Goal: Task Accomplishment & Management: Manage account settings

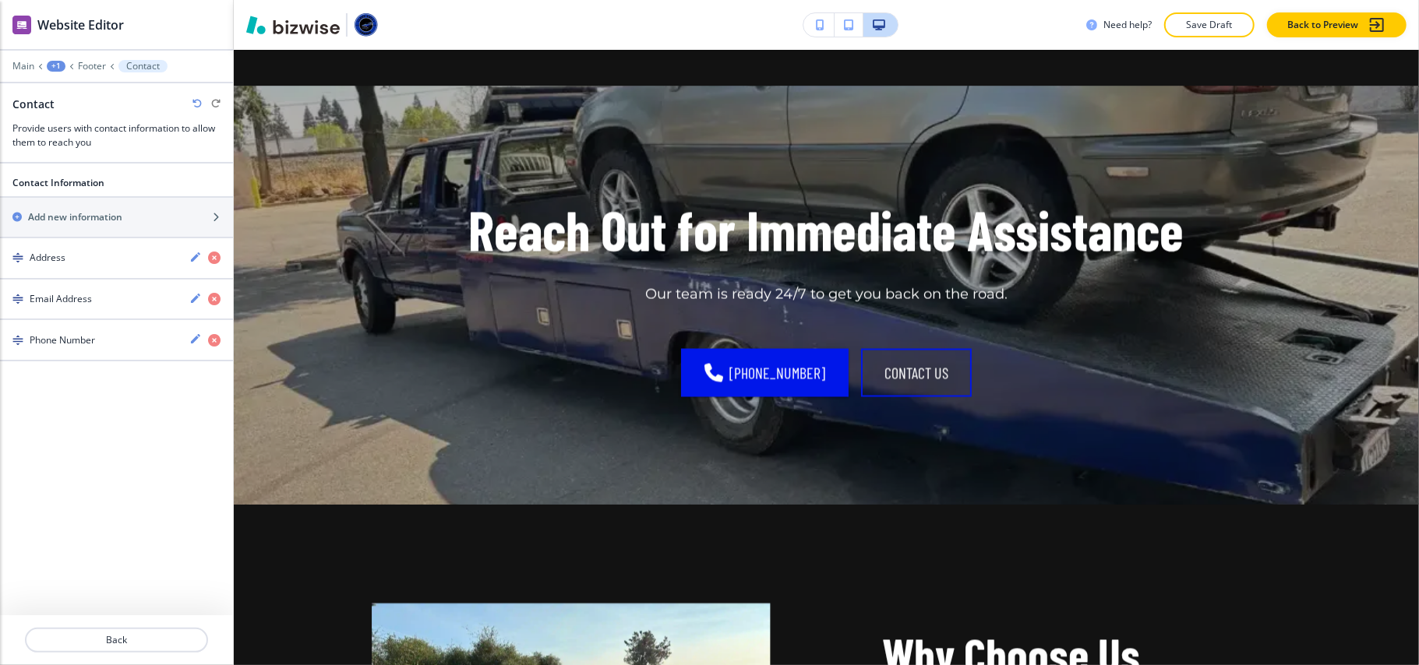
scroll to position [2007, 0]
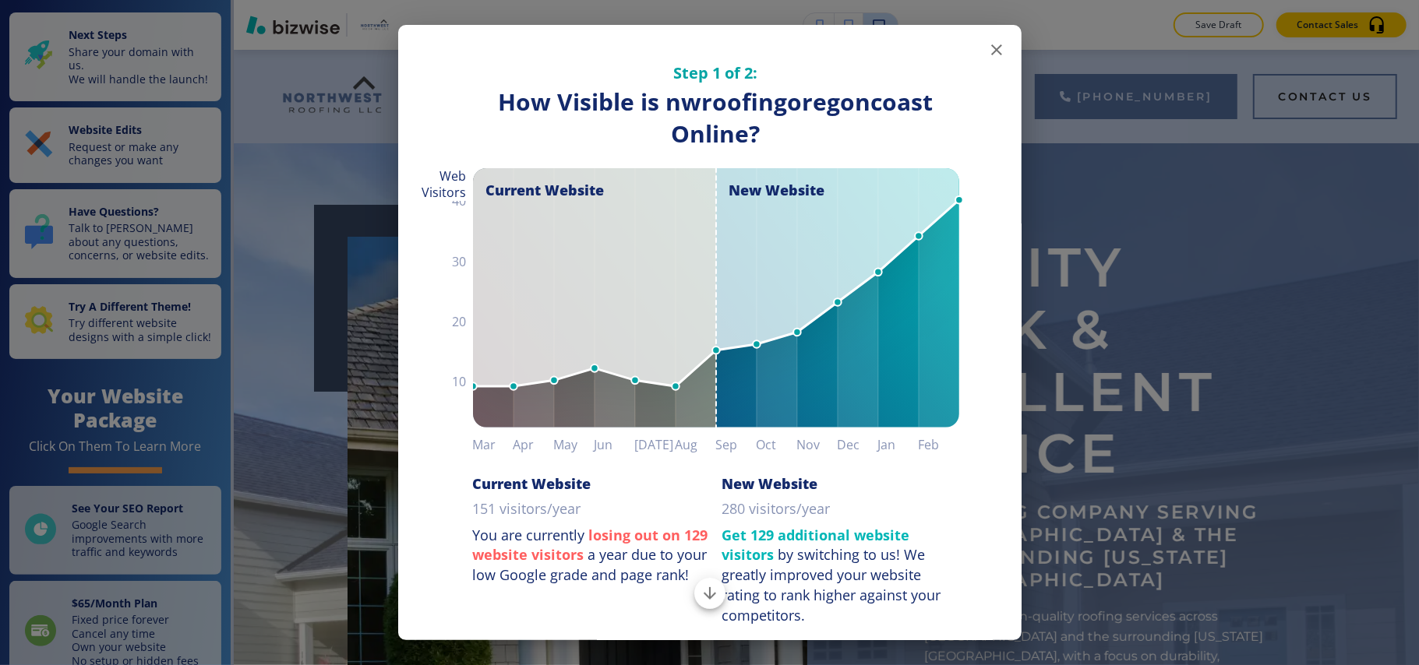
click at [991, 48] on icon "button" at bounding box center [996, 49] width 11 height 11
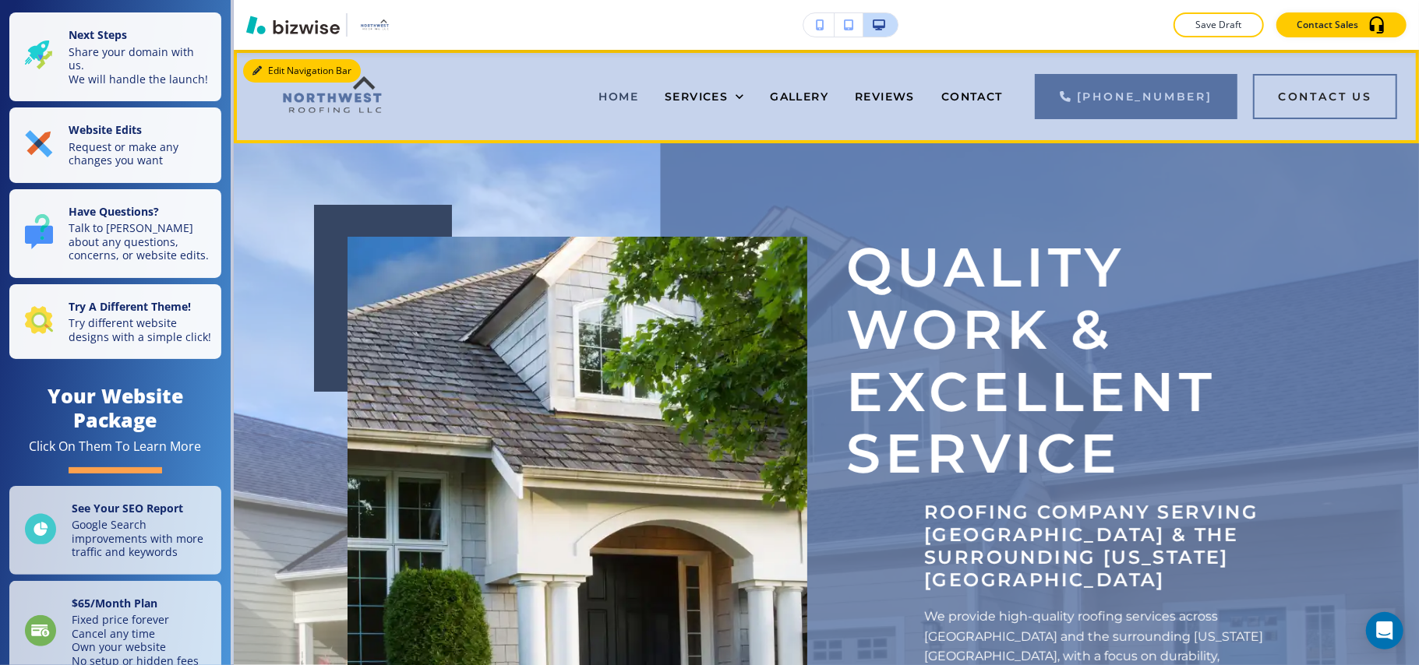
click at [279, 75] on button "Edit Navigation Bar" at bounding box center [302, 70] width 118 height 23
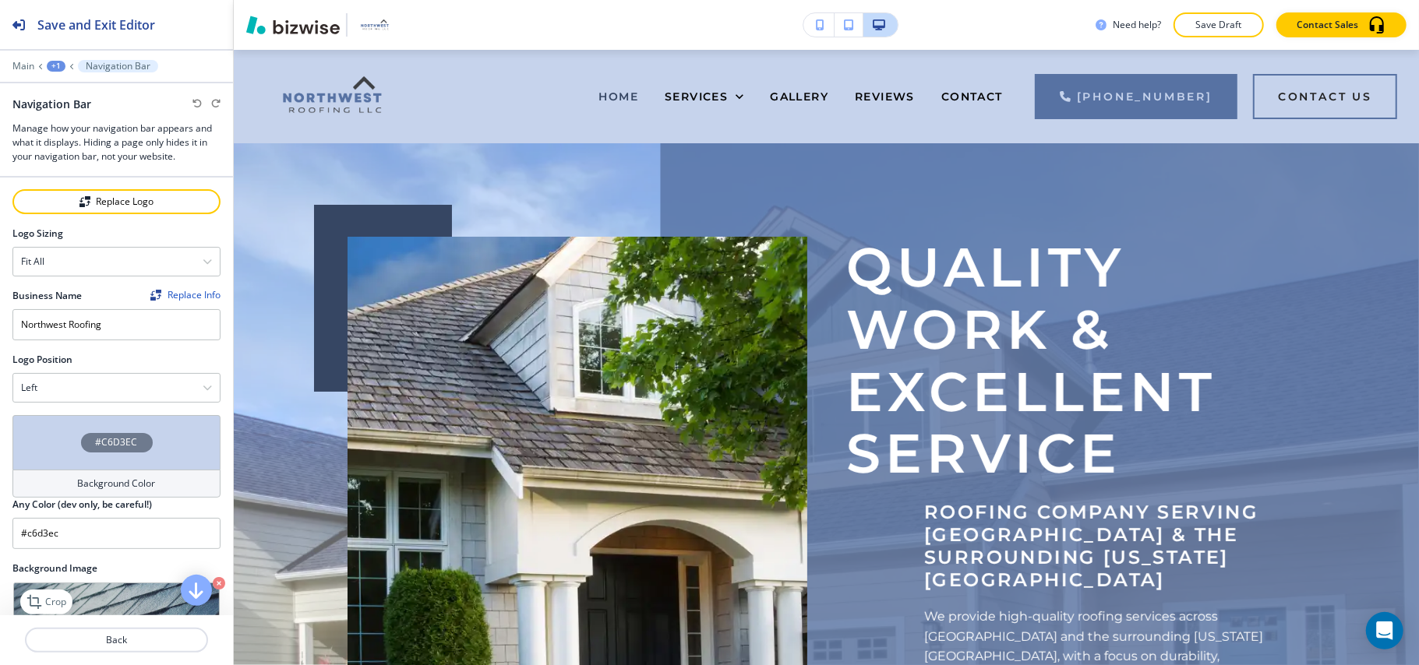
scroll to position [312, 0]
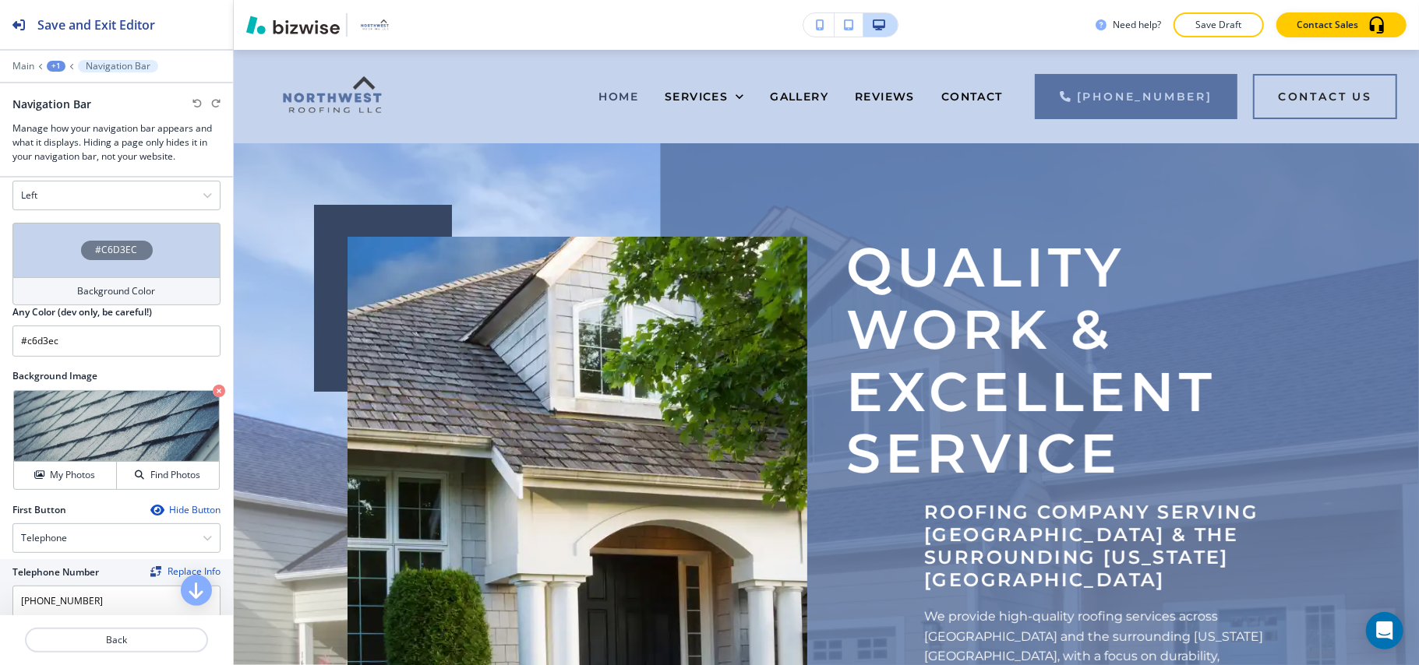
click at [51, 277] on div "Background Color" at bounding box center [116, 291] width 208 height 28
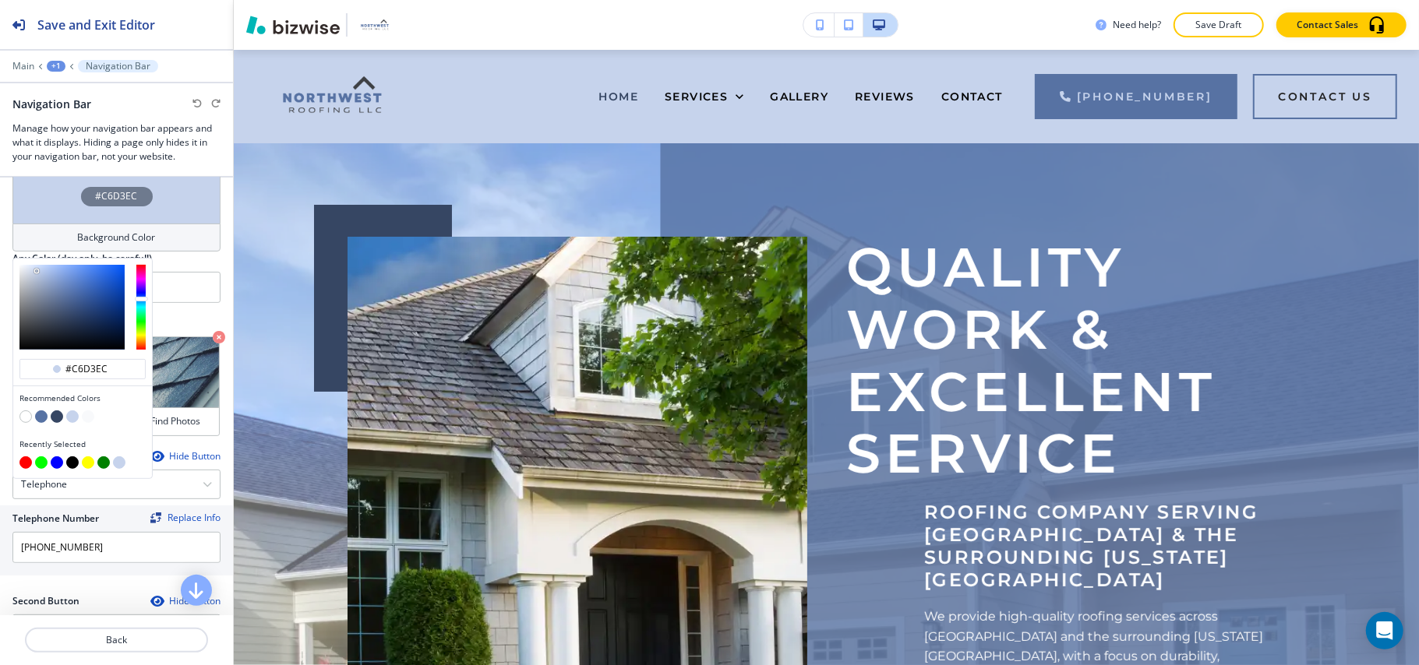
scroll to position [415, 0]
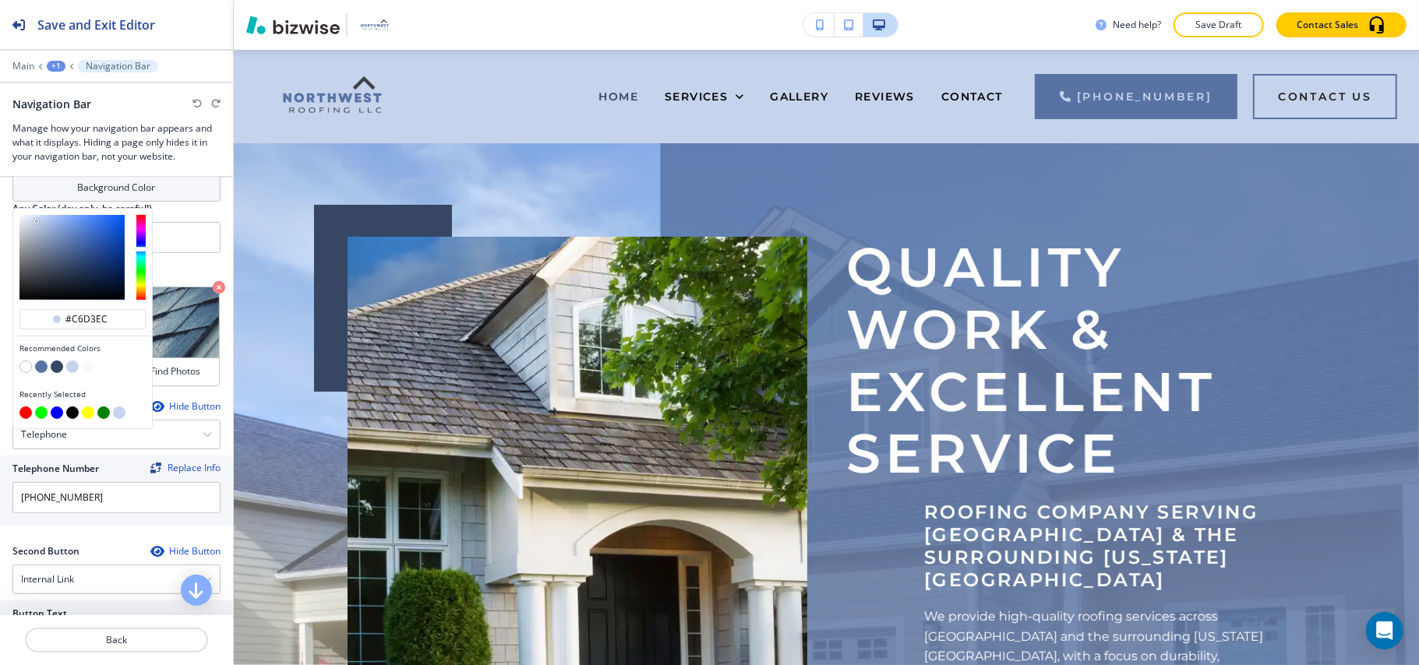
click at [25, 362] on button "button" at bounding box center [25, 367] width 12 height 12
type input "#FFFFFF"
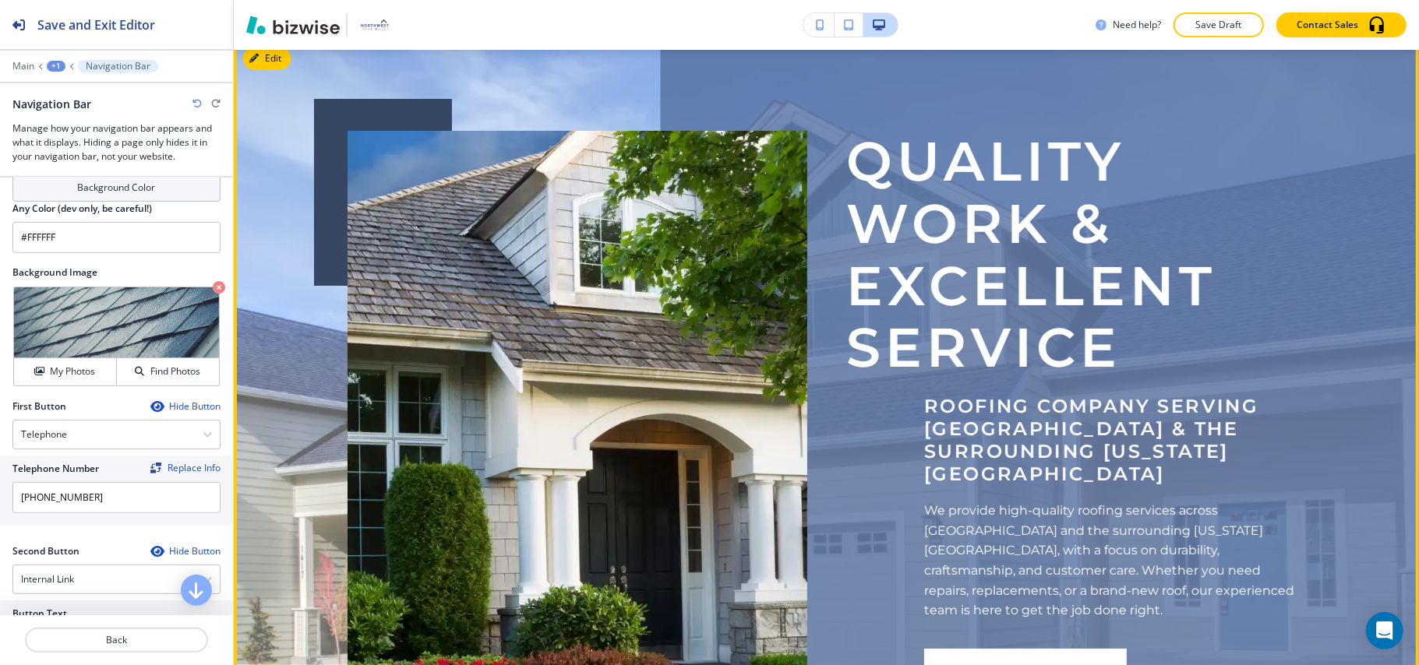
scroll to position [104, 0]
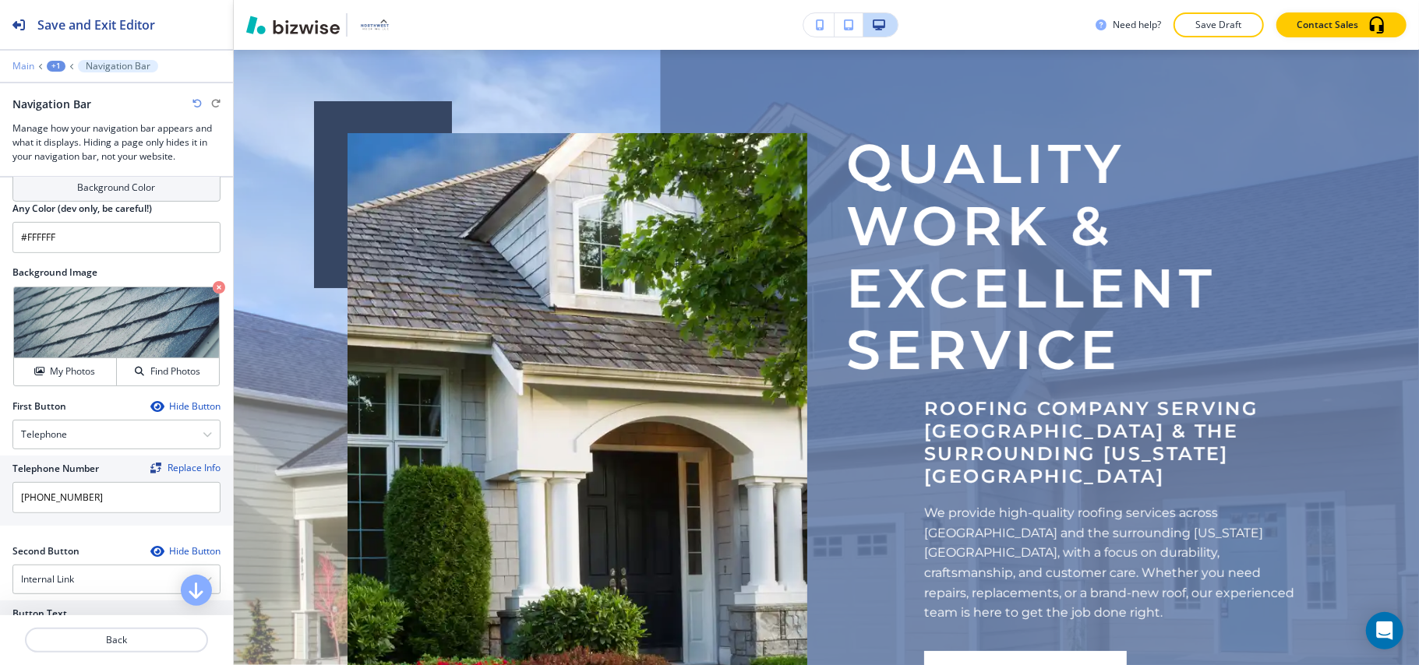
click at [16, 61] on p "Main" at bounding box center [23, 66] width 22 height 11
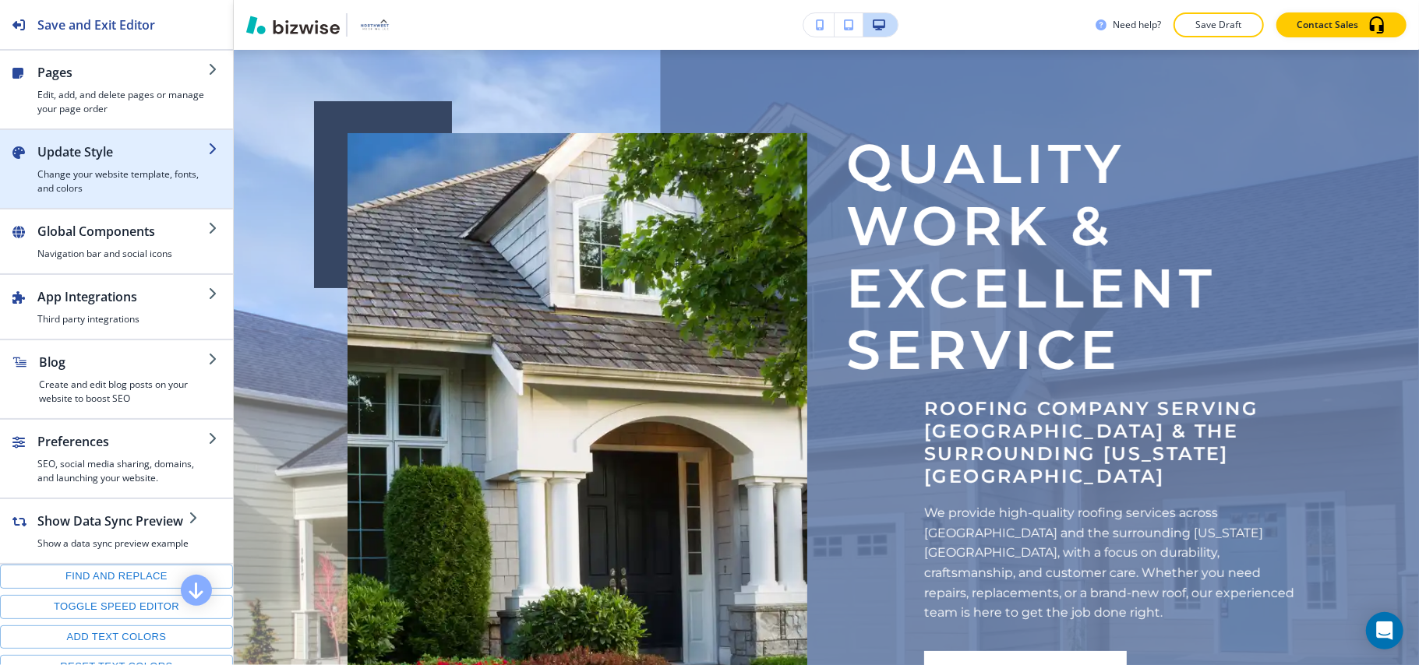
click at [83, 178] on h4 "Change your website template, fonts, and colors" at bounding box center [122, 181] width 171 height 28
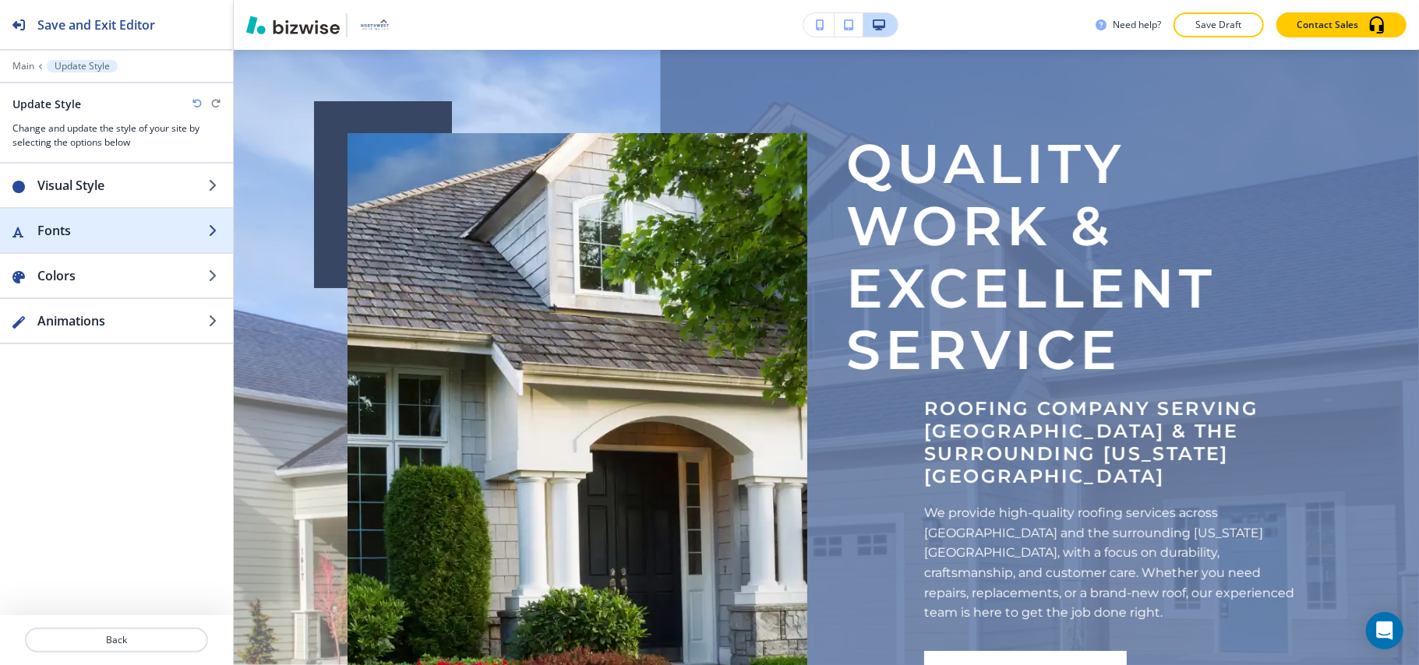
click at [117, 238] on h2 "Fonts" at bounding box center [122, 230] width 171 height 19
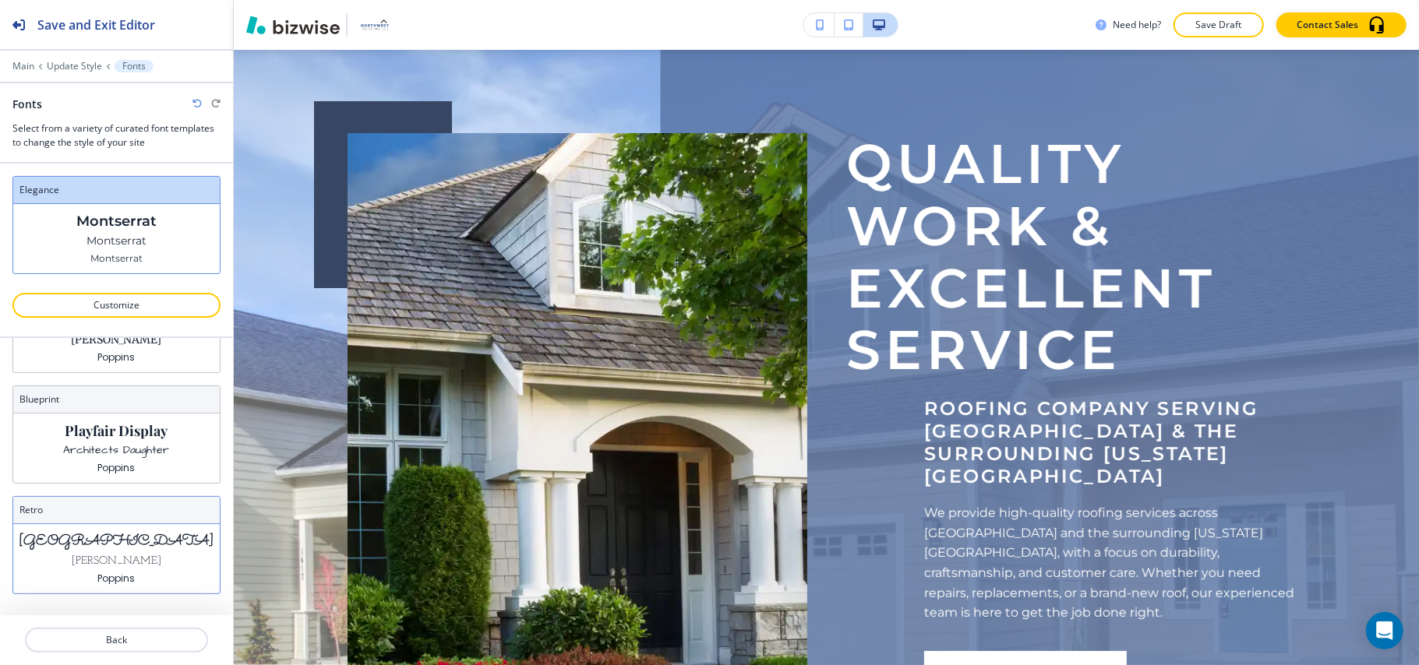
scroll to position [542, 0]
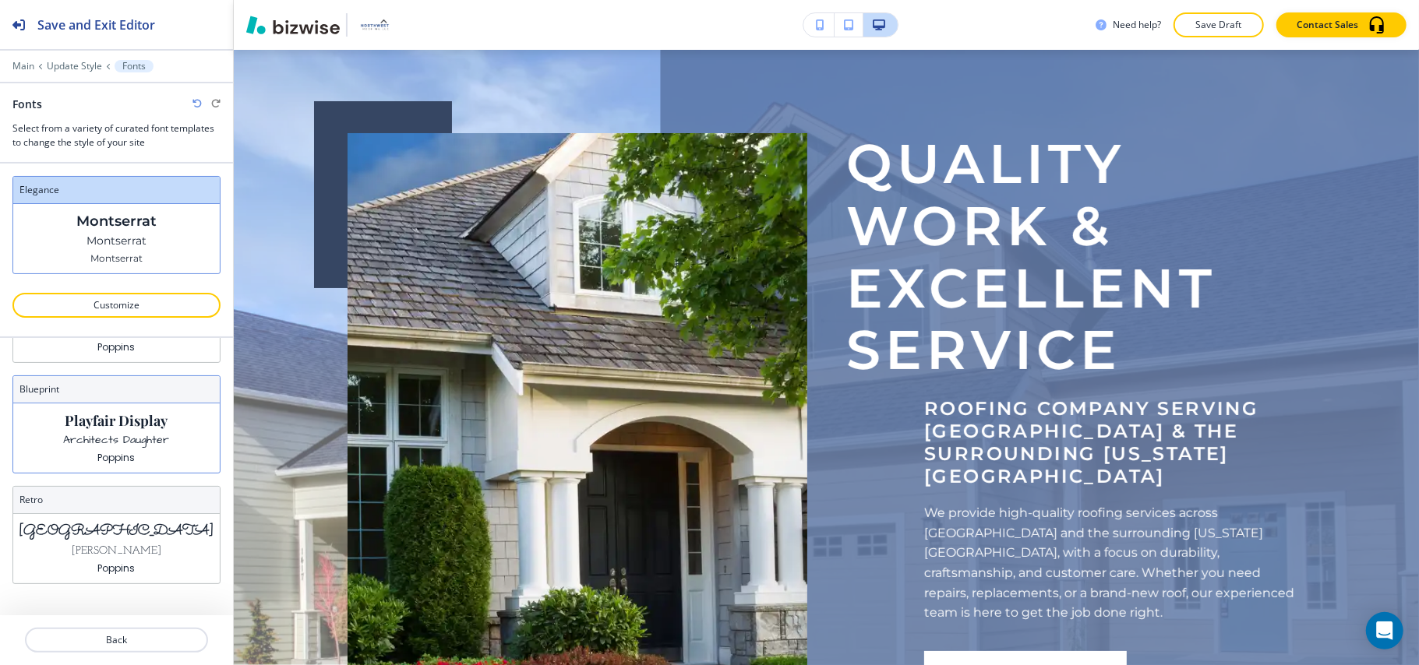
click at [106, 444] on p "Architects Daughter" at bounding box center [117, 440] width 106 height 16
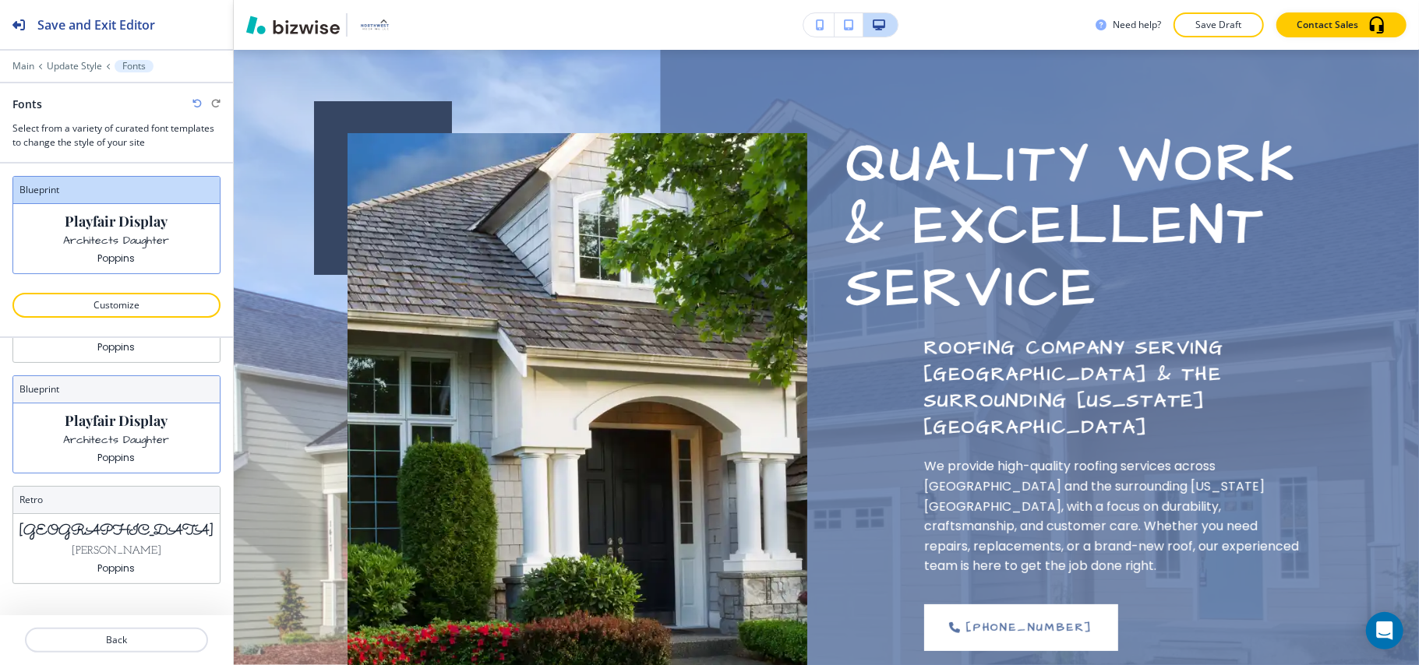
click at [139, 425] on p "Playfair Display" at bounding box center [116, 421] width 103 height 16
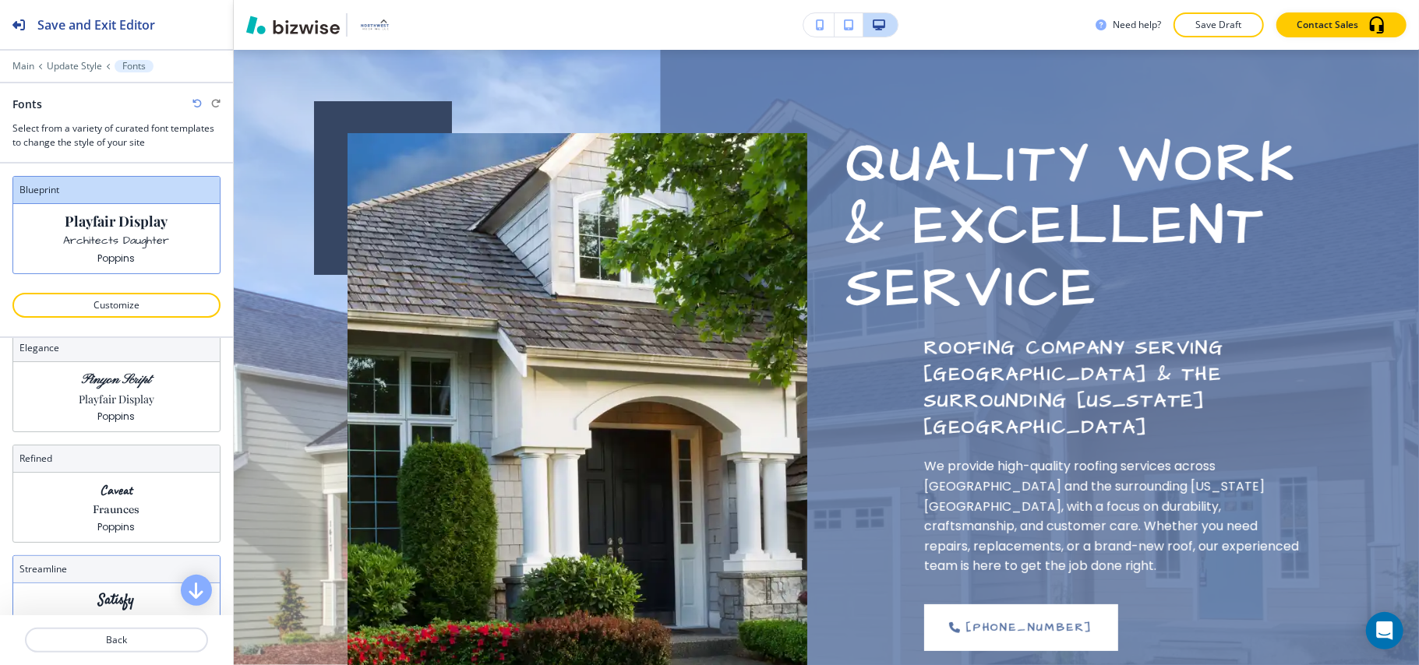
scroll to position [0, 0]
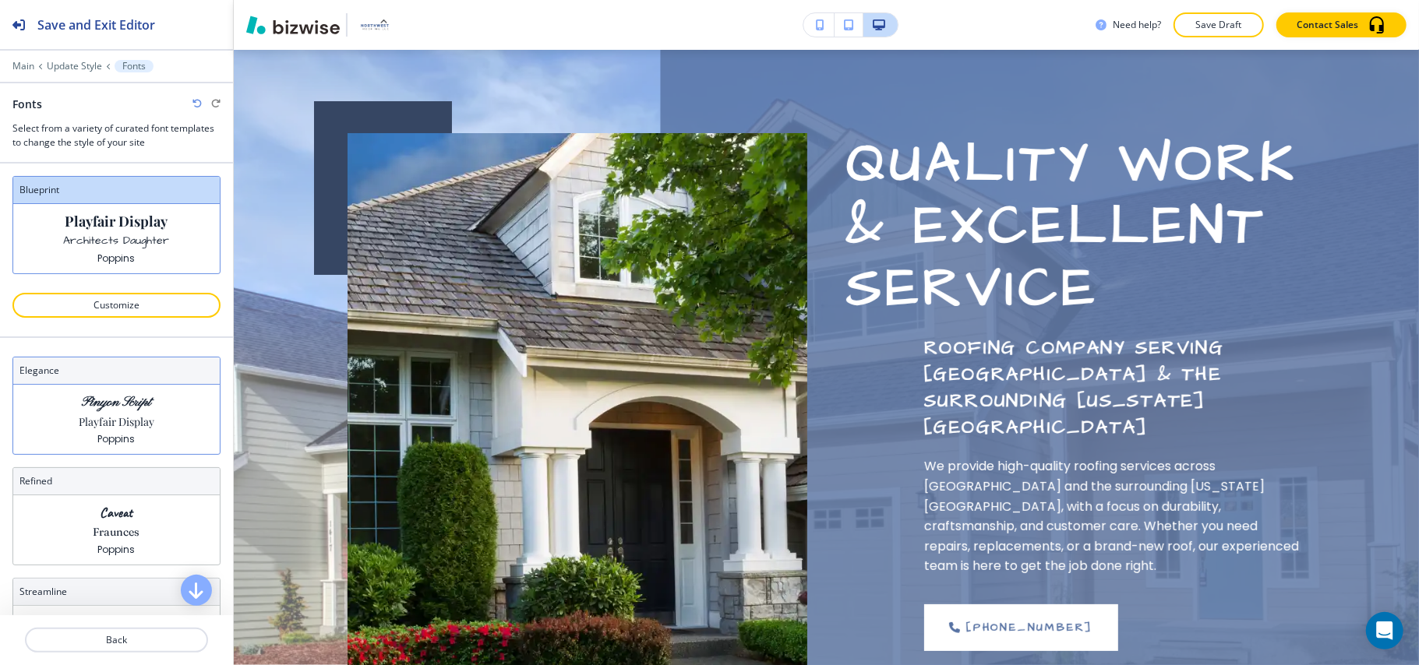
click at [134, 415] on div "Pinyon Script Playfair Display Poppins" at bounding box center [116, 419] width 206 height 69
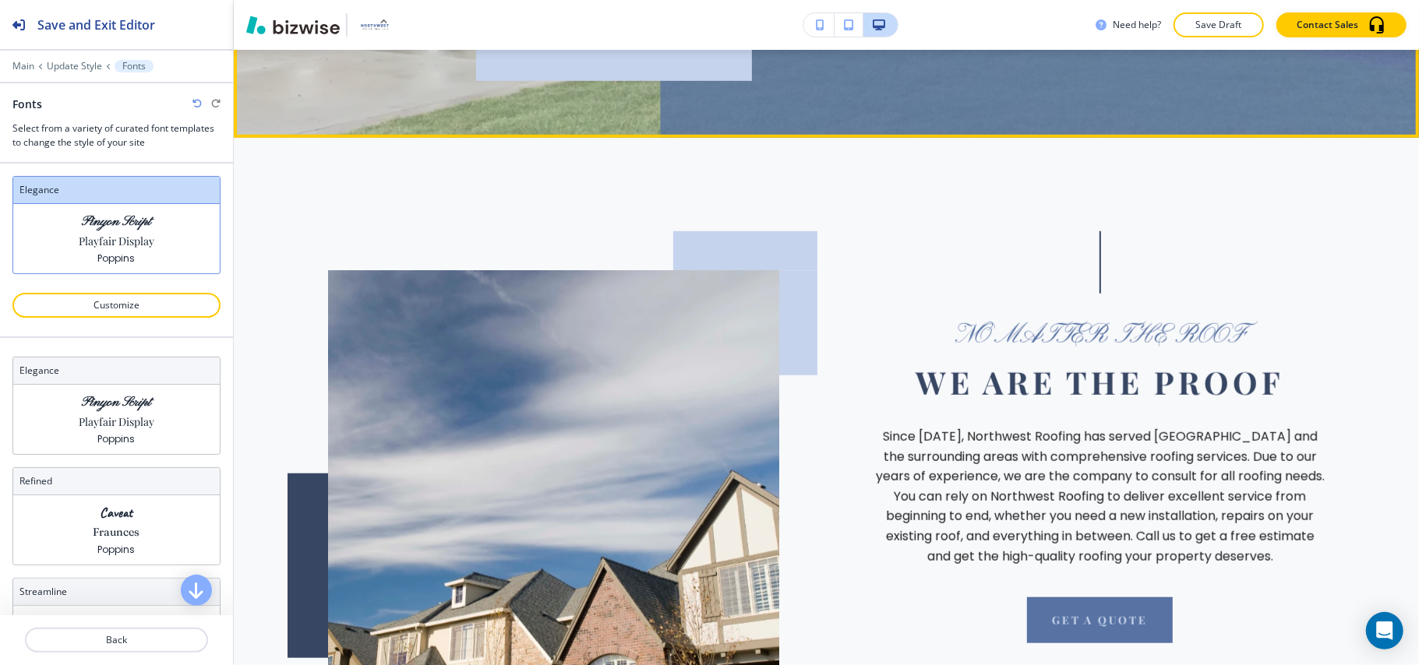
scroll to position [830, 0]
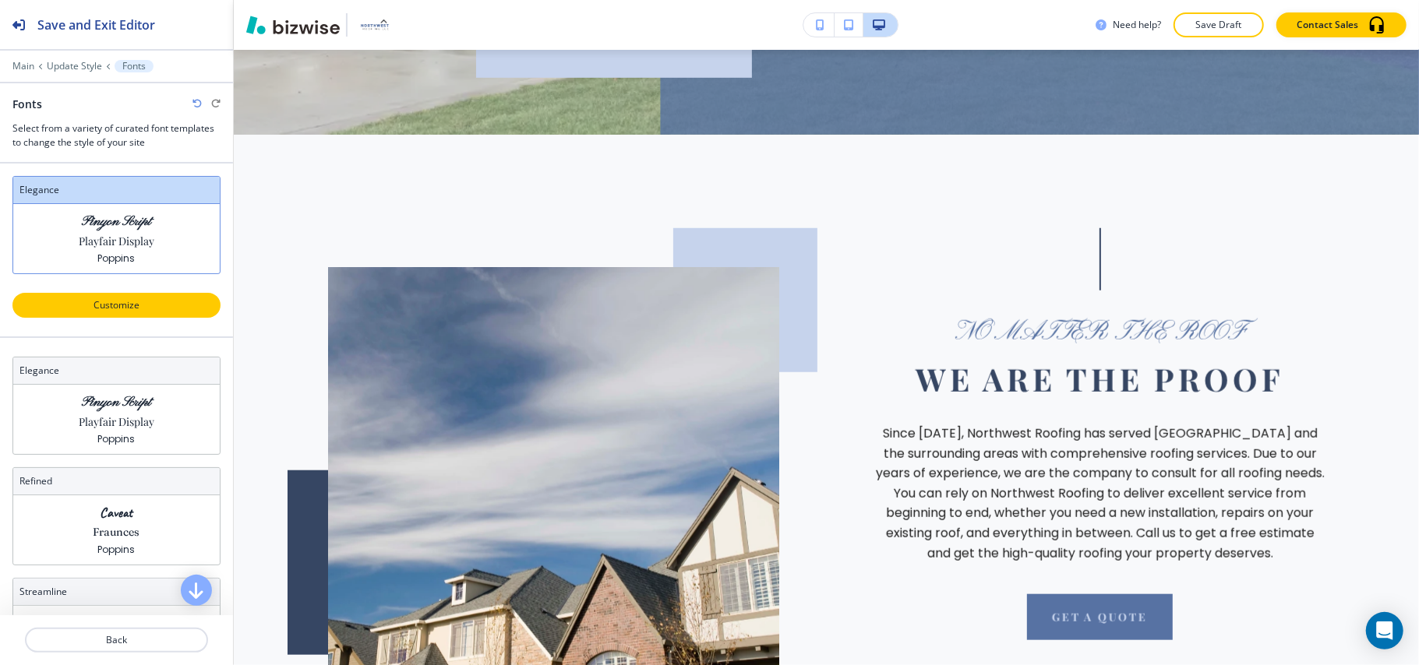
click at [126, 312] on p "Customize" at bounding box center [116, 305] width 167 height 14
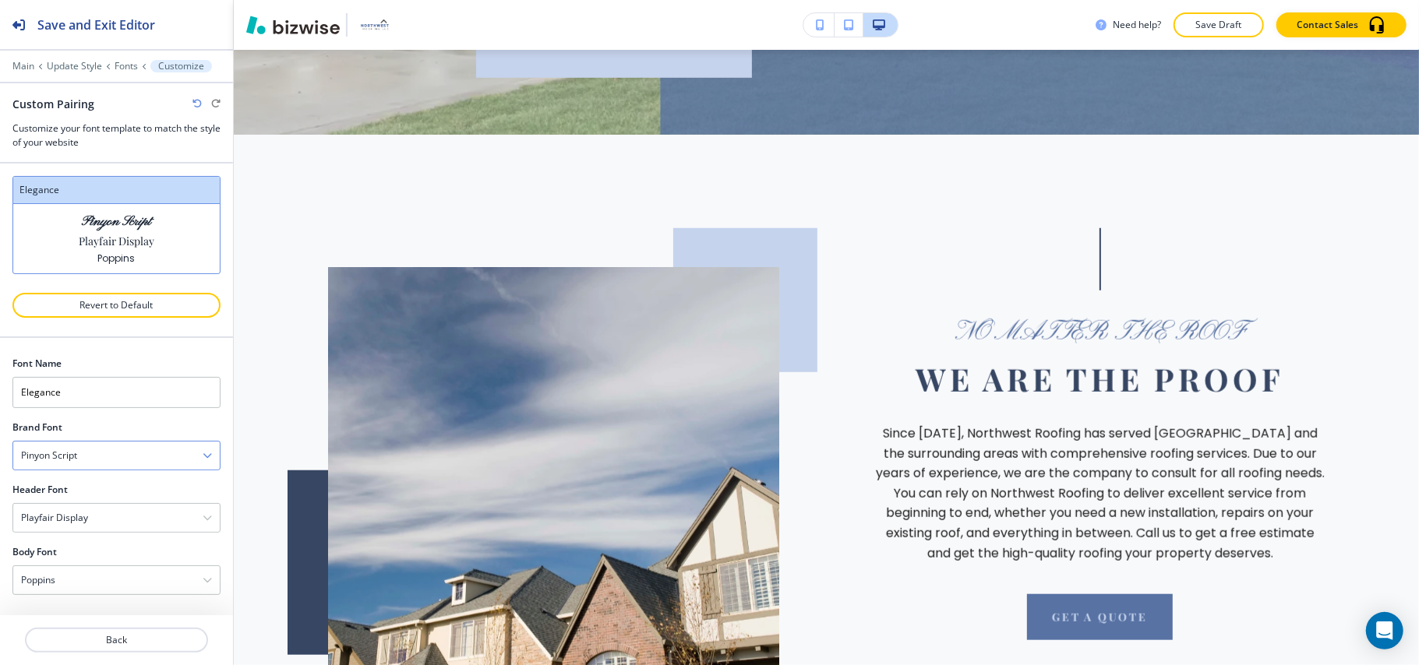
click at [104, 460] on div "Pinyon Script" at bounding box center [116, 456] width 206 height 28
click at [79, 506] on h4 "Barlow" at bounding box center [116, 506] width 191 height 14
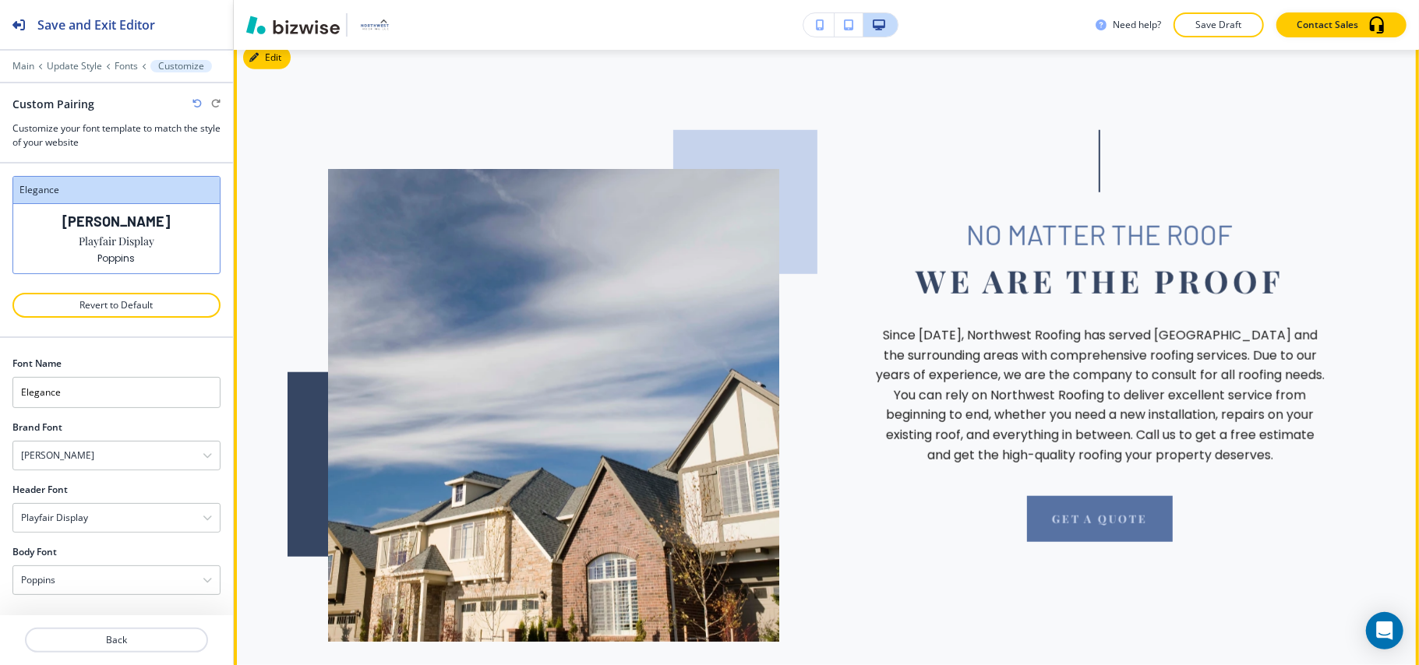
scroll to position [727, 0]
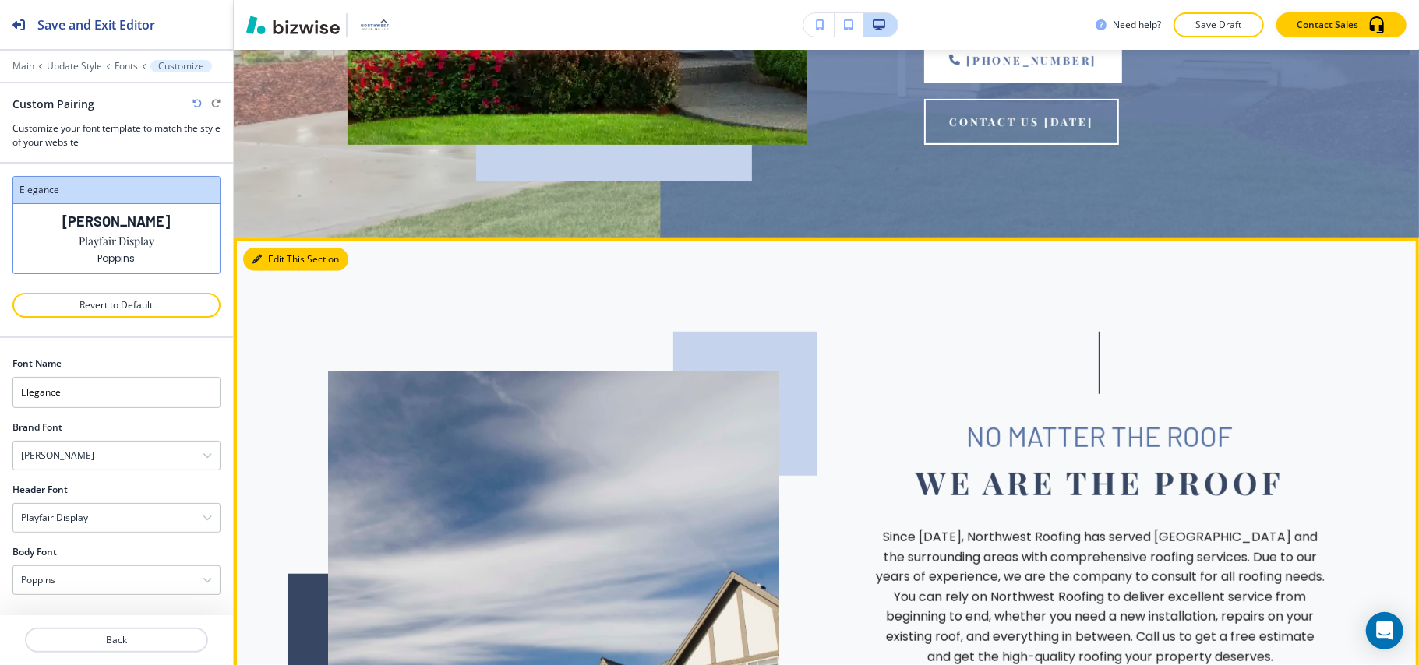
click at [275, 248] on button "Edit This Section" at bounding box center [295, 259] width 105 height 23
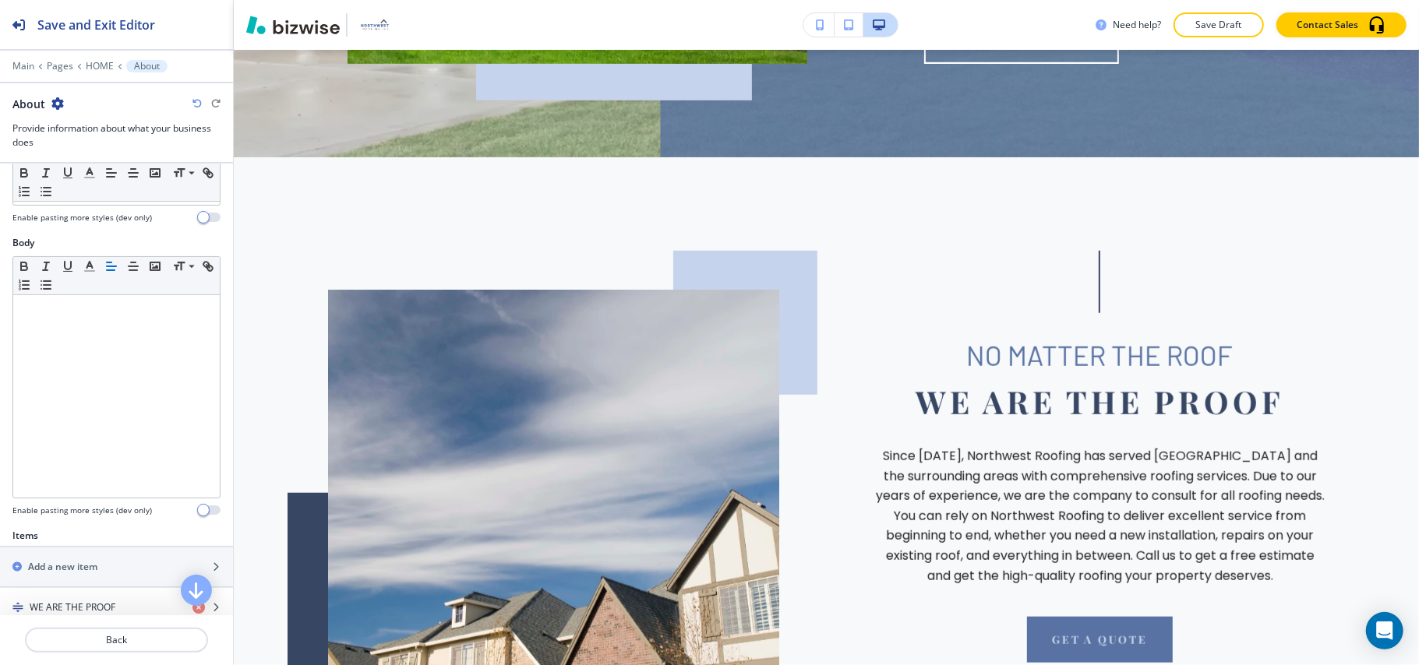
scroll to position [415, 0]
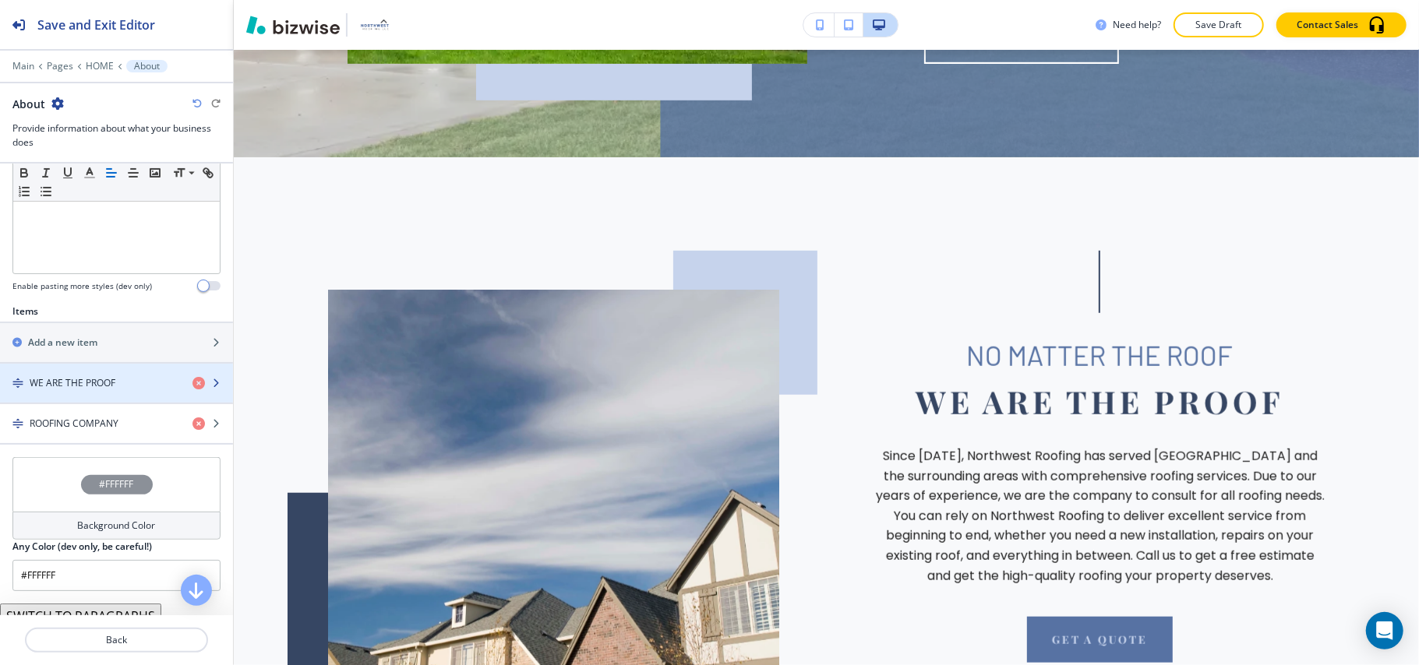
click at [79, 399] on div "button" at bounding box center [116, 396] width 233 height 12
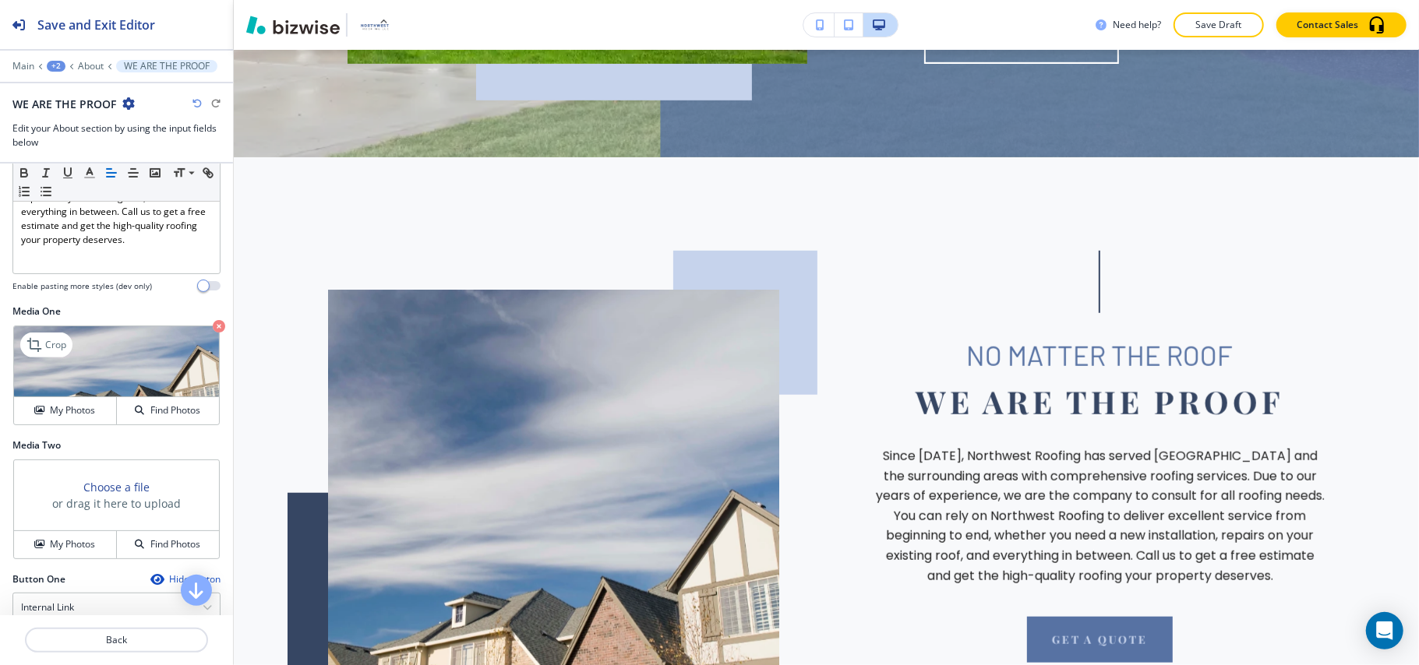
scroll to position [661, 0]
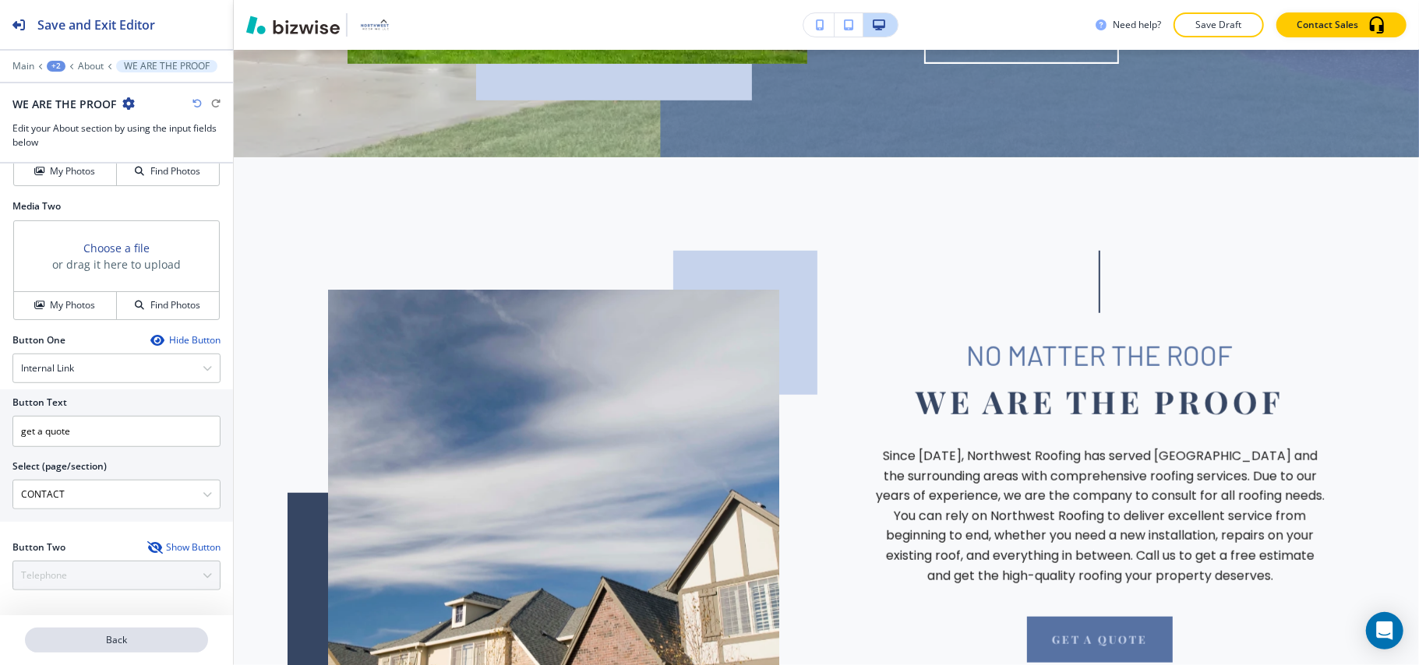
click at [116, 640] on p "Back" at bounding box center [116, 640] width 180 height 14
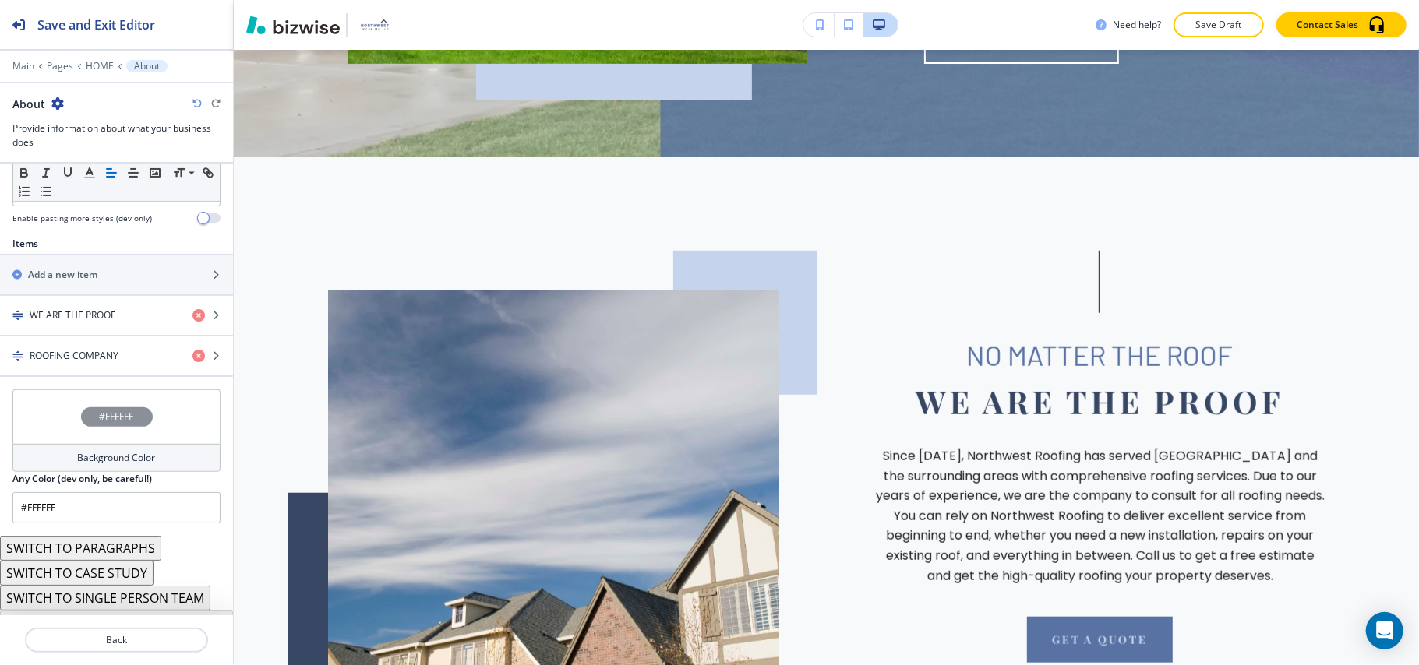
scroll to position [516, 0]
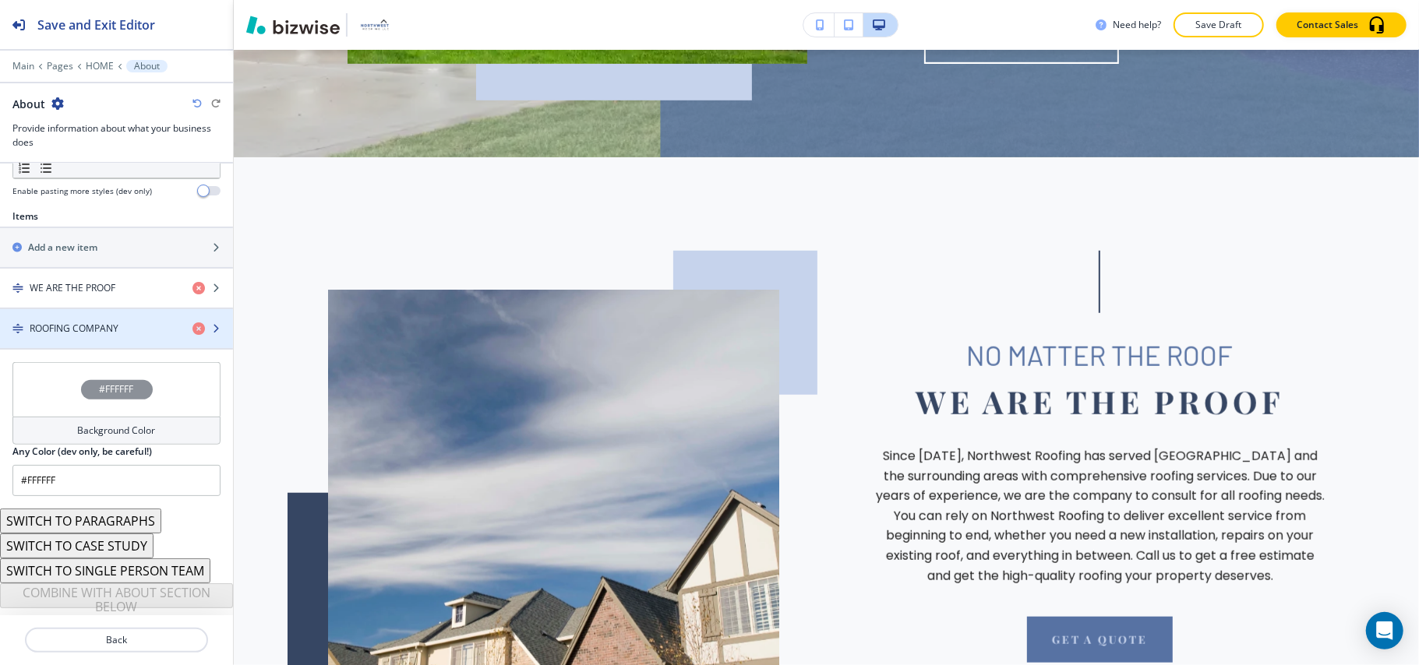
click at [72, 327] on h4 "ROOFING COMPANY" at bounding box center [74, 329] width 89 height 14
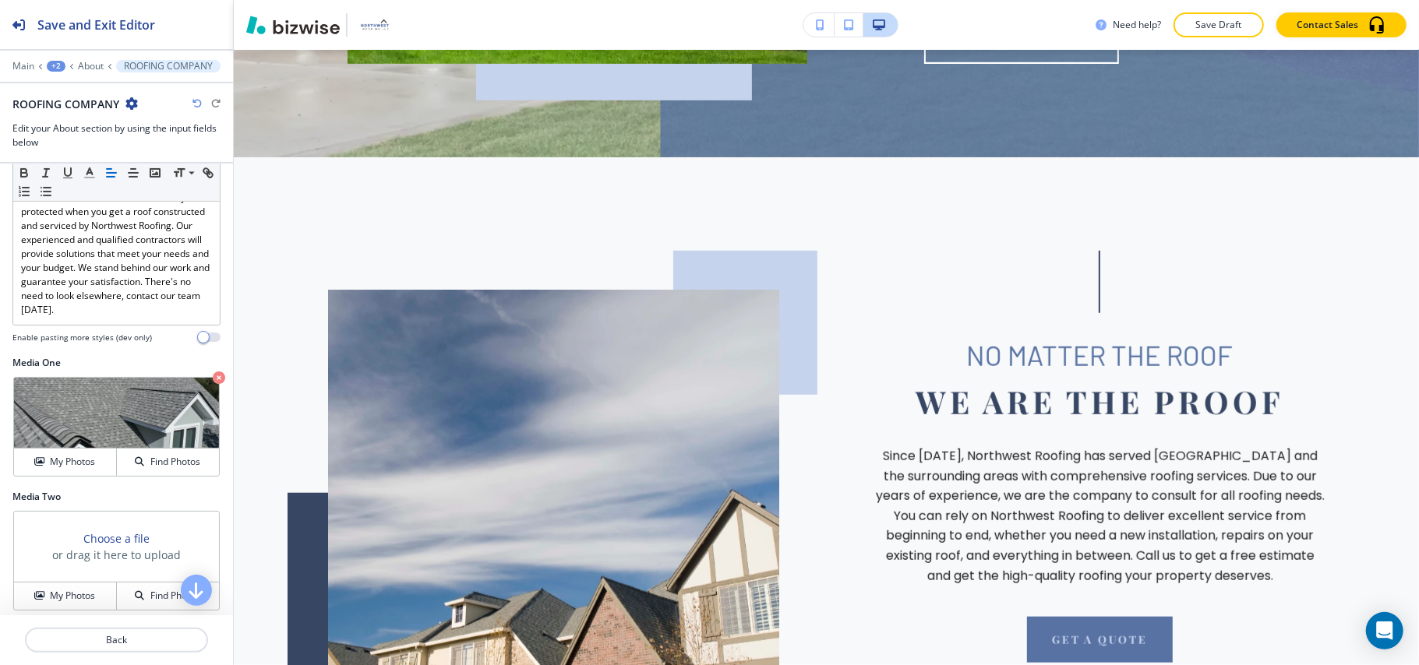
scroll to position [700, 0]
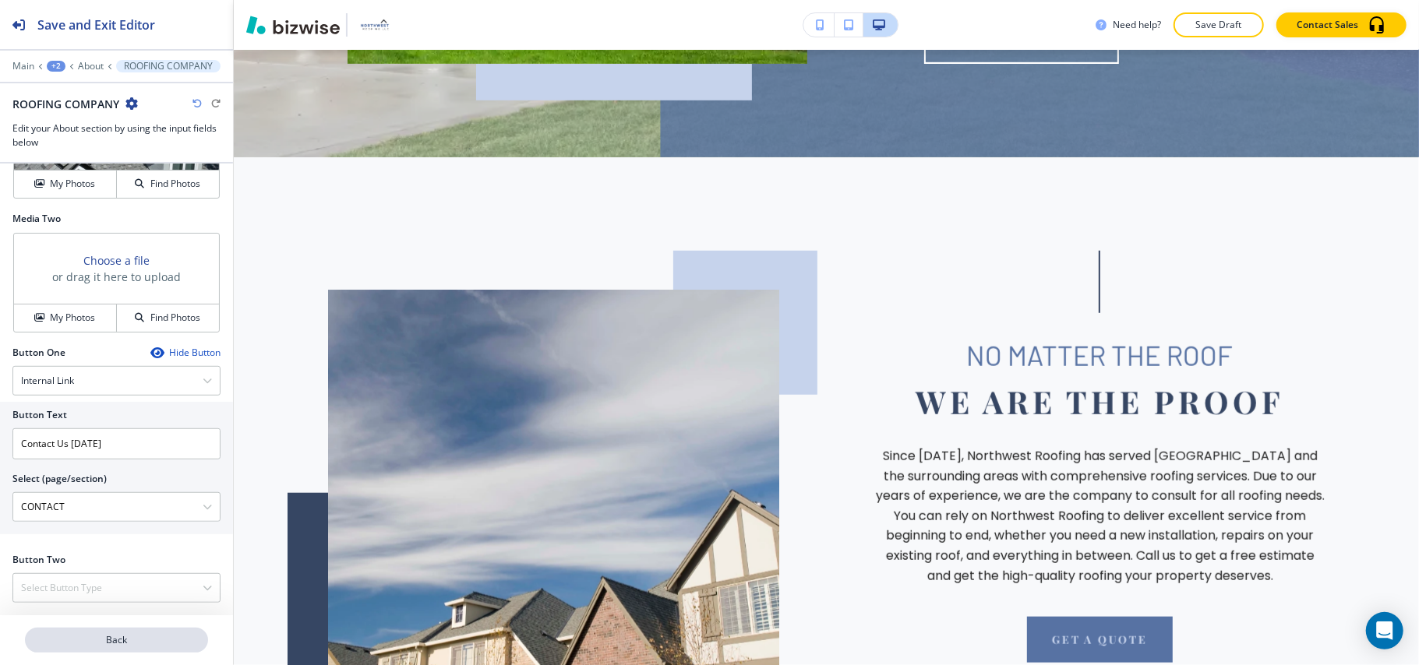
click at [112, 637] on p "Back" at bounding box center [116, 640] width 180 height 14
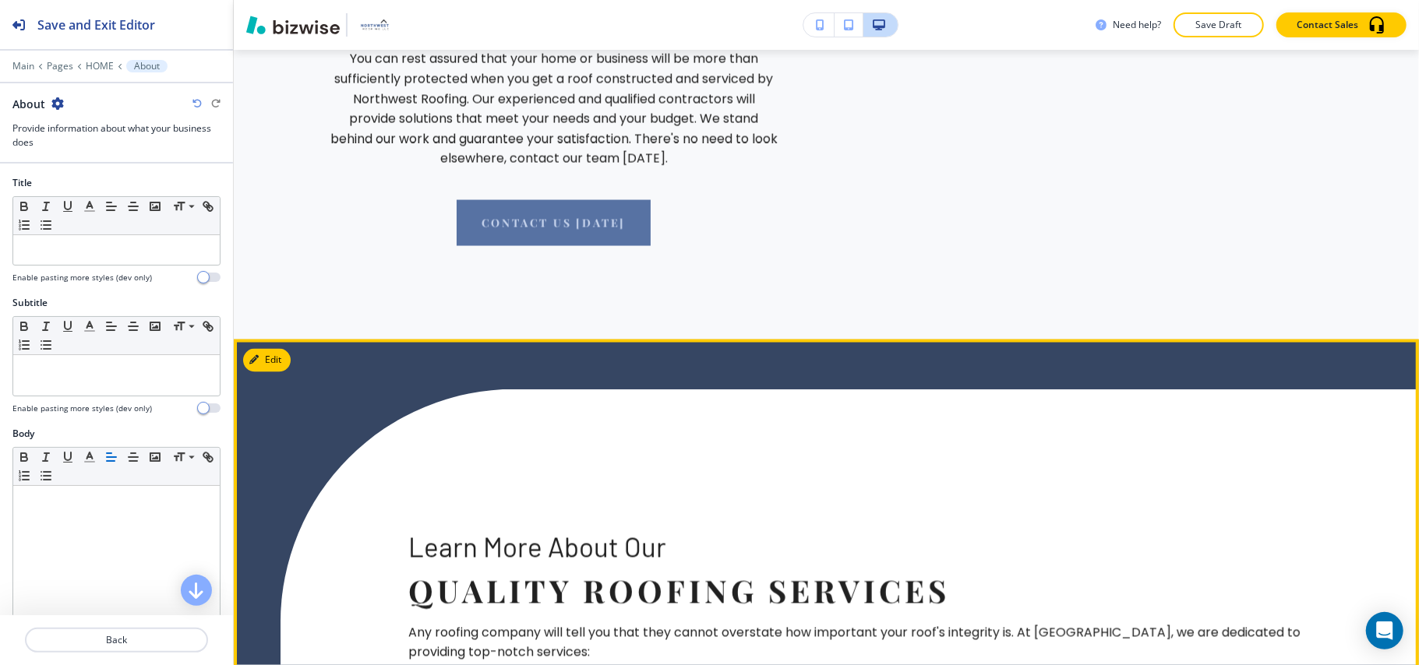
scroll to position [1951, 0]
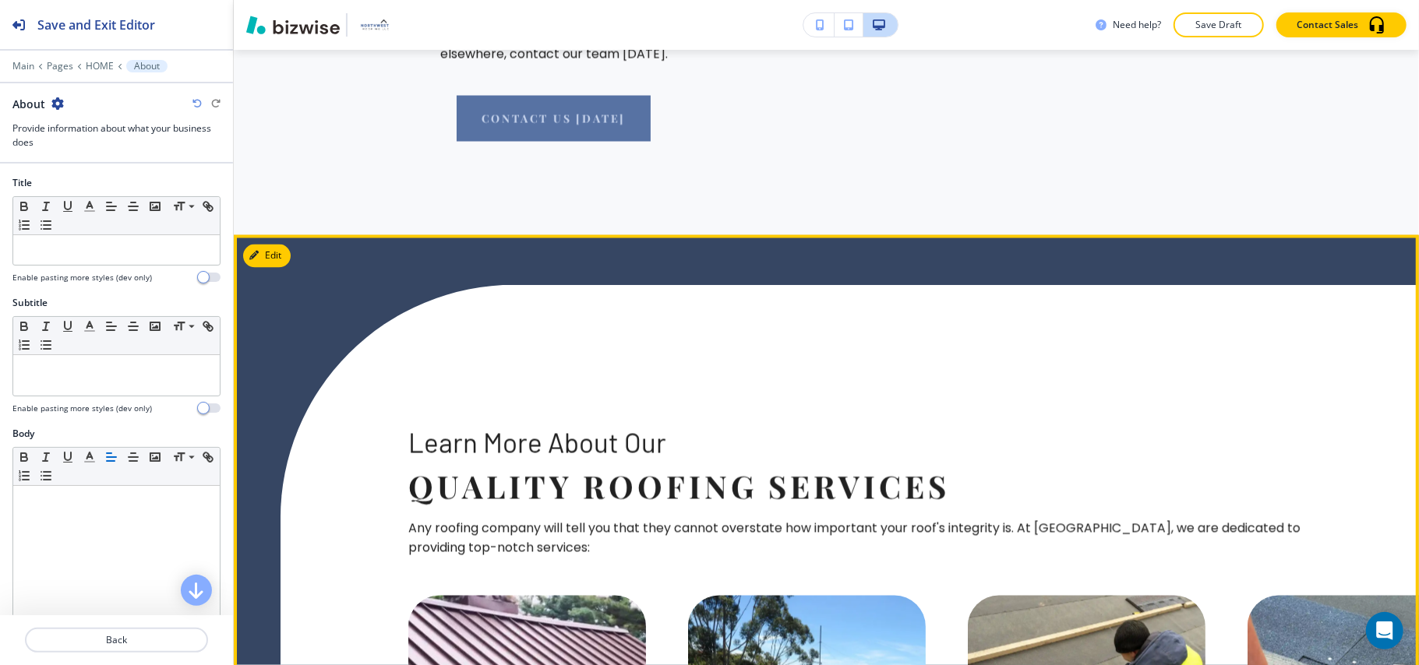
click at [279, 245] on button "Edit" at bounding box center [267, 256] width 48 height 23
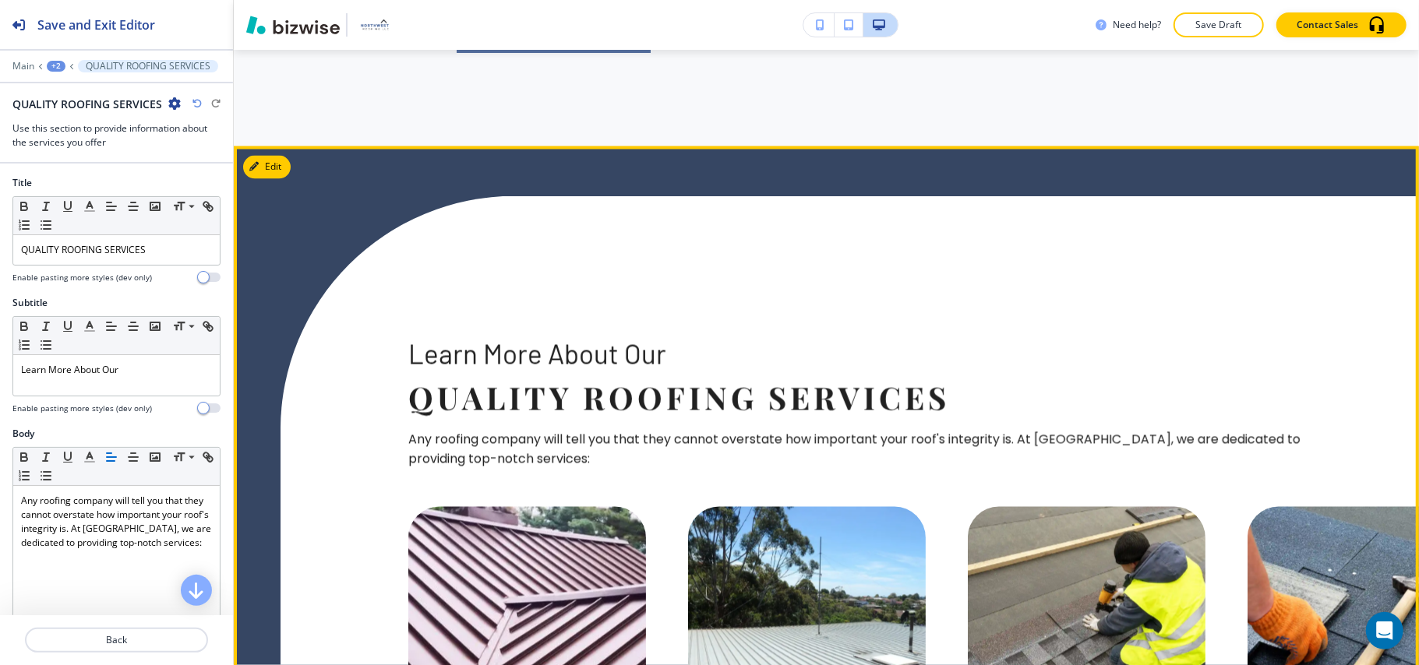
scroll to position [2041, 0]
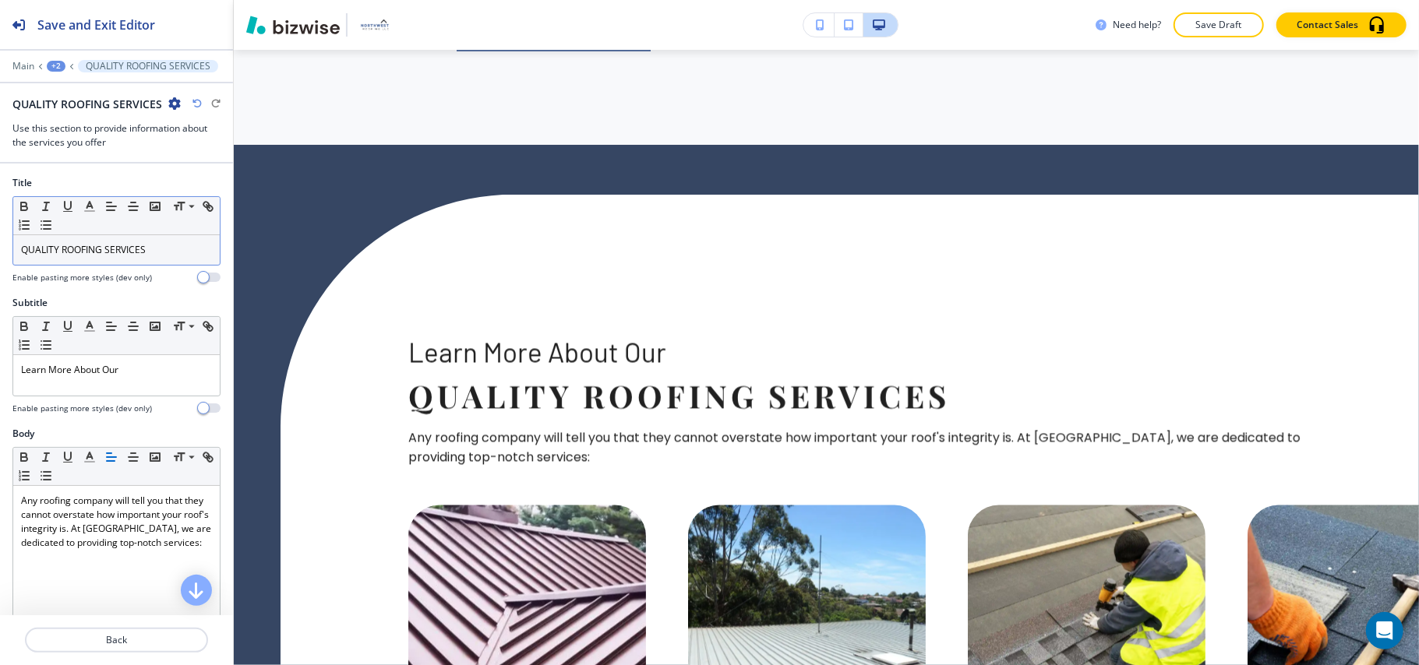
click at [170, 252] on p "QUALITY ROOFING SERVICES" at bounding box center [116, 250] width 191 height 14
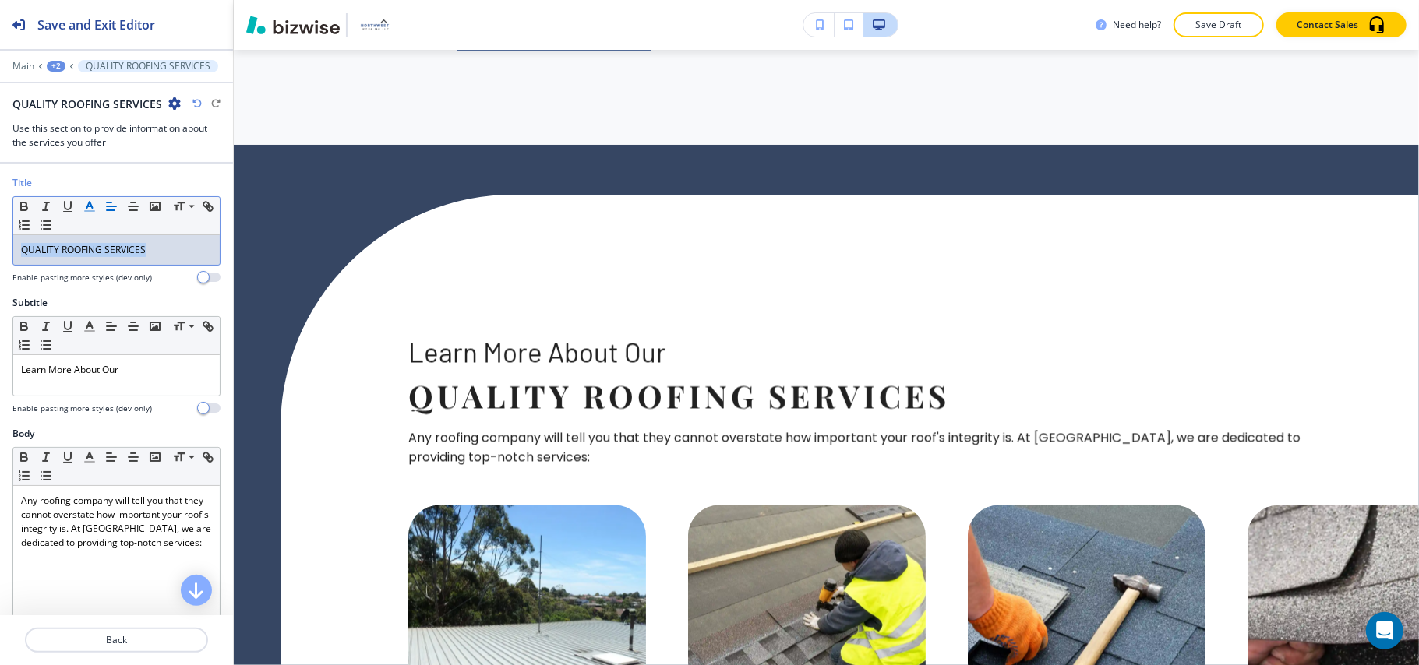
click at [90, 206] on line "button" at bounding box center [89, 206] width 4 height 0
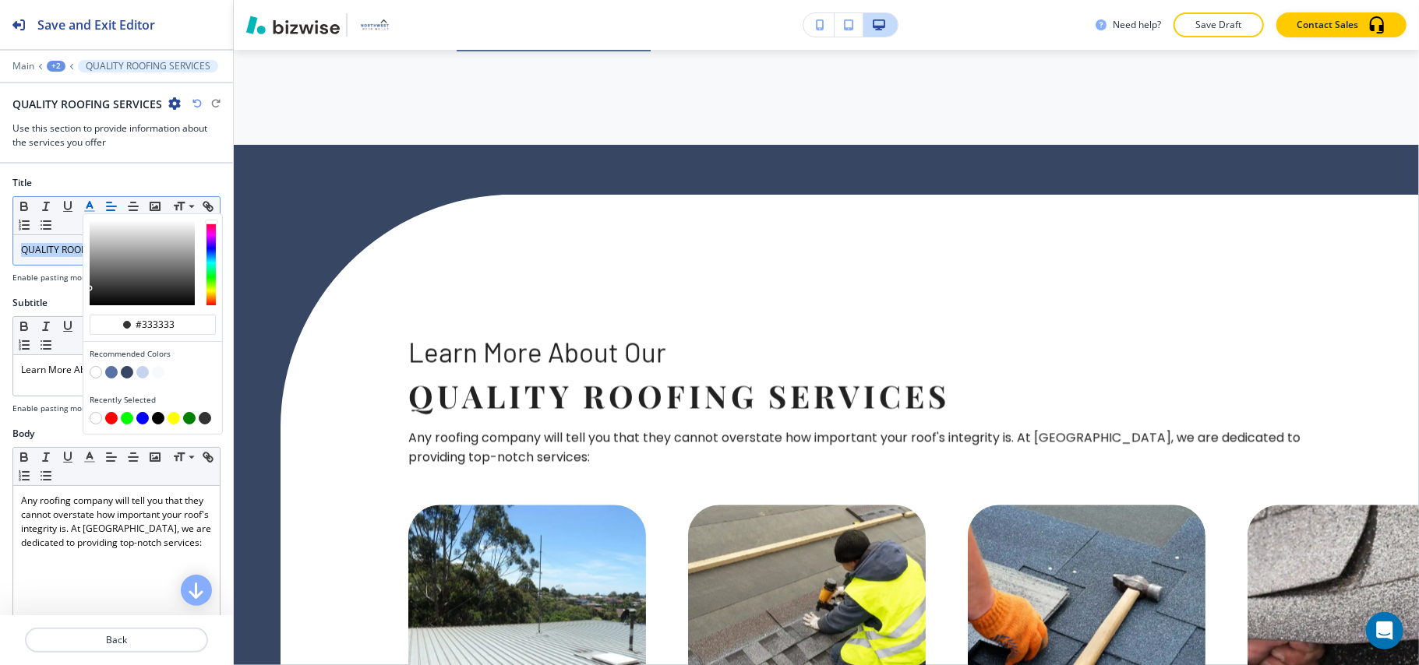
click at [129, 375] on button "button" at bounding box center [127, 372] width 12 height 12
type input "#364663"
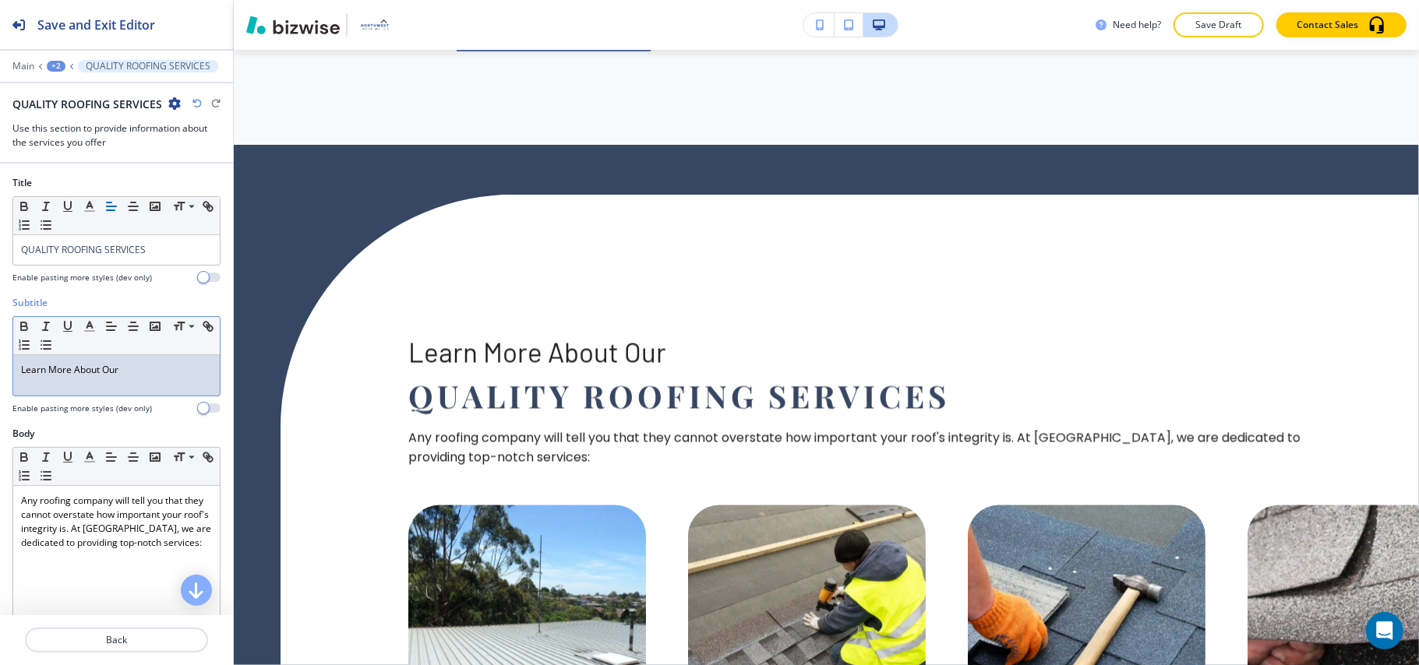
click at [23, 369] on p "Learn More About Our" at bounding box center [116, 370] width 191 height 14
click at [87, 326] on line "button" at bounding box center [89, 326] width 4 height 0
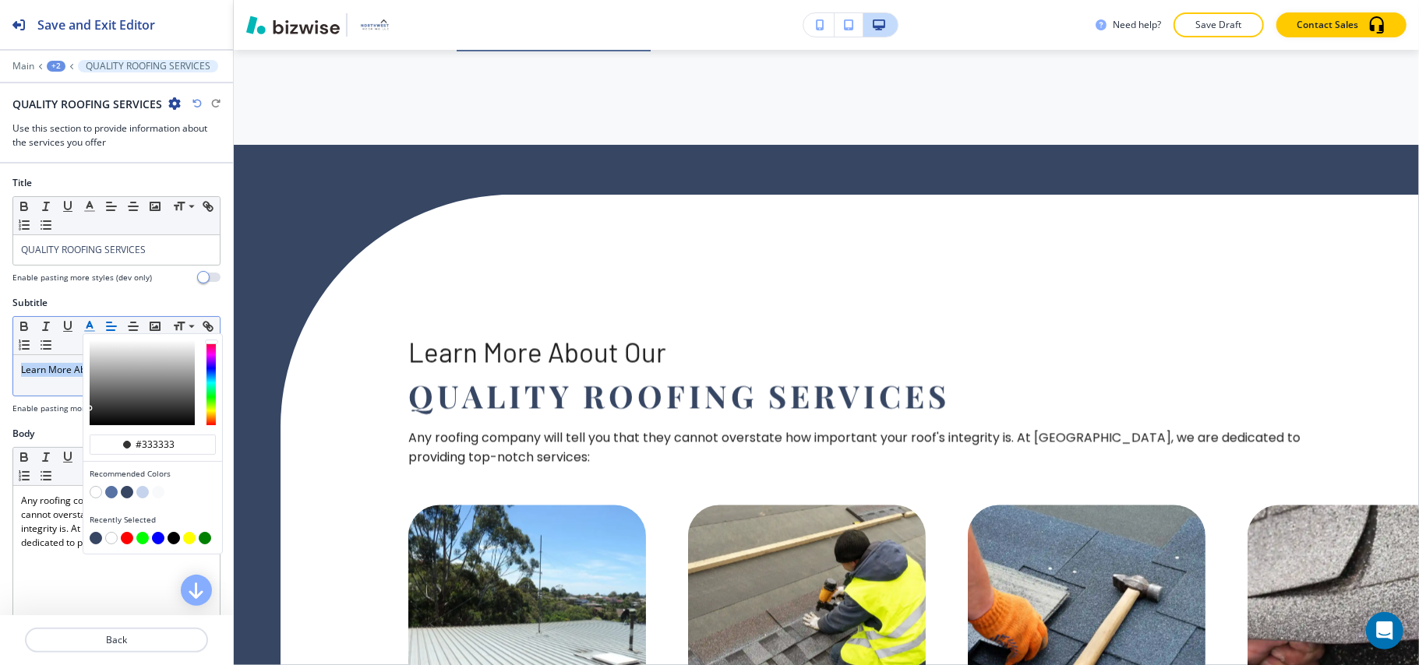
click at [110, 496] on button "button" at bounding box center [111, 492] width 12 height 12
type input "#5772a3"
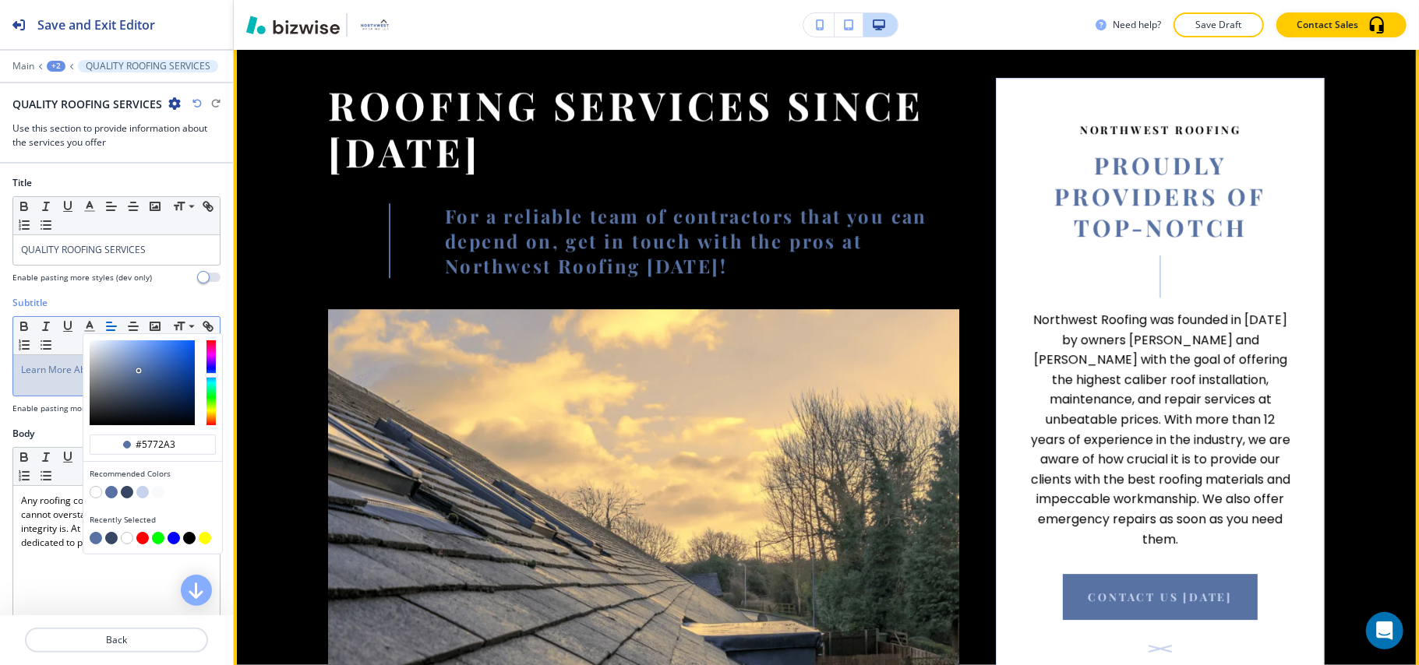
scroll to position [3287, 0]
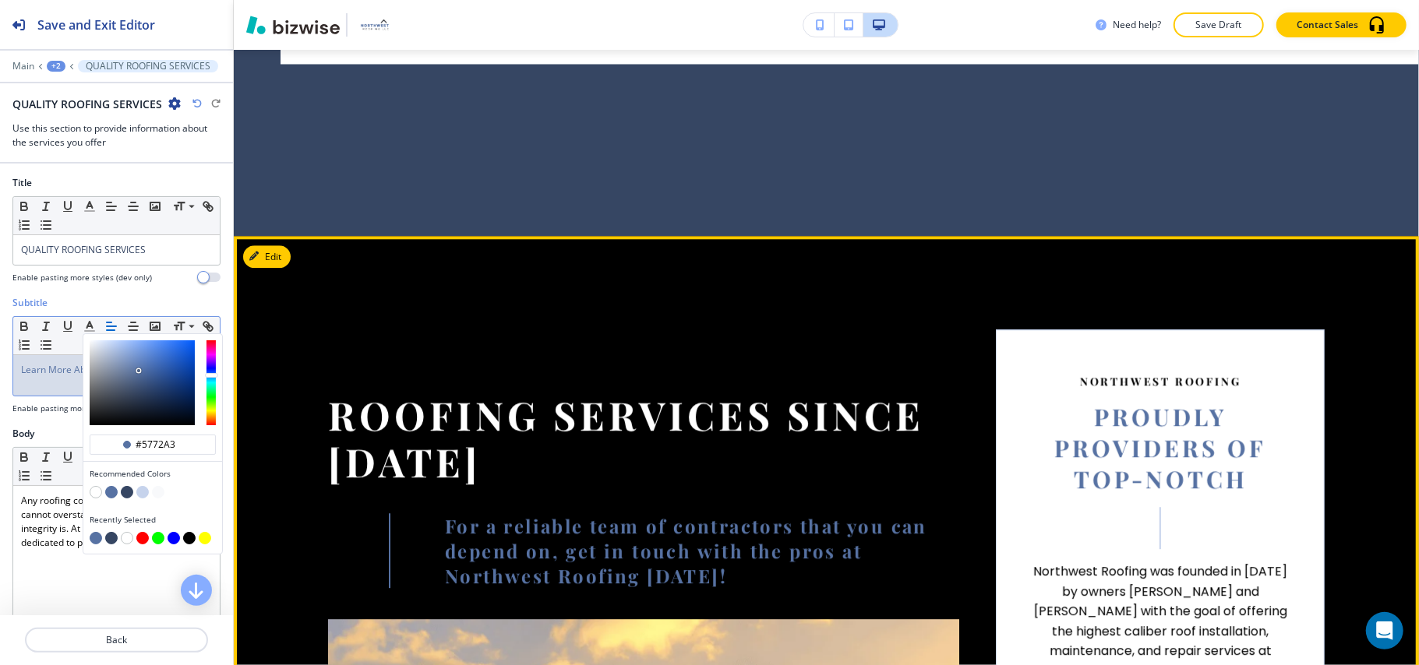
click at [287, 245] on button "Edit" at bounding box center [267, 256] width 48 height 23
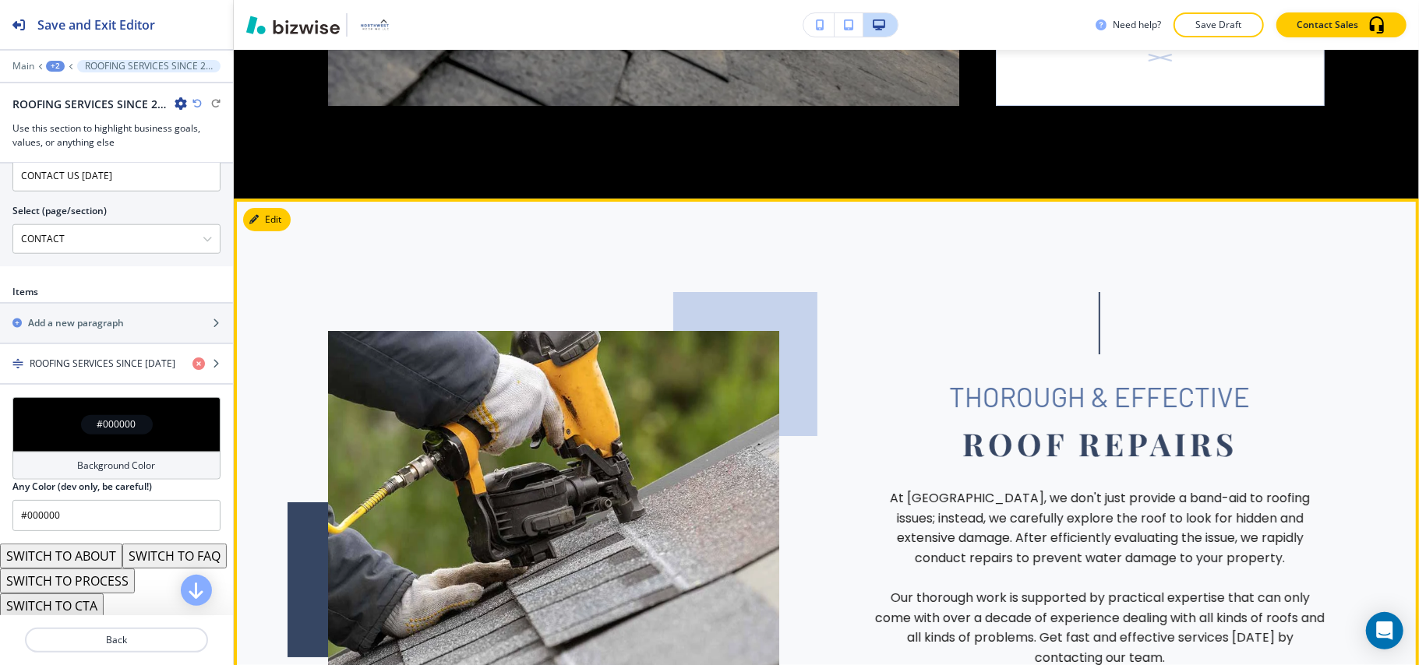
scroll to position [4002, 0]
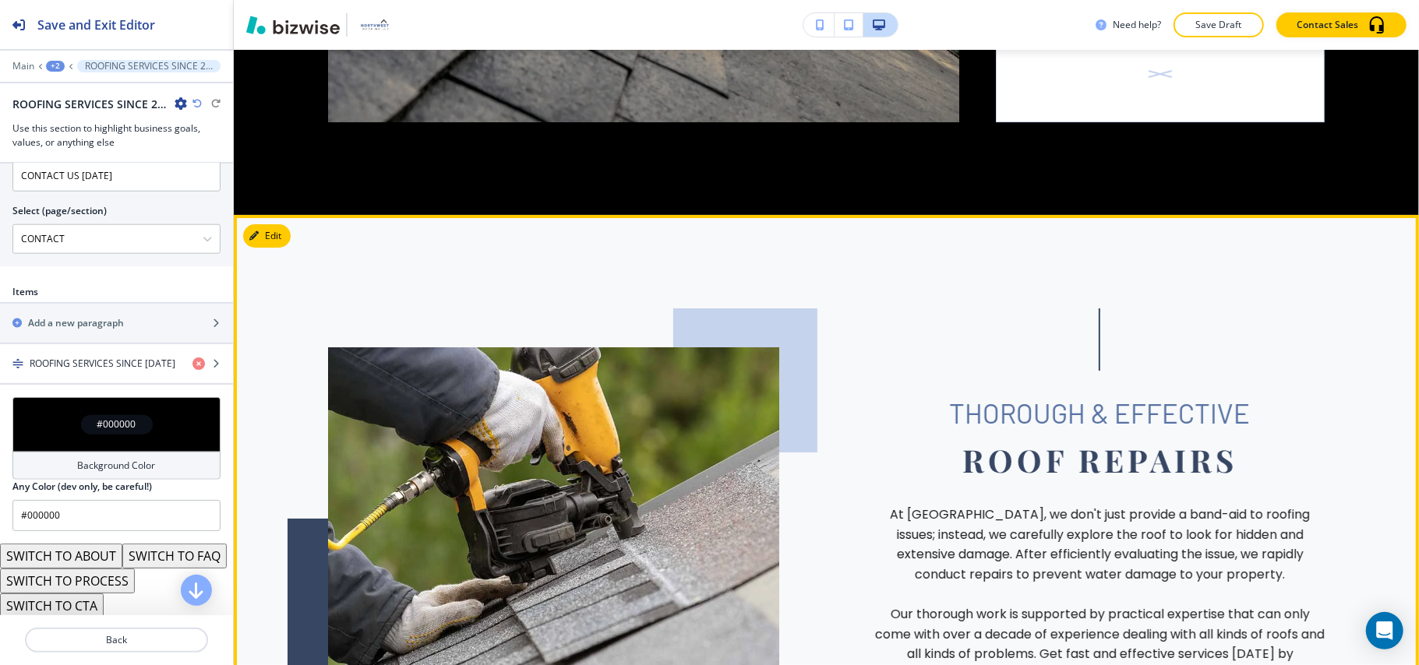
click at [275, 224] on button "Edit" at bounding box center [267, 235] width 48 height 23
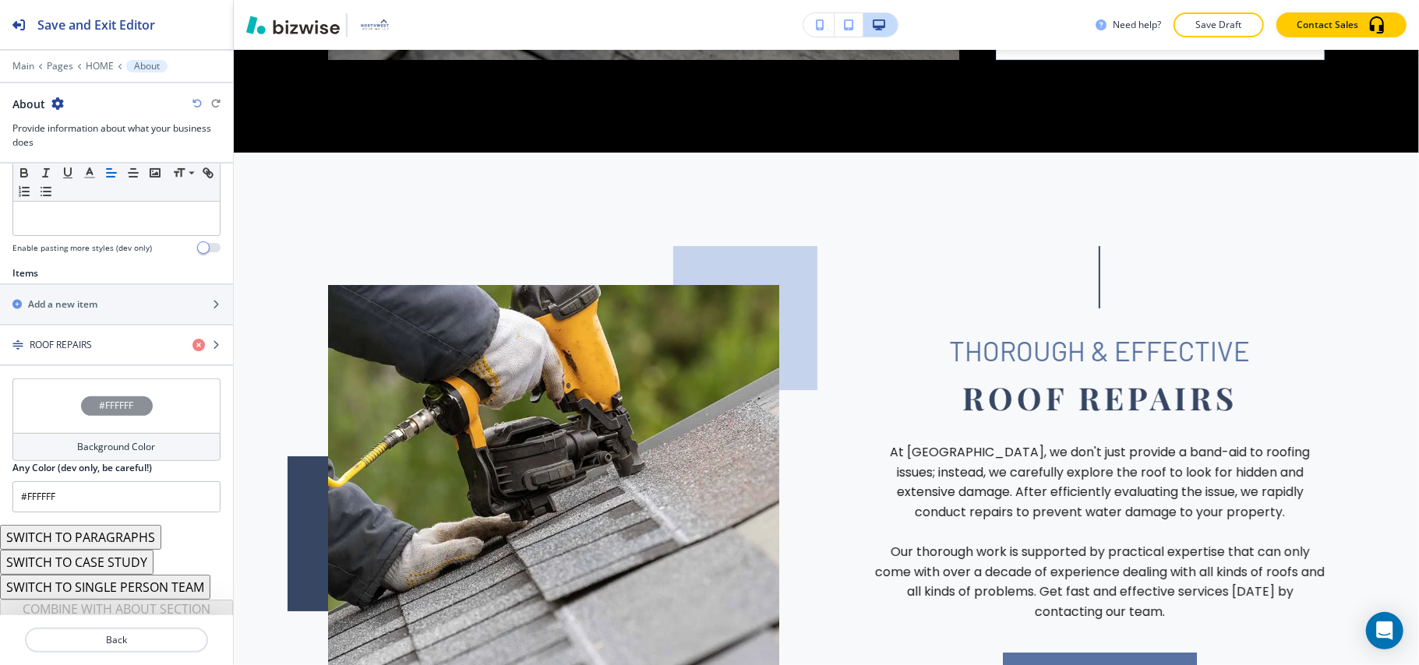
scroll to position [474, 0]
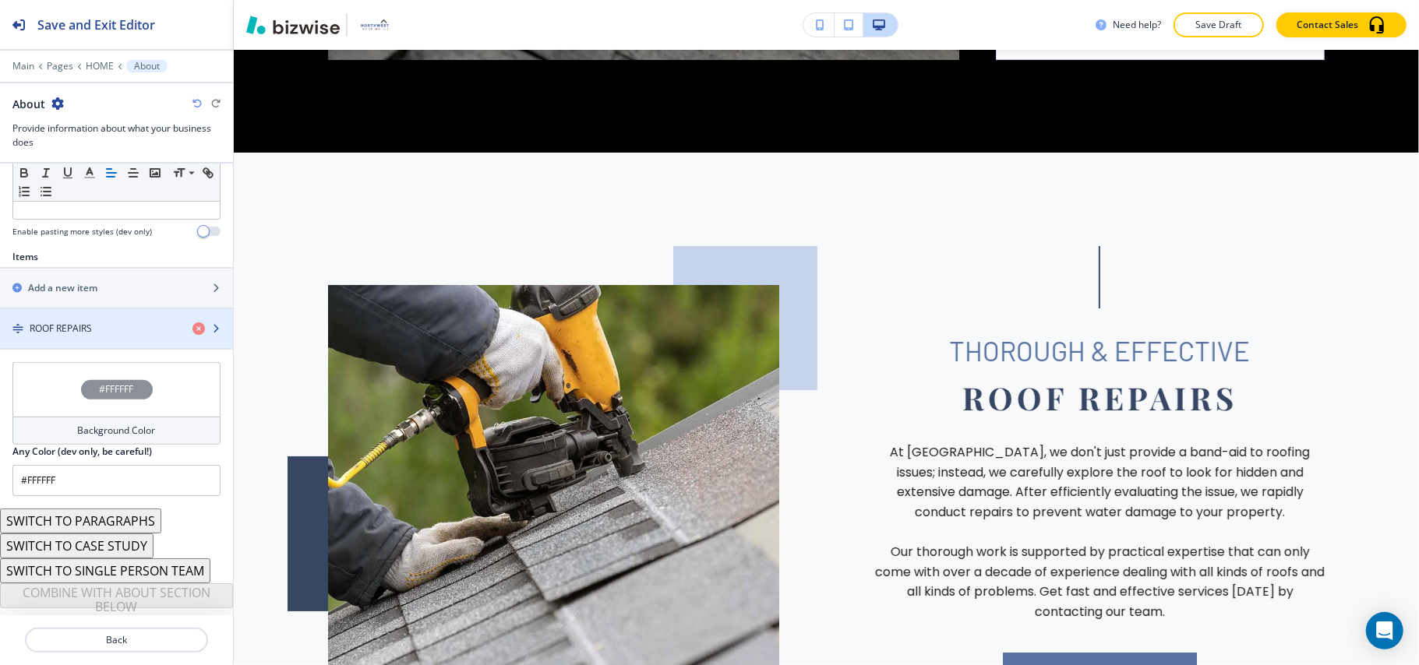
click at [90, 330] on h4 "ROOF REPAIRS" at bounding box center [61, 329] width 62 height 14
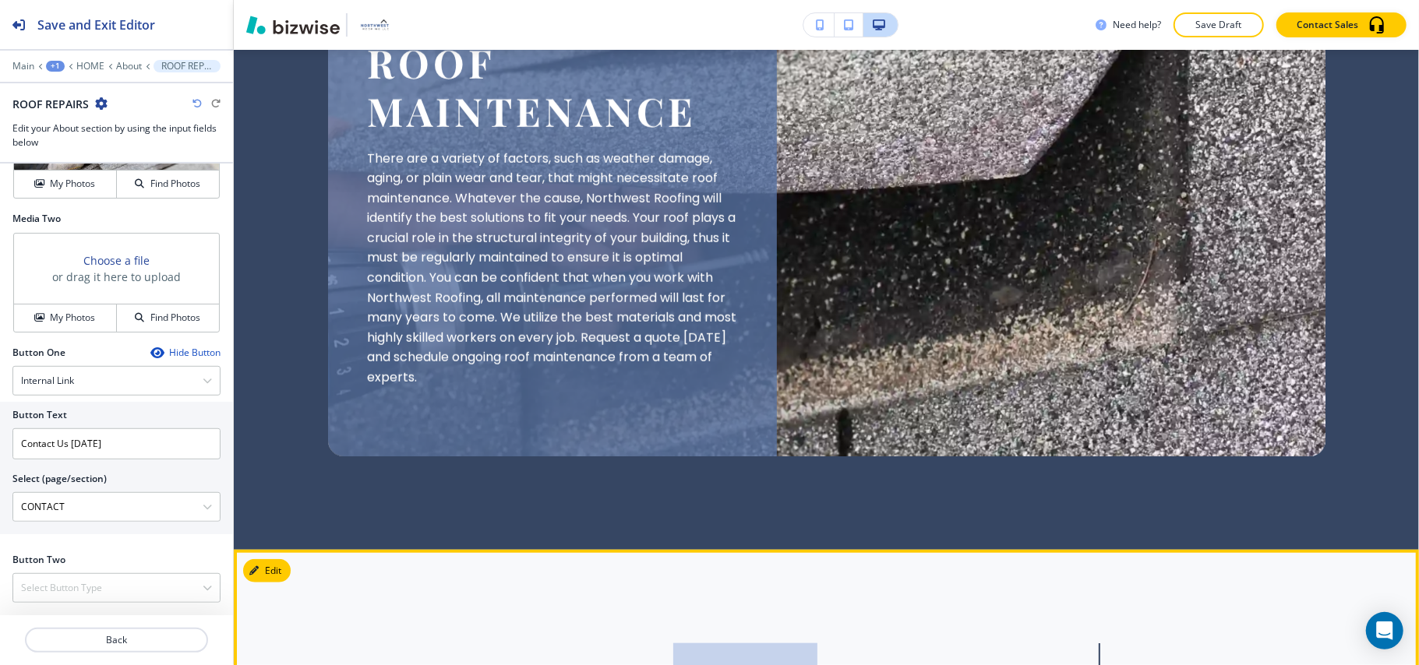
scroll to position [5102, 0]
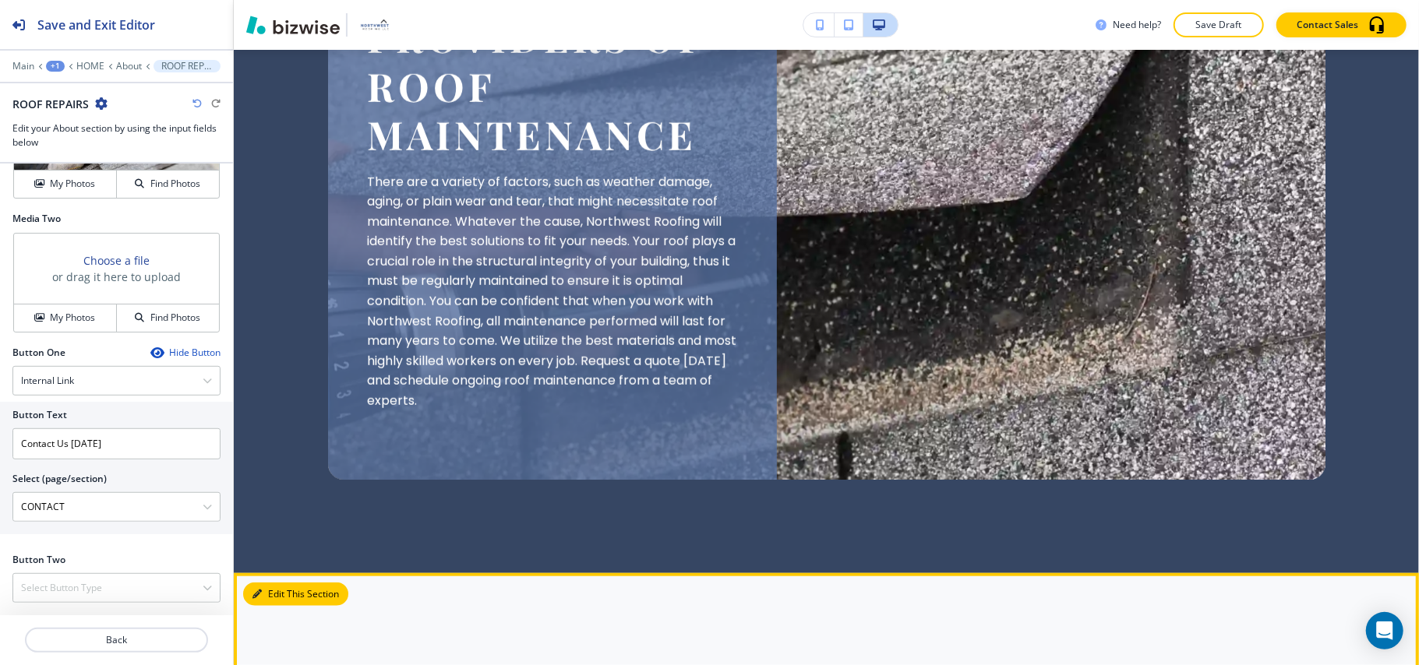
click at [263, 583] on button "Edit This Section" at bounding box center [295, 594] width 105 height 23
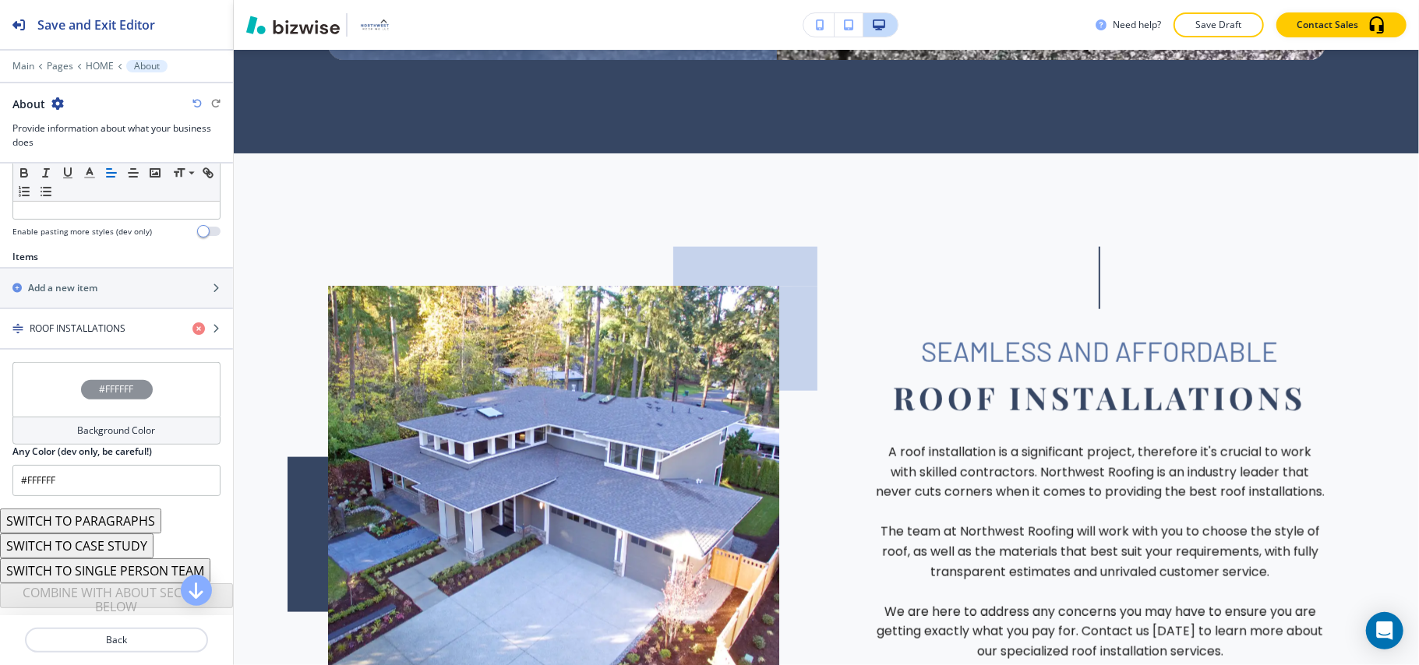
scroll to position [474, 0]
click at [87, 319] on div "button" at bounding box center [116, 315] width 233 height 12
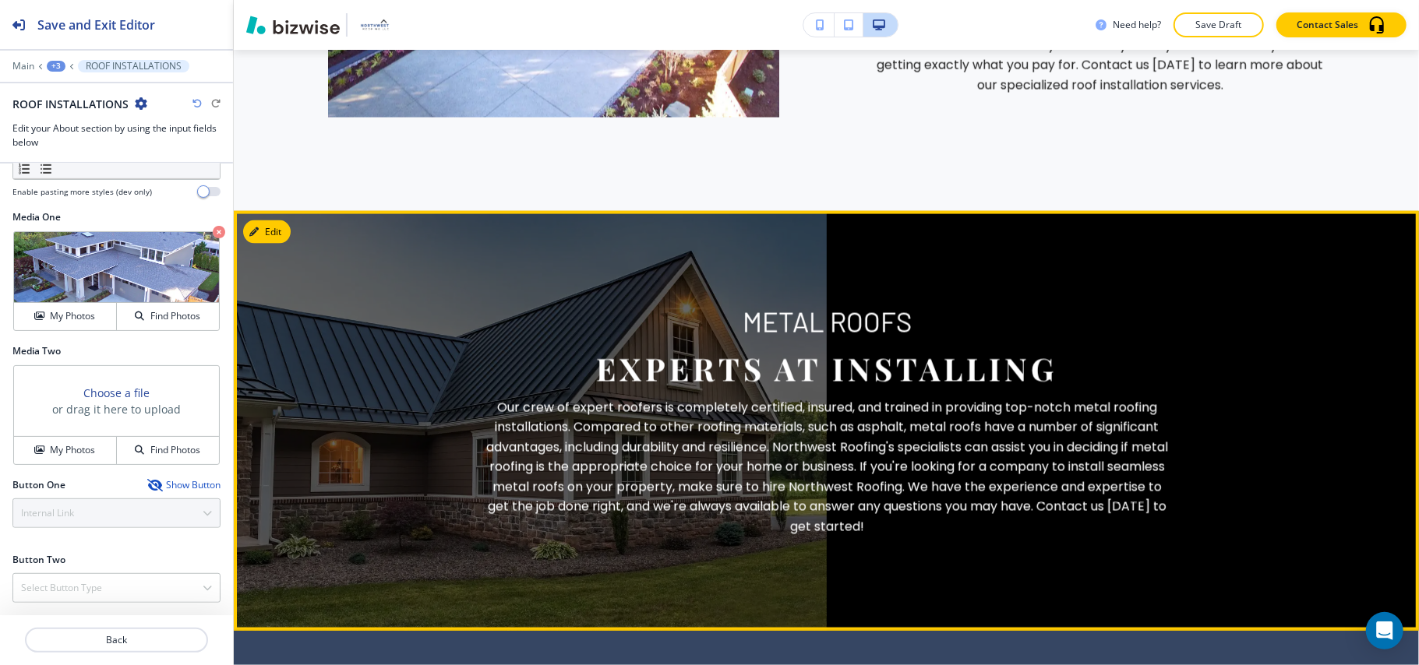
scroll to position [6042, 0]
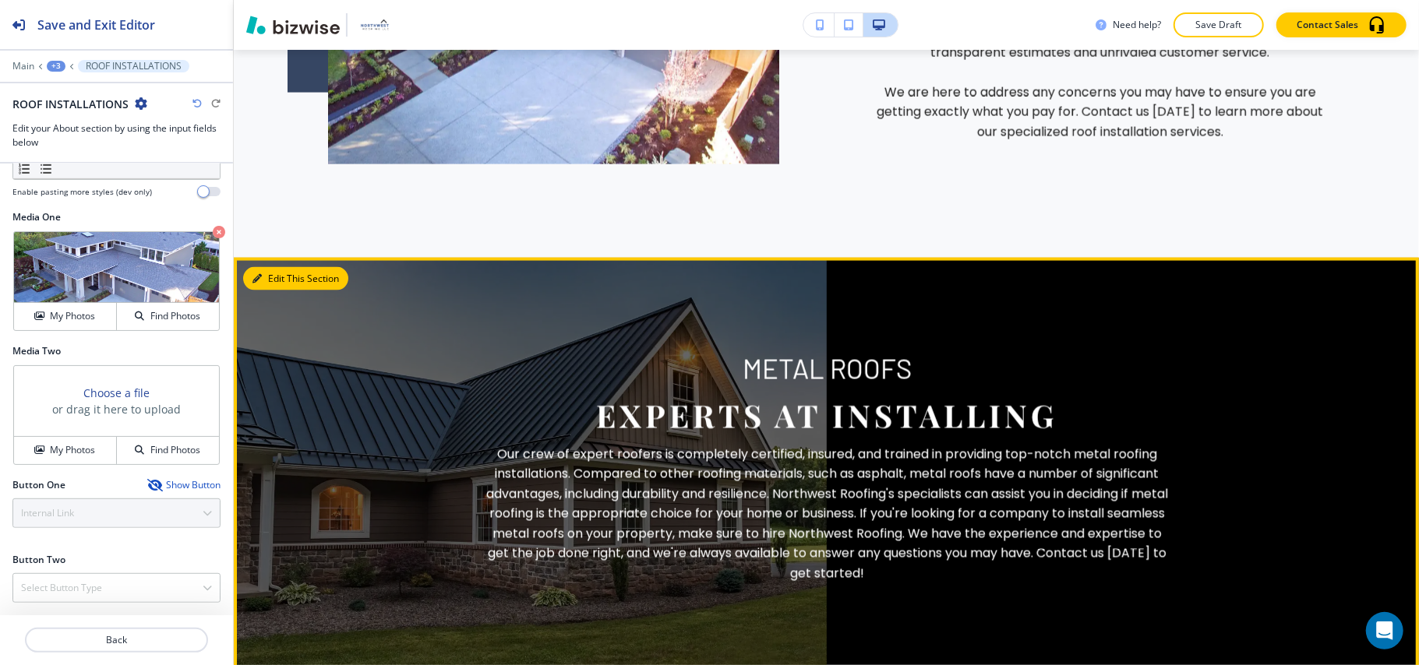
click at [284, 267] on button "Edit This Section" at bounding box center [295, 278] width 105 height 23
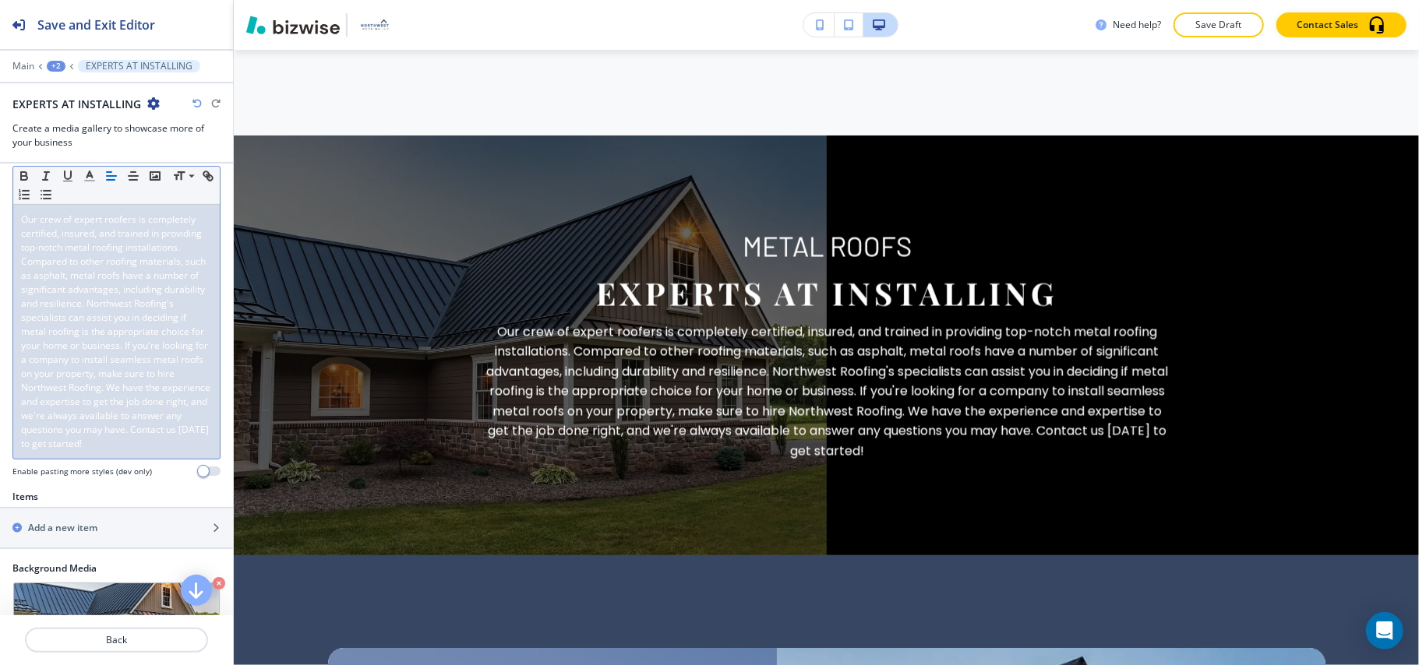
scroll to position [277, 0]
click at [110, 368] on span "Our crew of expert roofers is completely certified, insured, and trained in pro…" at bounding box center [117, 336] width 192 height 238
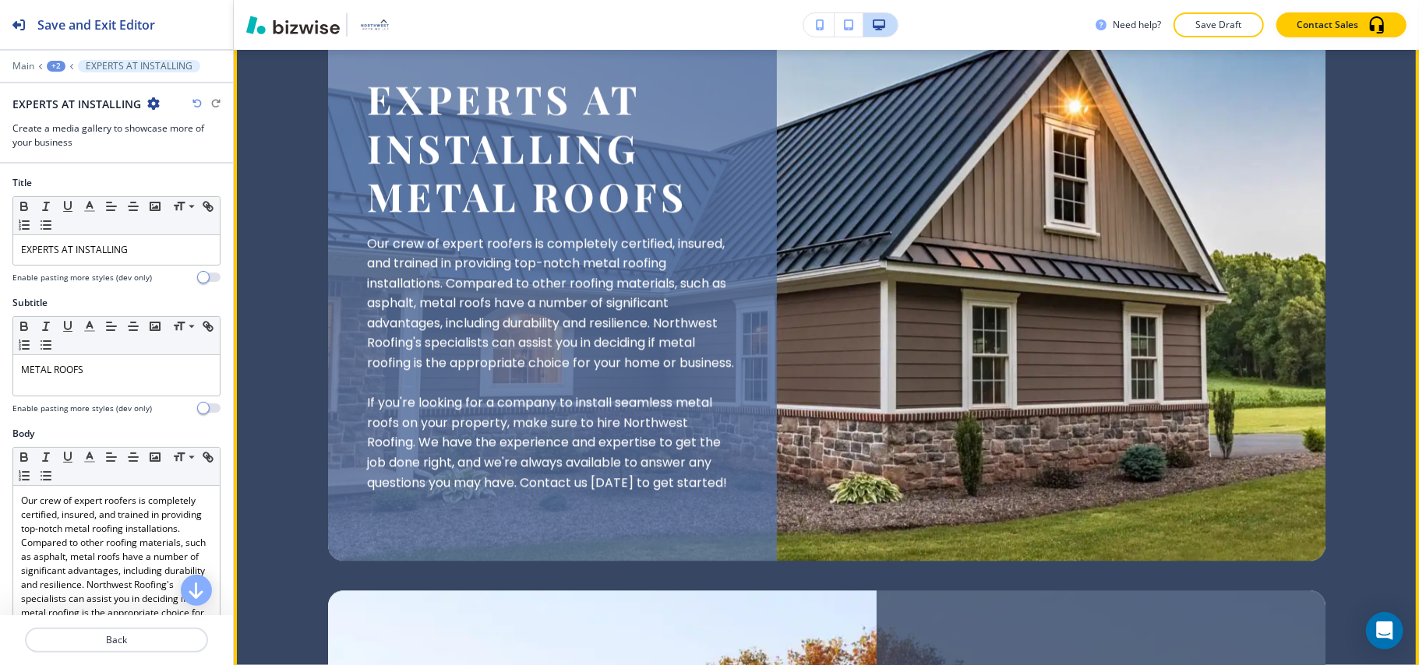
scroll to position [6509, 0]
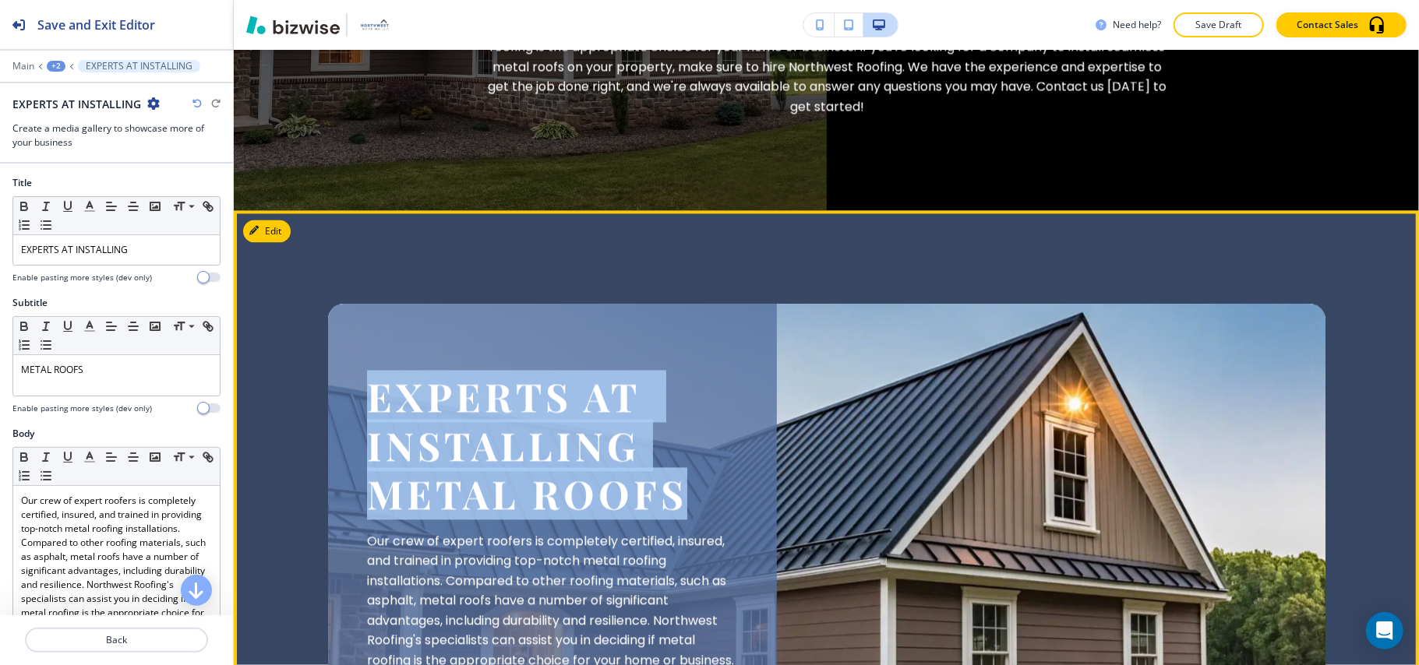
drag, startPoint x: 358, startPoint y: 294, endPoint x: 711, endPoint y: 405, distance: 369.8
click at [711, 405] on div "EXPERTS AT INSTALLING METAL ROOFS Our crew of expert roofers is completely cert…" at bounding box center [552, 581] width 449 height 555
copy h2 "EXPERTS AT INSTALLING METAL ROOFS"
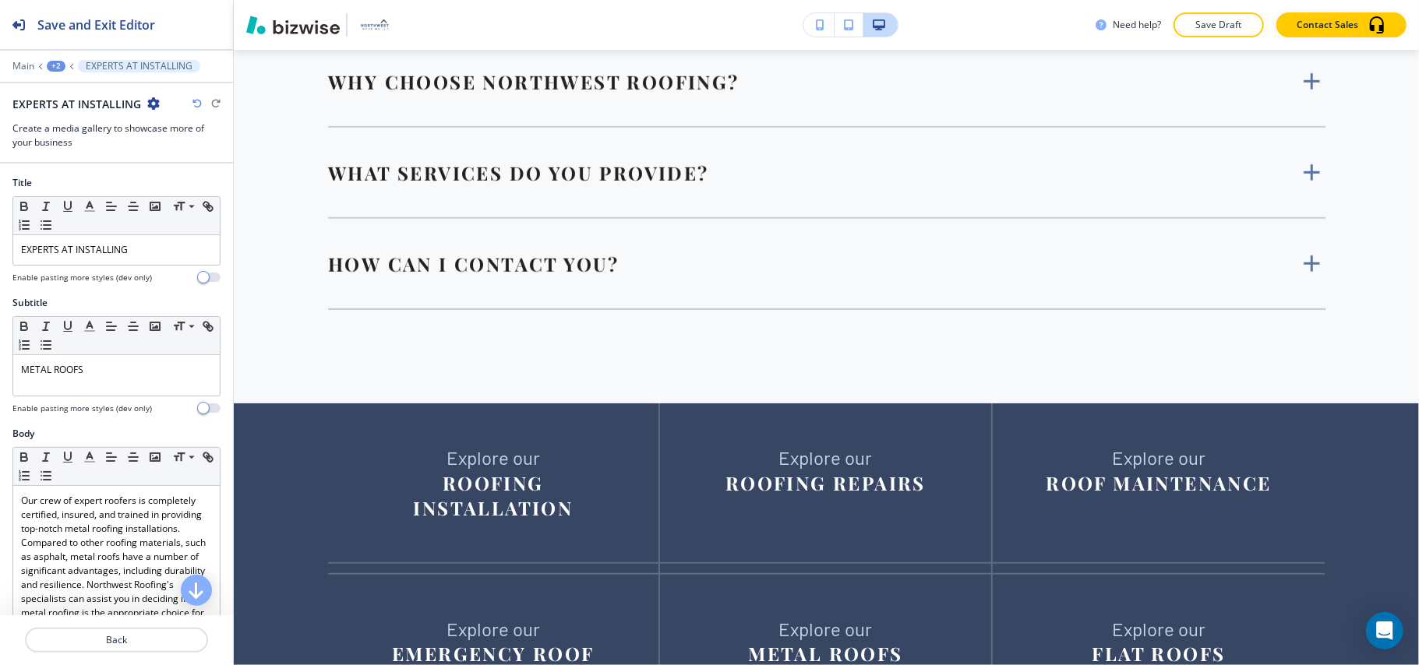
scroll to position [7996, 0]
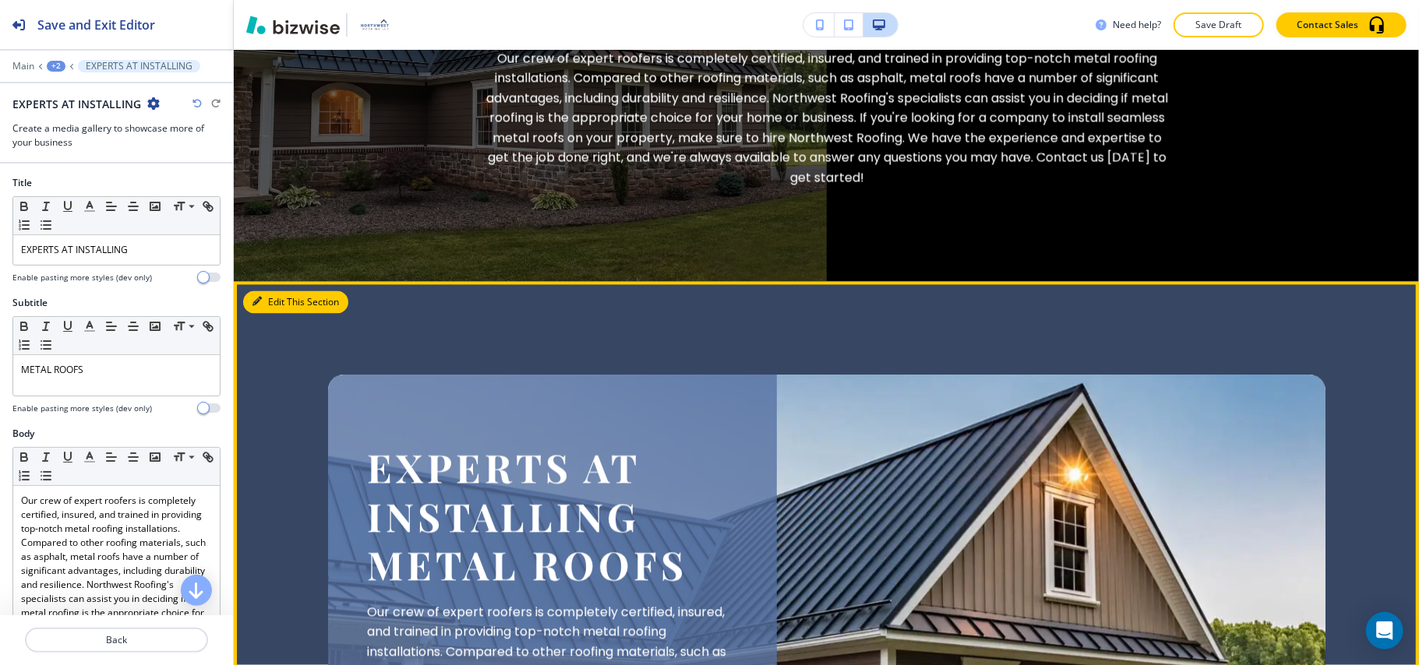
click at [277, 291] on button "Edit This Section" at bounding box center [295, 302] width 105 height 23
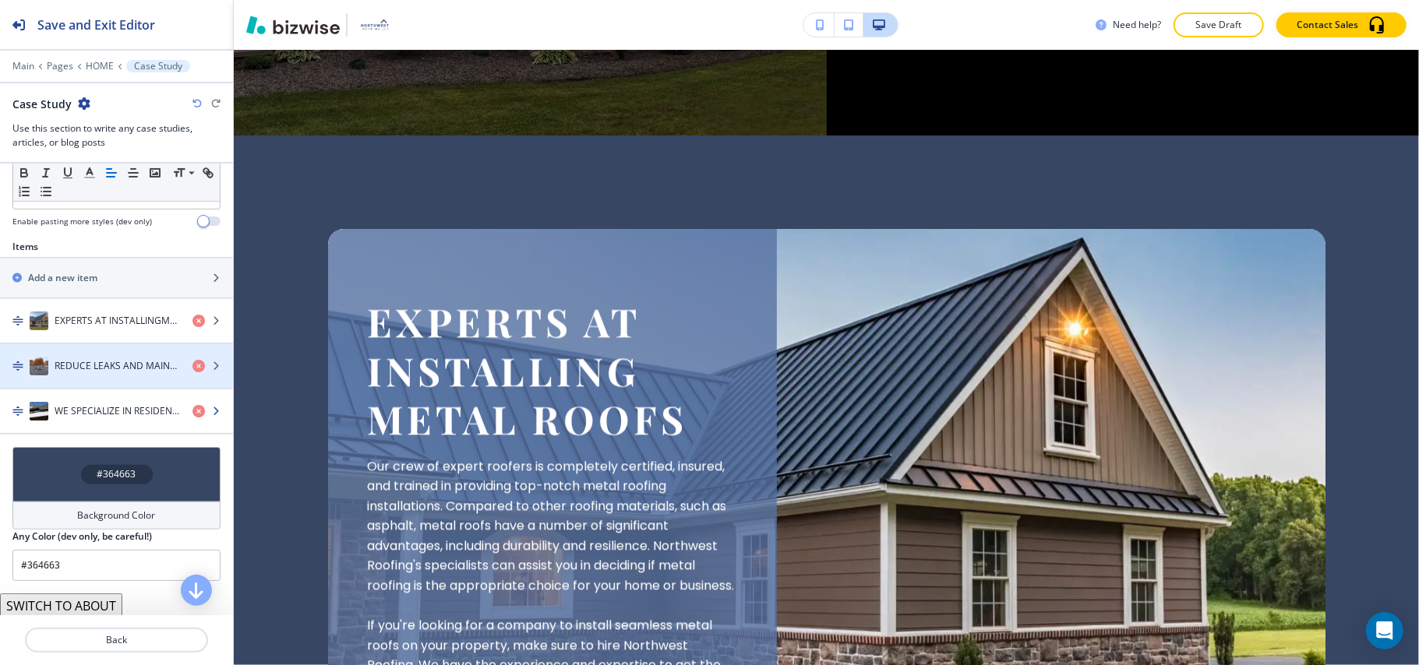
scroll to position [514, 0]
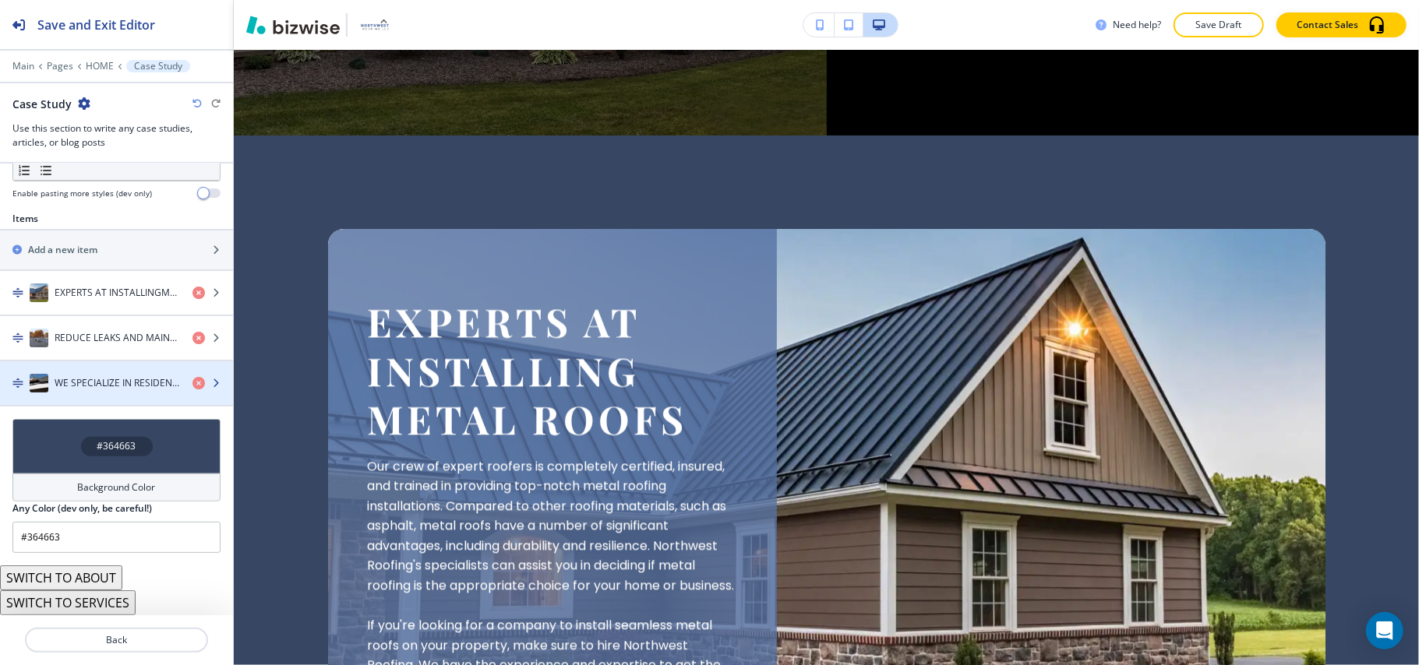
click at [100, 376] on h4 "WE SPECIALIZE IN RESIDENTIAL & COMMERCIAL EMERGENCY ROOF REPAIRS" at bounding box center [117, 383] width 125 height 14
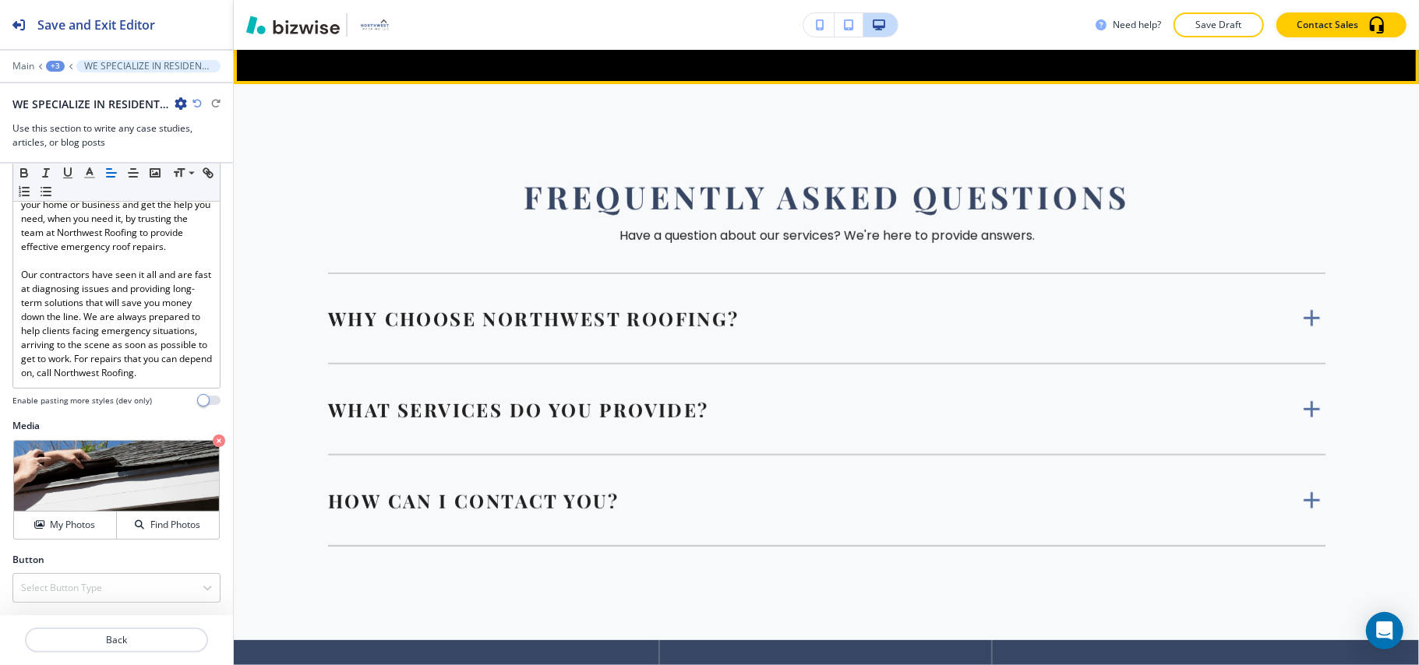
scroll to position [9595, 0]
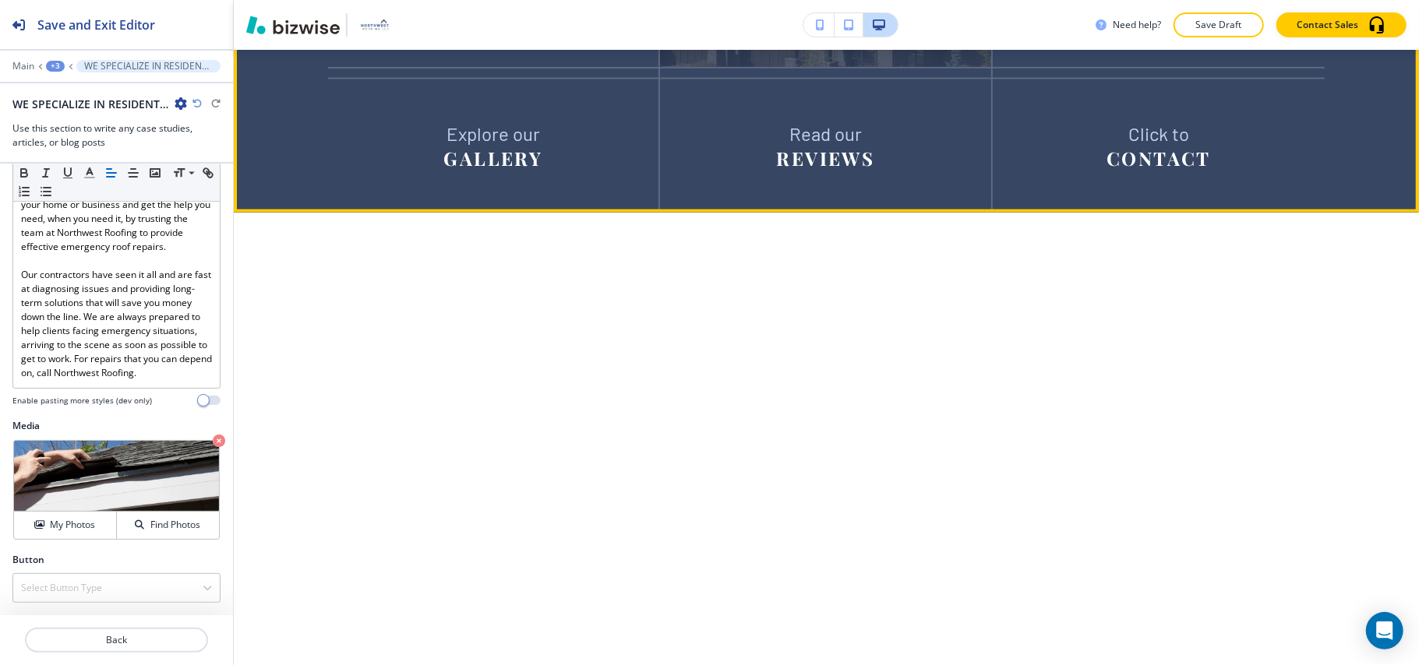
scroll to position [10115, 0]
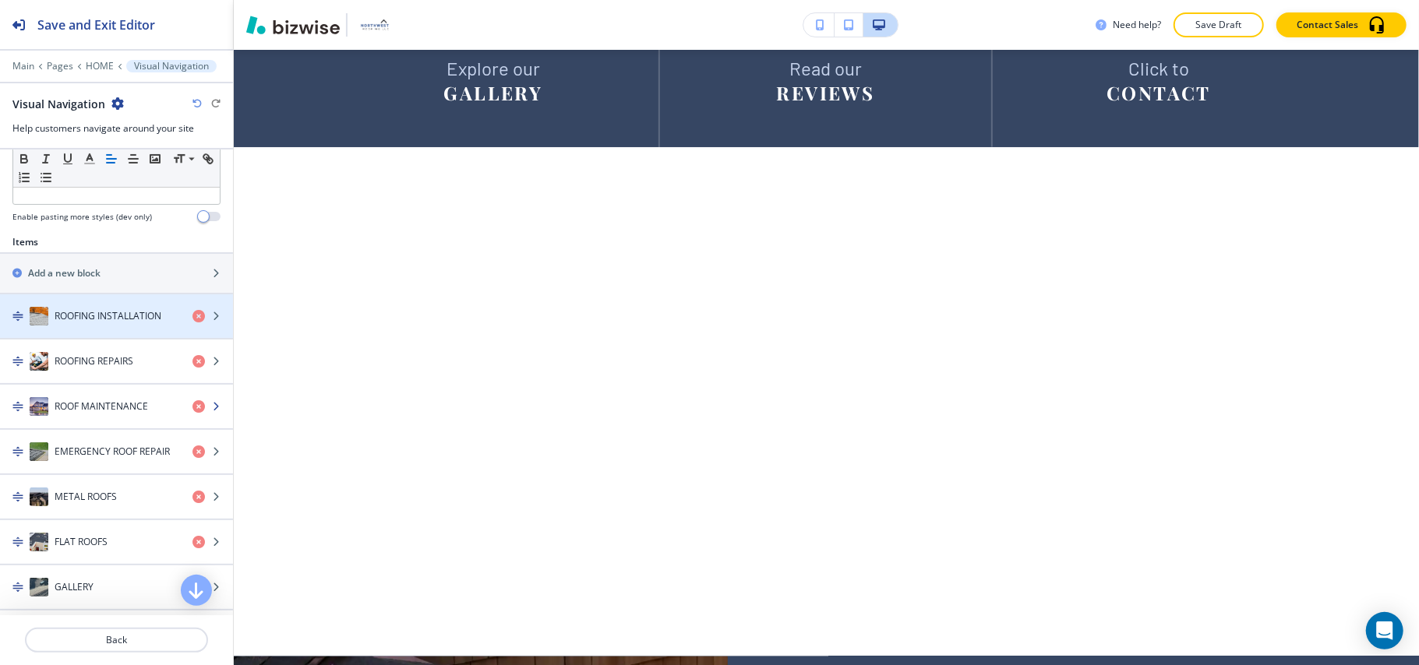
scroll to position [519, 0]
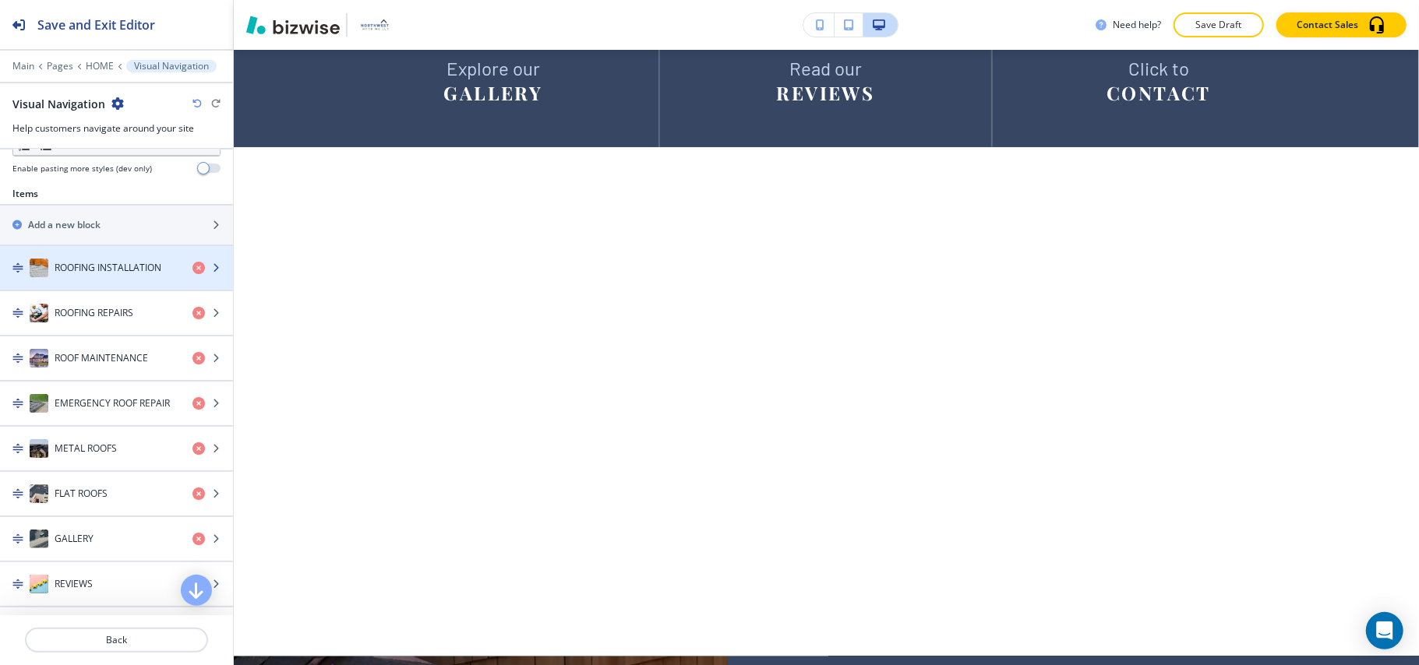
click at [87, 272] on h4 "ROOFING INSTALLATION" at bounding box center [108, 268] width 107 height 14
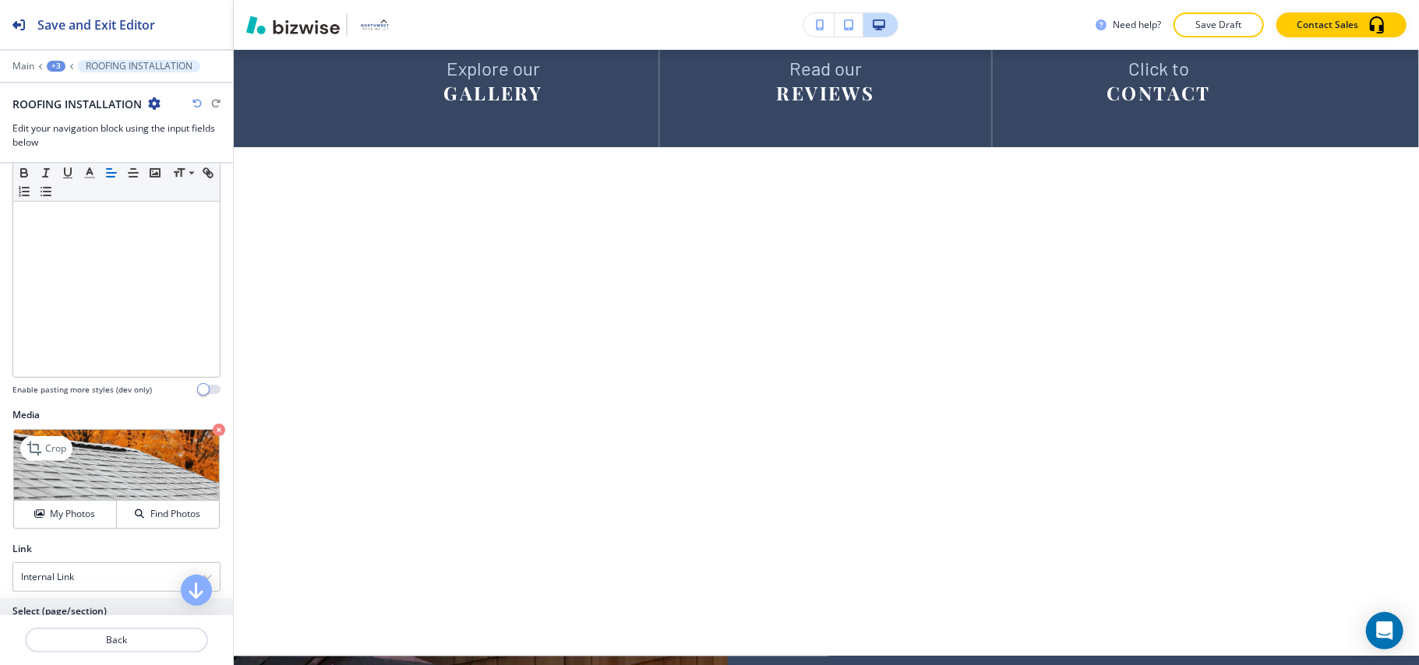
scroll to position [386, 0]
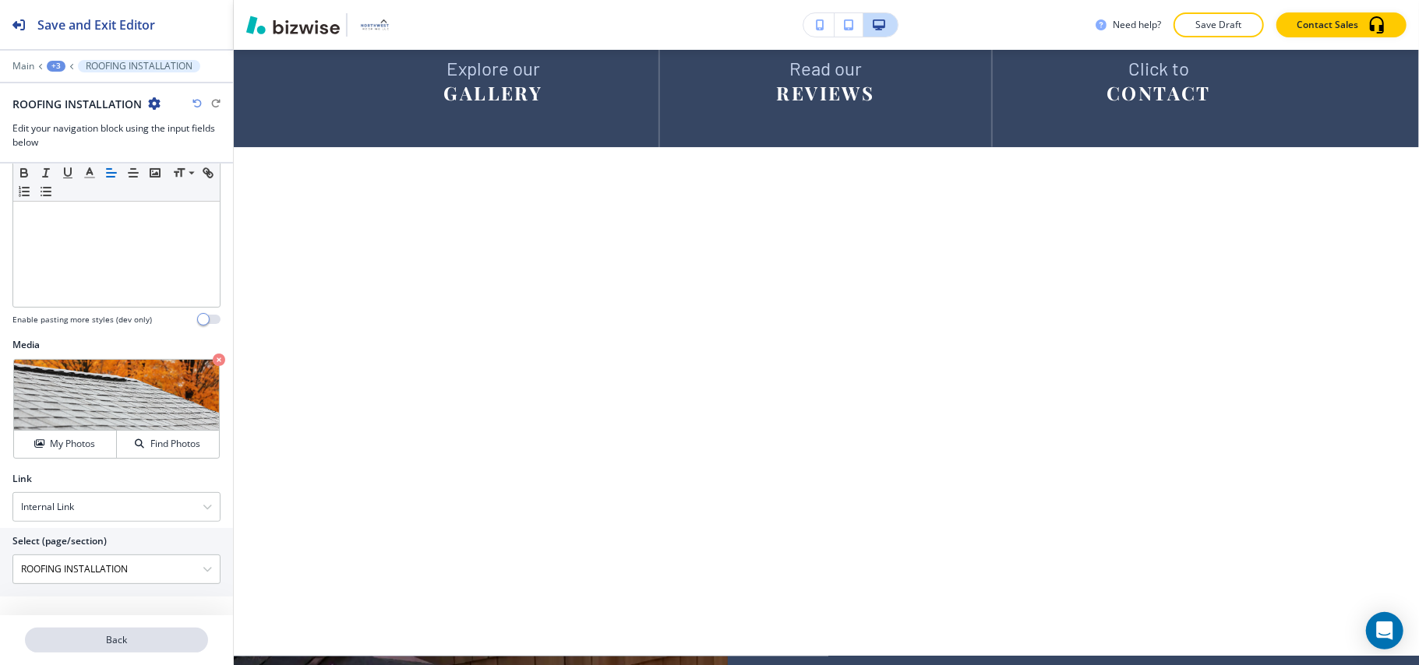
click at [123, 636] on p "Back" at bounding box center [116, 640] width 180 height 14
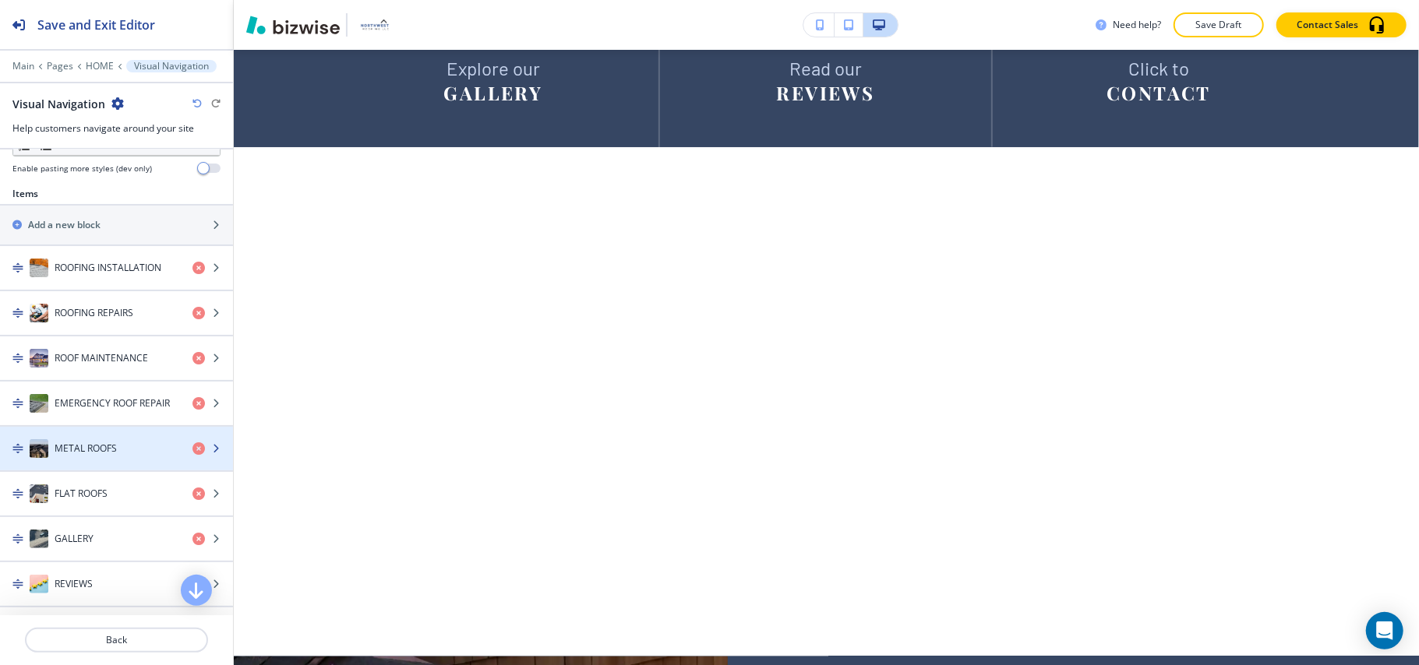
scroll to position [623, 0]
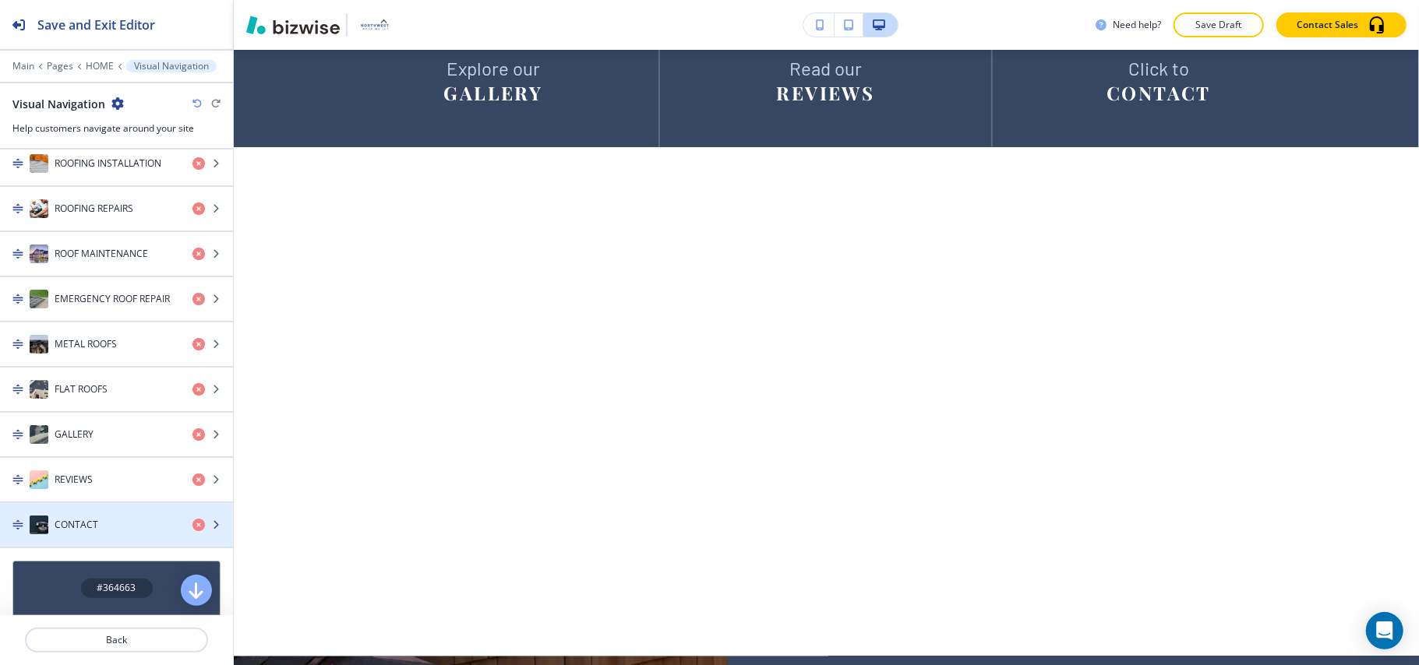
click at [54, 547] on div "button" at bounding box center [116, 540] width 233 height 12
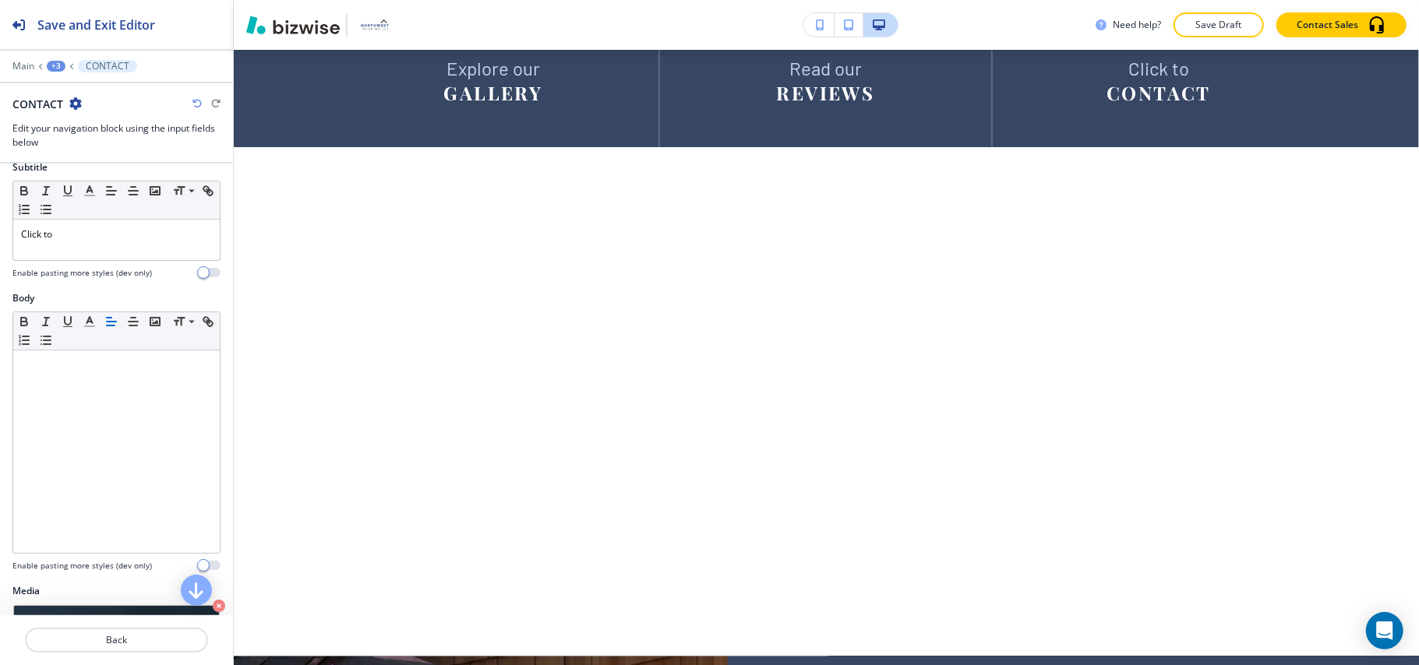
scroll to position [386, 0]
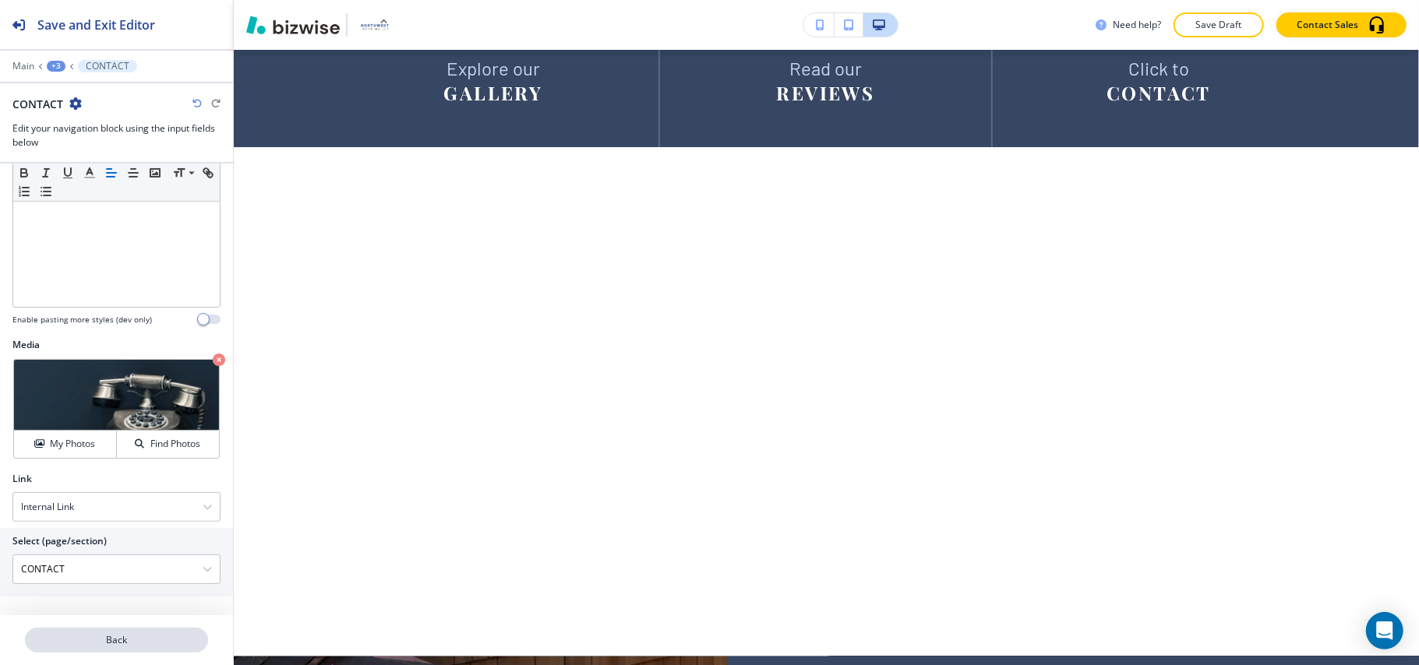
click at [116, 643] on p "Back" at bounding box center [116, 640] width 180 height 14
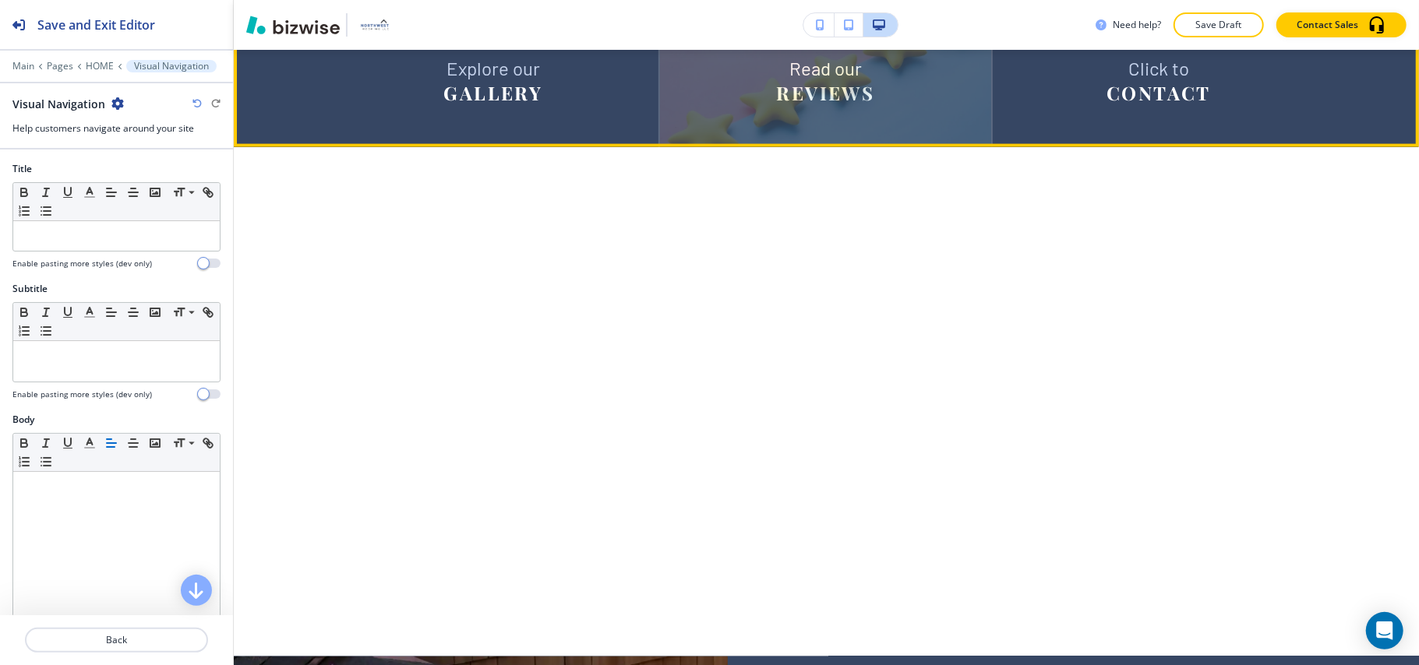
scroll to position [10564, 0]
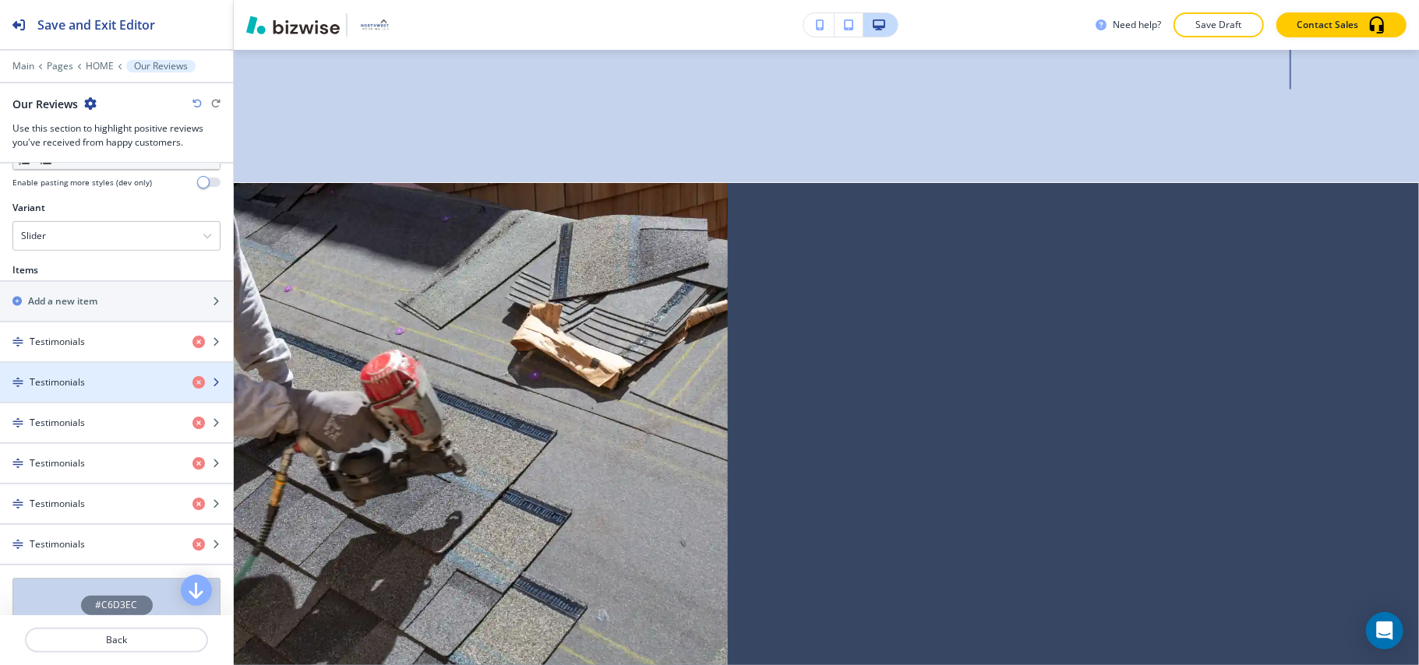
scroll to position [636, 0]
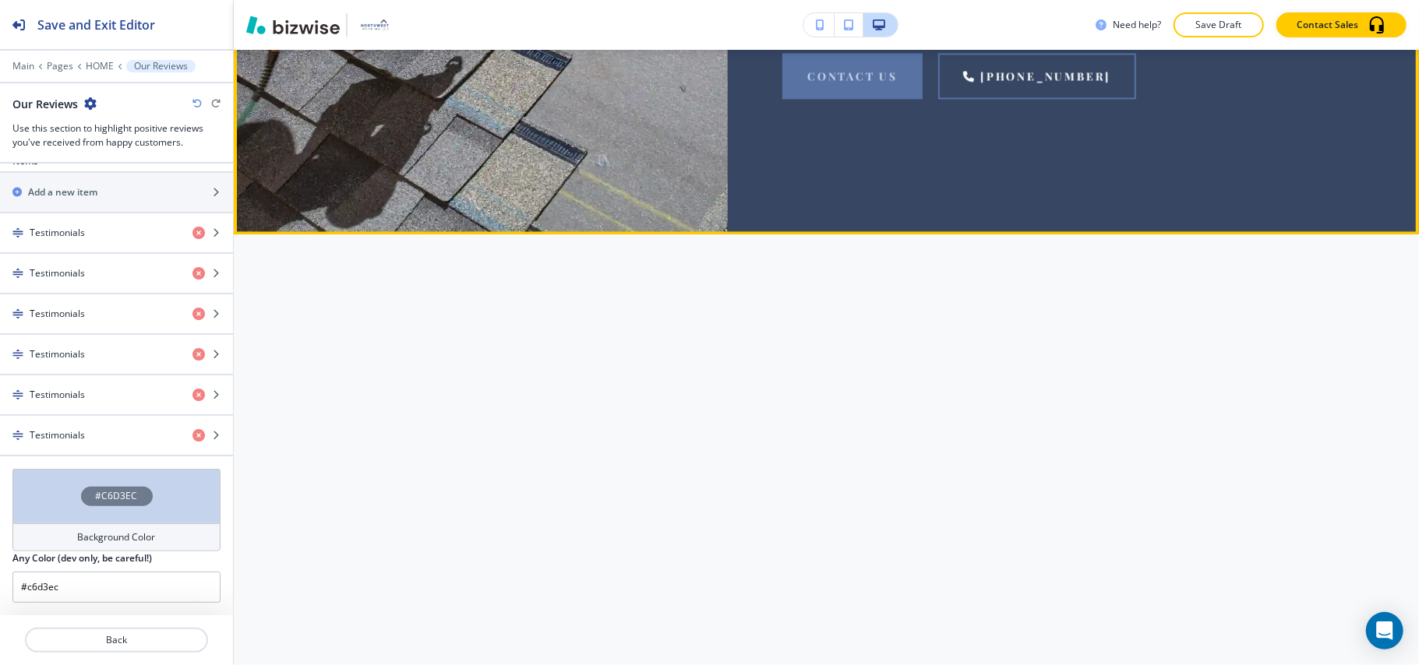
scroll to position [11141, 0]
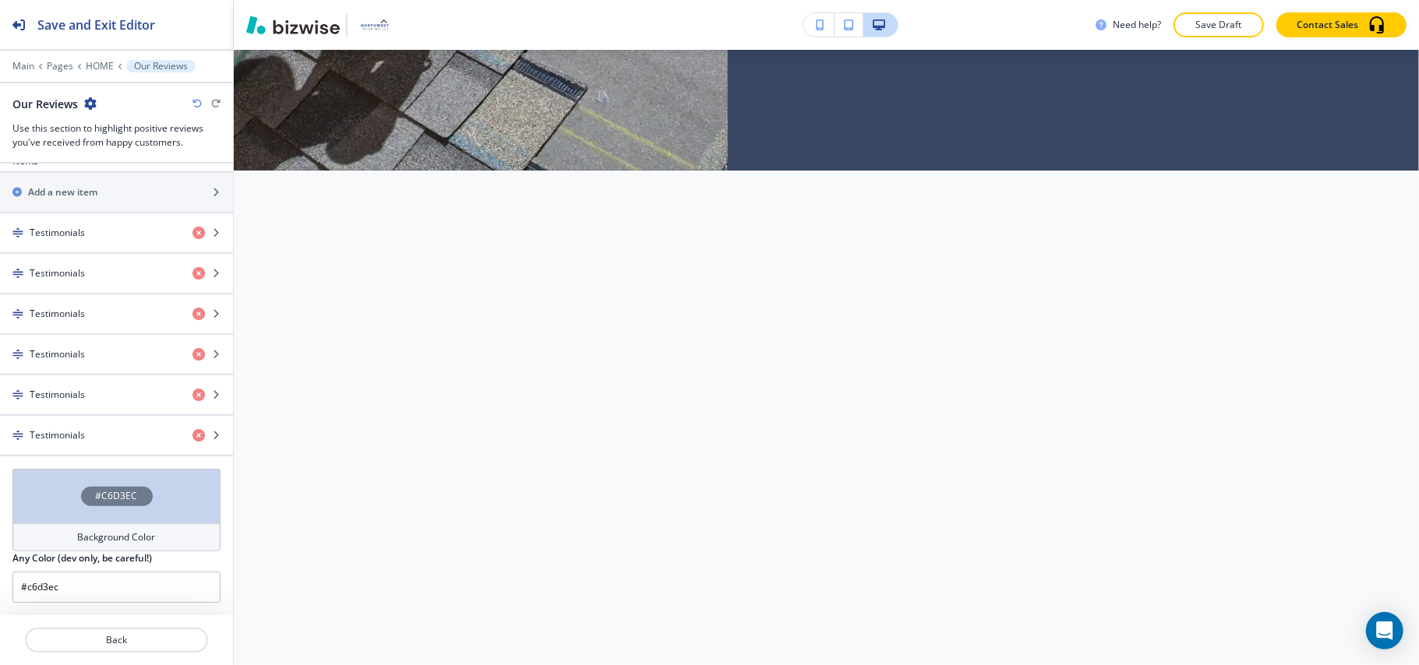
click at [282, 47] on div "Need help? Save Draft Contact Sales" at bounding box center [826, 25] width 1185 height 50
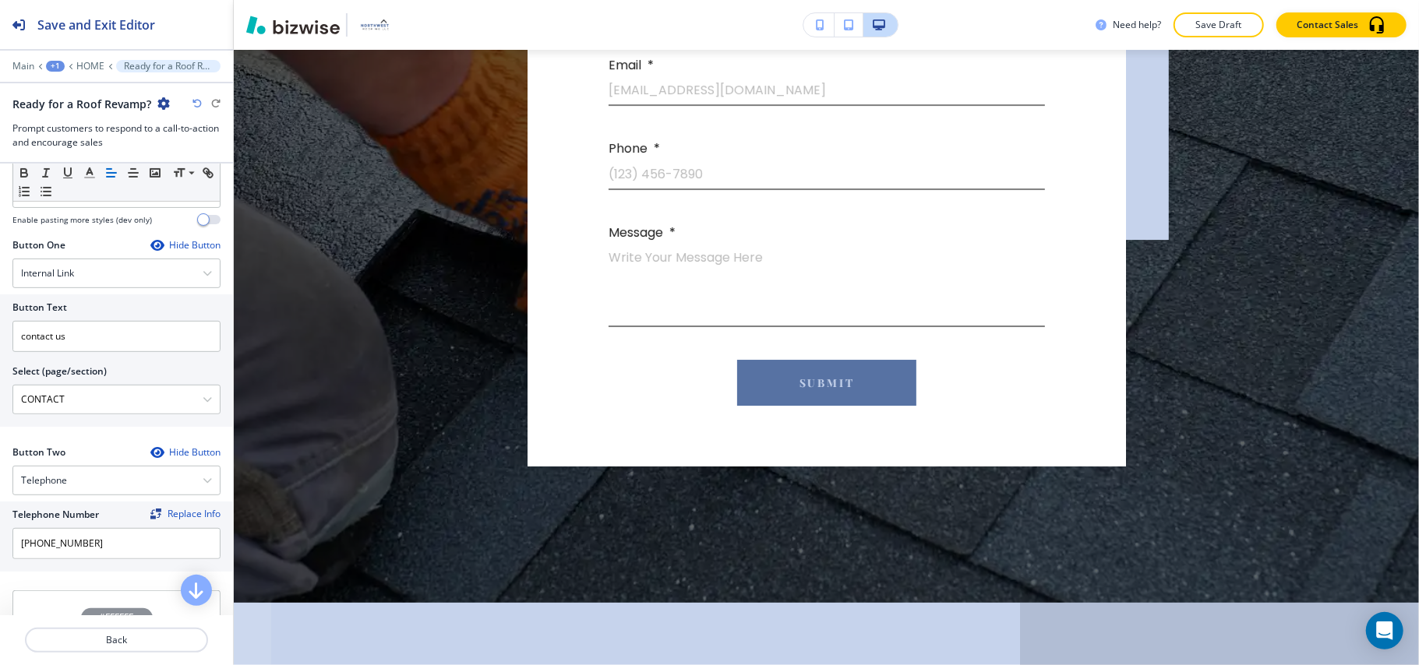
scroll to position [12345, 0]
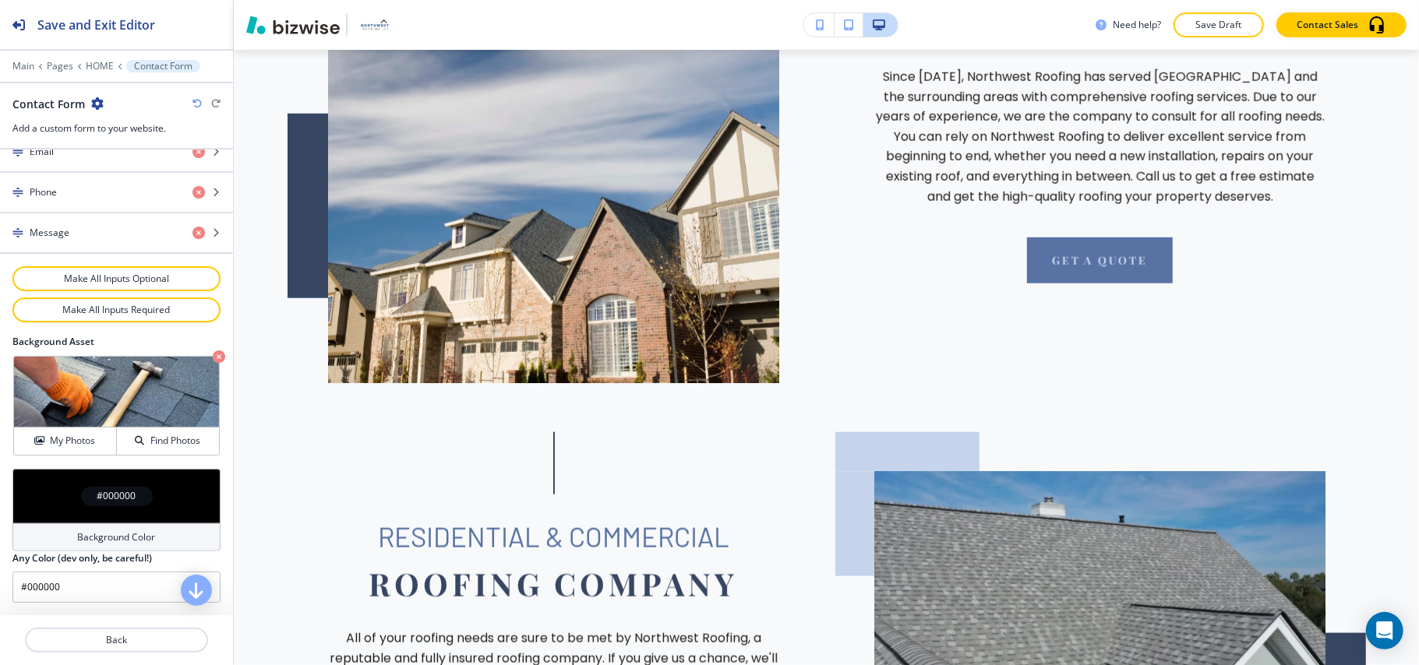
scroll to position [0, 0]
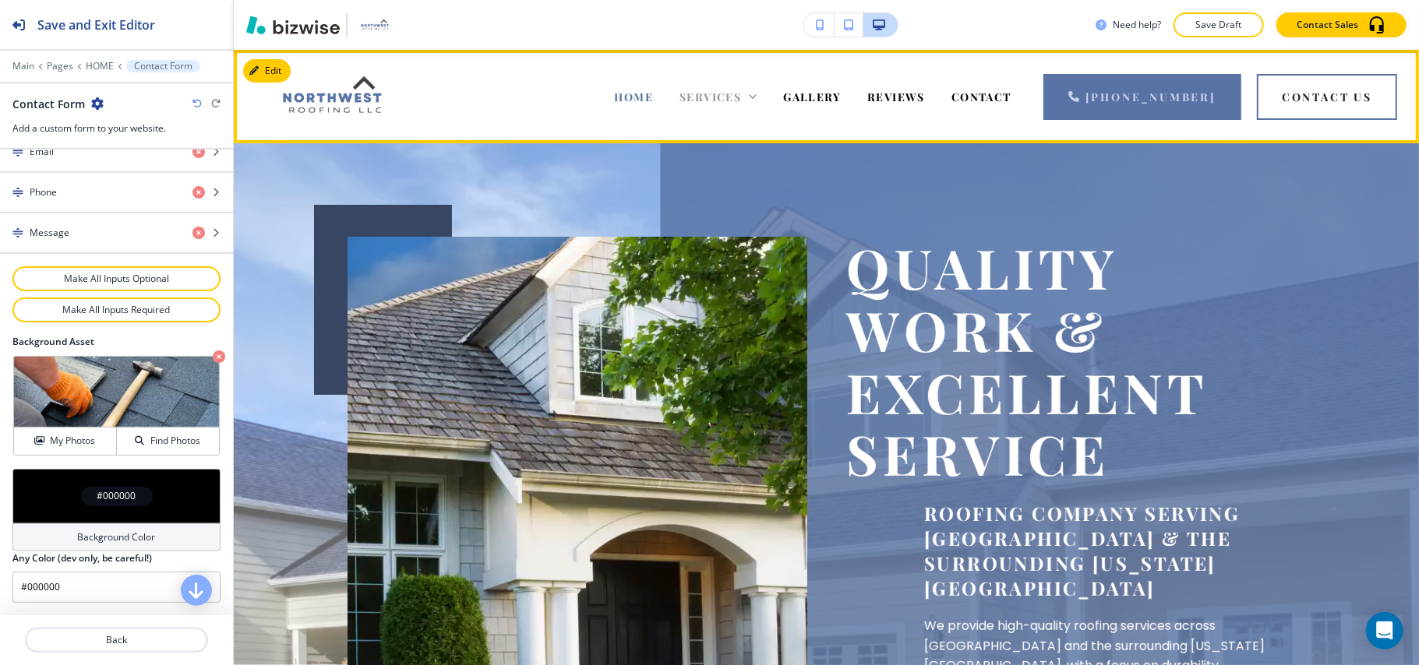
click at [739, 93] on span "SERVICES" at bounding box center [710, 97] width 62 height 15
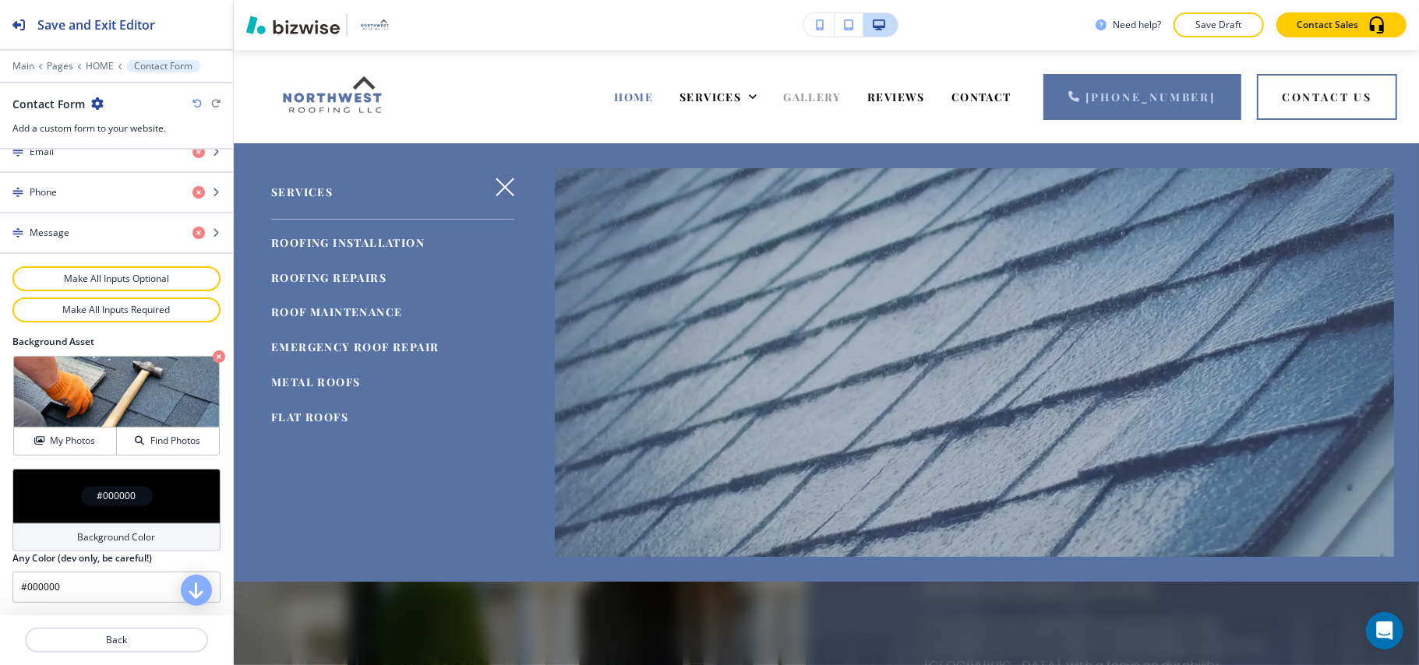
click at [841, 91] on span "GALLERY" at bounding box center [812, 97] width 58 height 15
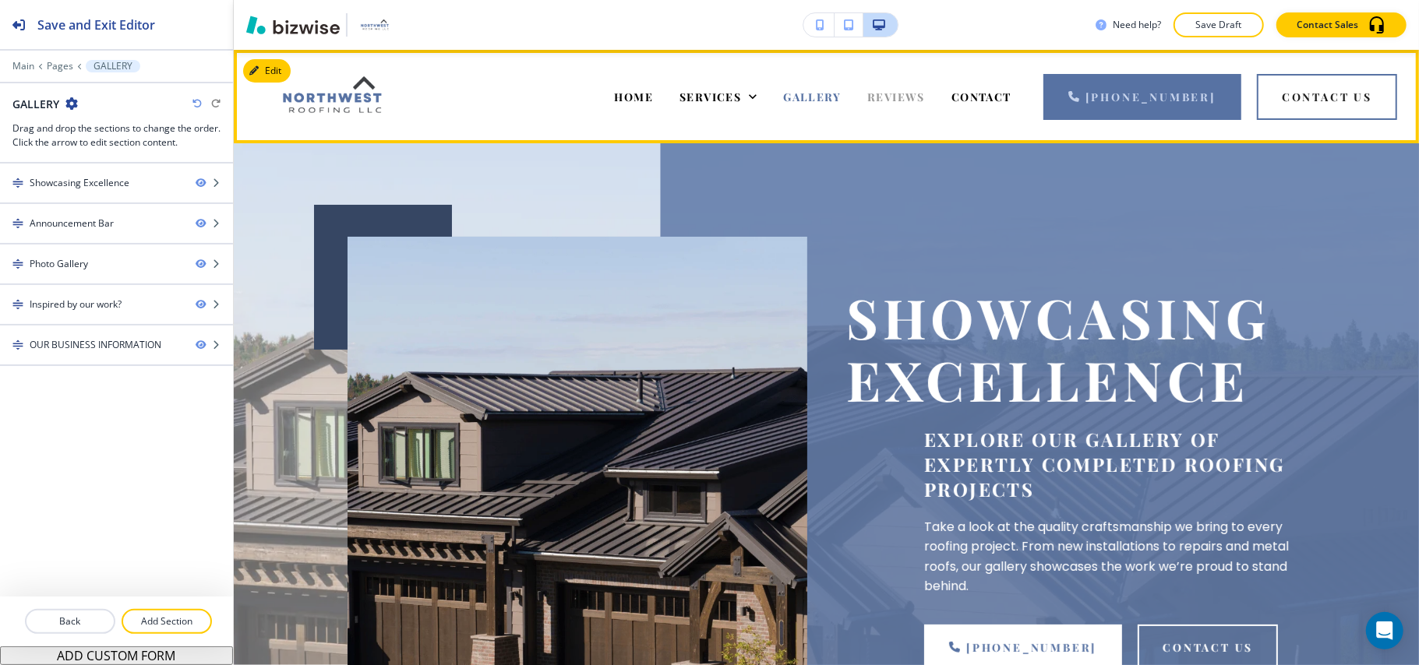
click at [905, 100] on span "REVIEWS" at bounding box center [896, 97] width 58 height 15
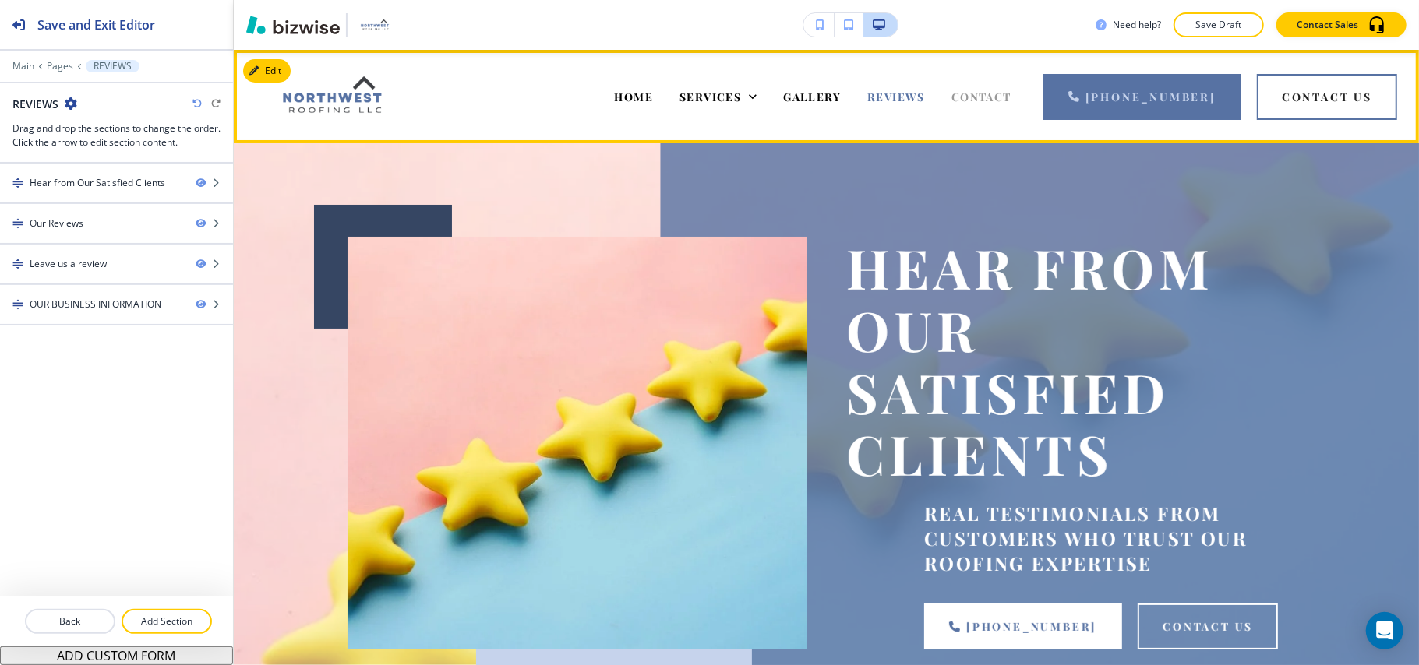
click at [983, 97] on span "CONTACT" at bounding box center [981, 97] width 60 height 15
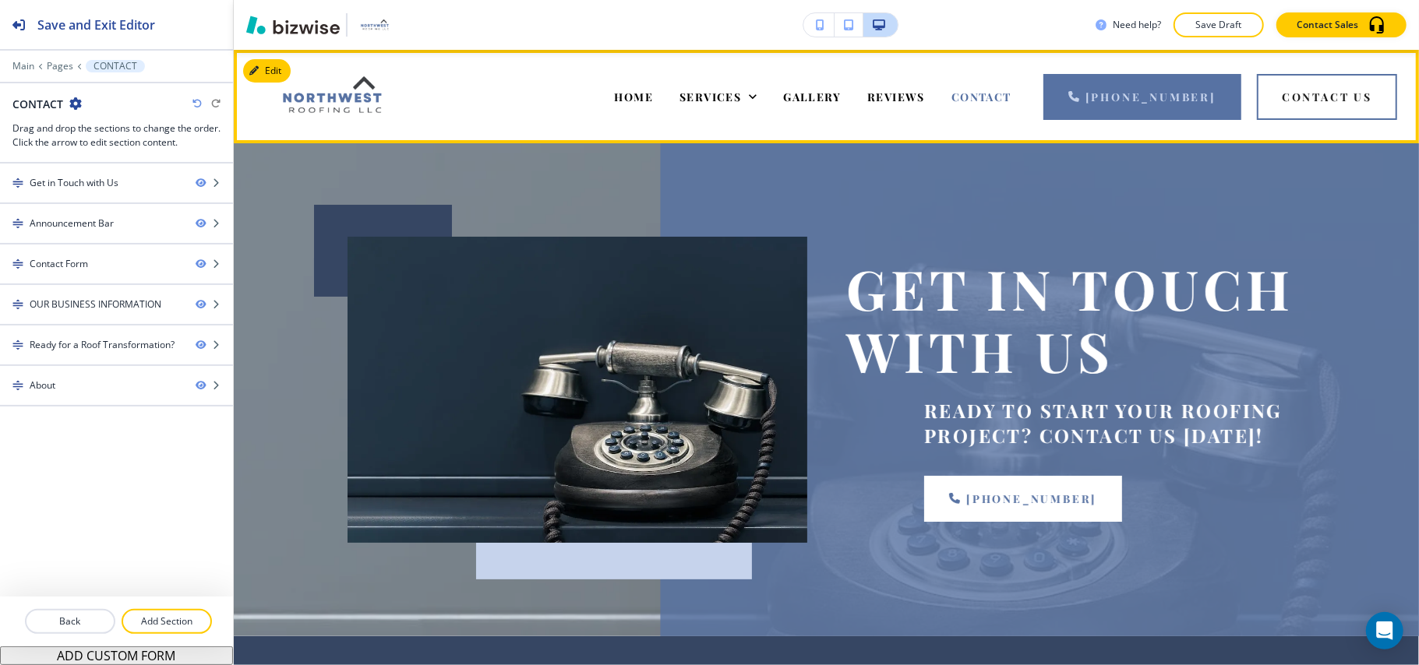
click at [770, 95] on div "SERVICES" at bounding box center [718, 96] width 104 height 62
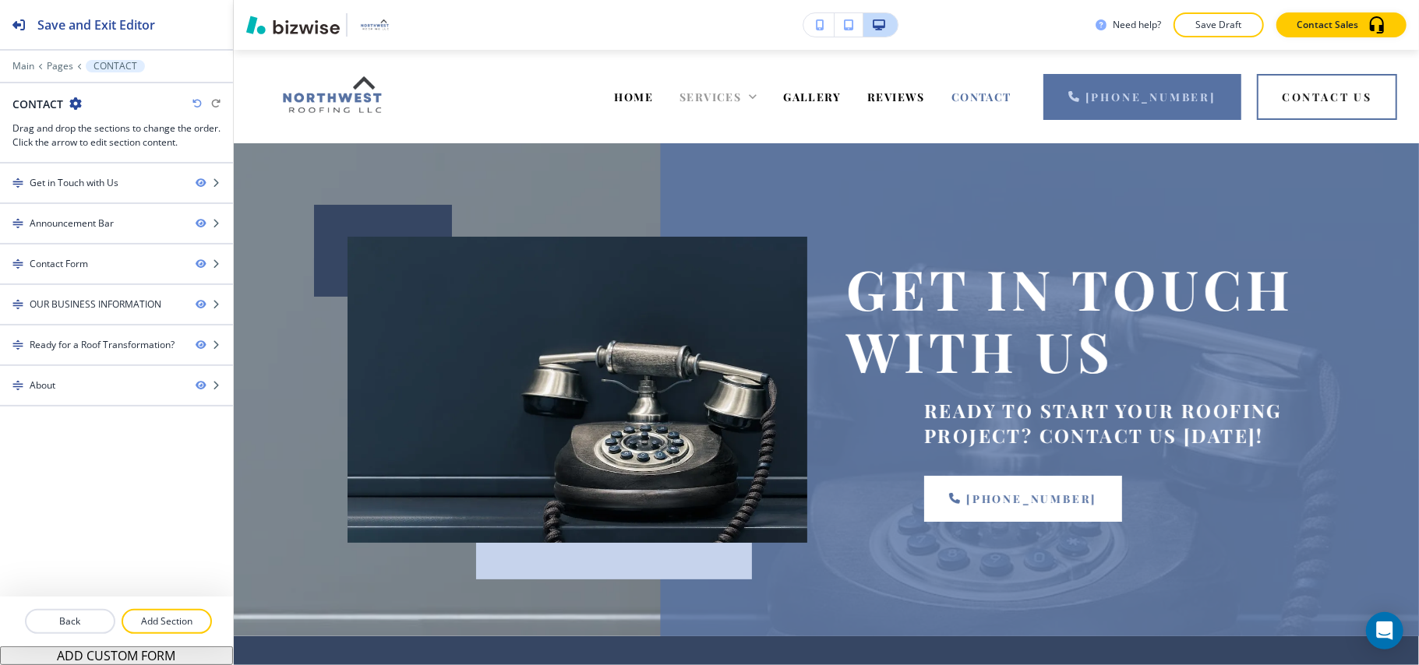
click at [760, 95] on icon at bounding box center [753, 97] width 16 height 16
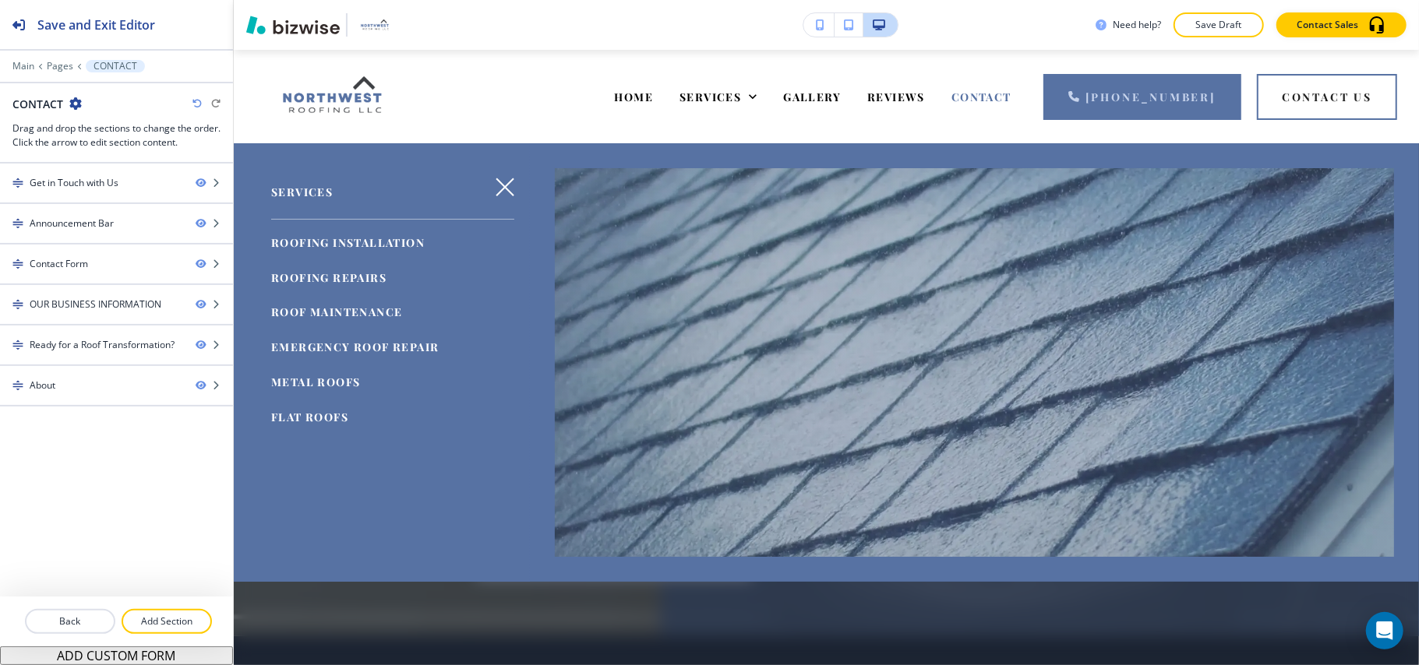
click at [315, 245] on span "ROOFING INSTALLATION" at bounding box center [347, 242] width 153 height 15
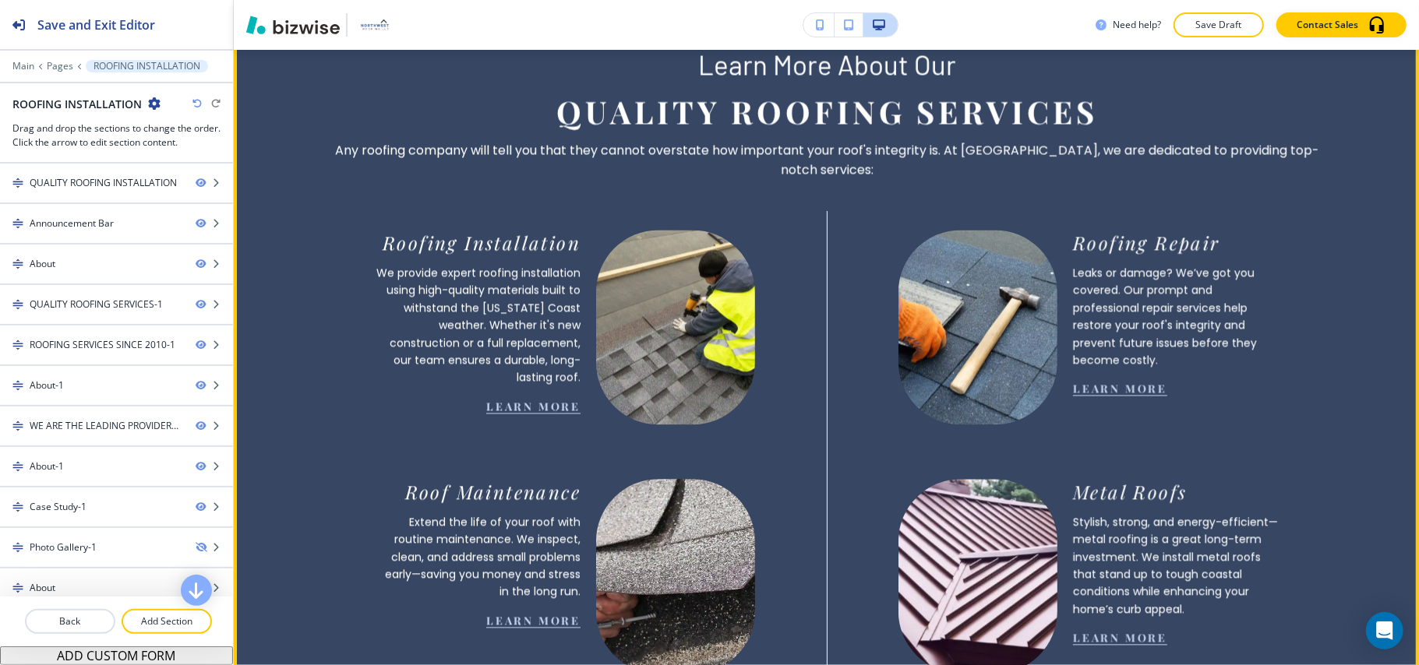
scroll to position [2285, 0]
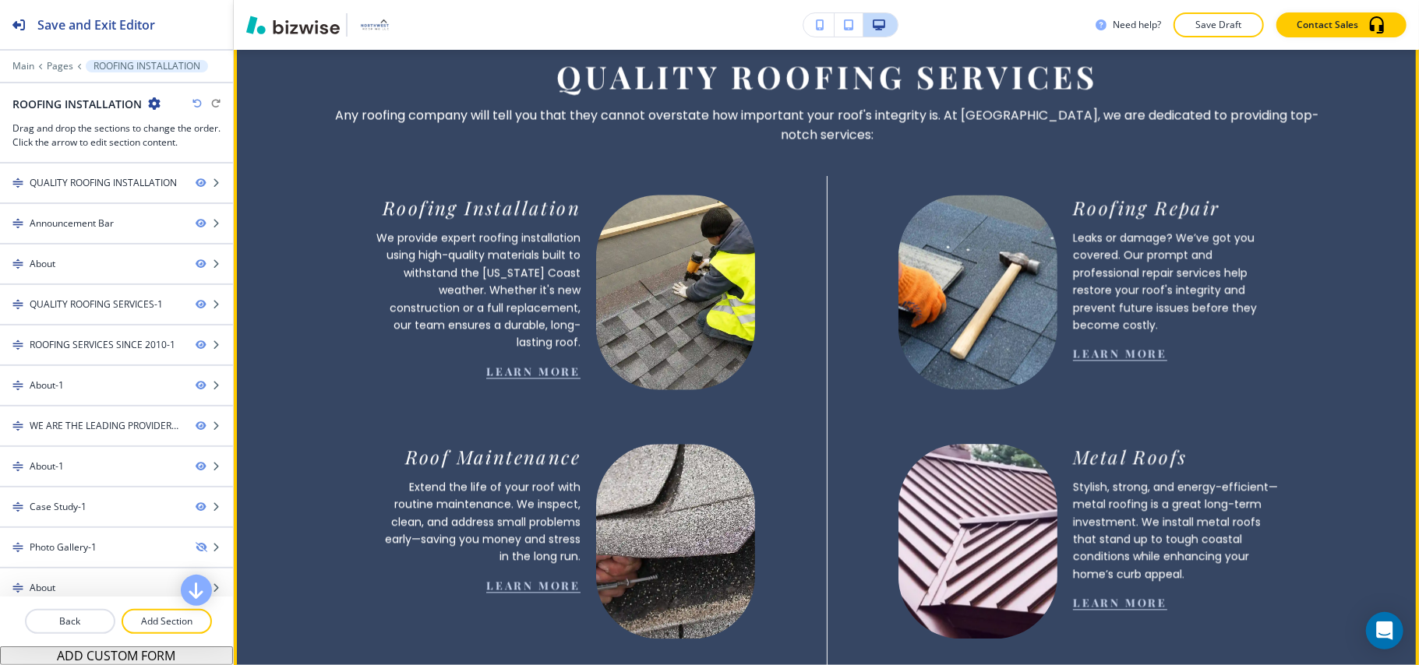
click at [524, 364] on link "learn more" at bounding box center [533, 371] width 94 height 15
click at [534, 364] on link "learn more" at bounding box center [533, 371] width 94 height 15
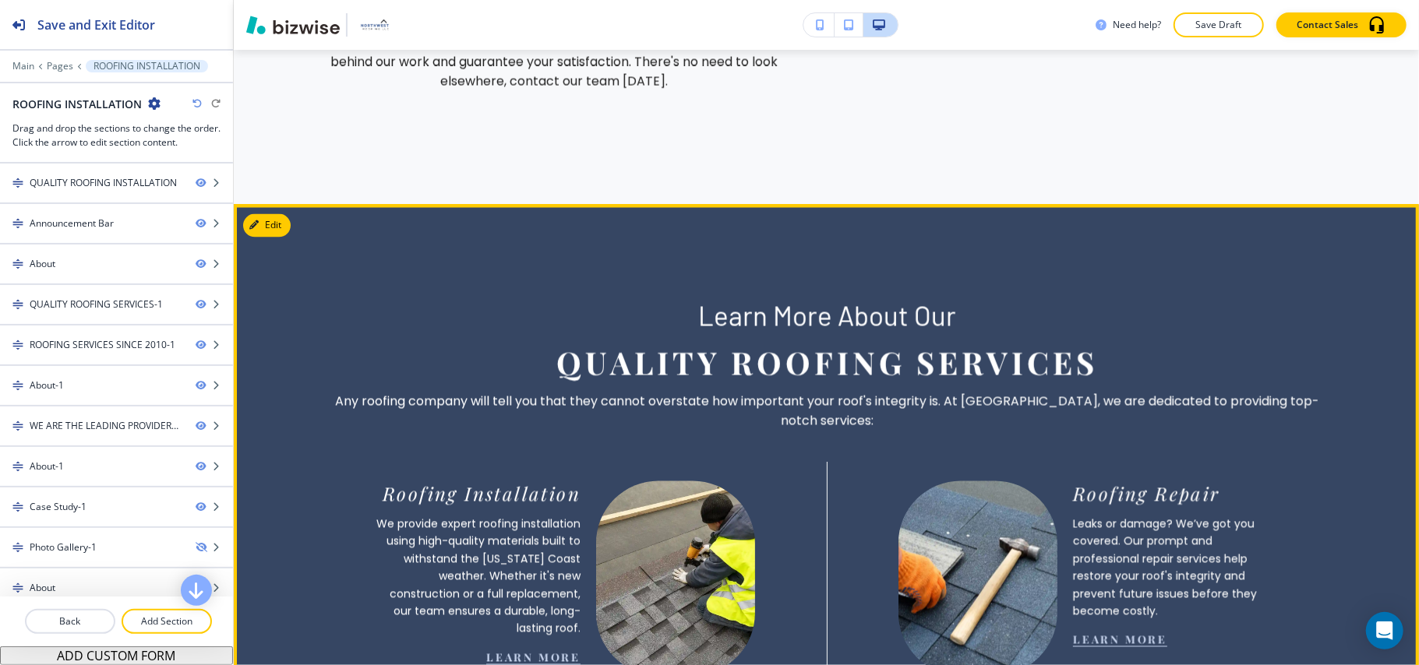
scroll to position [1973, 0]
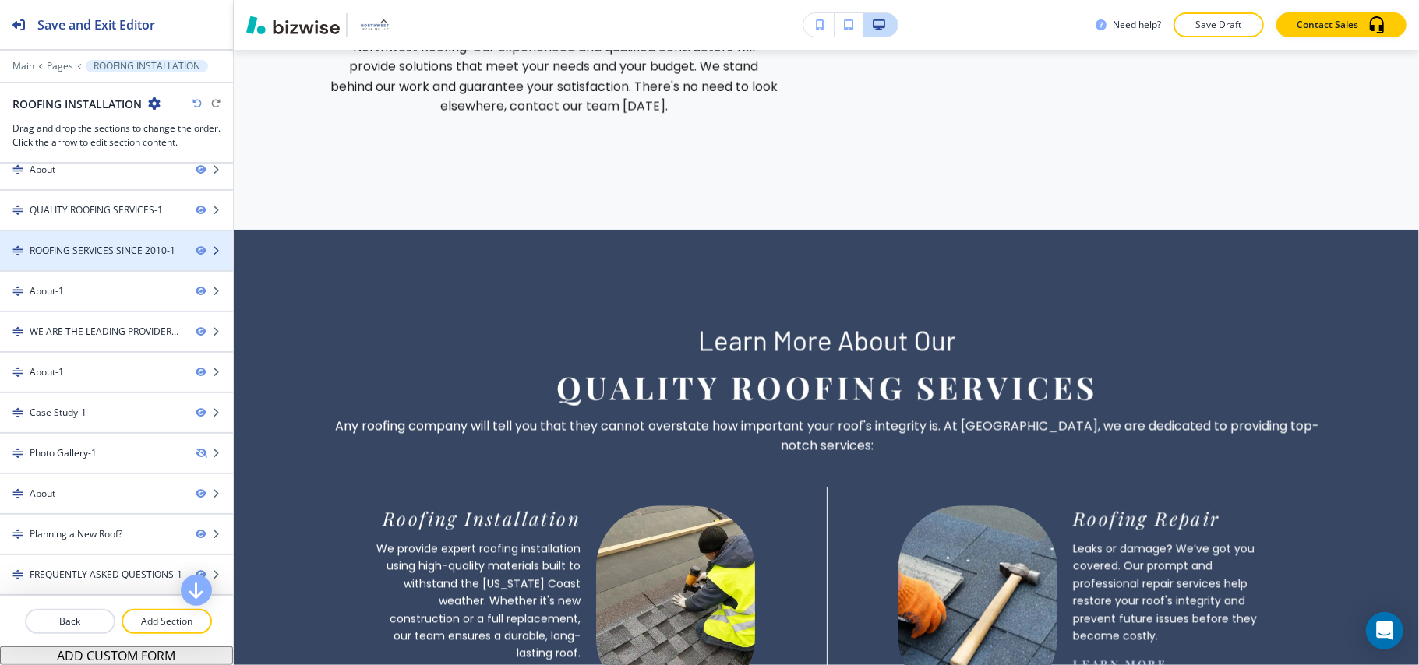
scroll to position [182, 0]
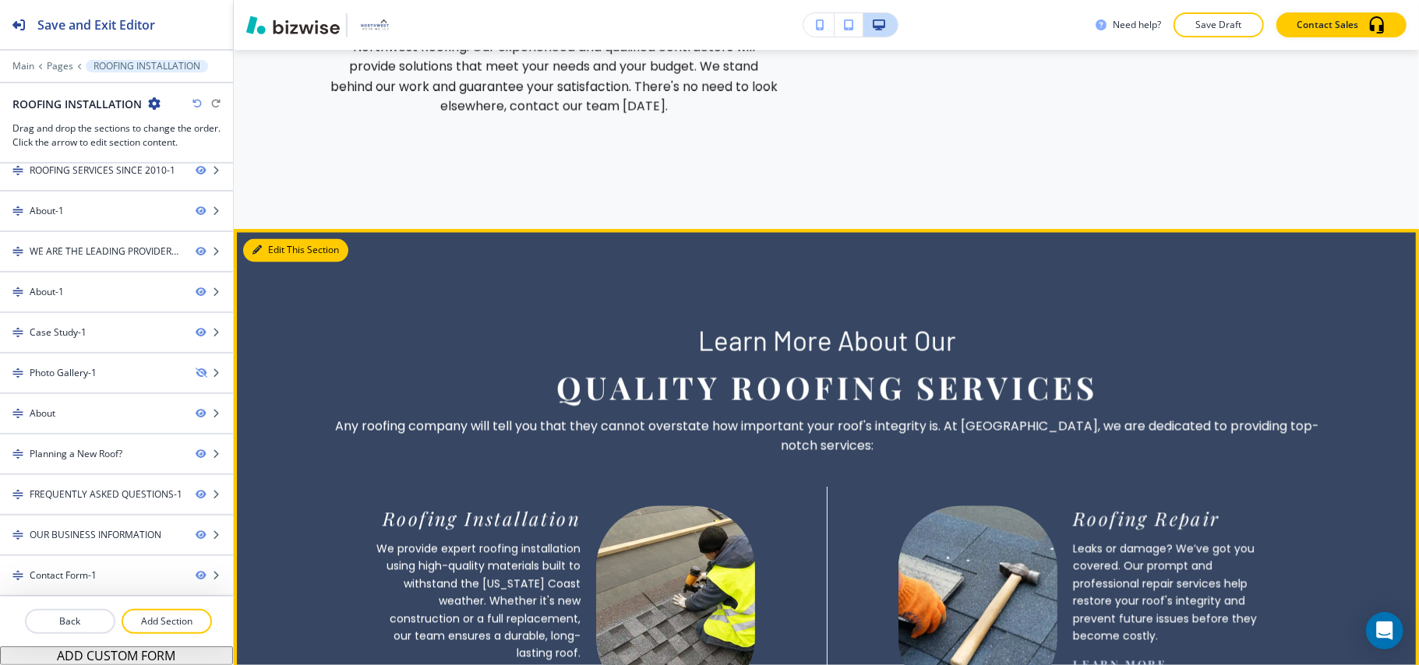
click at [287, 239] on button "Edit This Section" at bounding box center [295, 250] width 105 height 23
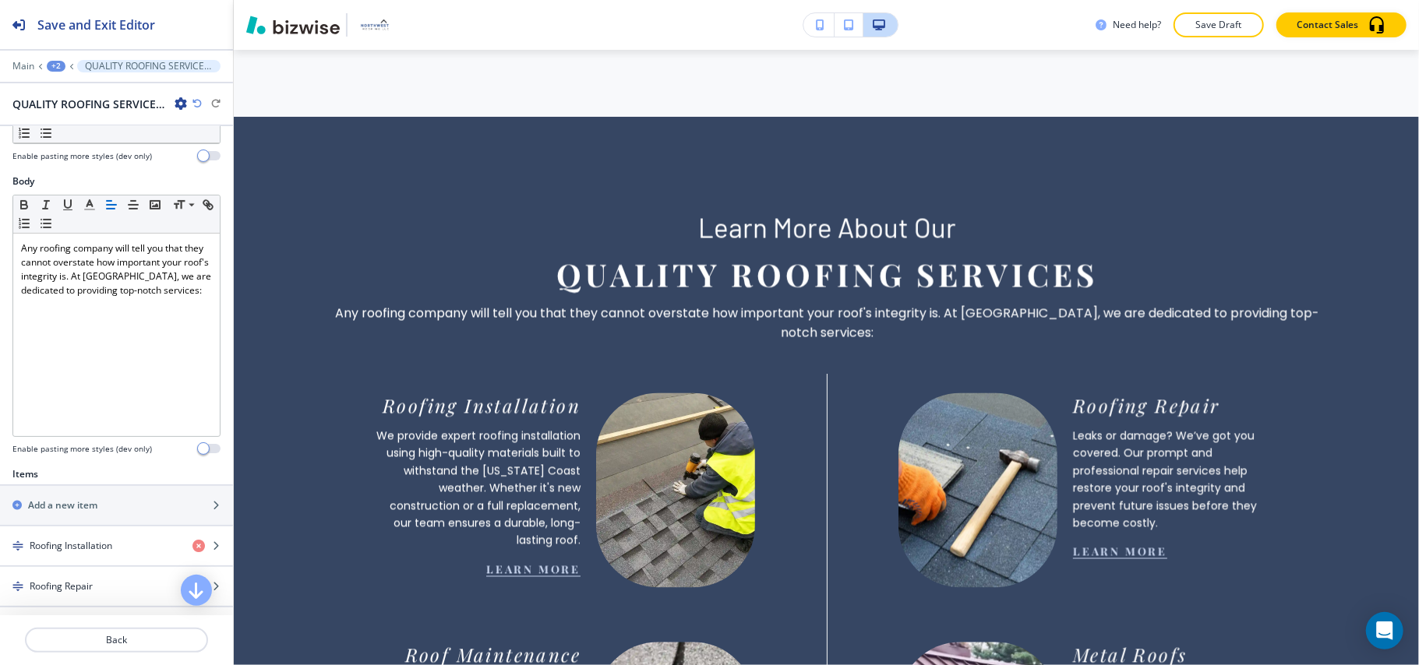
scroll to position [0, 0]
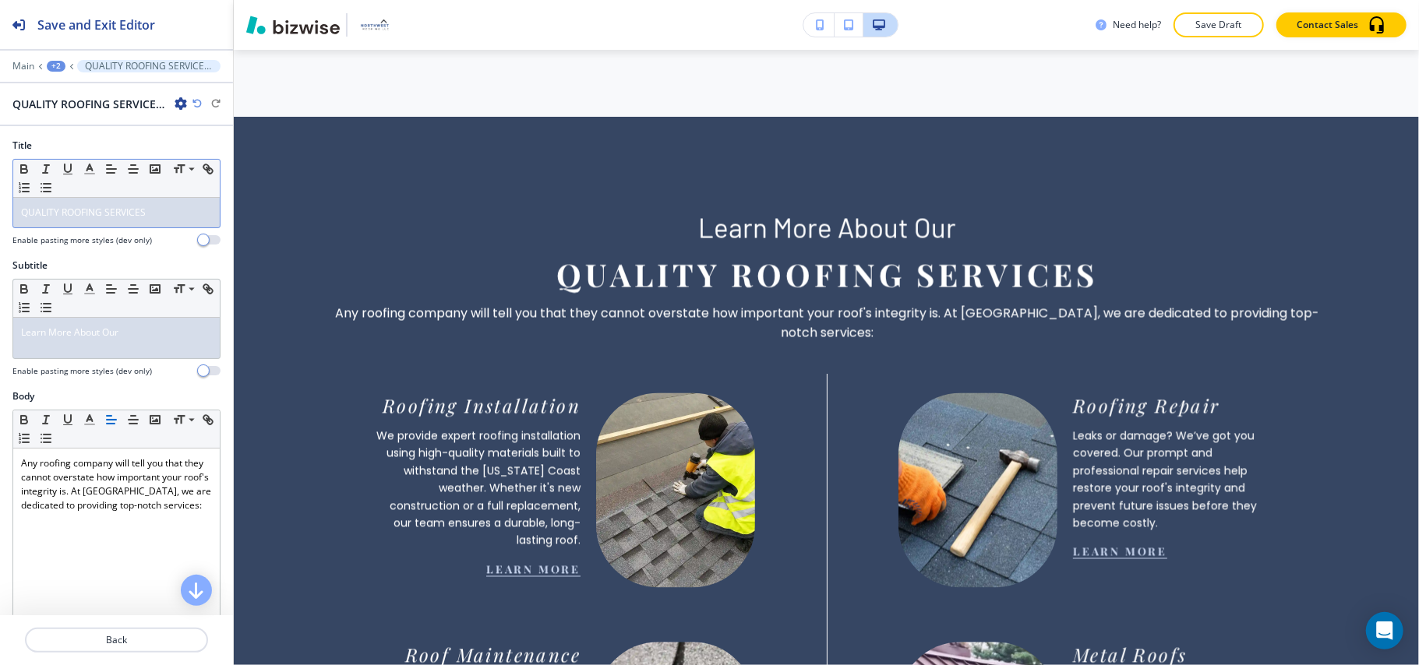
click at [135, 218] on span "QUALITY ROOFING SERVICES" at bounding box center [83, 212] width 125 height 13
click at [117, 339] on span "Learn More About Our" at bounding box center [69, 332] width 97 height 13
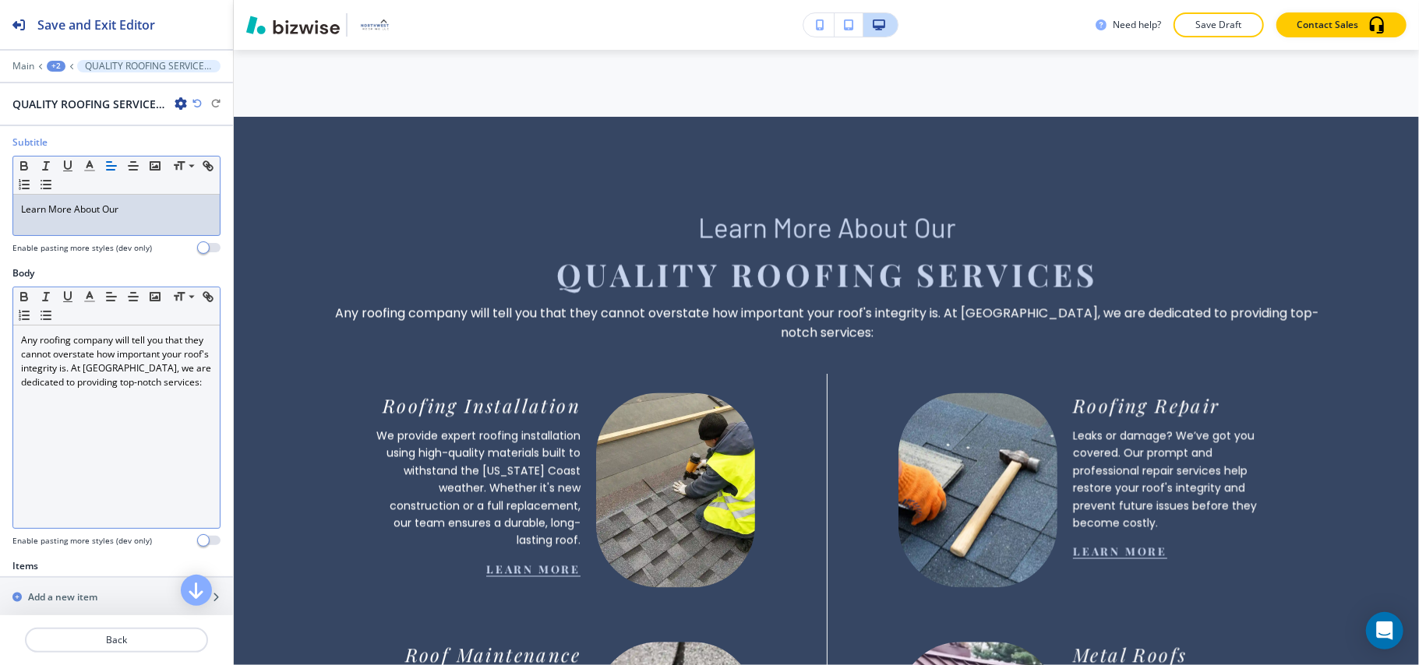
scroll to position [415, 0]
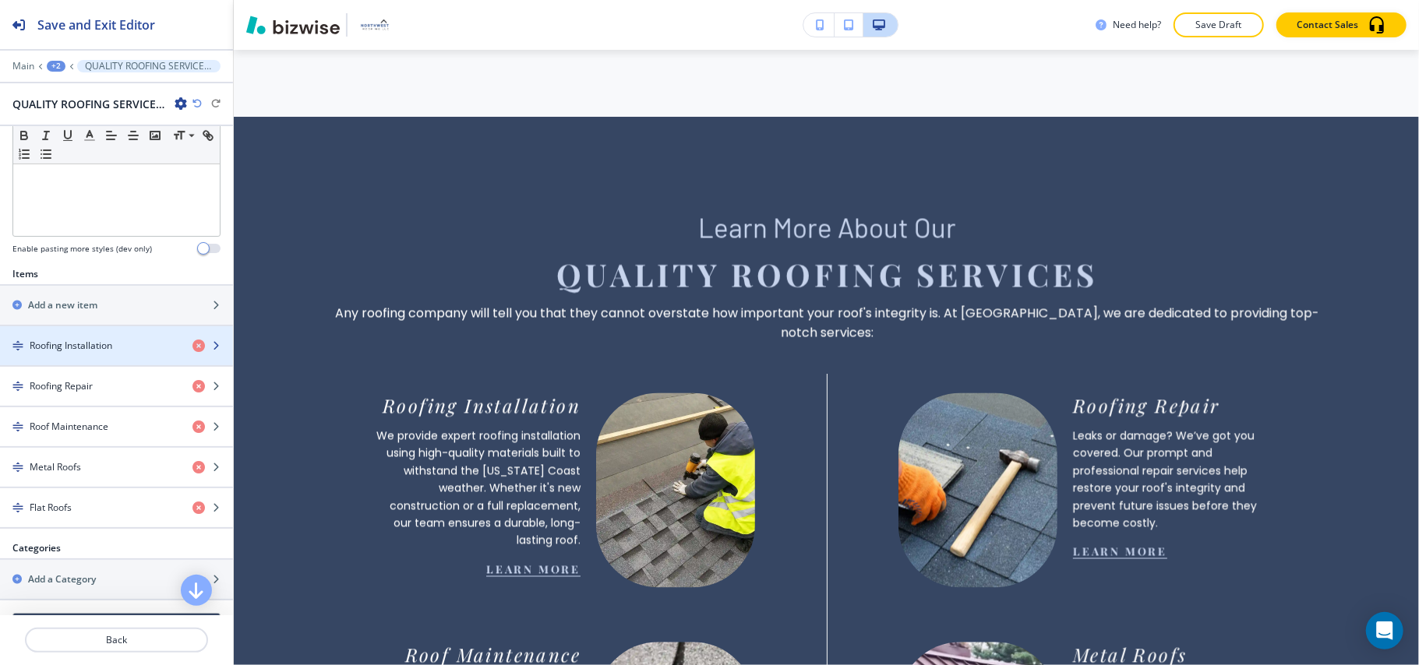
click at [98, 347] on h4 "Roofing Installation" at bounding box center [71, 346] width 83 height 14
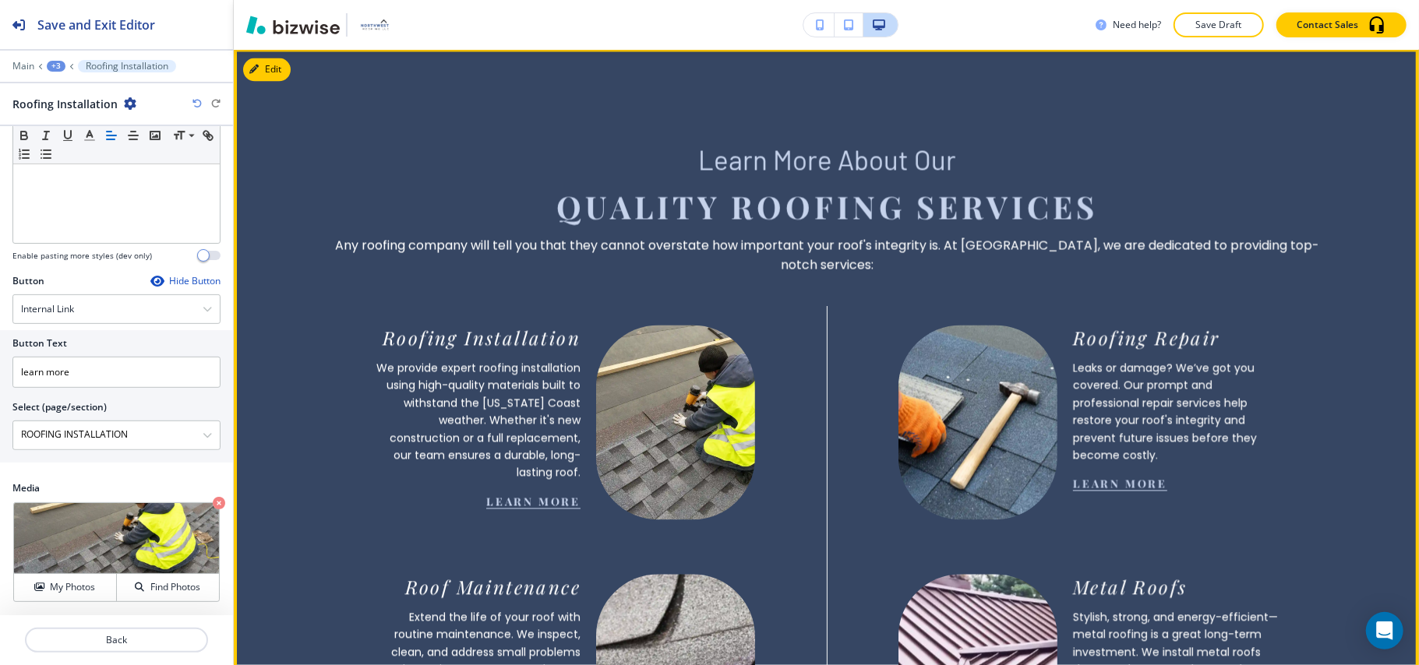
scroll to position [2190, 0]
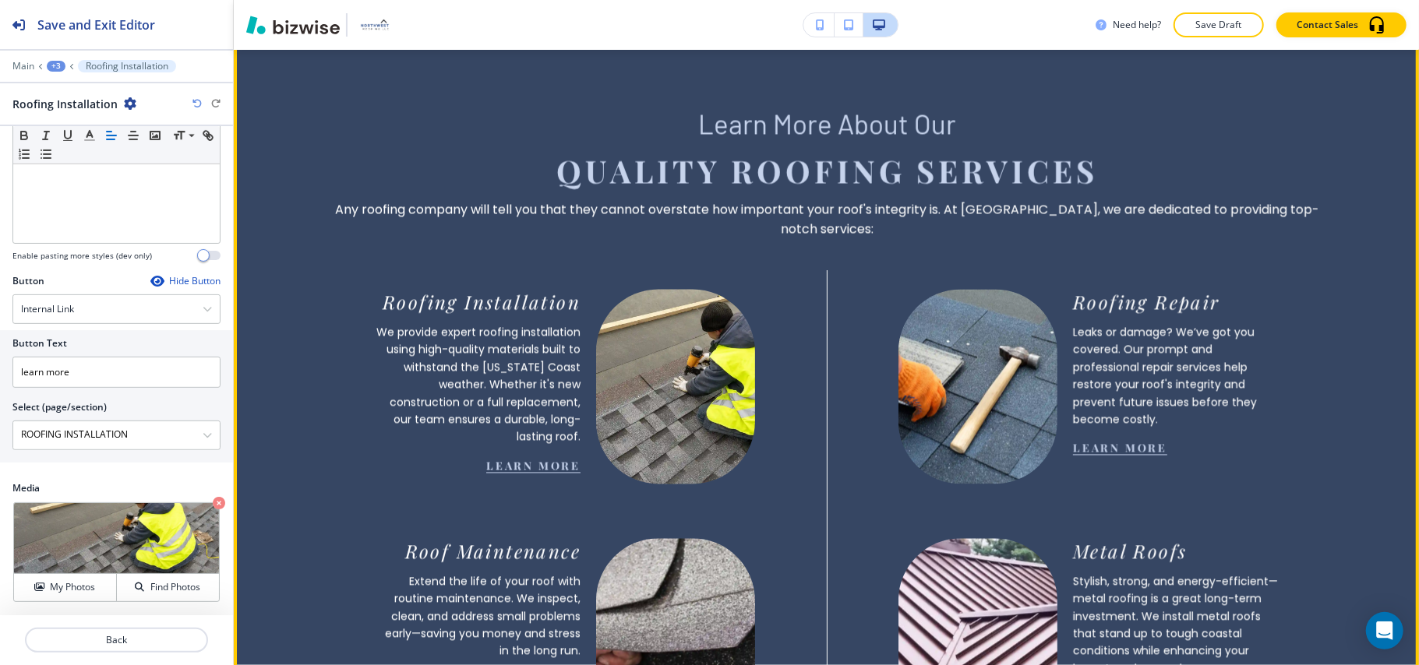
click at [530, 458] on link "learn more" at bounding box center [533, 465] width 94 height 15
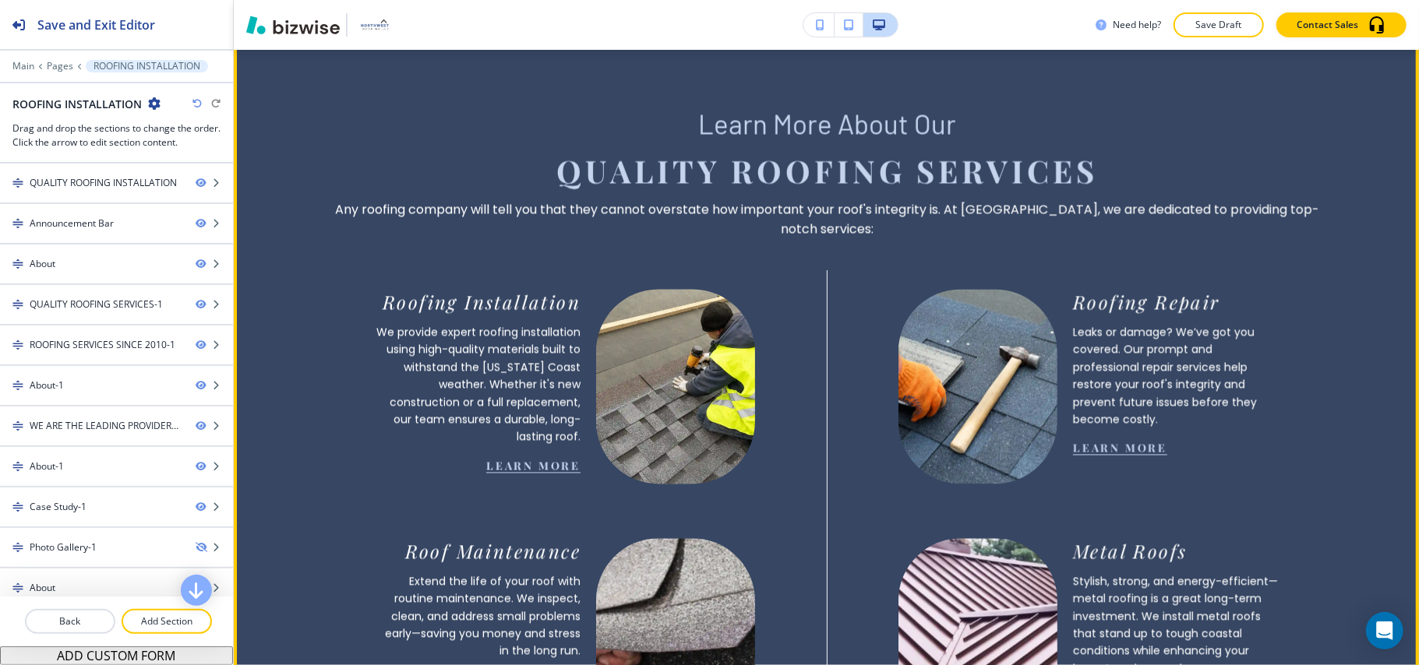
click at [530, 458] on link "learn more" at bounding box center [533, 465] width 94 height 15
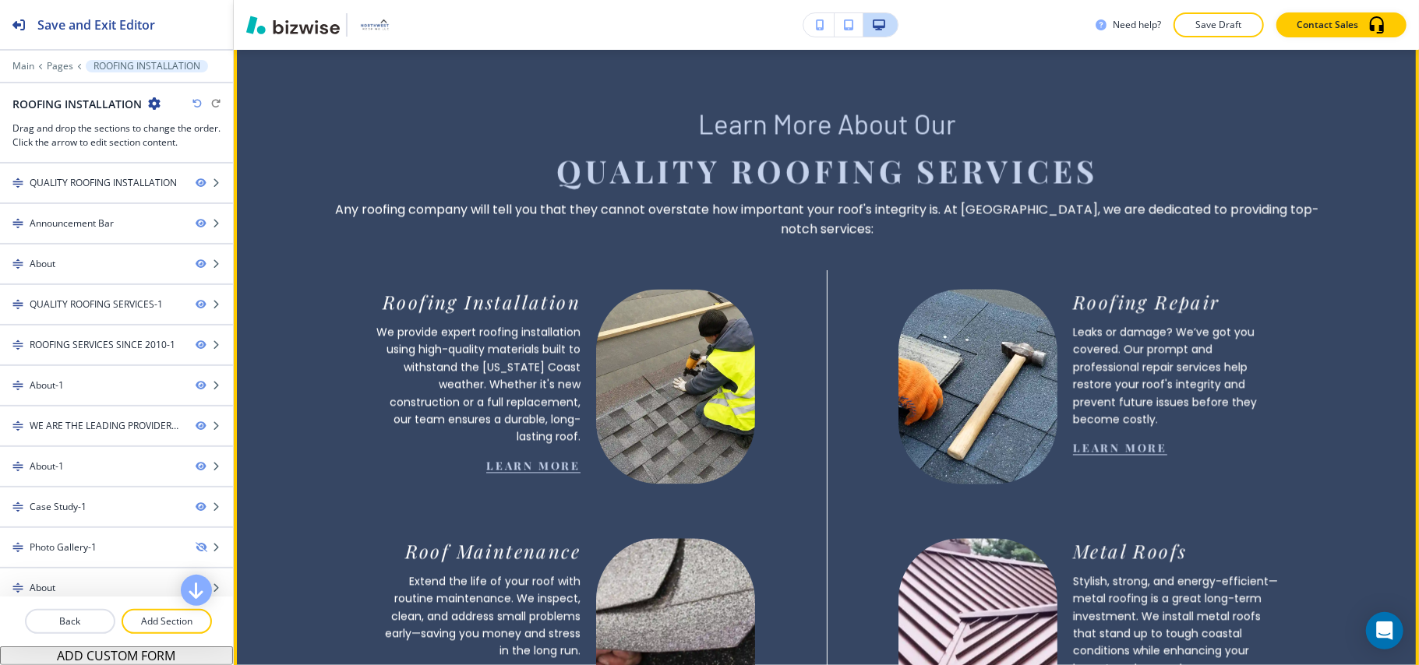
click at [1125, 441] on link "learn more" at bounding box center [1120, 448] width 94 height 15
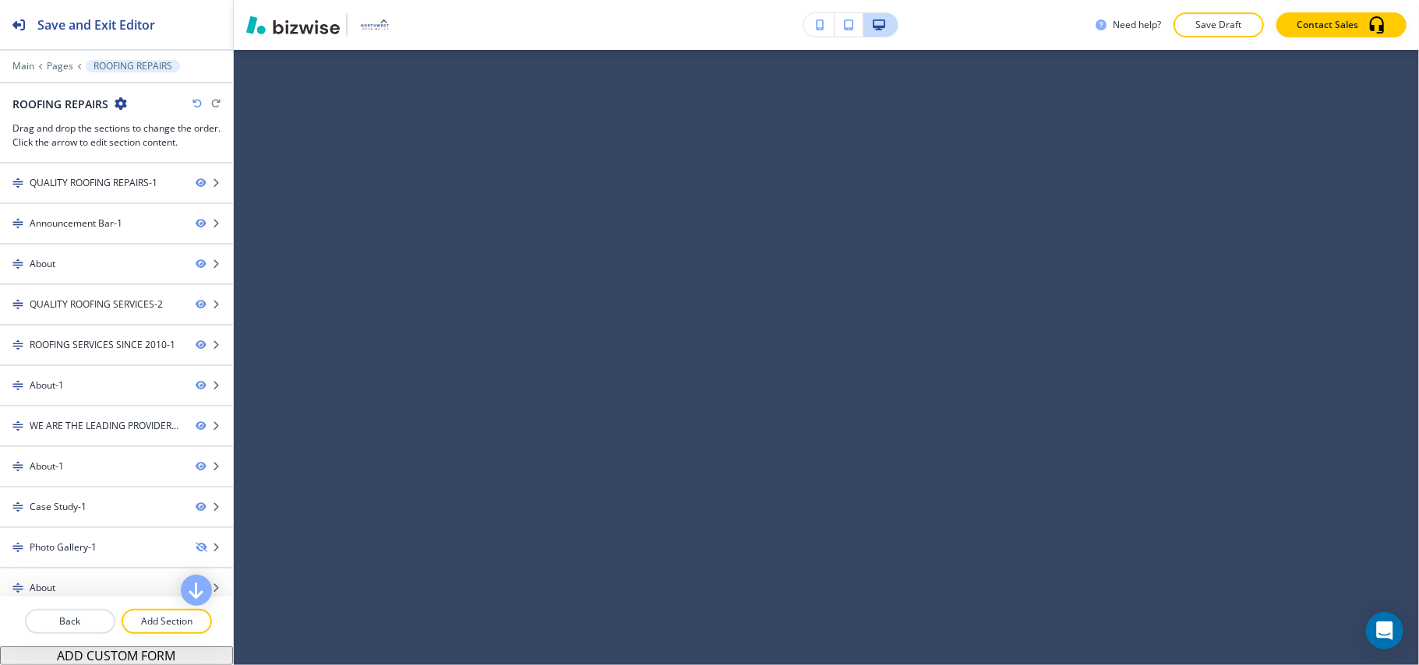
scroll to position [0, 0]
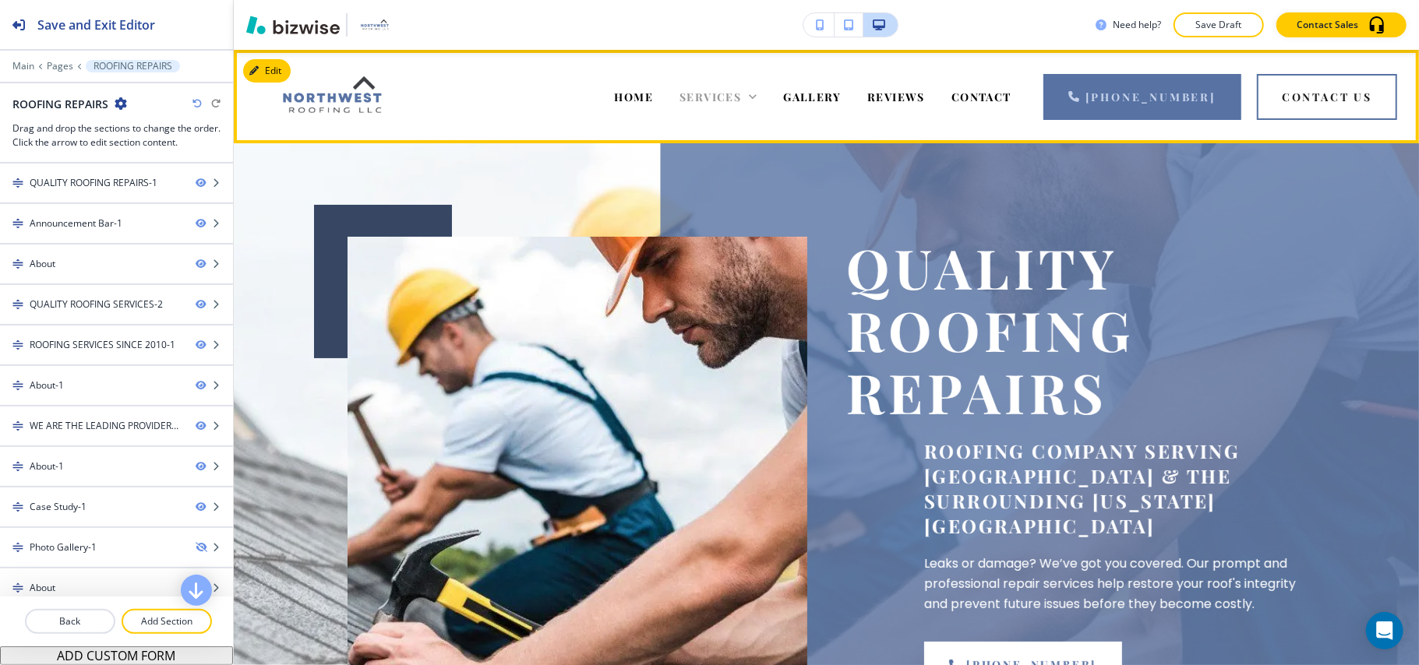
click at [741, 93] on span "SERVICES" at bounding box center [710, 97] width 62 height 15
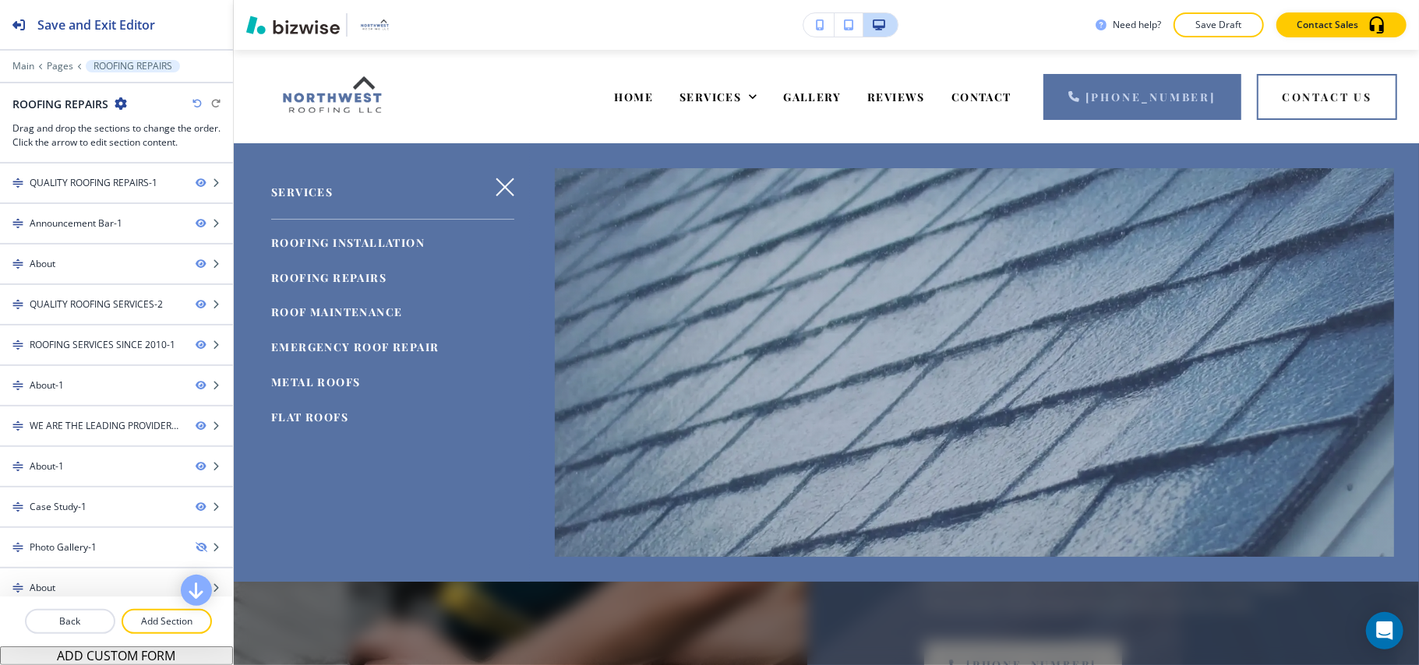
click at [378, 243] on span "ROOFING INSTALLATION" at bounding box center [347, 242] width 153 height 15
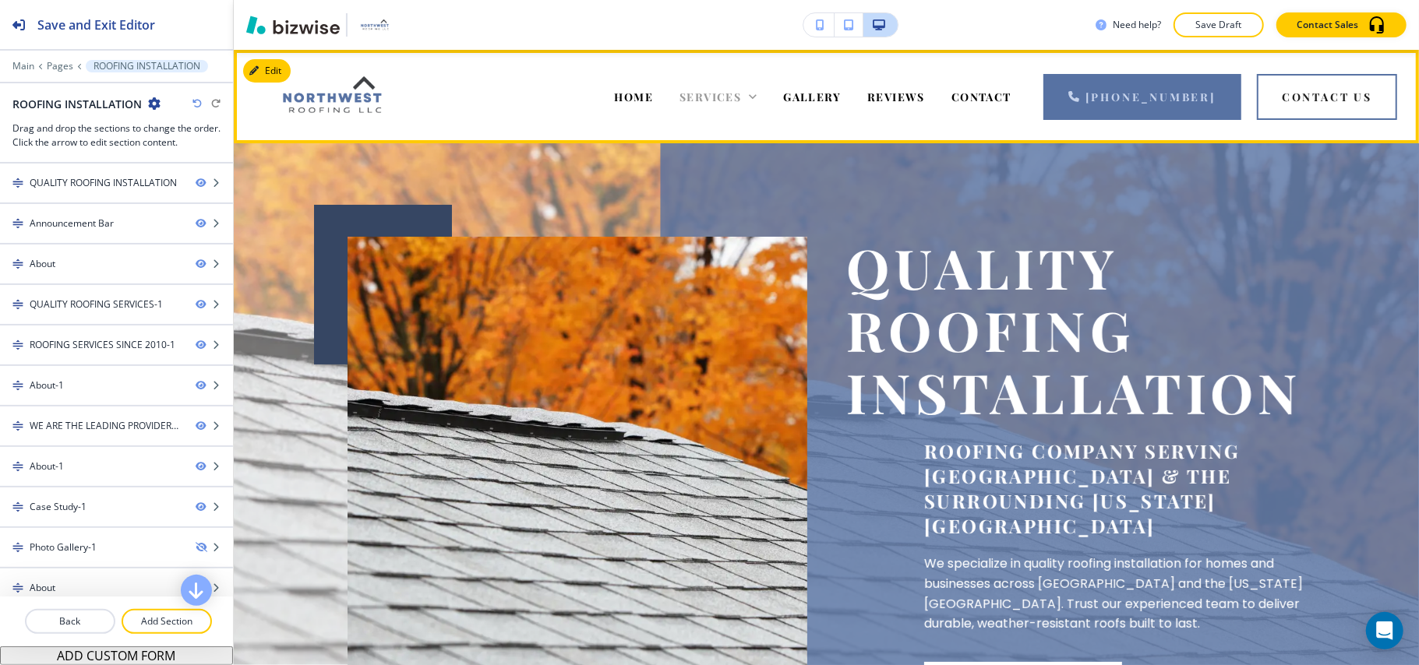
click at [760, 97] on icon at bounding box center [753, 97] width 16 height 16
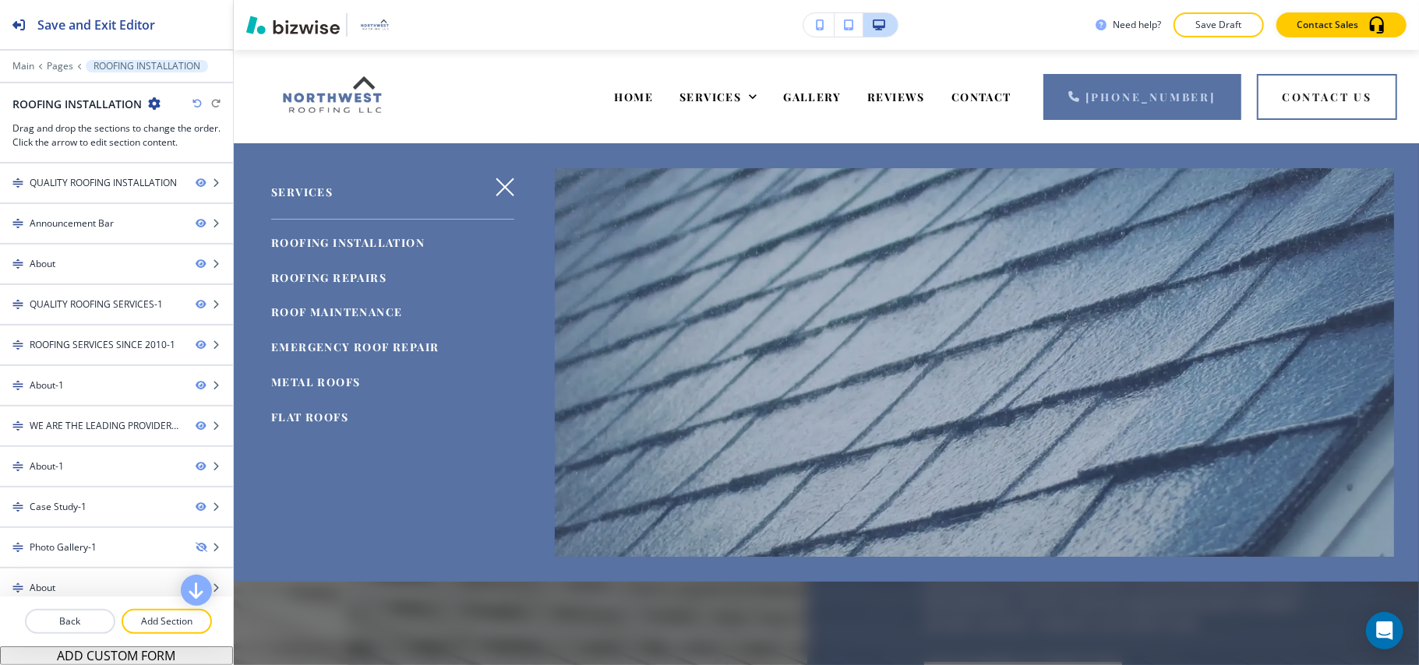
click at [379, 246] on span "ROOFING INSTALLATION" at bounding box center [347, 242] width 153 height 15
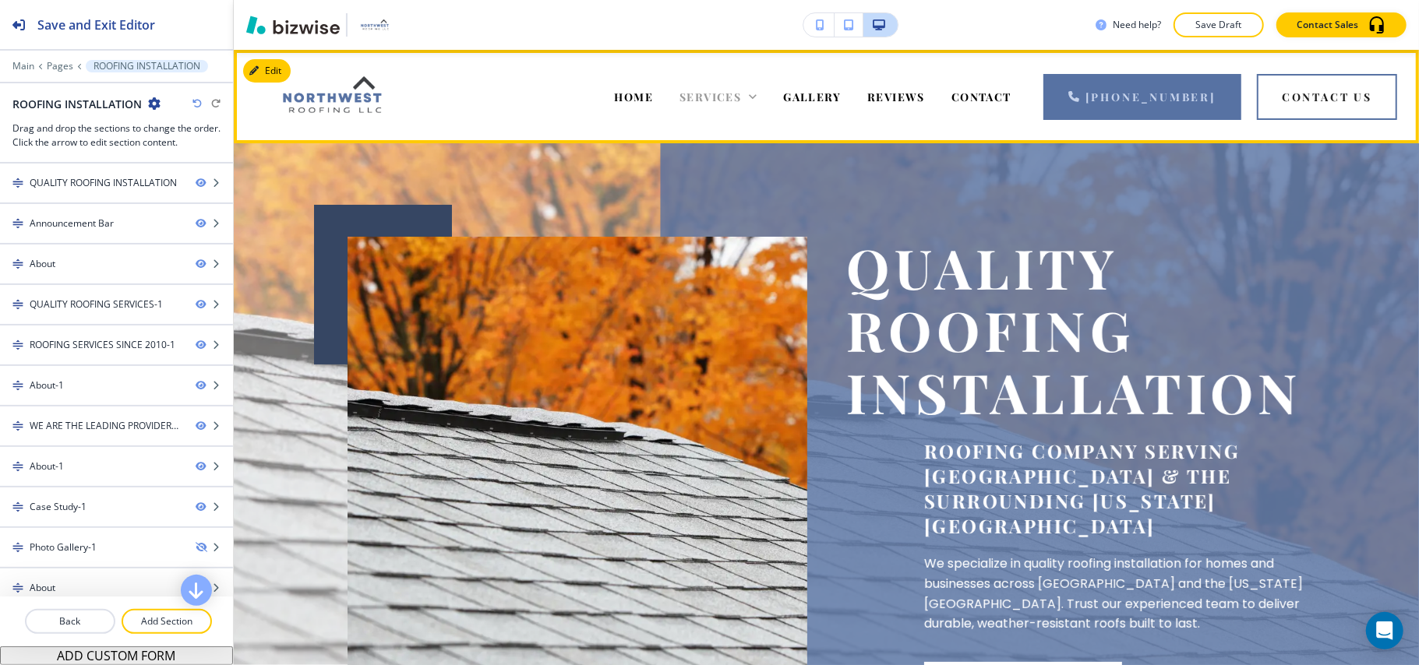
click at [756, 94] on div "SERVICES" at bounding box center [717, 97] width 77 height 16
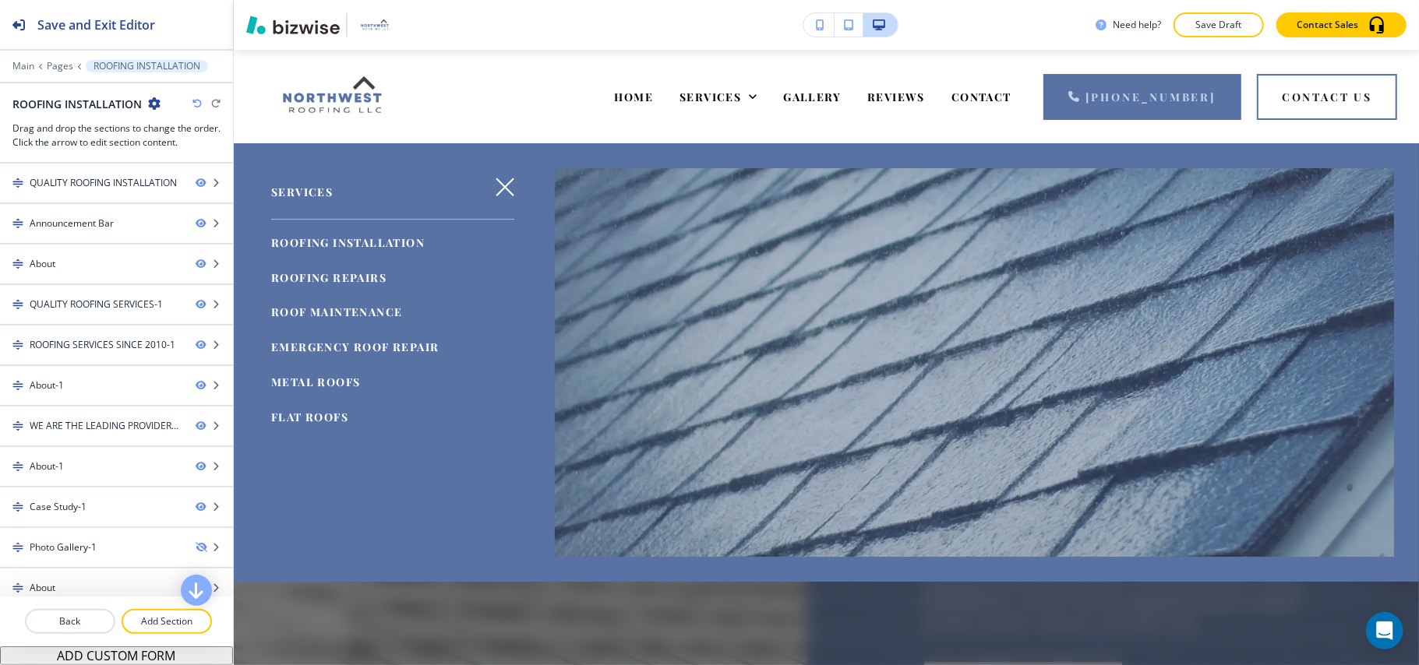
click at [321, 238] on span "ROOFING INSTALLATION" at bounding box center [347, 242] width 153 height 15
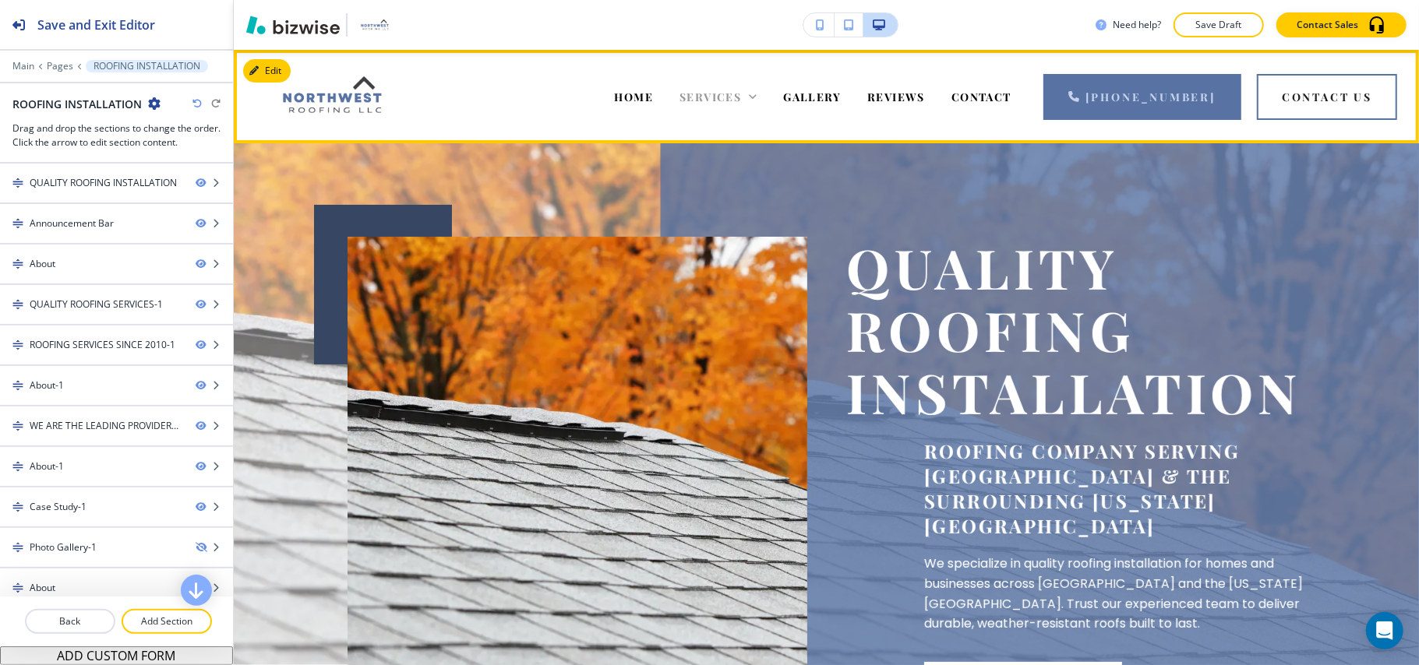
click at [701, 92] on span "SERVICES" at bounding box center [710, 97] width 62 height 15
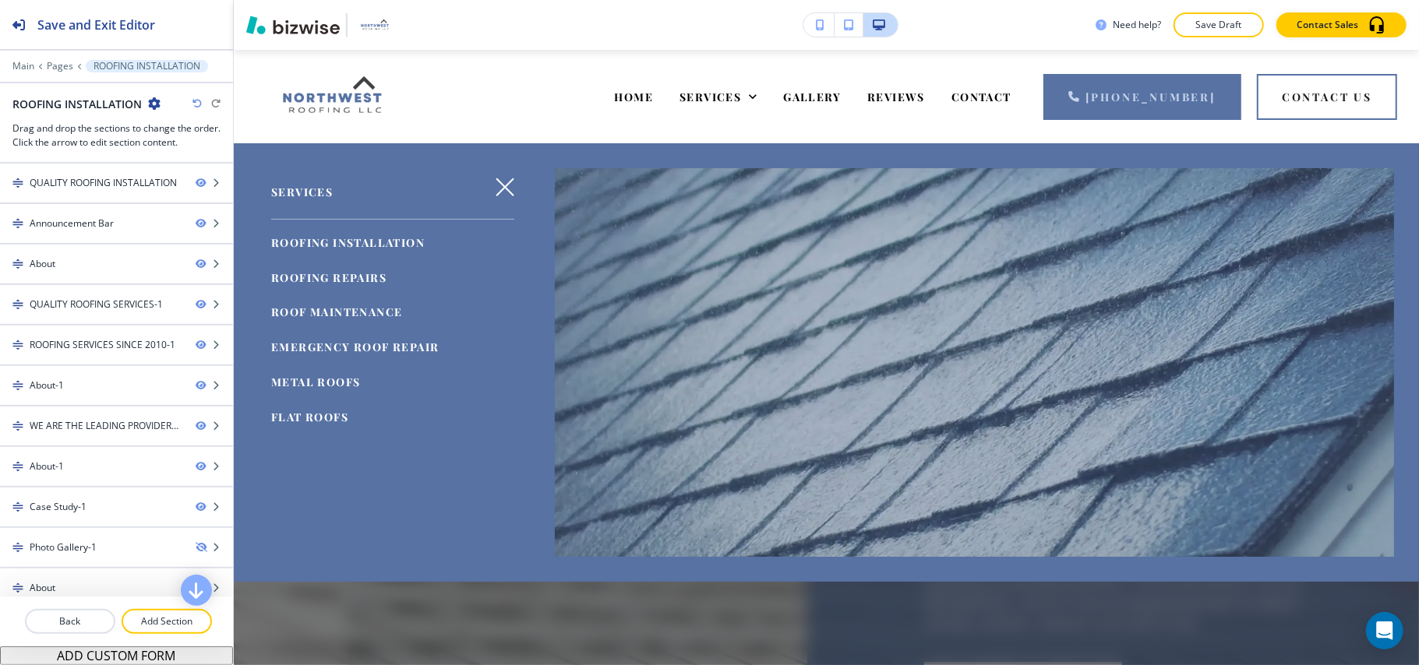
click at [340, 238] on span "ROOFING INSTALLATION" at bounding box center [347, 242] width 153 height 15
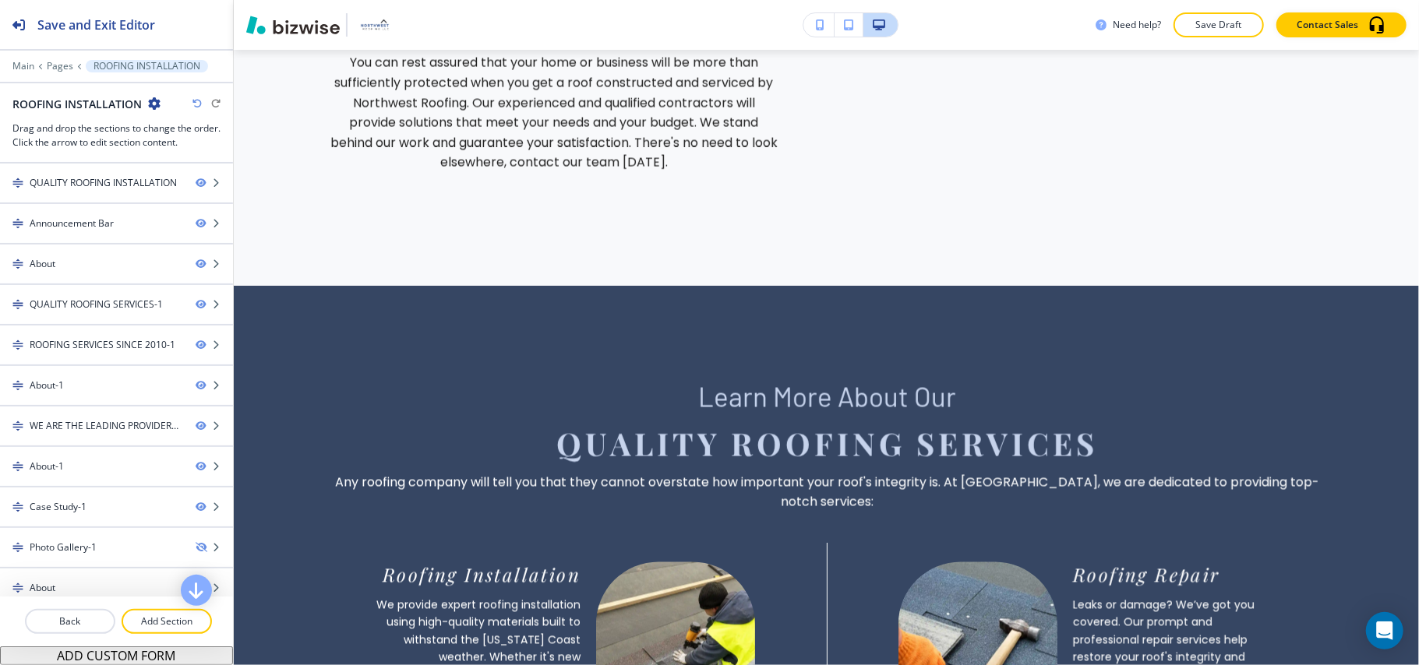
scroll to position [1833, 0]
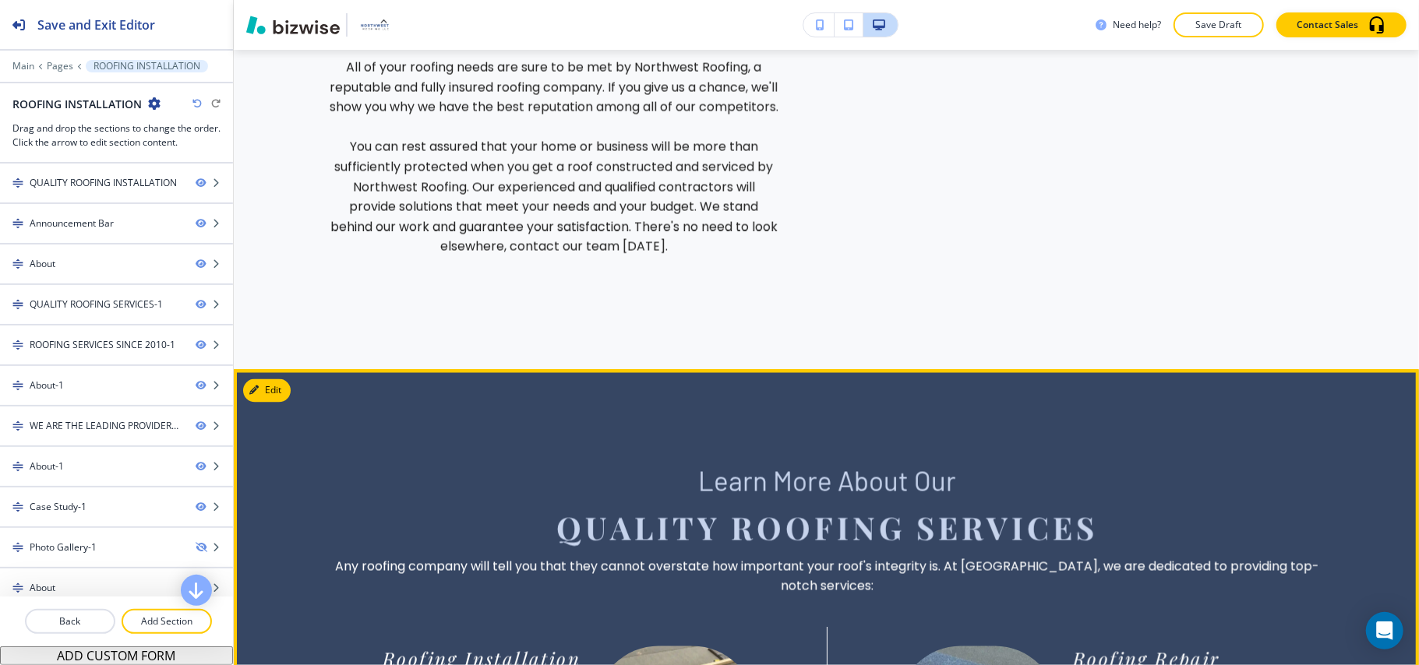
click at [288, 379] on button "Edit This Section" at bounding box center [295, 390] width 105 height 23
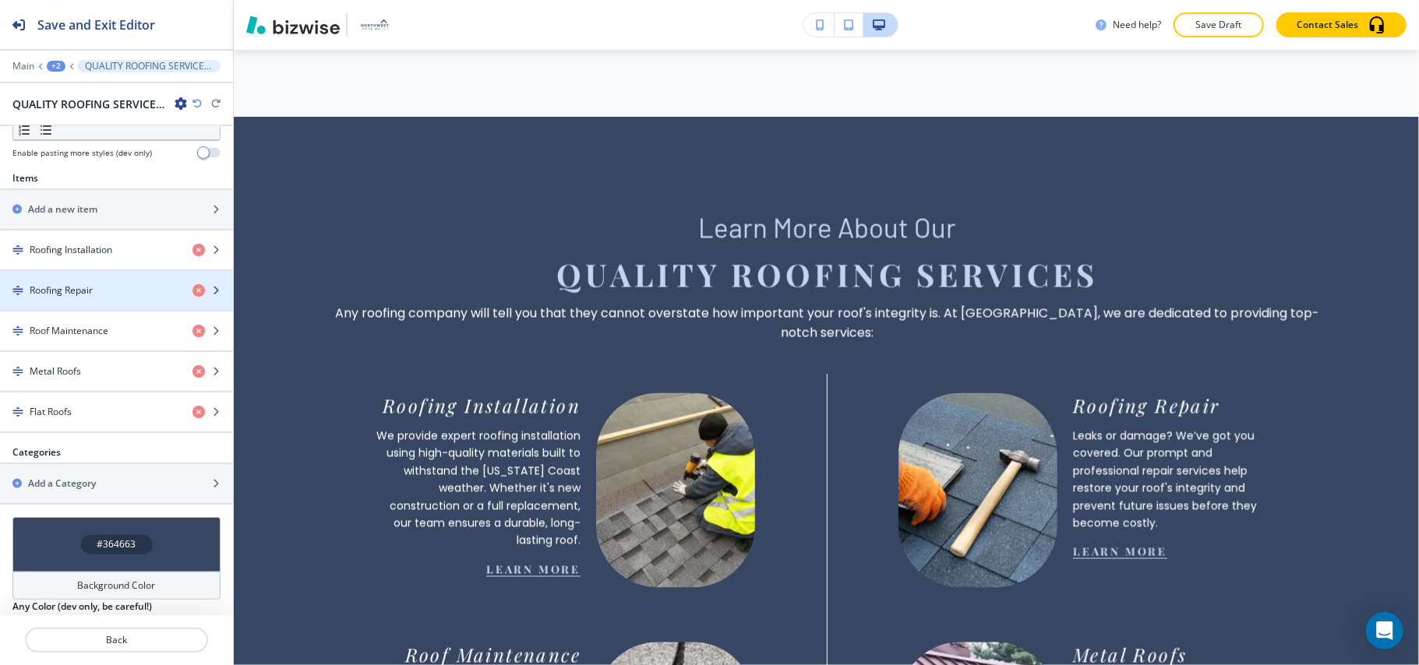
scroll to position [593, 0]
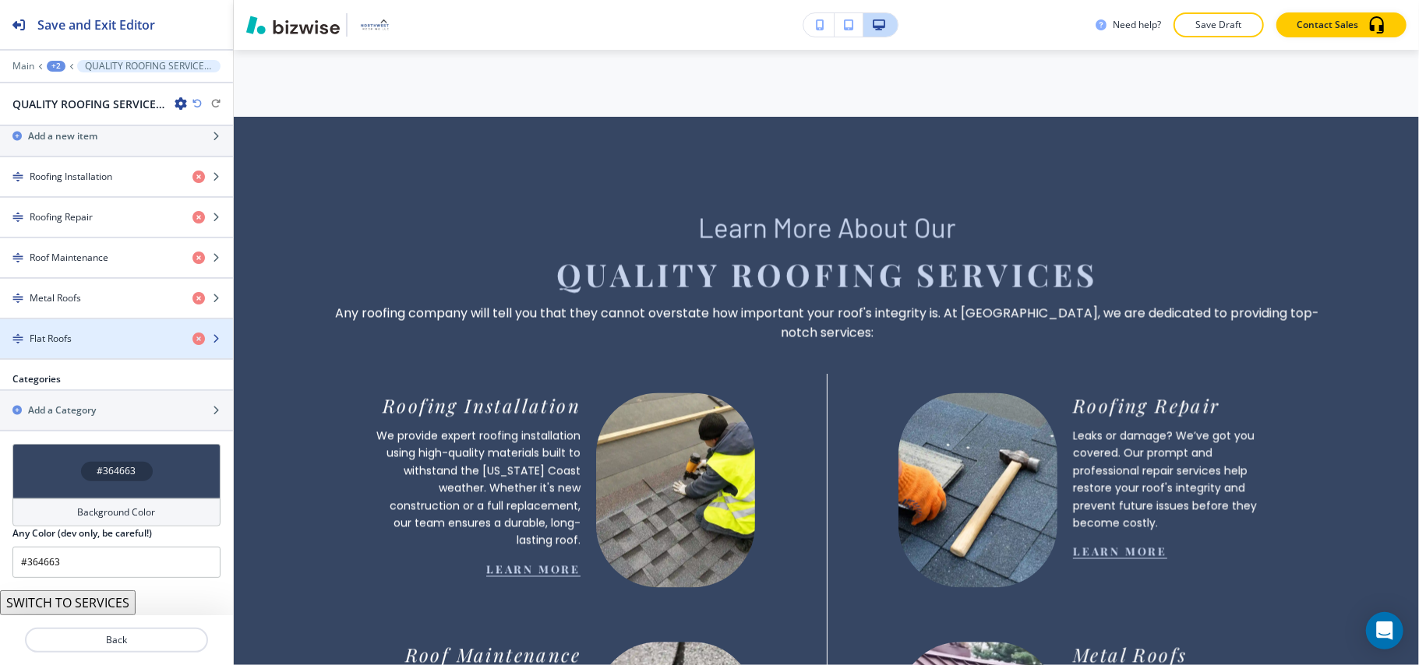
click at [110, 346] on div "button" at bounding box center [116, 352] width 233 height 12
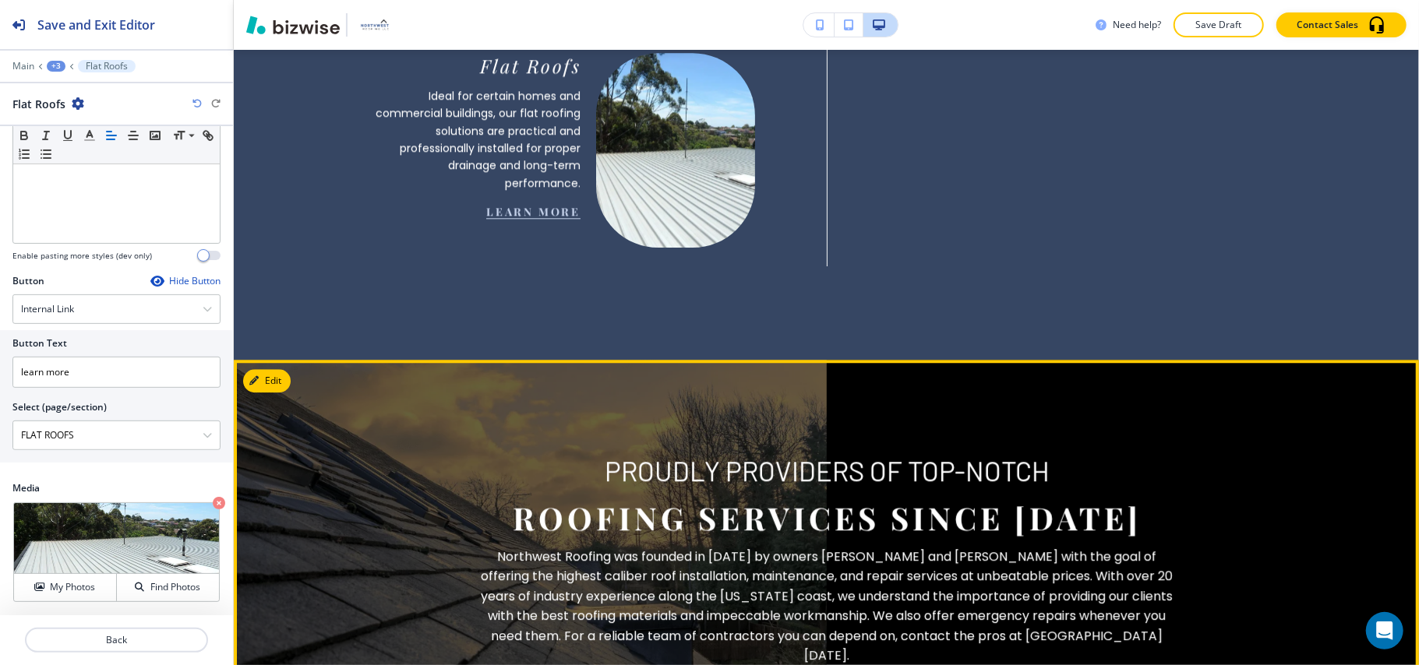
scroll to position [3125, 0]
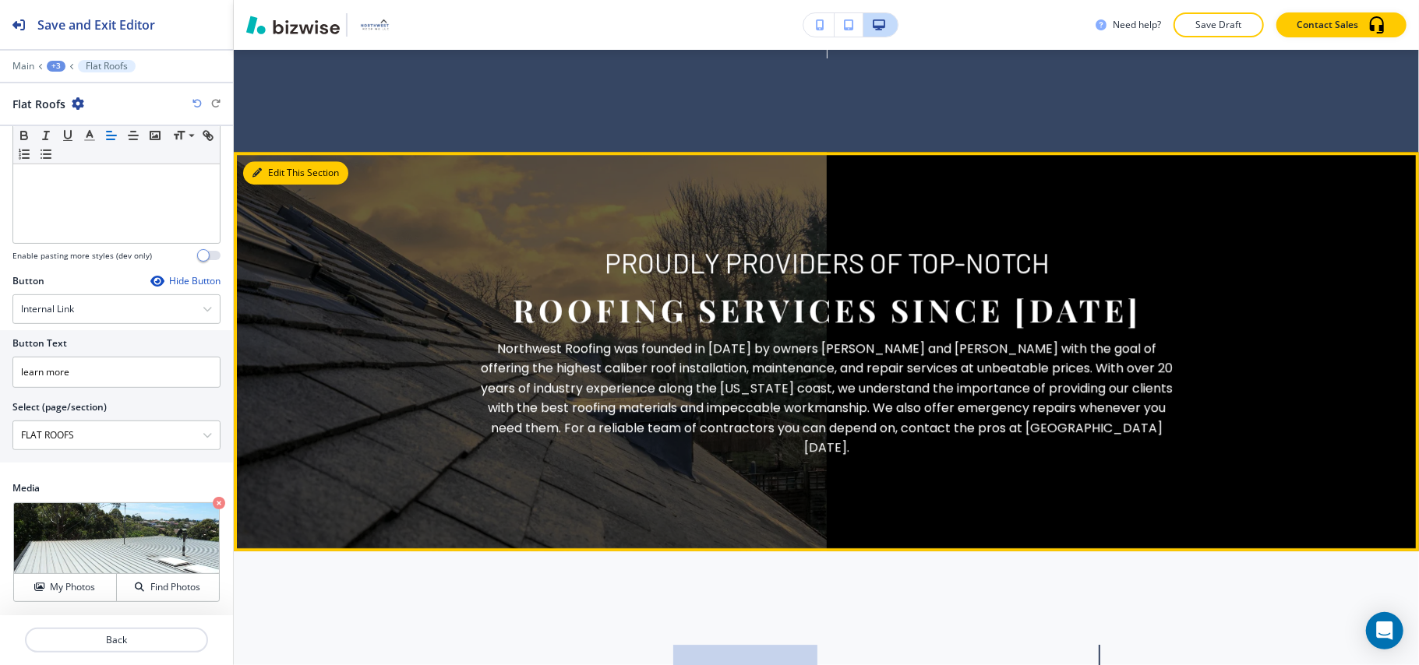
click at [272, 161] on button "Edit This Section" at bounding box center [295, 172] width 105 height 23
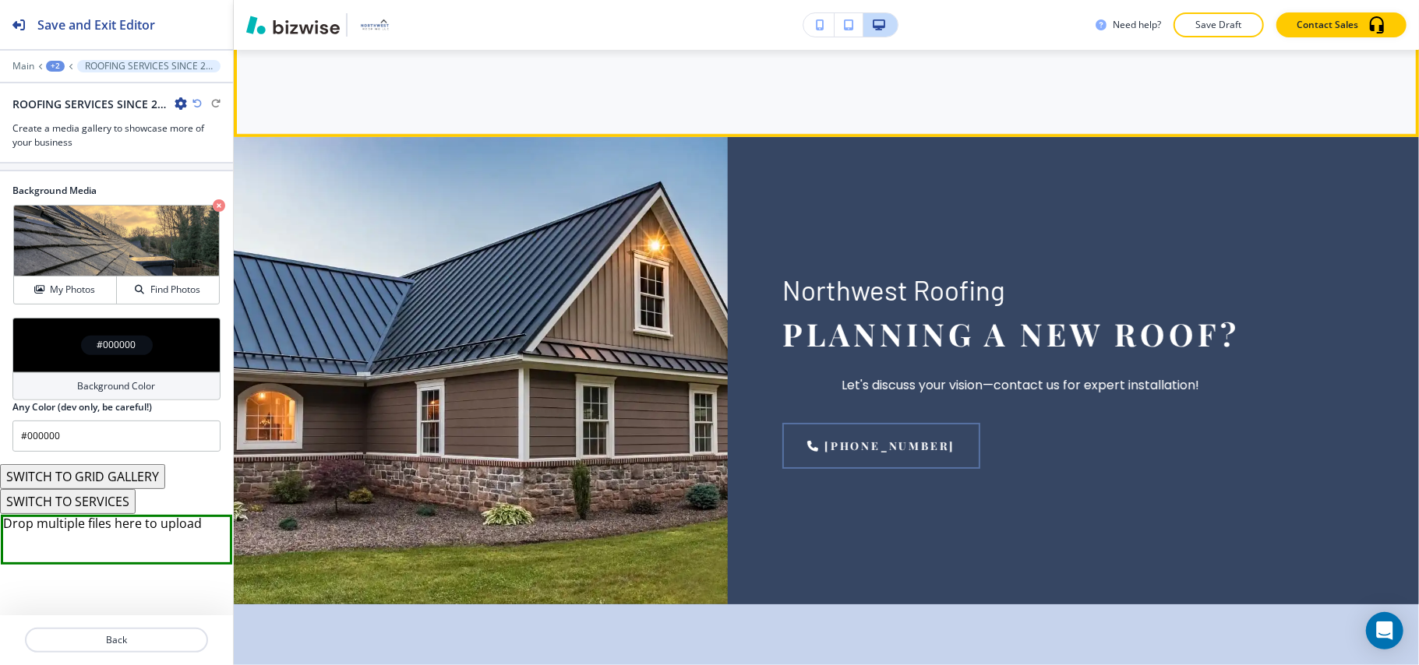
scroll to position [8457, 0]
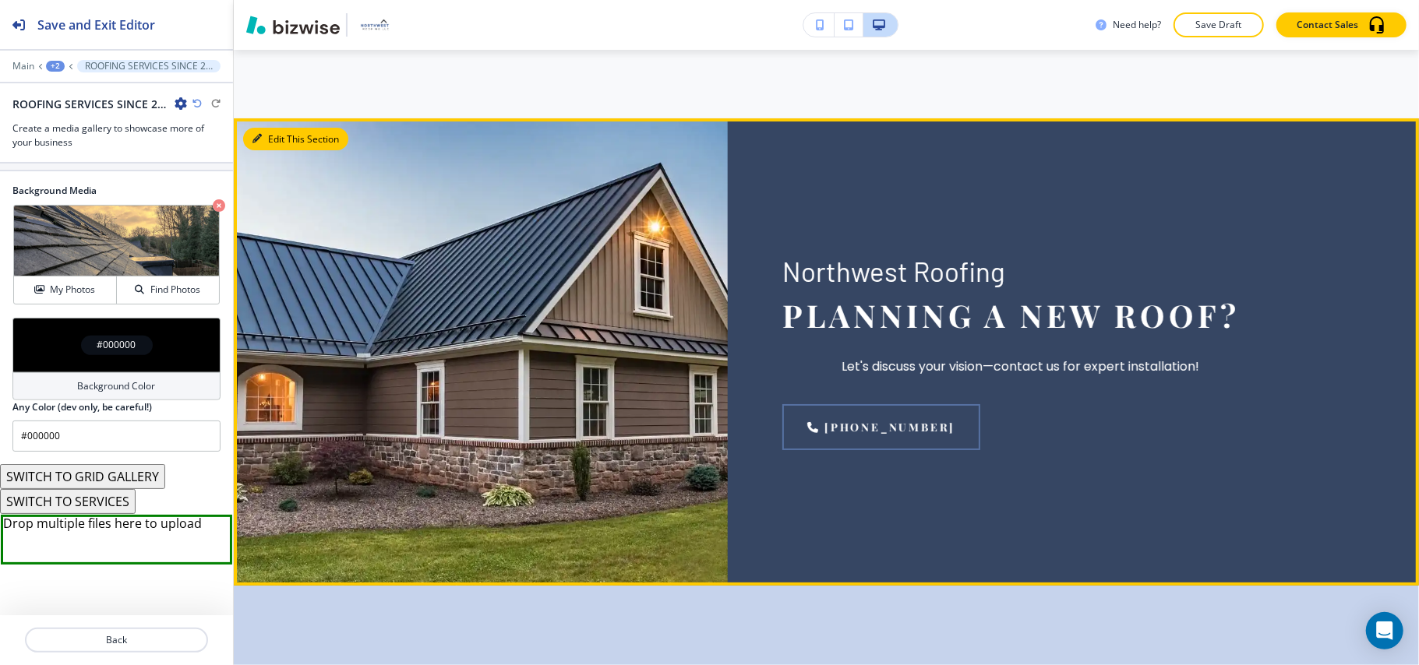
click at [260, 143] on icon "button" at bounding box center [256, 138] width 9 height 9
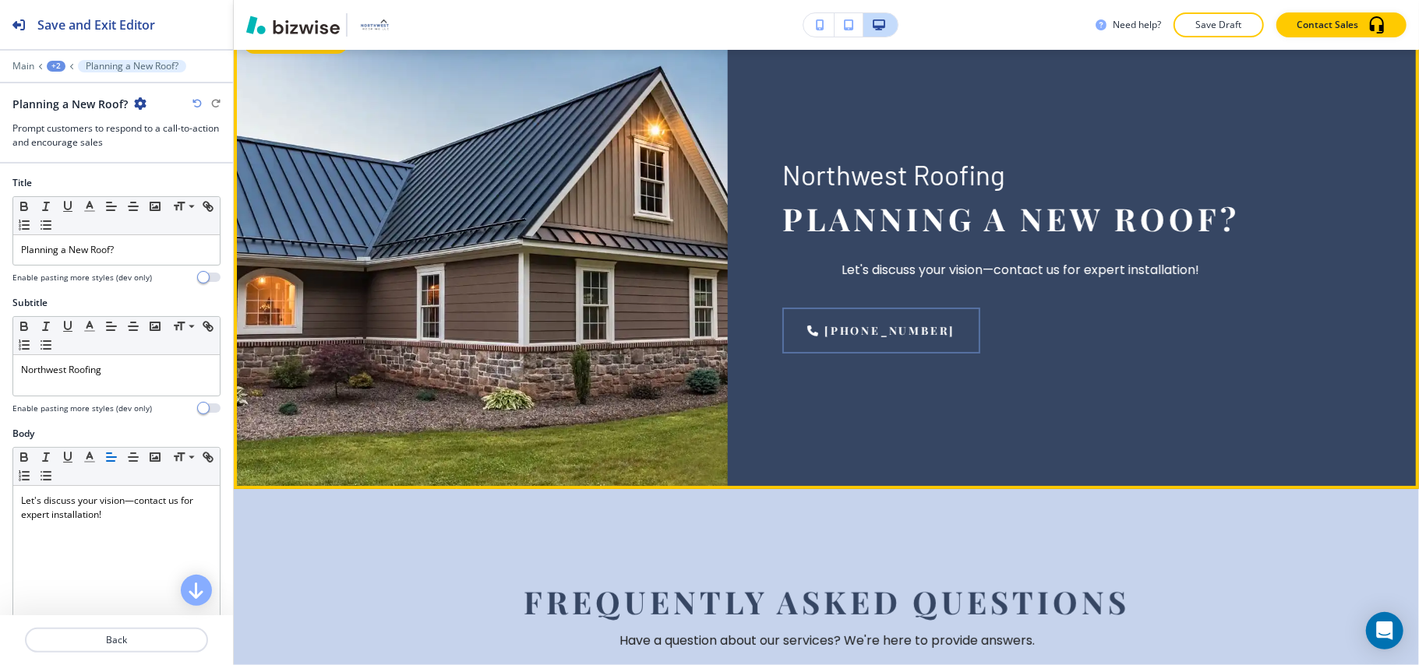
scroll to position [8557, 0]
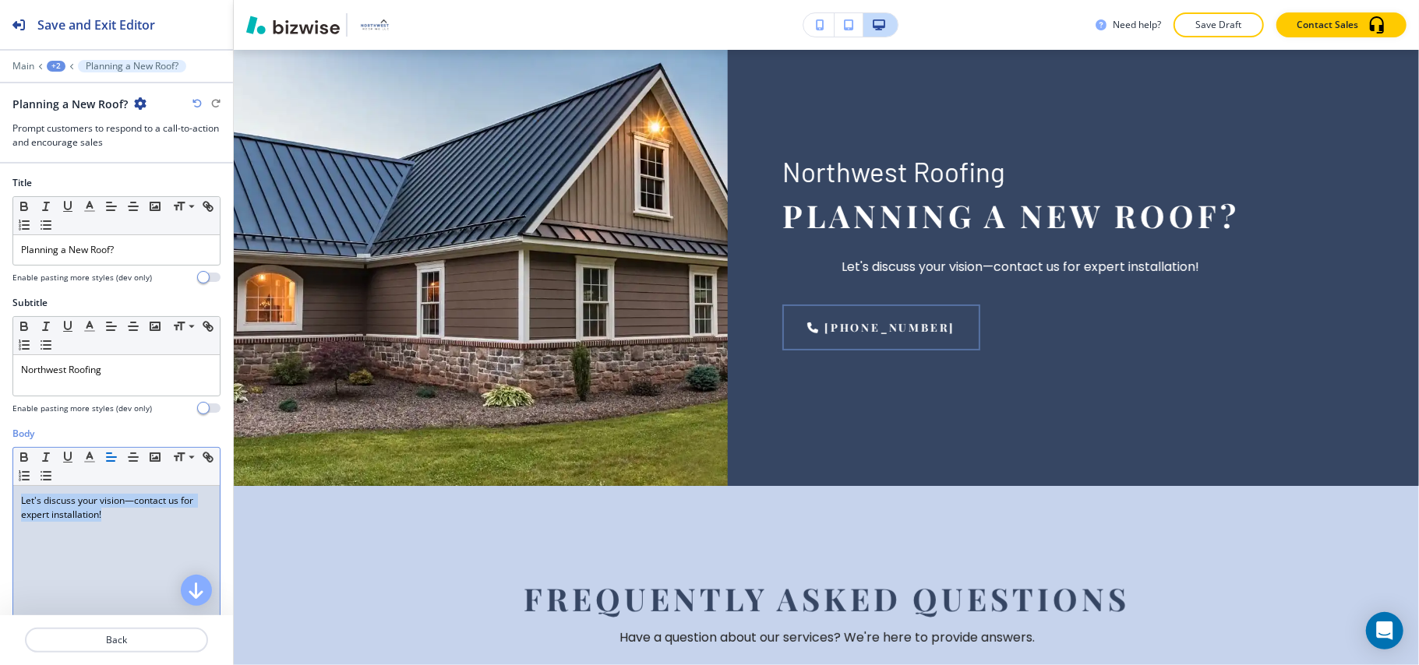
drag, startPoint x: 44, startPoint y: 490, endPoint x: 0, endPoint y: 460, distance: 53.8
click at [0, 460] on div "Body Small Normal Large Huge Let's discuss your vision—contact us for expert in…" at bounding box center [116, 573] width 233 height 293
click at [107, 457] on line "button" at bounding box center [111, 457] width 9 height 0
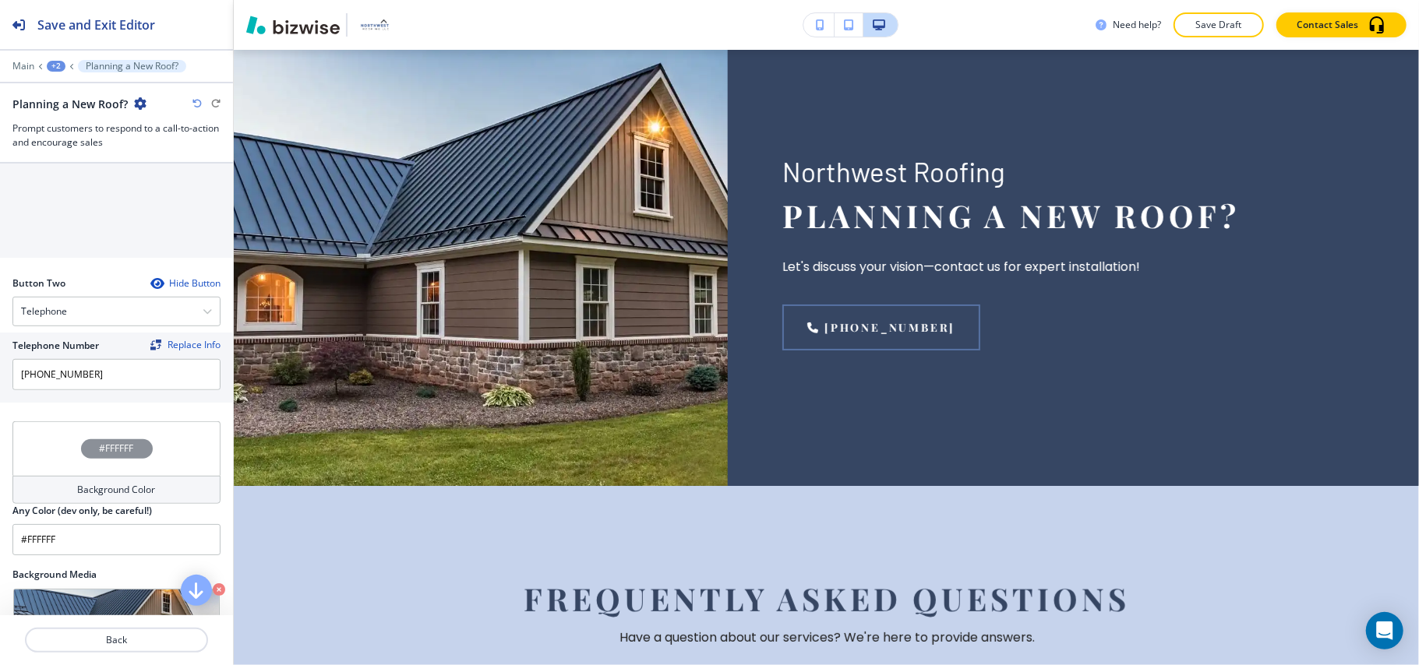
scroll to position [519, 0]
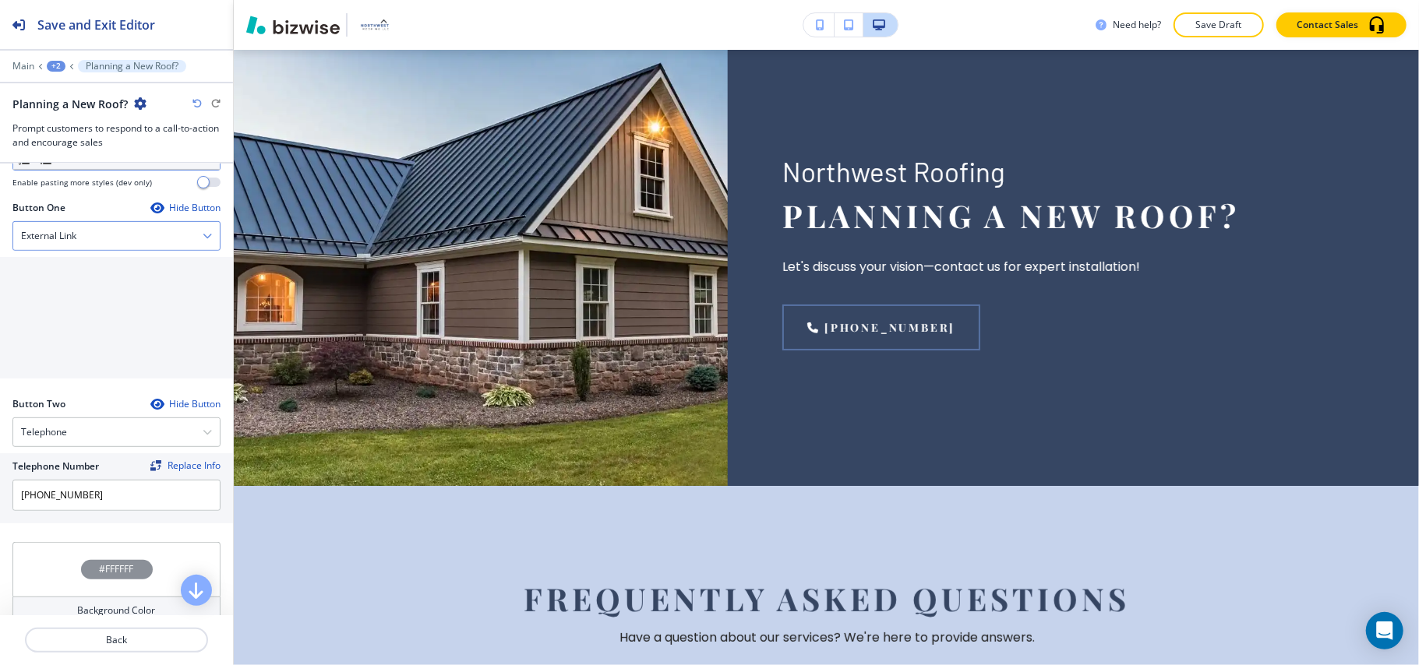
click at [79, 241] on div "External Link" at bounding box center [116, 236] width 206 height 28
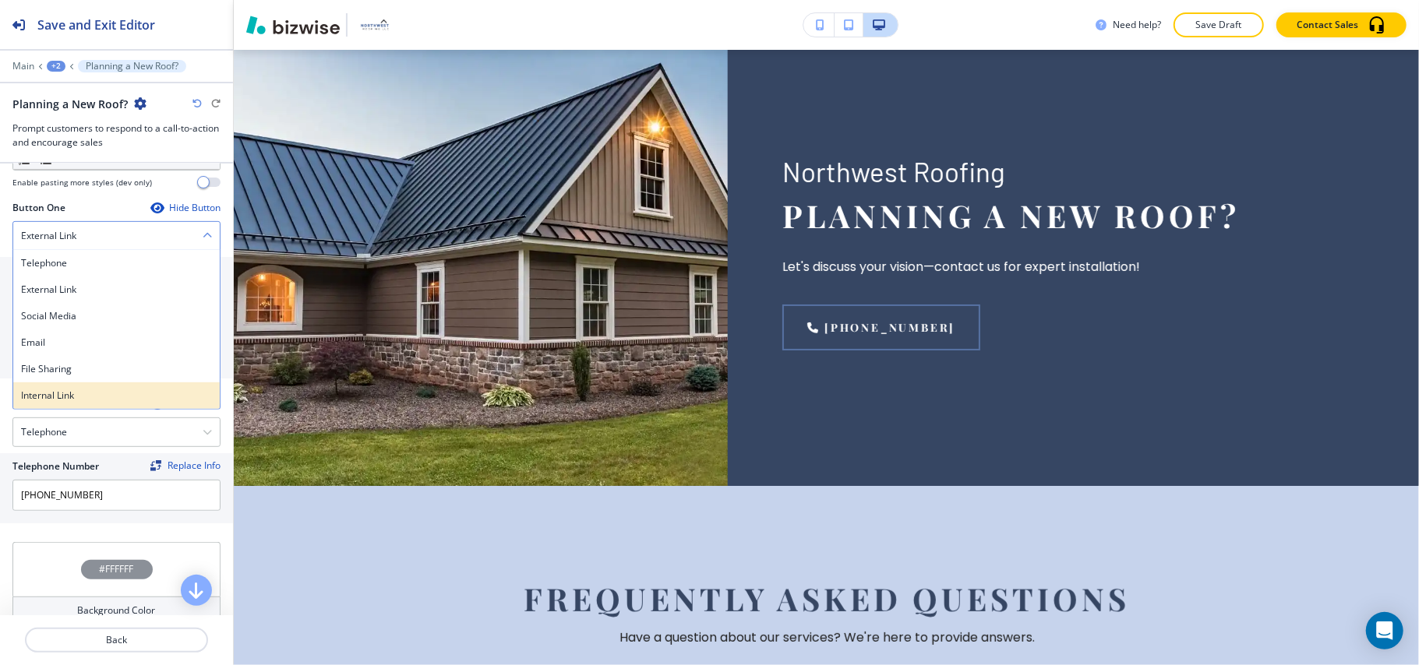
click at [75, 403] on h4 "Internal Link" at bounding box center [116, 396] width 191 height 14
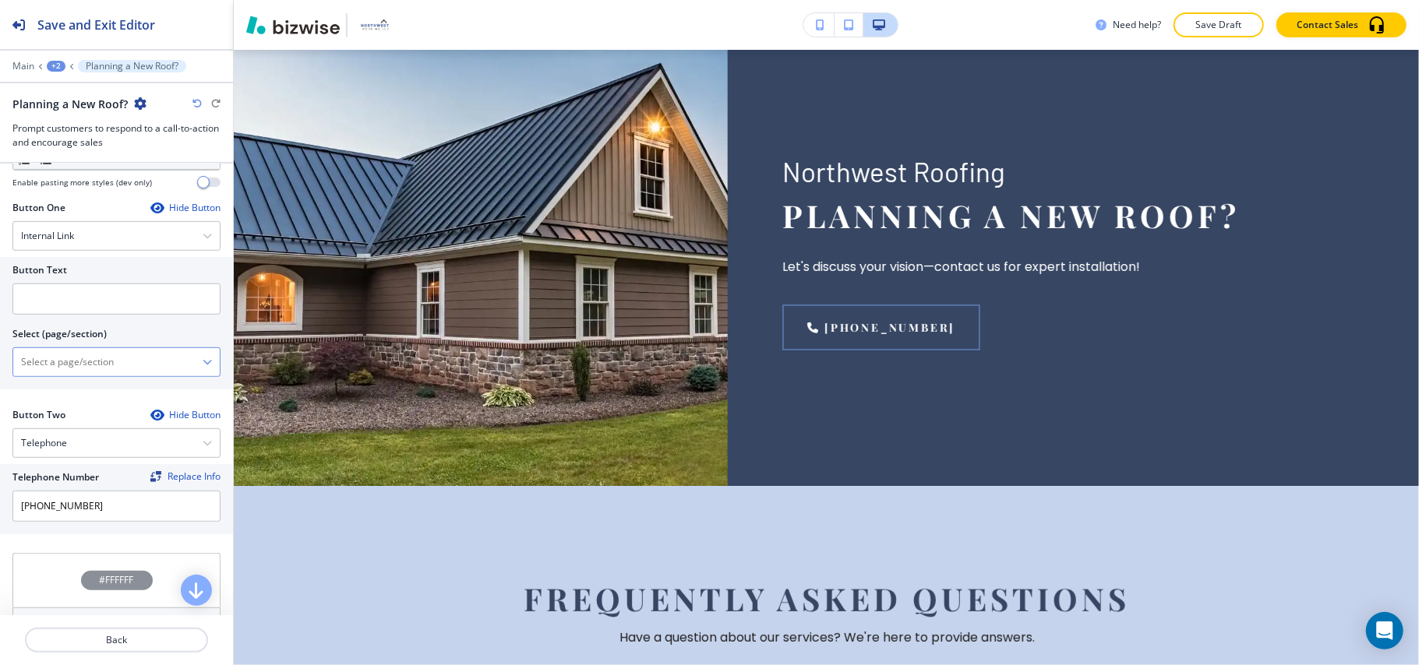
drag, startPoint x: 97, startPoint y: 382, endPoint x: 112, endPoint y: 374, distance: 17.4
click at [106, 375] on \(page\/section\) "Manual Input" at bounding box center [107, 362] width 189 height 26
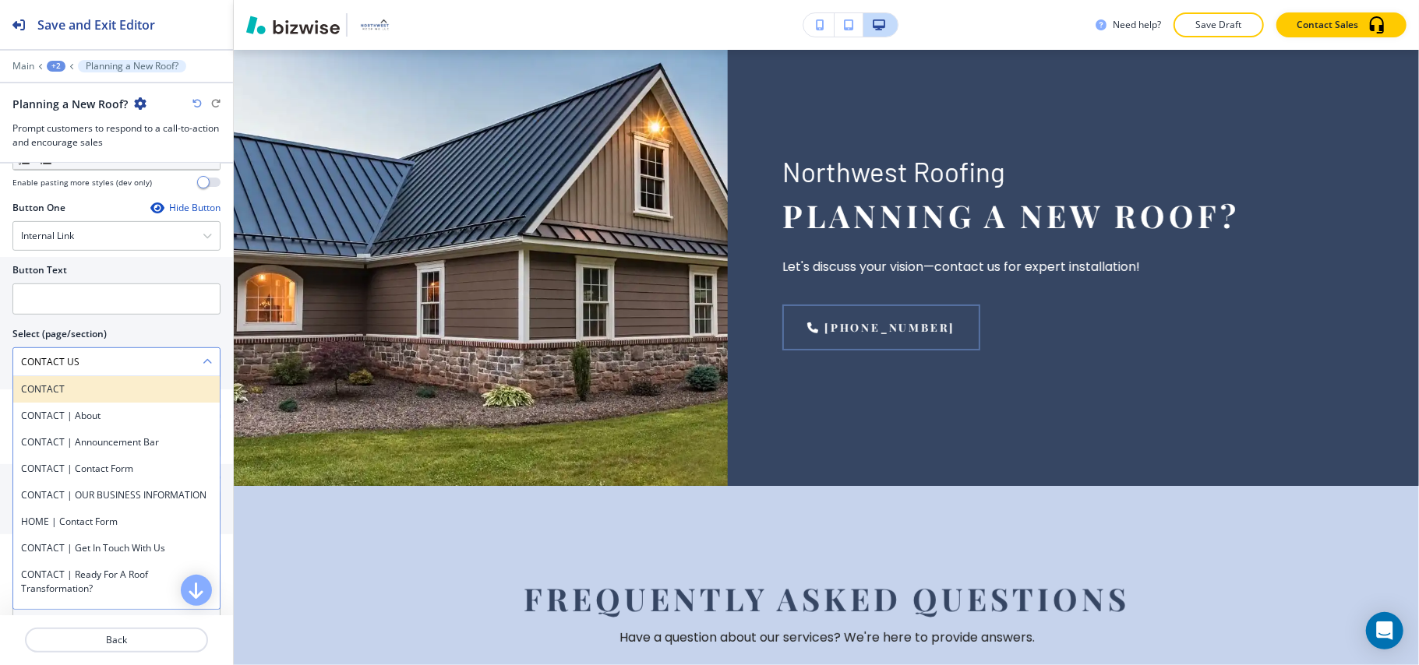
click at [97, 393] on h4 "CONTACT" at bounding box center [116, 389] width 191 height 14
type \(page\/section\) "CONTACT"
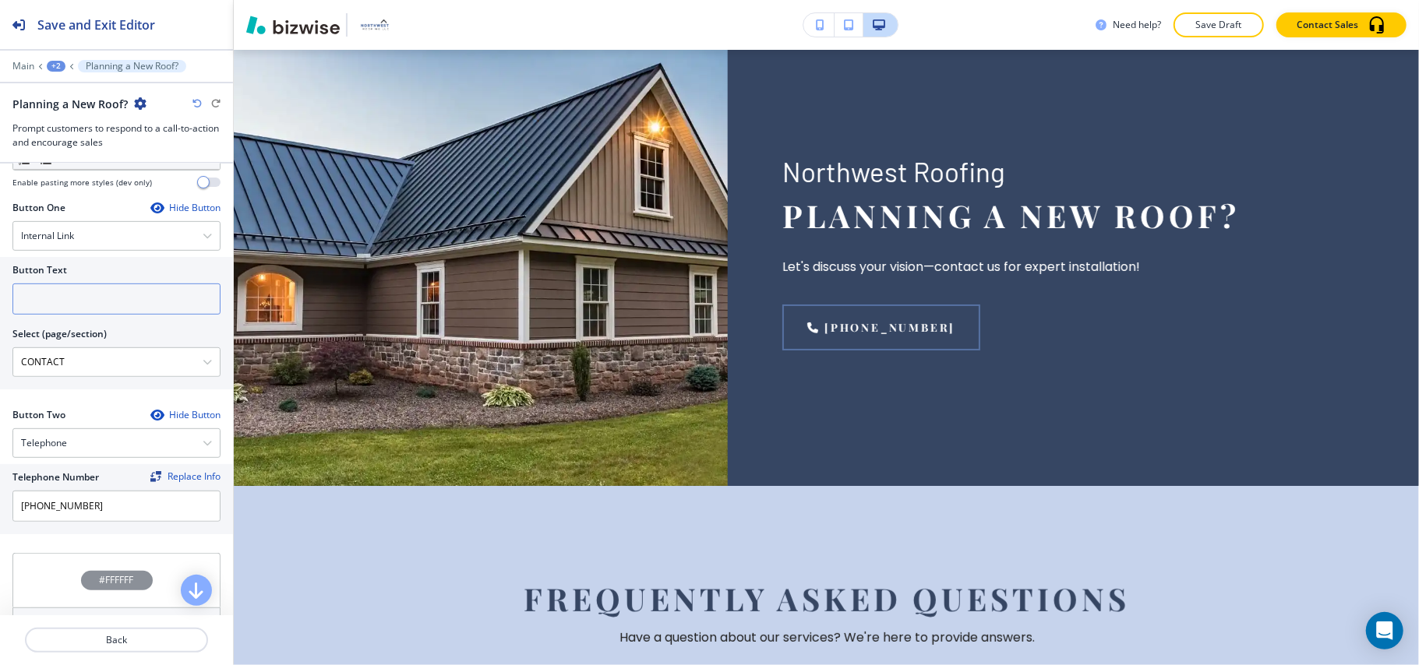
click at [87, 313] on input "text" at bounding box center [116, 299] width 208 height 31
paste input "CONTACT US"
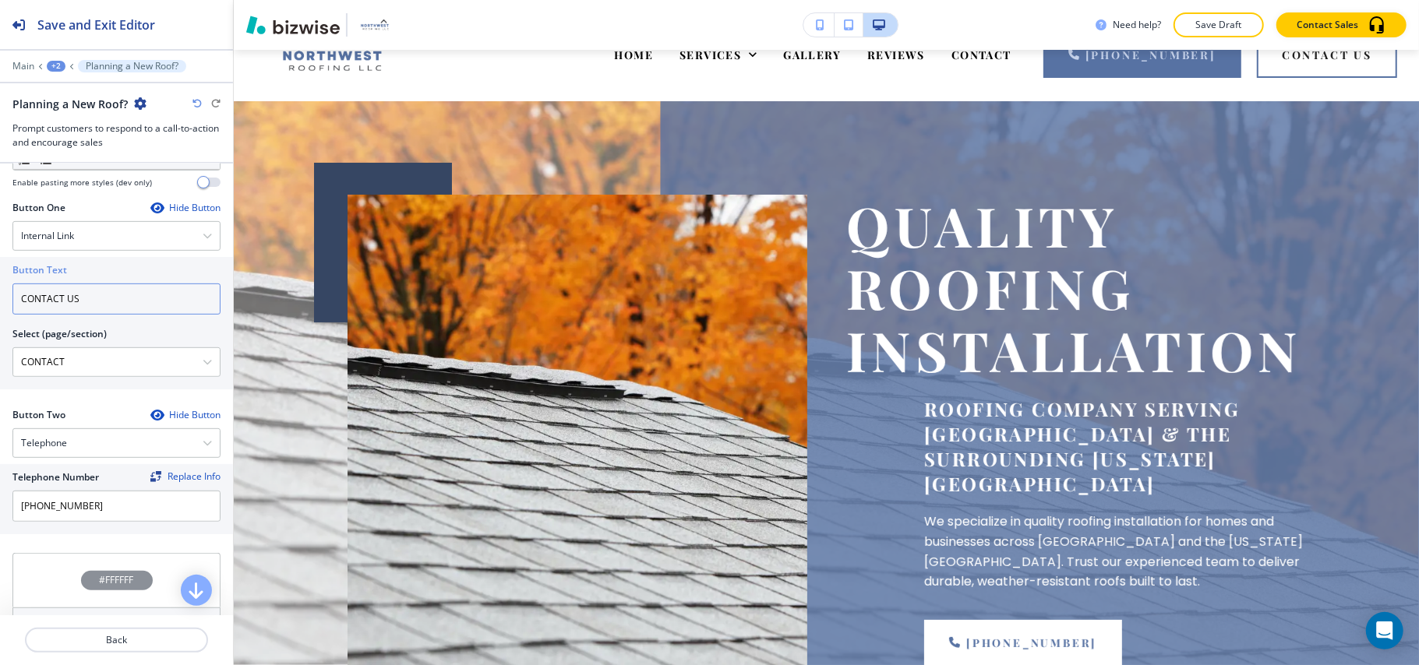
scroll to position [0, 0]
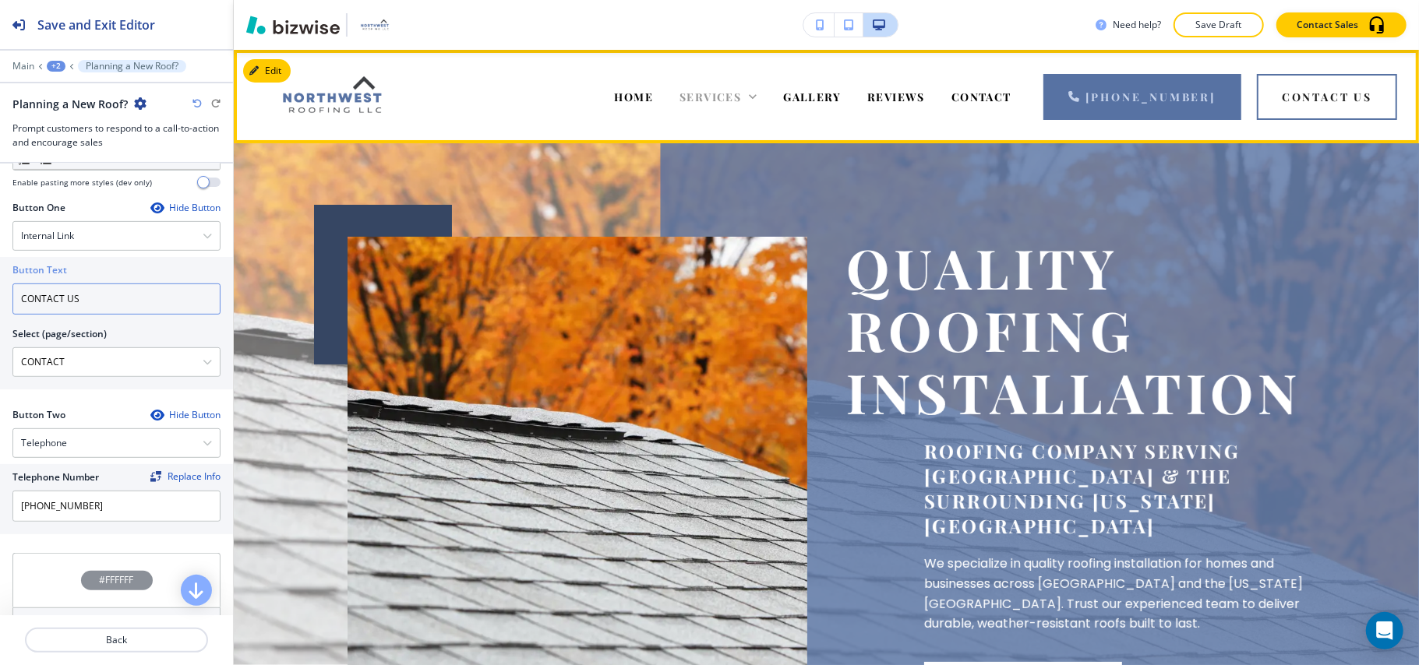
type input "CONTACT US"
click at [760, 97] on icon at bounding box center [753, 97] width 16 height 16
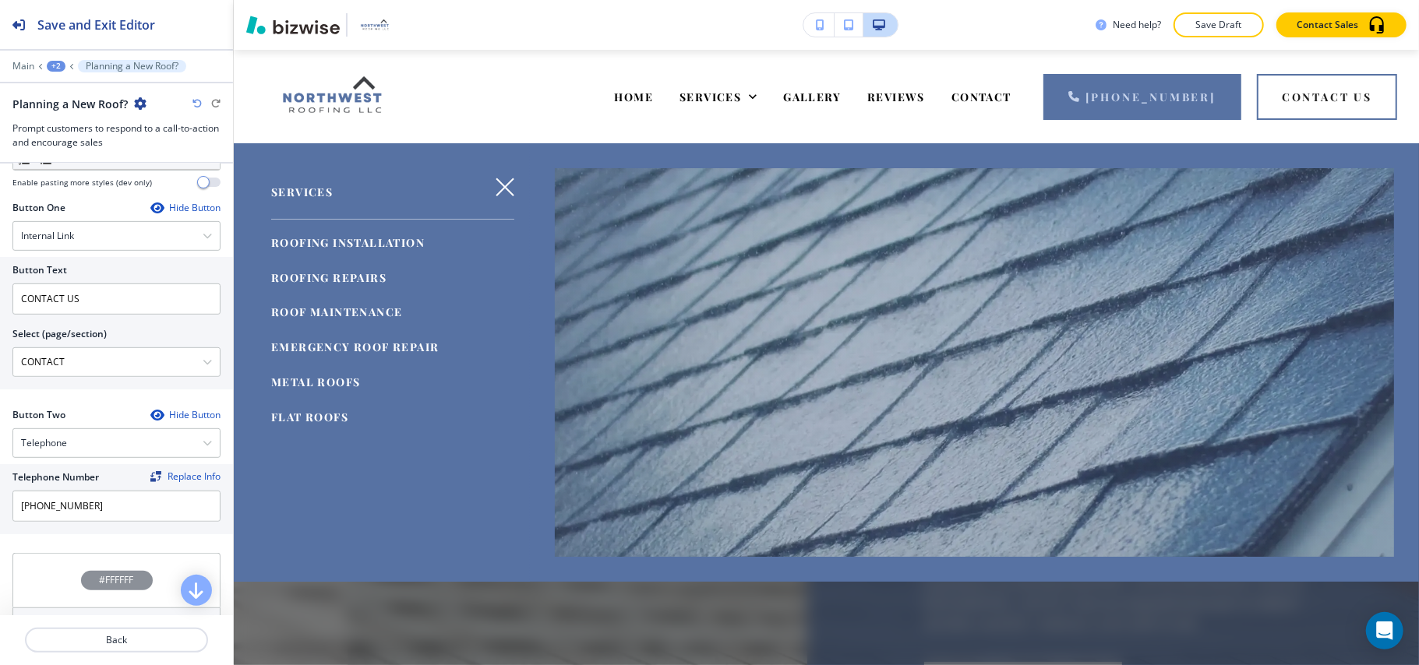
click at [357, 276] on span "ROOFING REPAIRS" at bounding box center [328, 277] width 115 height 15
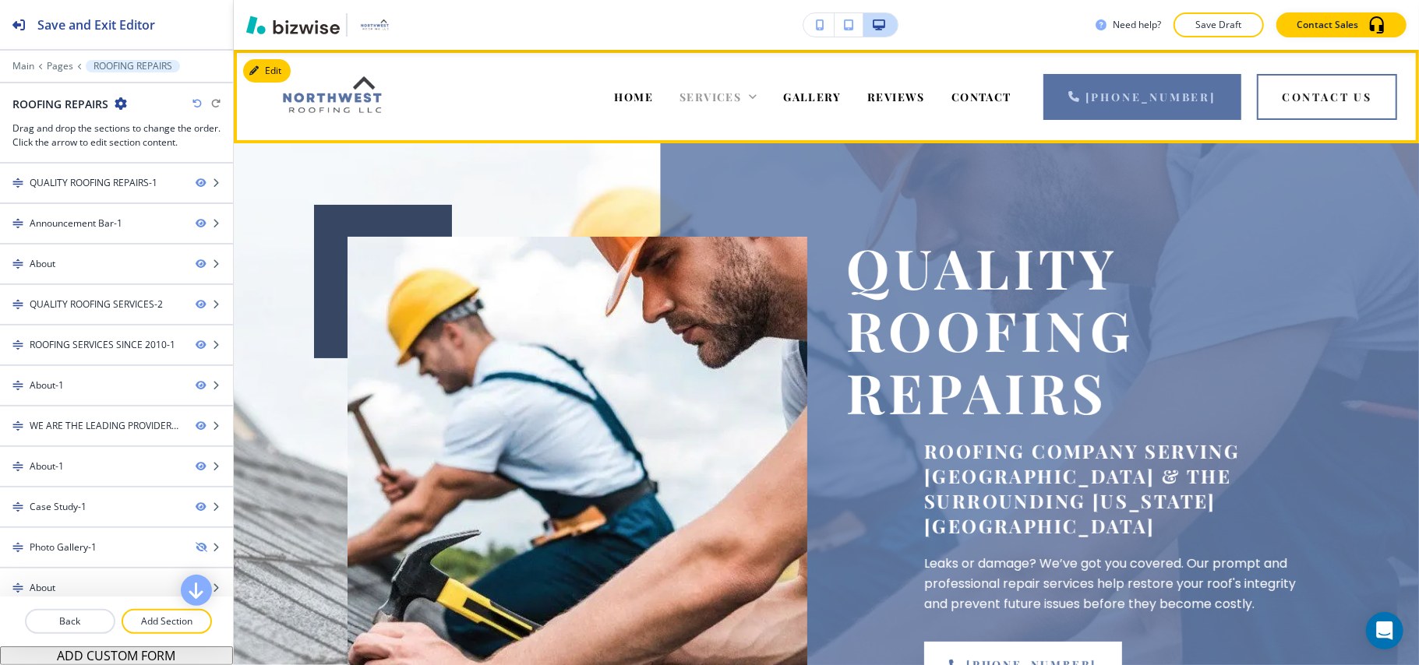
click at [741, 94] on span "SERVICES" at bounding box center [710, 97] width 62 height 15
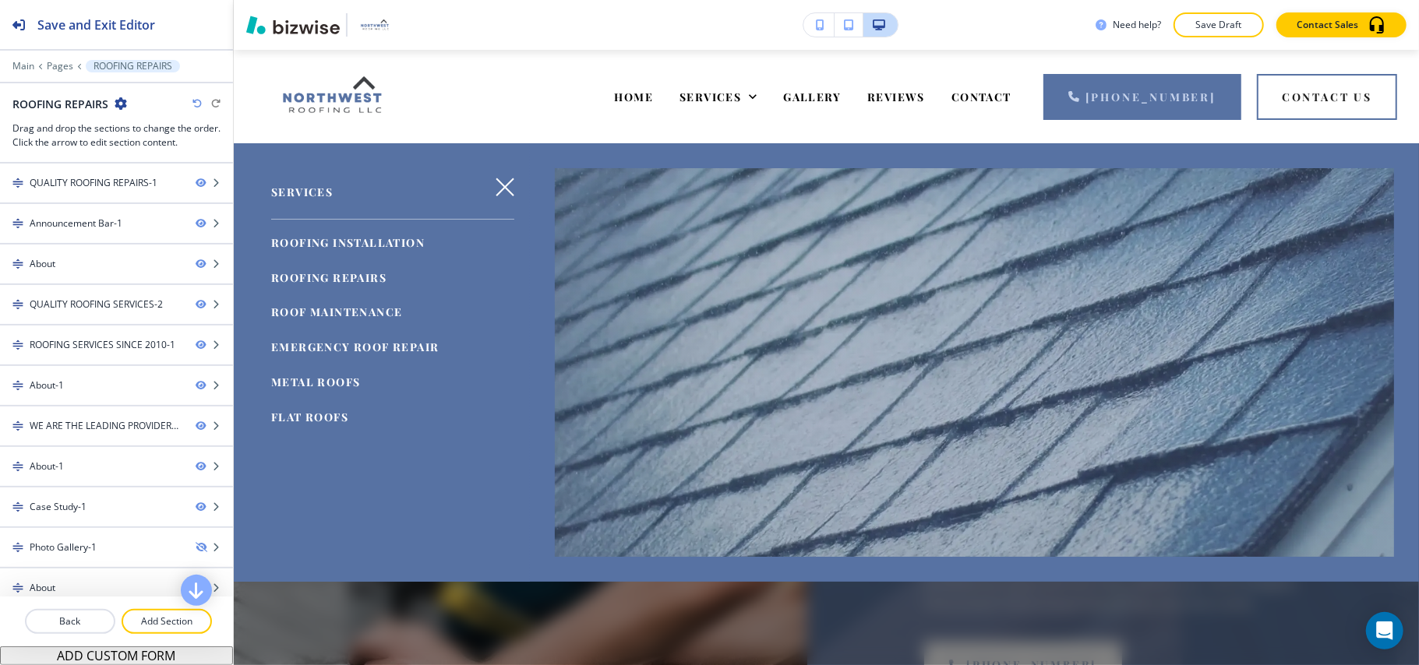
click at [387, 238] on span "ROOFING INSTALLATION" at bounding box center [347, 242] width 153 height 15
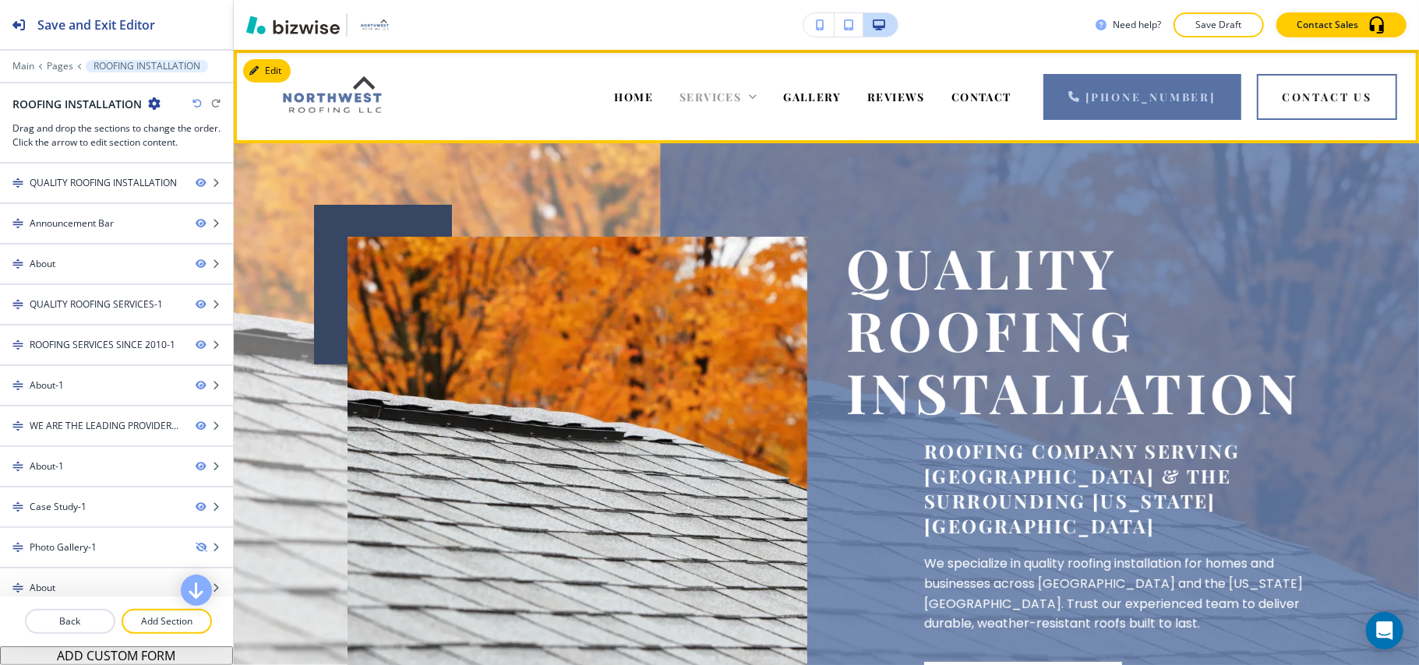
click at [737, 93] on span "SERVICES" at bounding box center [710, 97] width 62 height 15
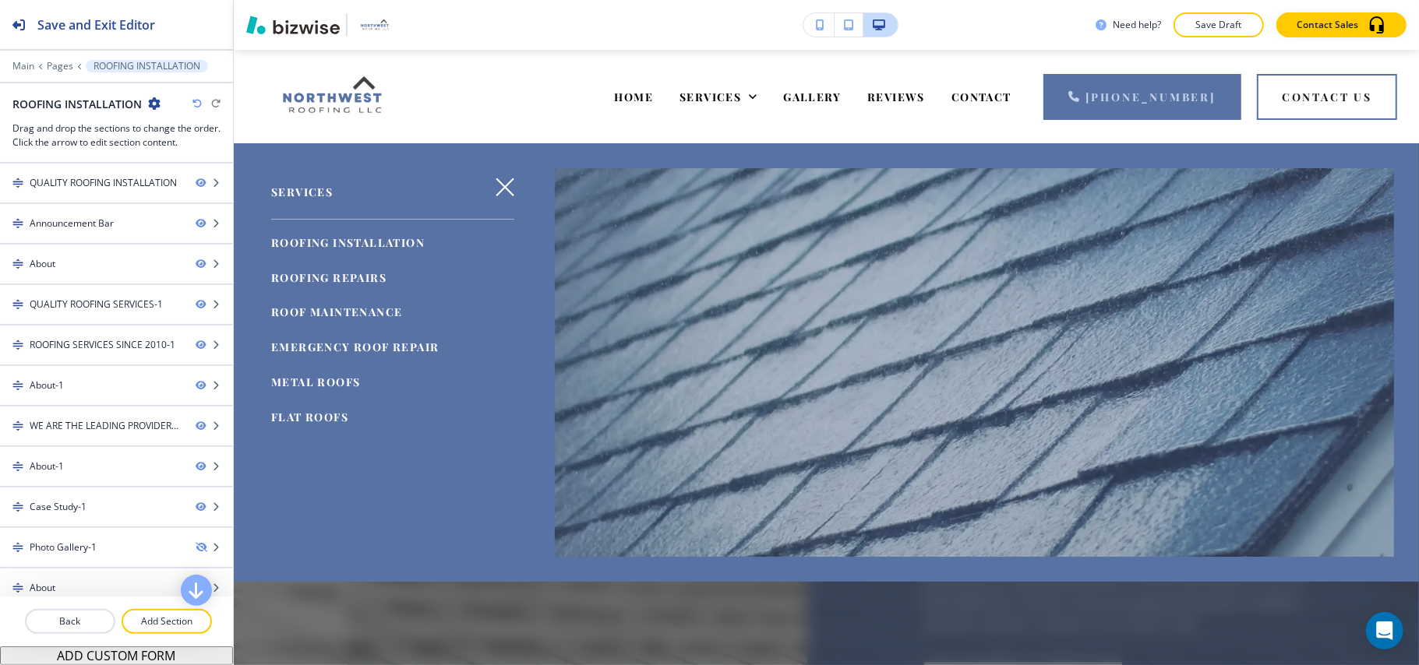
click at [341, 276] on span "ROOFING REPAIRS" at bounding box center [328, 277] width 115 height 15
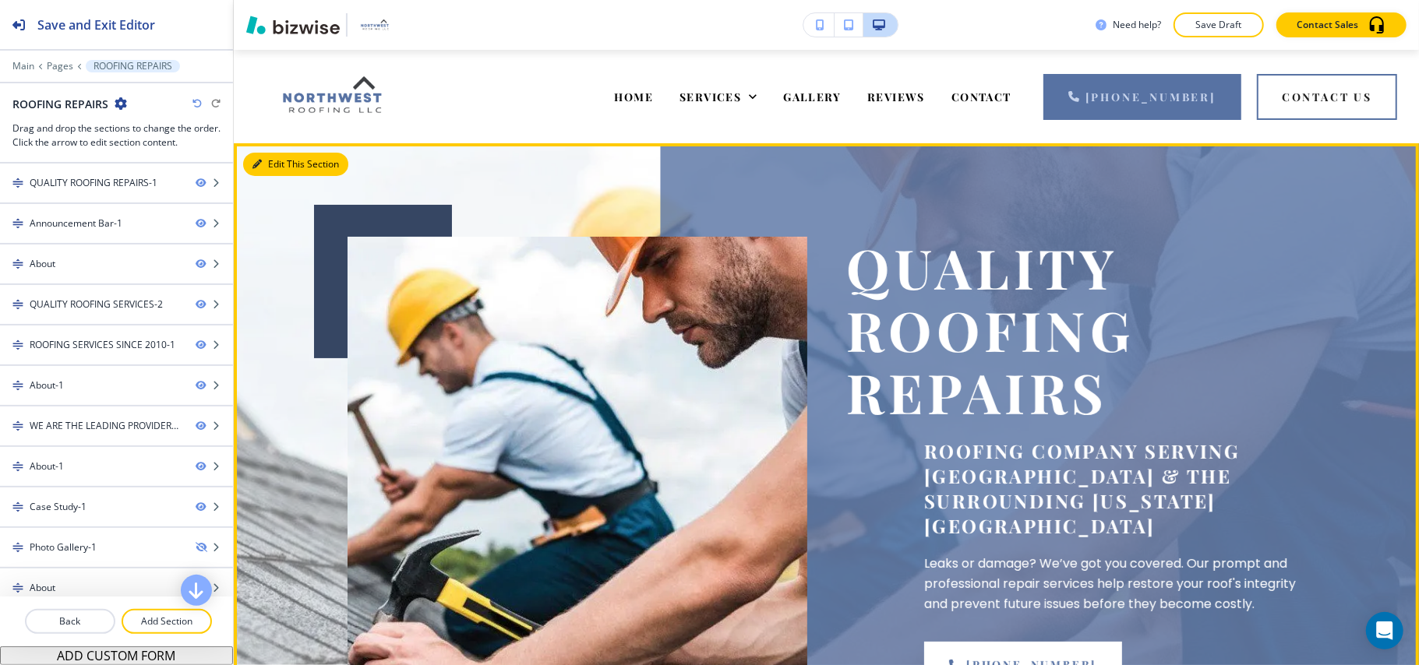
click at [275, 166] on button "Edit This Section" at bounding box center [295, 164] width 105 height 23
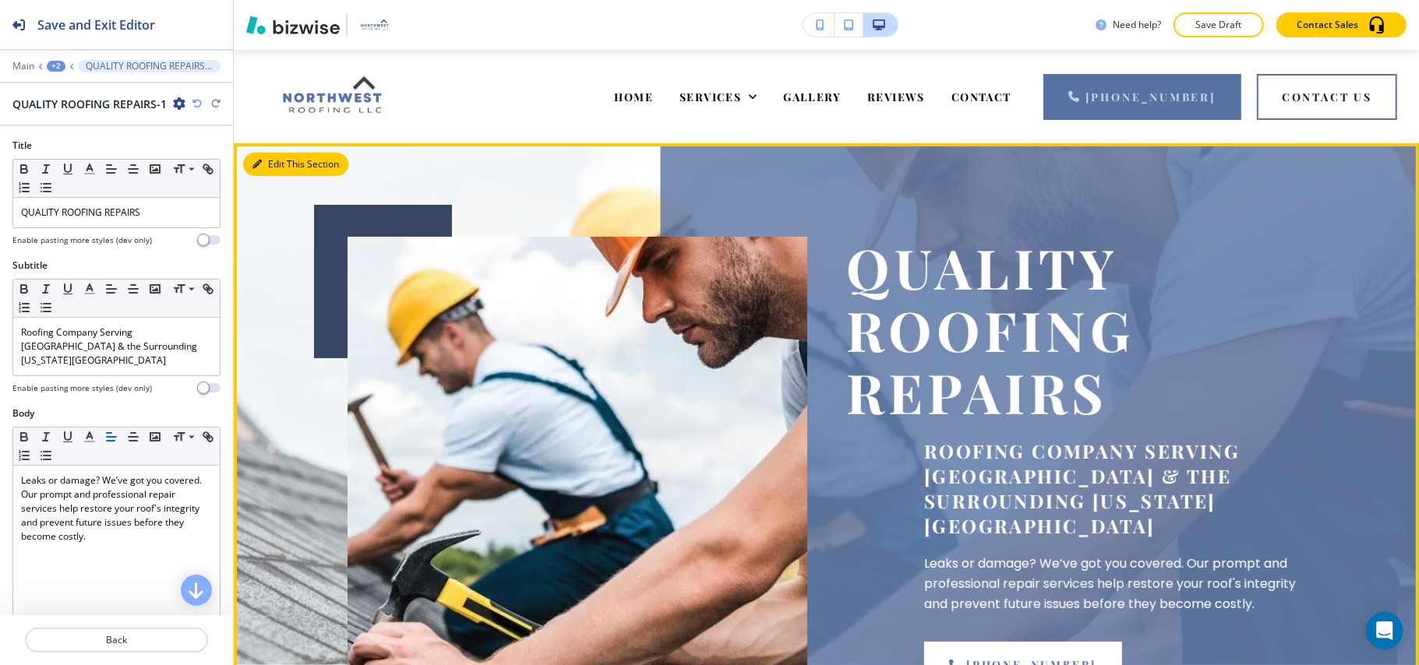
click at [270, 162] on button "Edit This Section" at bounding box center [295, 164] width 105 height 23
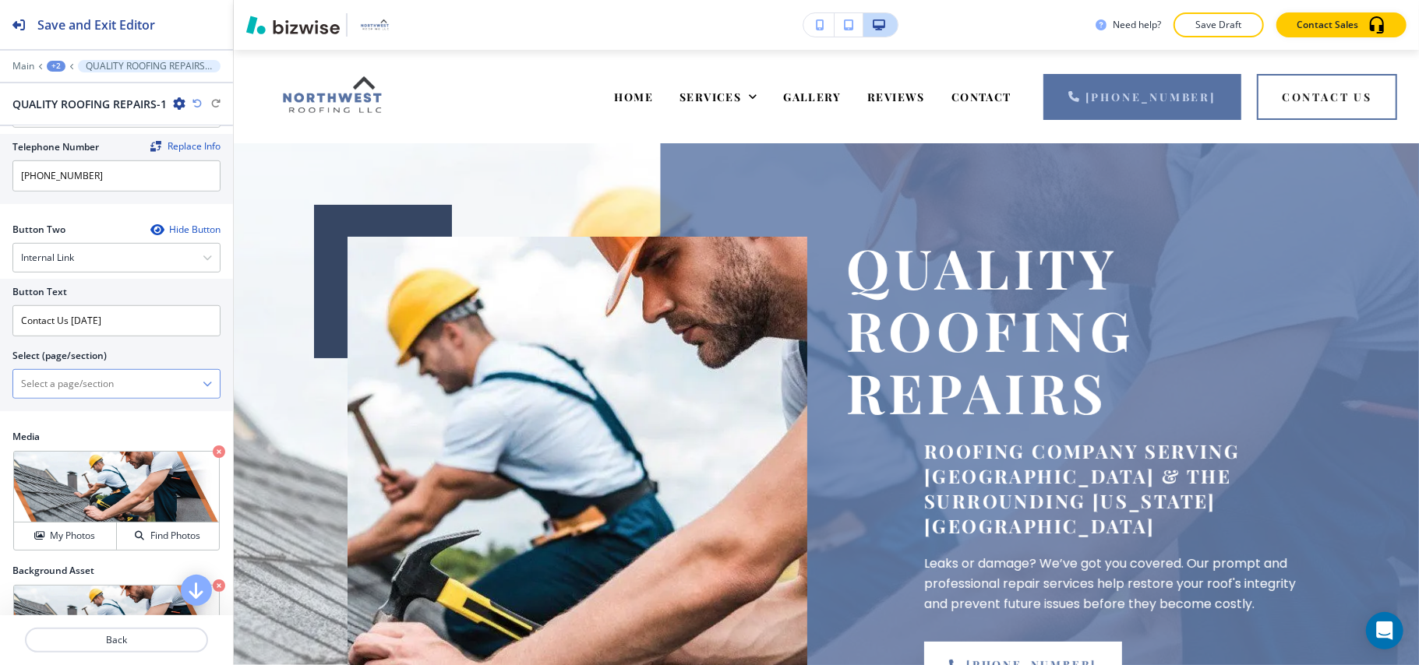
scroll to position [623, 0]
click at [87, 393] on \(page\/section\) "Manual Input" at bounding box center [107, 382] width 189 height 26
drag, startPoint x: 128, startPoint y: 319, endPoint x: 65, endPoint y: 322, distance: 62.4
click at [65, 322] on input "Contact Us Today" at bounding box center [116, 319] width 208 height 31
click at [125, 322] on input "Contact Us Today" at bounding box center [116, 319] width 208 height 31
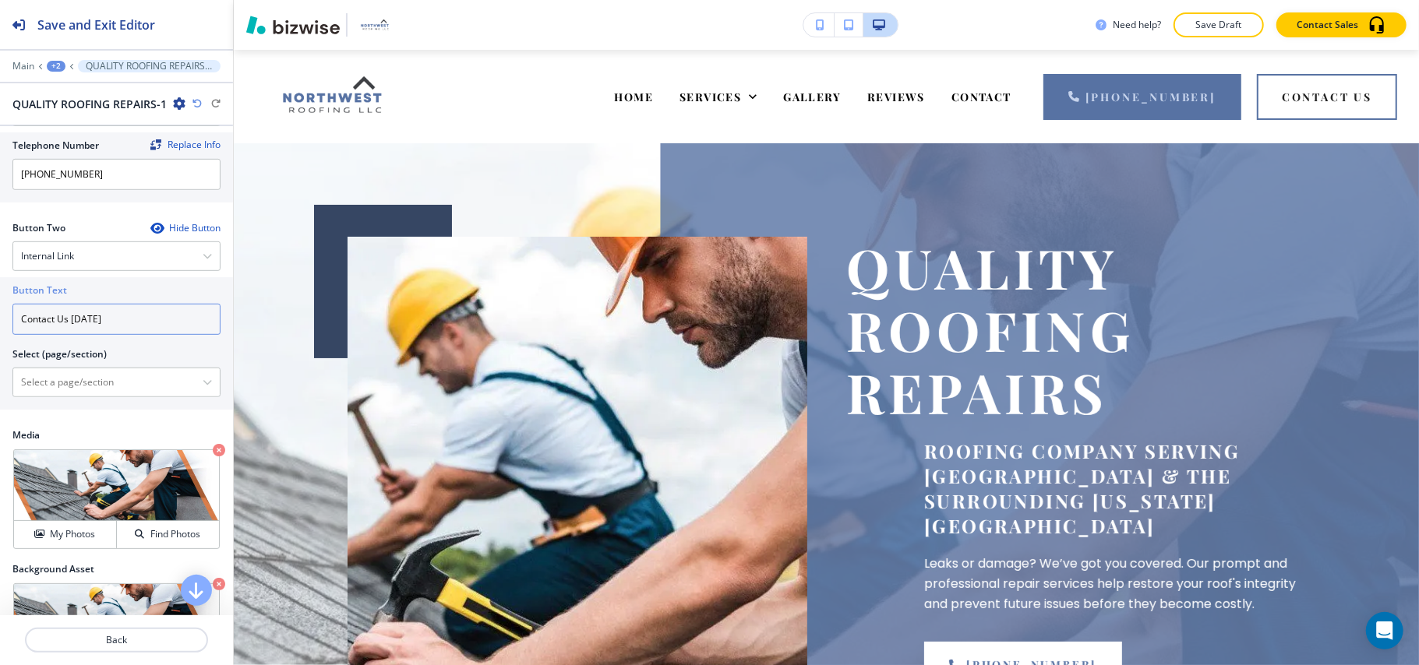
drag, startPoint x: 67, startPoint y: 326, endPoint x: 189, endPoint y: 319, distance: 121.7
click at [189, 319] on input "Contact Us Today" at bounding box center [116, 319] width 208 height 31
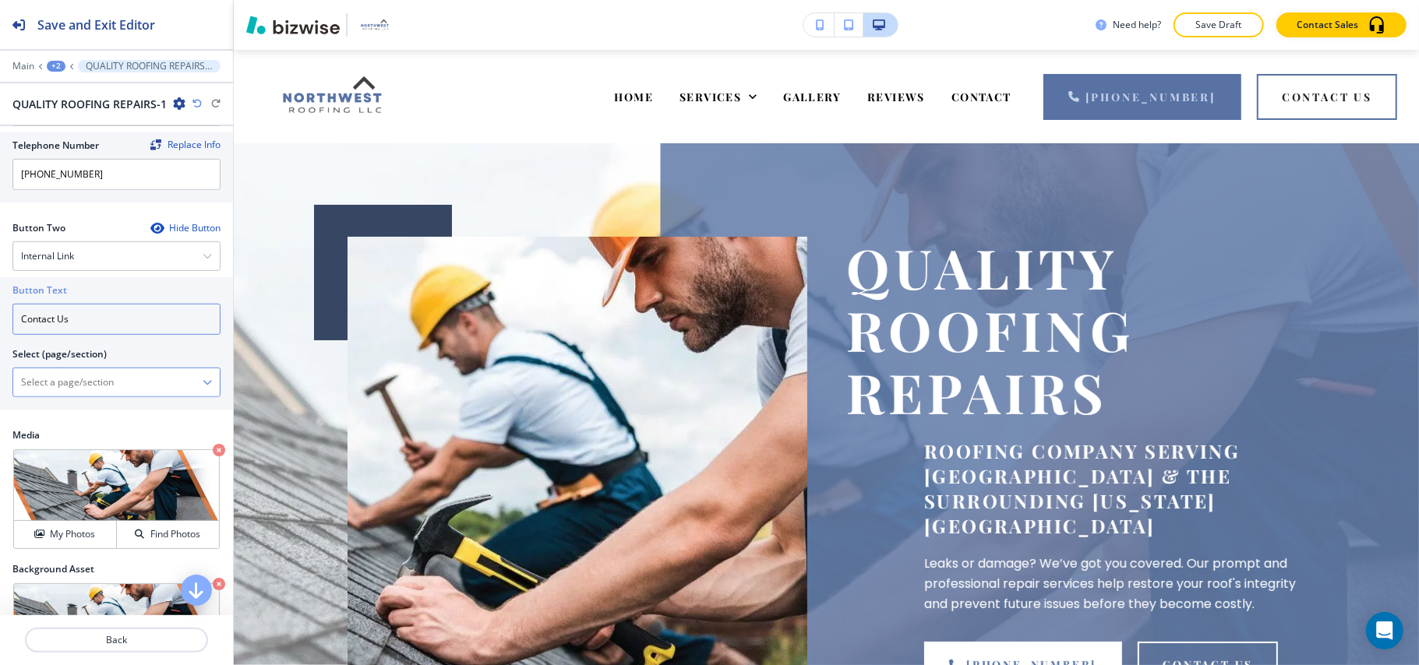
type input "Contact Us"
click at [35, 391] on \(page\/section\) "Manual Input" at bounding box center [107, 382] width 189 height 26
type \(page\/section\) "CONTACT"
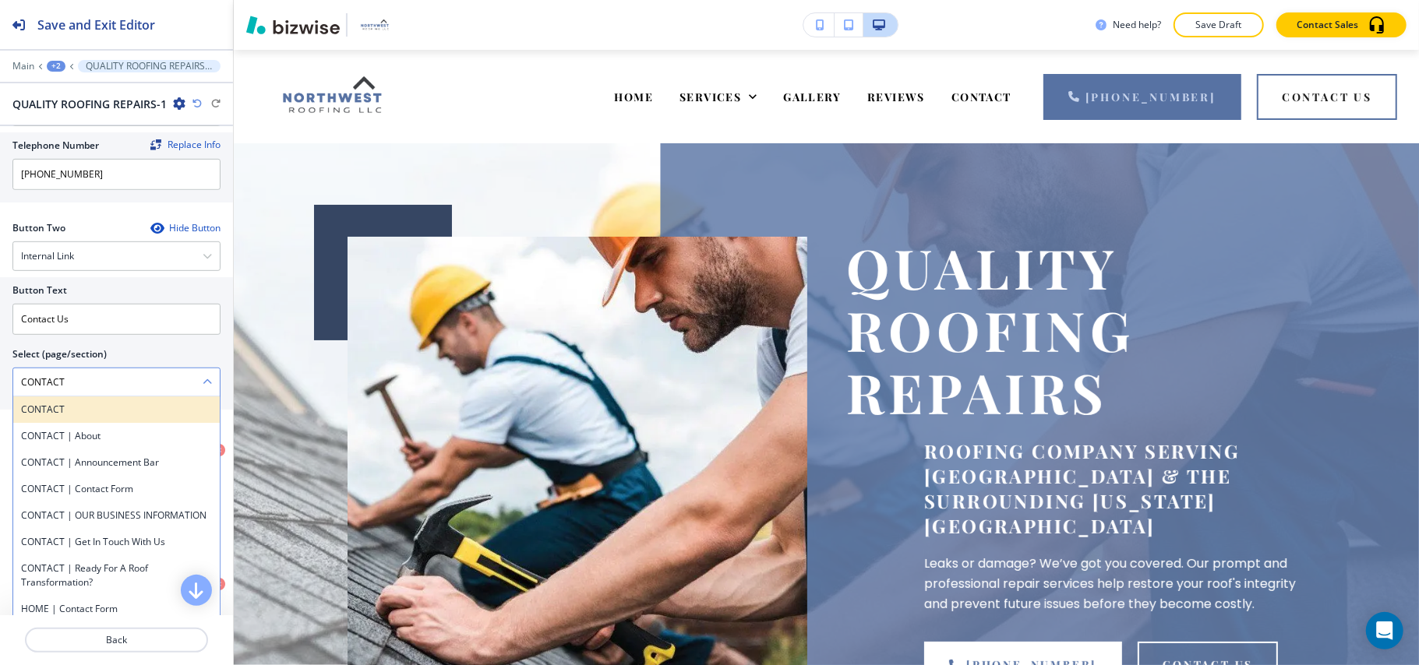
click at [61, 417] on h4 "CONTACT" at bounding box center [116, 410] width 191 height 14
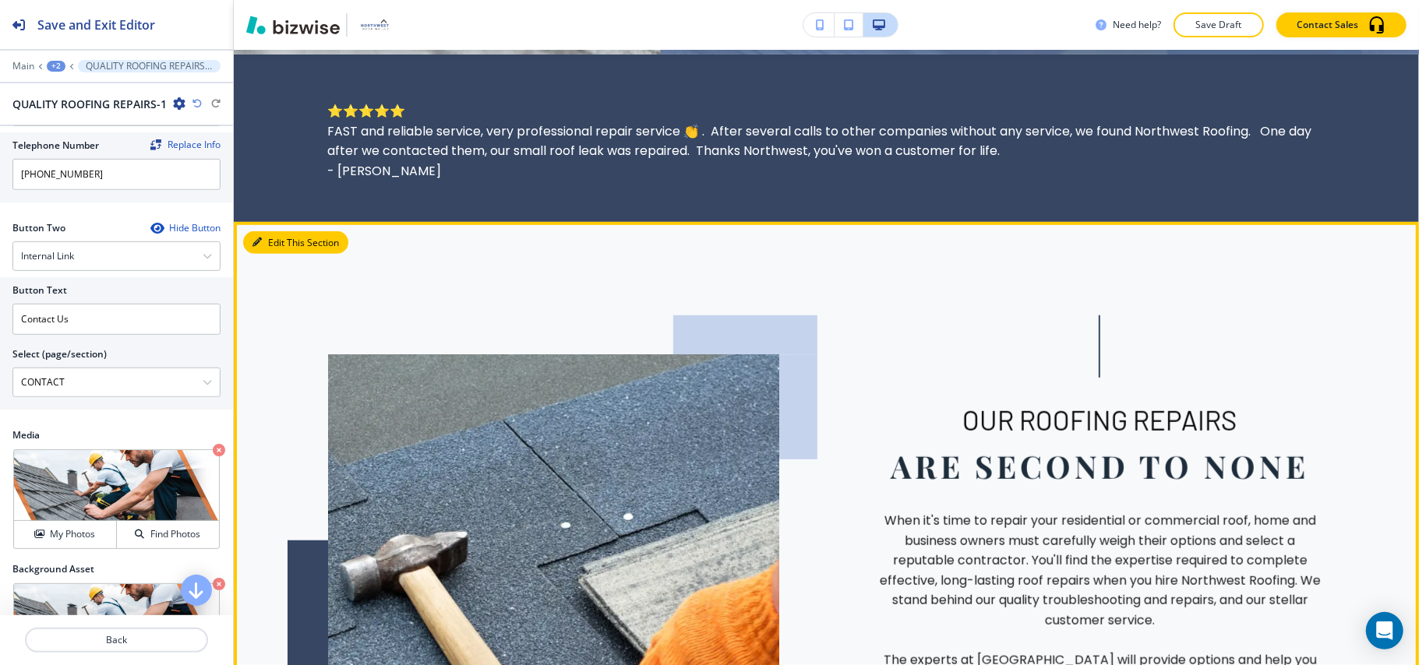
click at [277, 231] on button "Edit This Section" at bounding box center [295, 242] width 105 height 23
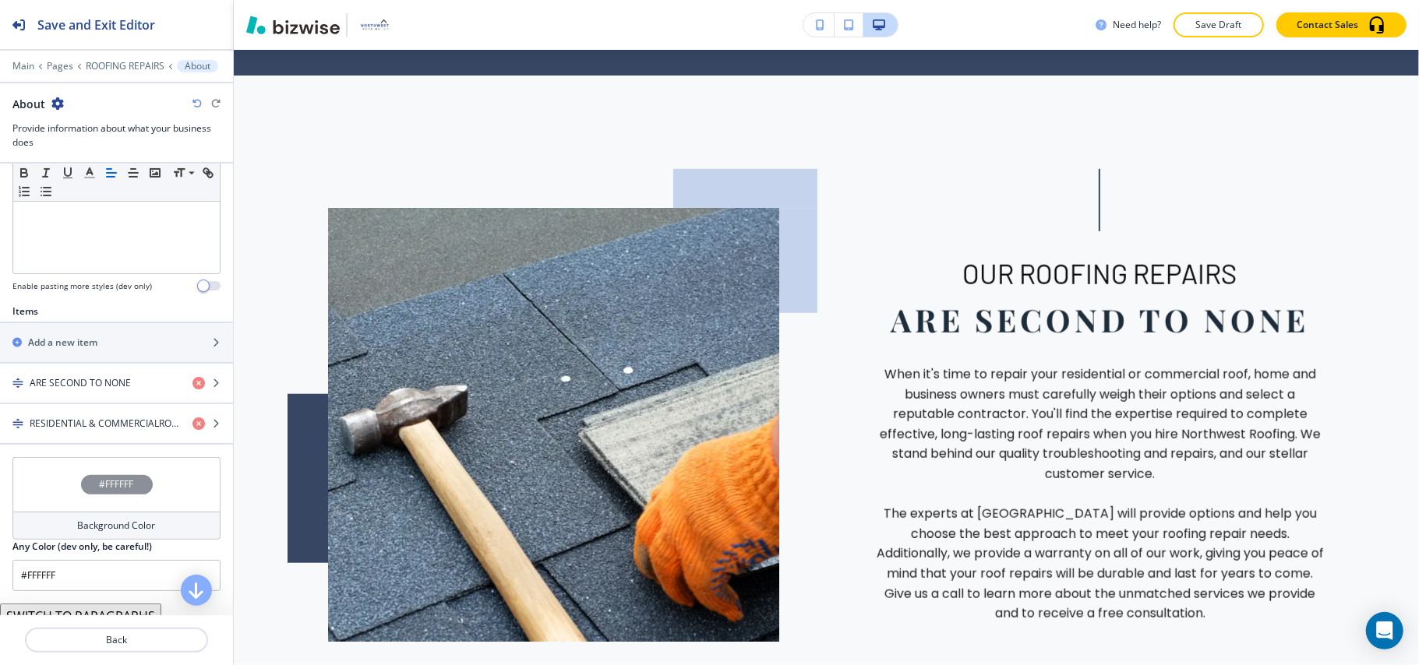
scroll to position [516, 0]
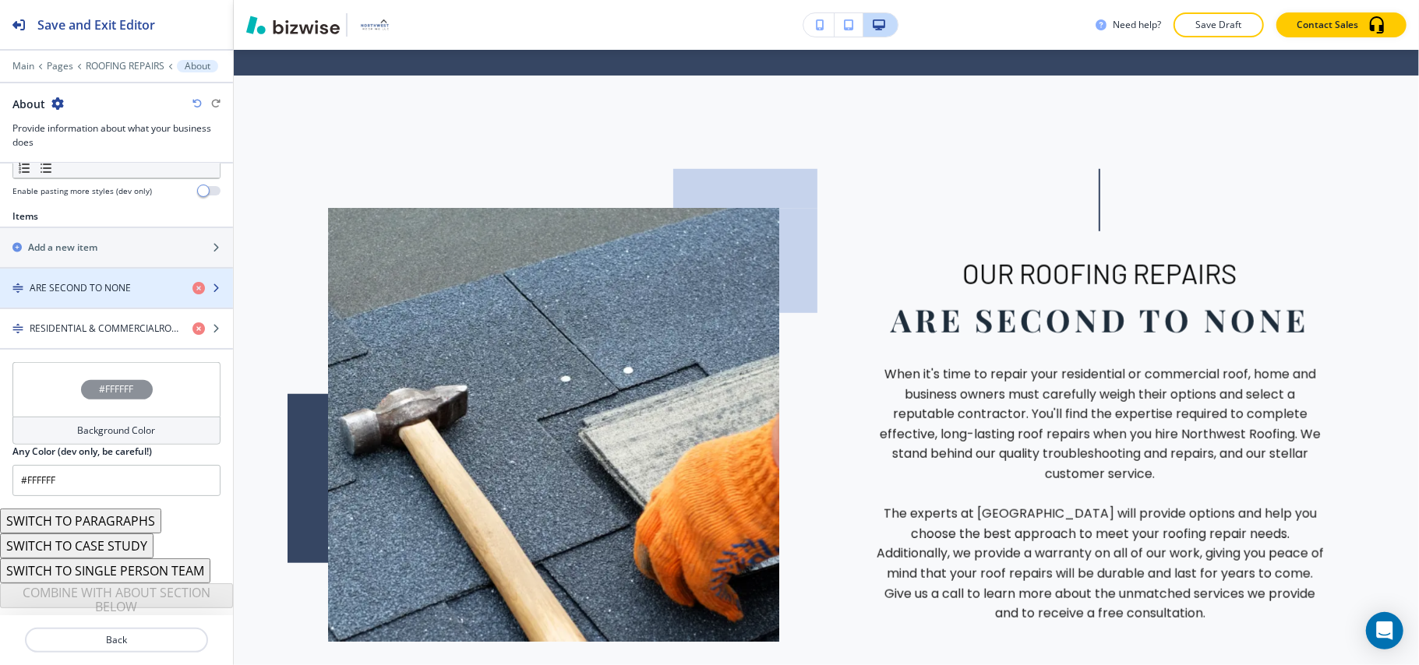
click at [72, 295] on div "button" at bounding box center [116, 301] width 233 height 12
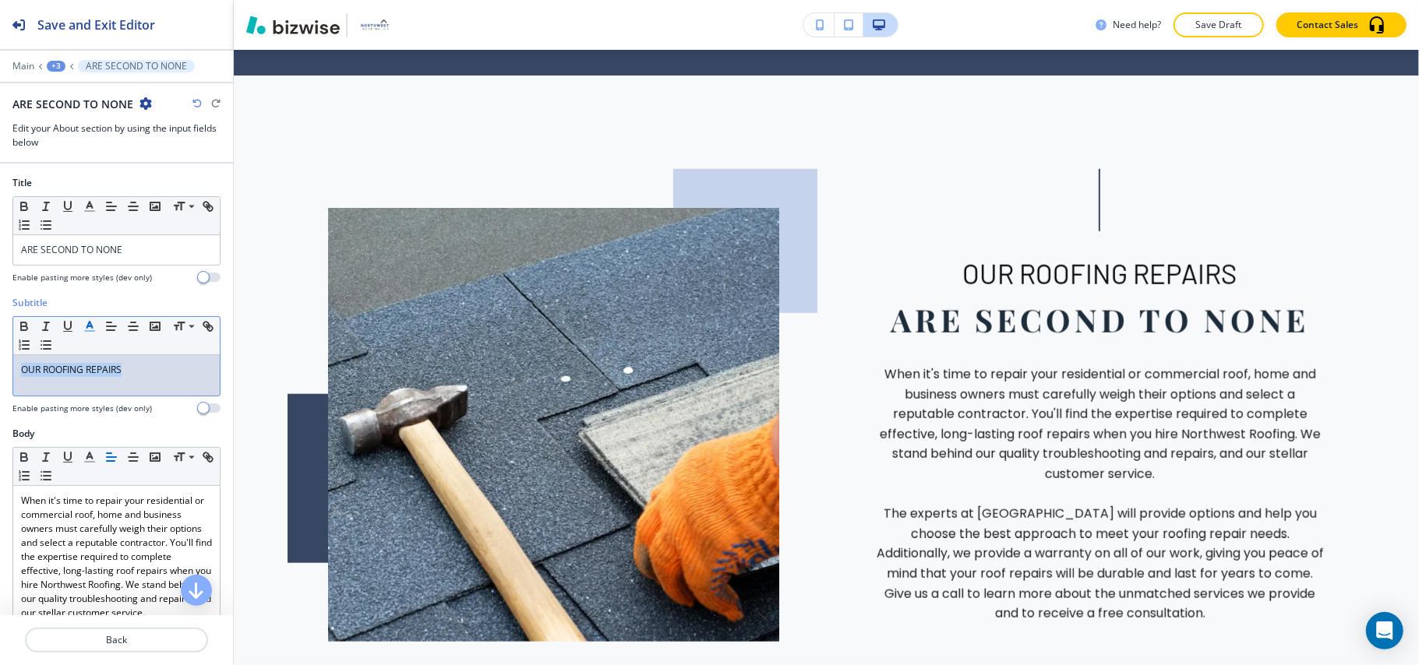
drag, startPoint x: 153, startPoint y: 381, endPoint x: 83, endPoint y: 334, distance: 84.9
click at [0, 362] on div "Subtitle Small Normal Large Huge OUR ROOFING REPAIRS Enable pasting more styles…" at bounding box center [116, 361] width 233 height 131
click at [92, 332] on icon "button" at bounding box center [90, 326] width 14 height 14
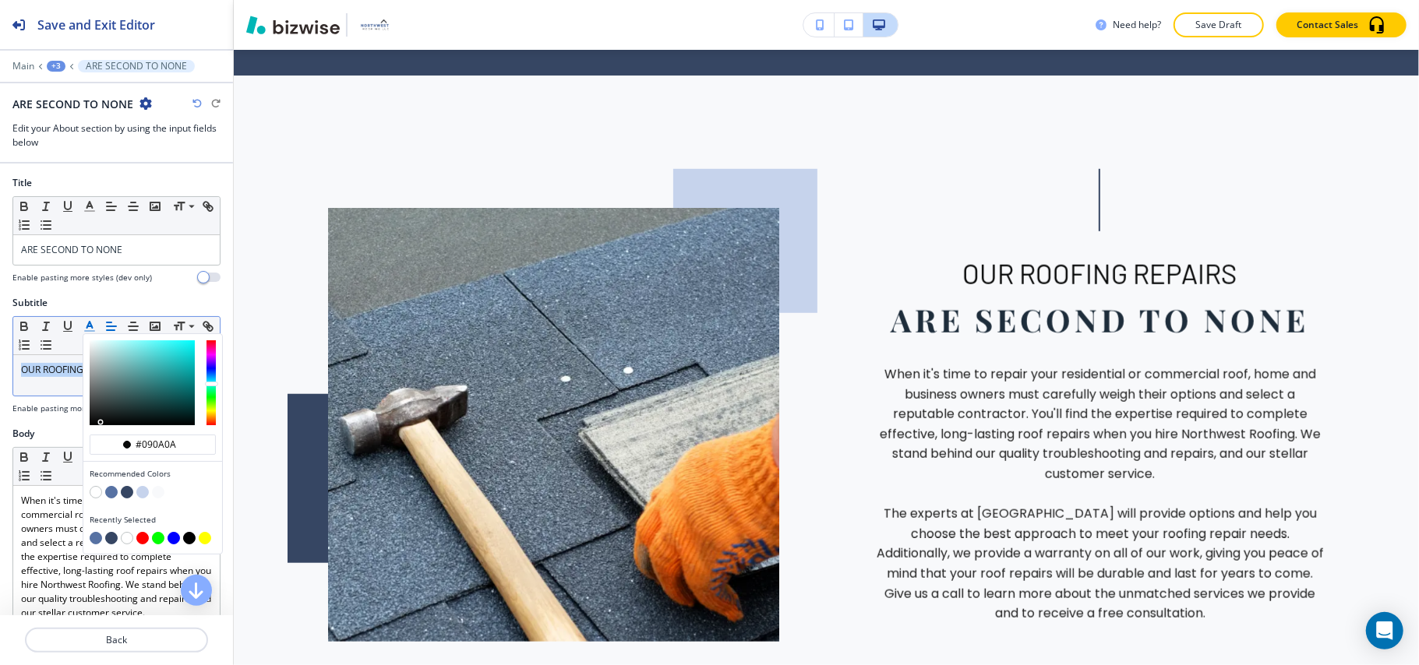
click at [110, 492] on button "button" at bounding box center [111, 492] width 12 height 12
type input "#5772a3"
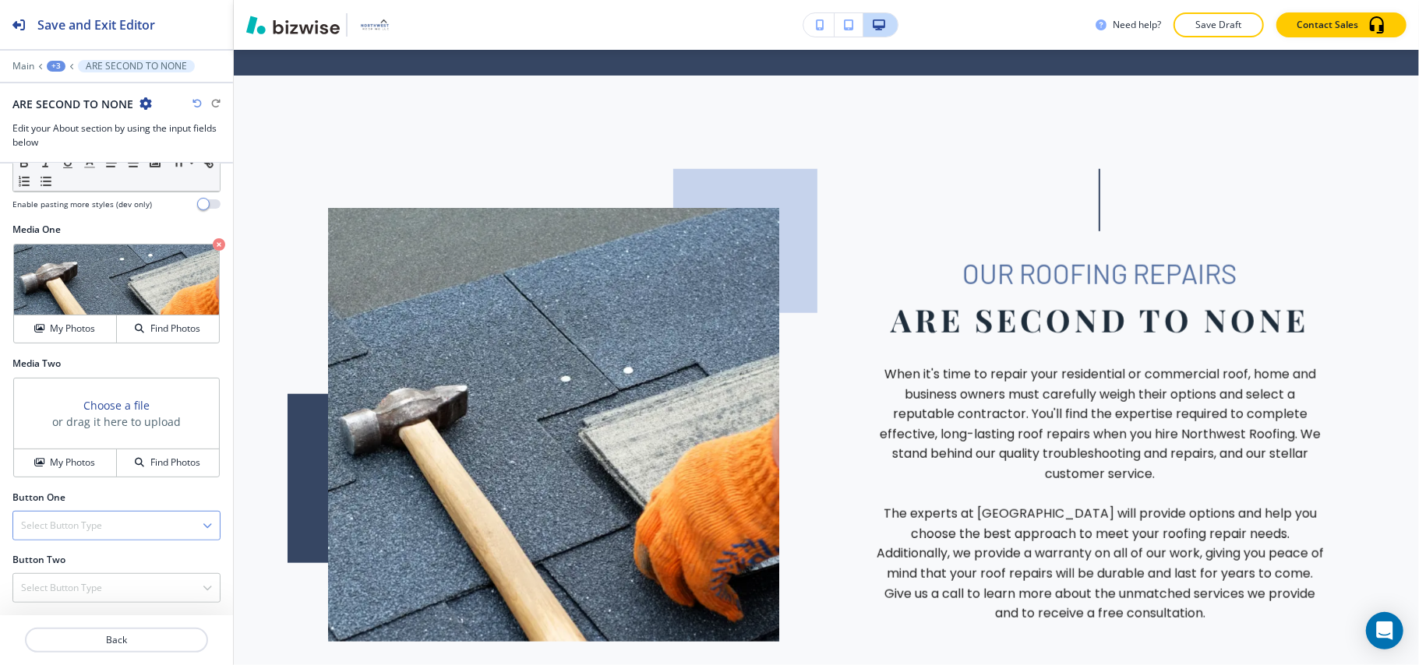
scroll to position [640, 0]
click at [79, 506] on div "Button One Select Button Type Telephone External Link Social Media Email File S…" at bounding box center [116, 516] width 208 height 50
click at [69, 512] on div "Select Button Type" at bounding box center [116, 526] width 206 height 28
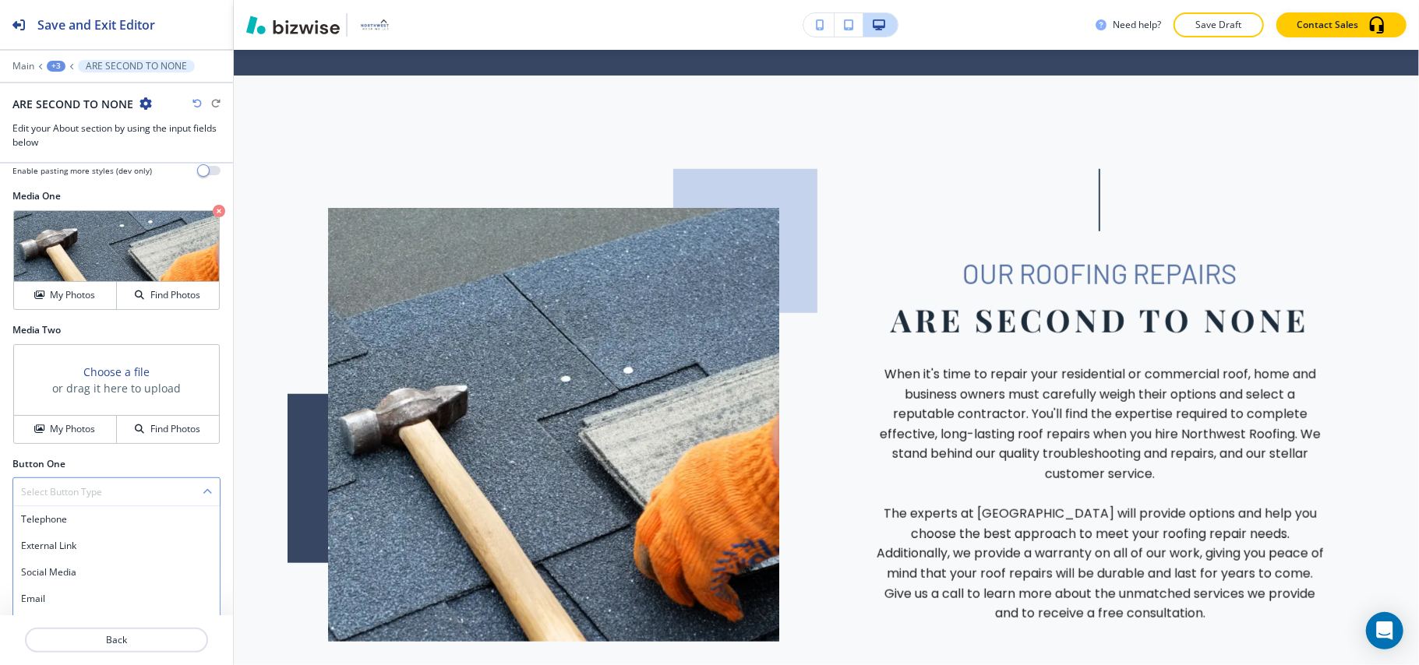
scroll to position [707, 0]
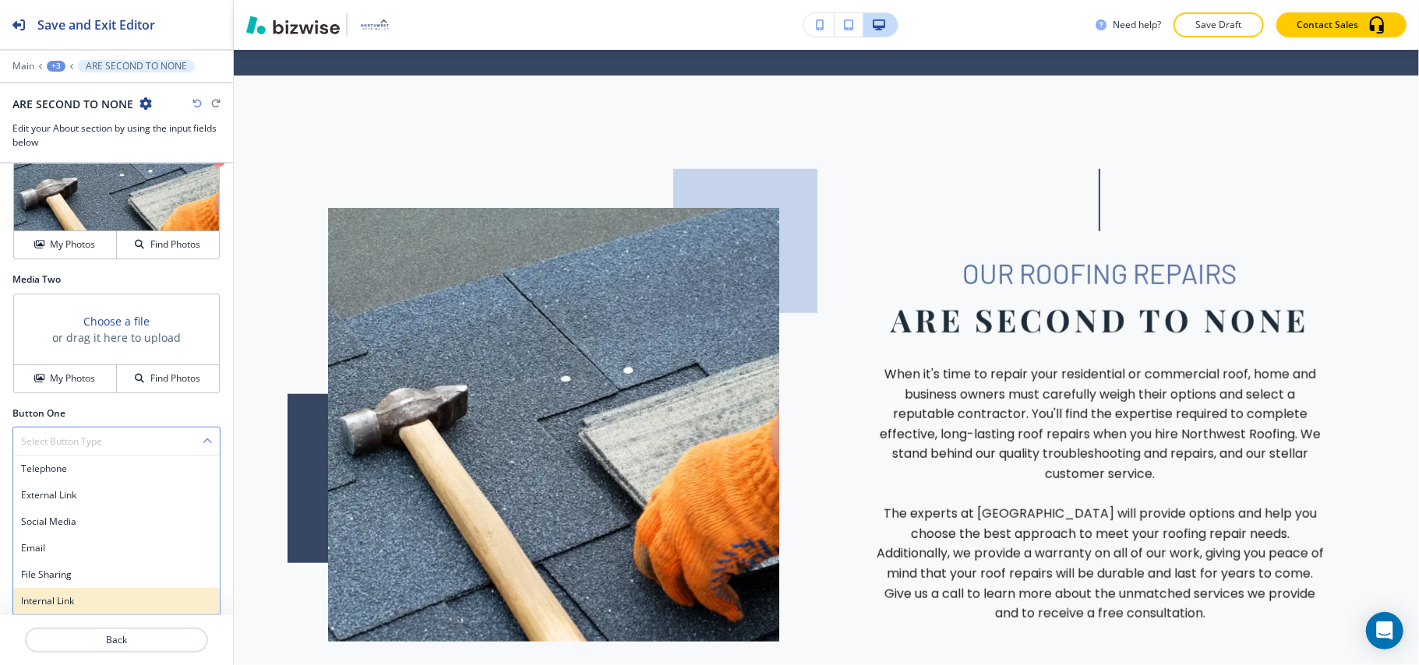
click at [65, 595] on h4 "Internal Link" at bounding box center [116, 601] width 191 height 14
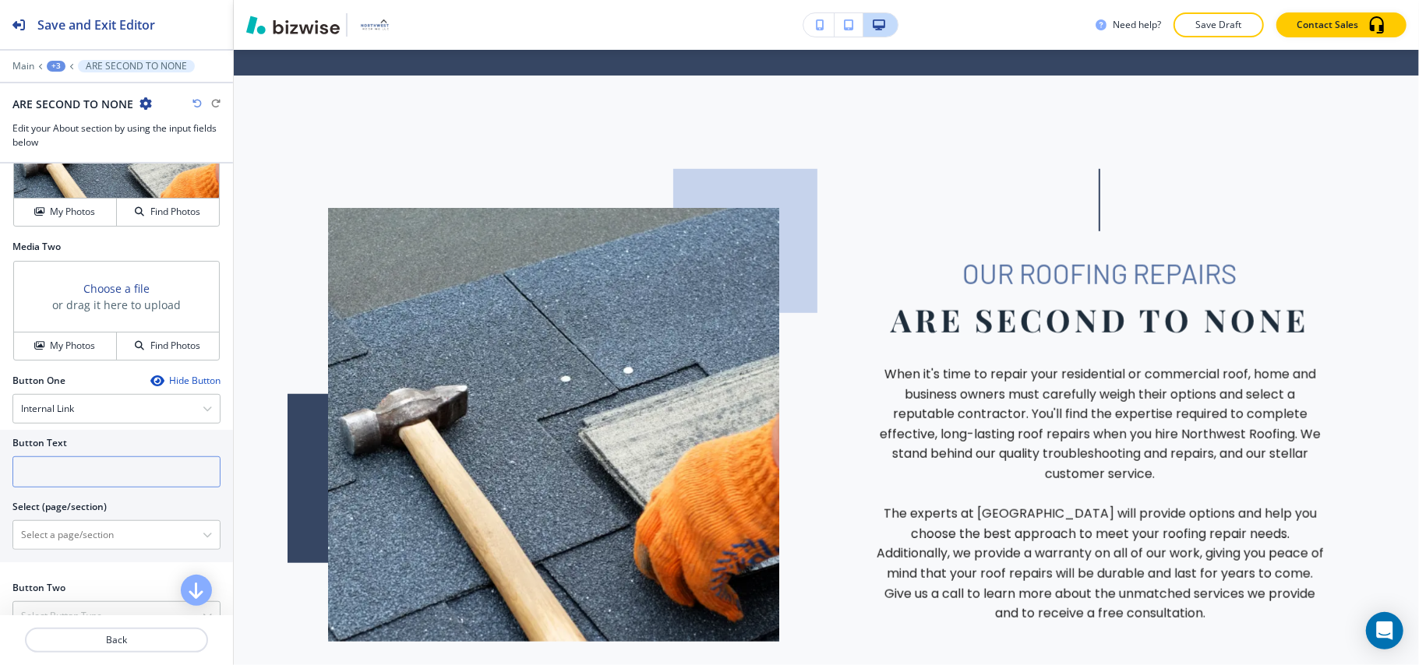
click at [84, 488] on input "text" at bounding box center [116, 471] width 208 height 31
paste input "Get a Quote"
type input "Get a Quote"
click at [76, 548] on \(page\/section\) "Manual Input" at bounding box center [107, 535] width 189 height 26
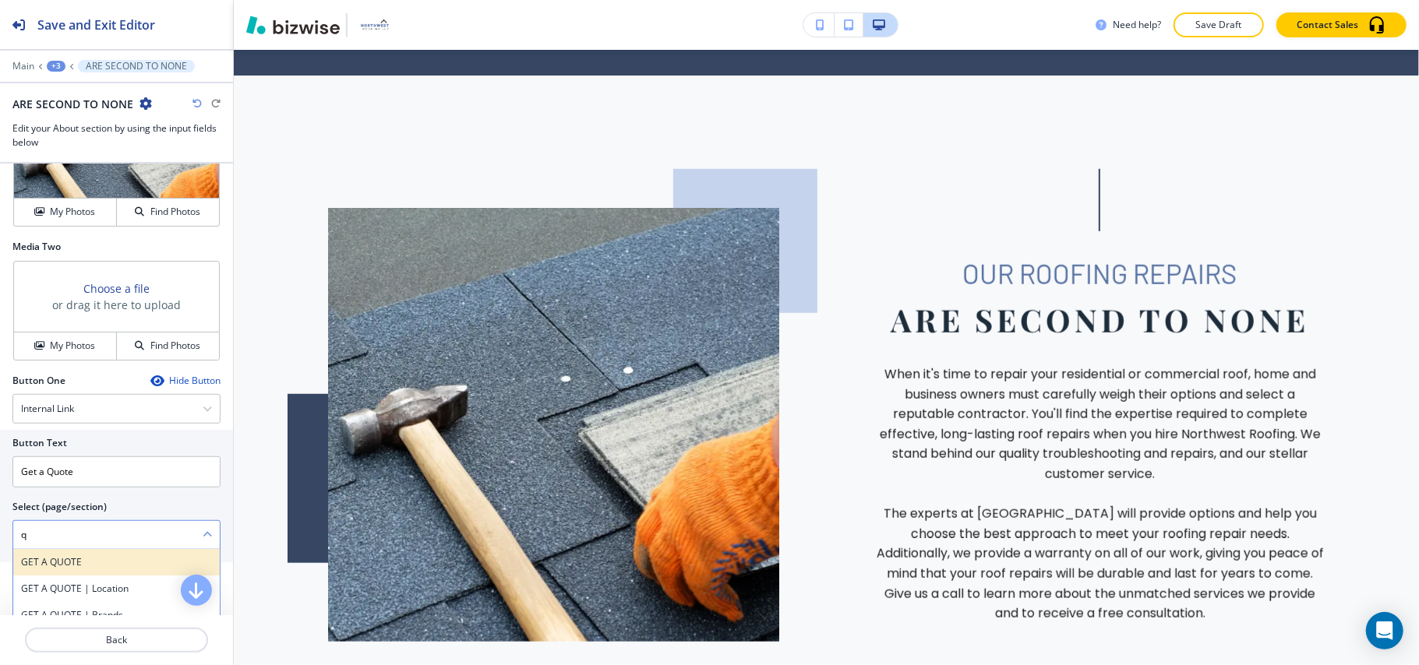
click at [67, 569] on h4 "GET A QUOTE" at bounding box center [116, 562] width 191 height 14
type \(page\/section\) "GET A QUOTE"
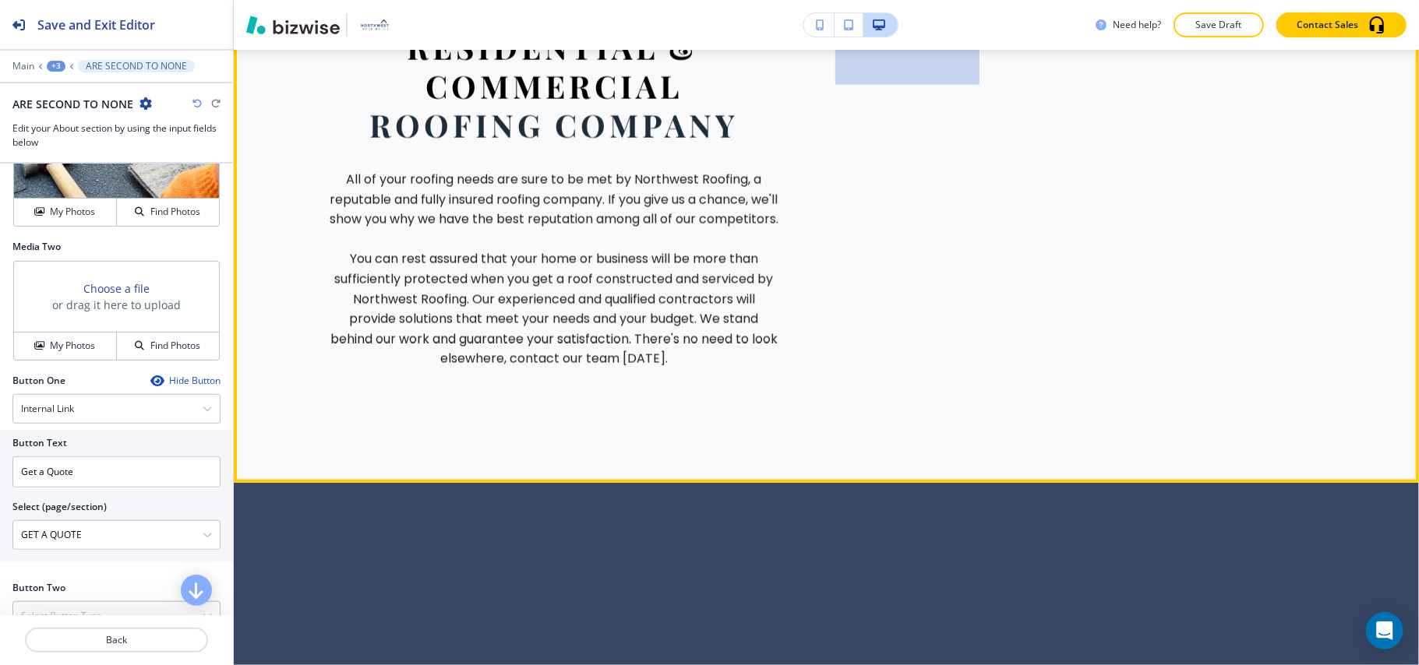
scroll to position [1704, 0]
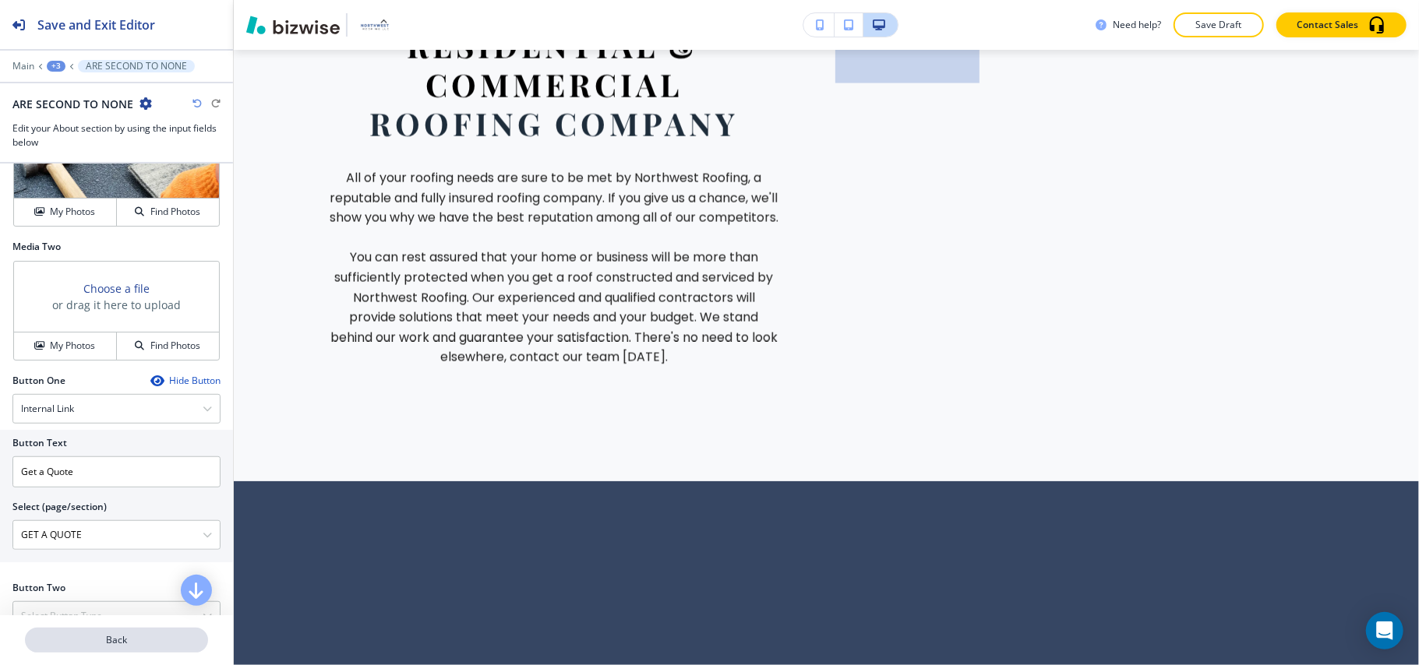
click at [122, 640] on p "Back" at bounding box center [116, 640] width 180 height 14
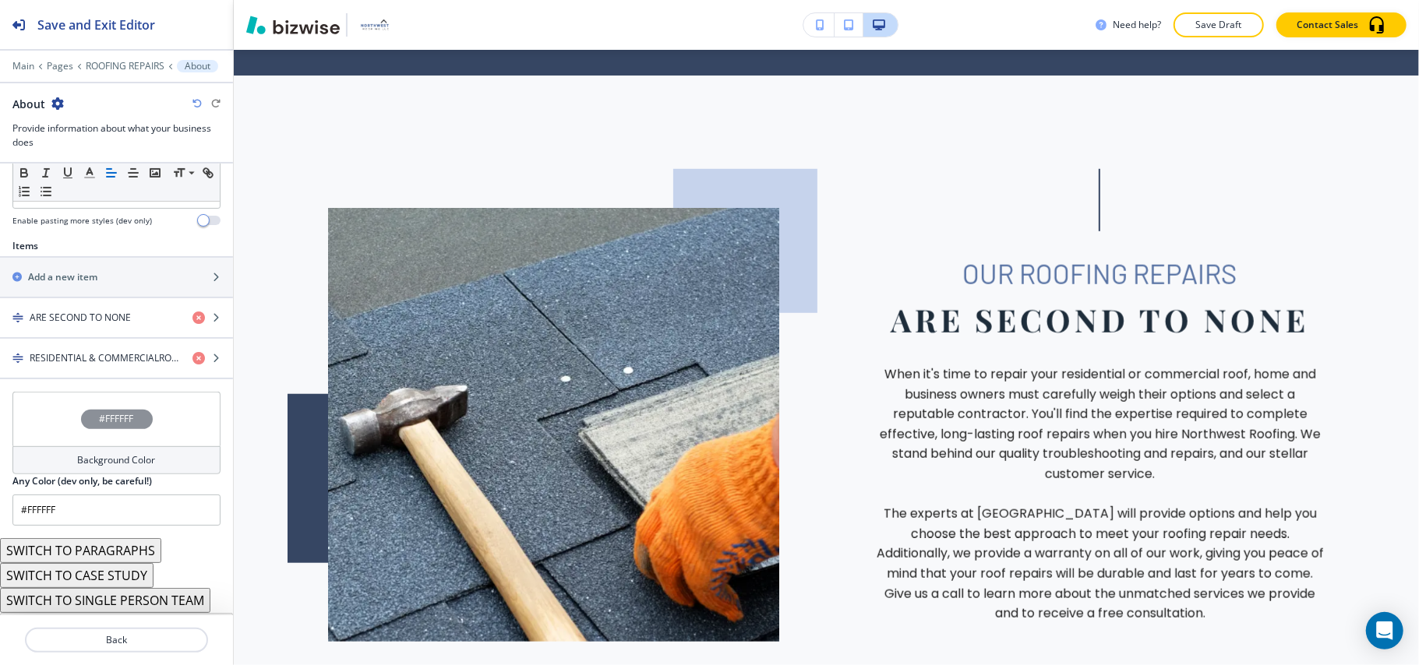
scroll to position [516, 0]
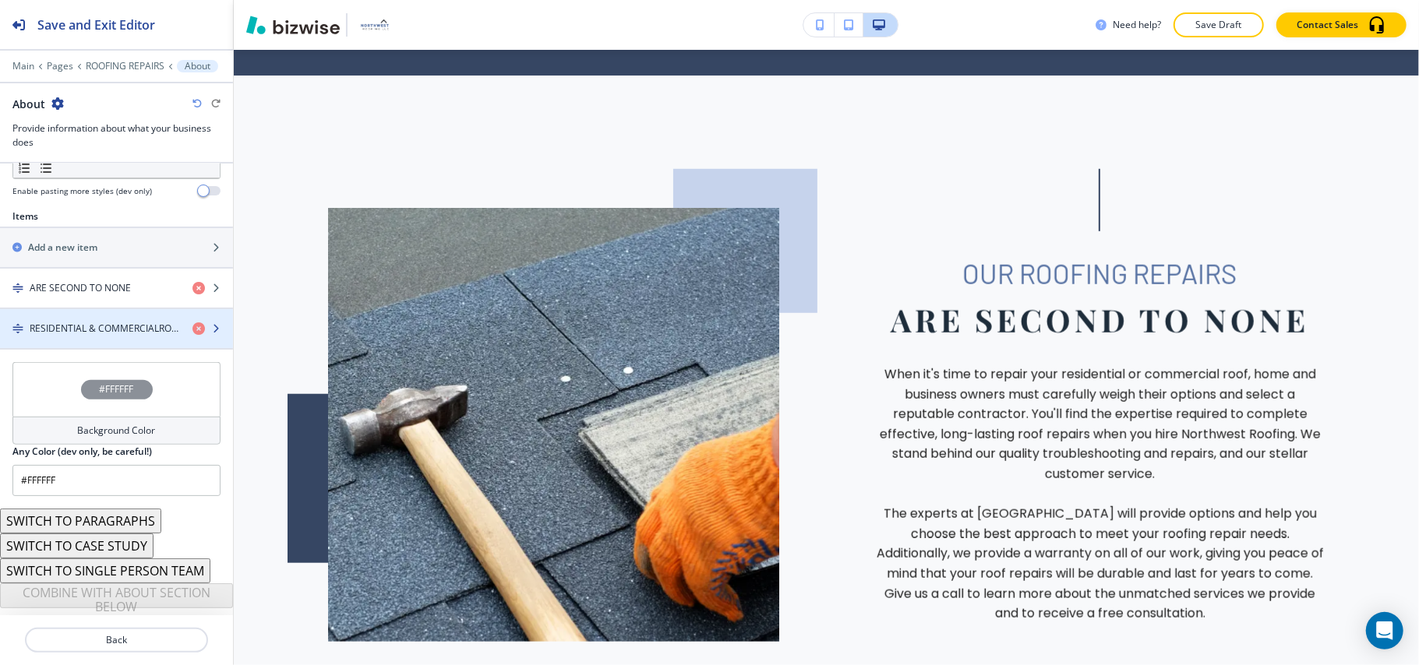
click at [82, 316] on div "button" at bounding box center [116, 315] width 233 height 12
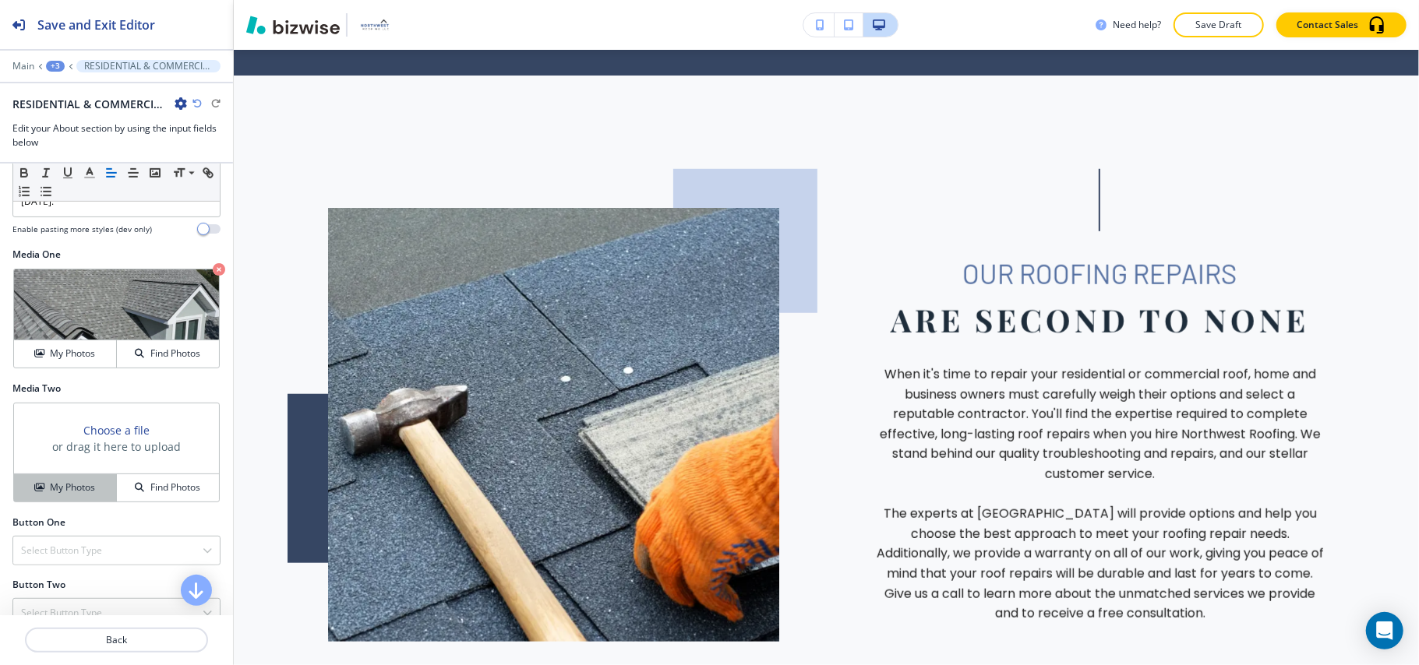
scroll to position [568, 0]
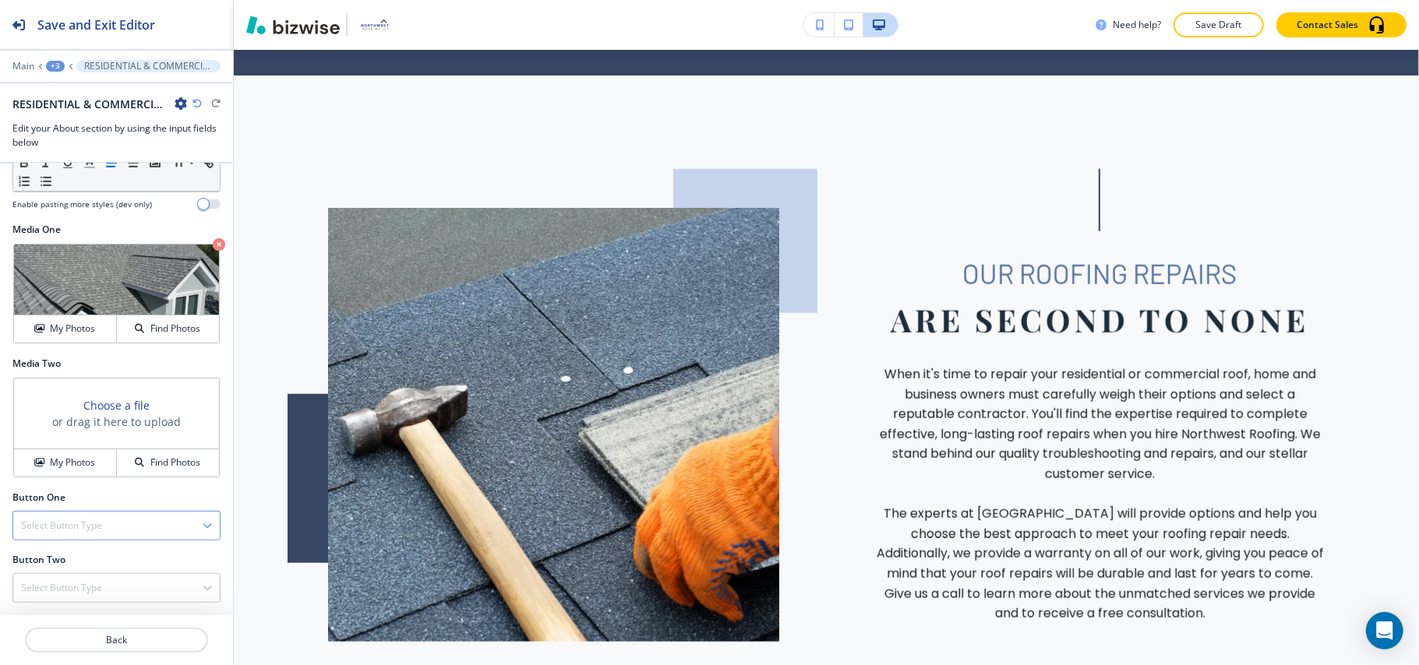
click at [92, 520] on h4 "Select Button Type" at bounding box center [61, 526] width 81 height 14
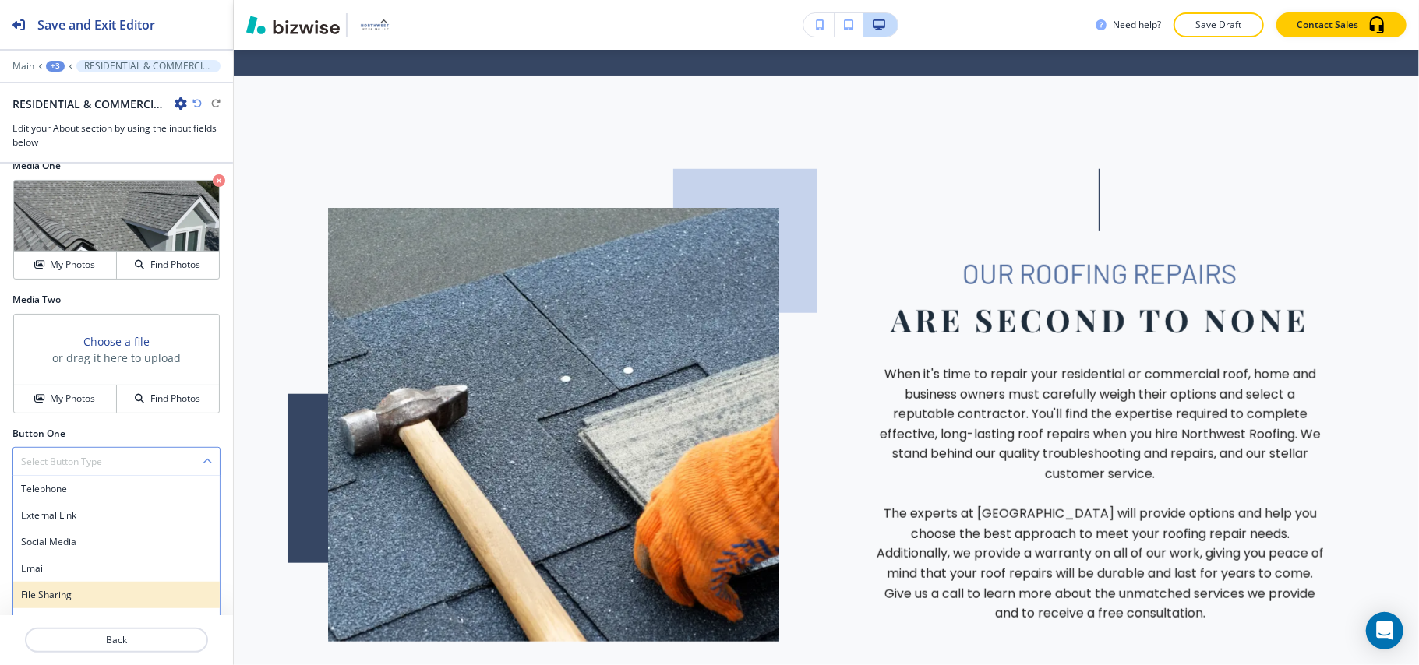
scroll to position [651, 0]
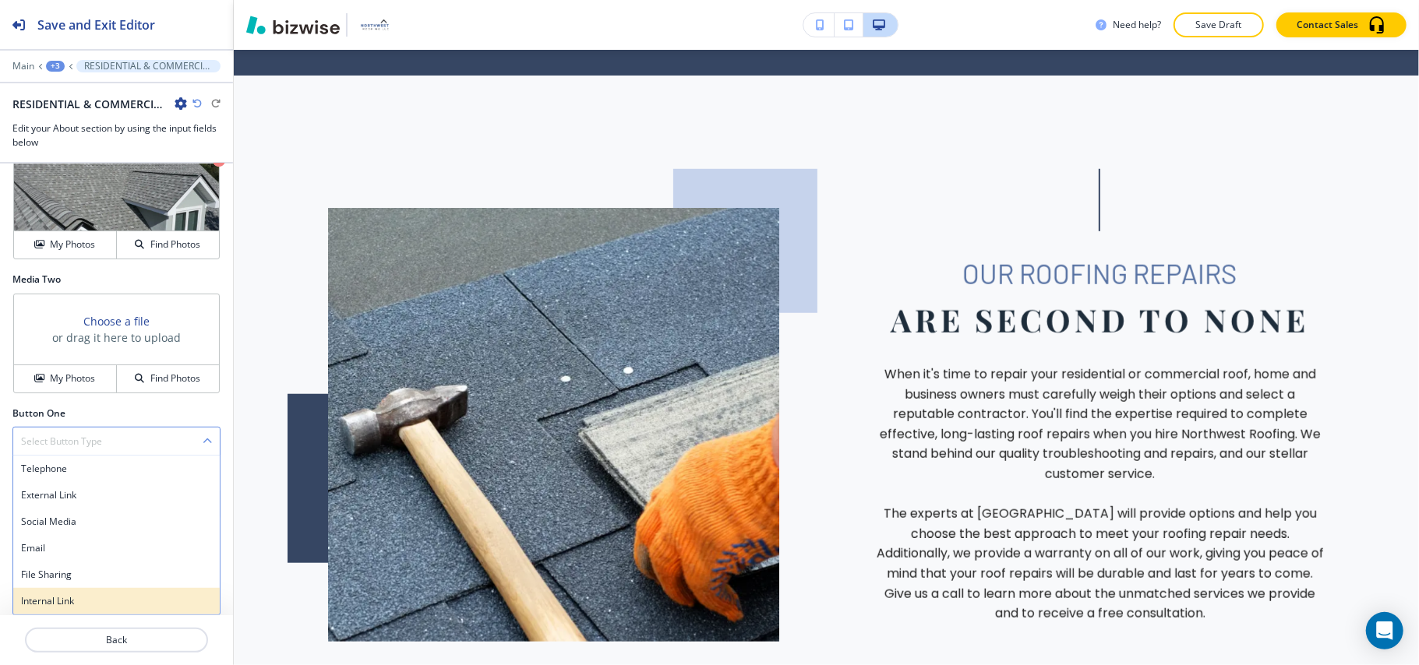
click at [87, 593] on div "Internal Link" at bounding box center [116, 601] width 206 height 26
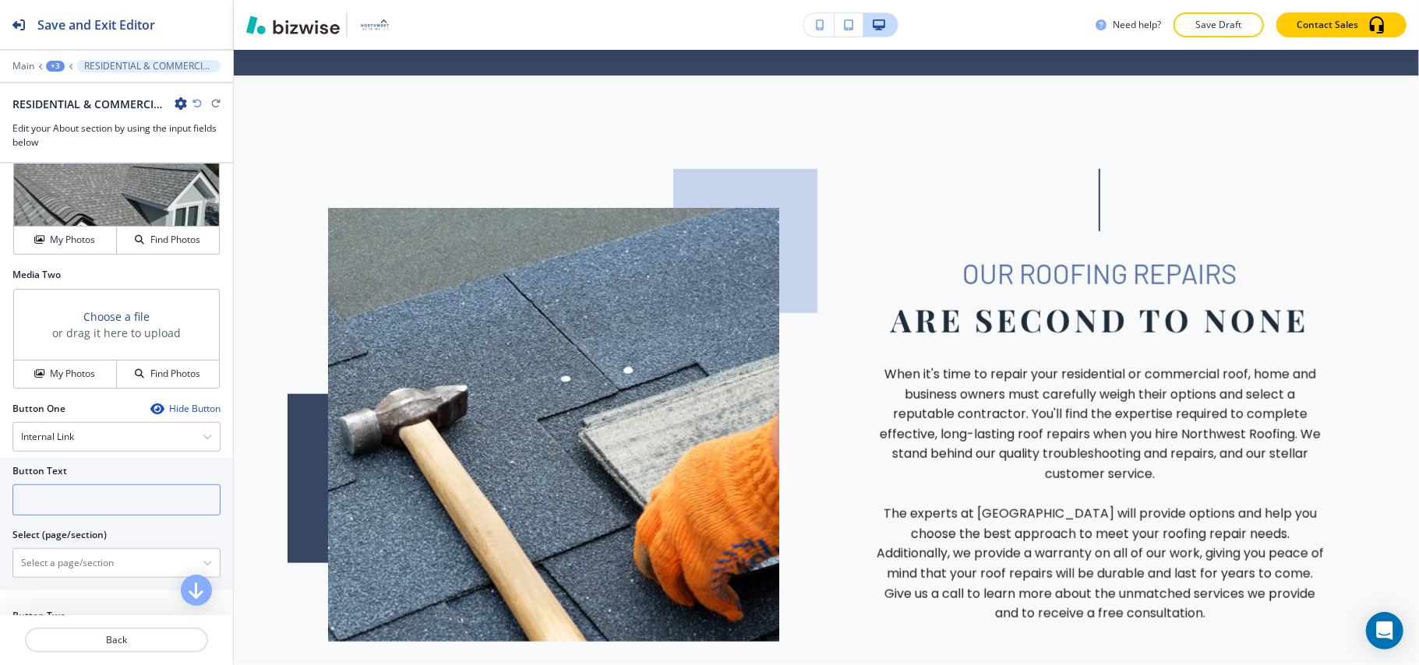
click at [95, 516] on input "text" at bounding box center [116, 500] width 208 height 31
paste input "Contact Us Today"
type input "Contact Us Today"
click at [61, 576] on \(page\/section\) "Manual Input" at bounding box center [107, 563] width 189 height 26
click at [58, 595] on h4 "CONTACT" at bounding box center [116, 590] width 191 height 14
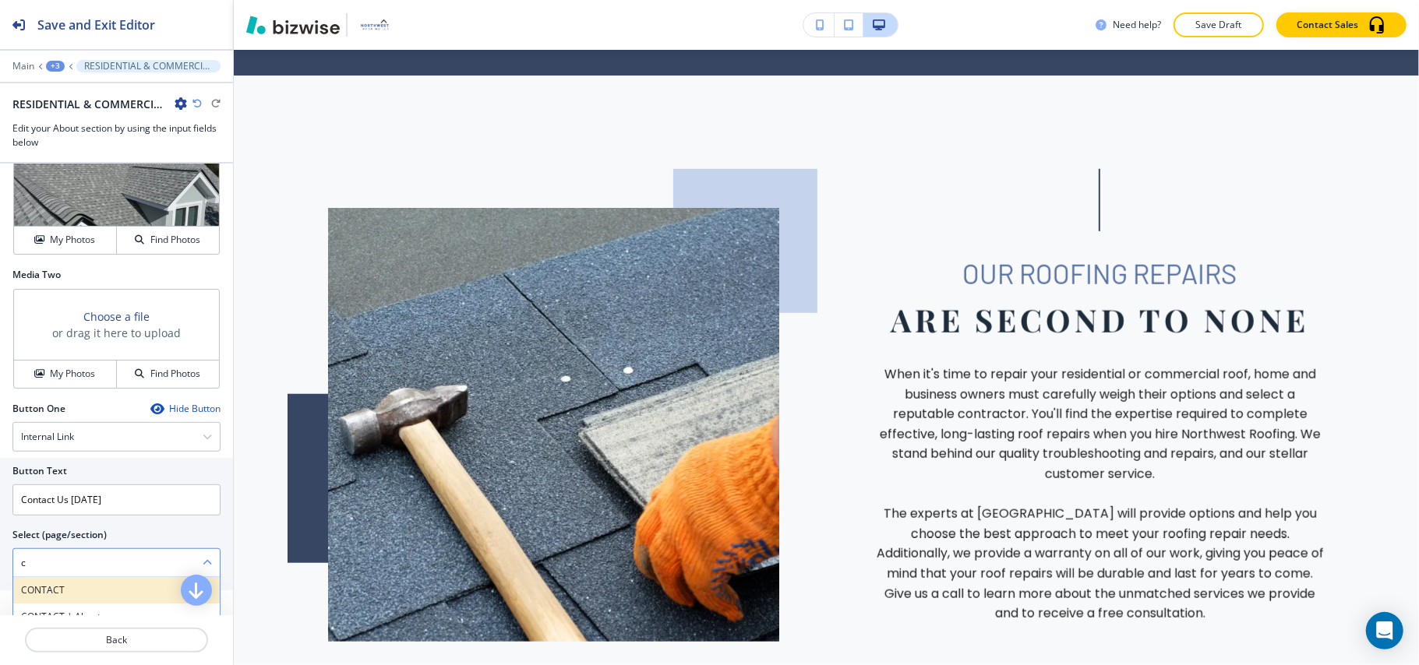
type \(page\/section\) "CONTACT"
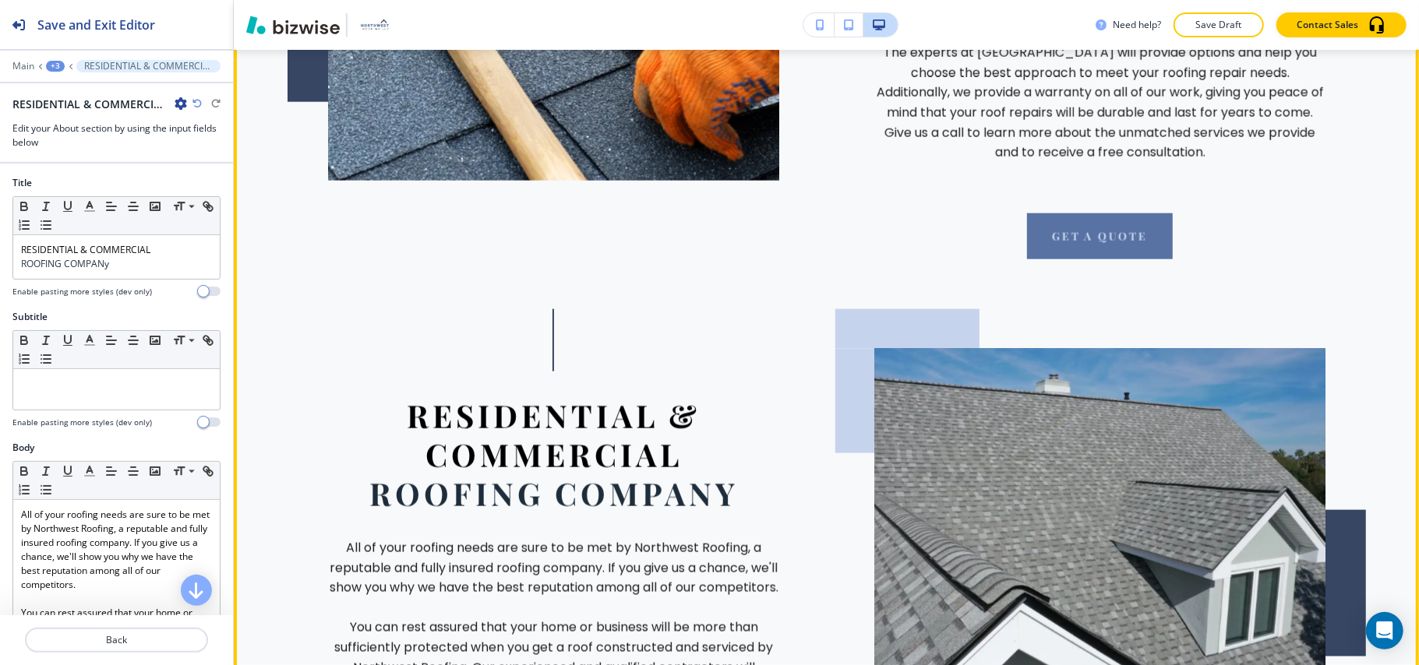
scroll to position [1393, 0]
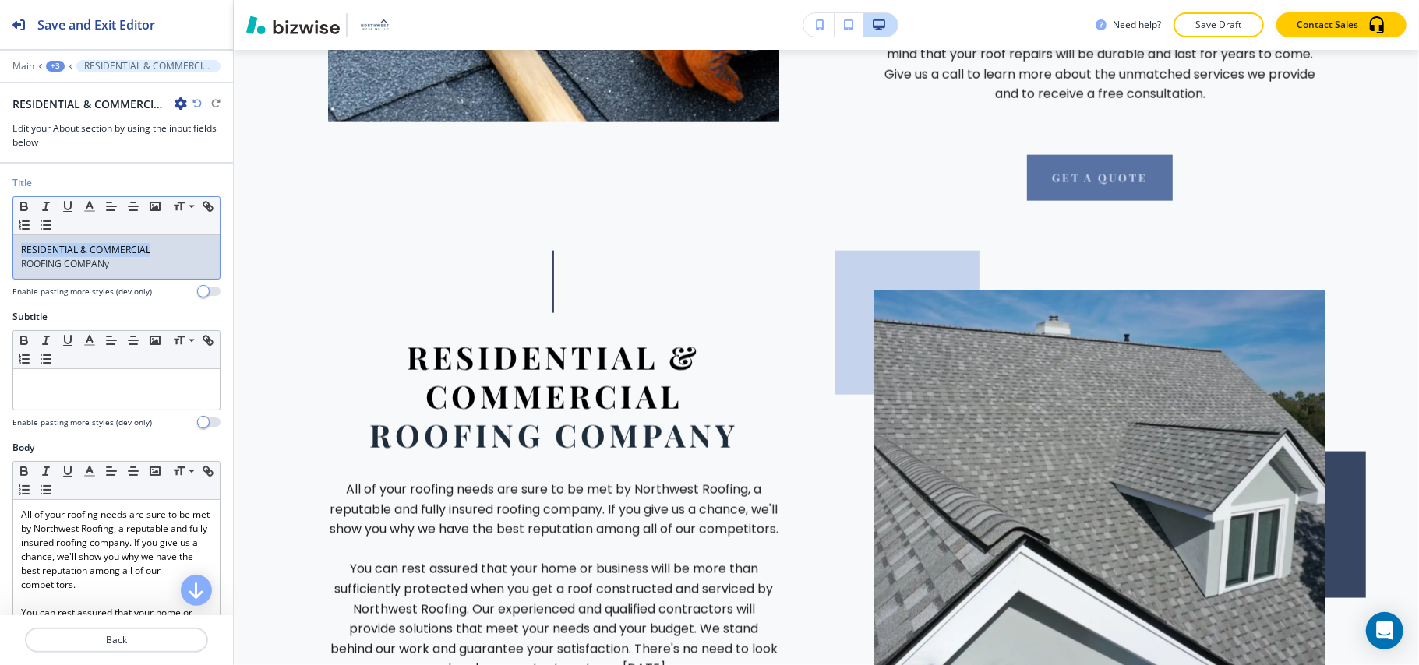
drag, startPoint x: 160, startPoint y: 251, endPoint x: 0, endPoint y: 252, distance: 160.5
click at [0, 252] on div "Title Small Normal Large Huge RESIDENTIAL & COMMERCIAL ROOFING COMPANy Enable p…" at bounding box center [116, 243] width 233 height 134
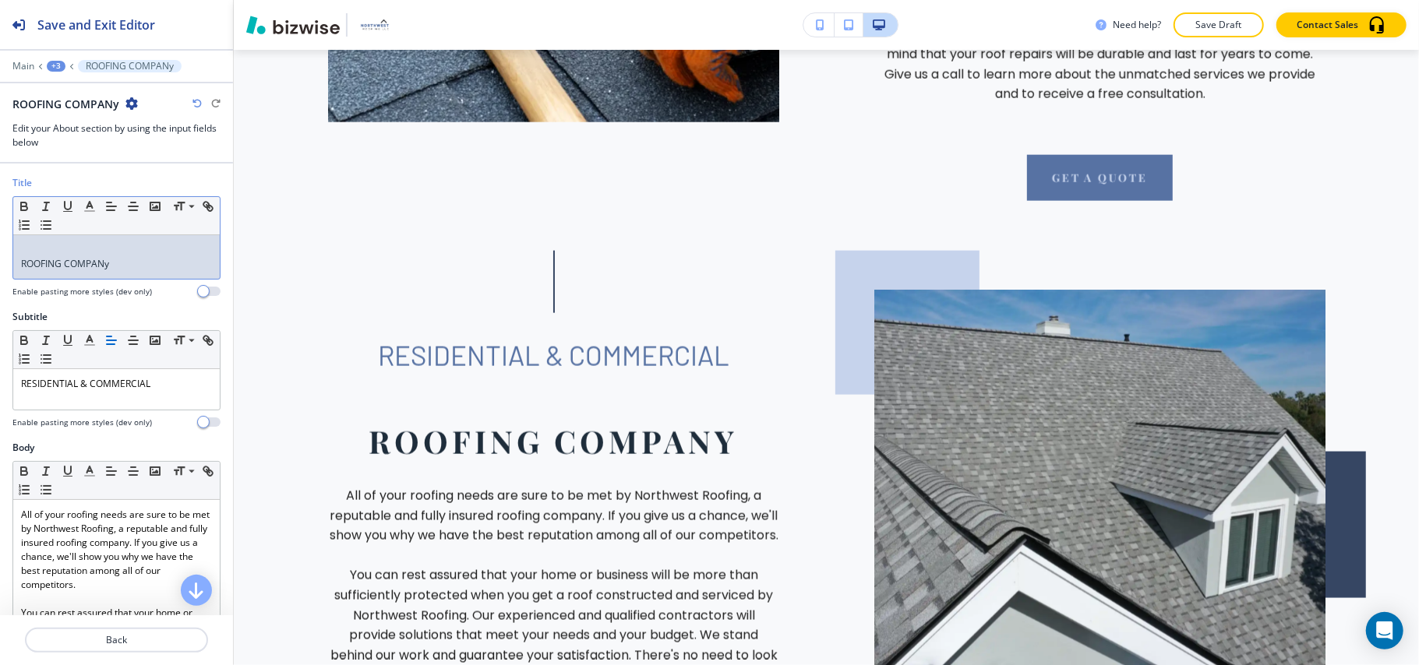
click at [22, 270] on span "ROOFING COMPANy" at bounding box center [65, 263] width 88 height 13
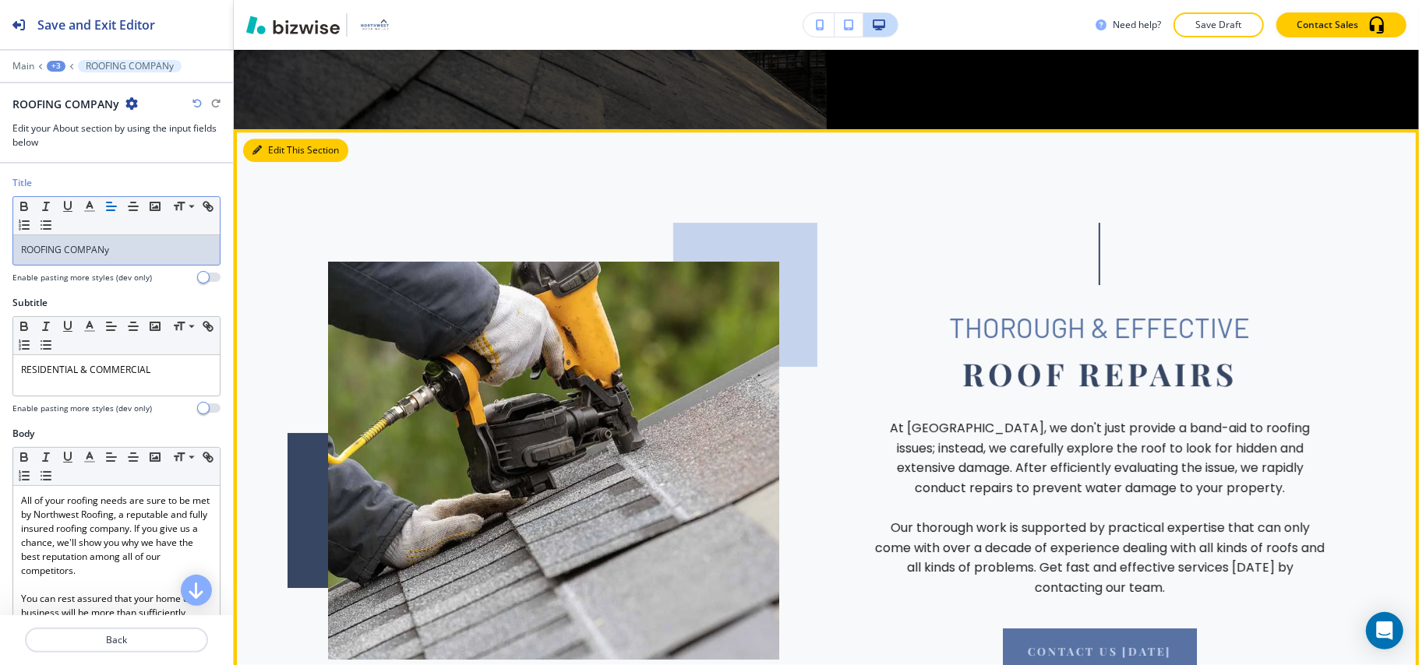
click at [281, 139] on button "Edit This Section" at bounding box center [295, 150] width 105 height 23
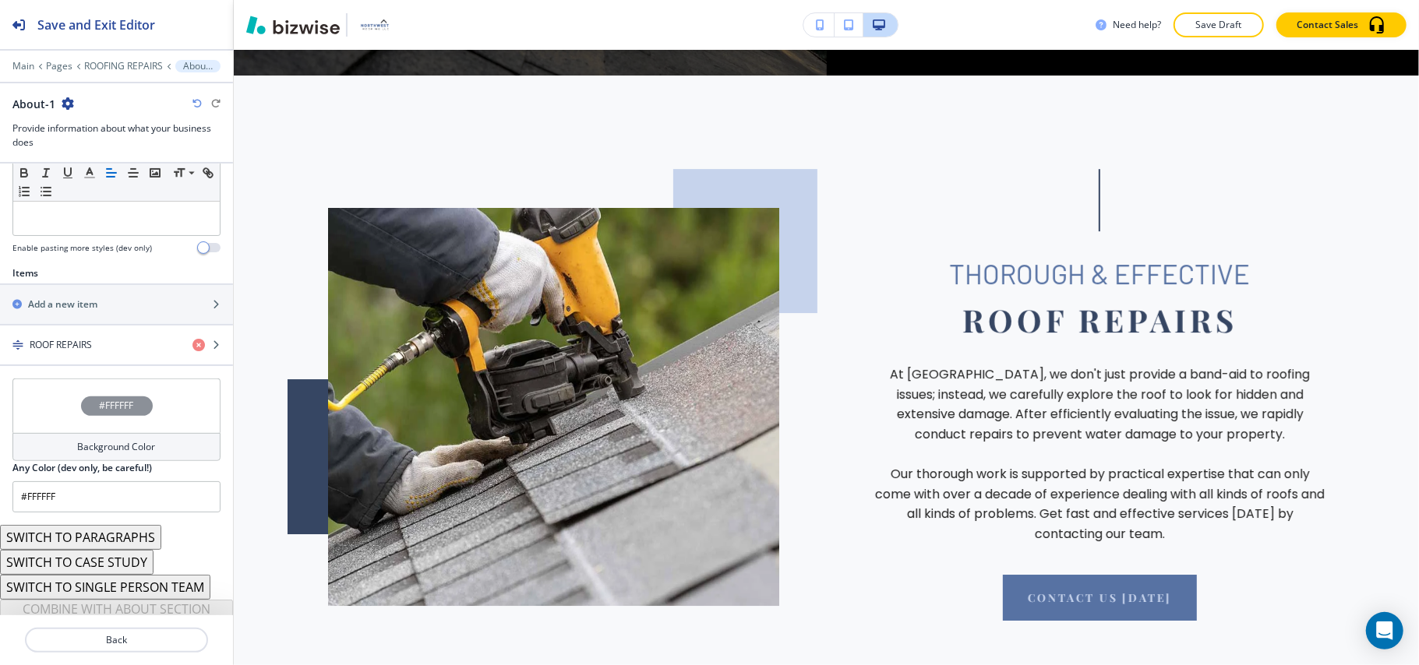
scroll to position [474, 0]
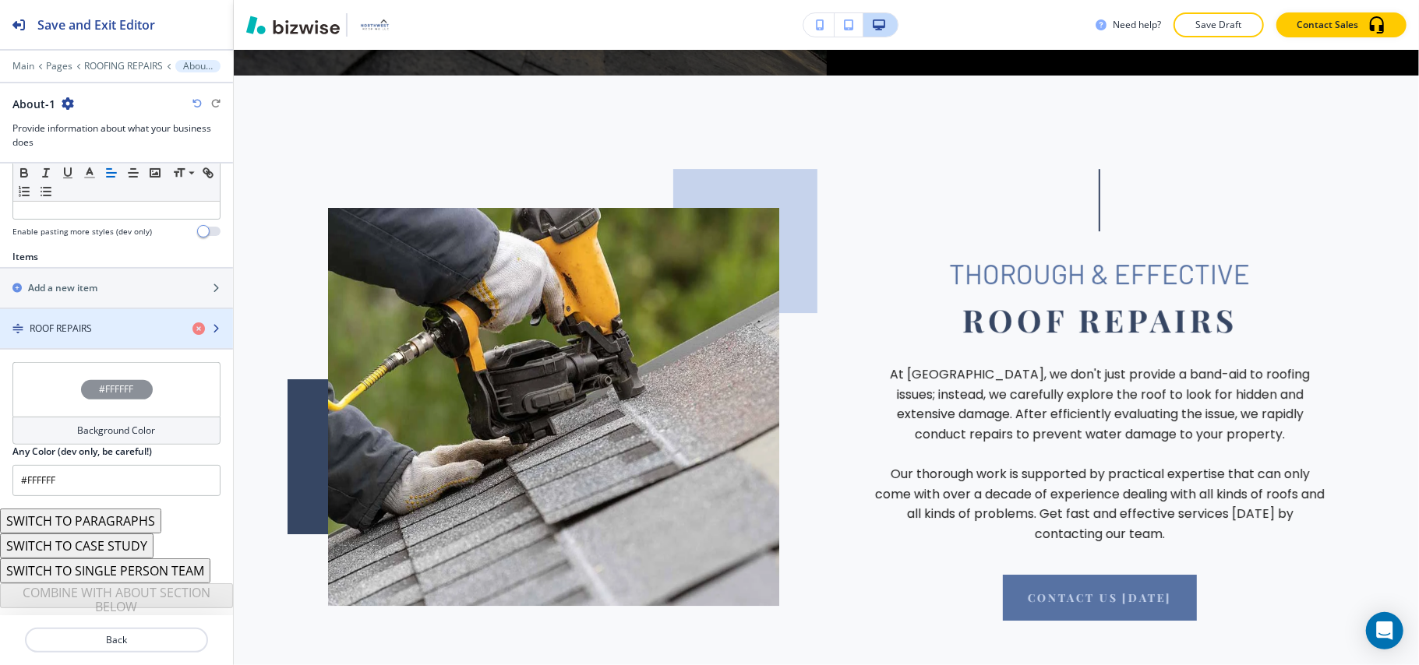
click at [93, 336] on div "button" at bounding box center [116, 342] width 233 height 12
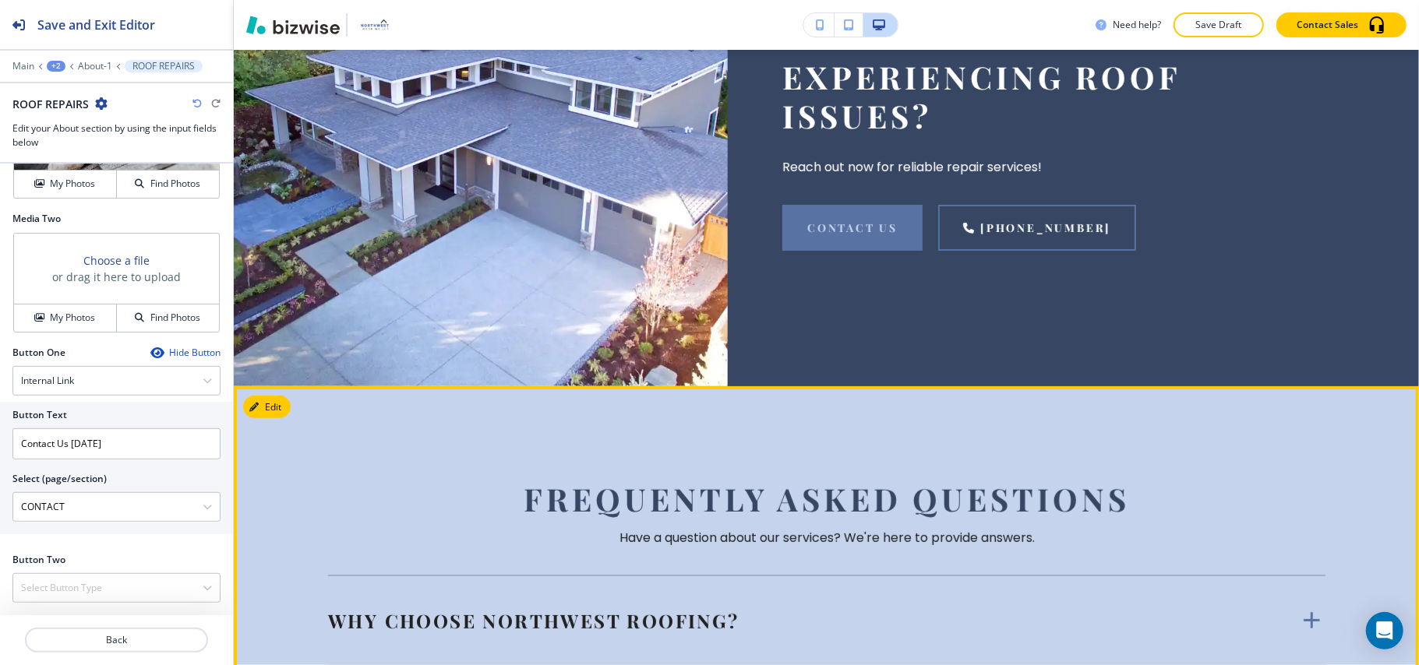
scroll to position [8613, 0]
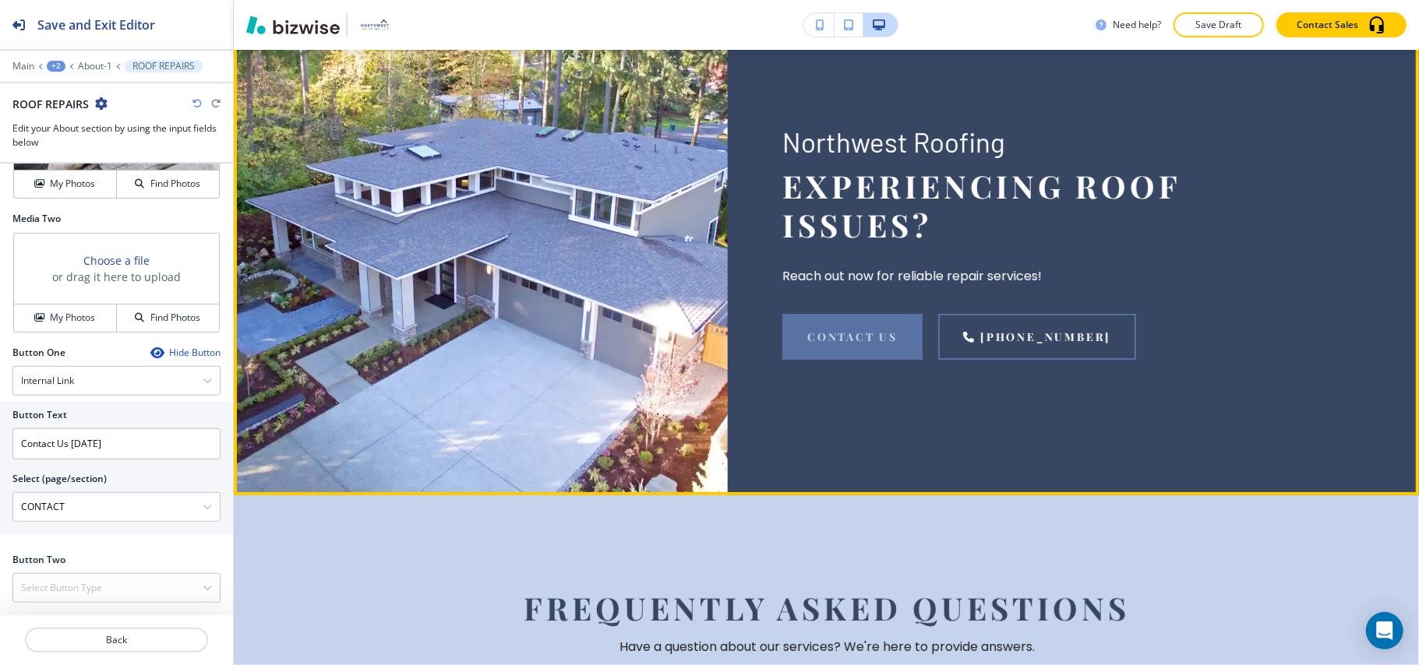
click at [294, 22] on button "Edit This Section" at bounding box center [295, 9] width 105 height 23
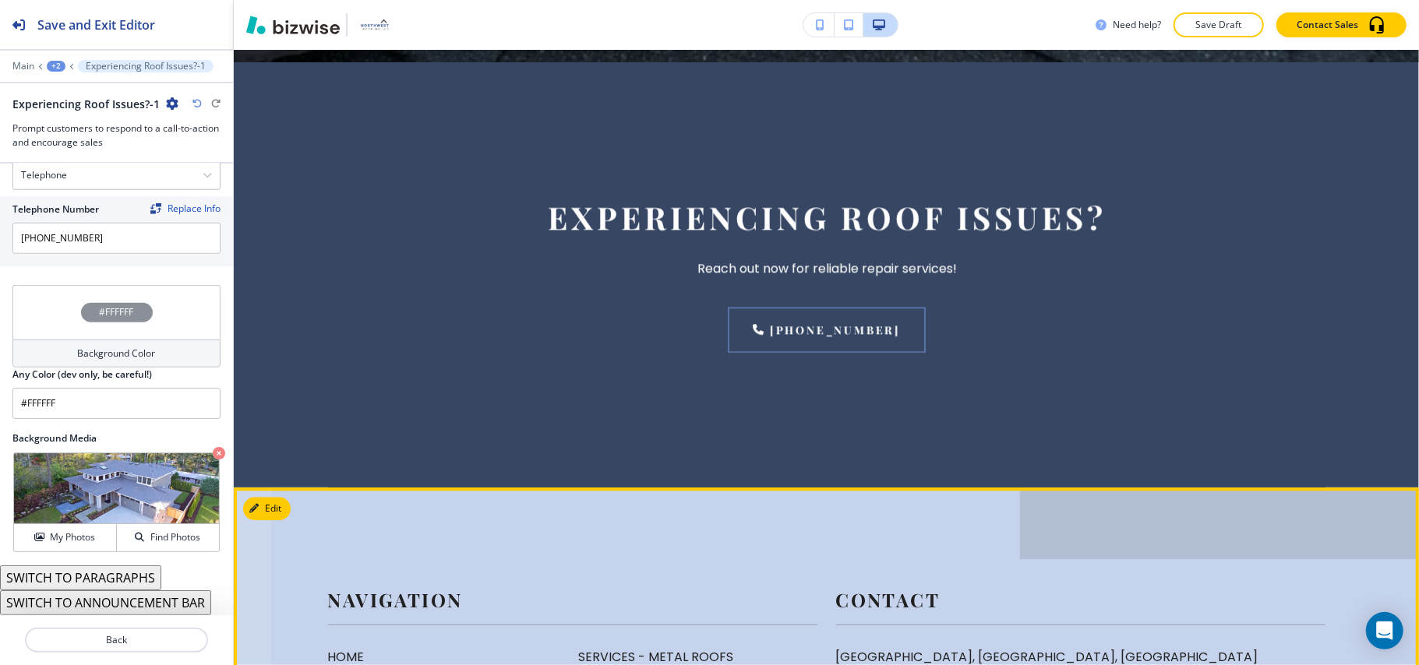
scroll to position [11237, 0]
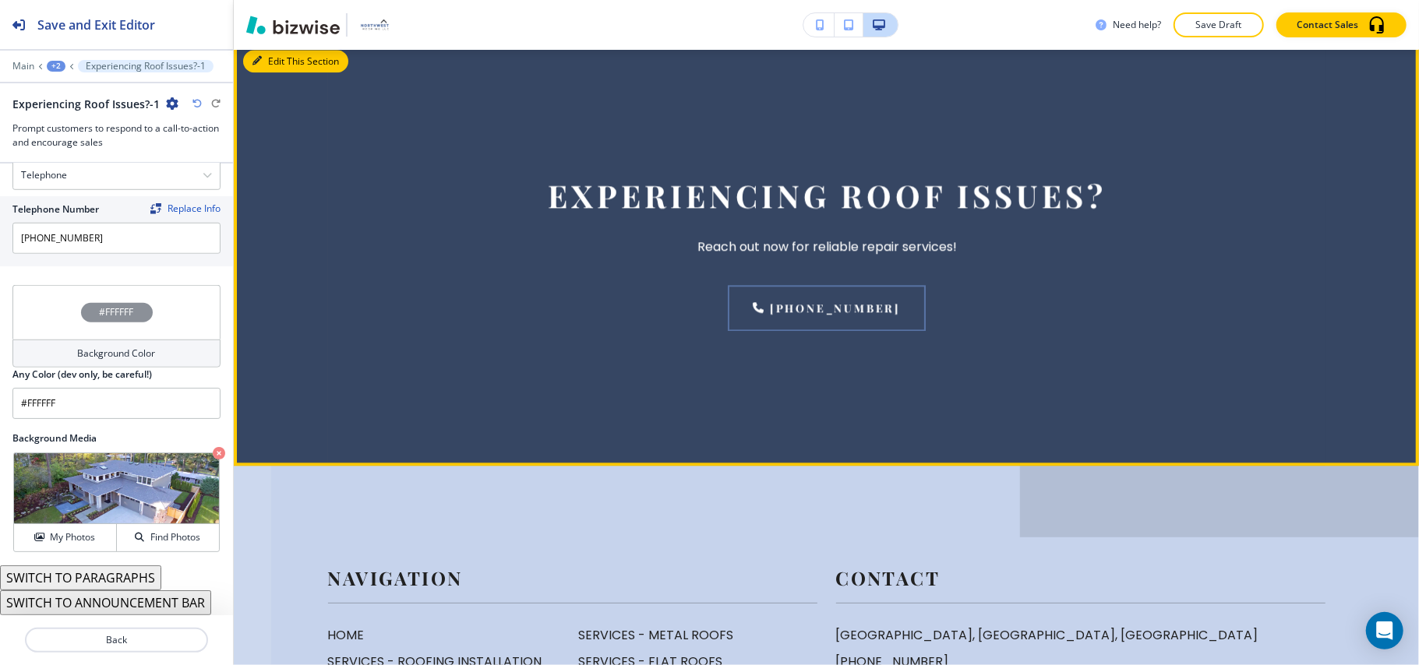
click at [279, 73] on button "Edit This Section" at bounding box center [295, 61] width 105 height 23
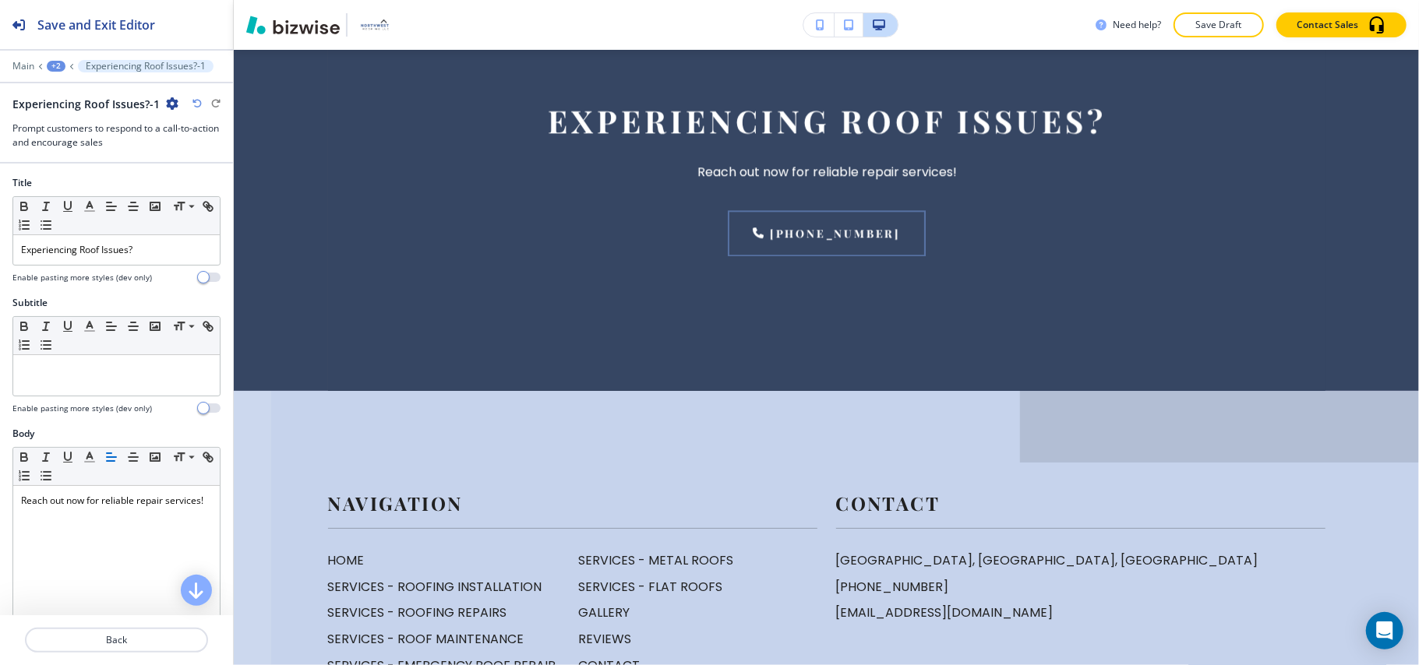
scroll to position [11312, 0]
click at [173, 104] on icon "button" at bounding box center [172, 103] width 12 height 12
click at [189, 185] on p "Delete Section" at bounding box center [212, 186] width 79 height 14
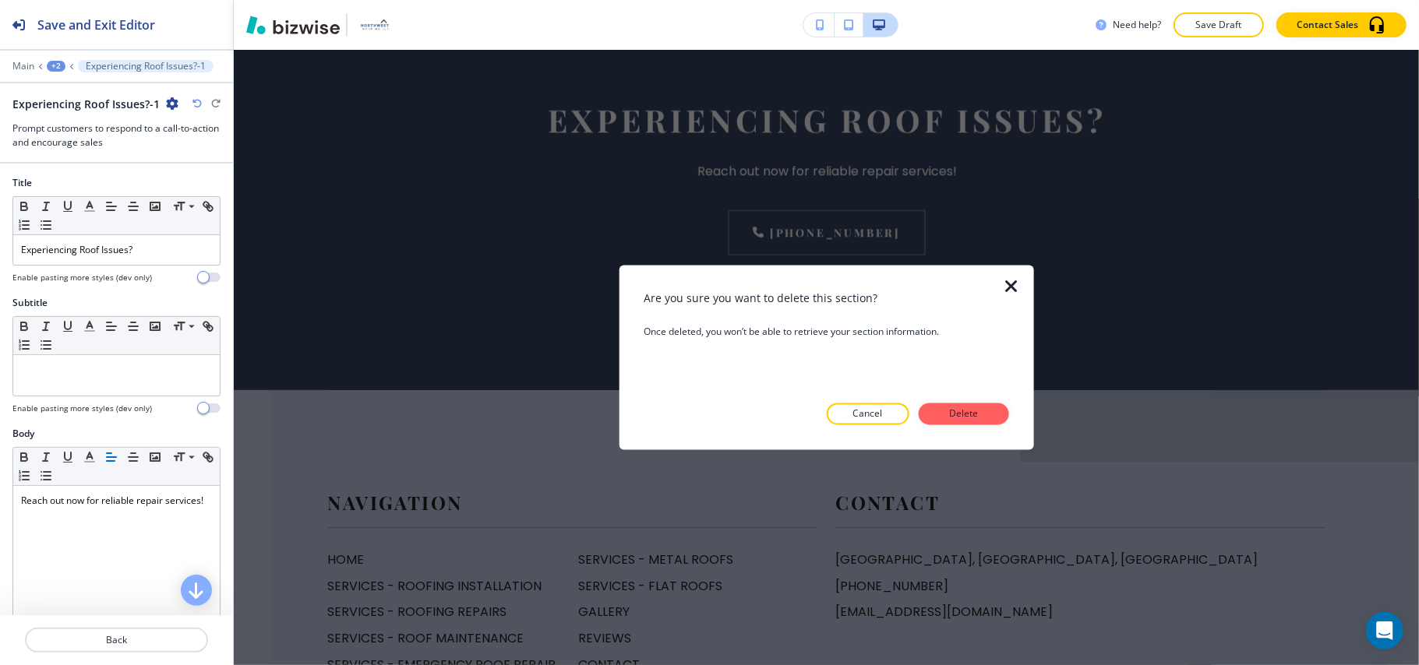
drag, startPoint x: 953, startPoint y: 405, endPoint x: 967, endPoint y: 418, distance: 18.2
click at [954, 405] on button "Delete" at bounding box center [963, 415] width 90 height 22
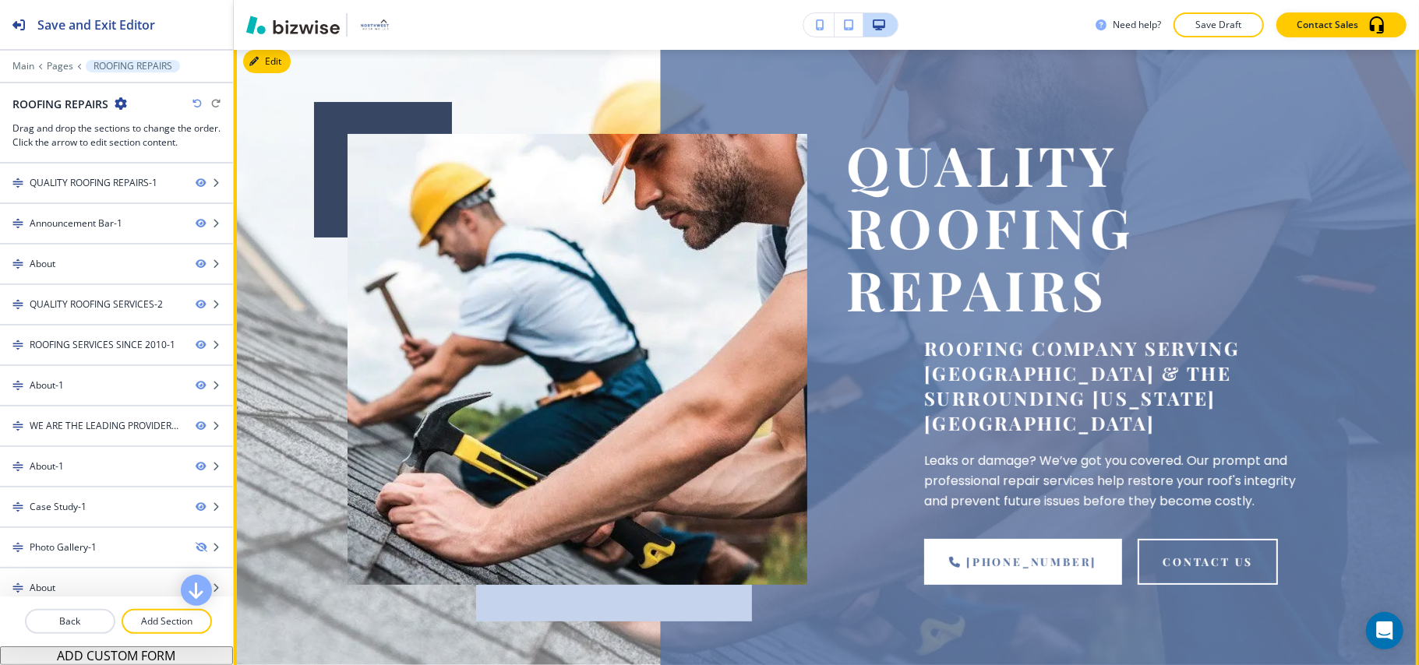
scroll to position [0, 0]
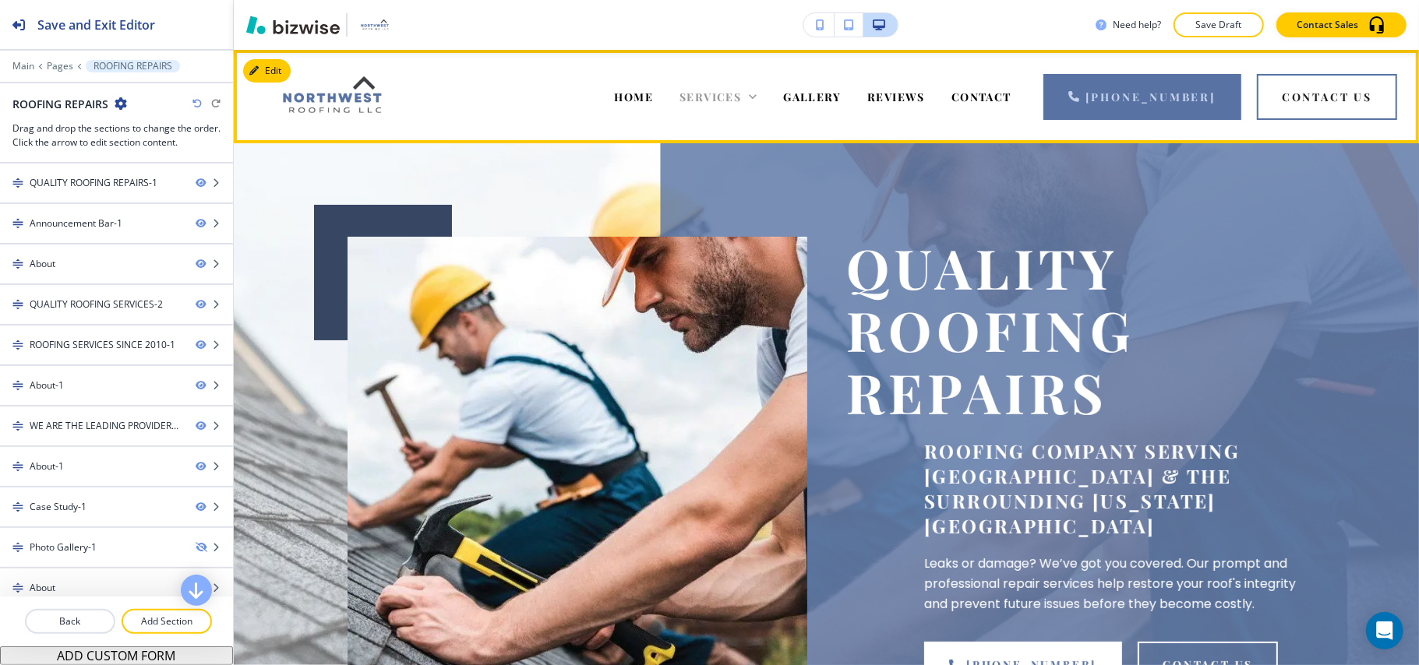
click at [756, 97] on div "SERVICES" at bounding box center [717, 97] width 77 height 16
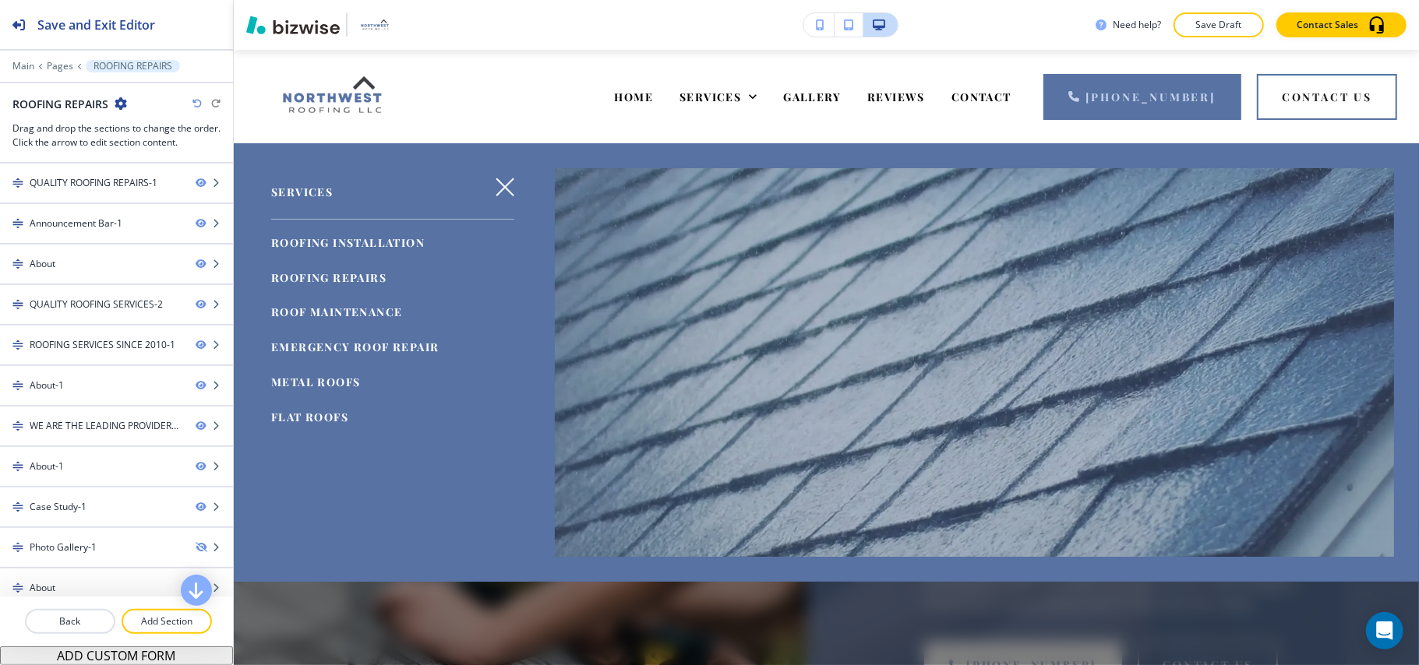
click at [363, 310] on span "ROOF MAINTENANCE" at bounding box center [336, 312] width 131 height 15
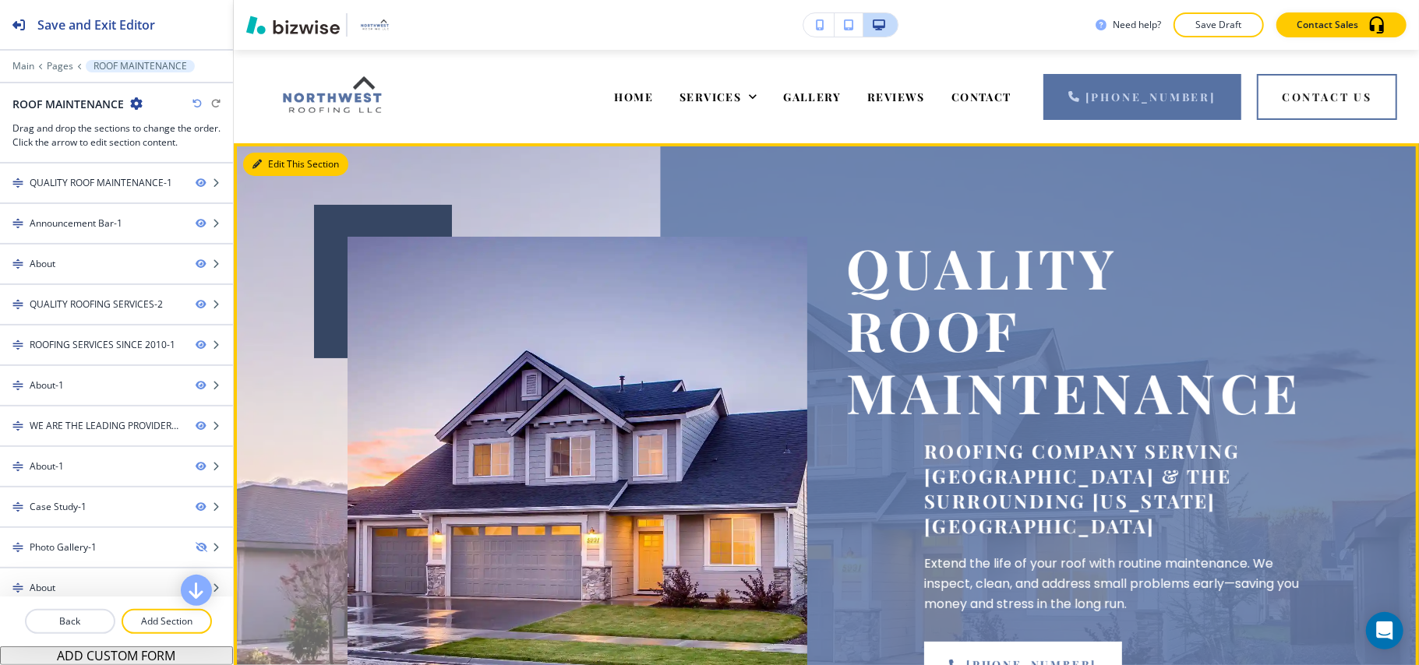
click at [265, 156] on button "Edit This Section" at bounding box center [295, 164] width 105 height 23
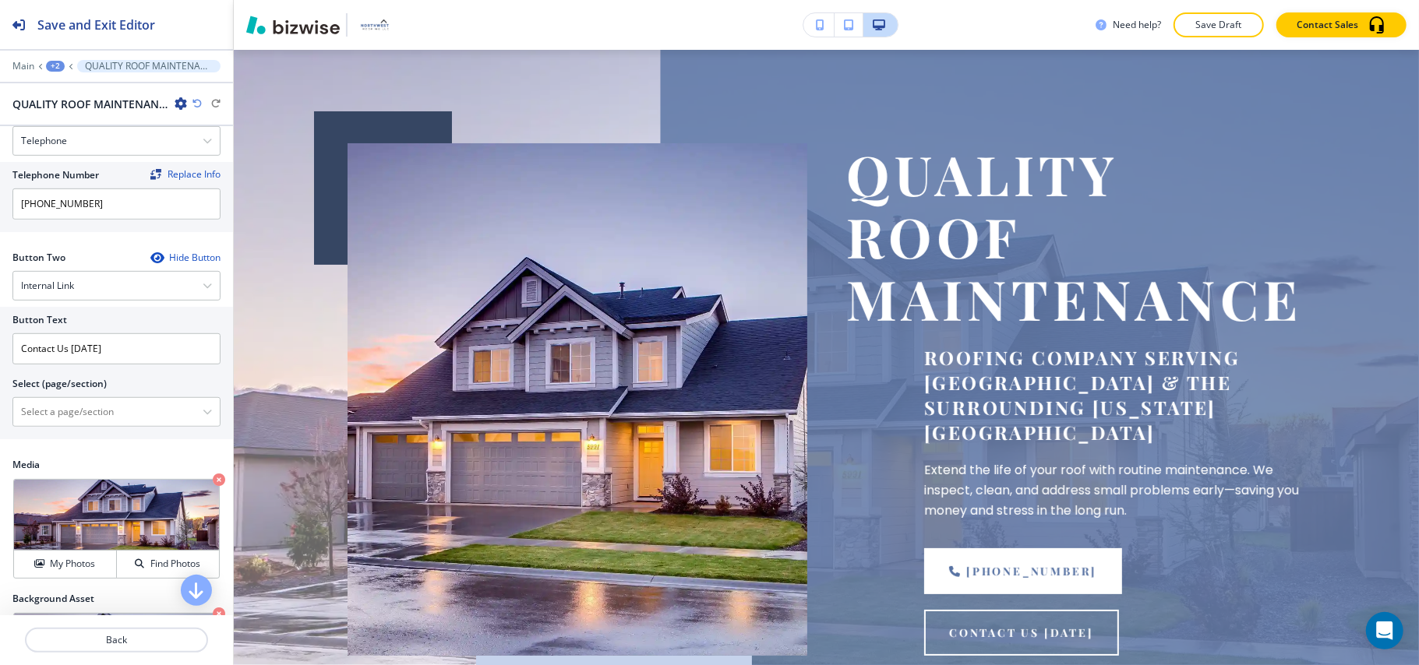
scroll to position [623, 0]
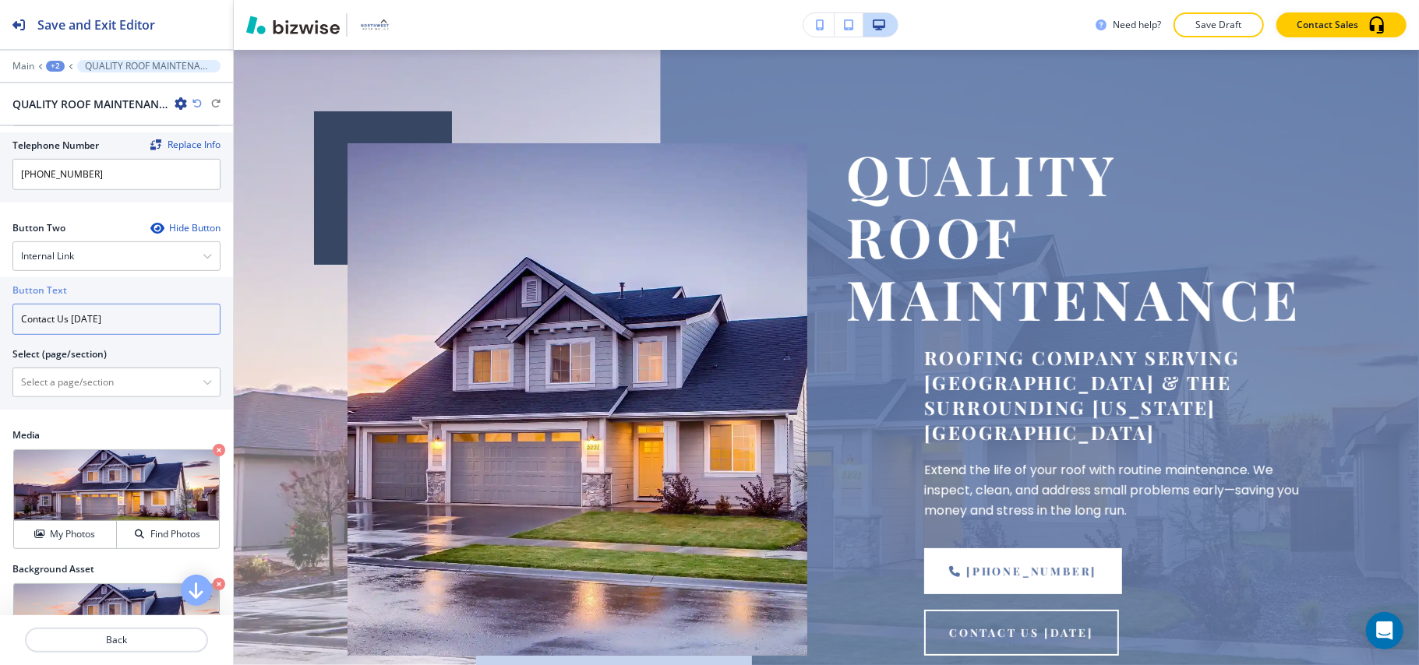
drag, startPoint x: 122, startPoint y: 327, endPoint x: 69, endPoint y: 321, distance: 53.3
click at [69, 321] on input "Contact Us Today" at bounding box center [116, 319] width 208 height 31
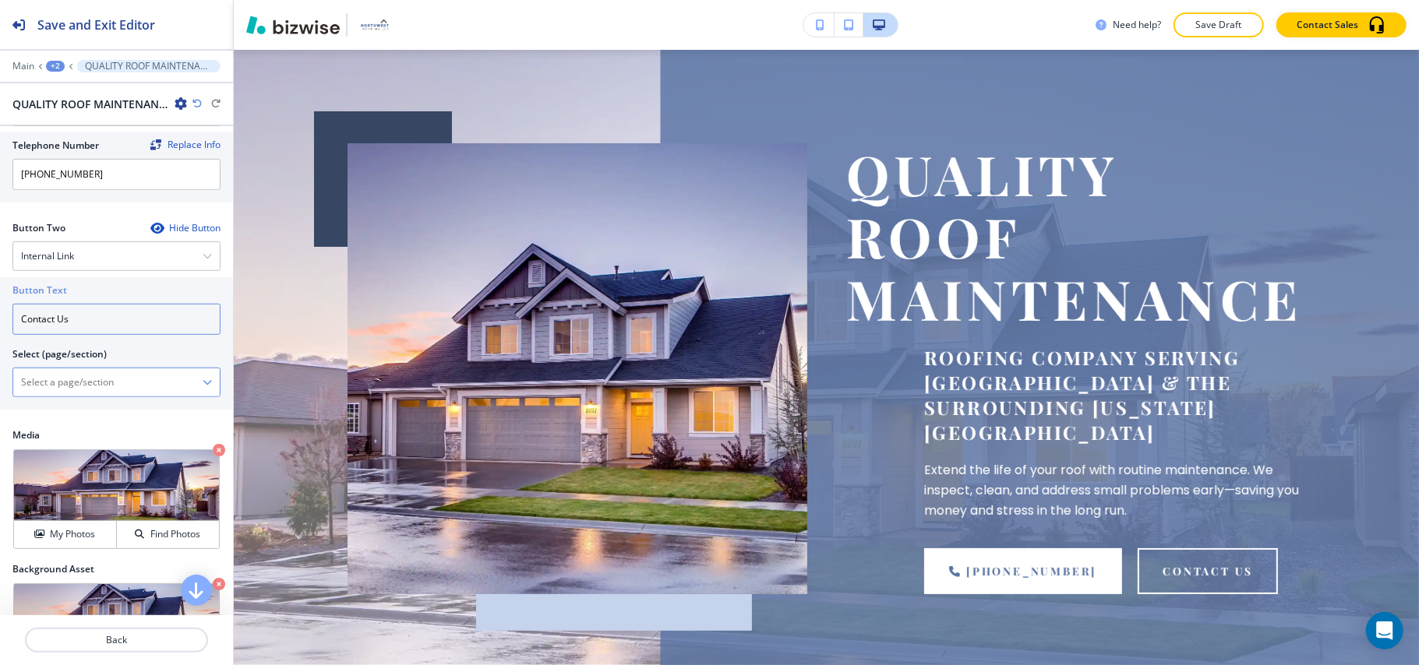
type input "Contact Us"
click at [129, 379] on \(page\/section\) "Manual Input" at bounding box center [107, 382] width 189 height 26
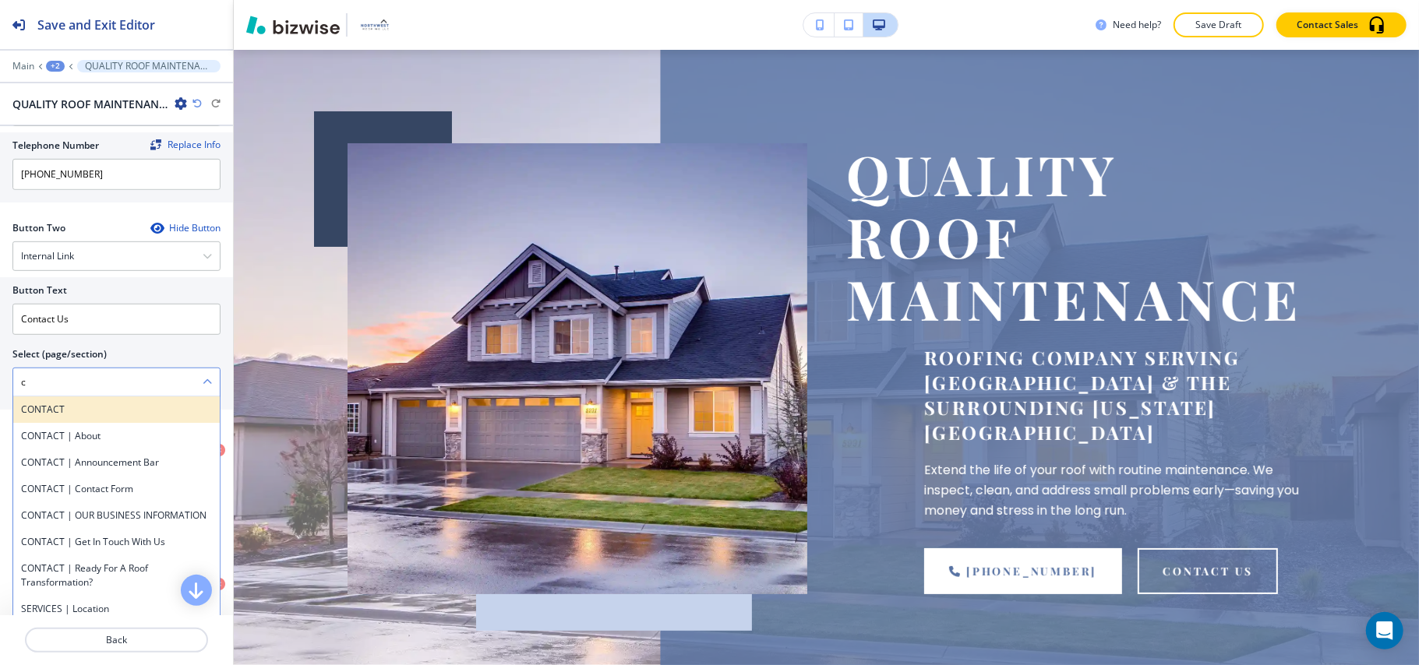
click at [35, 417] on h4 "CONTACT" at bounding box center [116, 410] width 191 height 14
type \(page\/section\) "CONTACT"
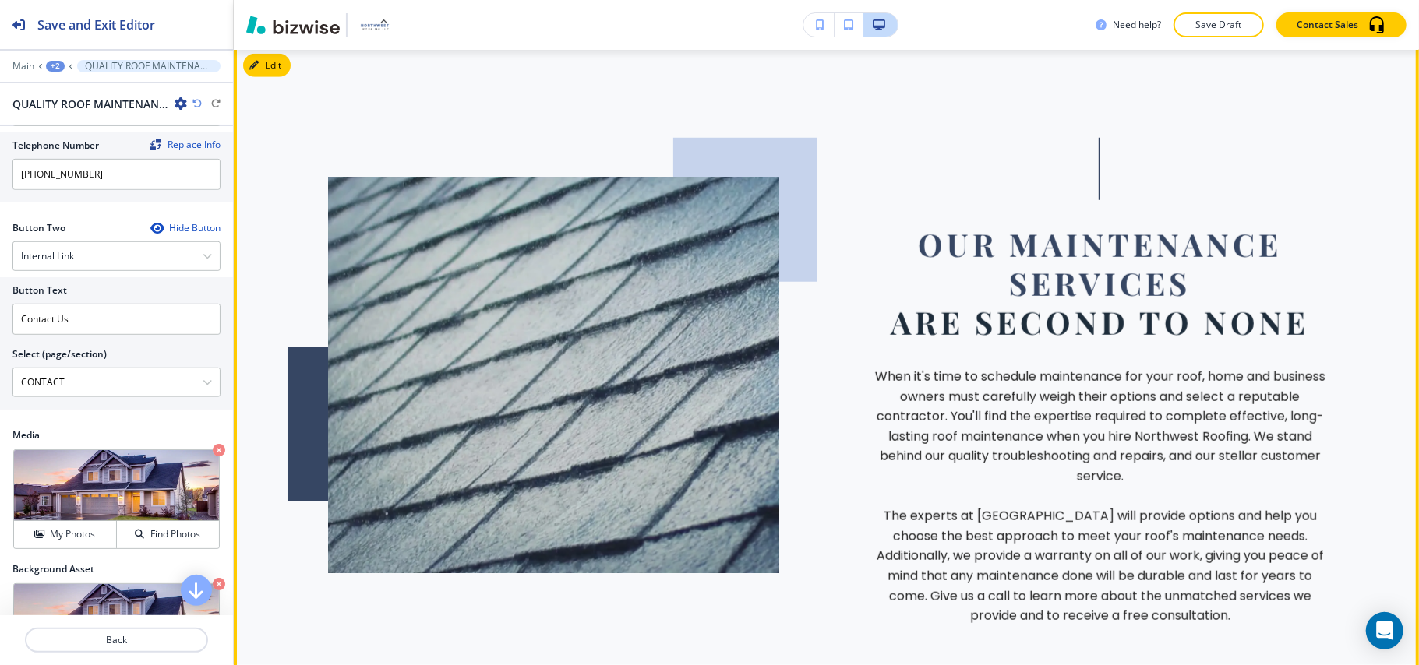
scroll to position [820, 0]
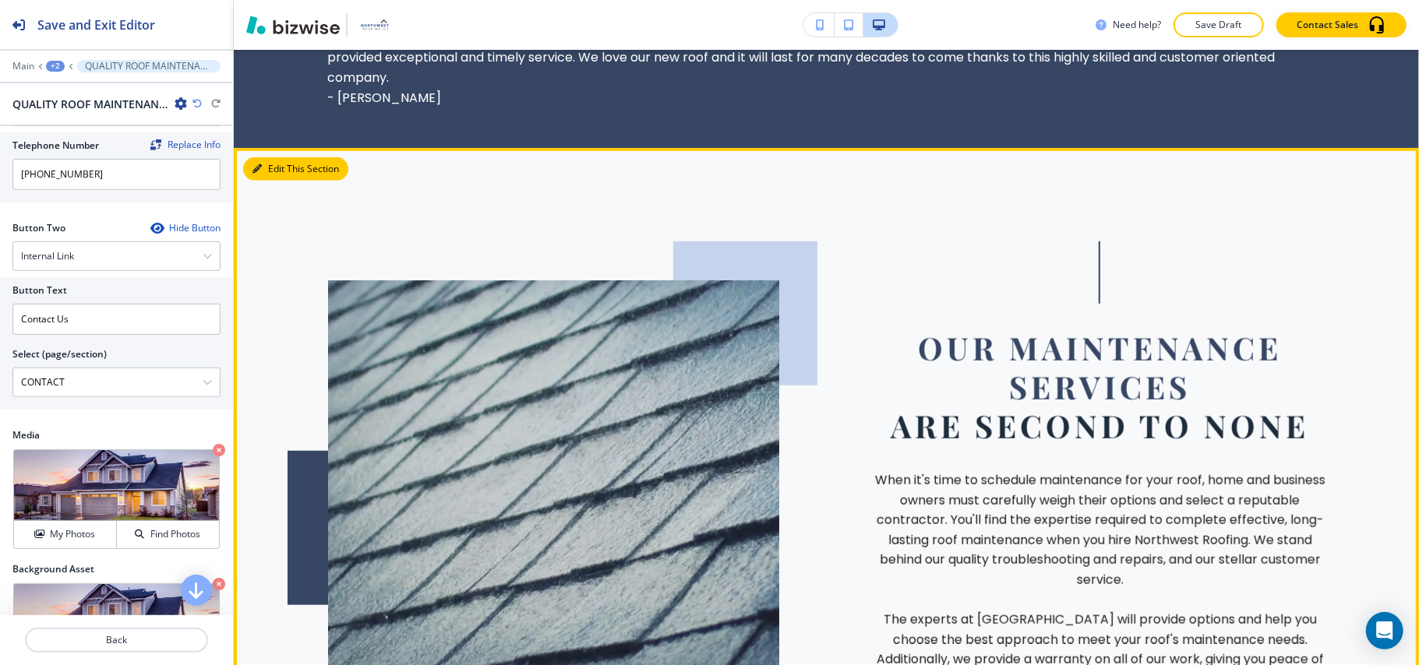
click at [290, 157] on button "Edit This Section" at bounding box center [295, 168] width 105 height 23
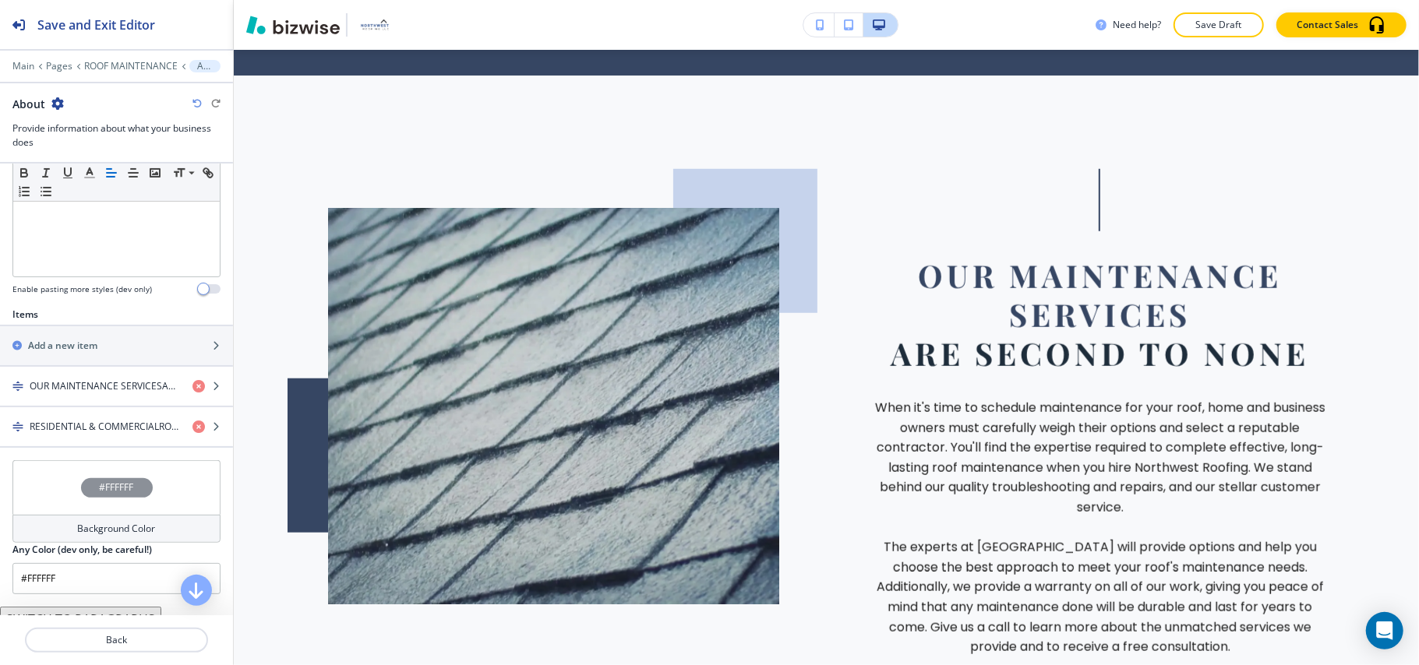
scroll to position [415, 0]
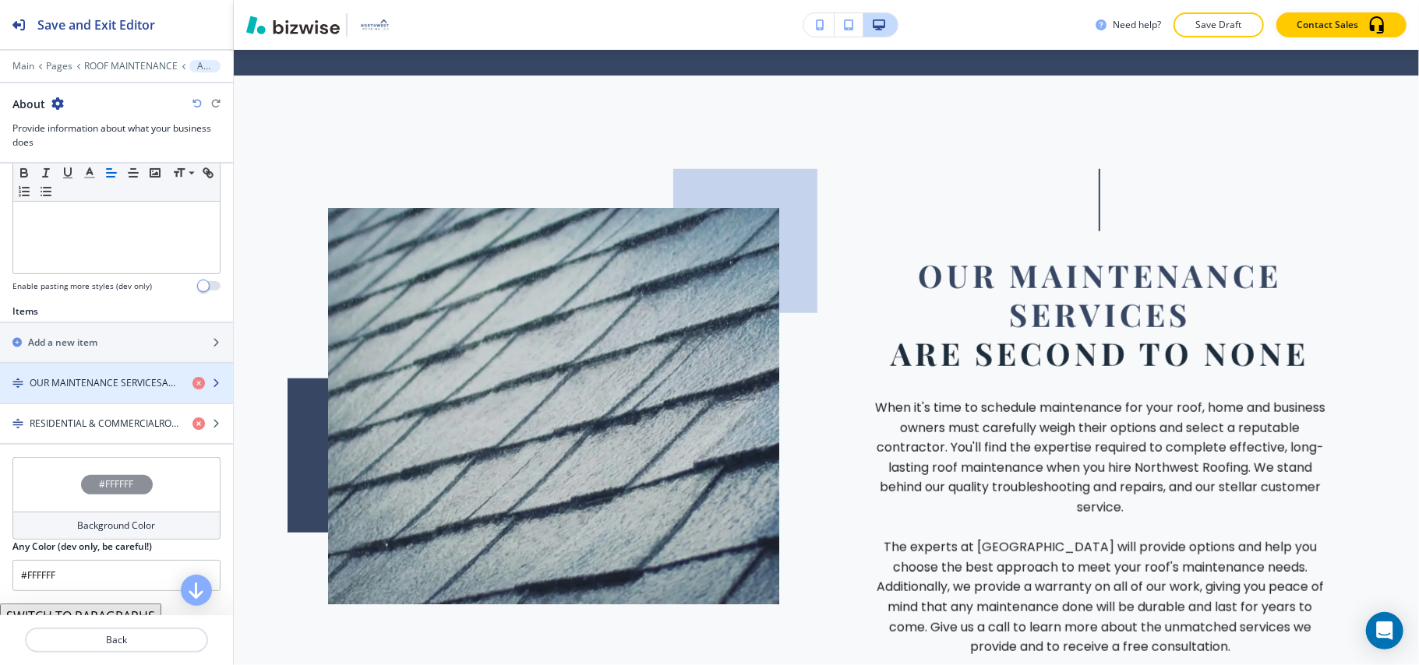
click at [91, 394] on div "button" at bounding box center [116, 396] width 233 height 12
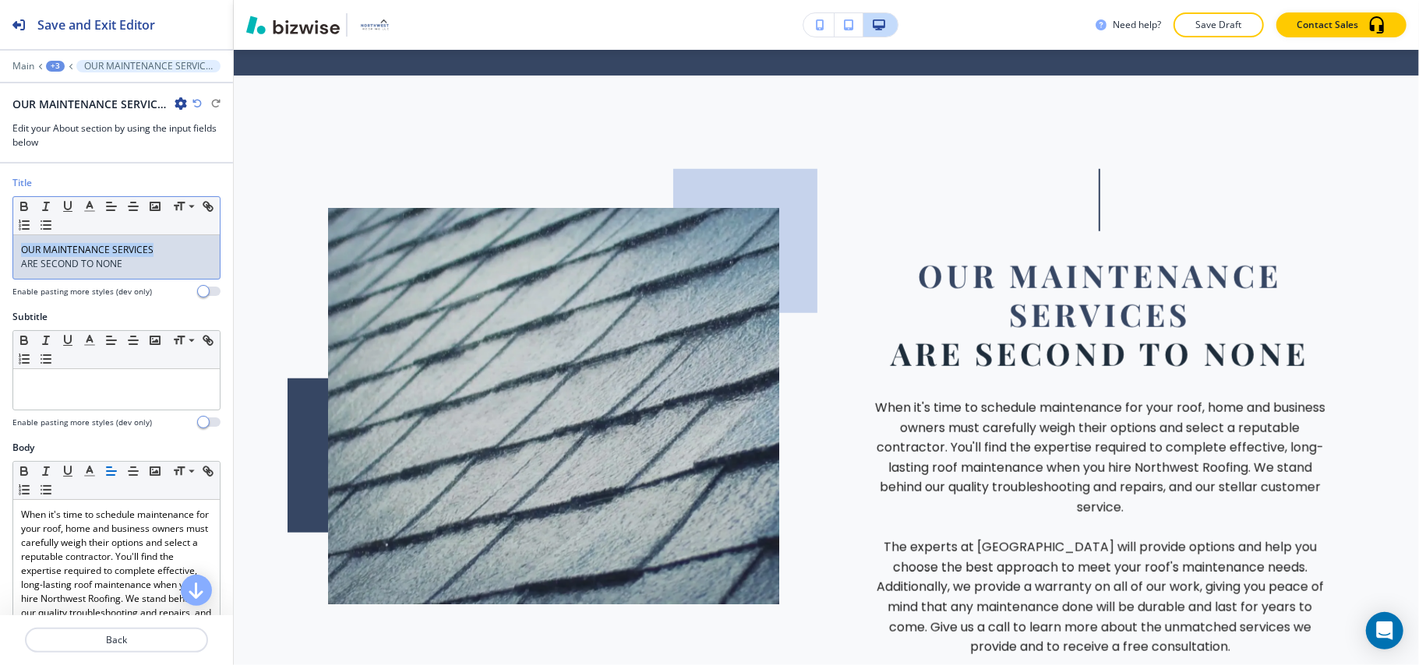
drag, startPoint x: 141, startPoint y: 249, endPoint x: 1, endPoint y: 248, distance: 140.2
click at [1, 248] on div "Title Small Normal Large Huge OUR MAINTENANCE SERVICES ARE SECOND TO NONE Enabl…" at bounding box center [116, 243] width 233 height 134
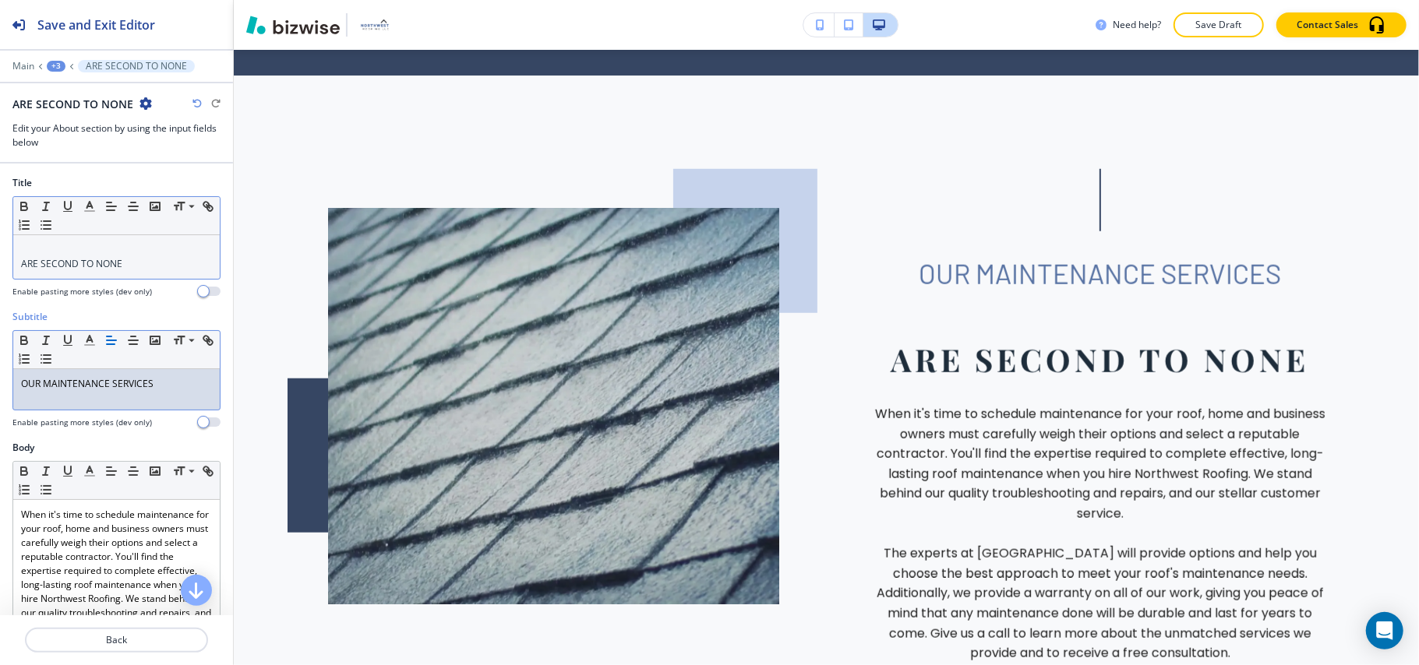
click at [19, 268] on div "ARE SECOND TO NONE" at bounding box center [116, 257] width 206 height 44
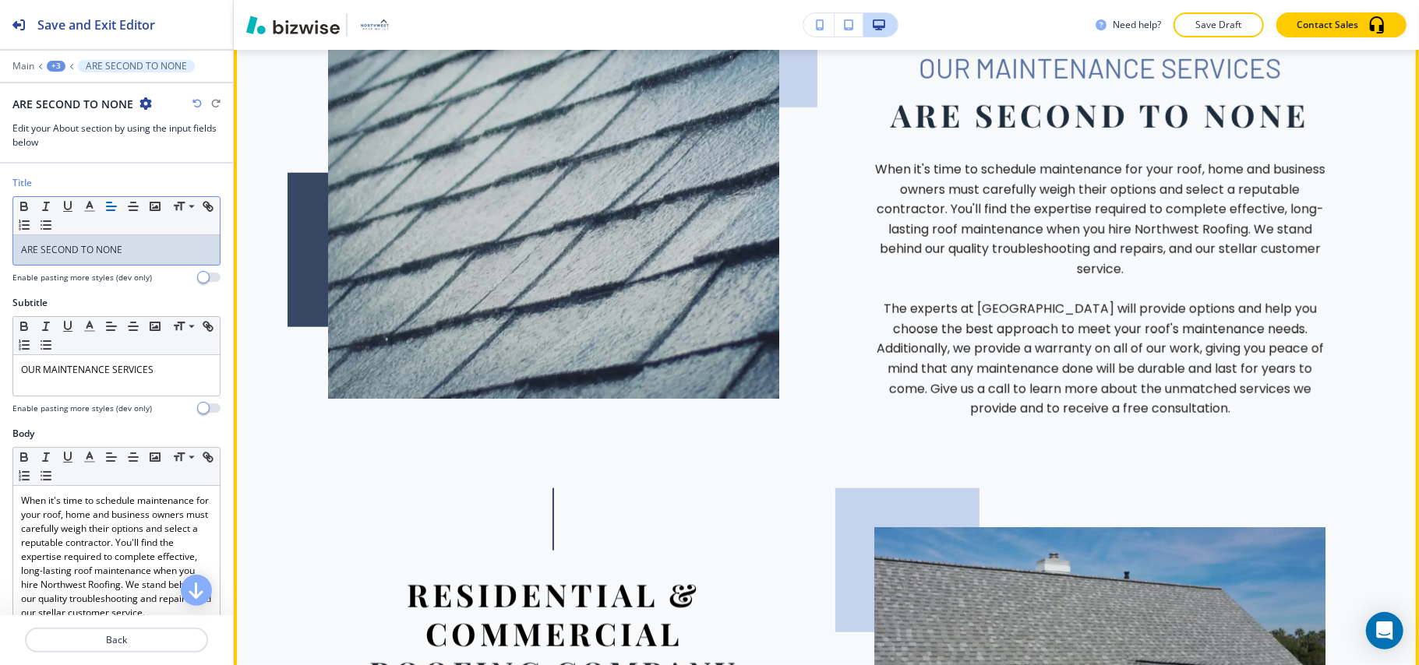
scroll to position [1101, 0]
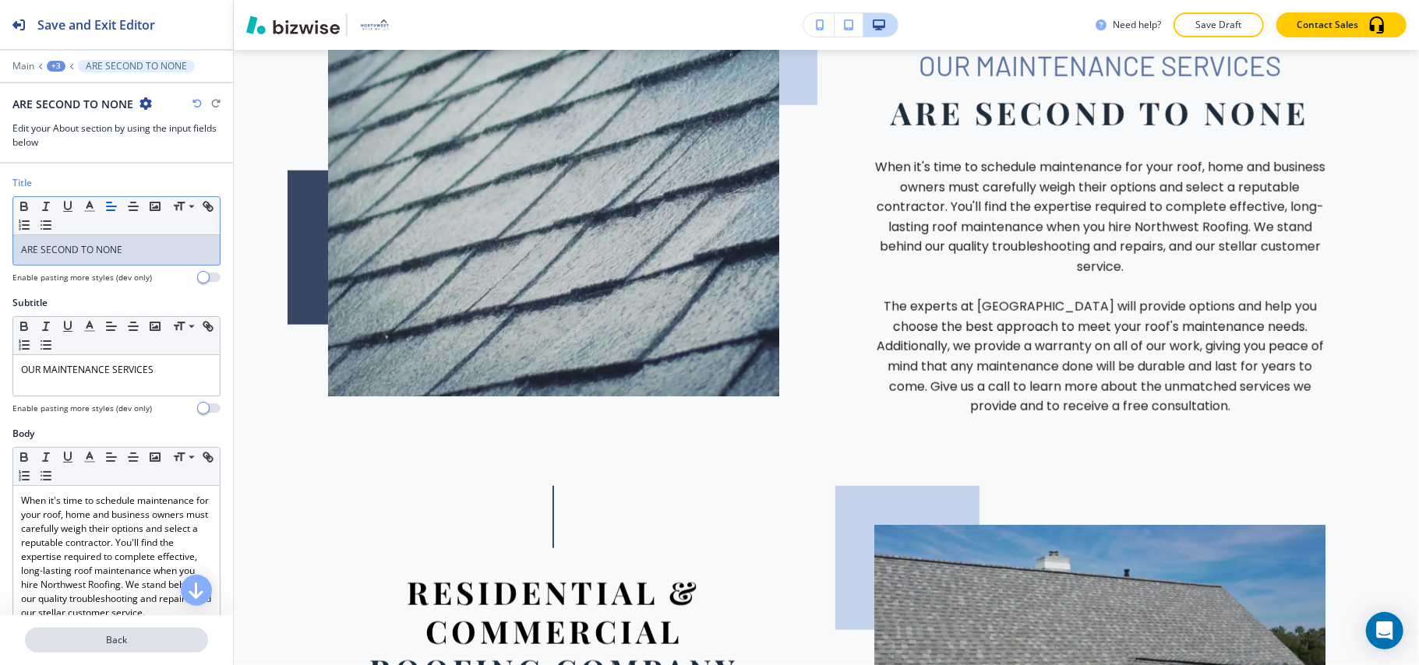
click at [137, 643] on p "Back" at bounding box center [116, 640] width 180 height 14
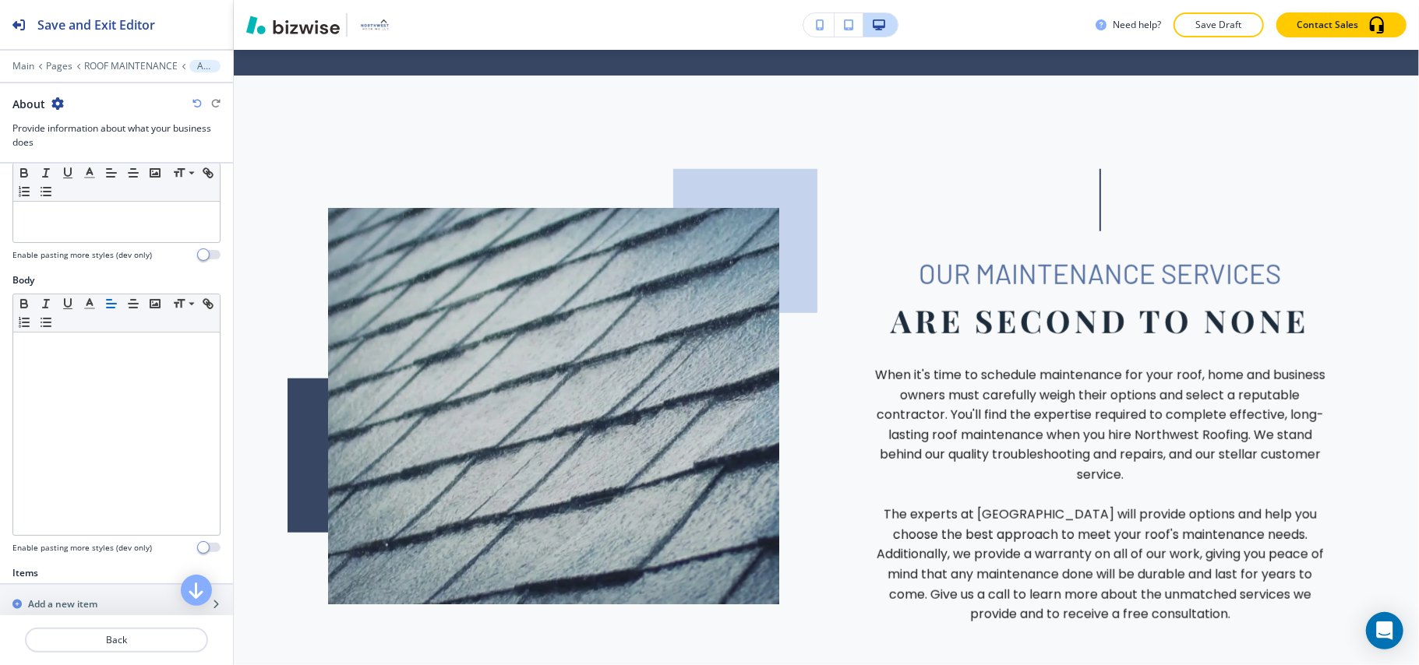
scroll to position [415, 0]
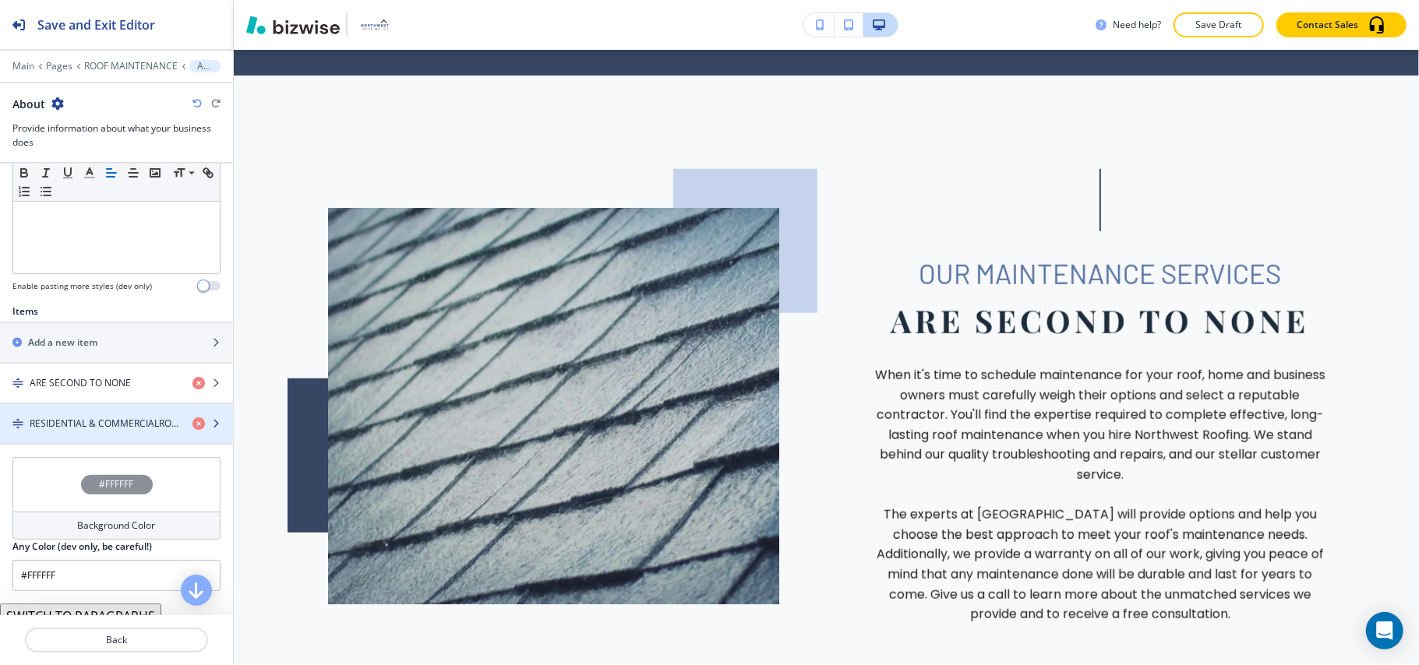
click at [98, 422] on h4 "RESIDENTIAL & COMMERCIALROOFING COMPANy" at bounding box center [105, 424] width 150 height 14
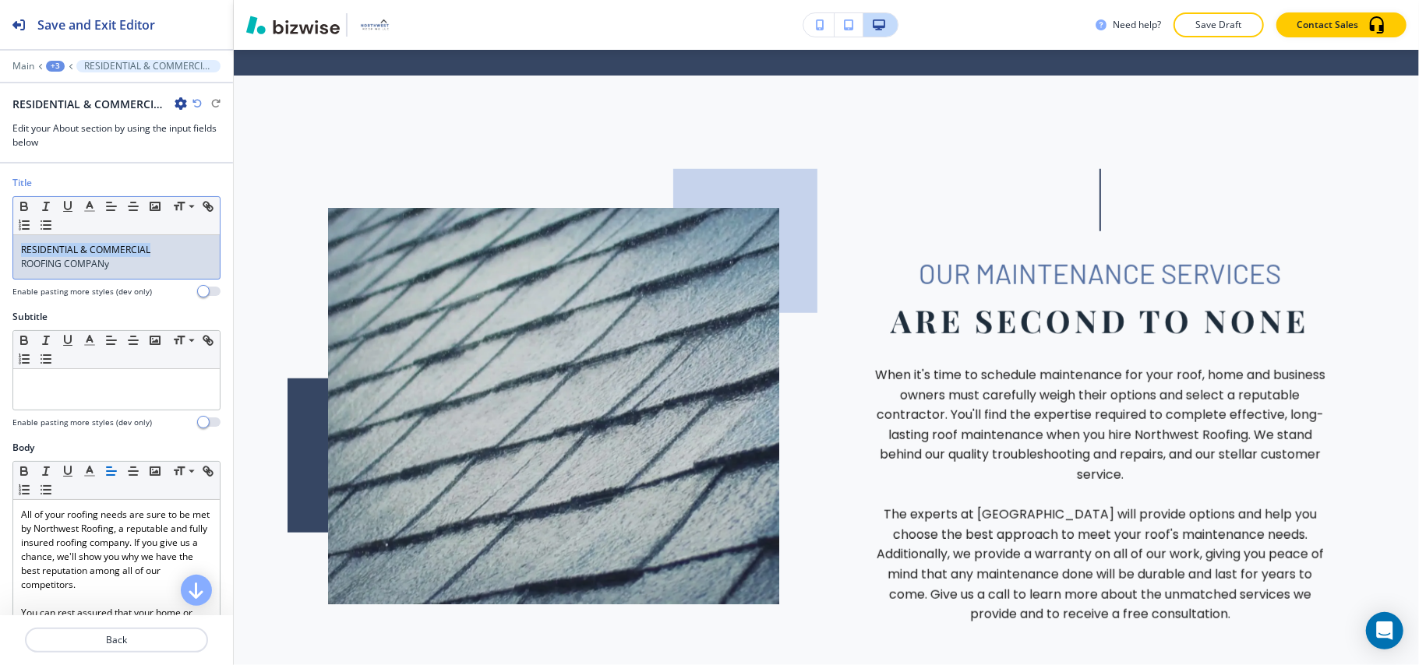
drag, startPoint x: 166, startPoint y: 248, endPoint x: 0, endPoint y: 247, distance: 165.9
click at [0, 247] on div "Title Small Normal Large Huge RESIDENTIAL & COMMERCIAL ROOFING COMPANy Enable p…" at bounding box center [116, 243] width 233 height 134
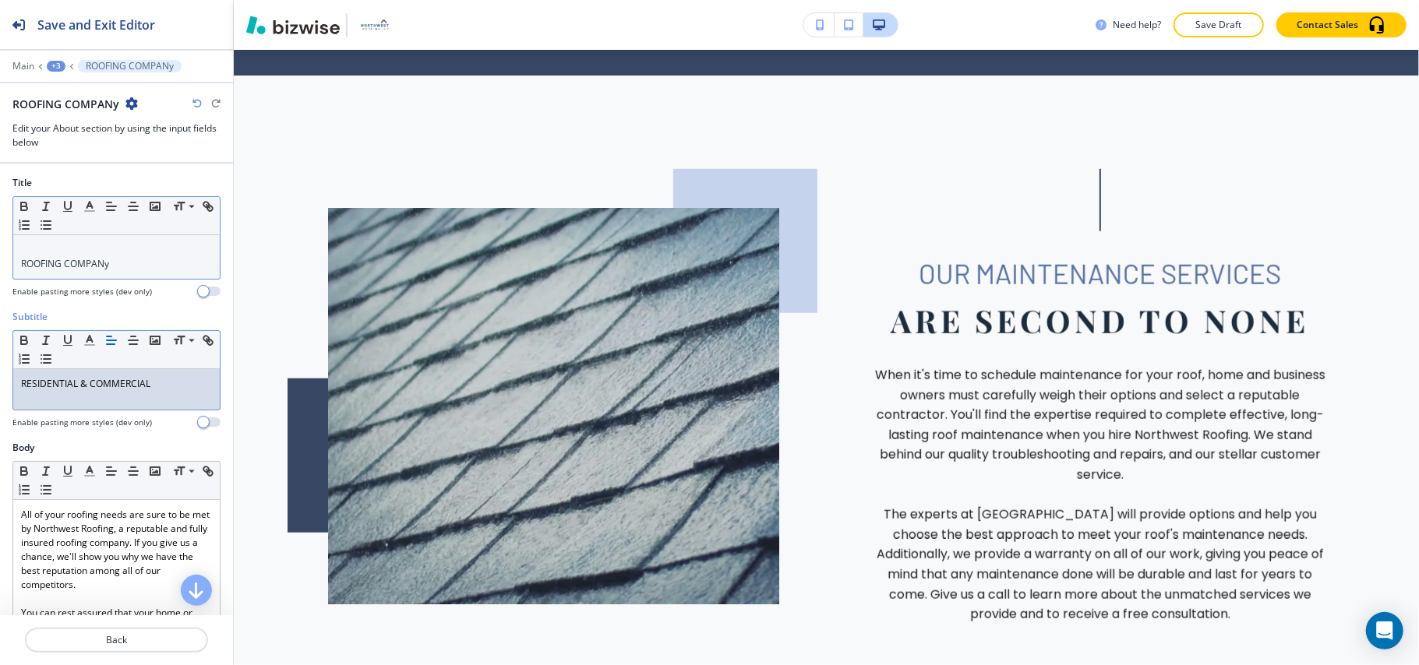
click at [16, 268] on div "ROOFING COMPANy" at bounding box center [116, 257] width 206 height 44
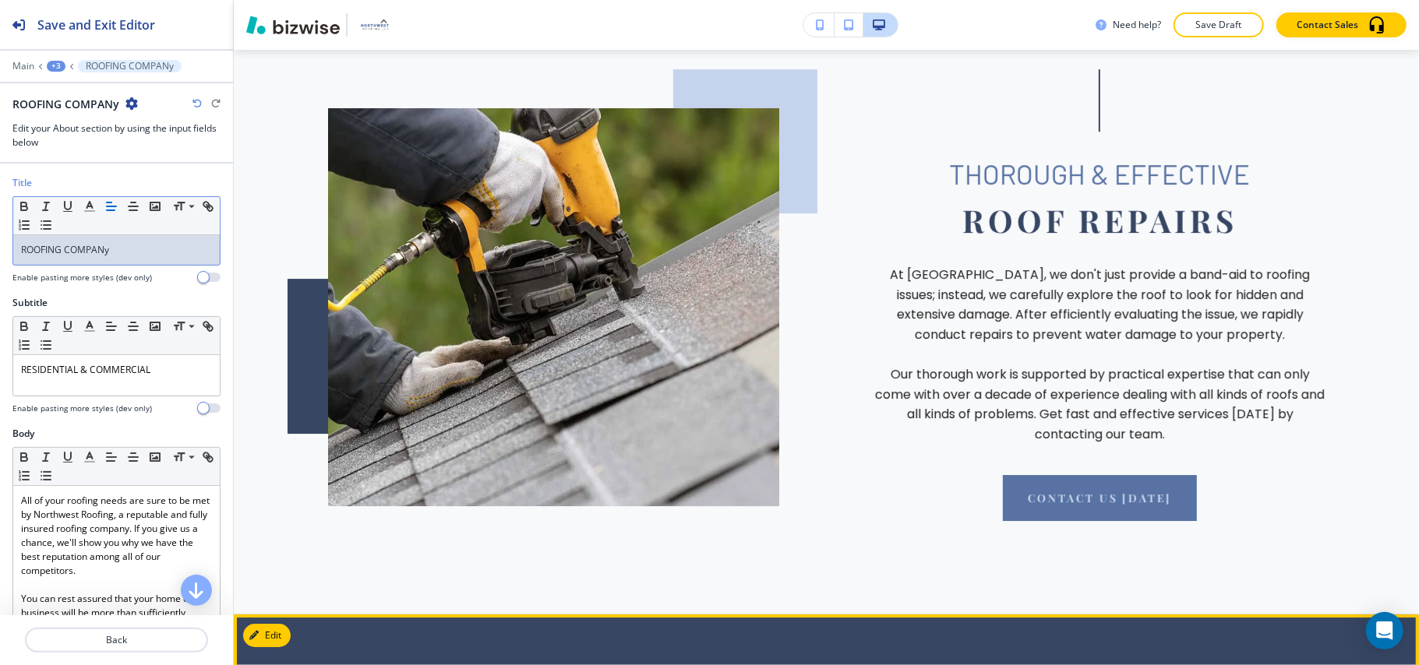
scroll to position [3282, 0]
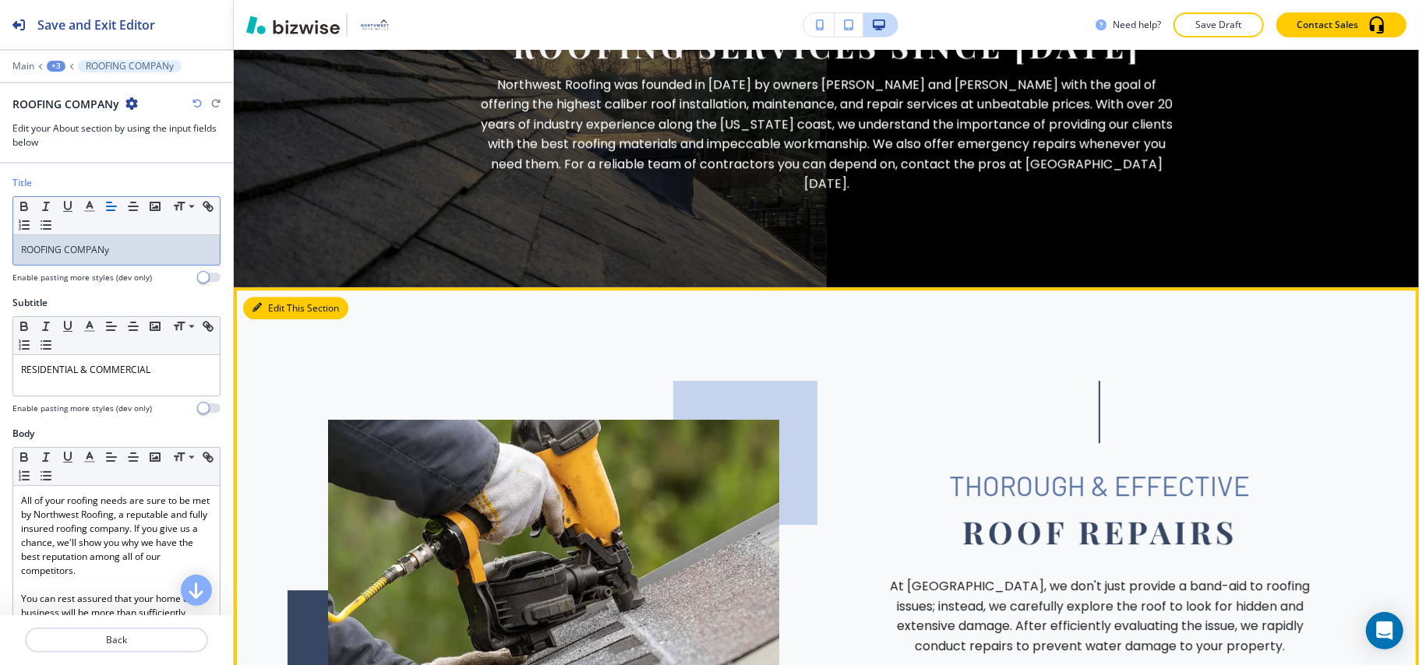
drag, startPoint x: 268, startPoint y: 277, endPoint x: 245, endPoint y: 291, distance: 26.9
click at [268, 297] on button "Edit This Section" at bounding box center [295, 308] width 105 height 23
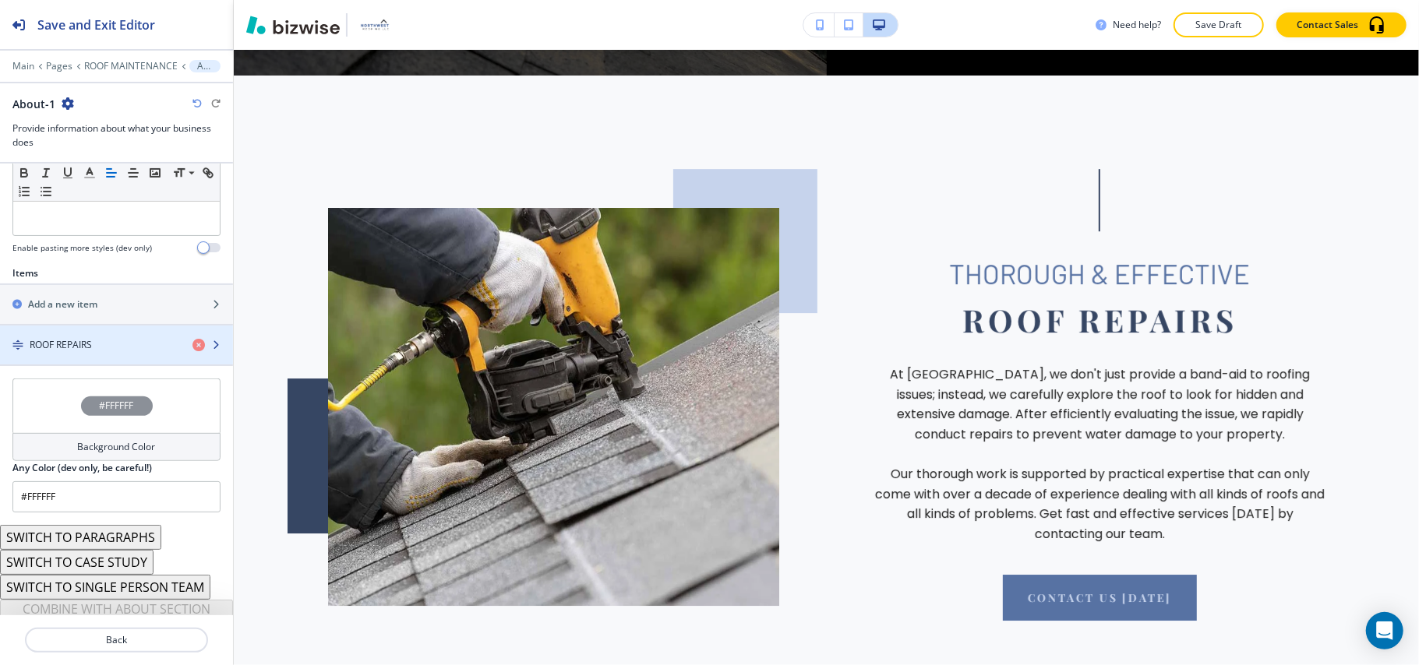
scroll to position [474, 0]
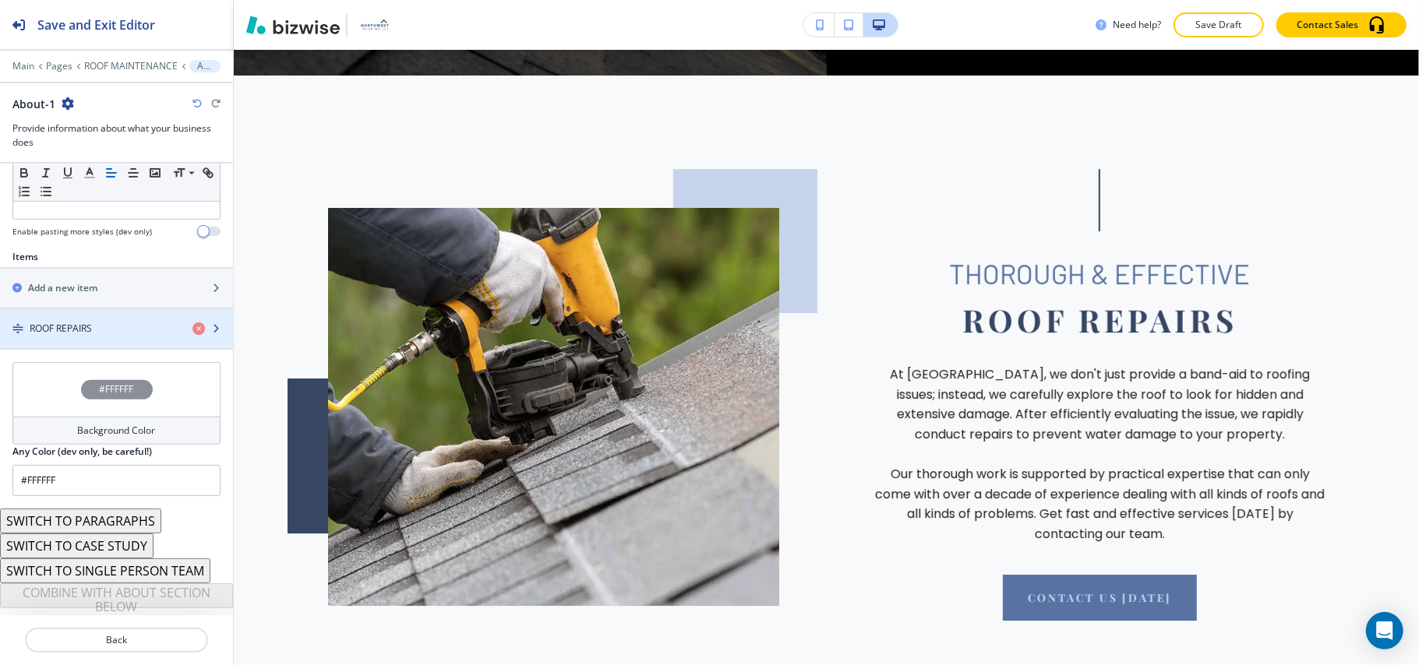
click at [86, 325] on h4 "ROOF REPAIRS" at bounding box center [61, 329] width 62 height 14
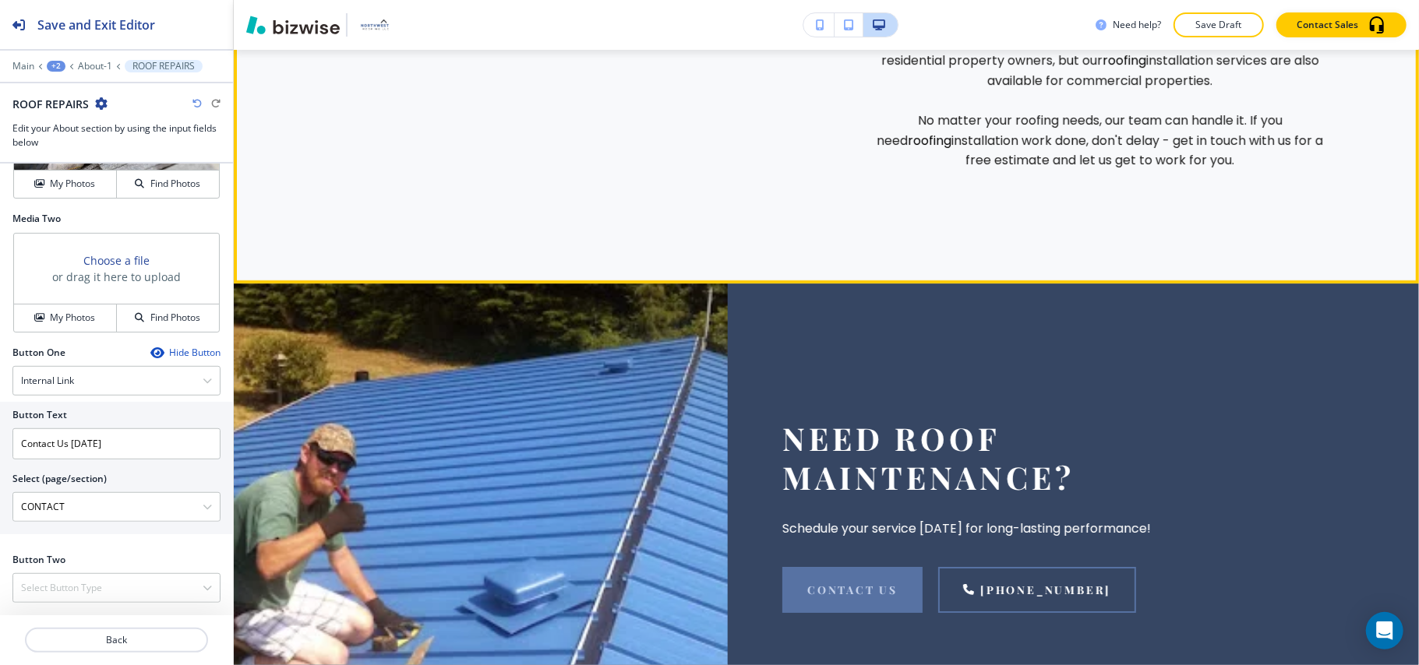
scroll to position [8479, 0]
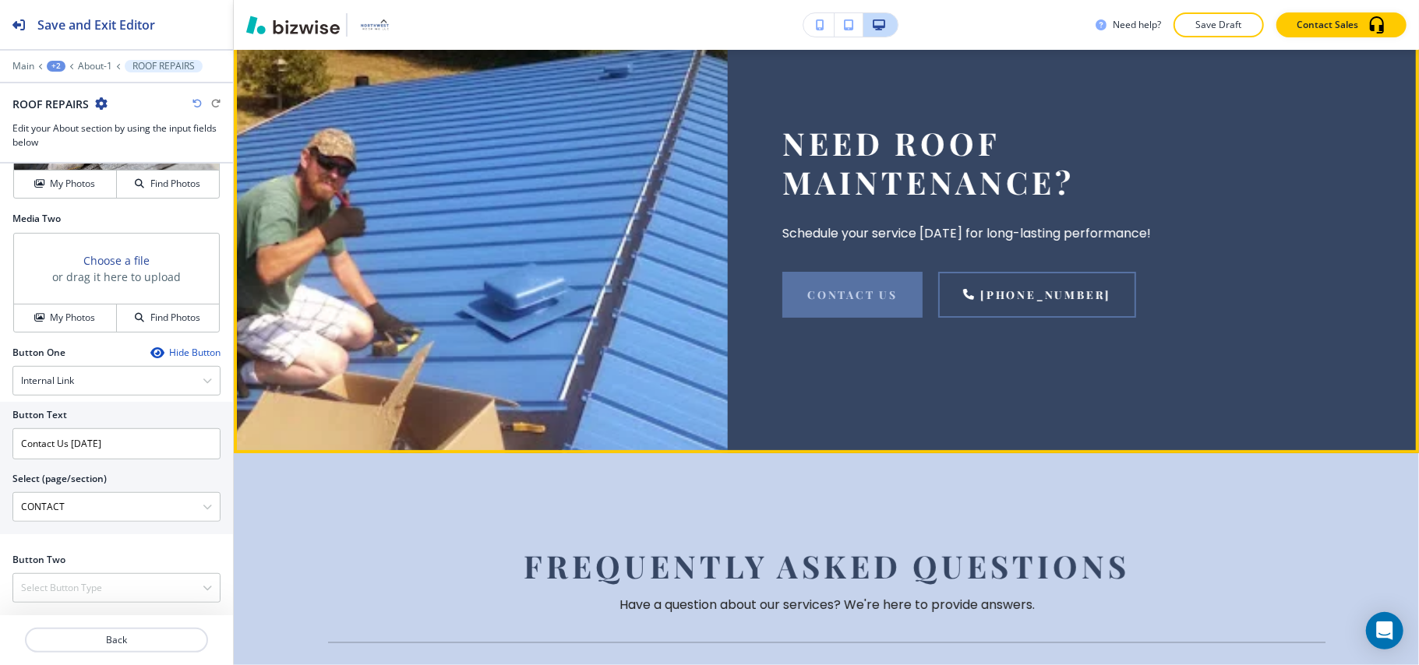
click at [281, 21] on button "Edit This Section" at bounding box center [295, 9] width 105 height 23
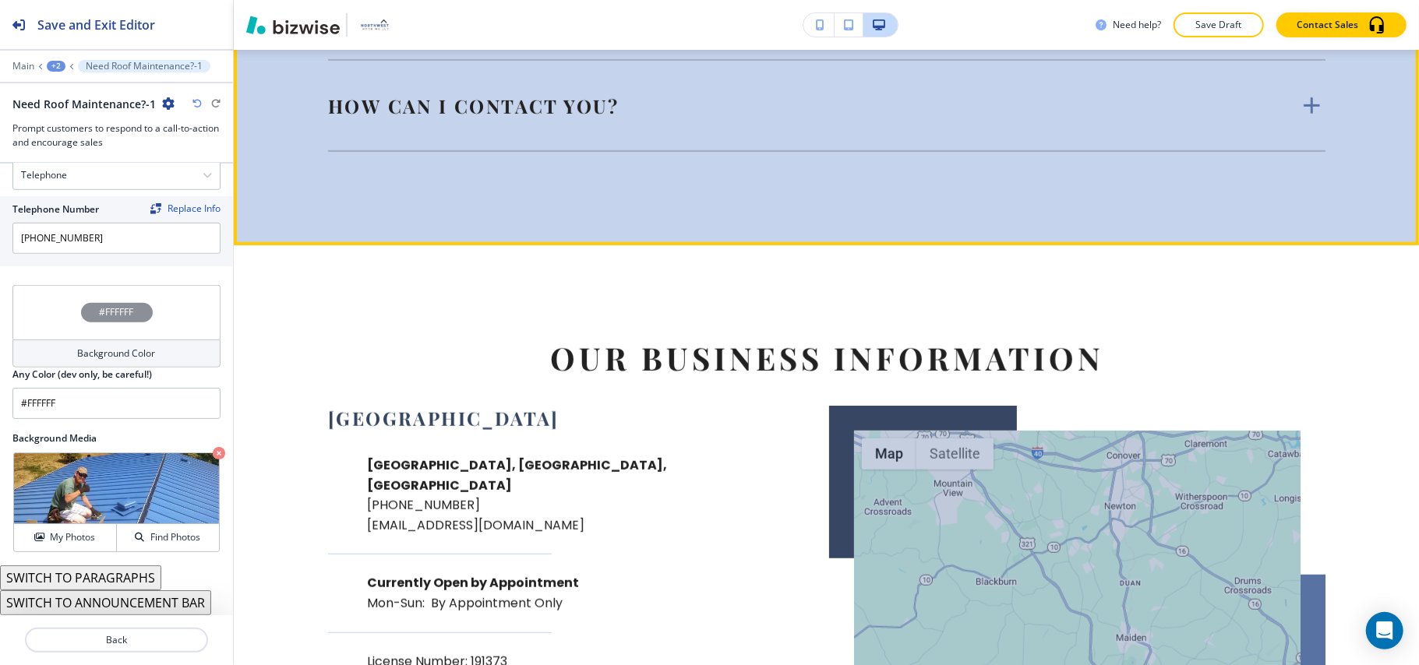
scroll to position [9134, 0]
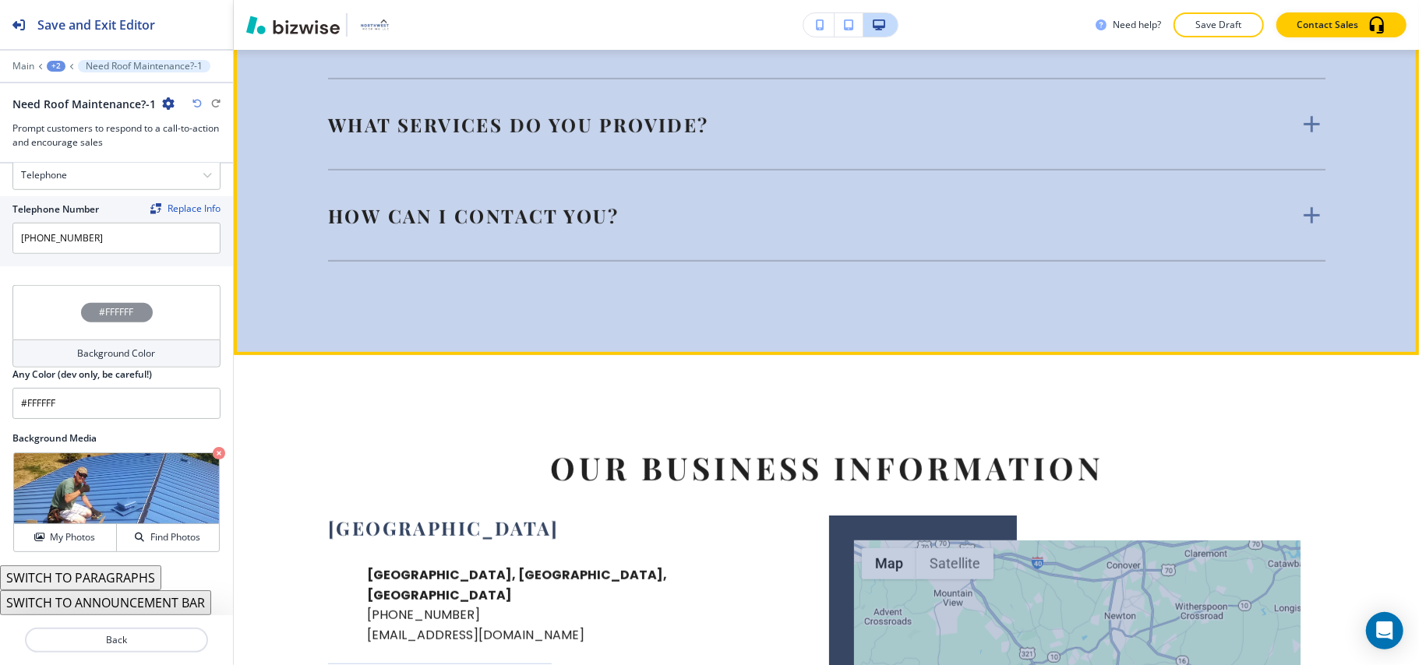
click at [1298, 47] on icon at bounding box center [1311, 32] width 27 height 27
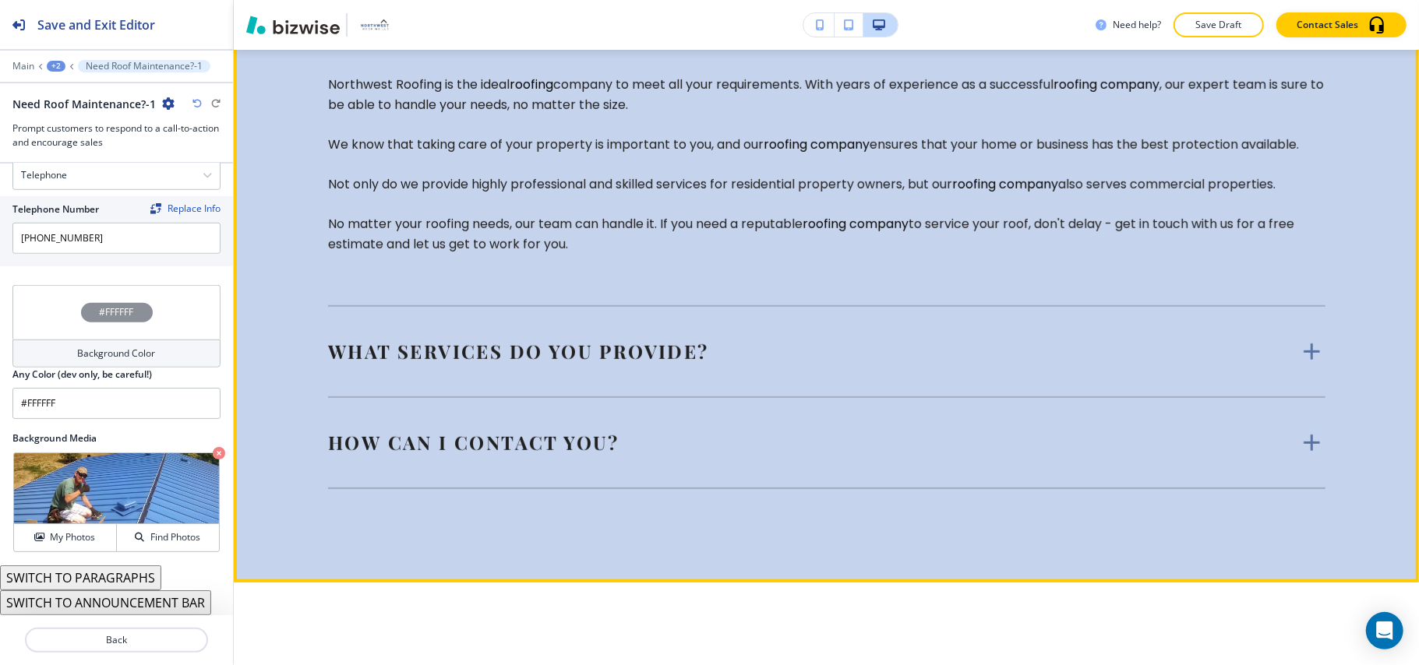
click at [1298, 47] on icon at bounding box center [1311, 32] width 27 height 27
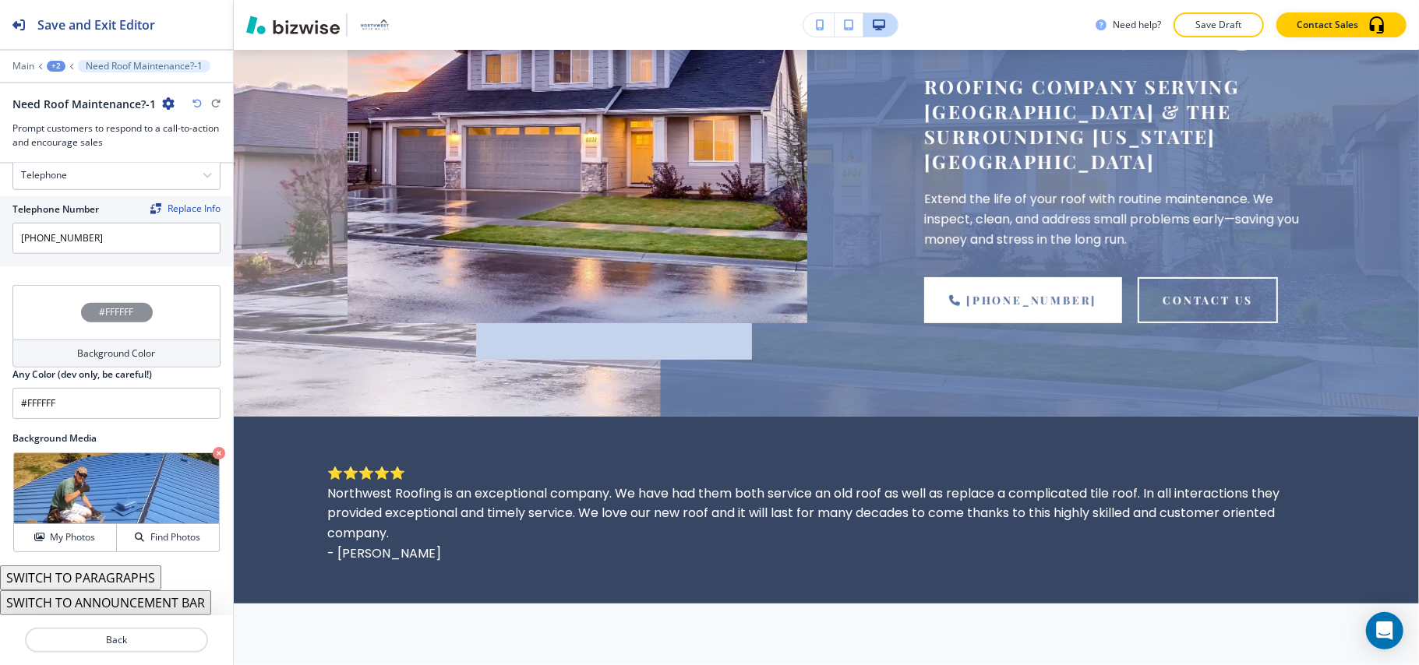
scroll to position [0, 0]
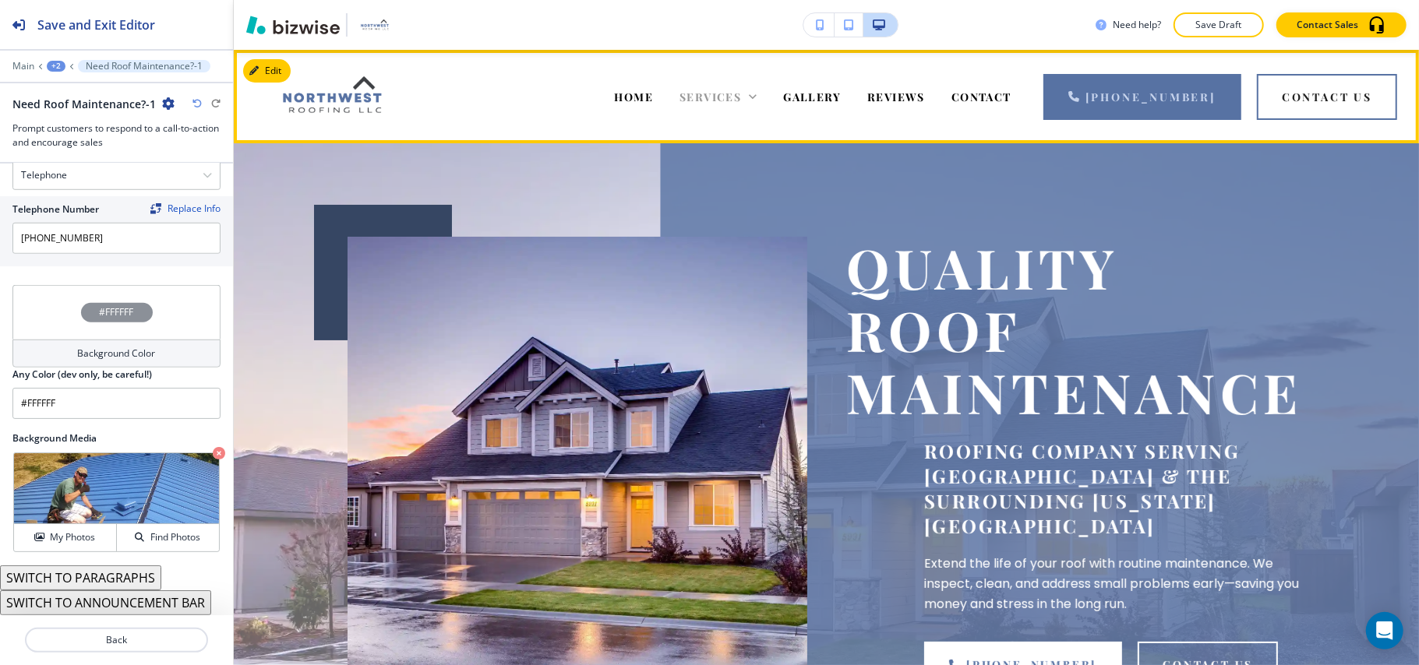
click at [760, 93] on icon at bounding box center [753, 97] width 16 height 16
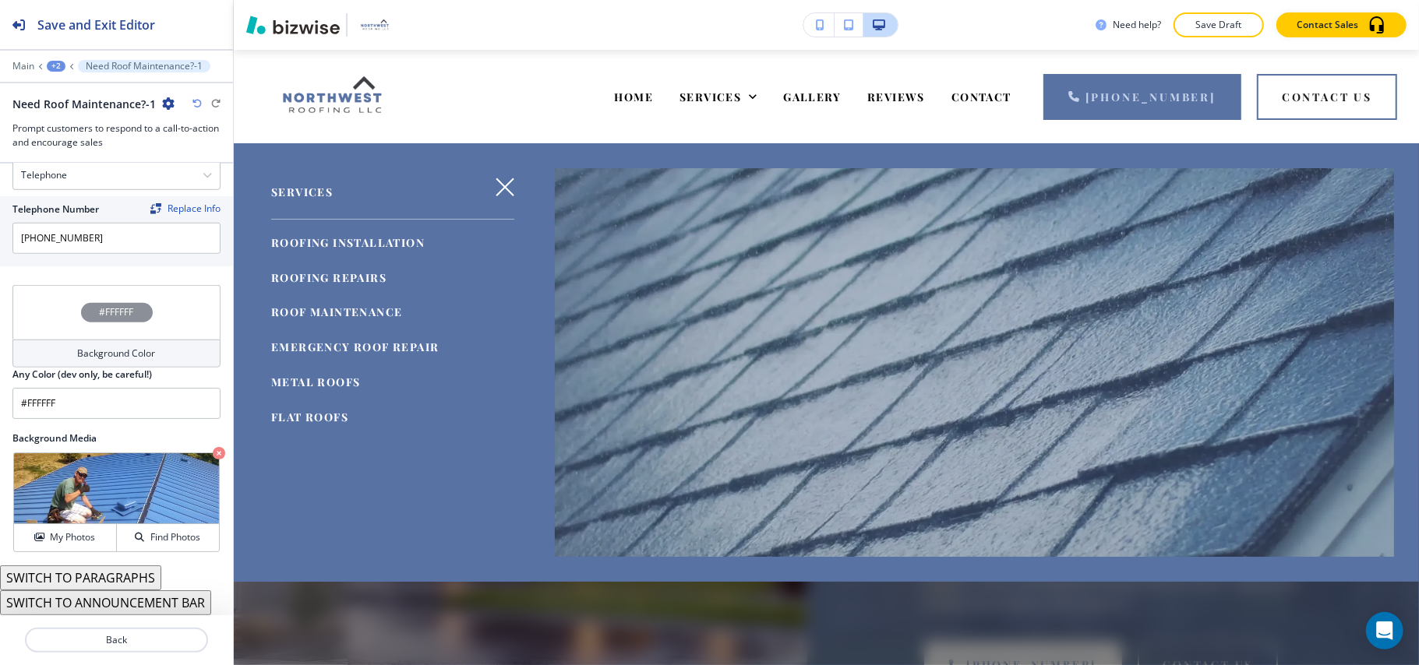
click at [410, 349] on span "EMERGENCY ROOF REPAIR" at bounding box center [354, 347] width 167 height 15
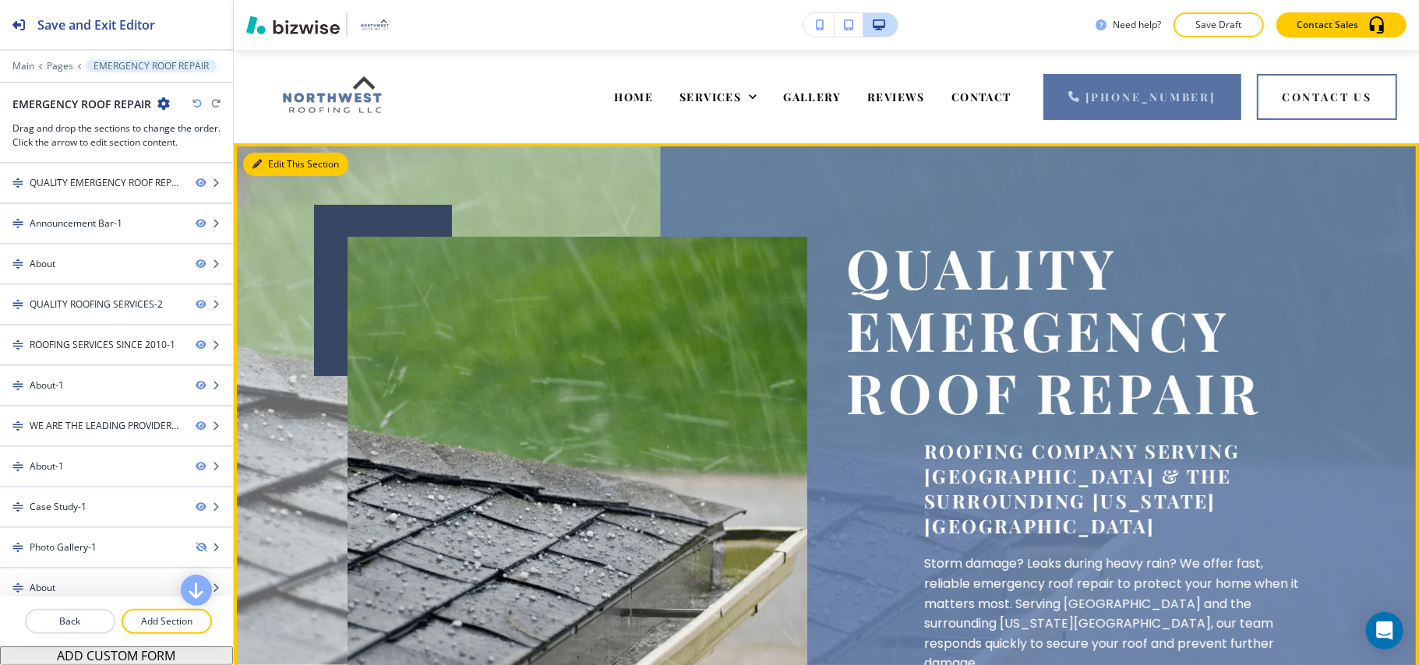
click at [287, 160] on button "Edit This Section" at bounding box center [295, 164] width 105 height 23
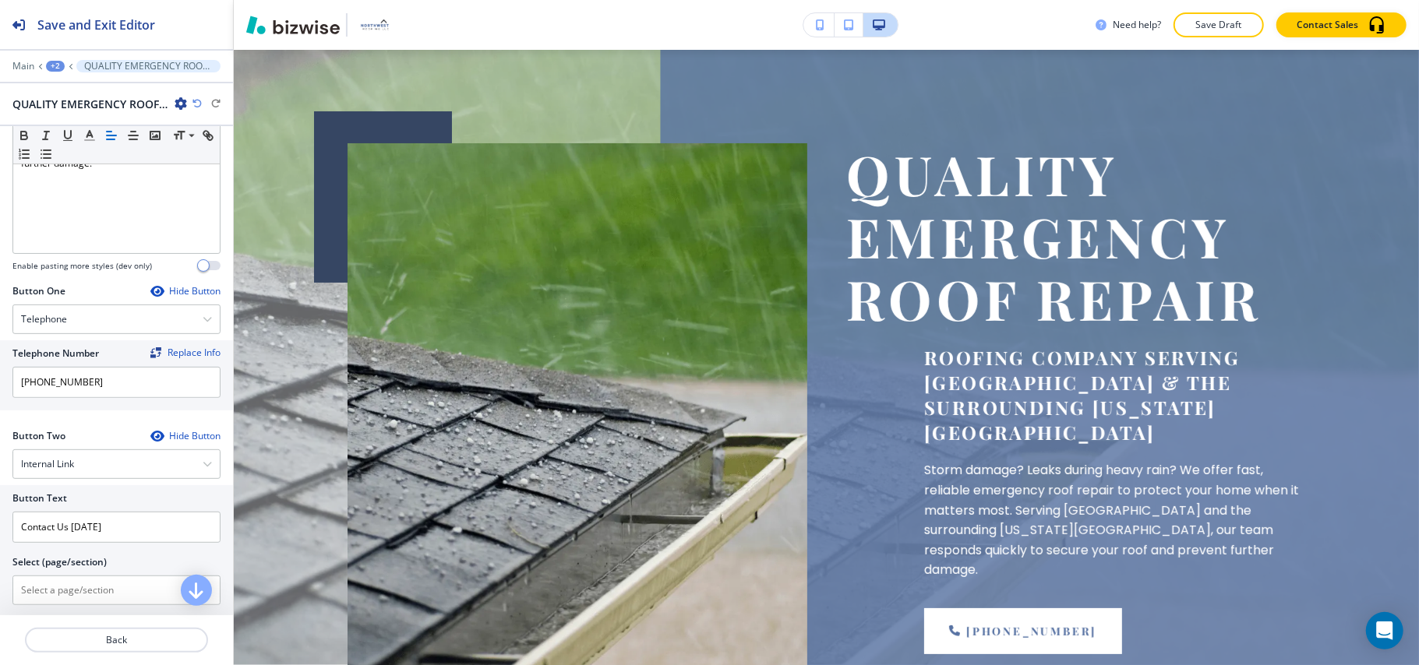
scroll to position [727, 0]
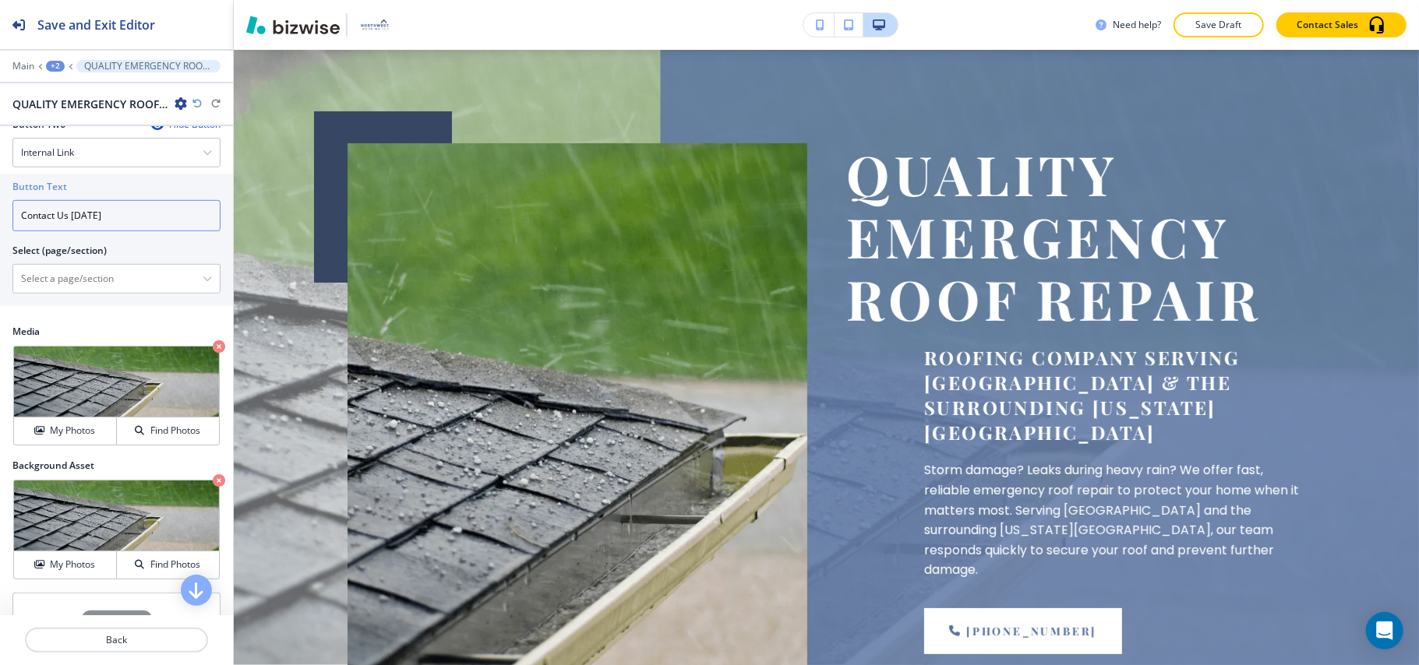
drag, startPoint x: 148, startPoint y: 227, endPoint x: 69, endPoint y: 226, distance: 78.7
click at [69, 226] on input "Contact Us Today" at bounding box center [116, 215] width 208 height 31
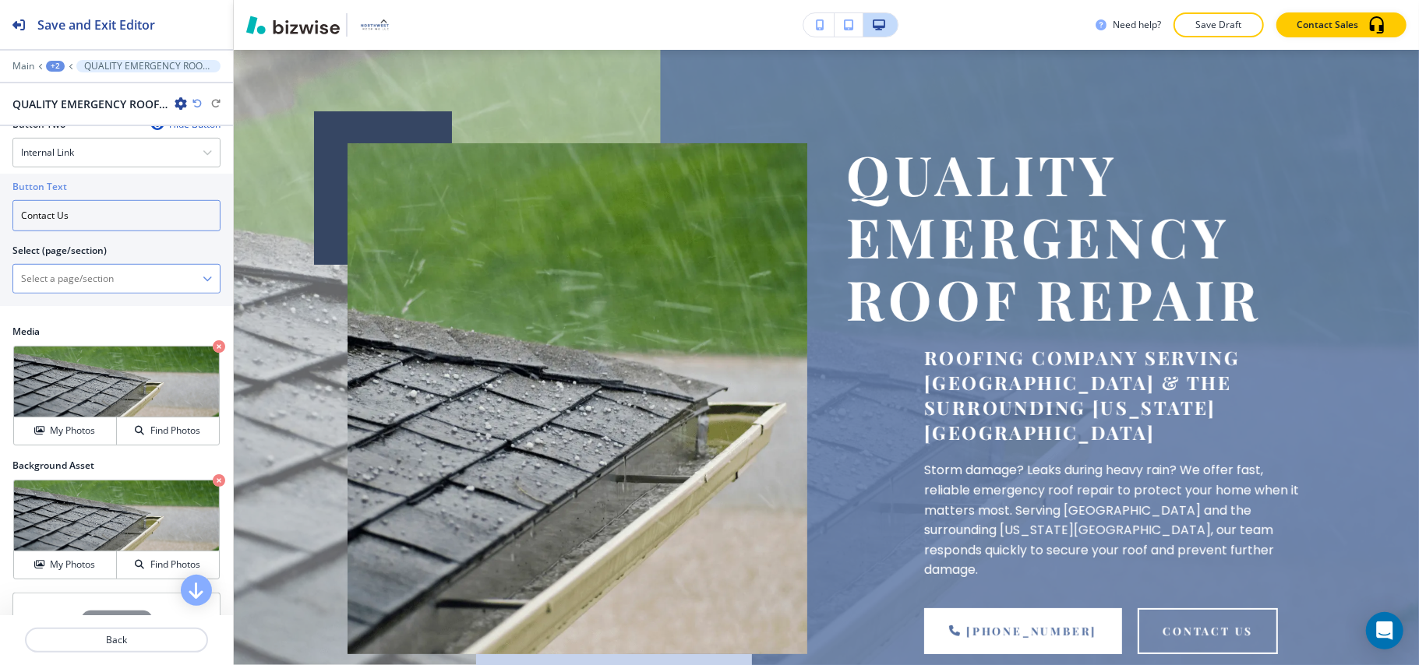
type input "Contact Us"
click at [91, 280] on \(page\/section\) "Manual Input" at bounding box center [107, 279] width 189 height 26
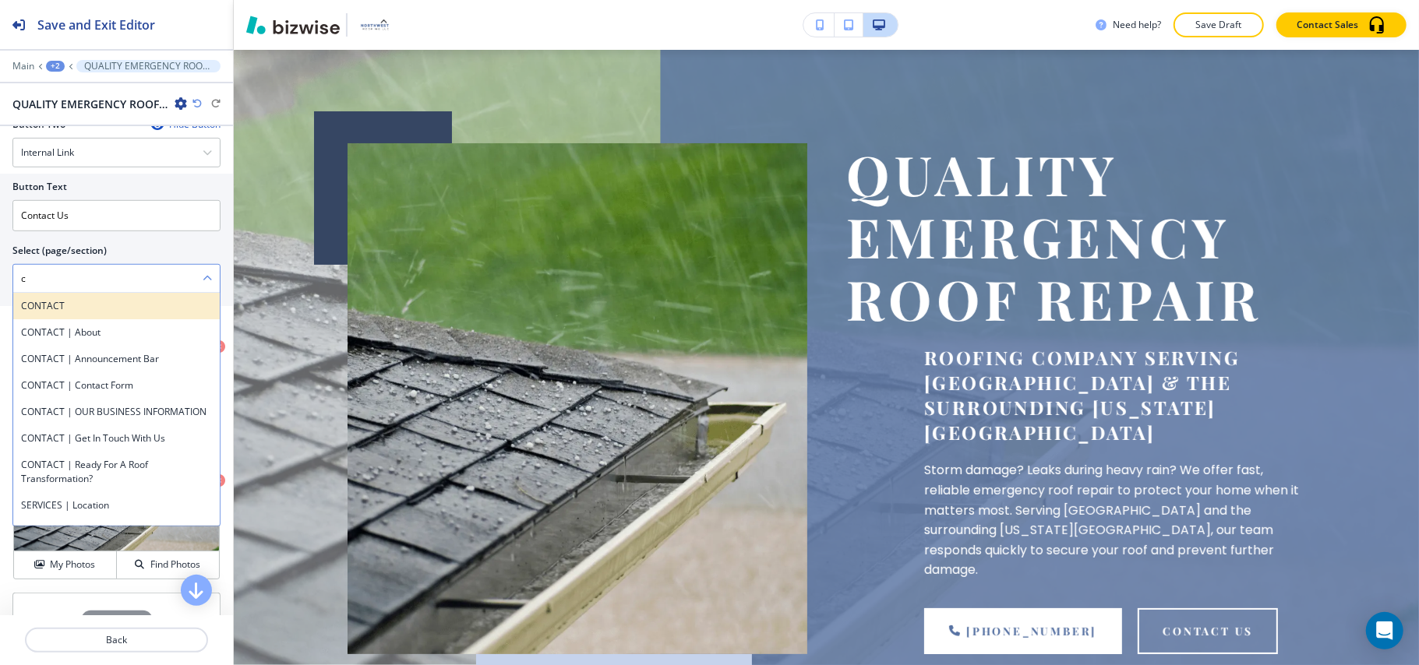
click at [55, 312] on h4 "CONTACT" at bounding box center [116, 306] width 191 height 14
type \(page\/section\) "CONTACT"
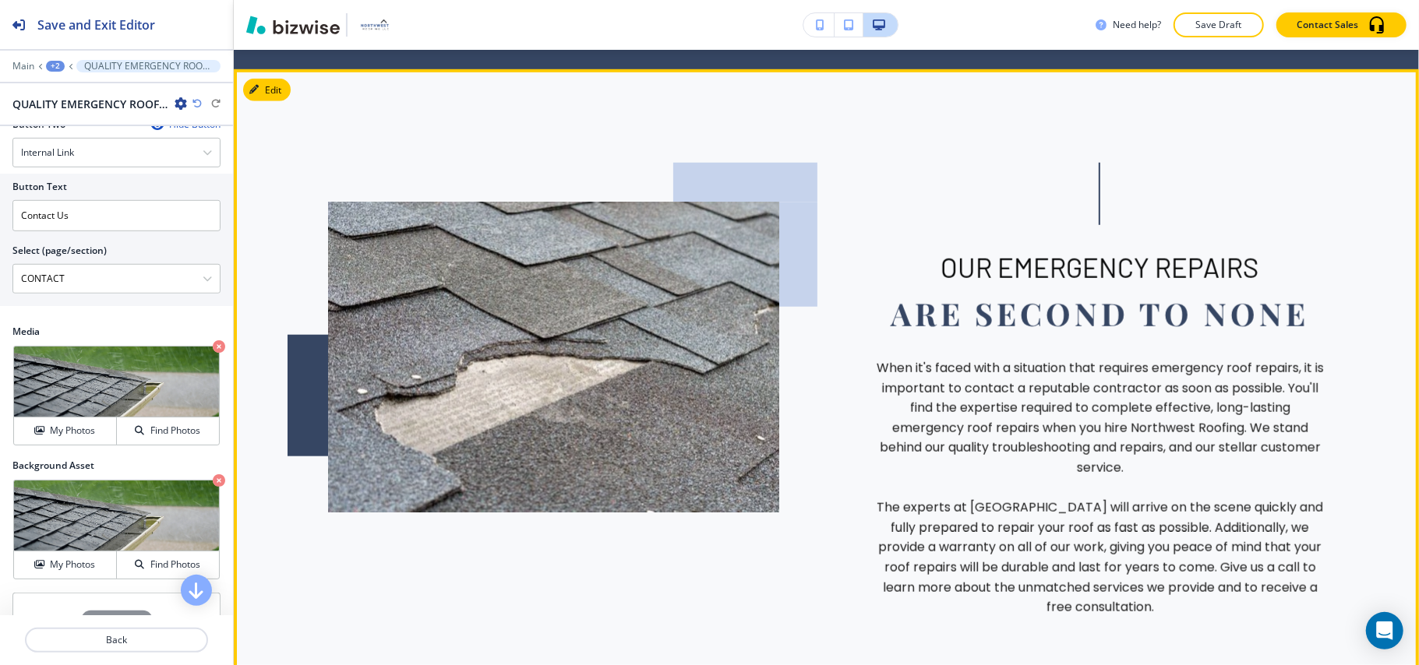
scroll to position [820, 0]
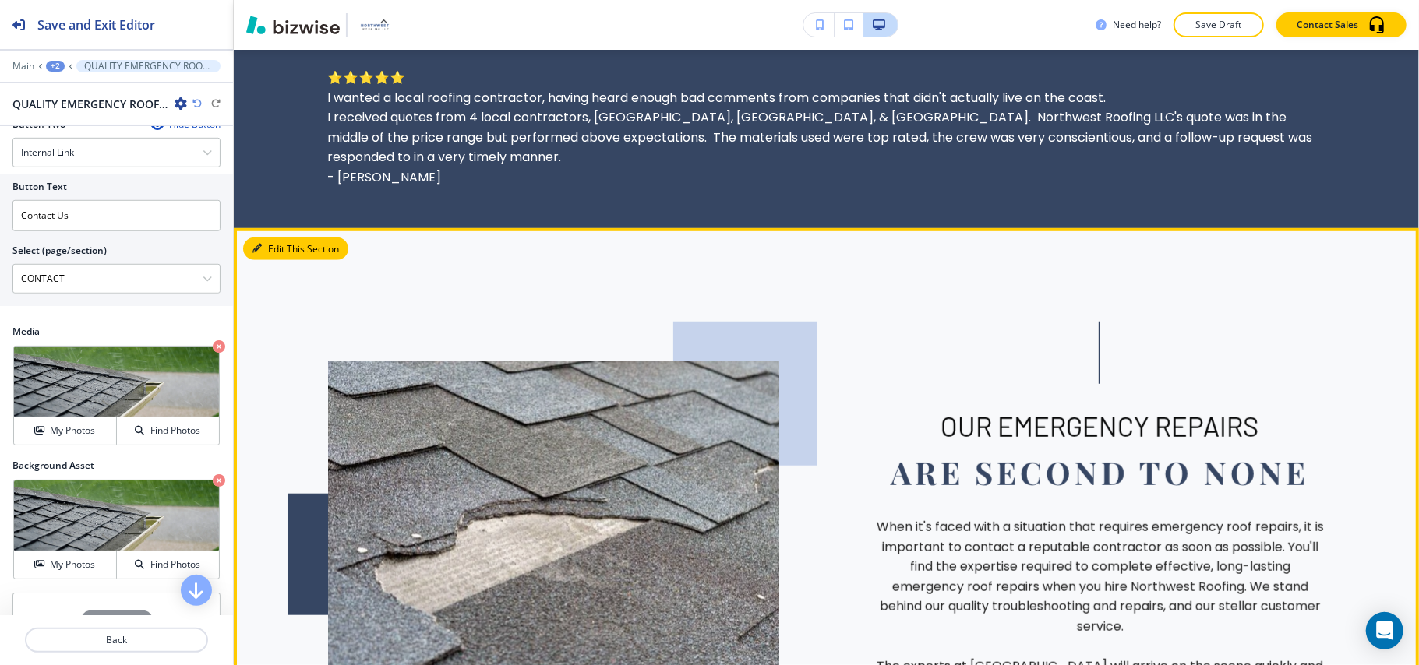
click at [282, 238] on button "Edit This Section" at bounding box center [295, 249] width 105 height 23
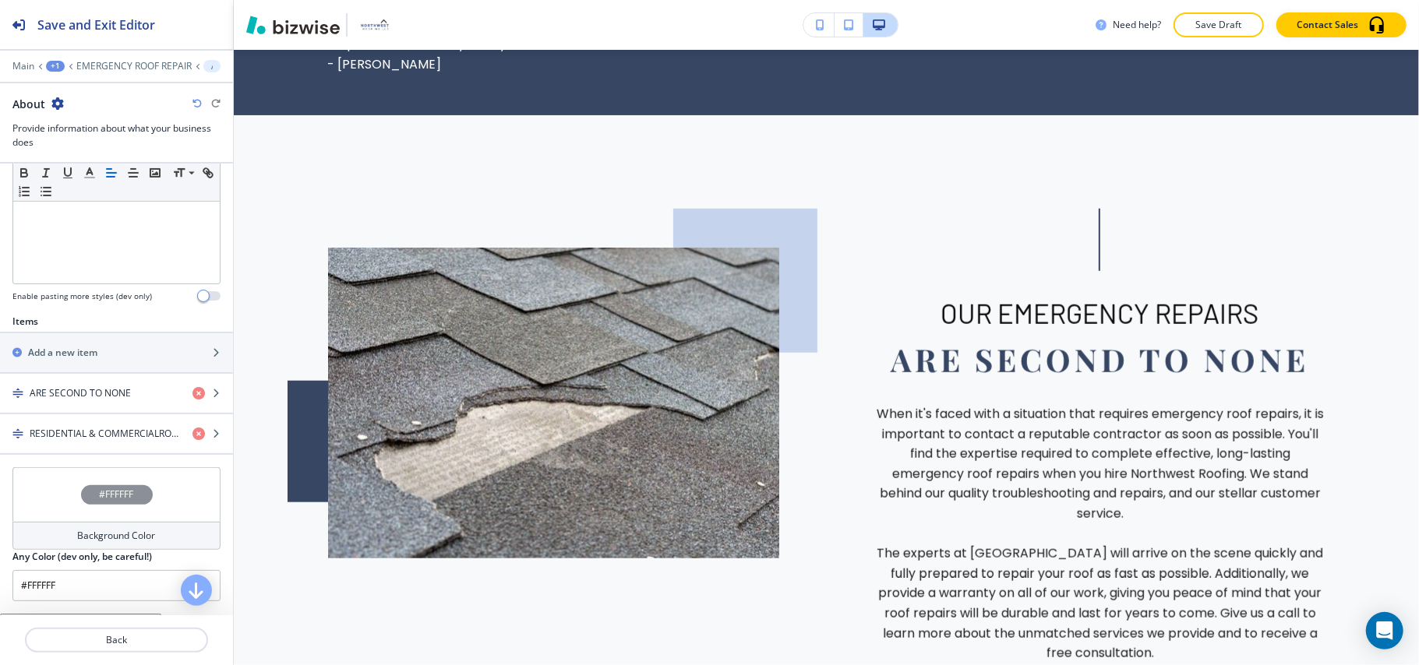
scroll to position [516, 0]
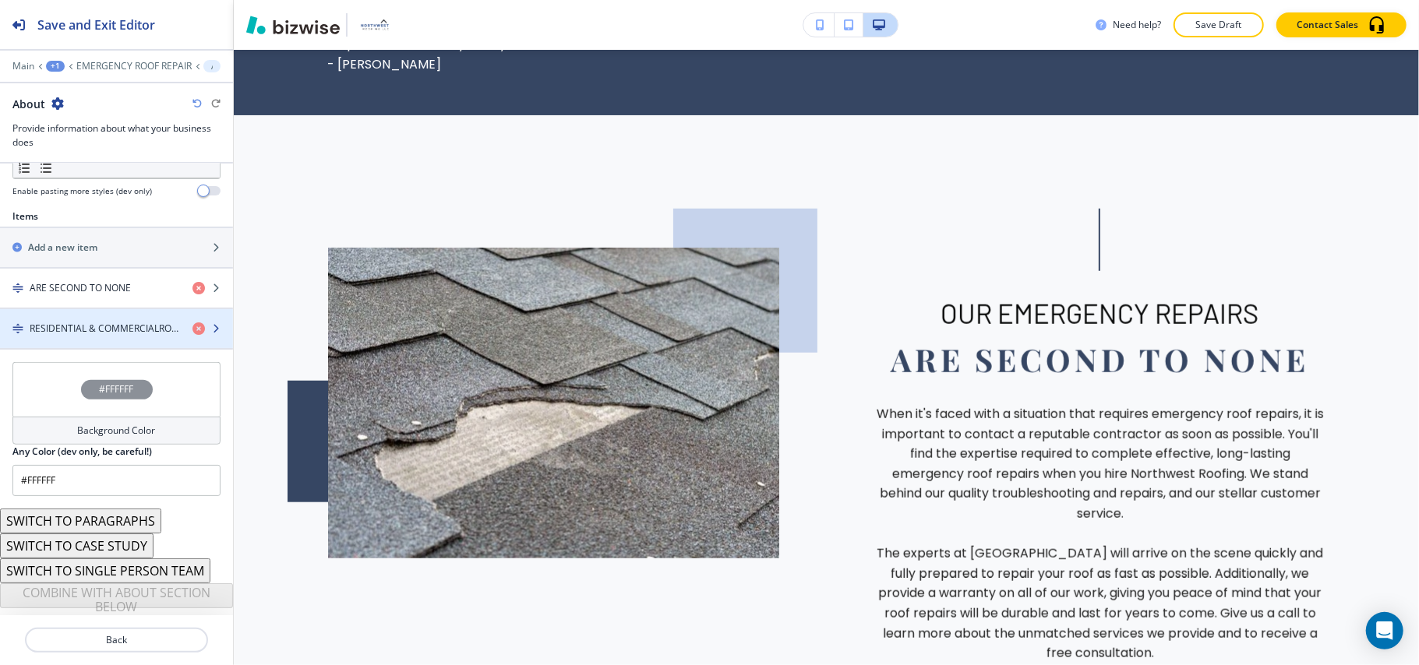
click at [76, 333] on h4 "RESIDENTIAL & COMMERCIALROOFING COMPANy" at bounding box center [105, 329] width 150 height 14
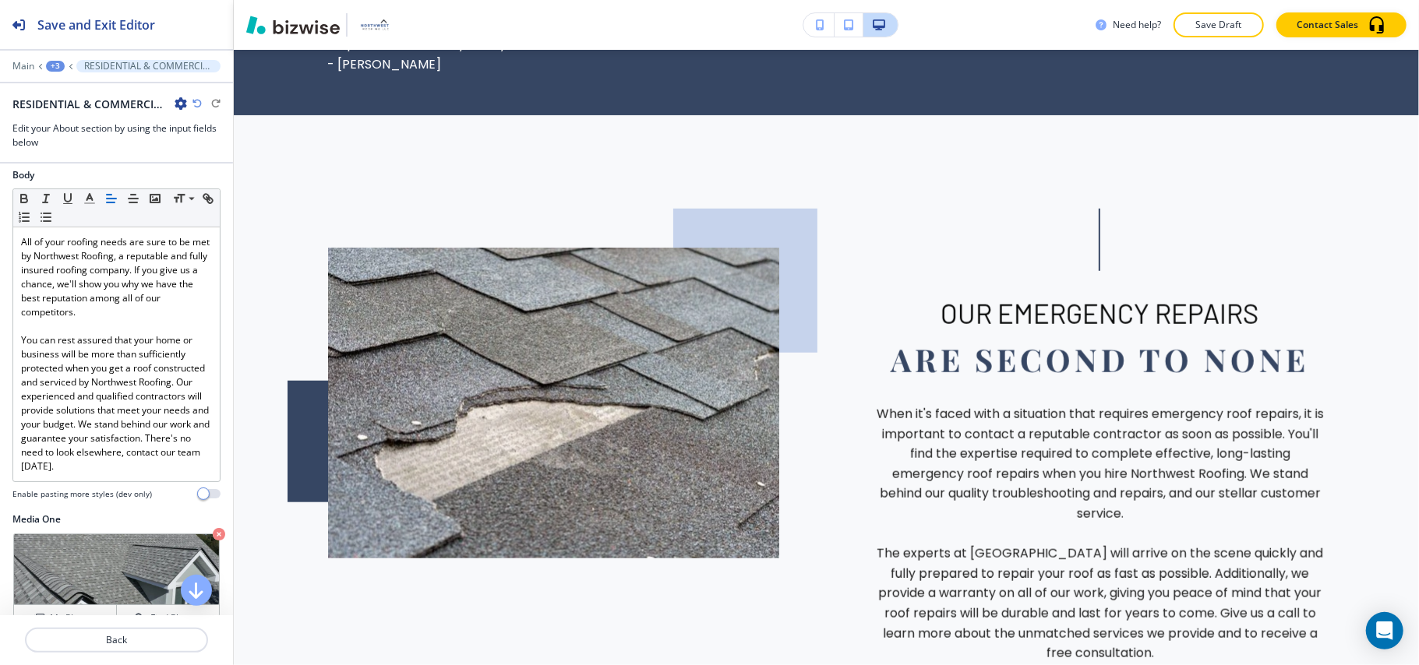
scroll to position [0, 0]
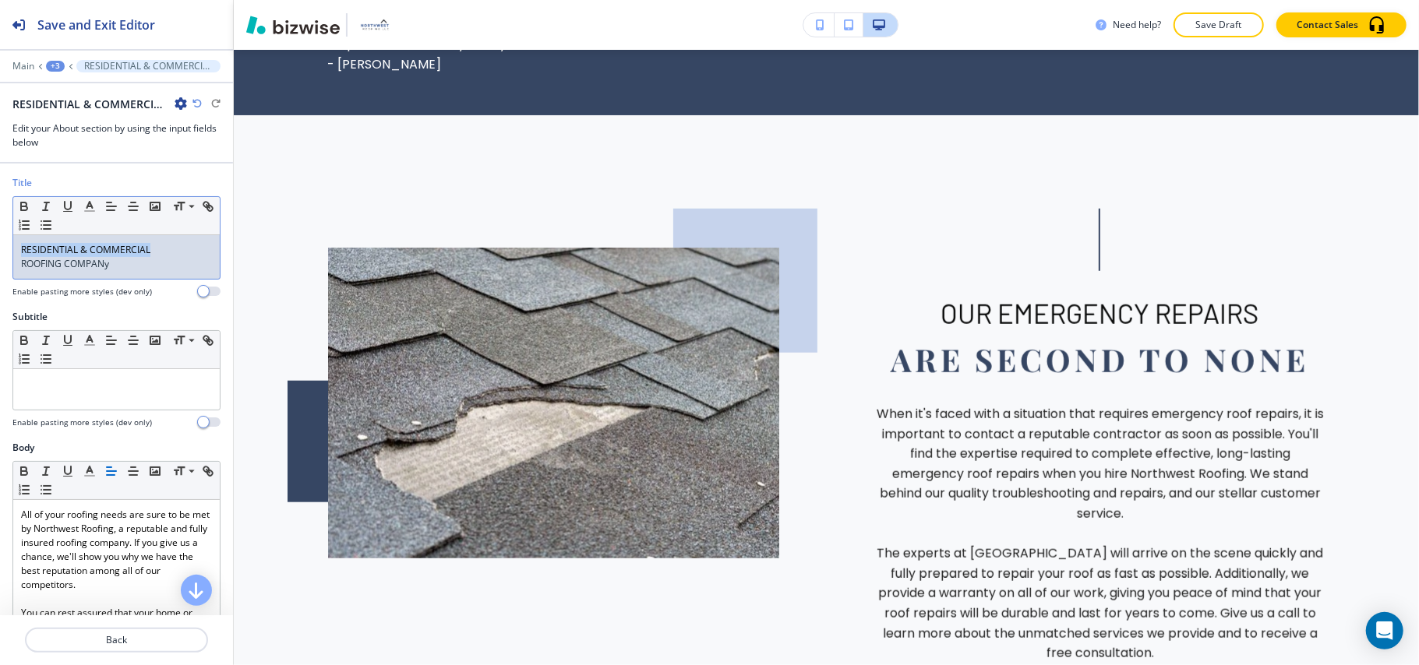
drag, startPoint x: 0, startPoint y: 250, endPoint x: 48, endPoint y: 244, distance: 48.7
click at [4, 249] on div "Title Small Normal Large Huge RESIDENTIAL & COMMERCIAL ROOFING COMPANy Enable p…" at bounding box center [116, 243] width 233 height 134
click at [21, 260] on span "ROOFING COMPANy" at bounding box center [65, 263] width 88 height 13
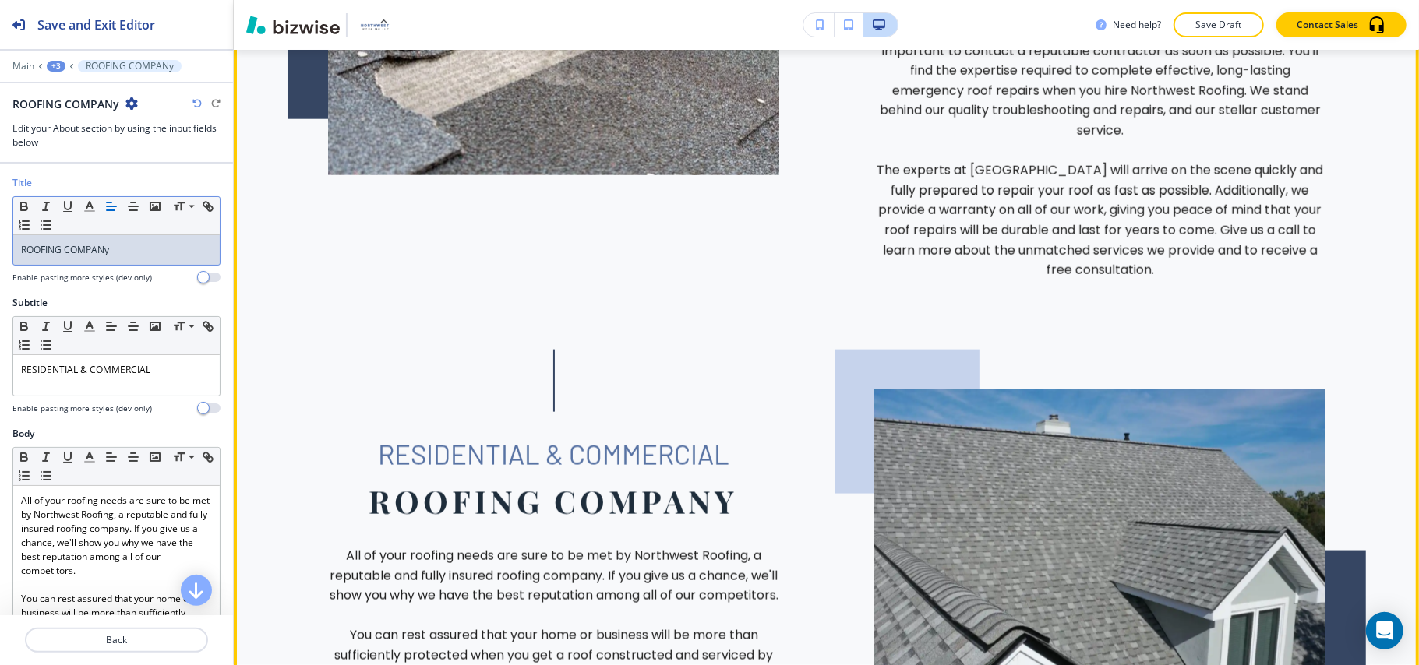
scroll to position [1349, 0]
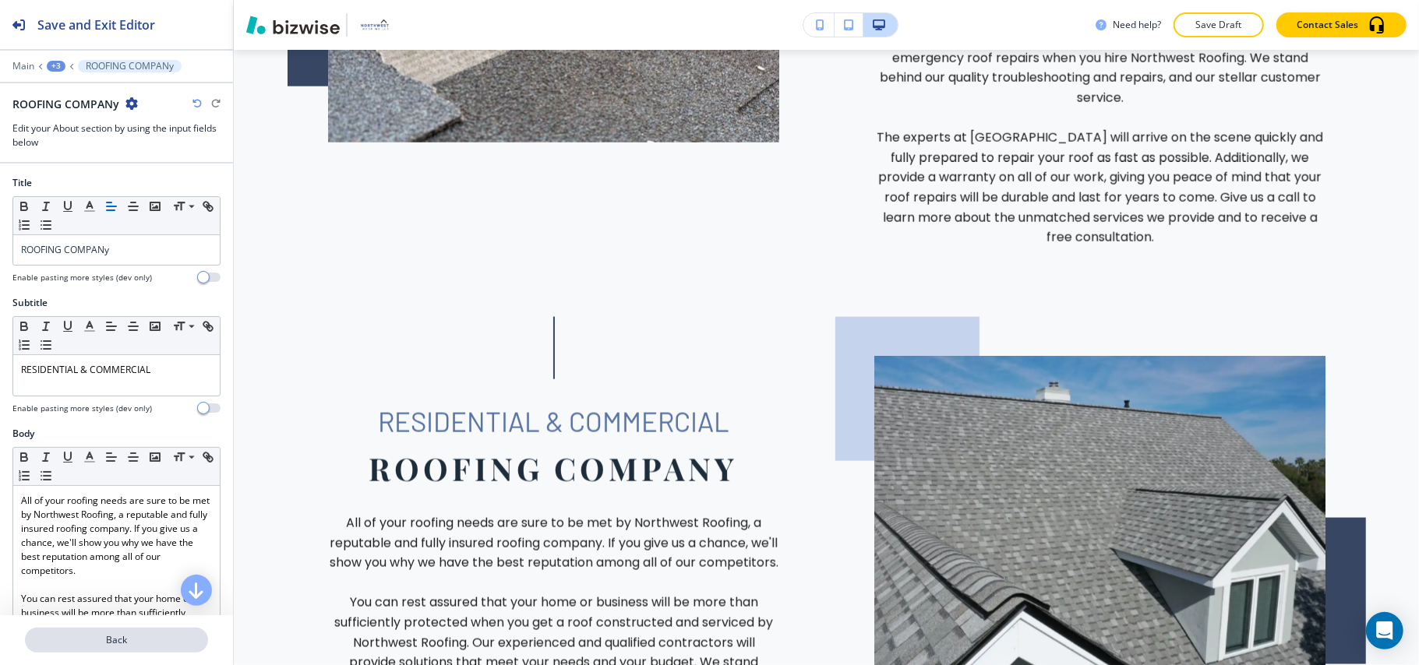
click at [148, 640] on p "Back" at bounding box center [116, 640] width 180 height 14
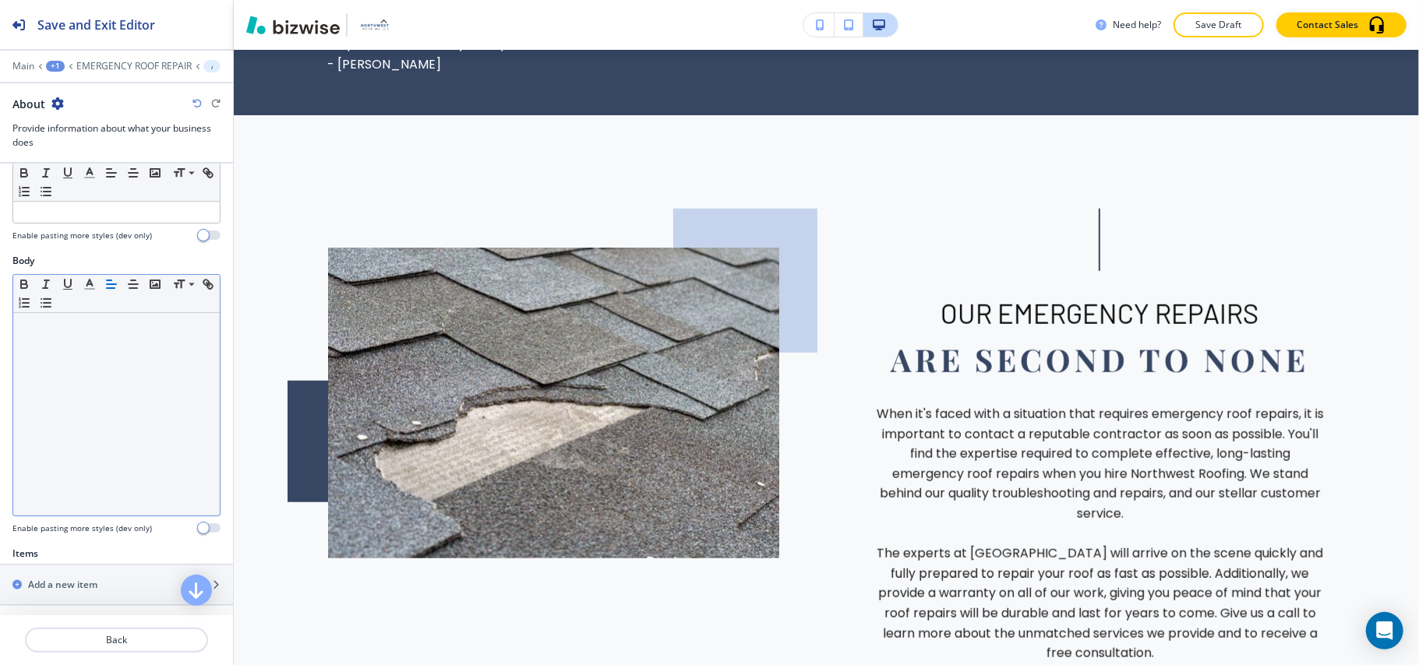
scroll to position [415, 0]
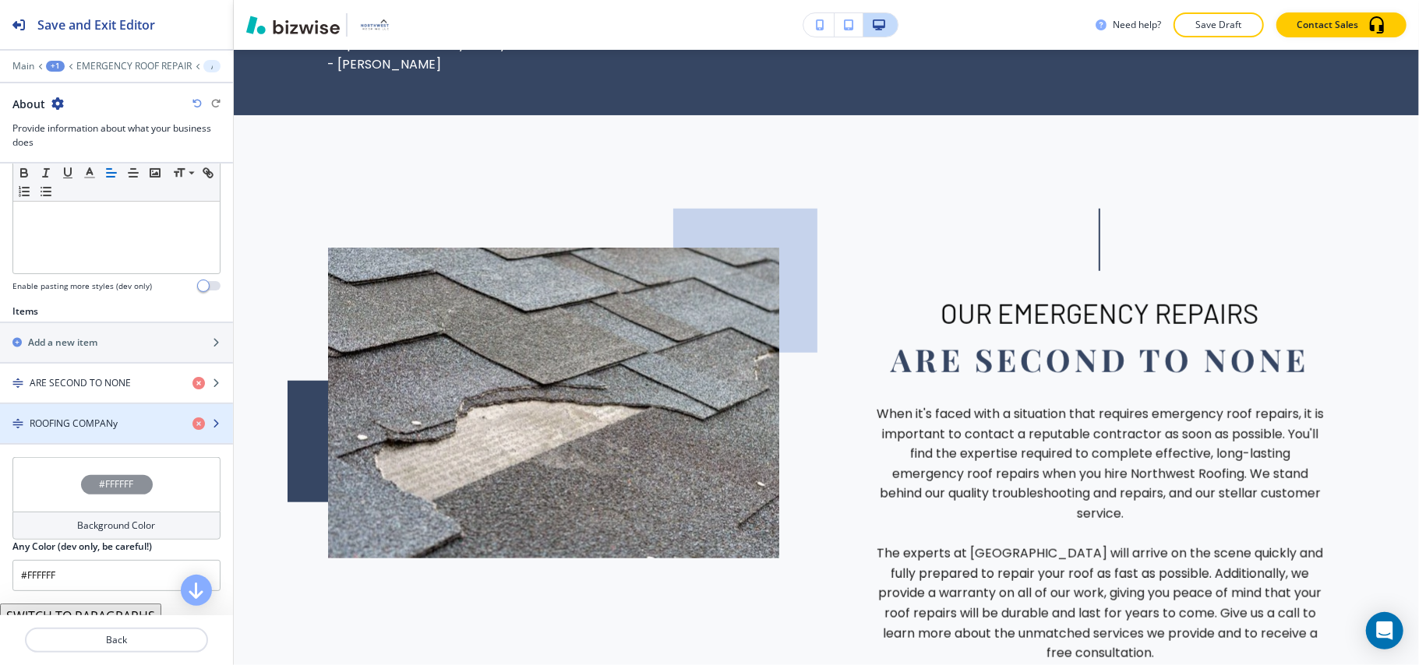
click at [104, 441] on div "button" at bounding box center [116, 437] width 233 height 12
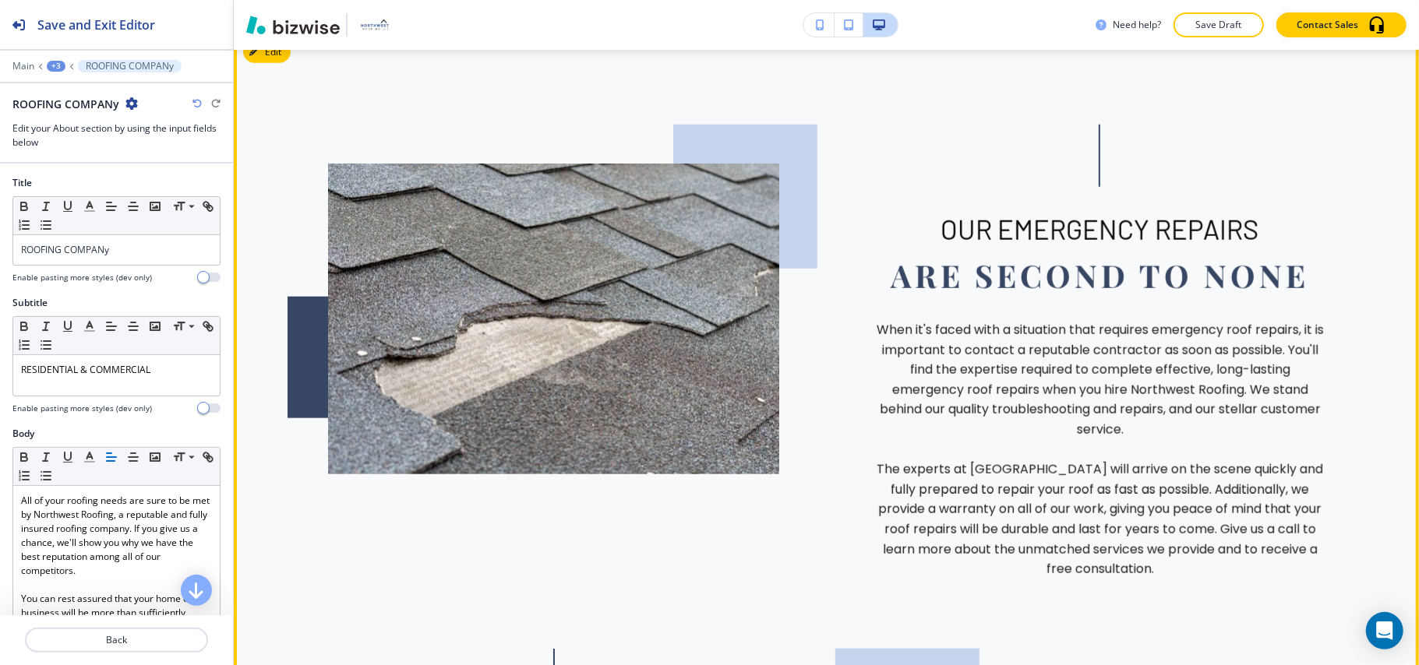
scroll to position [830, 0]
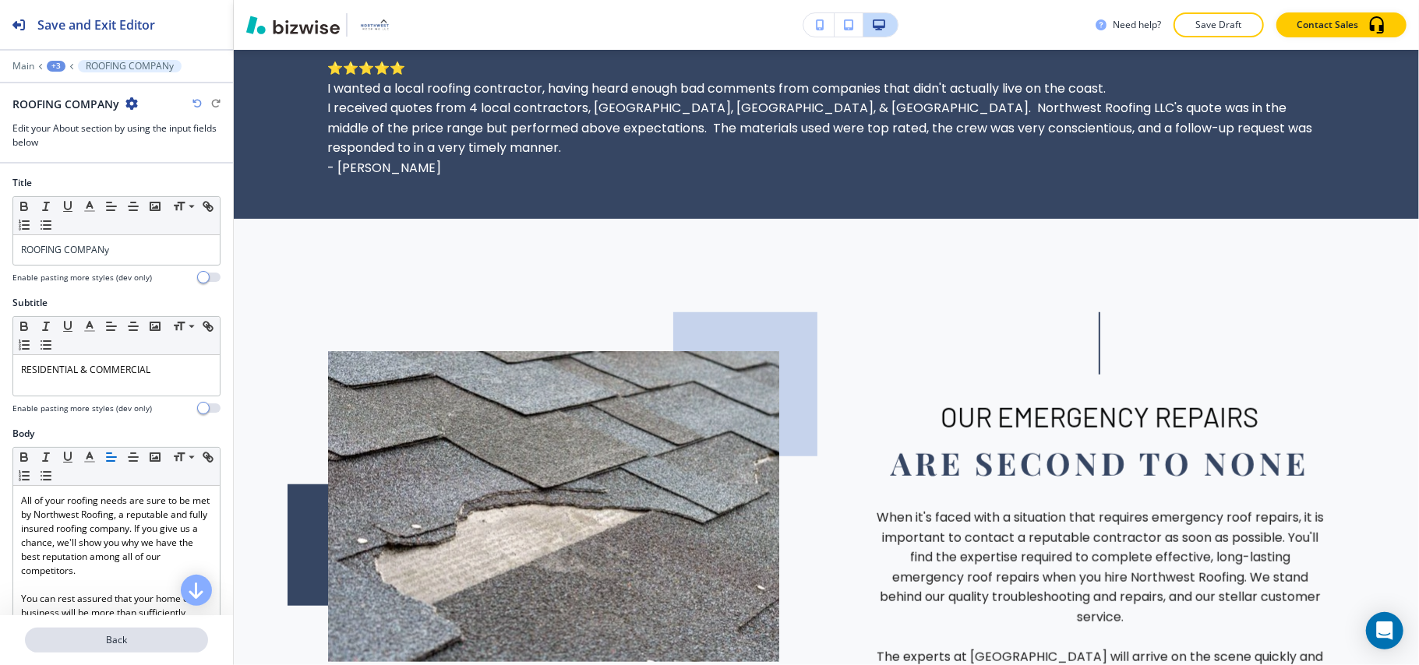
click at [139, 643] on p "Back" at bounding box center [116, 640] width 180 height 14
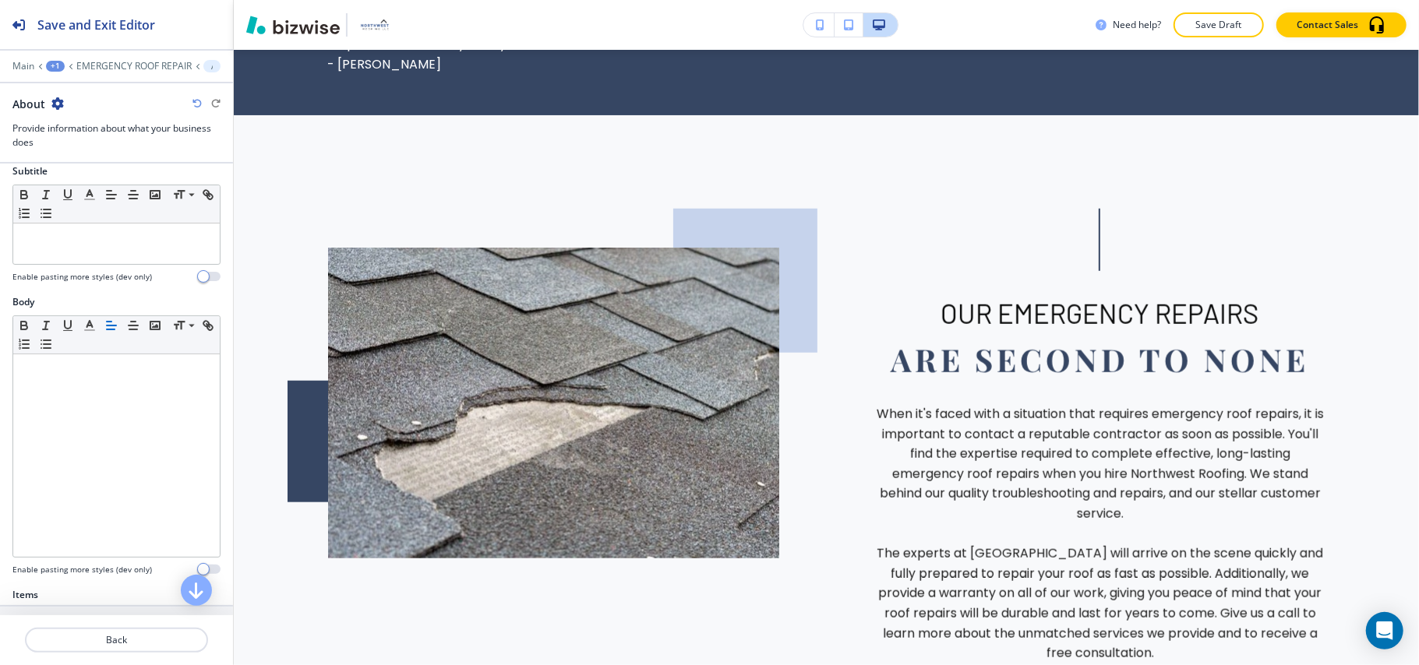
scroll to position [415, 0]
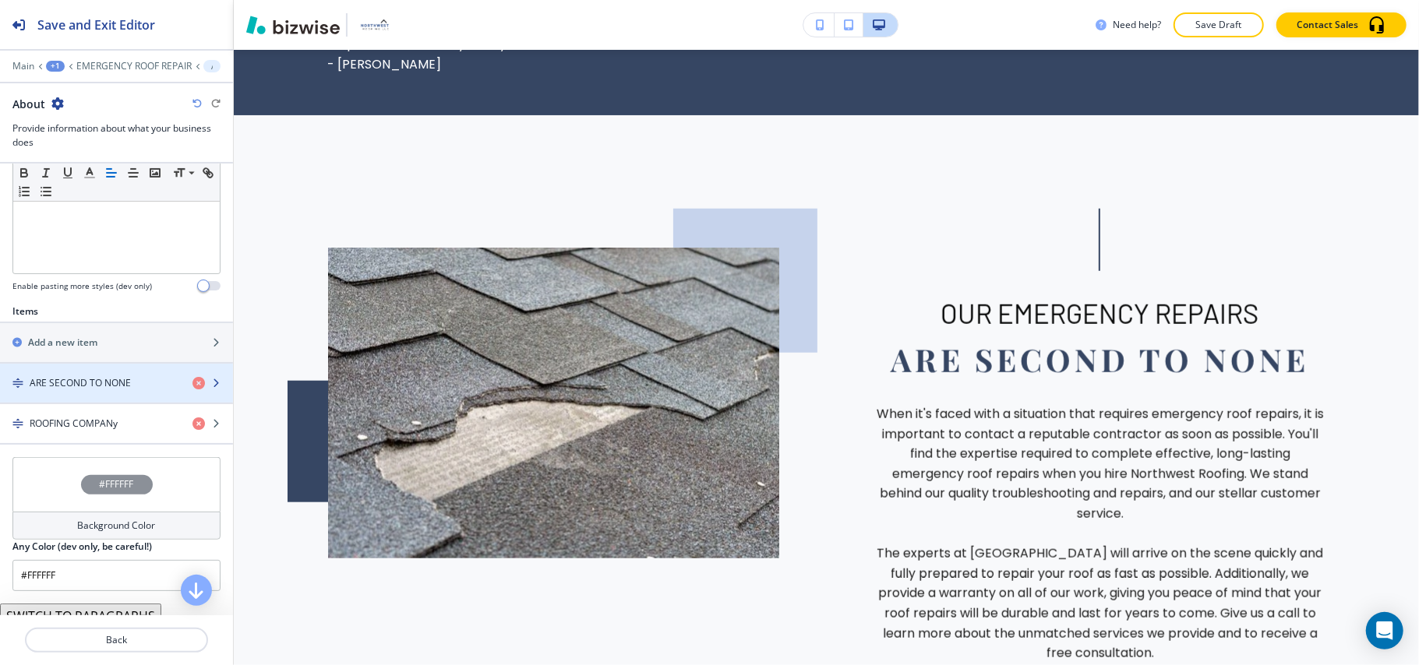
click at [87, 399] on div "button" at bounding box center [116, 396] width 233 height 12
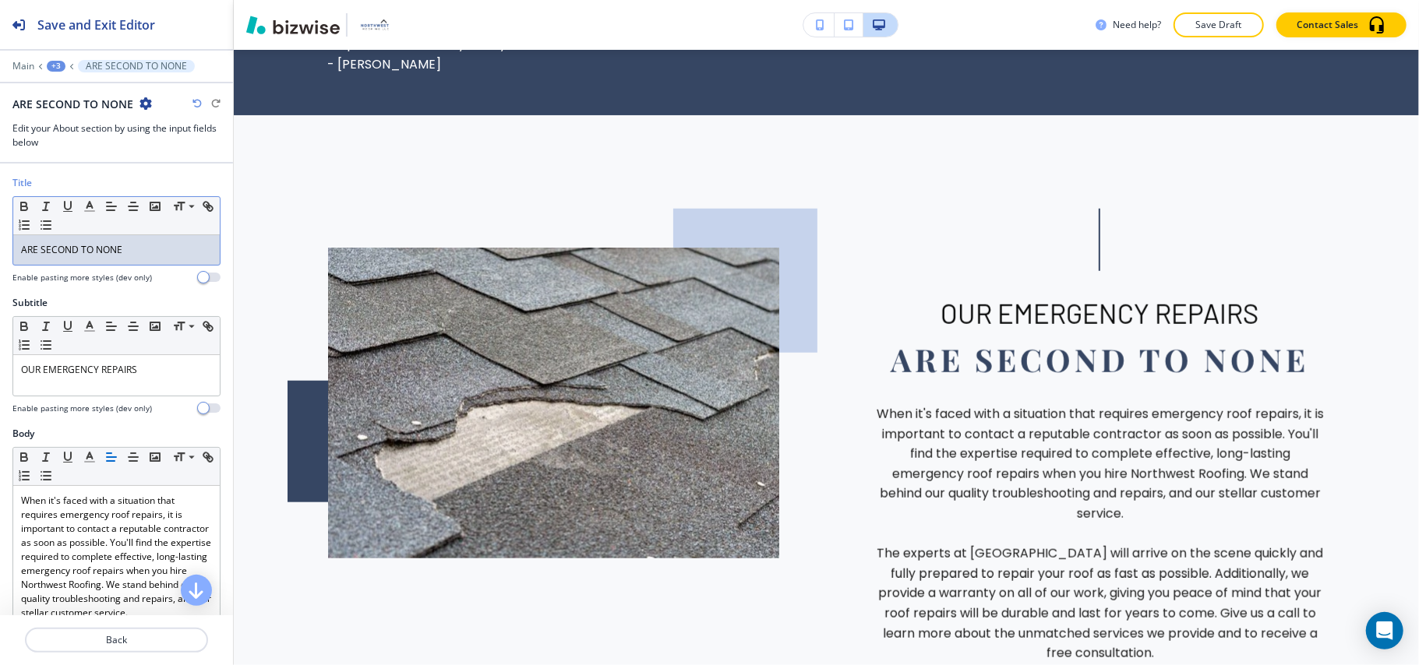
click at [164, 253] on p "ARE SECOND TO NONE" at bounding box center [116, 250] width 191 height 14
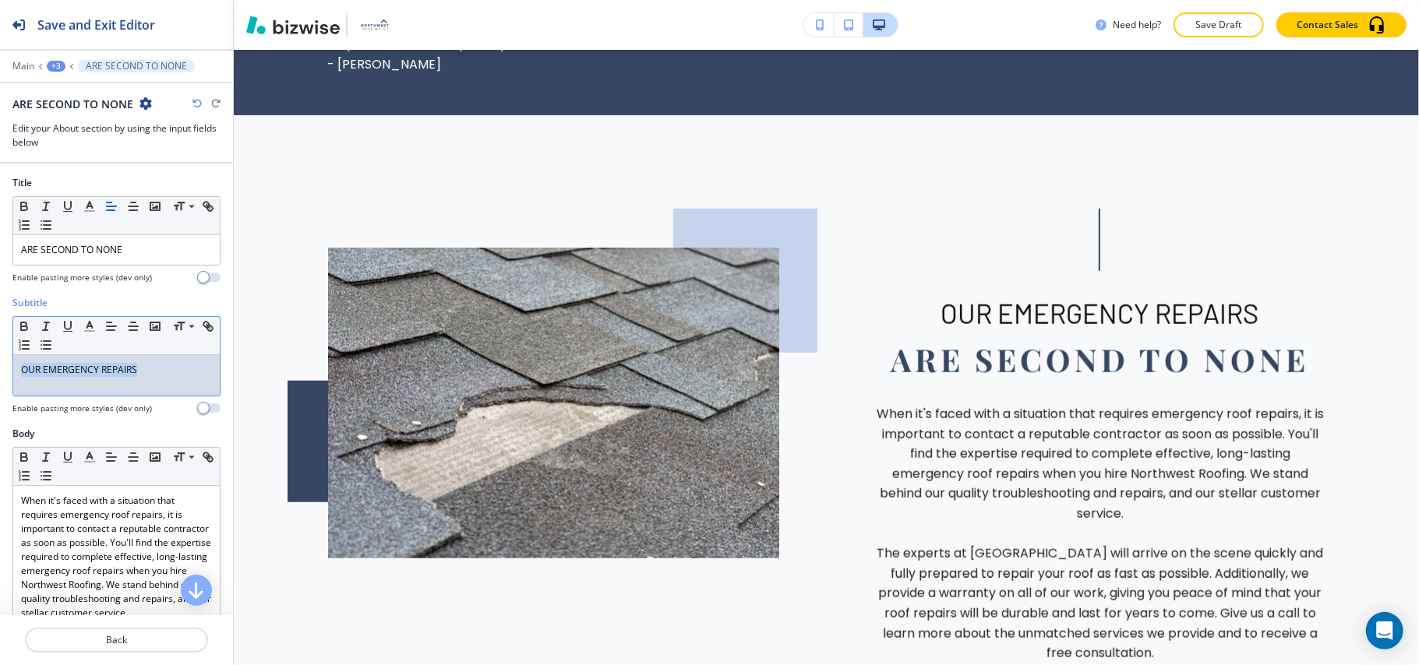
drag, startPoint x: 165, startPoint y: 377, endPoint x: 1, endPoint y: 357, distance: 165.6
click at [1, 357] on div "Subtitle Small Normal Large Huge OUR EMERGENCY REPAIRS Enable pasting more styl…" at bounding box center [116, 361] width 233 height 131
click at [89, 326] on polyline "button" at bounding box center [89, 325] width 5 height 6
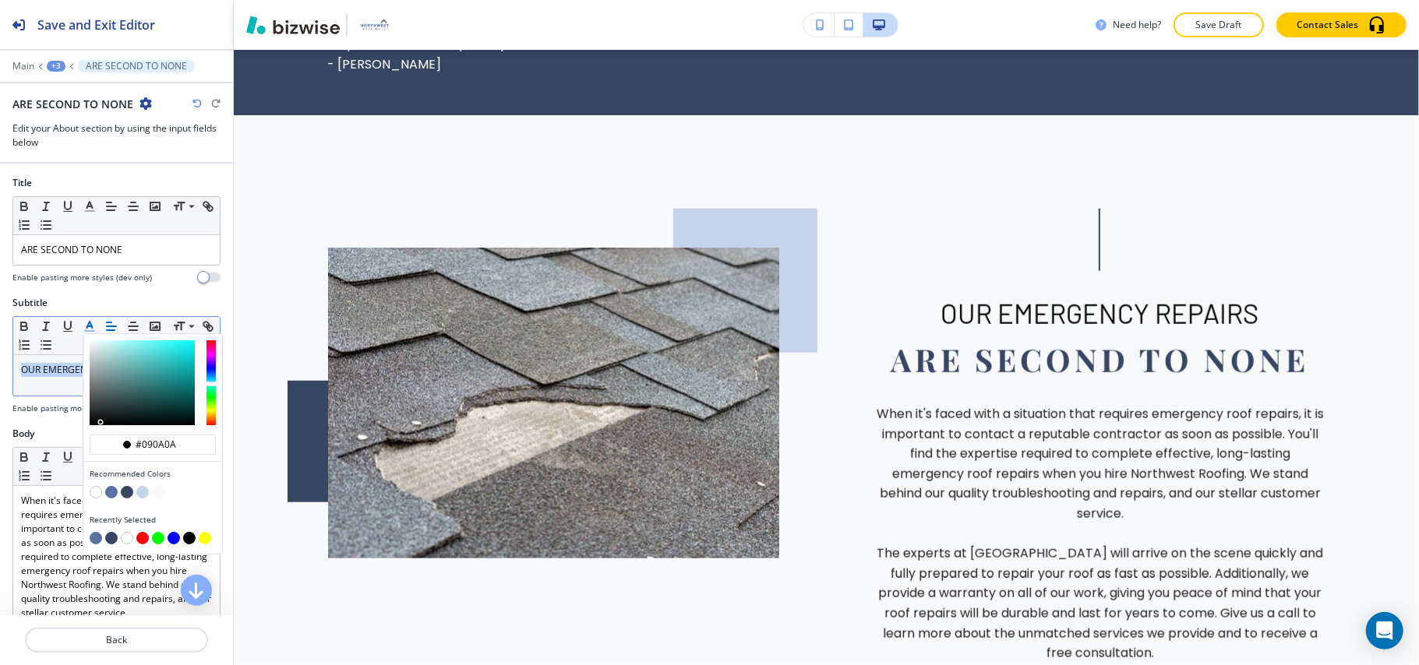
click at [110, 496] on button "button" at bounding box center [111, 492] width 12 height 12
type input "#5772a3"
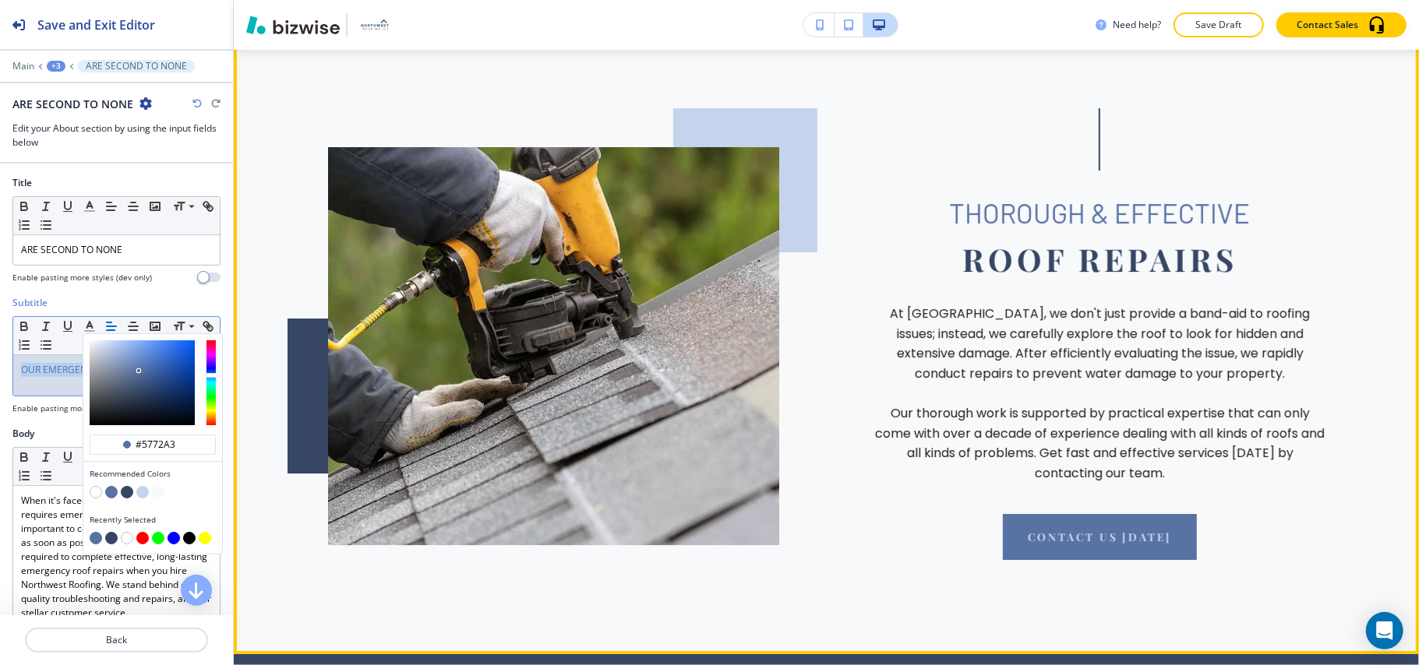
scroll to position [3530, 0]
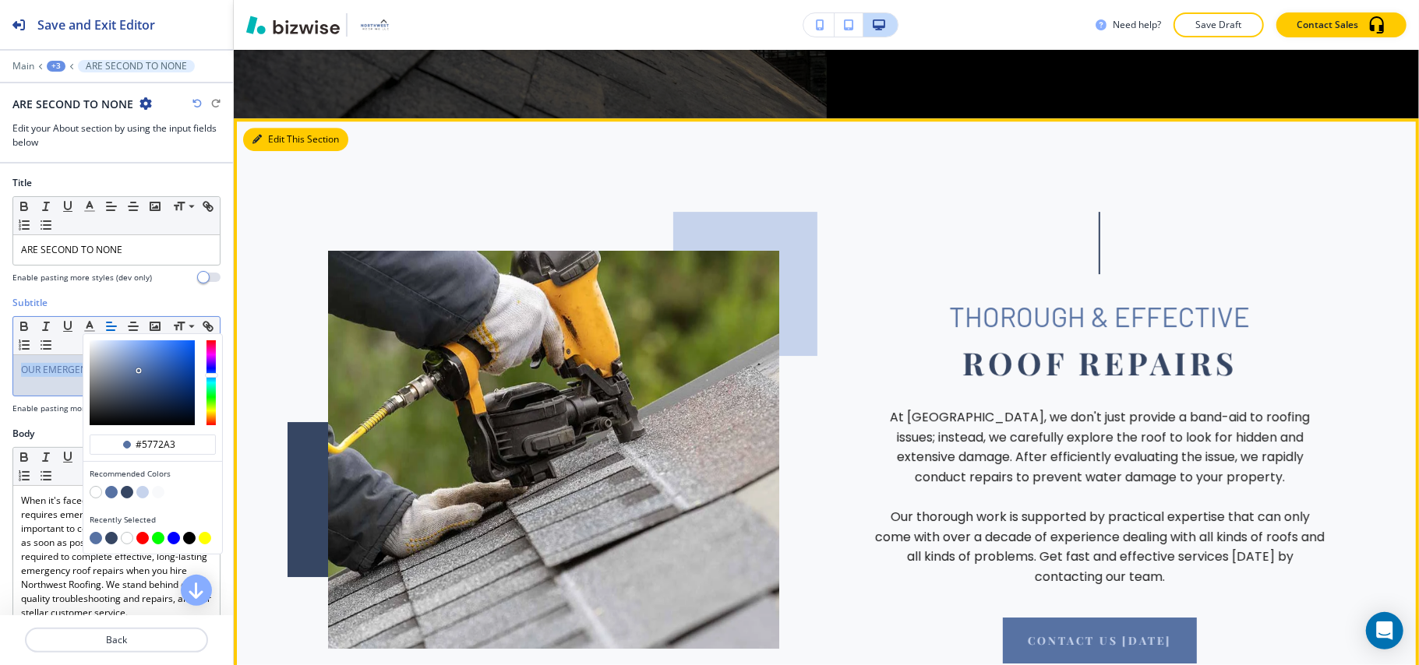
click at [272, 128] on button "Edit This Section" at bounding box center [295, 139] width 105 height 23
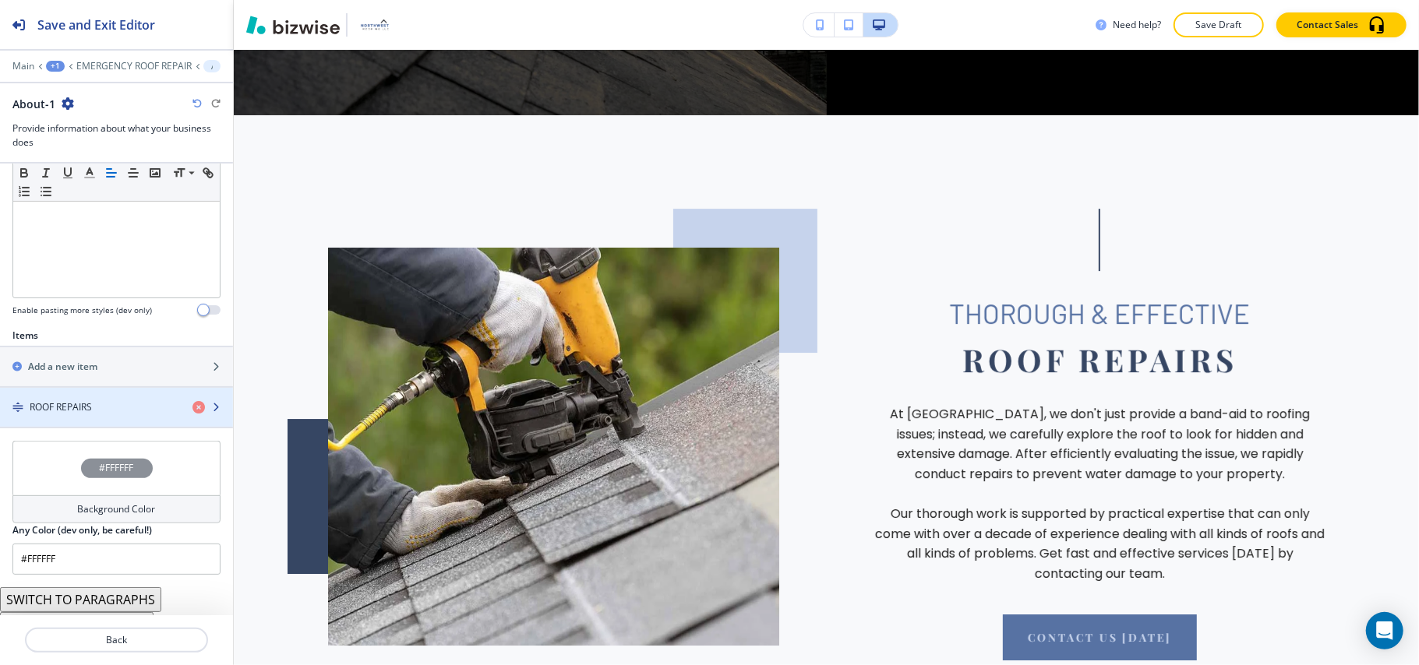
scroll to position [474, 0]
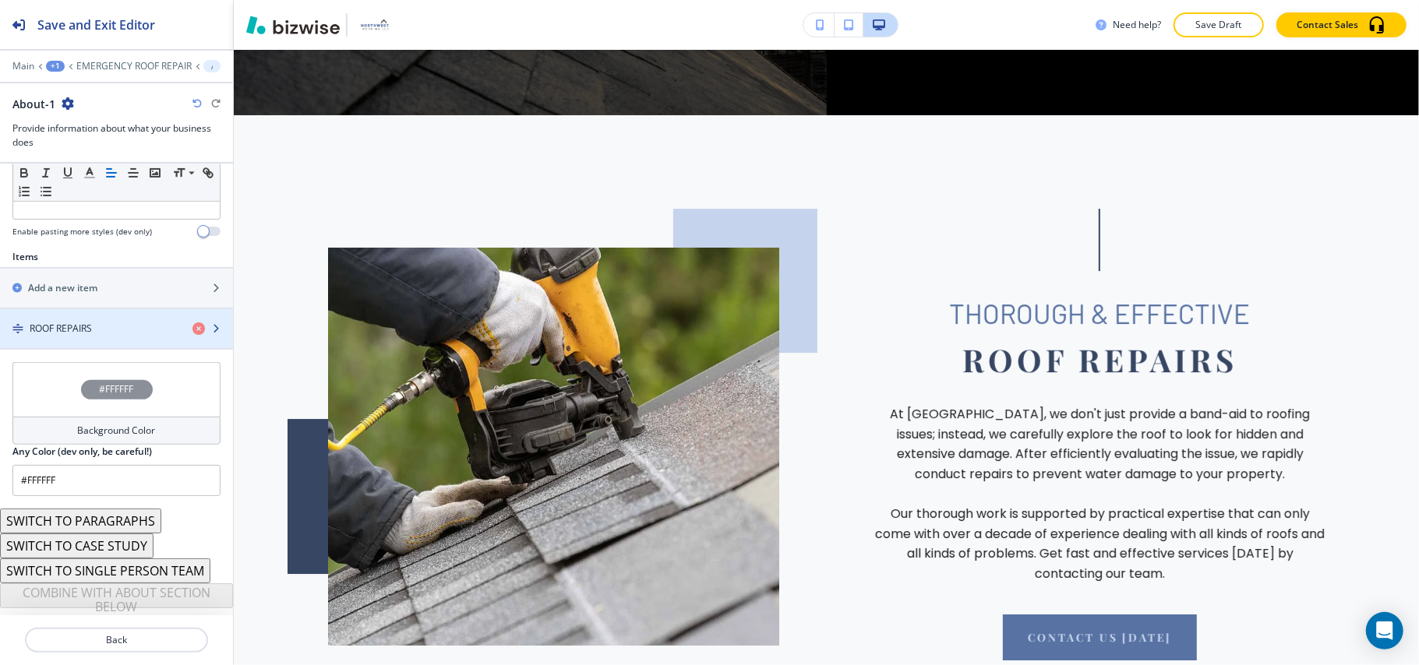
click at [101, 336] on div "button" at bounding box center [116, 342] width 233 height 12
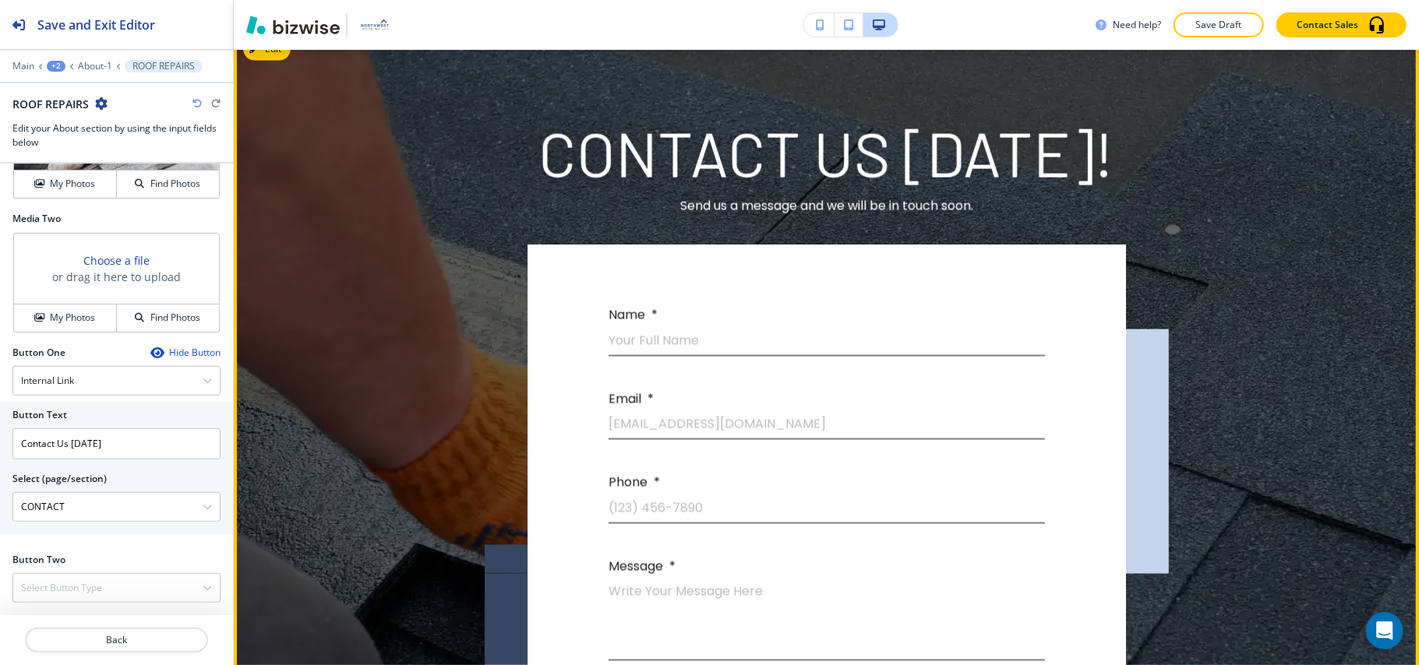
scroll to position [10128, 0]
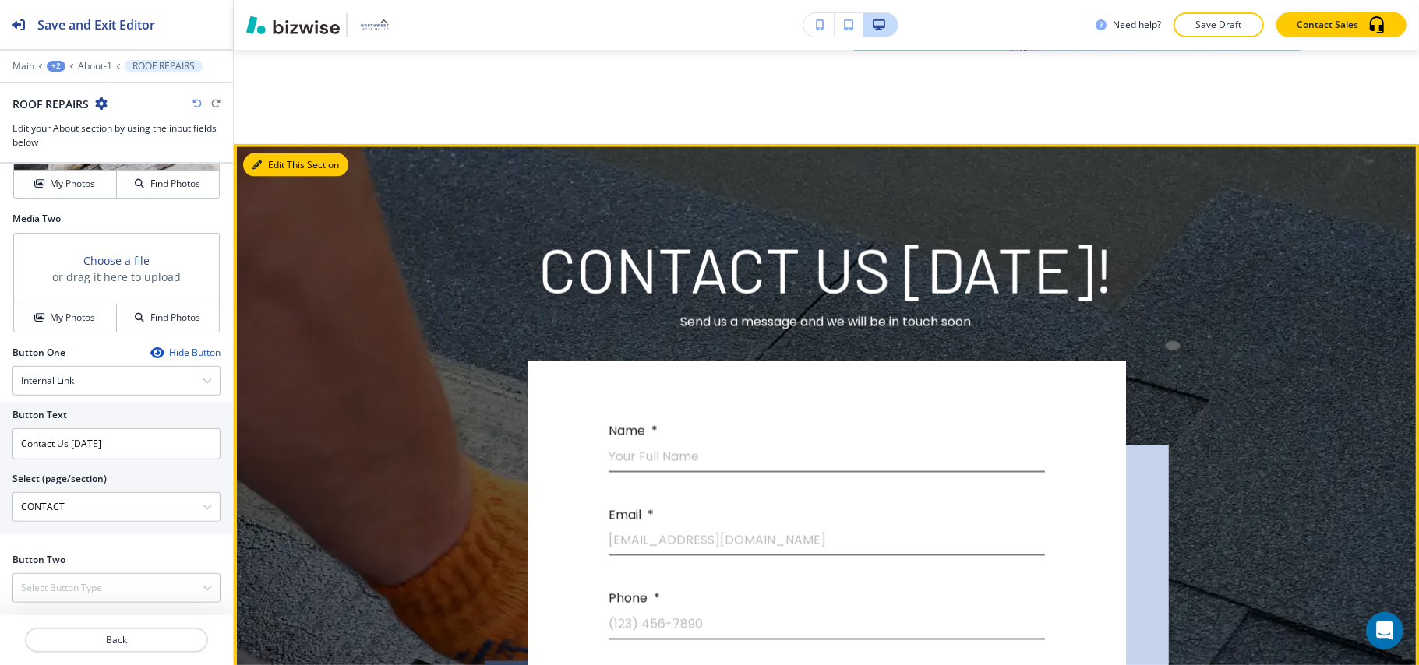
click at [266, 177] on button "Edit This Section" at bounding box center [295, 164] width 105 height 23
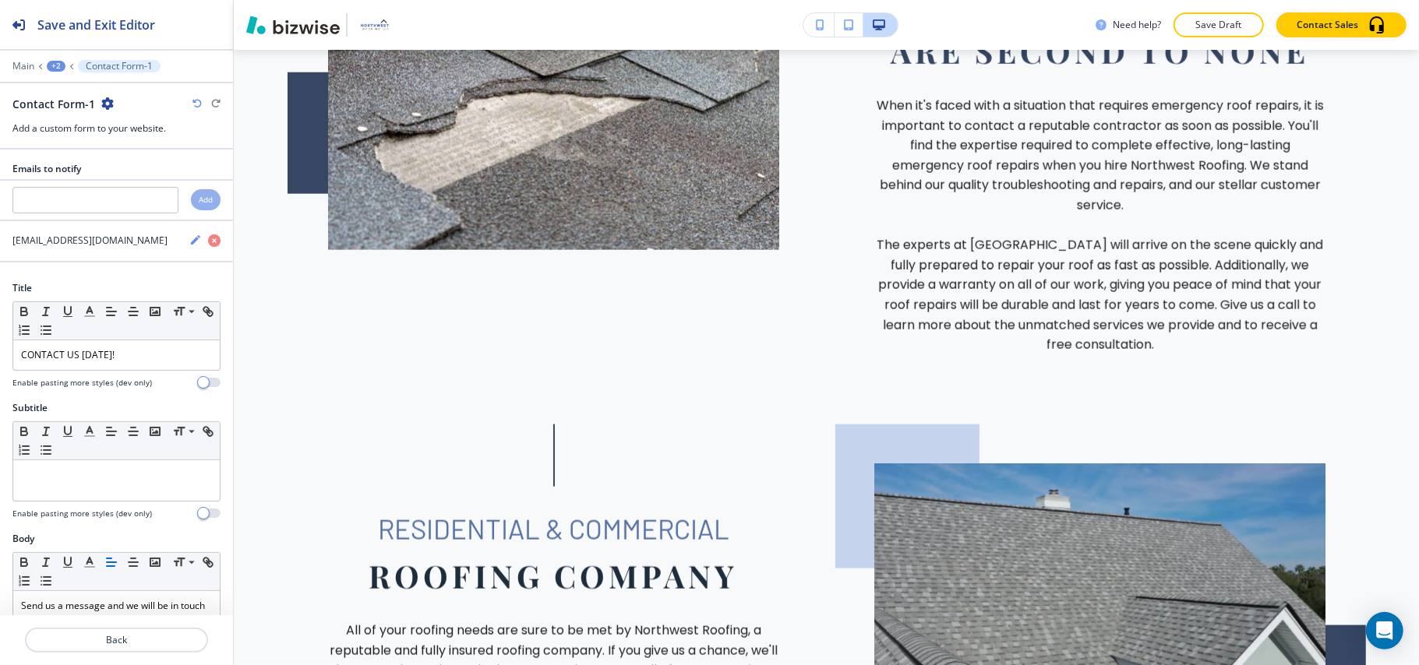
scroll to position [0, 0]
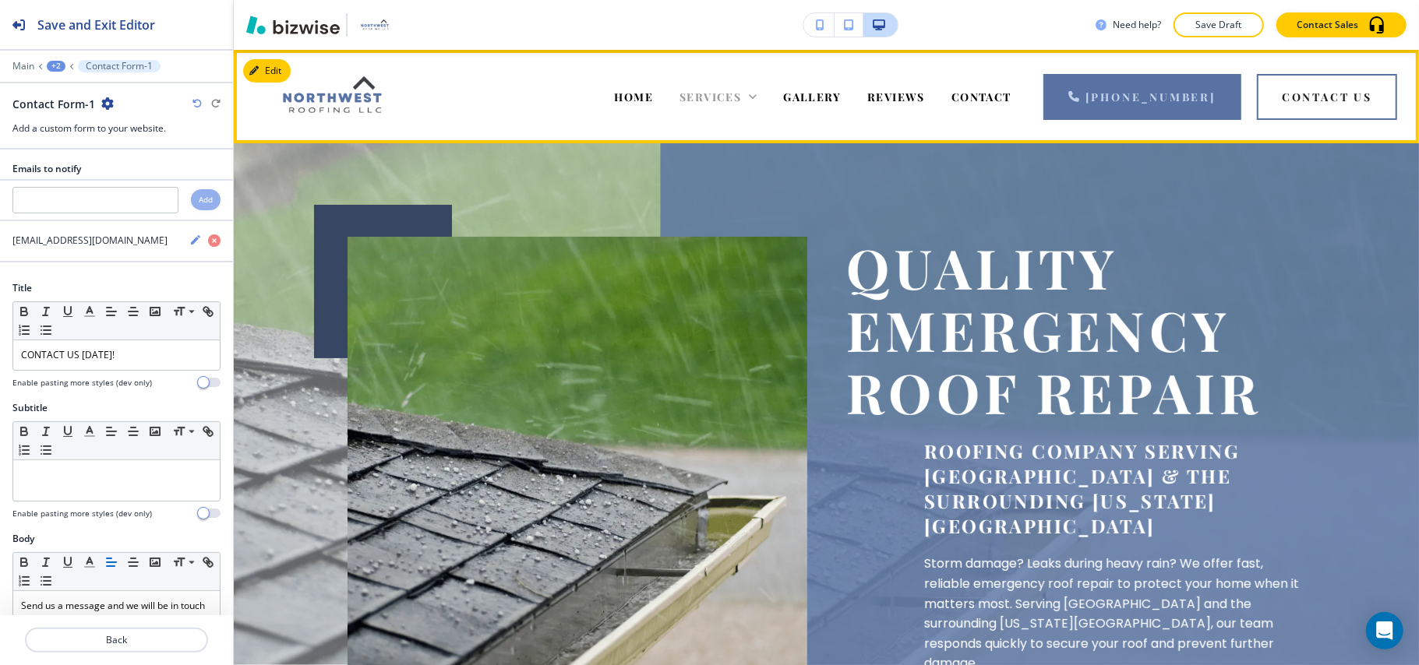
click at [739, 98] on span "SERVICES" at bounding box center [710, 97] width 62 height 15
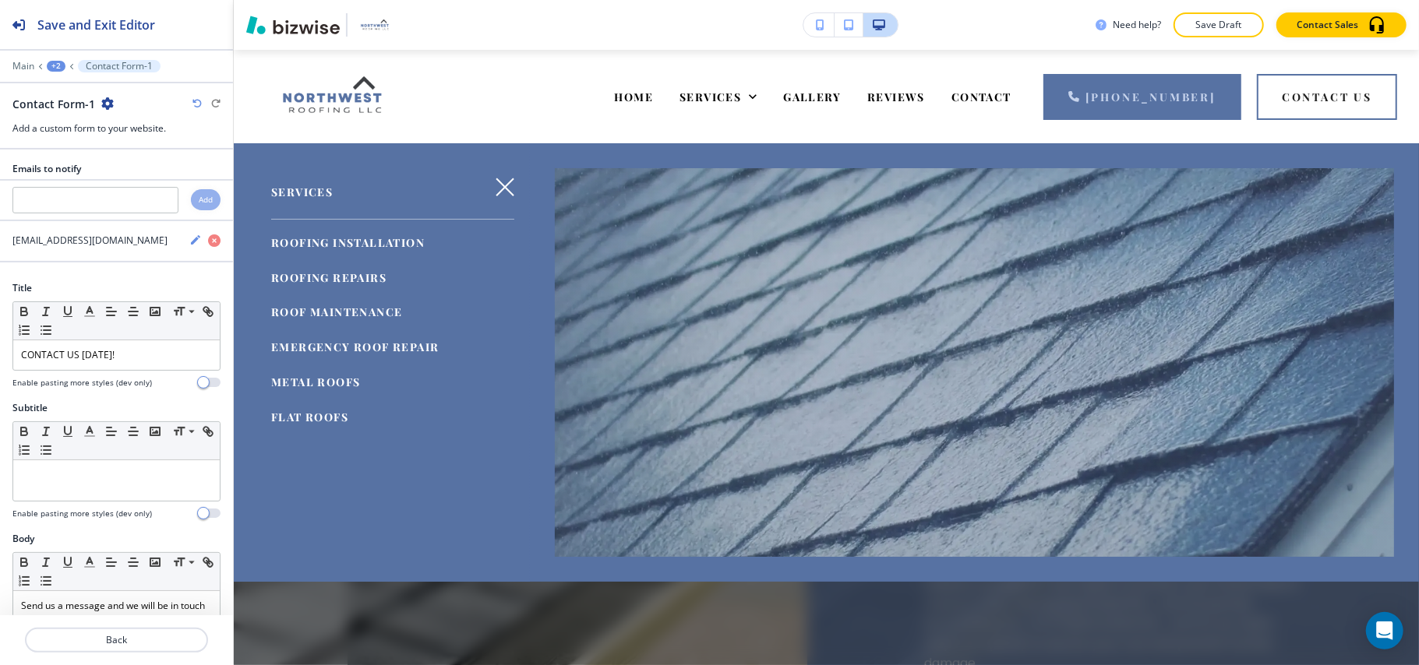
click at [302, 378] on span "METAL ROOFS" at bounding box center [315, 382] width 89 height 15
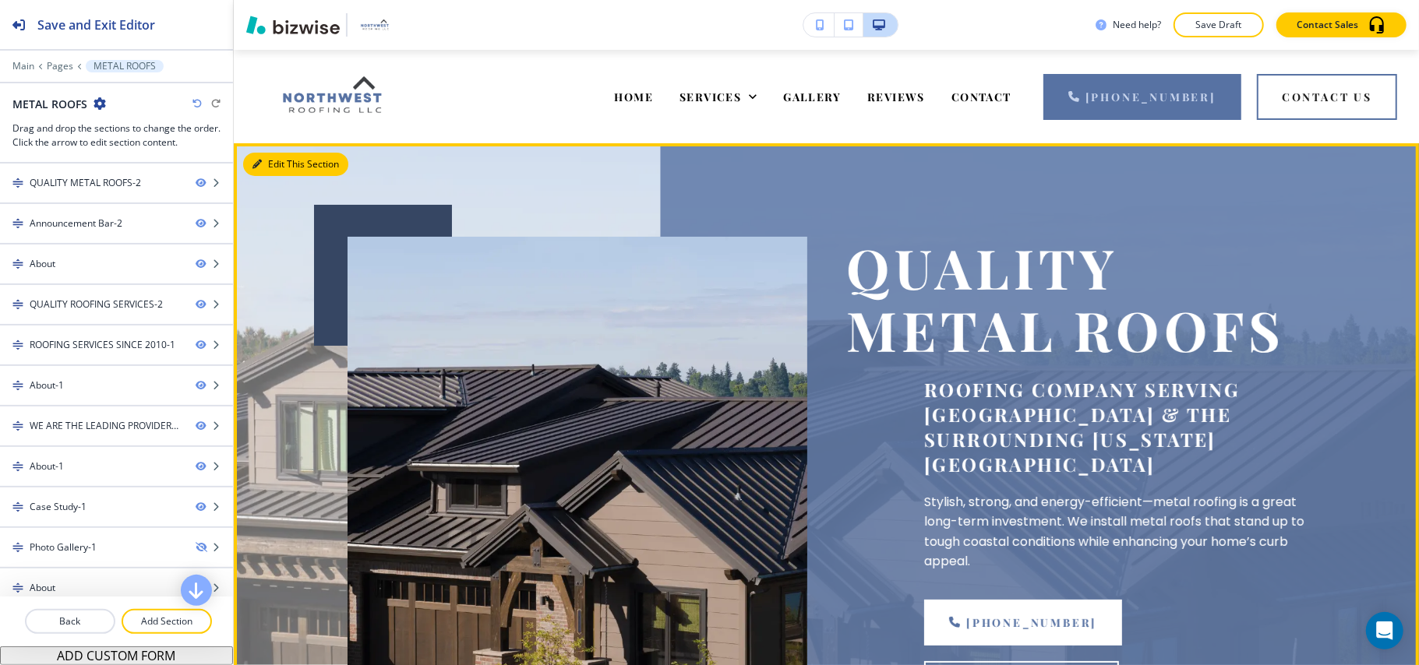
click at [263, 159] on button "Edit This Section" at bounding box center [295, 164] width 105 height 23
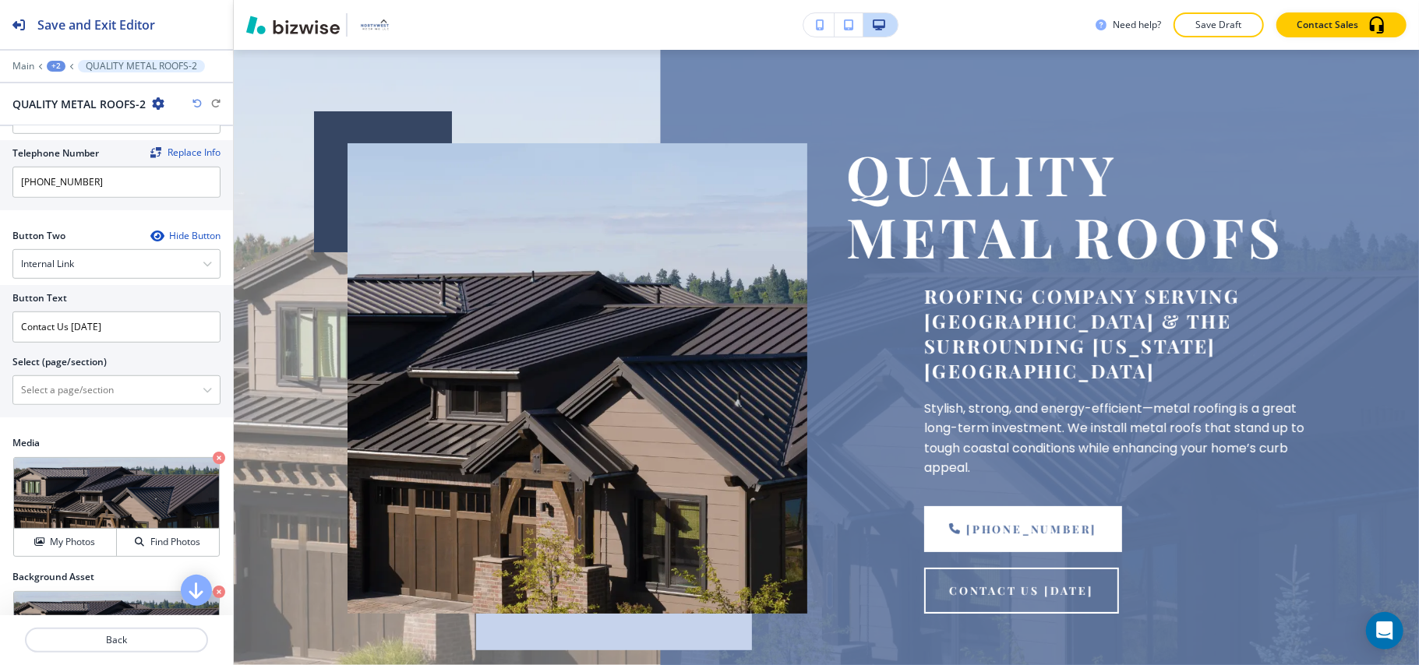
scroll to position [623, 0]
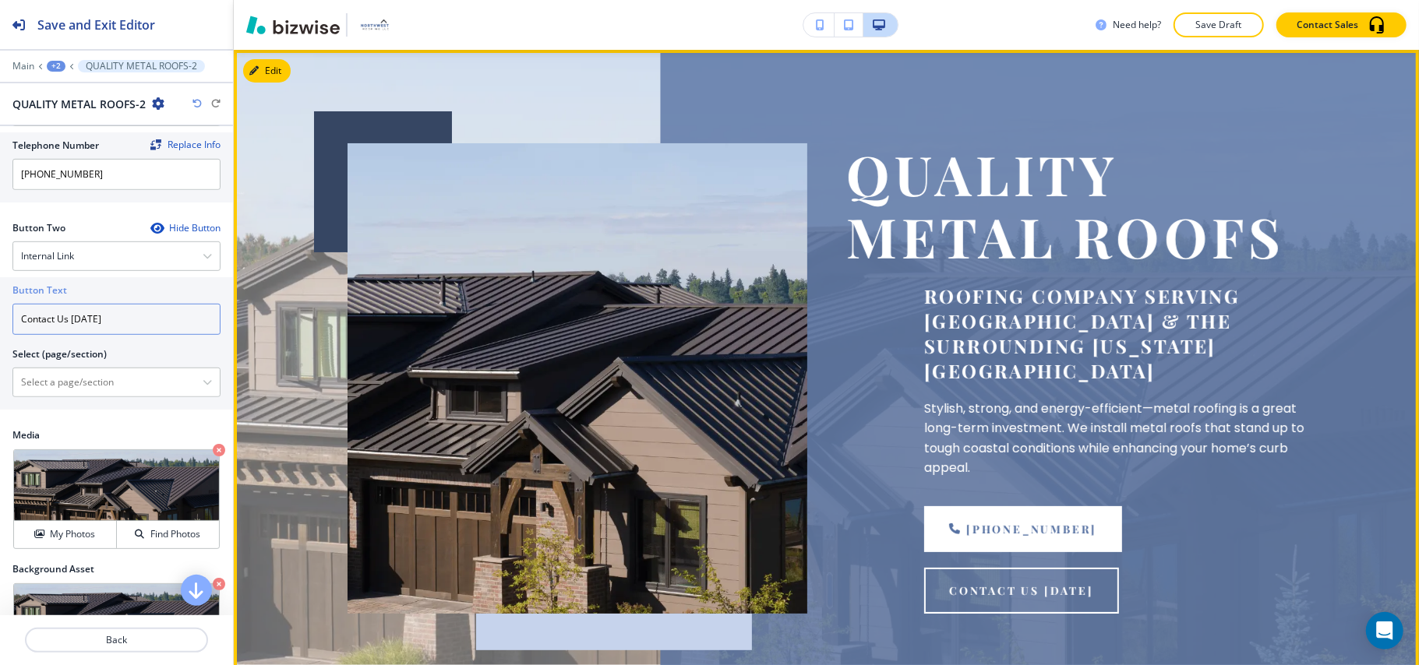
drag, startPoint x: 70, startPoint y: 322, endPoint x: 250, endPoint y: 326, distance: 180.0
click at [250, 326] on div "Save and Exit Editor Main +2 QUALITY METAL ROOFS-2 QUALITY METAL ROOFS-2 Title …" at bounding box center [709, 332] width 1419 height 665
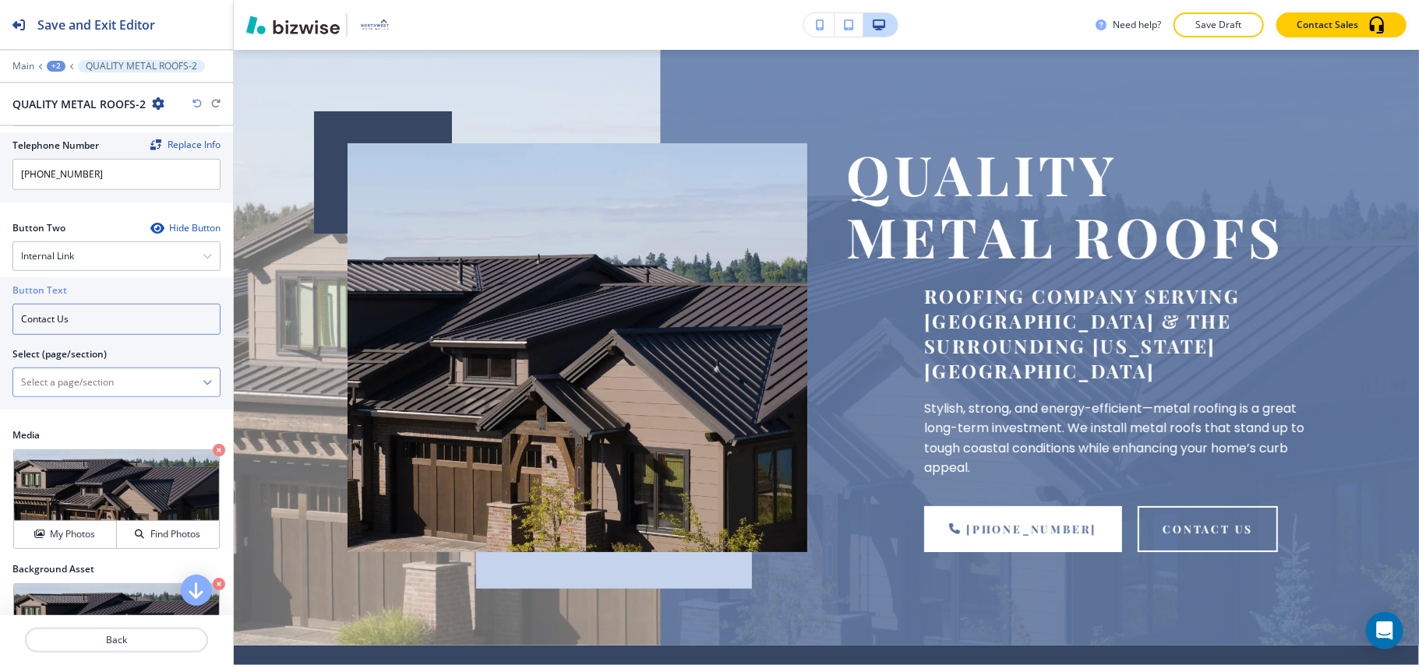
type input "Contact Us"
click at [72, 377] on \(page\/section\) "Manual Input" at bounding box center [107, 382] width 189 height 26
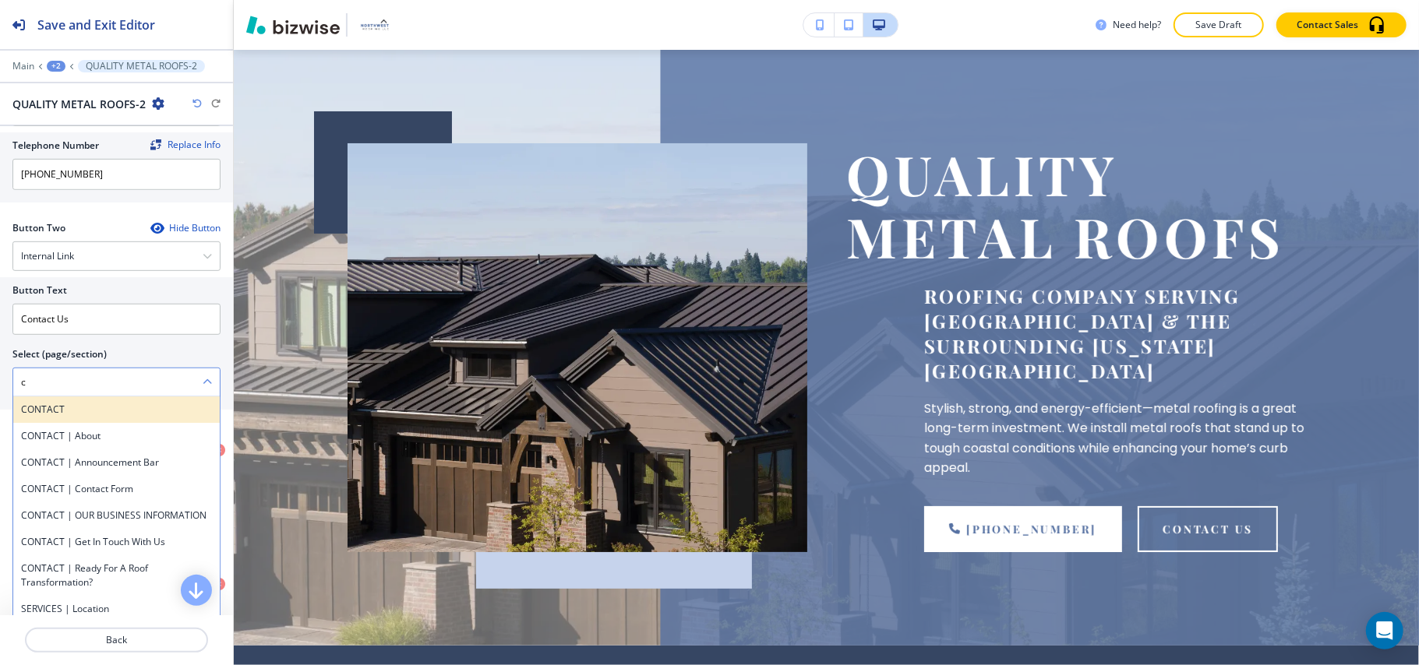
click at [36, 414] on h4 "CONTACT" at bounding box center [116, 410] width 191 height 14
type \(page\/section\) "CONTACT"
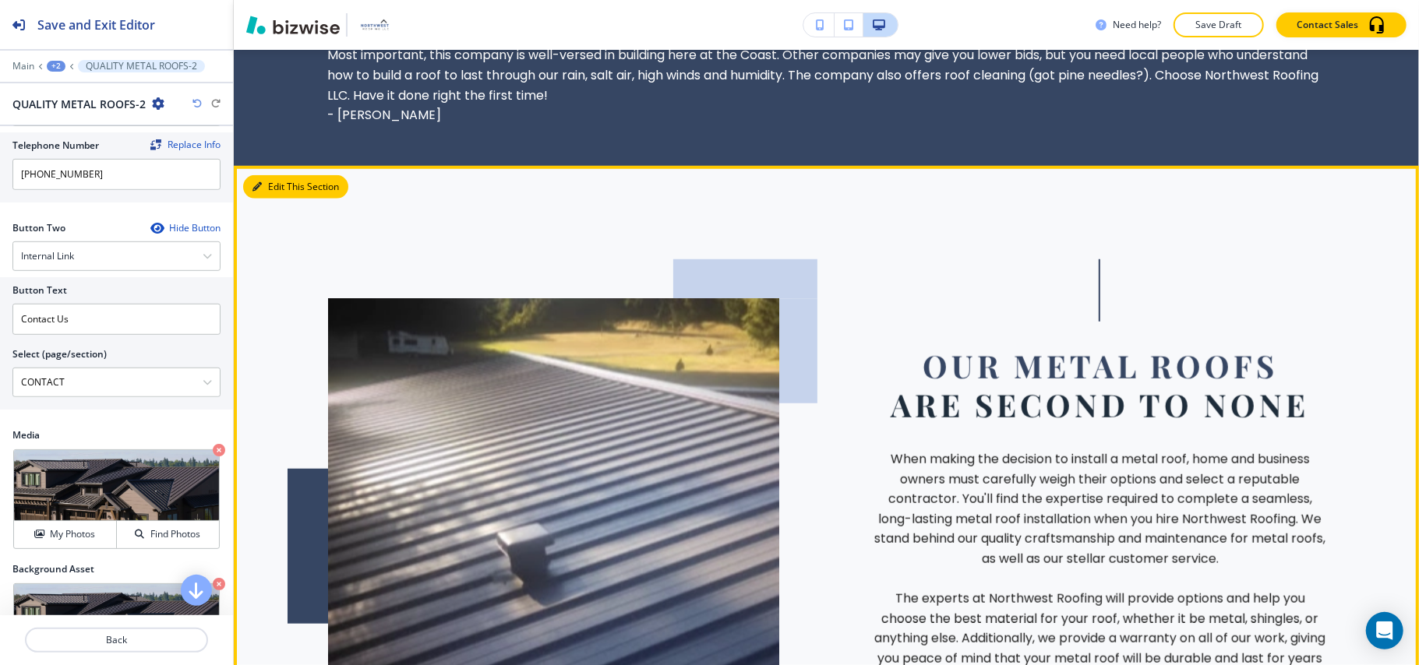
click at [281, 175] on button "Edit This Section" at bounding box center [295, 186] width 105 height 23
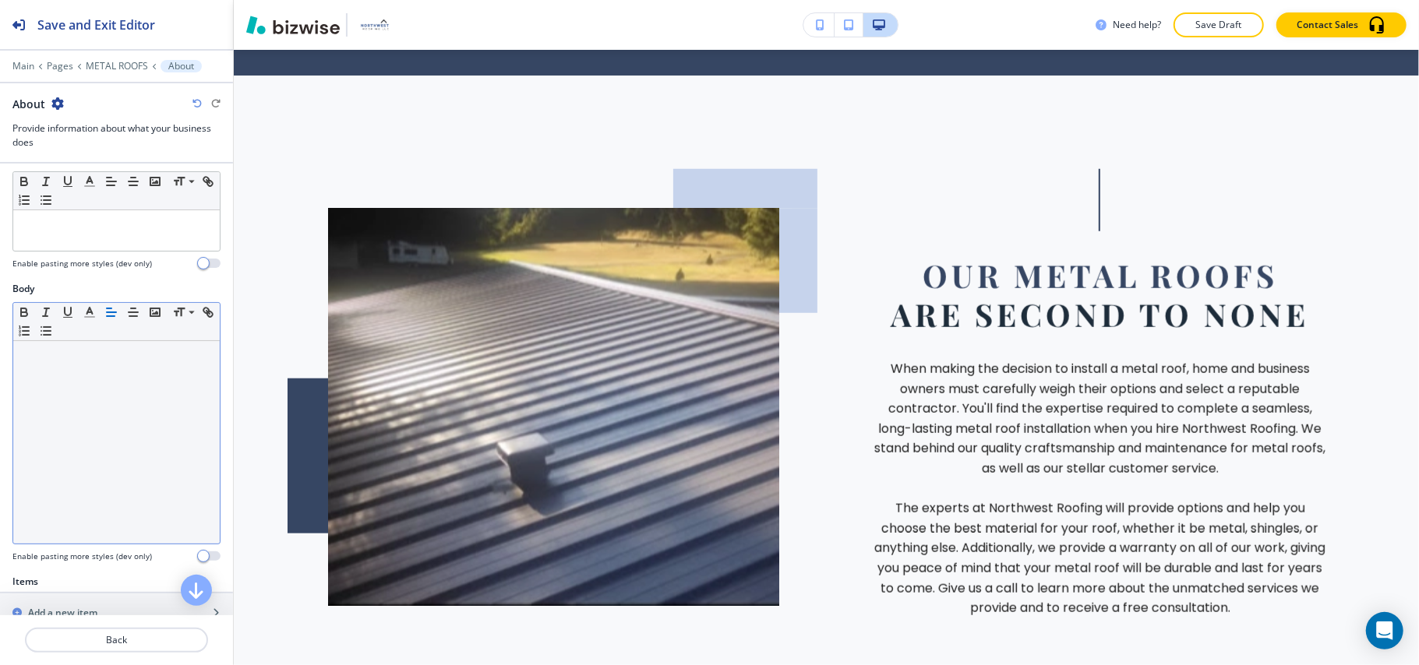
scroll to position [312, 0]
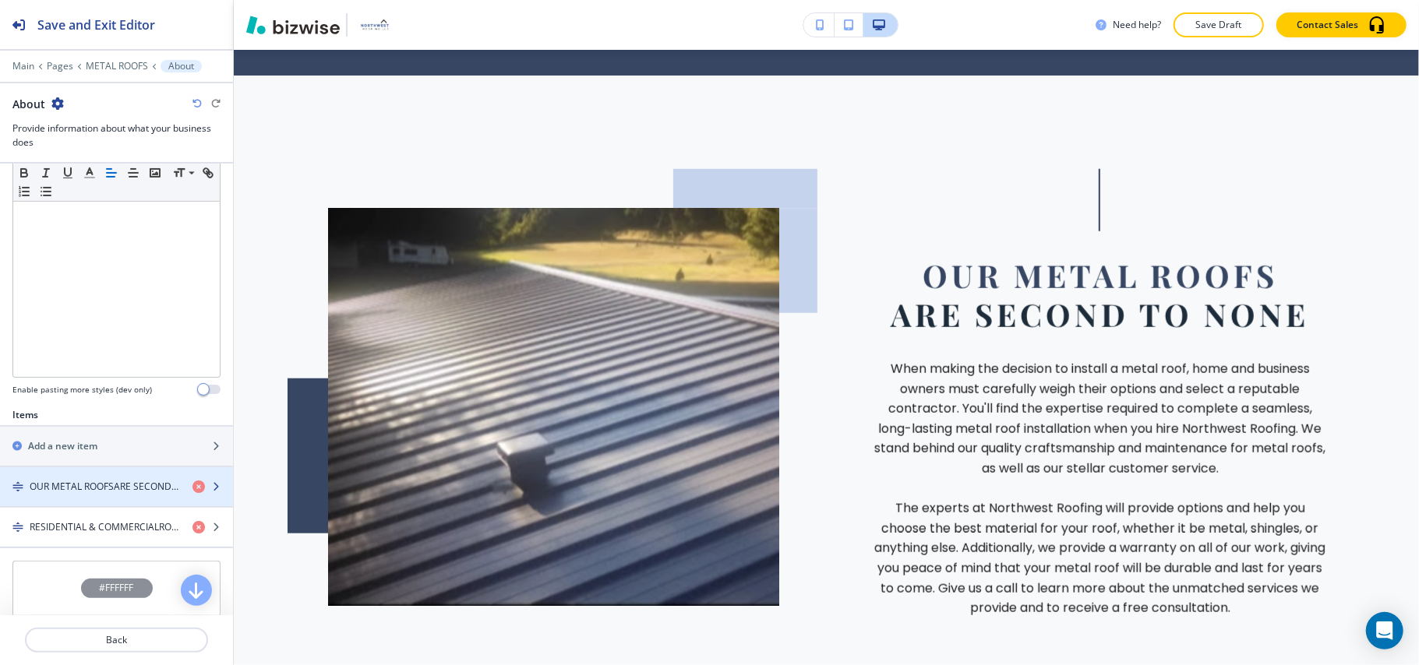
click at [128, 494] on h4 "OUR METAL ROOFSARE SECOND TO NONe" at bounding box center [105, 487] width 150 height 14
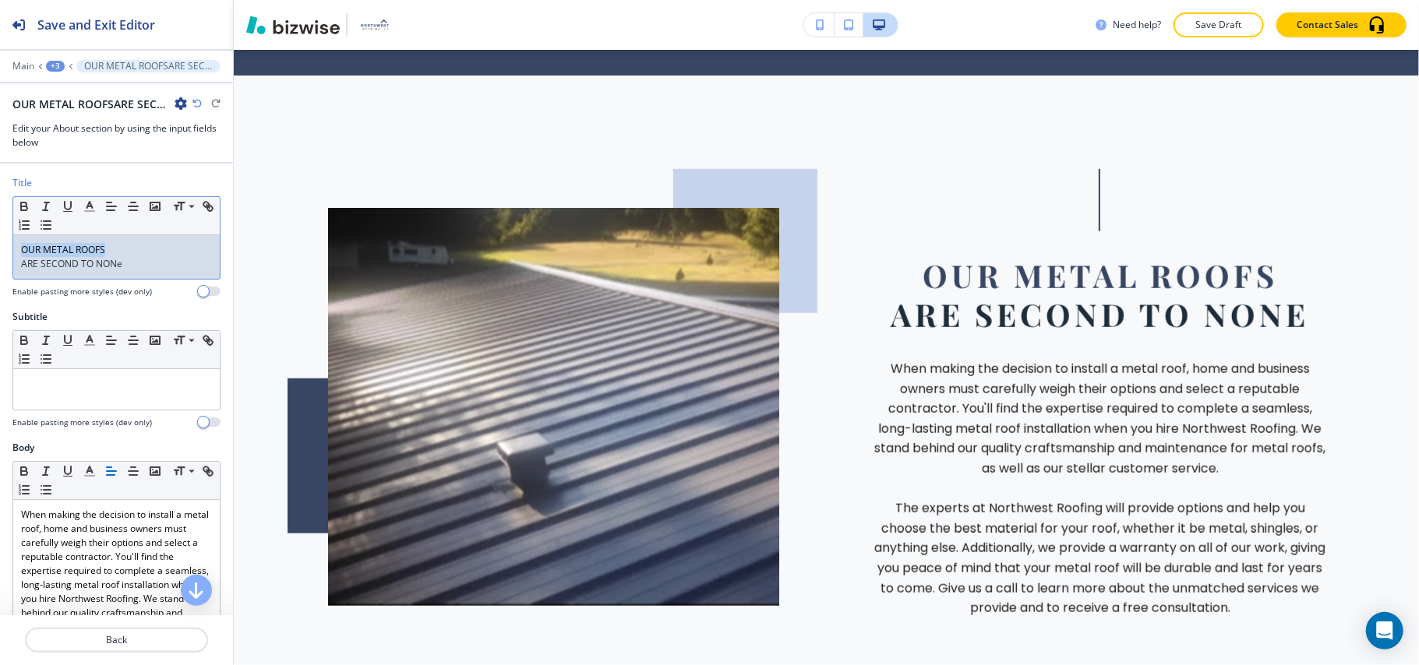
drag, startPoint x: 144, startPoint y: 241, endPoint x: 72, endPoint y: 238, distance: 71.8
click at [3, 241] on div "Title Small Normal Large Huge OUR METAL ROOFS ARE SECOND TO NONe Enable pasting…" at bounding box center [116, 243] width 233 height 134
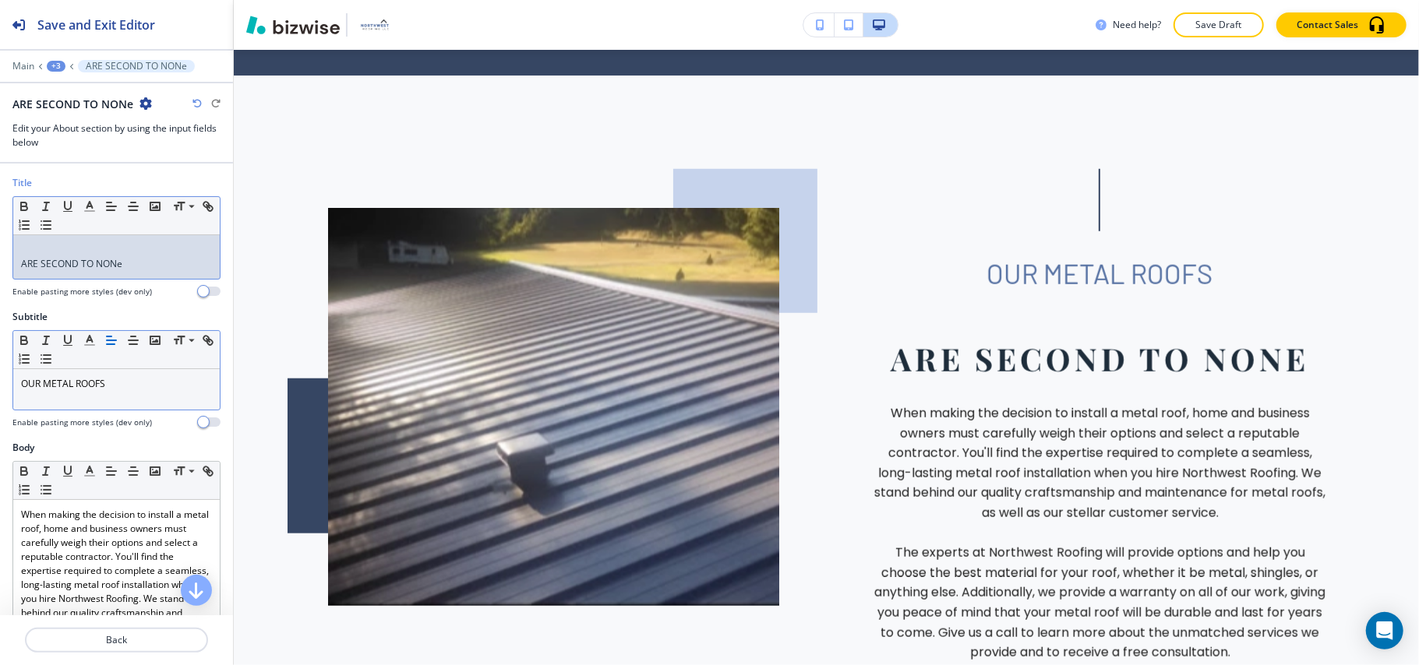
click at [19, 260] on div "ARE SECOND TO NONe" at bounding box center [116, 257] width 206 height 44
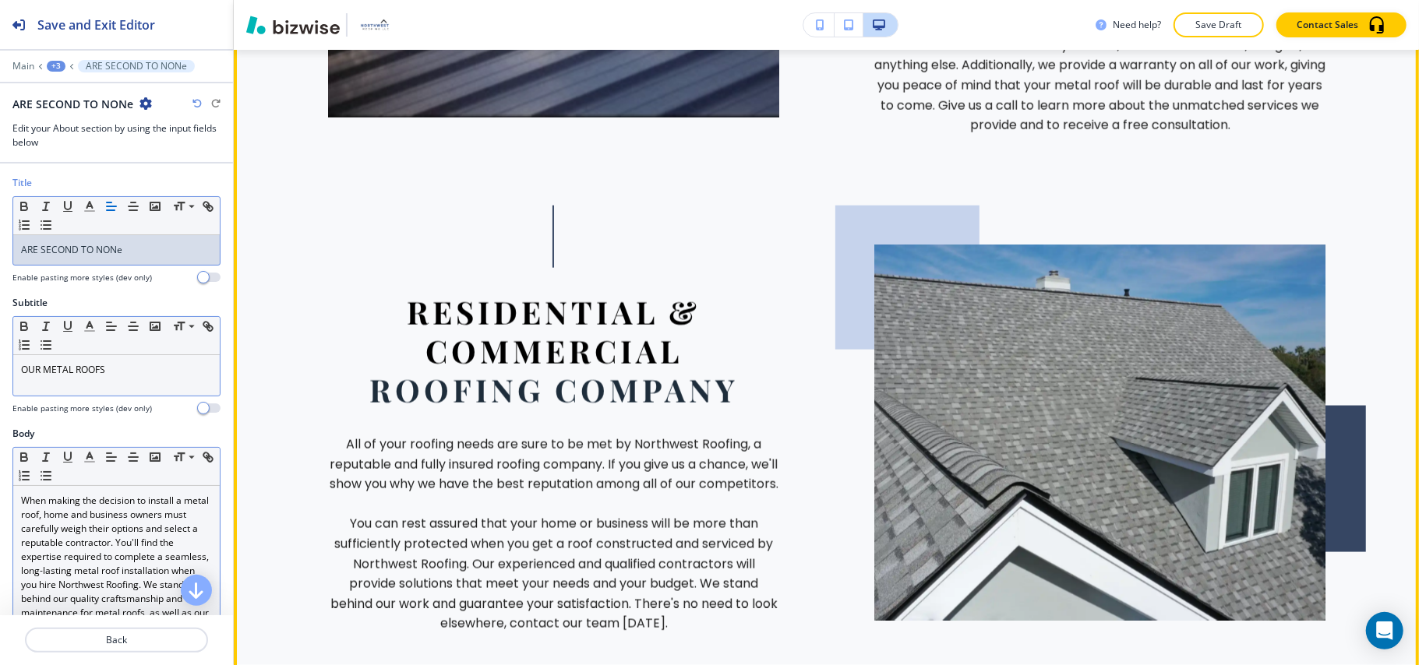
scroll to position [1430, 0]
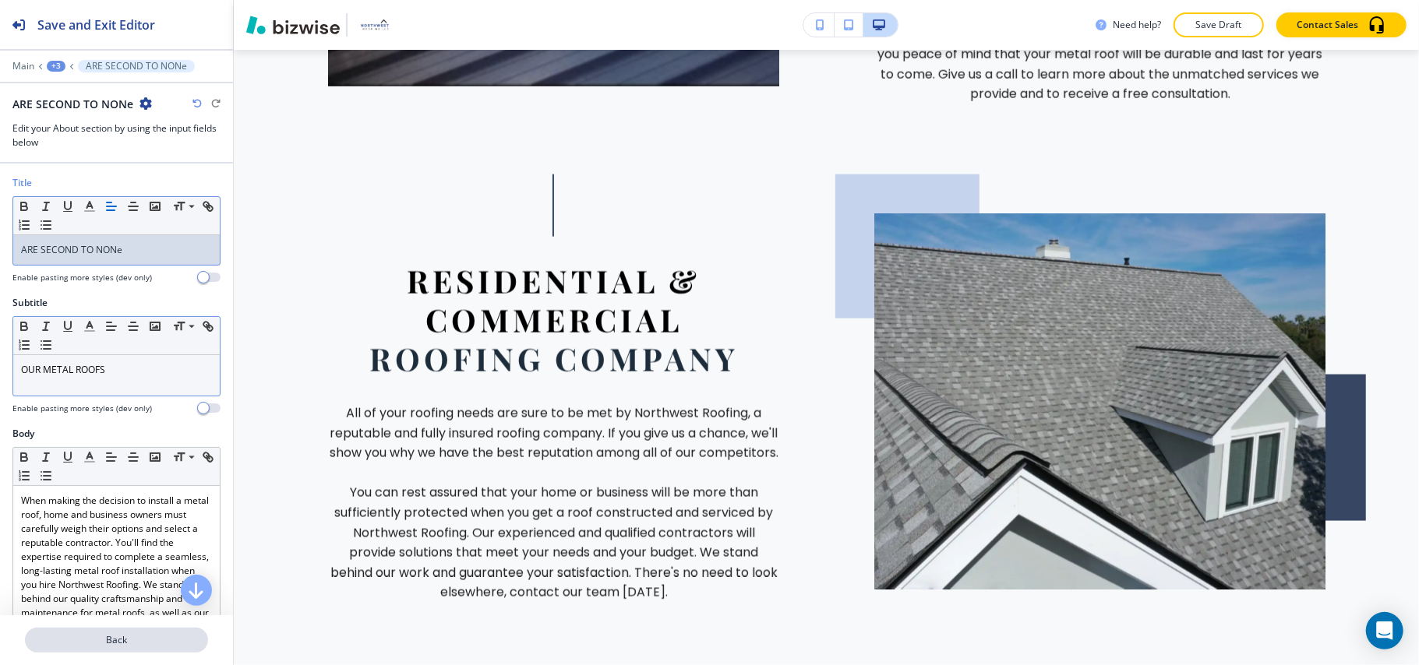
click at [95, 643] on p "Back" at bounding box center [116, 640] width 180 height 14
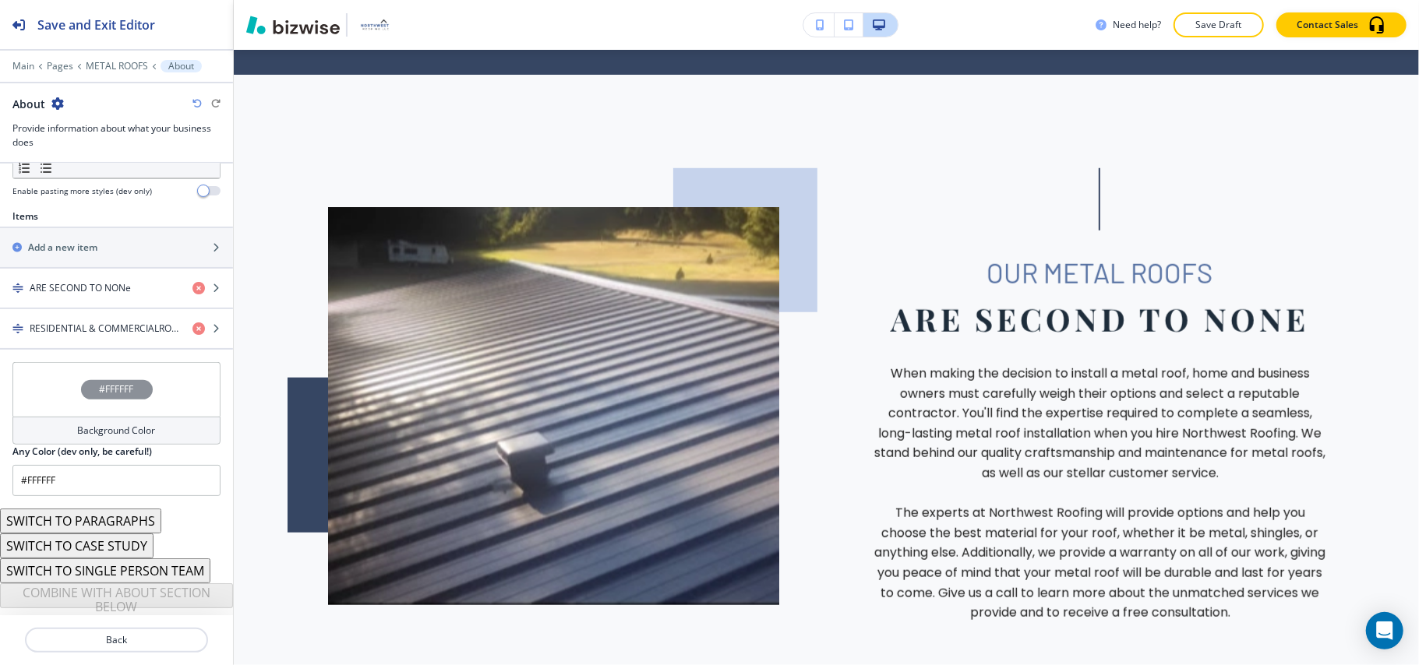
scroll to position [911, 0]
click at [87, 329] on h4 "RESIDENTIAL & COMMERCIALROOFING COMPANy" at bounding box center [105, 329] width 150 height 14
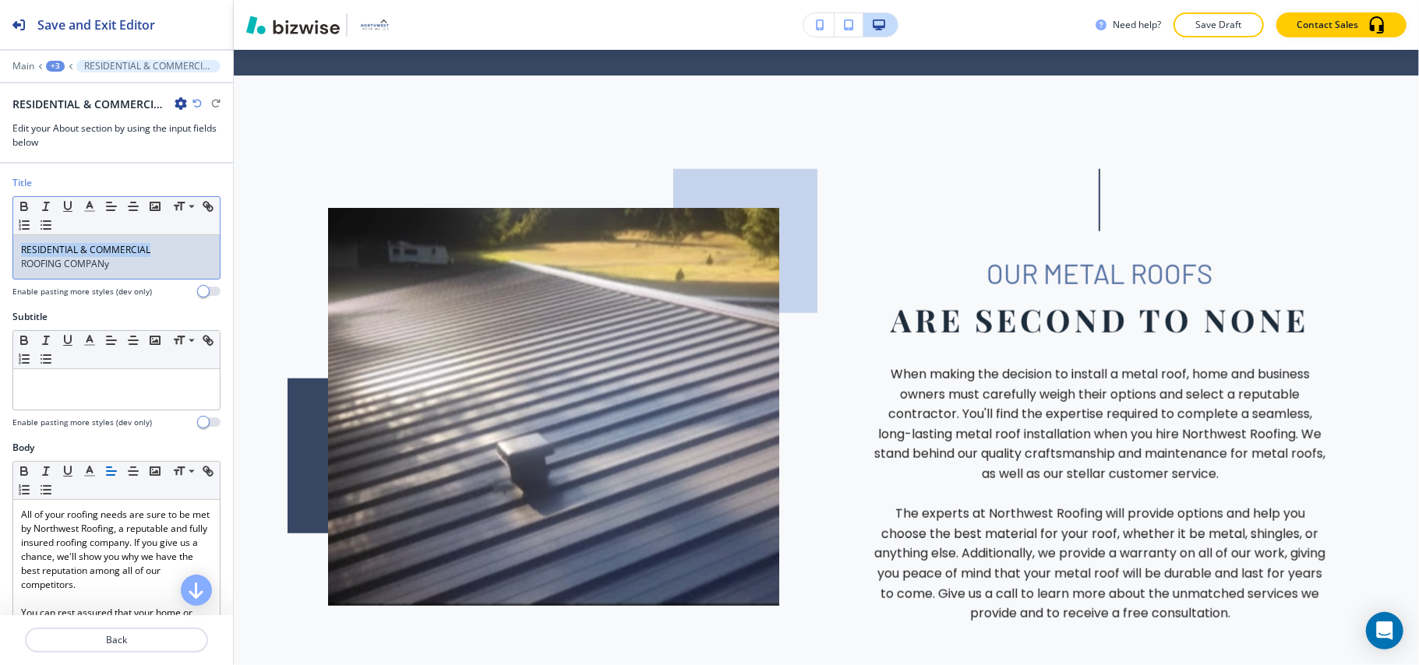
drag, startPoint x: 51, startPoint y: 246, endPoint x: 61, endPoint y: 249, distance: 9.9
click at [5, 249] on div "Title Small Normal Large Huge RESIDENTIAL & COMMERCIAL ROOFING COMPANy Enable p…" at bounding box center [116, 243] width 233 height 134
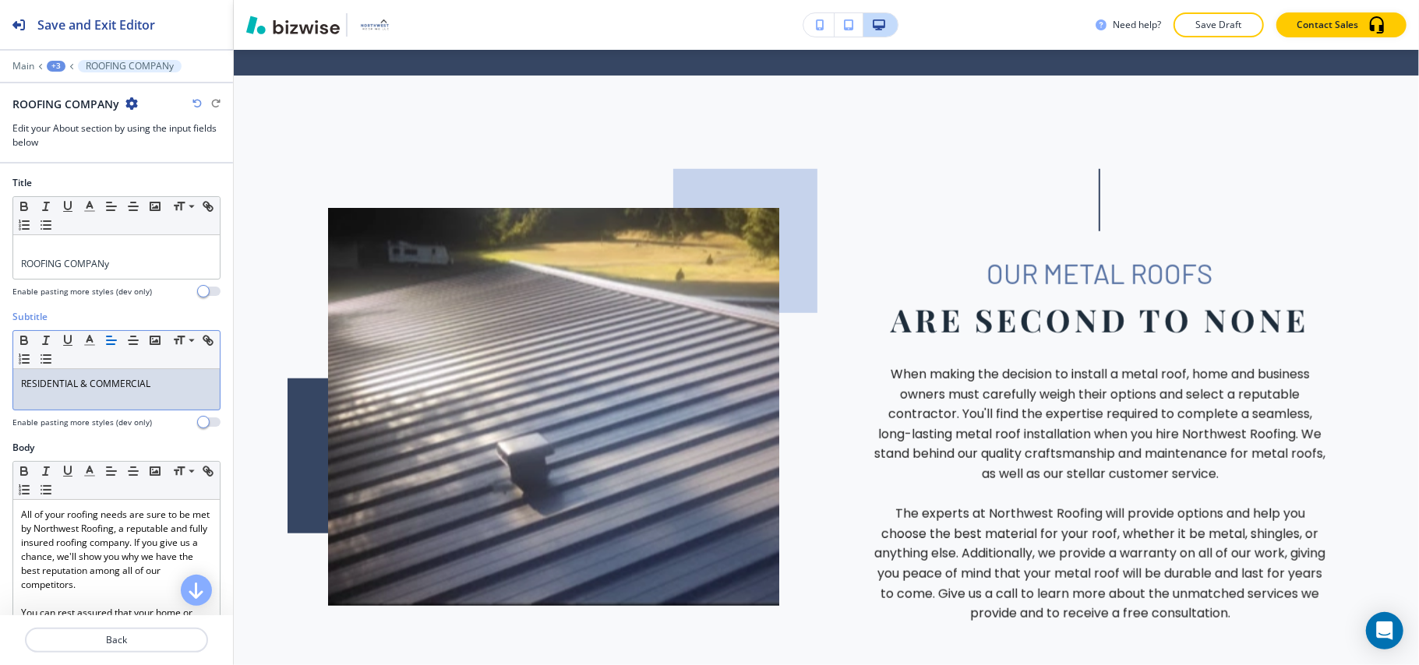
click at [9, 260] on div "Title Small Normal Large Huge ROOFING COMPANy Enable pasting more styles (dev o…" at bounding box center [116, 243] width 233 height 134
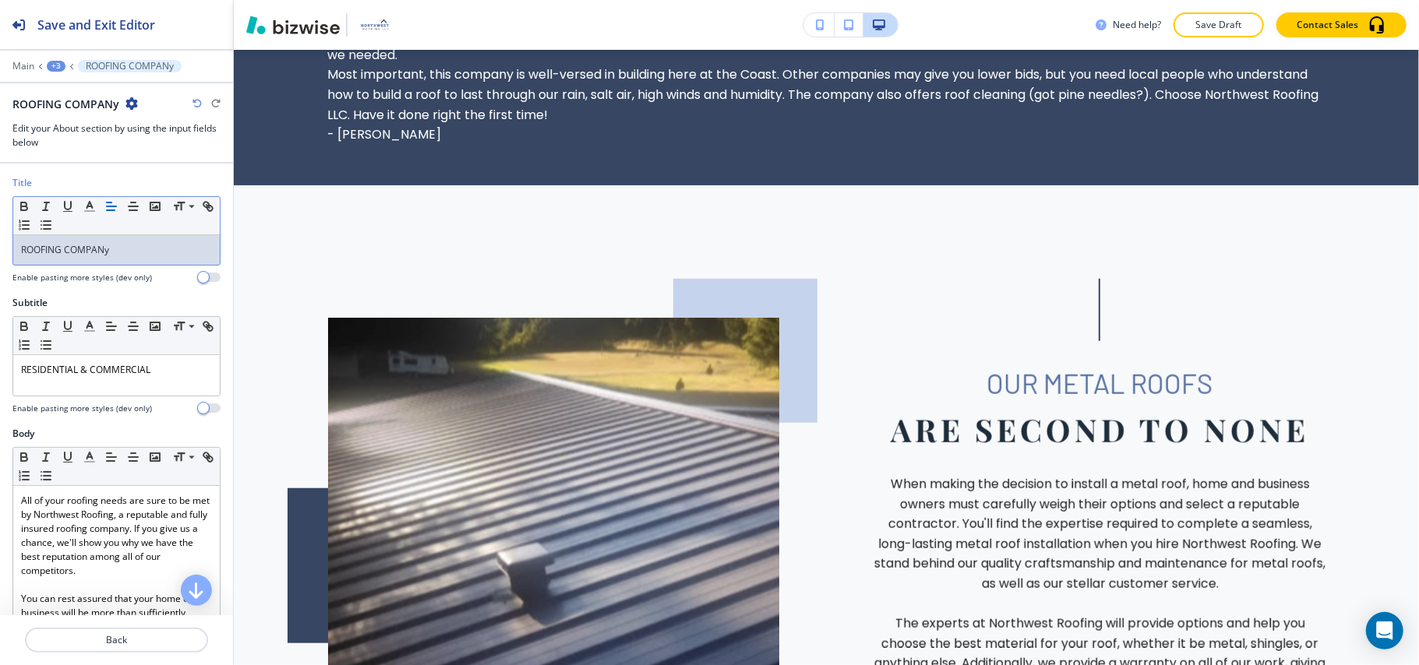
scroll to position [0, 0]
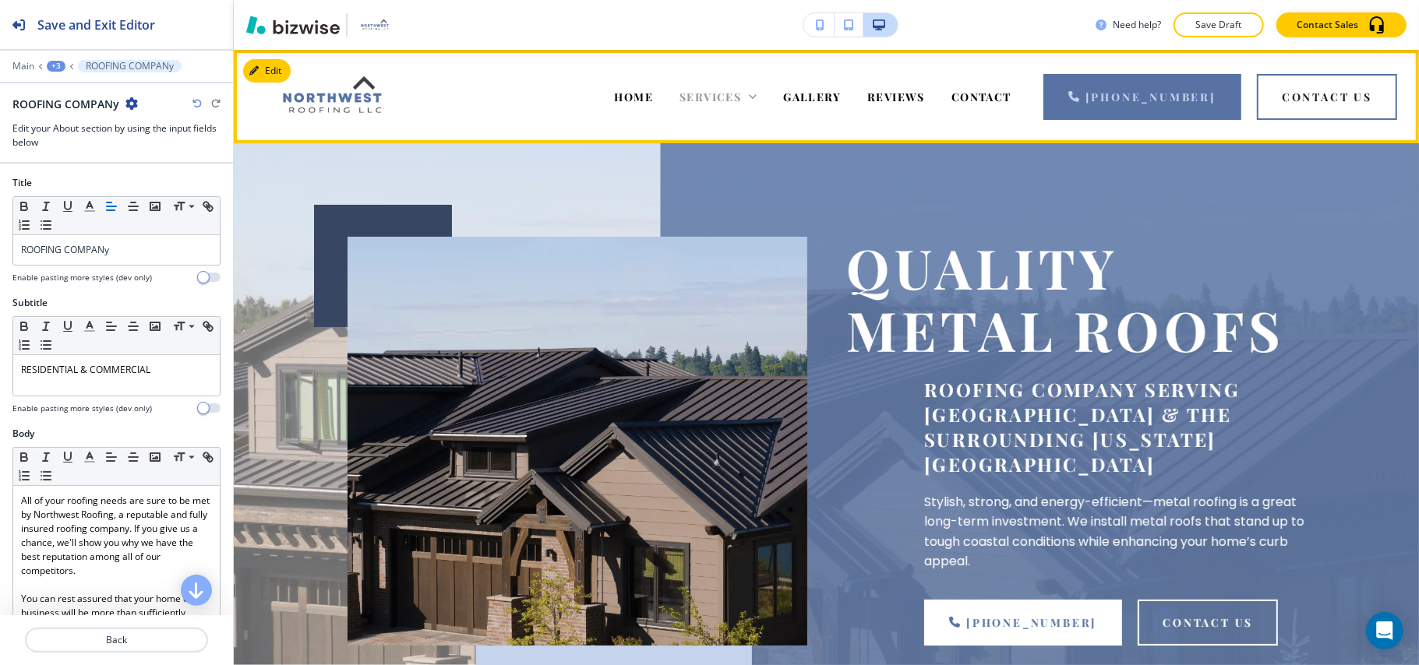
click at [741, 94] on span "SERVICES" at bounding box center [710, 97] width 62 height 15
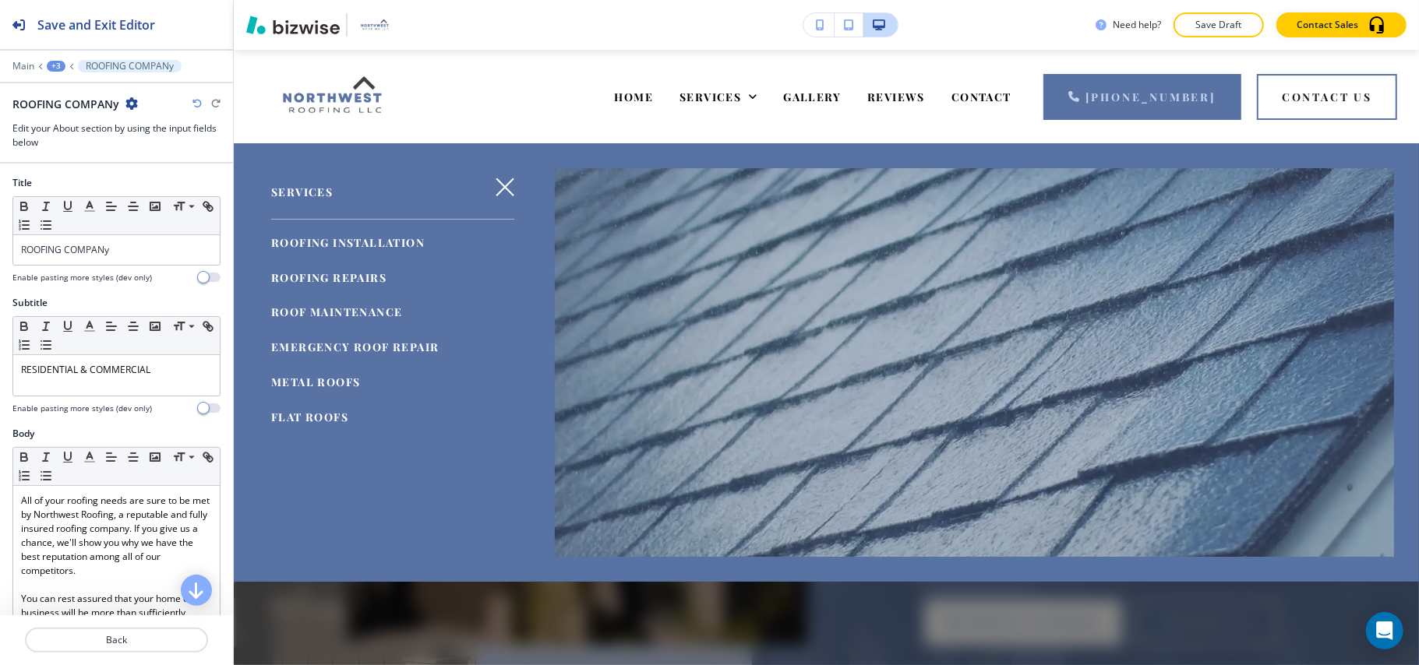
click at [303, 416] on span "FLAT ROOFS" at bounding box center [309, 417] width 77 height 15
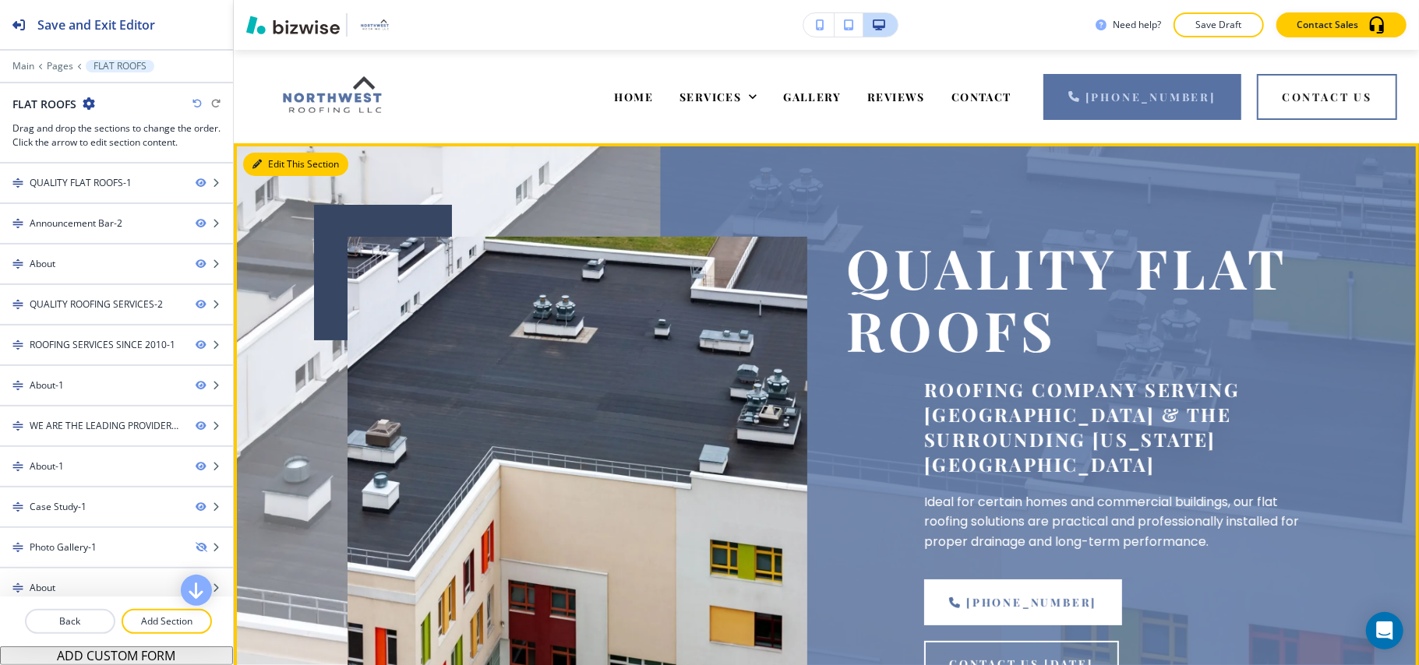
click at [276, 160] on button "Edit This Section" at bounding box center [295, 164] width 105 height 23
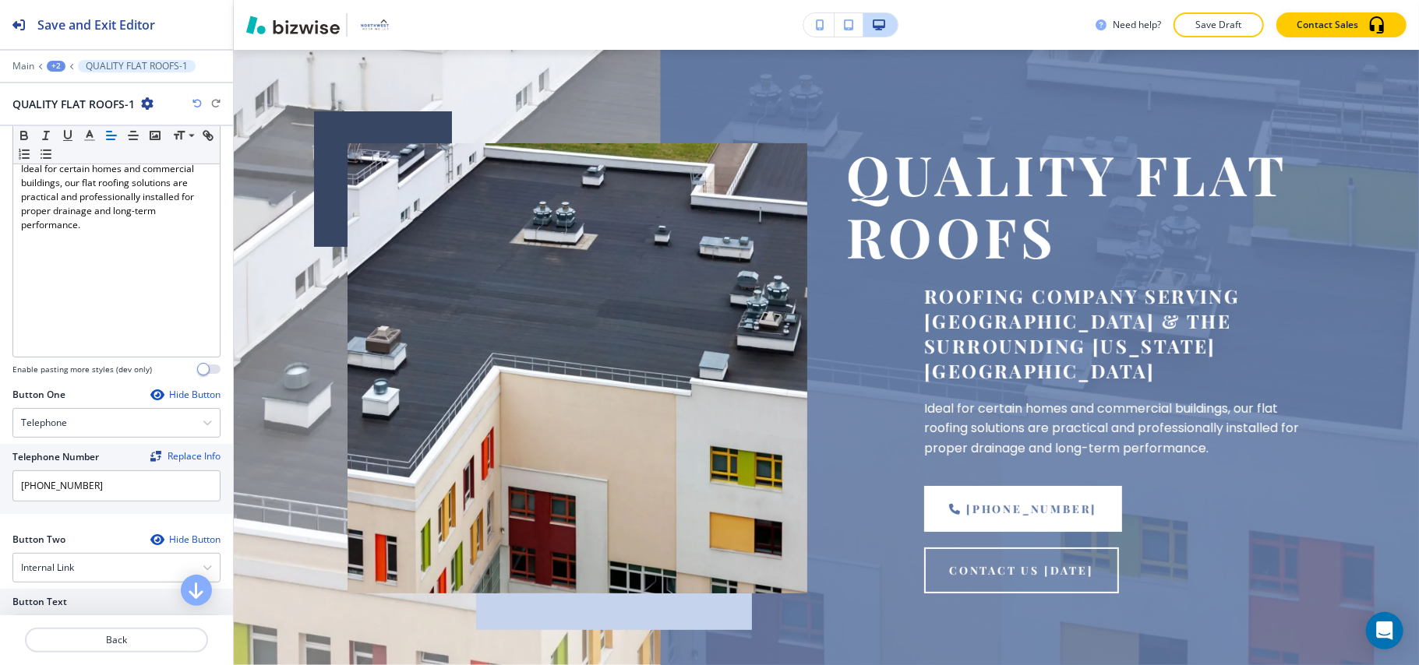
scroll to position [519, 0]
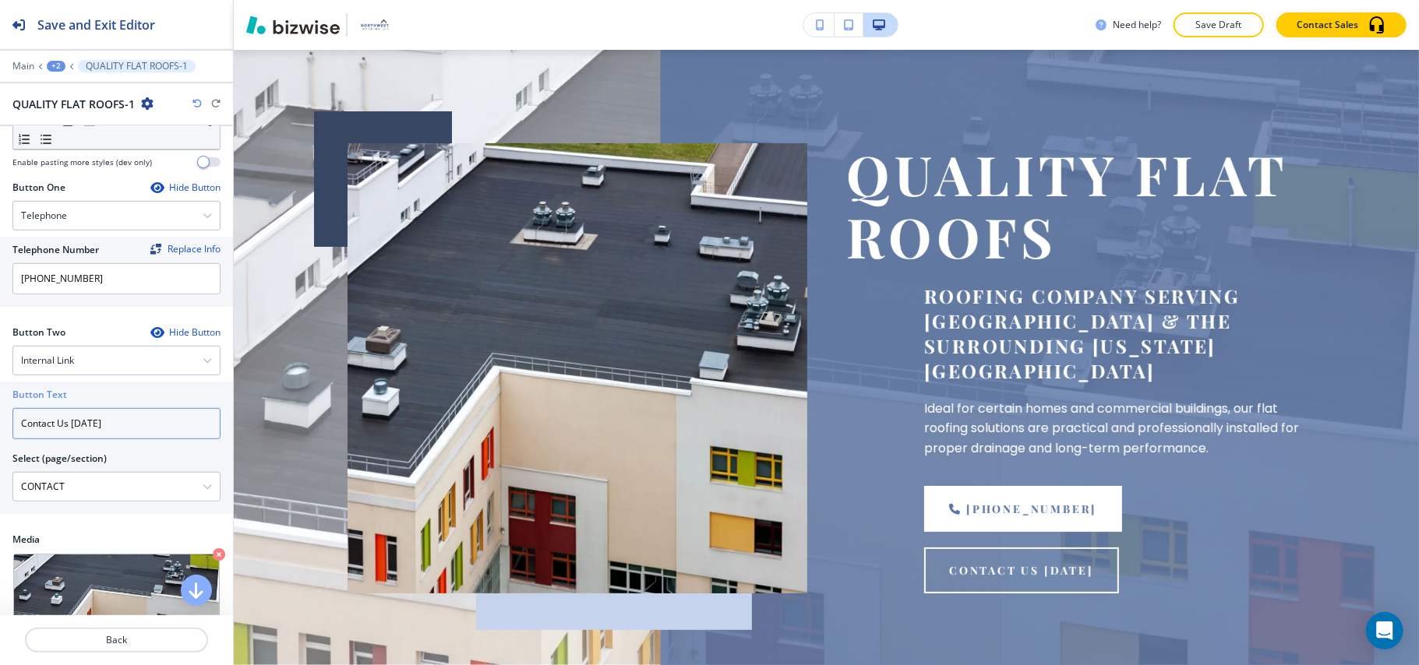
drag, startPoint x: 69, startPoint y: 428, endPoint x: 418, endPoint y: 428, distance: 348.2
click at [412, 428] on div "Save and Exit Editor Main +2 QUALITY FLAT ROOFS-1 QUALITY FLAT ROOFS-1 Title Sm…" at bounding box center [709, 332] width 1419 height 665
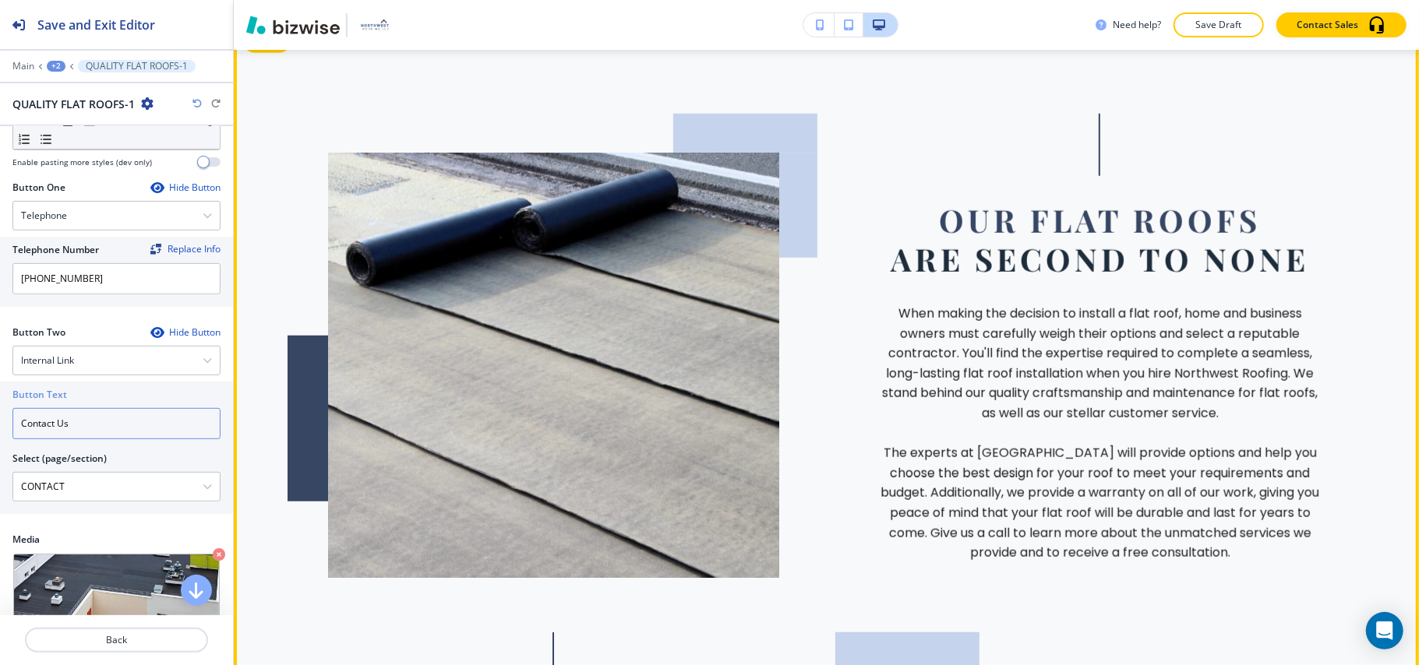
scroll to position [830, 0]
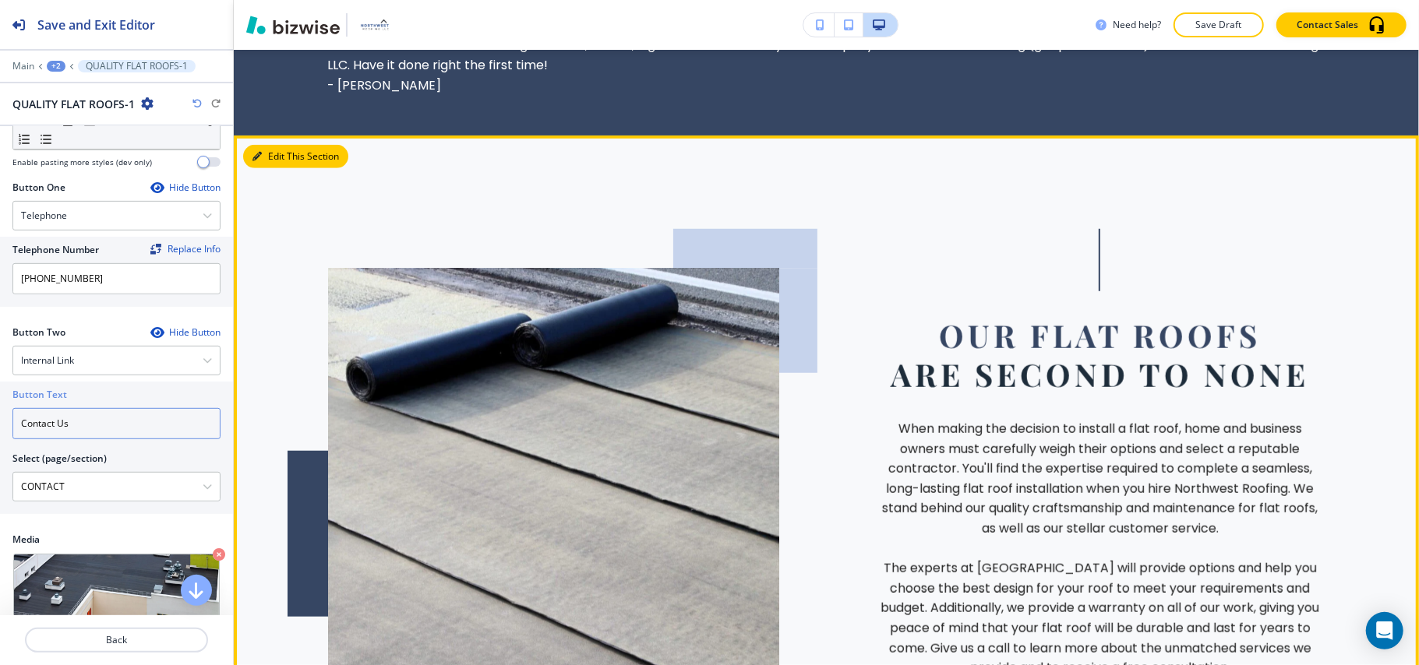
type input "Contact Us"
click at [274, 145] on button "Edit This Section" at bounding box center [295, 156] width 105 height 23
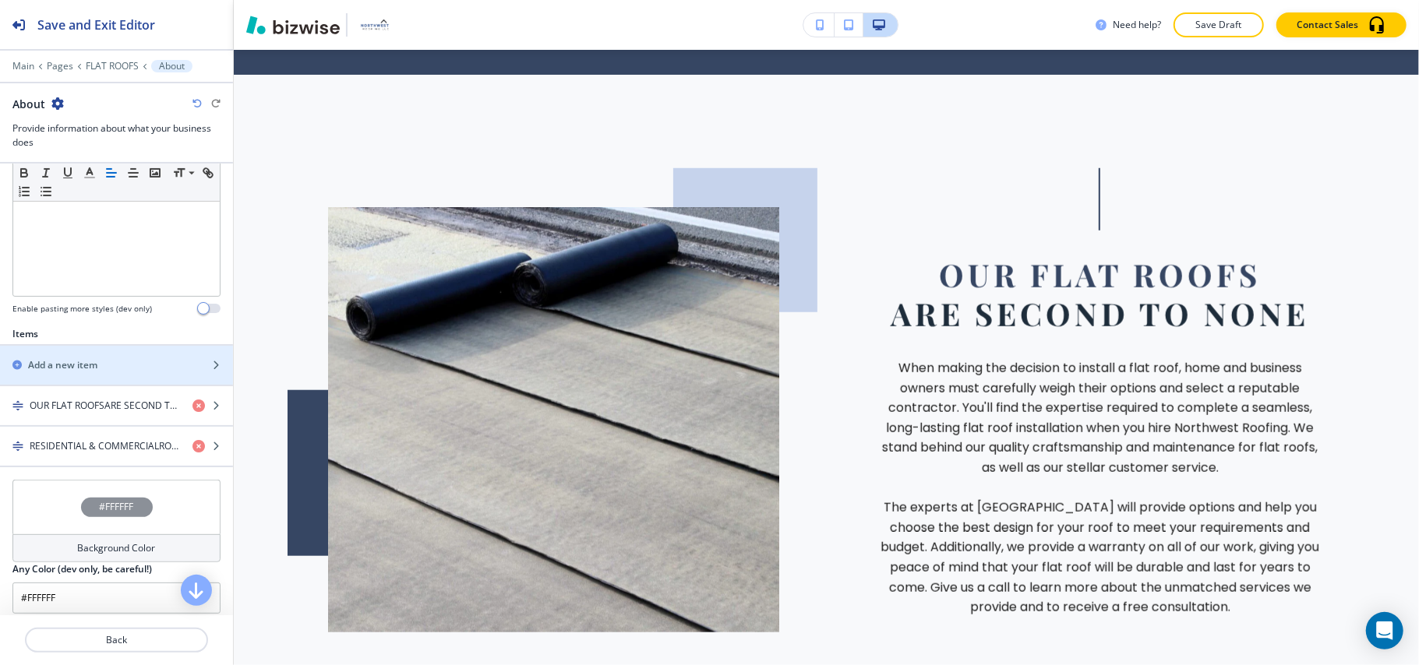
scroll to position [516, 0]
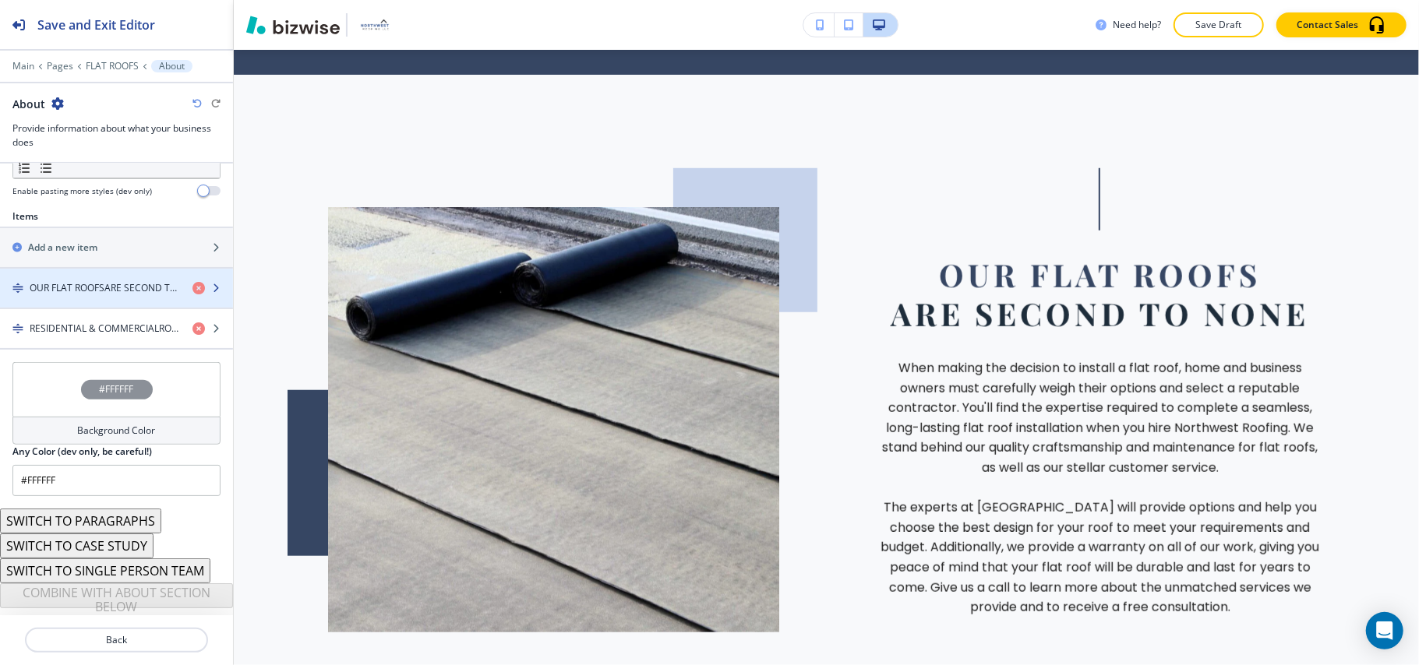
click at [63, 291] on h4 "OUR FLAT ROOFSARE SECOND TO NONe" at bounding box center [105, 288] width 150 height 14
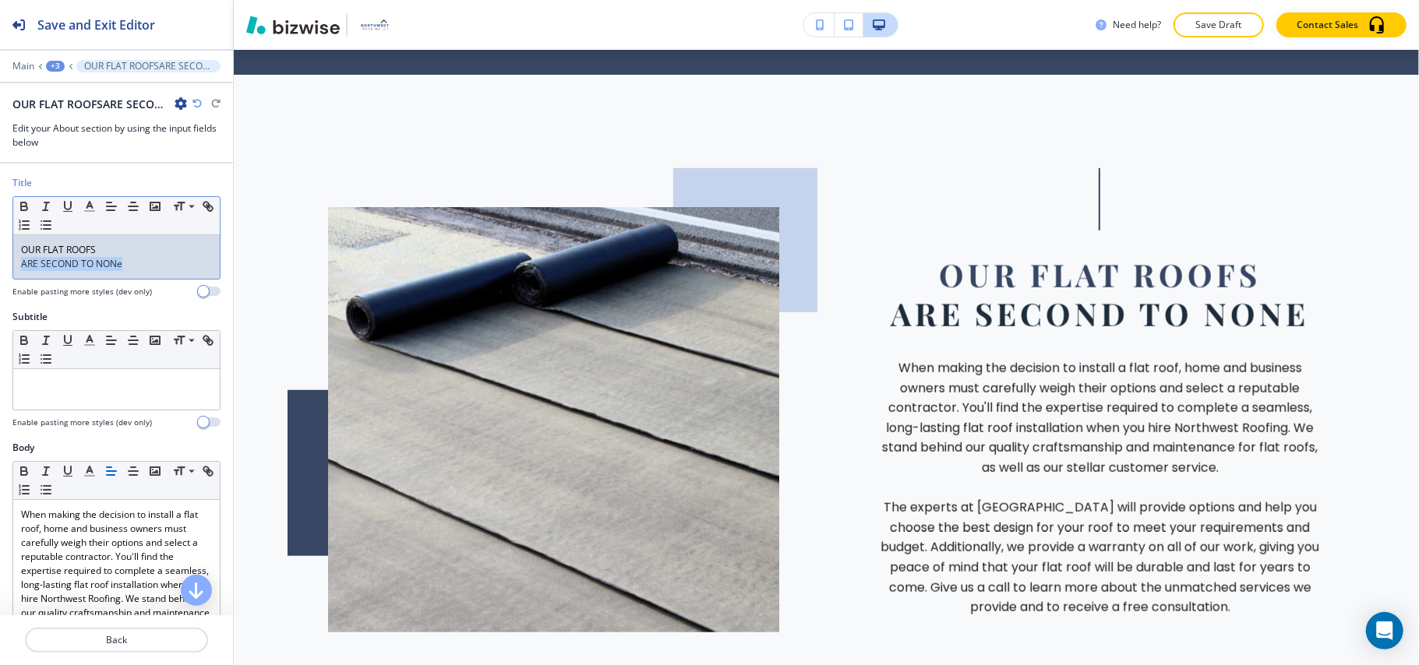
drag, startPoint x: 157, startPoint y: 262, endPoint x: 0, endPoint y: 266, distance: 156.6
click at [0, 266] on div "Title Small Normal Large Huge OUR FLAT ROOFS ARE SECOND TO NONe Enable pasting …" at bounding box center [116, 243] width 233 height 134
drag, startPoint x: 84, startPoint y: 263, endPoint x: 38, endPoint y: 250, distance: 47.8
click at [38, 250] on p "OUR FLAT ROOFS" at bounding box center [116, 250] width 191 height 14
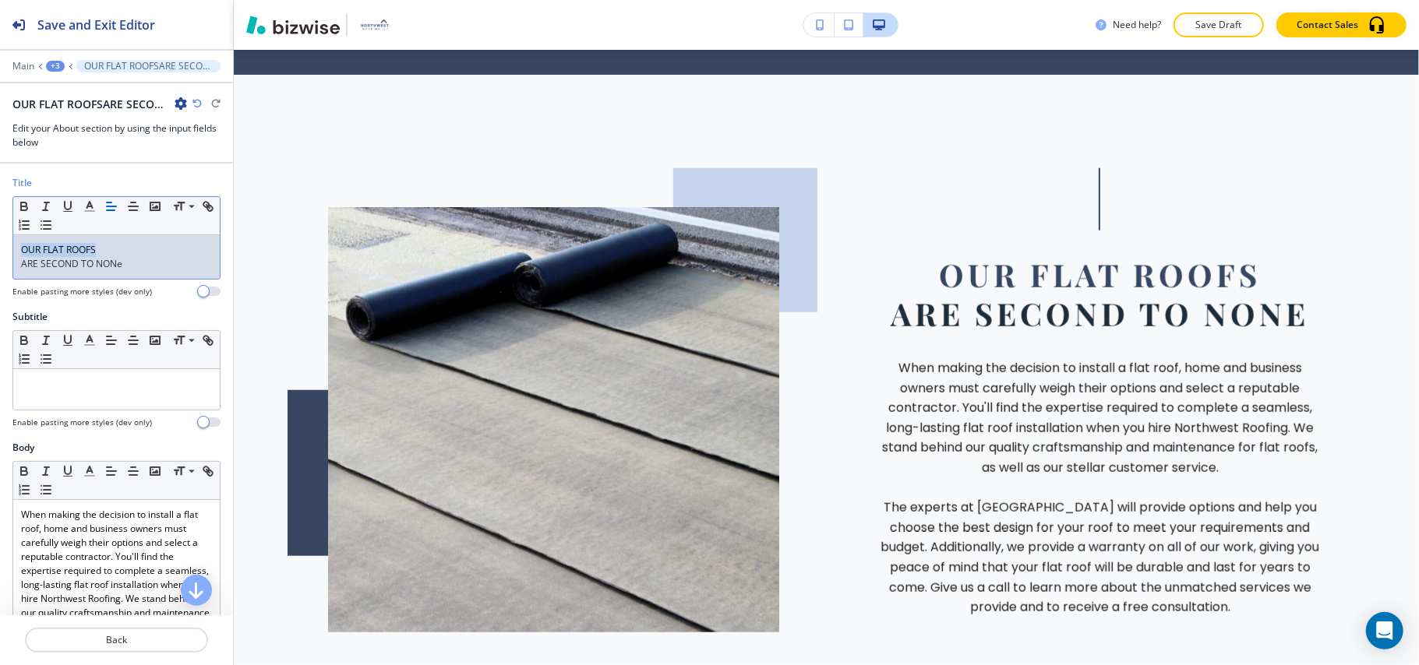
click at [38, 250] on p "OUR FLAT ROOFS" at bounding box center [116, 250] width 191 height 14
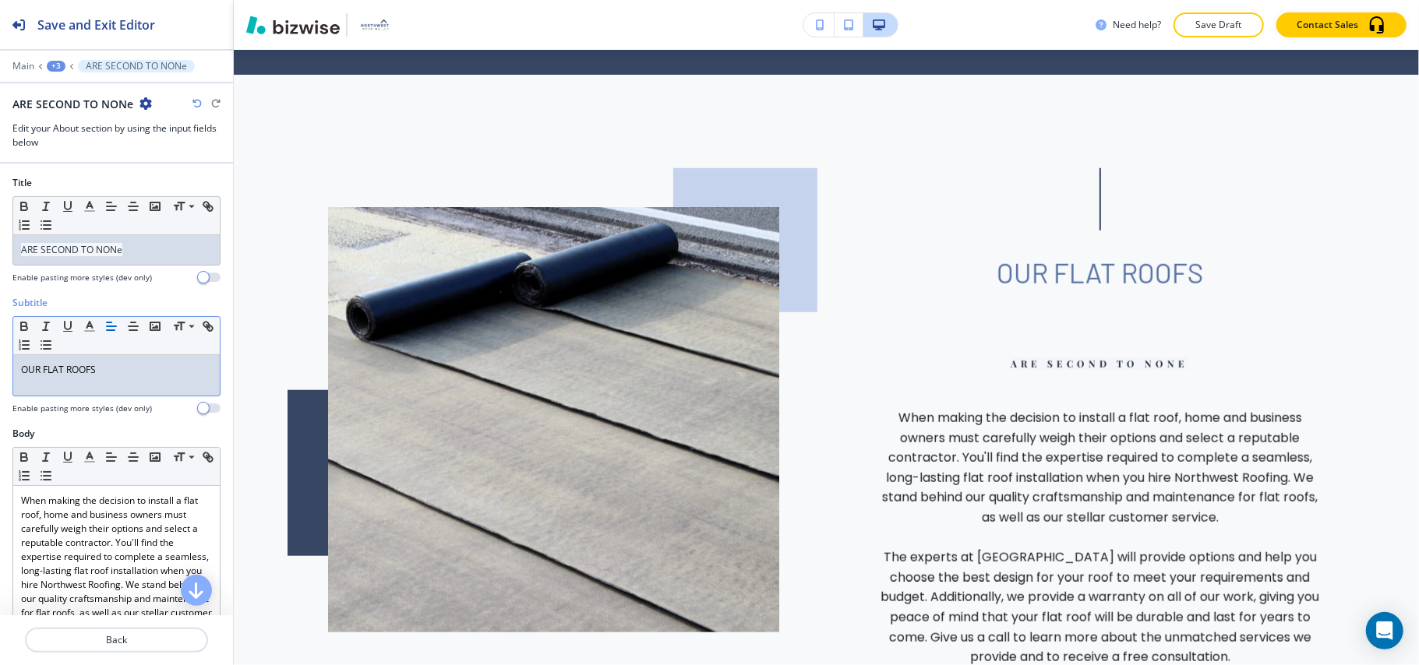
scroll to position [0, 0]
drag, startPoint x: 145, startPoint y: 252, endPoint x: 0, endPoint y: 250, distance: 144.9
click at [0, 250] on div "Title Small Normal Large Huge ARE SECOND TO NONe Enable pasting more styles (de…" at bounding box center [116, 236] width 233 height 120
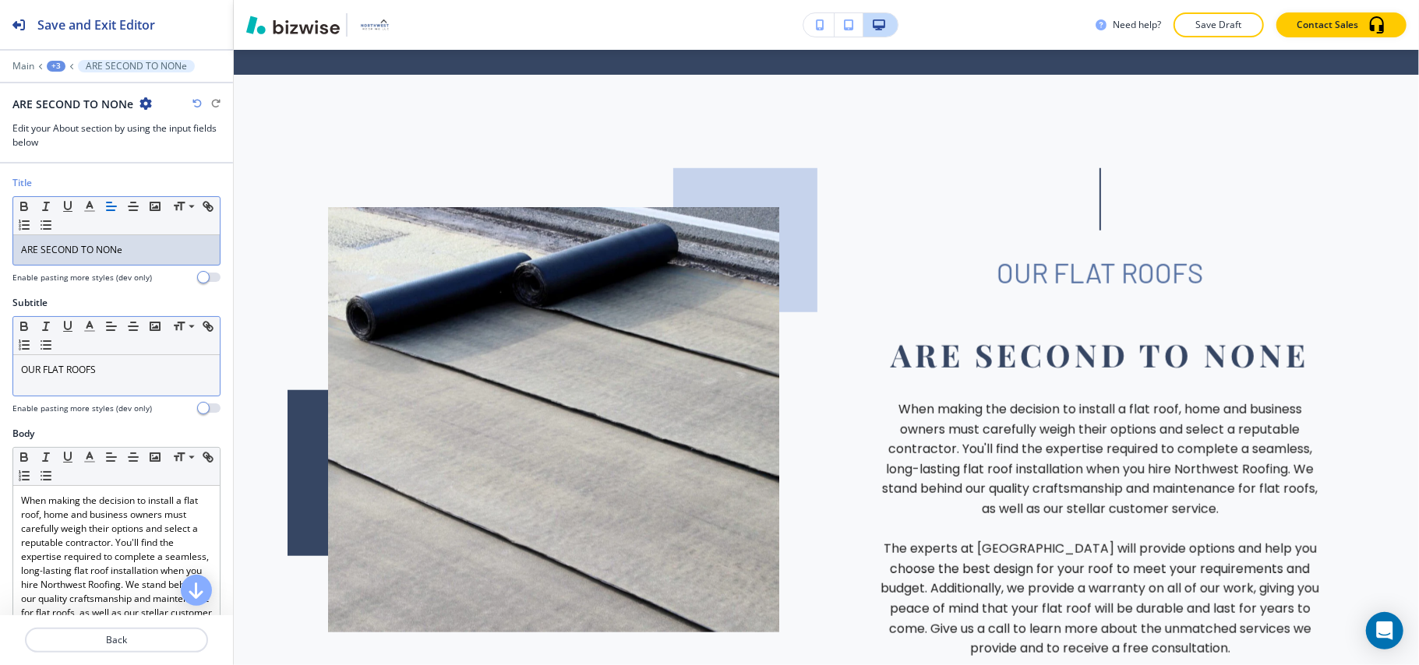
drag, startPoint x: 119, startPoint y: 360, endPoint x: 125, endPoint y: 368, distance: 10.0
click at [122, 362] on div "OUR FLAT ROOFS" at bounding box center [116, 375] width 206 height 41
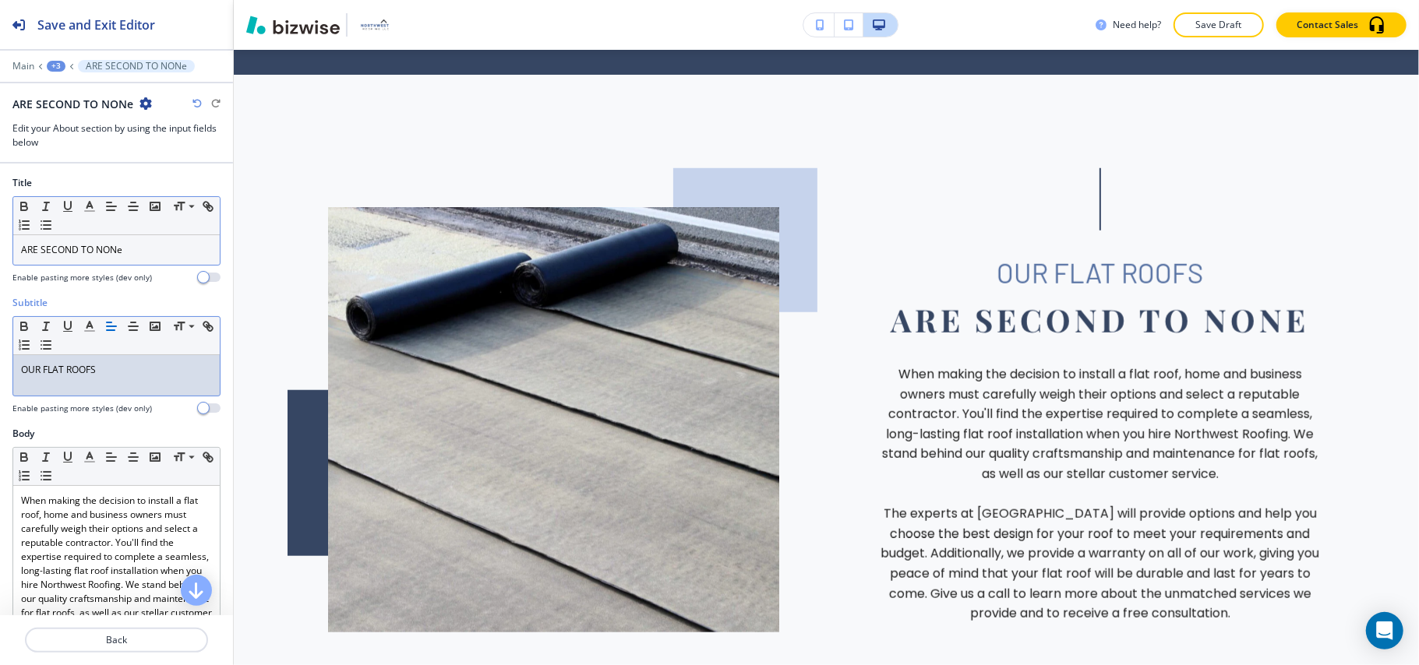
click at [174, 227] on div "Small Normal Large Huge" at bounding box center [116, 216] width 206 height 38
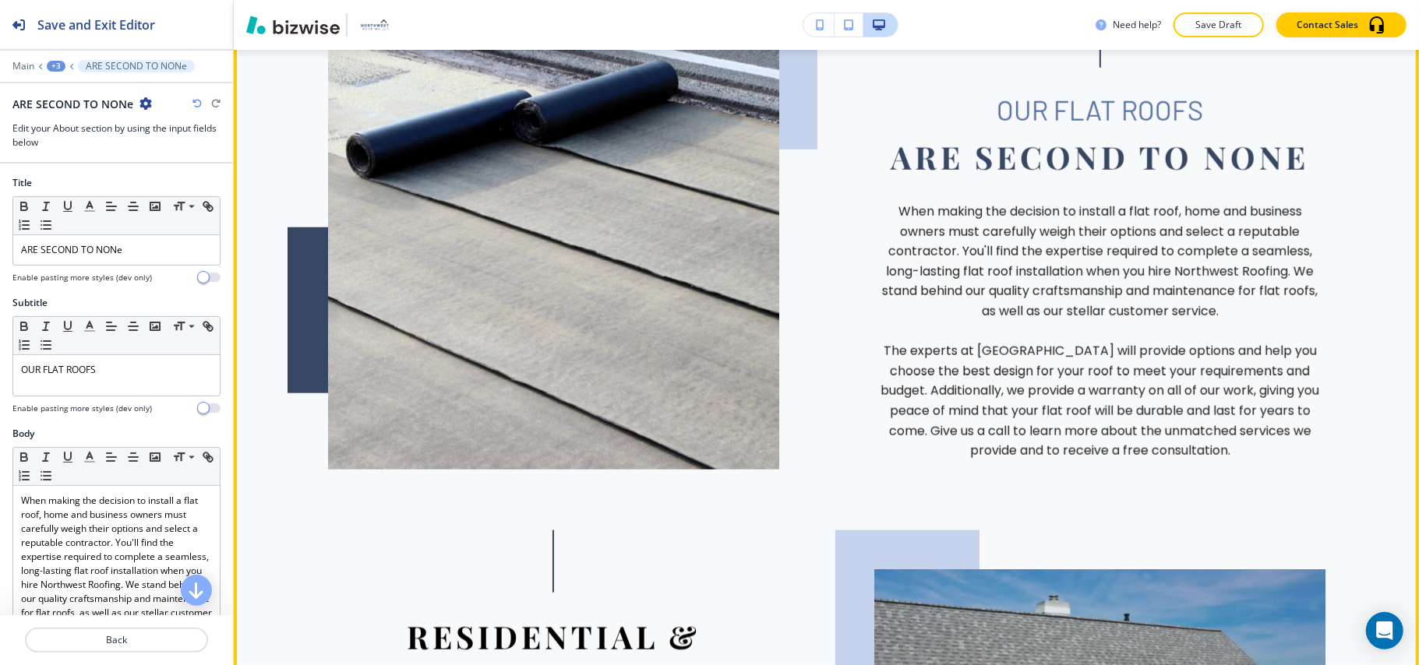
scroll to position [1203, 0]
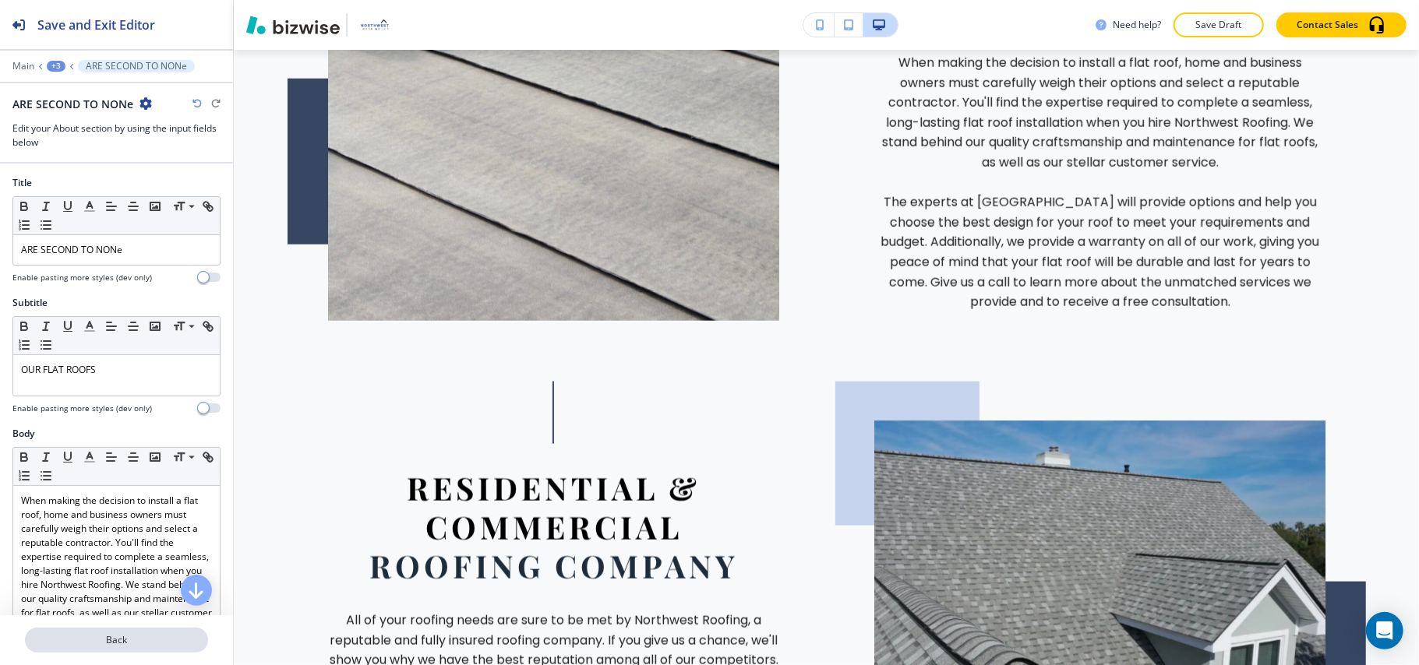
click at [122, 636] on p "Back" at bounding box center [116, 640] width 180 height 14
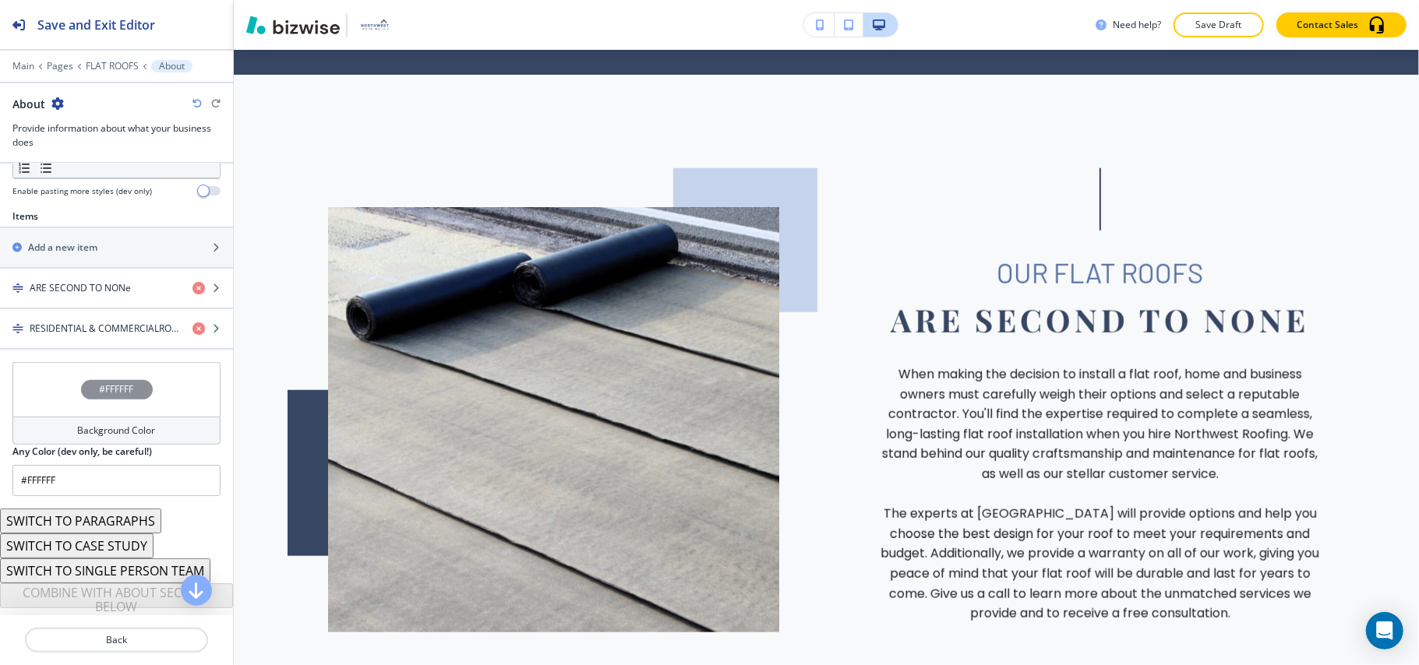
scroll to position [516, 0]
click at [113, 322] on h4 "RESIDENTIAL & COMMERCIALROOFING COMPANy" at bounding box center [105, 329] width 150 height 14
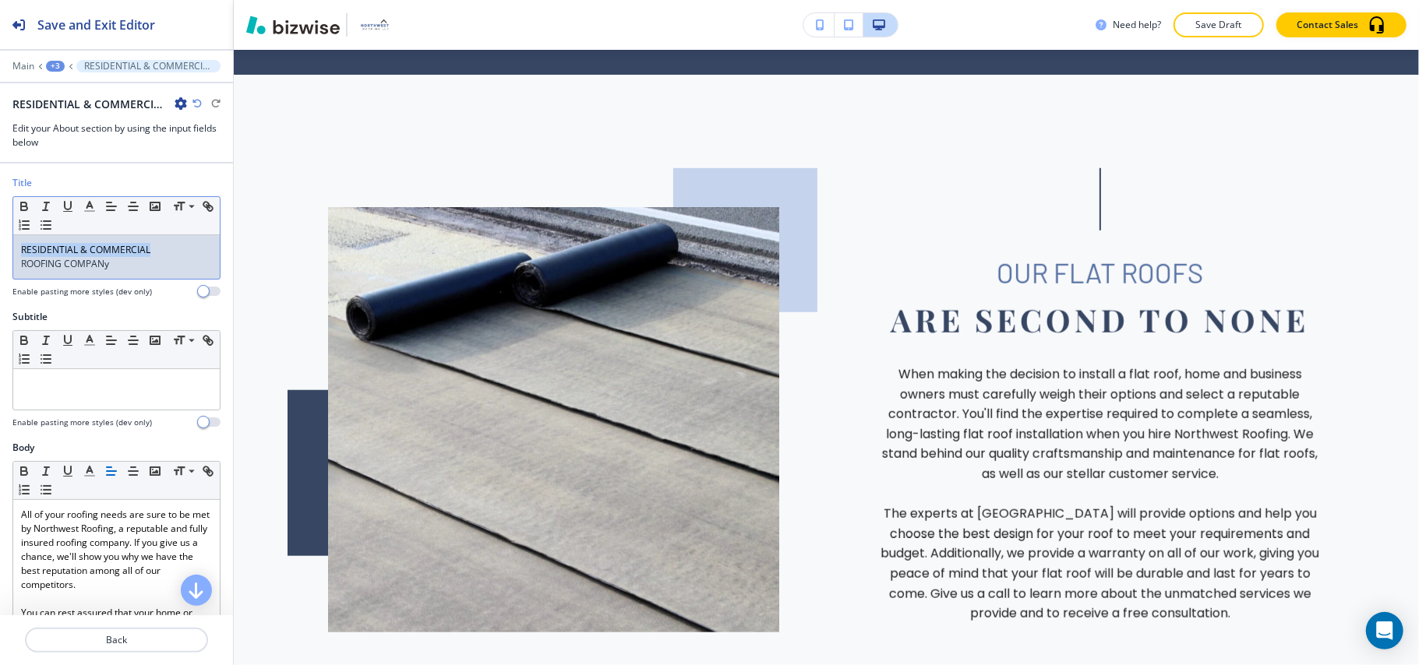
drag, startPoint x: 167, startPoint y: 246, endPoint x: 51, endPoint y: 248, distance: 116.1
click at [7, 246] on div "Title Small Normal Large Huge RESIDENTIAL & COMMERCIAL ROOFING COMPANy Enable p…" at bounding box center [116, 243] width 233 height 134
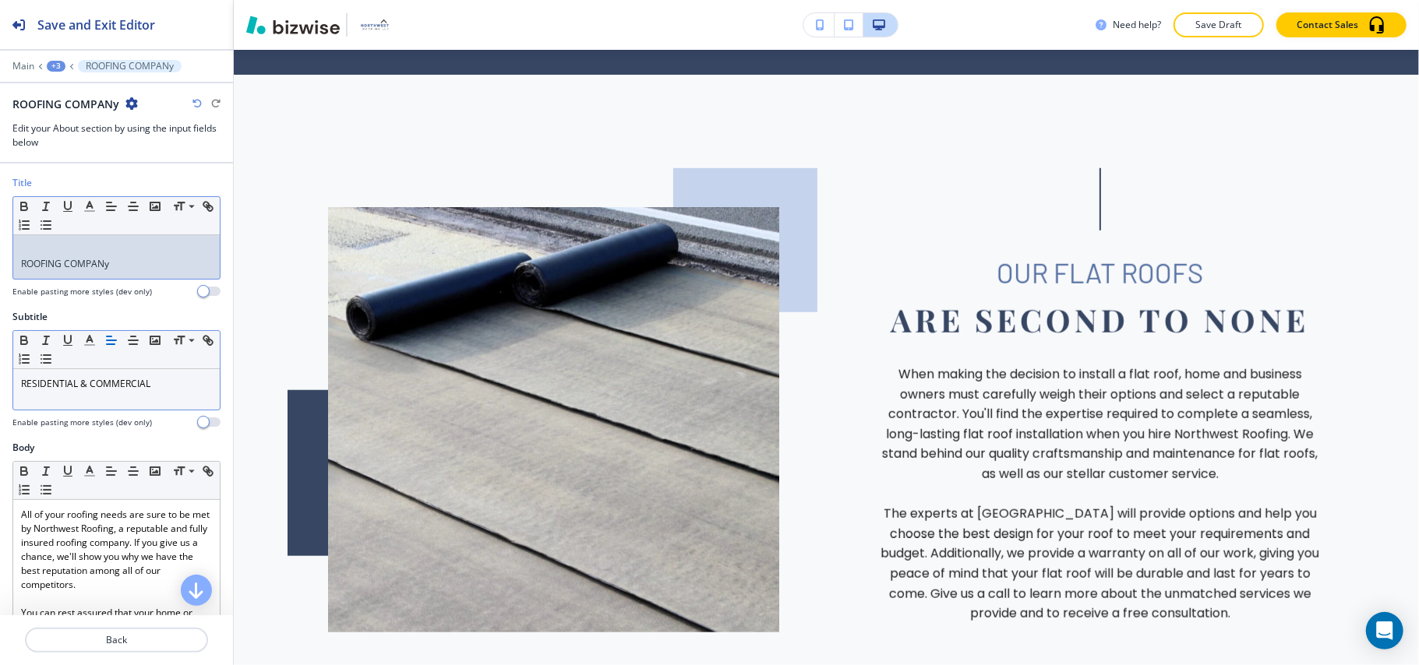
click at [19, 263] on div "ROOFING COMPANy" at bounding box center [116, 257] width 206 height 44
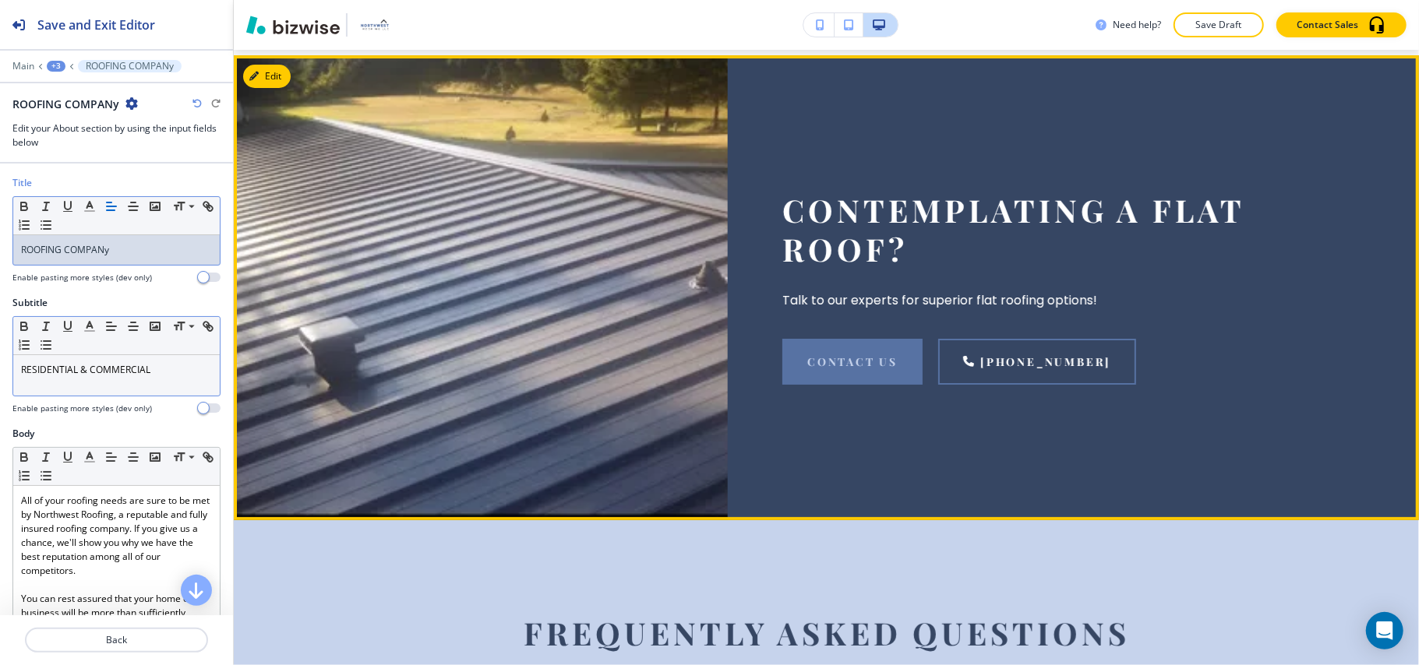
scroll to position [8520, 0]
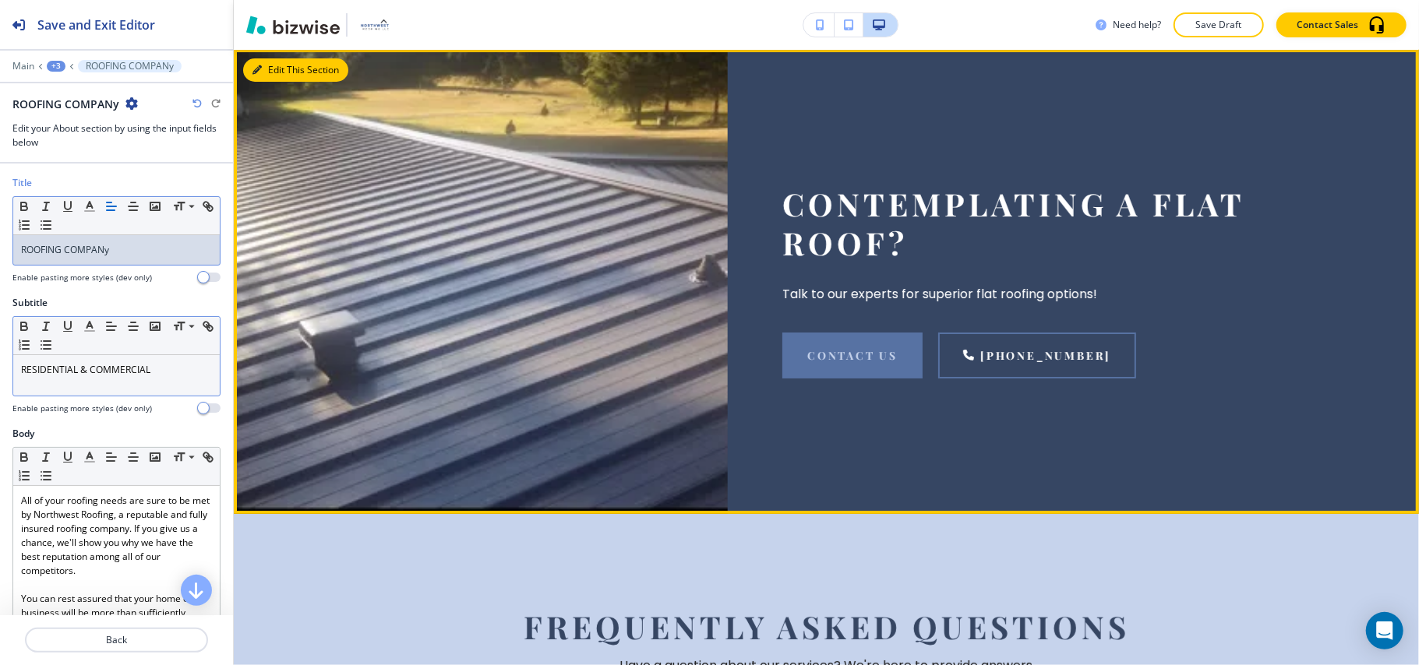
click at [287, 82] on button "Edit This Section" at bounding box center [295, 69] width 105 height 23
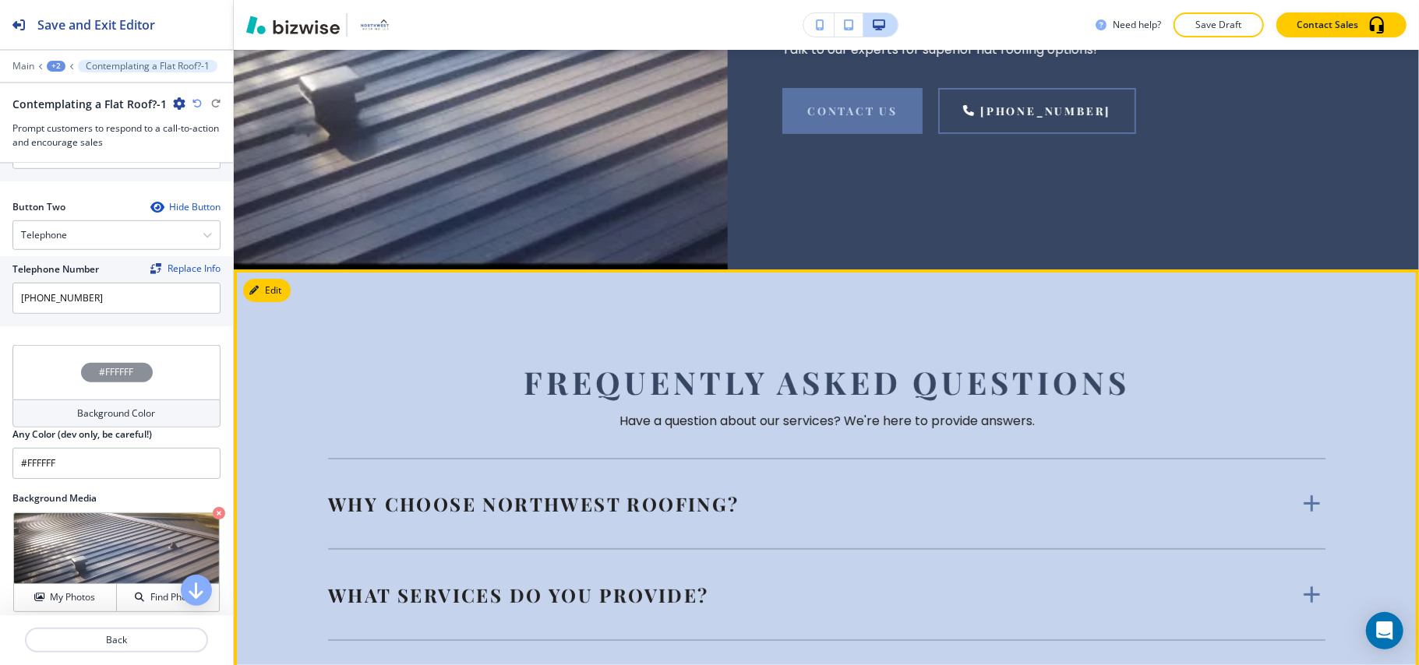
scroll to position [8924, 0]
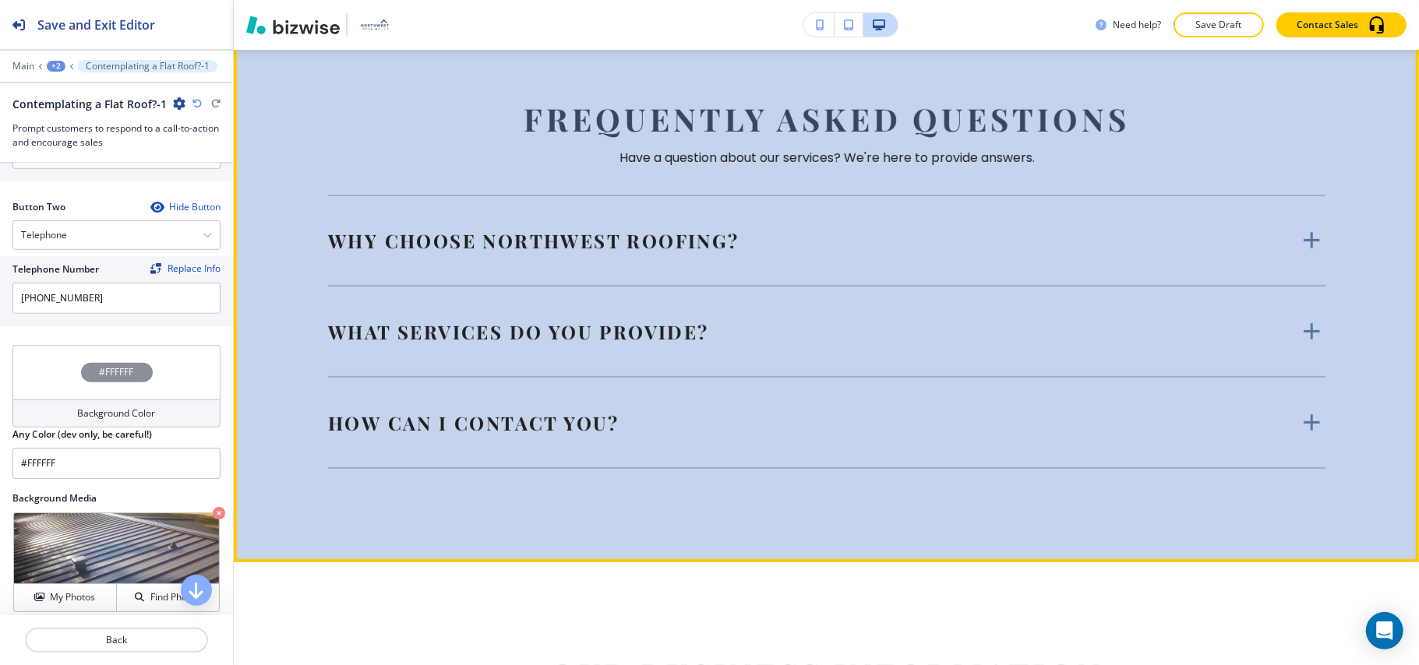
click at [922, 253] on div "Why choose Northwest Roofing?" at bounding box center [813, 240] width 970 height 25
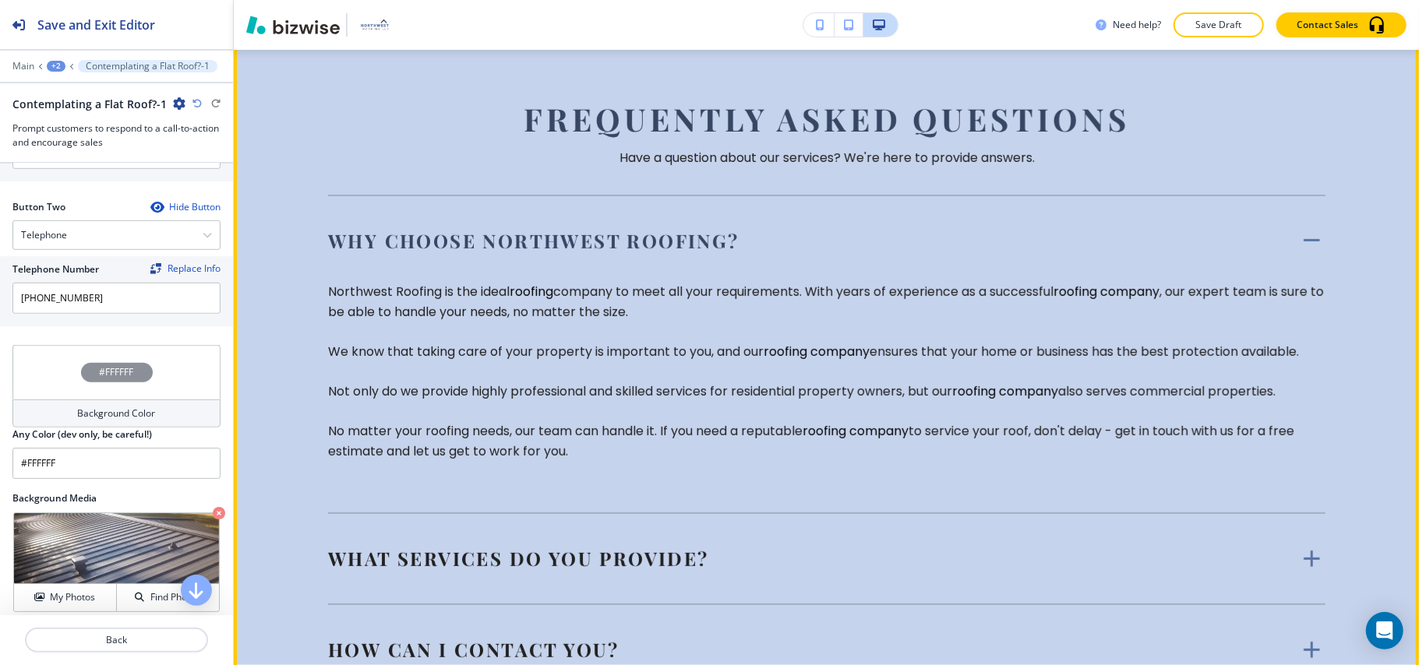
click at [922, 253] on div "Why choose Northwest Roofing?" at bounding box center [813, 240] width 970 height 25
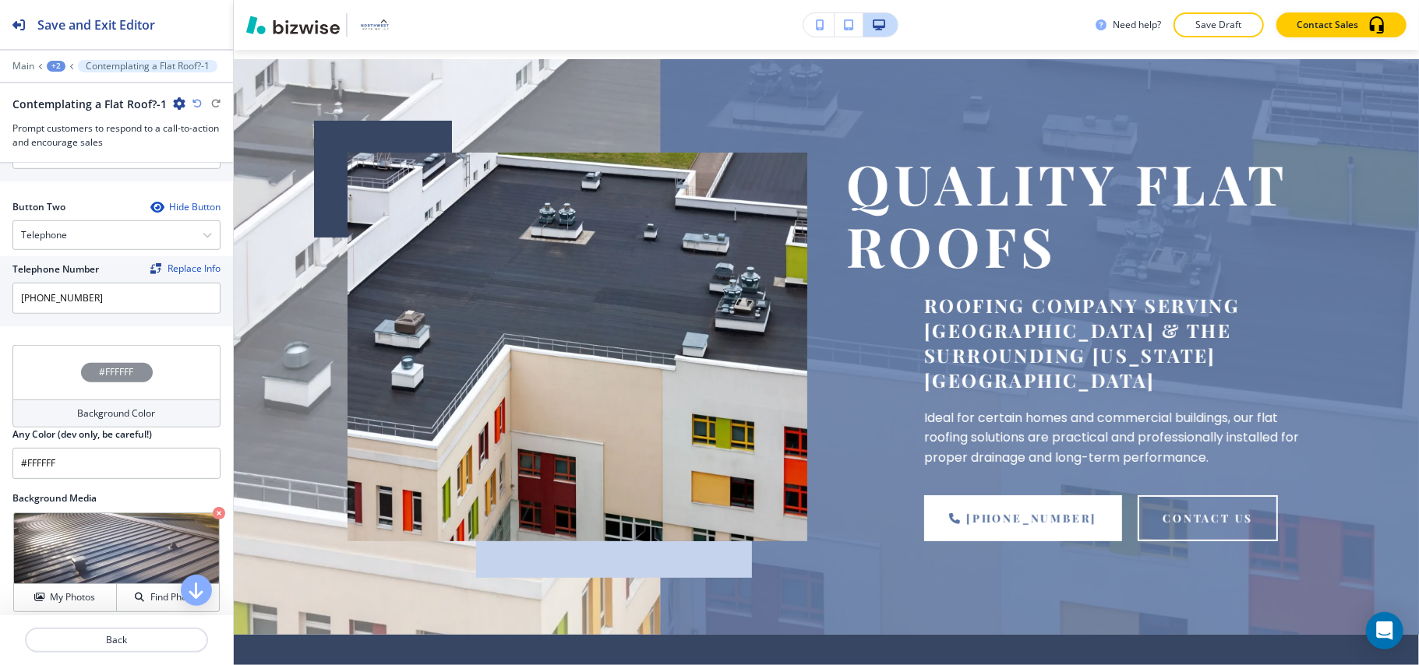
scroll to position [0, 0]
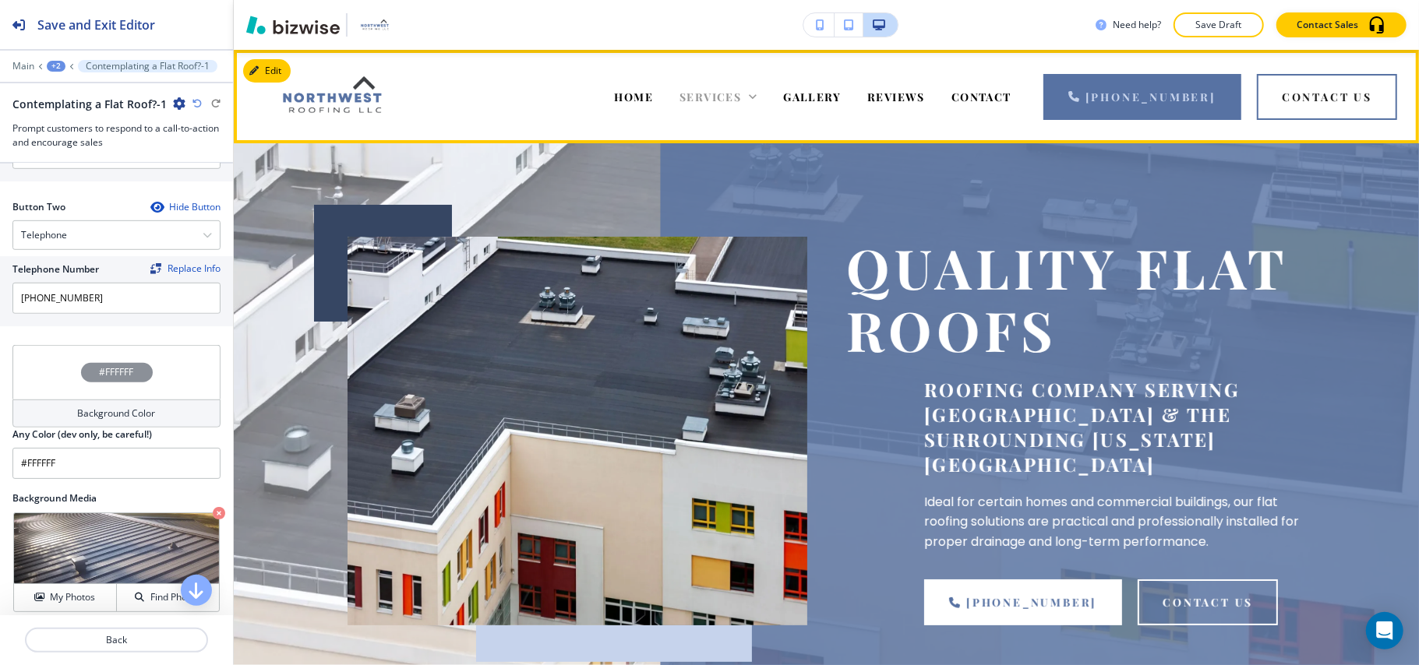
click at [724, 97] on span "SERVICES" at bounding box center [710, 97] width 62 height 15
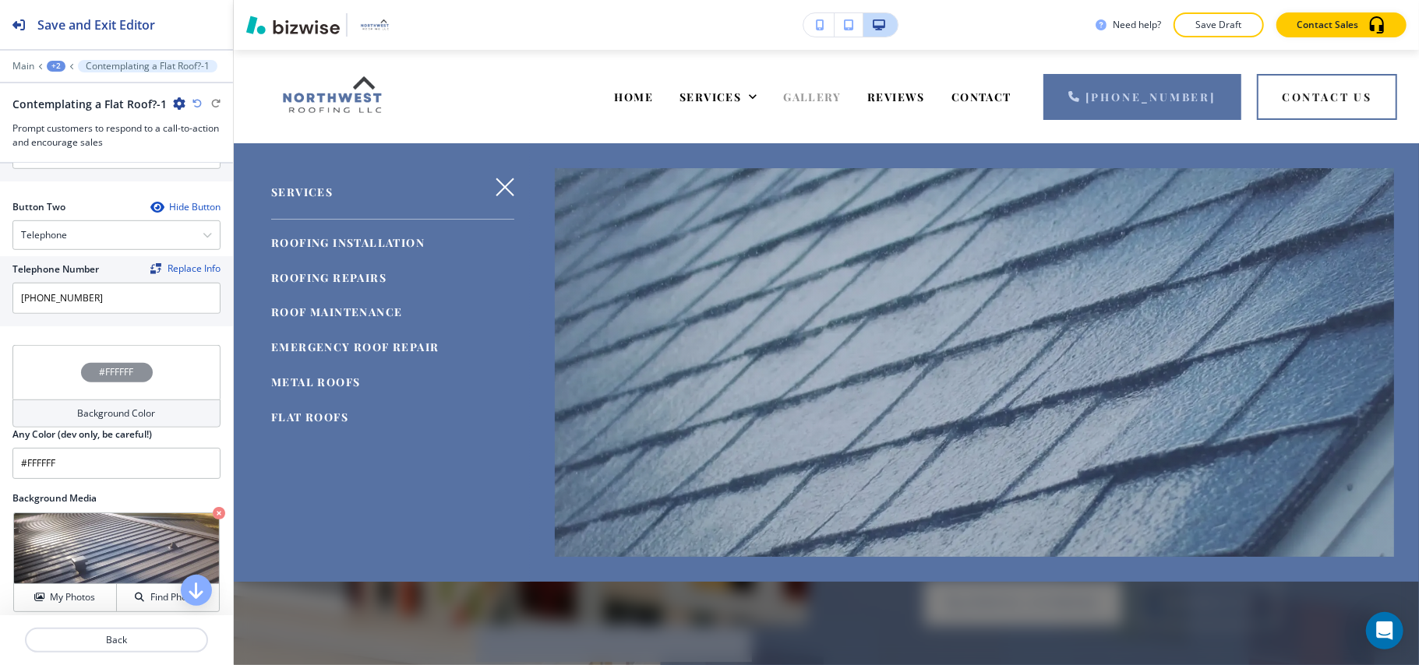
click at [841, 92] on span "GALLERY" at bounding box center [812, 97] width 58 height 15
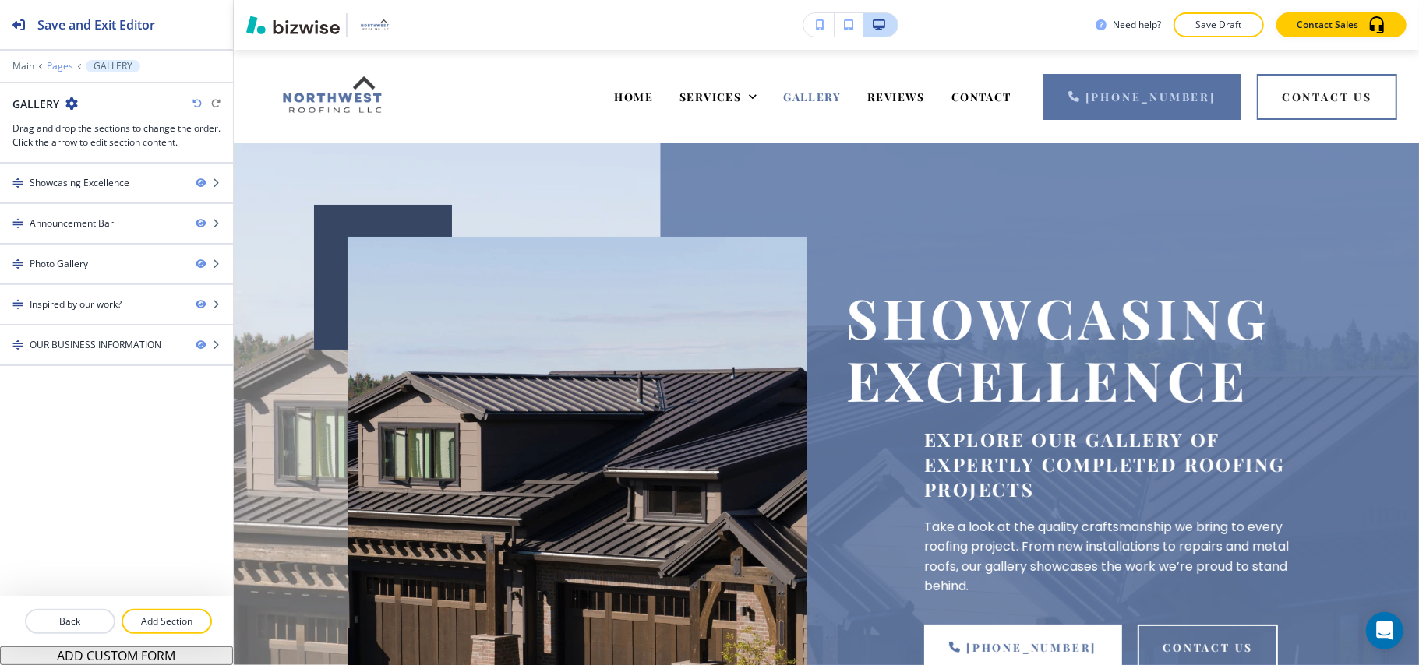
click at [54, 64] on p "Pages" at bounding box center [60, 66] width 26 height 11
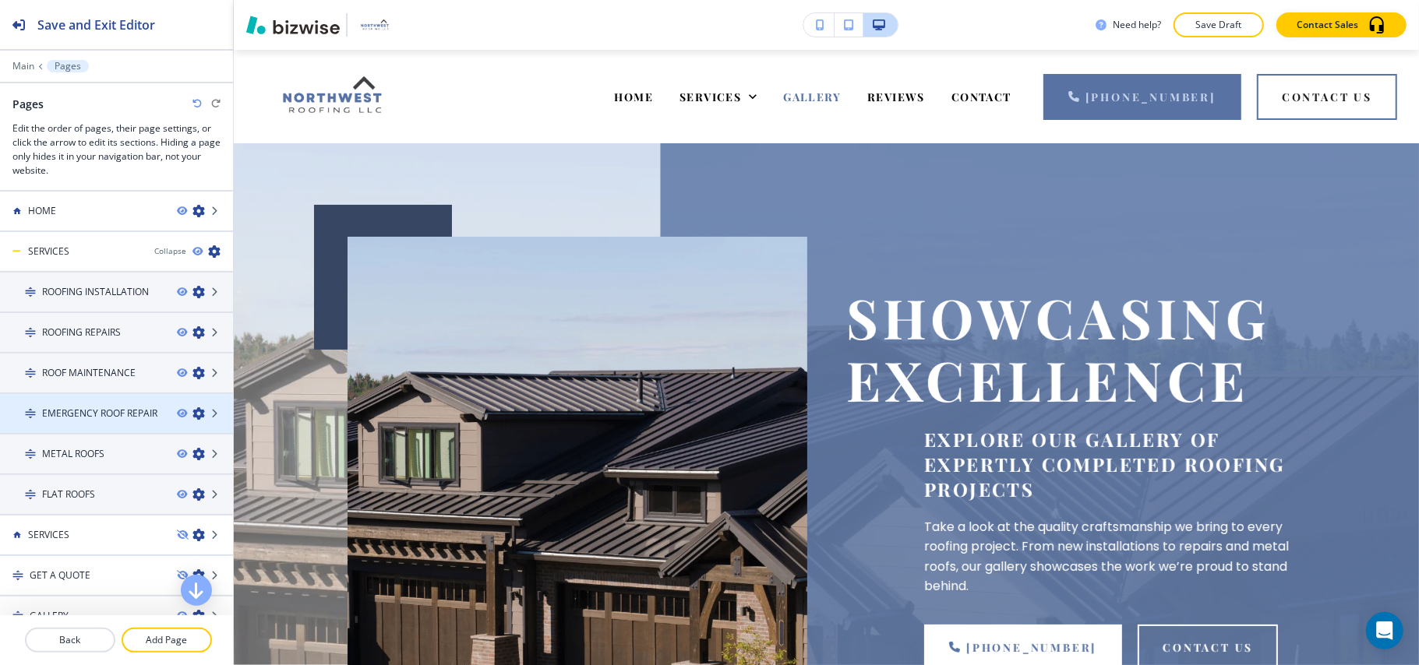
scroll to position [97, 0]
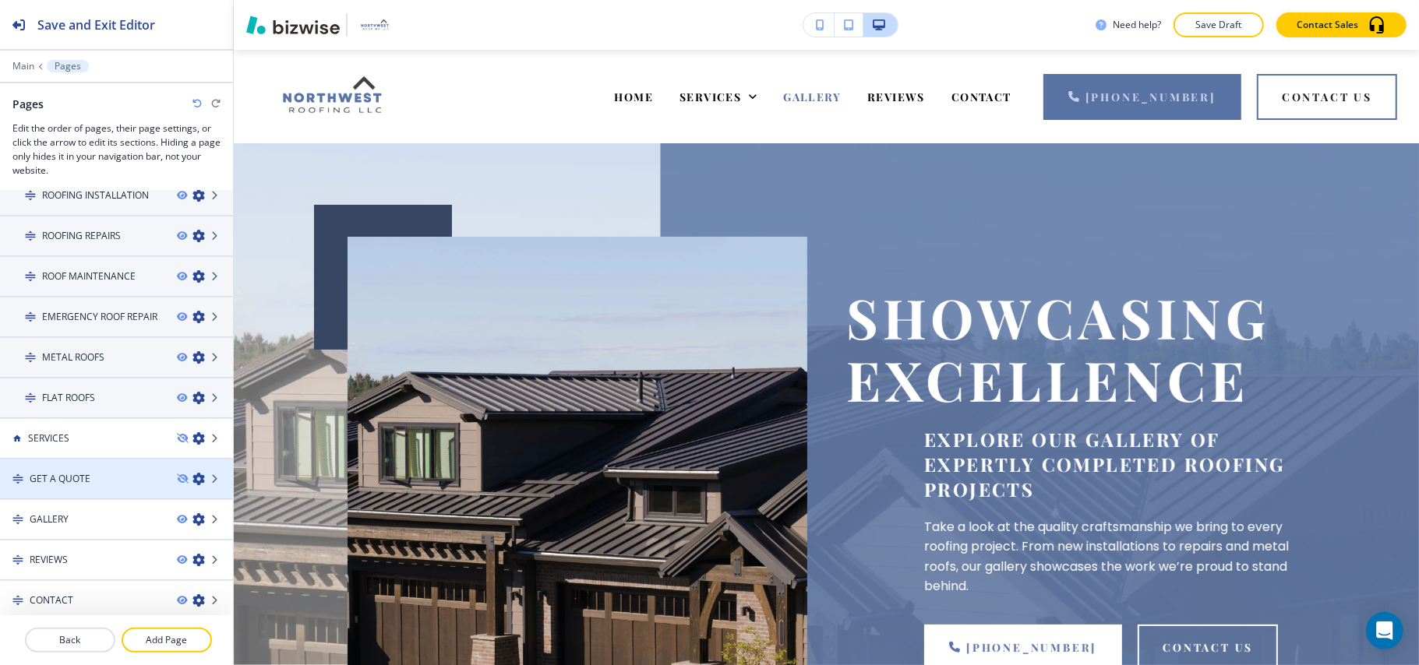
click at [69, 488] on div at bounding box center [116, 492] width 233 height 12
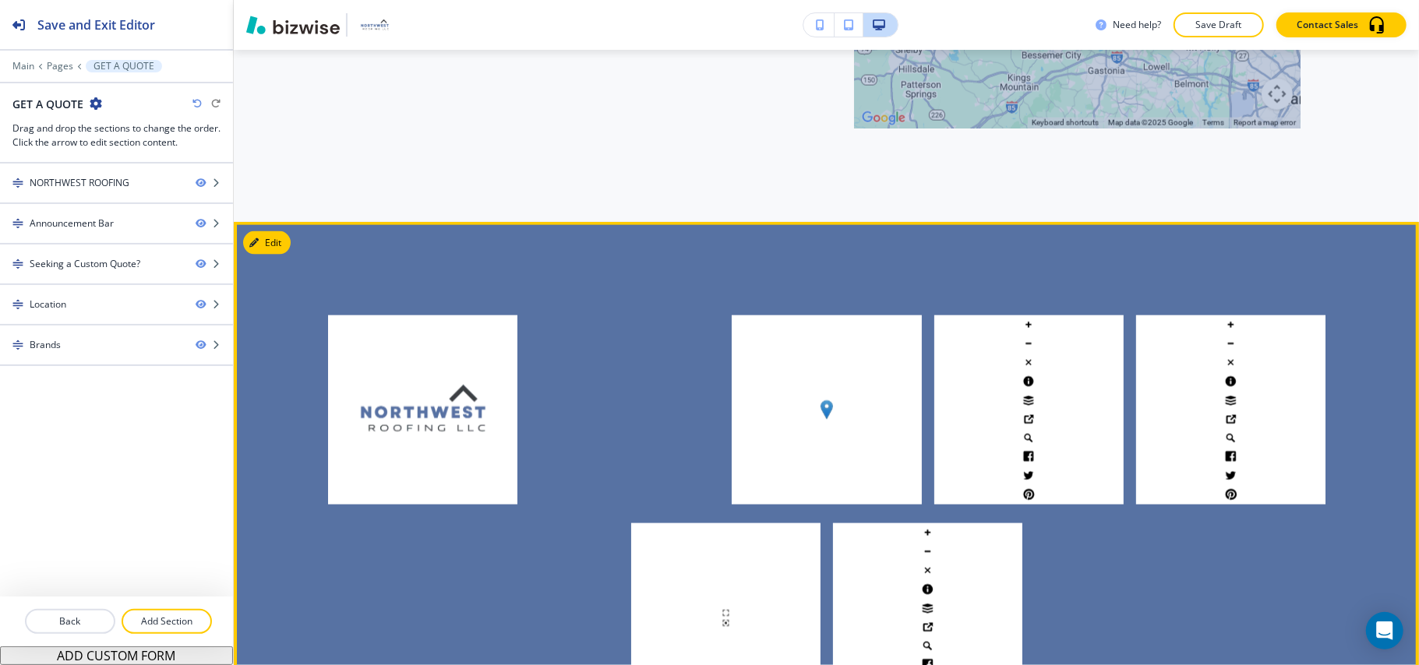
scroll to position [1558, 0]
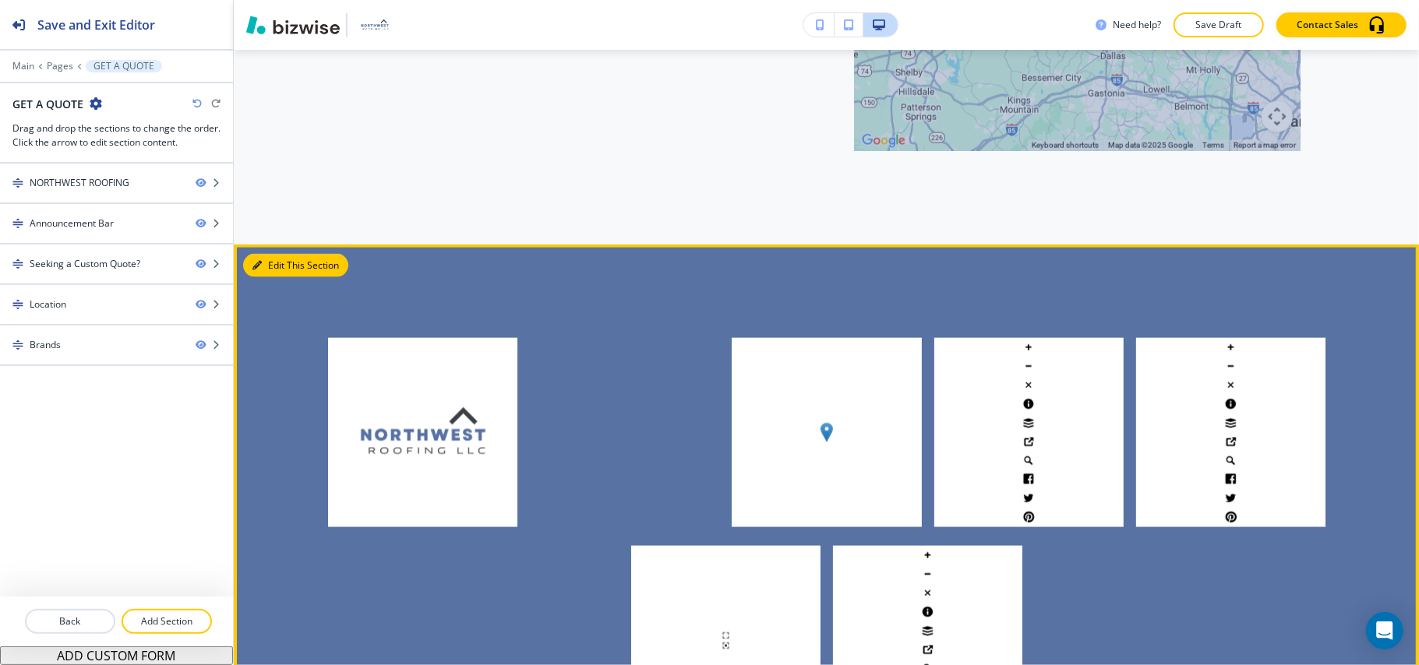
click at [274, 257] on button "Edit This Section" at bounding box center [295, 265] width 105 height 23
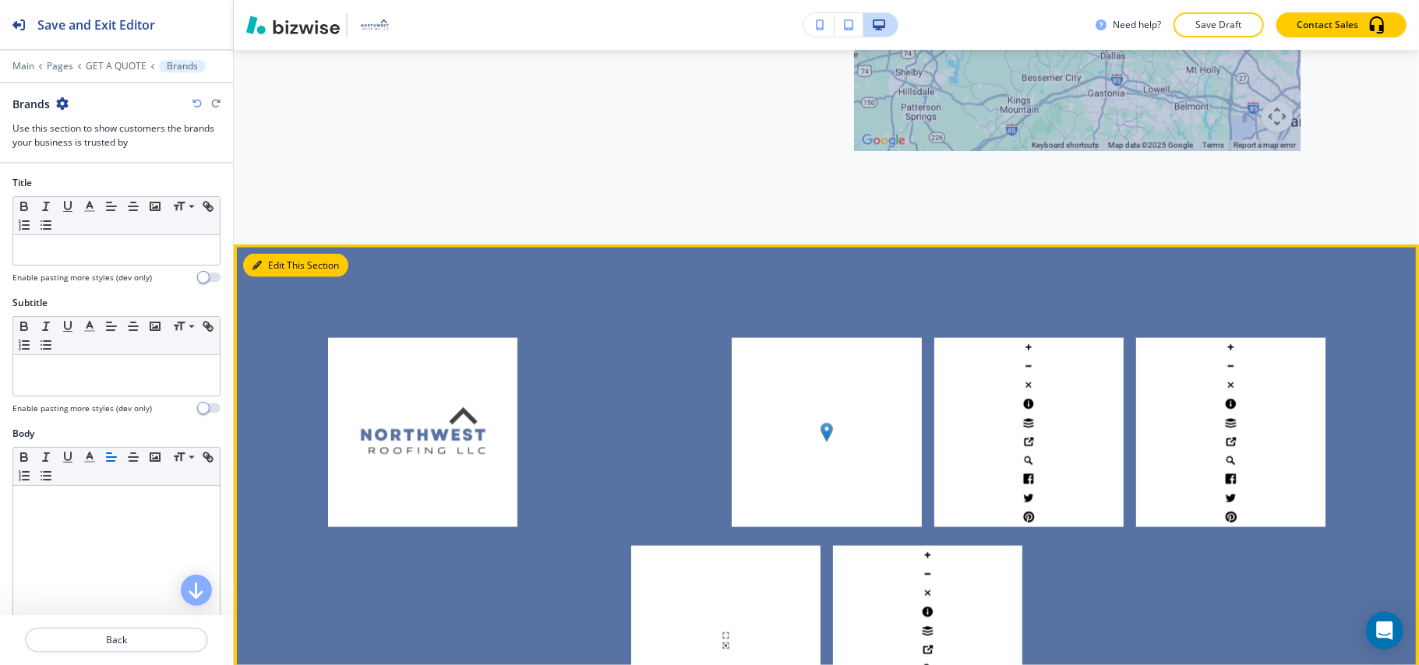
scroll to position [1745, 0]
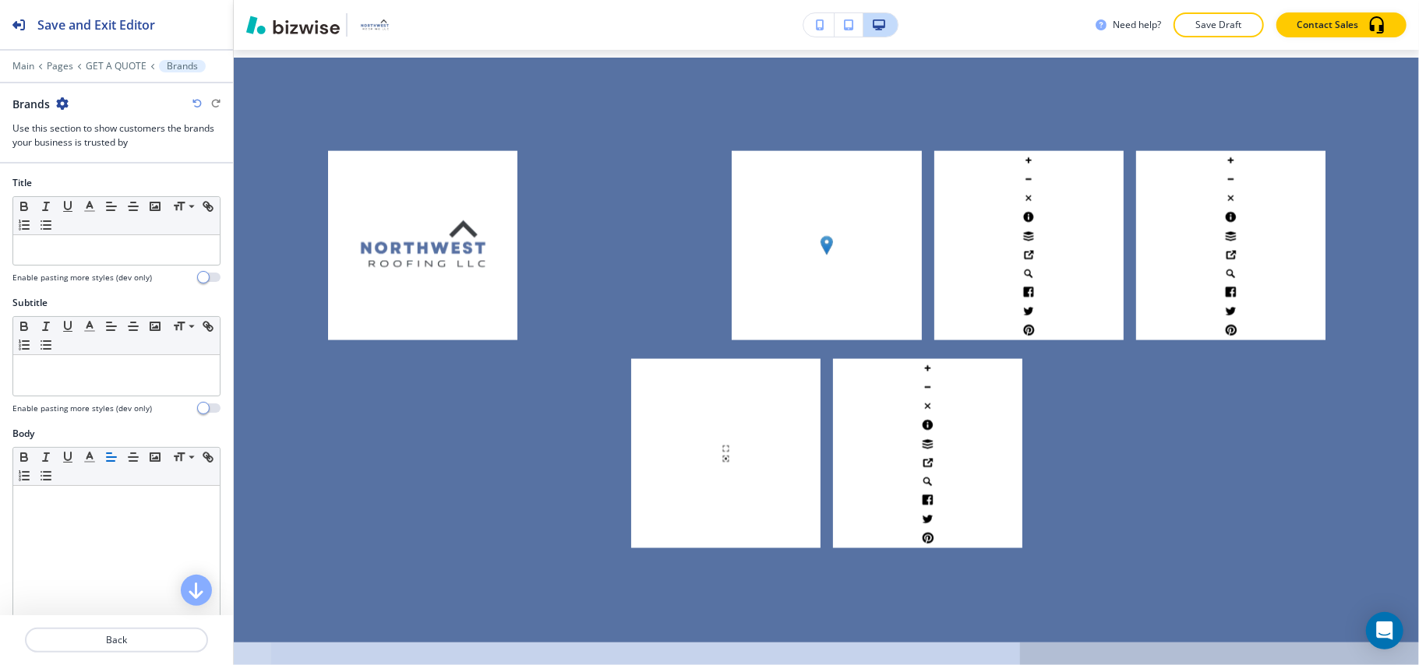
click at [69, 103] on div "Brands" at bounding box center [116, 104] width 208 height 16
click at [56, 107] on icon "button" at bounding box center [62, 103] width 12 height 12
click at [87, 173] on button "Delete Section" at bounding box center [106, 186] width 100 height 28
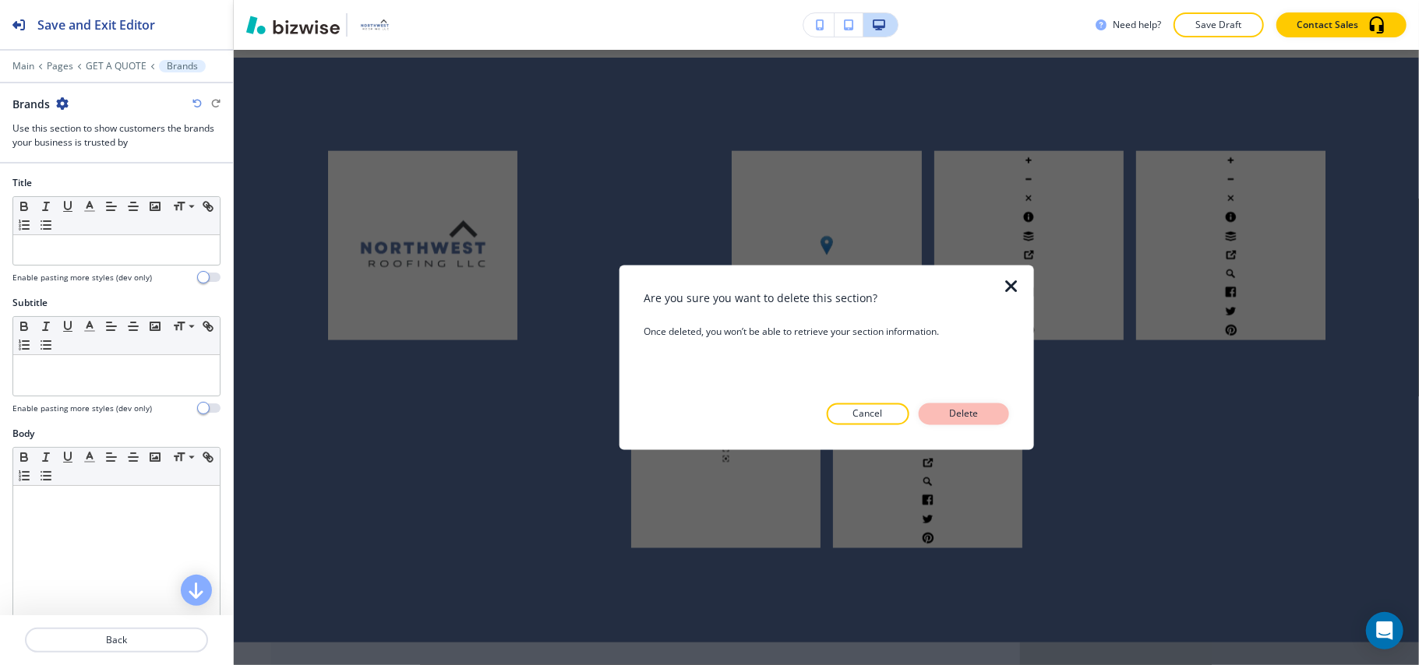
click at [969, 405] on button "Delete" at bounding box center [963, 415] width 90 height 22
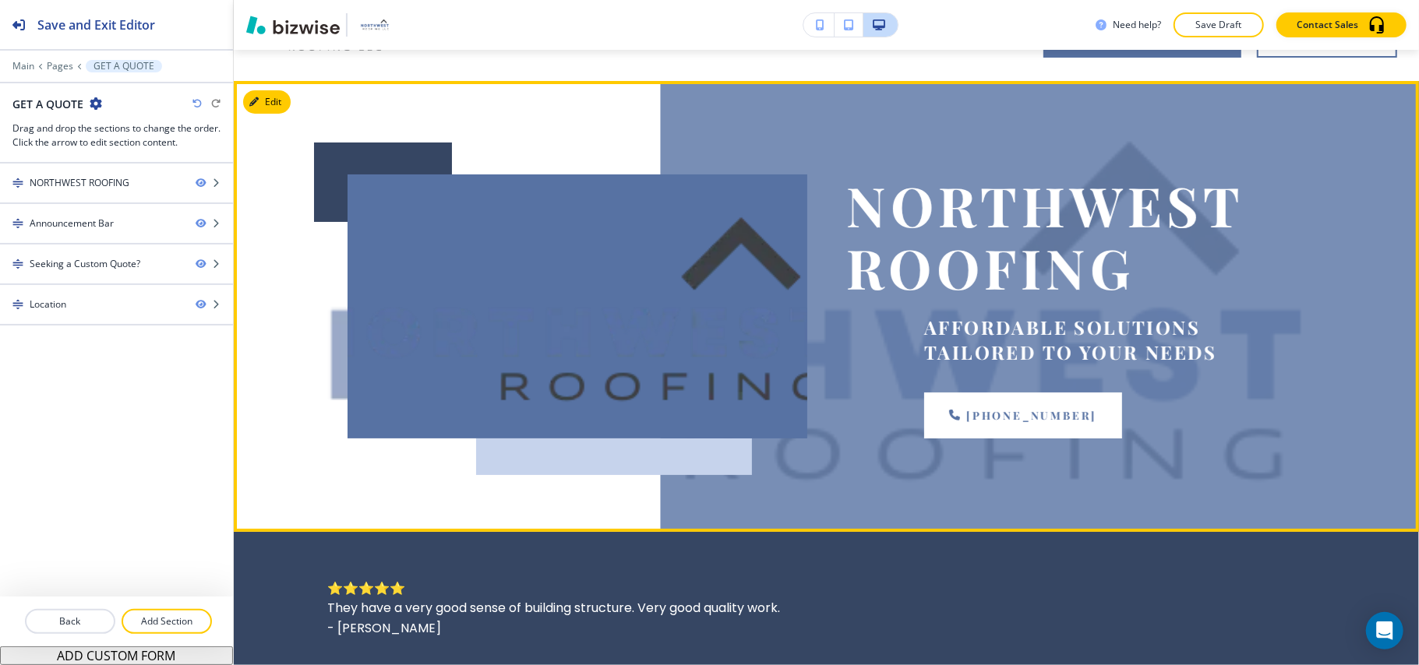
scroll to position [0, 0]
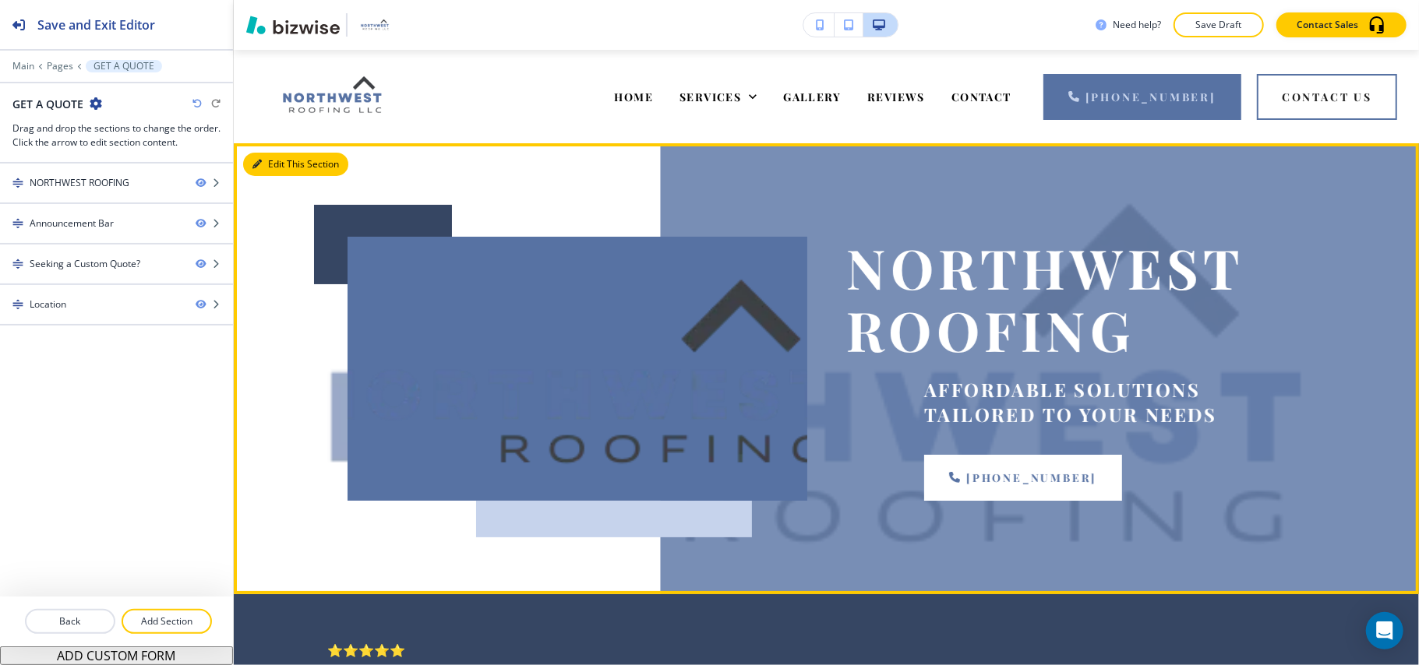
click at [273, 156] on button "Edit This Section" at bounding box center [295, 164] width 105 height 23
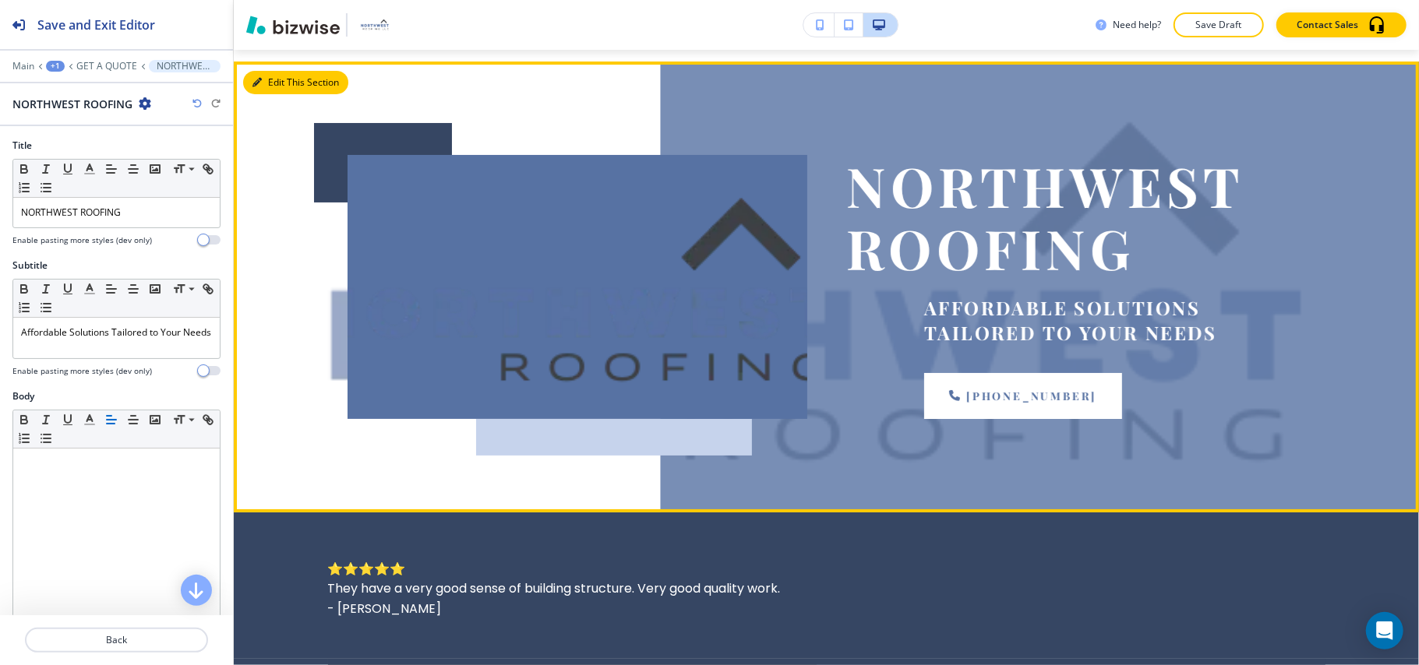
scroll to position [93, 0]
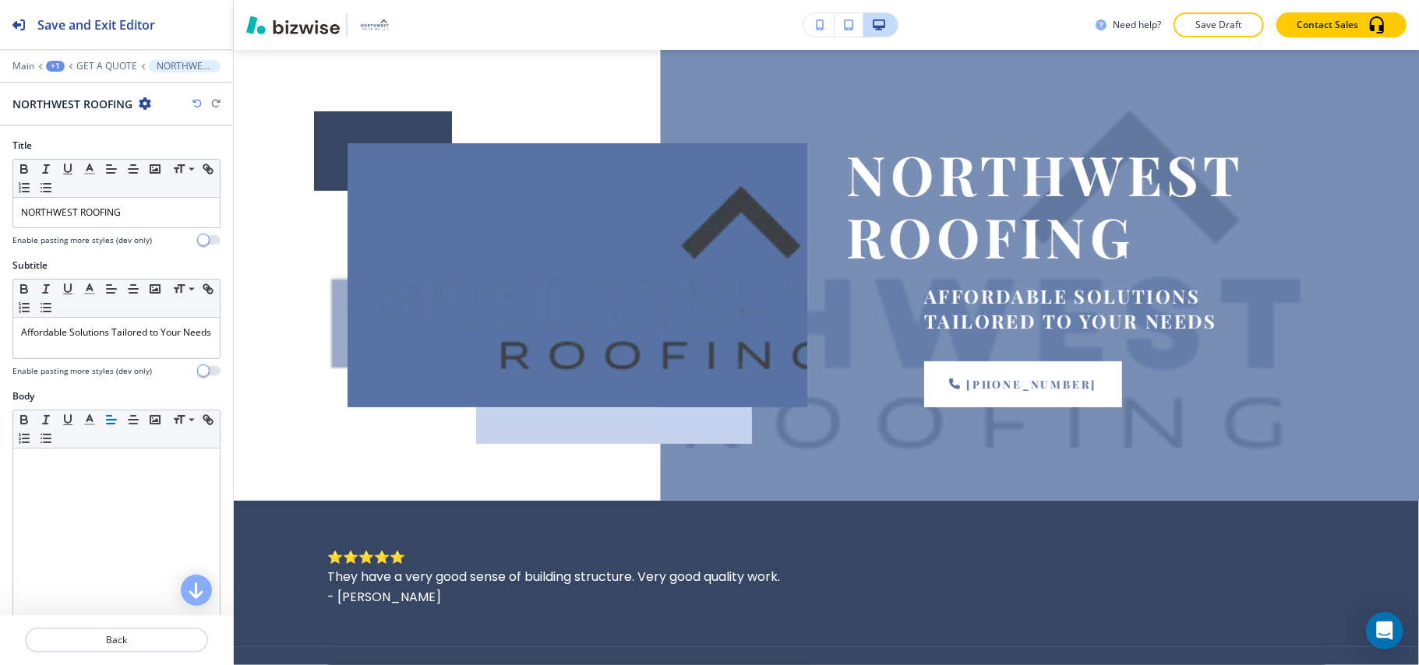
click at [137, 104] on div "NORTHWEST ROOFING" at bounding box center [81, 104] width 139 height 16
click at [142, 104] on icon "button" at bounding box center [145, 103] width 12 height 12
click at [171, 190] on p "Delete Section" at bounding box center [187, 186] width 79 height 14
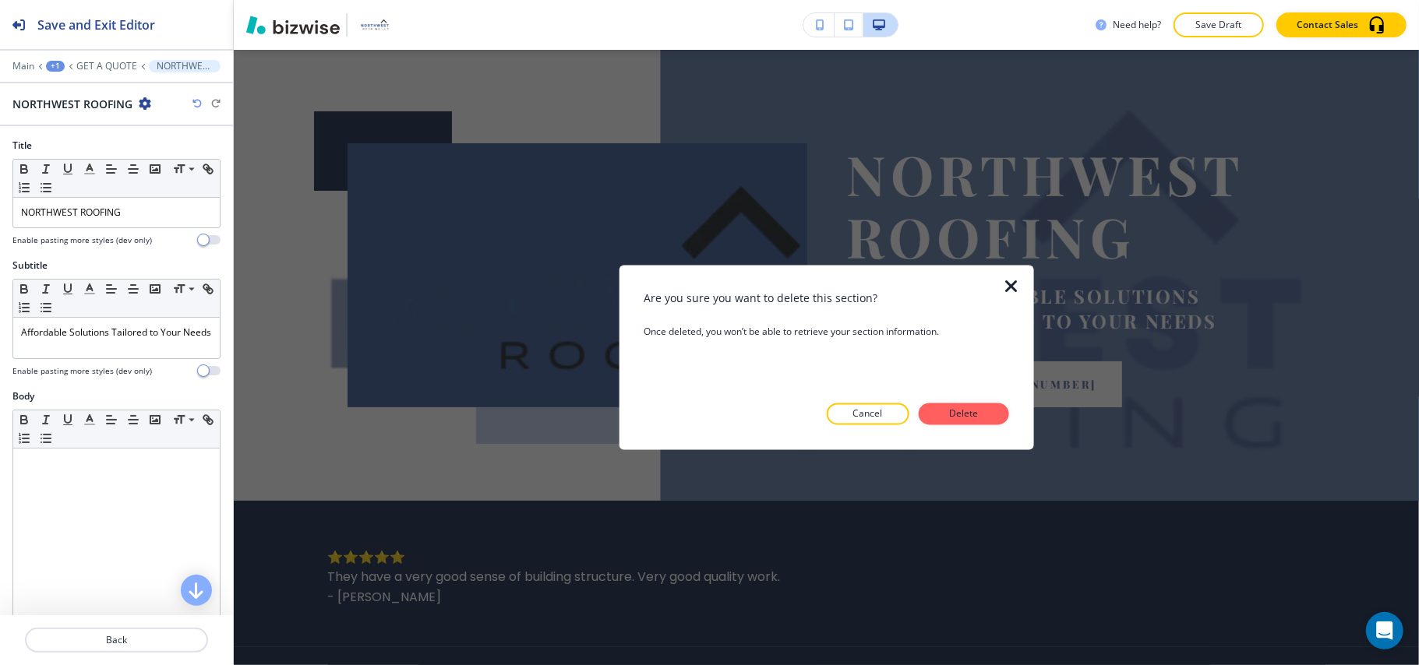
click at [1003, 282] on icon "button" at bounding box center [1012, 287] width 19 height 19
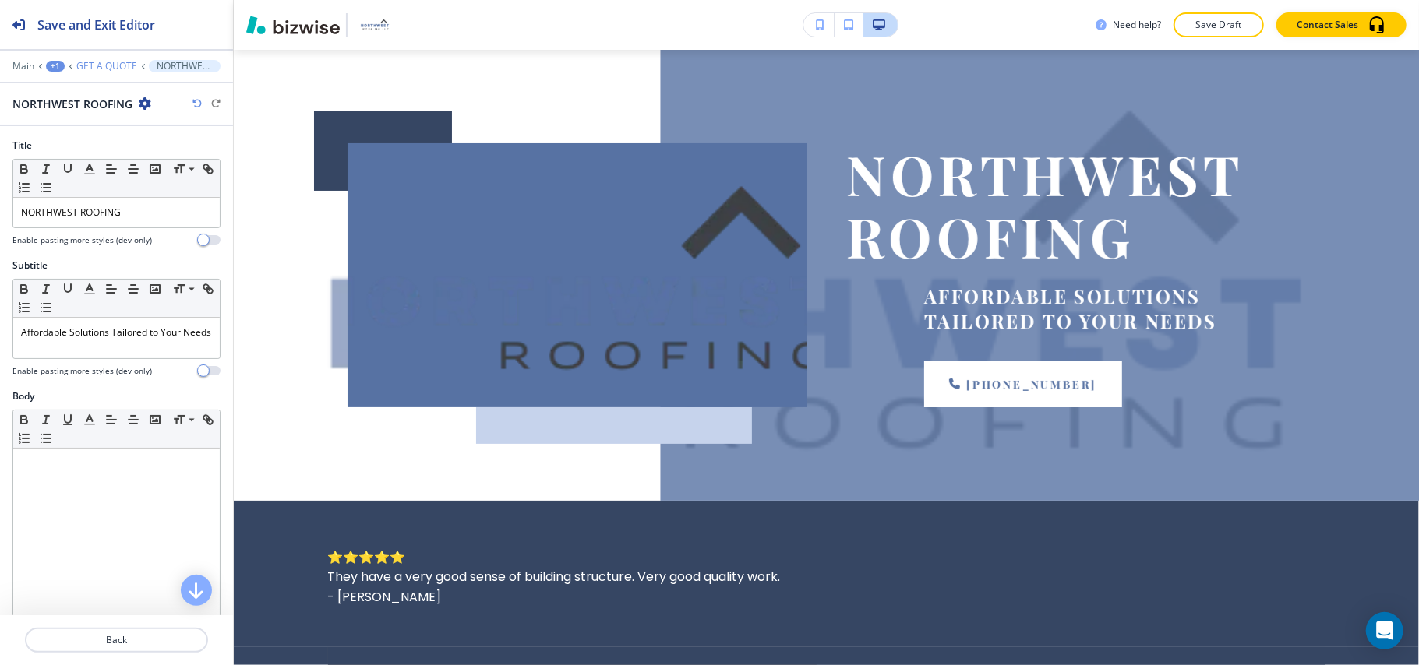
click at [107, 67] on p "GET A QUOTE" at bounding box center [106, 66] width 61 height 11
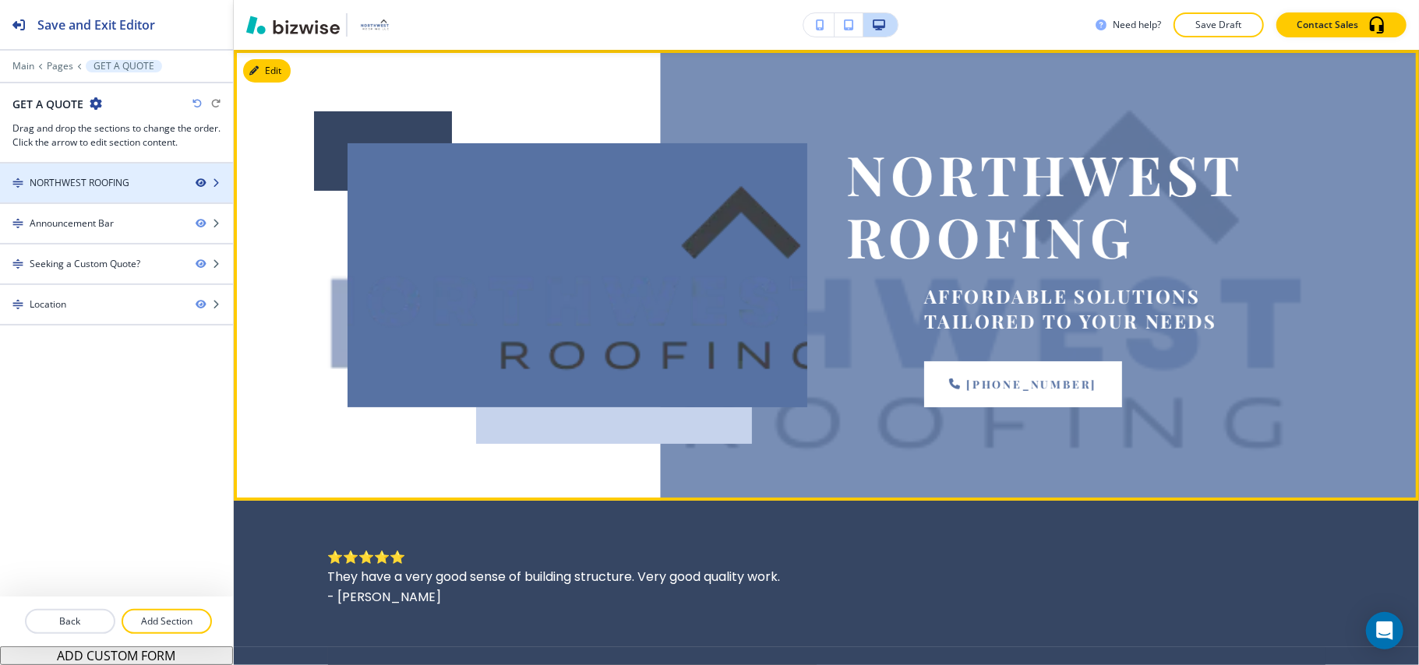
click at [200, 182] on icon "button" at bounding box center [200, 182] width 9 height 9
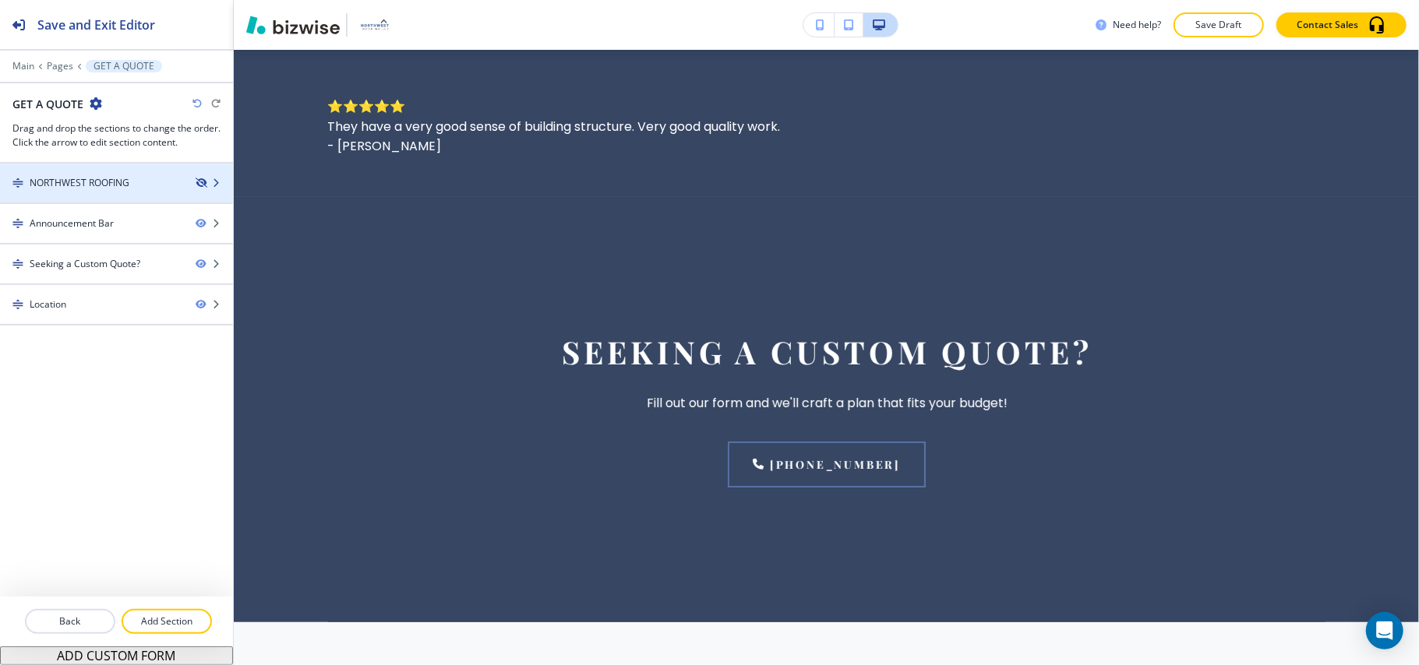
scroll to position [0, 0]
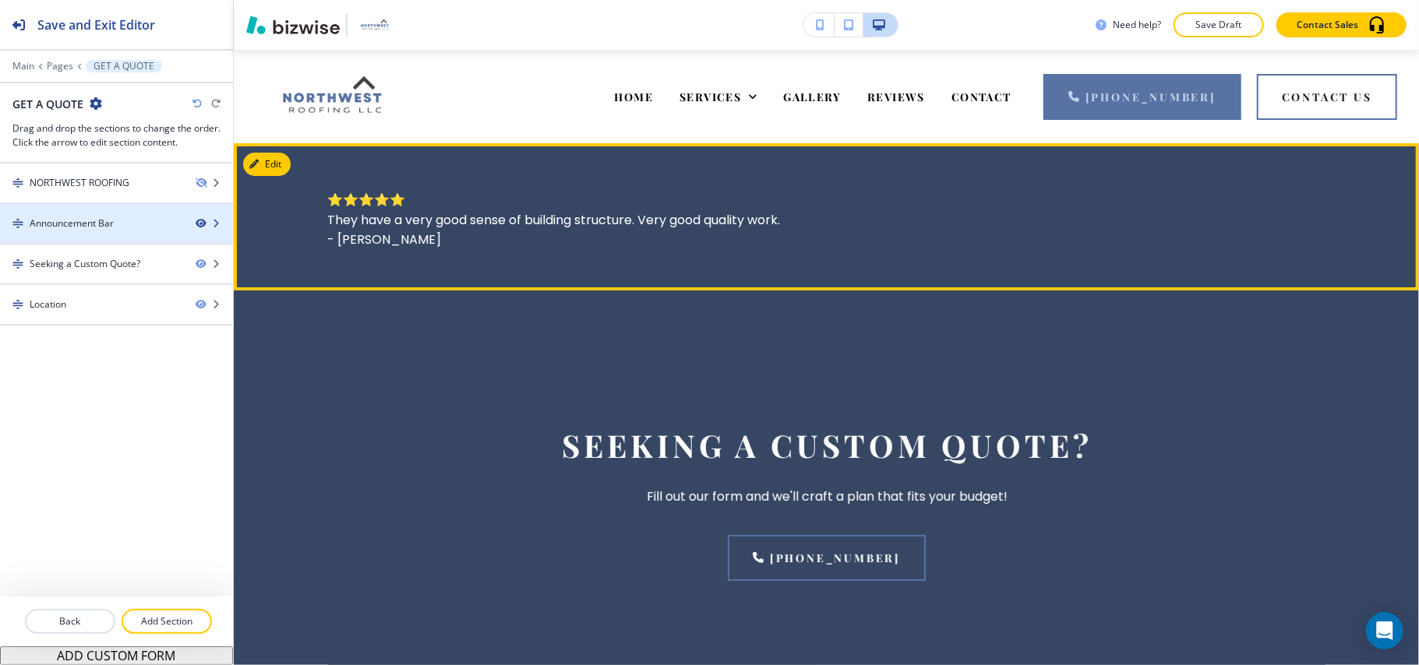
click at [199, 222] on icon "button" at bounding box center [200, 223] width 9 height 9
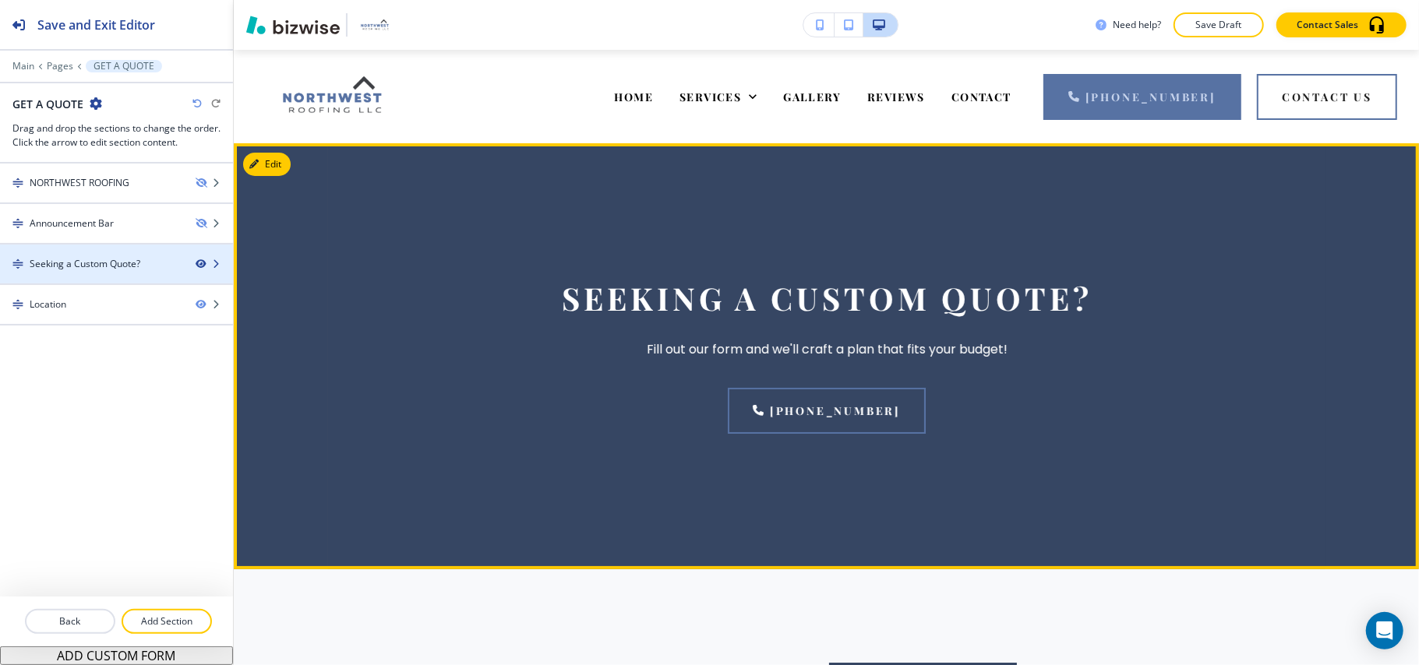
click at [200, 268] on icon "button" at bounding box center [200, 263] width 9 height 9
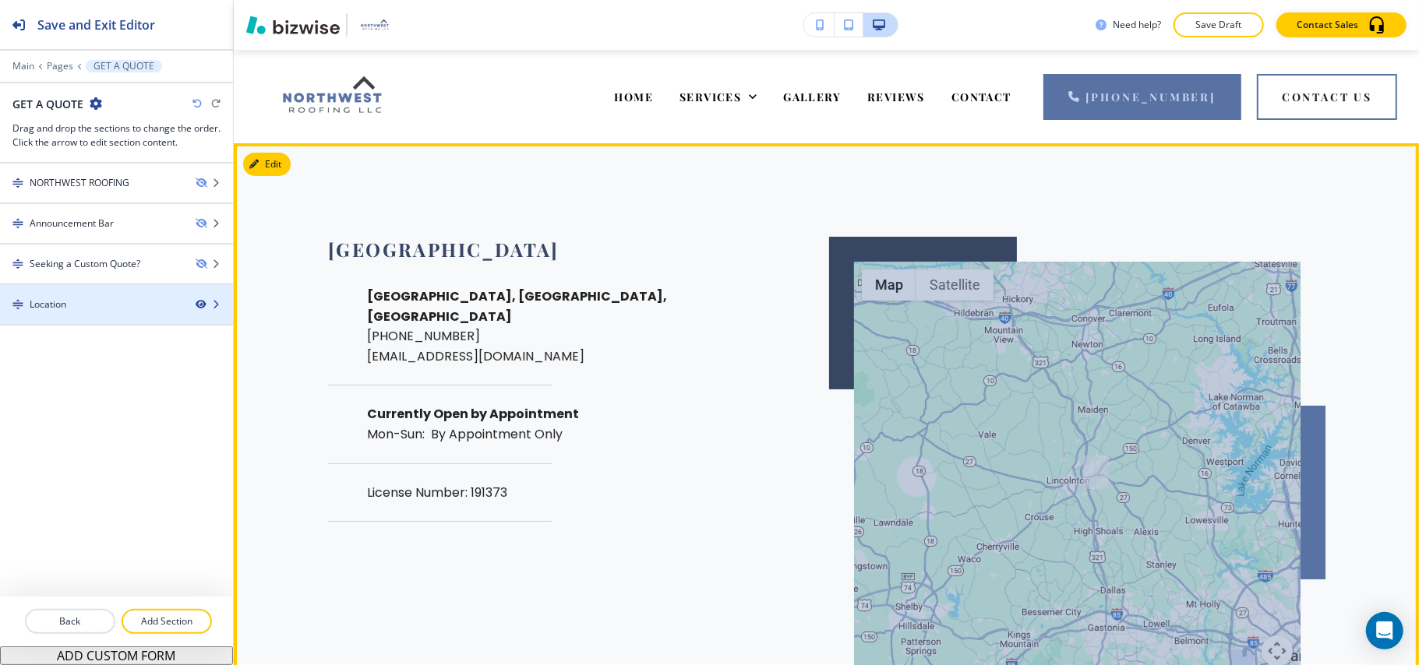
click at [201, 303] on icon "button" at bounding box center [200, 304] width 9 height 9
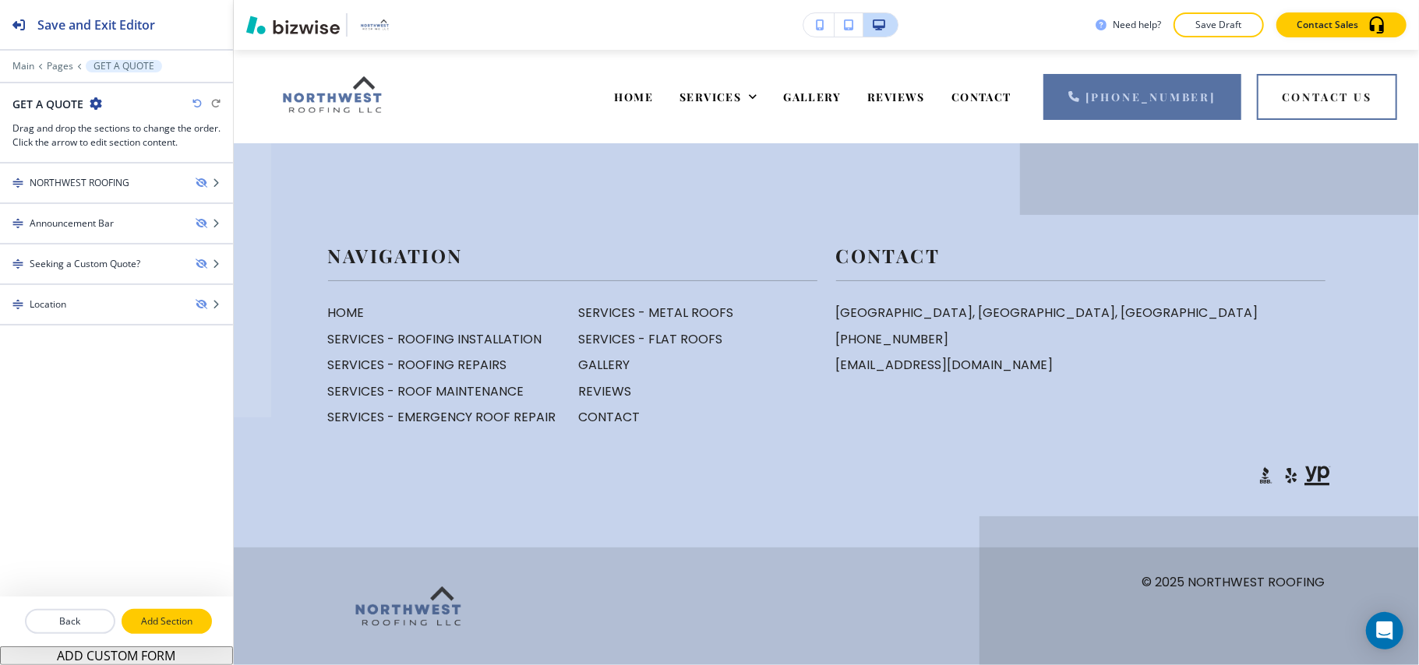
click at [145, 624] on p "Add Section" at bounding box center [166, 622] width 87 height 14
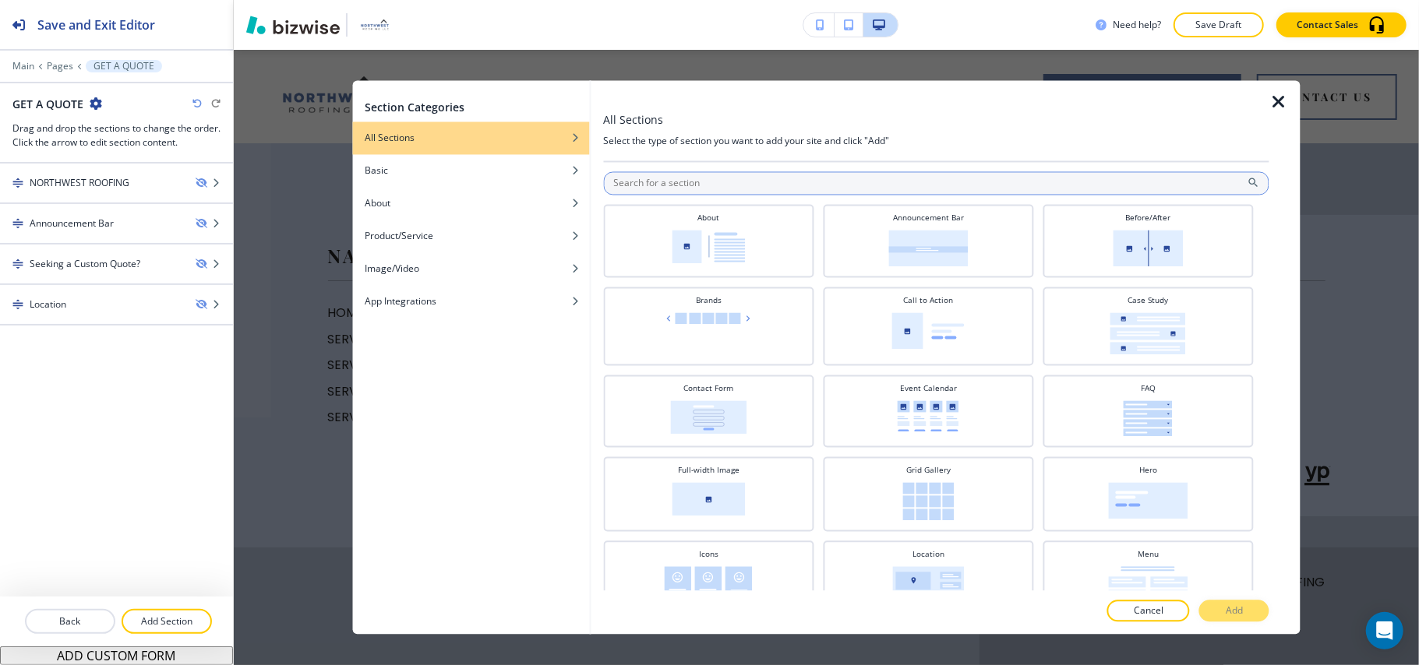
click at [682, 181] on input "text" at bounding box center [936, 183] width 666 height 23
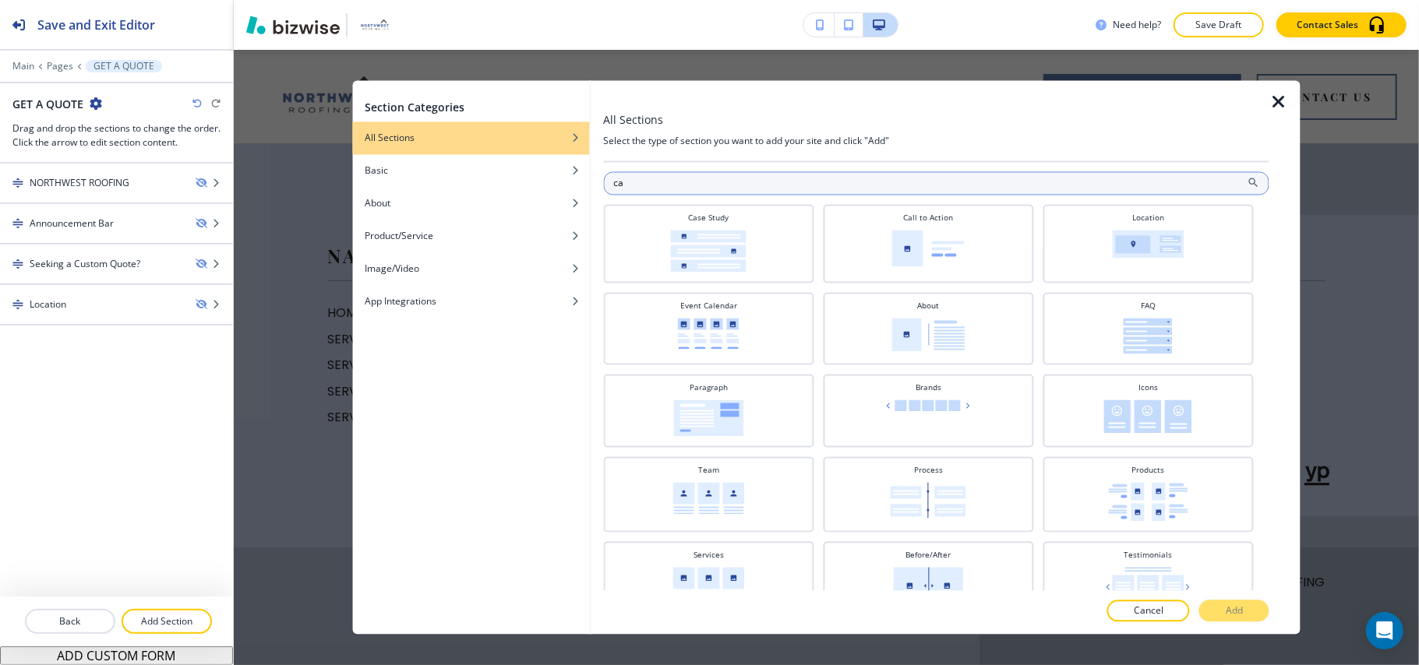
type input "c"
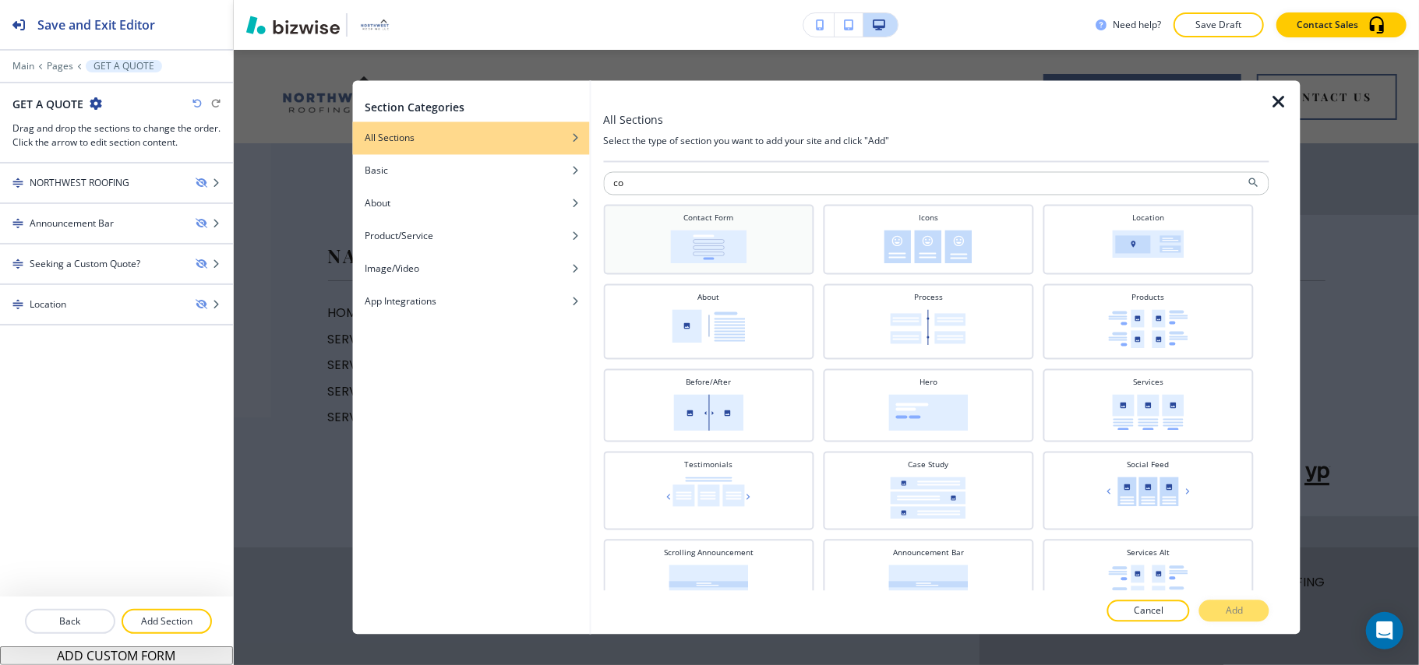
type input "co"
click at [693, 221] on h4 "Contact Form" at bounding box center [708, 219] width 50 height 12
click at [1235, 620] on button "Add" at bounding box center [1234, 612] width 70 height 22
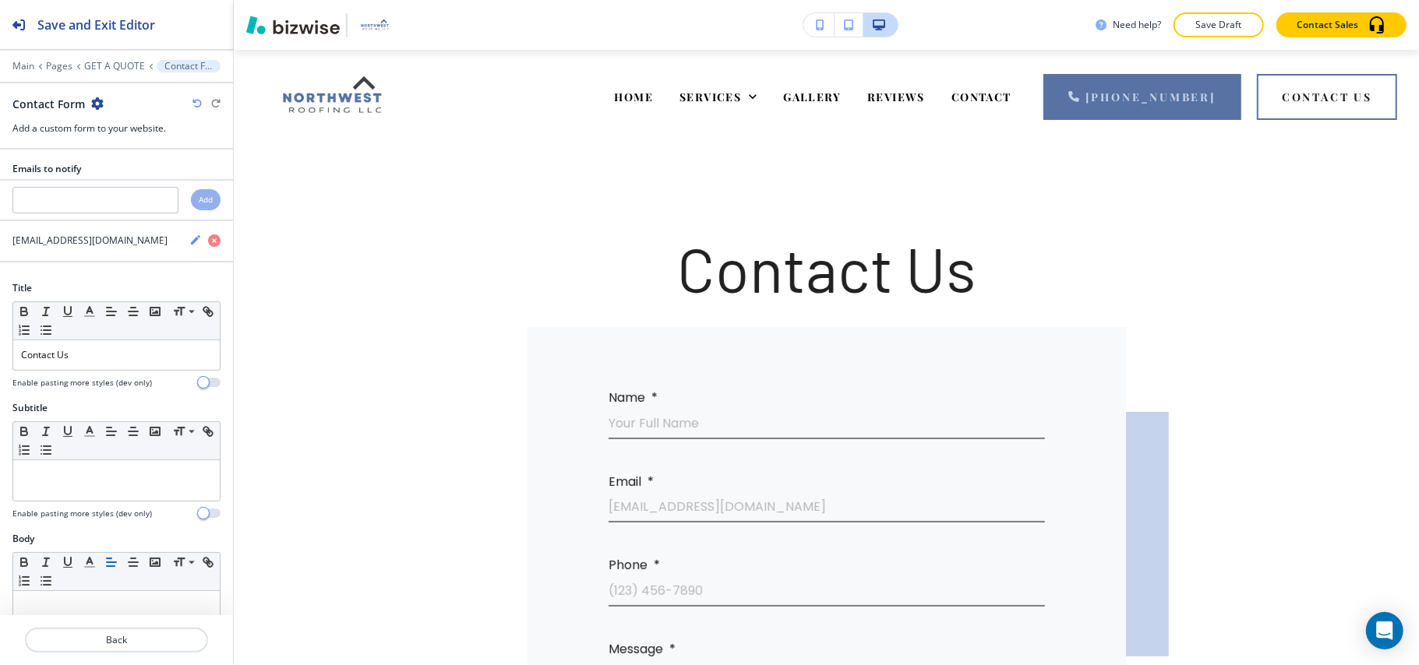
scroll to position [93, 0]
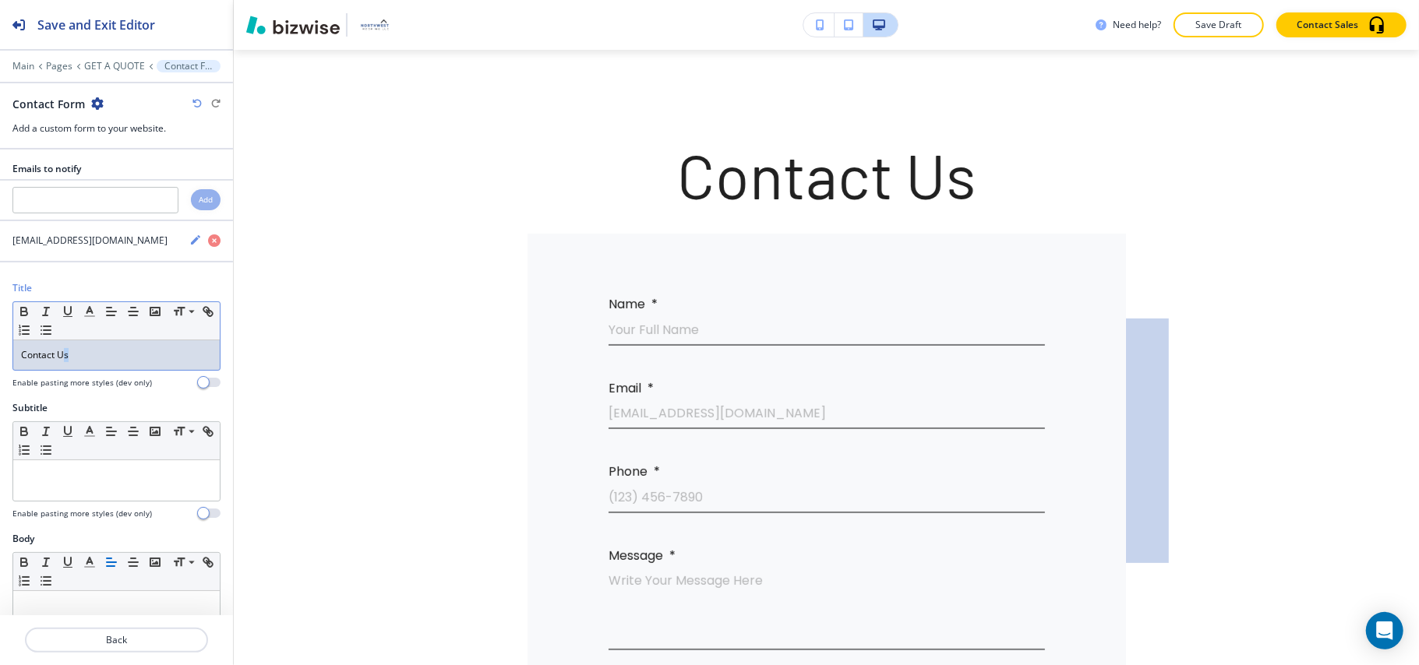
drag, startPoint x: 100, startPoint y: 357, endPoint x: 64, endPoint y: 365, distance: 37.4
click at [64, 362] on p "Contact Us" at bounding box center [116, 355] width 191 height 14
click at [97, 352] on p "Contact Us" at bounding box center [116, 355] width 191 height 14
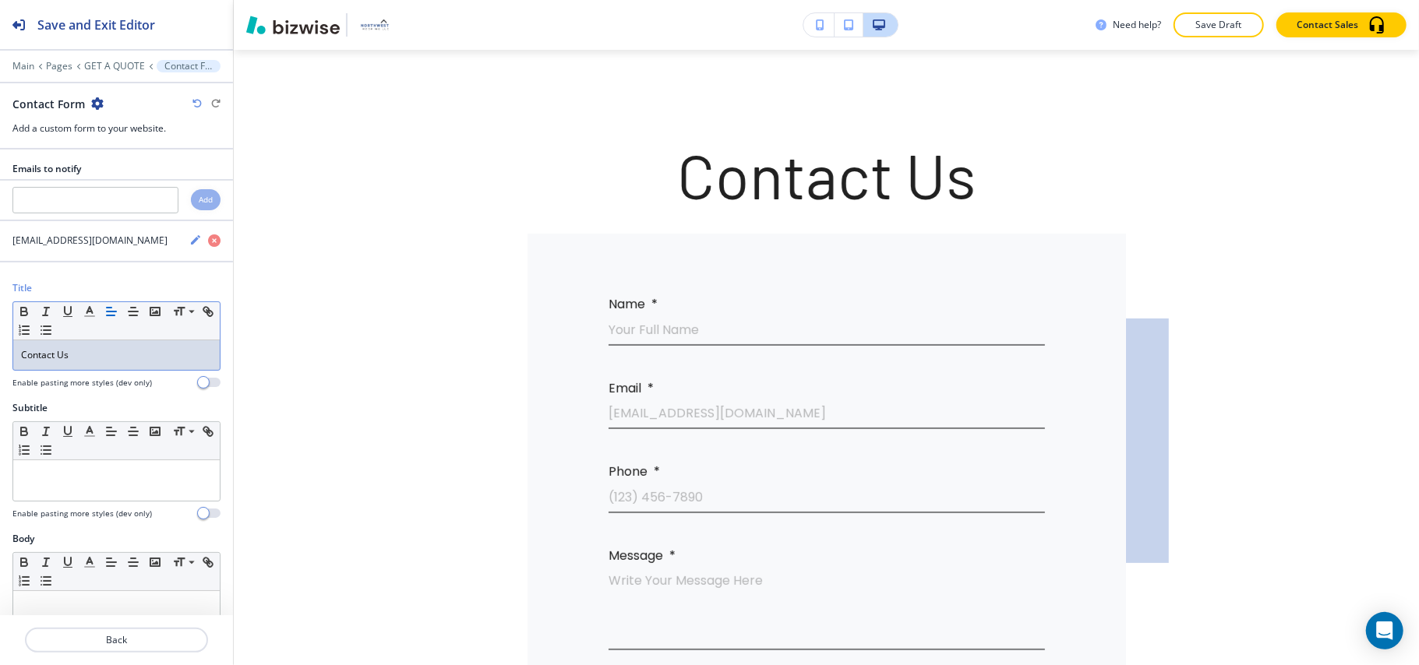
click at [97, 352] on p "Contact Us" at bounding box center [116, 355] width 191 height 14
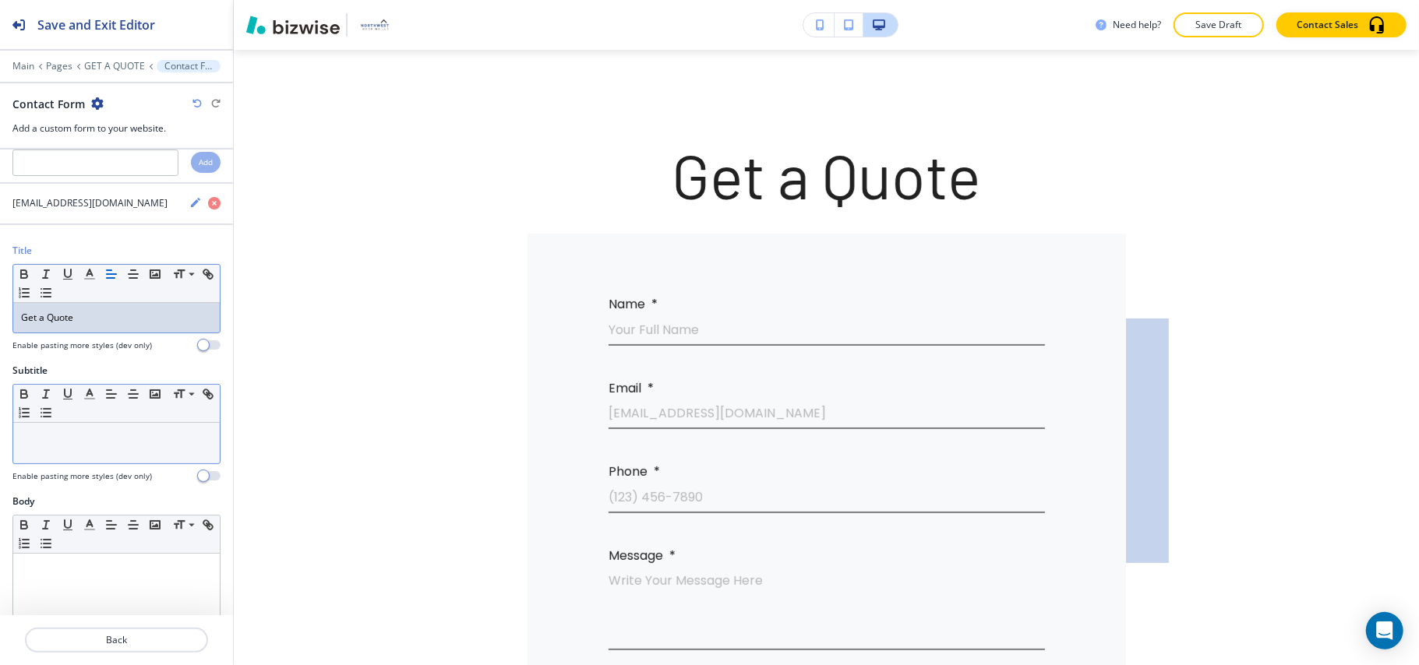
scroll to position [0, 0]
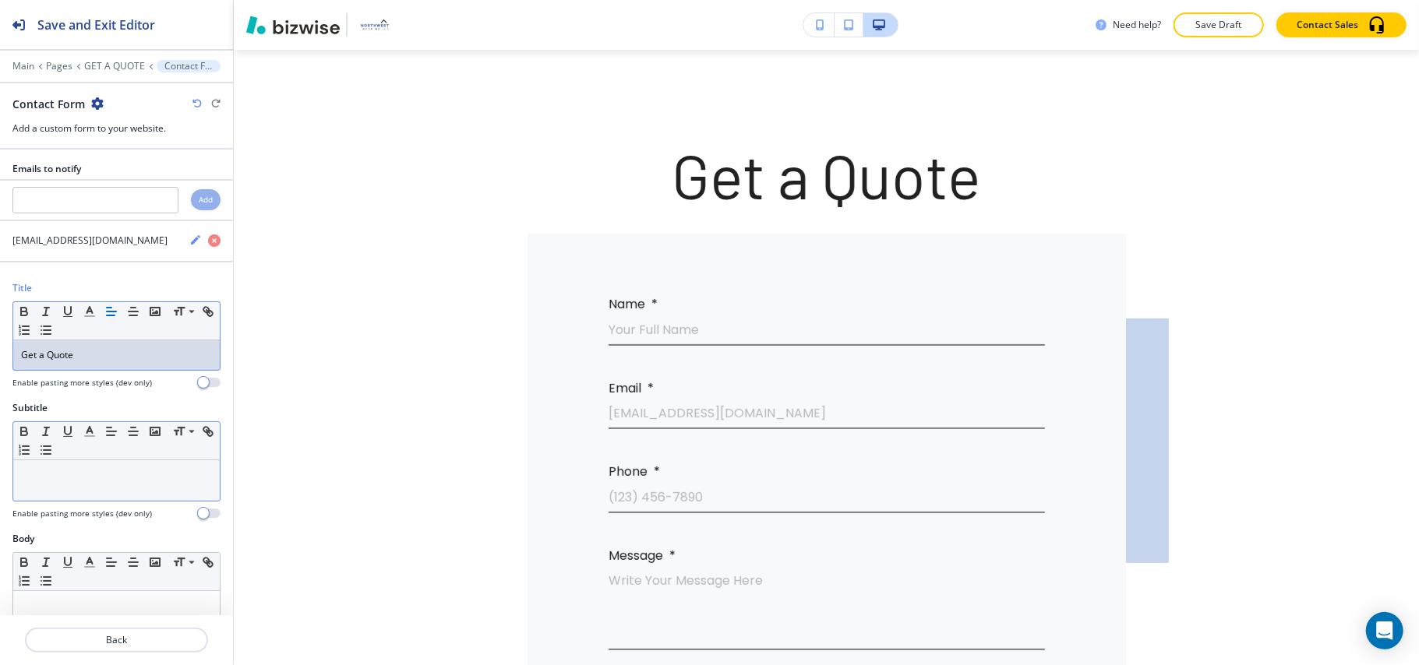
click at [103, 491] on div at bounding box center [116, 480] width 206 height 41
click at [151, 435] on icon "button" at bounding box center [155, 432] width 14 height 14
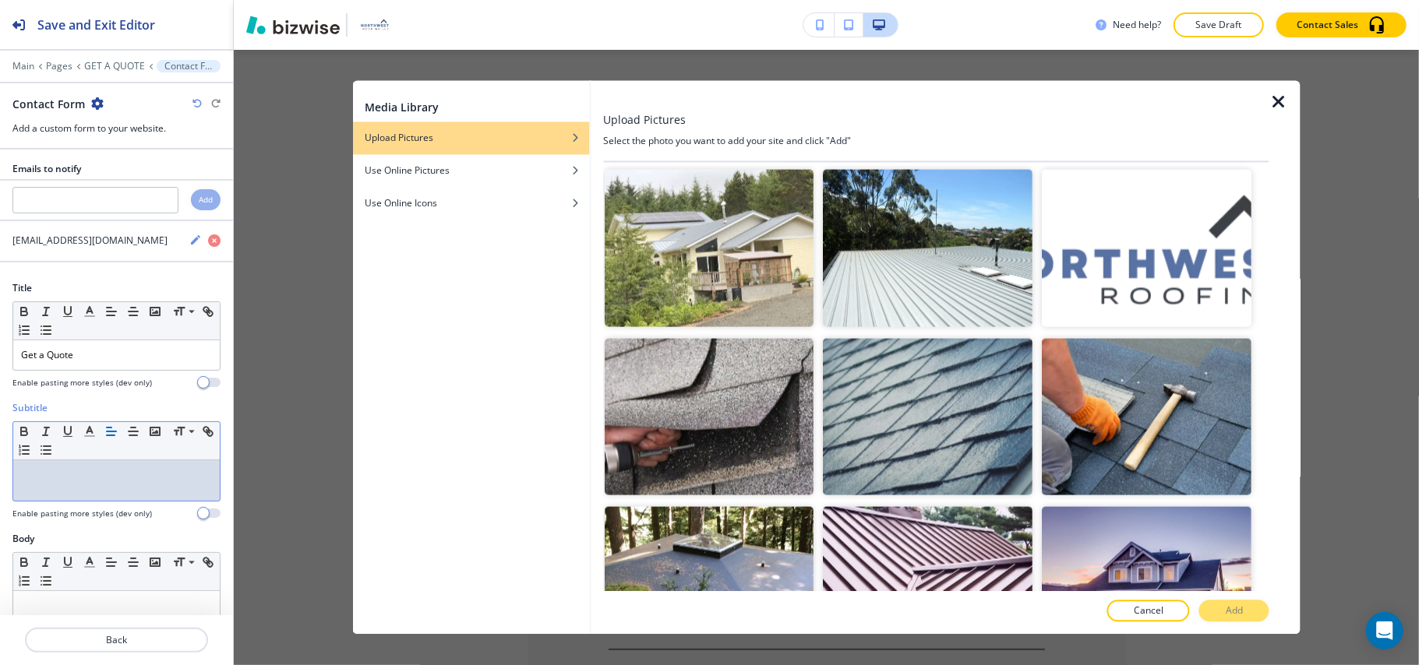
scroll to position [1662, 0]
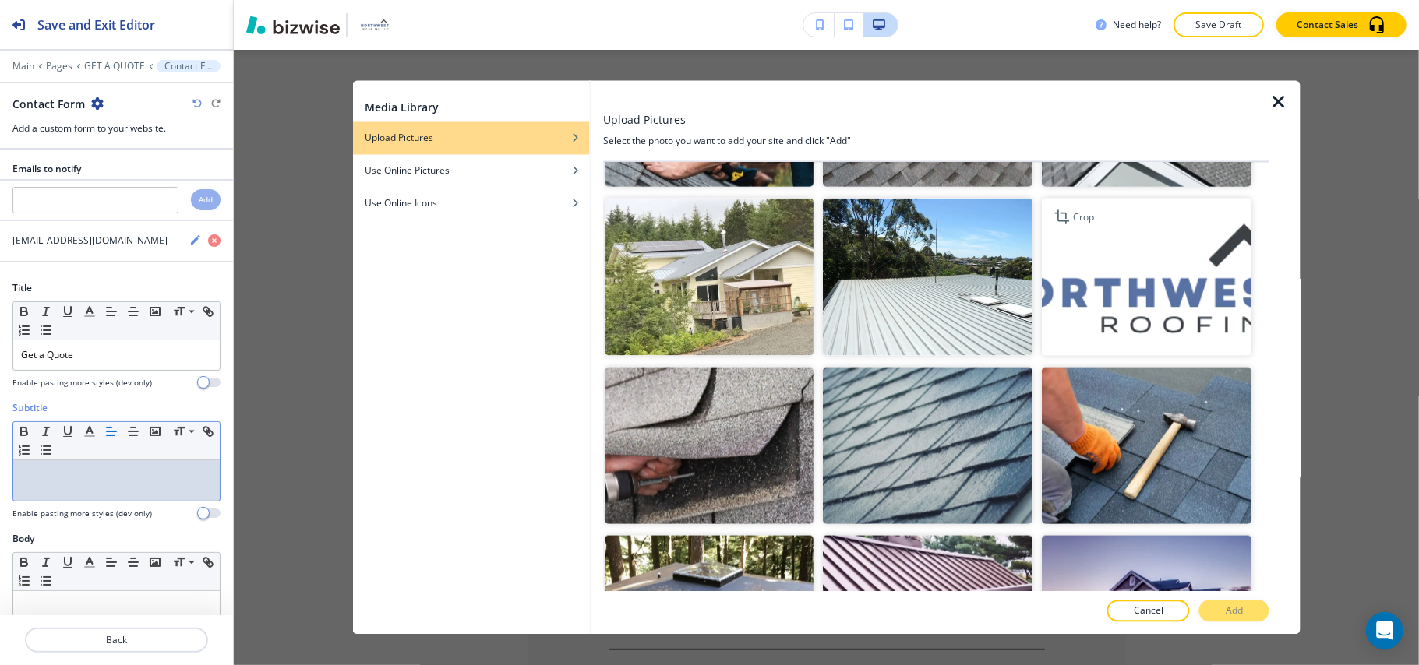
click at [1147, 284] on img "button" at bounding box center [1147, 277] width 210 height 157
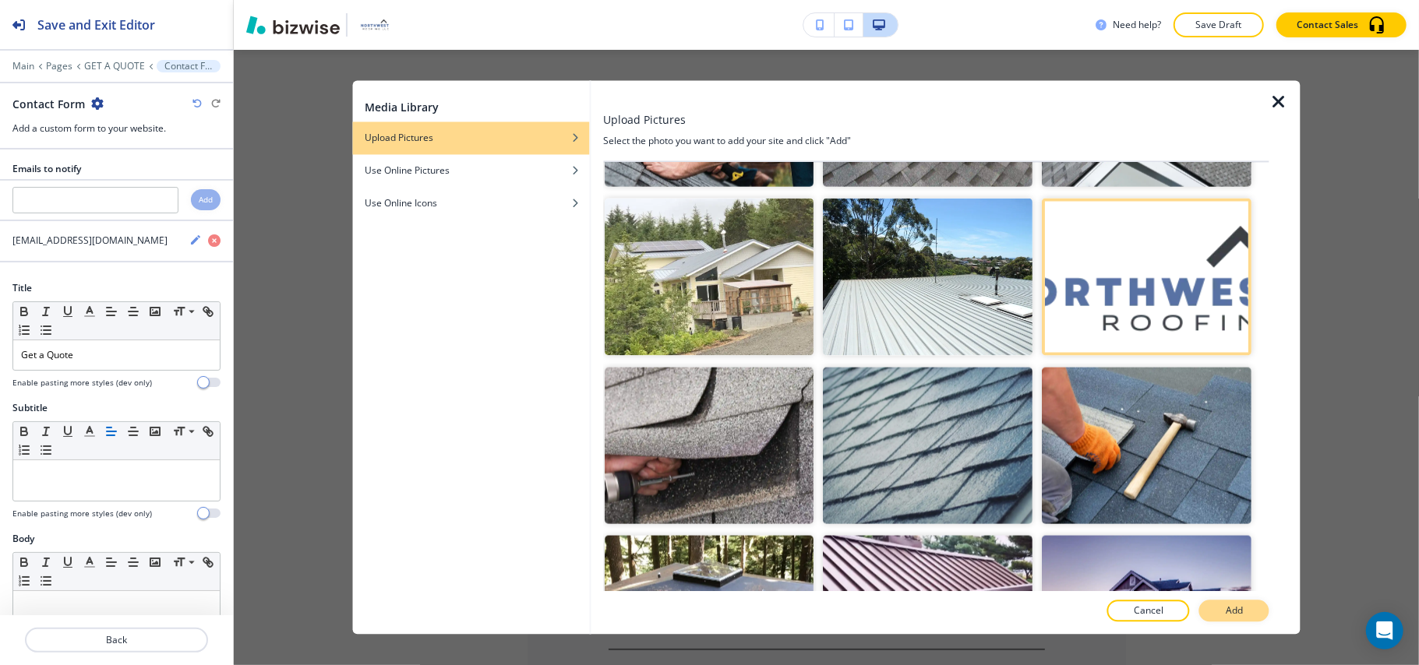
click at [1256, 611] on button "Add" at bounding box center [1234, 612] width 70 height 22
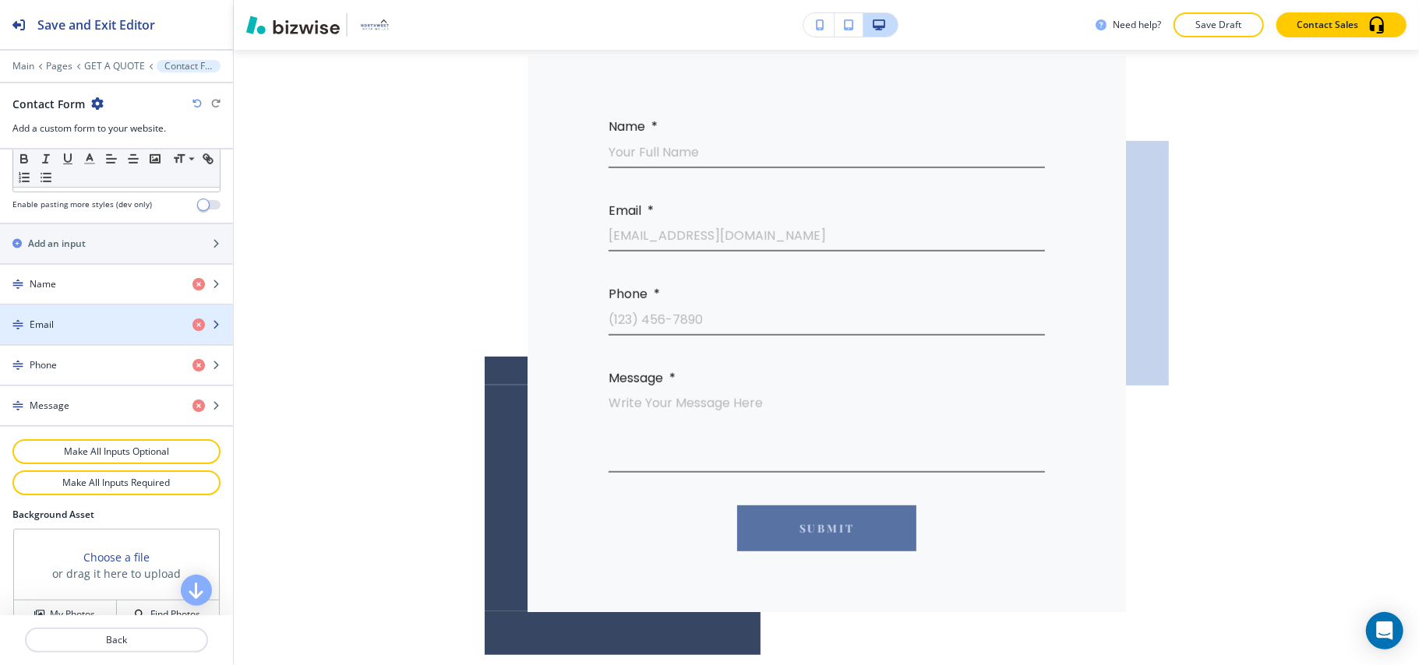
scroll to position [623, 0]
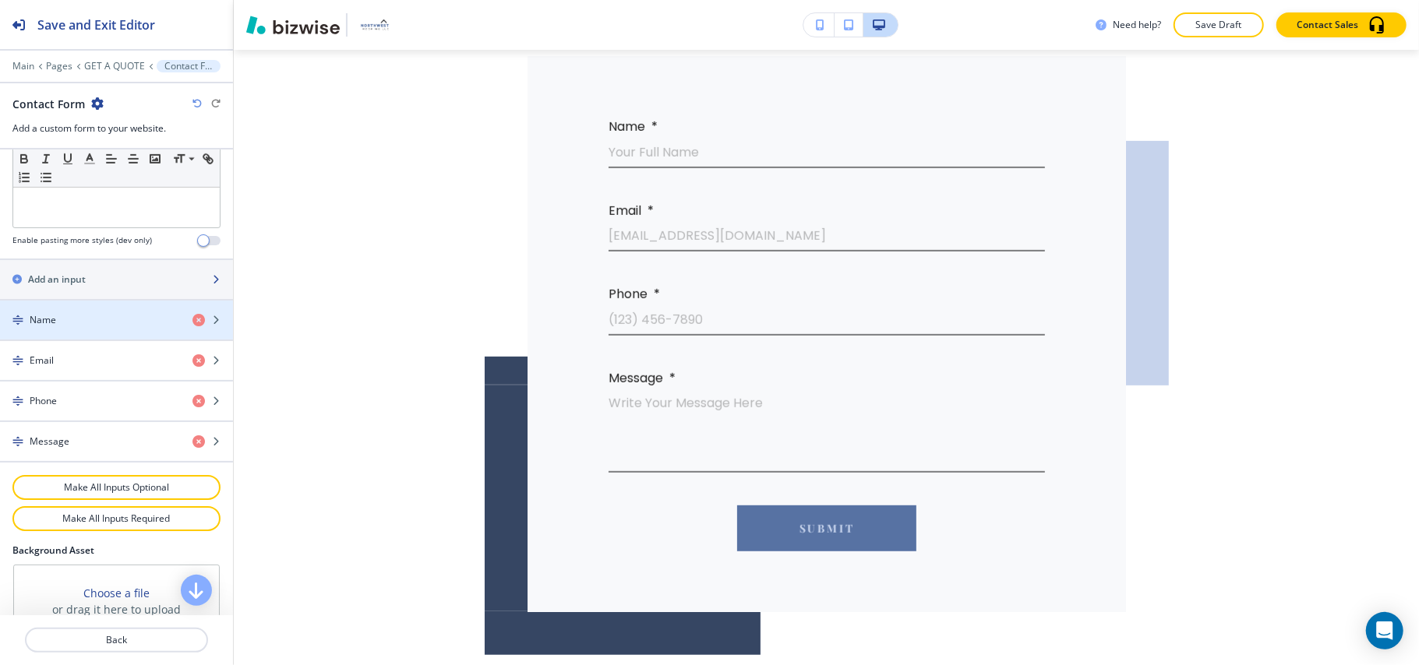
click at [89, 294] on div "button" at bounding box center [116, 293] width 233 height 12
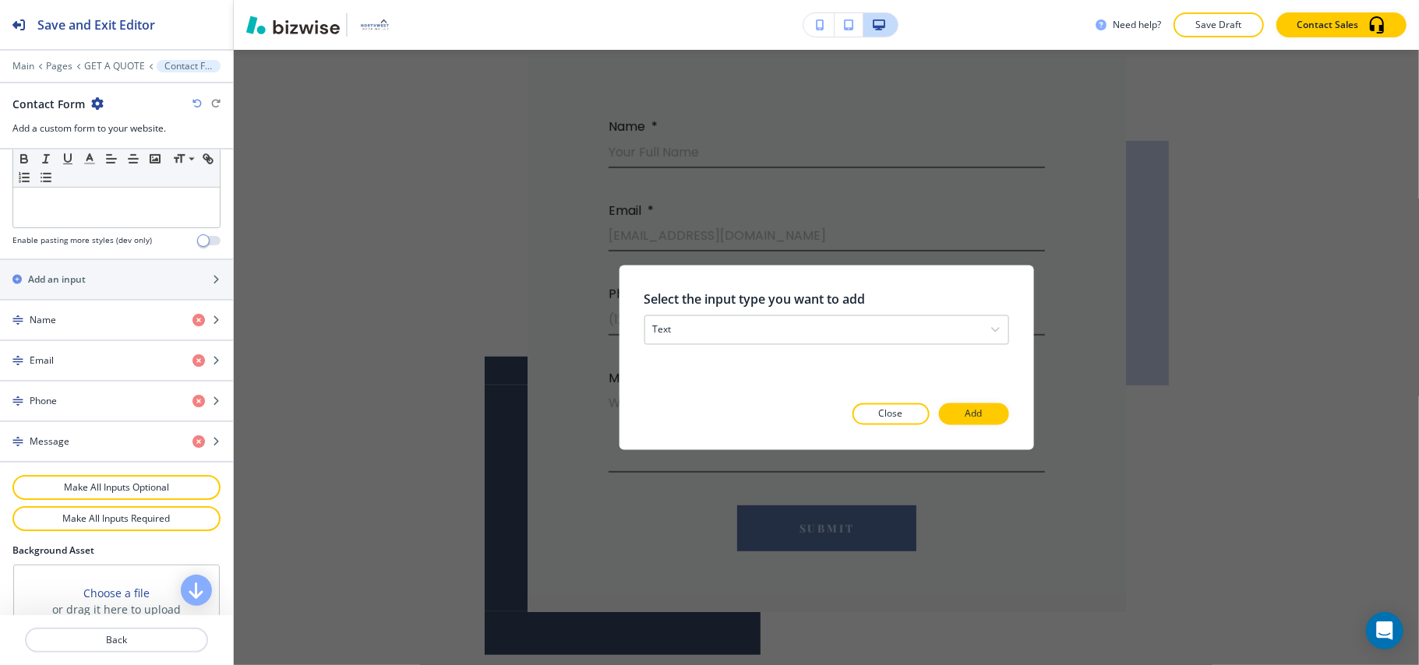
click at [776, 347] on div "Select the input type you want to add text text email phone checkbox select dat…" at bounding box center [825, 358] width 365 height 135
click at [730, 328] on div "text" at bounding box center [825, 330] width 363 height 28
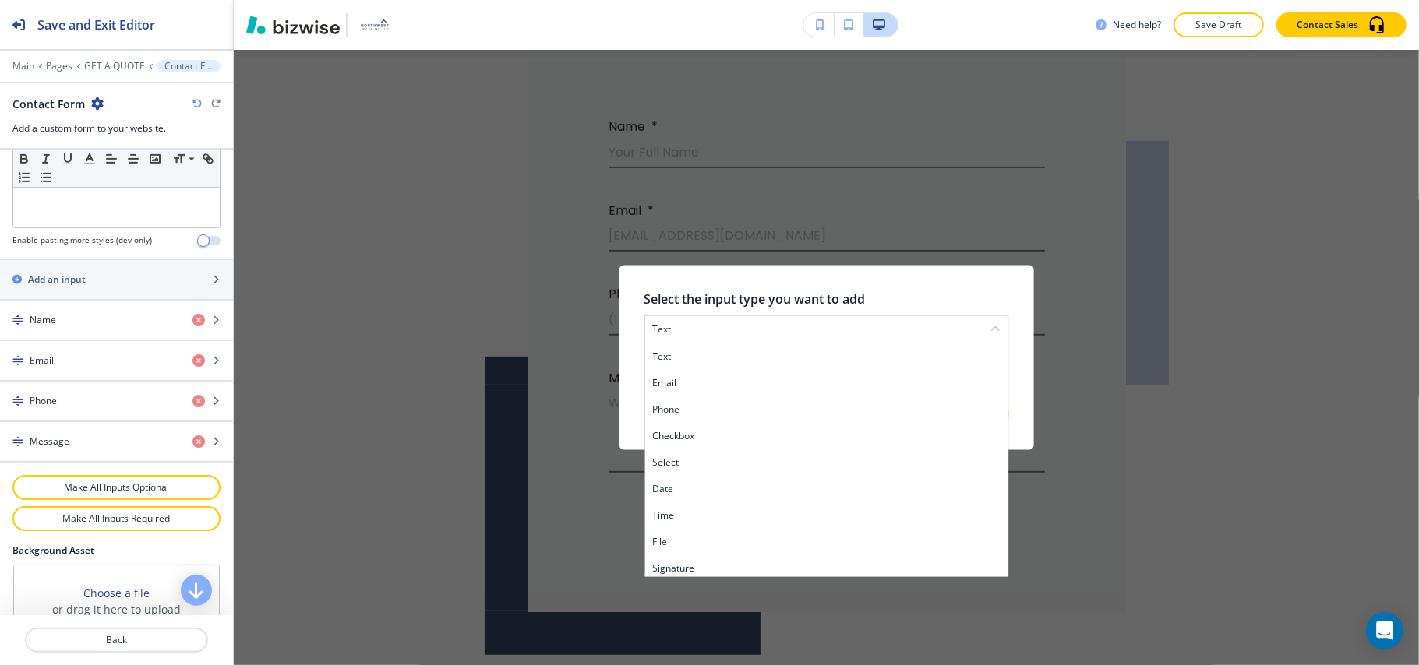
click at [695, 466] on h4 "select" at bounding box center [825, 463] width 347 height 14
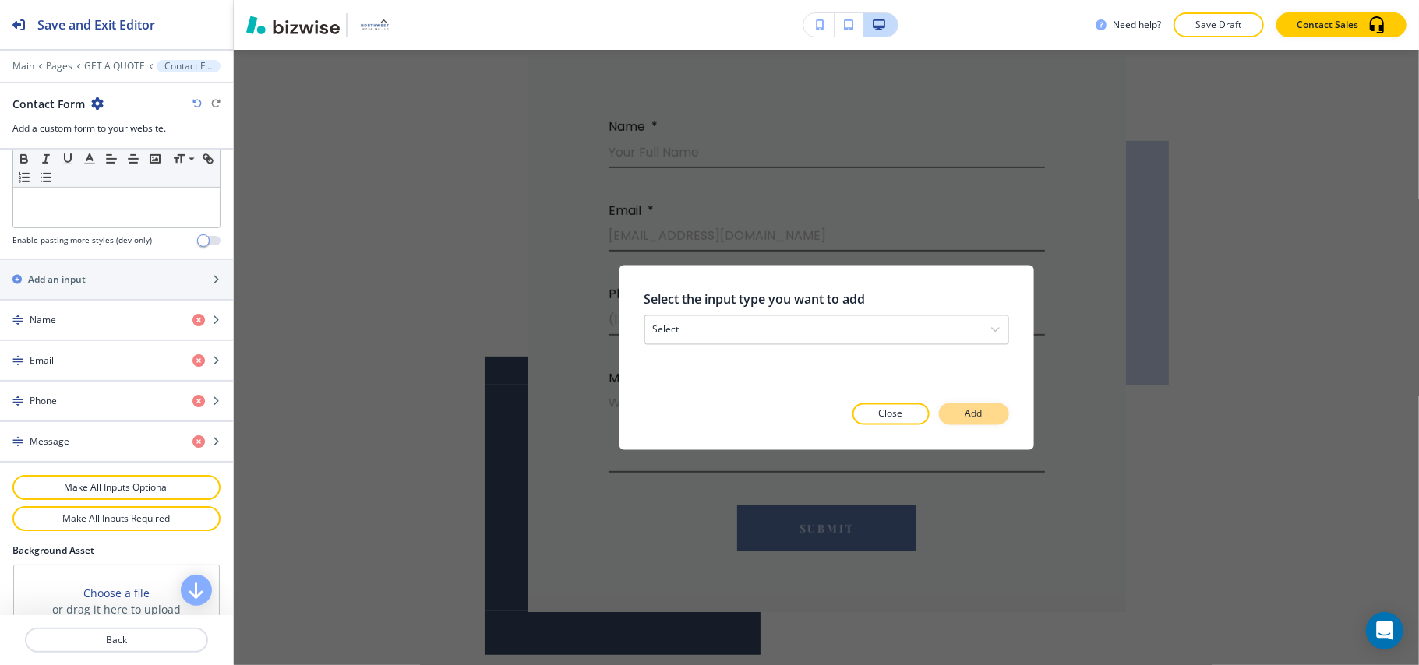
click at [949, 412] on button "Add" at bounding box center [974, 415] width 70 height 22
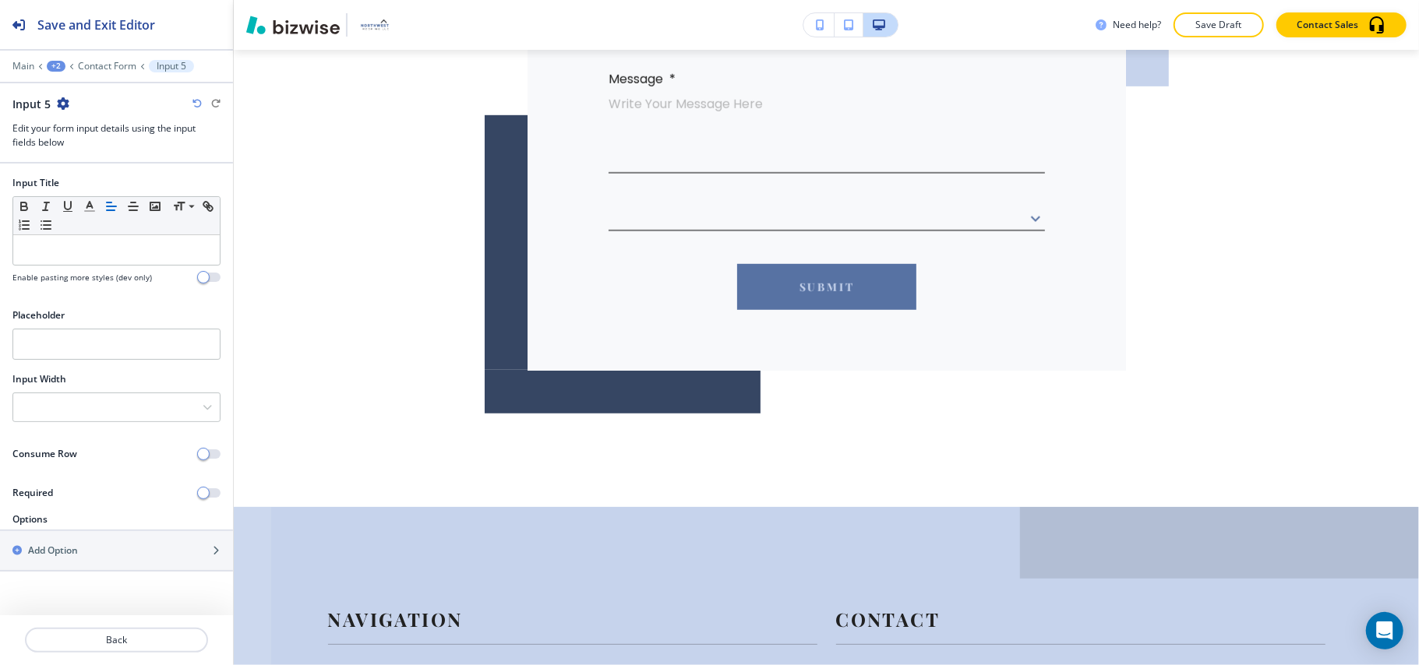
scroll to position [871, 0]
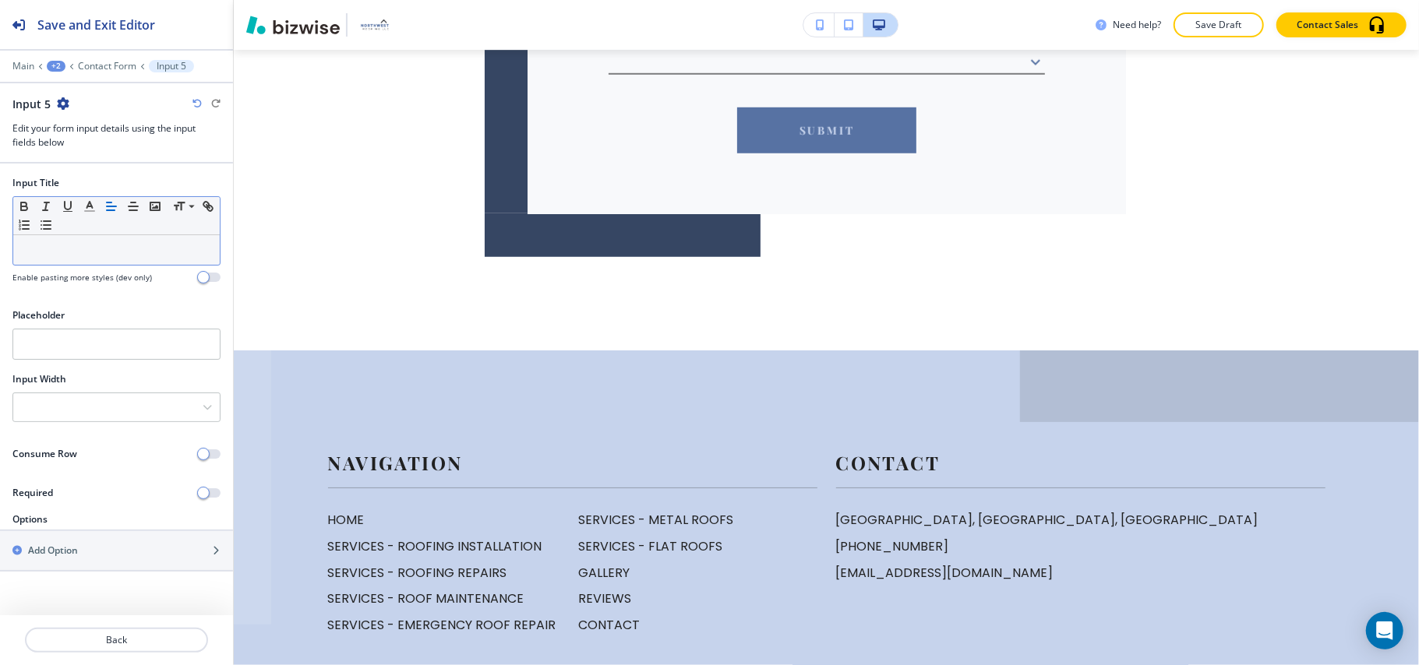
click at [97, 247] on p at bounding box center [116, 250] width 191 height 14
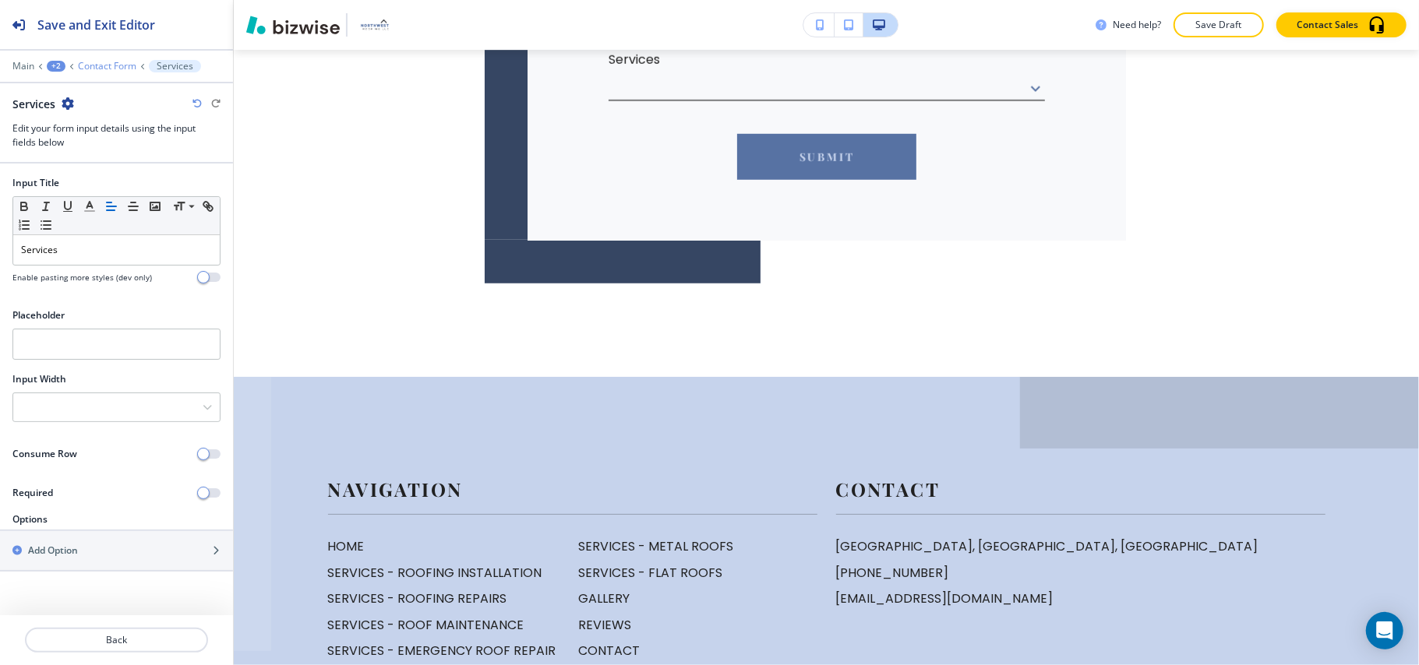
click at [107, 66] on p "Contact Form" at bounding box center [107, 66] width 58 height 11
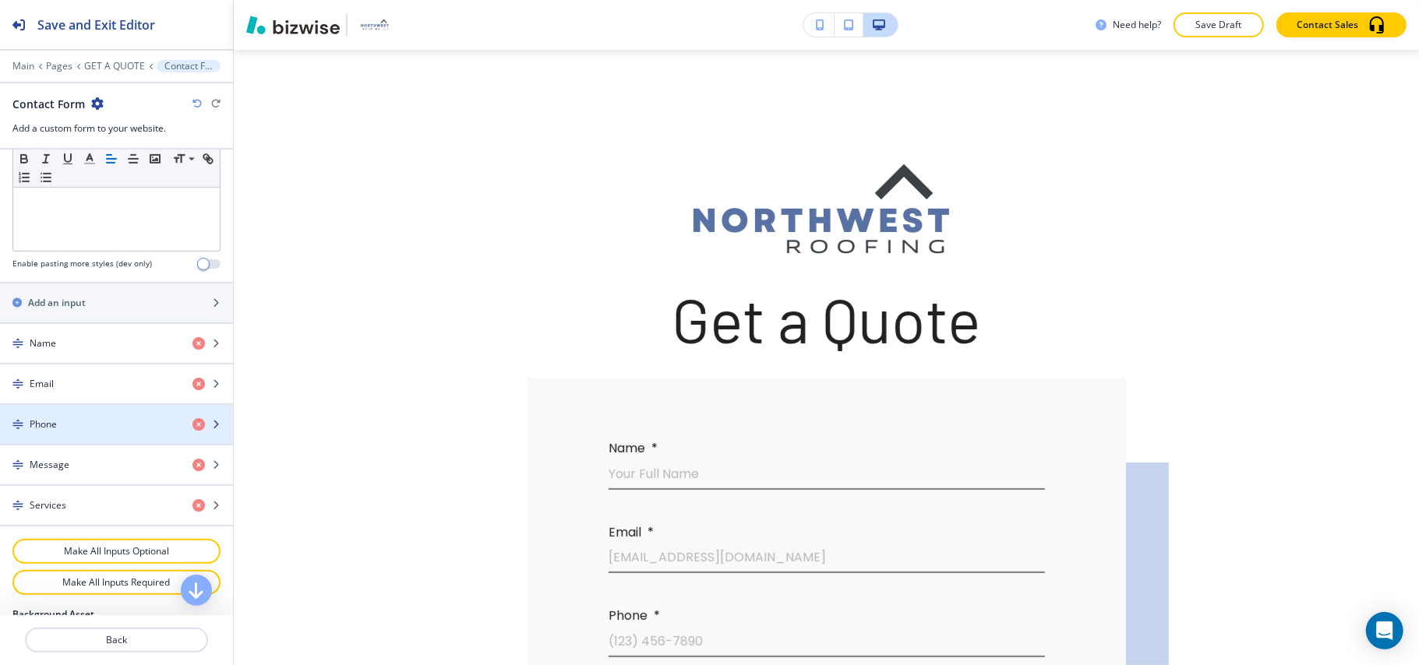
scroll to position [564, 0]
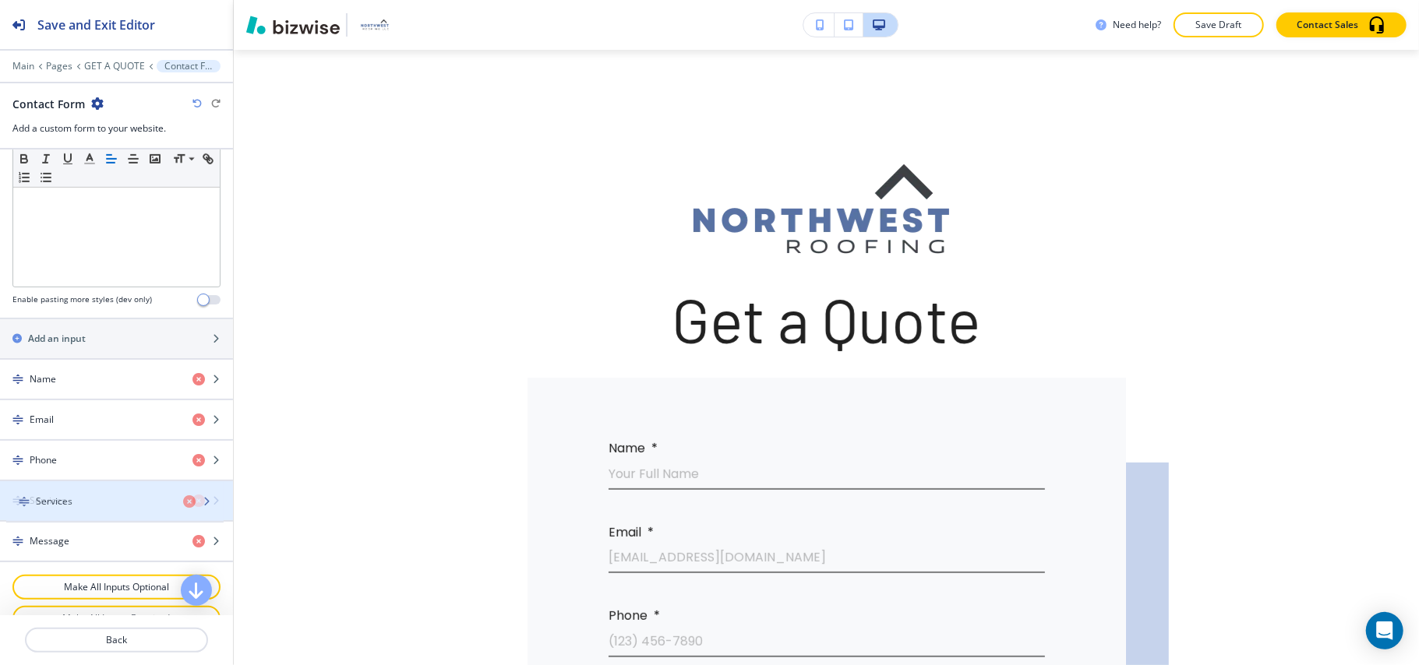
drag, startPoint x: 61, startPoint y: 546, endPoint x: 67, endPoint y: 503, distance: 43.3
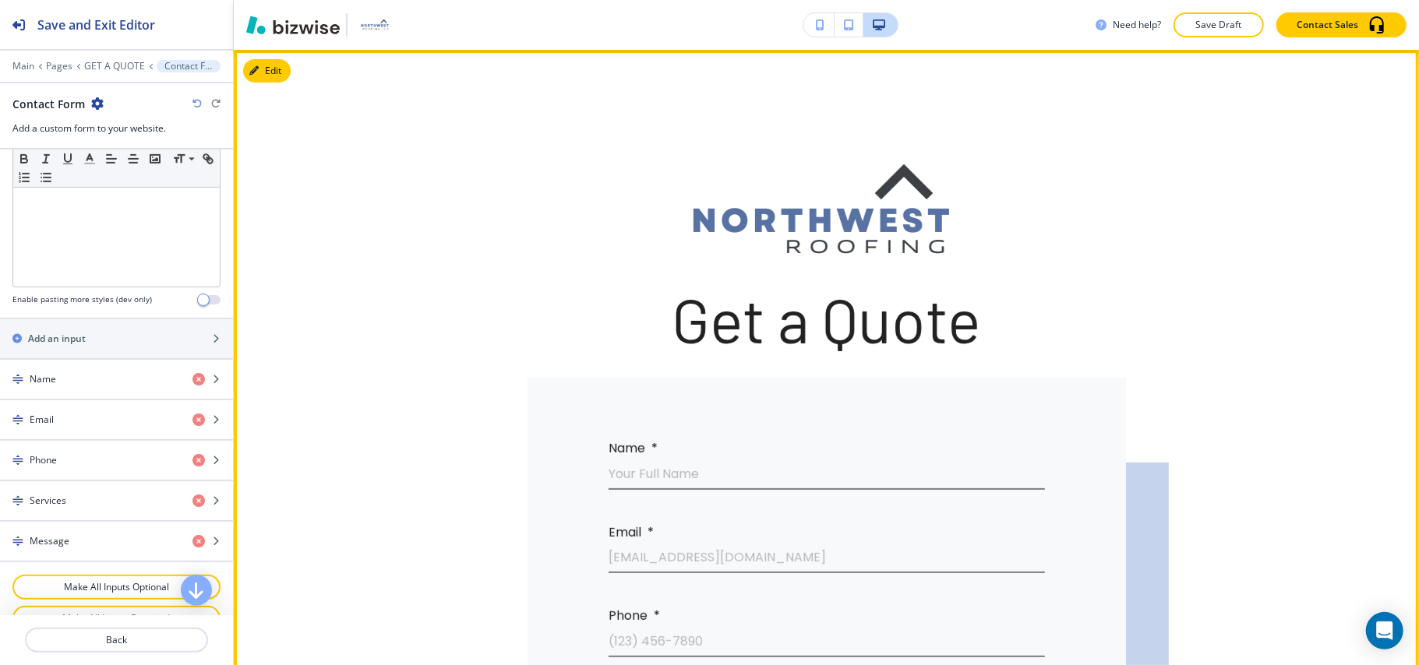
scroll to position [405, 0]
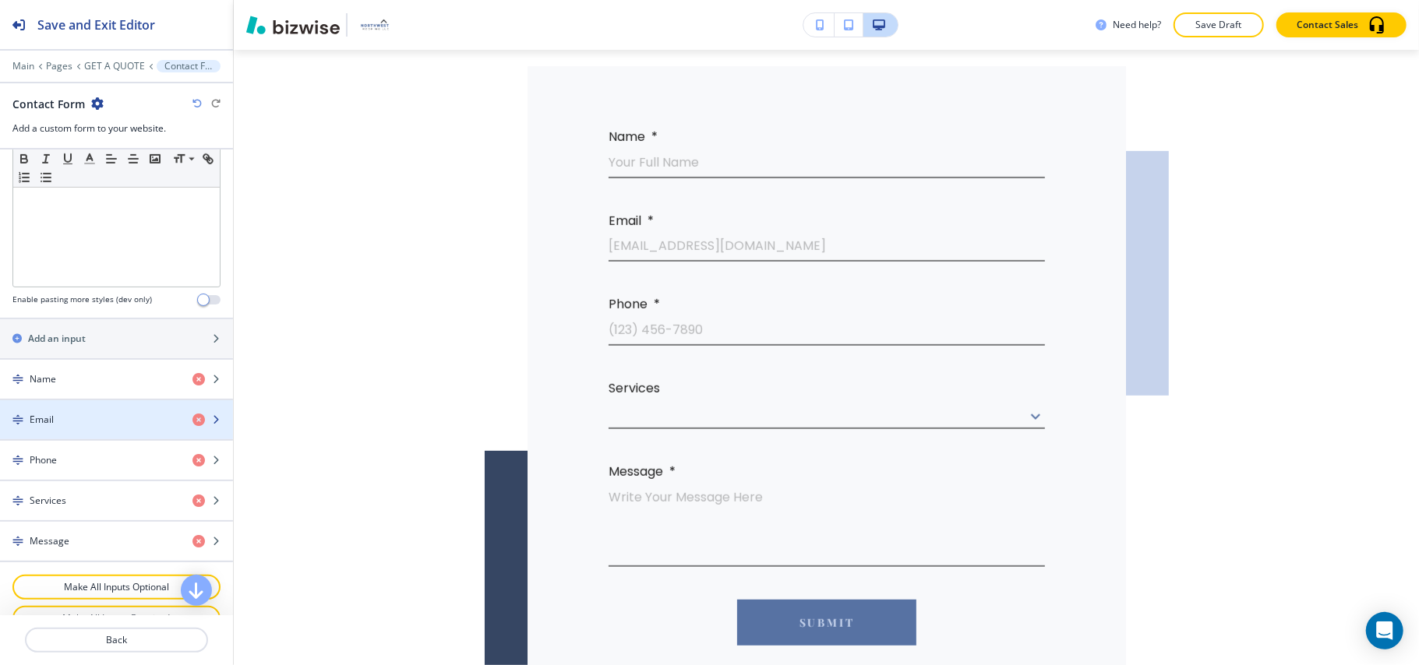
click at [87, 425] on div "Email" at bounding box center [90, 420] width 180 height 14
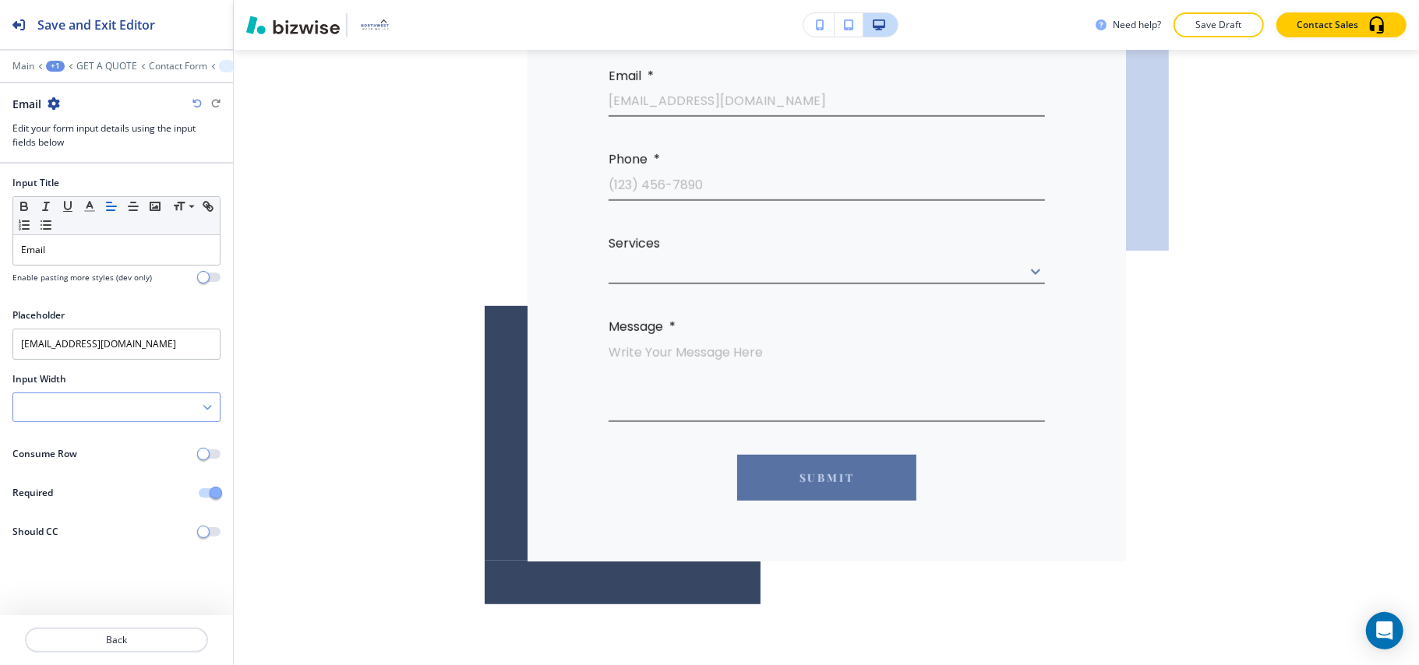
scroll to position [566, 0]
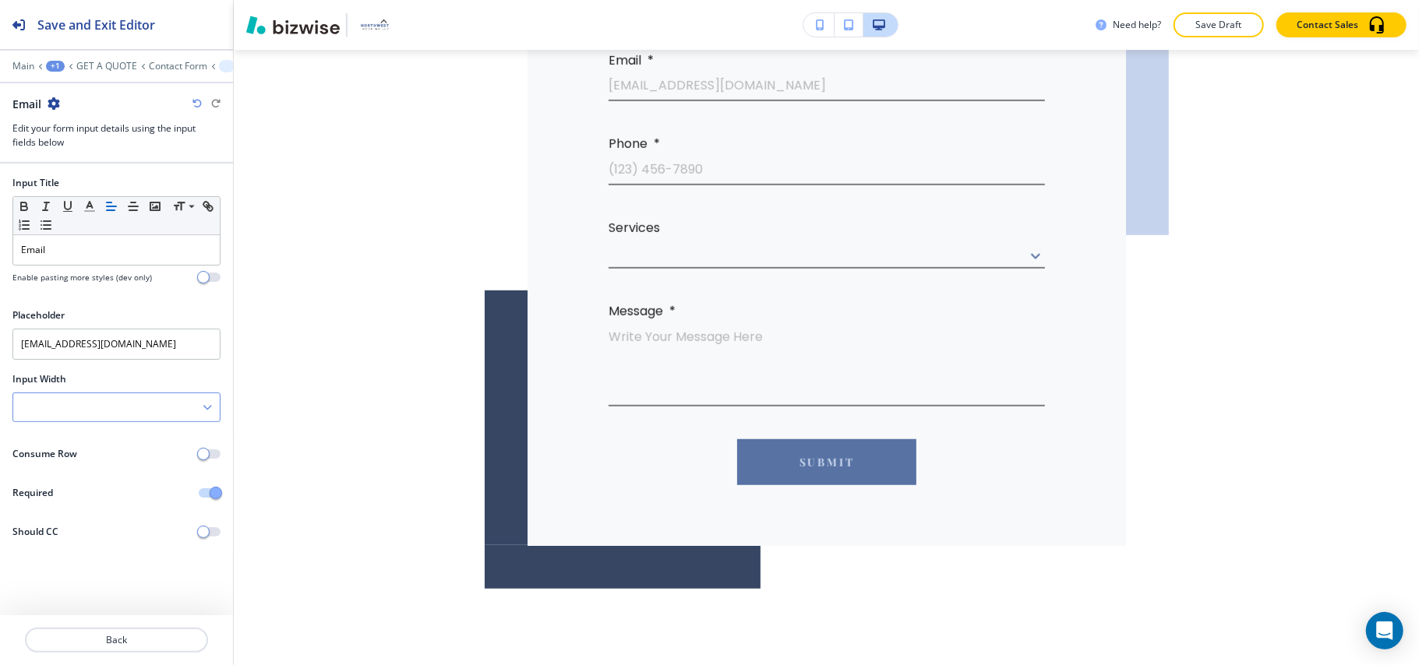
click at [86, 412] on div at bounding box center [116, 407] width 206 height 28
click at [69, 500] on div "50%" at bounding box center [116, 487] width 206 height 26
click at [109, 639] on p "Back" at bounding box center [116, 640] width 180 height 14
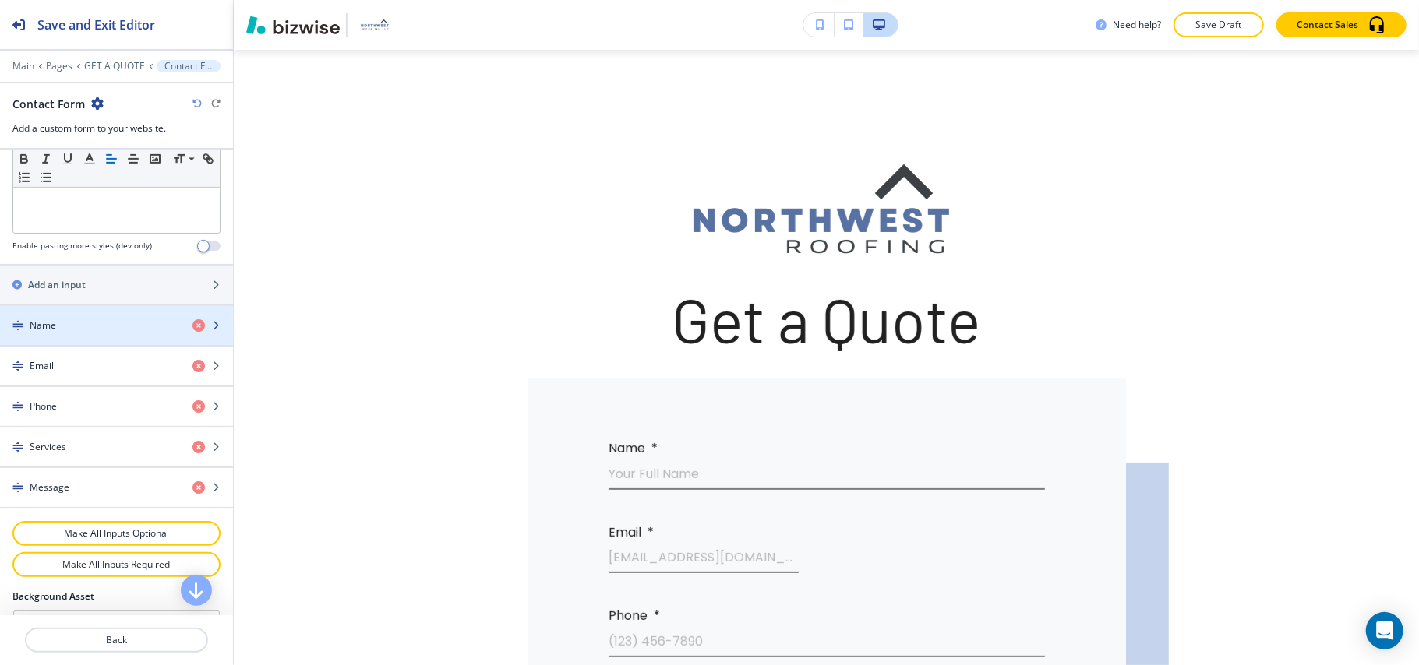
scroll to position [623, 0]
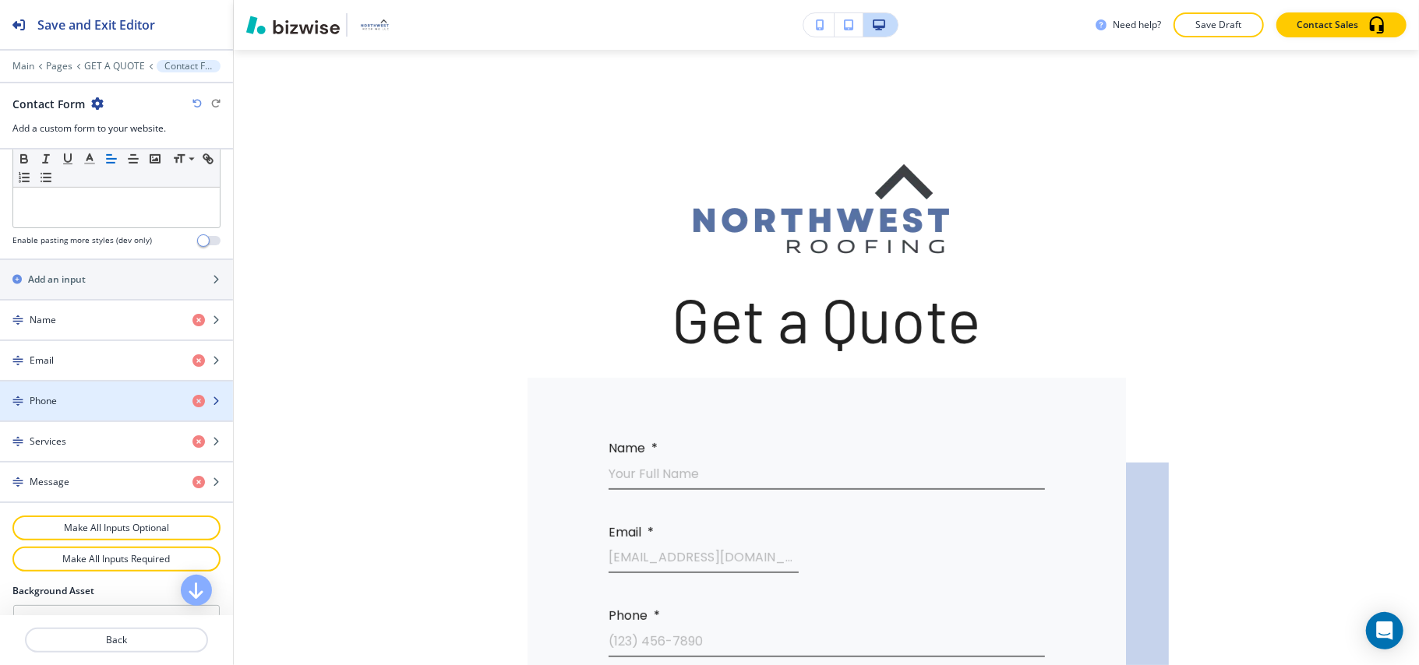
click at [91, 410] on div "button" at bounding box center [116, 414] width 233 height 12
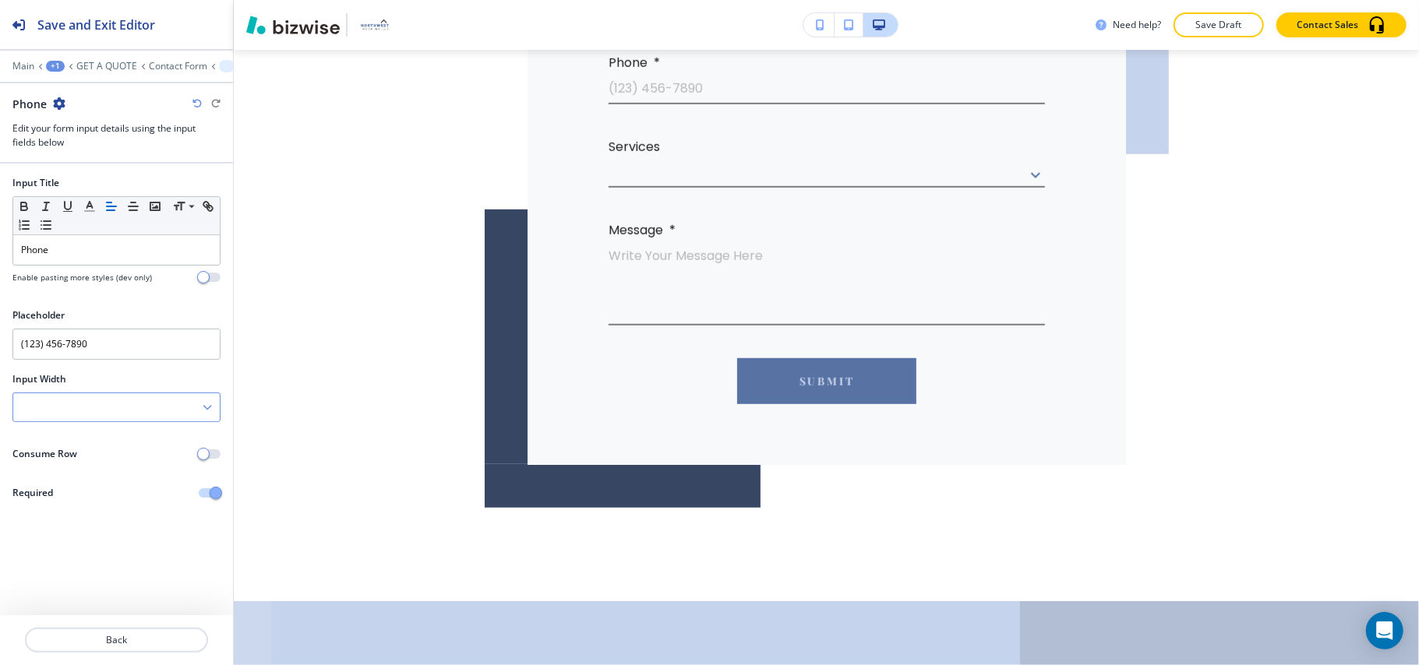
scroll to position [650, 0]
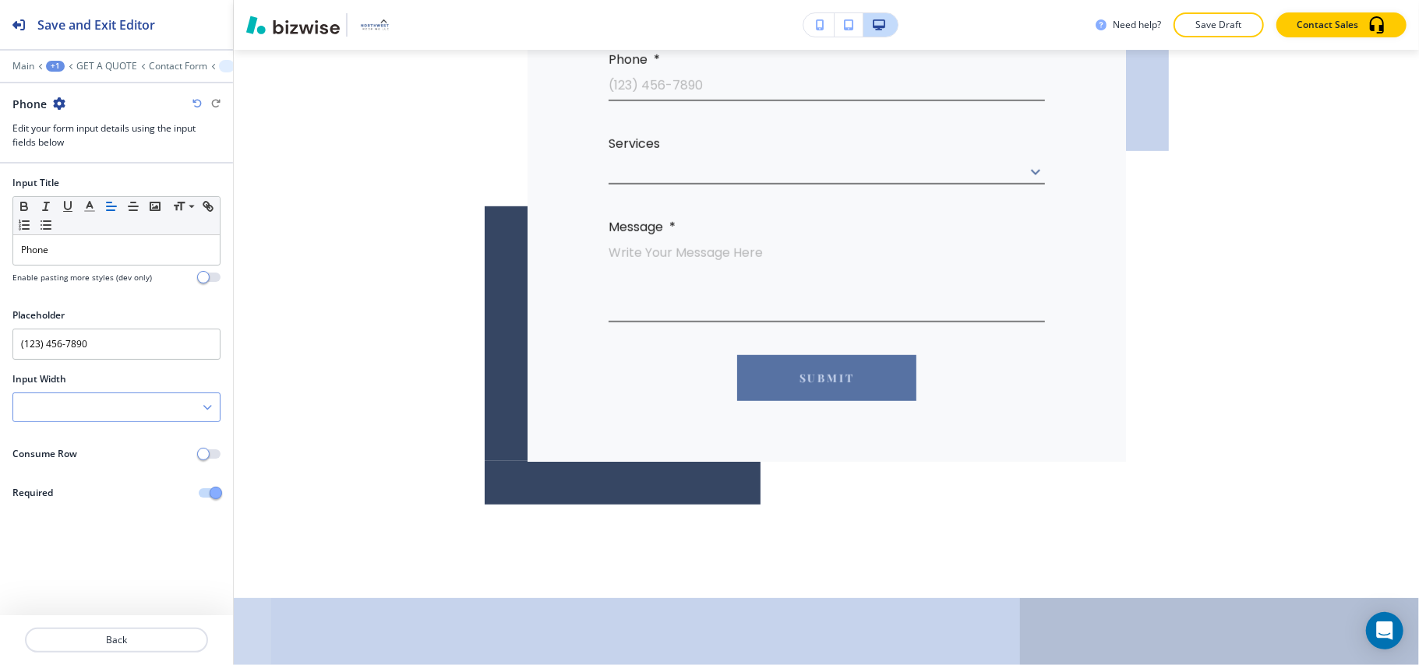
click at [87, 409] on div at bounding box center [116, 407] width 206 height 28
click at [70, 485] on h4 "50%" at bounding box center [116, 488] width 191 height 14
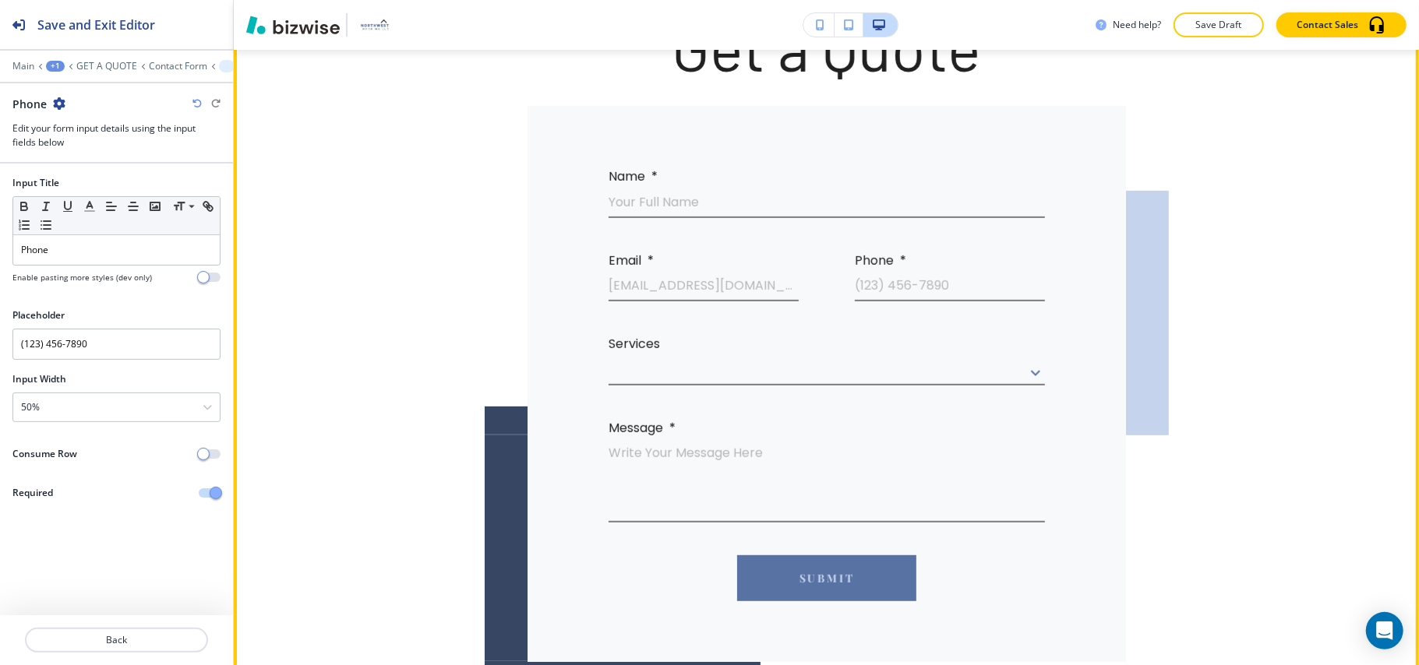
scroll to position [338, 0]
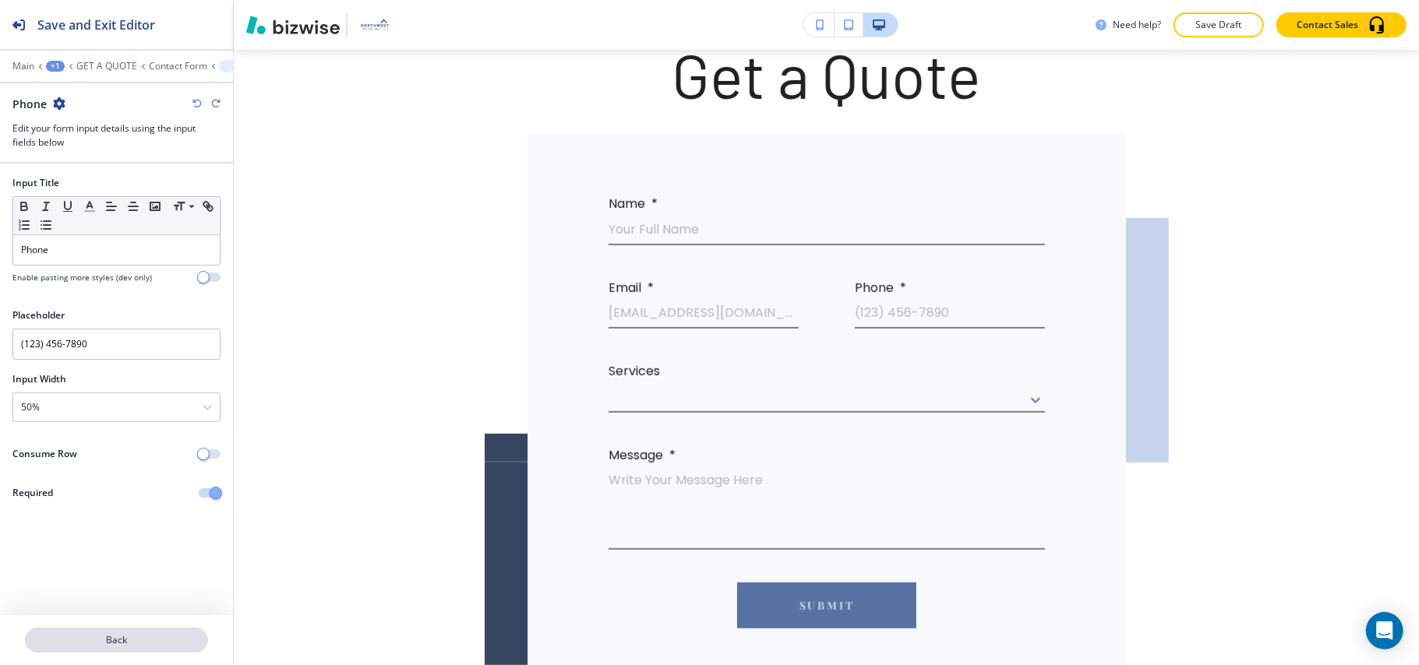
click at [125, 634] on p "Back" at bounding box center [116, 640] width 180 height 14
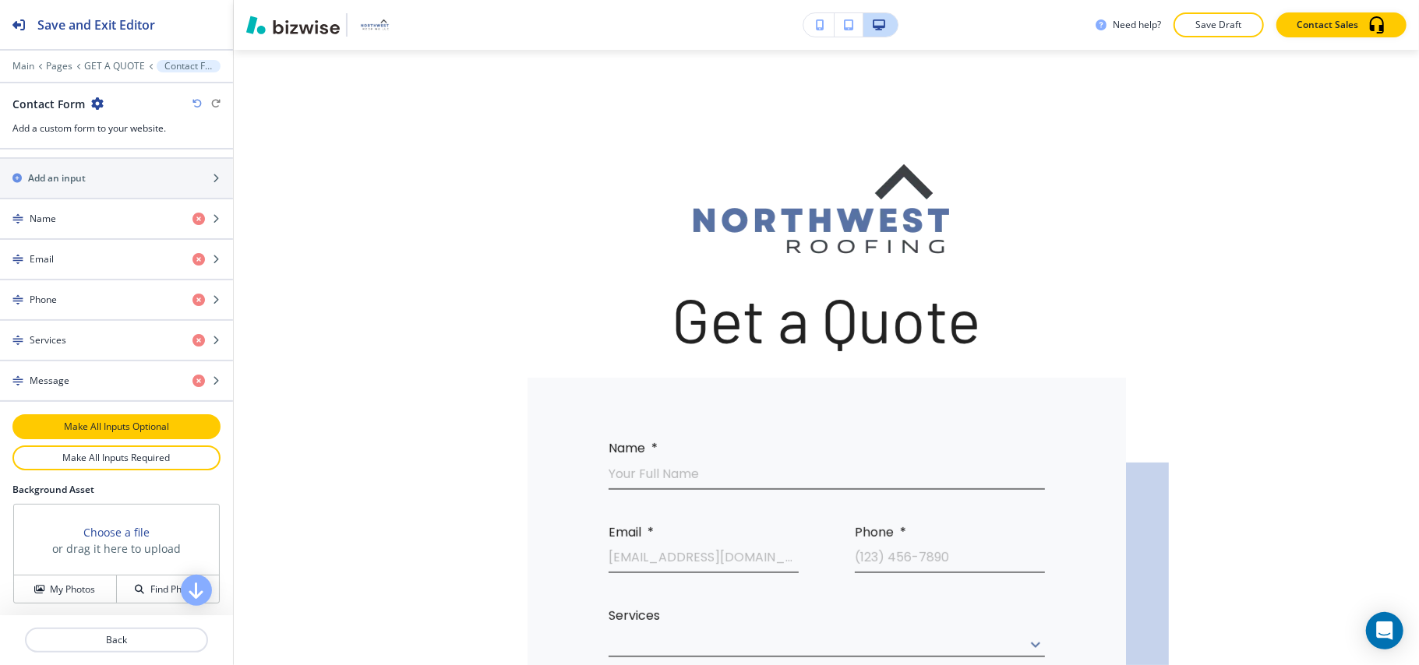
scroll to position [727, 0]
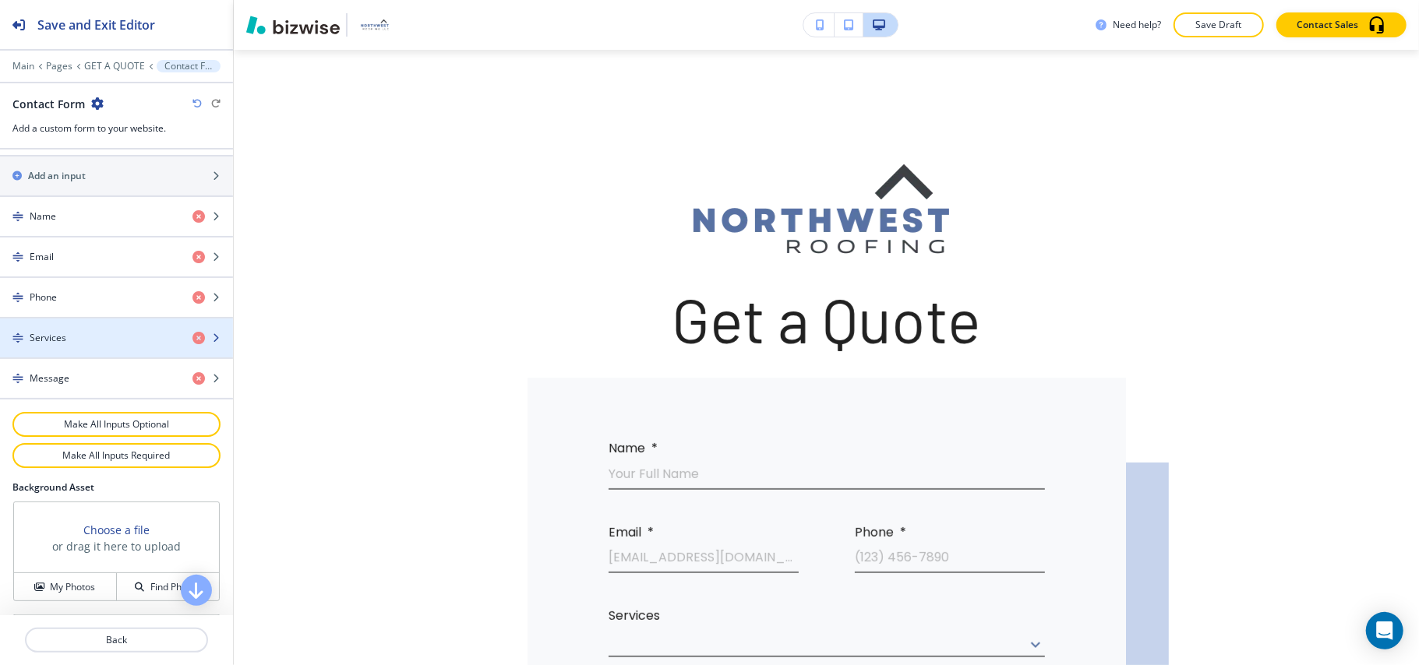
click at [78, 334] on div "Services" at bounding box center [90, 338] width 180 height 14
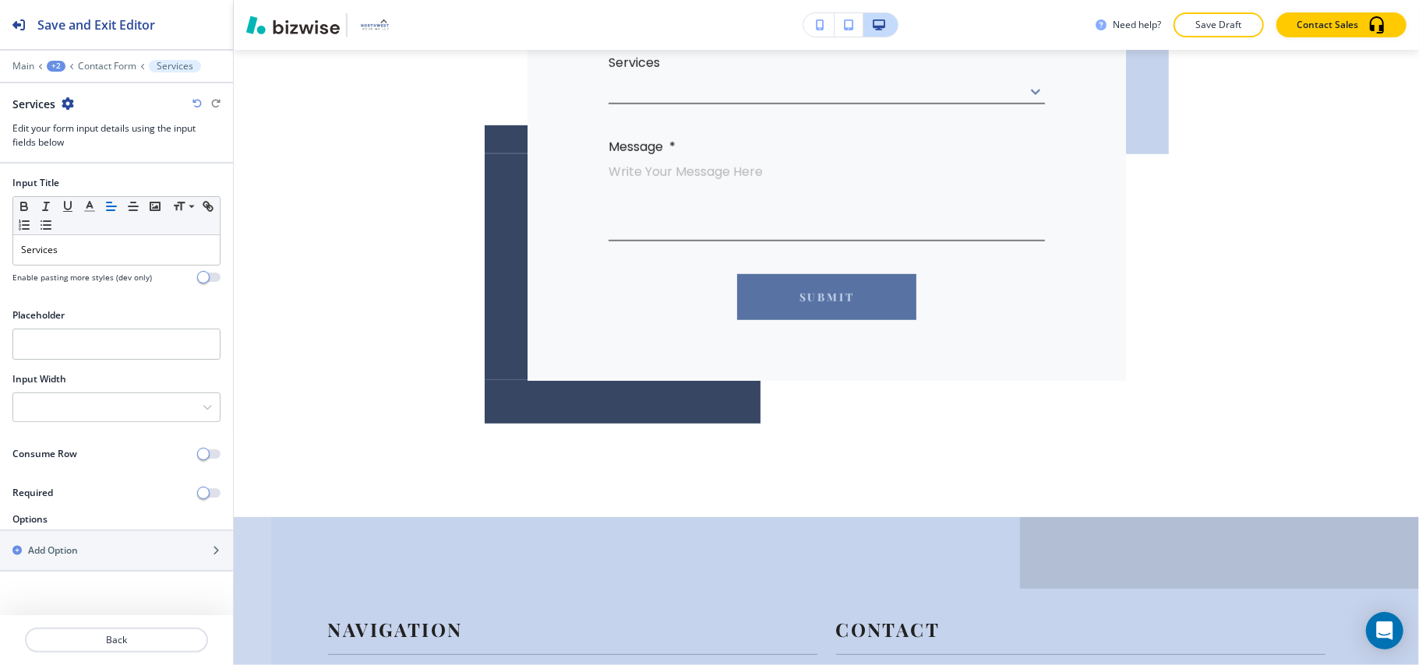
scroll to position [650, 0]
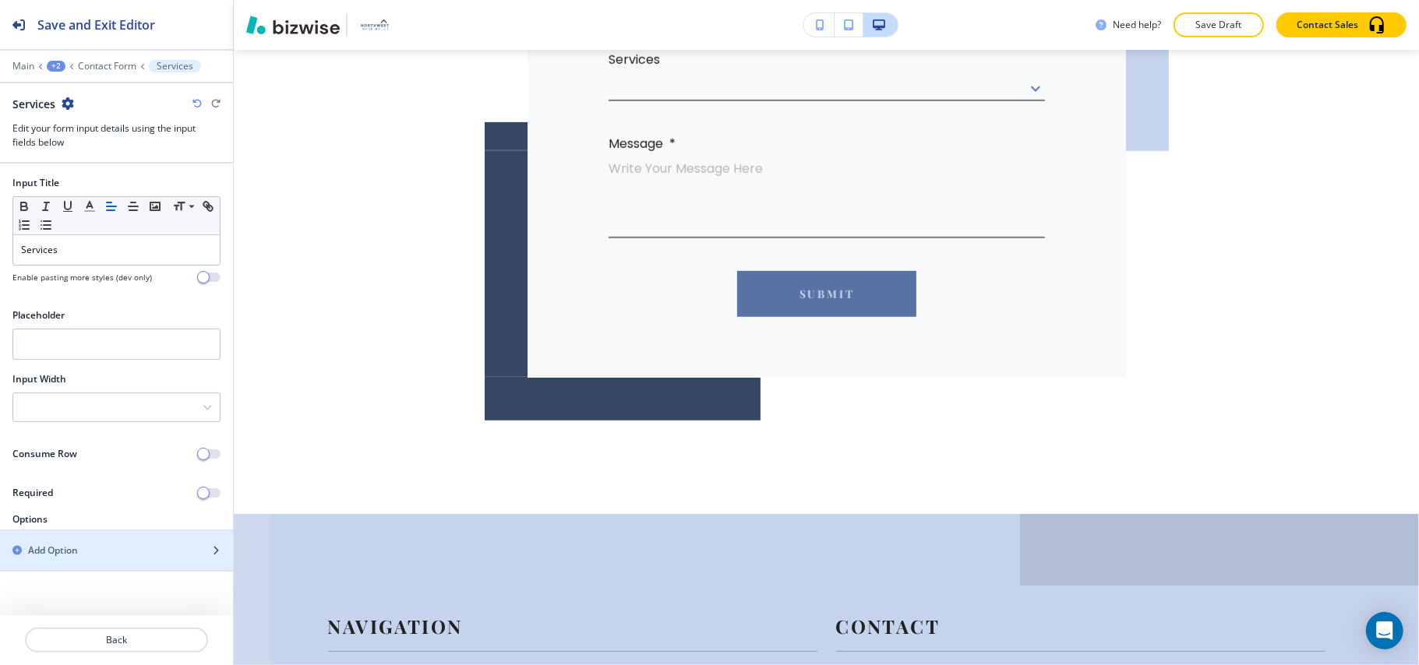
click at [79, 542] on div "button" at bounding box center [116, 537] width 233 height 12
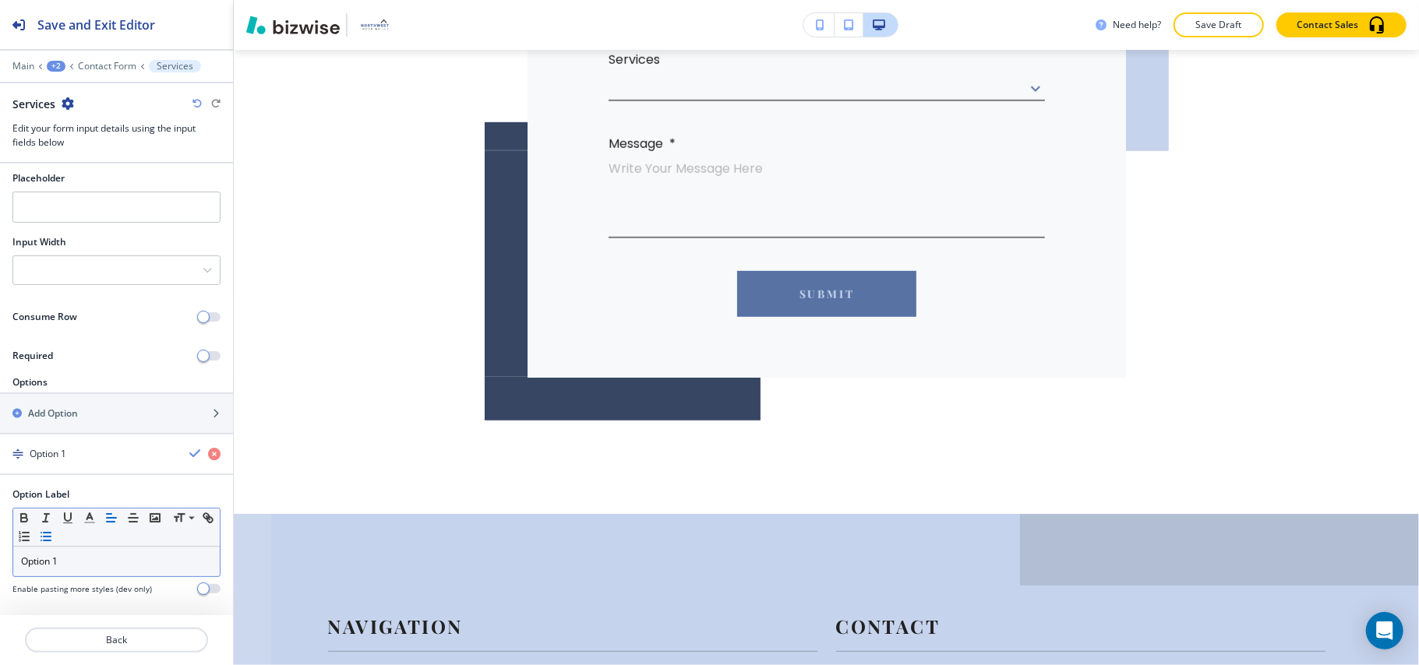
scroll to position [150, 0]
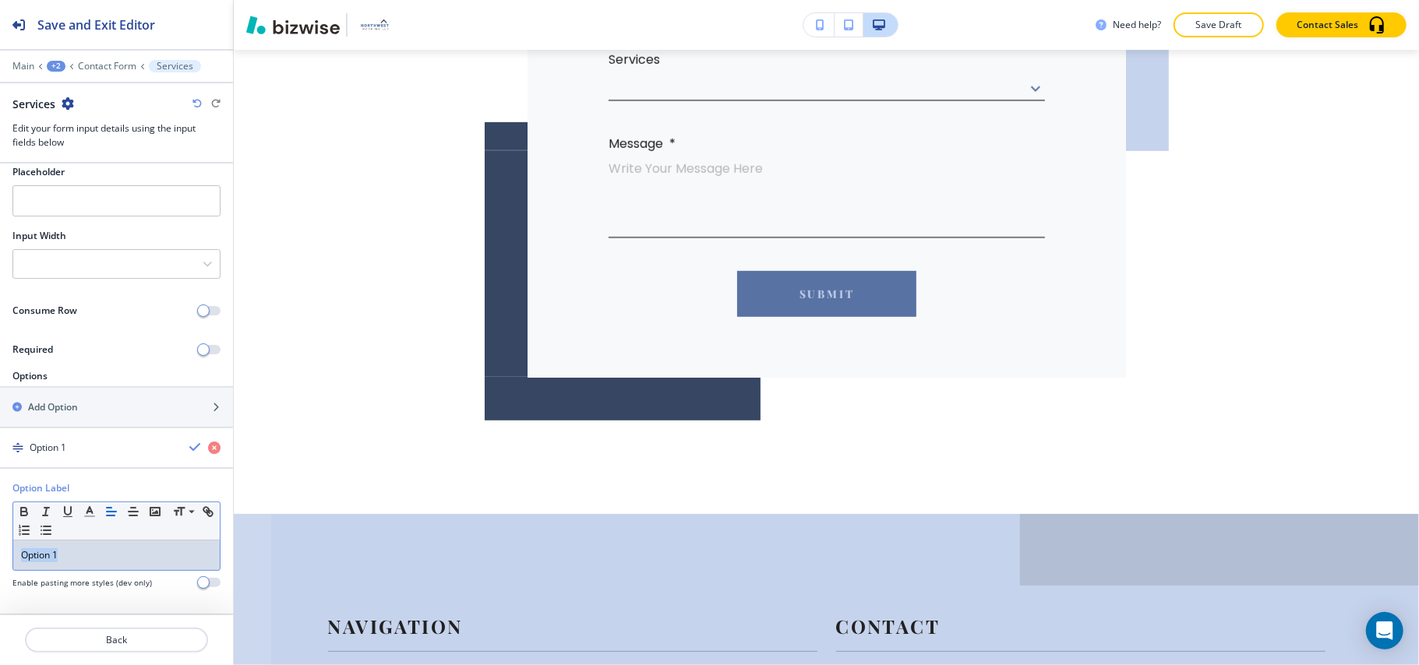
drag, startPoint x: 82, startPoint y: 543, endPoint x: 65, endPoint y: 541, distance: 16.5
click at [0, 549] on div "Option Label Small Normal Large Huge Option 1 Enable pasting more styles (dev o…" at bounding box center [116, 541] width 233 height 120
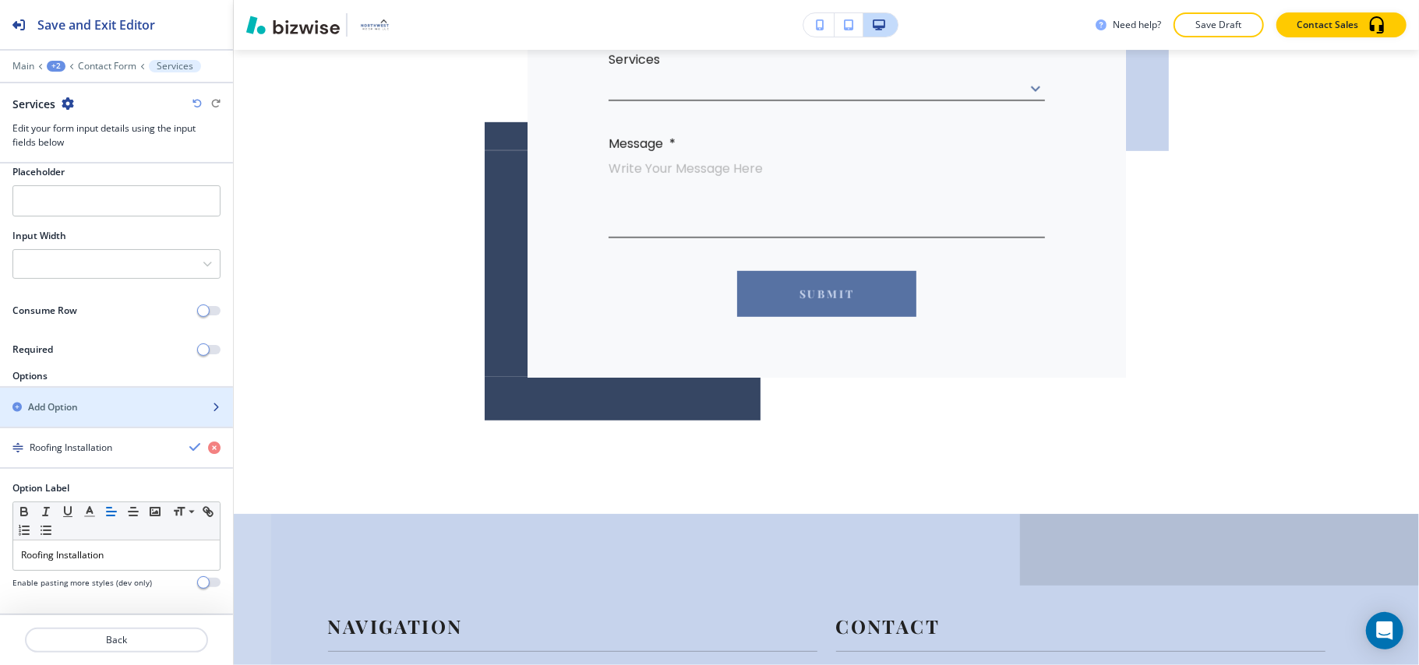
click at [104, 405] on div "Add Option" at bounding box center [99, 407] width 199 height 14
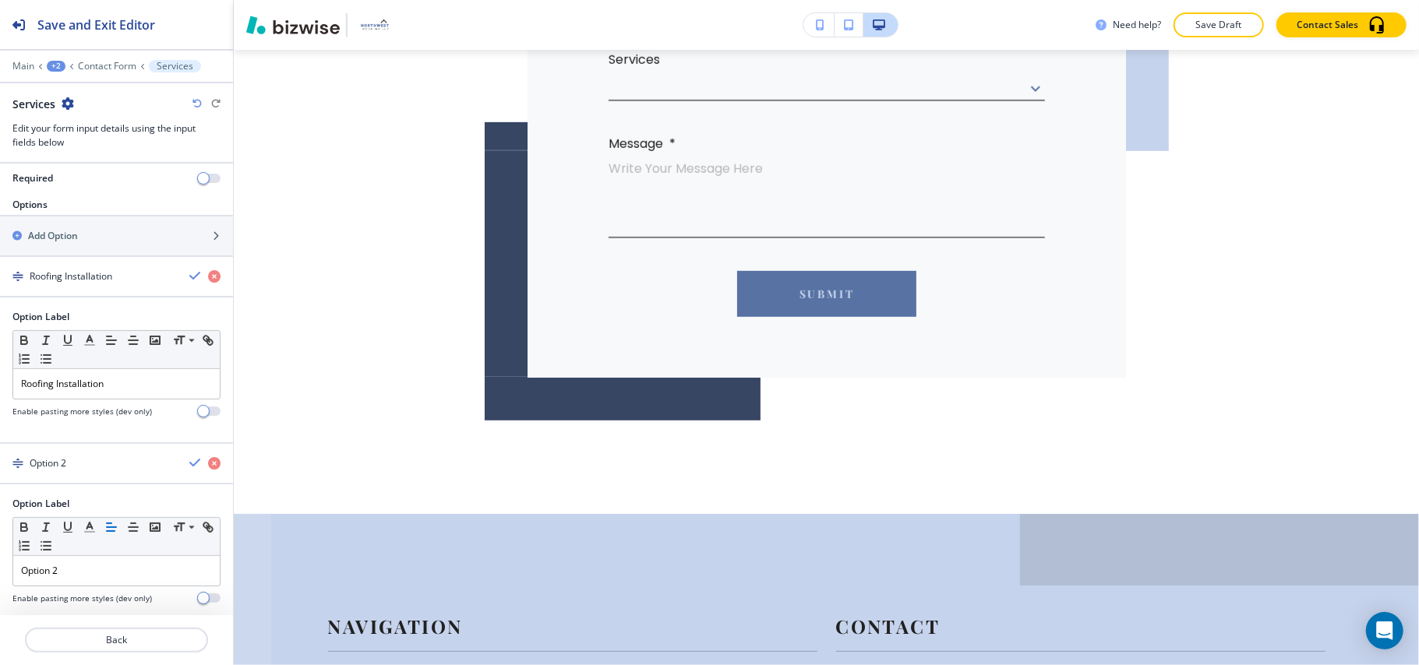
scroll to position [337, 0]
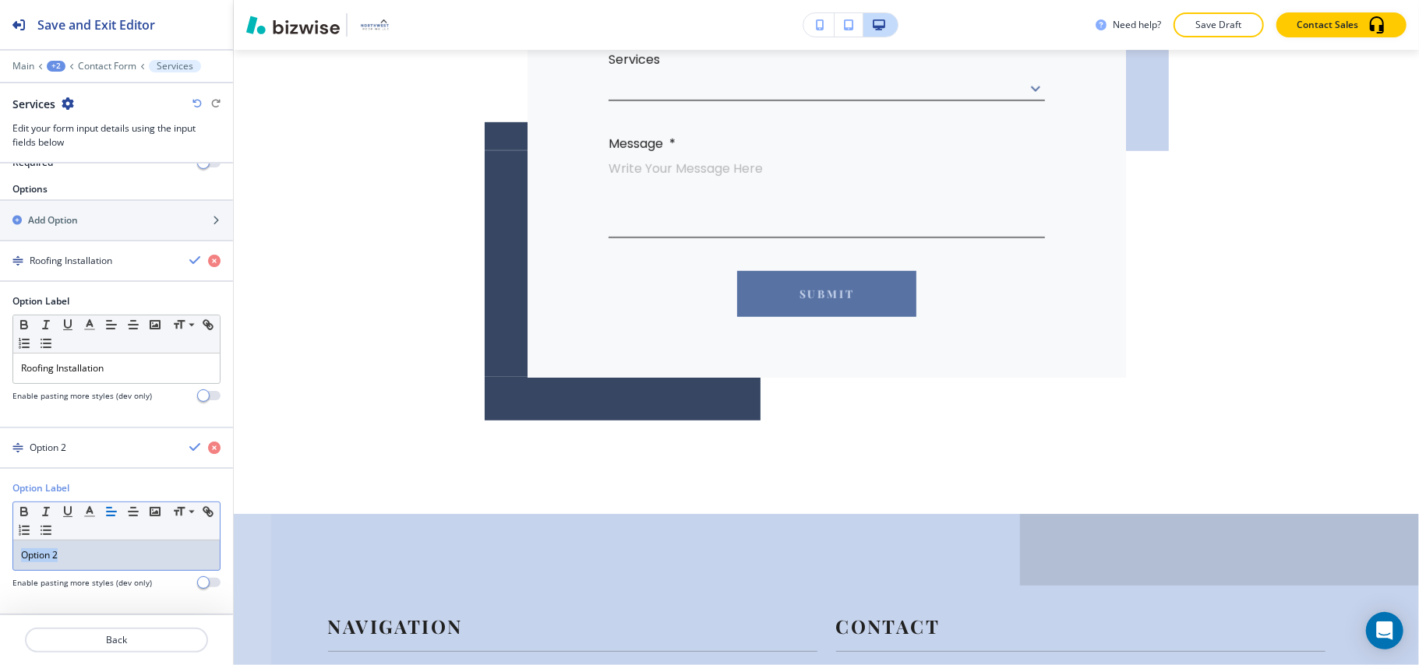
drag, startPoint x: 122, startPoint y: 555, endPoint x: 0, endPoint y: 553, distance: 121.5
click at [0, 553] on div "Option Label Small Normal Large Huge Option 2 Enable pasting more styles (dev o…" at bounding box center [116, 541] width 233 height 120
click at [91, 435] on div "button" at bounding box center [116, 434] width 233 height 12
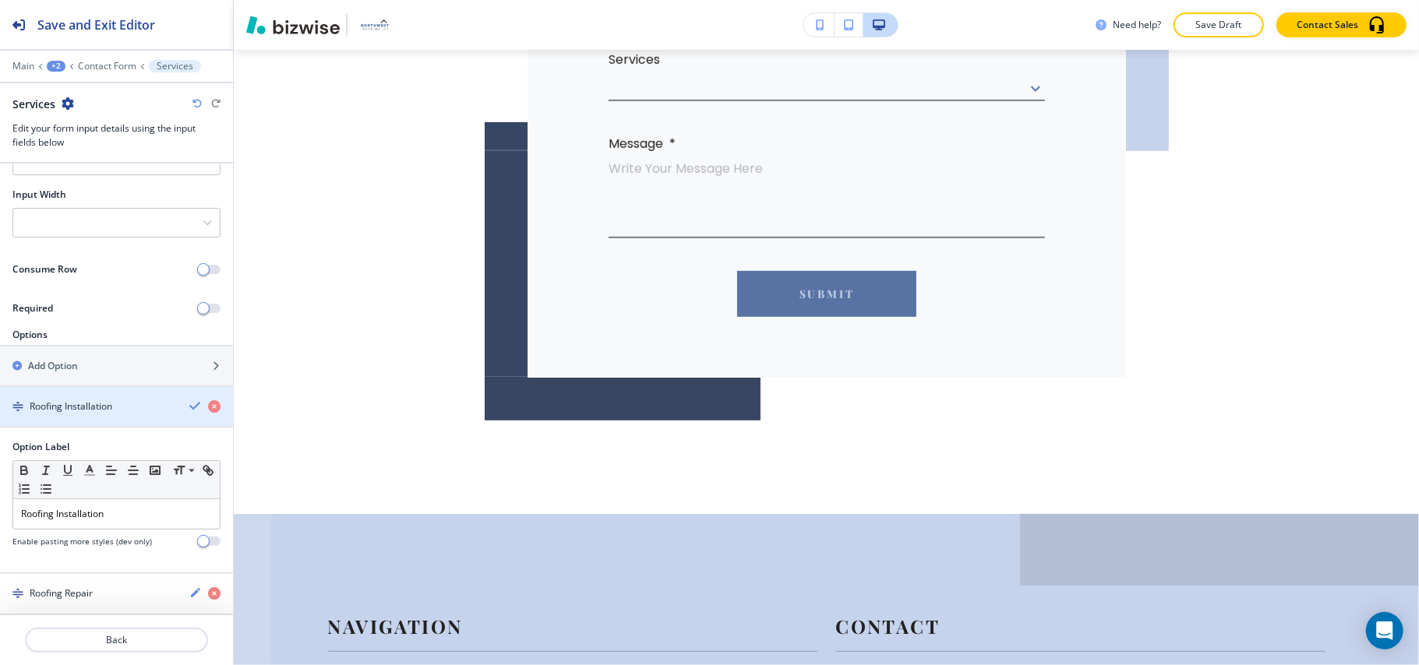
click at [70, 400] on h4 "Roofing Installation" at bounding box center [71, 407] width 83 height 14
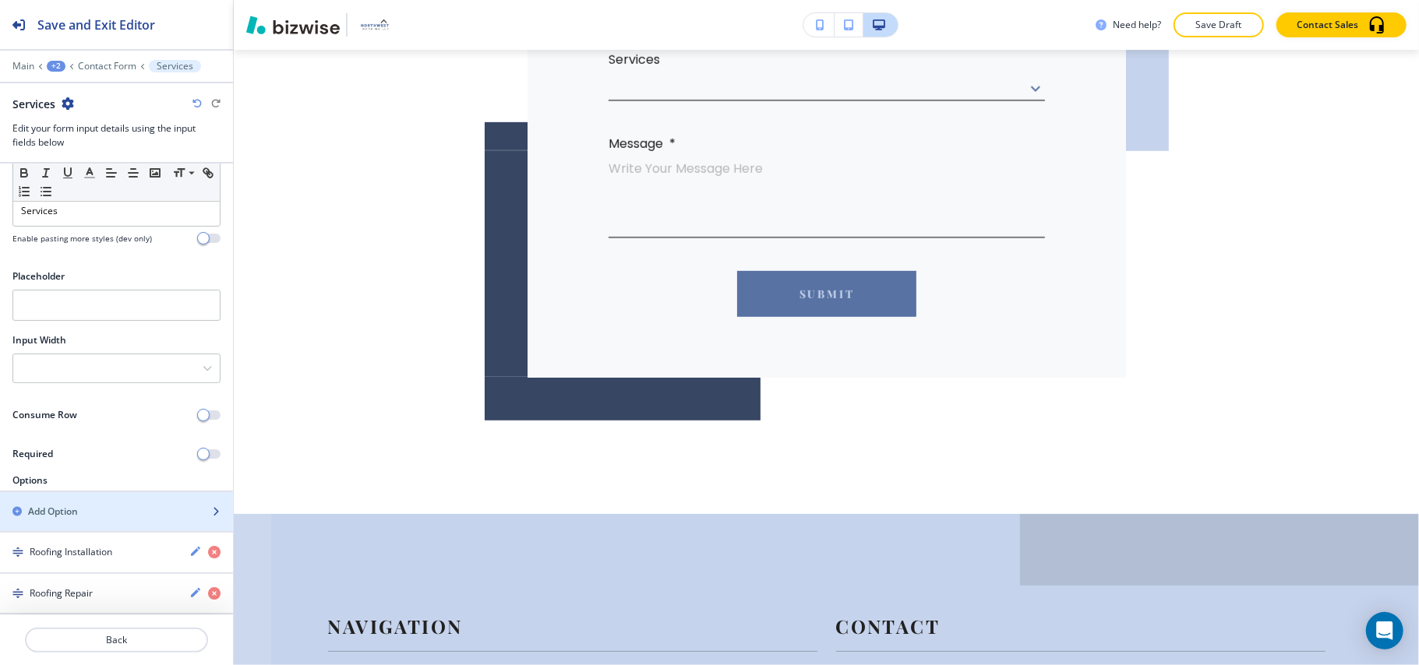
click at [67, 514] on h2 "Add Option" at bounding box center [53, 512] width 50 height 14
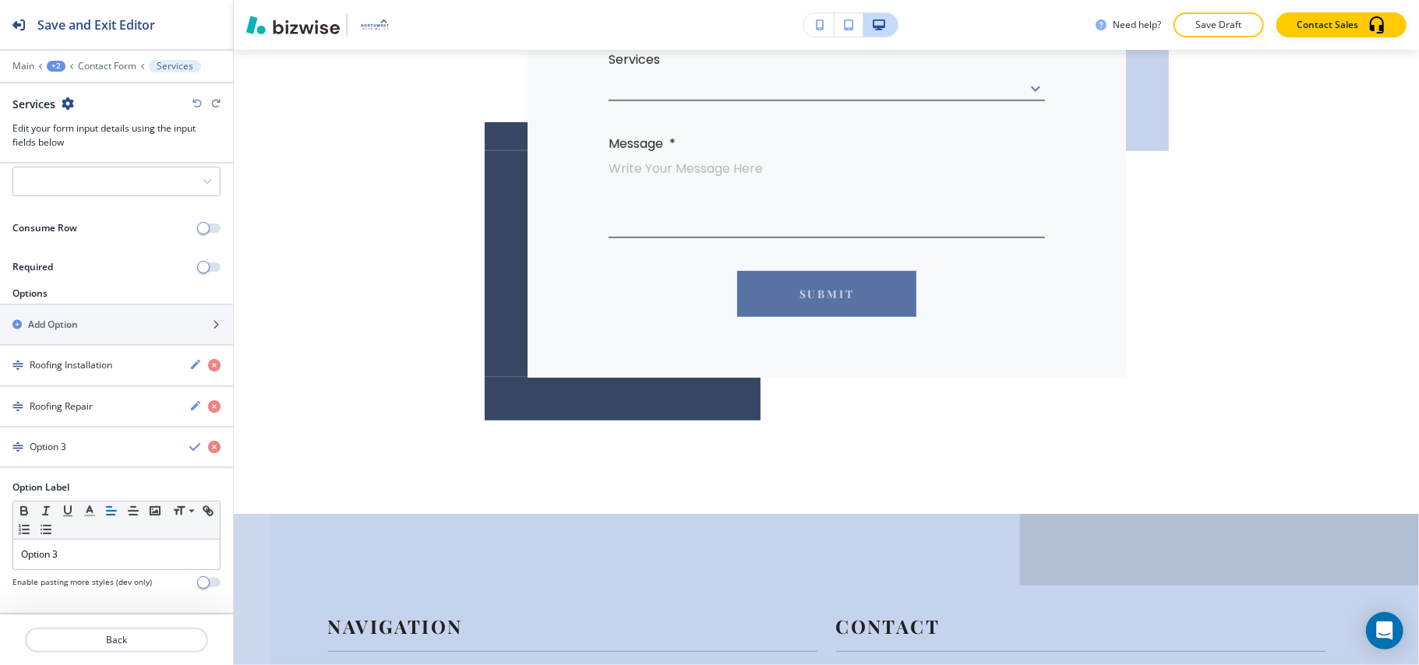
scroll to position [232, 0]
drag, startPoint x: 63, startPoint y: 561, endPoint x: 0, endPoint y: 559, distance: 63.1
click at [0, 559] on div "Option Label Small Normal Large Huge Option 3 Enable pasting more styles (dev o…" at bounding box center [116, 541] width 233 height 120
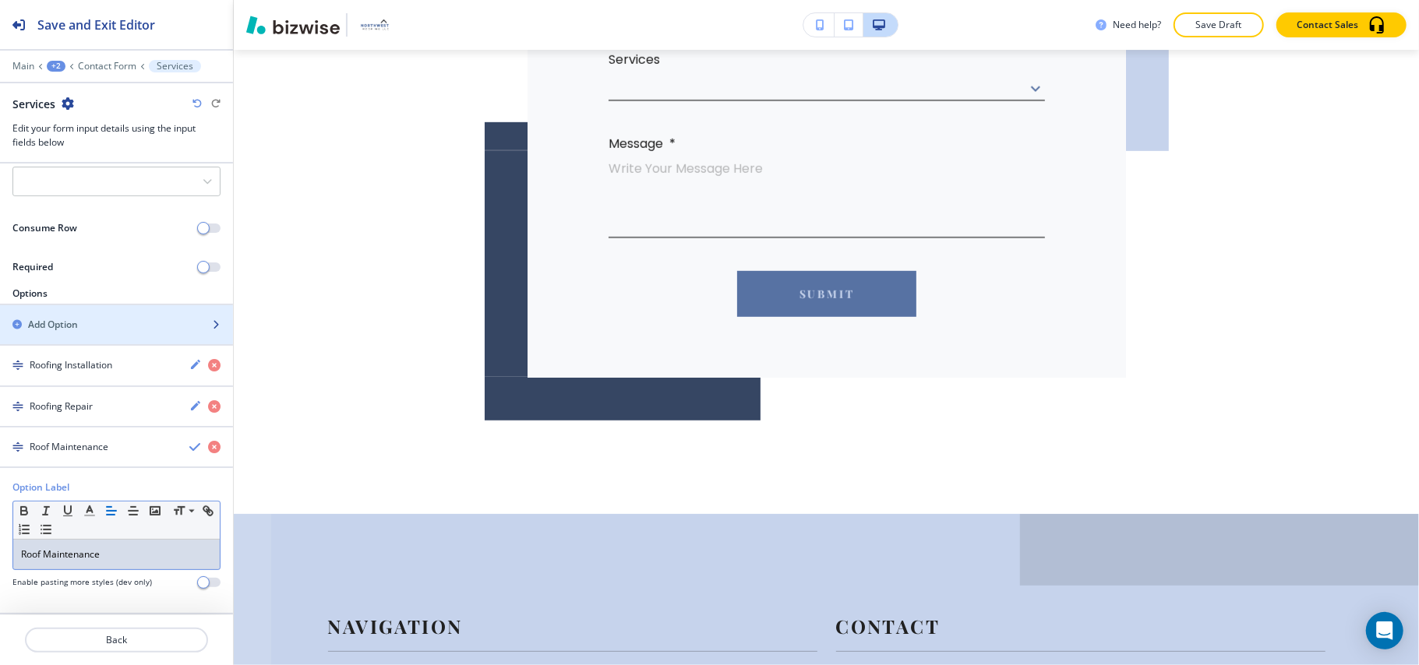
click at [84, 318] on div "Add Option" at bounding box center [99, 325] width 199 height 14
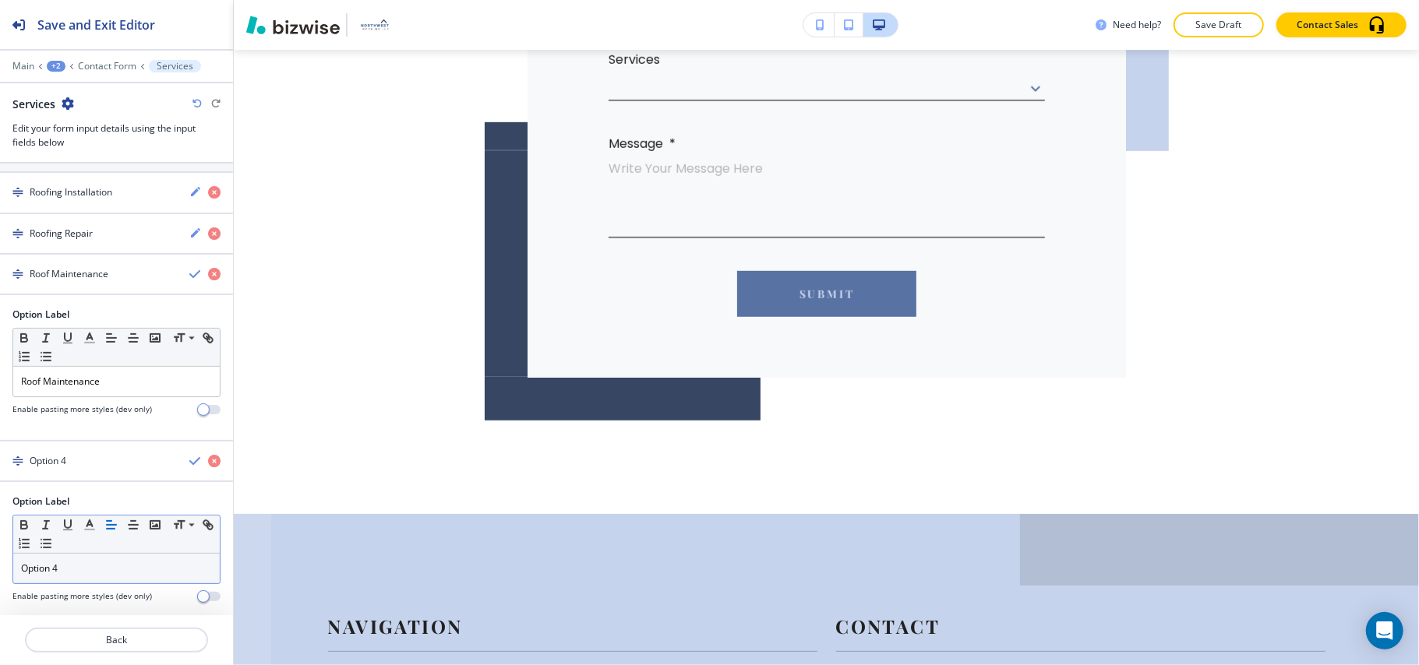
scroll to position [421, 0]
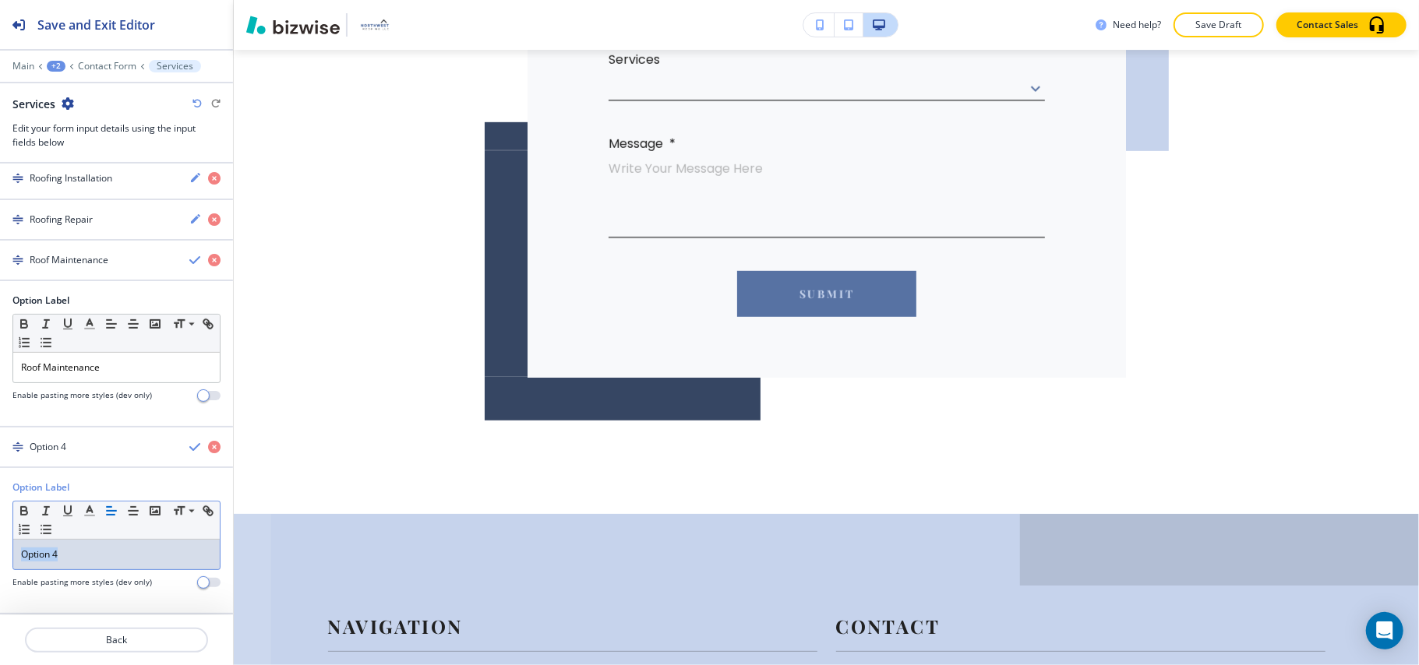
drag, startPoint x: 97, startPoint y: 558, endPoint x: 56, endPoint y: 546, distance: 42.9
click at [6, 544] on div "Option Label Small Normal Large Huge Option 4 Enable pasting more styles (dev o…" at bounding box center [116, 541] width 233 height 120
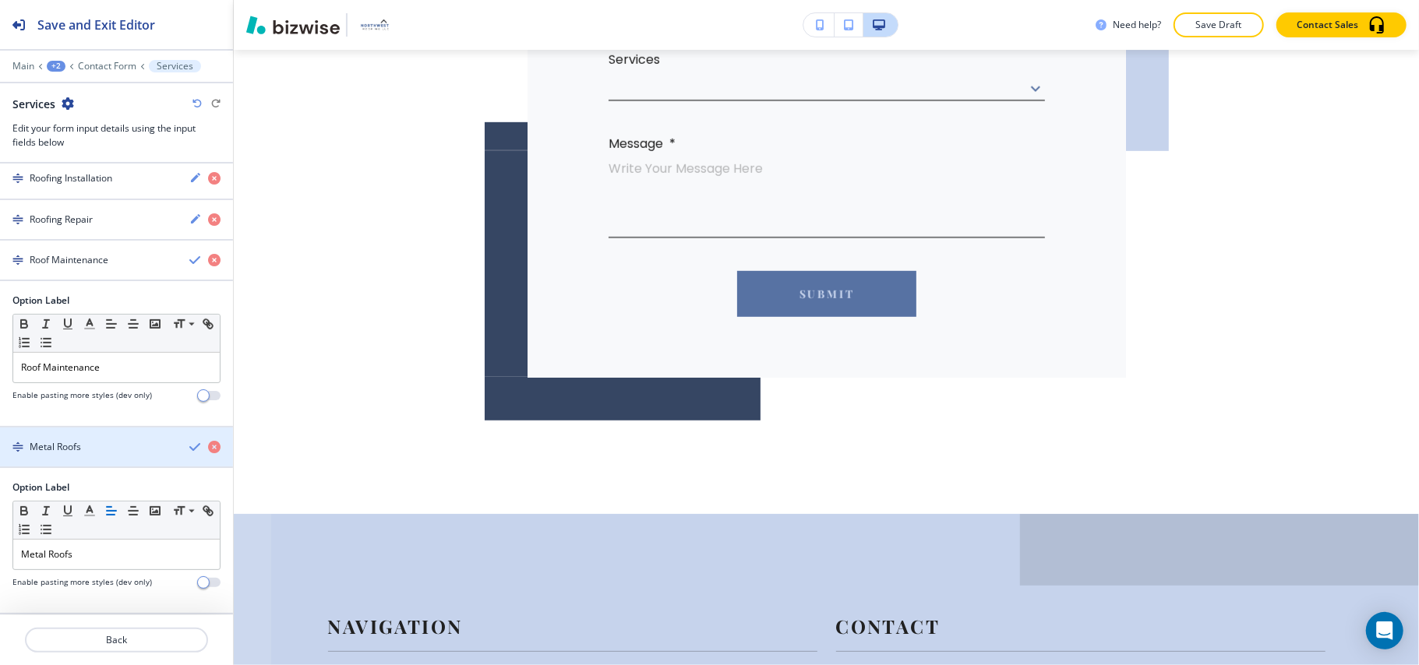
click at [97, 456] on div "button" at bounding box center [116, 460] width 233 height 12
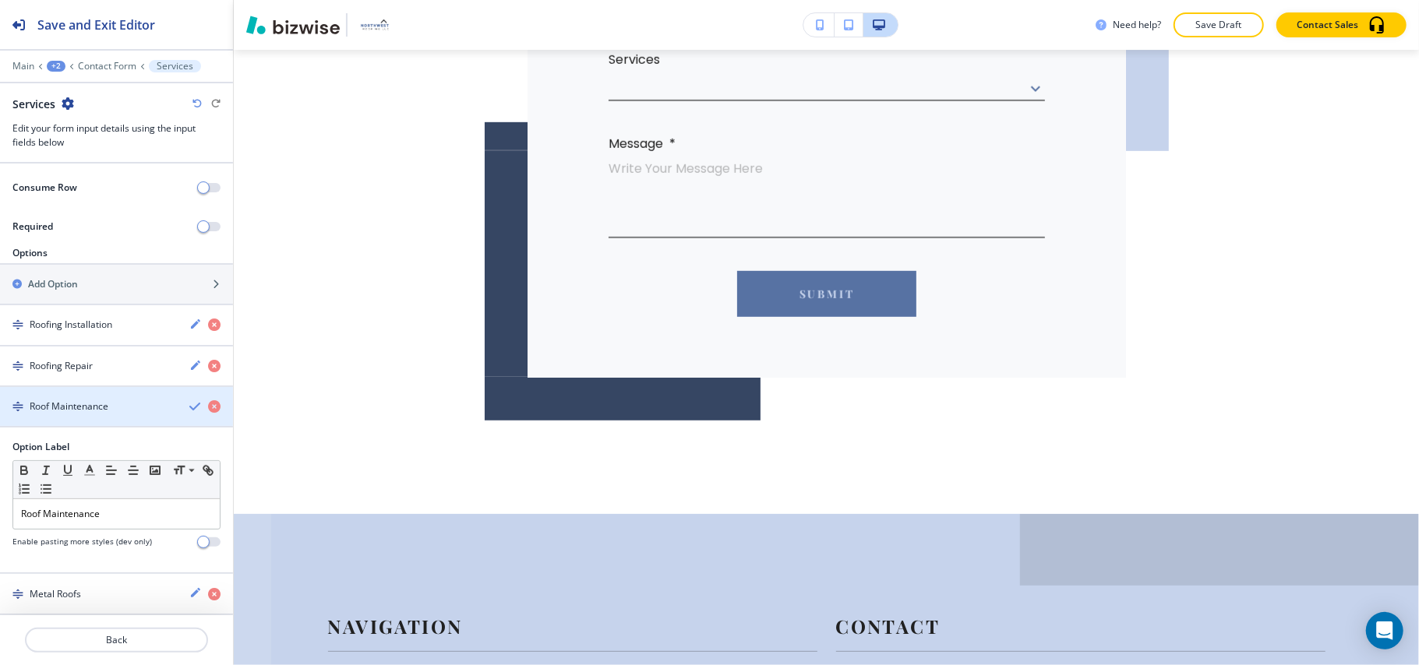
click at [67, 408] on h4 "Roof Maintenance" at bounding box center [69, 407] width 79 height 14
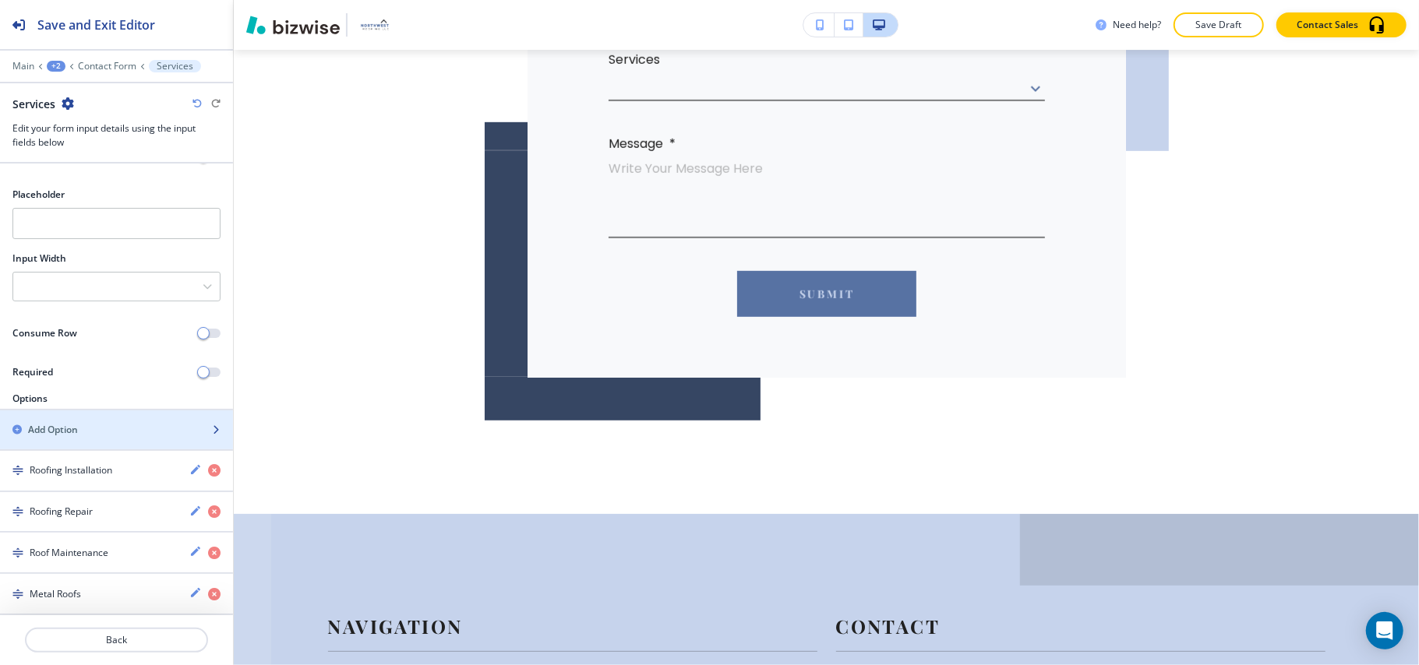
click at [76, 418] on div "button" at bounding box center [116, 417] width 233 height 12
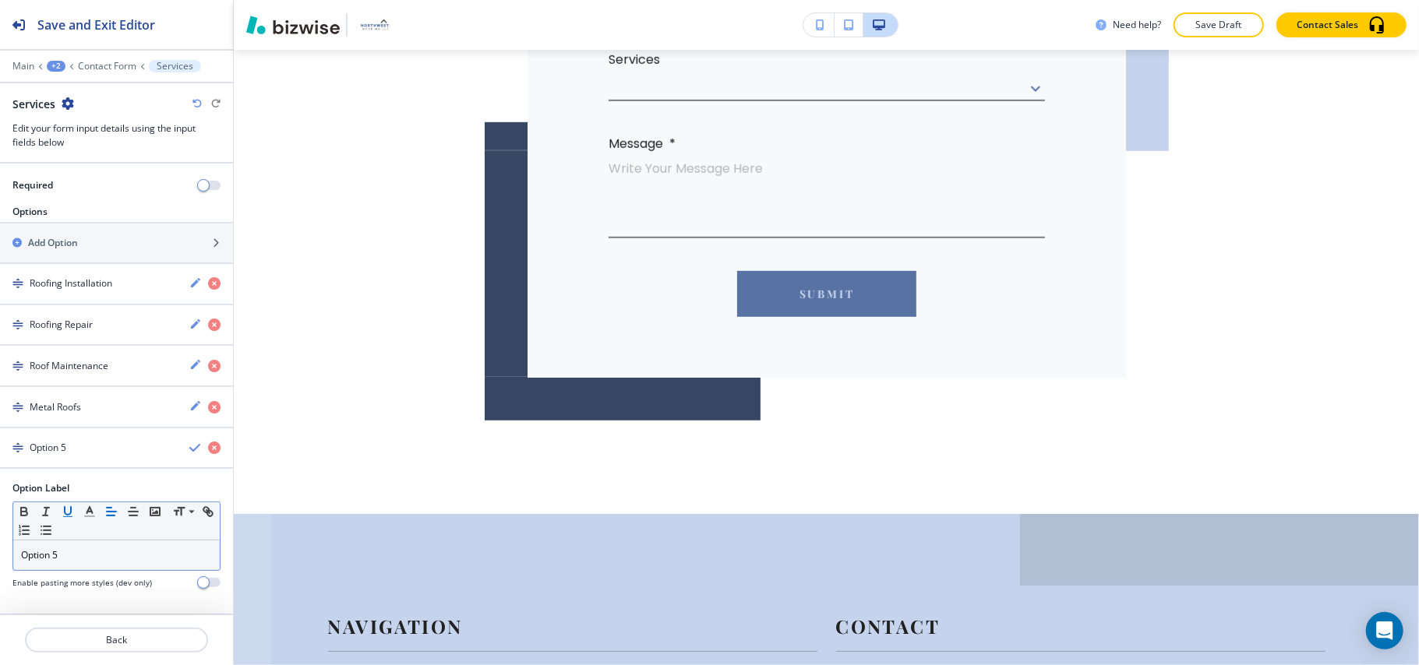
scroll to position [316, 0]
drag, startPoint x: 103, startPoint y: 552, endPoint x: 0, endPoint y: 553, distance: 102.8
click at [0, 553] on div "Option Label Small Normal Large Huge Option 5 Enable pasting more styles (dev o…" at bounding box center [116, 541] width 233 height 120
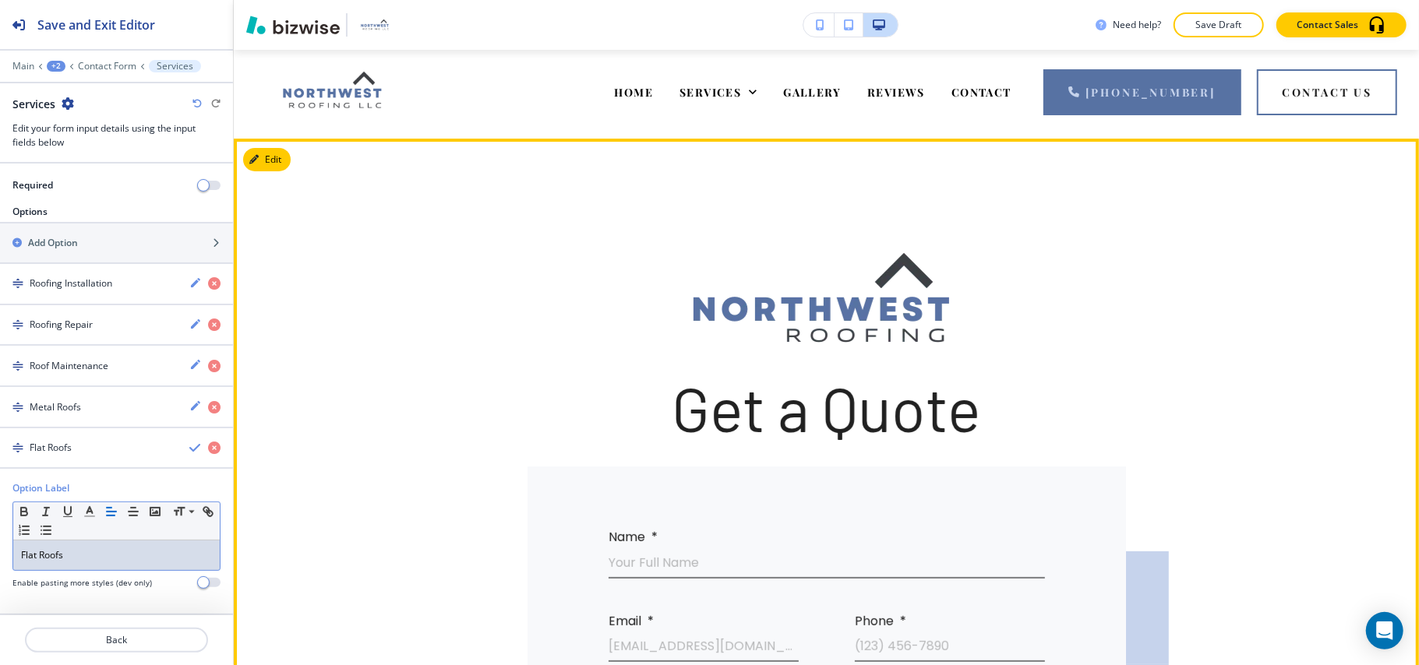
scroll to position [0, 0]
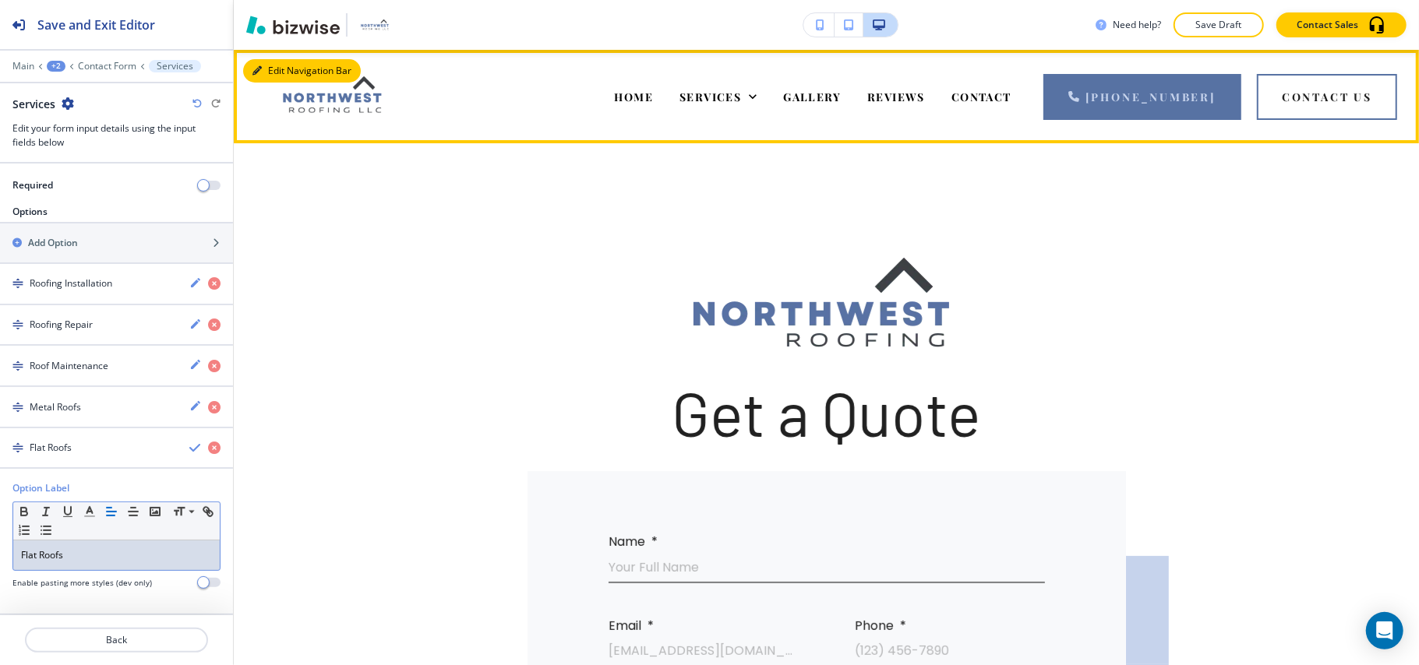
click at [265, 64] on button "Edit Navigation Bar" at bounding box center [302, 70] width 118 height 23
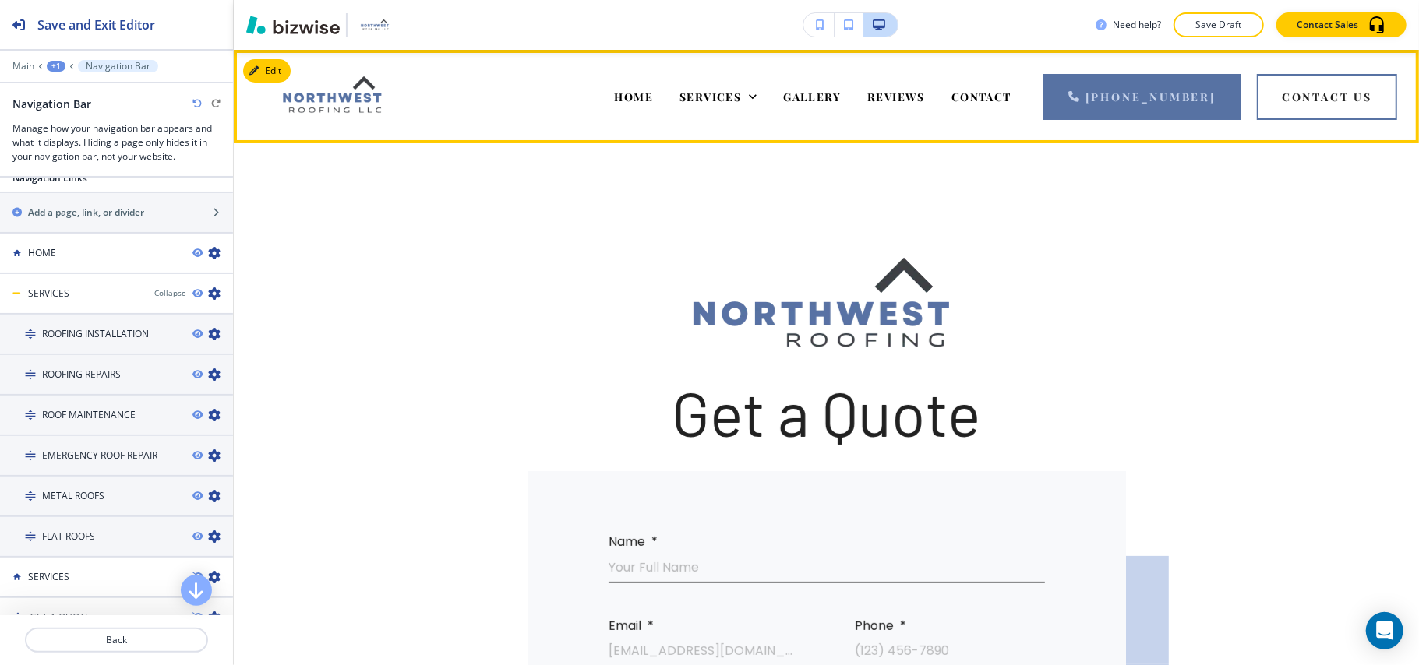
click at [667, 91] on div "HOME" at bounding box center [633, 96] width 65 height 62
click at [646, 93] on span "HOME" at bounding box center [634, 97] width 39 height 15
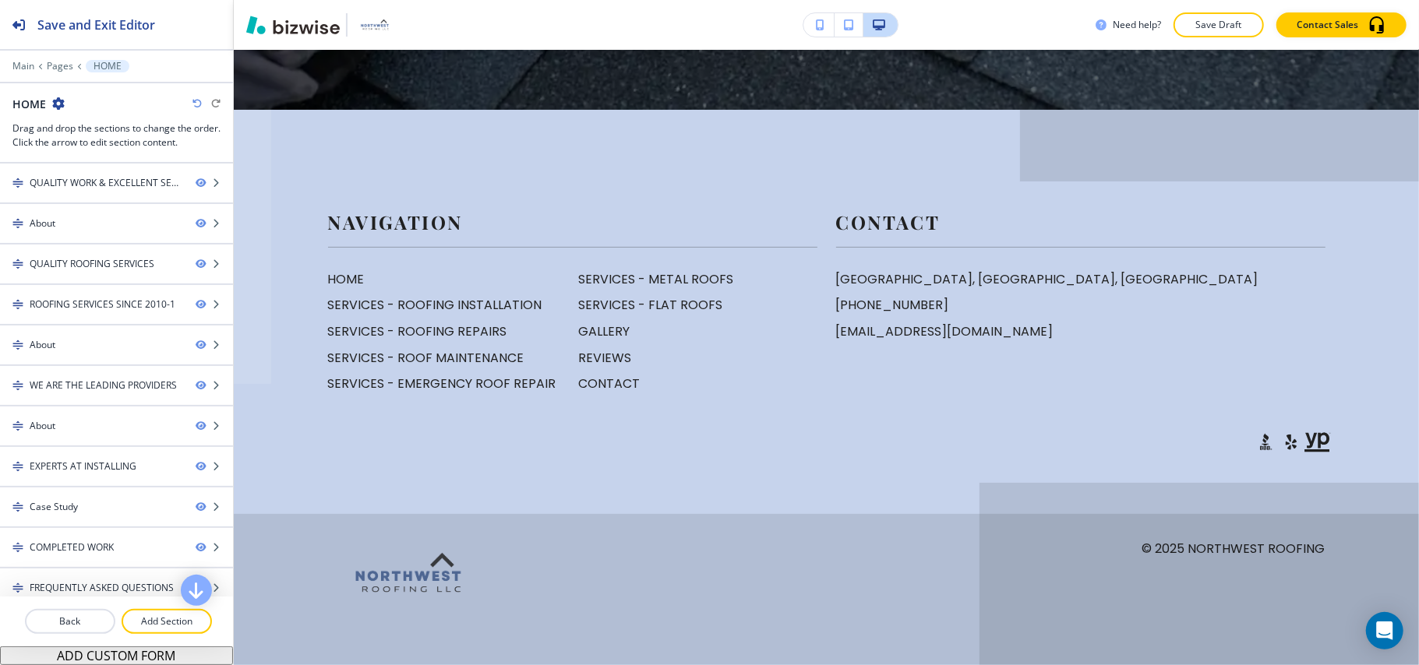
scroll to position [13182, 0]
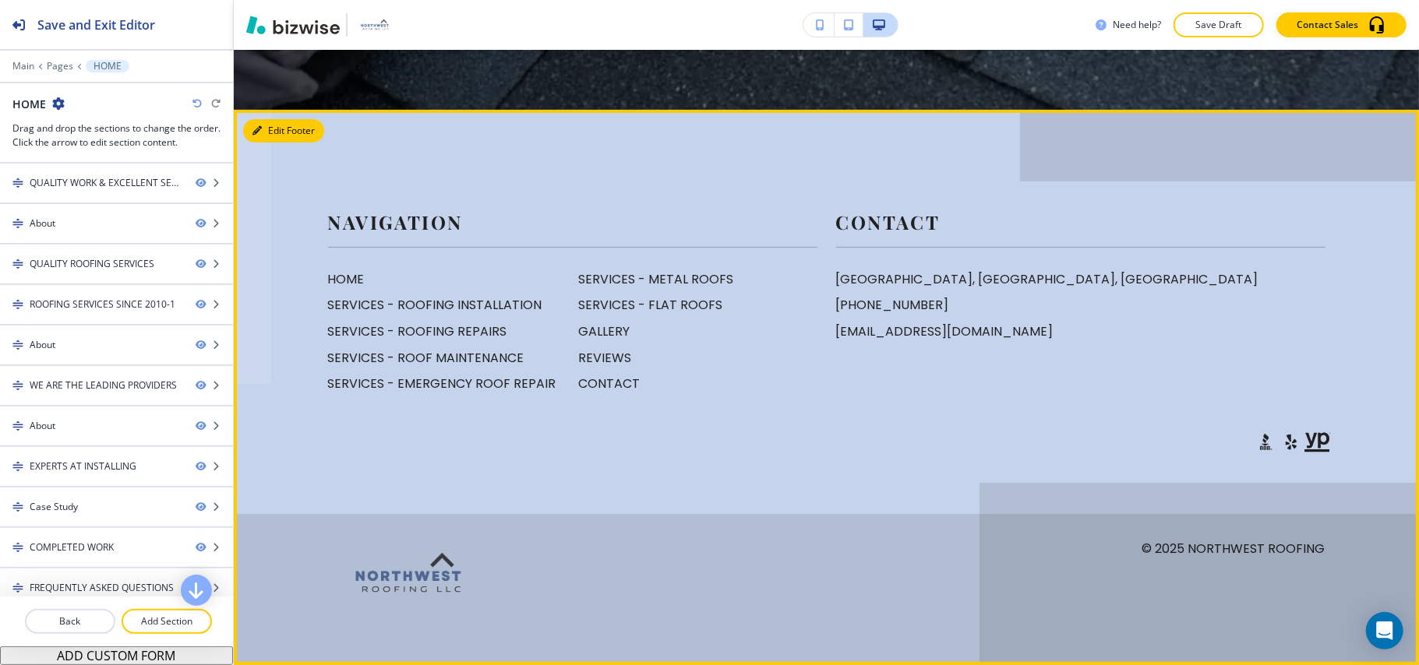
click at [265, 126] on button "Edit Footer" at bounding box center [283, 130] width 81 height 23
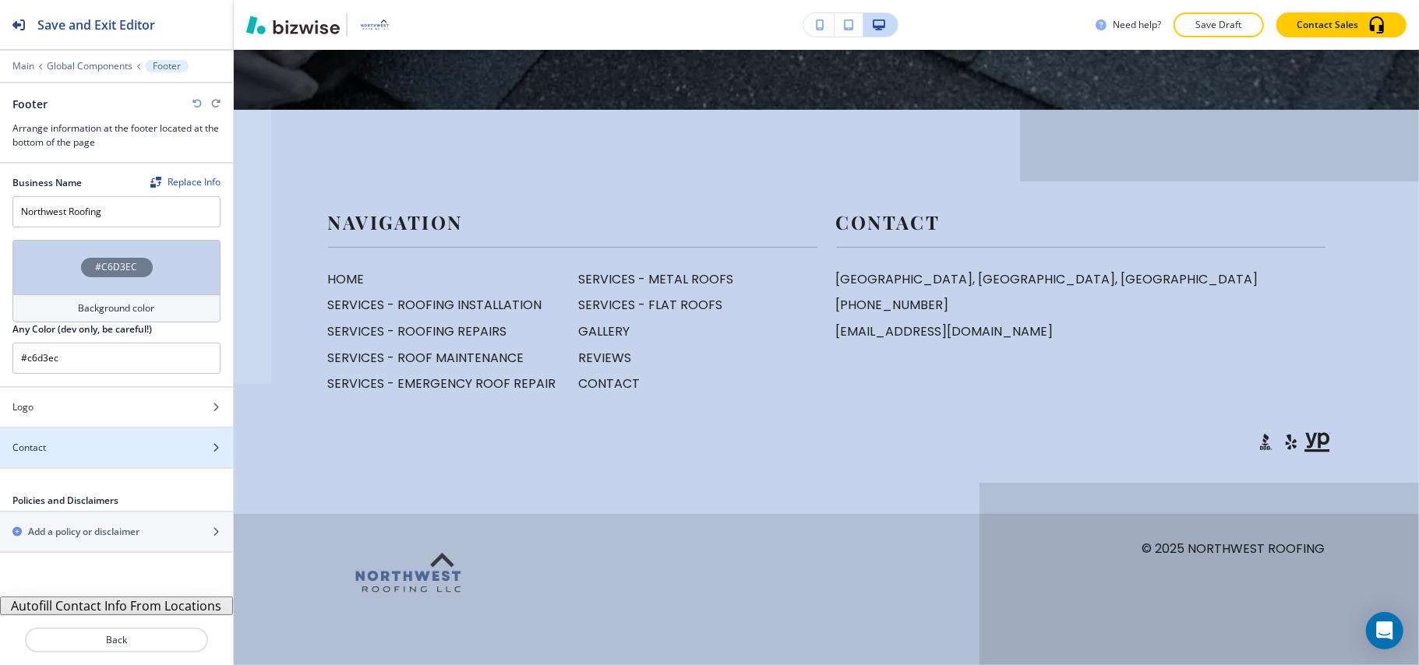
click at [70, 449] on div "Contact" at bounding box center [99, 448] width 199 height 14
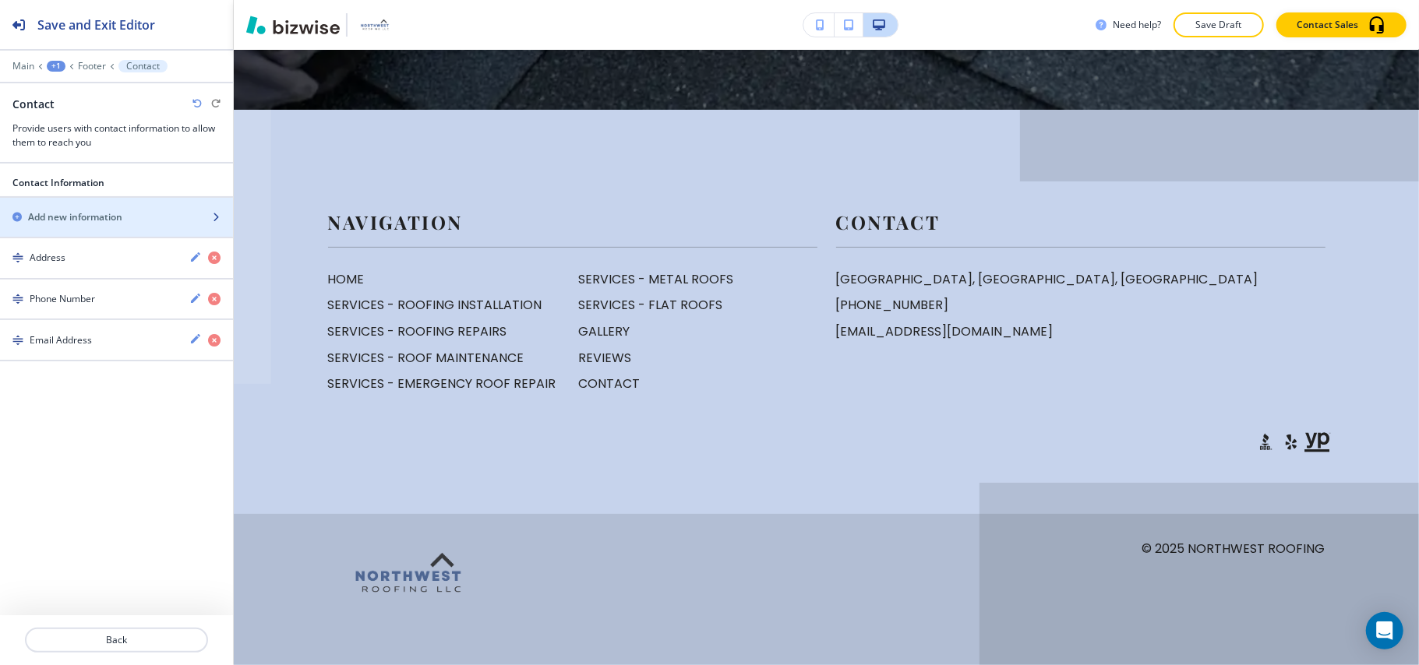
click at [75, 215] on h2 "Add new information" at bounding box center [75, 217] width 94 height 14
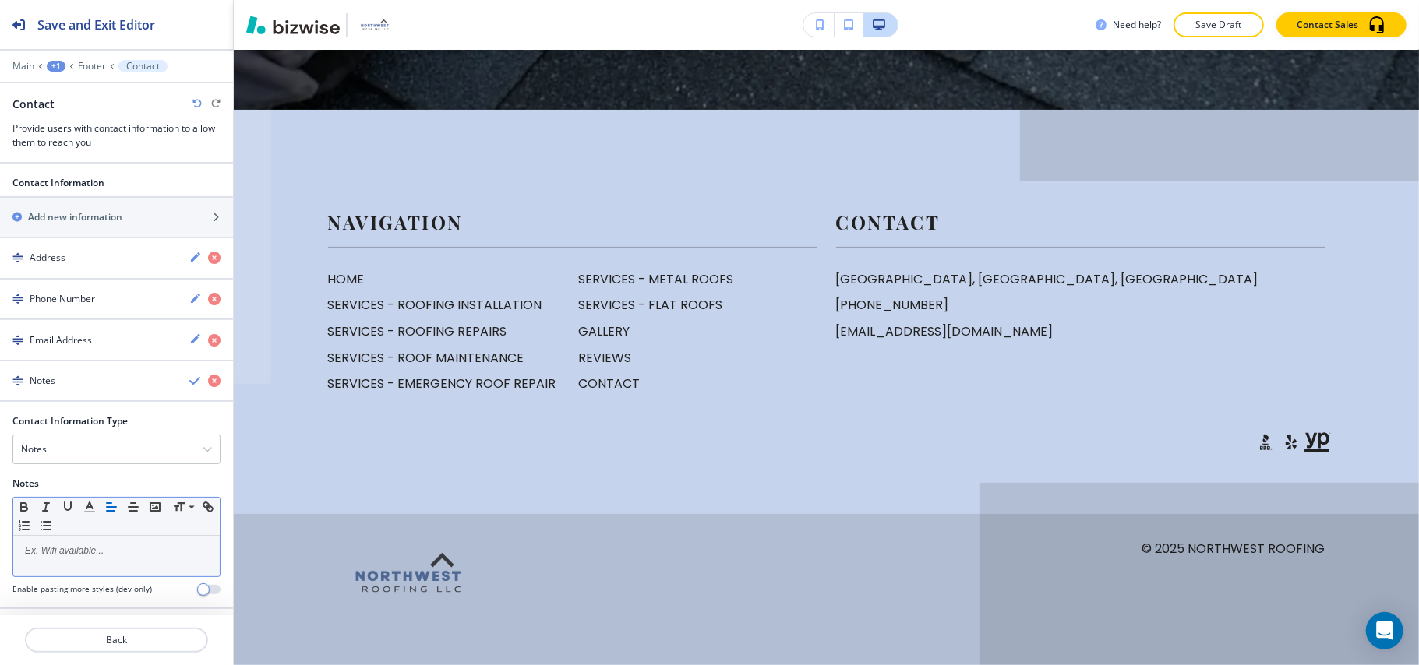
click at [83, 558] on p at bounding box center [116, 551] width 191 height 14
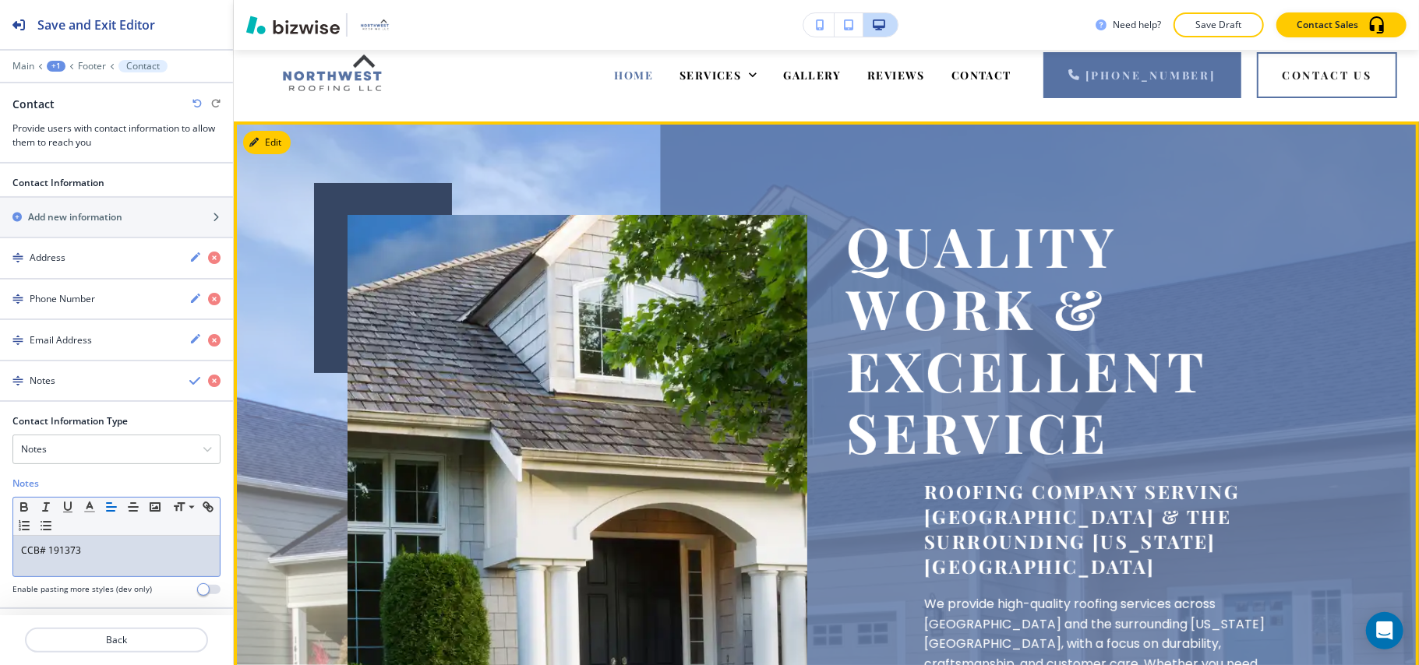
scroll to position [0, 0]
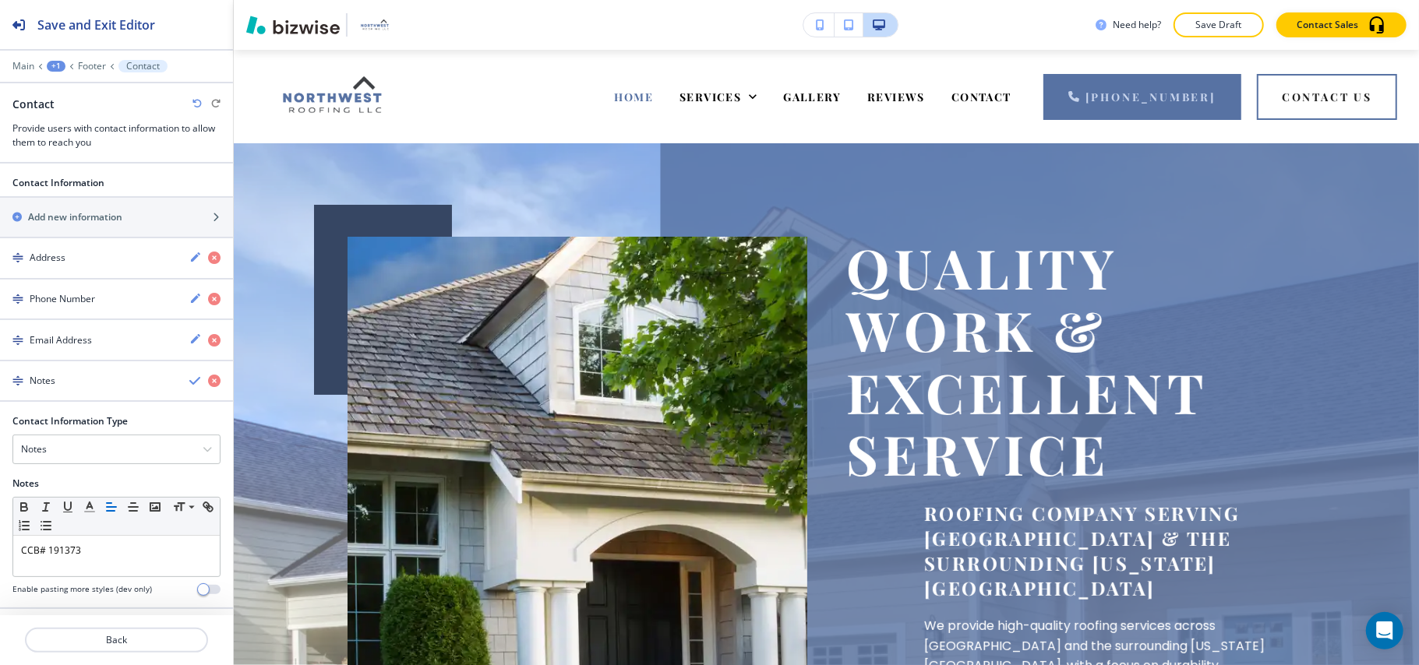
click at [65, 67] on div "Main +1 Footer Contact" at bounding box center [116, 66] width 208 height 12
click at [59, 65] on div "+1" at bounding box center [56, 66] width 19 height 11
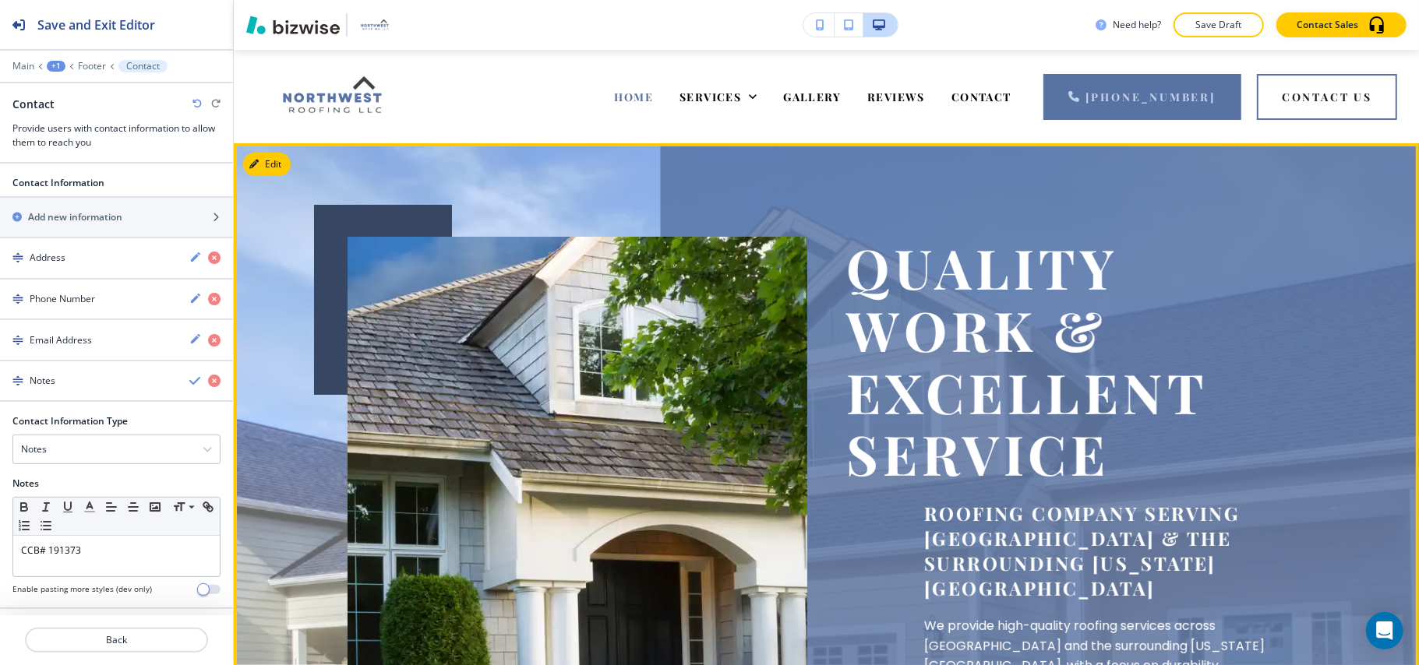
click at [1016, 213] on div "QUALITY WORK & EXCELLENT SERVICE Roofing Company Serving Lincoln County & the S…" at bounding box center [1056, 535] width 499 height 674
click at [270, 154] on button "Edit This Section" at bounding box center [295, 164] width 105 height 23
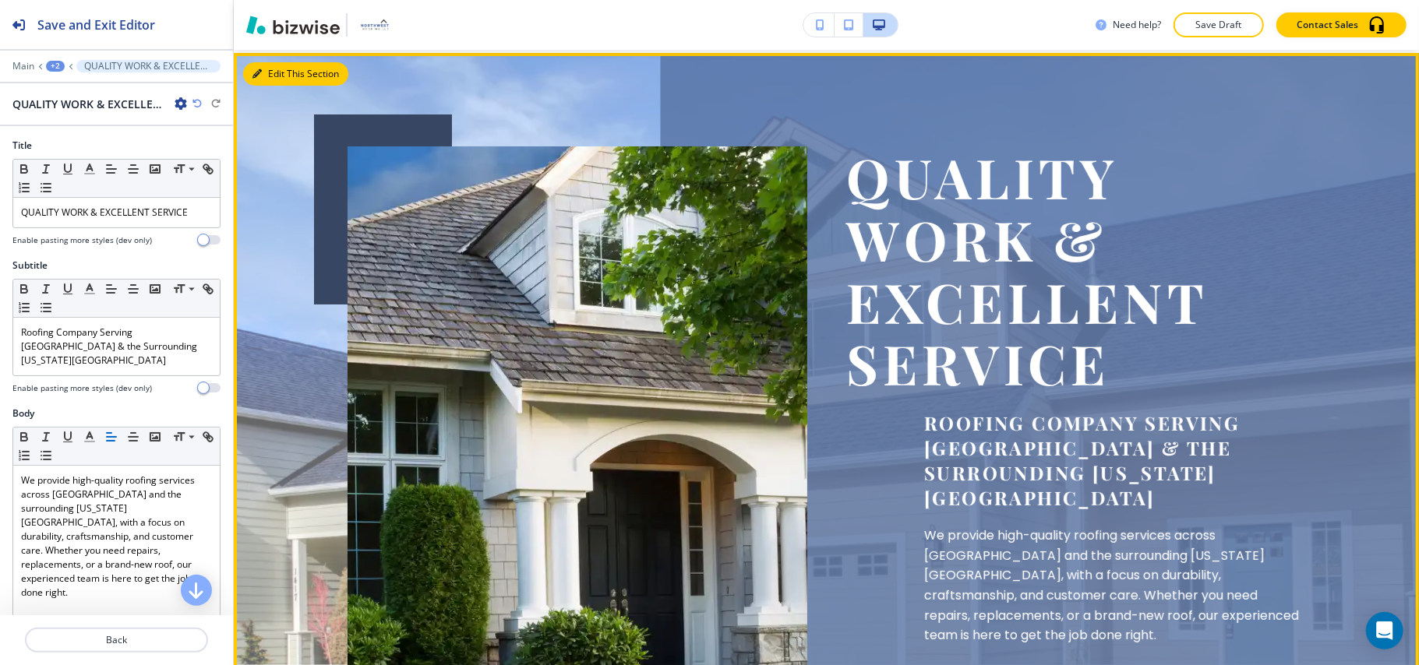
scroll to position [93, 0]
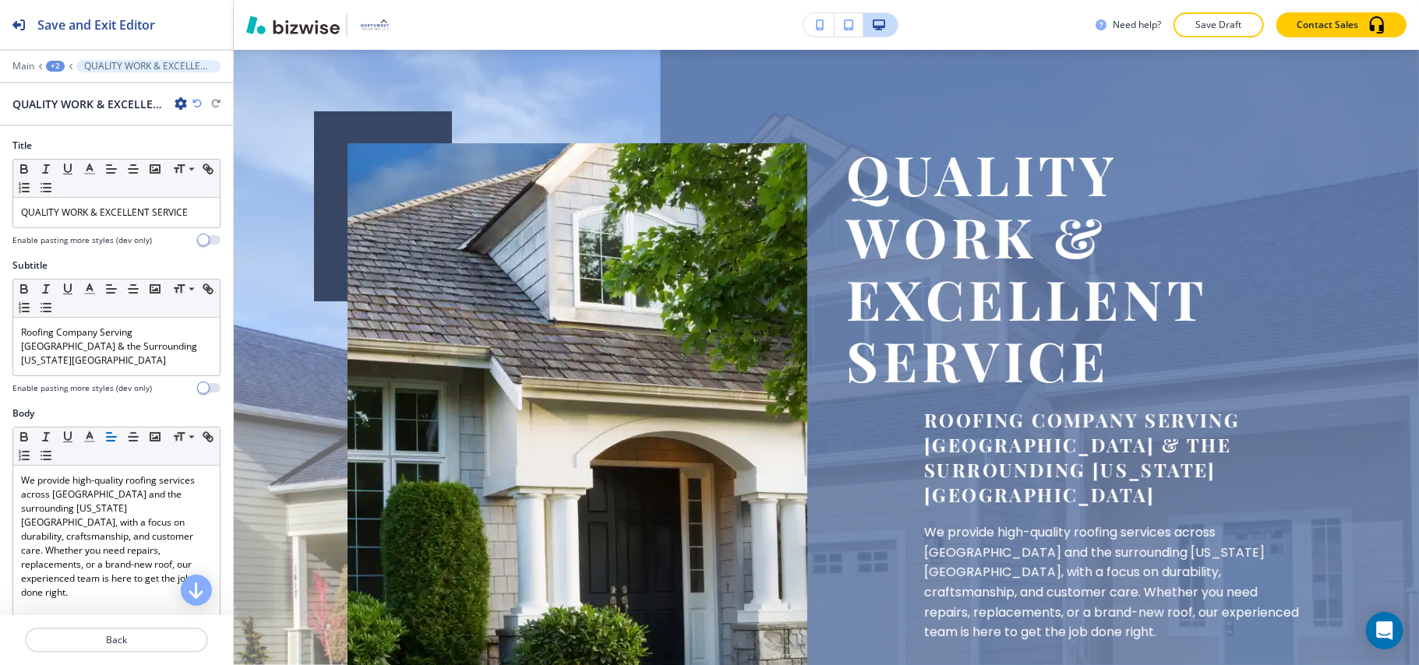
click at [60, 63] on div "+2" at bounding box center [55, 66] width 19 height 11
click at [84, 119] on p "HOME" at bounding box center [95, 119] width 79 height 14
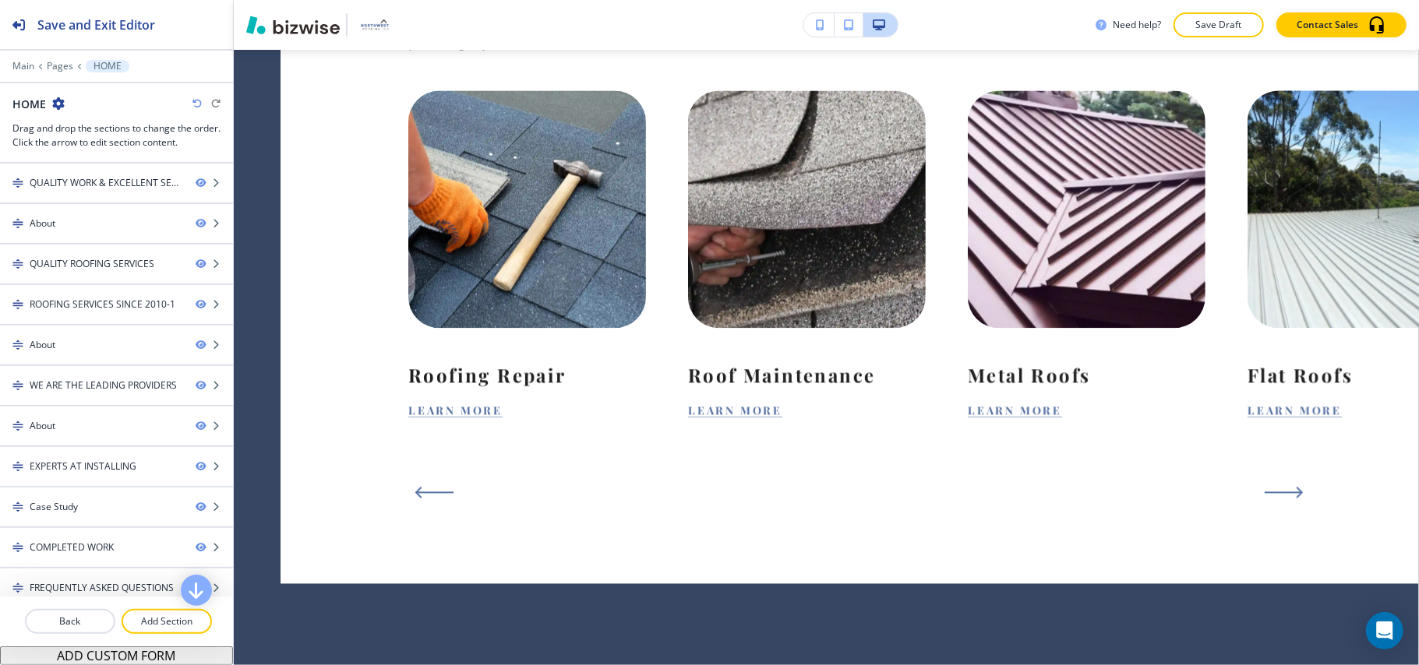
scroll to position [1960, 0]
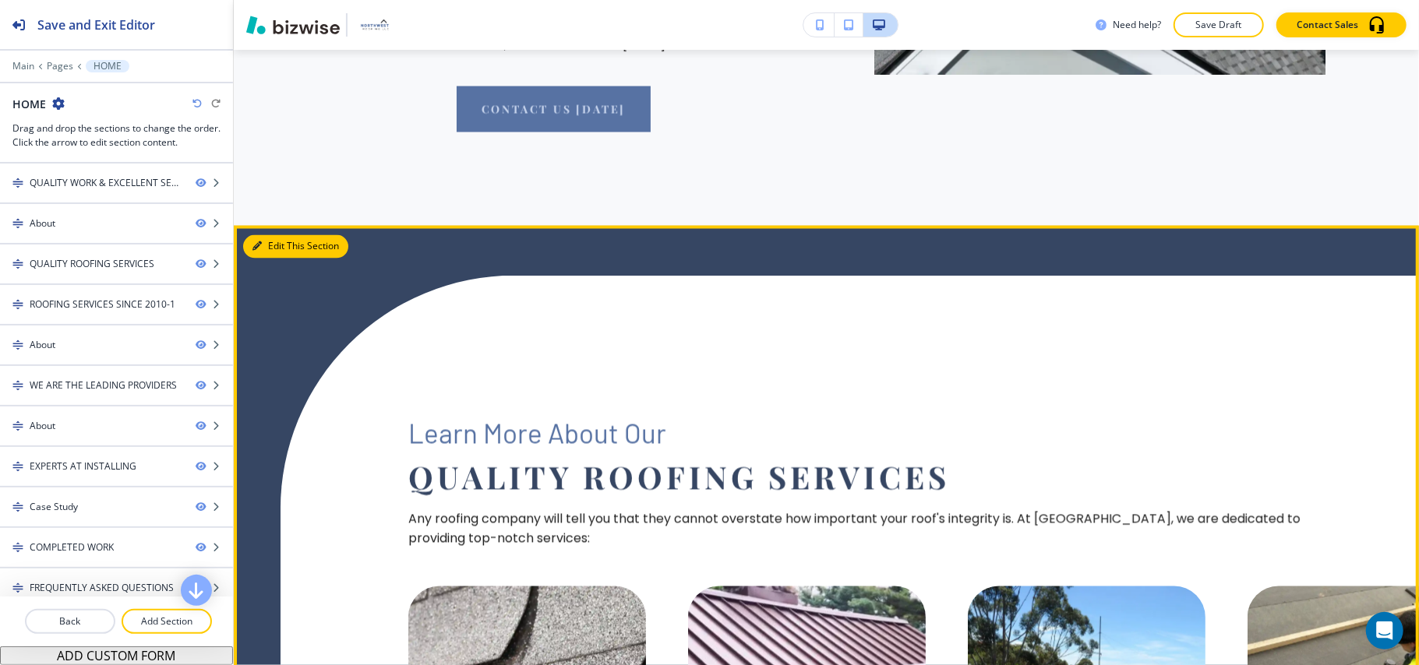
click at [285, 235] on button "Edit This Section" at bounding box center [295, 246] width 105 height 23
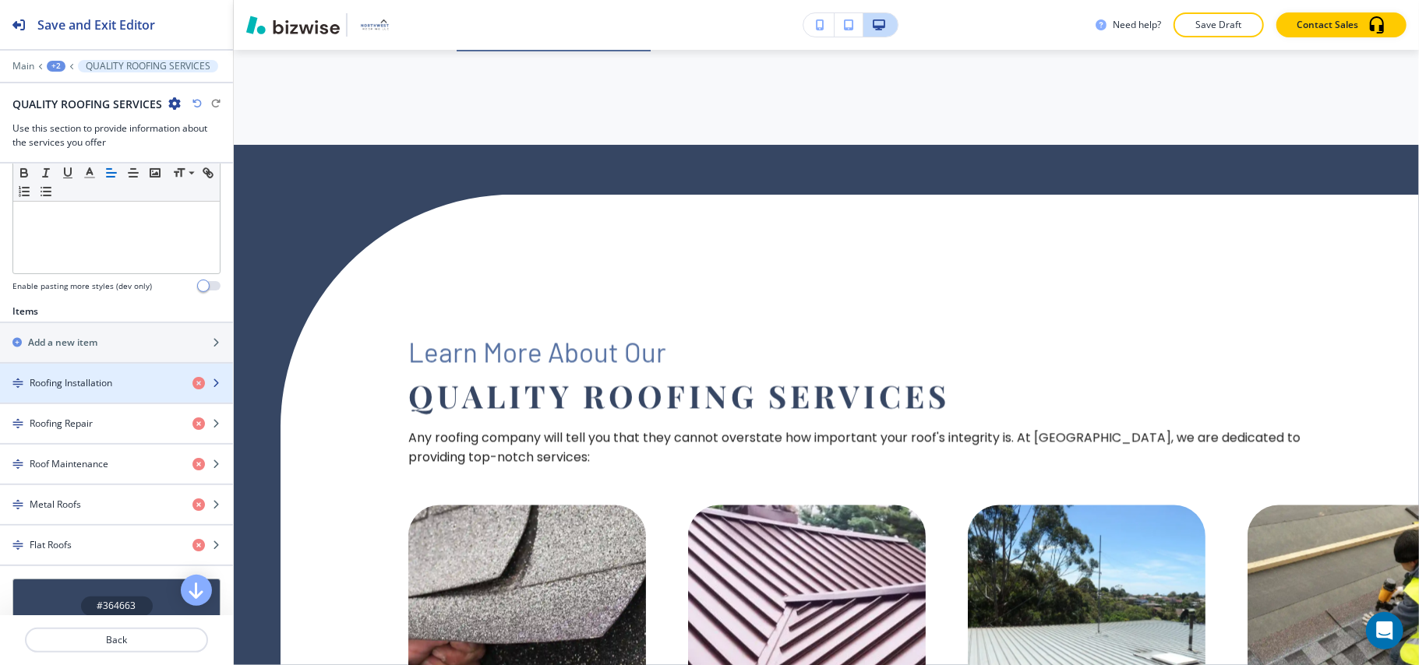
scroll to position [633, 0]
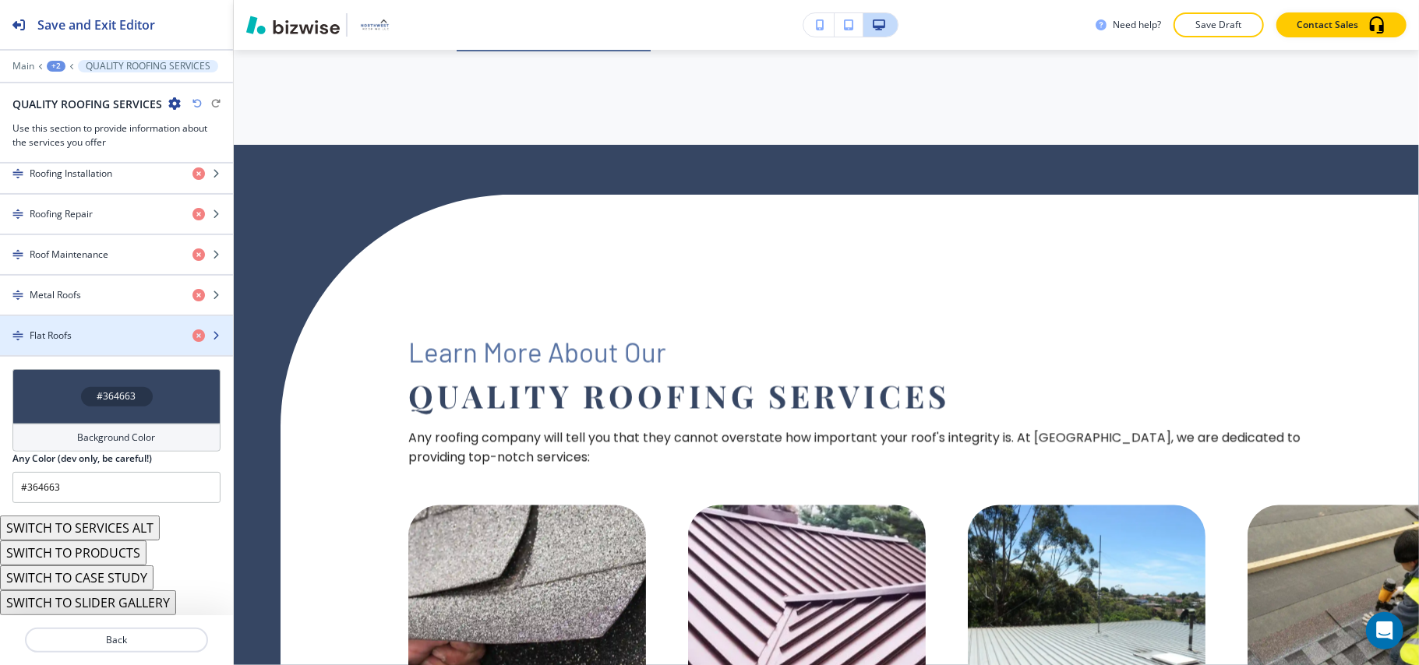
click at [101, 333] on div "Flat Roofs" at bounding box center [90, 336] width 180 height 14
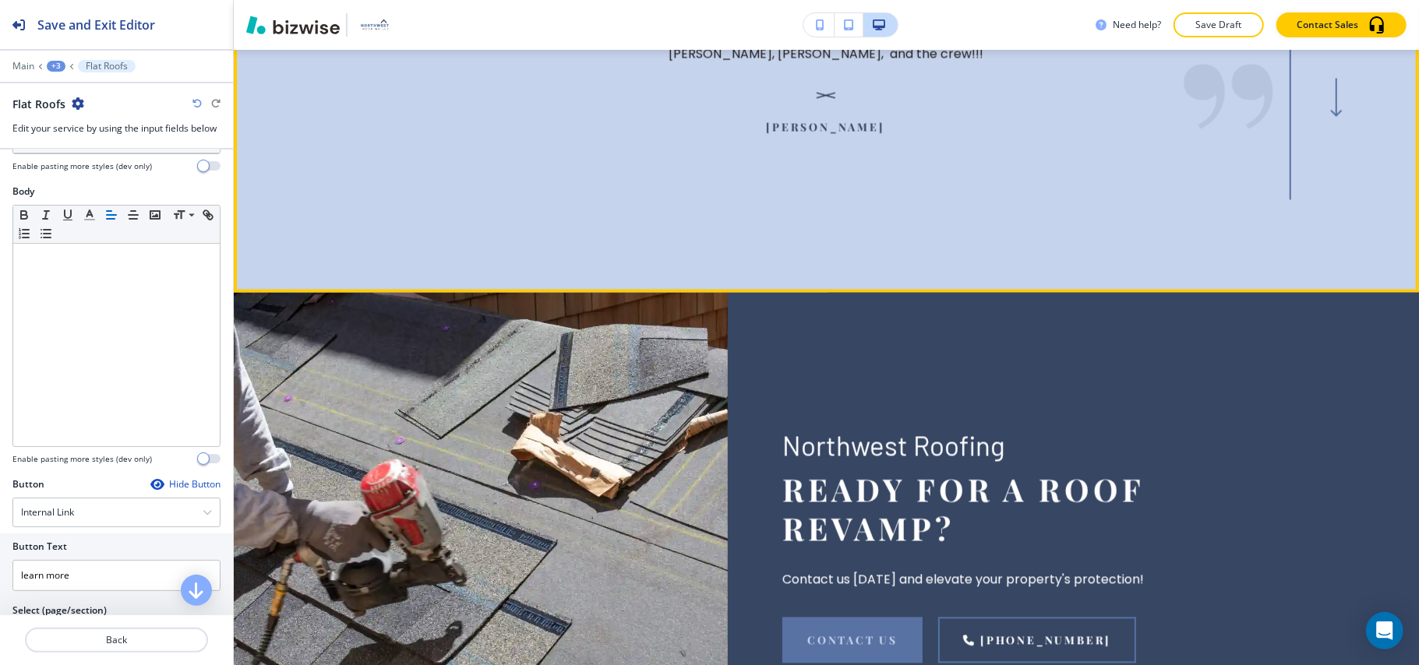
scroll to position [10348, 0]
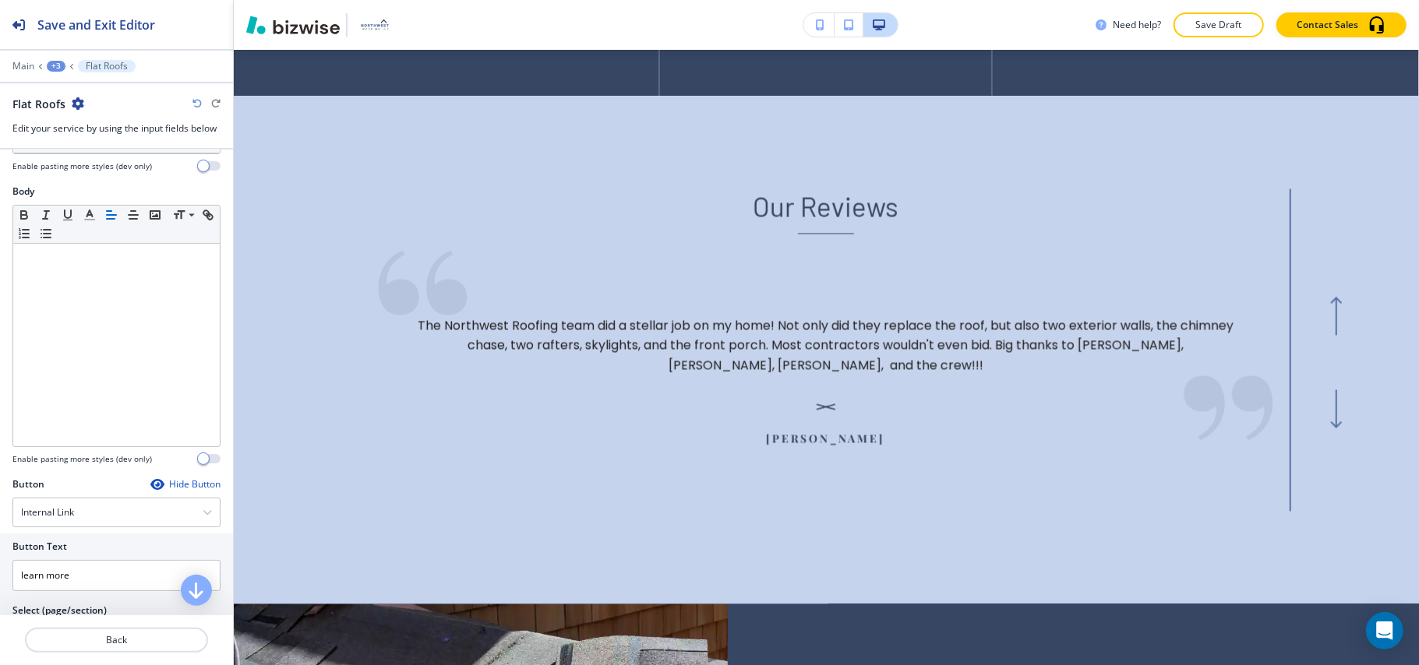
click at [34, 69] on div "Main +3 Flat Roofs" at bounding box center [116, 66] width 208 height 12
click at [31, 66] on p "Main" at bounding box center [23, 66] width 22 height 11
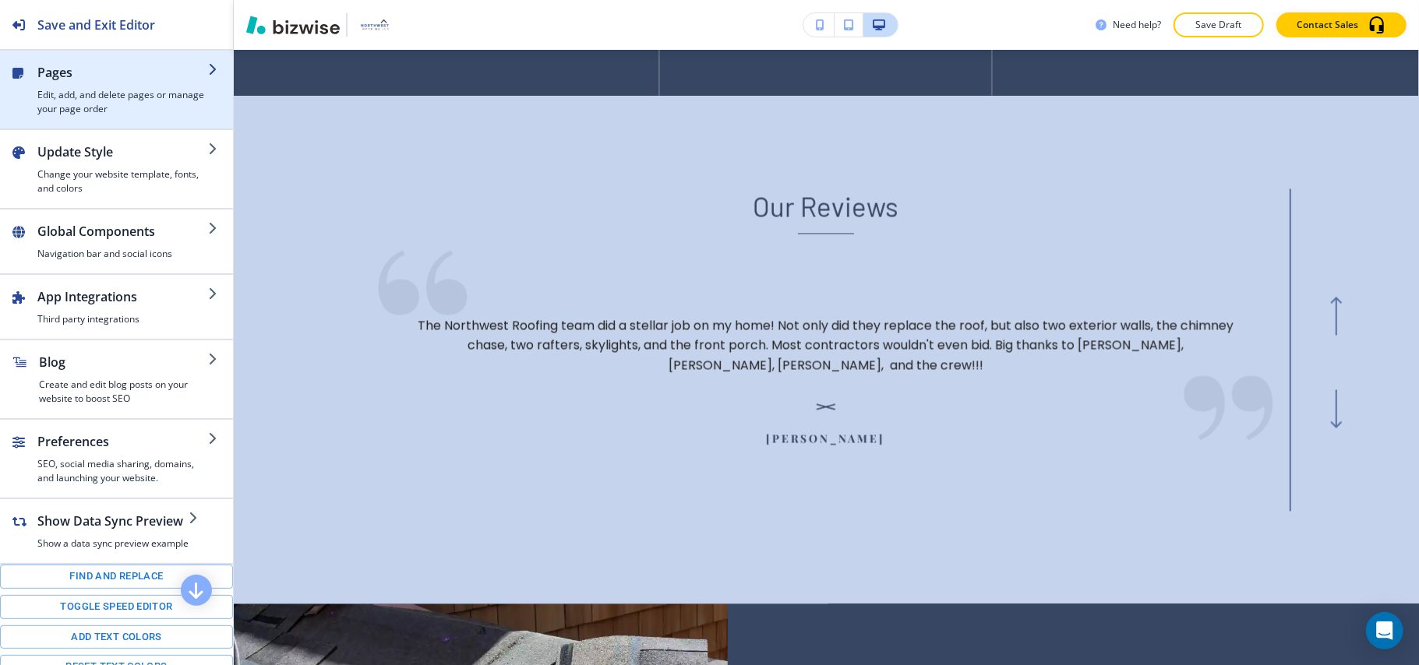
click at [113, 118] on div "button" at bounding box center [116, 122] width 233 height 12
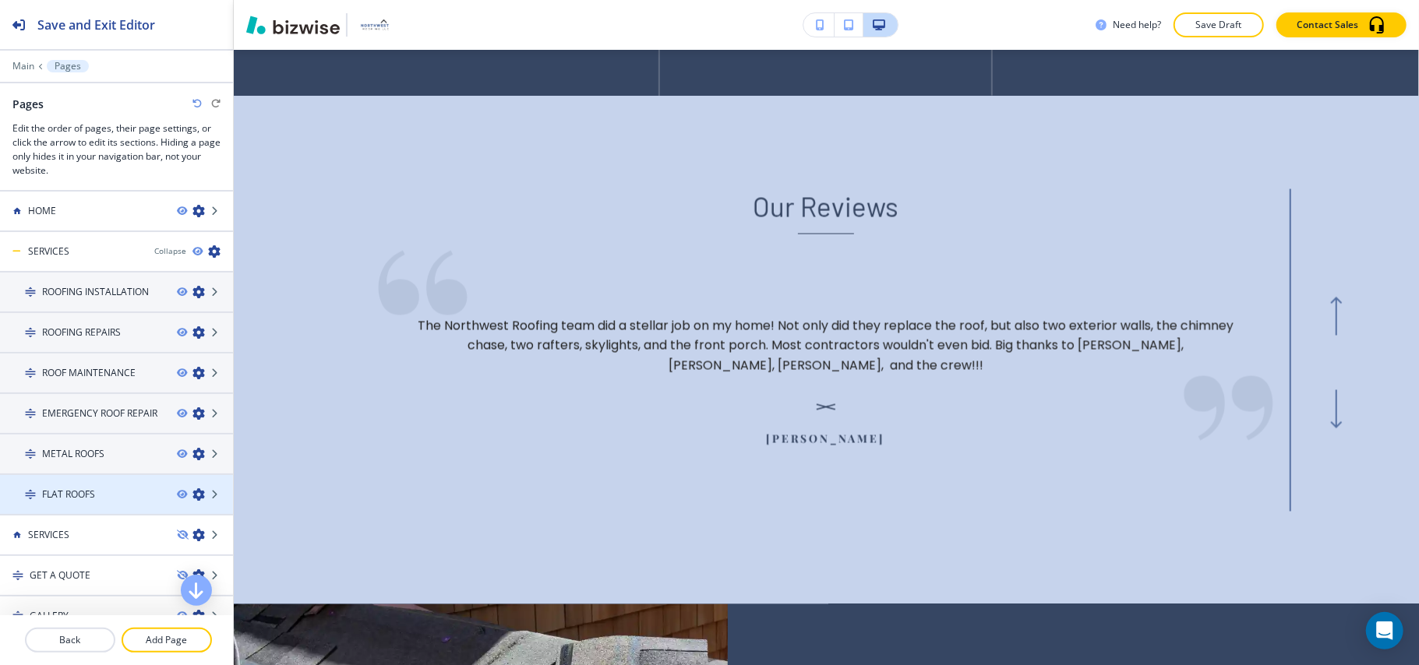
scroll to position [97, 0]
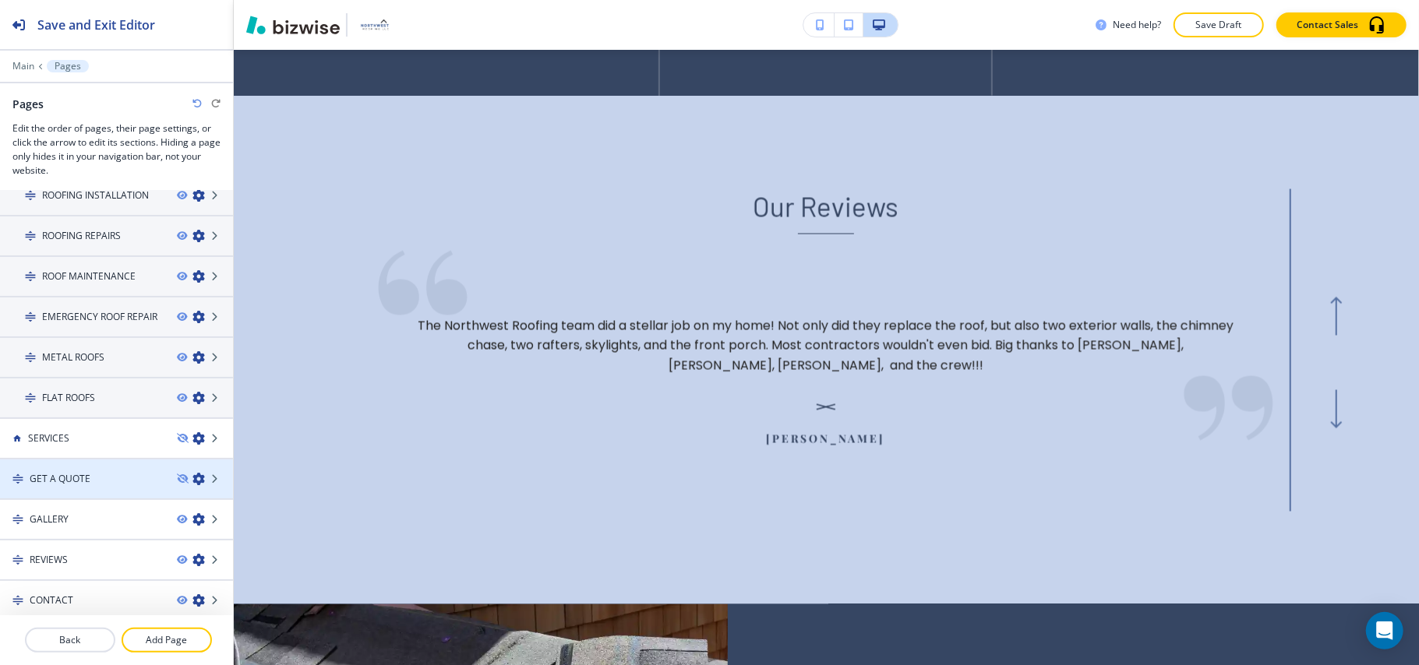
click at [90, 465] on div at bounding box center [116, 466] width 233 height 12
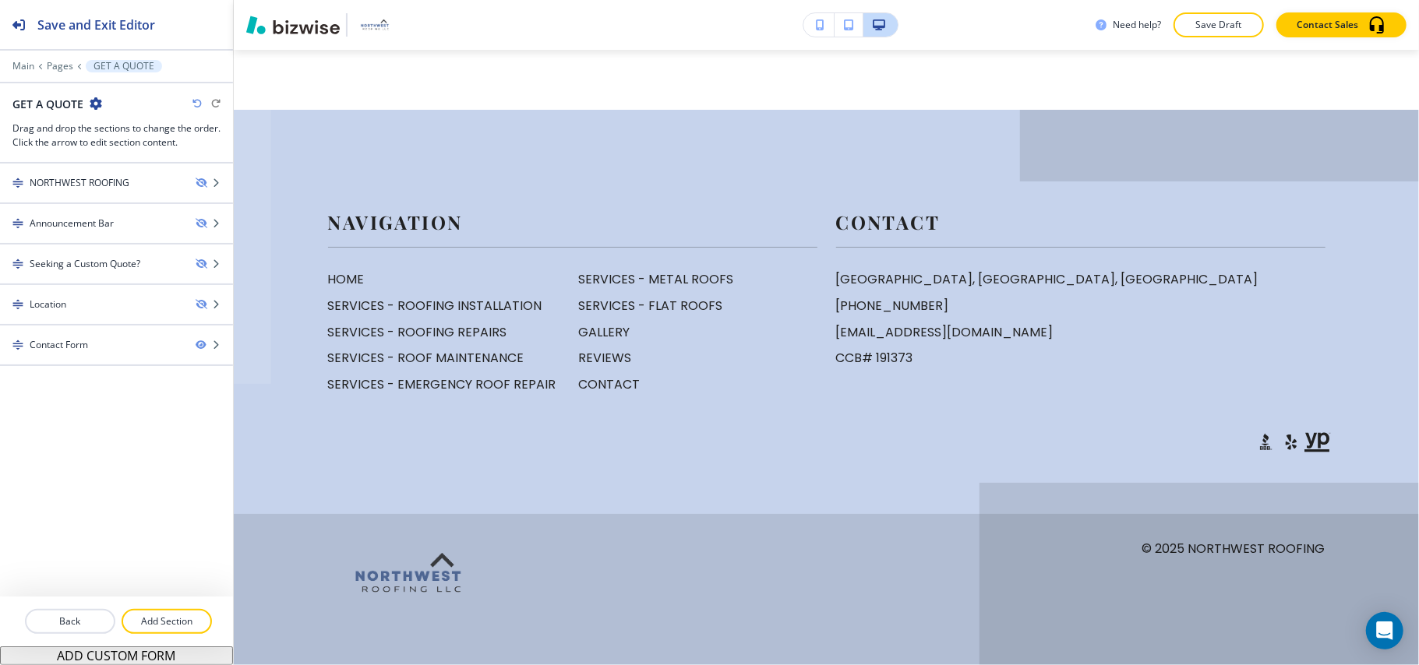
scroll to position [0, 0]
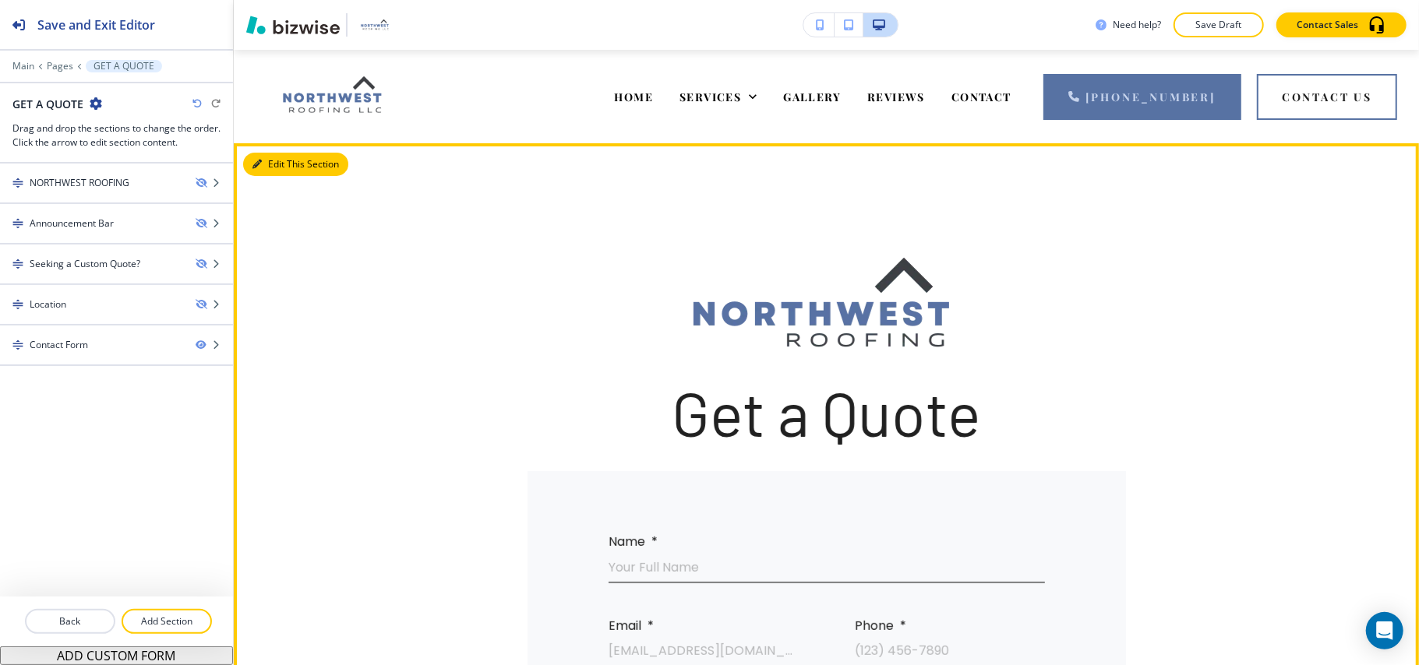
click at [272, 164] on button "Edit This Section" at bounding box center [295, 164] width 105 height 23
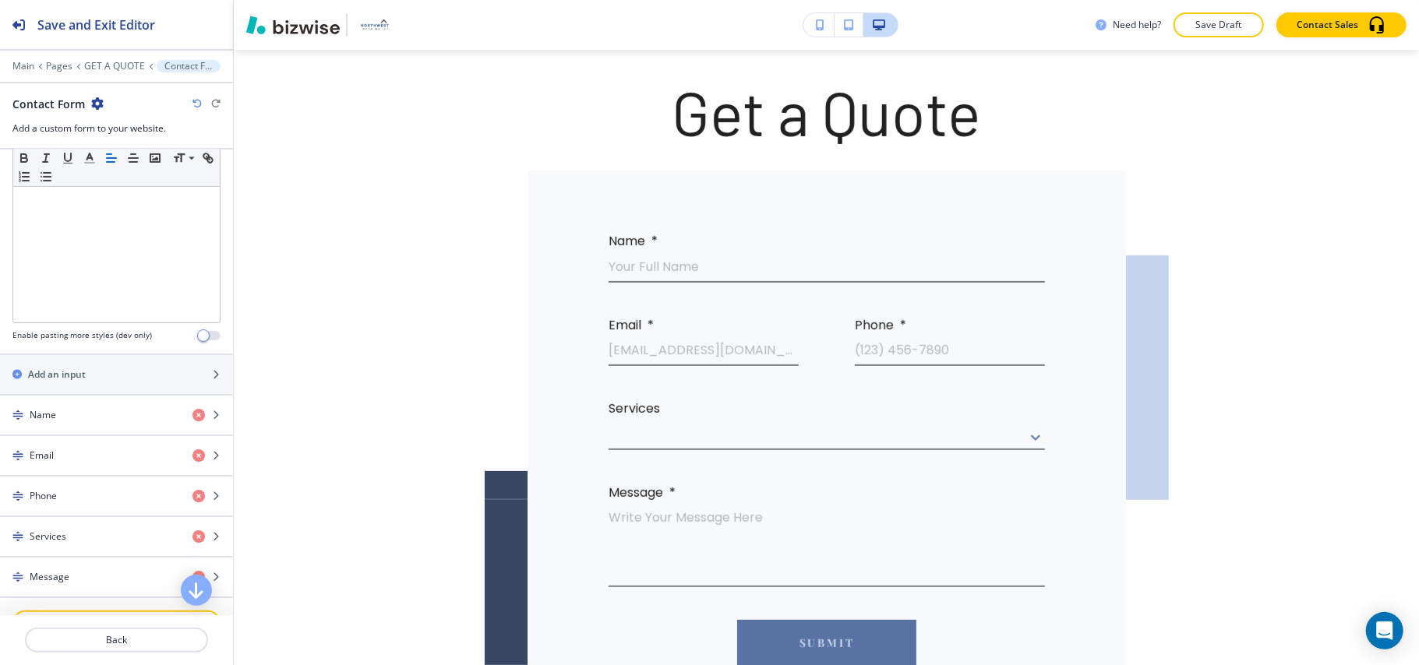
scroll to position [727, 0]
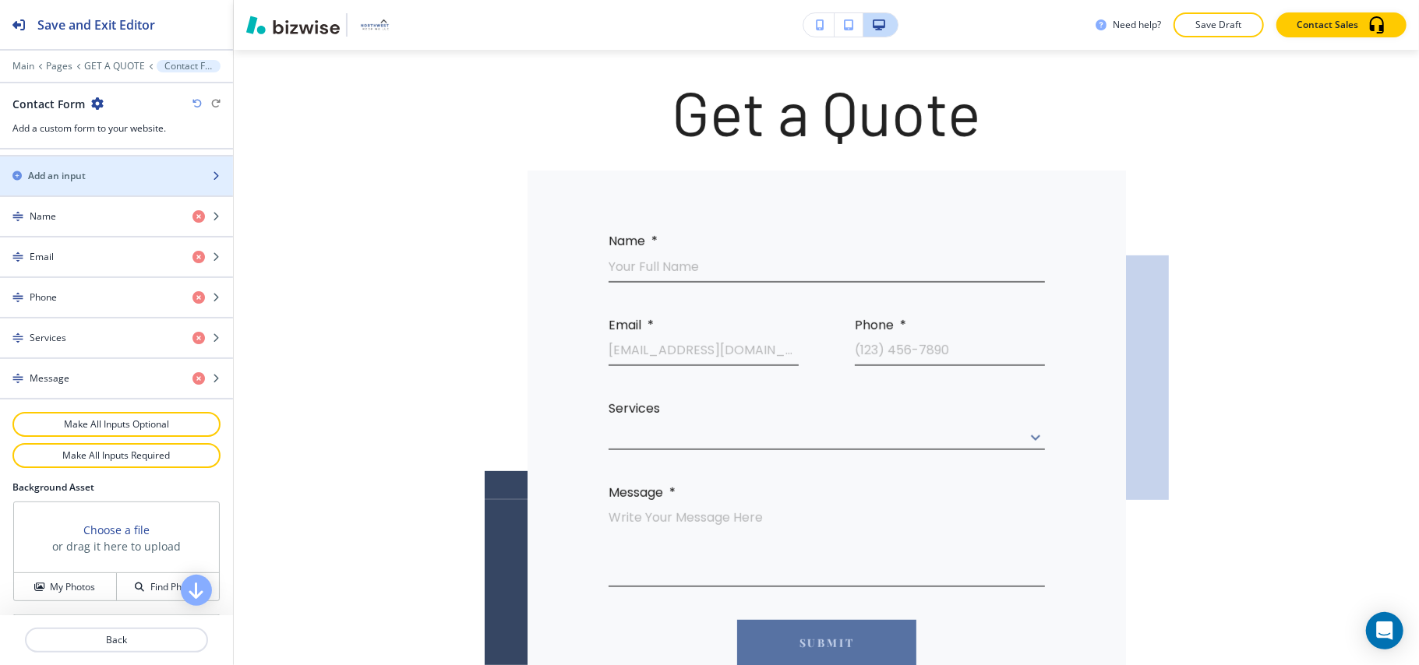
click at [91, 169] on div "Add an input" at bounding box center [99, 176] width 199 height 14
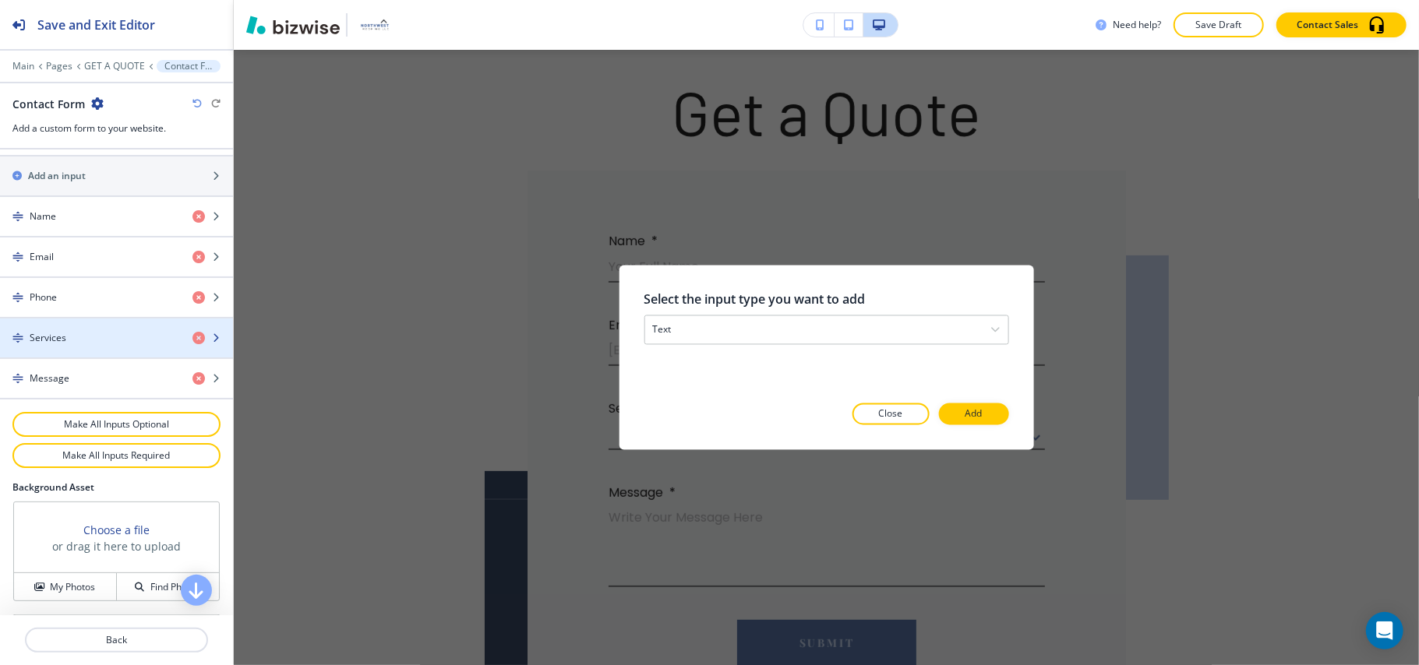
click at [70, 344] on div "Services" at bounding box center [90, 338] width 180 height 14
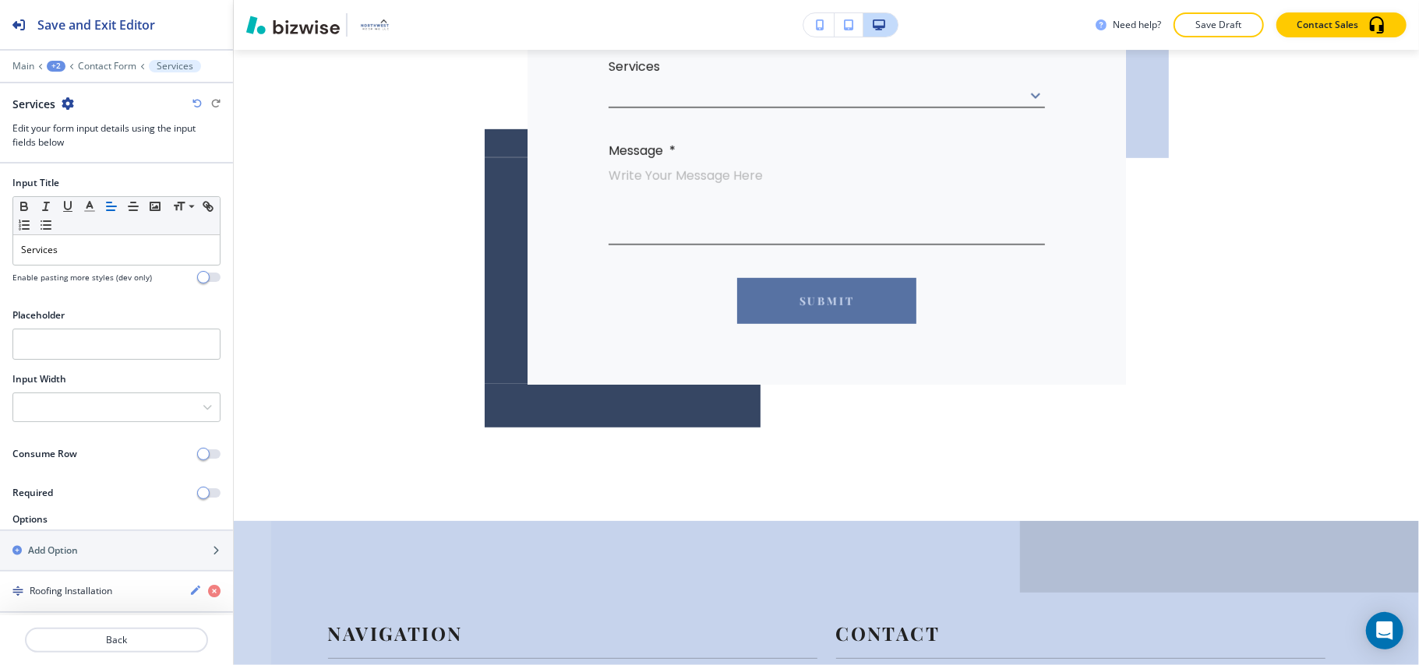
scroll to position [650, 0]
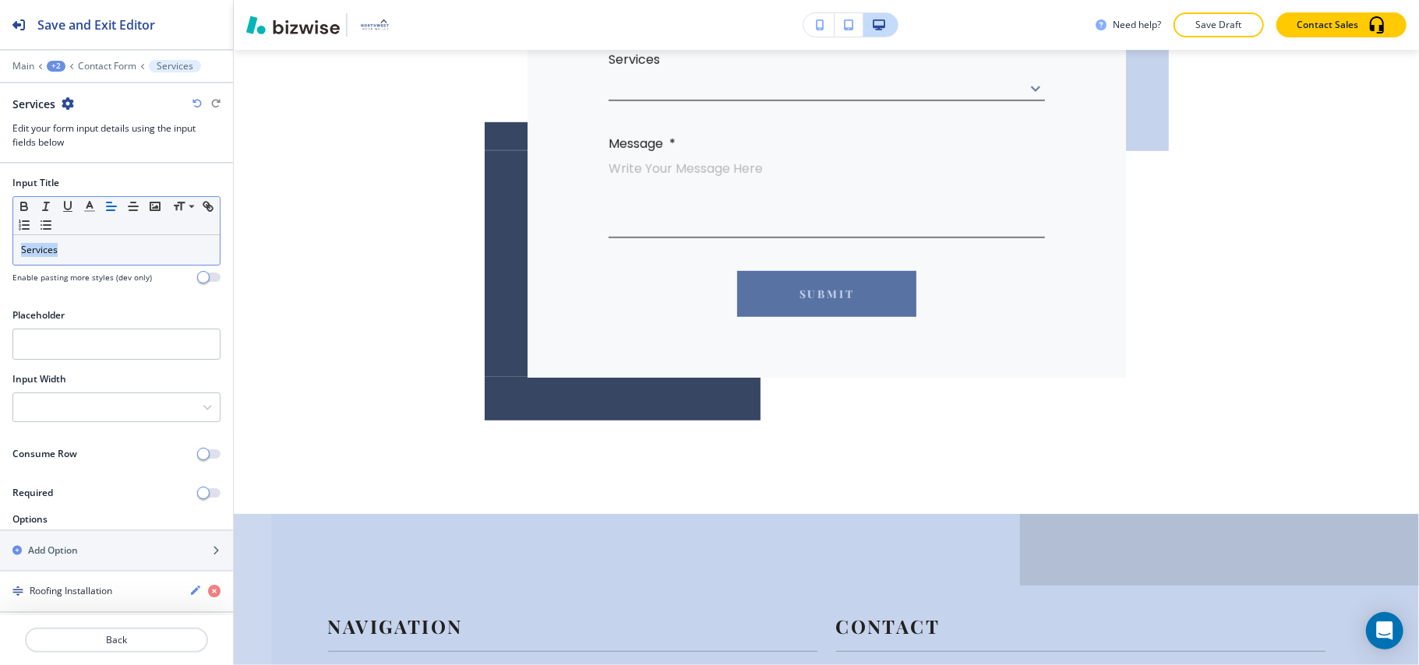
drag, startPoint x: 111, startPoint y: 263, endPoint x: 29, endPoint y: 257, distance: 82.0
click at [9, 257] on div "Input Title Small Normal Large Huge Services Enable pasting more styles (dev on…" at bounding box center [116, 236] width 233 height 120
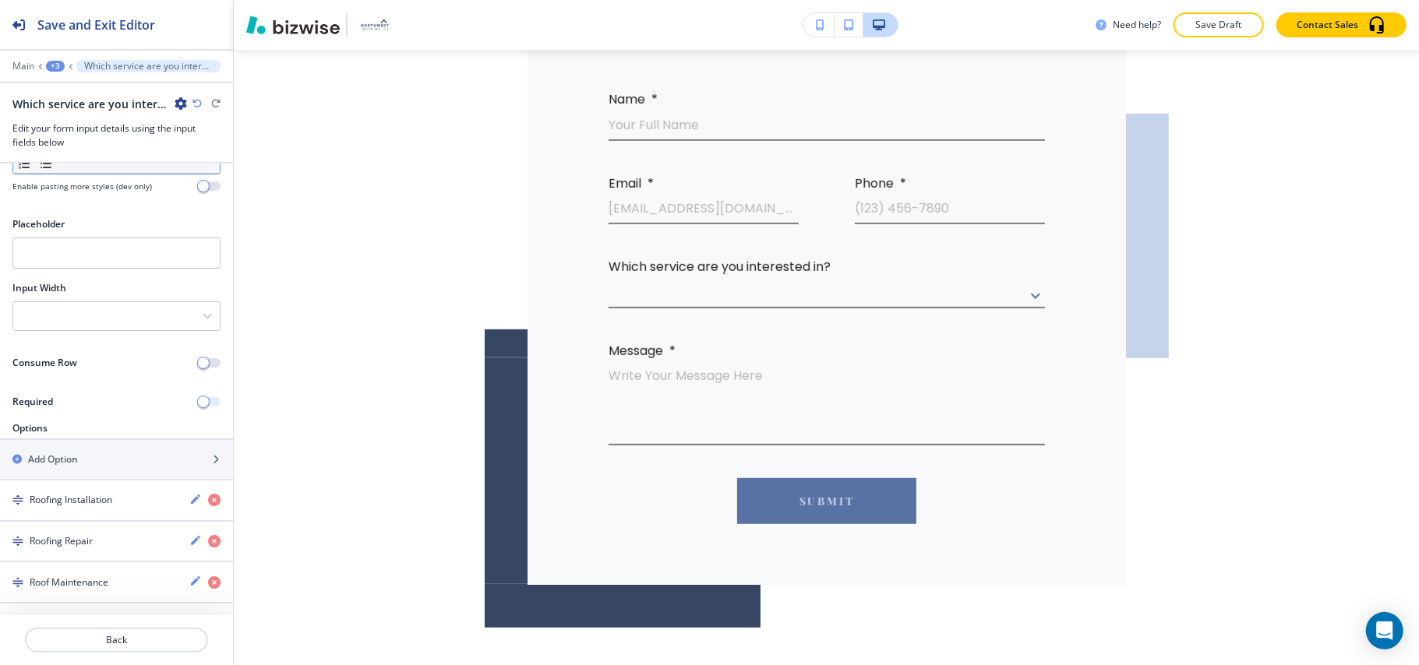
scroll to position [169, 0]
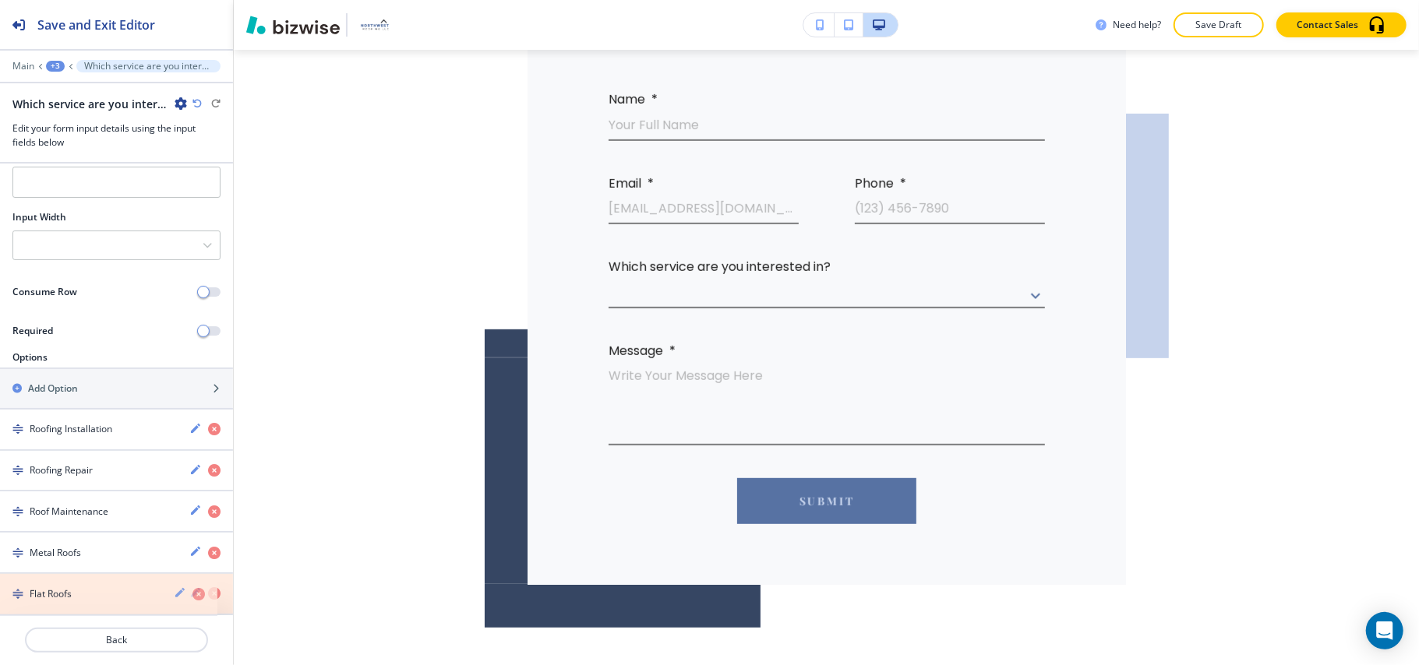
click at [208, 592] on icon "button" at bounding box center [214, 593] width 12 height 12
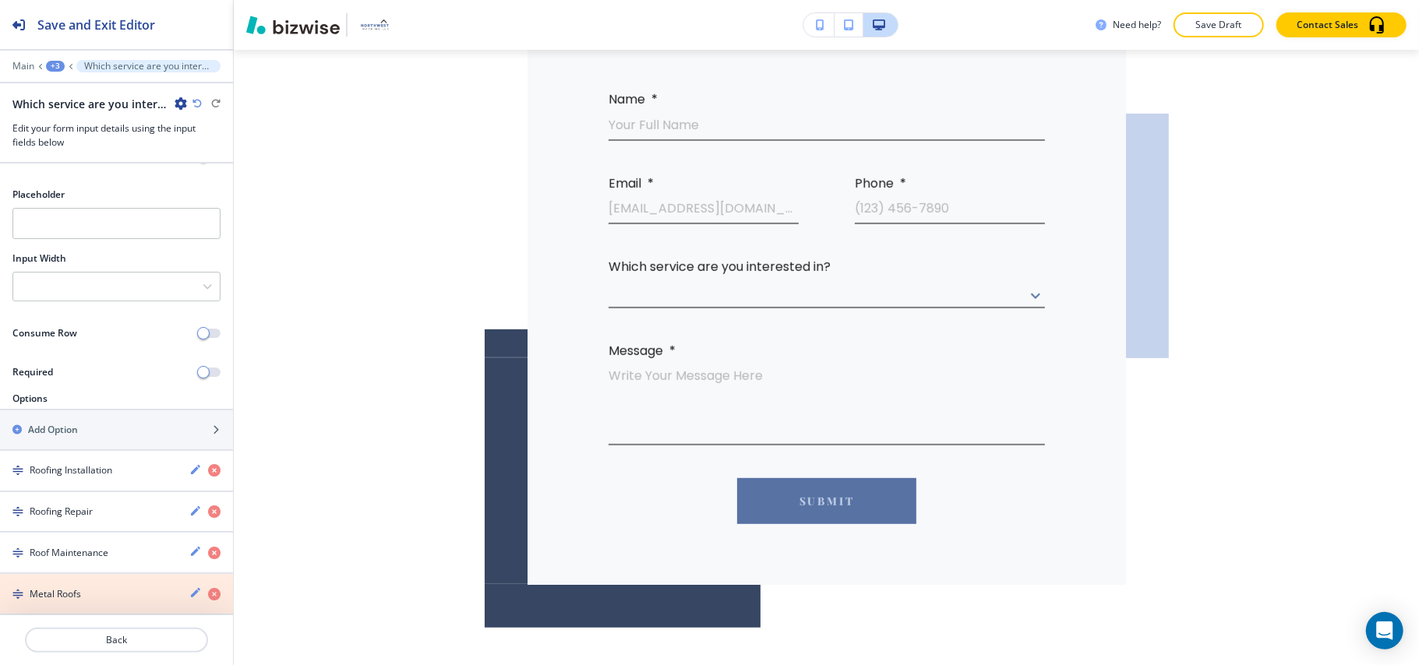
click at [208, 590] on icon "button" at bounding box center [214, 594] width 12 height 12
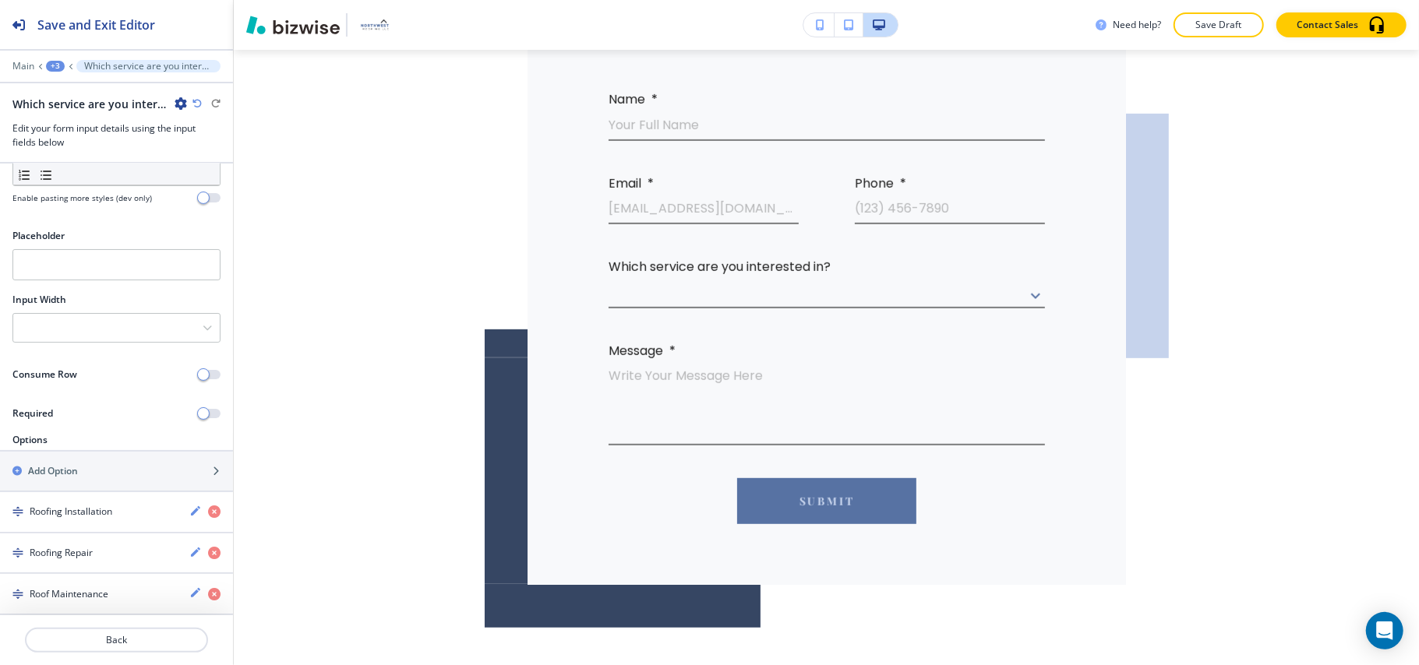
scroll to position [86, 0]
click at [189, 590] on icon "button" at bounding box center [195, 593] width 12 height 12
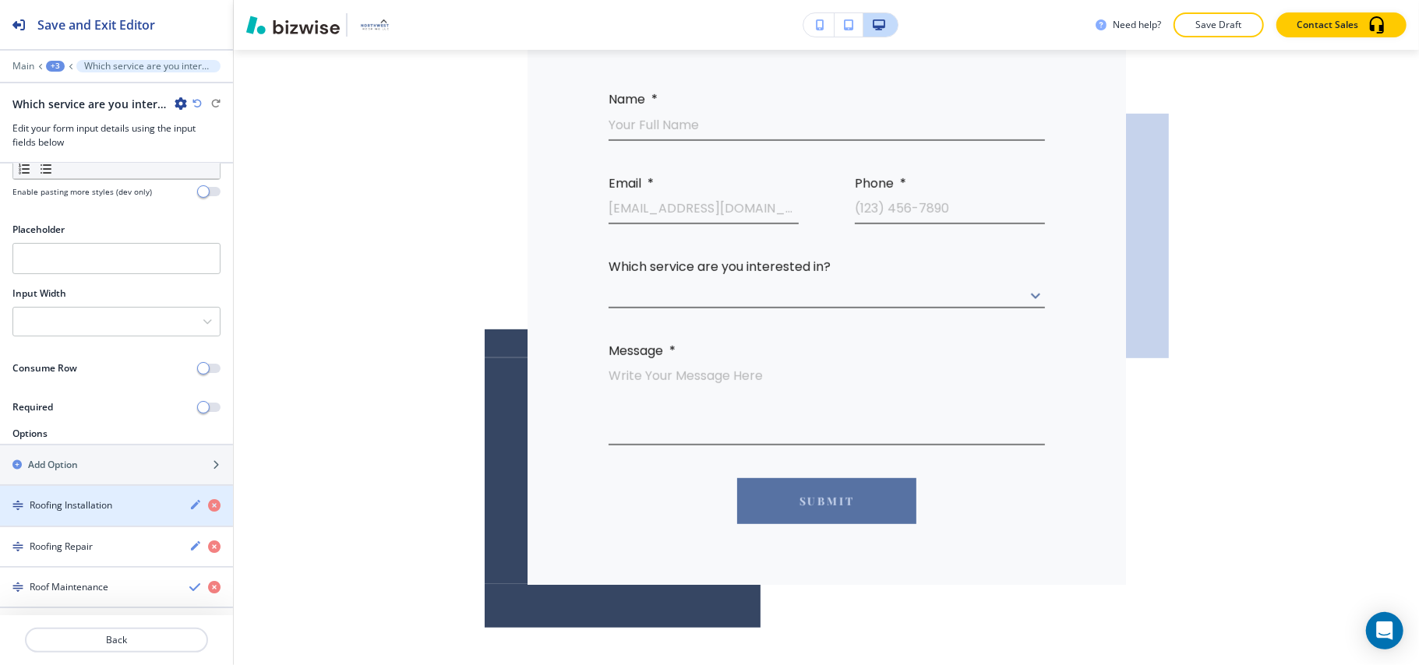
scroll to position [232, 0]
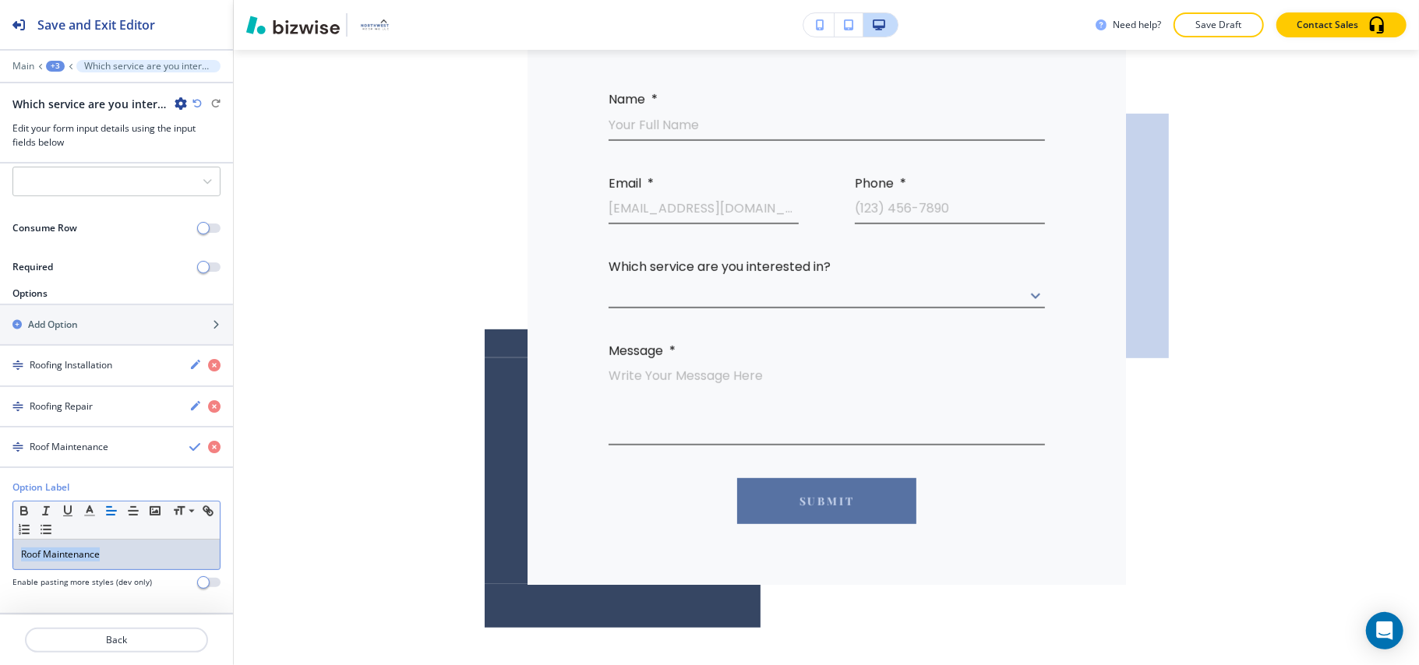
drag, startPoint x: 132, startPoint y: 553, endPoint x: 0, endPoint y: 559, distance: 131.8
click at [0, 559] on div "Option Label Small Normal Large Huge Roof Maintenance Enable pasting more style…" at bounding box center [116, 541] width 233 height 120
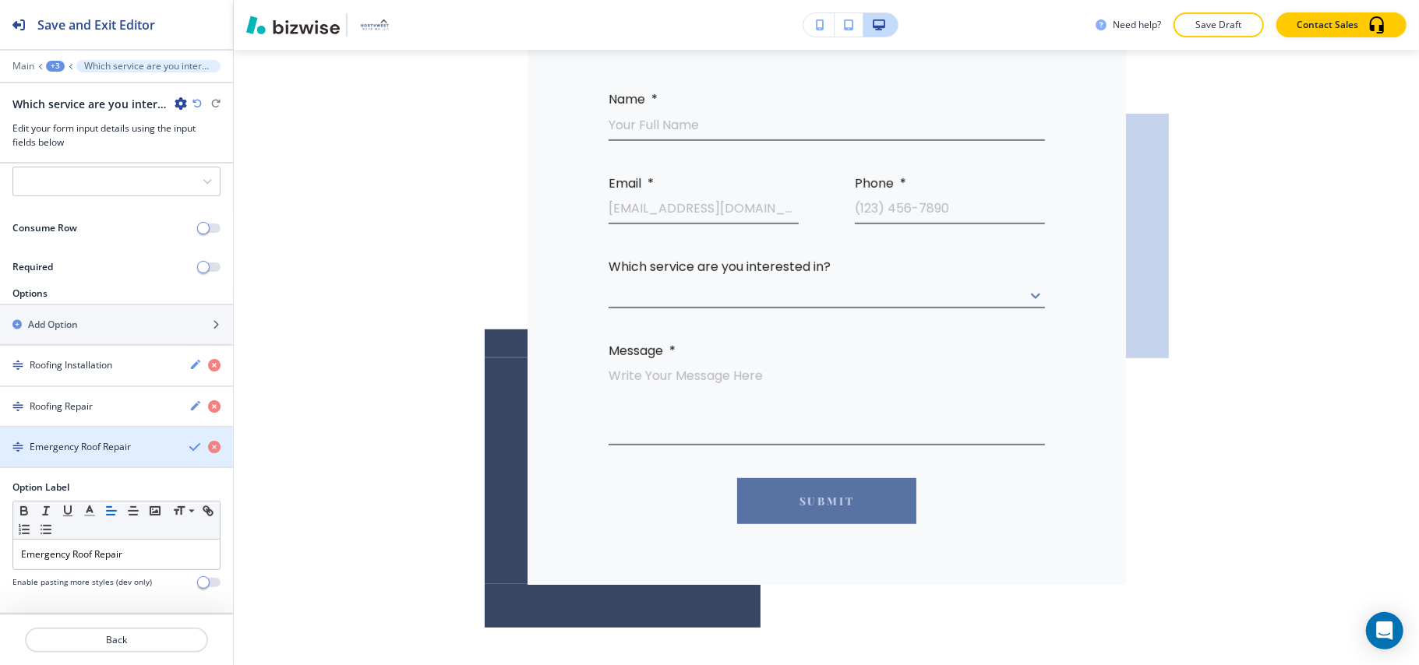
click at [119, 441] on h4 "Emergency Roof Repair" at bounding box center [80, 447] width 101 height 14
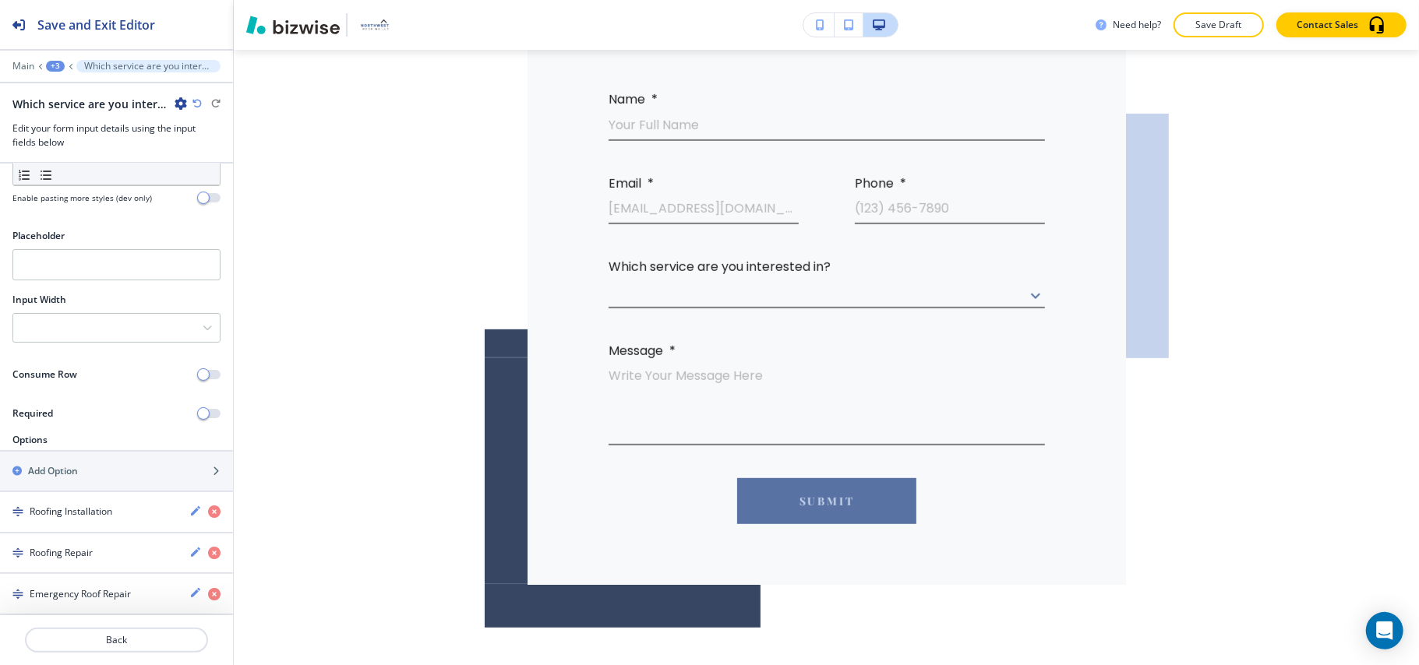
click at [57, 67] on div "+3" at bounding box center [55, 66] width 19 height 11
click at [88, 142] on p "Contact Form" at bounding box center [95, 146] width 79 height 14
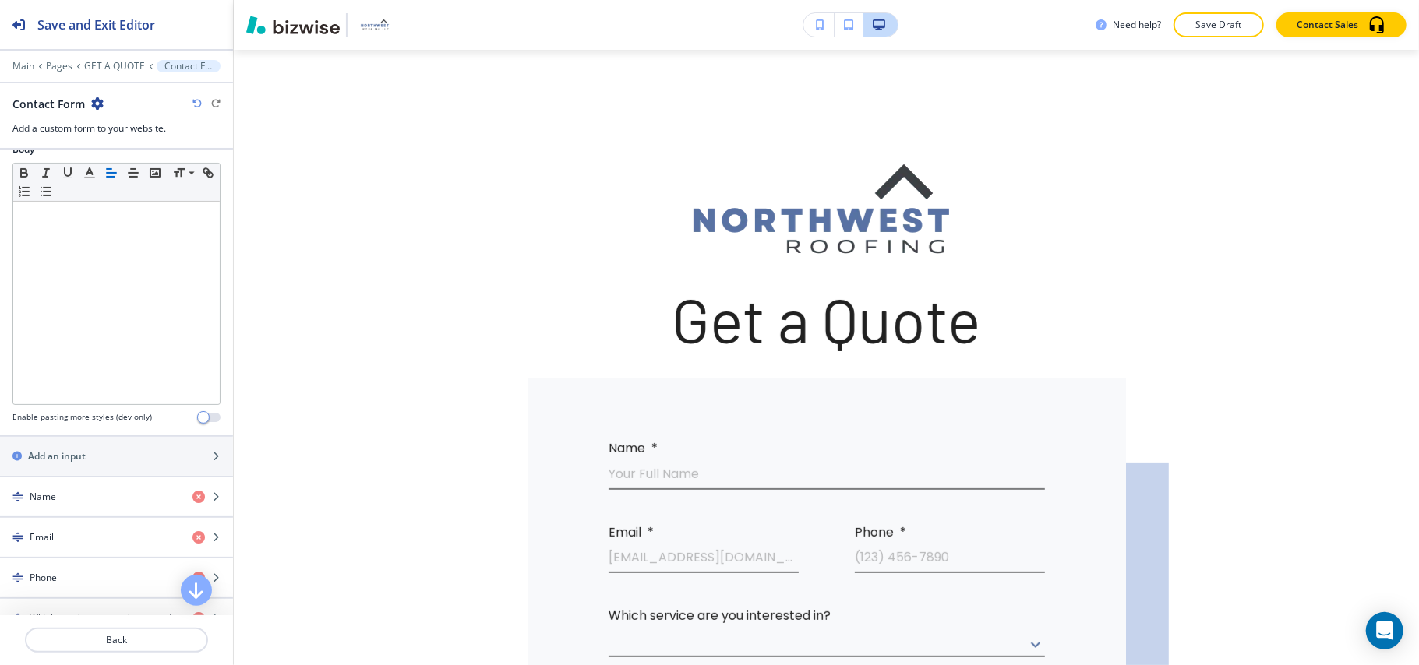
scroll to position [623, 0]
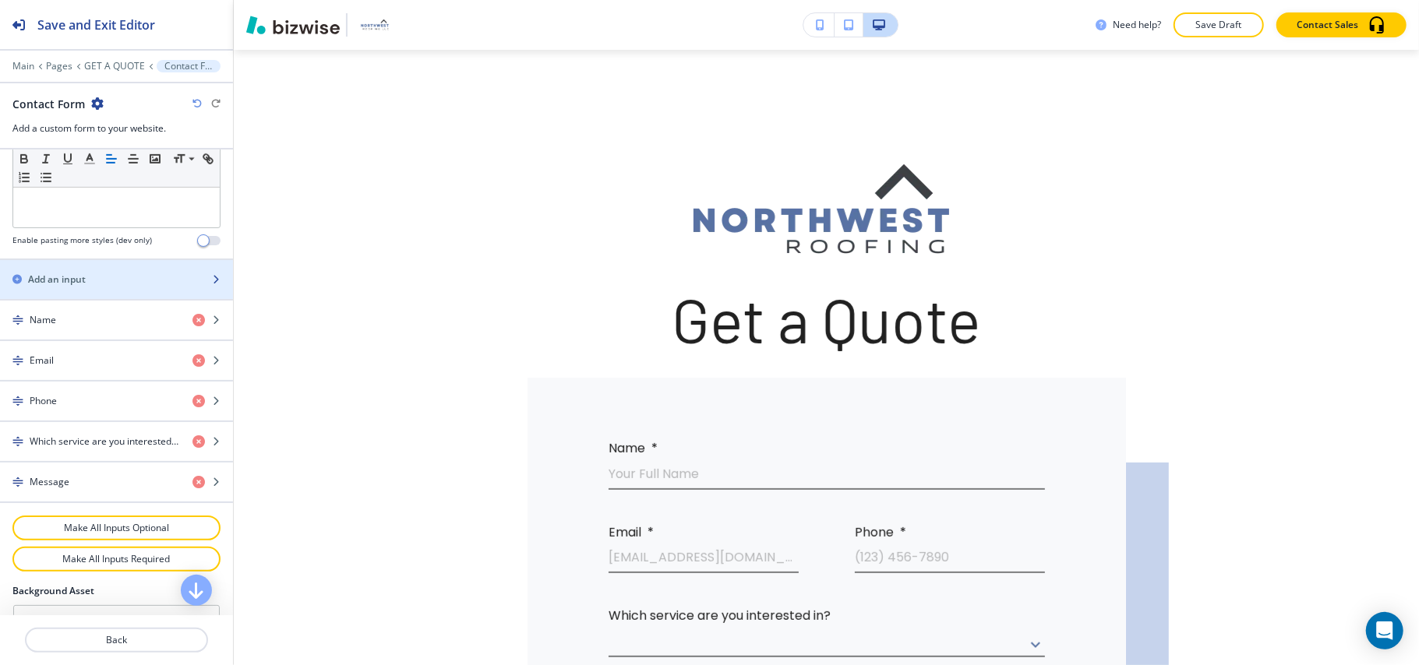
click at [69, 274] on h2 "Add an input" at bounding box center [57, 280] width 58 height 14
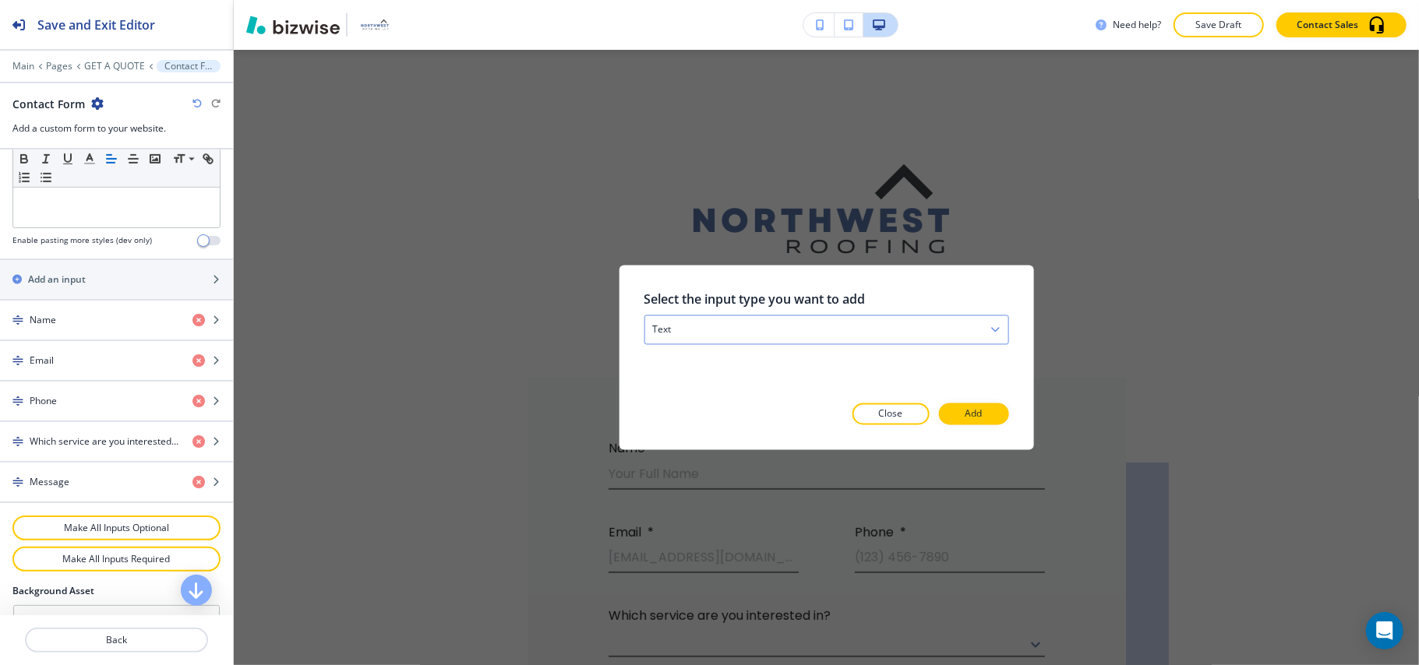
click at [733, 340] on div "text" at bounding box center [825, 330] width 363 height 28
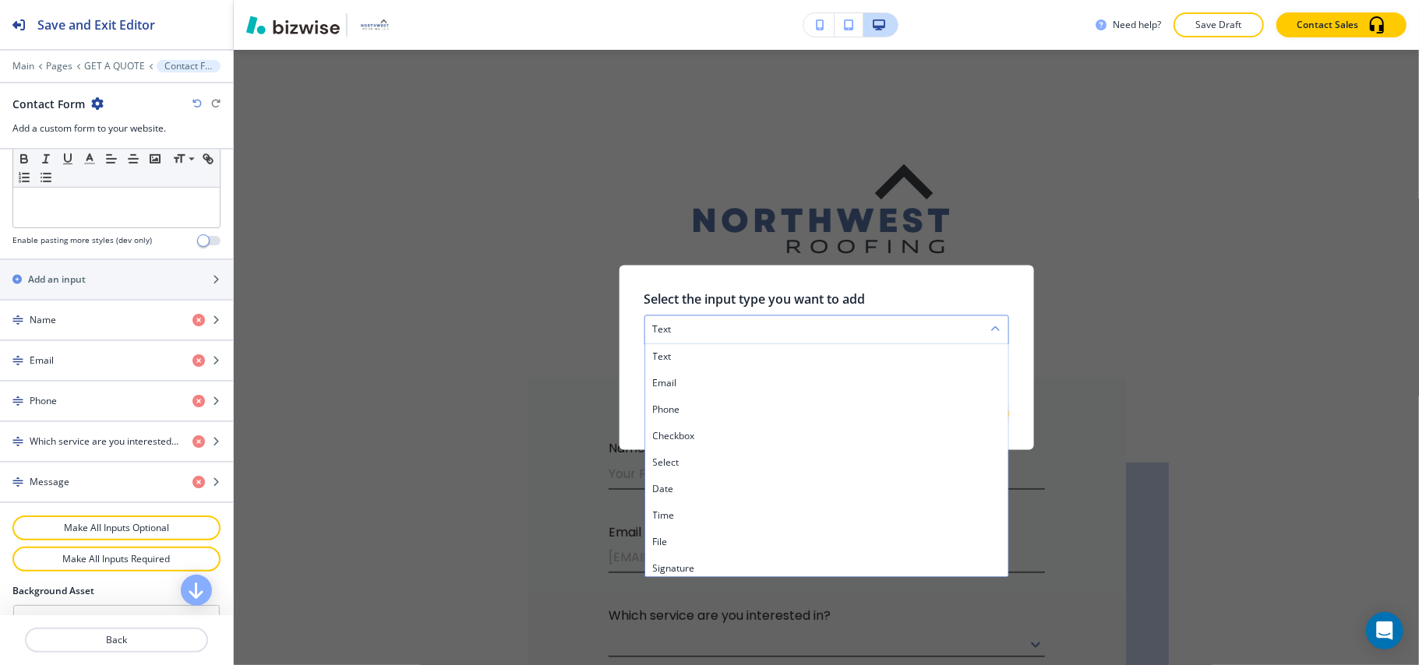
click at [735, 337] on div "text" at bounding box center [825, 330] width 363 height 28
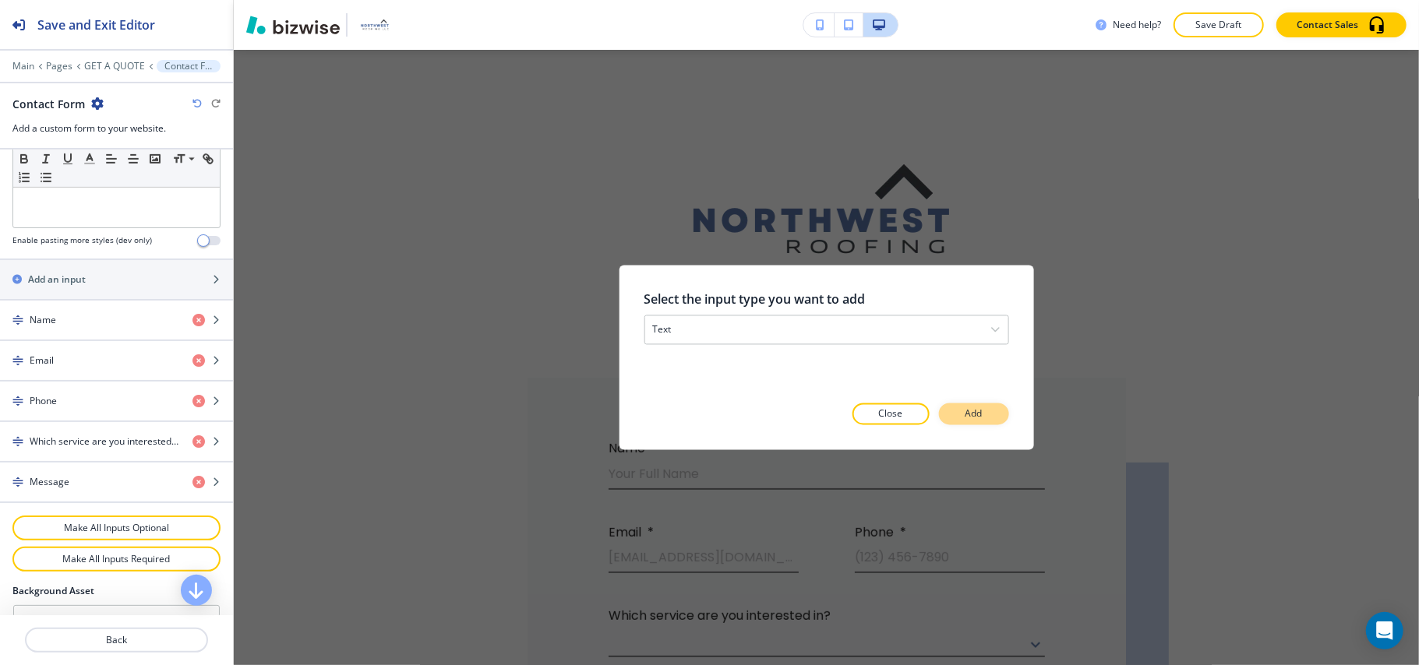
click at [966, 408] on p "Add" at bounding box center [973, 414] width 17 height 14
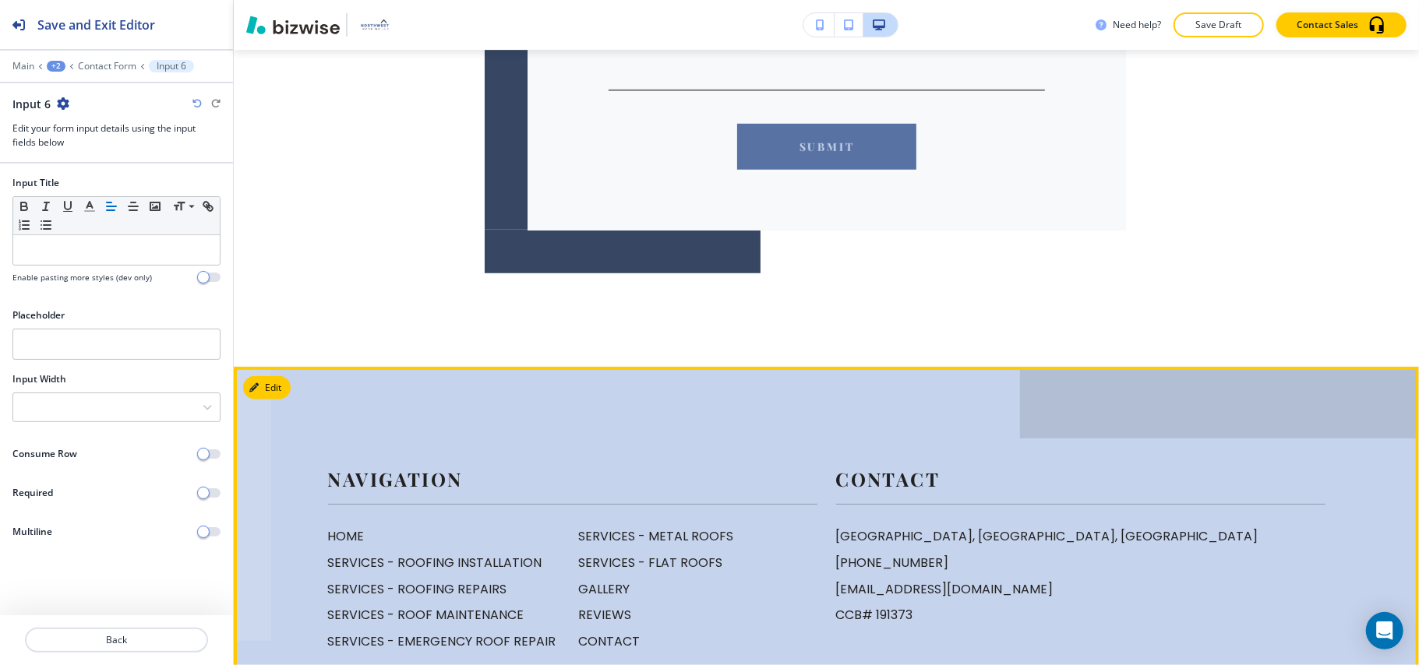
scroll to position [871, 0]
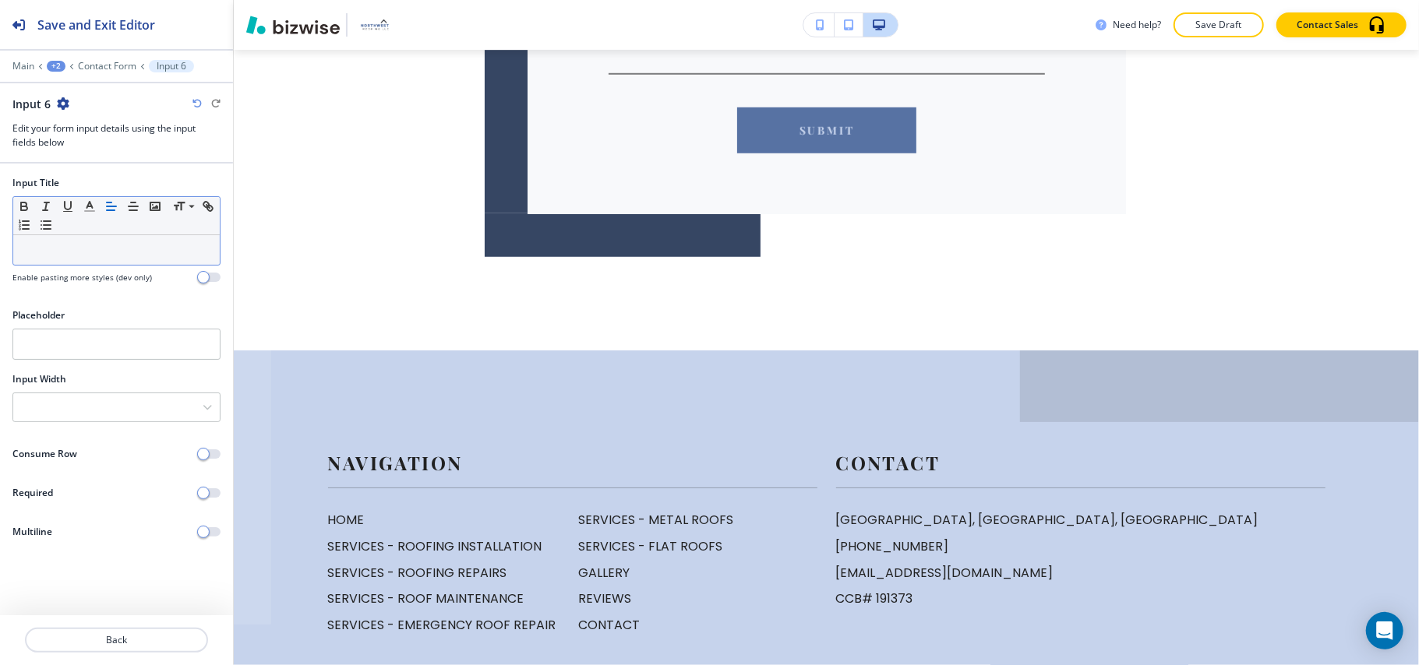
click at [76, 251] on p at bounding box center [116, 250] width 191 height 14
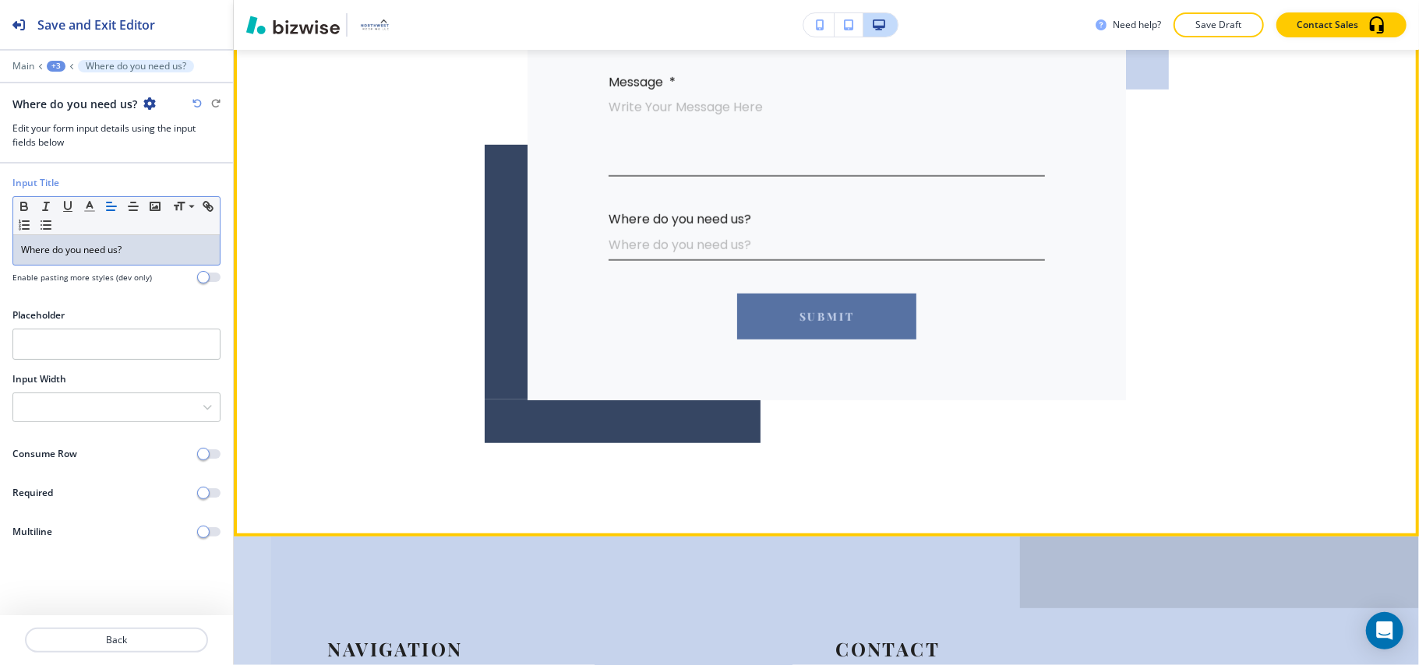
scroll to position [559, 0]
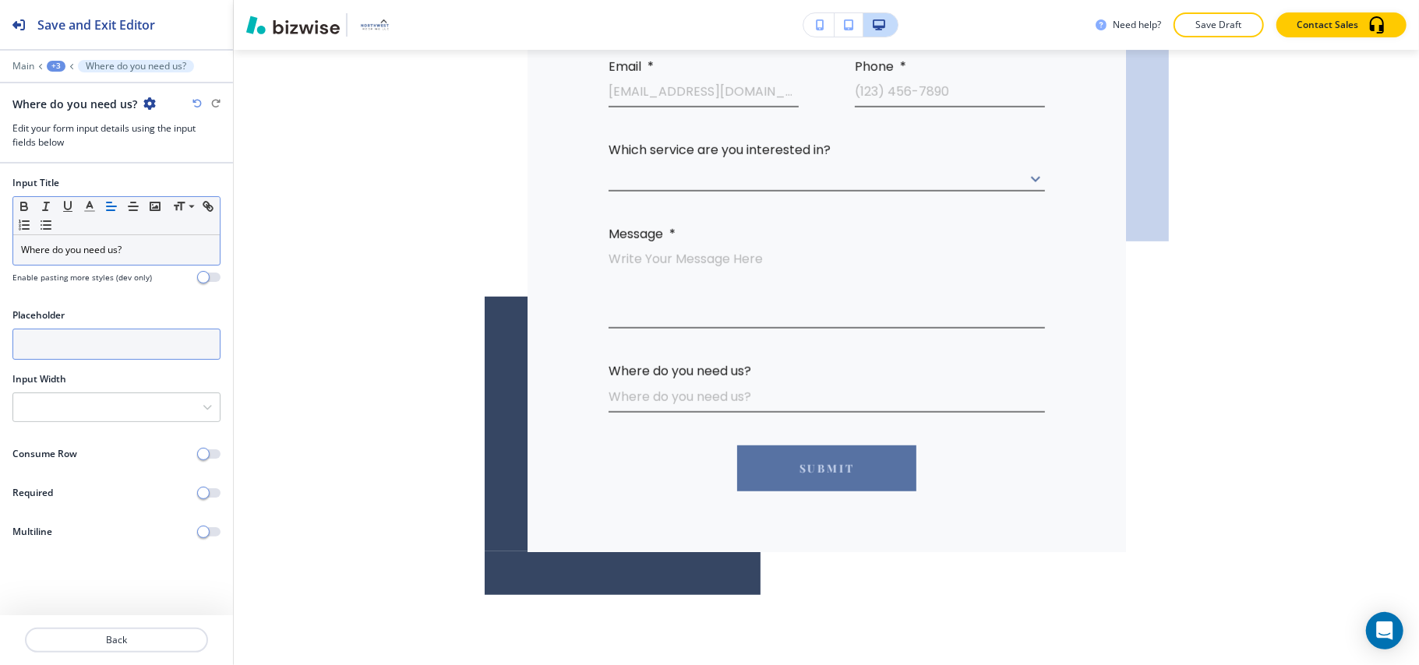
click at [90, 350] on input "text" at bounding box center [116, 344] width 208 height 31
paste input "Address line 1"
type input "Address line 1"
click at [143, 106] on icon "button" at bounding box center [149, 103] width 12 height 12
click at [165, 157] on p "Duplicate Where do you need us?" at bounding box center [190, 159] width 79 height 14
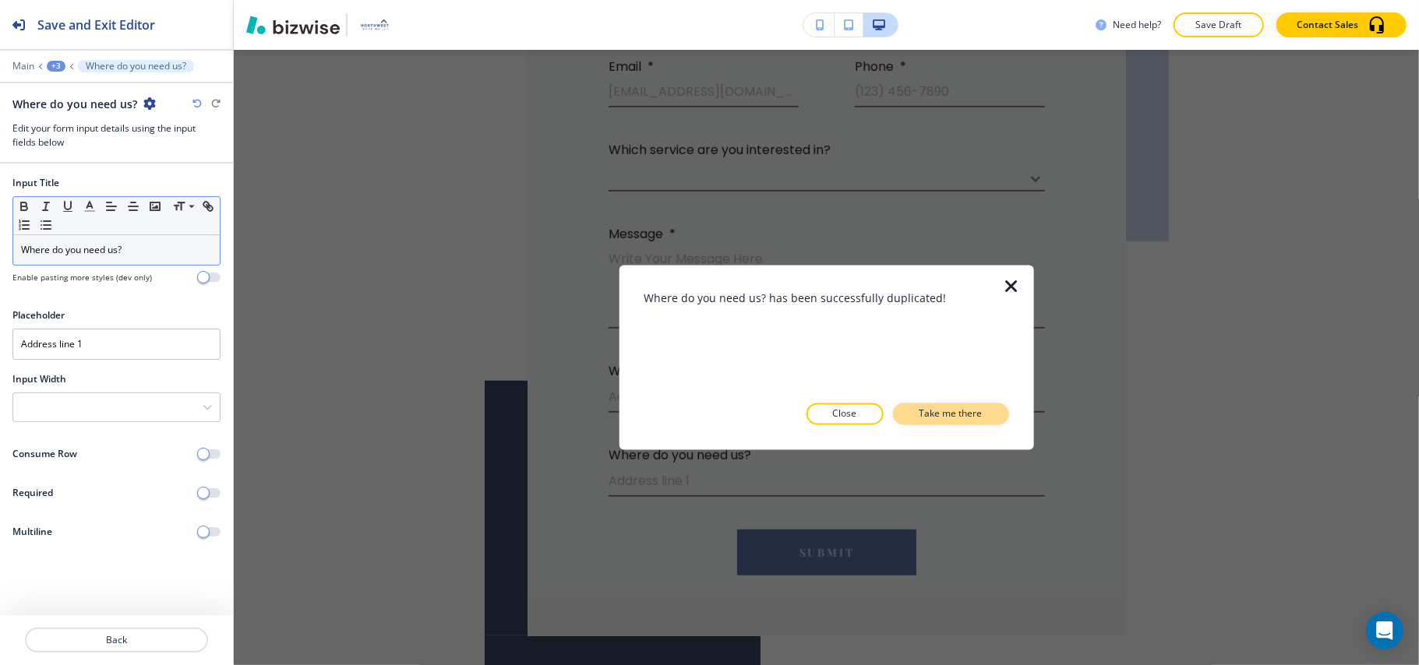
click at [957, 406] on button "Take me there" at bounding box center [951, 415] width 116 height 22
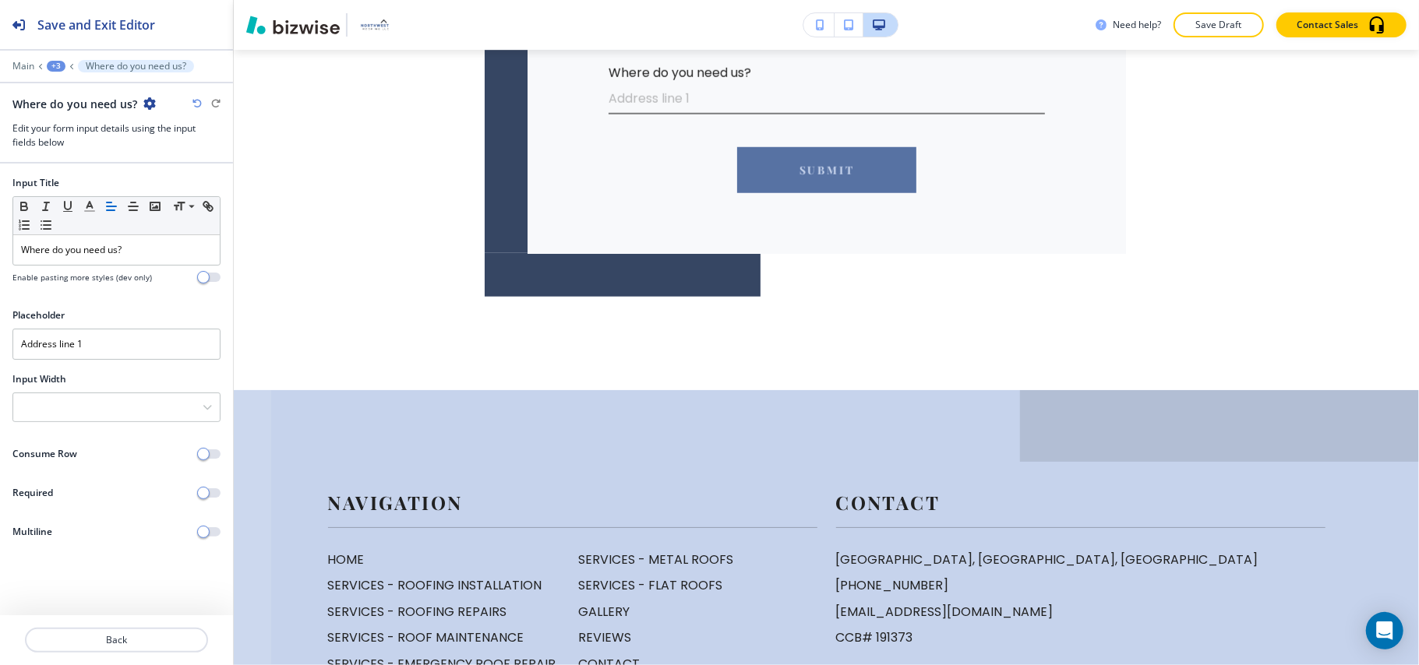
scroll to position [955, 0]
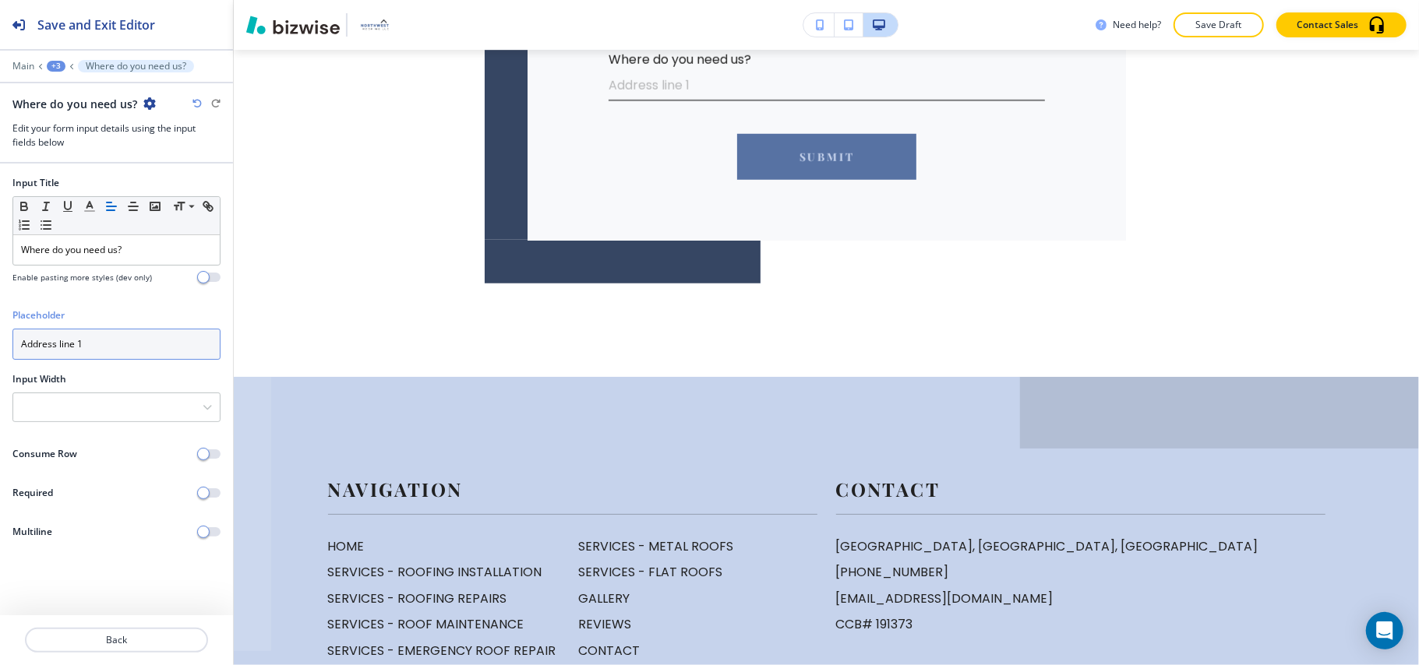
drag, startPoint x: 97, startPoint y: 346, endPoint x: 0, endPoint y: 338, distance: 97.7
click at [0, 338] on div "Placeholder Address line 1" at bounding box center [116, 340] width 233 height 64
paste input "2"
type input "Address line 2"
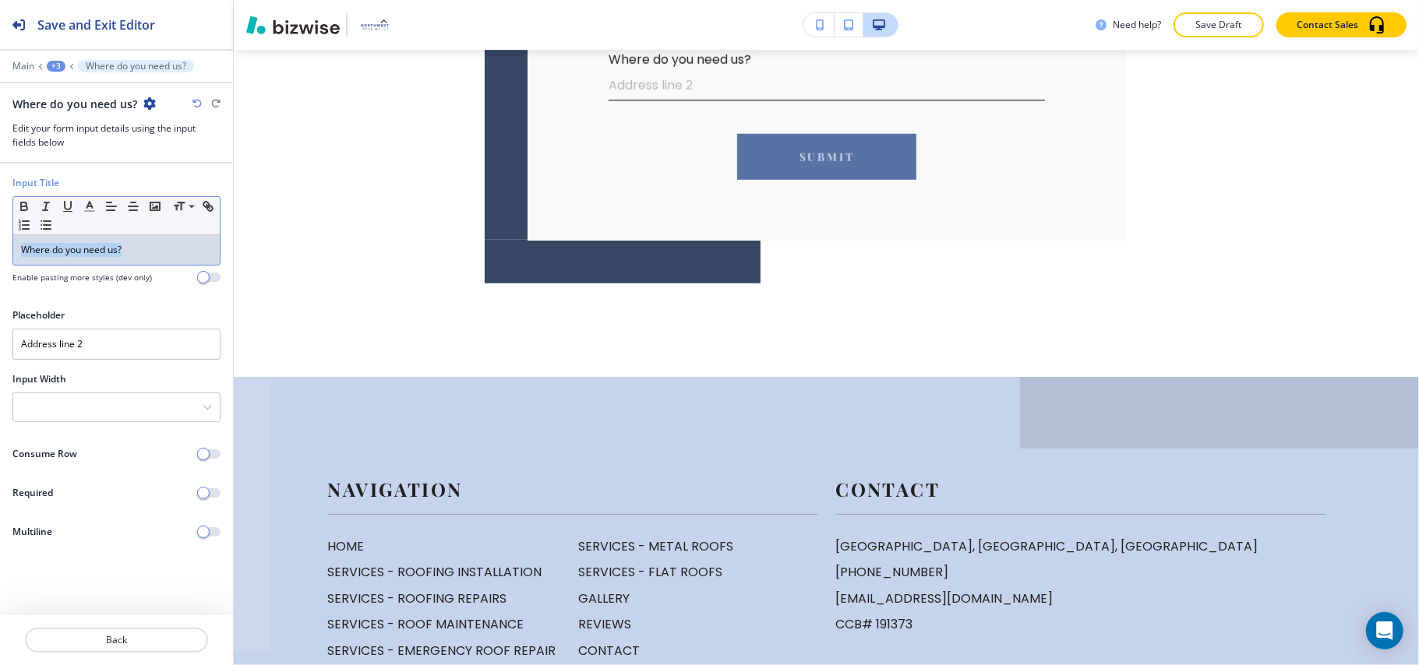
click at [0, 246] on div "Input Title Small Normal Large Huge Where do you need us? Enable pasting more s…" at bounding box center [116, 236] width 233 height 120
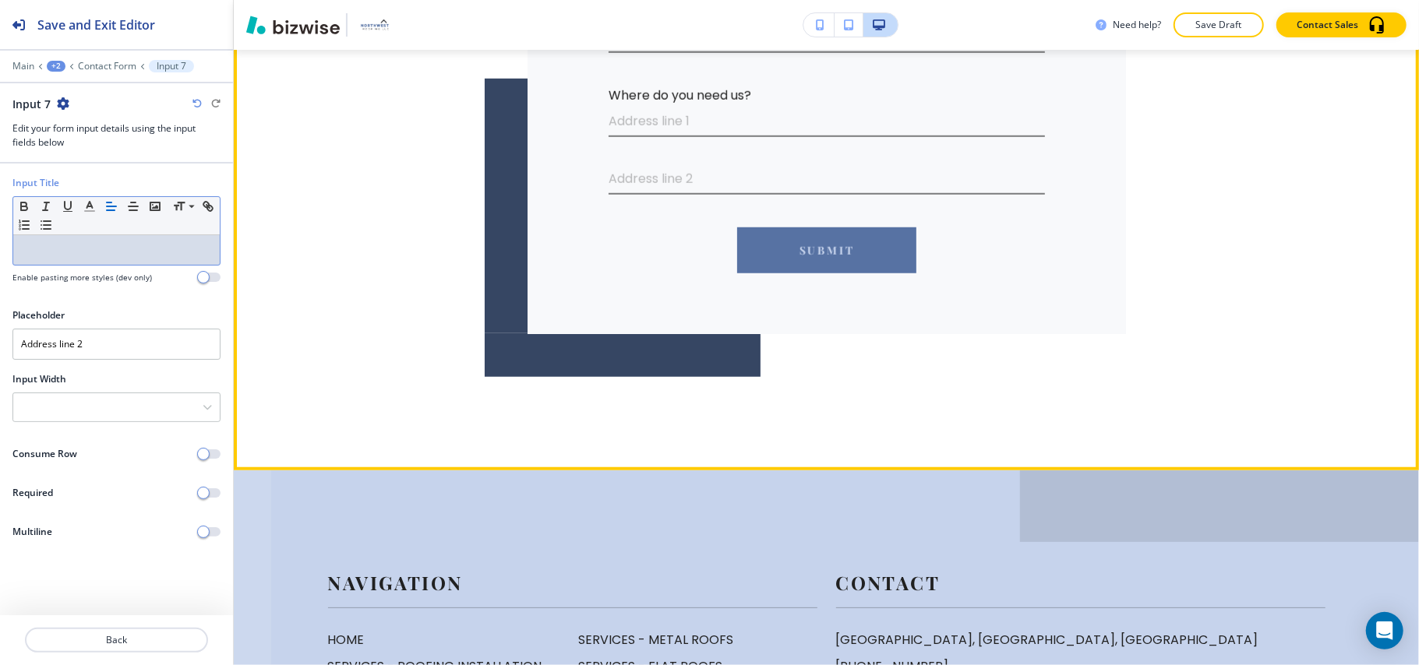
scroll to position [643, 0]
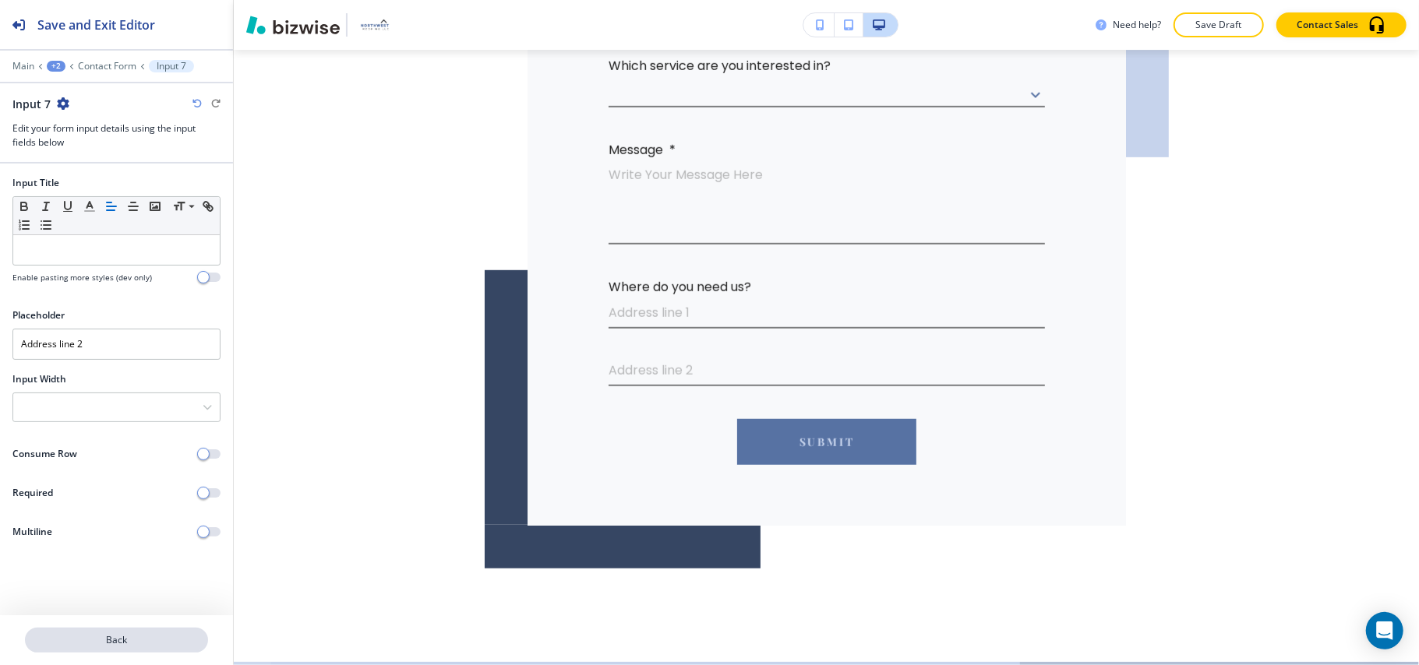
click at [100, 643] on p "Back" at bounding box center [116, 640] width 180 height 14
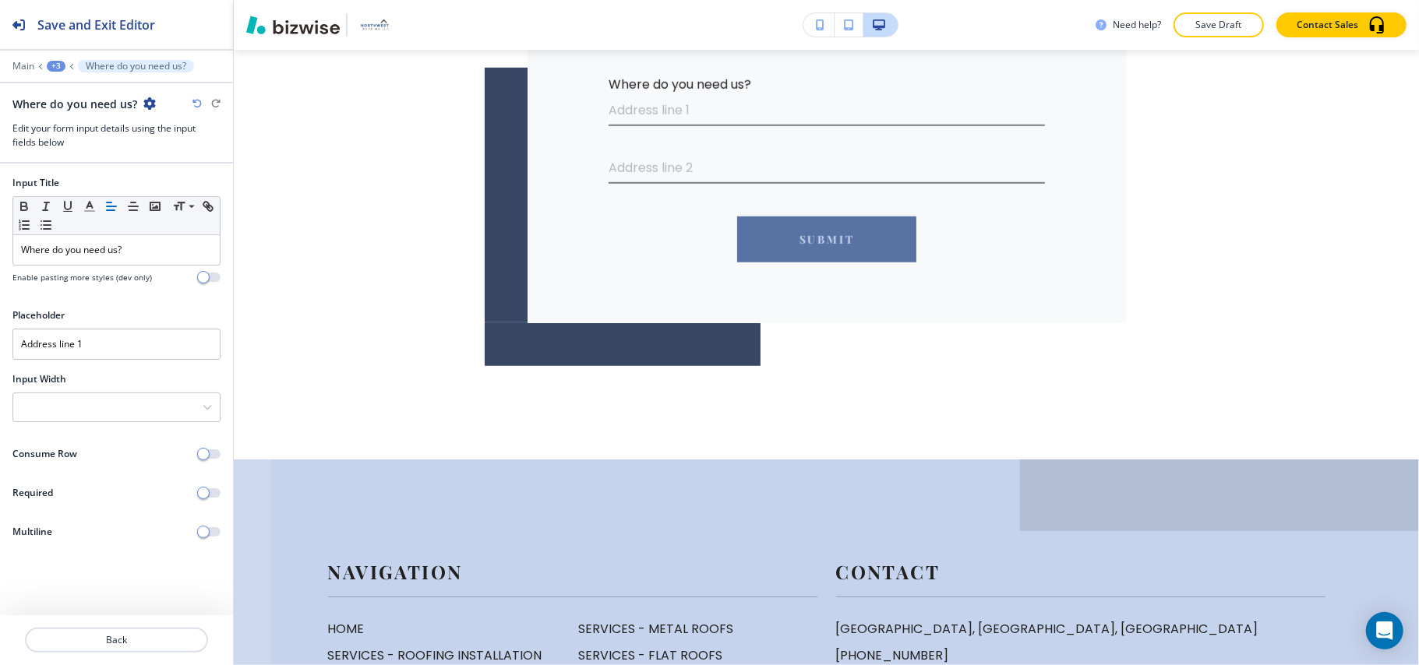
scroll to position [871, 0]
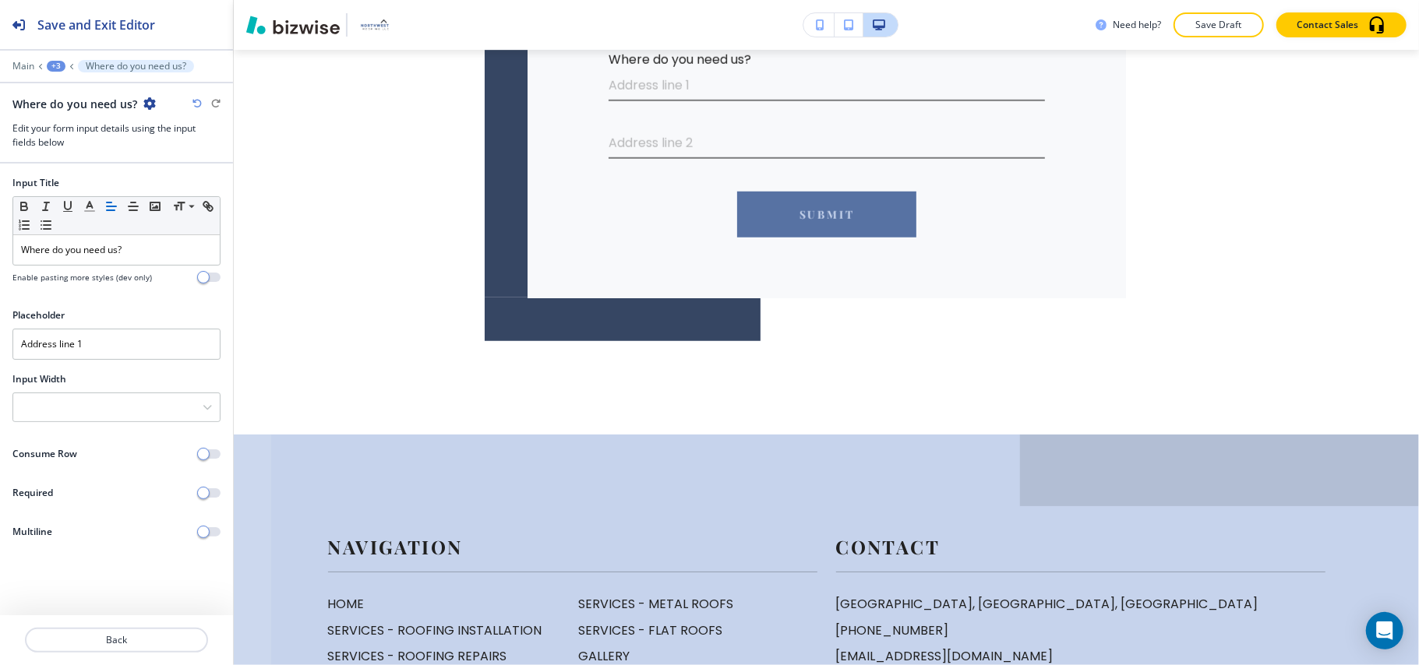
click at [60, 62] on div "+3" at bounding box center [56, 66] width 19 height 11
click at [97, 146] on p "Contact Form" at bounding box center [96, 146] width 79 height 14
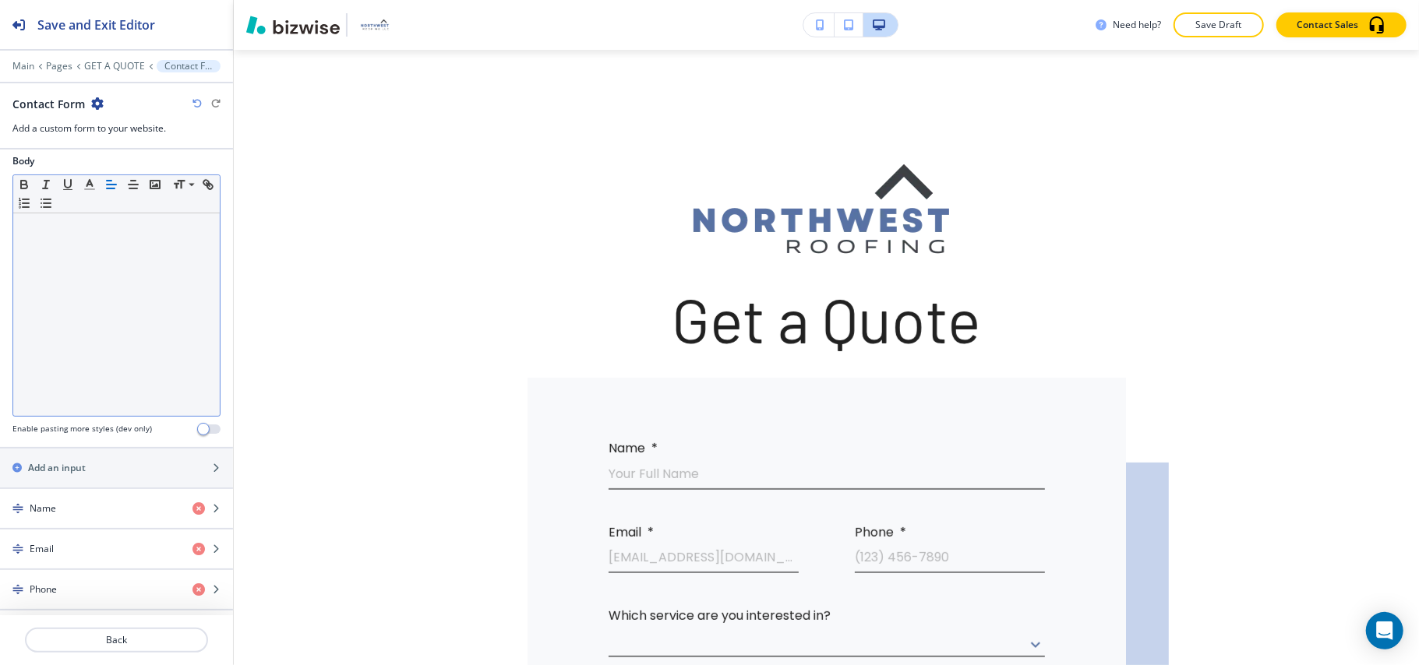
scroll to position [623, 0]
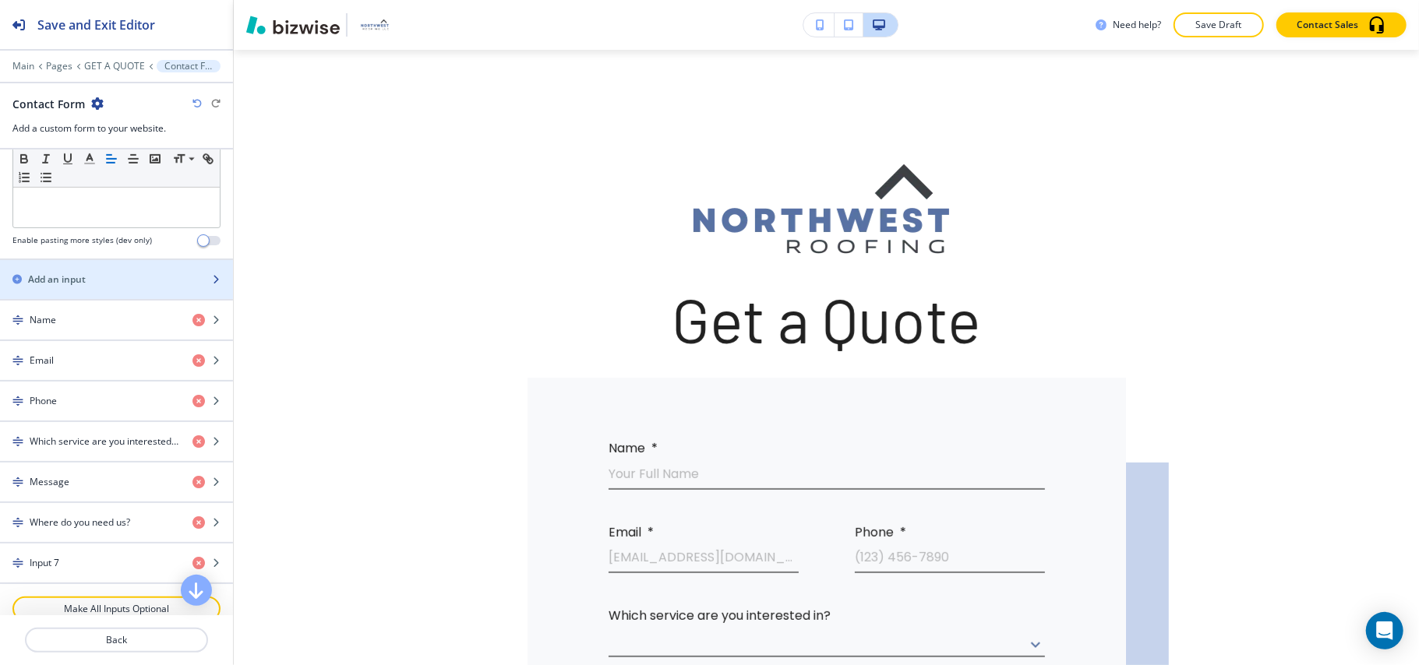
click at [72, 281] on h2 "Add an input" at bounding box center [57, 280] width 58 height 14
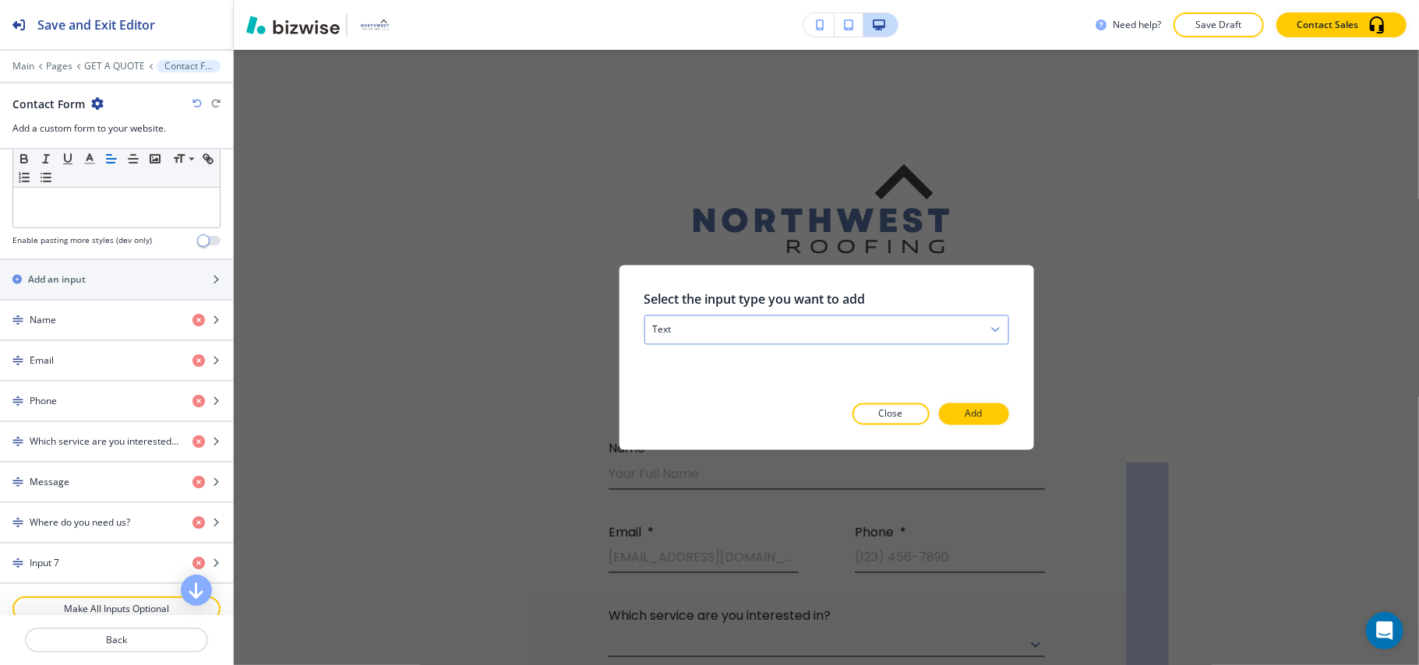
click at [721, 340] on div "text" at bounding box center [825, 330] width 363 height 28
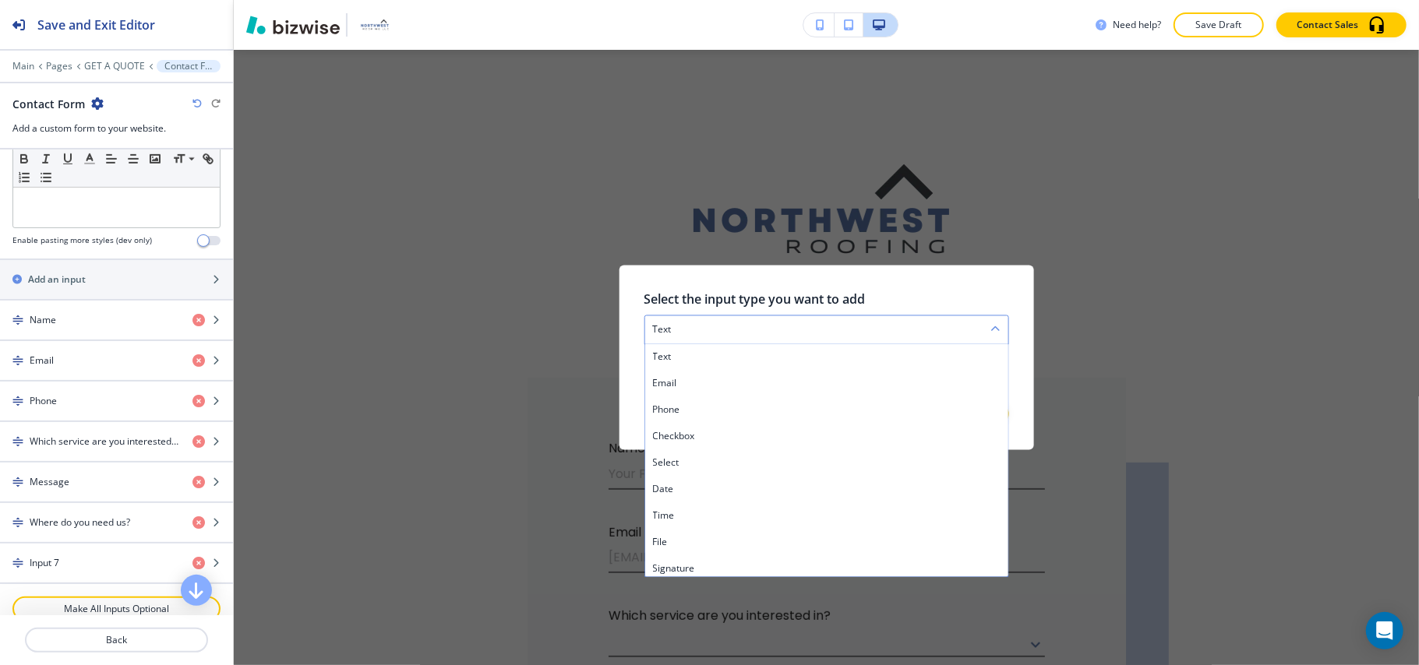
click at [735, 328] on div "text" at bounding box center [825, 330] width 363 height 28
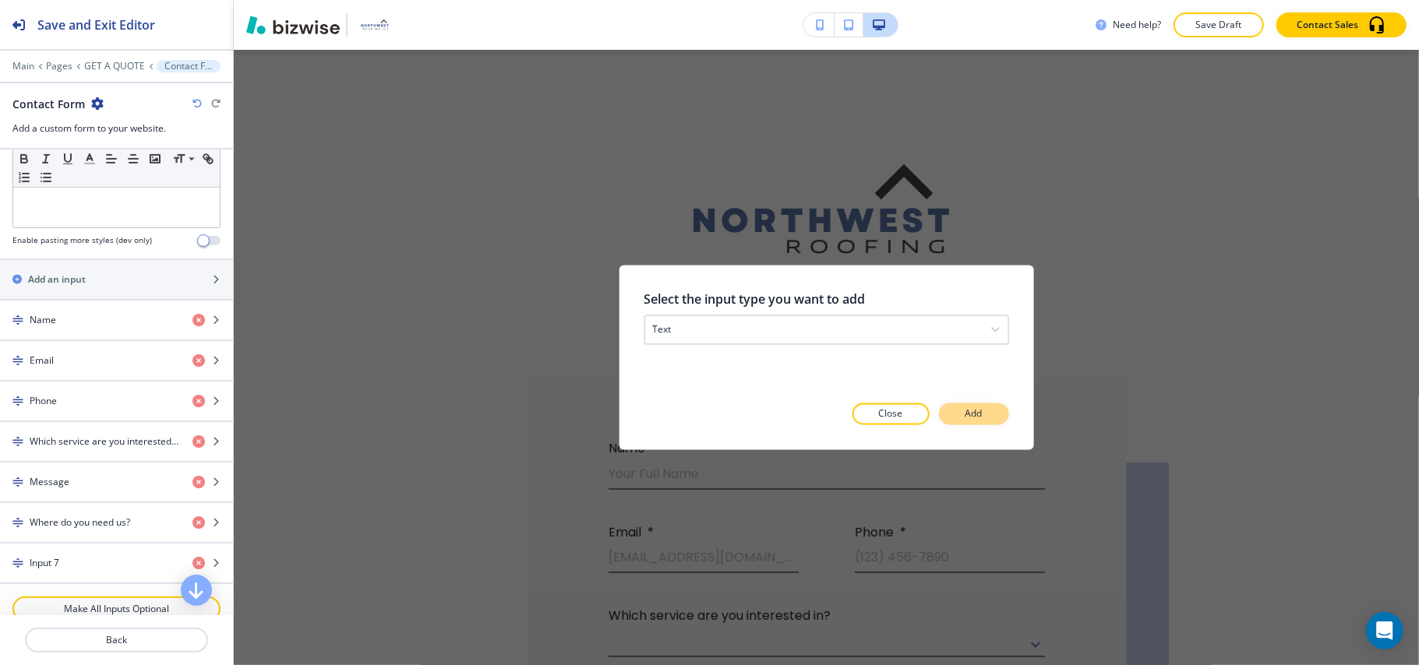
click at [973, 410] on p "Add" at bounding box center [973, 414] width 17 height 14
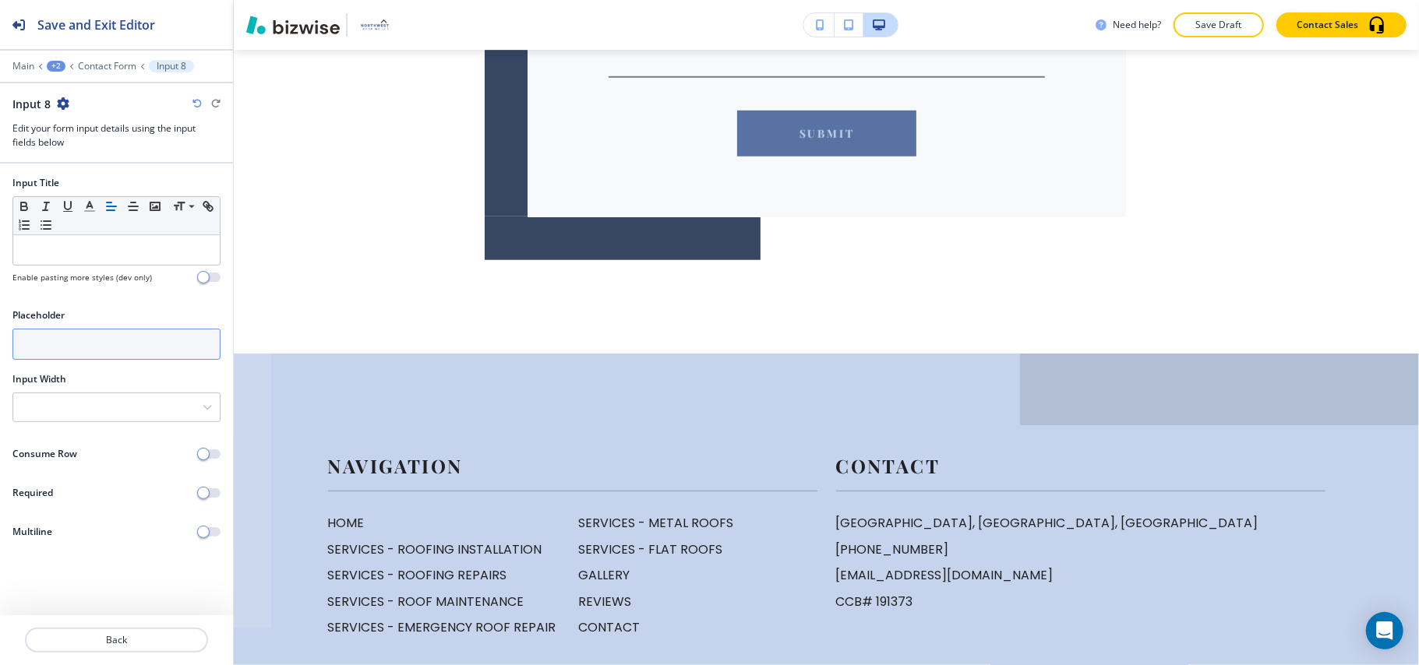
scroll to position [1013, 0]
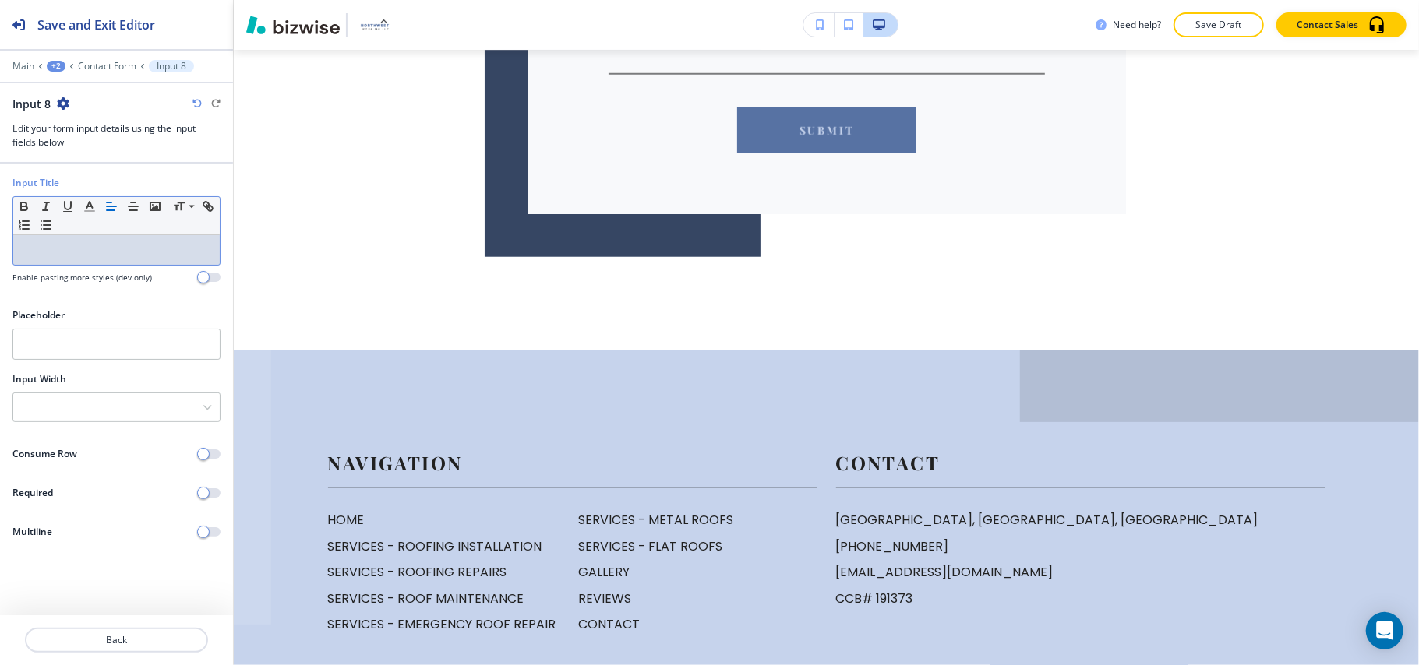
click at [73, 253] on p at bounding box center [116, 250] width 191 height 14
click at [84, 410] on div at bounding box center [116, 407] width 206 height 28
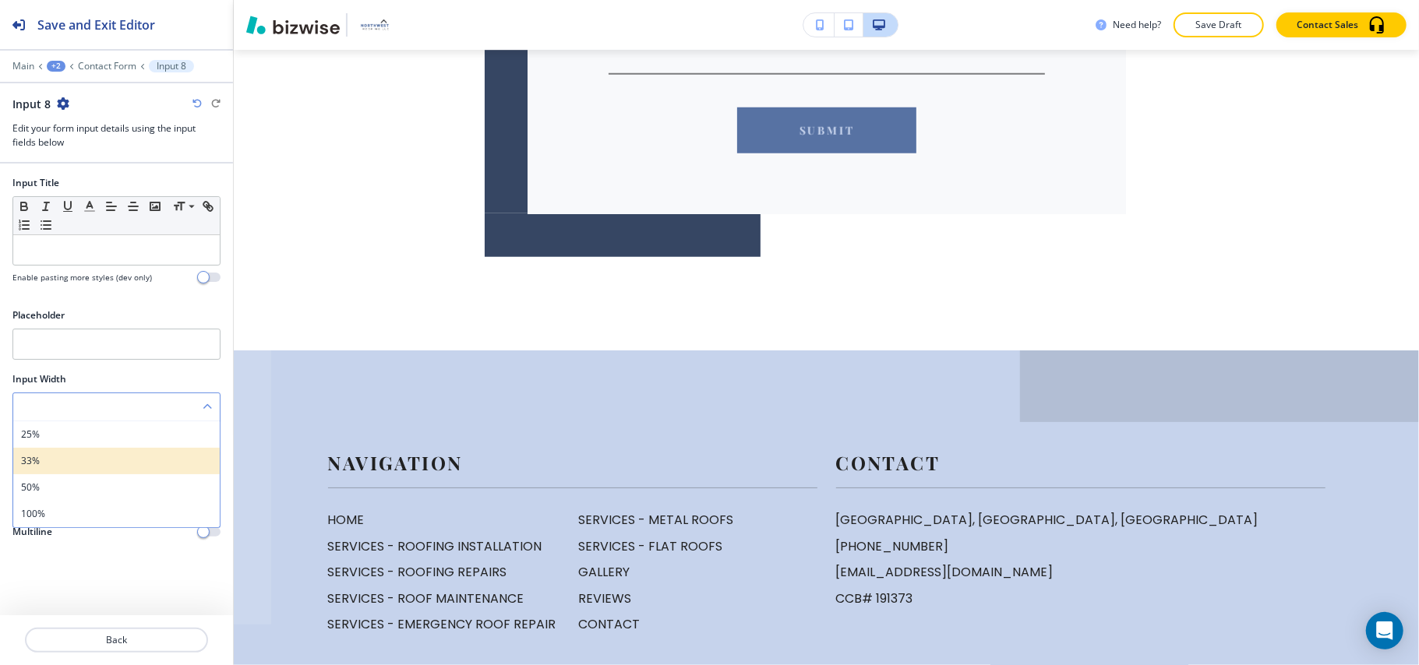
click at [65, 460] on h4 "33%" at bounding box center [116, 461] width 191 height 14
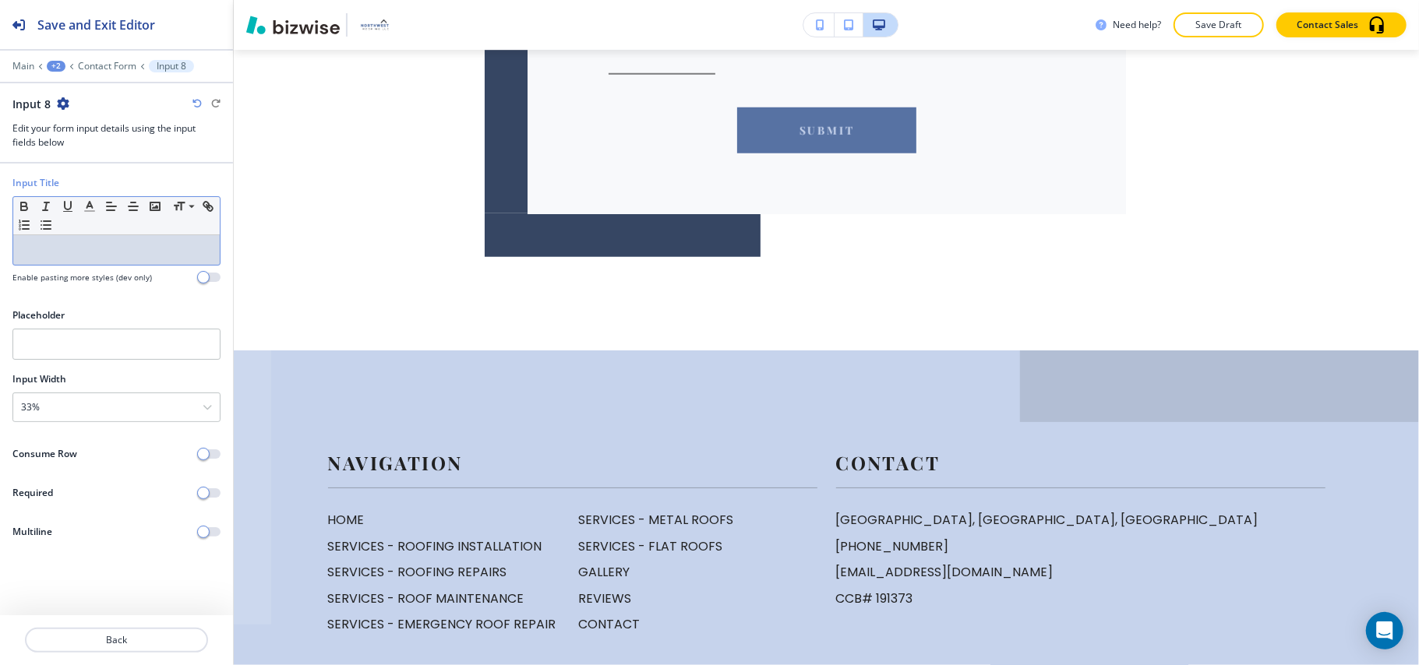
click at [75, 253] on p at bounding box center [116, 250] width 191 height 14
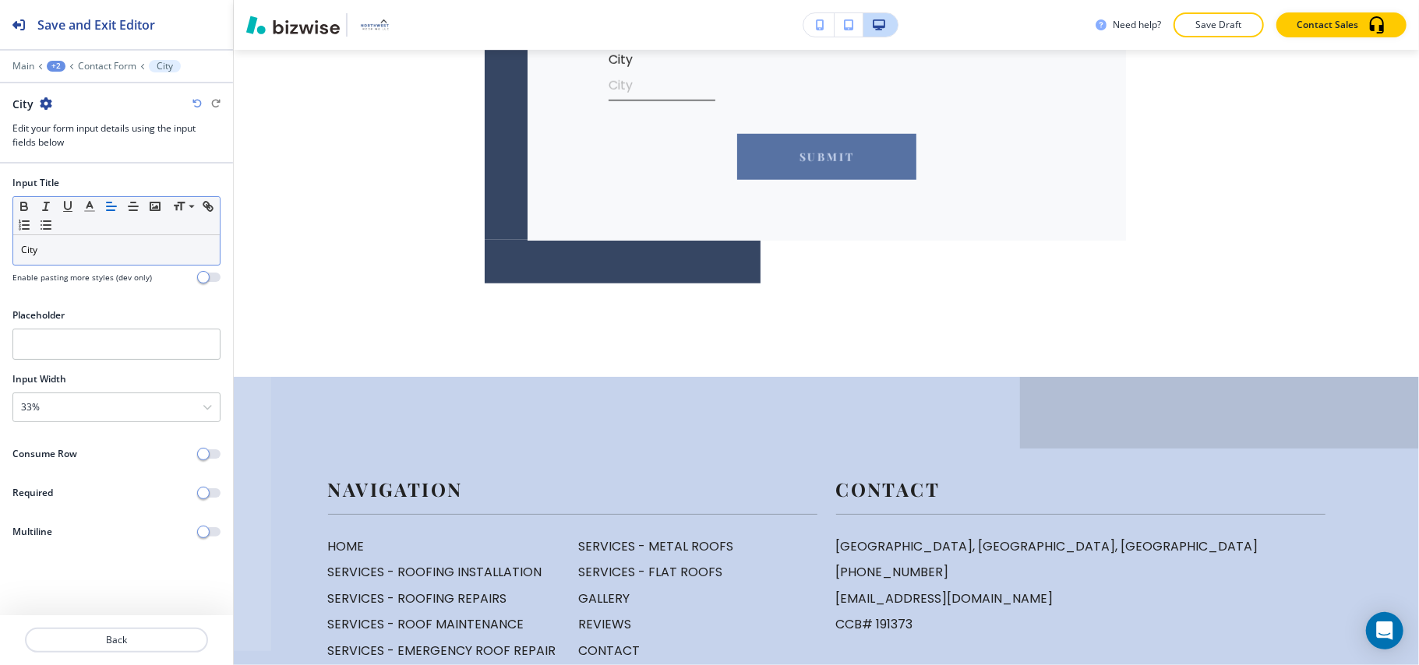
click at [48, 104] on icon "button" at bounding box center [46, 103] width 12 height 12
click at [72, 164] on p "Duplicate City" at bounding box center [87, 159] width 79 height 14
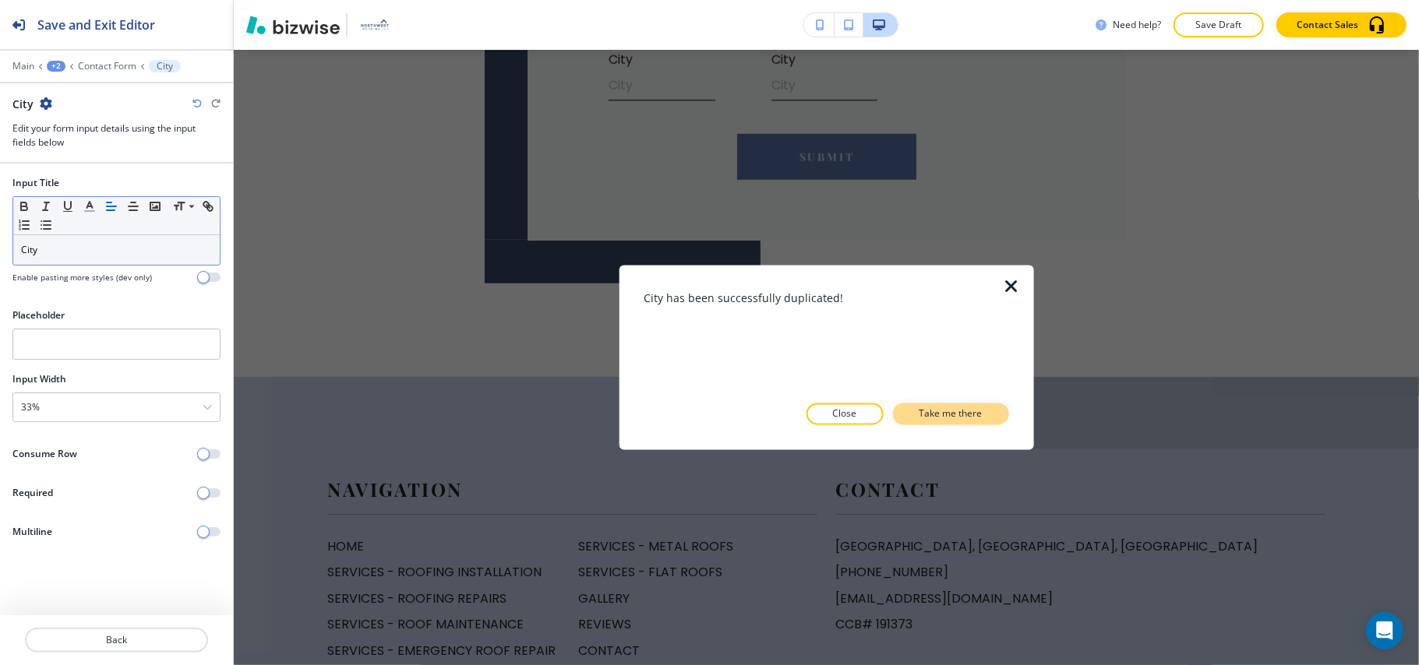
click at [957, 421] on button "Take me there" at bounding box center [951, 415] width 116 height 22
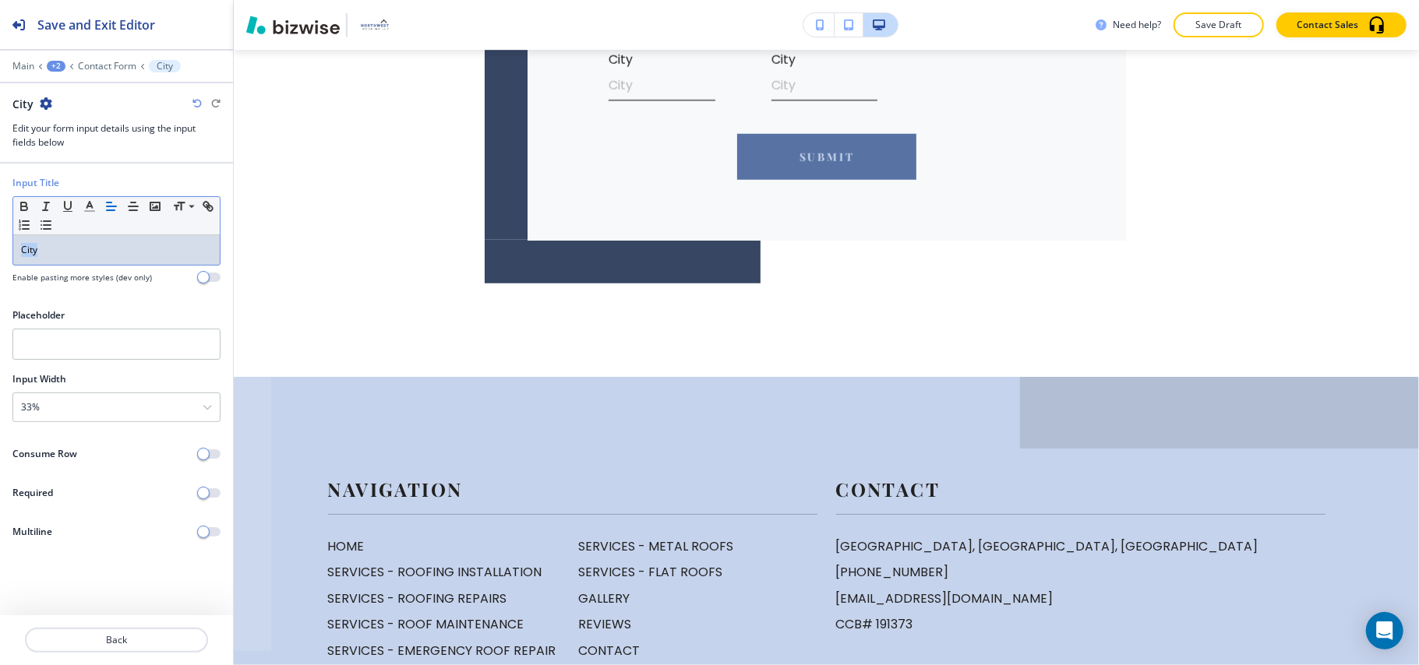
drag, startPoint x: 67, startPoint y: 250, endPoint x: 0, endPoint y: 245, distance: 67.2
click at [0, 245] on div "Input Title Small Normal Large Huge City Enable pasting more styles (dev only)" at bounding box center [116, 236] width 233 height 120
click at [50, 110] on icon "button" at bounding box center [53, 103] width 12 height 12
click at [69, 157] on p "Duplicate State" at bounding box center [95, 159] width 79 height 14
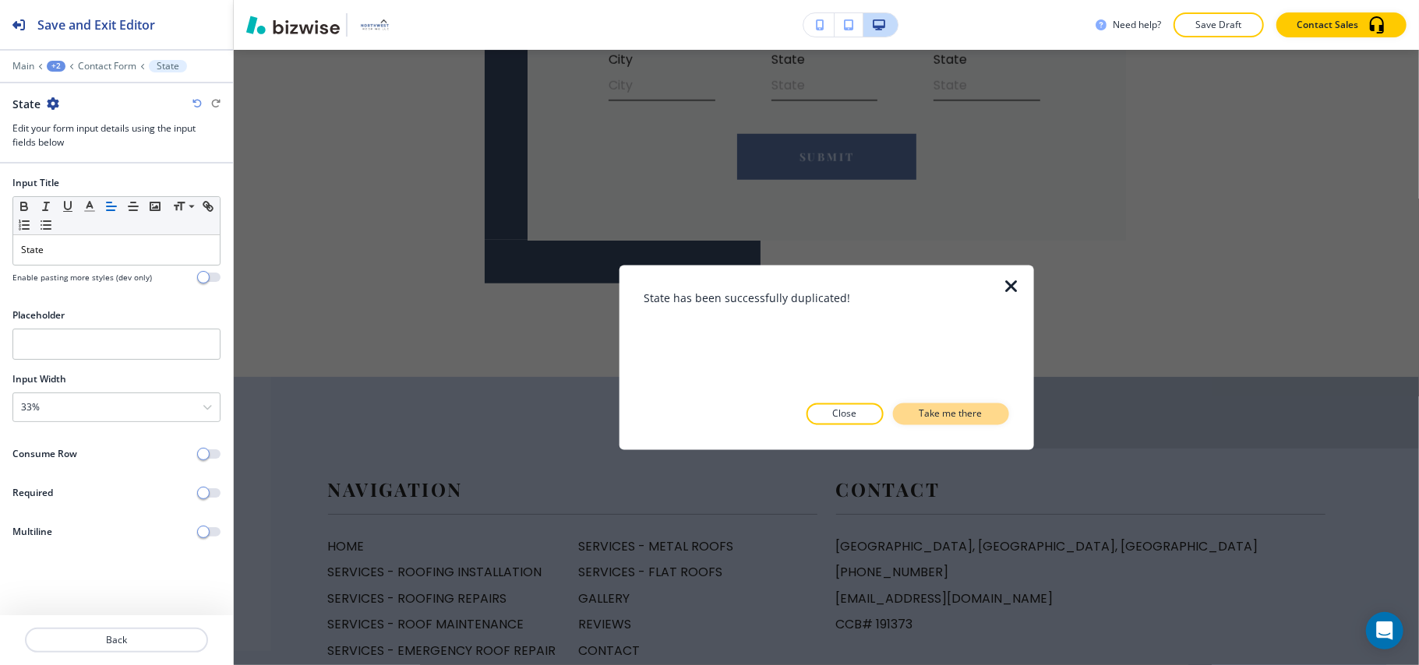
click at [963, 418] on p "Take me there" at bounding box center [950, 414] width 63 height 14
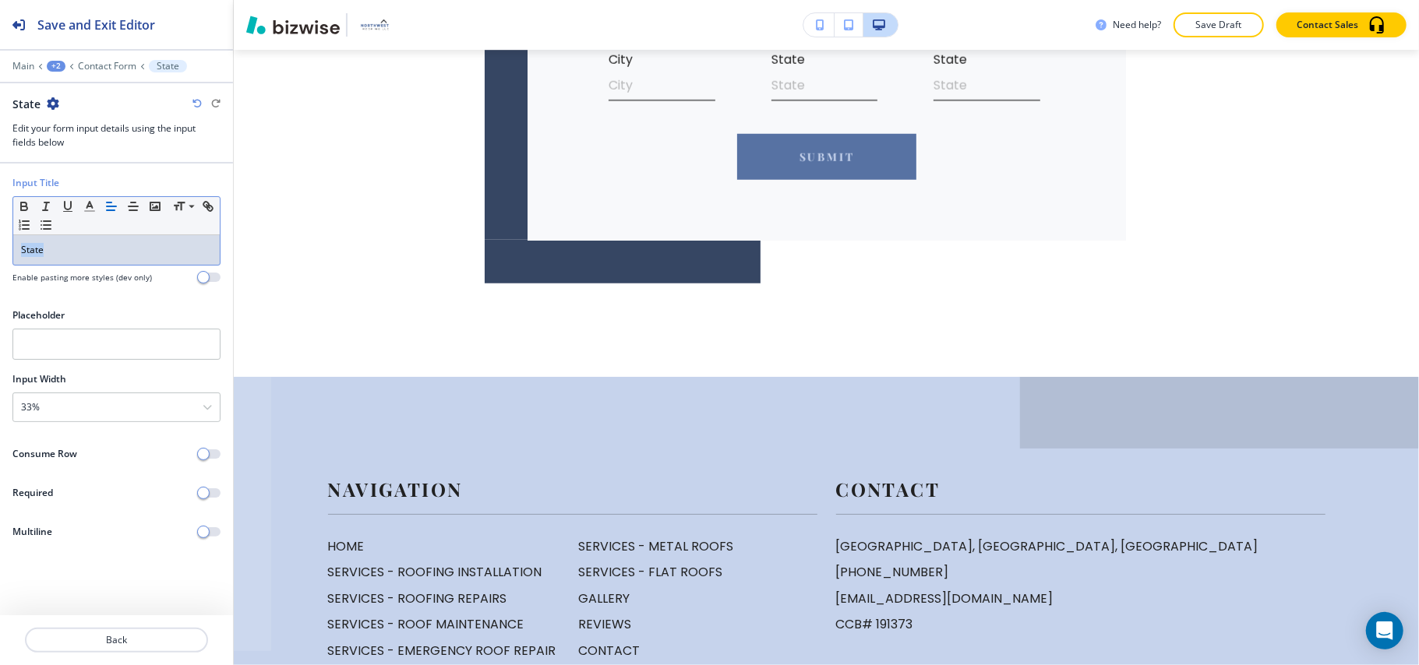
drag, startPoint x: 89, startPoint y: 265, endPoint x: 0, endPoint y: 247, distance: 90.6
click at [0, 247] on div "Input Title Small Normal Large Huge State Enable pasting more styles (dev only)" at bounding box center [116, 236] width 233 height 120
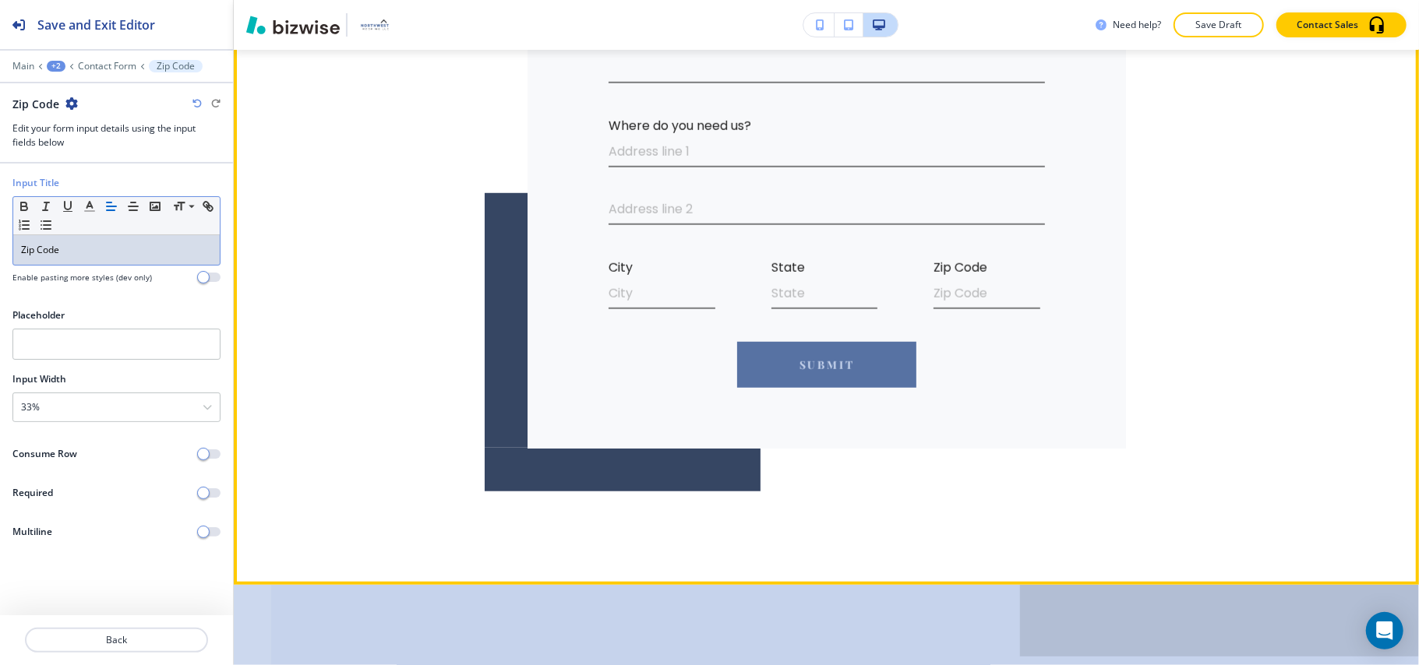
scroll to position [493, 0]
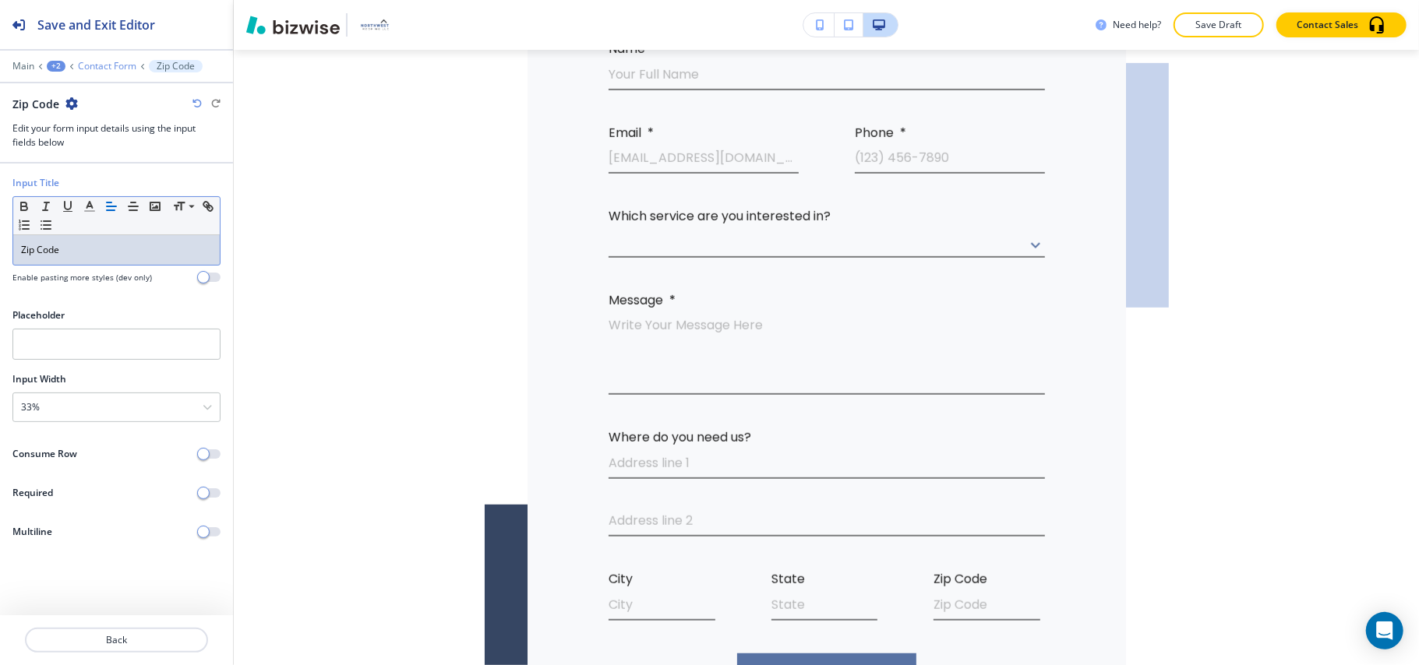
click at [98, 69] on p "Contact Form" at bounding box center [107, 66] width 58 height 11
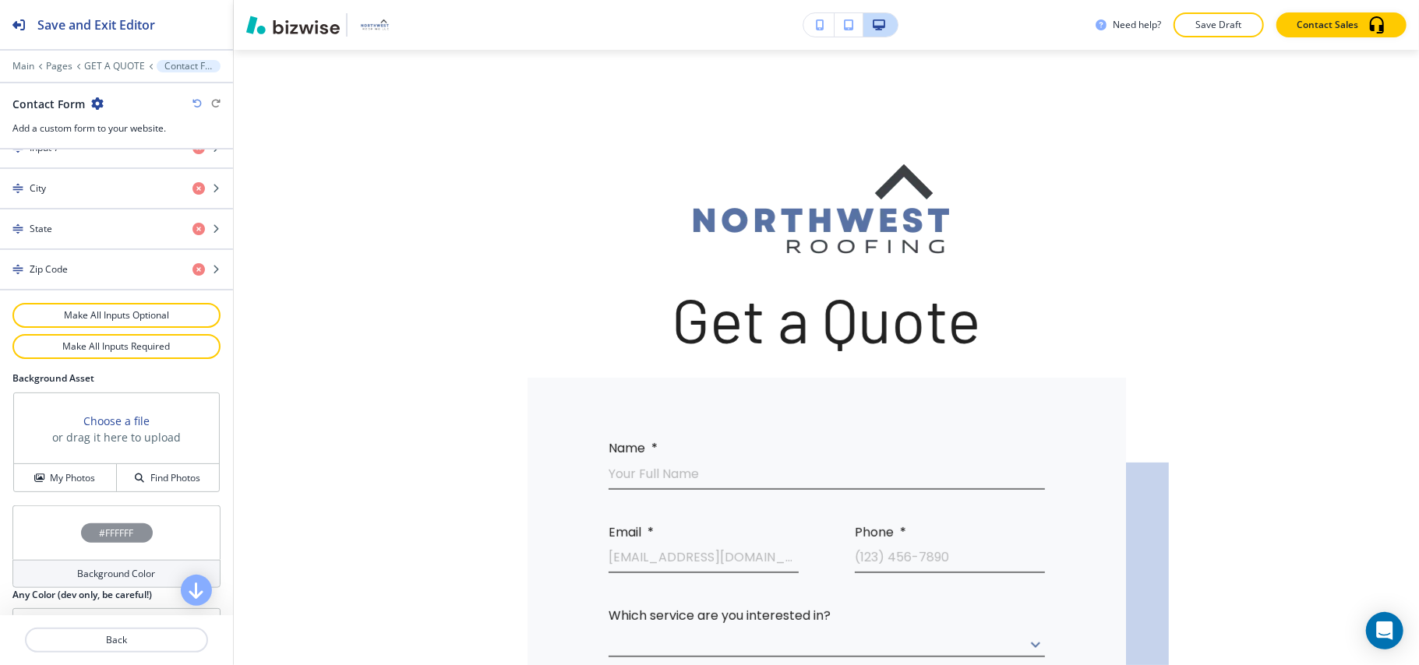
scroll to position [830, 0]
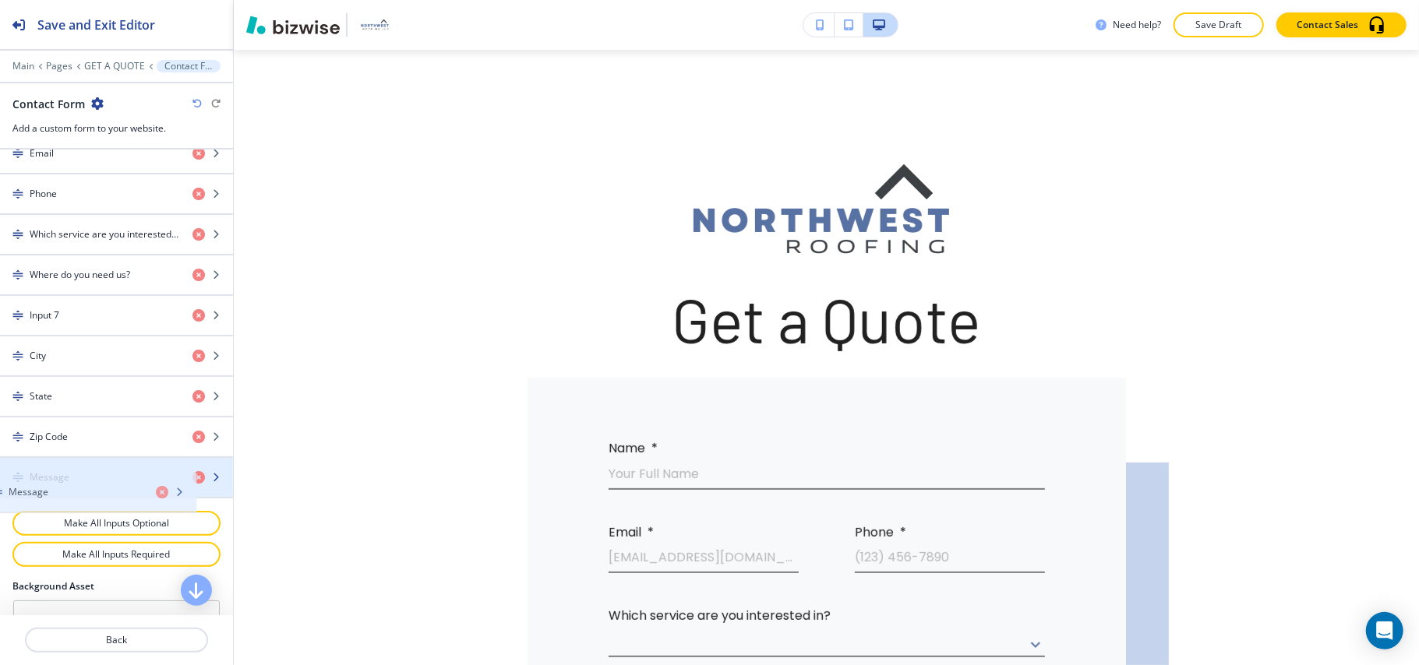
drag, startPoint x: 83, startPoint y: 273, endPoint x: 64, endPoint y: 484, distance: 211.9
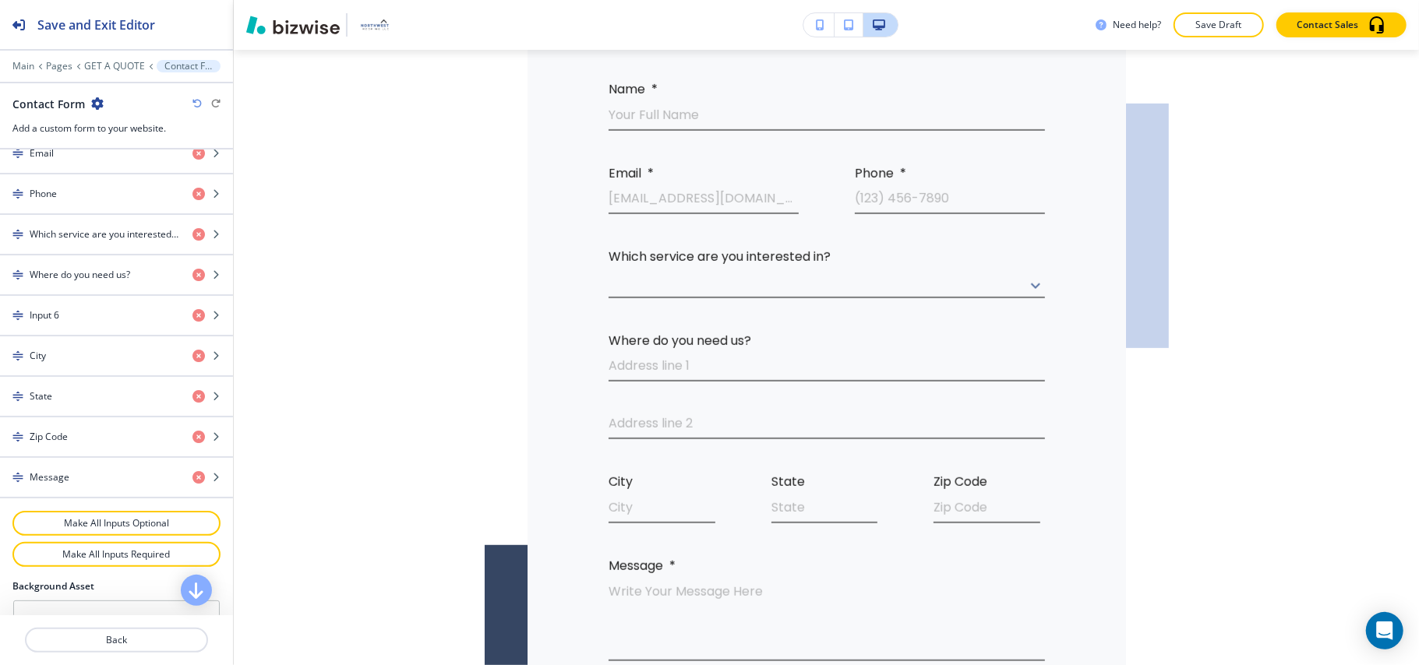
scroll to position [0, 0]
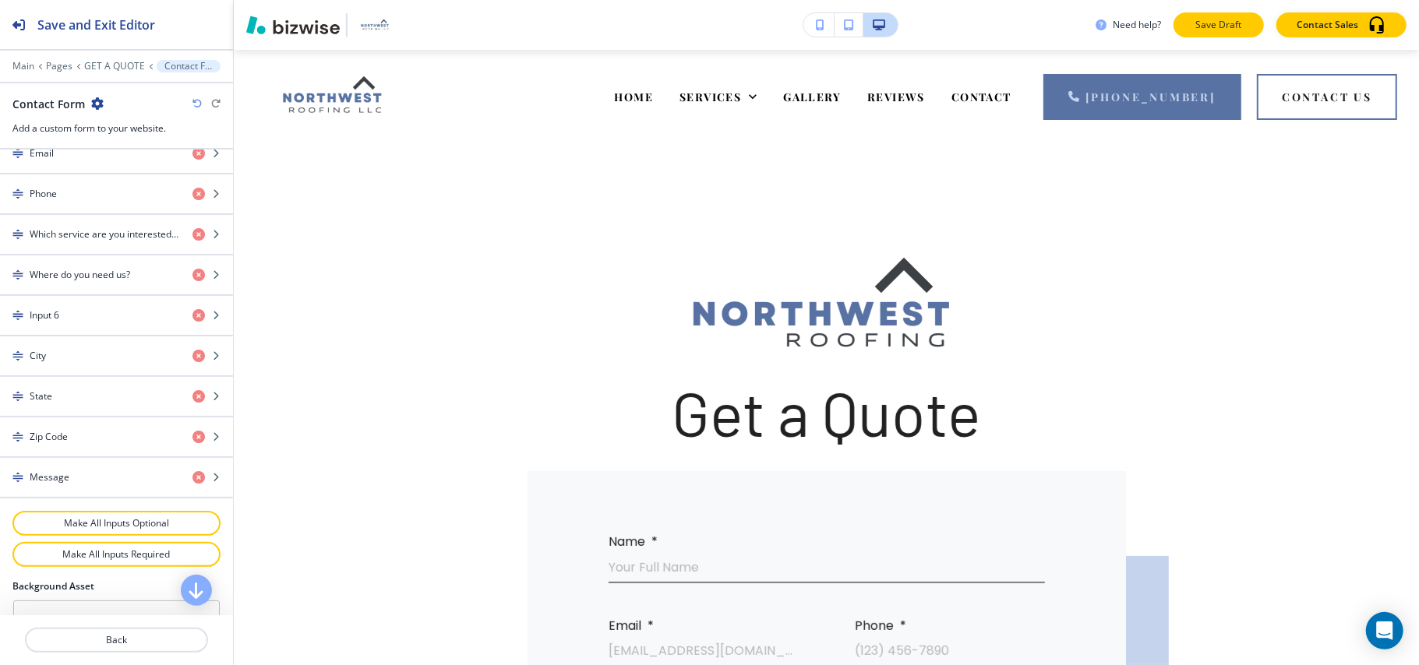
click at [1225, 20] on p "Save Draft" at bounding box center [1218, 25] width 50 height 14
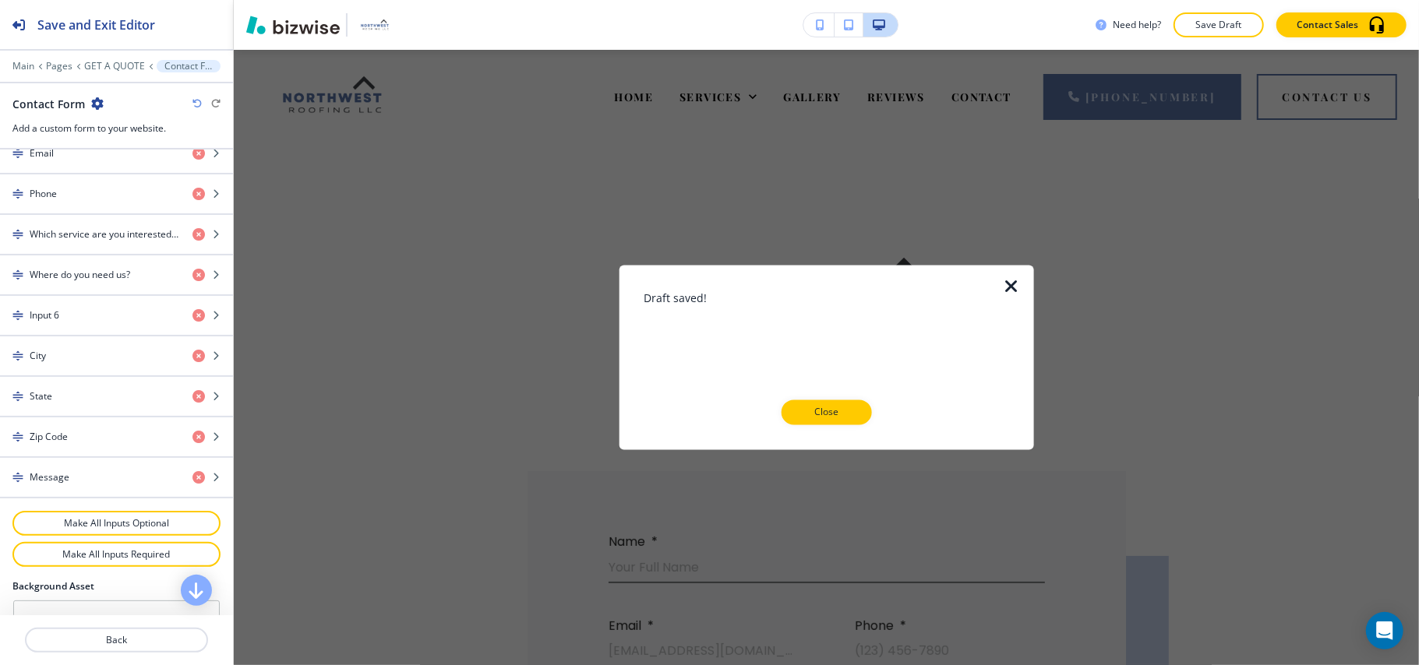
click at [827, 412] on p "Close" at bounding box center [827, 413] width 50 height 14
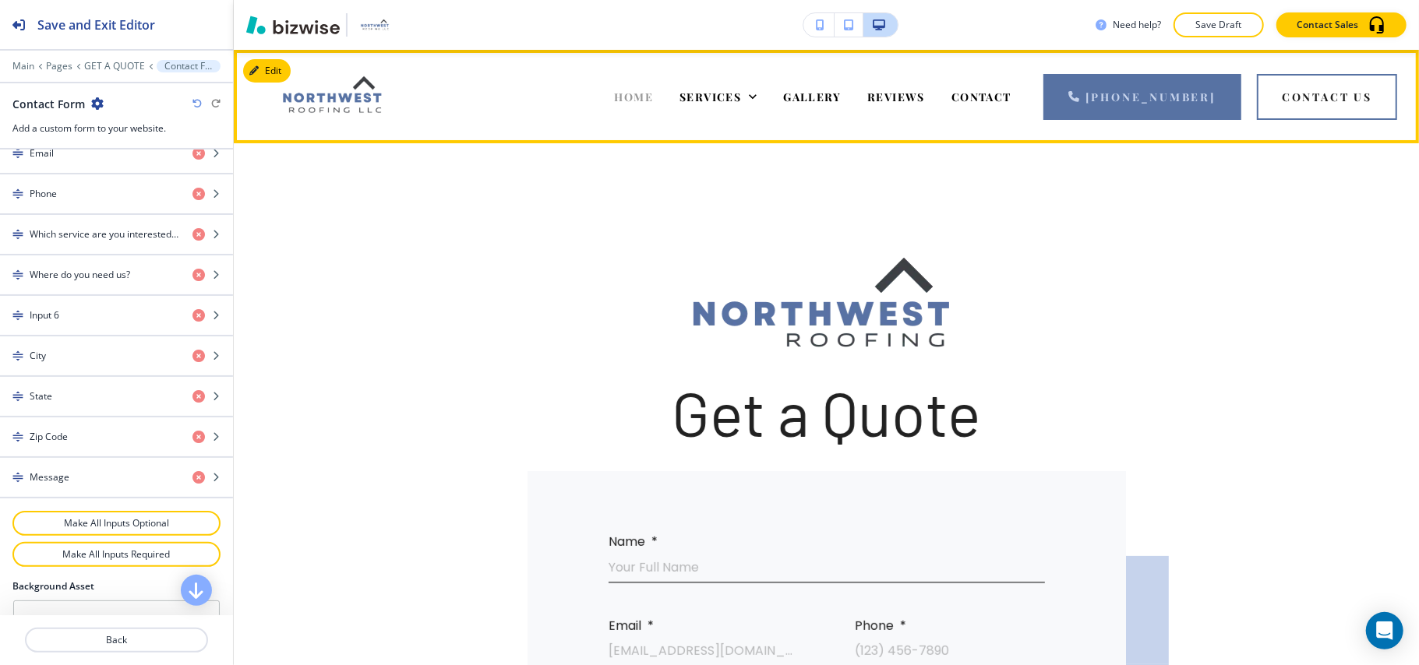
click at [647, 100] on span "HOME" at bounding box center [634, 97] width 39 height 15
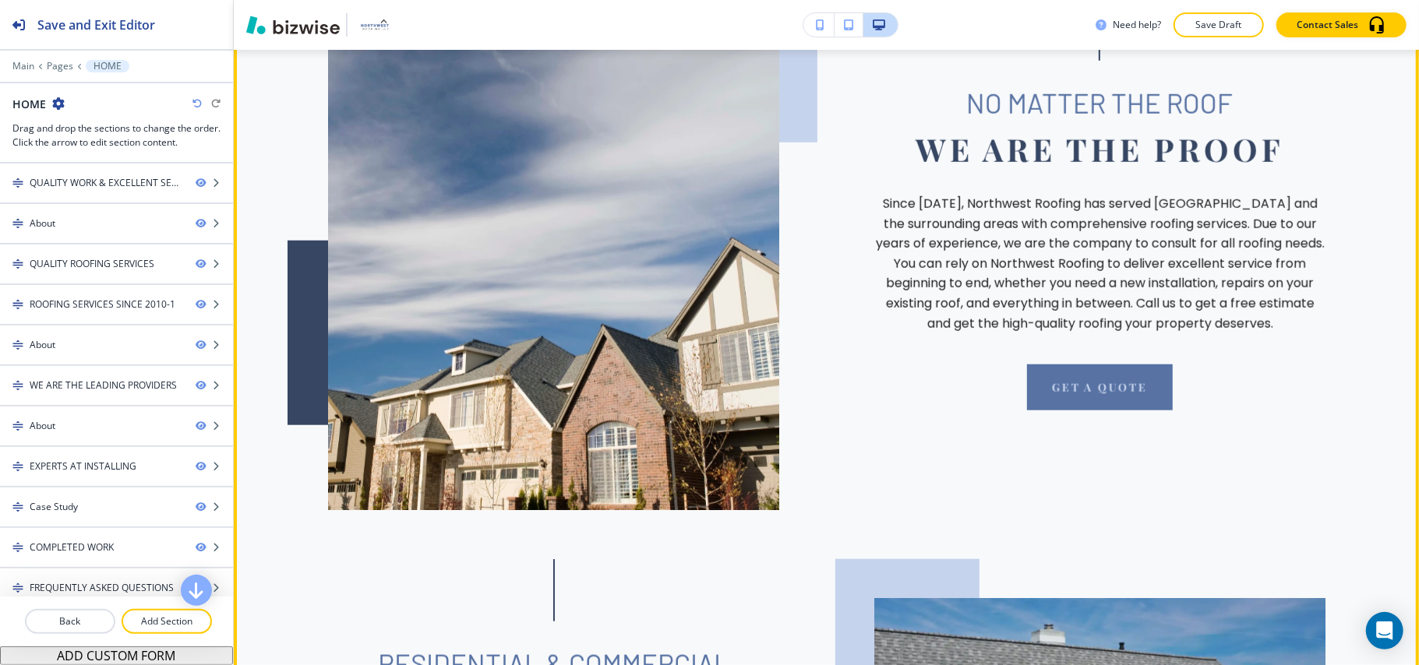
scroll to position [1142, 0]
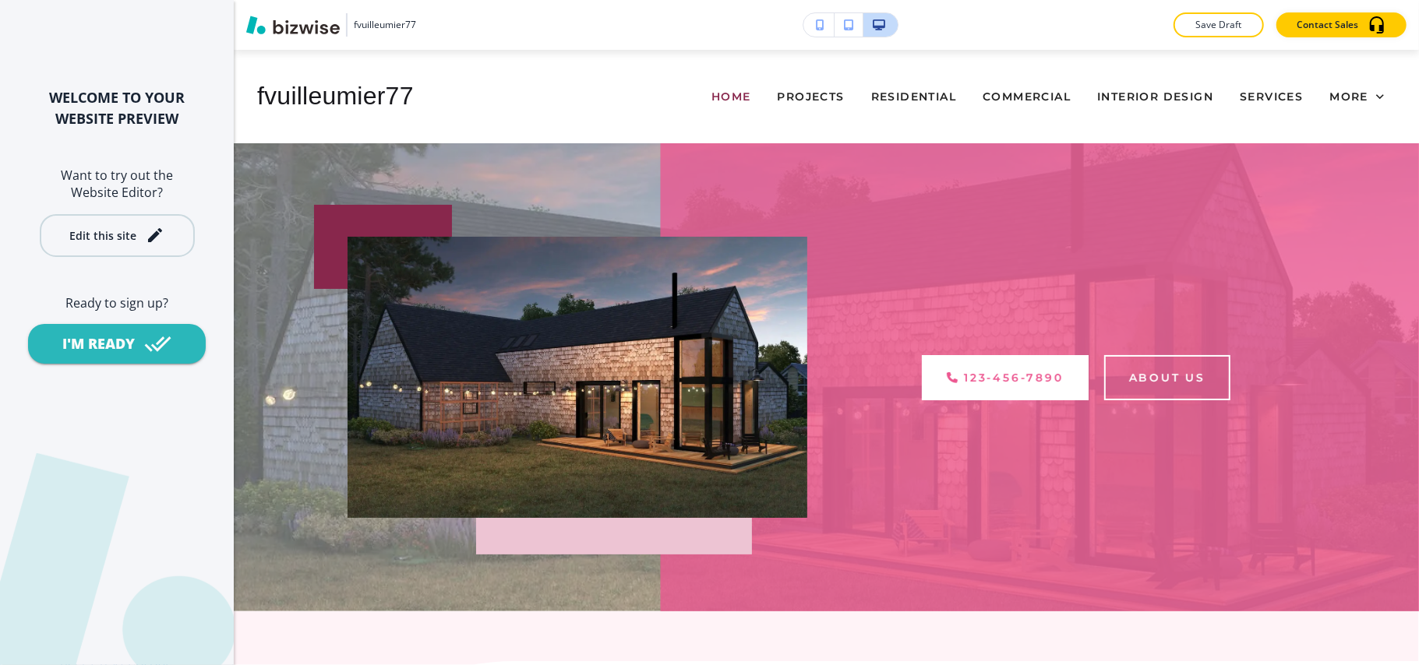
click at [95, 234] on div "Edit this site" at bounding box center [102, 236] width 67 height 12
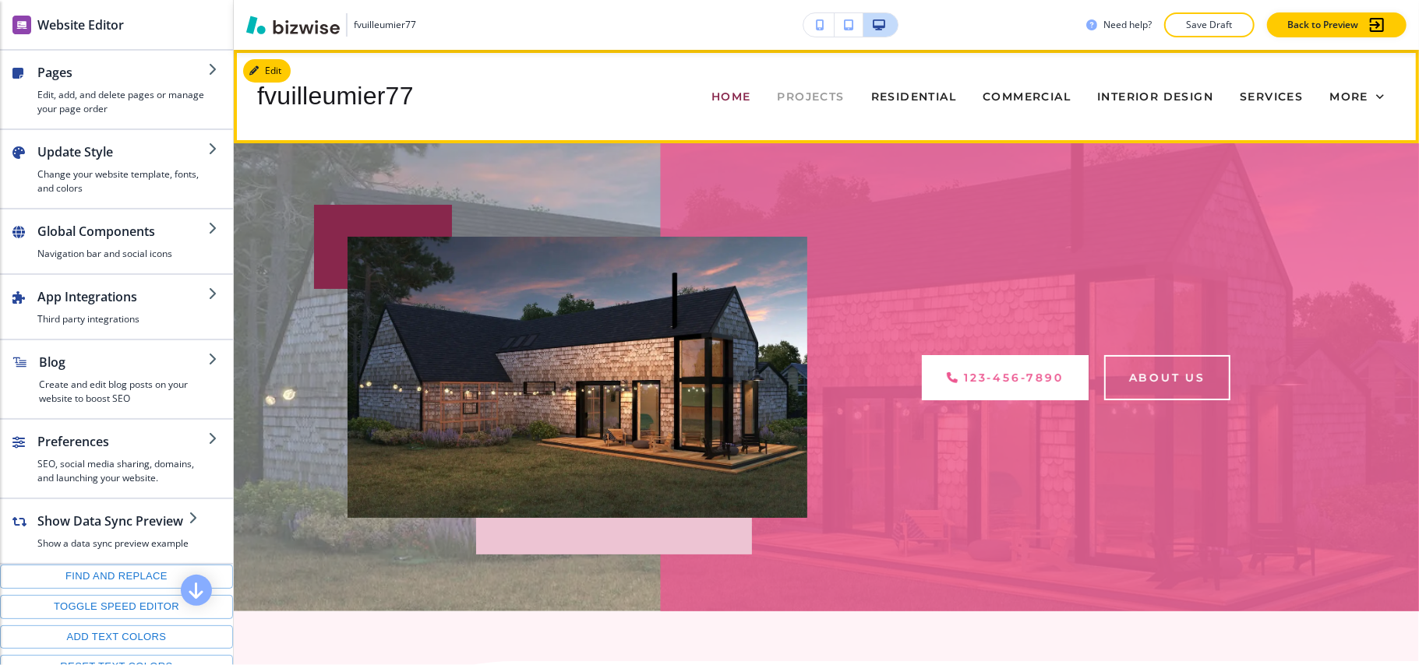
click at [782, 90] on span "PROJECTS" at bounding box center [810, 97] width 67 height 14
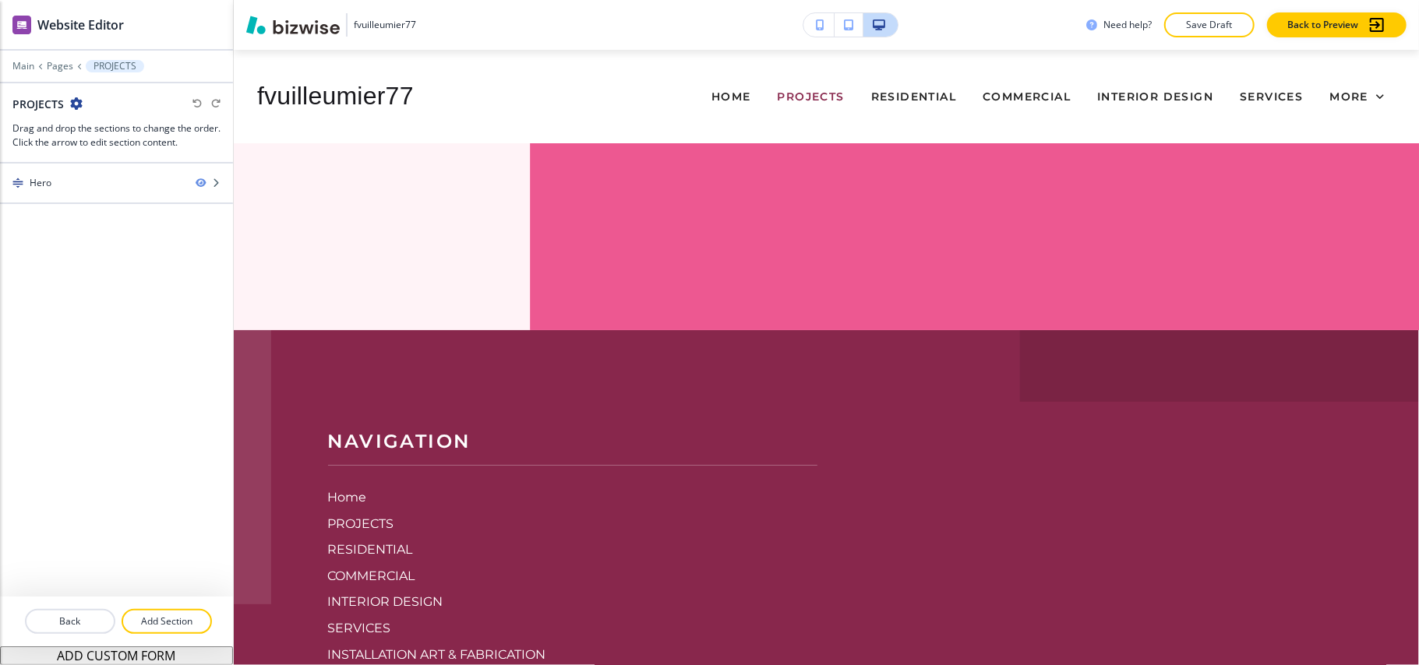
click at [712, 83] on div "Home" at bounding box center [731, 96] width 66 height 62
click at [717, 93] on span "Home" at bounding box center [731, 97] width 40 height 14
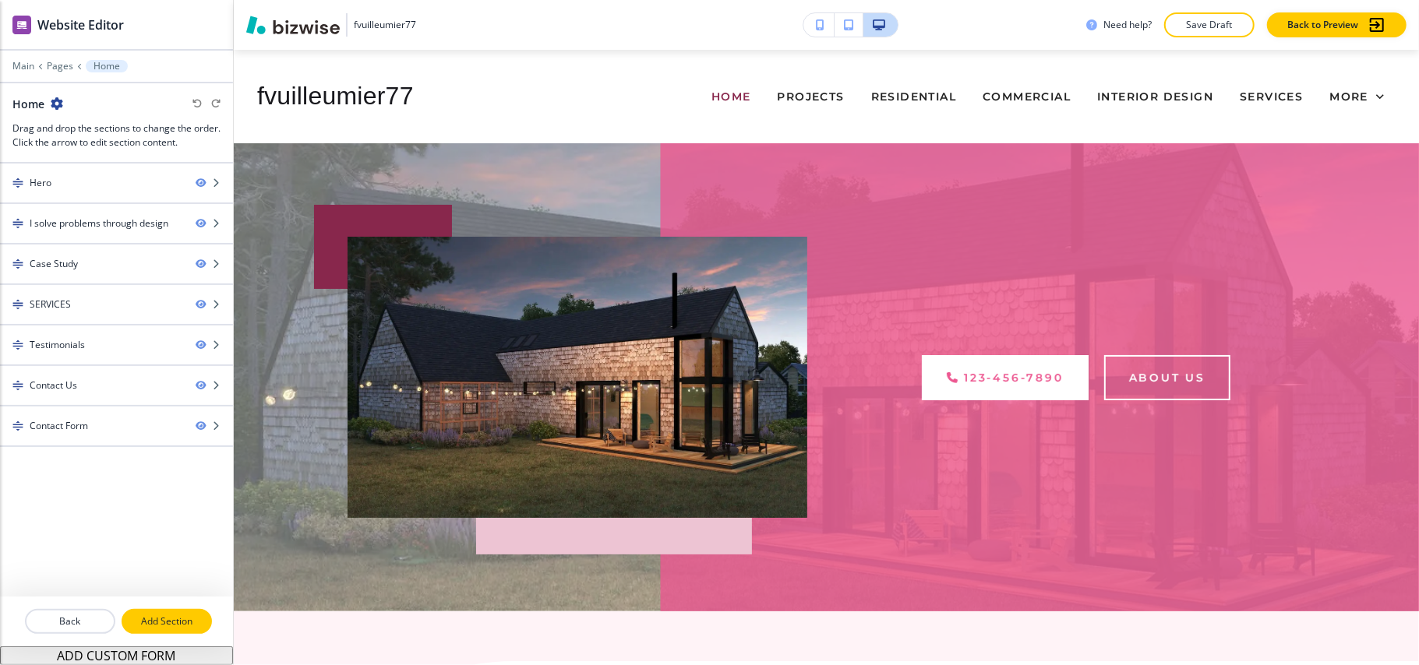
click at [171, 621] on p "Add Section" at bounding box center [166, 622] width 87 height 14
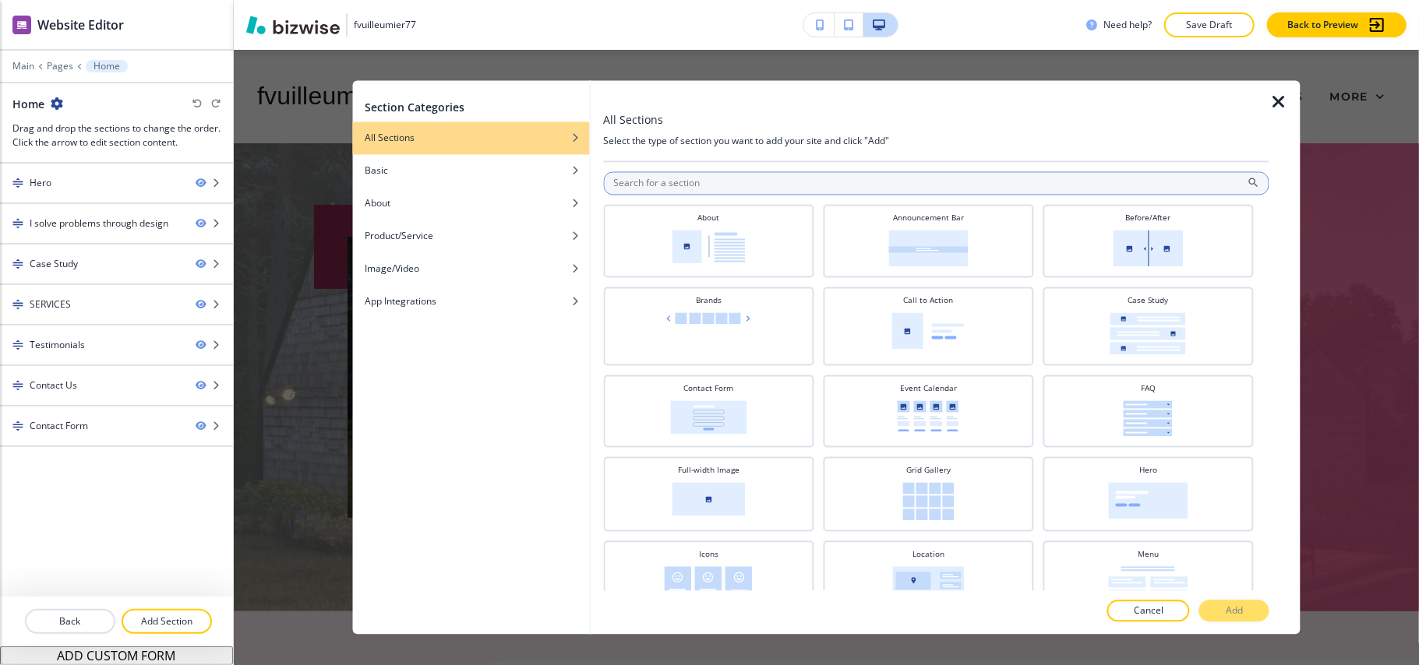
click at [637, 182] on input "text" at bounding box center [936, 183] width 666 height 23
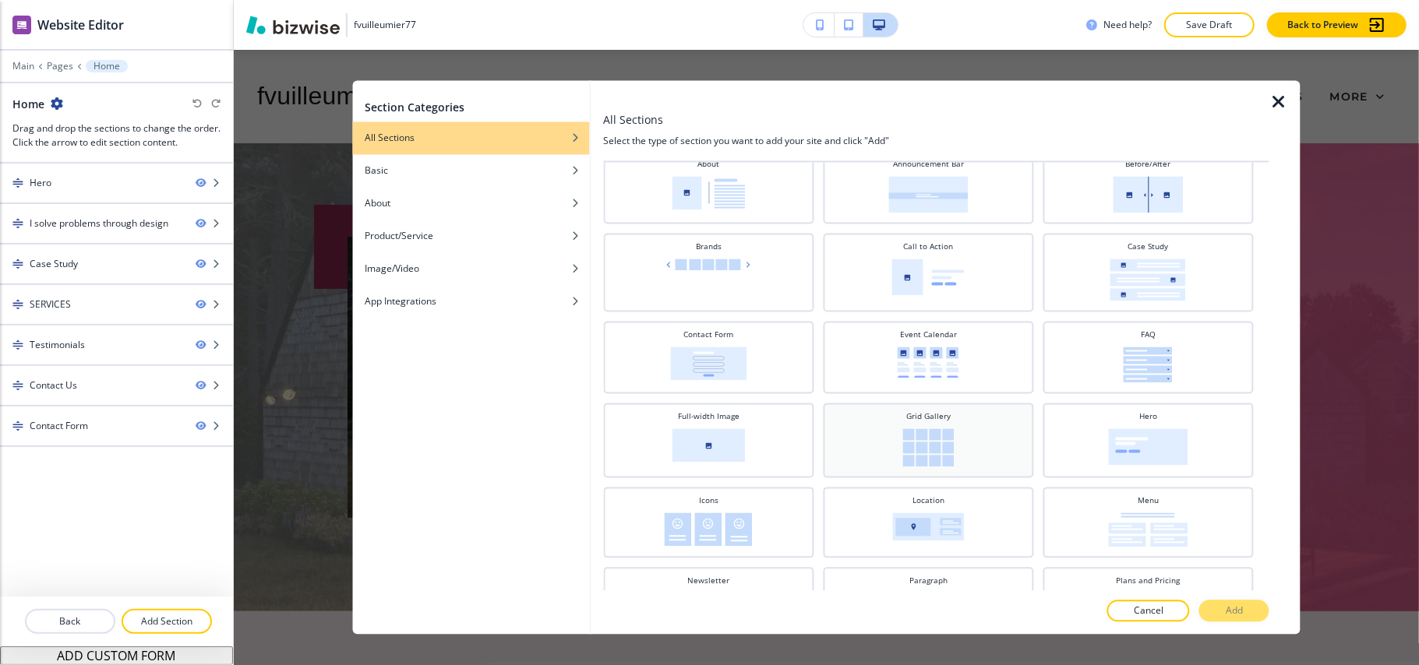
scroll to position [104, 0]
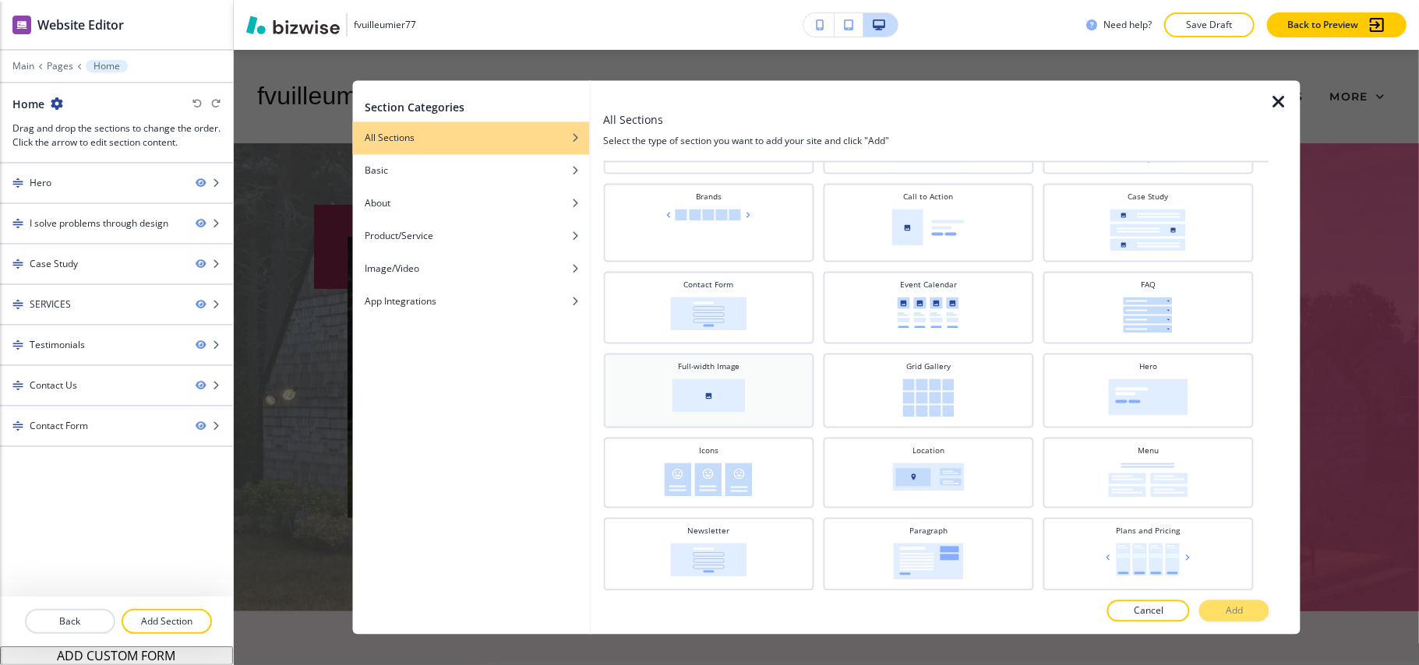
click at [740, 385] on img at bounding box center [707, 395] width 73 height 33
click at [1232, 611] on p "Add" at bounding box center [1233, 611] width 17 height 14
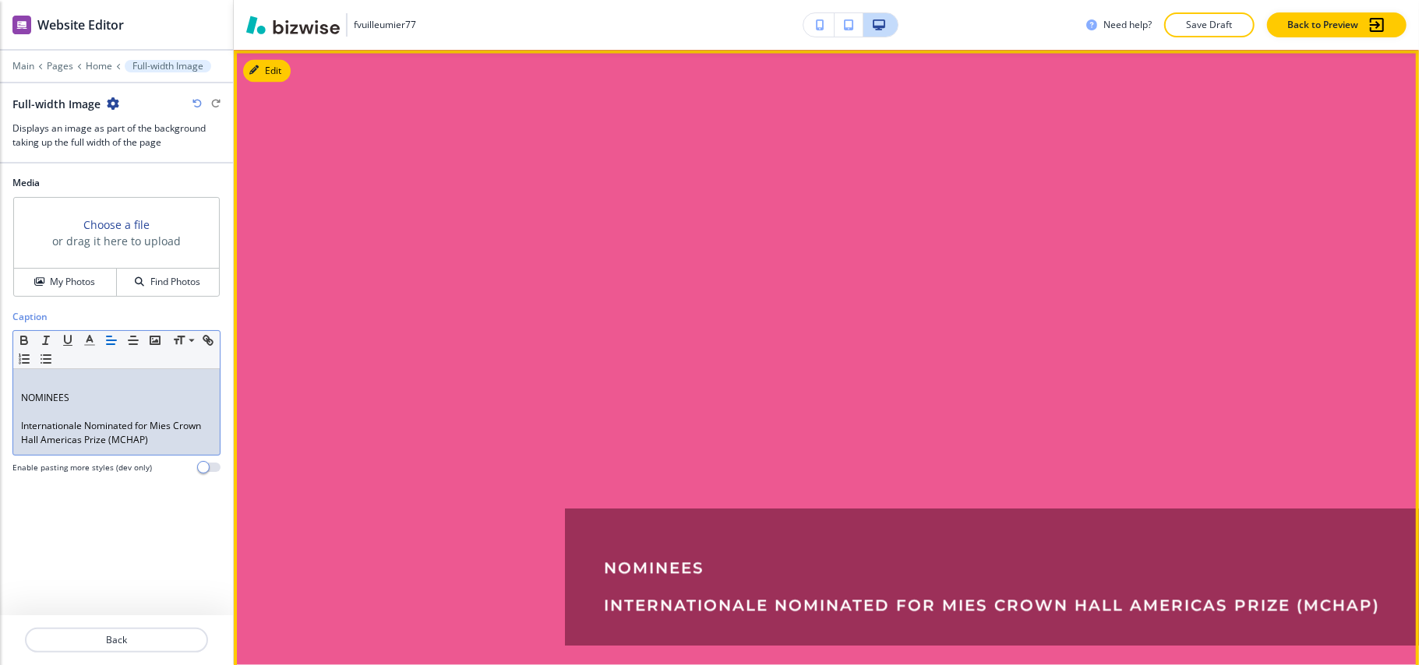
scroll to position [6470, 0]
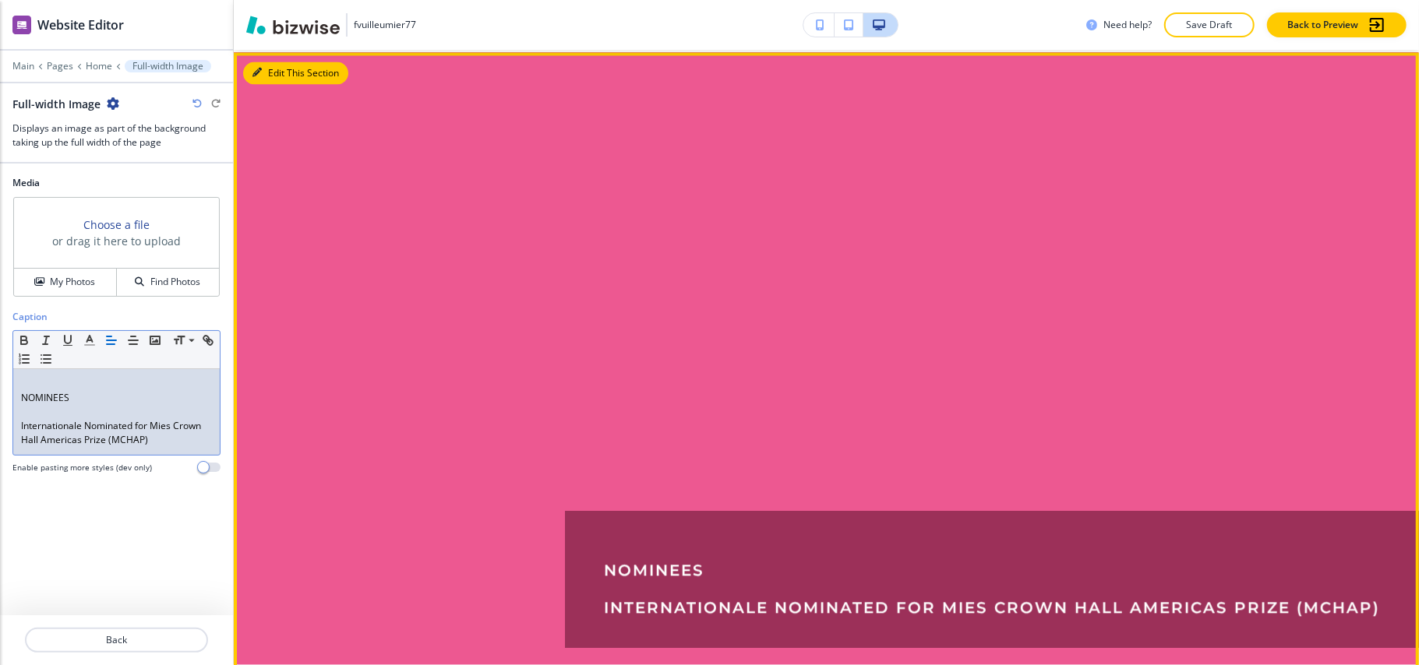
click at [291, 64] on button "Edit This Section" at bounding box center [295, 73] width 105 height 23
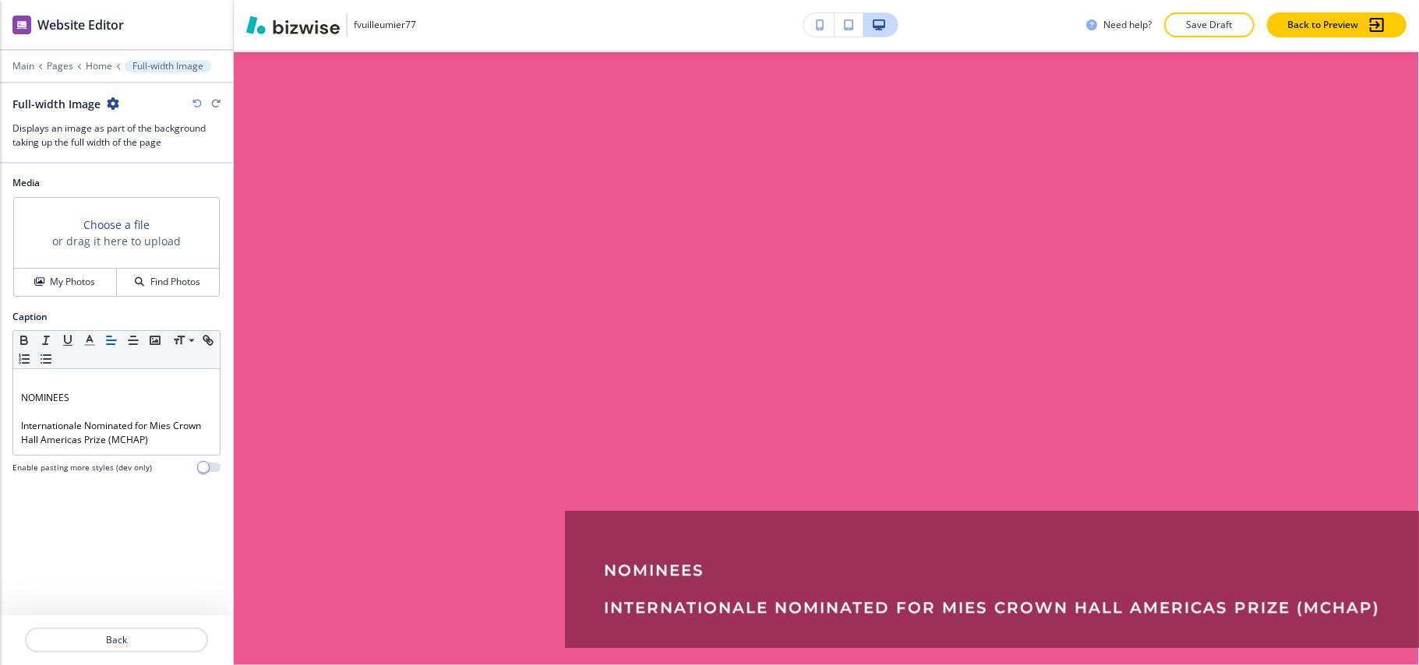
click at [115, 104] on icon "button" at bounding box center [113, 103] width 12 height 12
click at [169, 184] on p "Delete Section" at bounding box center [155, 186] width 79 height 14
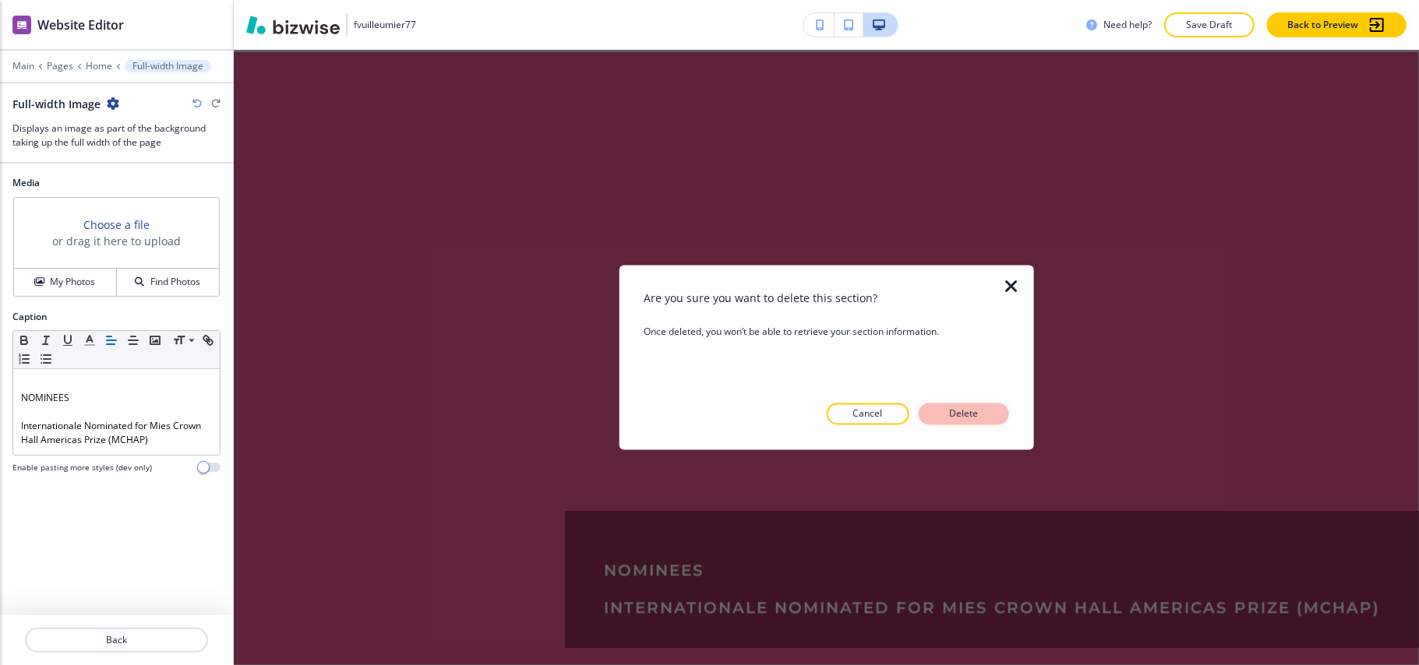
click at [966, 415] on p "Delete" at bounding box center [963, 414] width 37 height 14
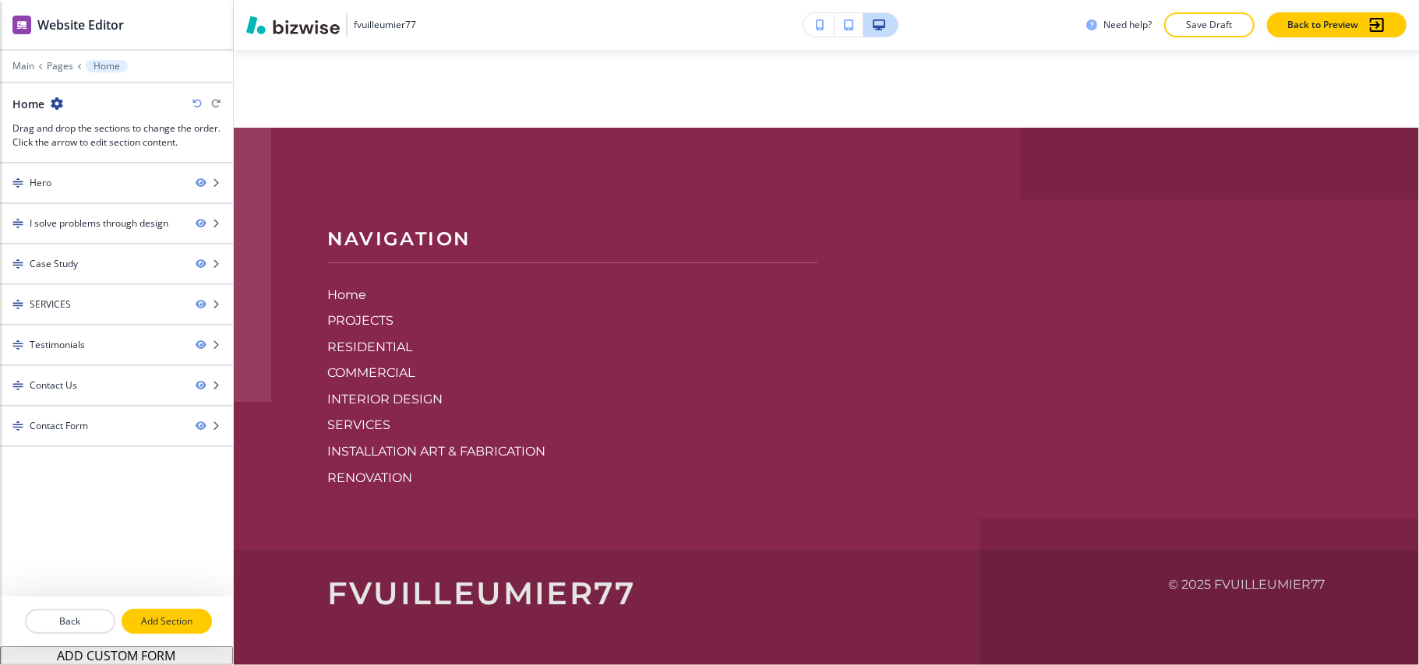
click at [164, 625] on p "Add Section" at bounding box center [166, 622] width 87 height 14
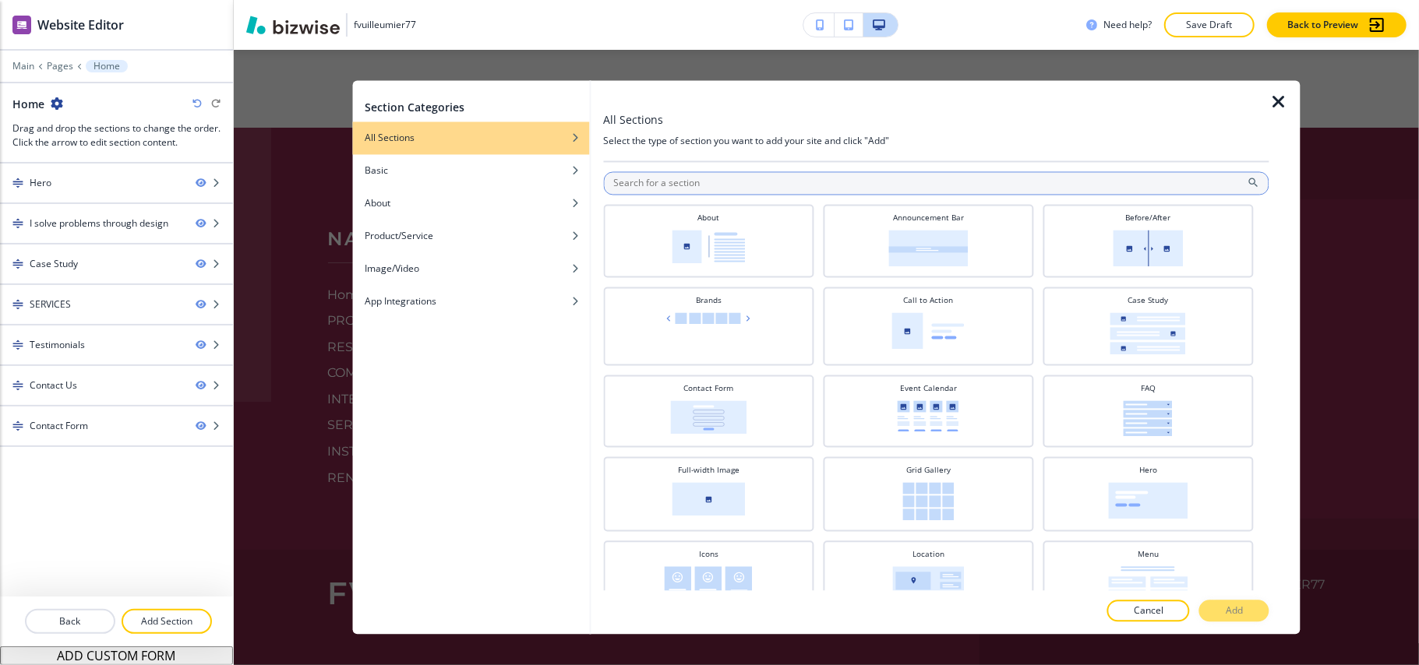
click at [774, 178] on input "text" at bounding box center [936, 183] width 666 height 23
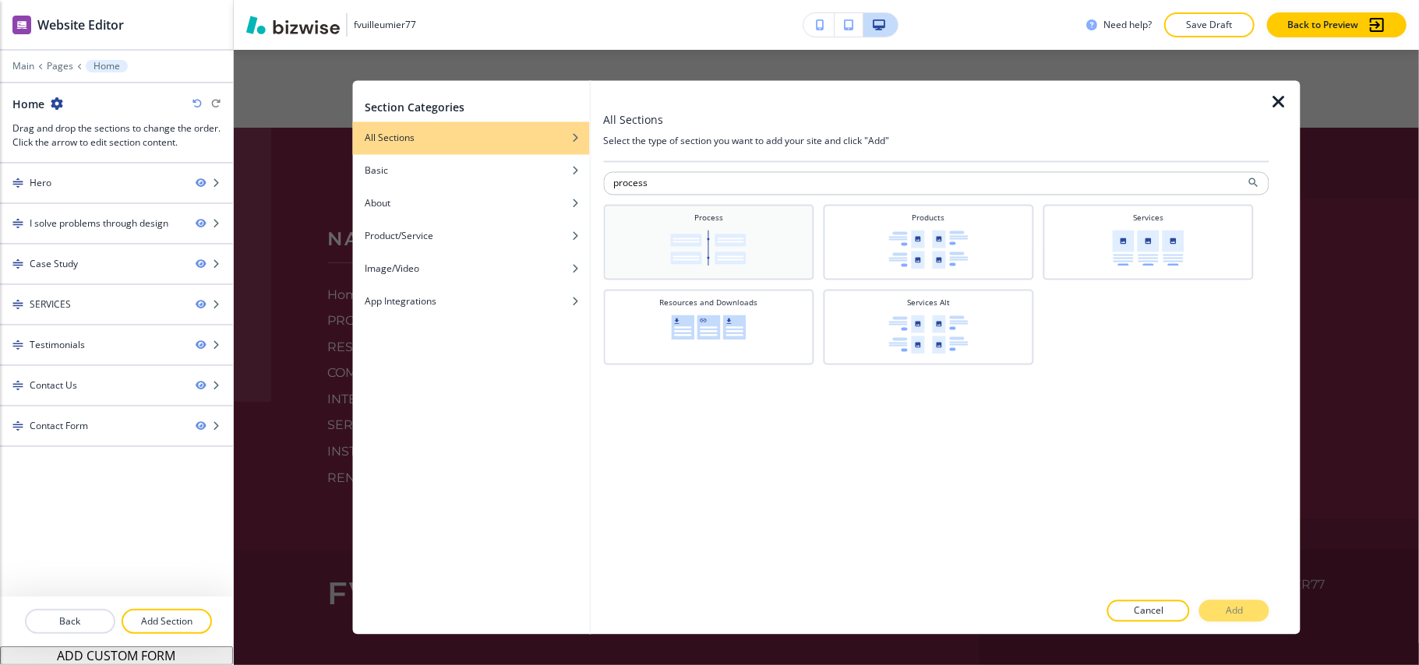
type input "process"
click at [730, 220] on div "Process" at bounding box center [708, 241] width 195 height 57
drag, startPoint x: 1232, startPoint y: 620, endPoint x: 1240, endPoint y: 623, distance: 8.4
click at [1232, 619] on button "Add" at bounding box center [1234, 612] width 70 height 22
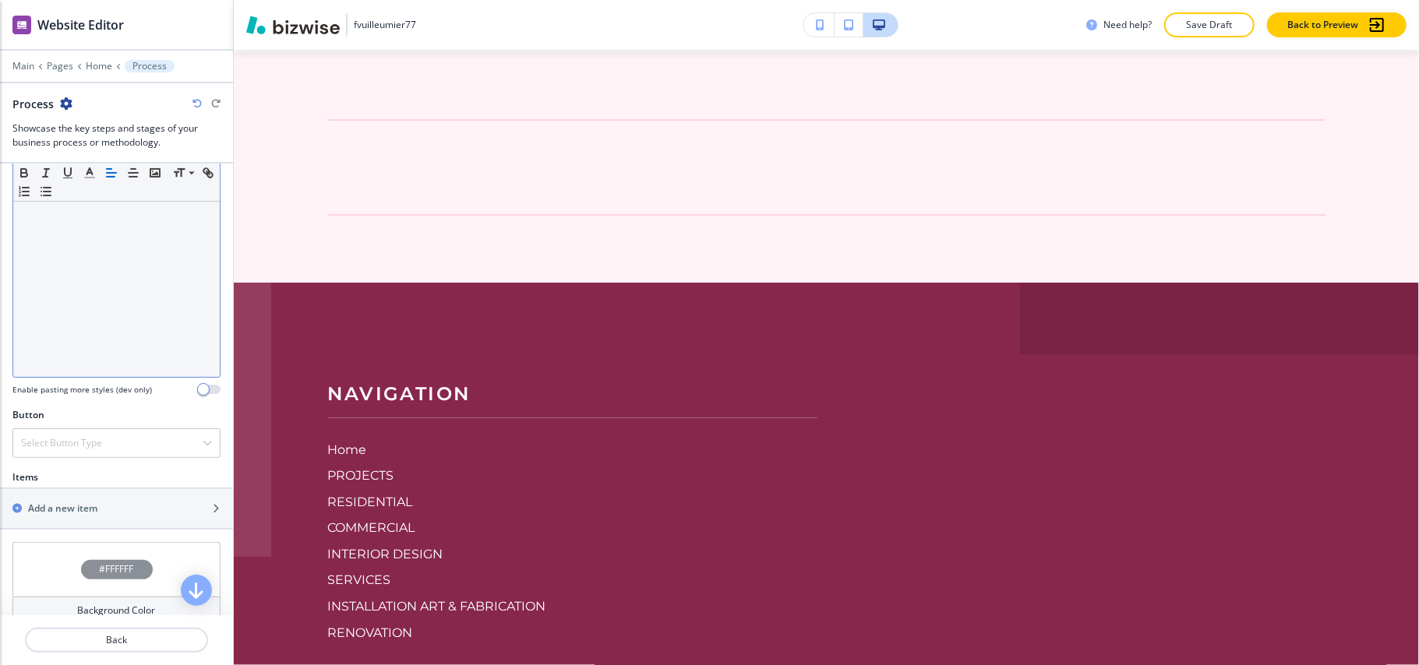
scroll to position [415, 0]
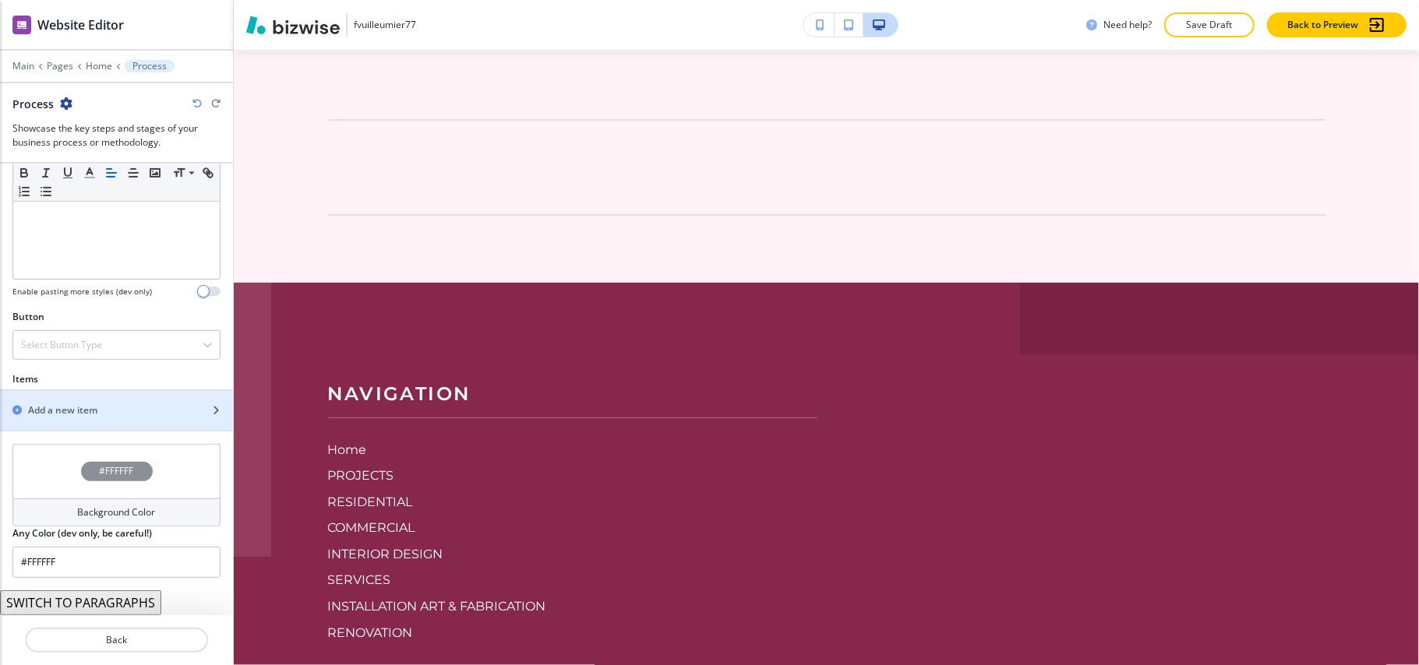
click at [109, 404] on div "Add a new item" at bounding box center [99, 411] width 199 height 14
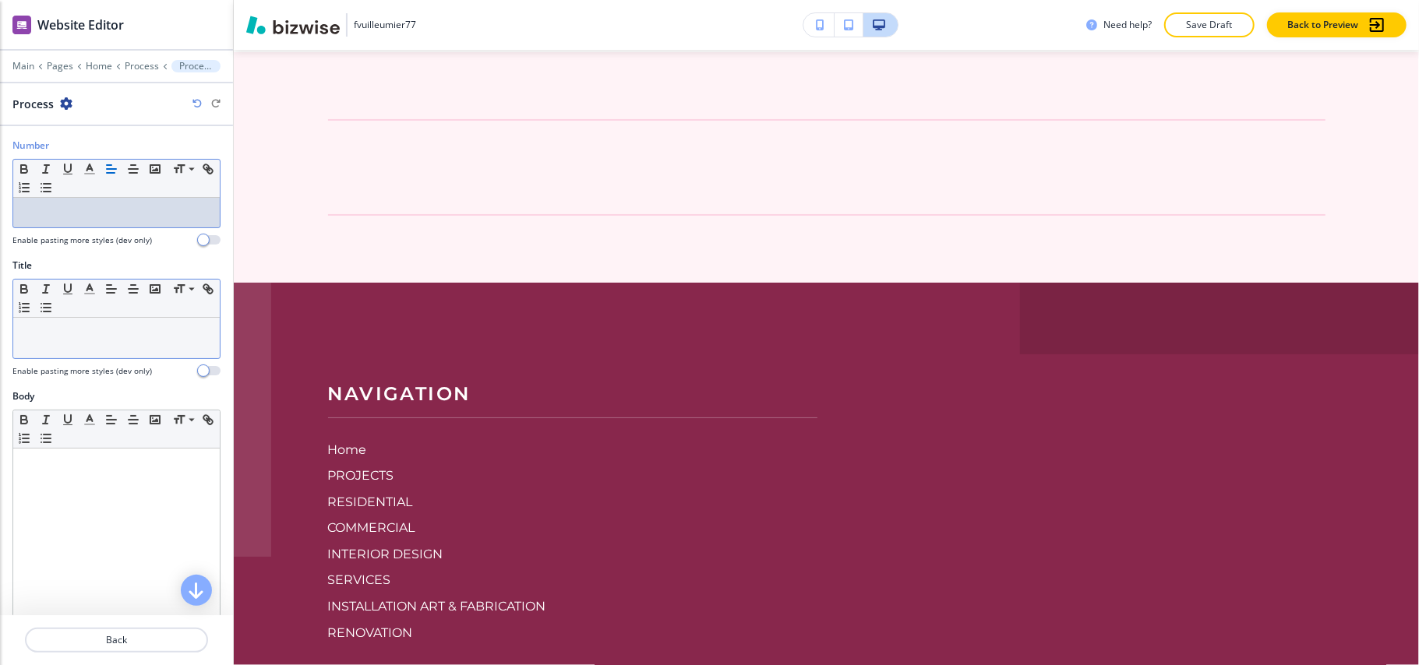
drag, startPoint x: 51, startPoint y: 212, endPoint x: 17, endPoint y: 354, distance: 145.7
click at [12, 357] on div "Small Normal Large Huge" at bounding box center [116, 319] width 208 height 80
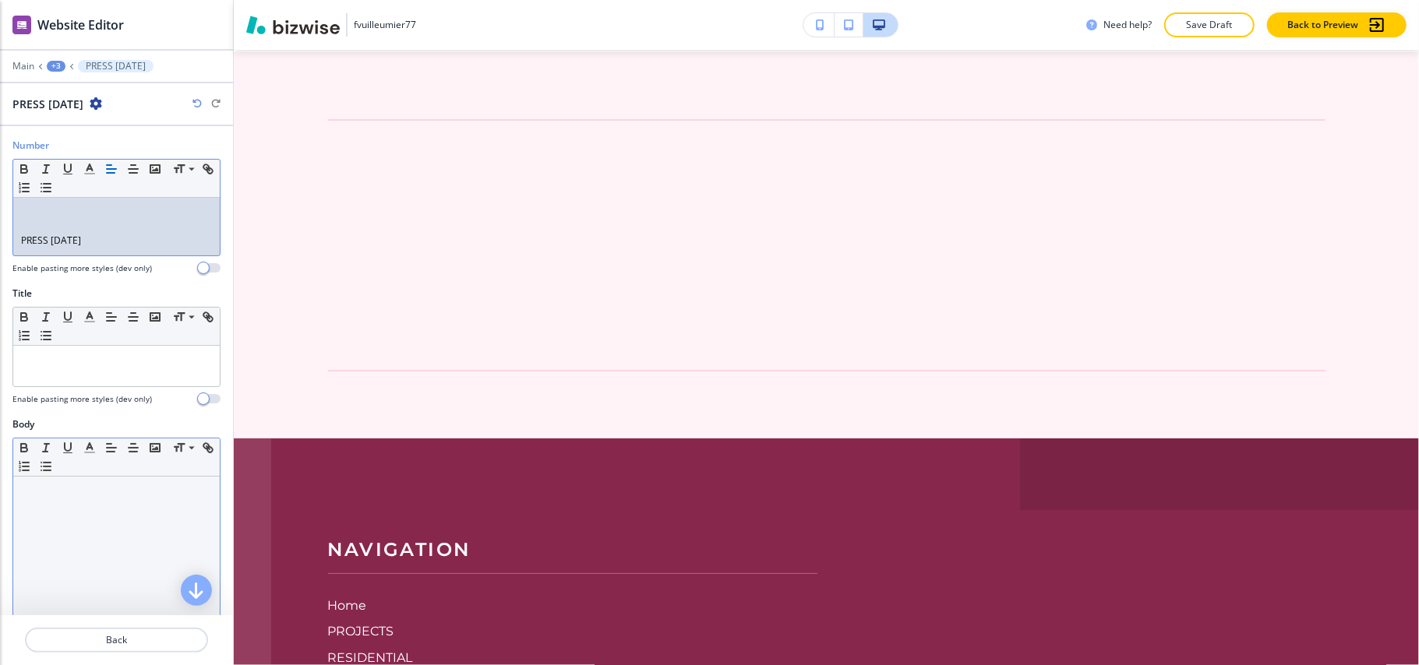
scroll to position [0, 0]
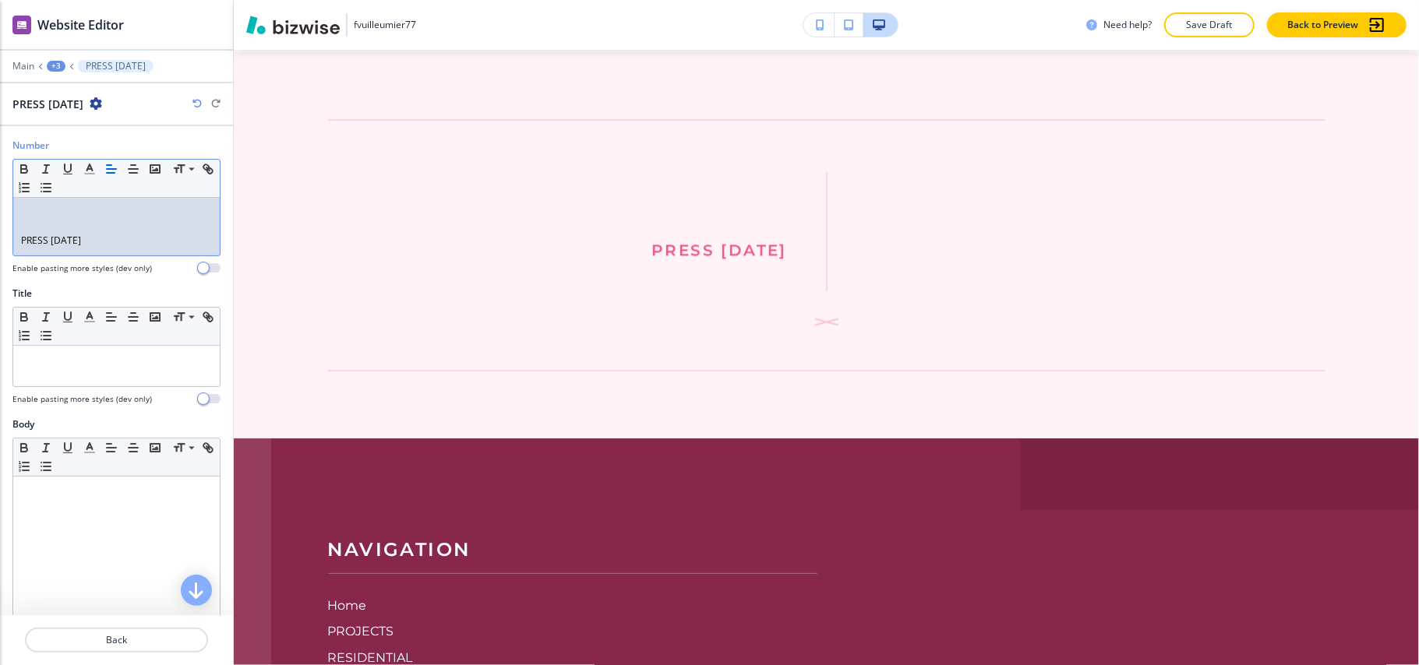
click at [19, 243] on div "PRESS [DATE]" at bounding box center [116, 227] width 206 height 58
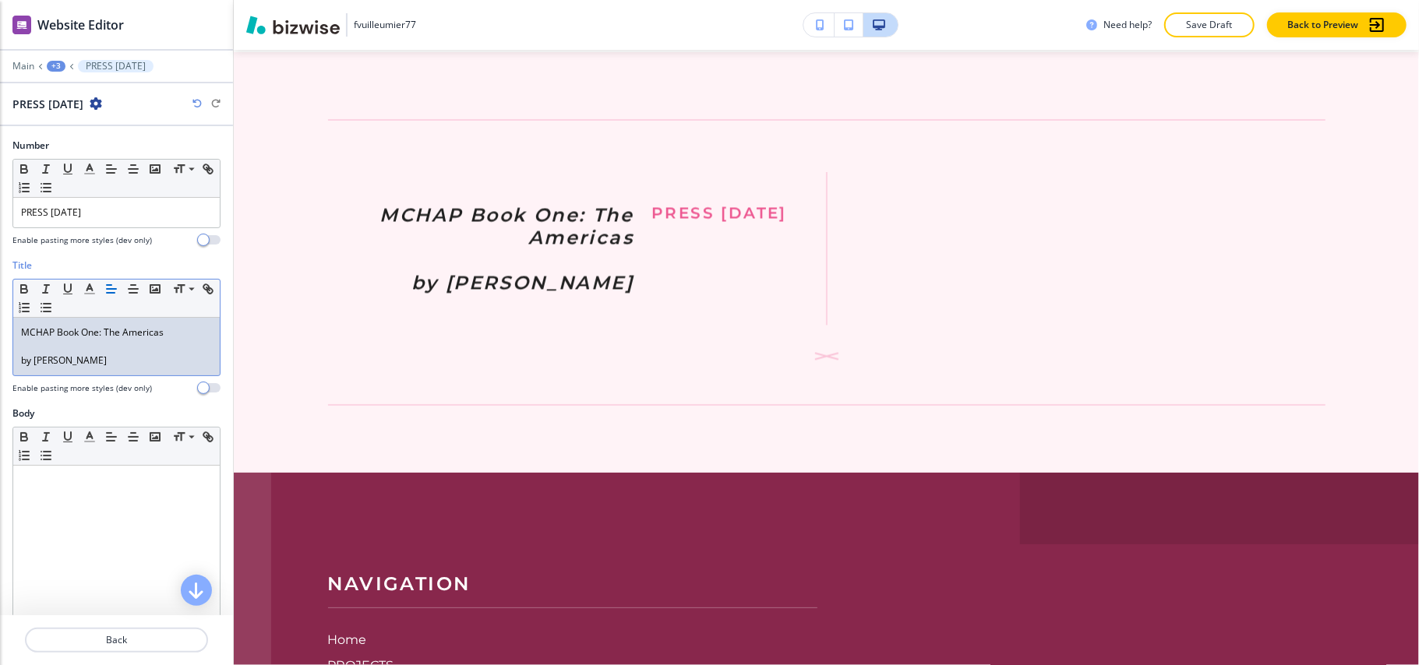
click at [16, 369] on div "MCHAP Book One: The Americas by Fabrizio Gallanti" at bounding box center [116, 347] width 206 height 58
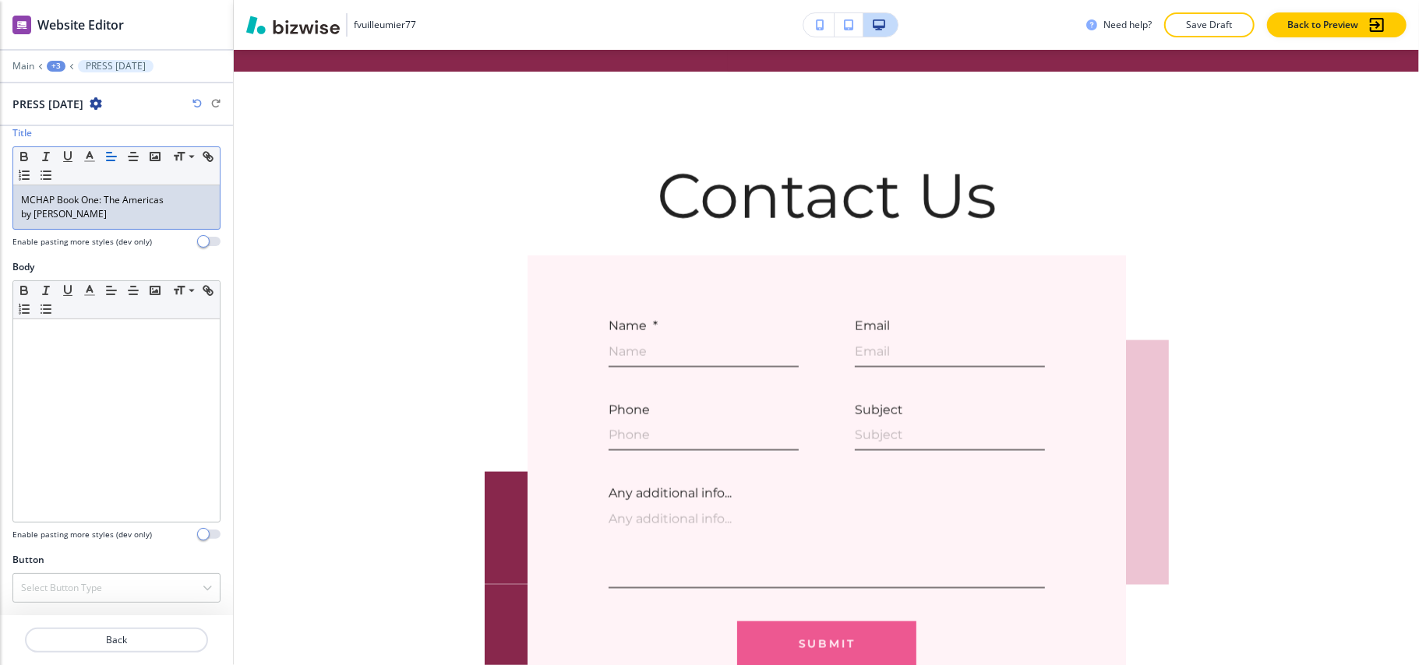
scroll to position [5566, 0]
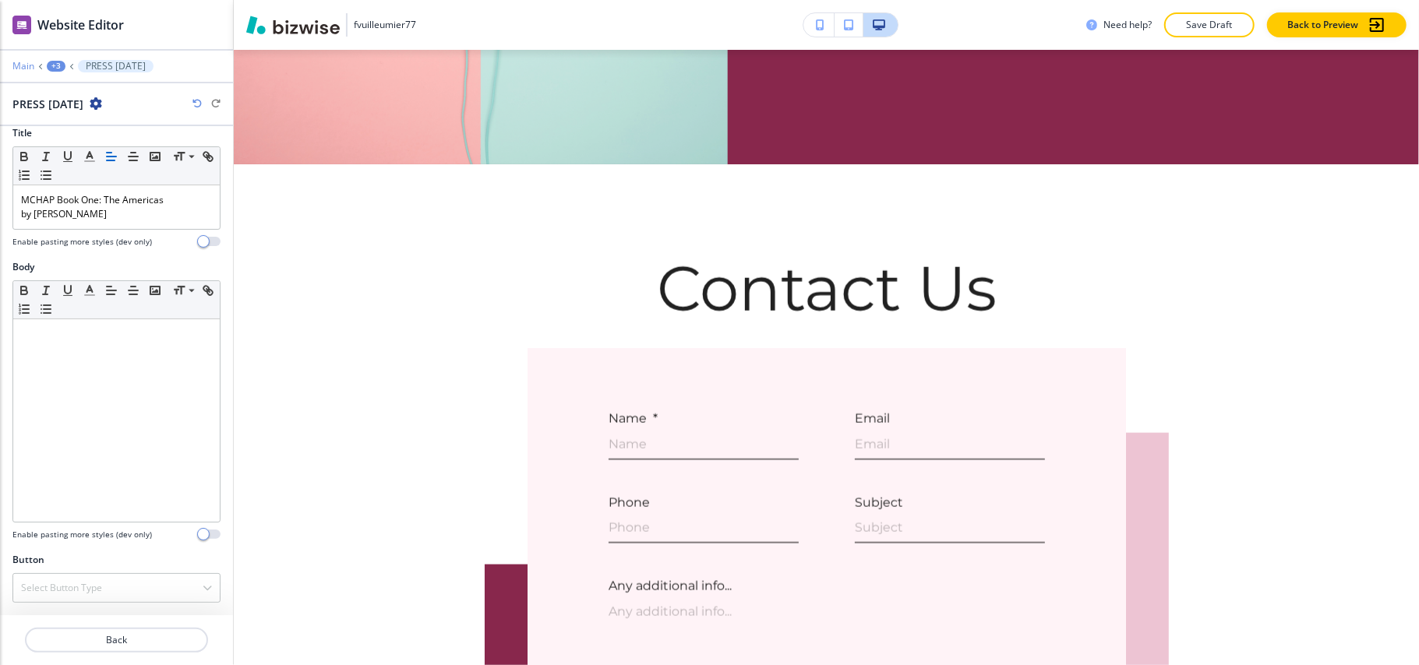
click at [20, 66] on p "Main" at bounding box center [23, 66] width 22 height 11
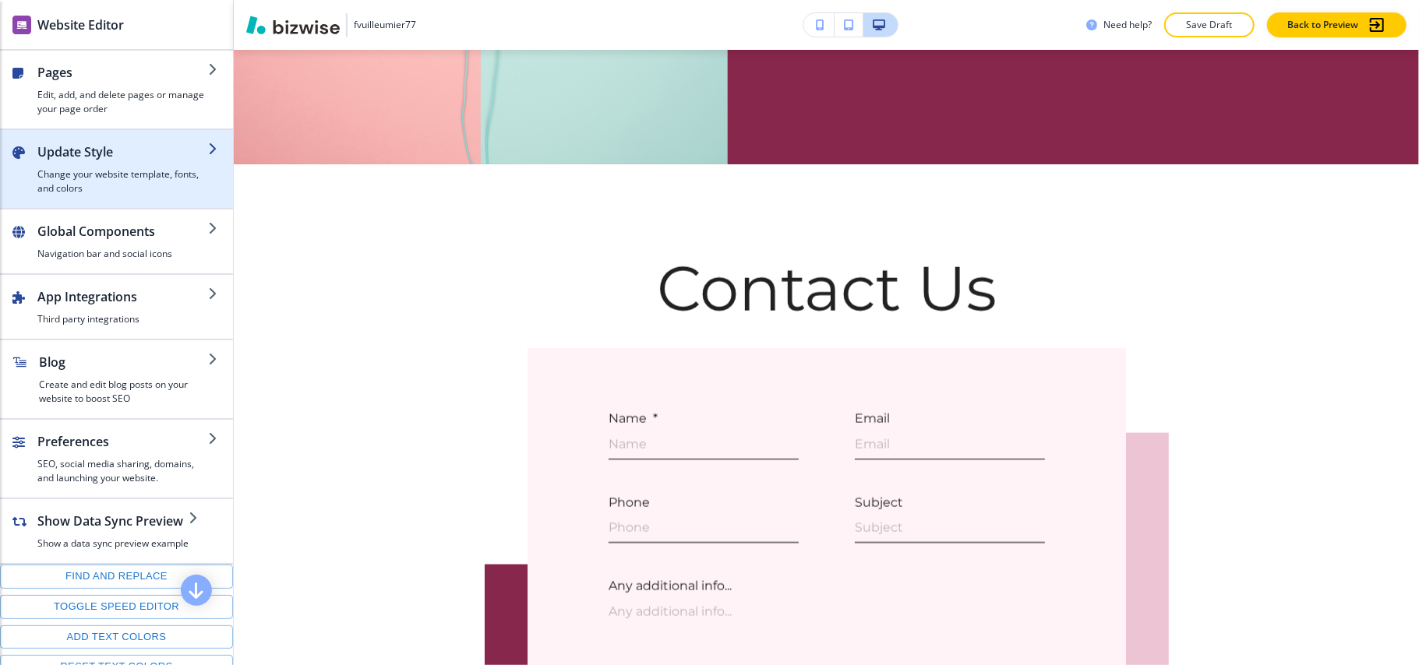
click at [76, 153] on h2 "Update Style" at bounding box center [122, 152] width 171 height 19
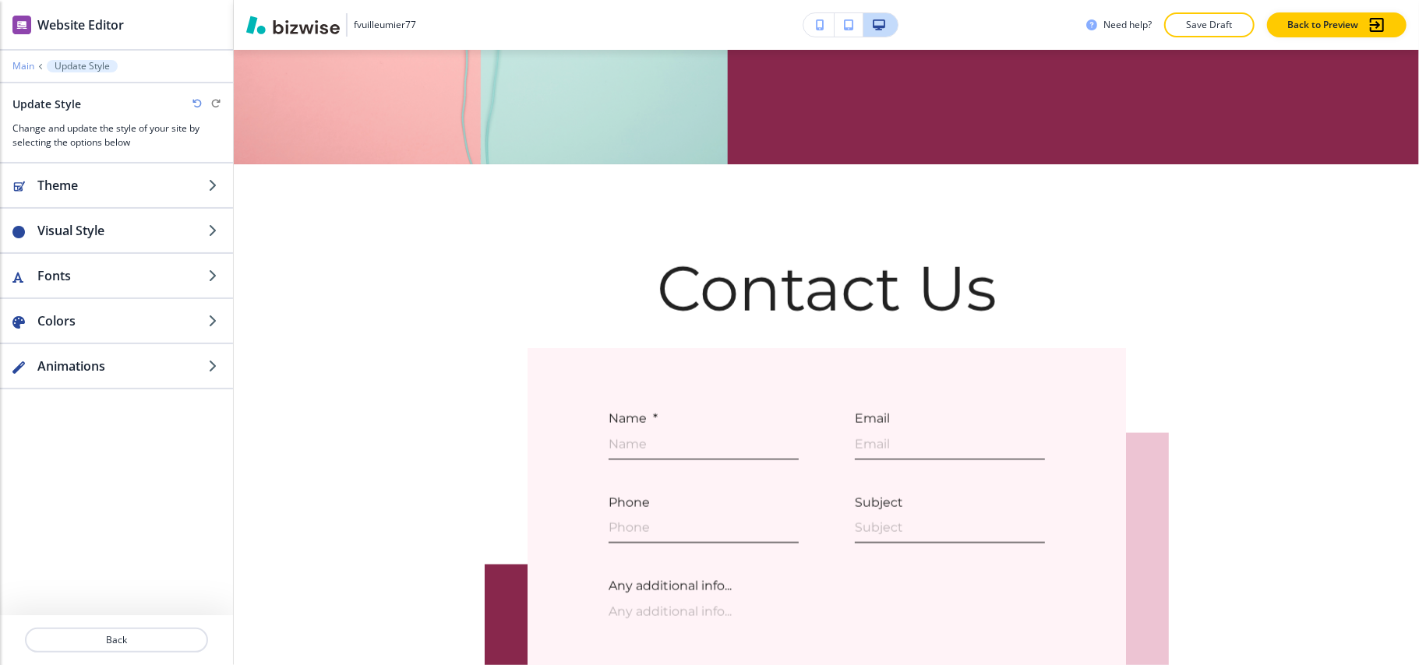
click at [28, 65] on p "Main" at bounding box center [23, 66] width 22 height 11
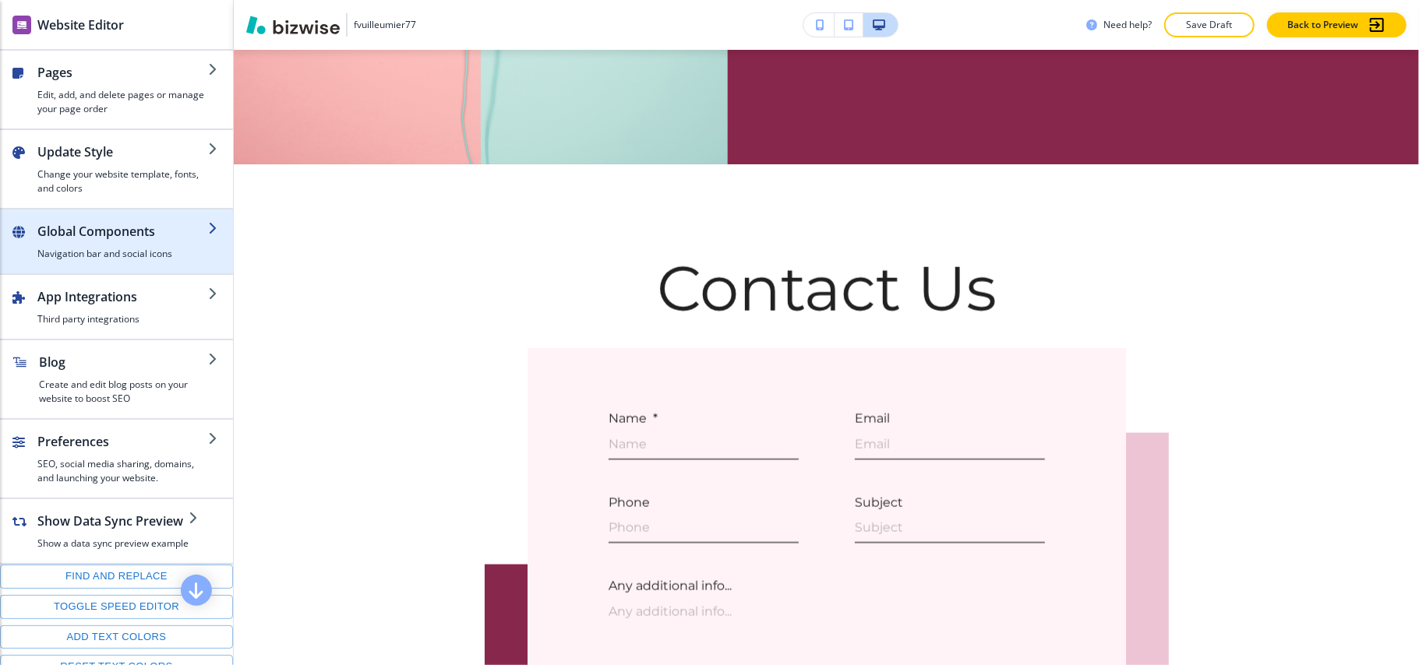
click at [107, 263] on div "button" at bounding box center [116, 267] width 233 height 12
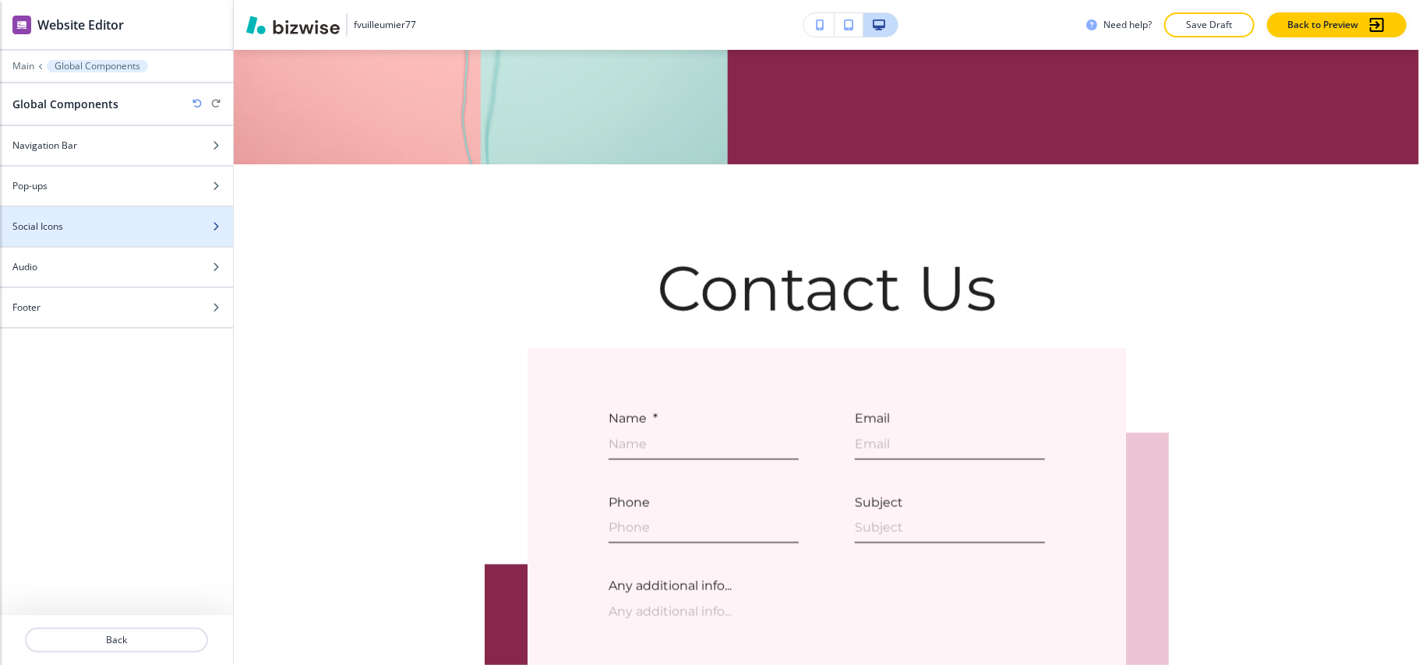
click at [81, 231] on div "Social Icons" at bounding box center [99, 227] width 199 height 14
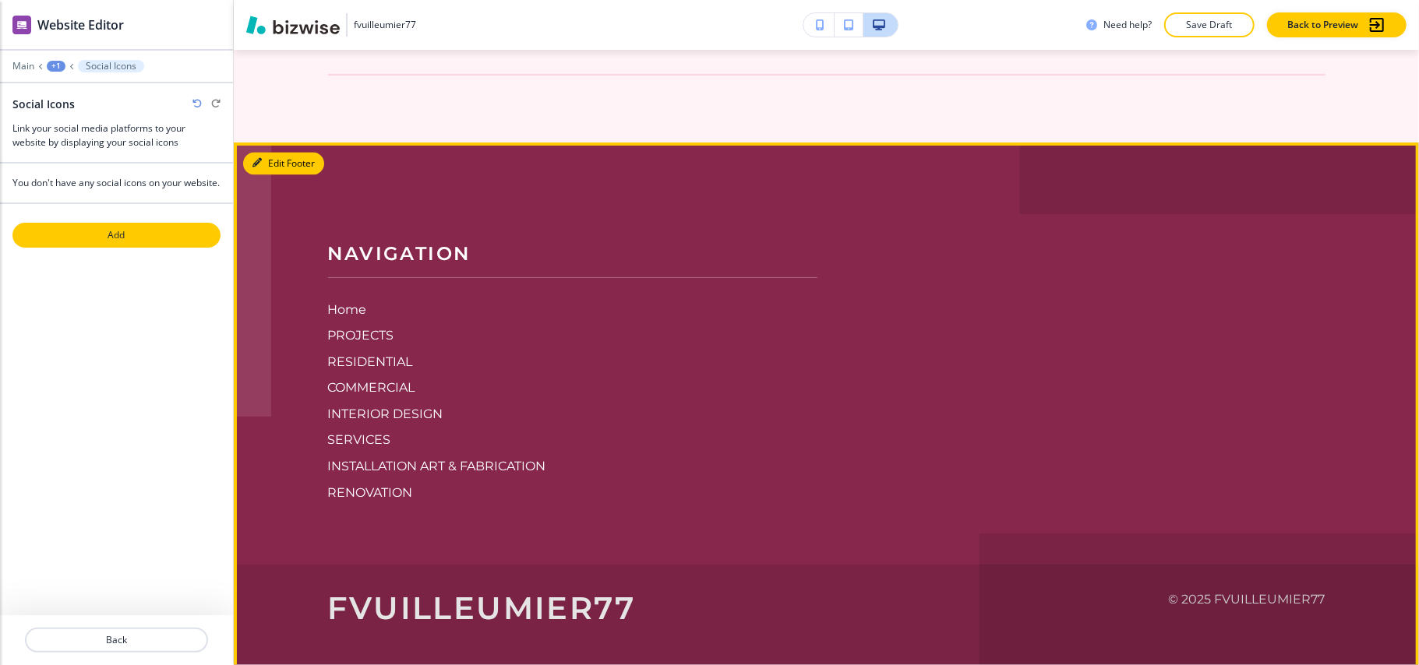
scroll to position [6793, 0]
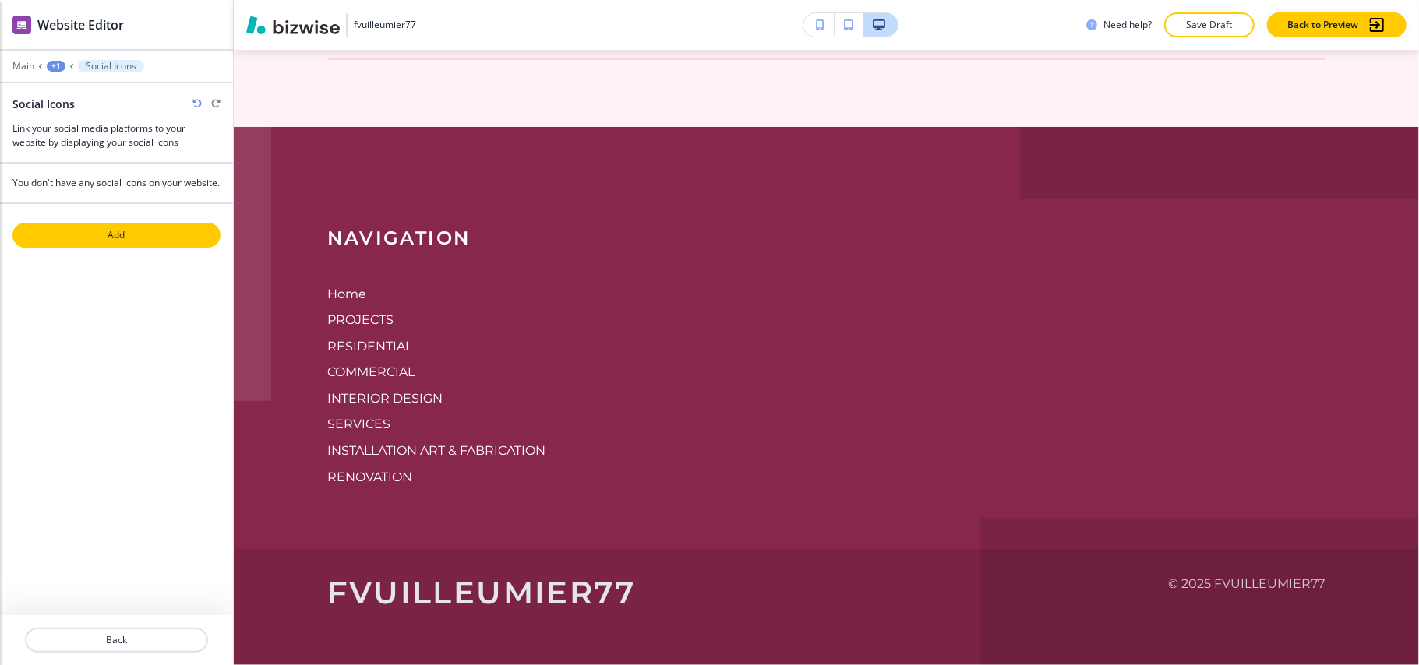
drag, startPoint x: 125, startPoint y: 244, endPoint x: 135, endPoint y: 247, distance: 10.6
click at [125, 242] on p "Add" at bounding box center [116, 235] width 205 height 14
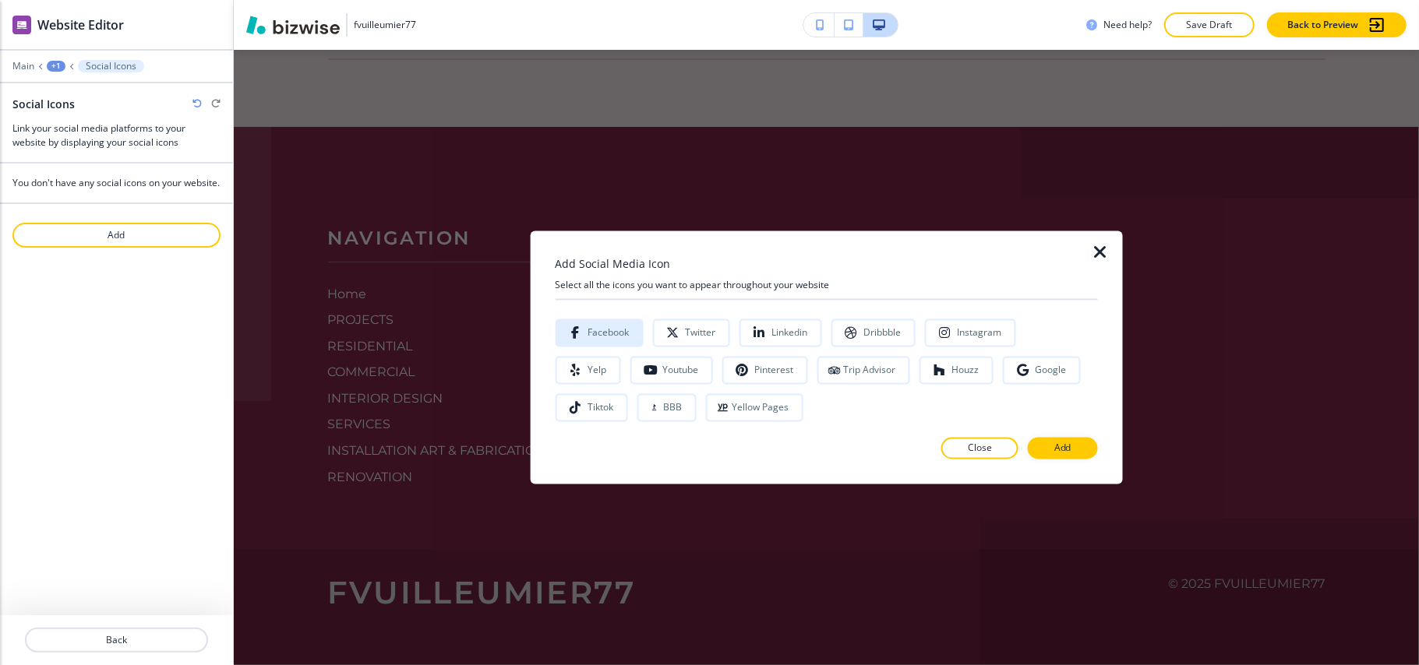
click at [584, 332] on div "Facebook" at bounding box center [599, 333] width 60 height 12
click at [1053, 440] on button "Add" at bounding box center [1062, 449] width 70 height 22
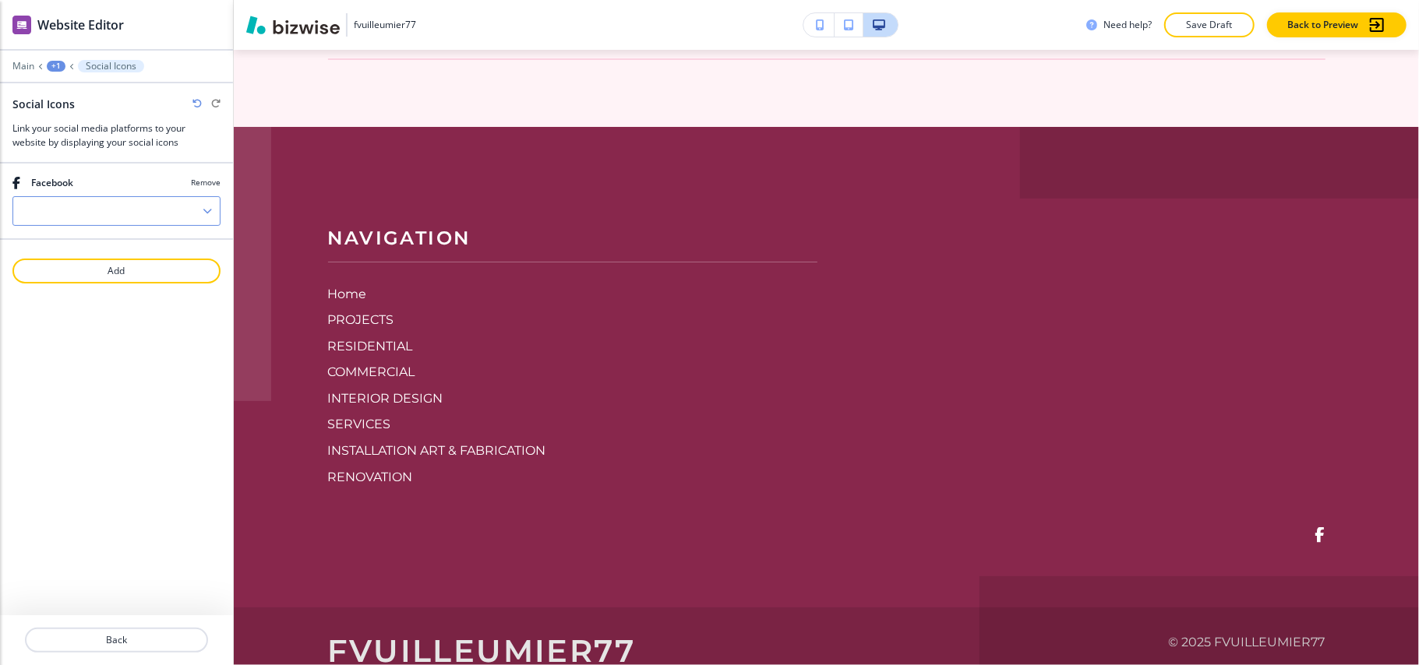
click at [65, 210] on input "Manual Input" at bounding box center [107, 211] width 189 height 26
paste input "https://www.facebook.com/StudioFernandaVuilleumier/"
type input "https://www.facebook.com/StudioFernandaVuilleumier/"
click at [86, 278] on p "Add" at bounding box center [116, 271] width 205 height 14
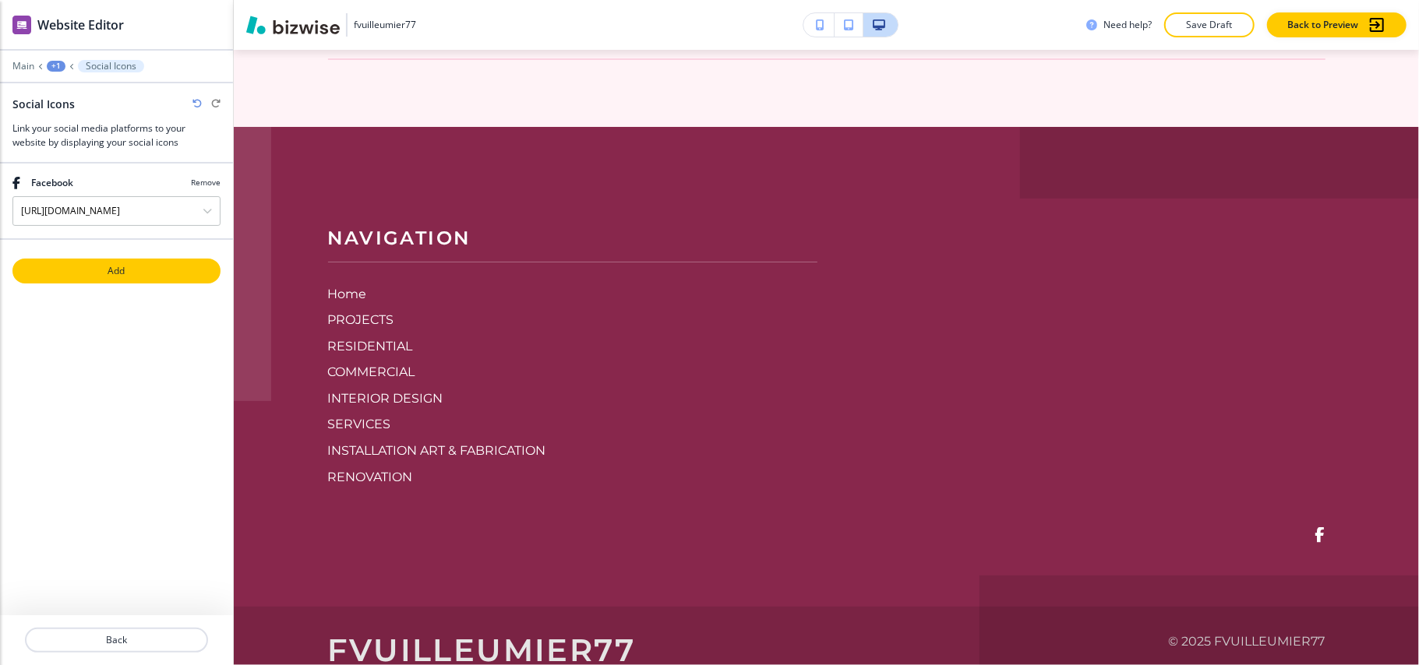
scroll to position [0, 0]
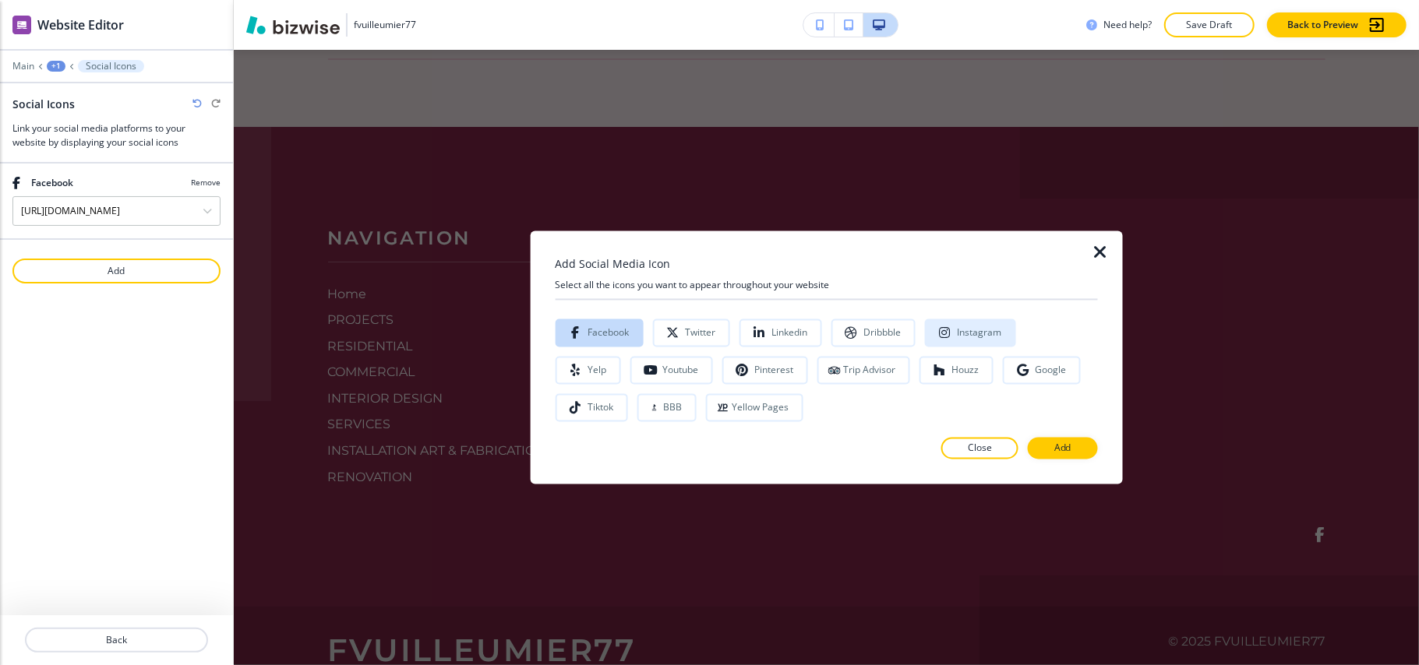
click at [949, 335] on div "Instagram" at bounding box center [969, 333] width 63 height 12
click at [1077, 446] on button "Add" at bounding box center [1062, 449] width 70 height 22
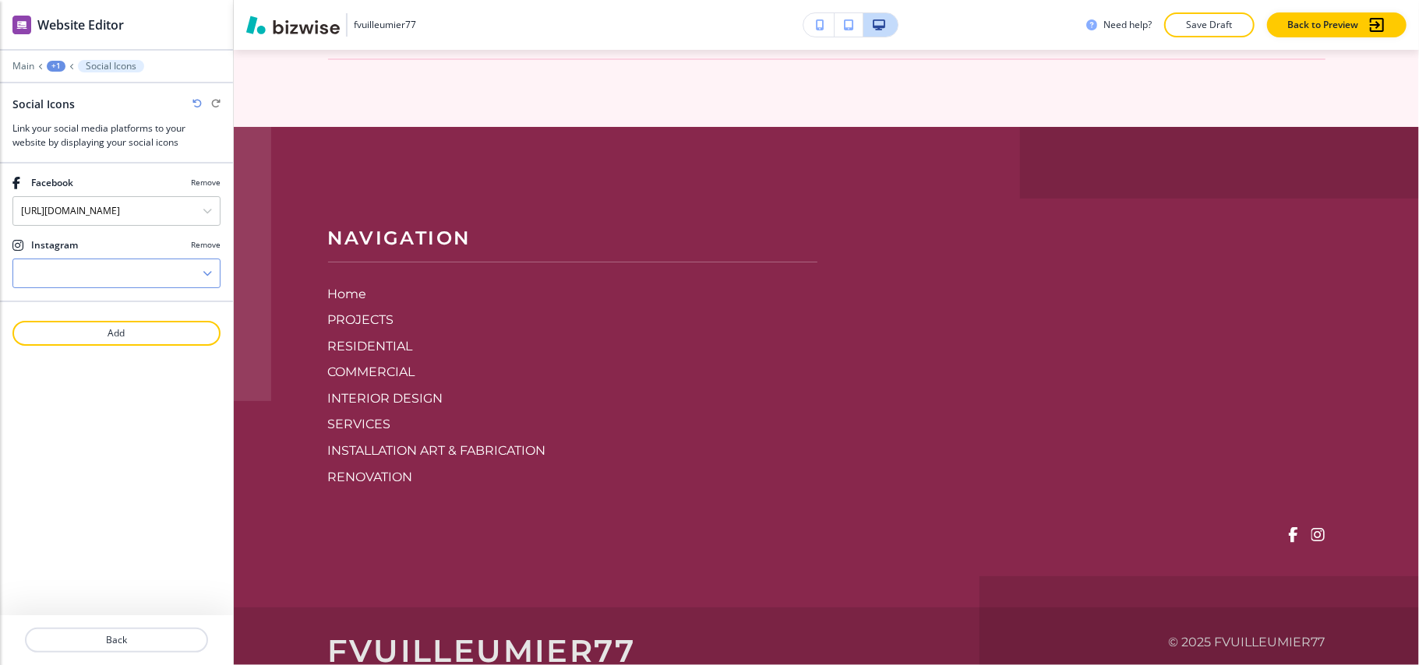
click at [72, 274] on input "Manual Input" at bounding box center [107, 273] width 189 height 26
paste input "https://www.instagram.com/studio_fv/"
type input "https://www.instagram.com/studio_fv/"
click at [91, 340] on p "Add" at bounding box center [116, 333] width 205 height 14
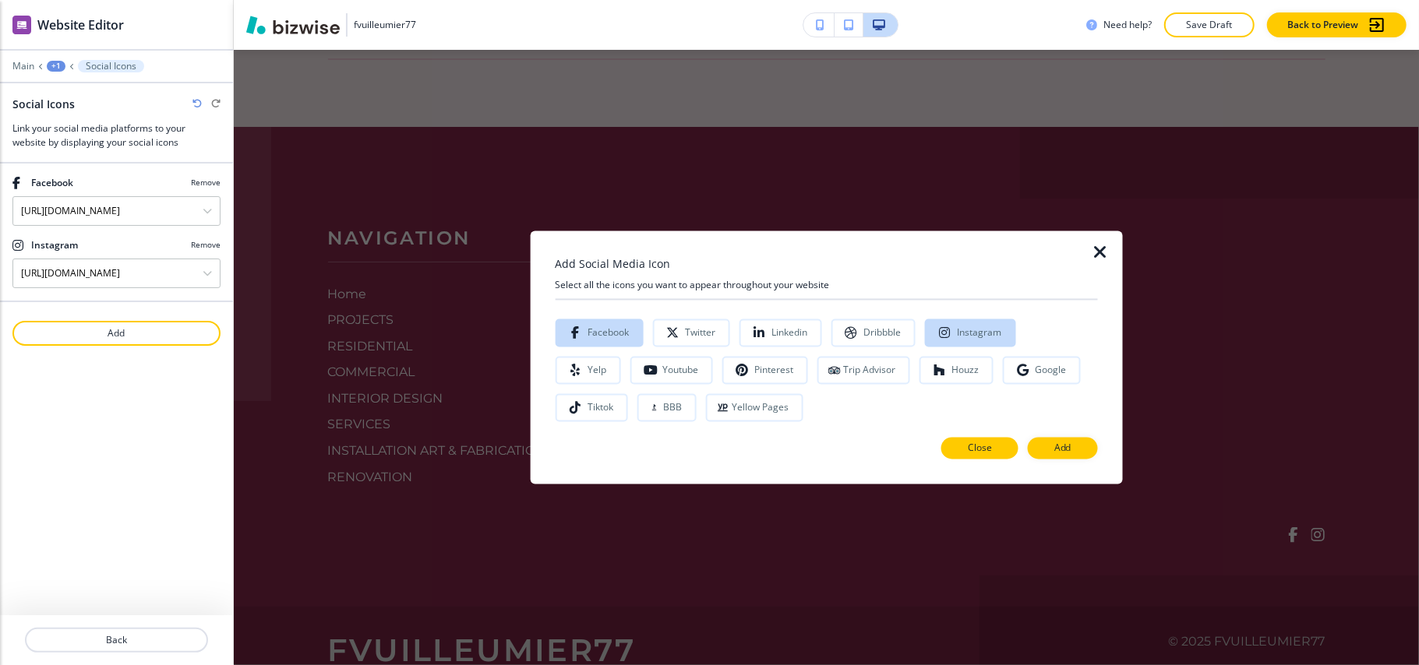
click at [985, 447] on p "Close" at bounding box center [979, 449] width 24 height 14
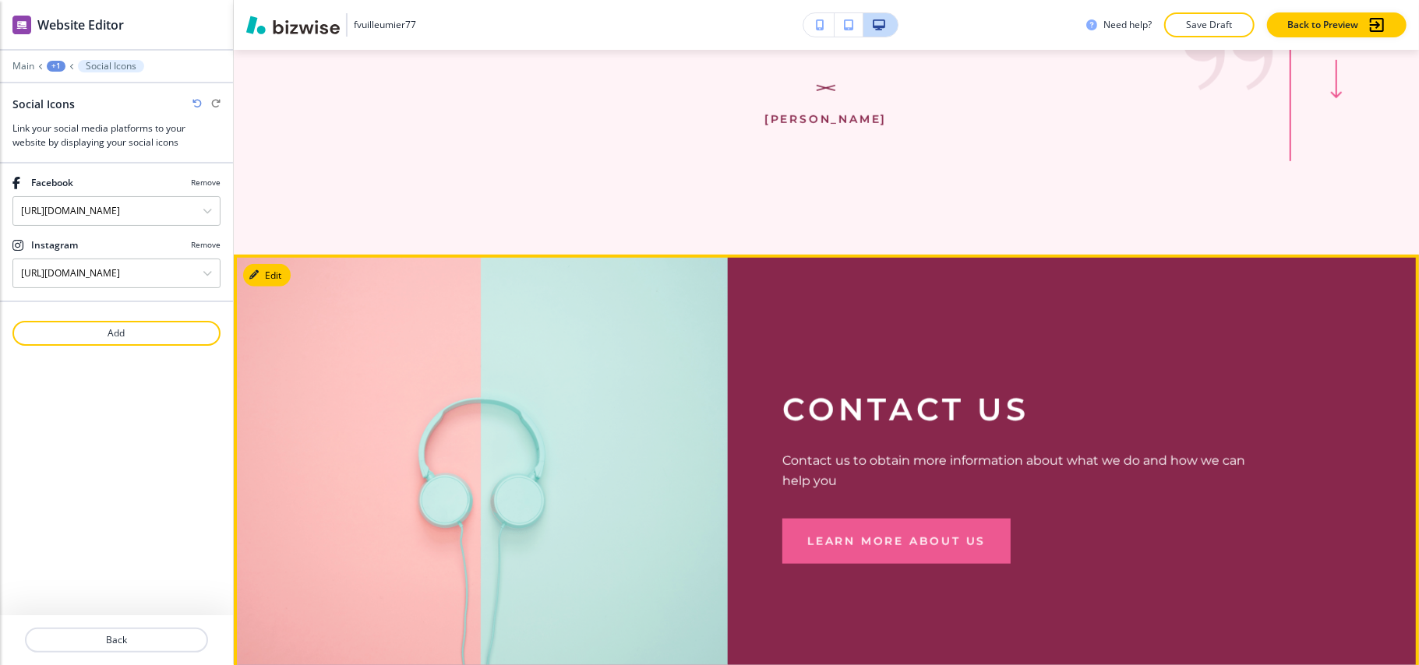
scroll to position [4615, 0]
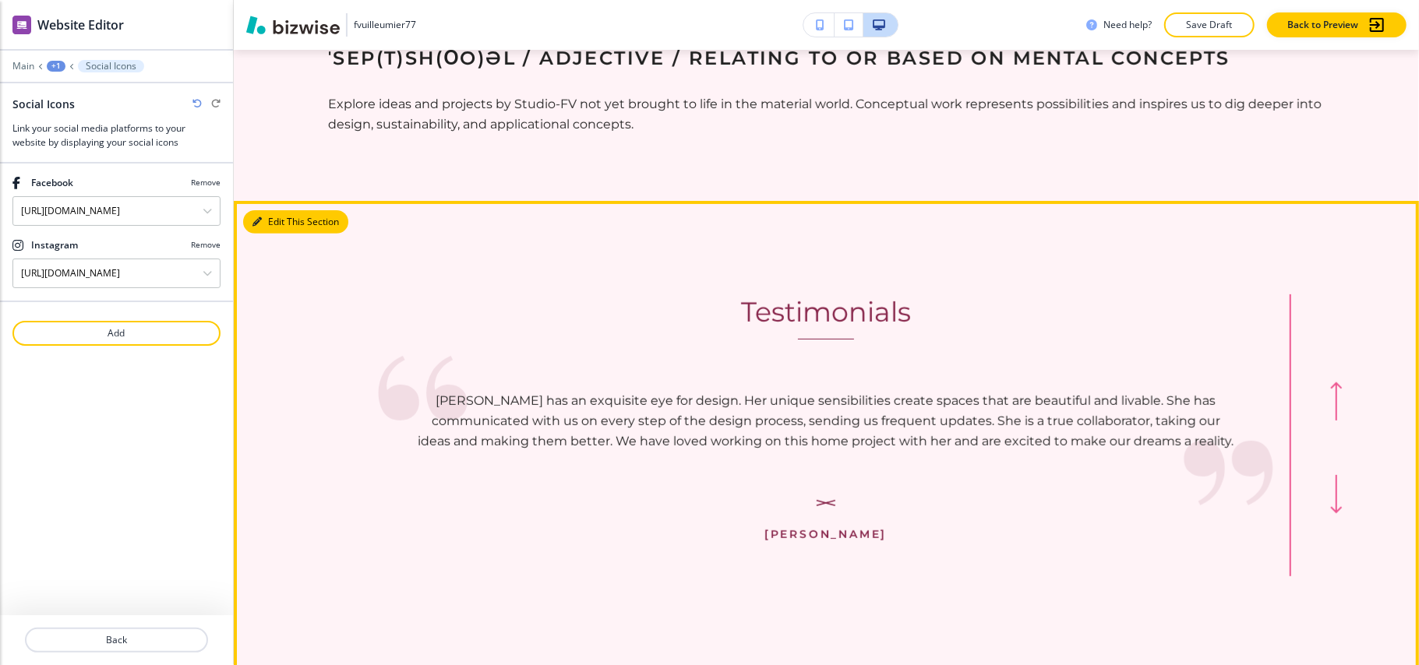
click at [284, 213] on button "Edit This Section" at bounding box center [295, 221] width 105 height 23
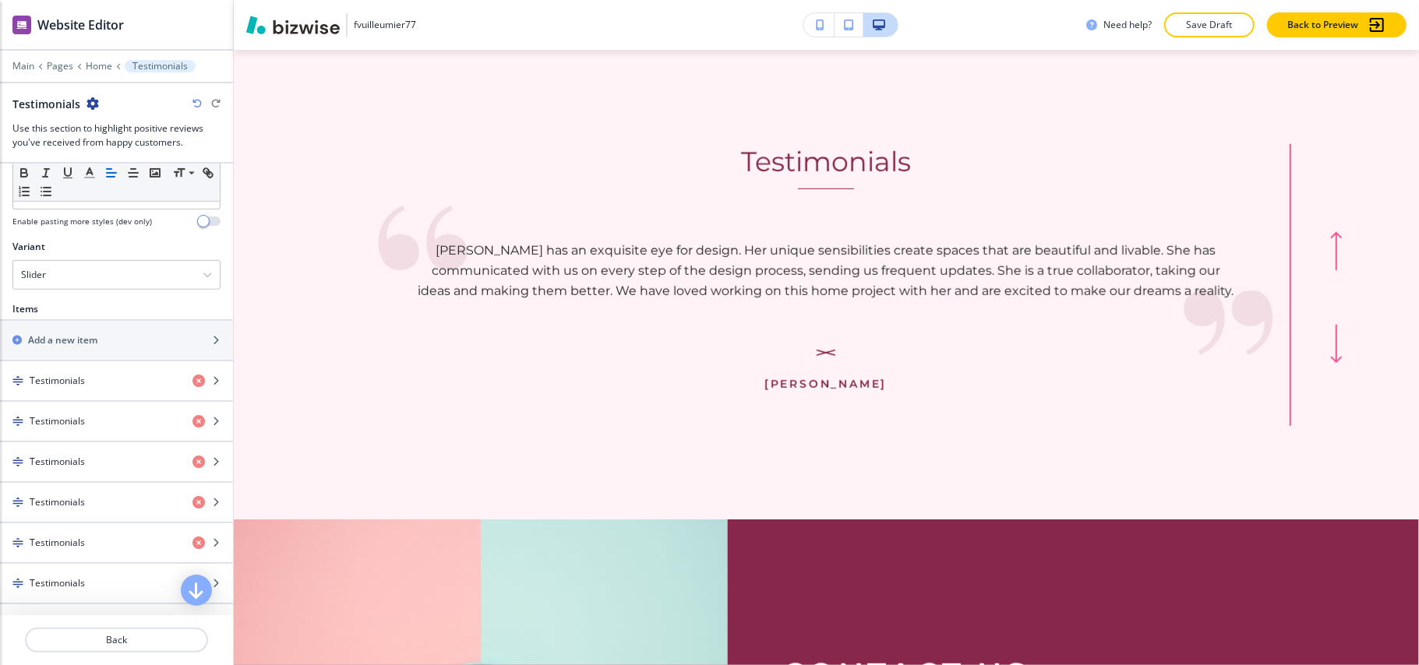
scroll to position [636, 0]
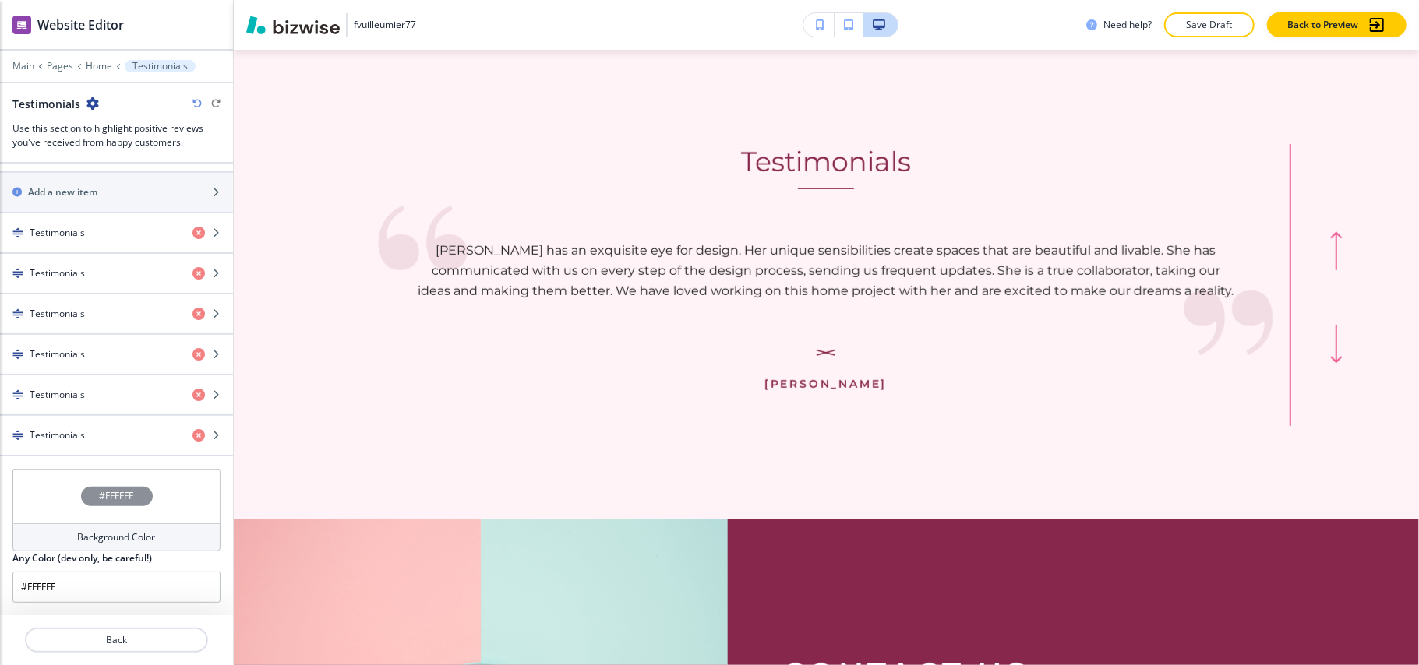
click at [44, 530] on div "Background Color" at bounding box center [116, 537] width 208 height 28
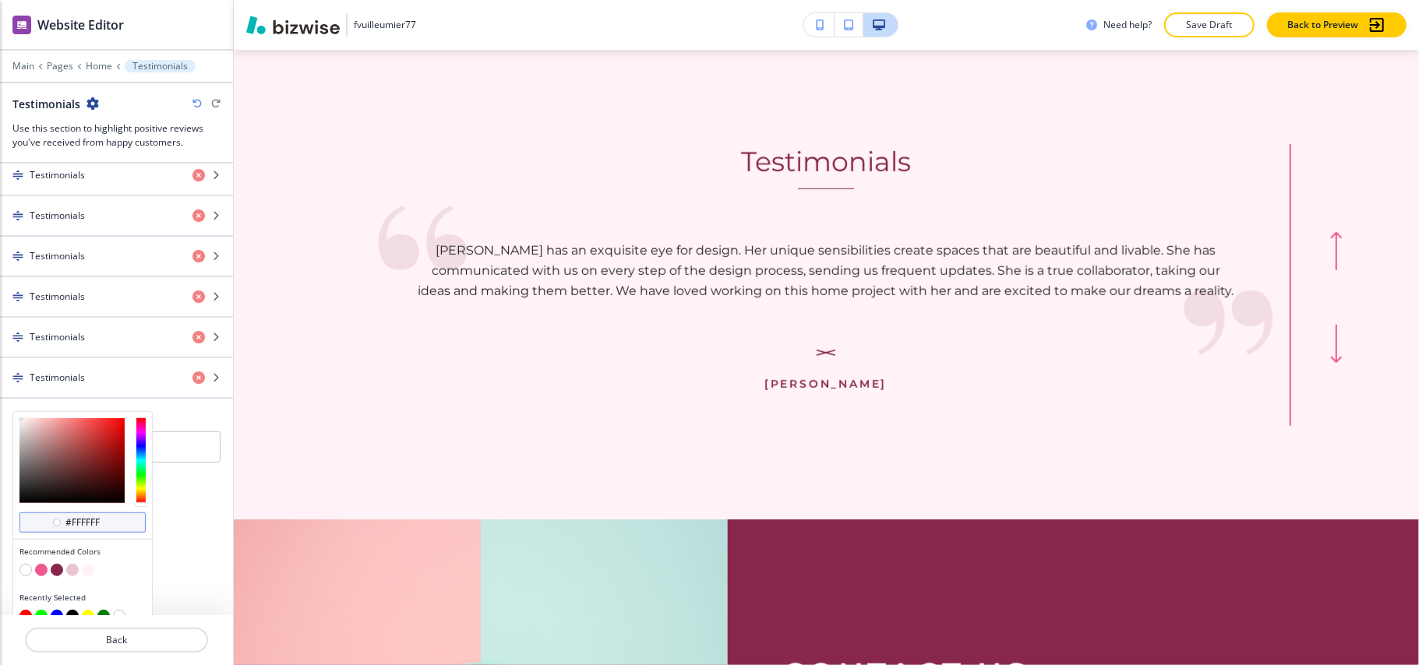
scroll to position [711, 0]
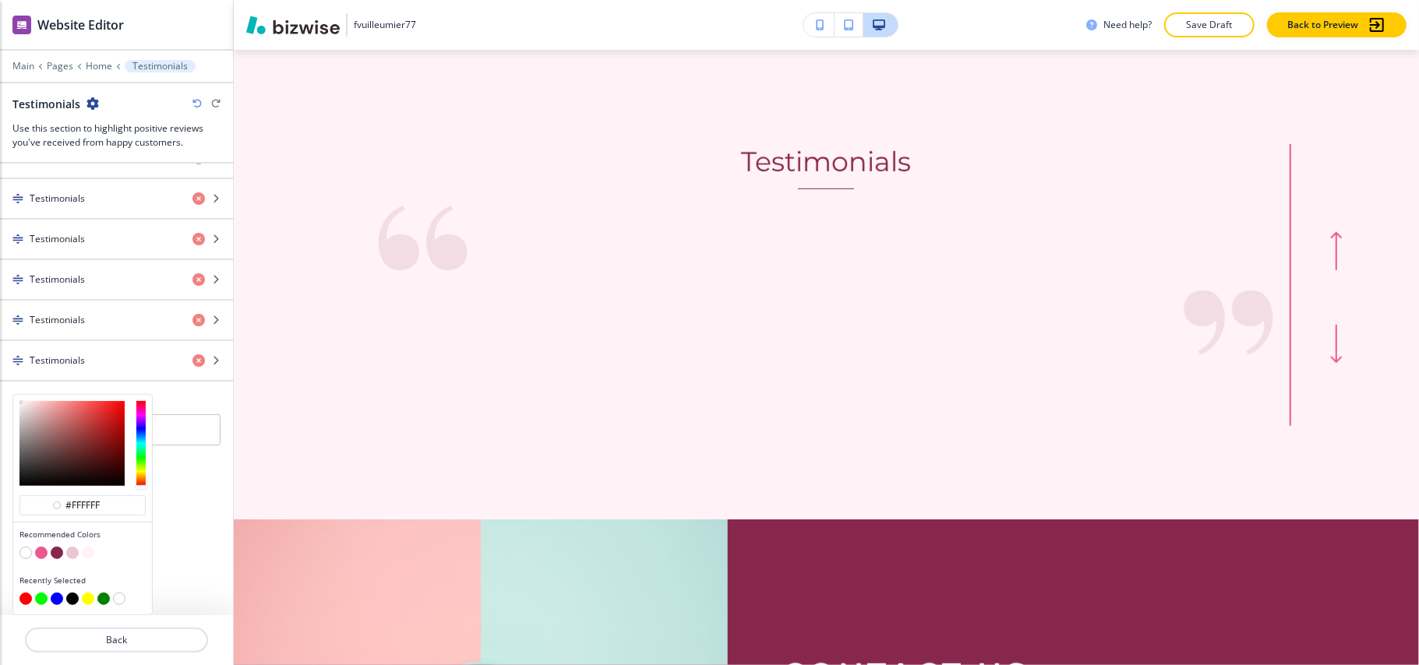
click at [44, 555] on button "button" at bounding box center [41, 553] width 12 height 12
type input "#ED5891"
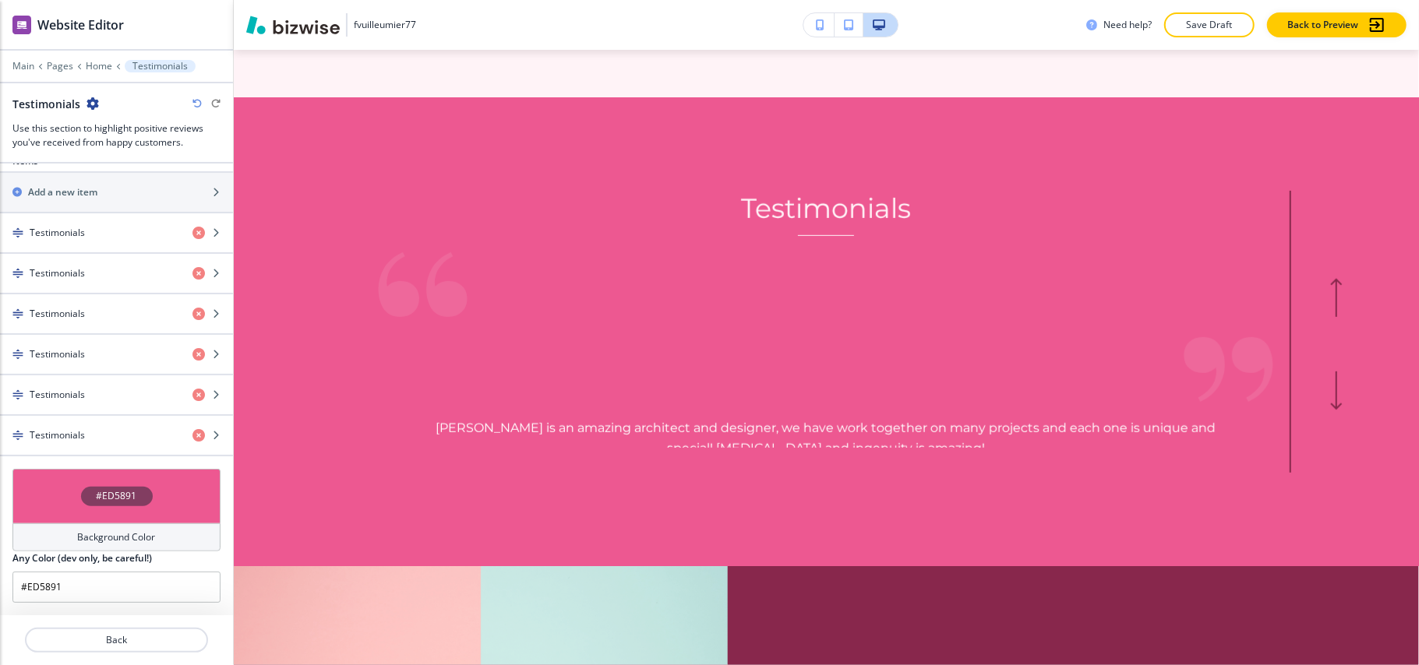
scroll to position [4813, 0]
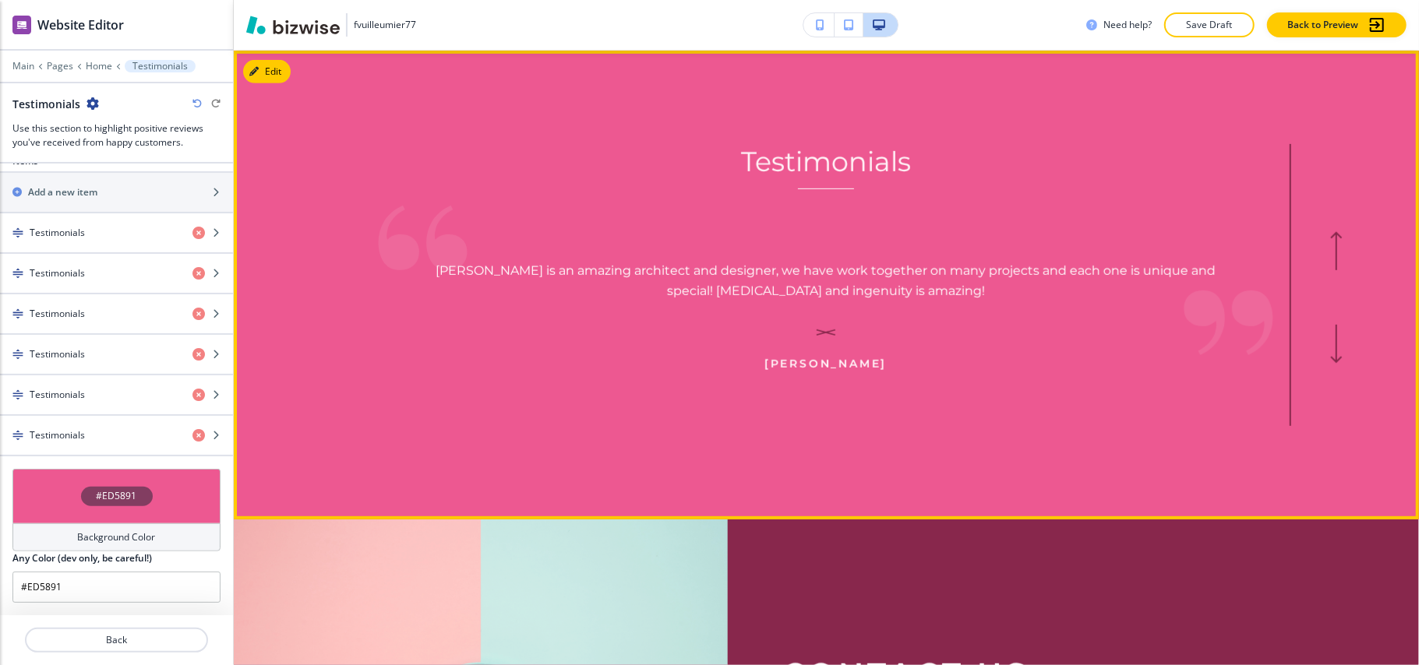
drag, startPoint x: 793, startPoint y: 222, endPoint x: 997, endPoint y: 218, distance: 204.1
click at [997, 218] on div "Testimonials We are working remote with Fernanda, via Skype, whatsapp and e-mai…" at bounding box center [825, 285] width 929 height 282
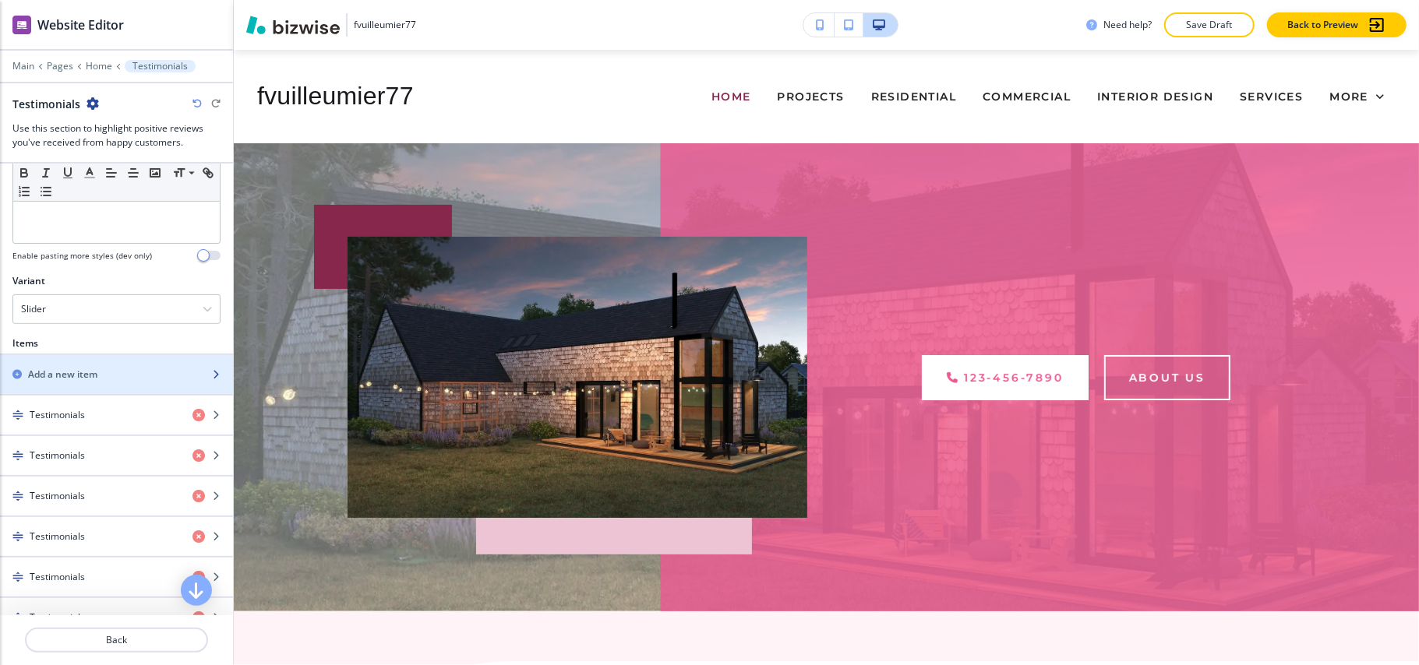
scroll to position [325, 0]
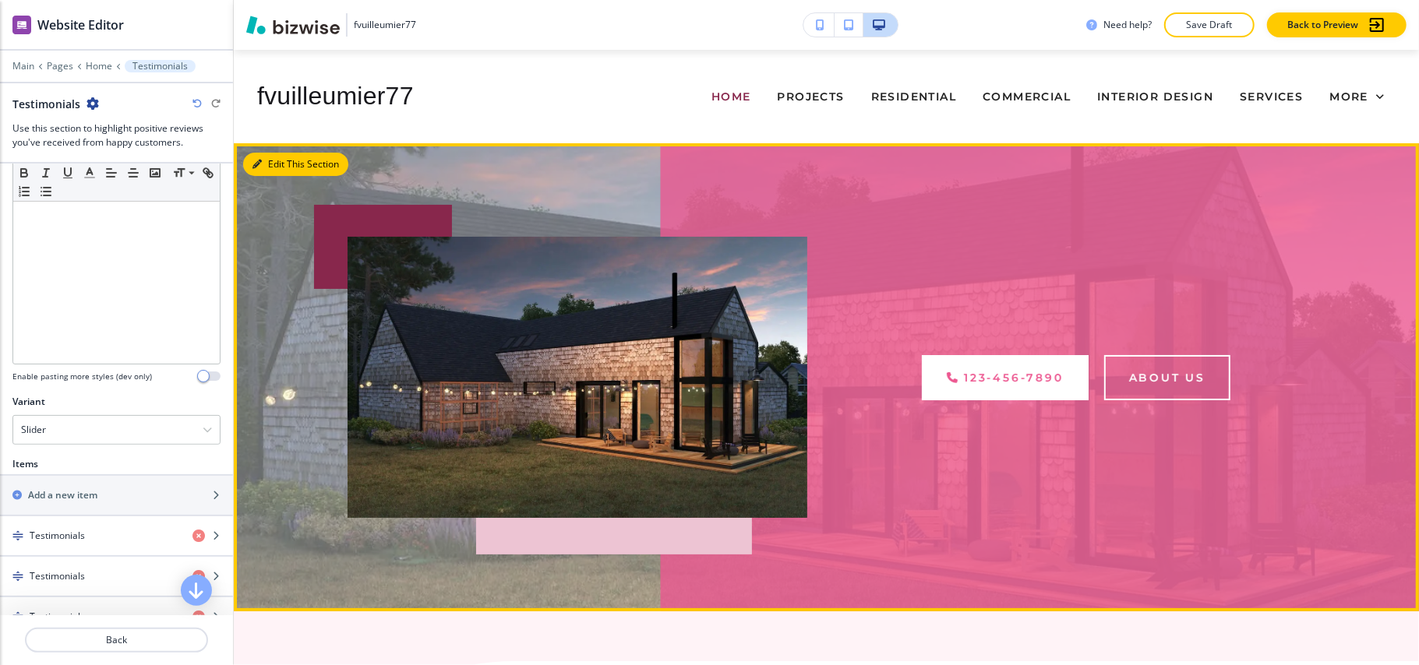
click at [262, 165] on button "Edit This Section" at bounding box center [295, 164] width 105 height 23
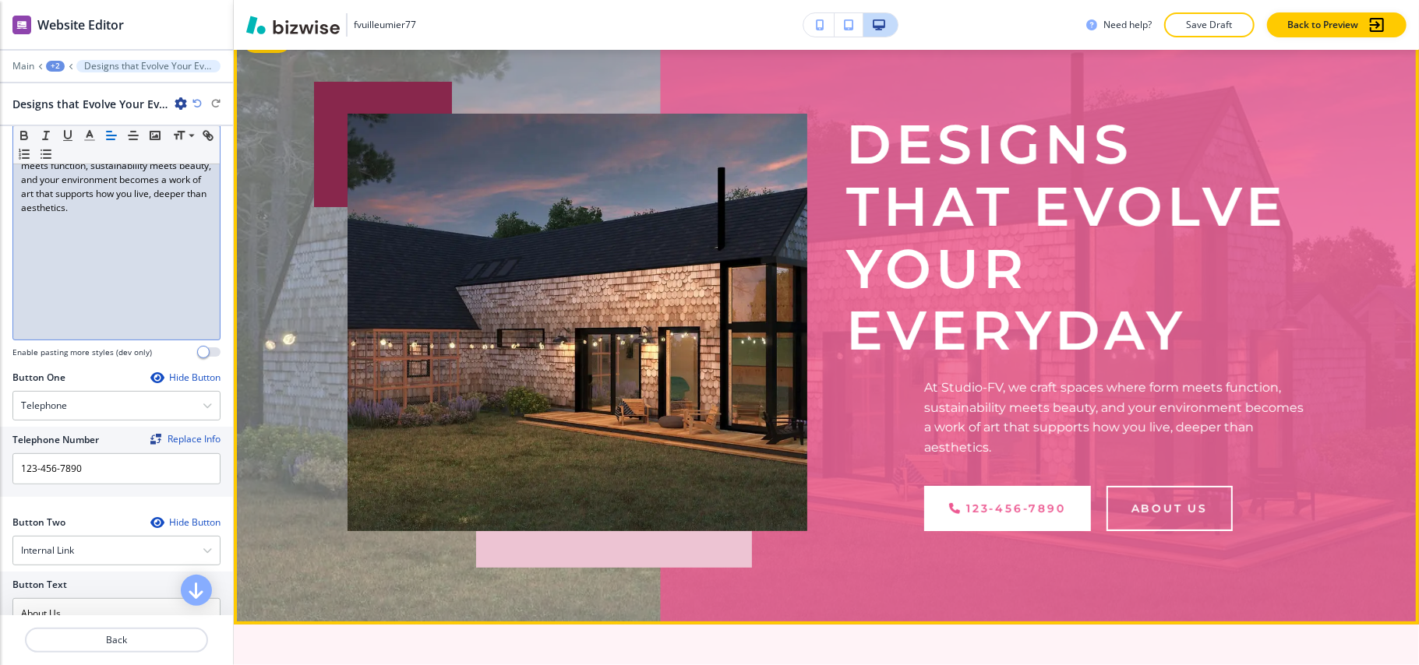
scroll to position [0, 0]
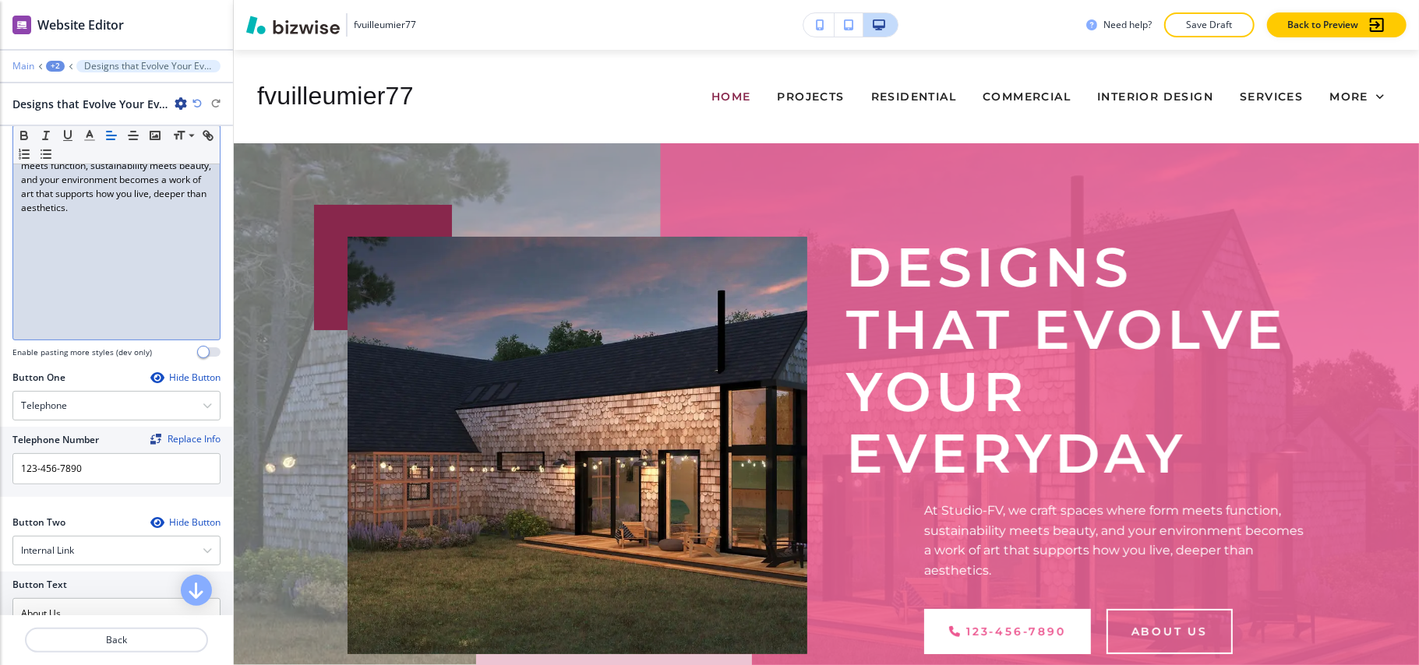
click at [22, 66] on p "Main" at bounding box center [23, 66] width 22 height 11
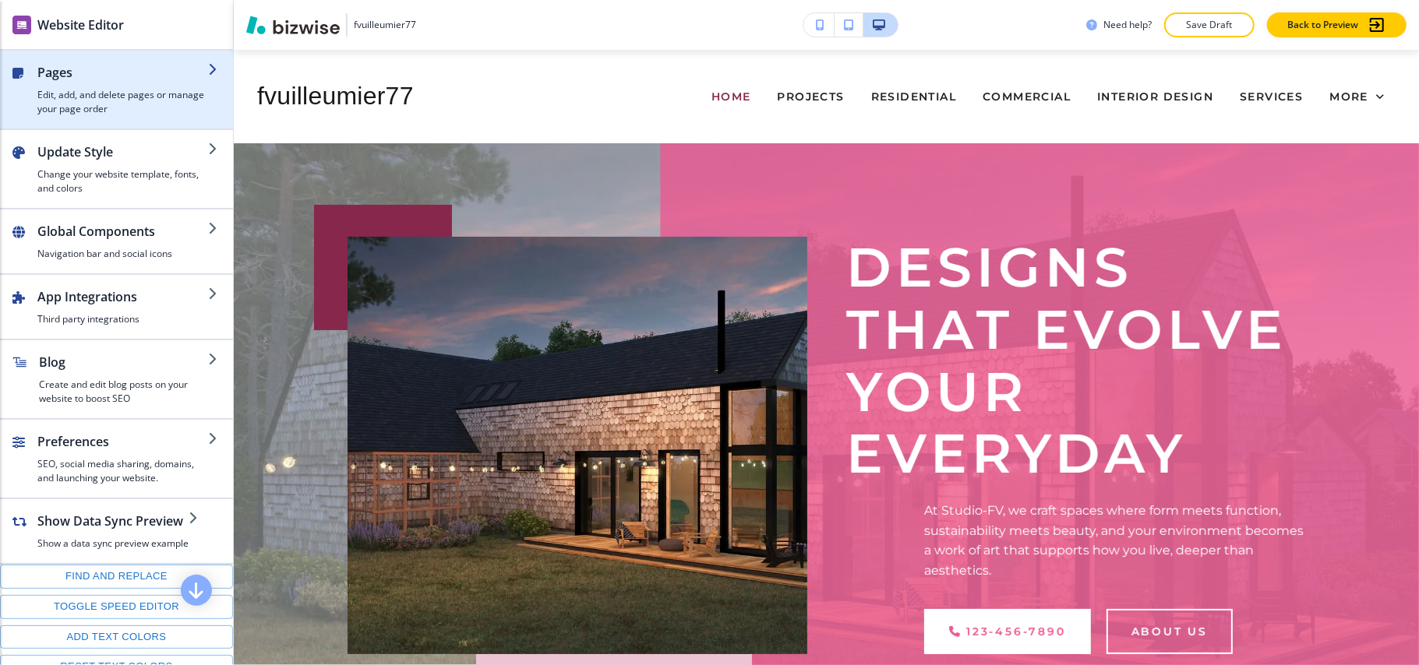
click at [101, 104] on h4 "Edit, add, and delete pages or manage your page order" at bounding box center [122, 102] width 171 height 28
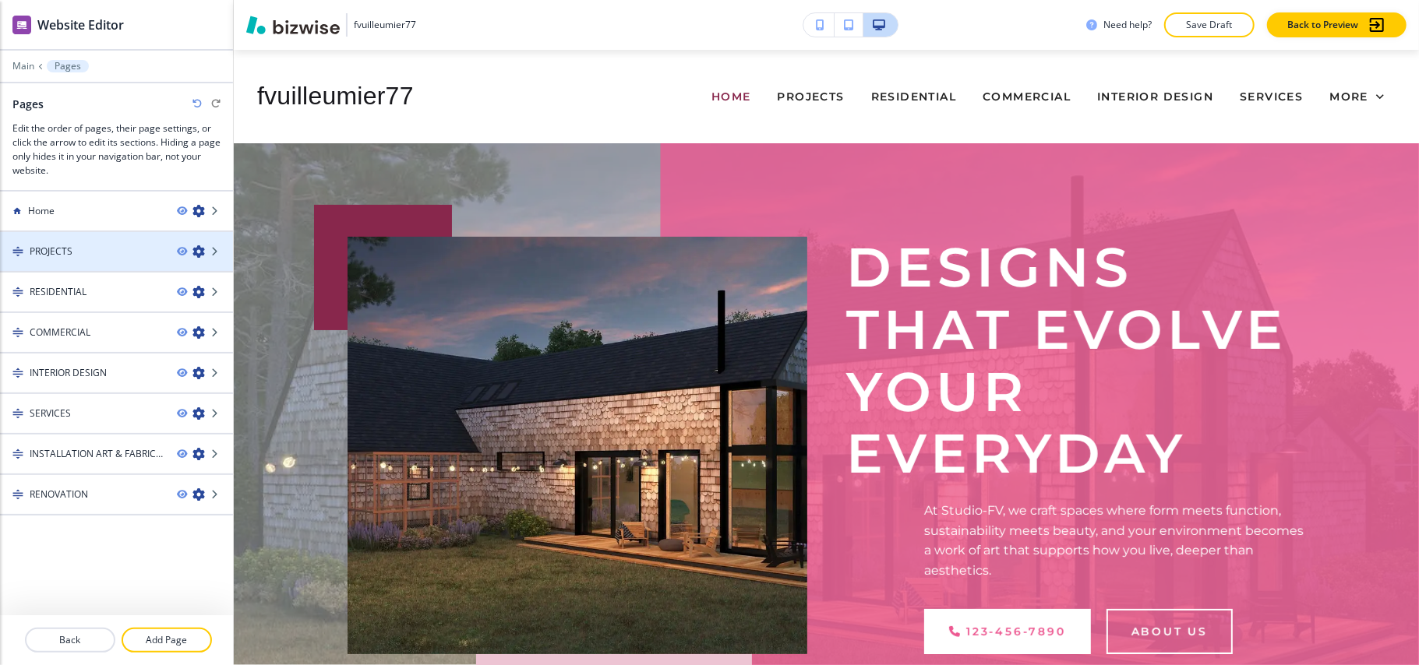
click at [199, 253] on icon "button" at bounding box center [198, 251] width 12 height 12
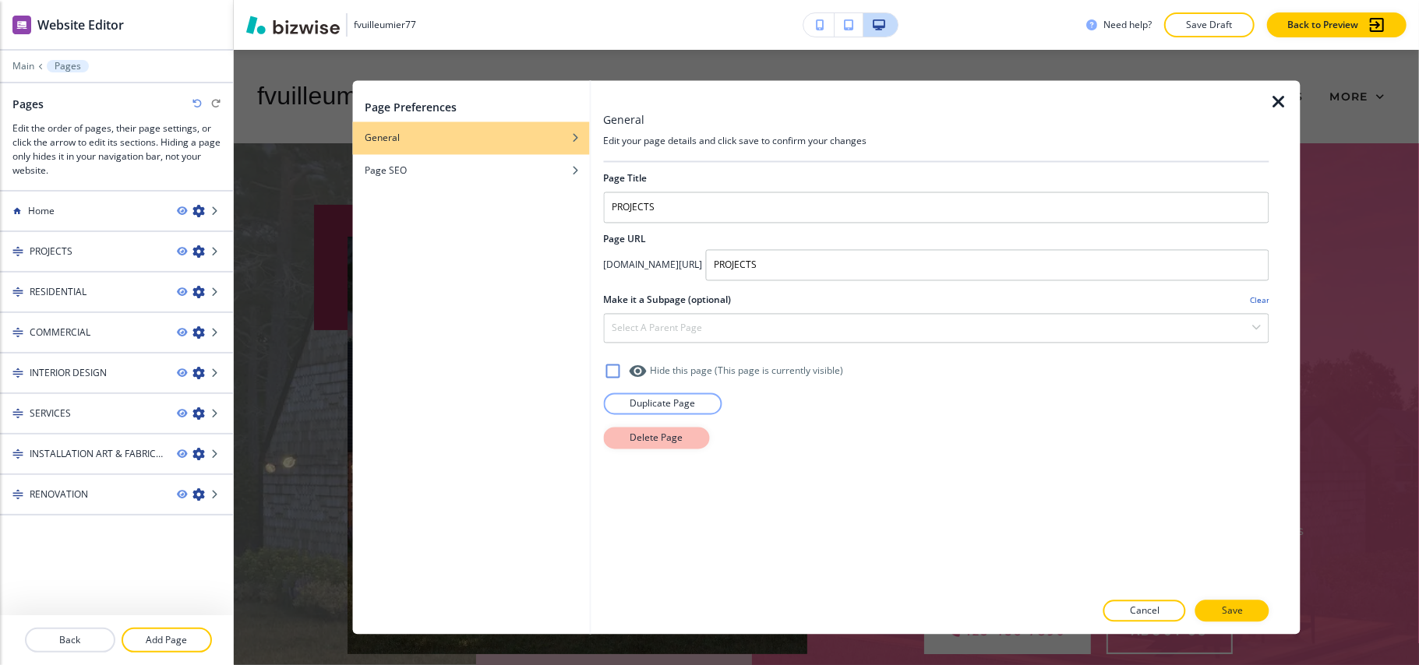
click at [633, 438] on p "Delete Page" at bounding box center [655, 439] width 53 height 14
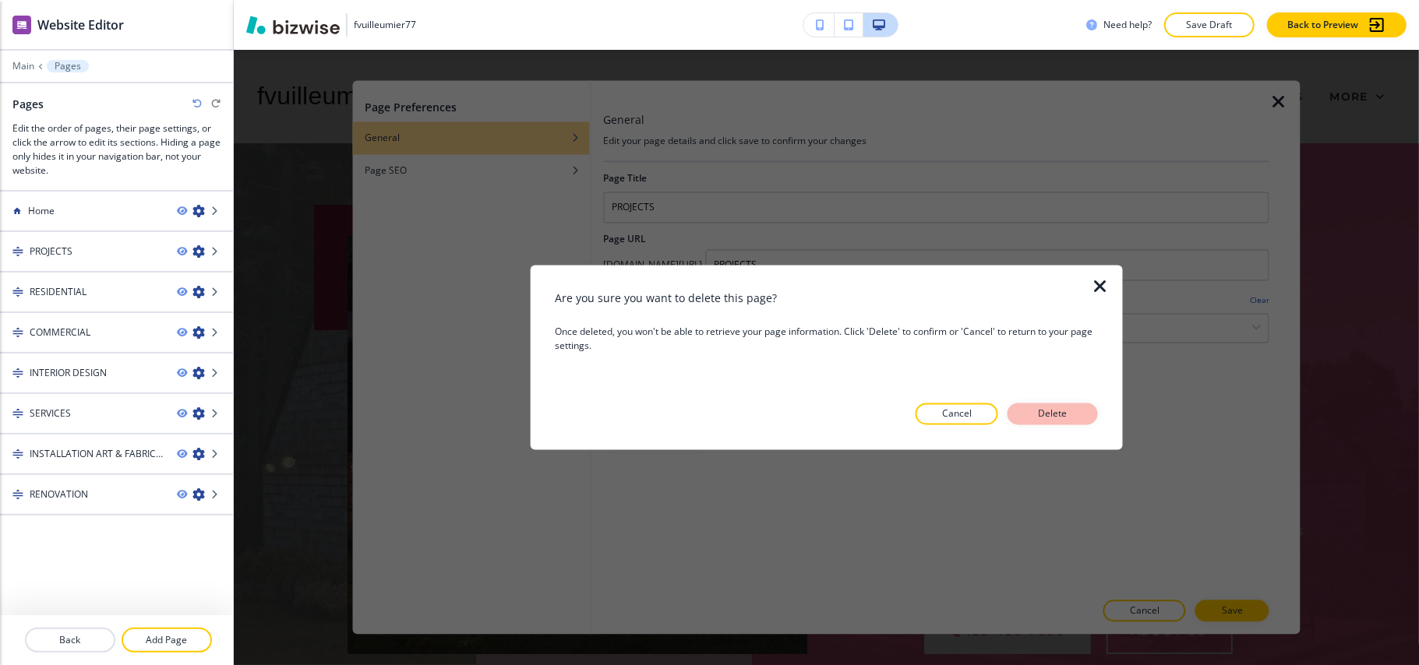
click at [1038, 411] on p "Delete" at bounding box center [1052, 414] width 37 height 14
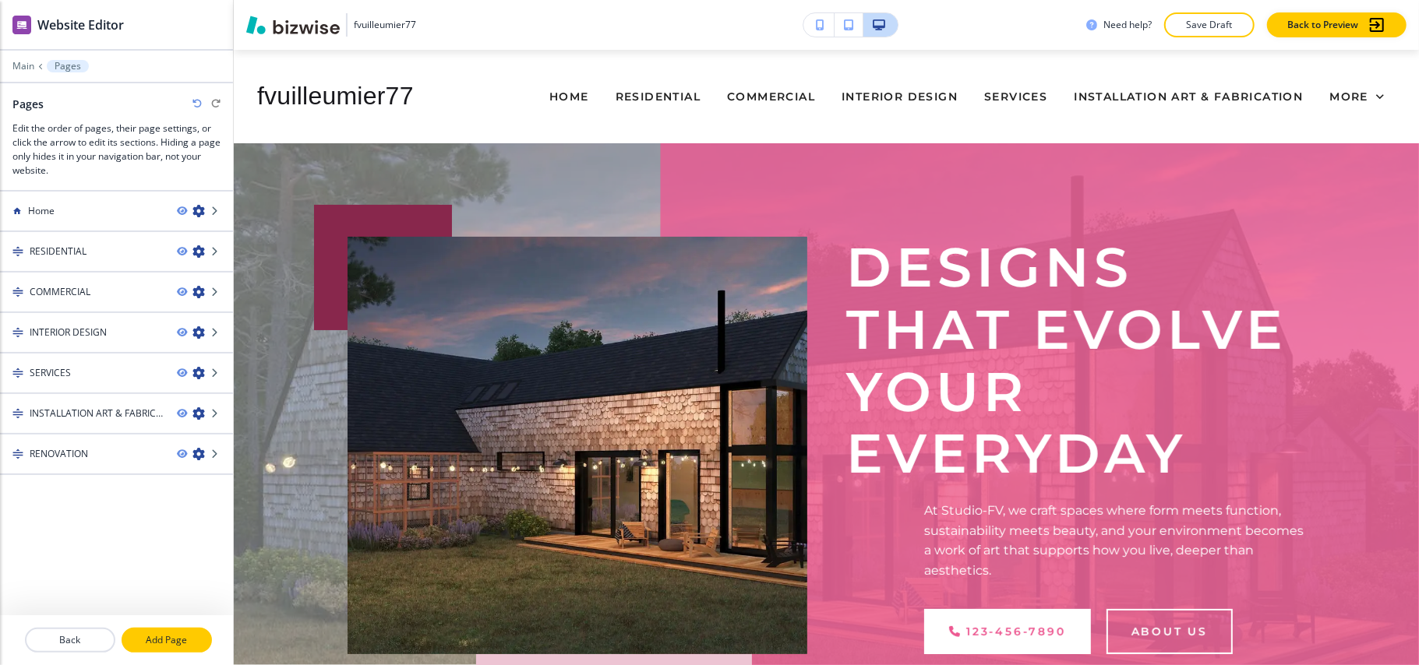
click at [192, 640] on p "Add Page" at bounding box center [166, 640] width 87 height 14
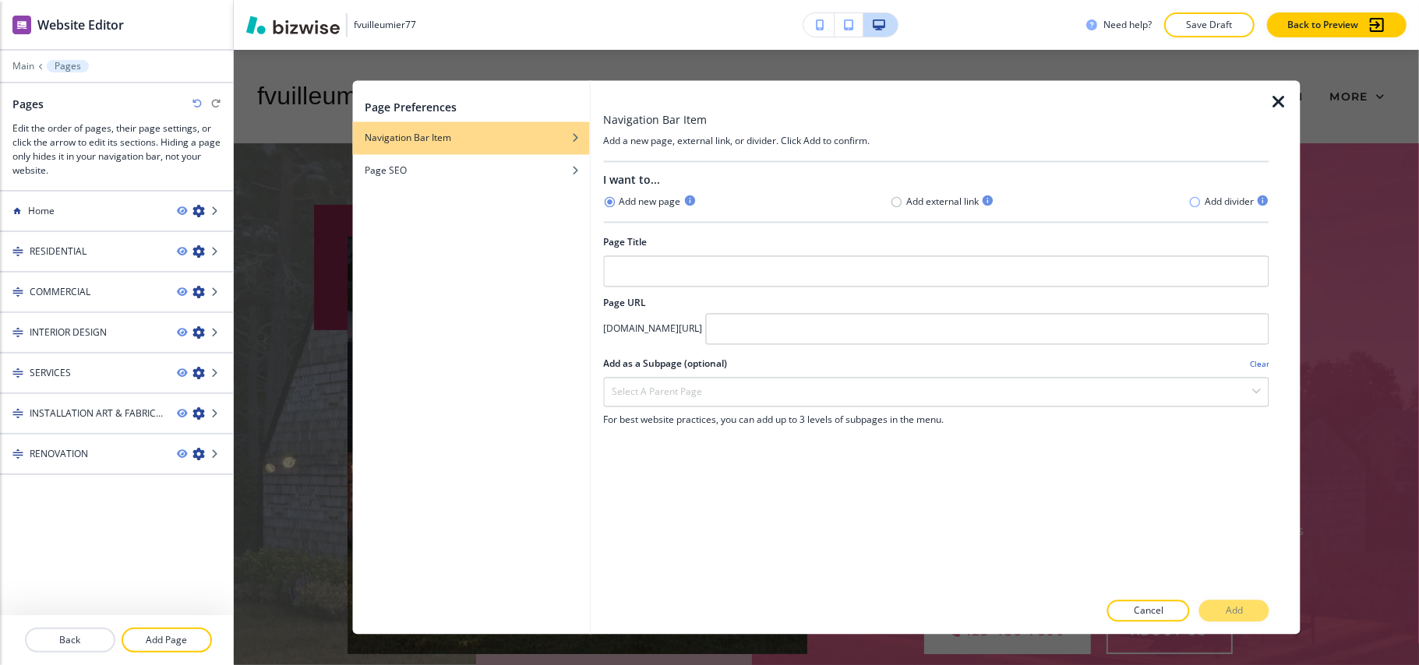
click at [1190, 203] on icon "button" at bounding box center [1195, 201] width 10 height 10
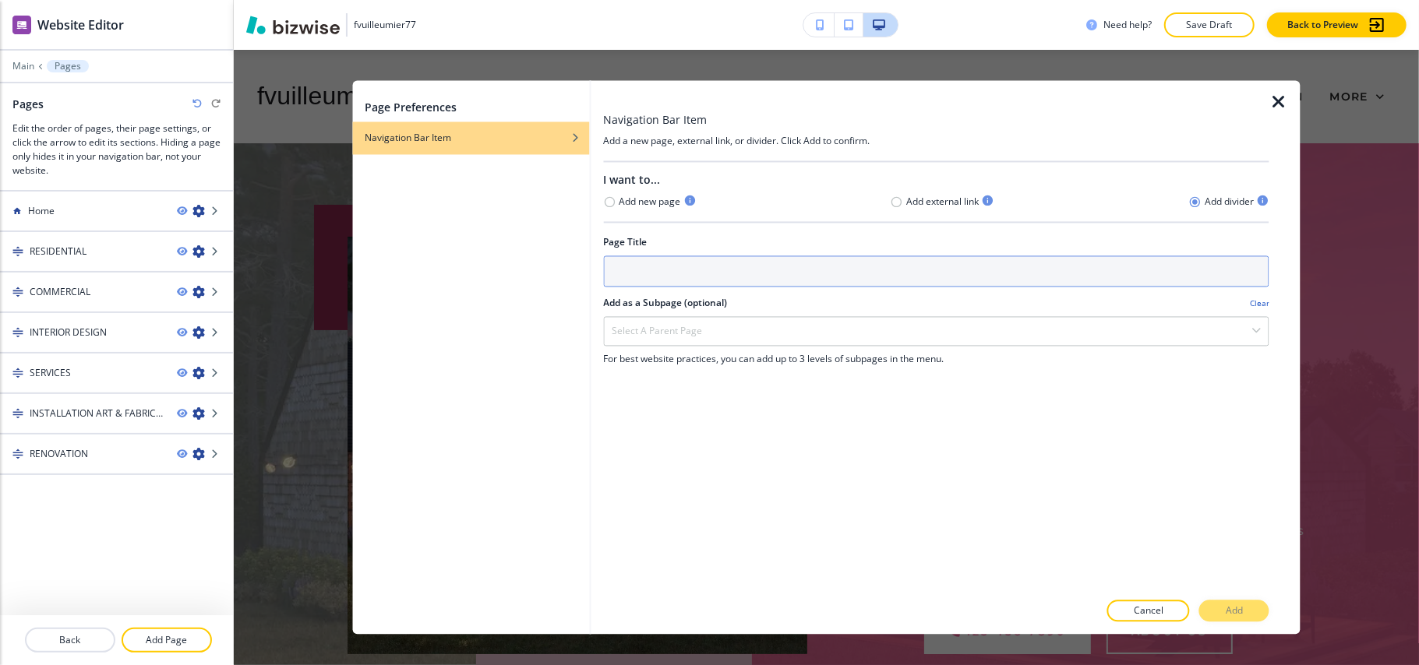
click at [738, 277] on input "text" at bounding box center [936, 271] width 666 height 31
type input "PROJECTS"
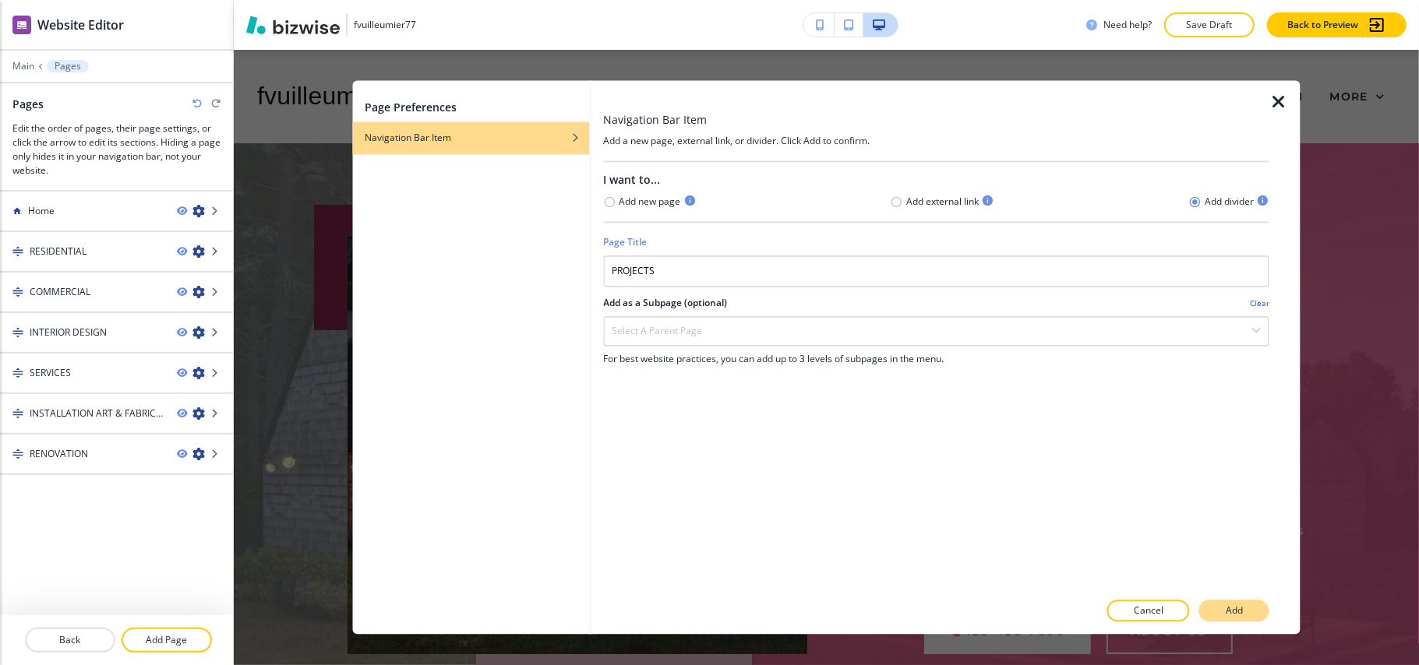
click at [1225, 611] on p "Add" at bounding box center [1233, 611] width 17 height 14
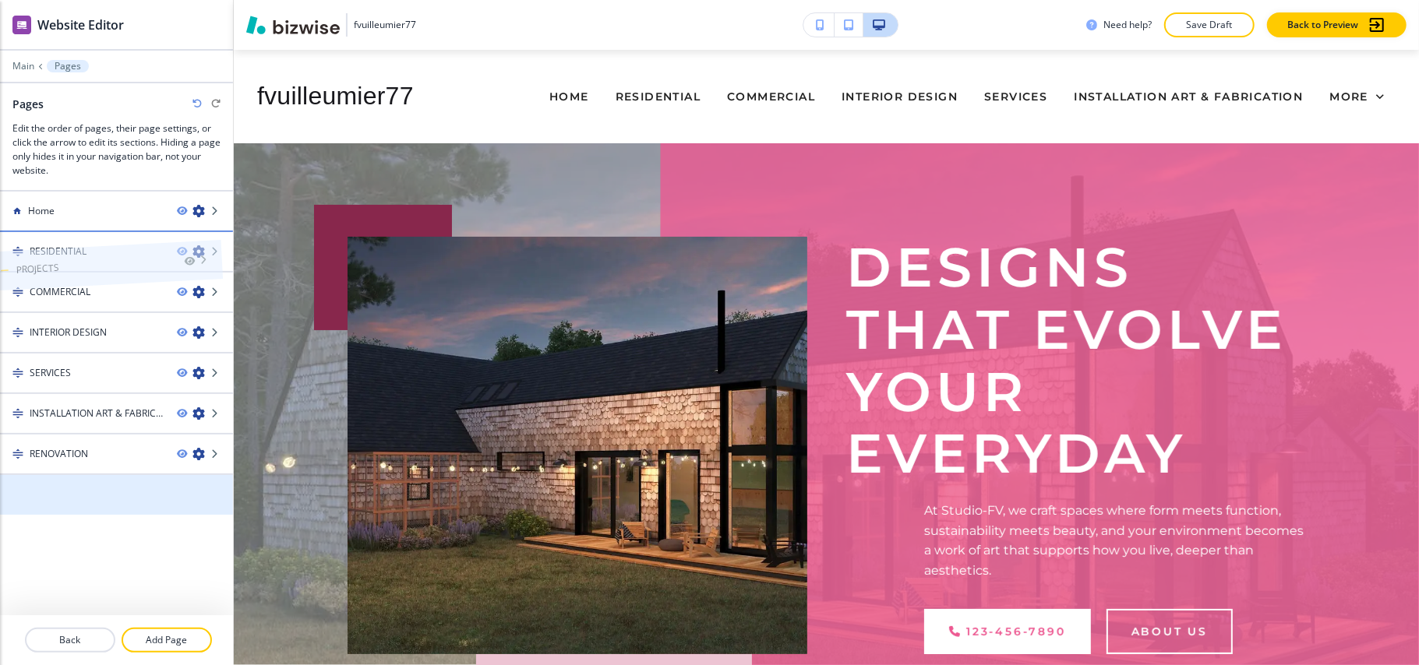
drag, startPoint x: 93, startPoint y: 452, endPoint x: 87, endPoint y: 244, distance: 208.1
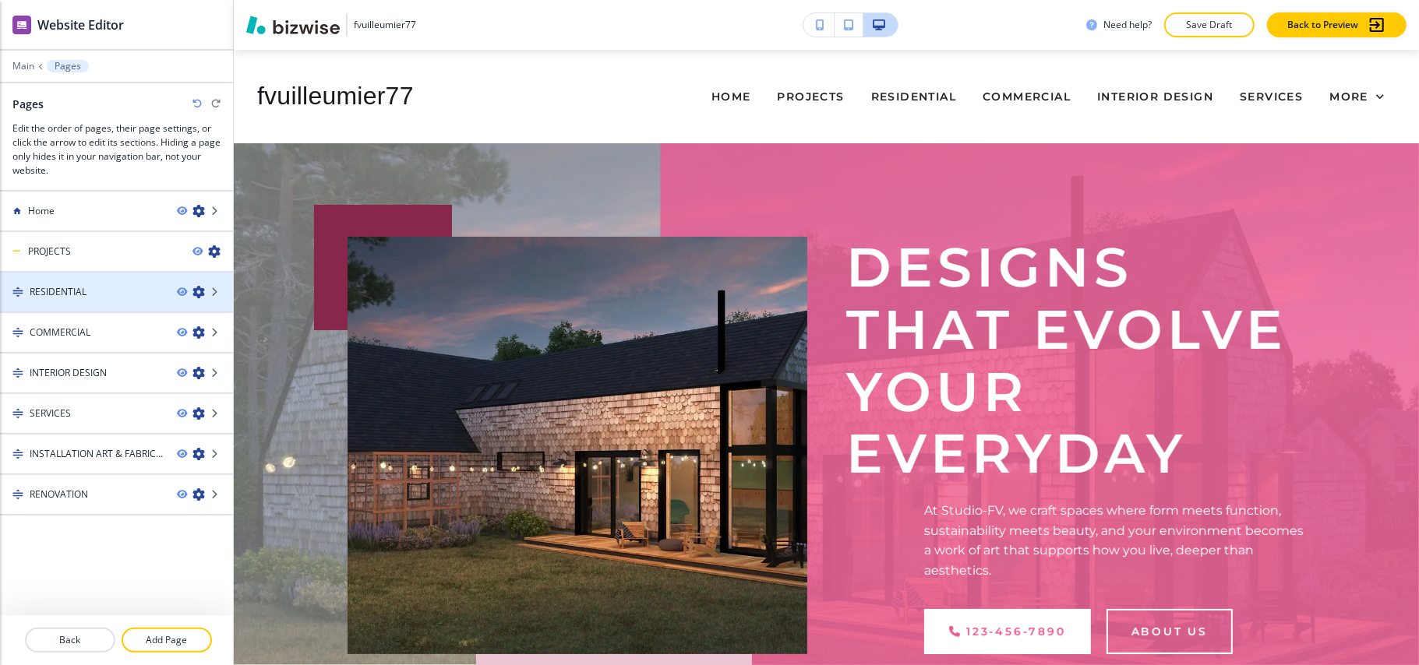
click at [199, 296] on icon "button" at bounding box center [198, 292] width 12 height 12
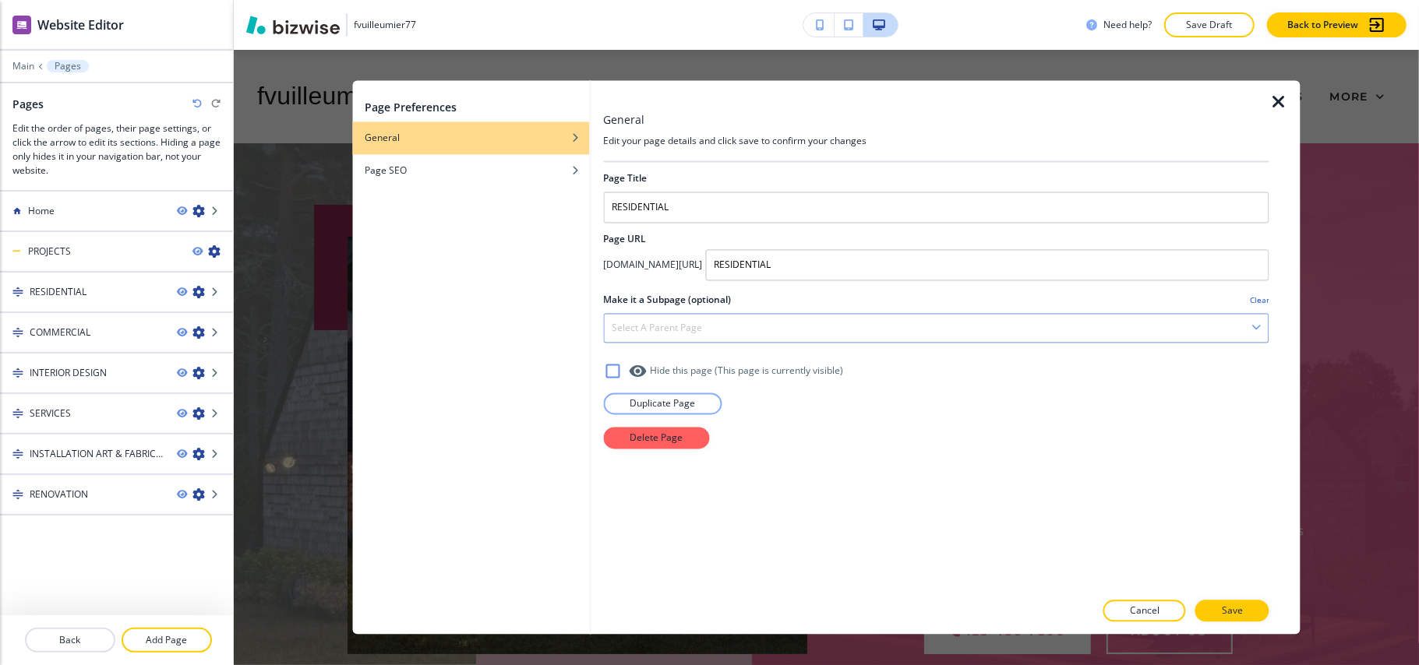
click at [739, 325] on div "Select a parent page" at bounding box center [936, 329] width 664 height 28
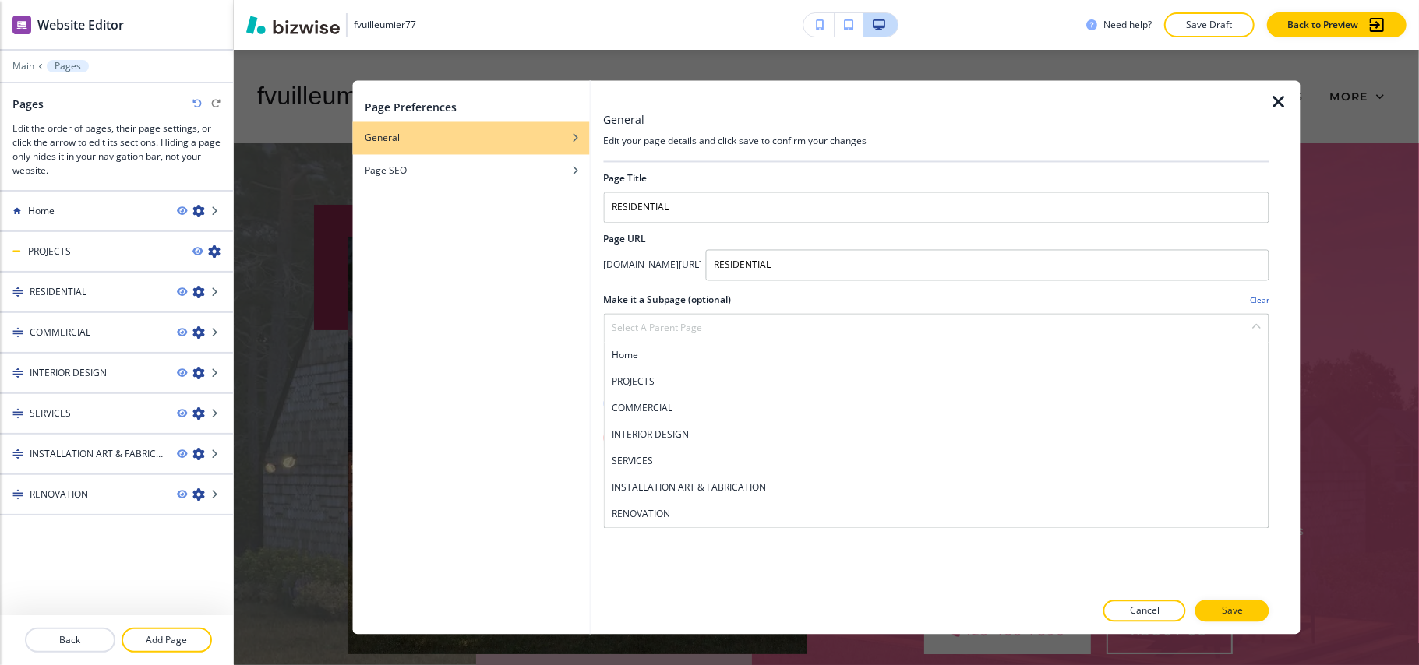
drag, startPoint x: 690, startPoint y: 385, endPoint x: 729, endPoint y: 394, distance: 40.1
click at [693, 385] on h4 "PROJECTS" at bounding box center [936, 382] width 649 height 14
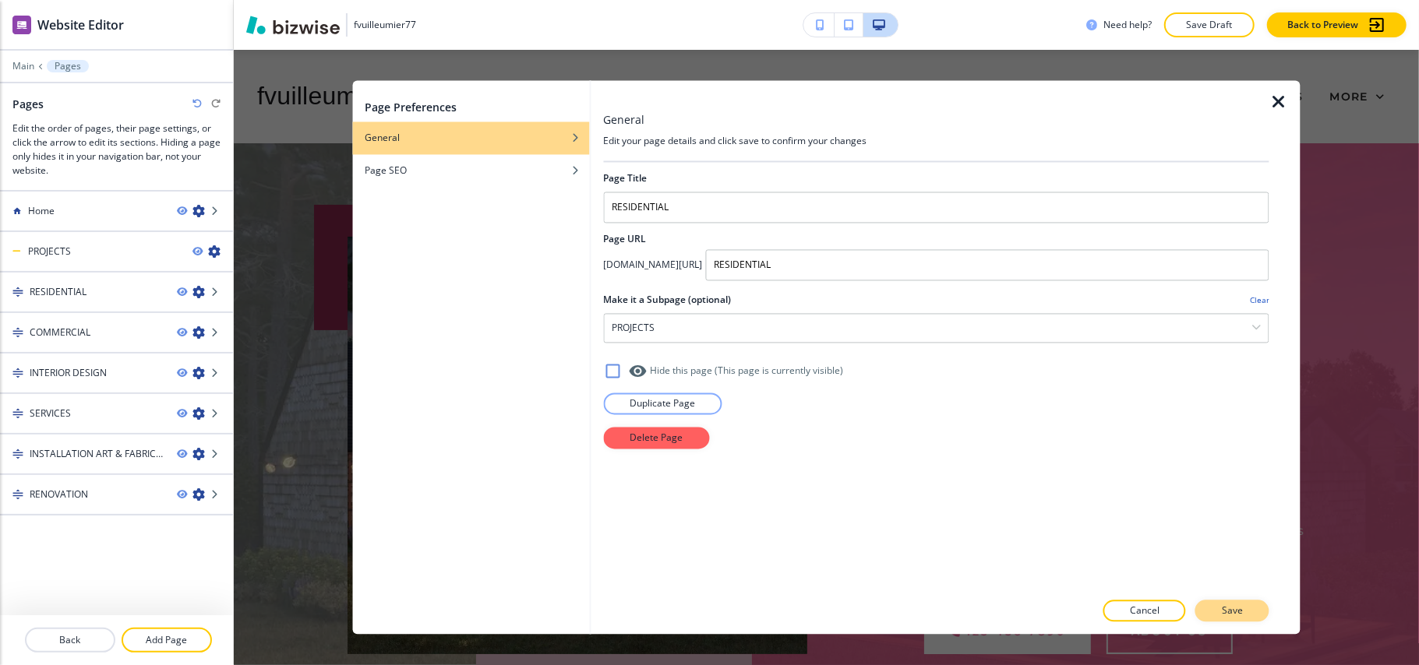
click at [1226, 604] on p "Save" at bounding box center [1231, 611] width 21 height 14
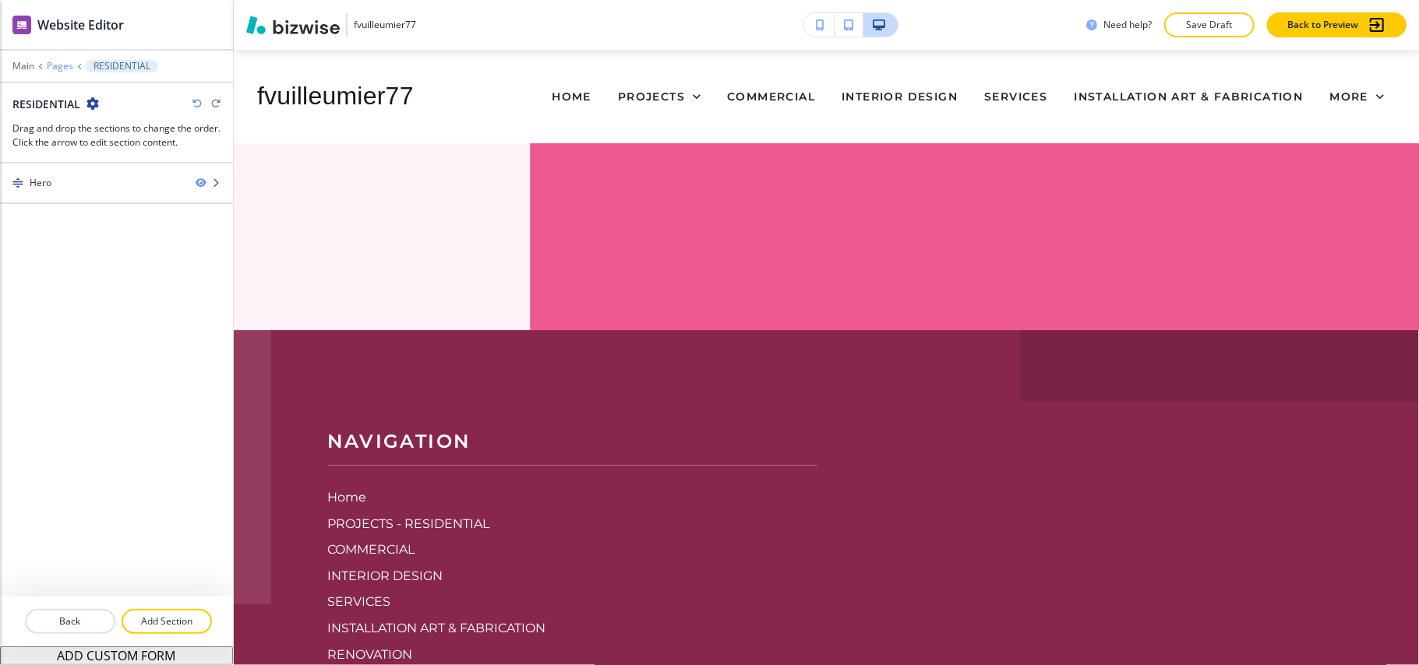
click at [64, 64] on p "Pages" at bounding box center [60, 66] width 26 height 11
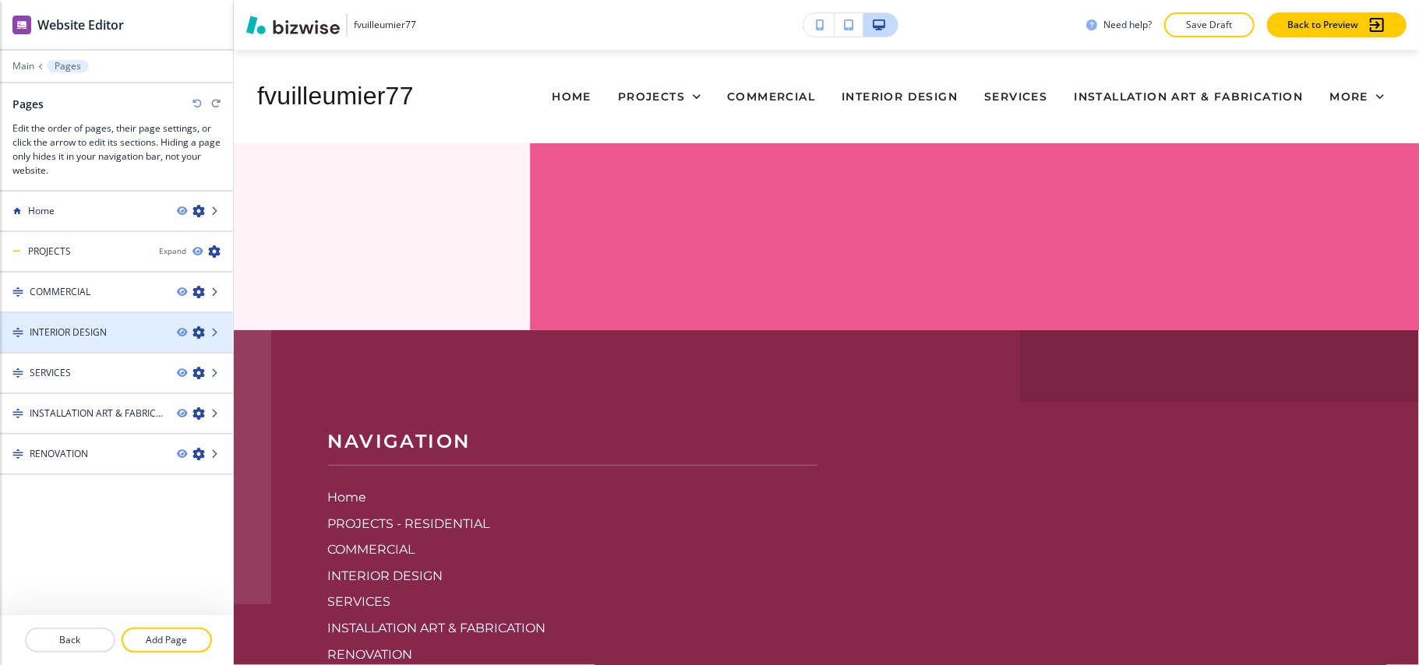
click at [197, 332] on icon "button" at bounding box center [198, 332] width 12 height 12
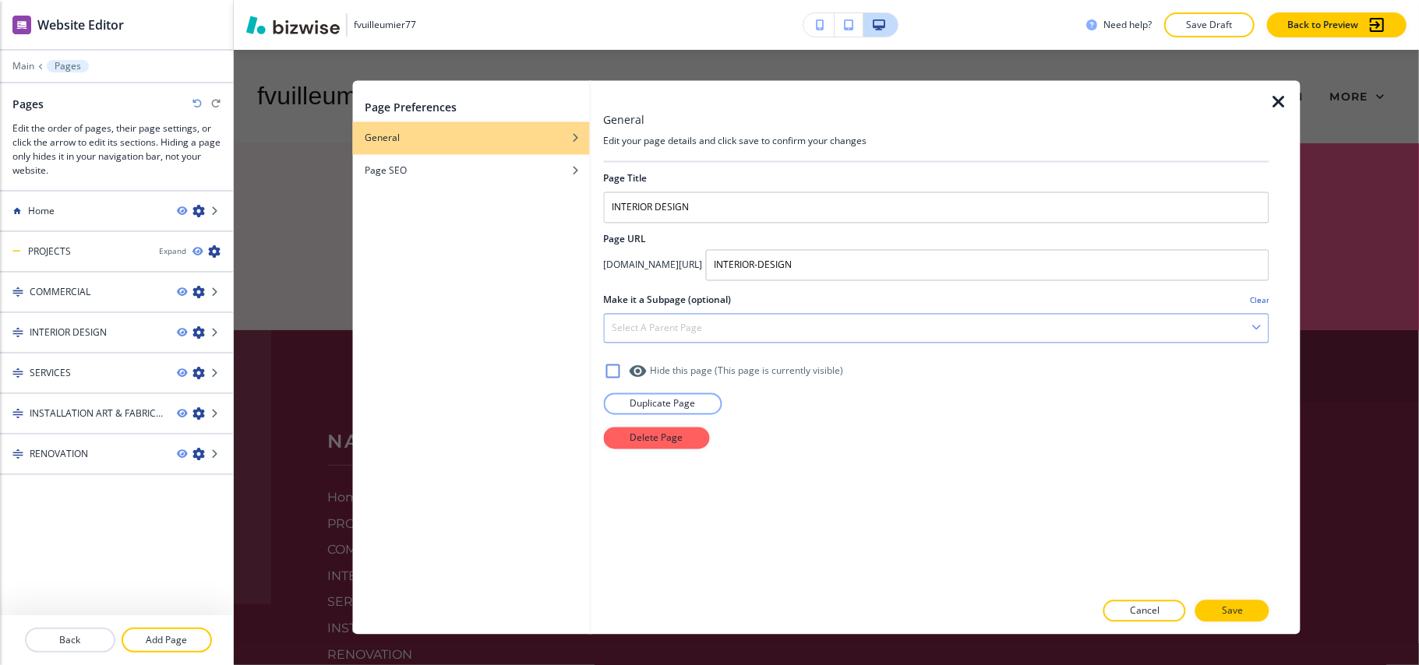
click at [710, 332] on div "Select a parent page" at bounding box center [936, 329] width 664 height 28
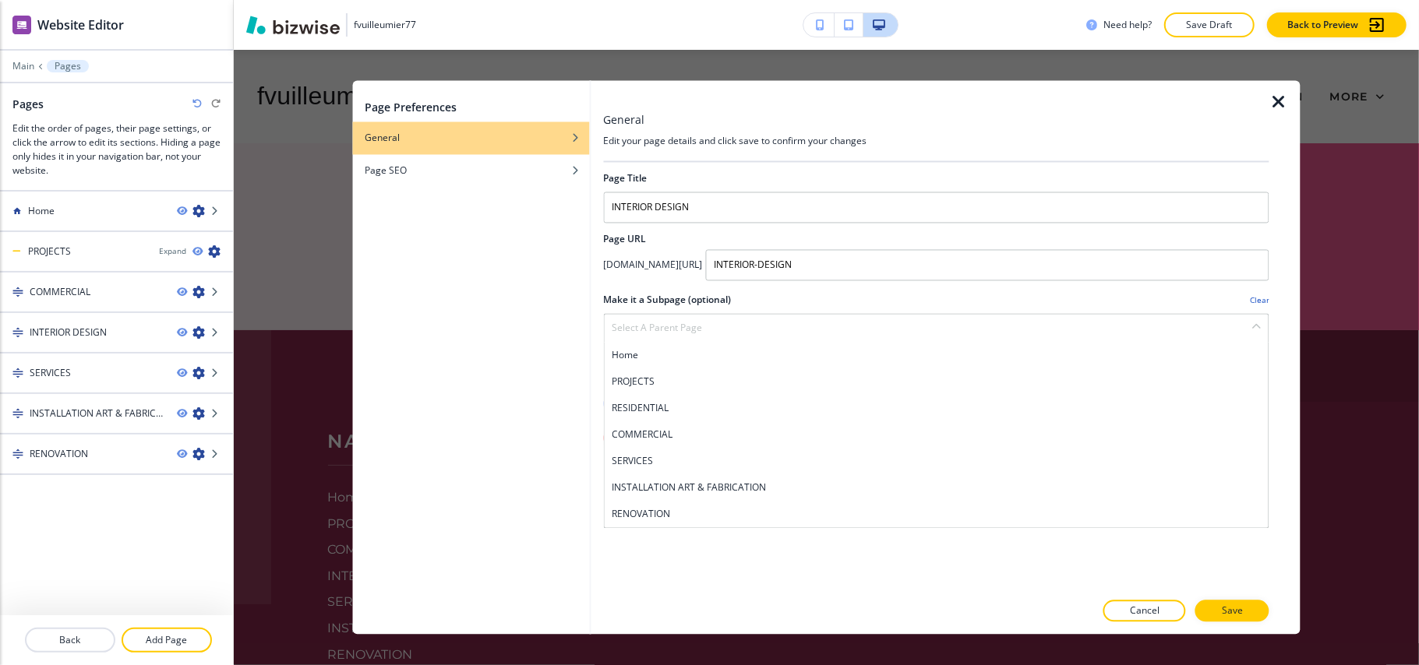
drag, startPoint x: 647, startPoint y: 386, endPoint x: 618, endPoint y: 404, distance: 33.5
click at [647, 385] on h4 "PROJECTS" at bounding box center [936, 382] width 649 height 14
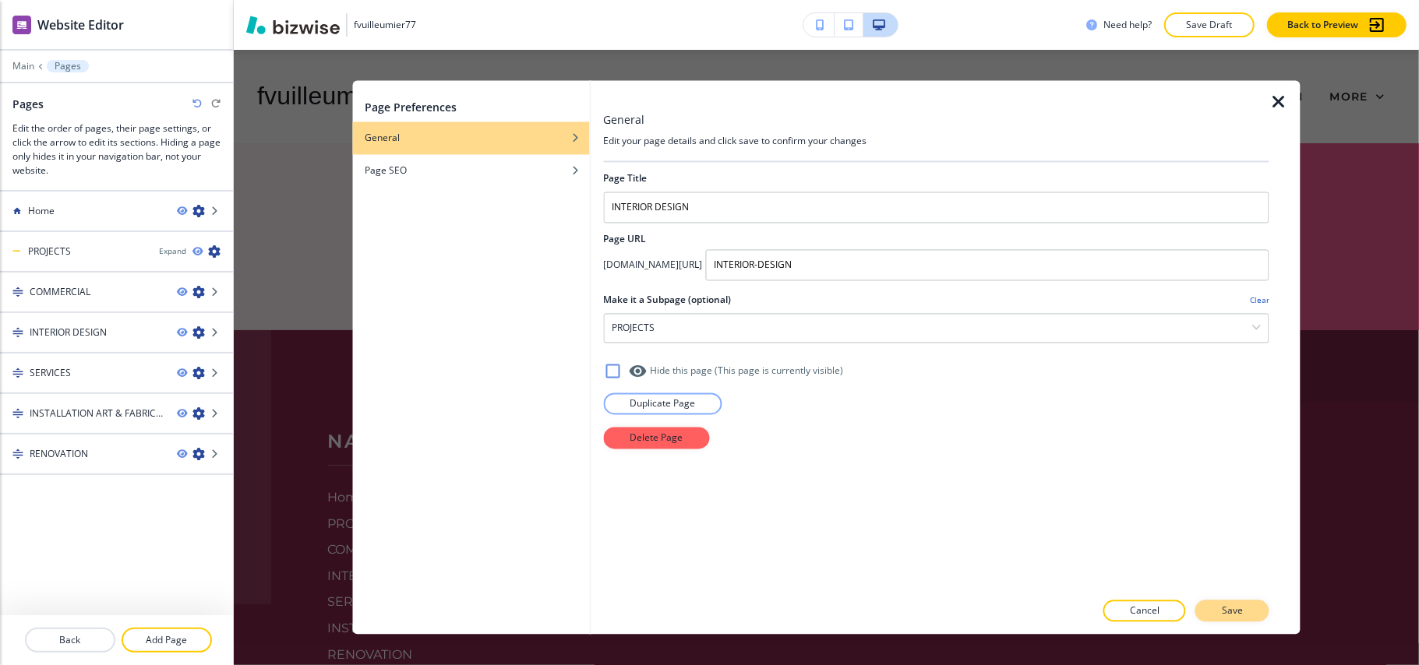
click at [1223, 609] on p "Save" at bounding box center [1231, 611] width 21 height 14
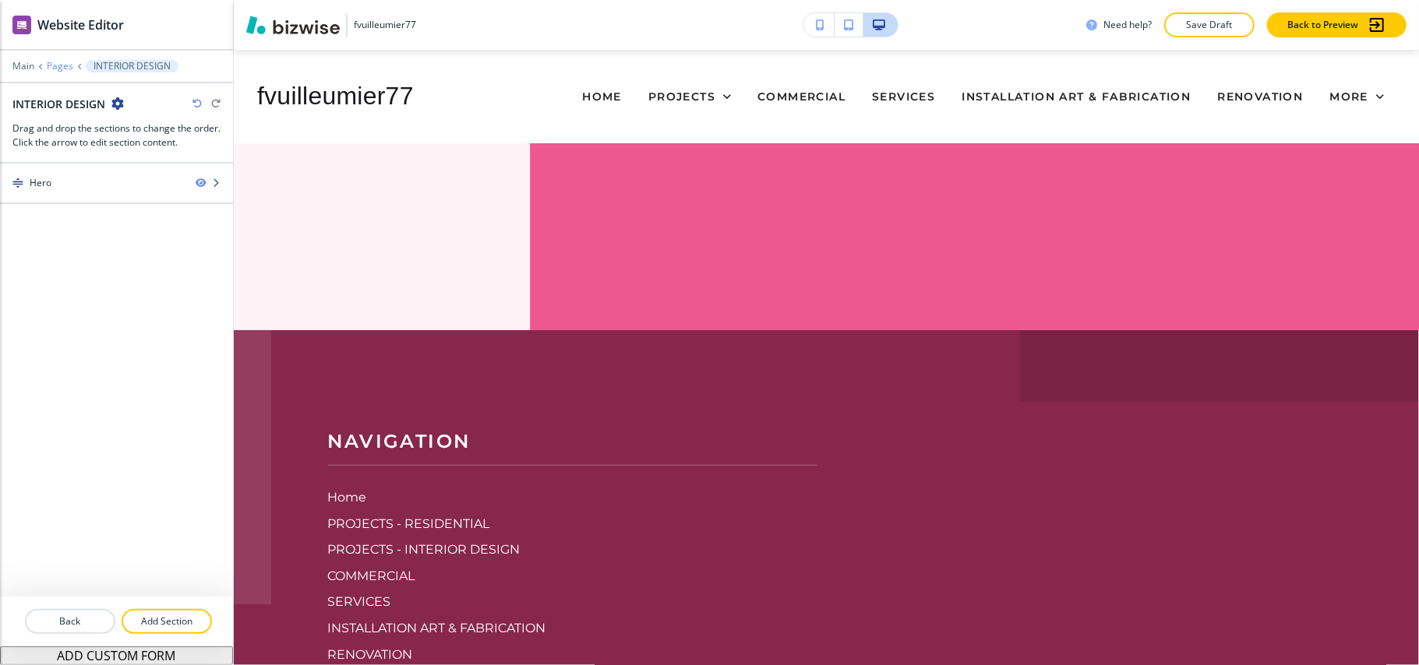
click at [62, 63] on p "Pages" at bounding box center [60, 66] width 26 height 11
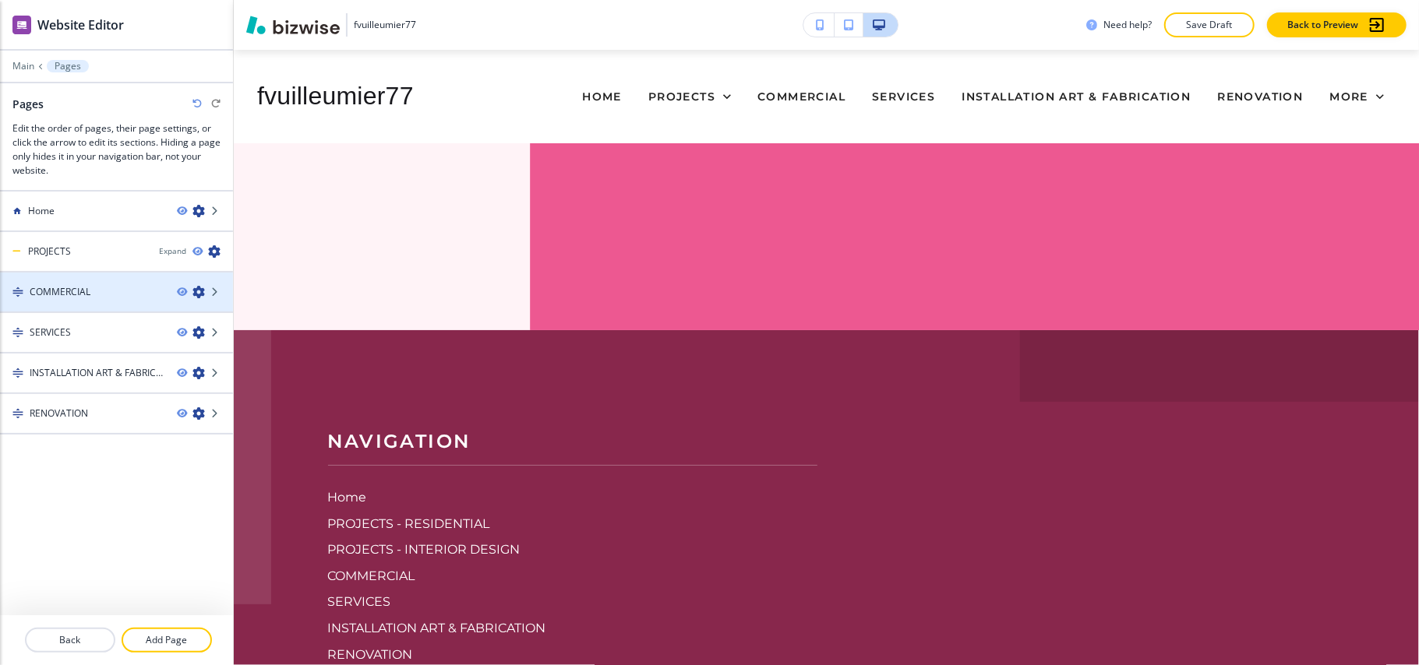
click at [198, 291] on icon "button" at bounding box center [198, 292] width 12 height 12
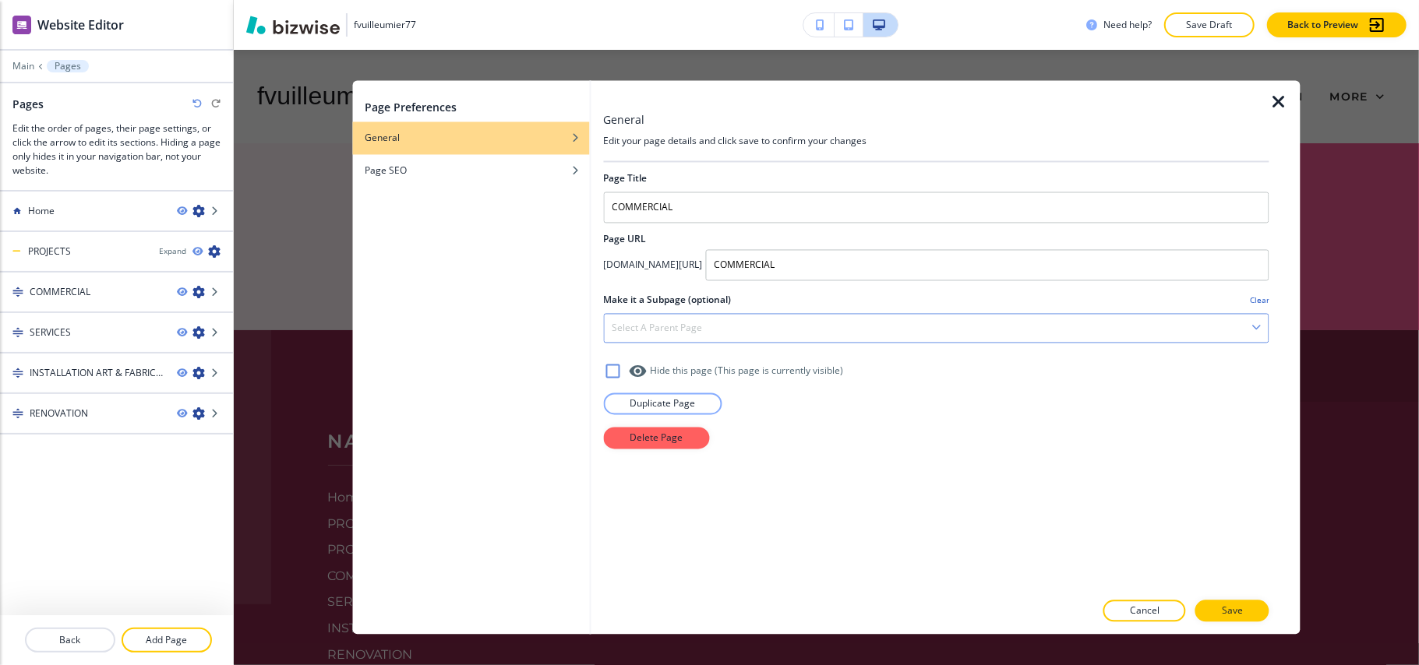
click at [689, 335] on h4 "Select a parent page" at bounding box center [657, 329] width 90 height 14
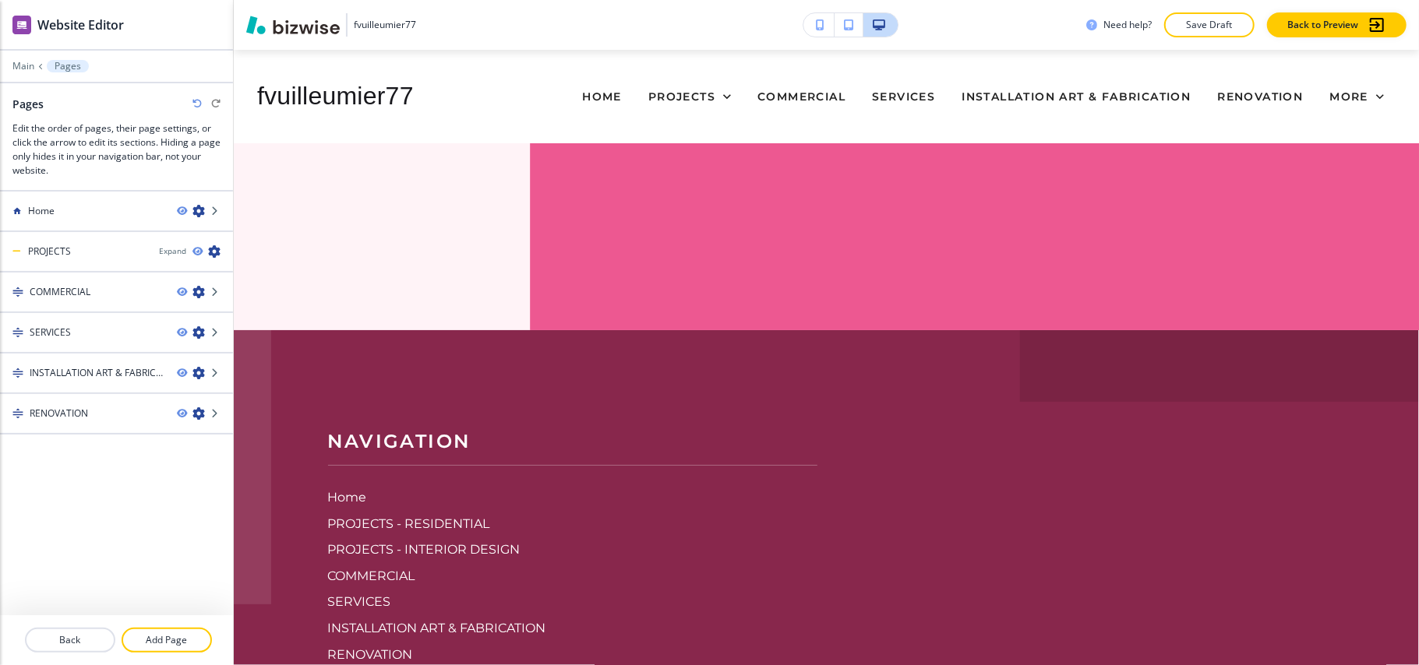
click at [89, 458] on div at bounding box center [116, 474] width 233 height 78
click at [197, 410] on icon "button" at bounding box center [198, 413] width 12 height 12
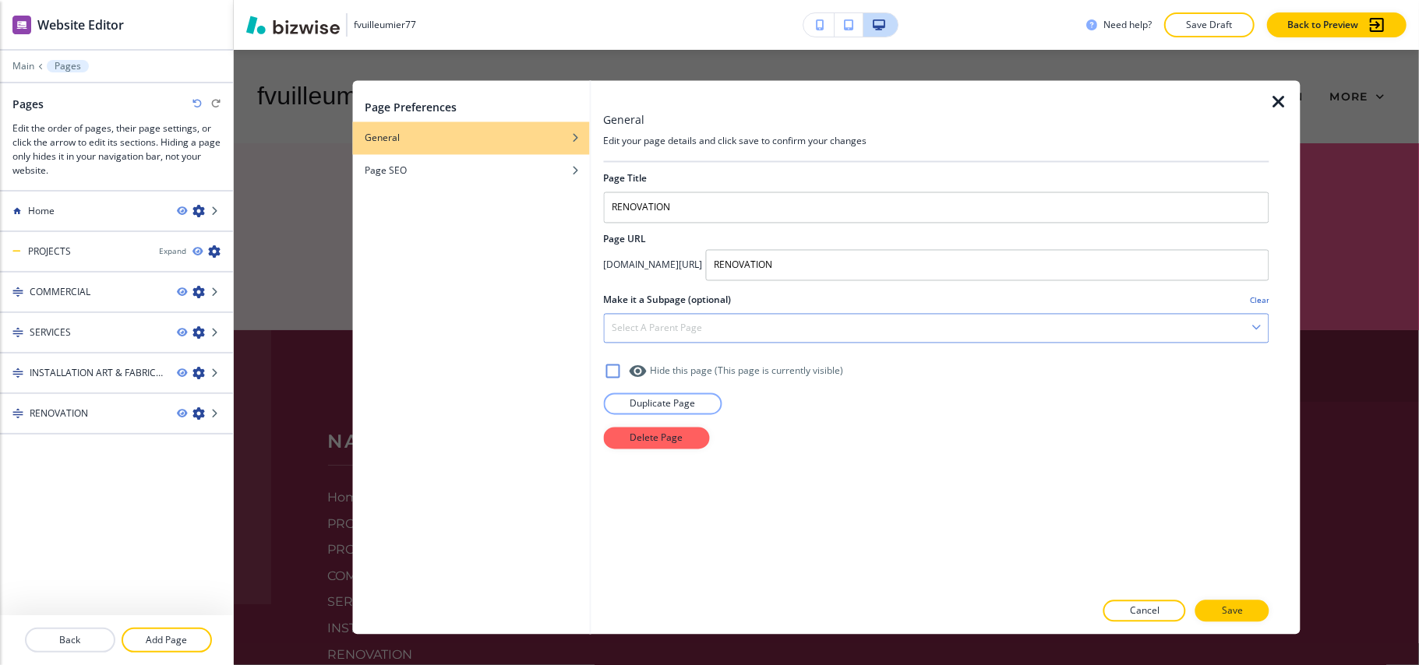
click at [671, 337] on div "Select a parent page" at bounding box center [936, 329] width 664 height 28
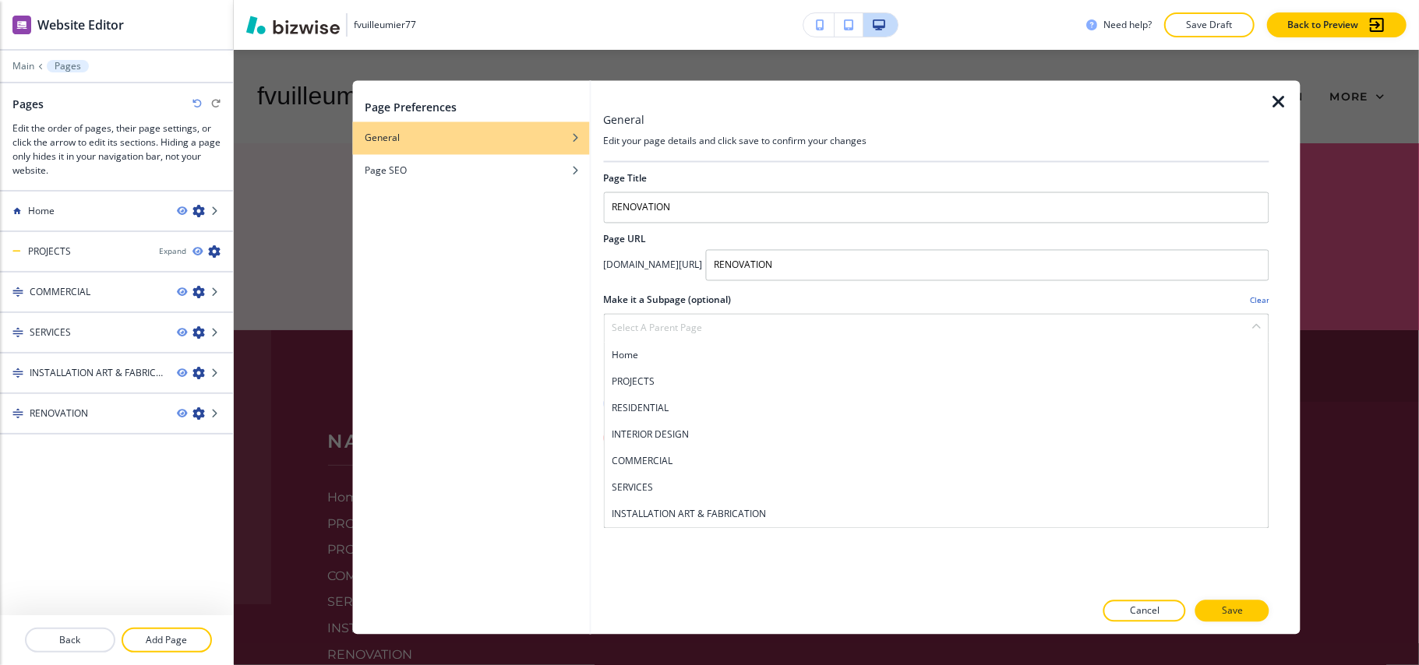
click at [655, 381] on h4 "PROJECTS" at bounding box center [936, 382] width 649 height 14
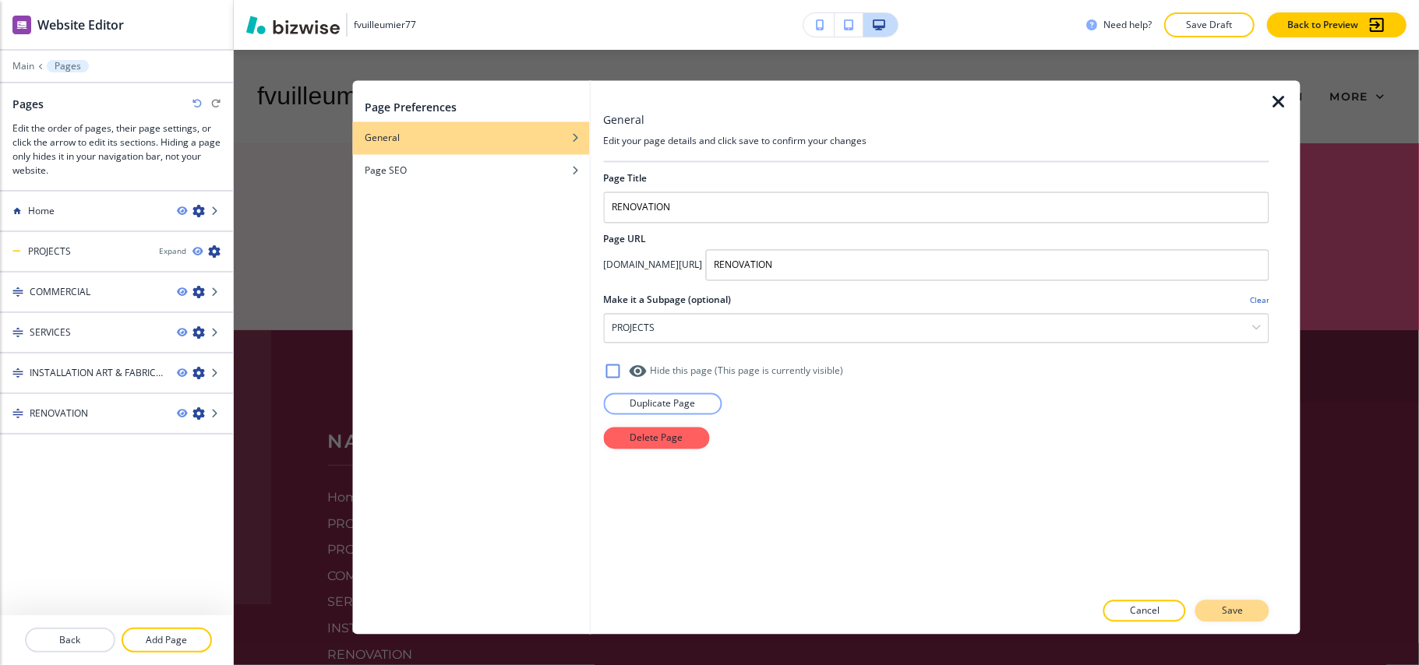
click at [1228, 606] on p "Save" at bounding box center [1231, 611] width 21 height 14
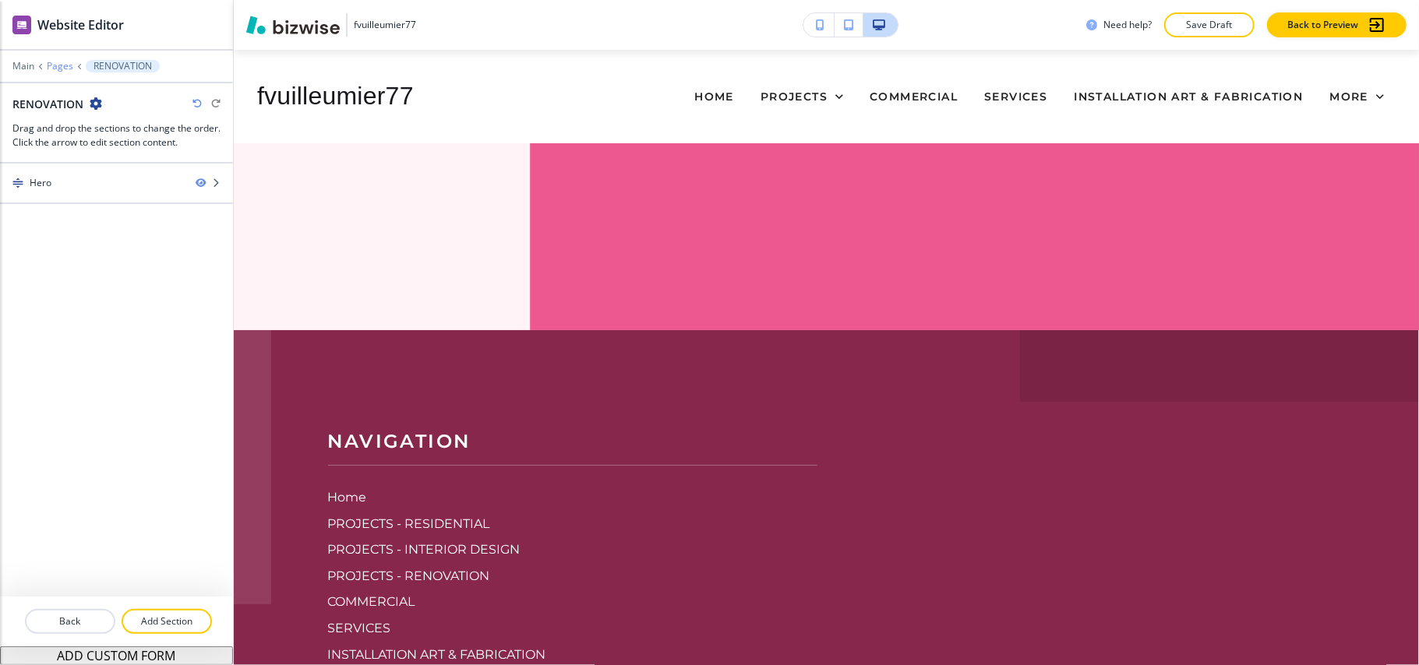
click at [61, 69] on p "Pages" at bounding box center [60, 66] width 26 height 11
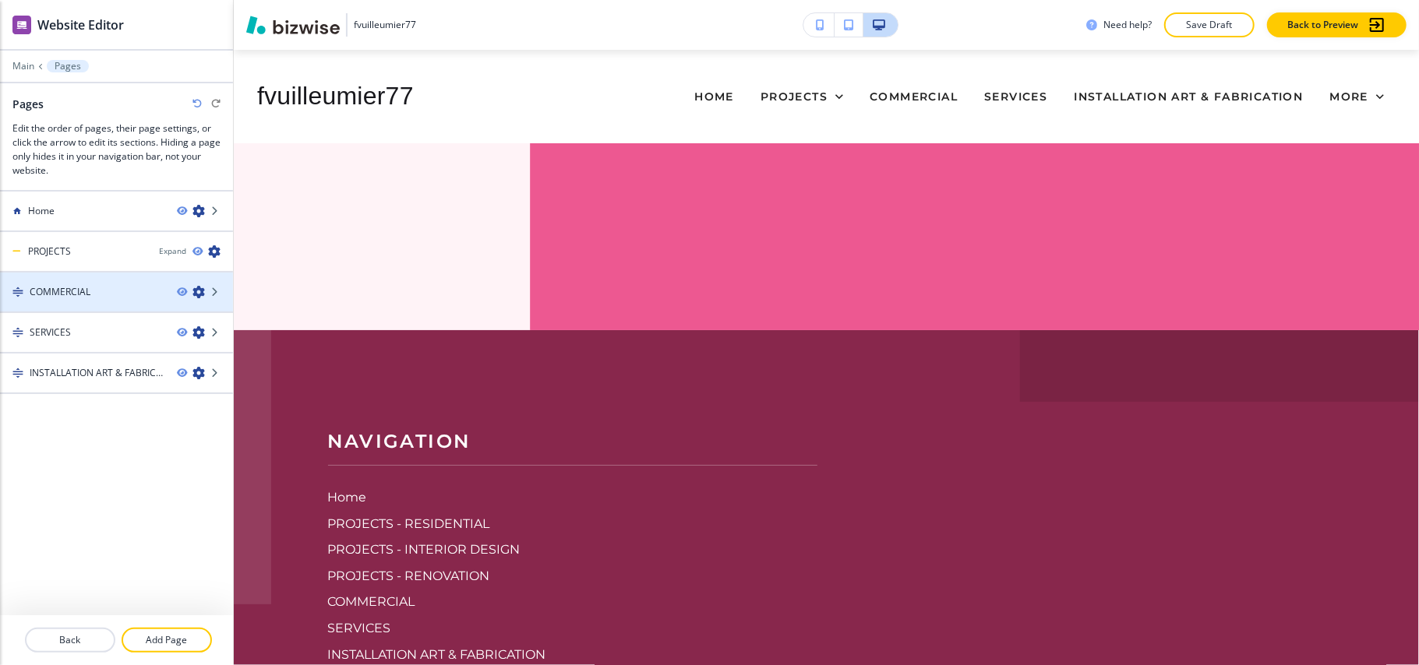
click at [200, 294] on icon "button" at bounding box center [198, 292] width 12 height 12
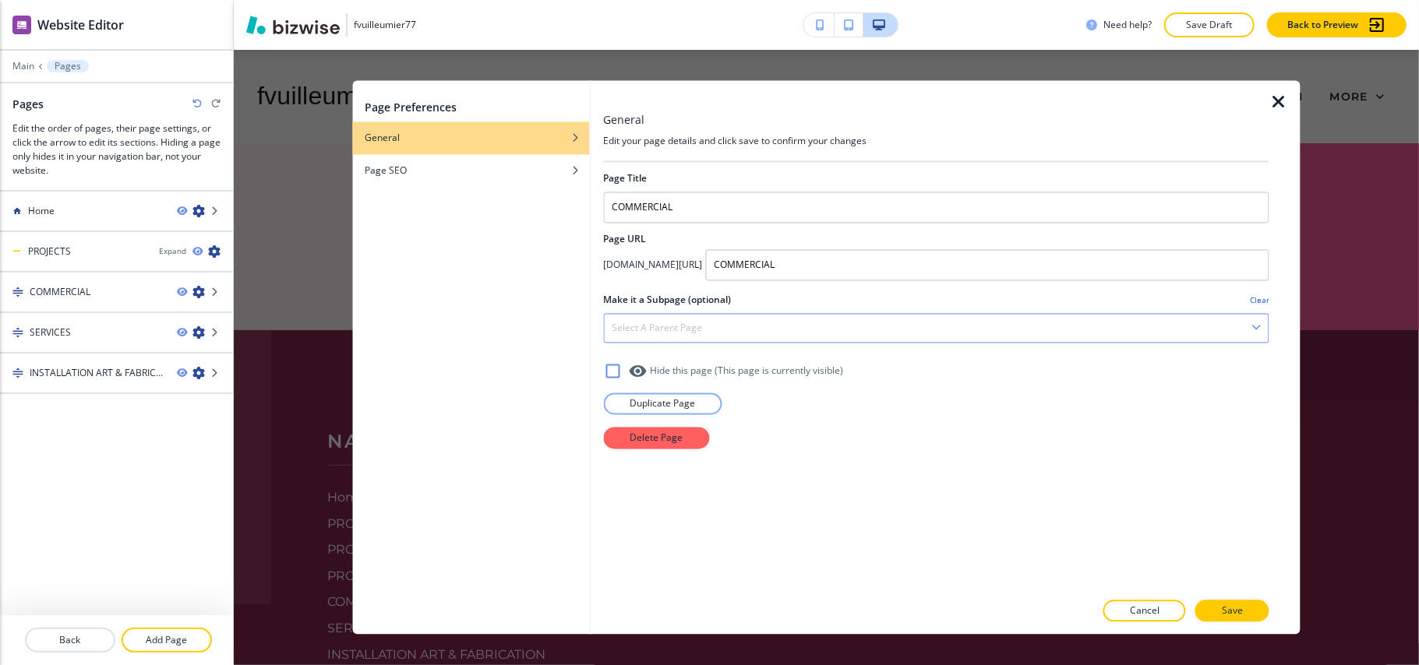
click at [690, 316] on div "Select a parent page" at bounding box center [936, 329] width 664 height 28
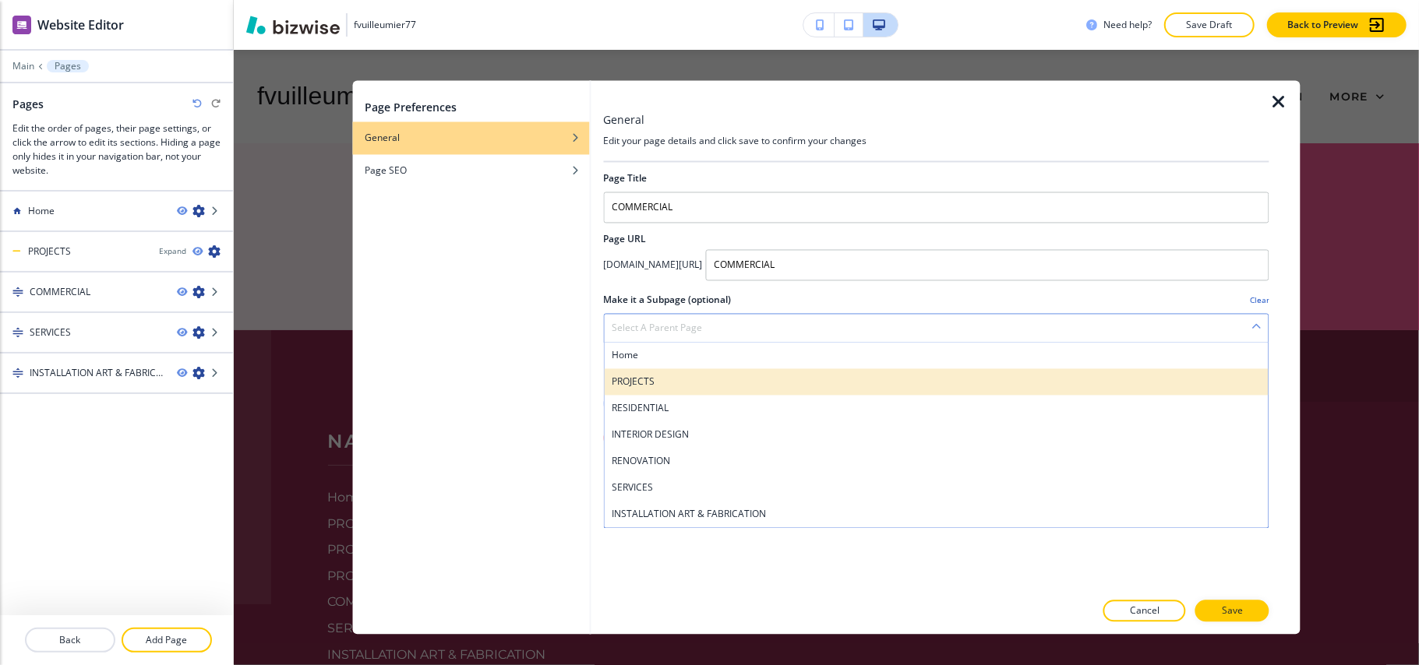
click at [657, 383] on h4 "PROJECTS" at bounding box center [936, 382] width 649 height 14
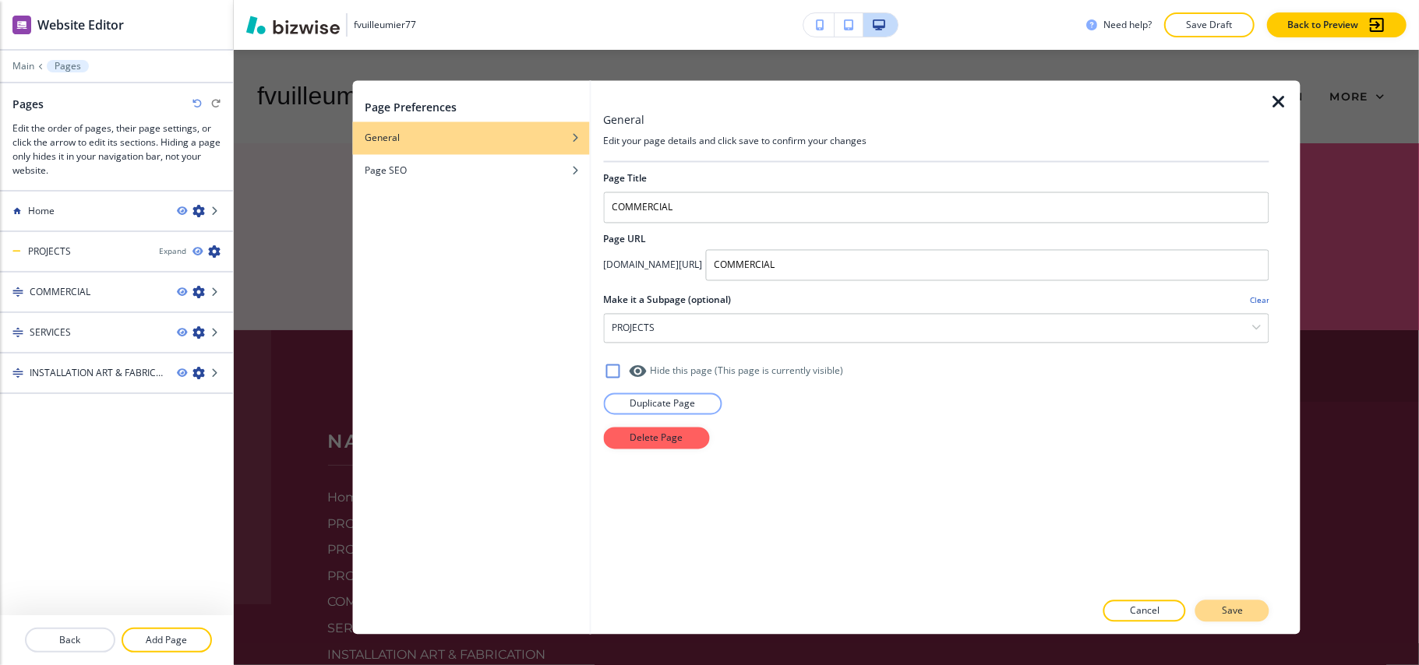
click at [1223, 615] on p "Save" at bounding box center [1231, 611] width 21 height 14
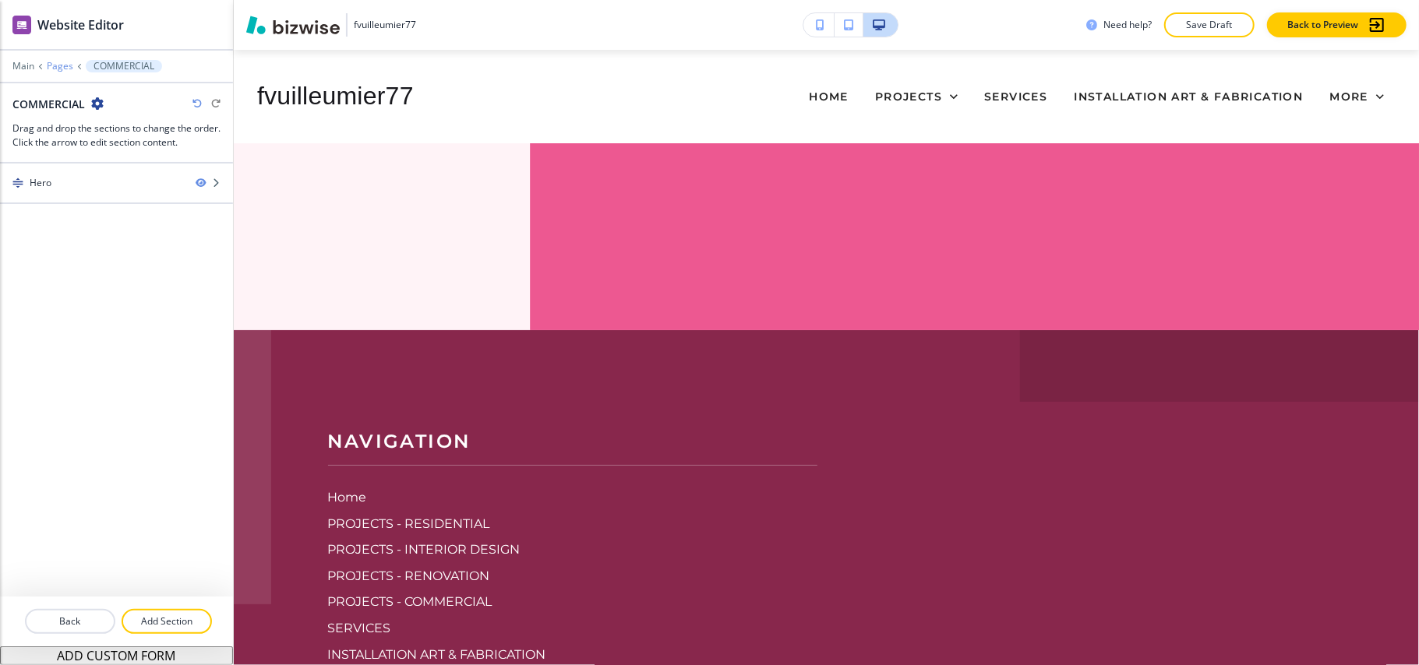
click at [58, 65] on p "Pages" at bounding box center [60, 66] width 26 height 11
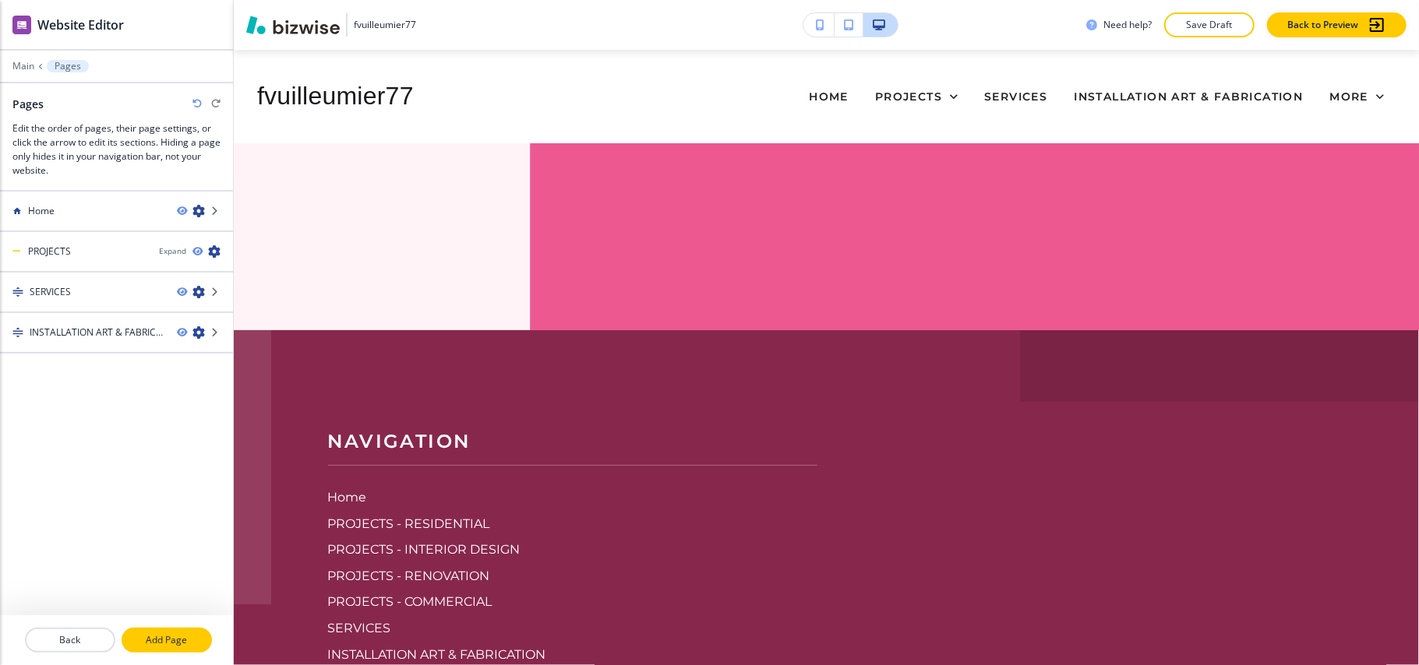
click at [163, 636] on p "Add Page" at bounding box center [166, 640] width 87 height 14
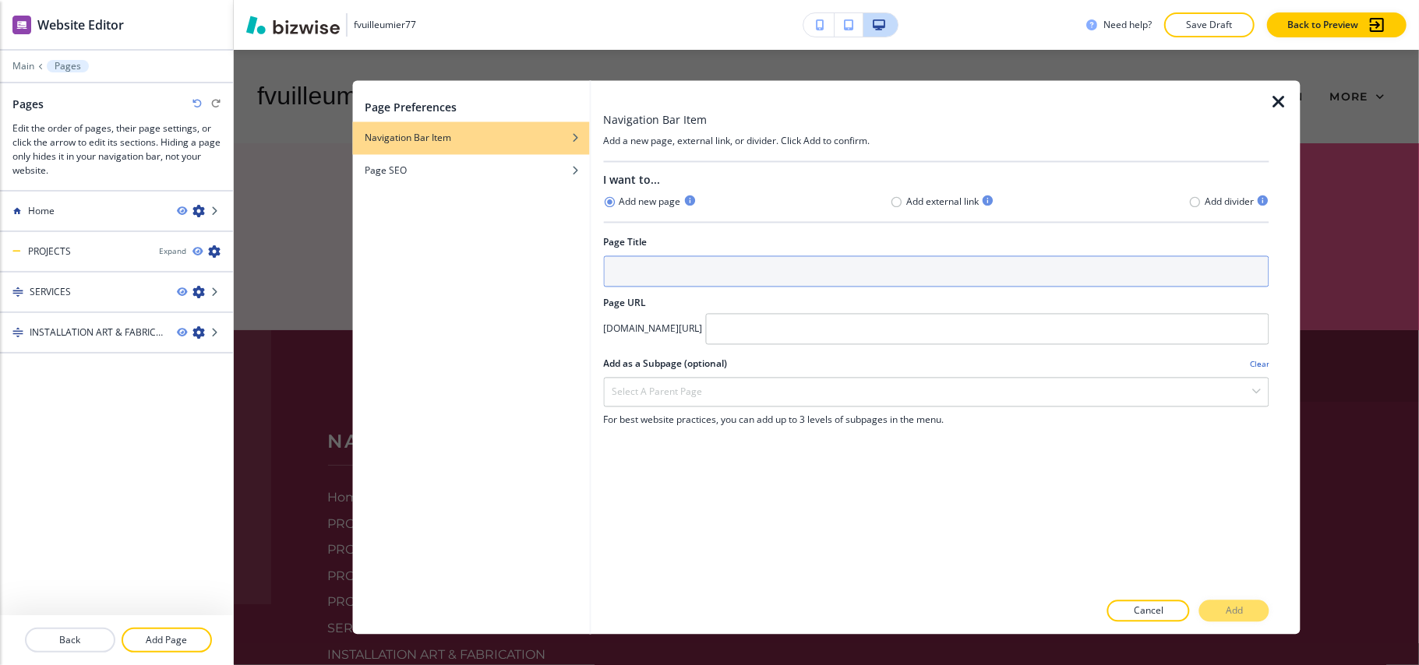
click at [670, 269] on input "text" at bounding box center [936, 271] width 666 height 31
type input "d"
click at [720, 270] on input "DESIGN FABRICATION" at bounding box center [936, 271] width 666 height 31
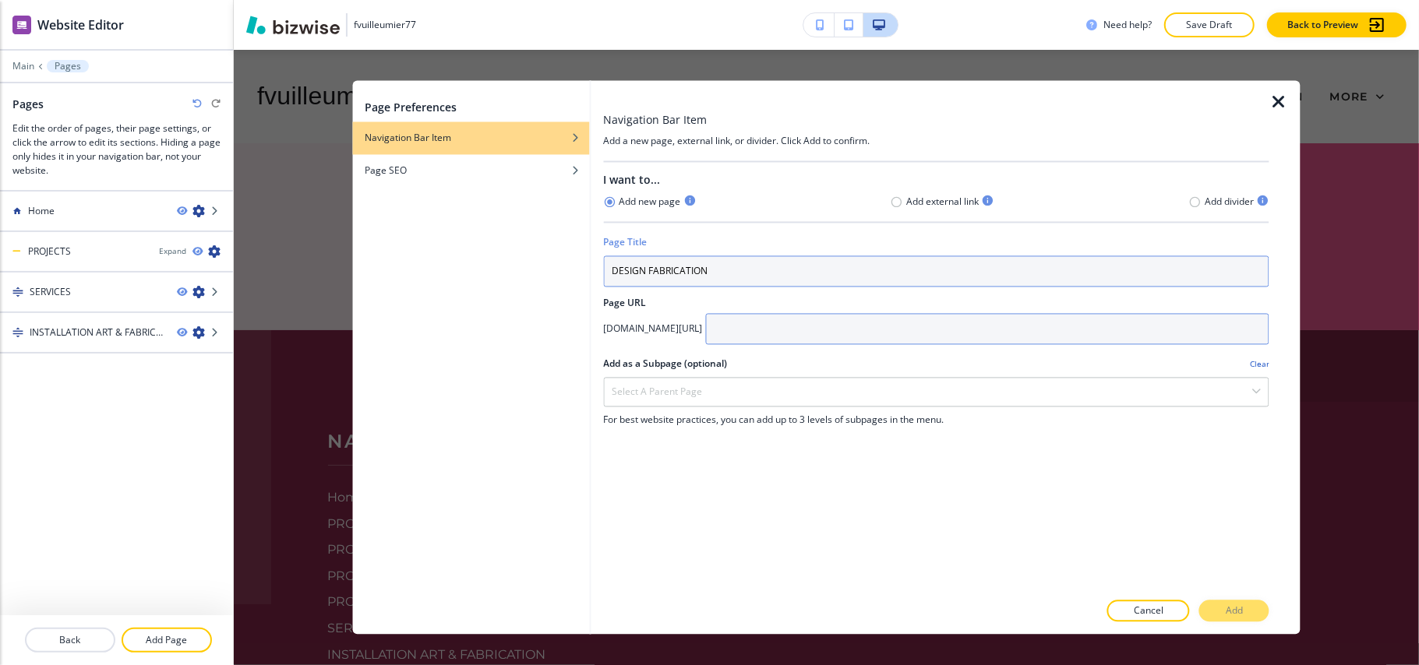
type input "DESIGN FABRICATION"
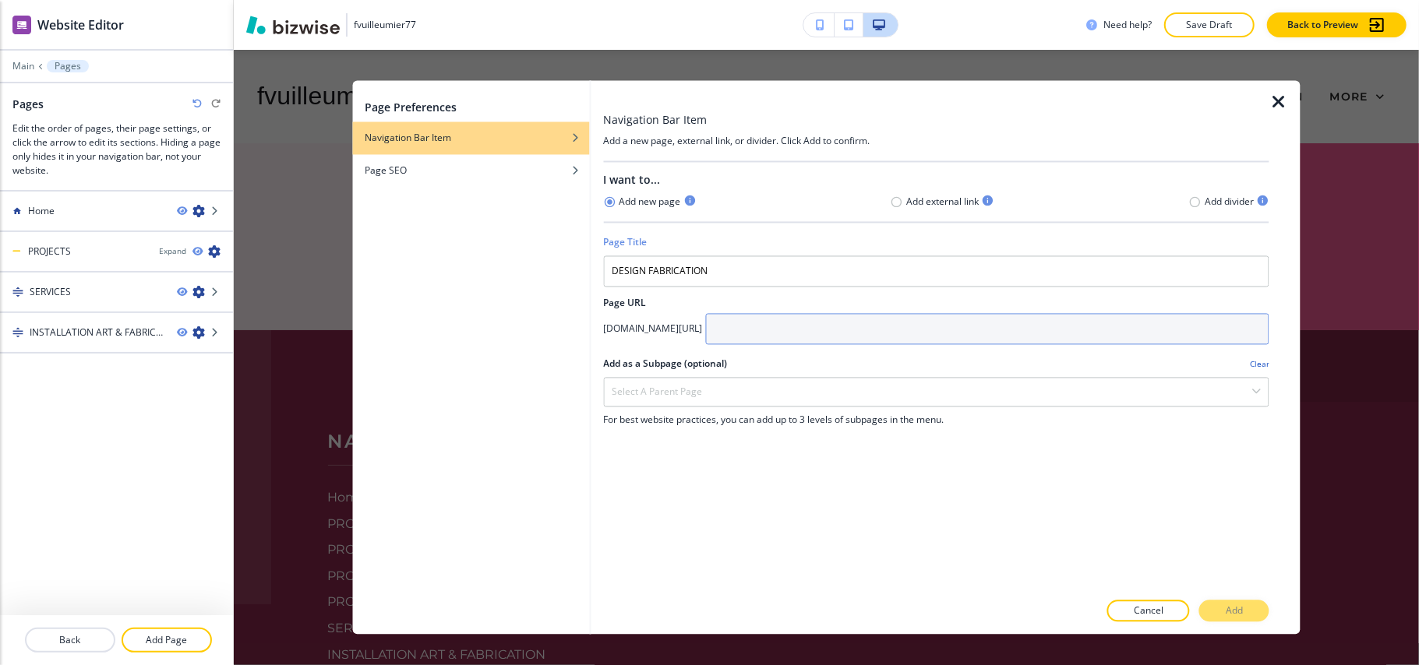
click at [846, 321] on input "text" at bounding box center [987, 329] width 564 height 31
paste input "DESIGN FABRICATION"
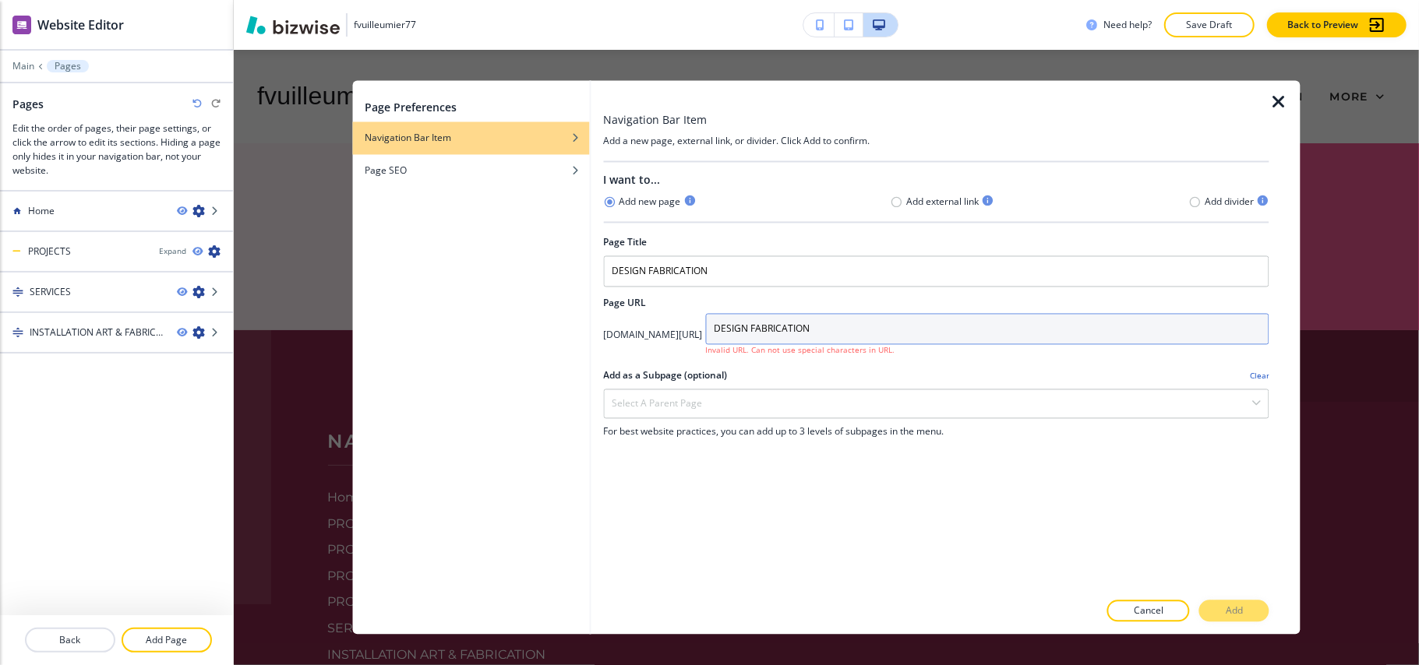
click at [848, 328] on input "DESIGN FABRICATION" at bounding box center [987, 329] width 564 height 31
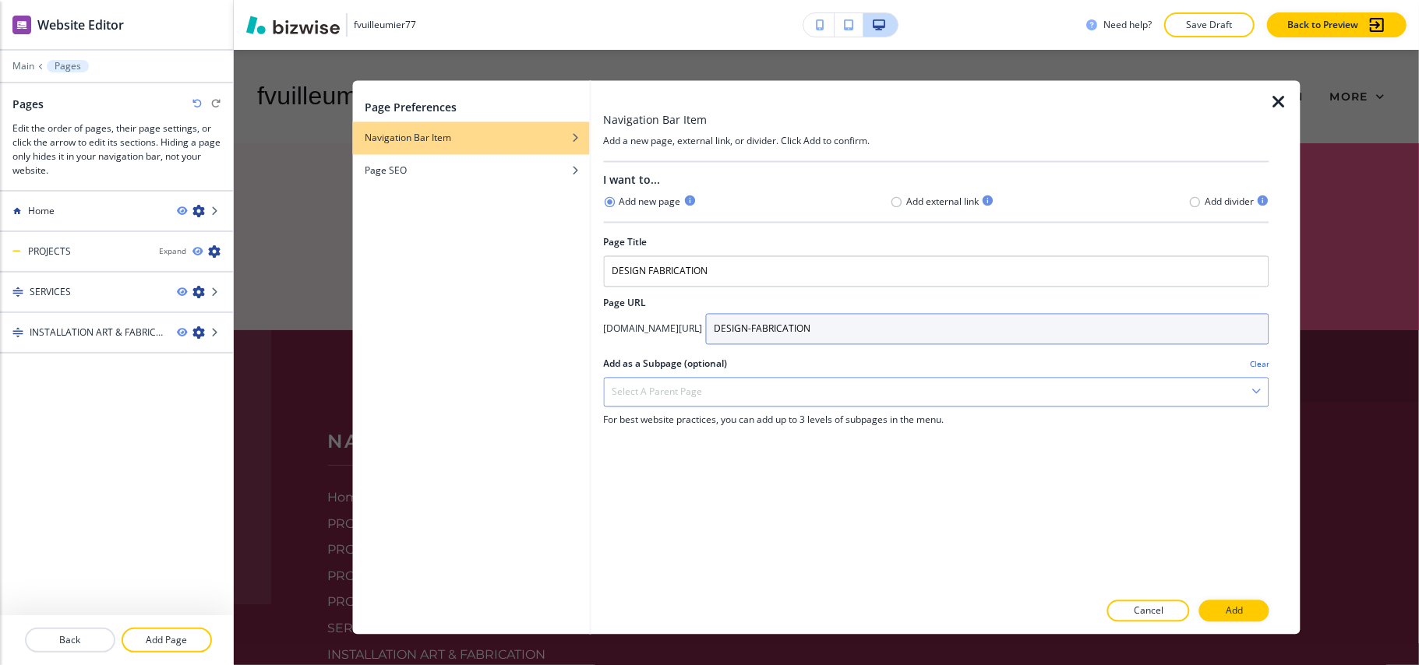
type input "DESIGN-FABRICATION"
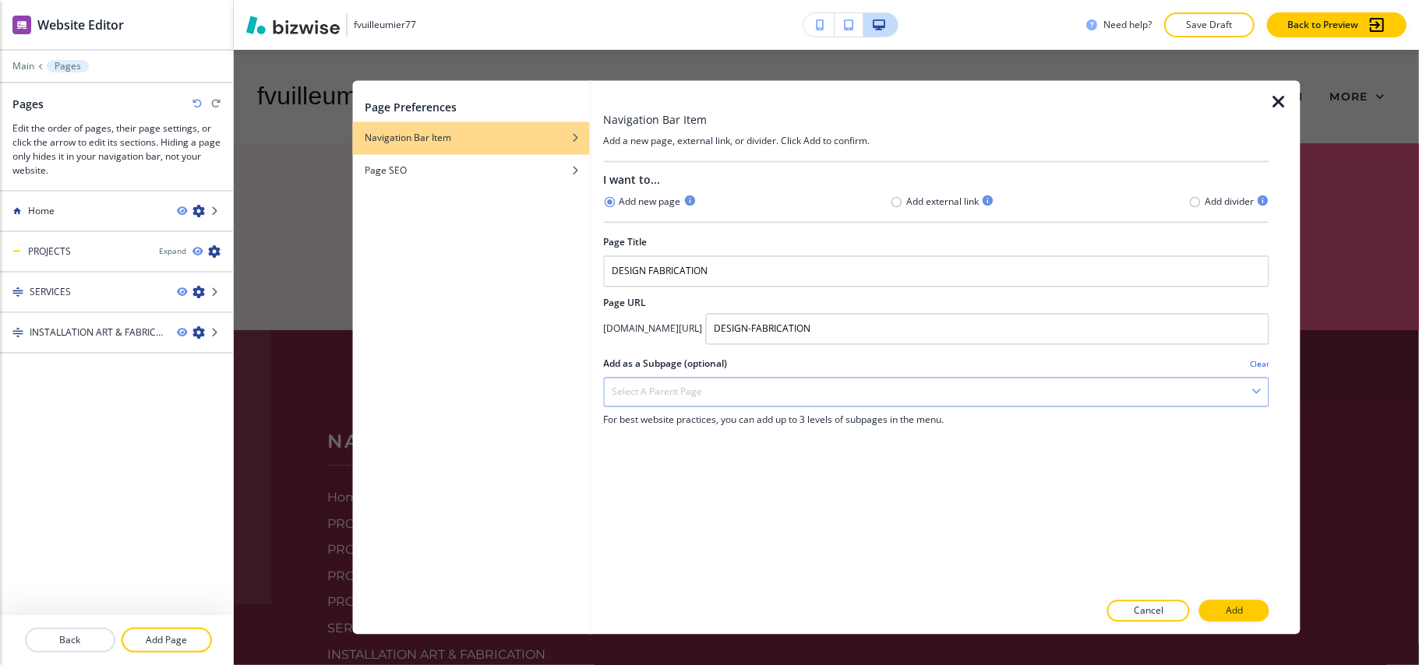
click at [710, 407] on div "Select a parent page" at bounding box center [936, 393] width 664 height 28
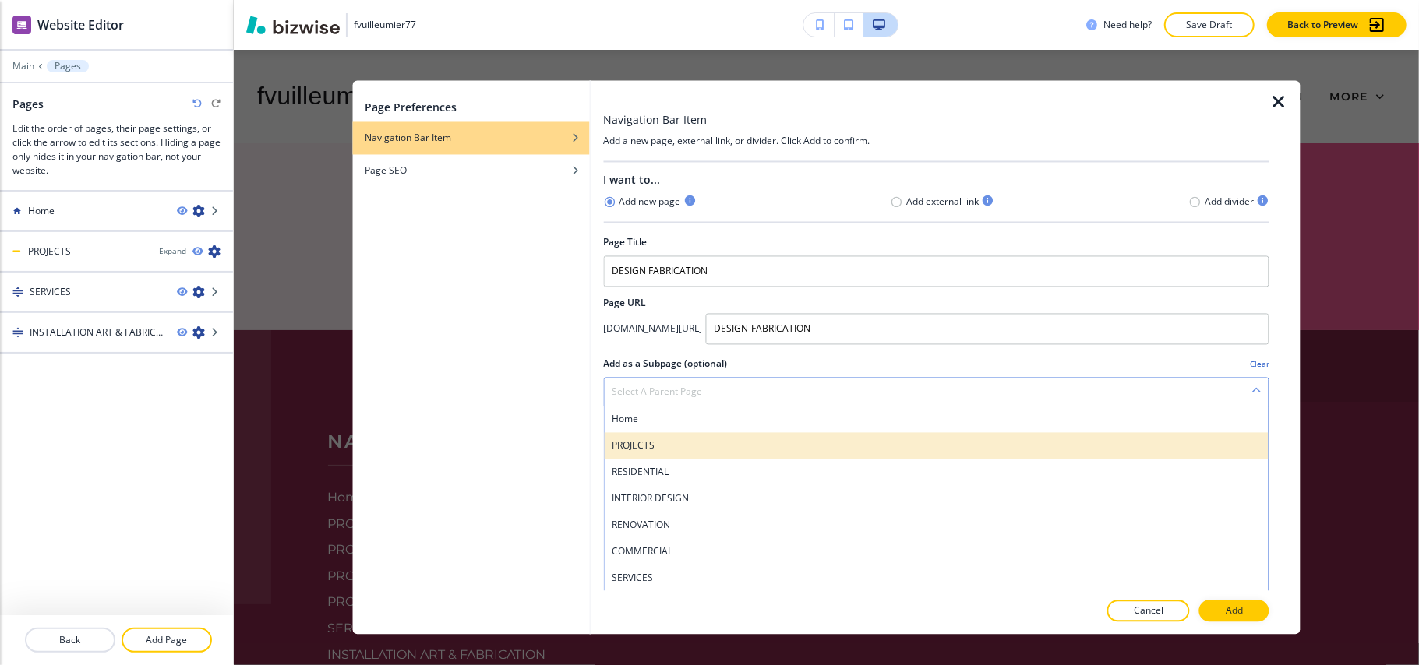
click at [658, 450] on h4 "PROJECTS" at bounding box center [936, 446] width 649 height 14
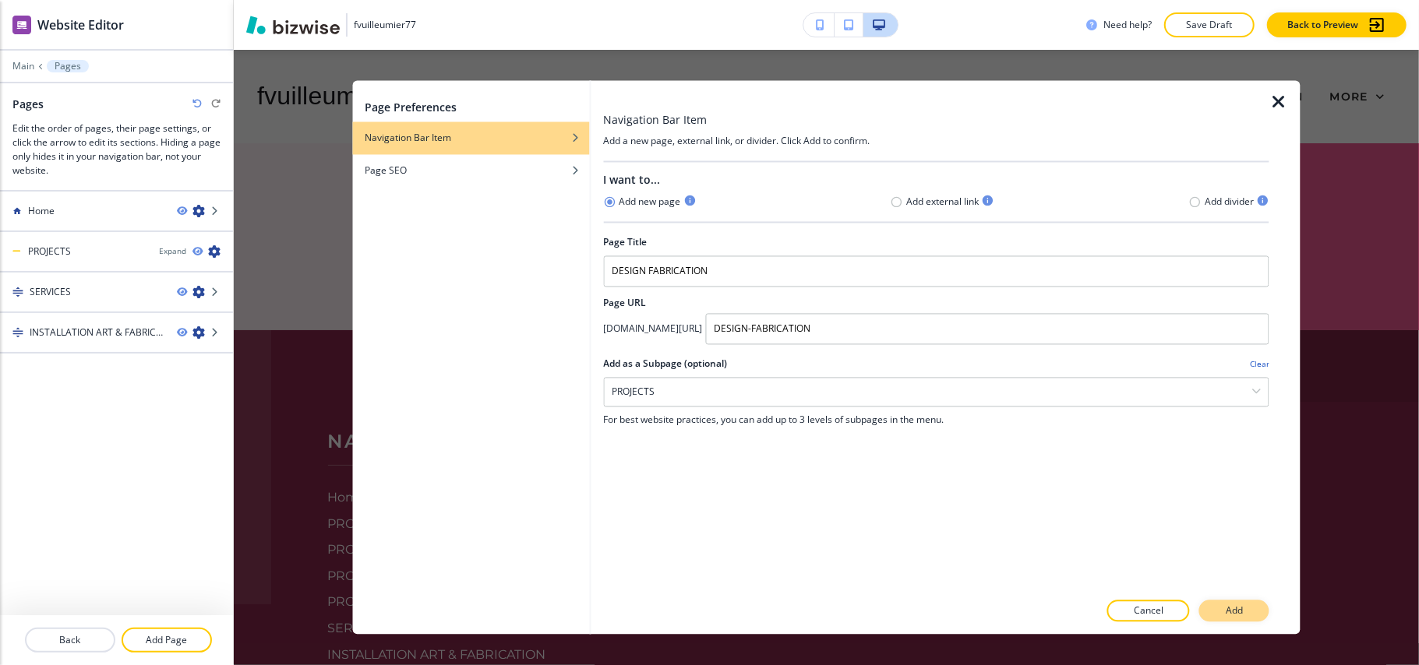
click at [1235, 606] on p "Add" at bounding box center [1233, 611] width 17 height 14
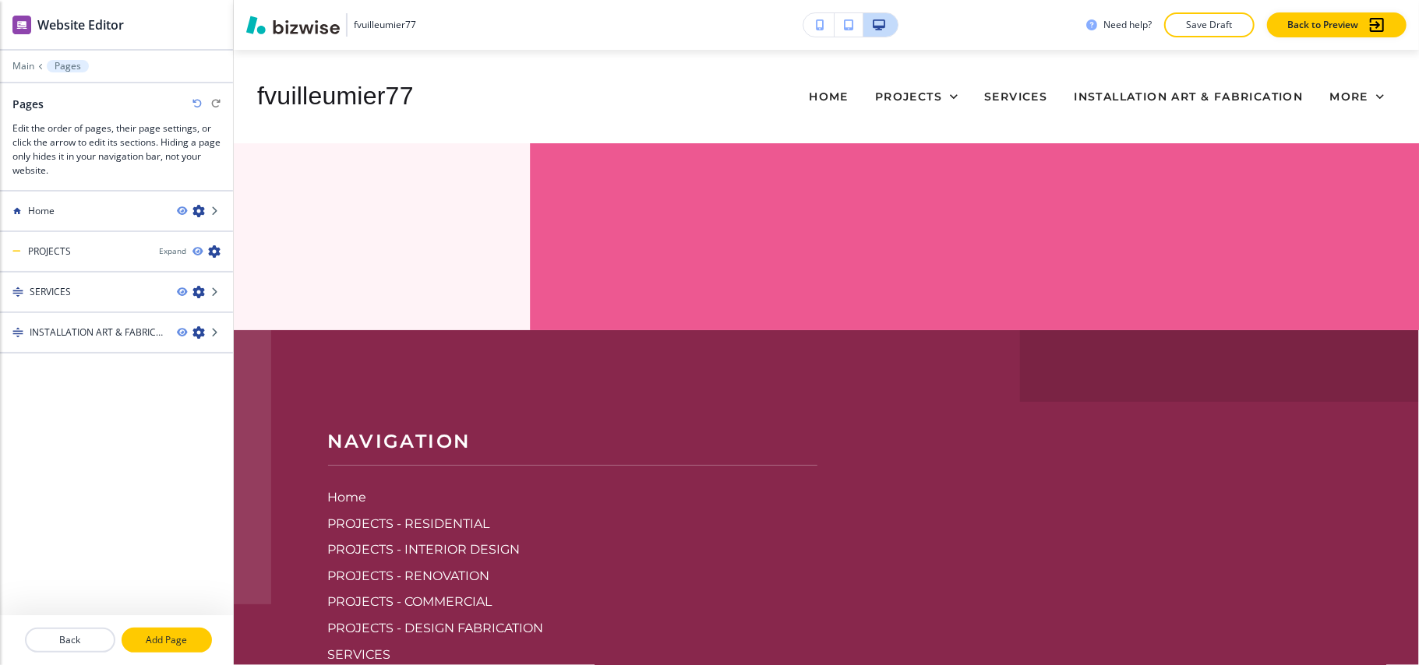
click at [178, 639] on p "Add Page" at bounding box center [166, 640] width 87 height 14
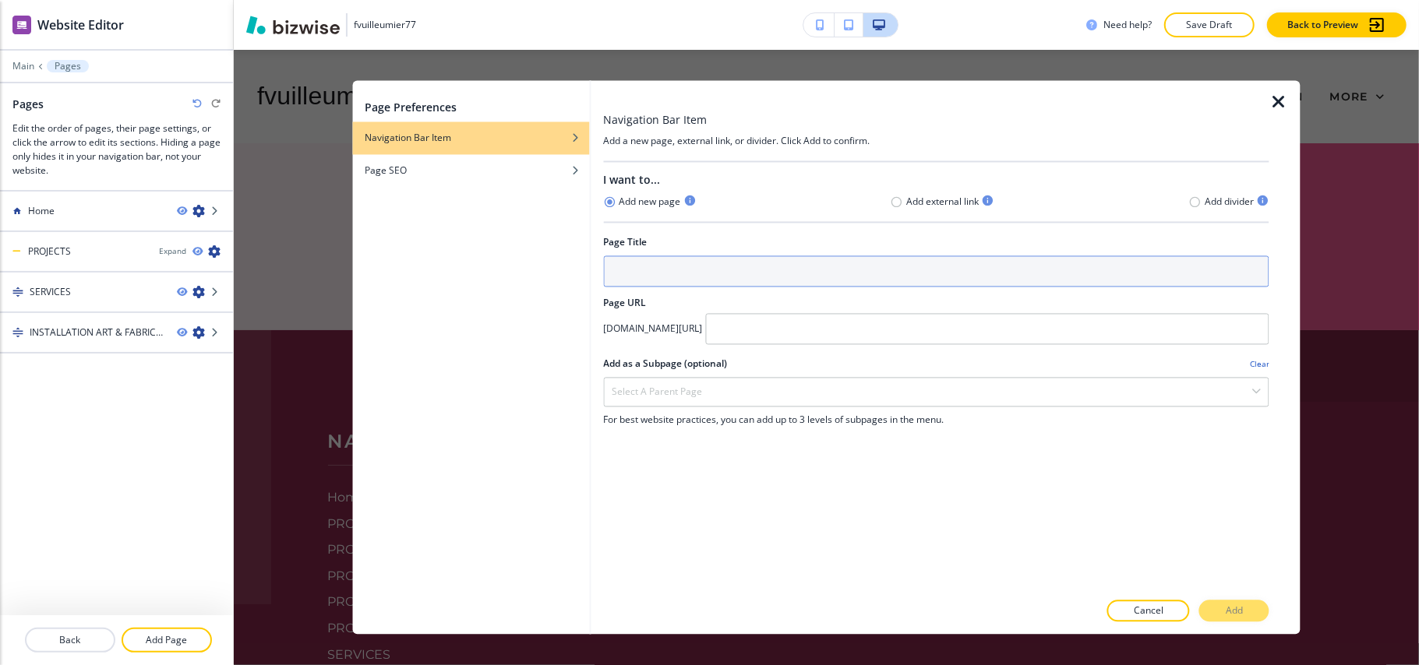
click at [664, 273] on input "text" at bounding box center [936, 271] width 666 height 31
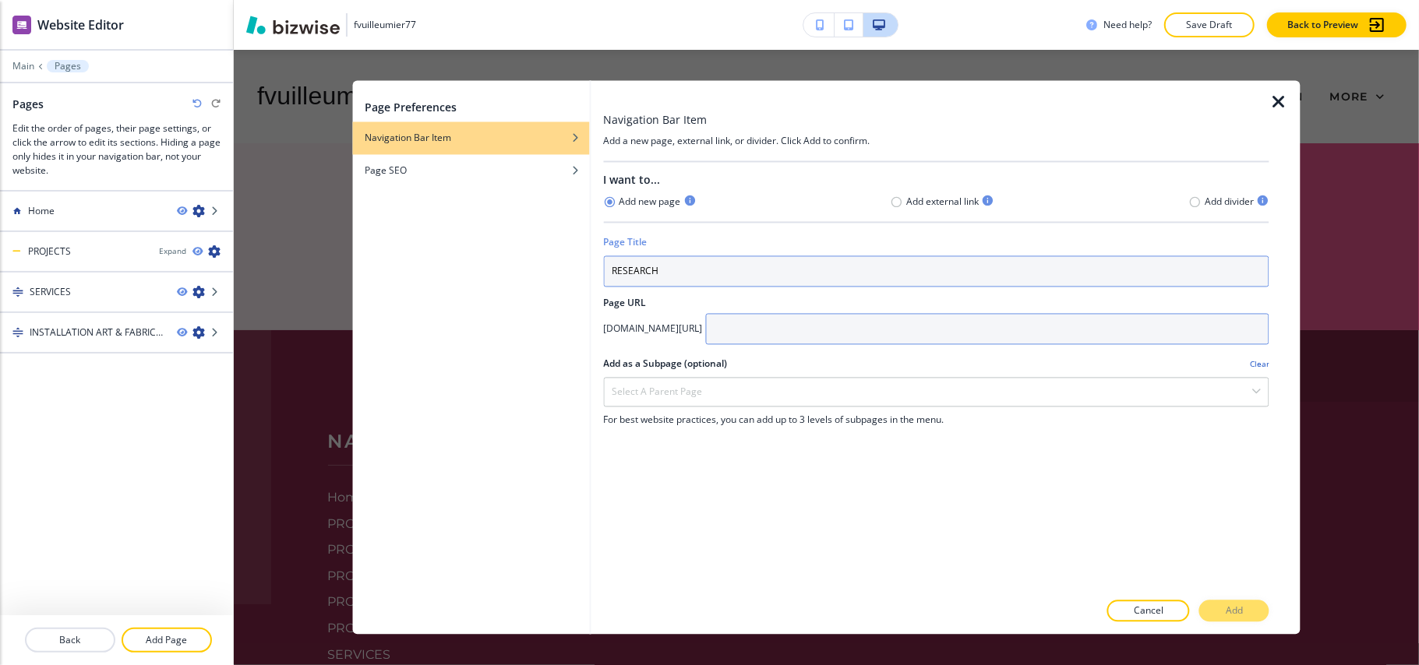
type input "RESEARCH"
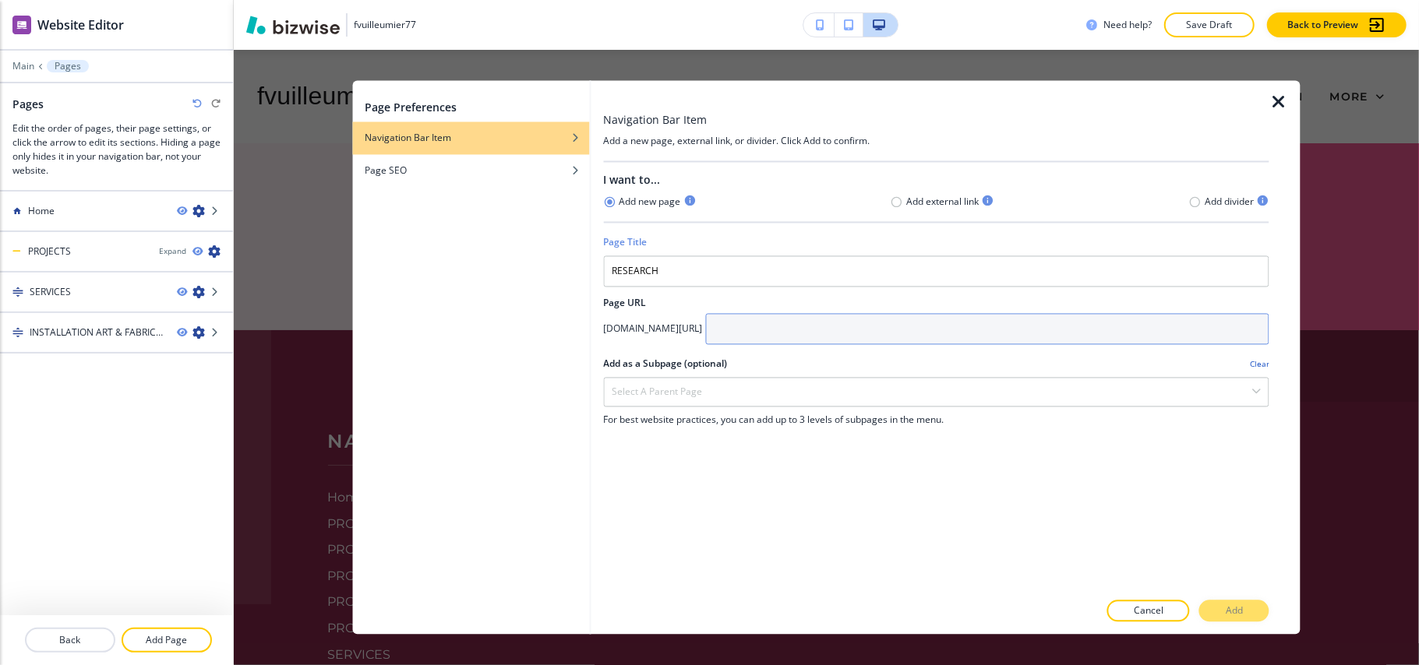
click at [842, 327] on input "text" at bounding box center [987, 329] width 564 height 31
paste input "RESEARCH"
type input "RESEARCH"
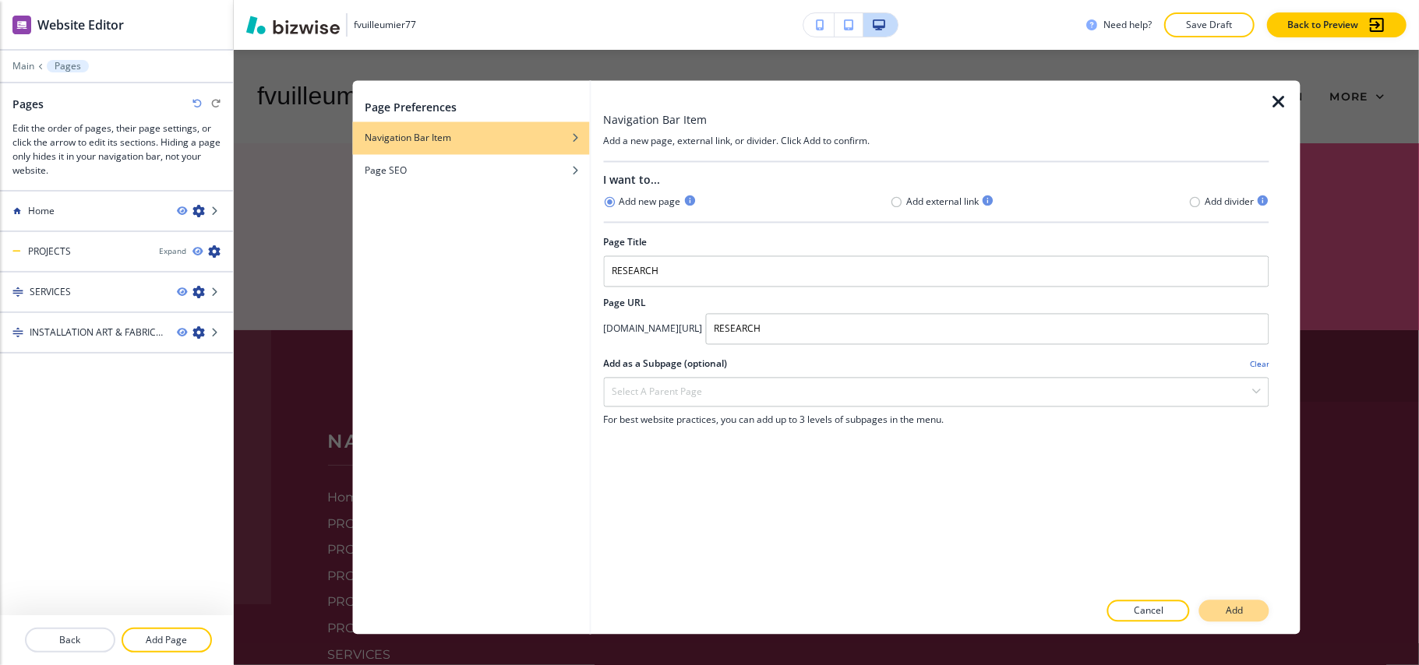
click at [1229, 614] on p "Add" at bounding box center [1233, 611] width 17 height 14
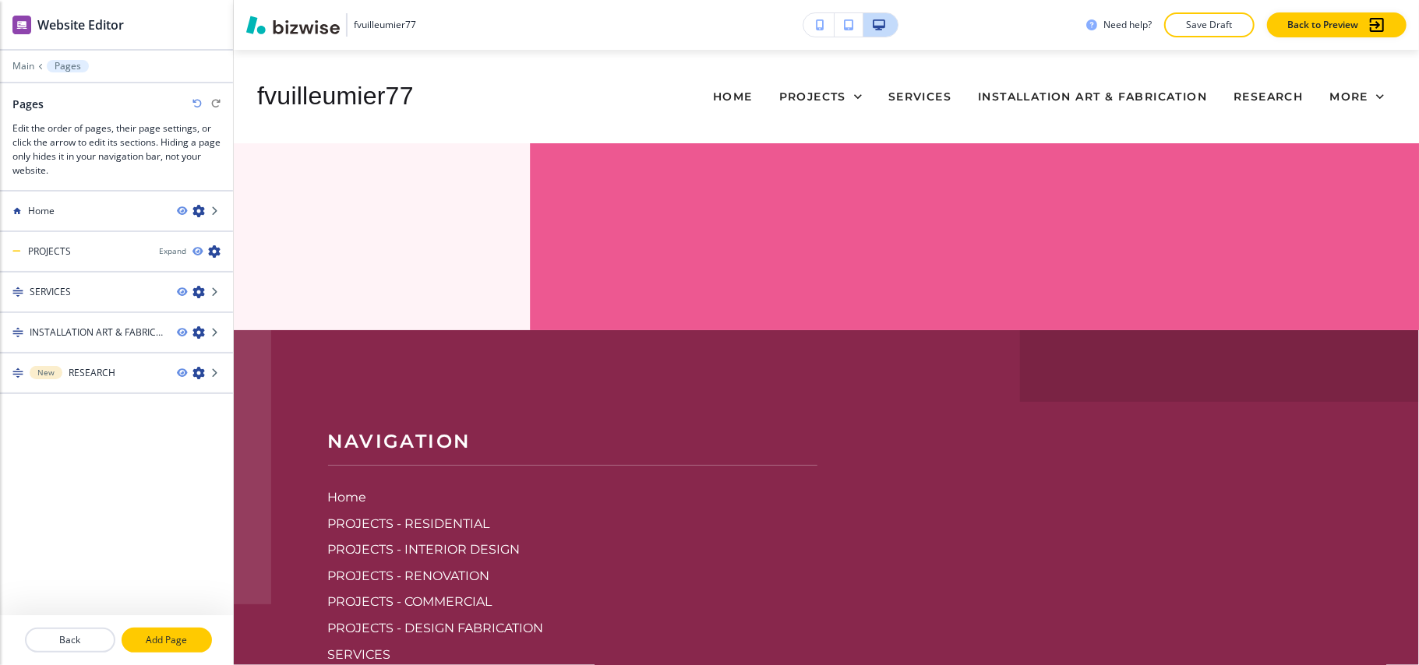
drag, startPoint x: 172, startPoint y: 631, endPoint x: 179, endPoint y: 637, distance: 9.4
click at [172, 629] on button "Add Page" at bounding box center [167, 640] width 90 height 25
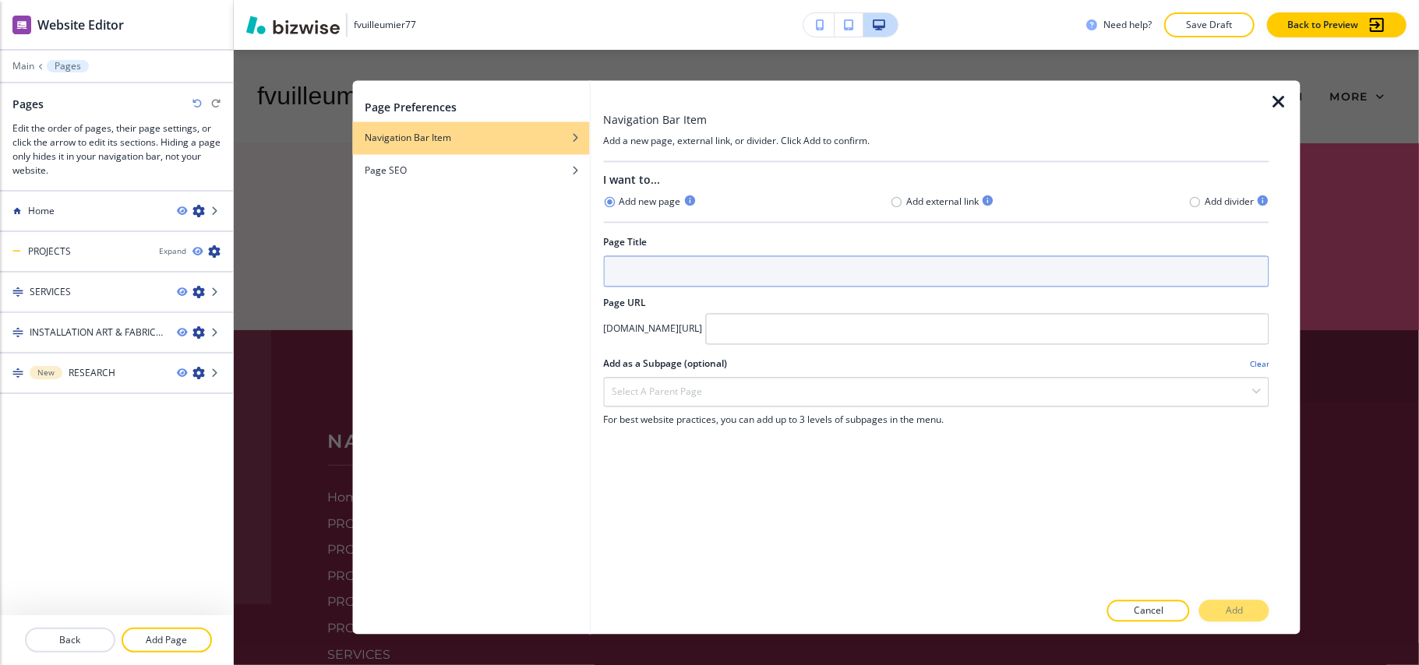
click at [671, 281] on input "text" at bounding box center [936, 271] width 666 height 31
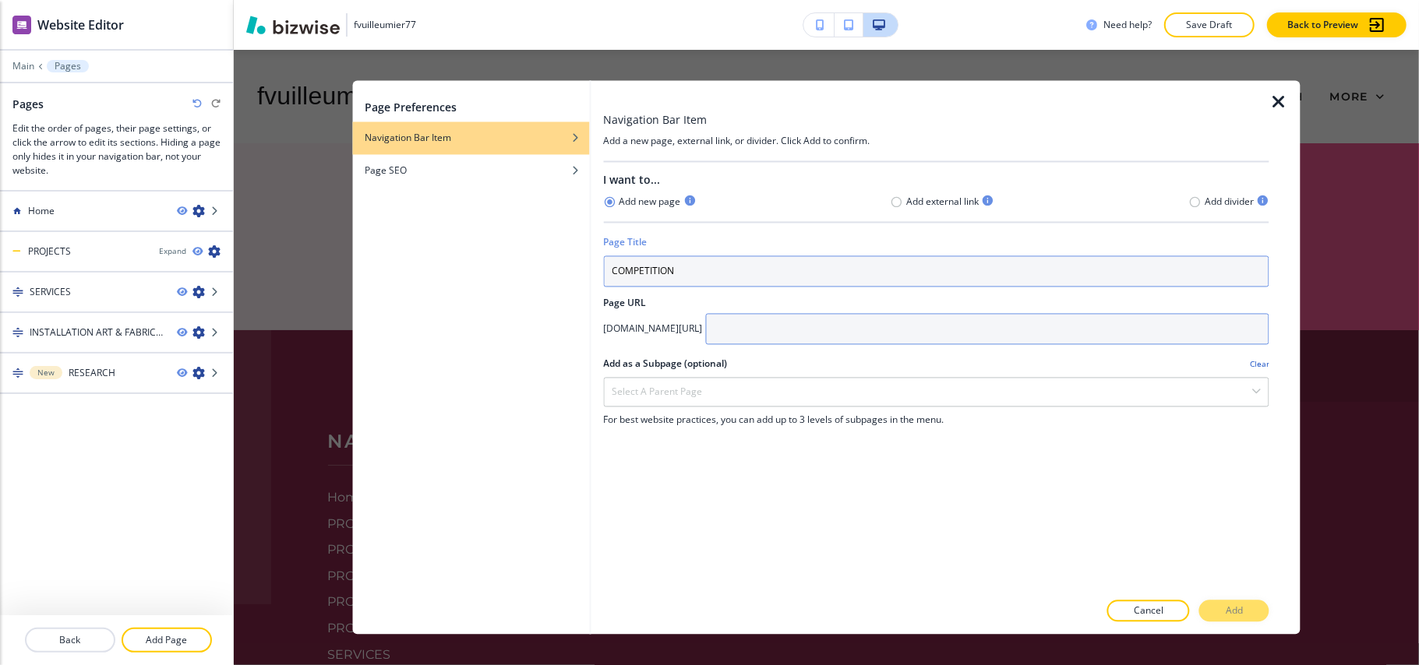
type input "COMPETITION"
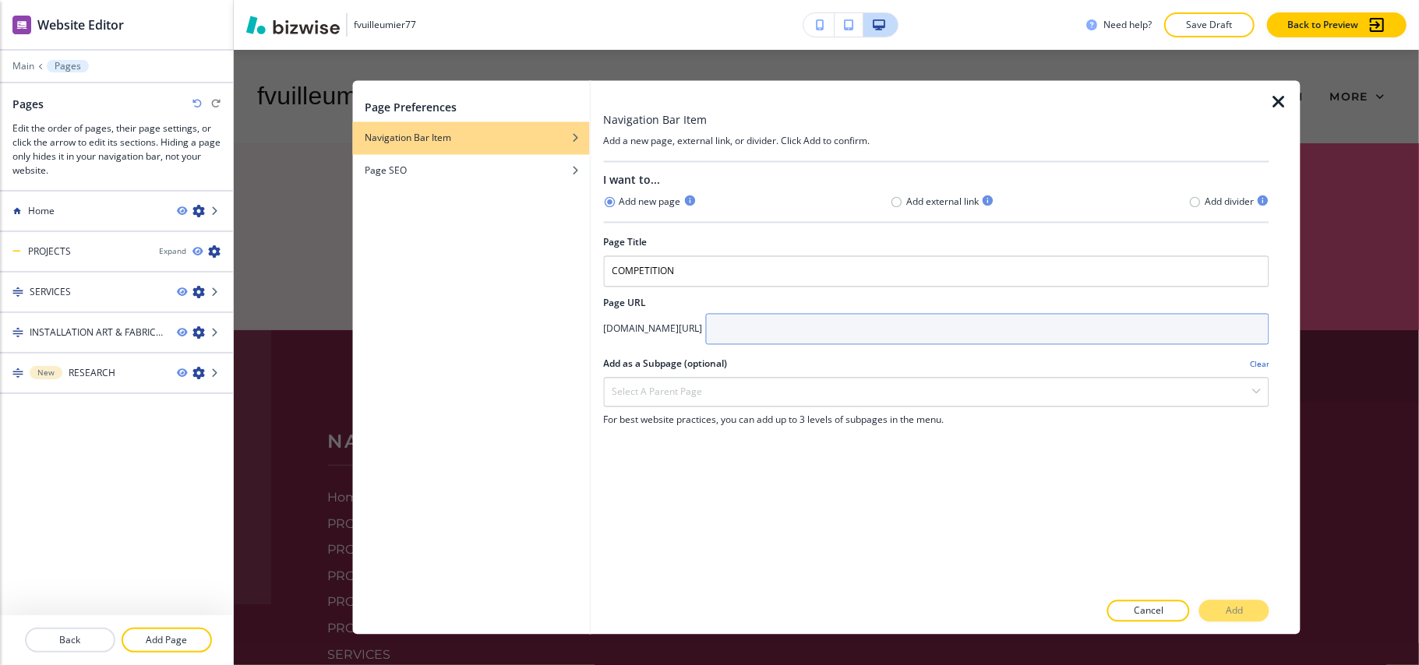
click at [876, 321] on input "text" at bounding box center [987, 329] width 564 height 31
paste input "COMPETITION"
type input "COMPETITION"
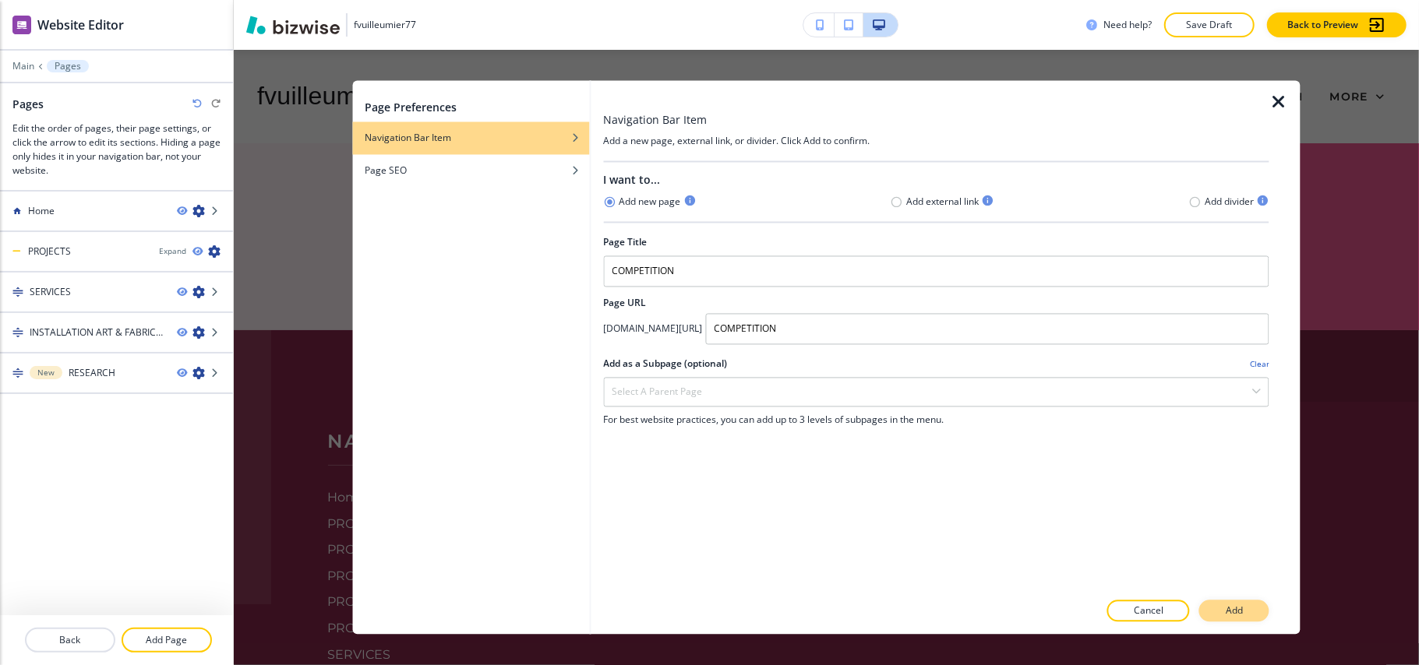
click at [1242, 605] on p "Add" at bounding box center [1233, 611] width 17 height 14
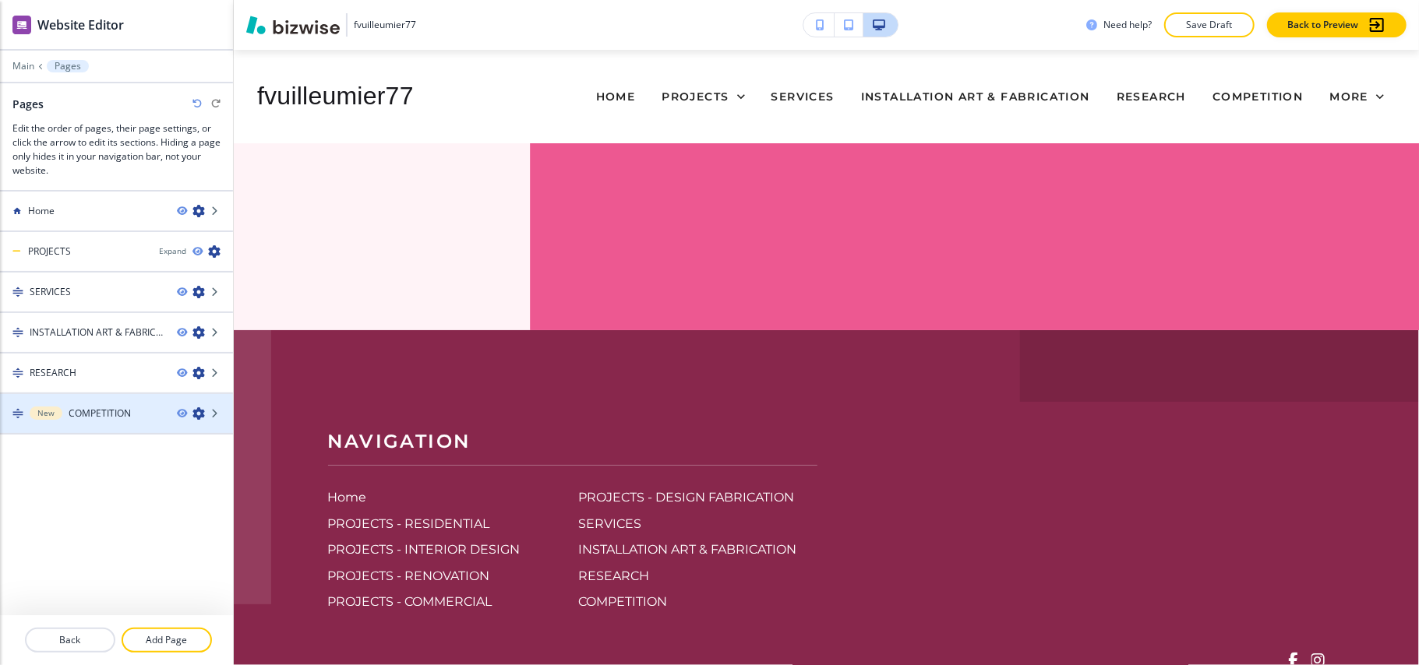
click at [200, 412] on icon "button" at bounding box center [198, 413] width 12 height 12
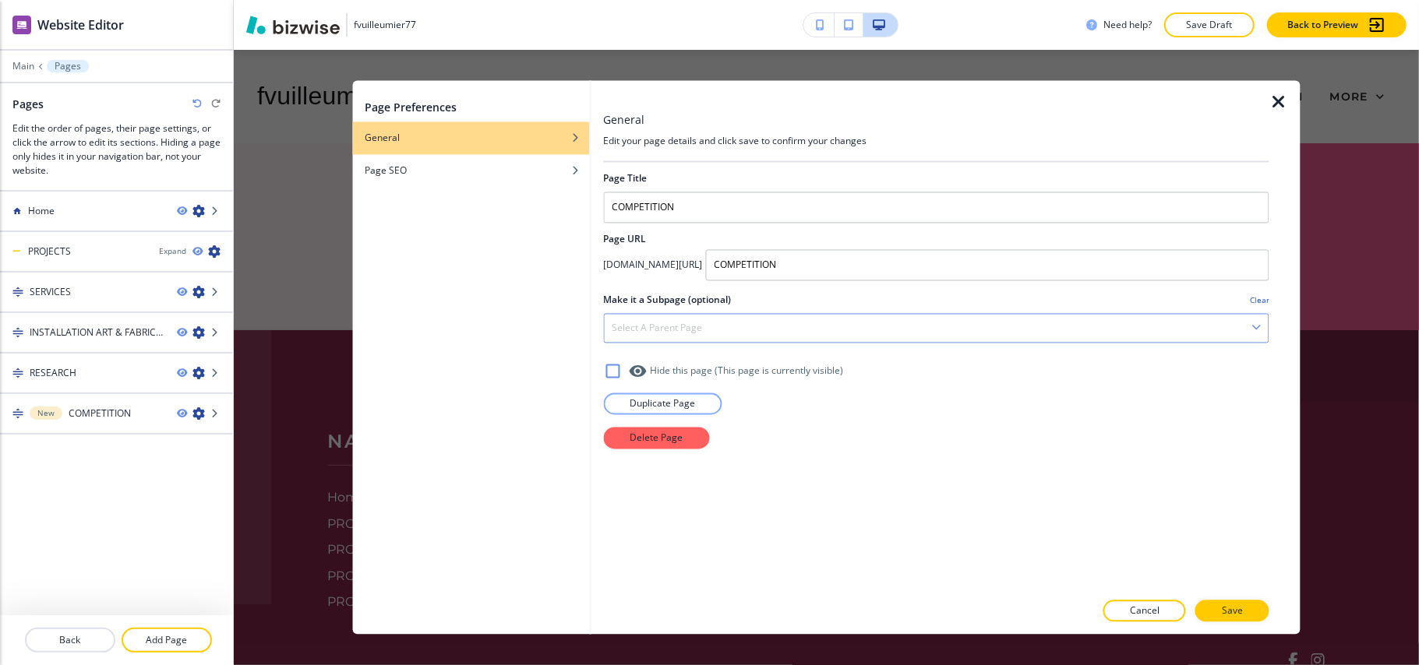
click at [774, 322] on div "Select a parent page" at bounding box center [936, 329] width 664 height 28
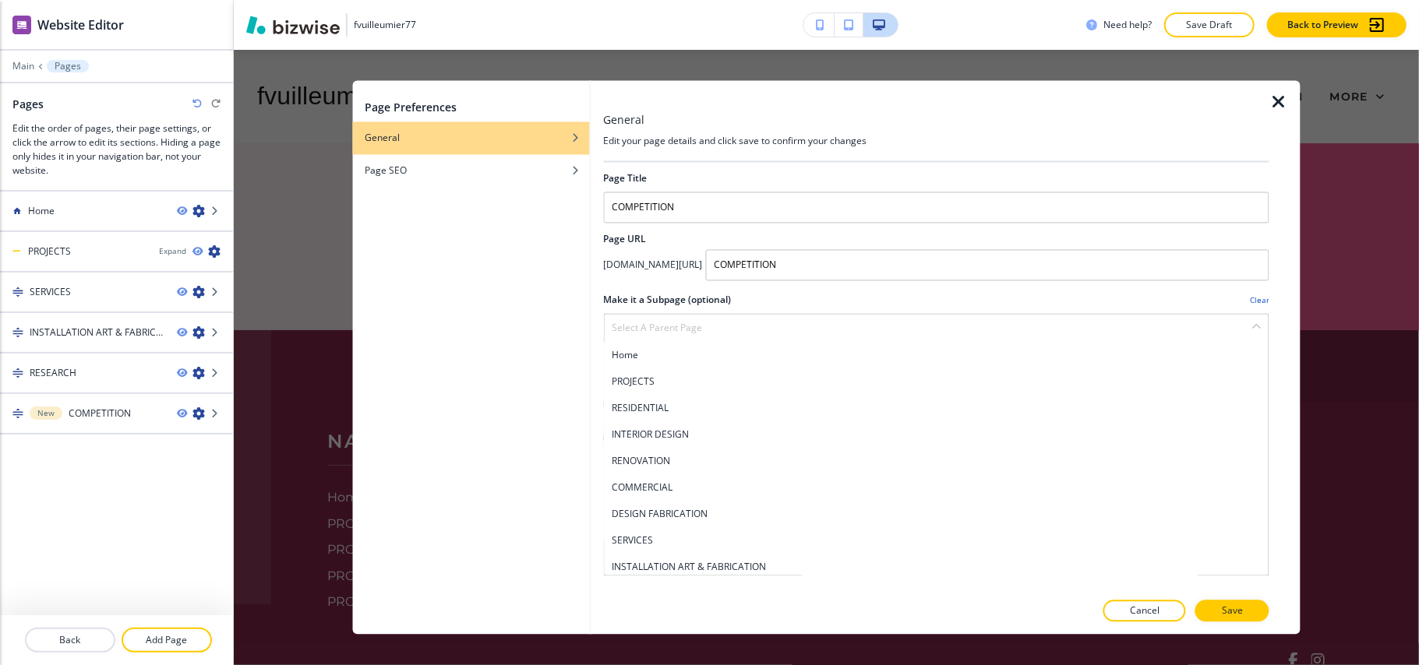
drag, startPoint x: 636, startPoint y: 384, endPoint x: 689, endPoint y: 397, distance: 54.6
click at [636, 383] on h4 "PROJECTS" at bounding box center [936, 382] width 649 height 14
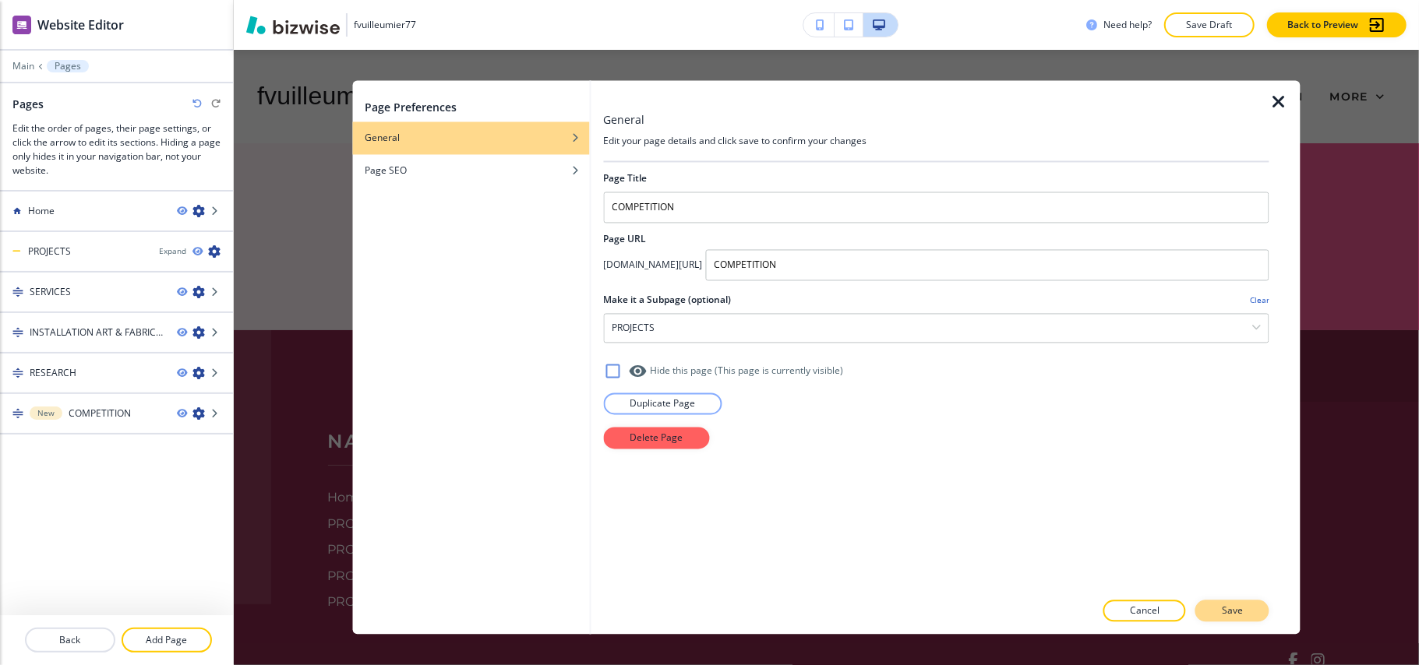
click at [1219, 611] on button "Save" at bounding box center [1232, 612] width 74 height 22
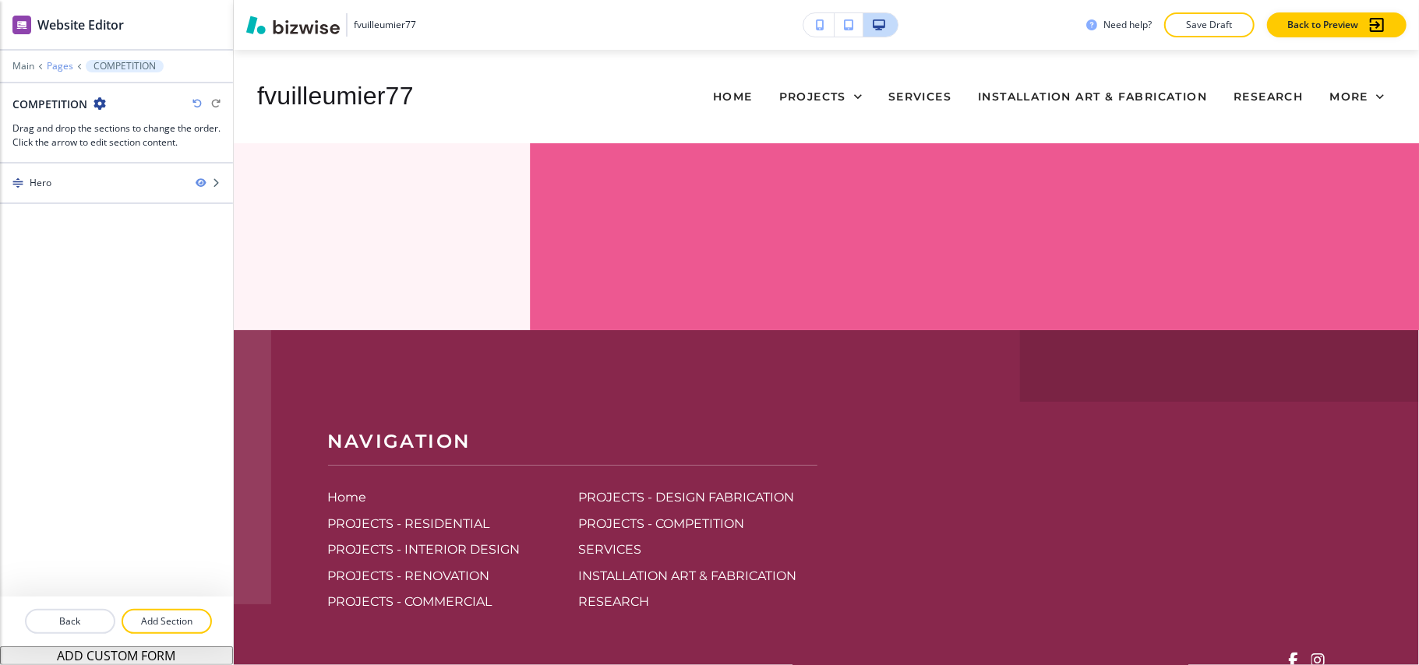
click at [56, 72] on p "Pages" at bounding box center [60, 66] width 26 height 11
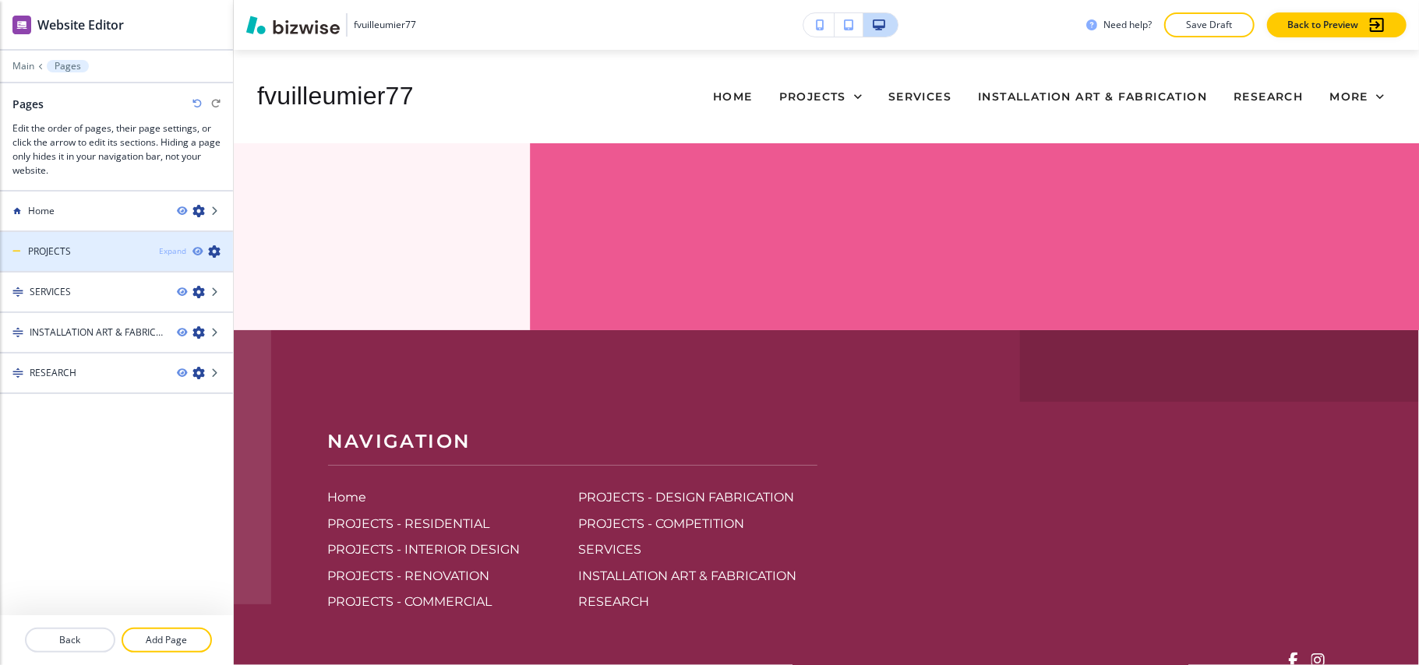
click at [159, 252] on div "Expand" at bounding box center [172, 251] width 27 height 12
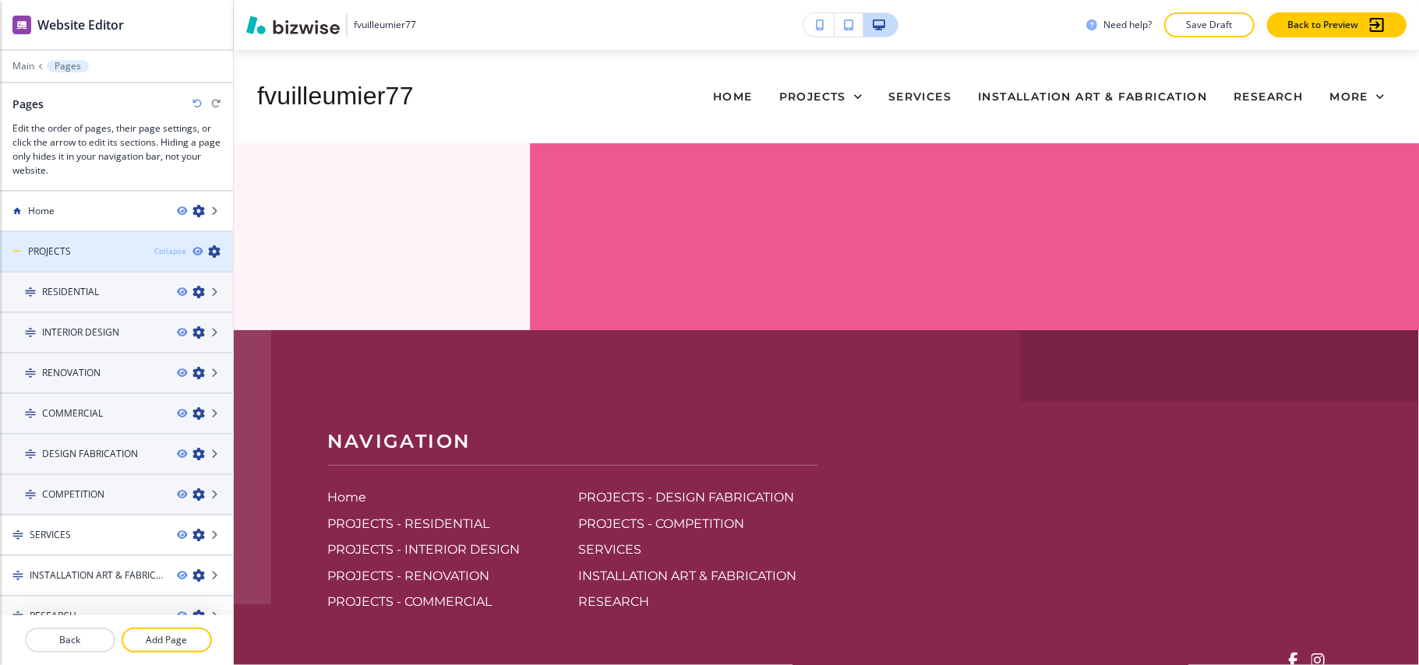
click at [154, 254] on div "Collapse" at bounding box center [170, 251] width 32 height 12
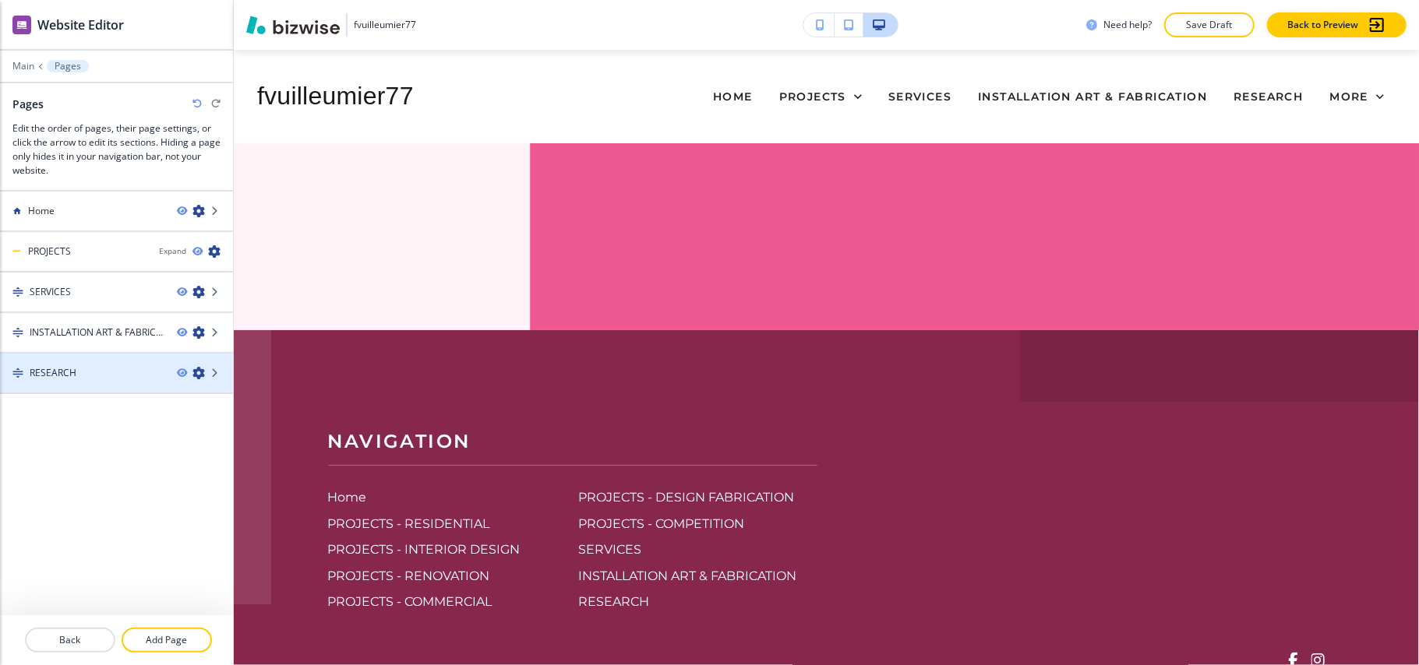
click at [201, 368] on icon "button" at bounding box center [198, 373] width 12 height 12
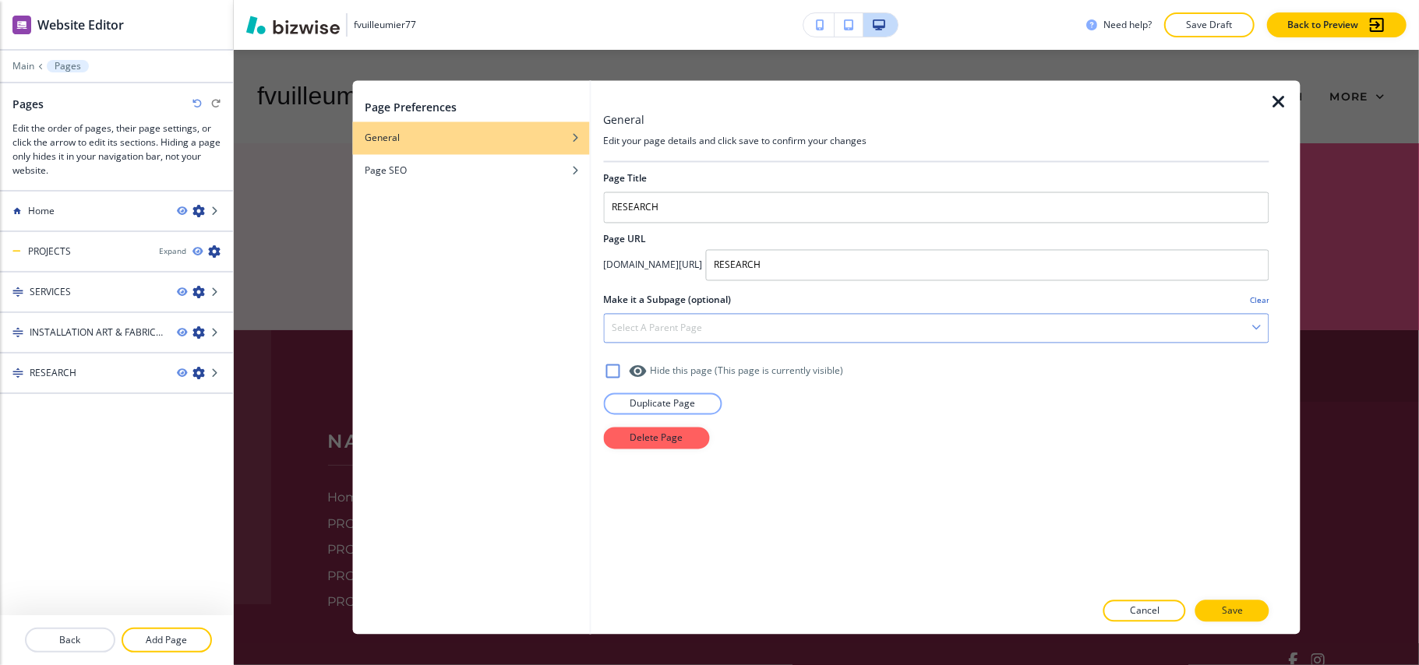
click at [689, 321] on div "Select a parent page" at bounding box center [936, 329] width 664 height 28
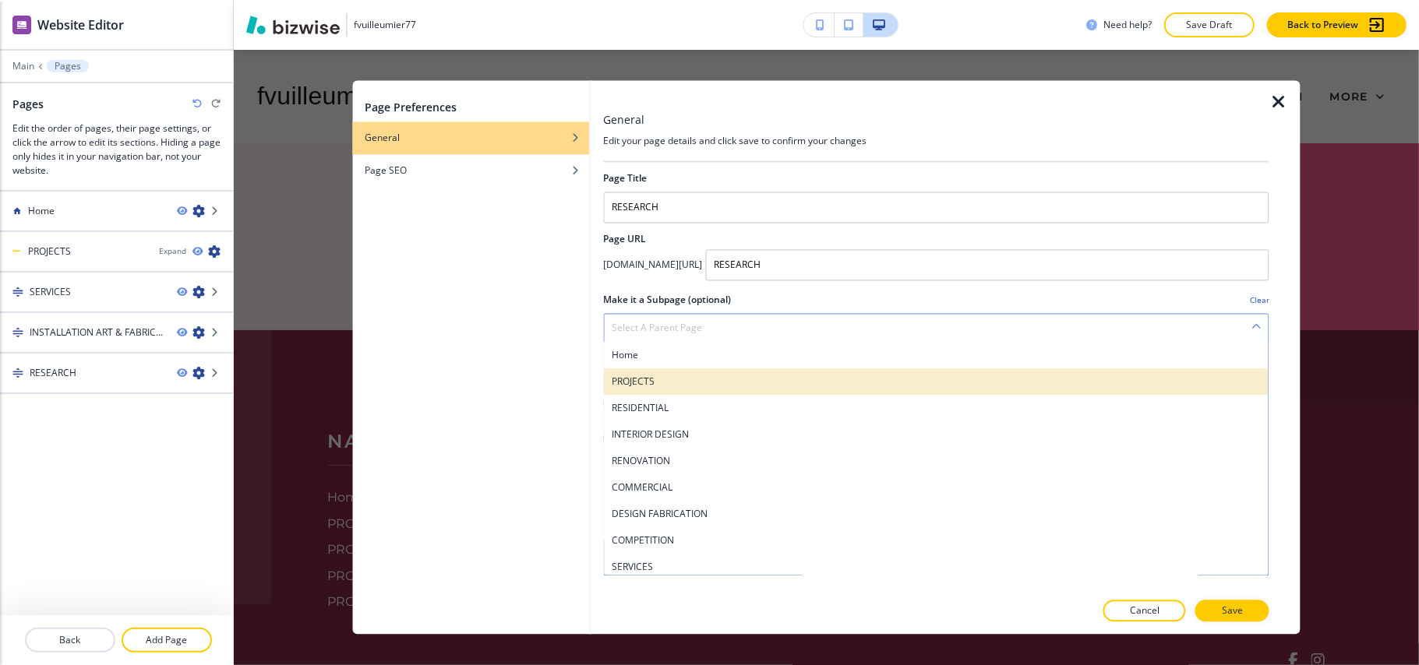
click at [654, 378] on h4 "PROJECTS" at bounding box center [936, 382] width 649 height 14
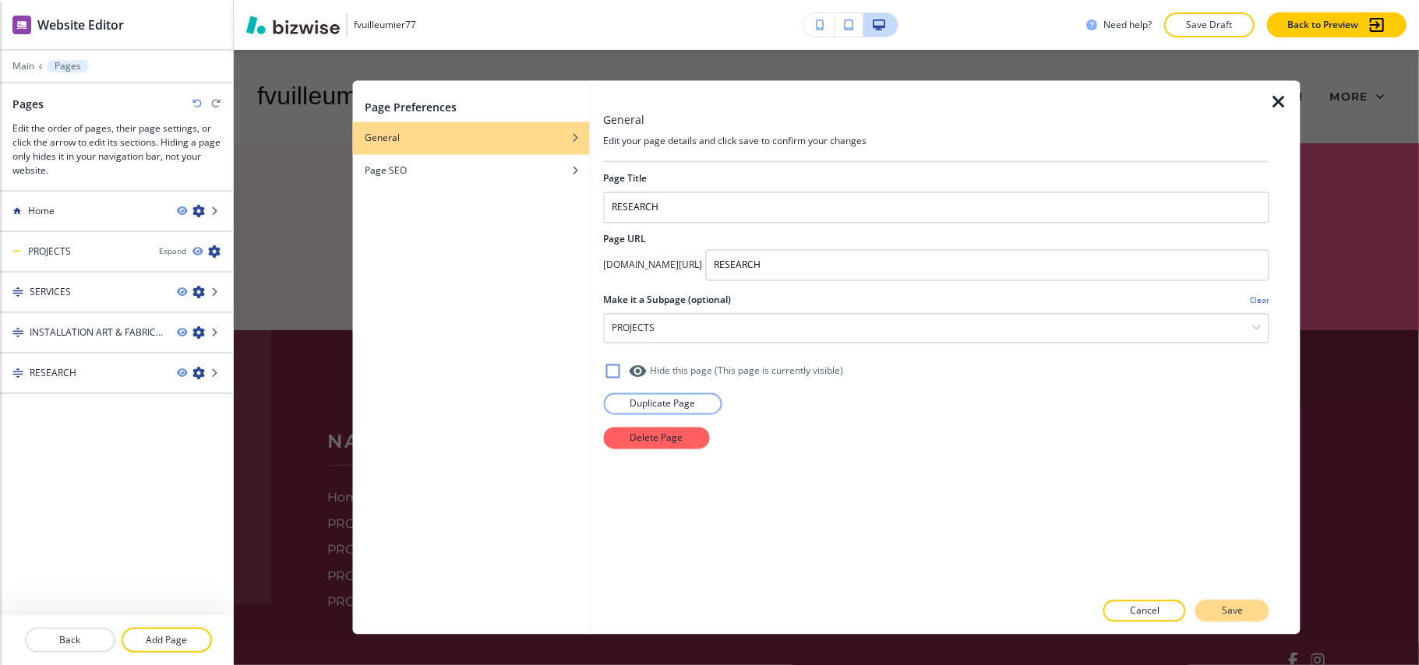
click at [1244, 619] on button "Save" at bounding box center [1232, 612] width 74 height 22
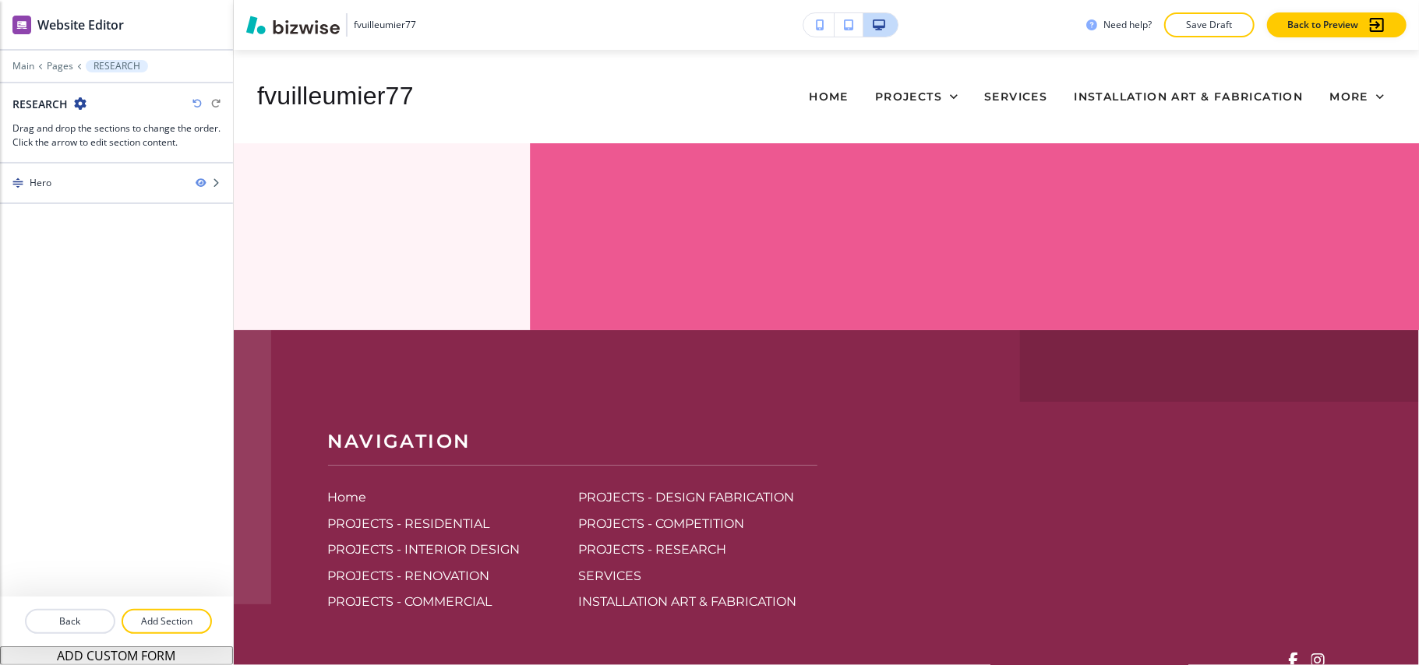
click at [64, 59] on div at bounding box center [116, 55] width 233 height 9
click at [61, 63] on p "Pages" at bounding box center [60, 66] width 26 height 11
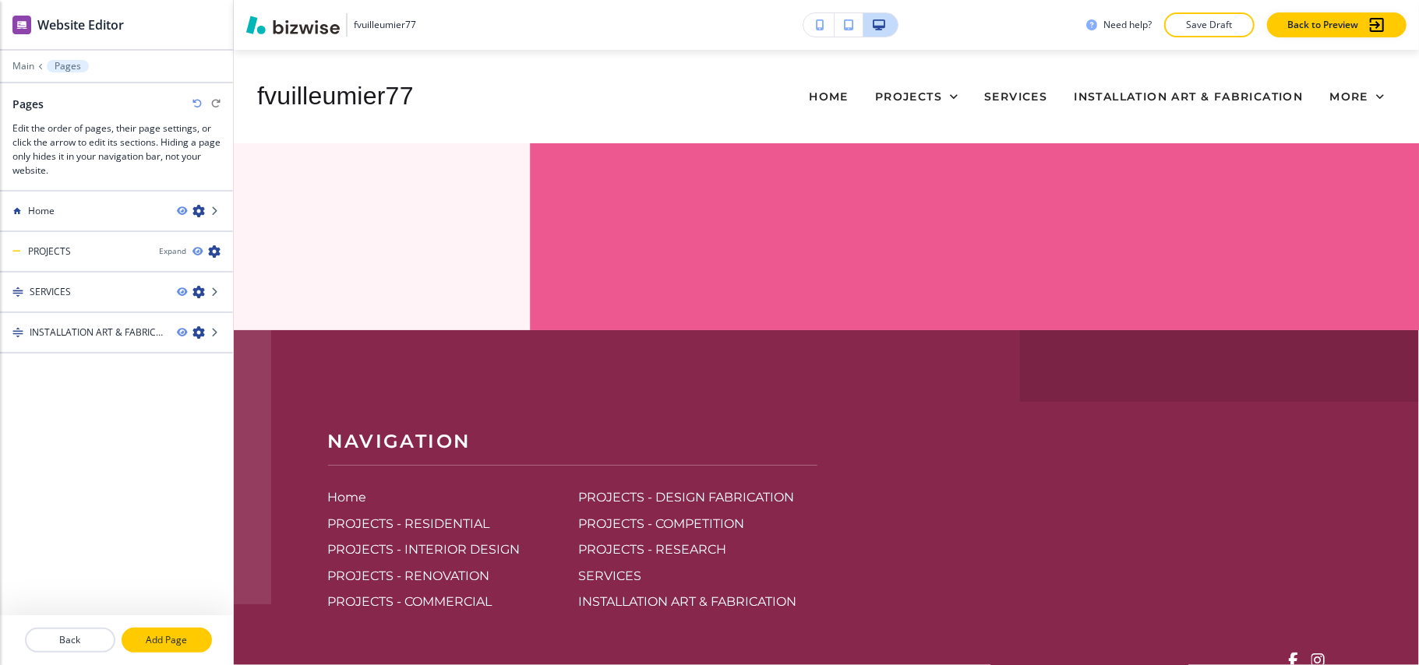
drag, startPoint x: 162, startPoint y: 646, endPoint x: 173, endPoint y: 645, distance: 10.9
click at [162, 645] on p "Add Page" at bounding box center [166, 640] width 87 height 14
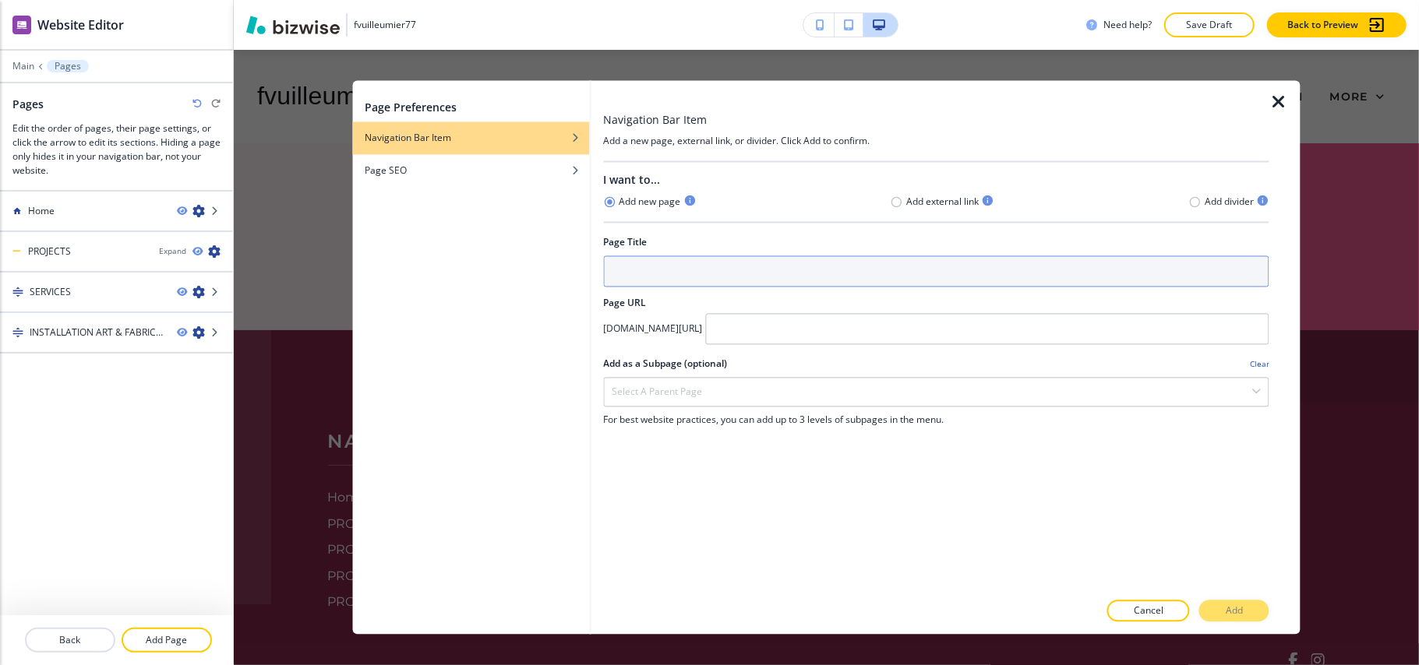
click at [734, 278] on input "text" at bounding box center [936, 271] width 666 height 31
type input "CONCEPTUAL"
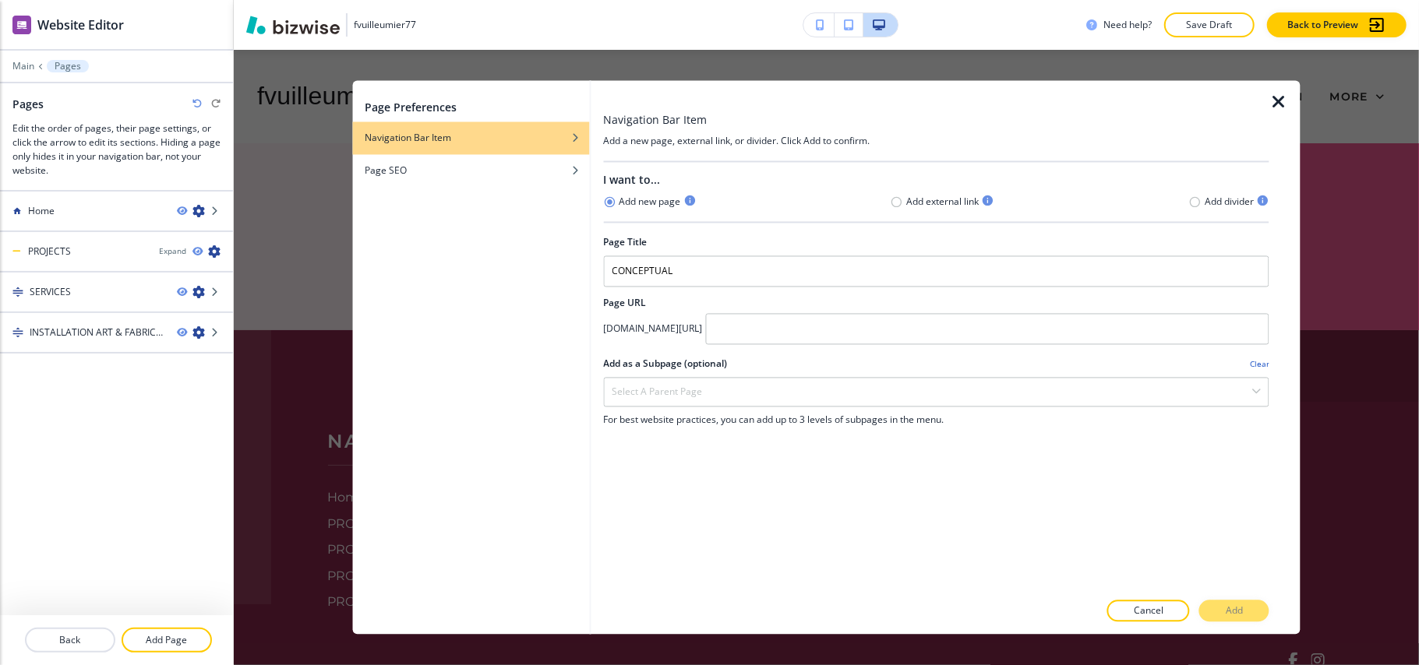
click at [874, 312] on div at bounding box center [936, 312] width 666 height 3
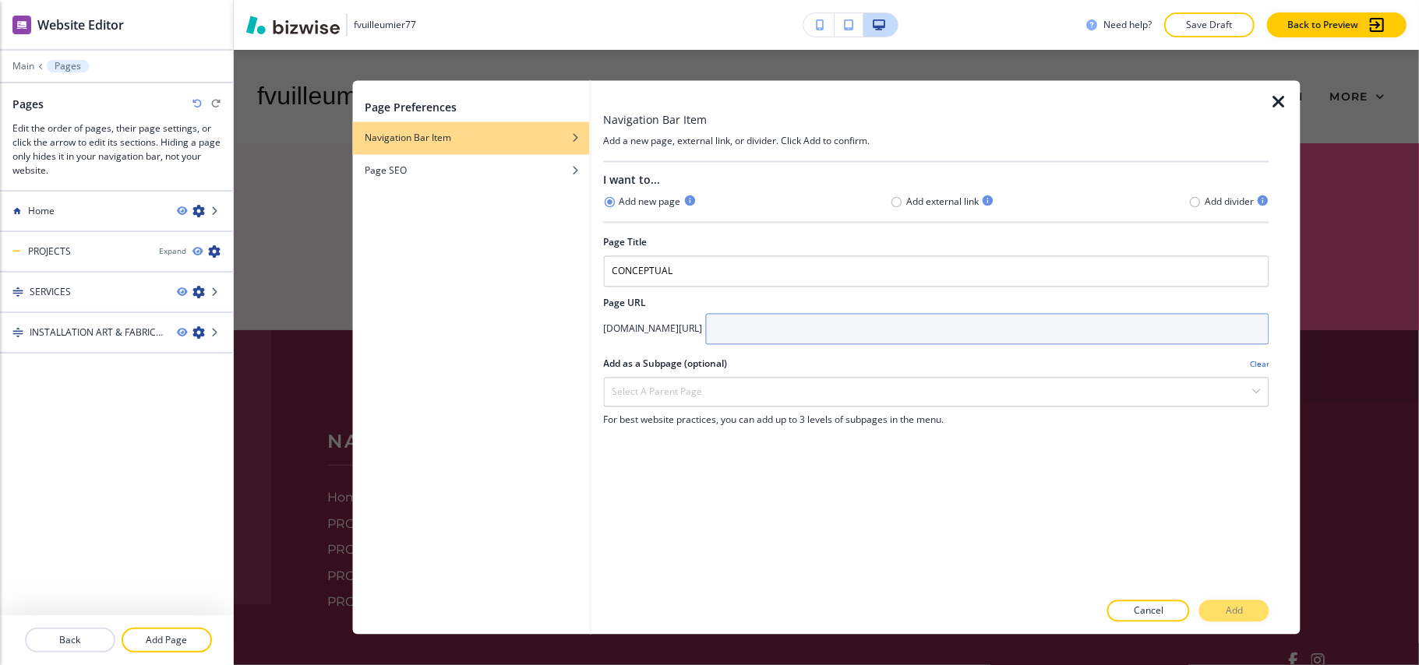
click at [869, 344] on input "text" at bounding box center [987, 329] width 564 height 31
paste input "CONCEPTUAL"
type input "CONCEPTUAL"
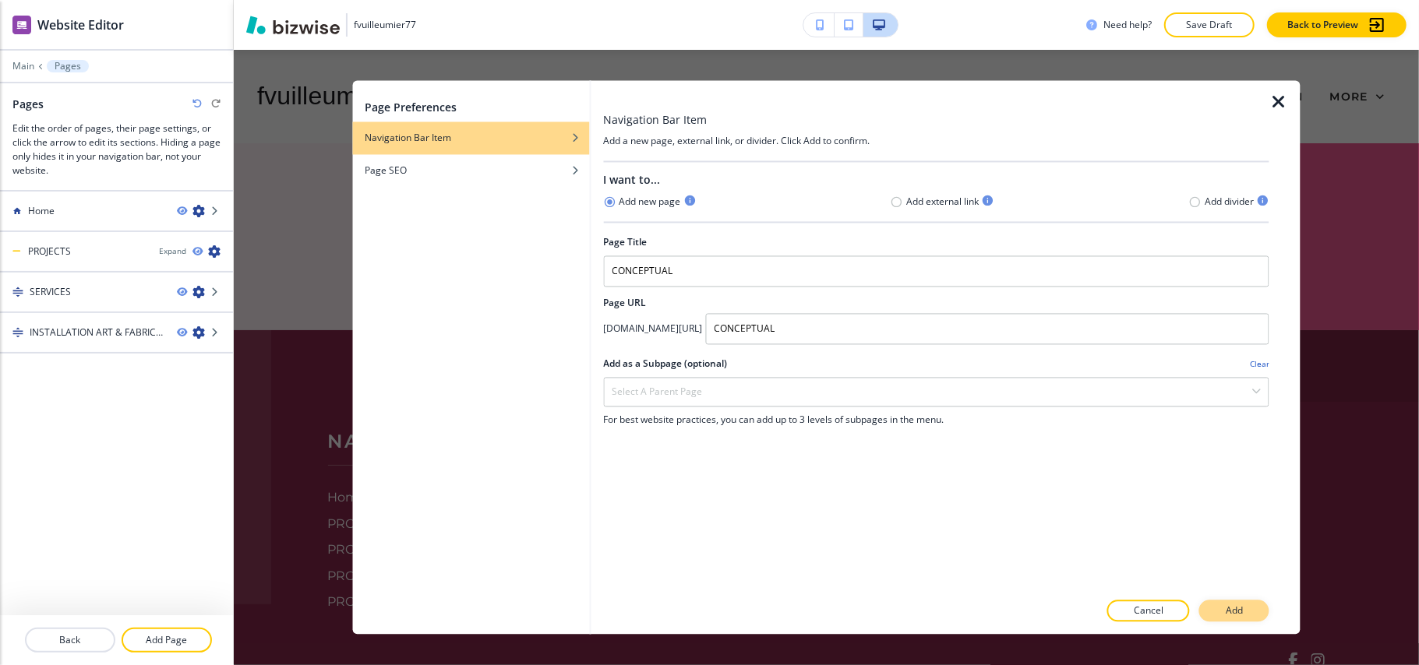
click at [1241, 609] on p "Add" at bounding box center [1233, 611] width 17 height 14
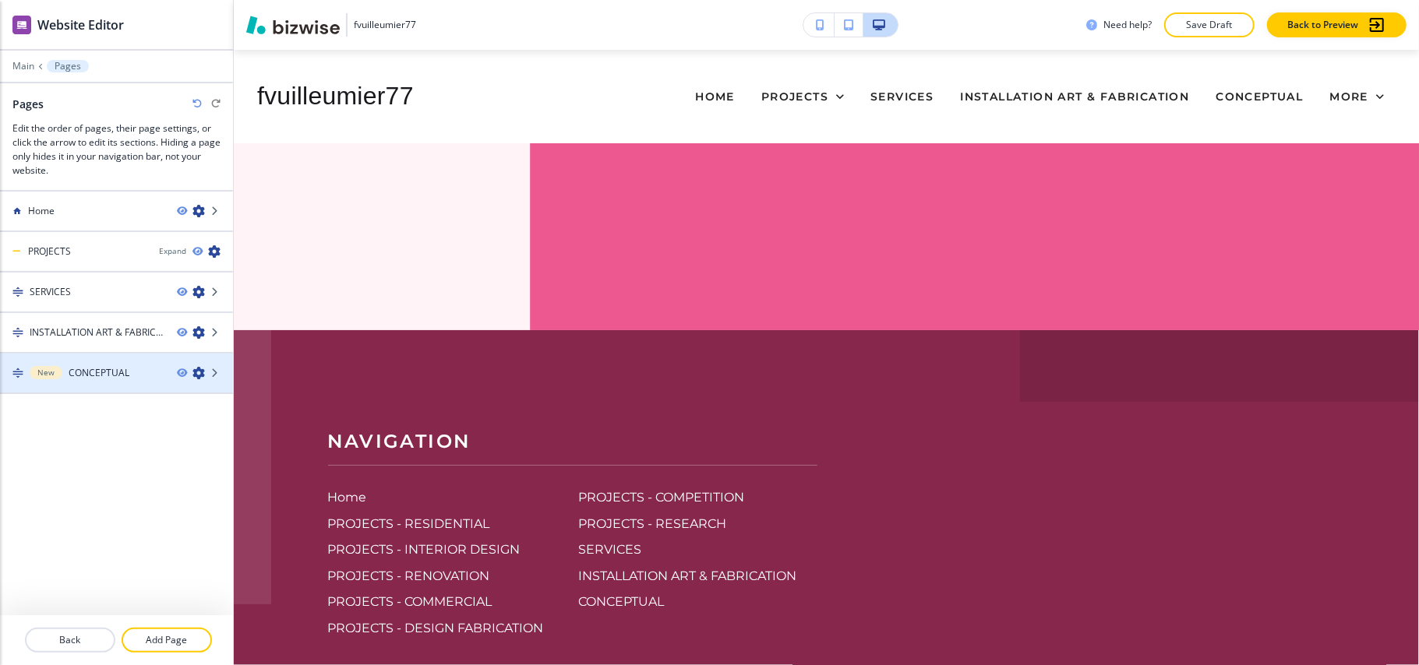
click at [197, 377] on icon "button" at bounding box center [198, 373] width 12 height 12
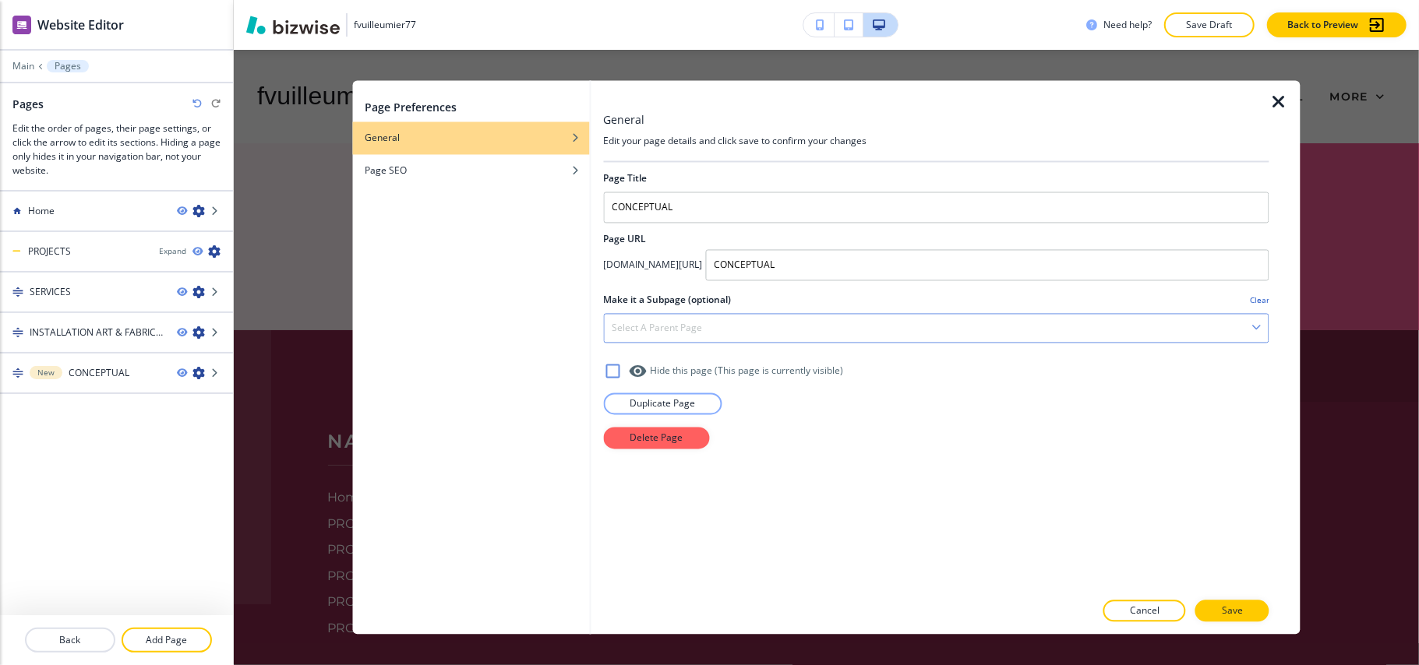
click at [653, 332] on h4 "Select a parent page" at bounding box center [657, 329] width 90 height 14
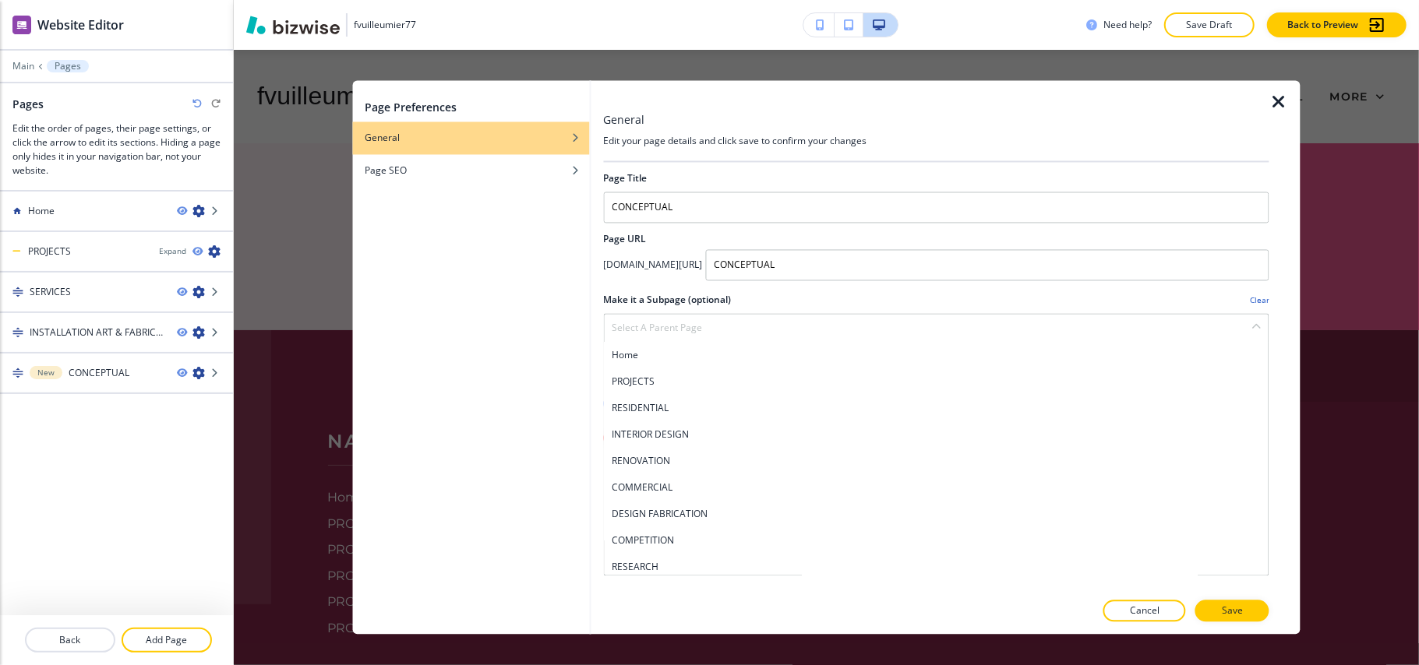
click at [637, 378] on h4 "PROJECTS" at bounding box center [936, 382] width 649 height 14
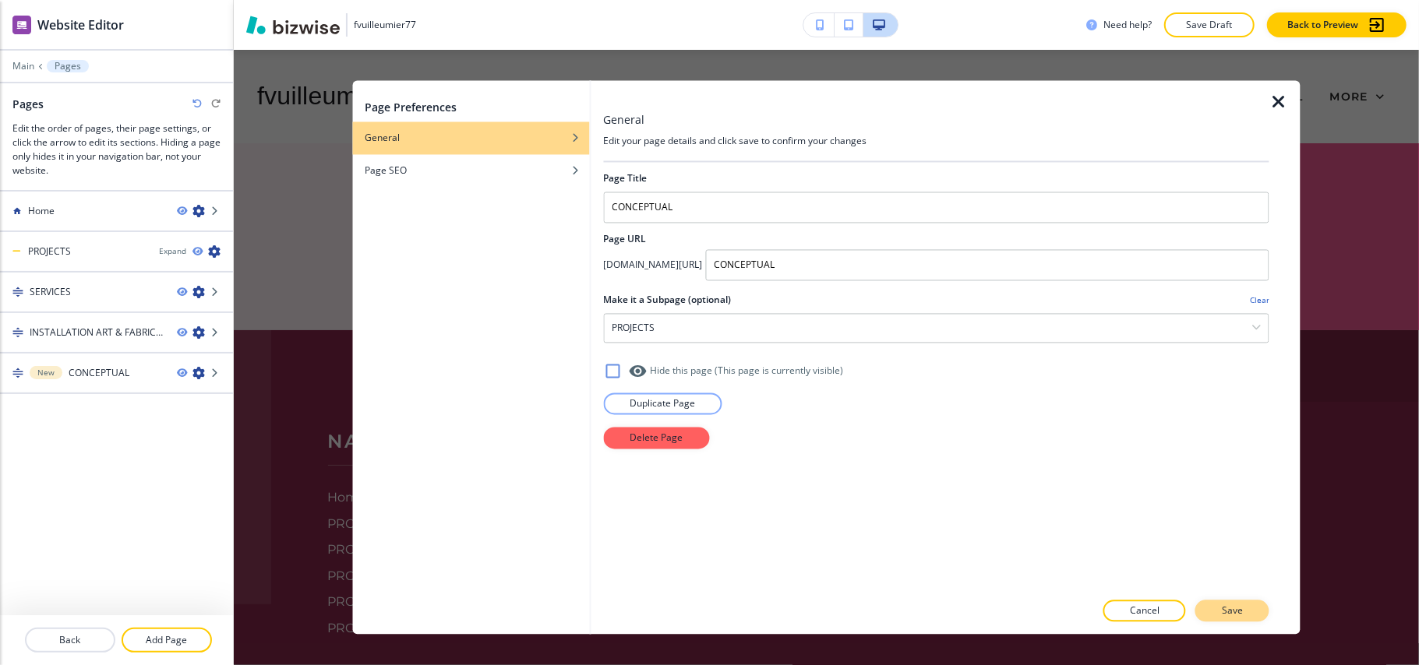
click at [1253, 604] on button "Save" at bounding box center [1232, 612] width 74 height 22
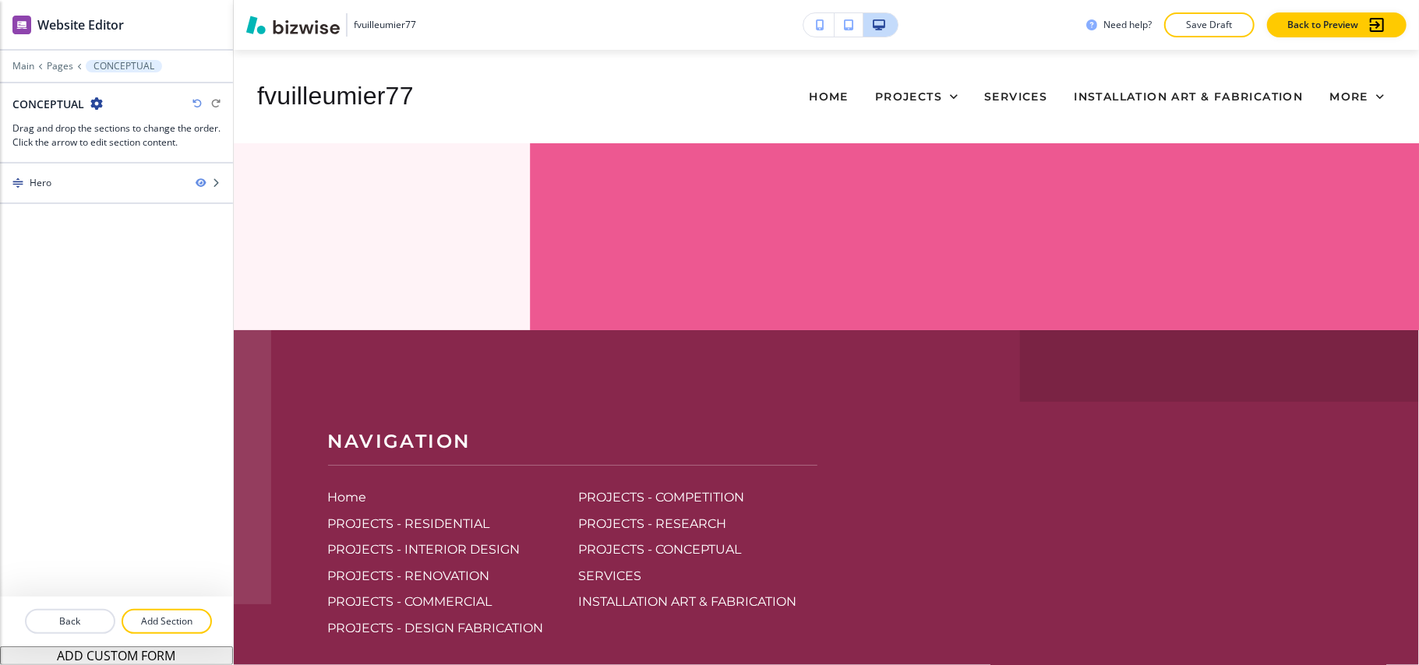
click at [58, 59] on div at bounding box center [116, 55] width 233 height 9
click at [61, 69] on p "Pages" at bounding box center [60, 66] width 26 height 11
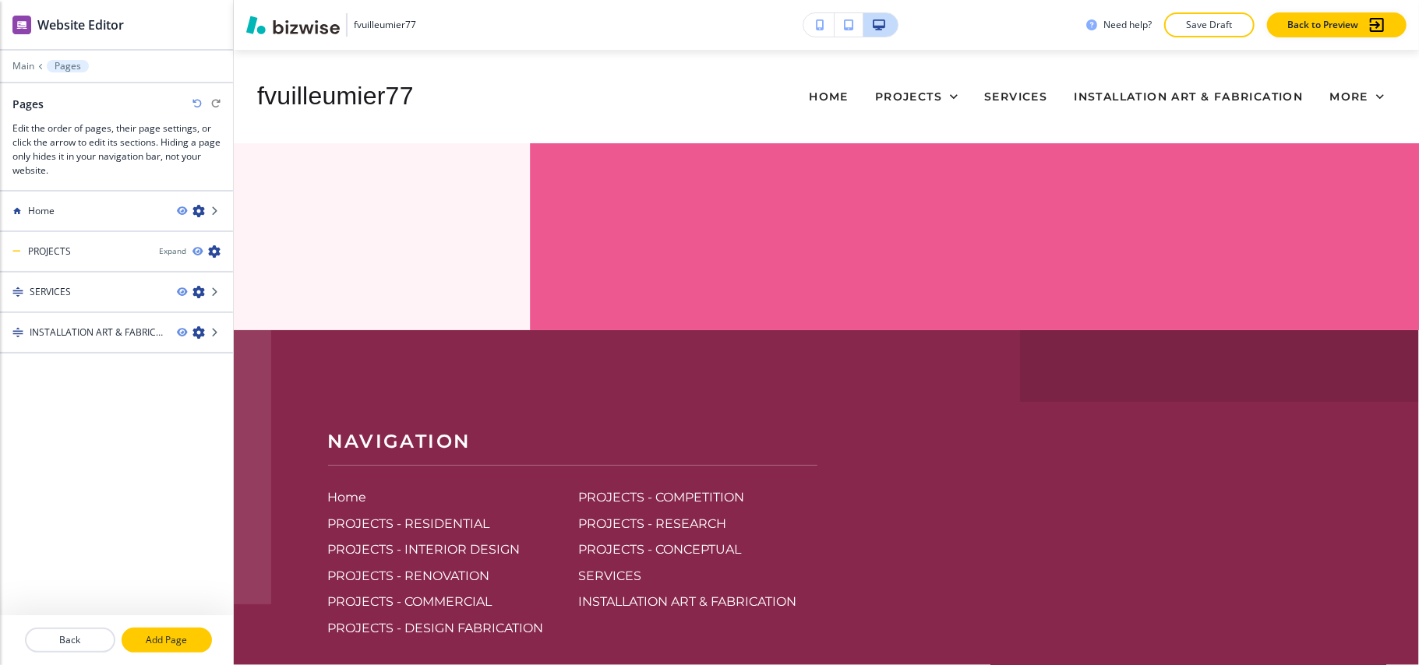
drag, startPoint x: 173, startPoint y: 640, endPoint x: 181, endPoint y: 633, distance: 10.5
click at [174, 640] on p "Add Page" at bounding box center [166, 640] width 87 height 14
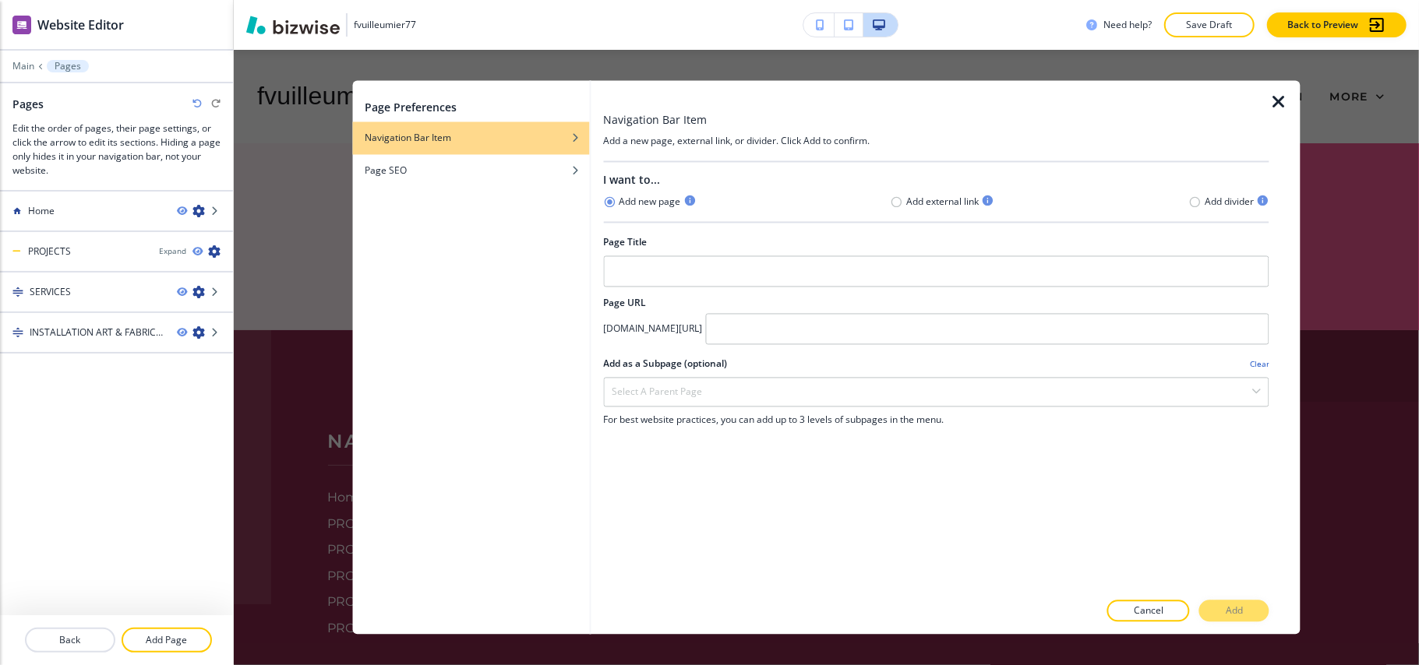
click at [737, 256] on div at bounding box center [936, 253] width 666 height 6
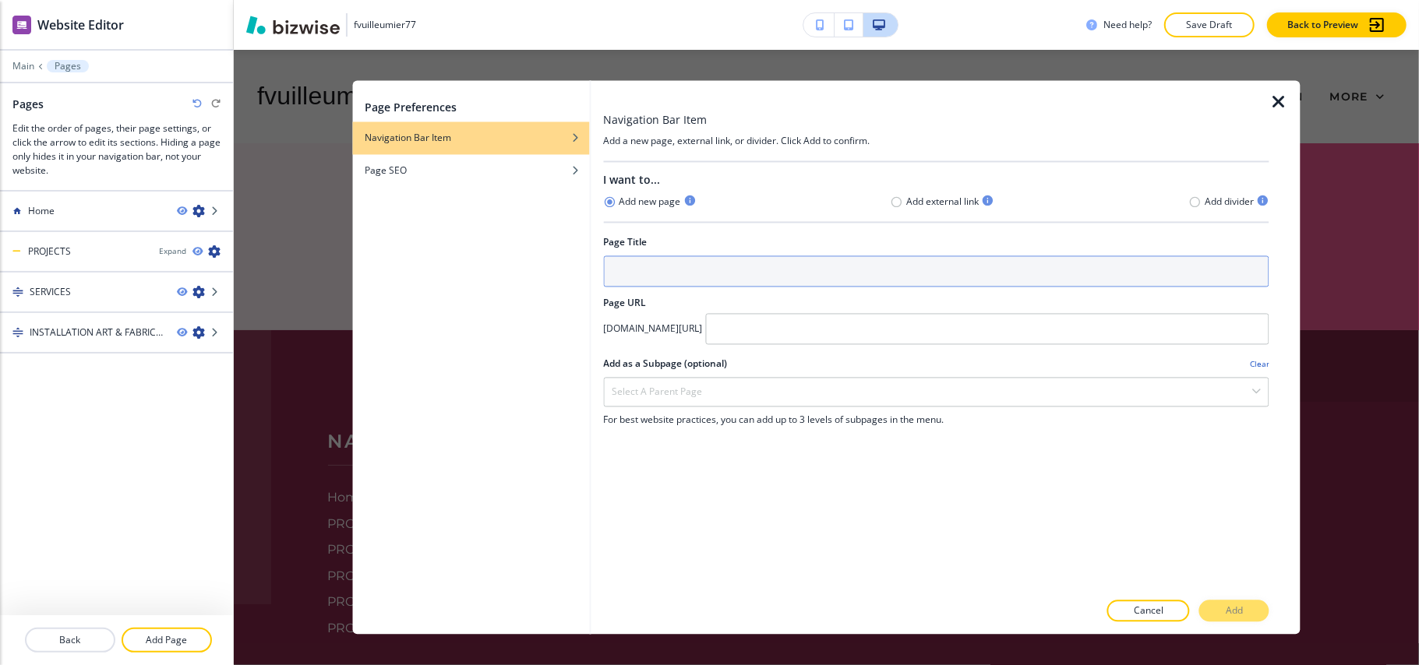
click at [757, 265] on input "text" at bounding box center [936, 271] width 666 height 31
type input "ABOUT"
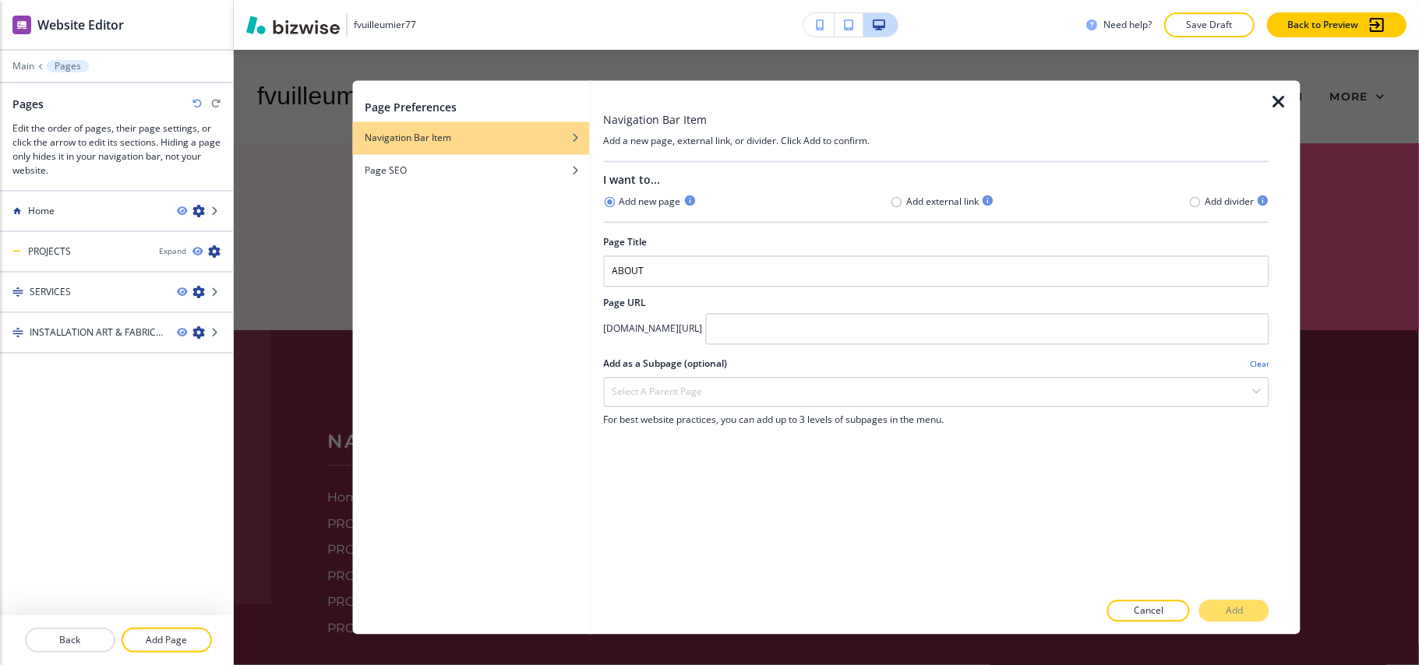
click at [898, 356] on div at bounding box center [936, 351] width 666 height 12
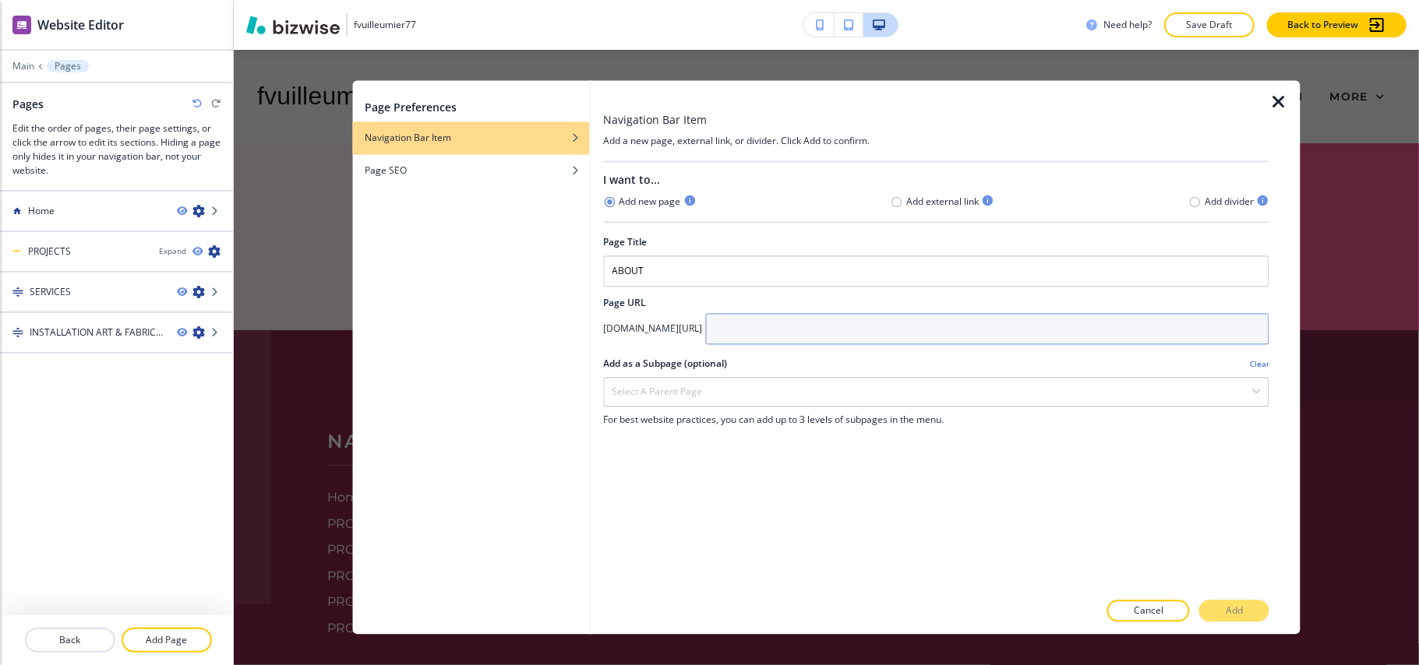
click at [901, 331] on input "text" at bounding box center [987, 329] width 564 height 31
paste input "ABOUT"
type input "ABOUT"
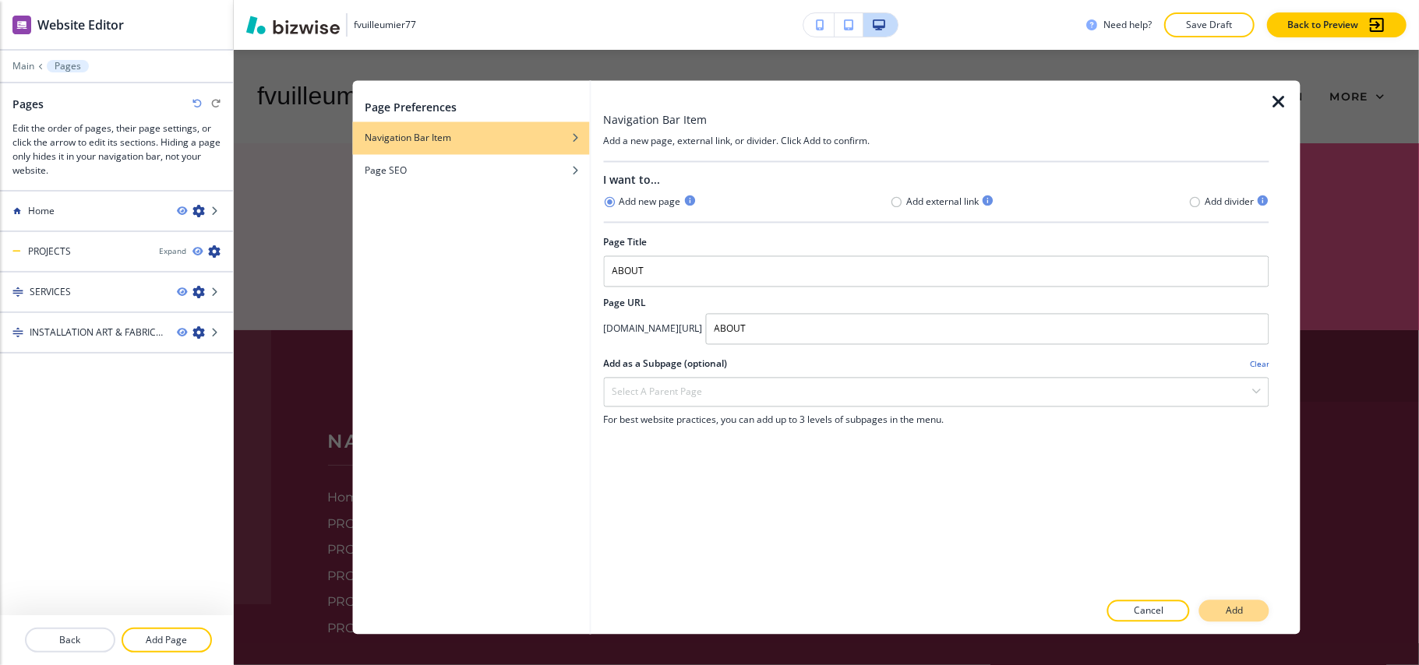
click at [1245, 614] on button "Add" at bounding box center [1234, 612] width 70 height 22
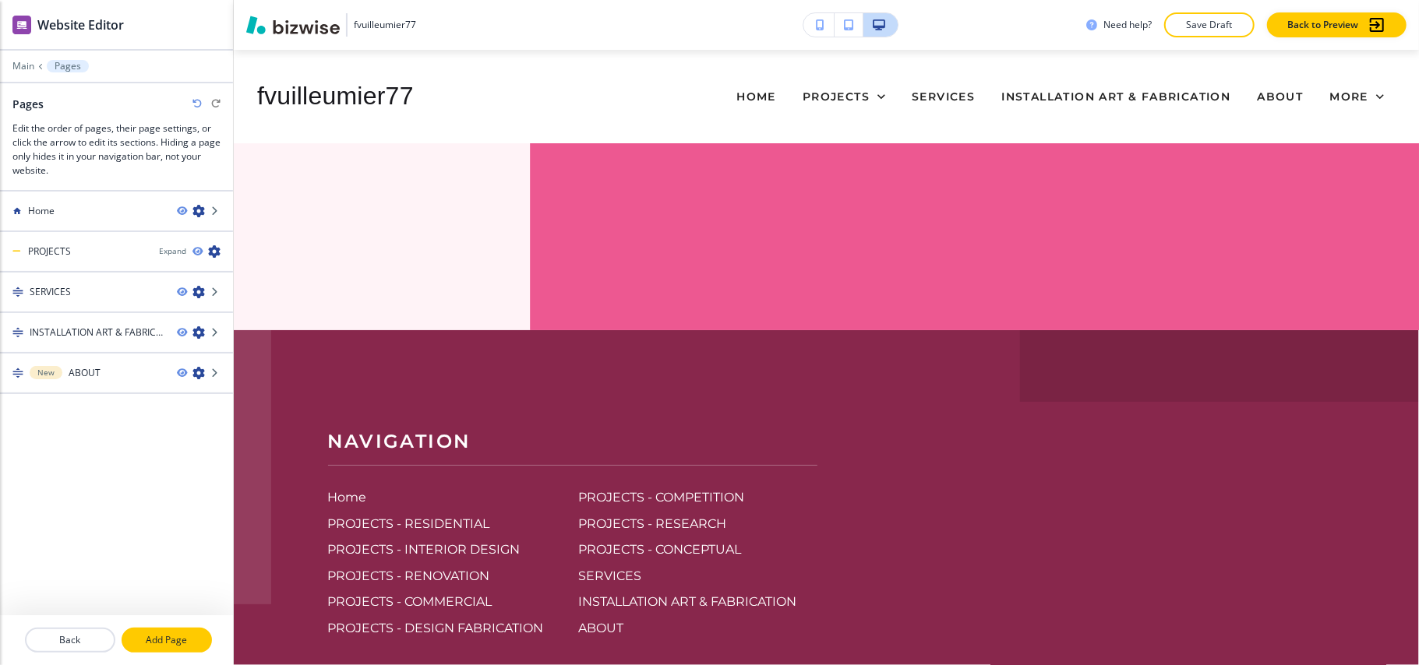
click at [168, 633] on p "Add Page" at bounding box center [166, 640] width 87 height 14
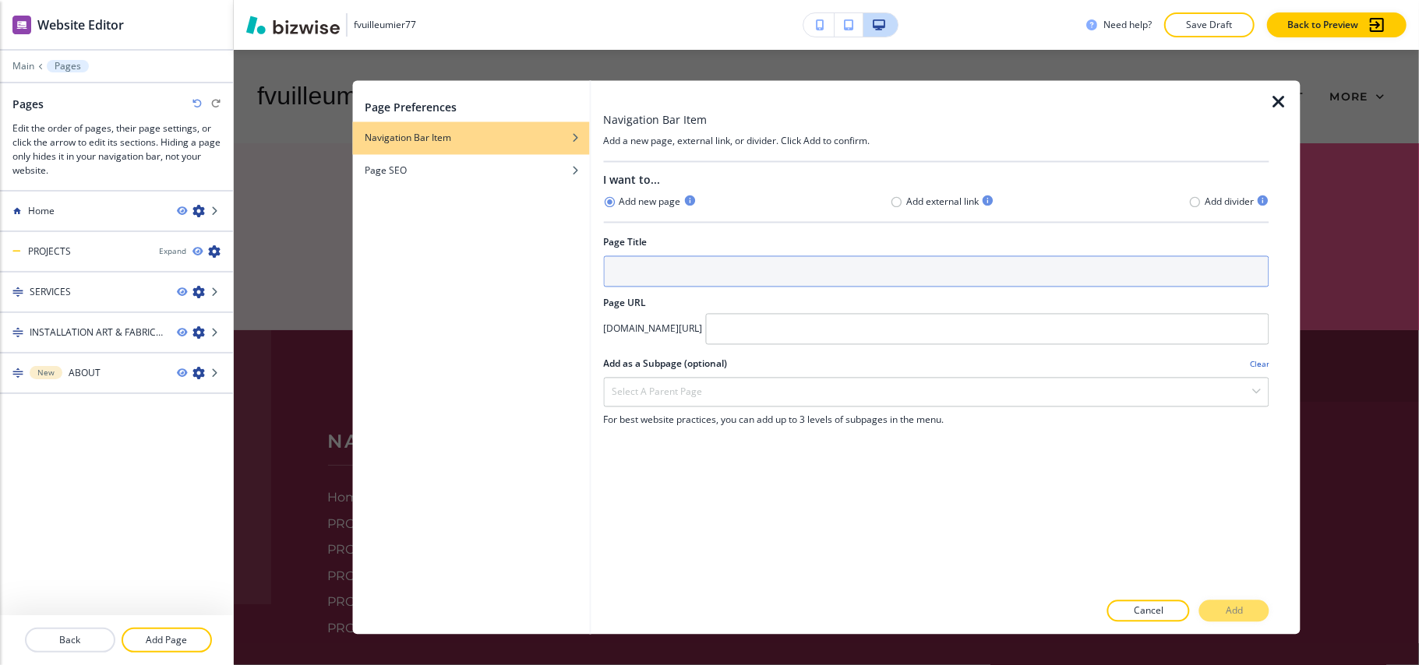
click at [714, 275] on input "text" at bounding box center [936, 271] width 666 height 31
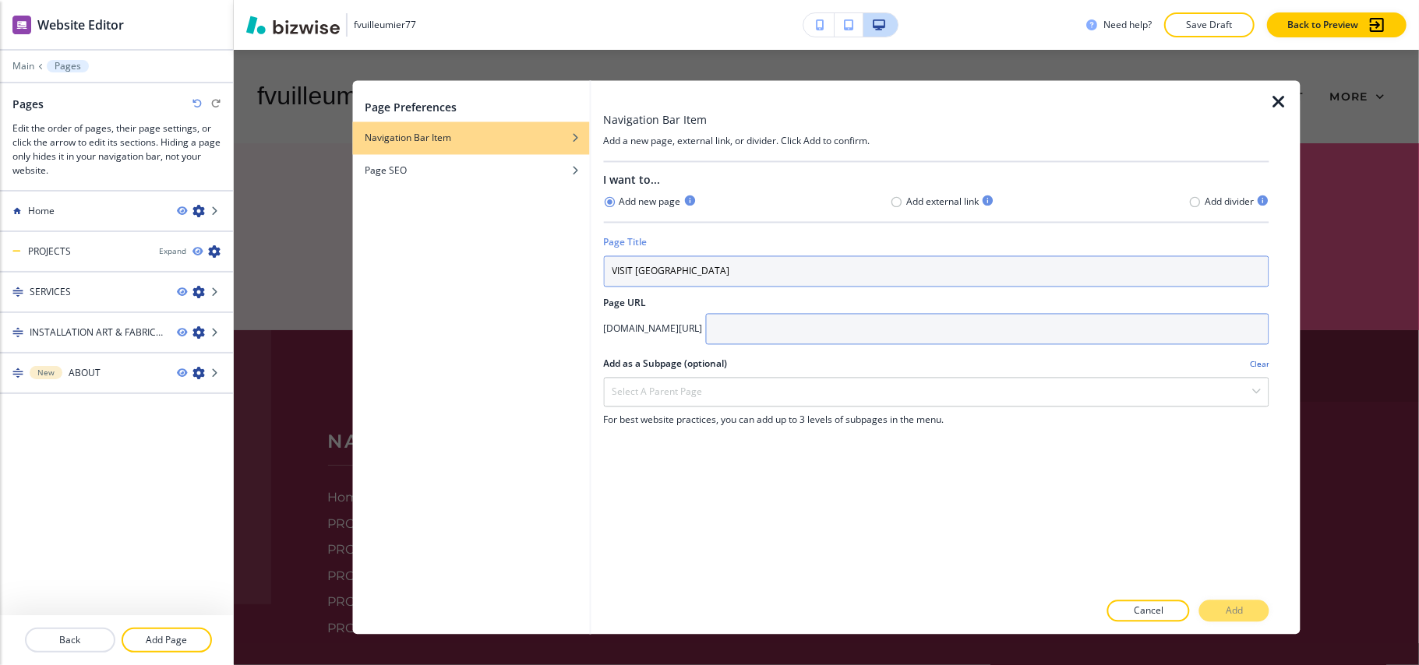
type input "VISIT [GEOGRAPHIC_DATA]"
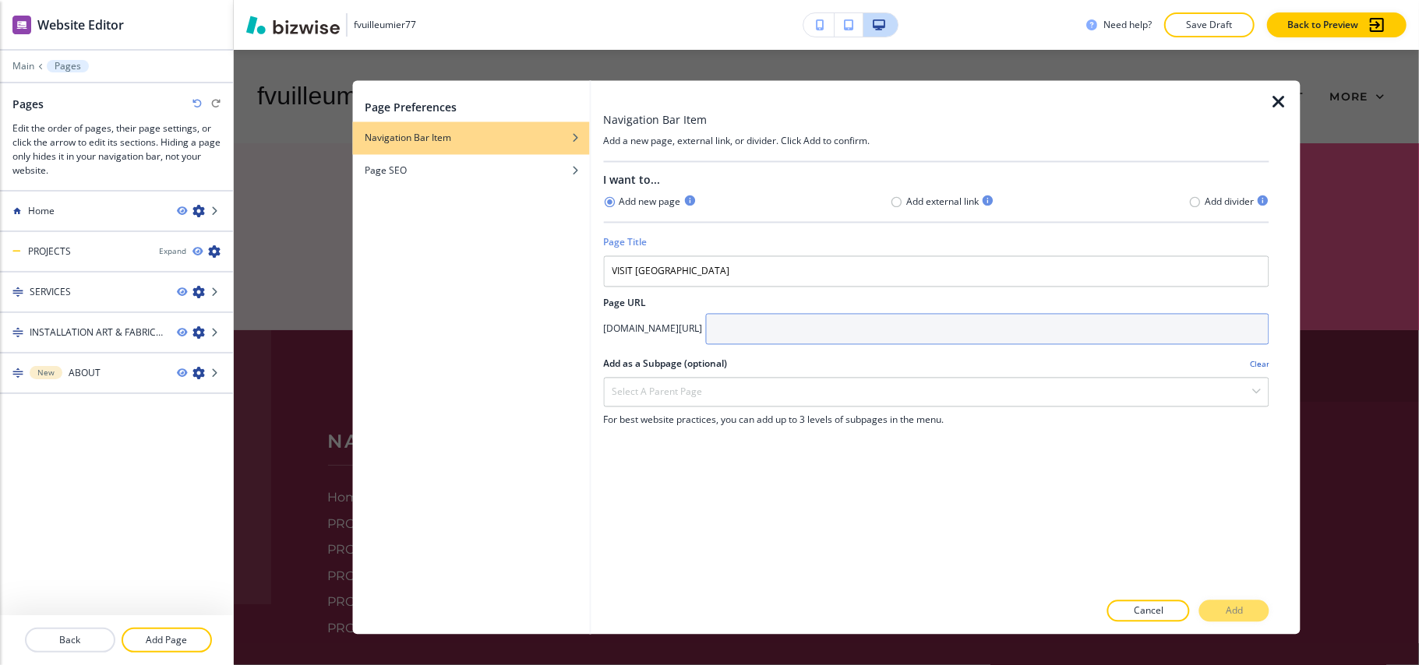
click at [855, 331] on input "text" at bounding box center [987, 329] width 564 height 31
paste input "VISIT [GEOGRAPHIC_DATA]"
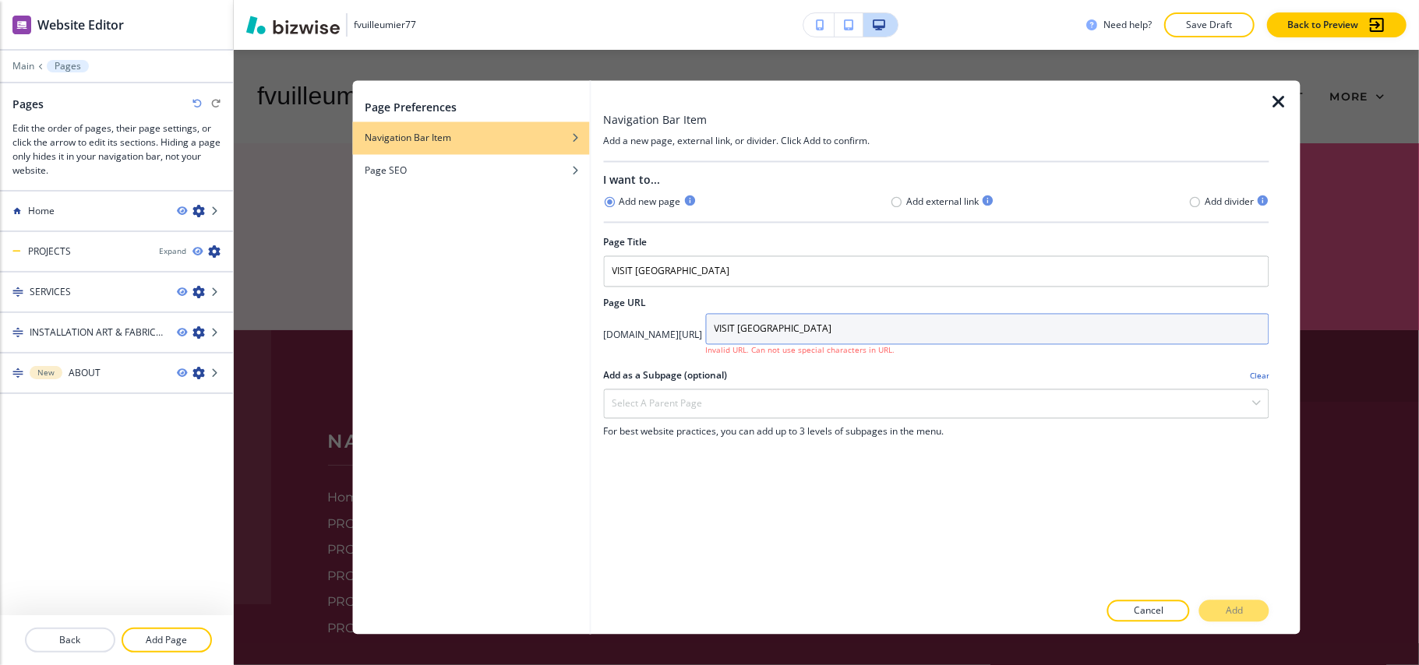
click at [834, 331] on input "VISIT [GEOGRAPHIC_DATA]" at bounding box center [987, 329] width 564 height 31
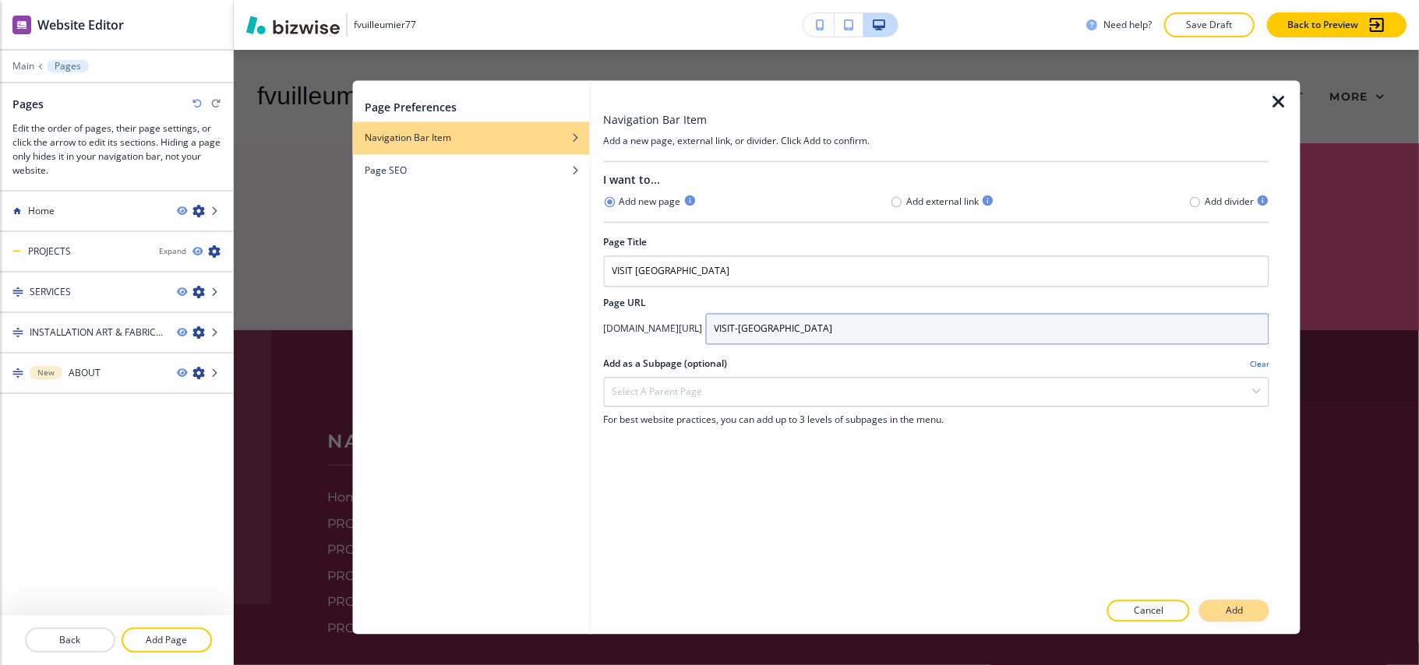
type input "VISIT-US"
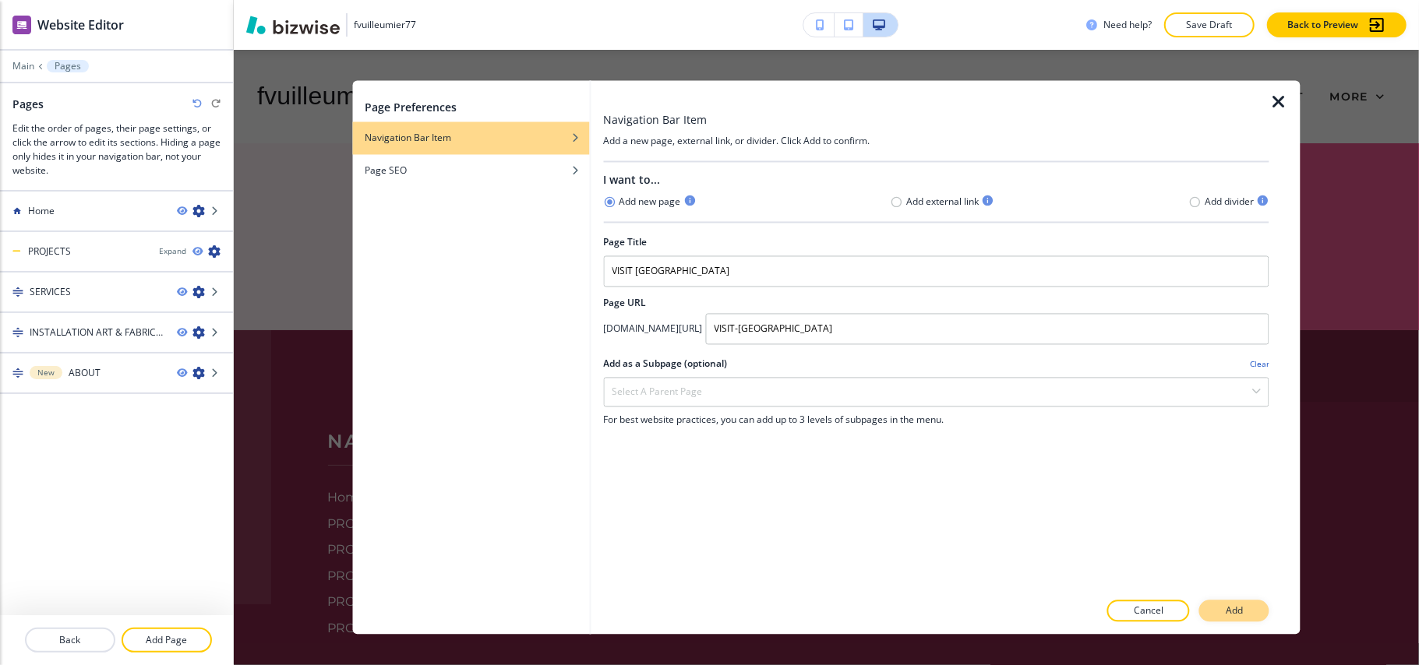
click at [1211, 604] on button "Add" at bounding box center [1234, 612] width 70 height 22
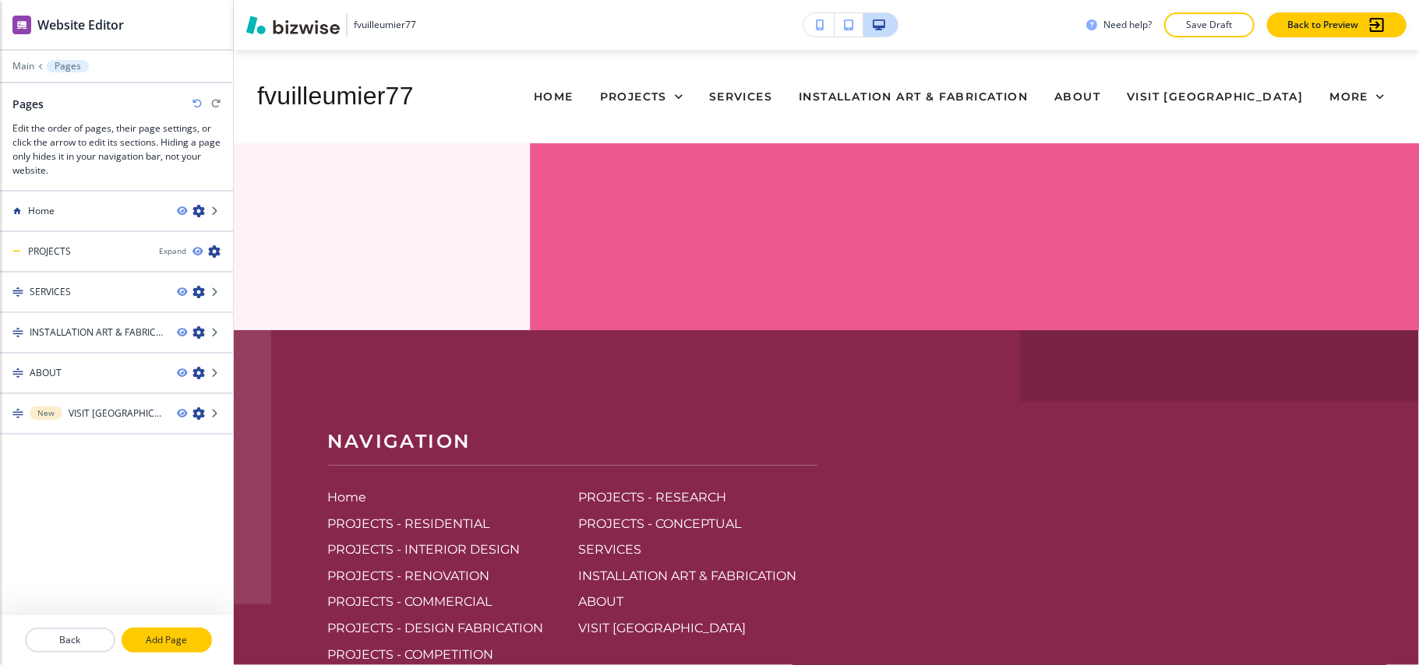
click at [159, 645] on p "Add Page" at bounding box center [166, 640] width 87 height 14
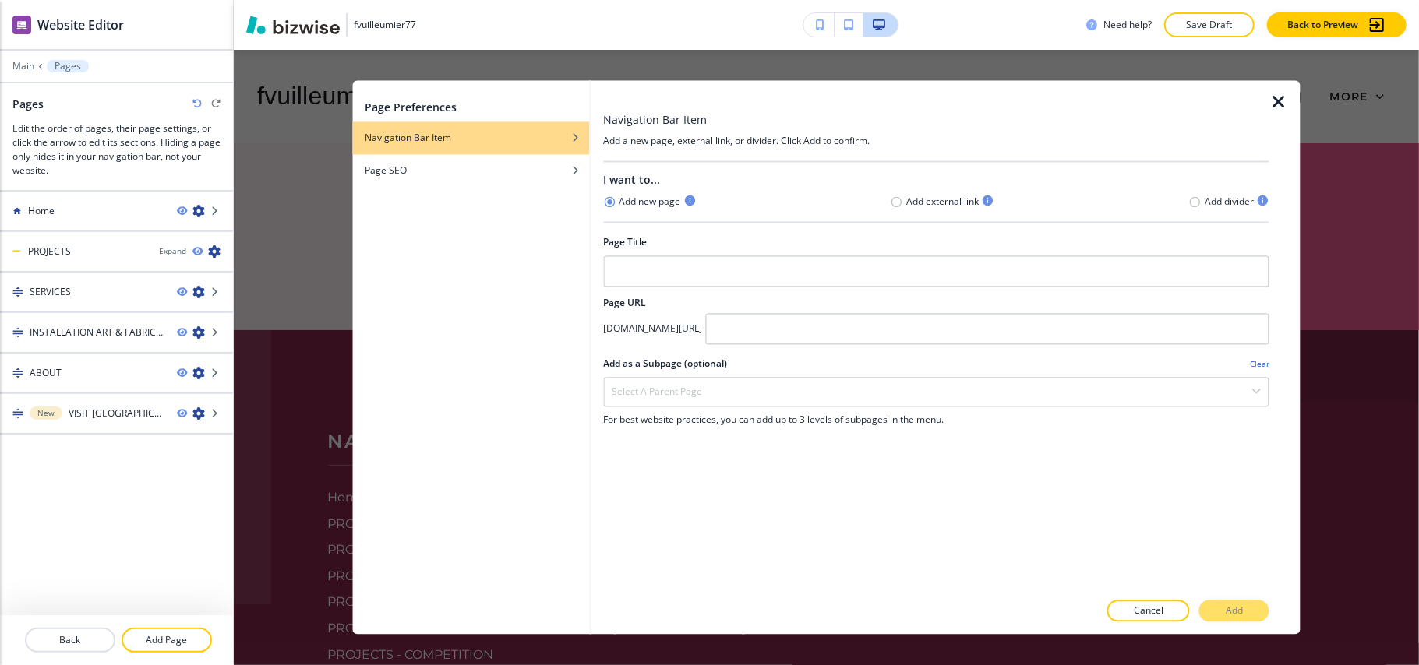
click at [704, 290] on div at bounding box center [936, 291] width 666 height 9
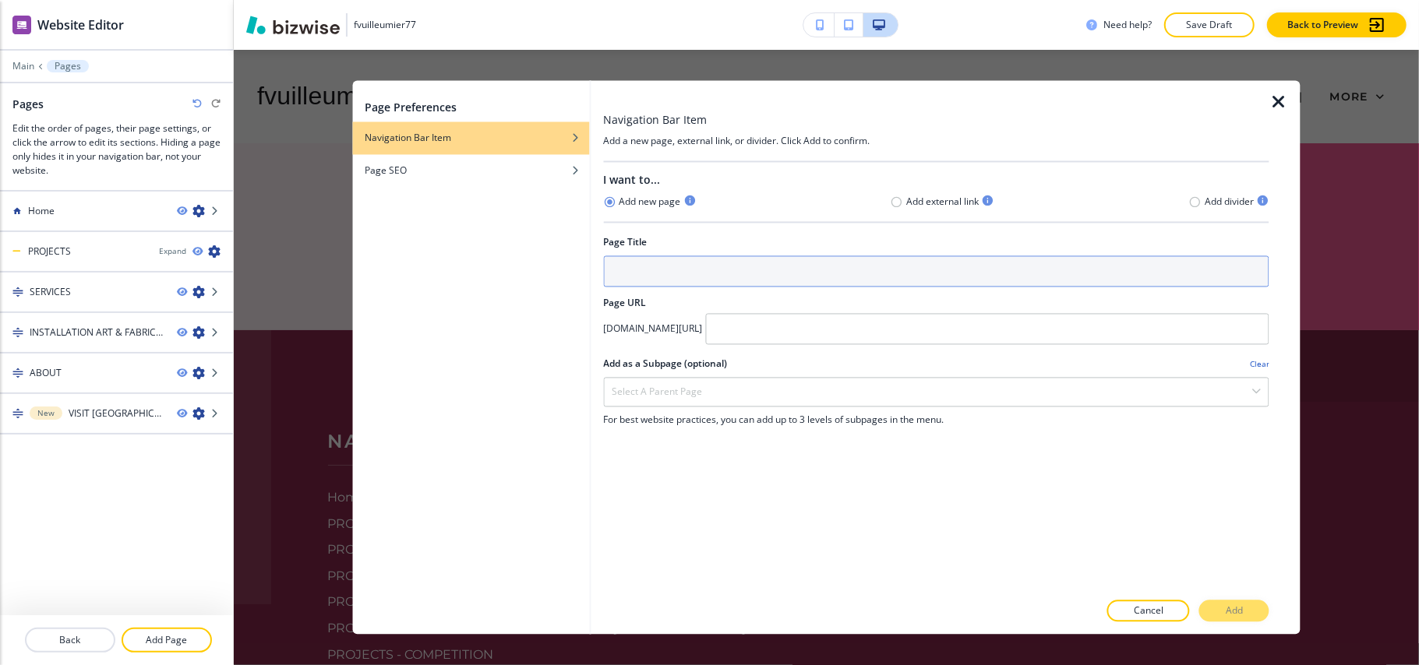
click at [707, 281] on input "text" at bounding box center [936, 271] width 666 height 31
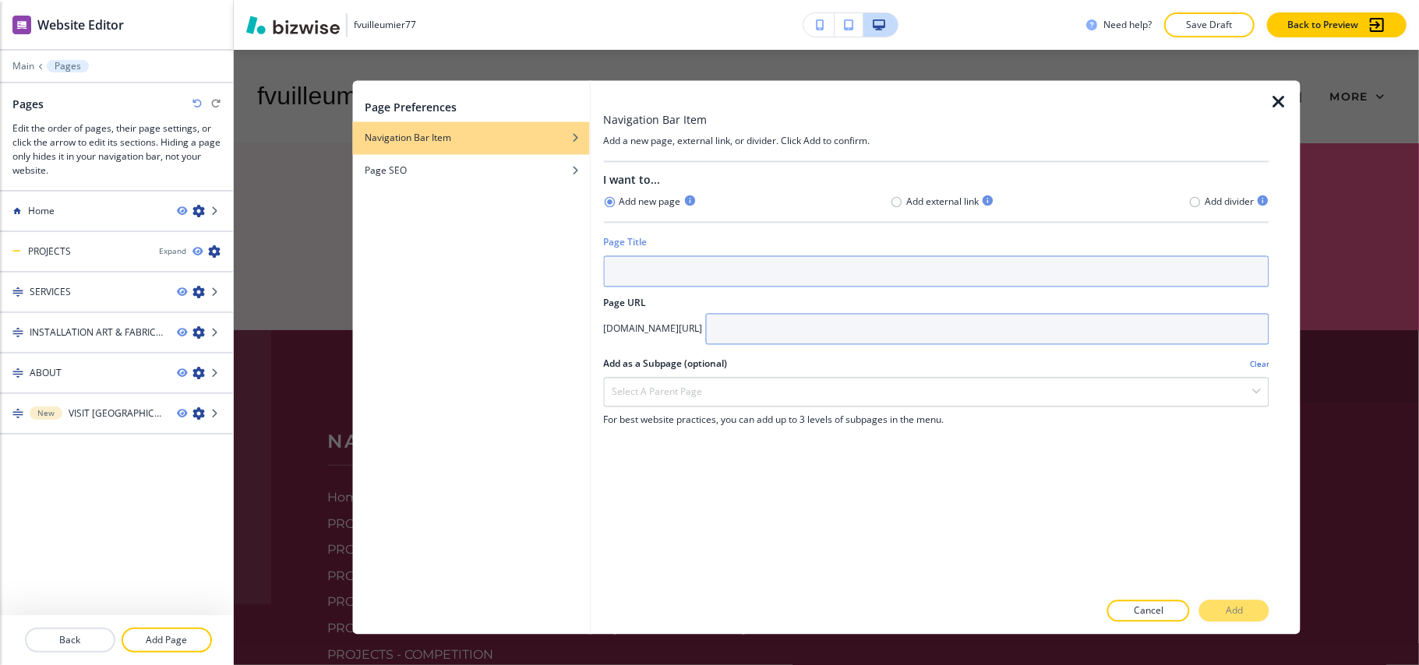
paste input "PLAY OUT SPACE"
type input "PLAY OUT SPACE"
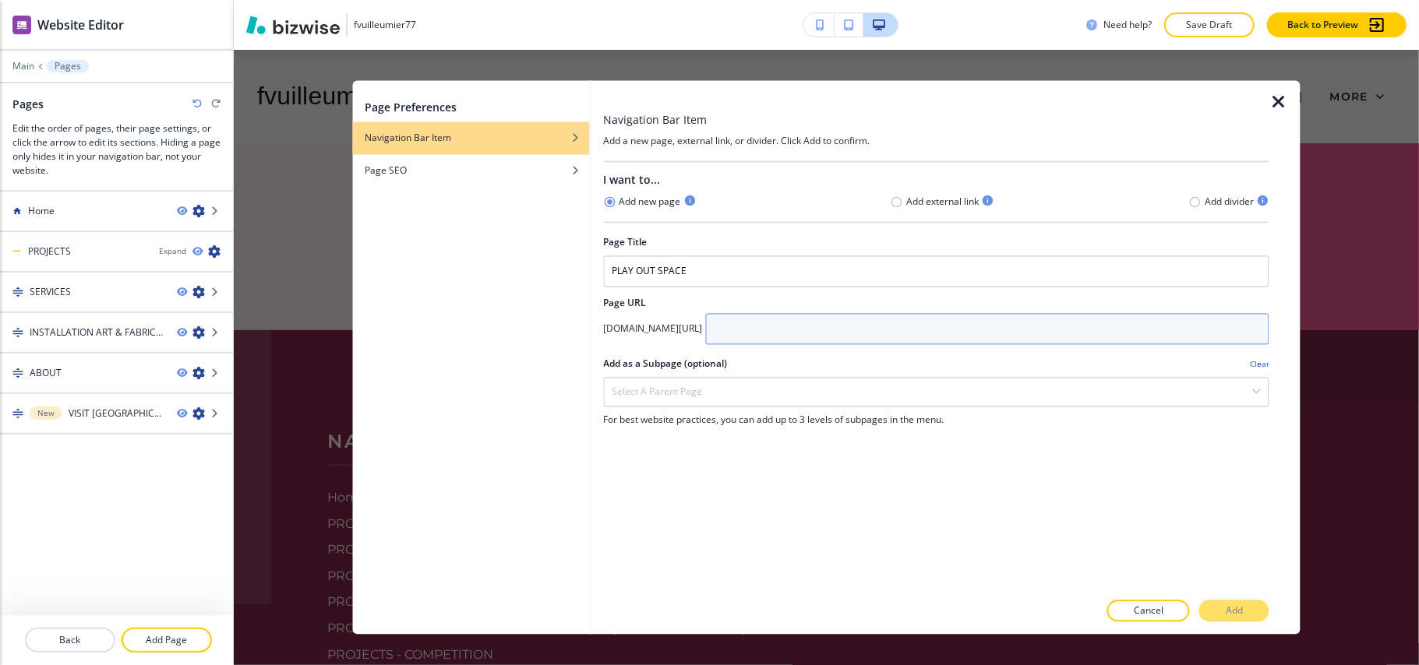
click at [879, 328] on input "text" at bounding box center [987, 329] width 564 height 31
paste input "PLAY OUT SPACE"
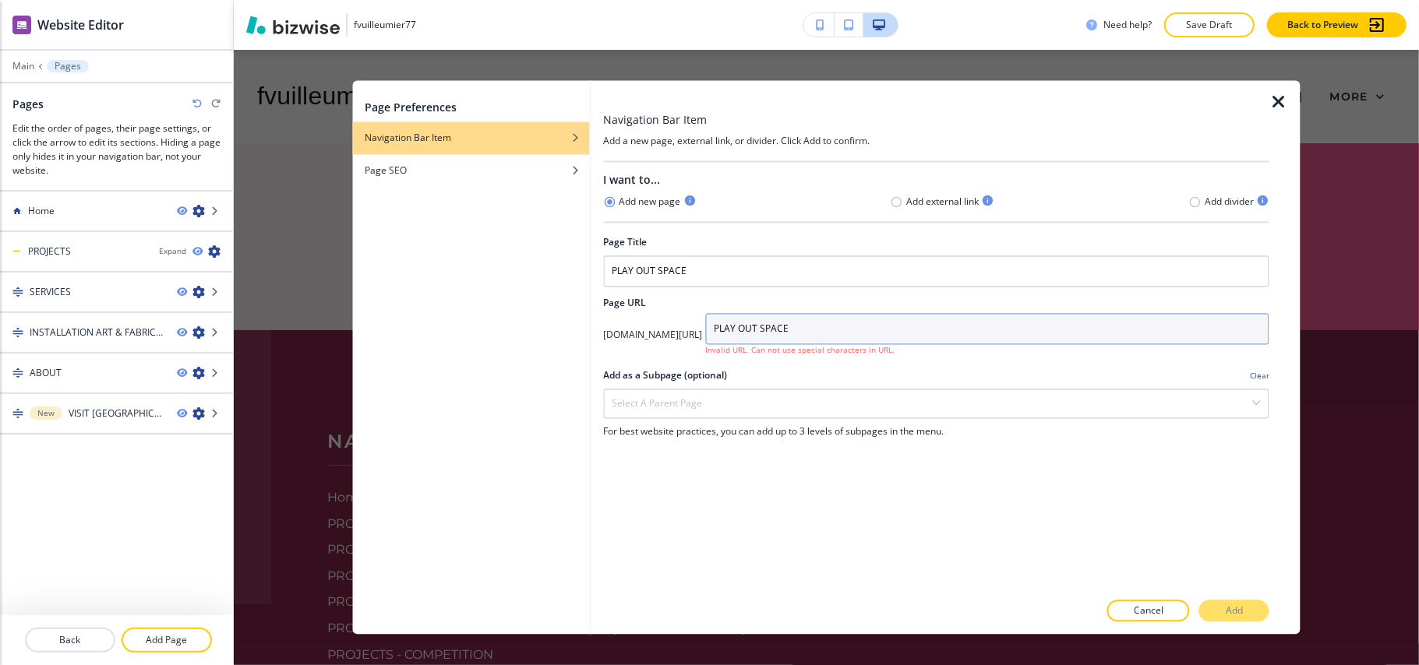
click at [835, 329] on input "PLAY OUT SPACE" at bounding box center [987, 329] width 564 height 31
click at [857, 330] on input "PLAY-OUT SPACE" at bounding box center [987, 329] width 564 height 31
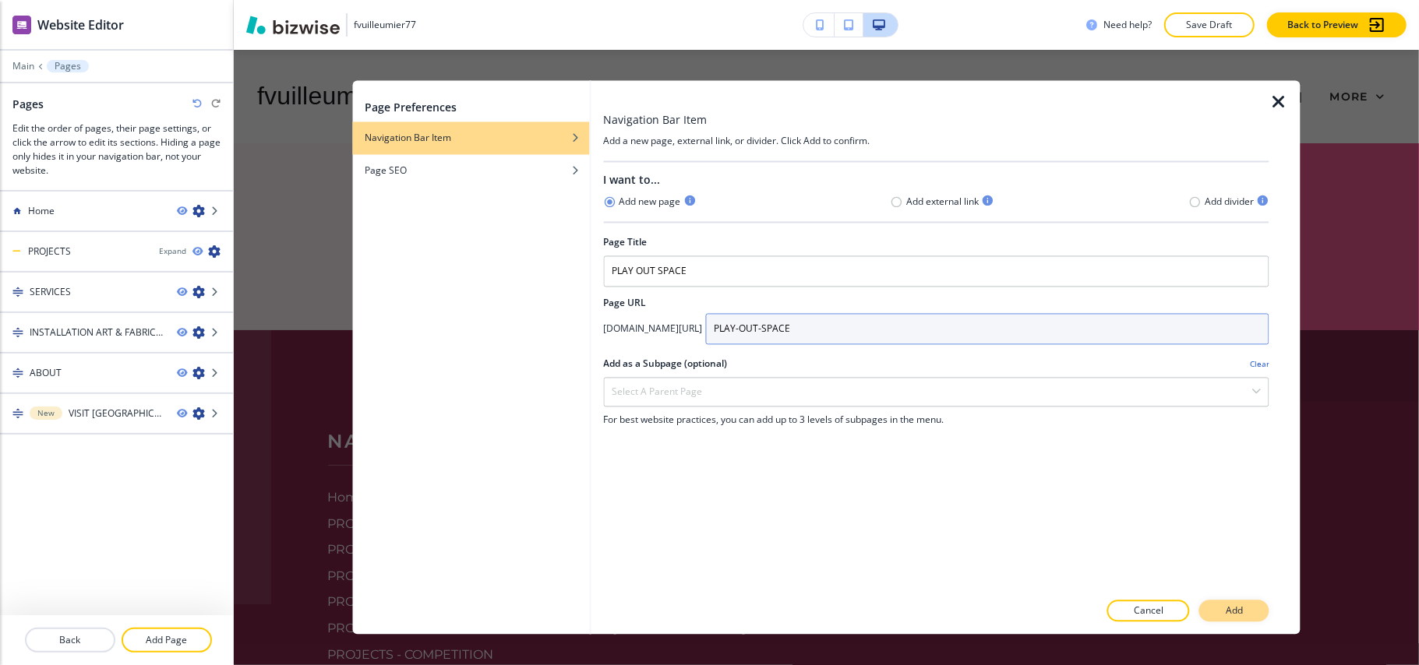
type input "PLAY-OUT-SPACE"
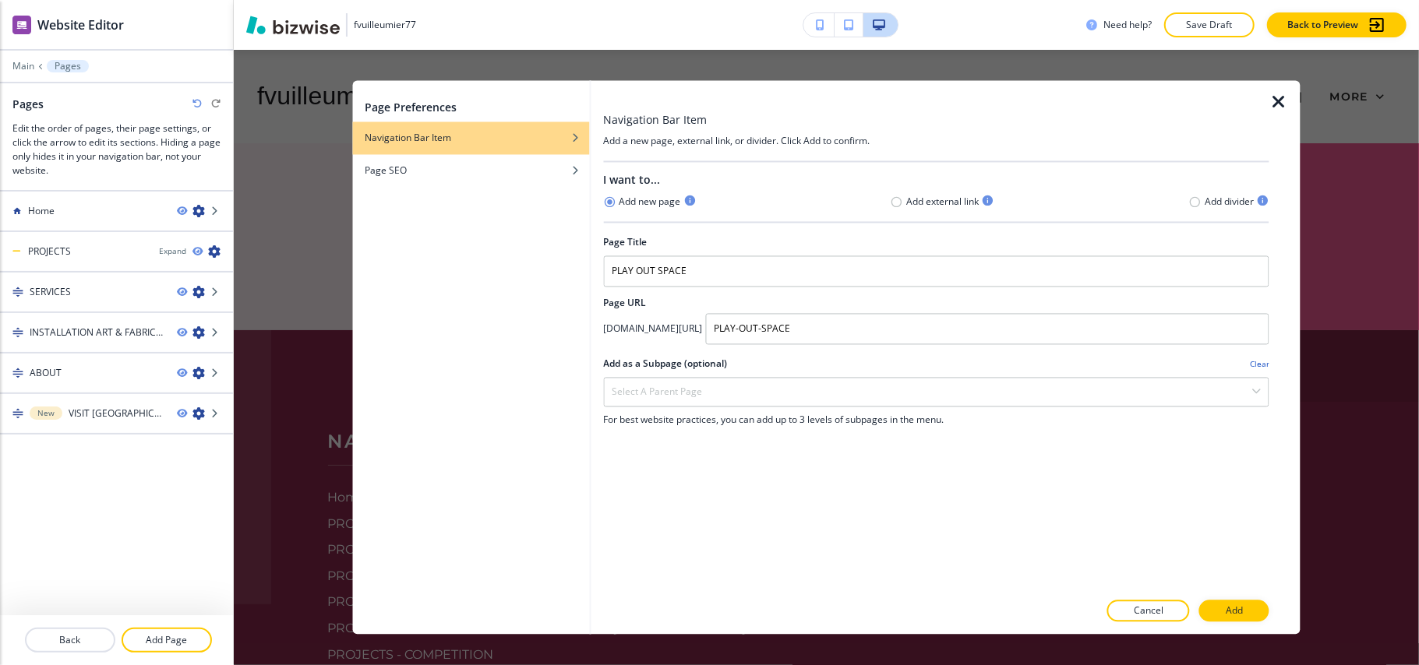
drag, startPoint x: 1235, startPoint y: 615, endPoint x: 1229, endPoint y: 606, distance: 10.6
click at [1235, 614] on p "Add" at bounding box center [1233, 611] width 17 height 14
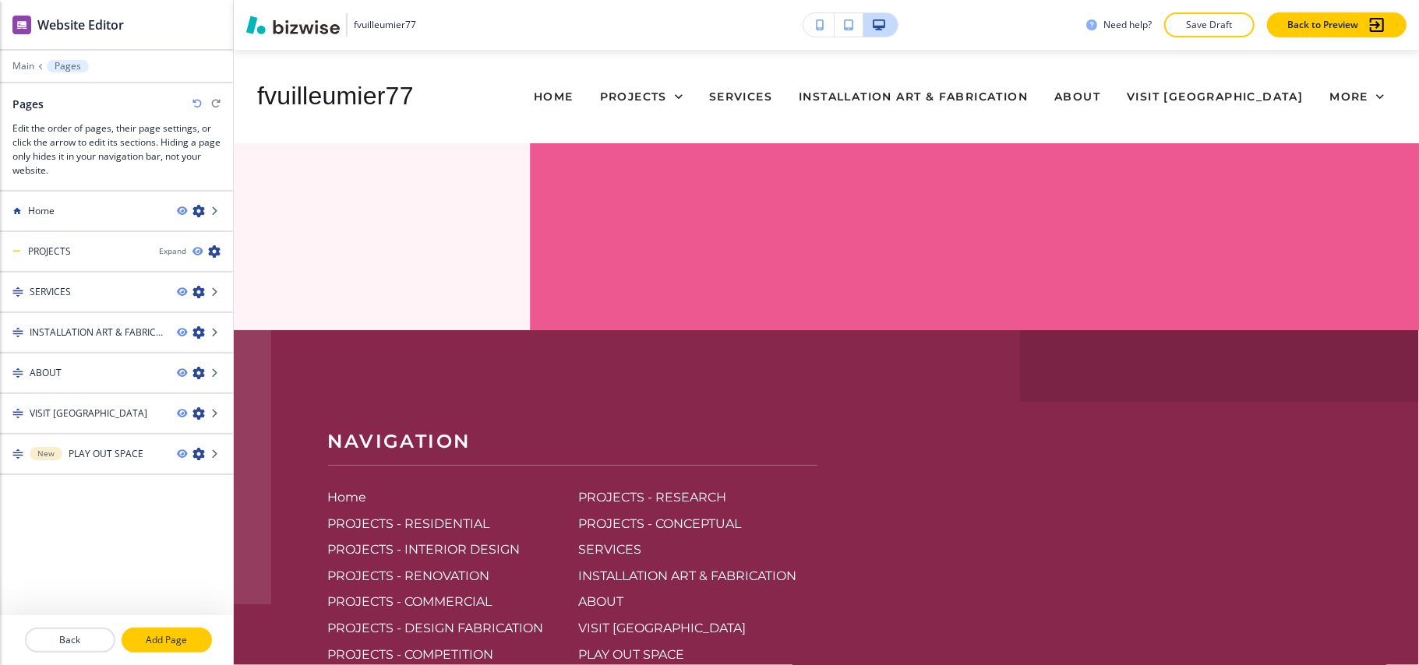
click at [157, 640] on p "Add Page" at bounding box center [166, 640] width 87 height 14
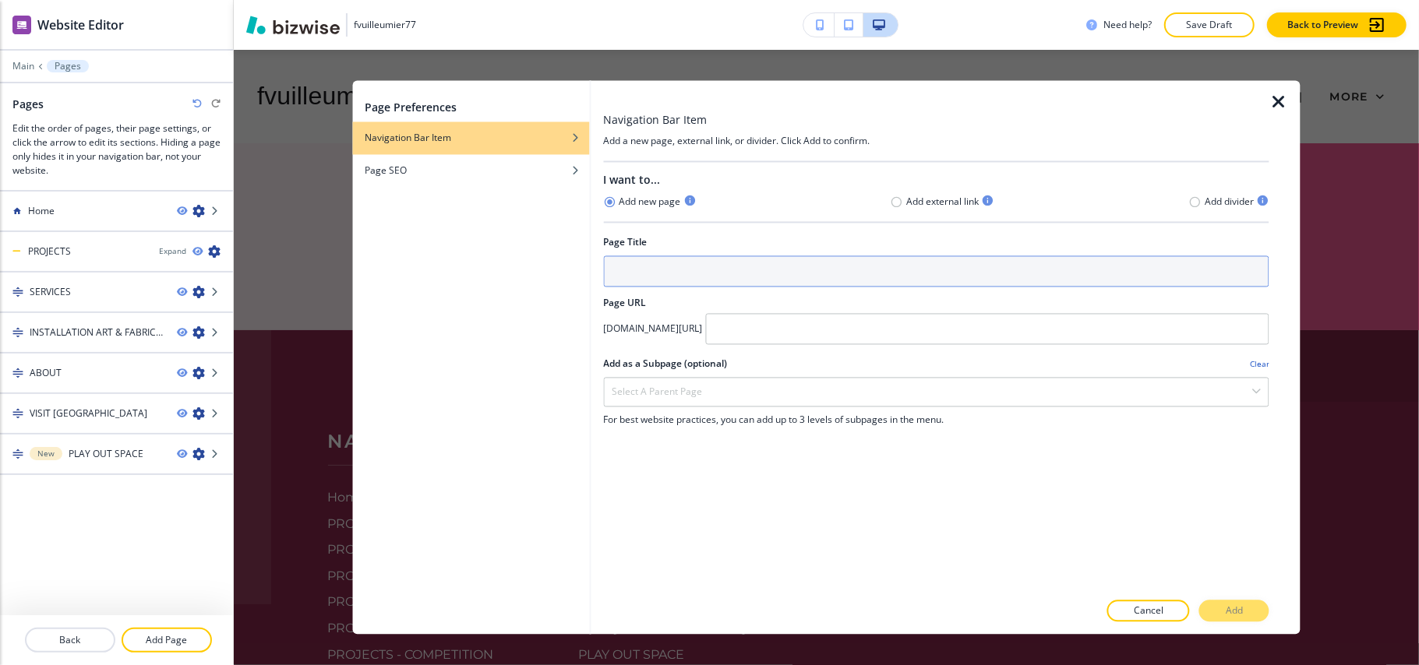
click at [727, 276] on input "text" at bounding box center [936, 271] width 666 height 31
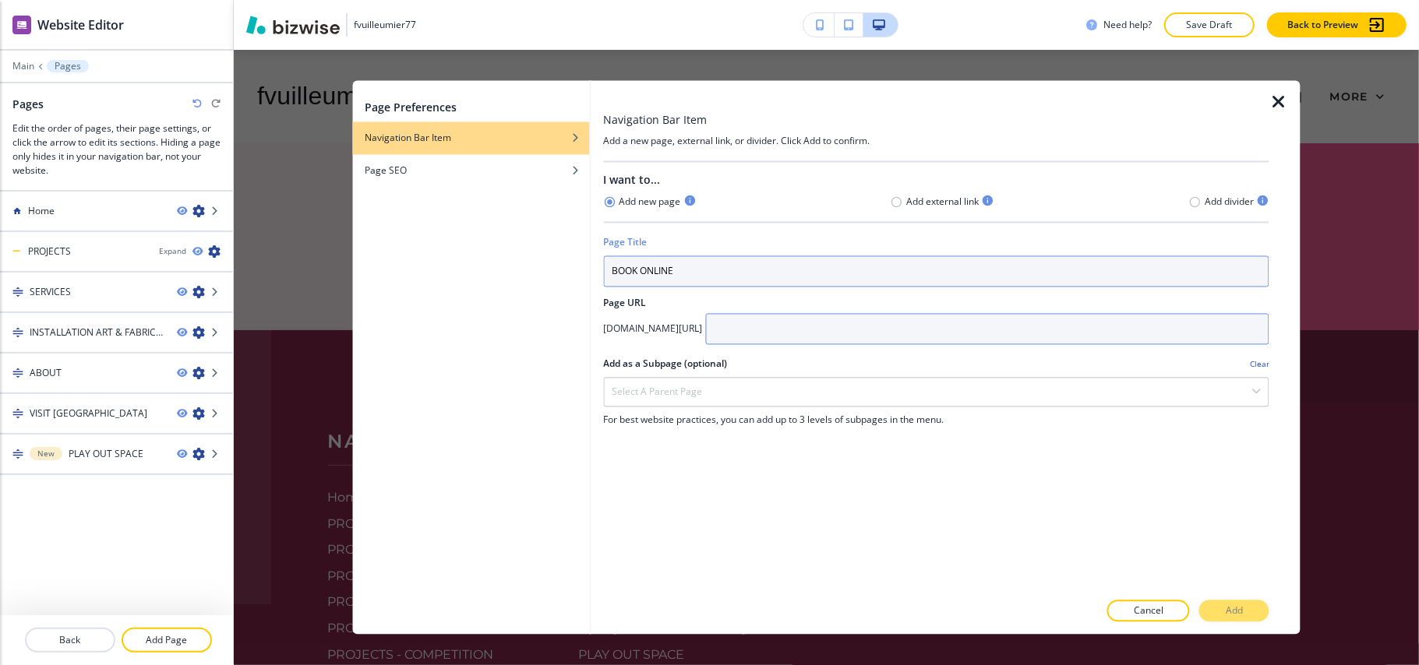
type input "BOOK ONLINE"
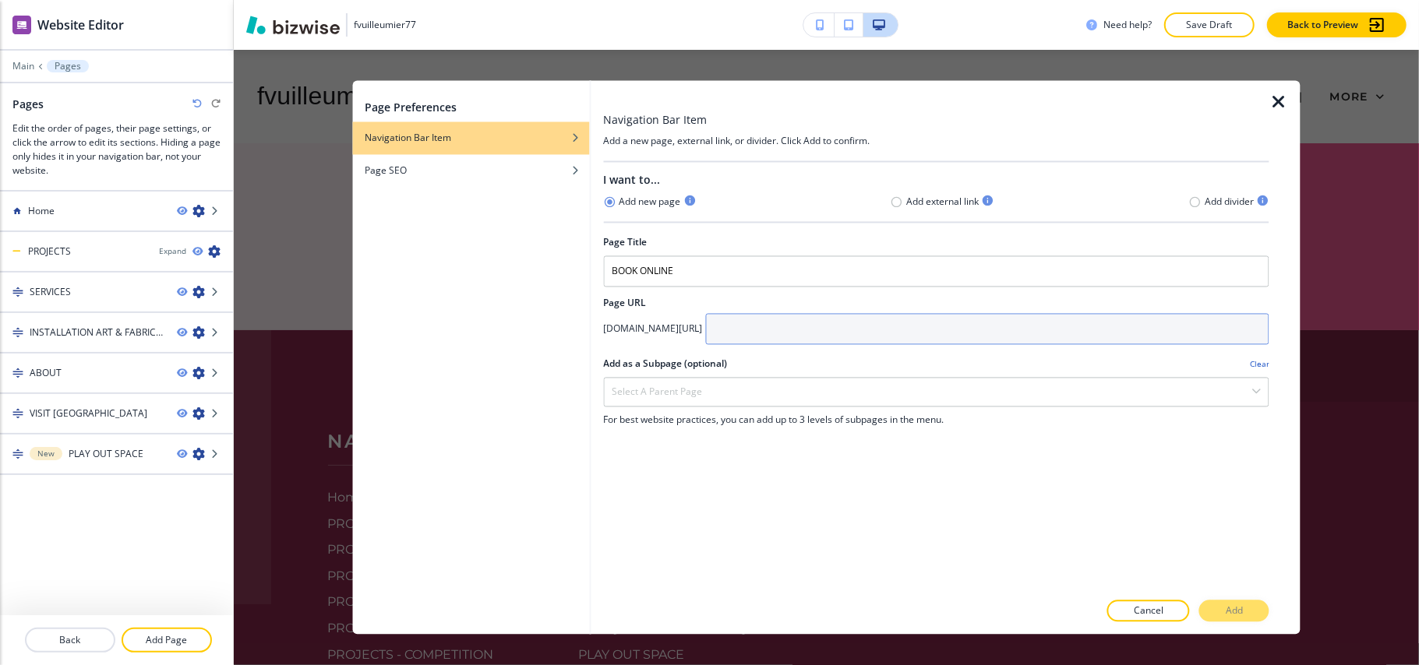
click at [908, 326] on input "text" at bounding box center [987, 329] width 564 height 31
paste input "BOOK ONLINE"
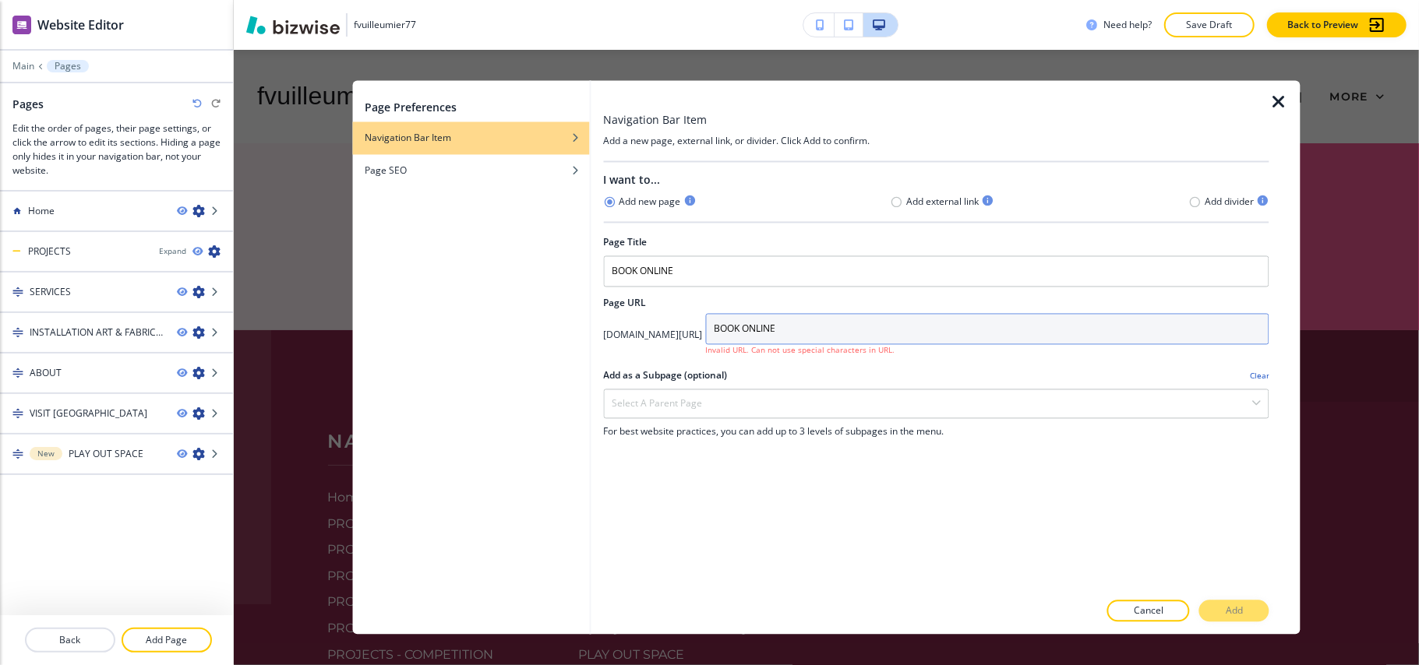
click at [839, 329] on input "BOOK ONLINE" at bounding box center [987, 329] width 564 height 31
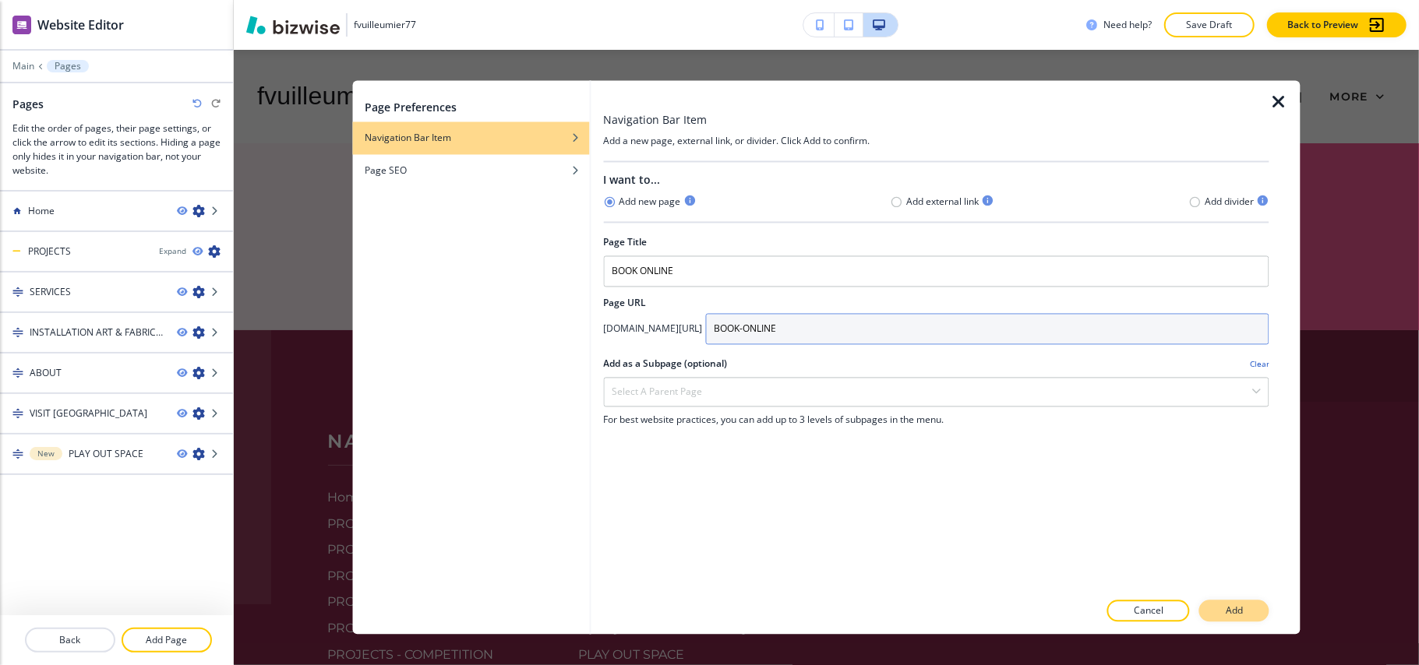
type input "BOOK-ONLINE"
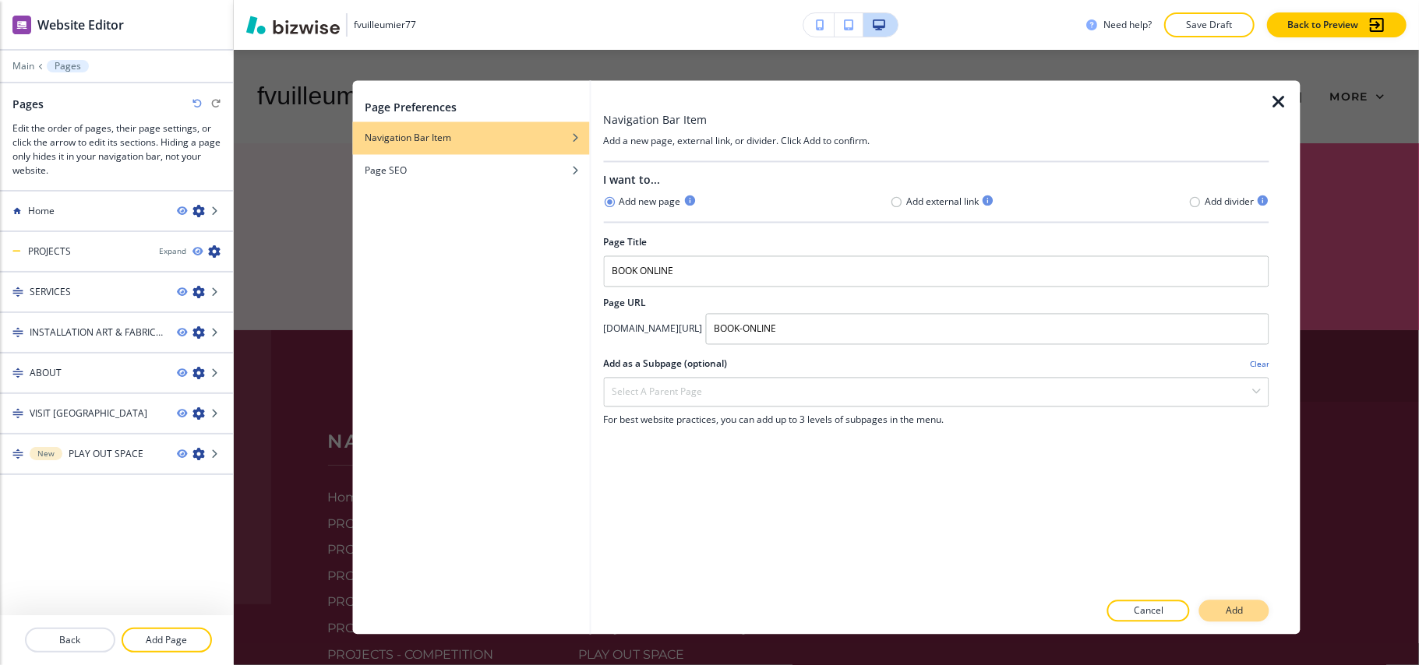
click at [1235, 615] on p "Add" at bounding box center [1233, 611] width 17 height 14
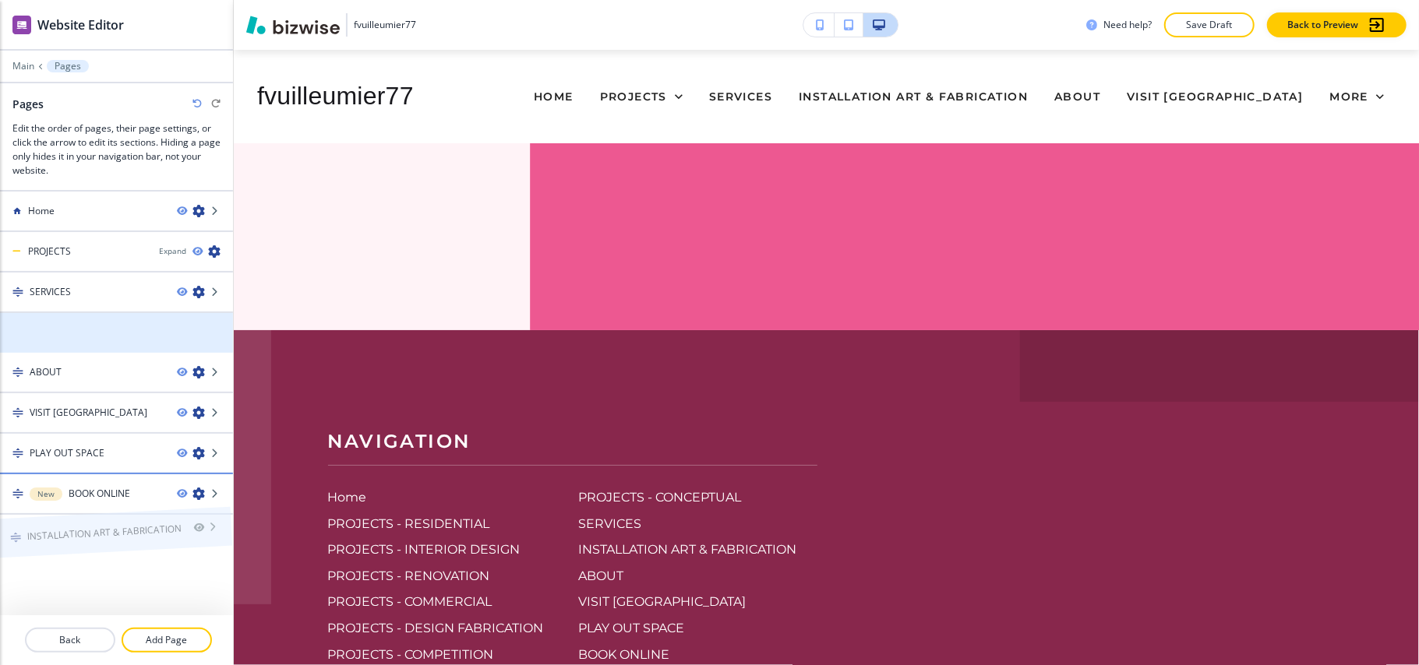
drag, startPoint x: 84, startPoint y: 325, endPoint x: 81, endPoint y: 494, distance: 169.1
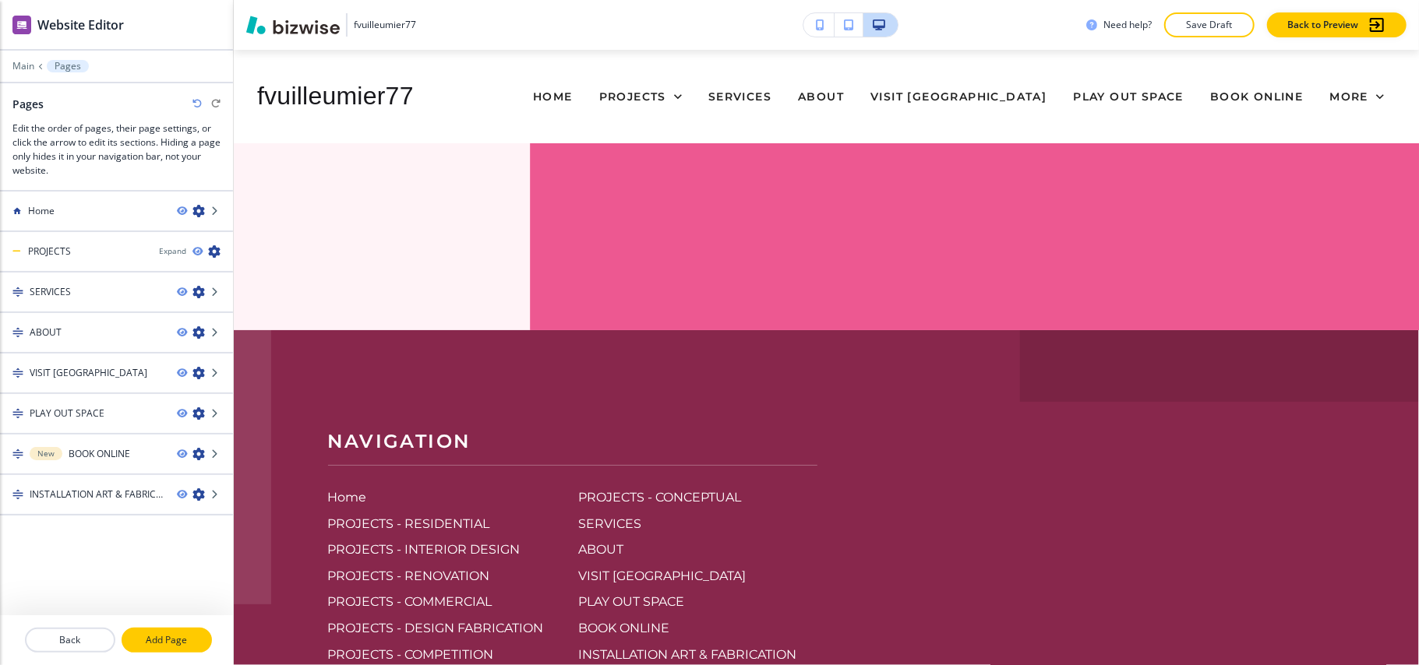
click at [168, 652] on button "Add Page" at bounding box center [167, 640] width 90 height 25
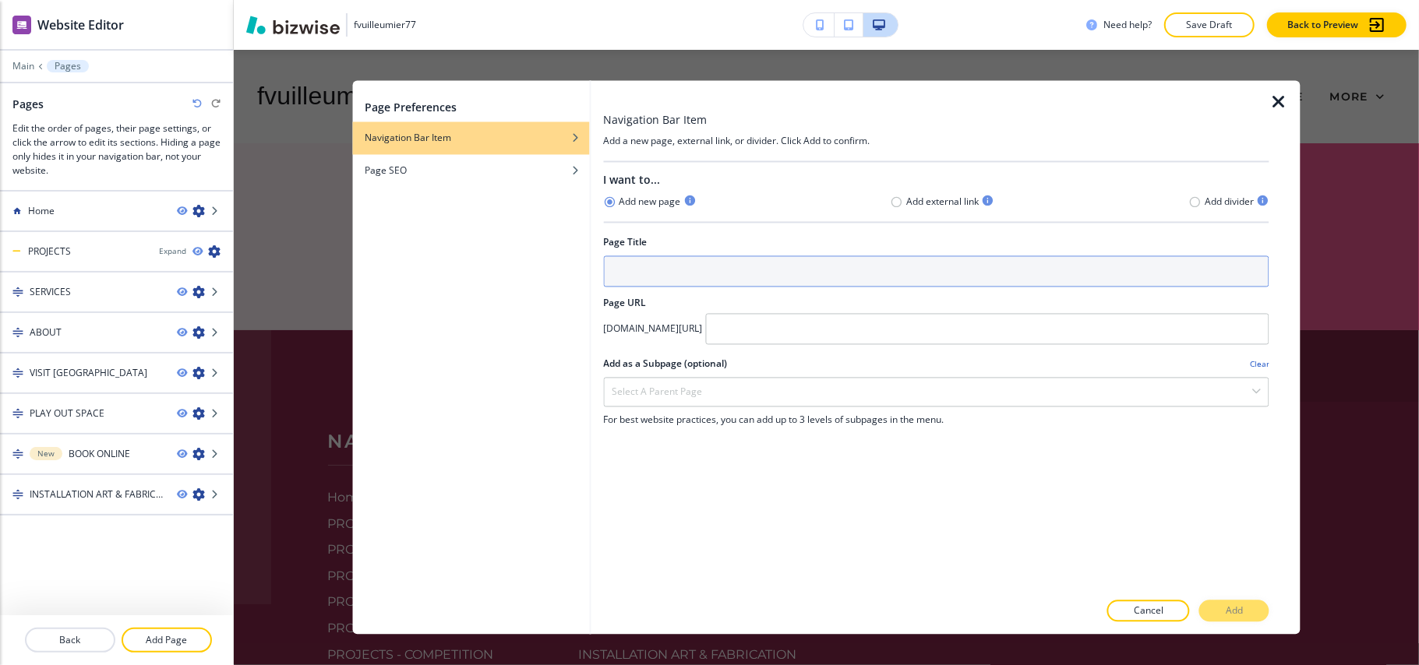
click at [695, 270] on input "text" at bounding box center [936, 271] width 666 height 31
type input "W"
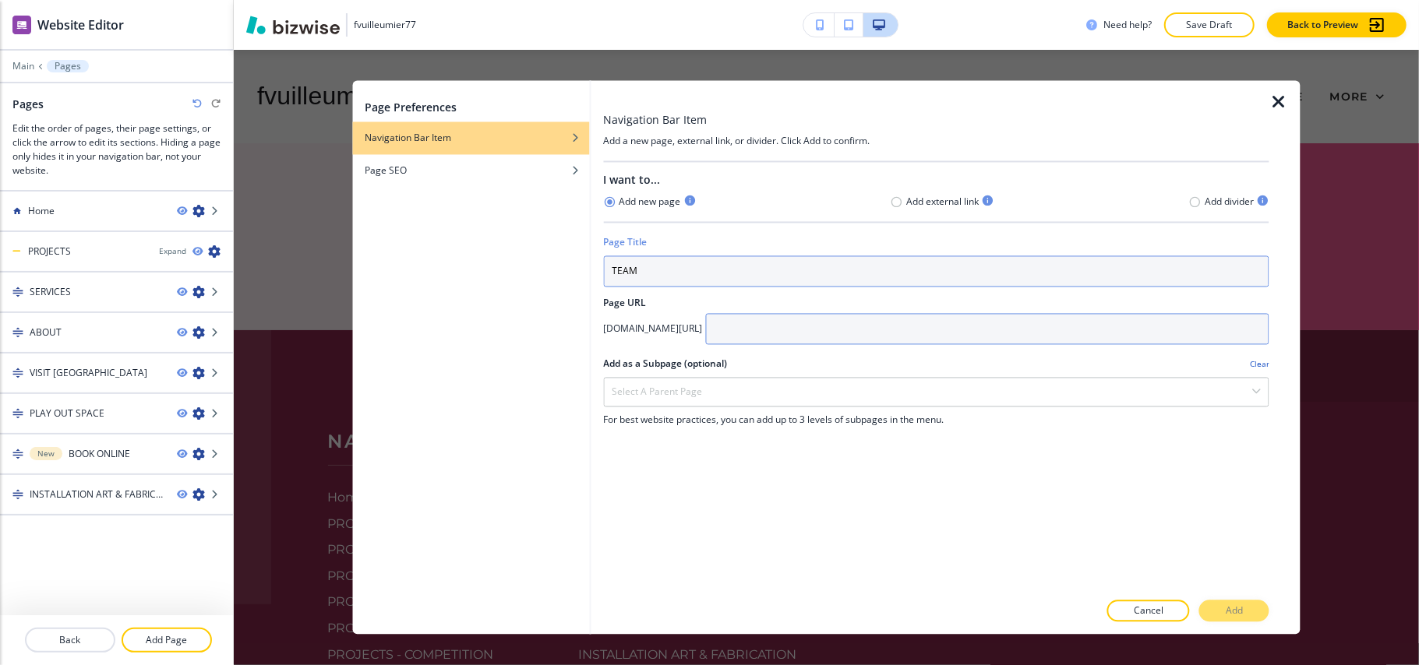
type input "TEAM"
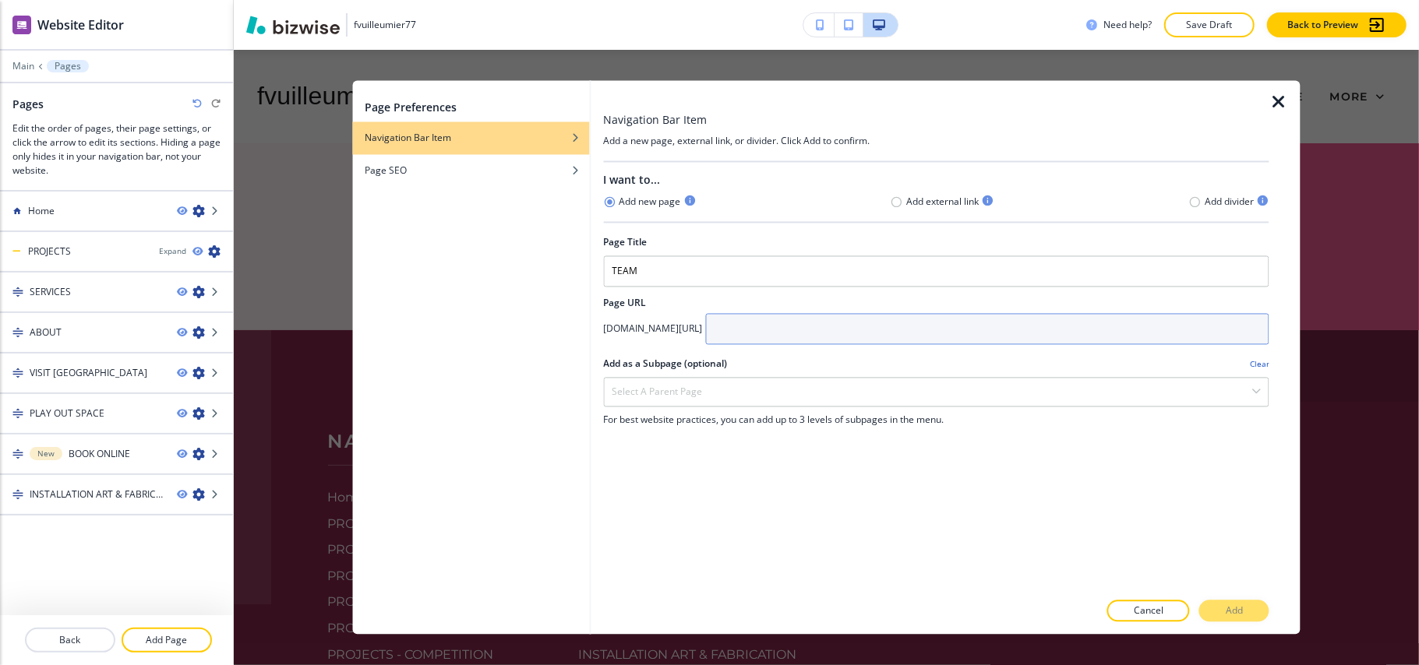
click at [866, 337] on input "text" at bounding box center [987, 329] width 564 height 31
paste input "TEAM"
type input "TEAM"
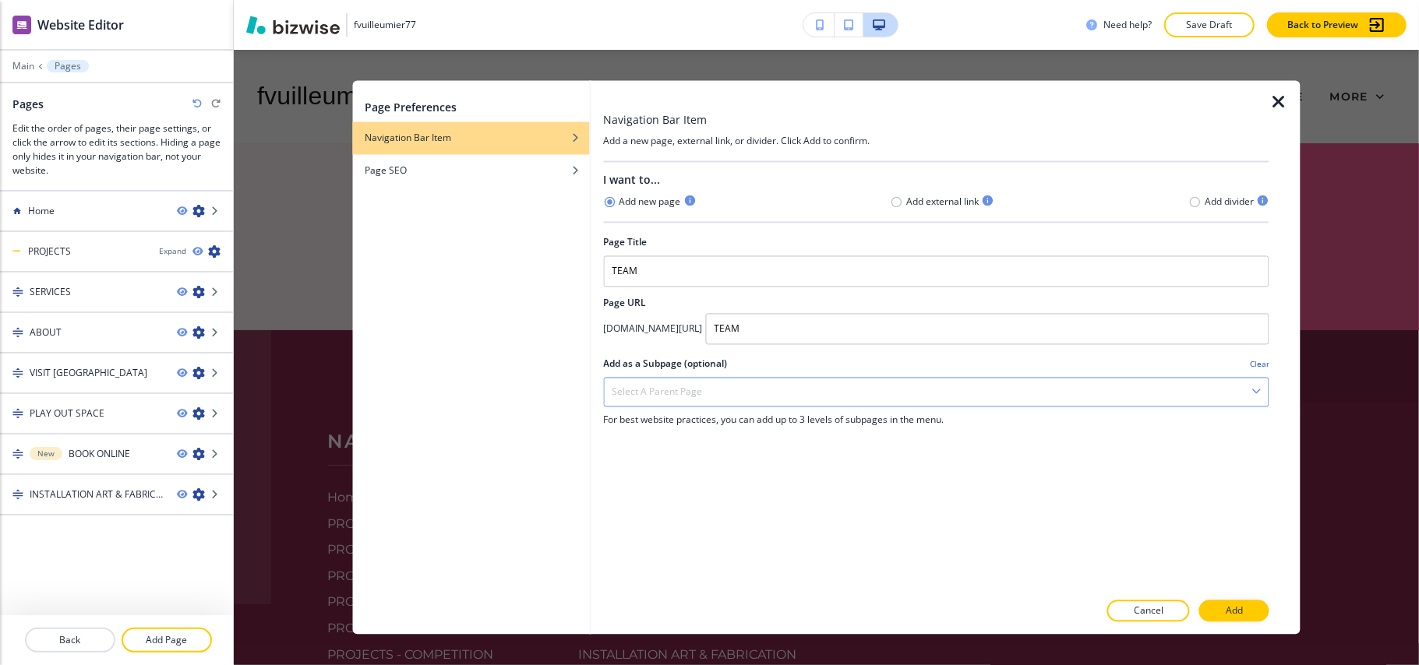
click at [731, 393] on div "Select a parent page" at bounding box center [936, 393] width 664 height 28
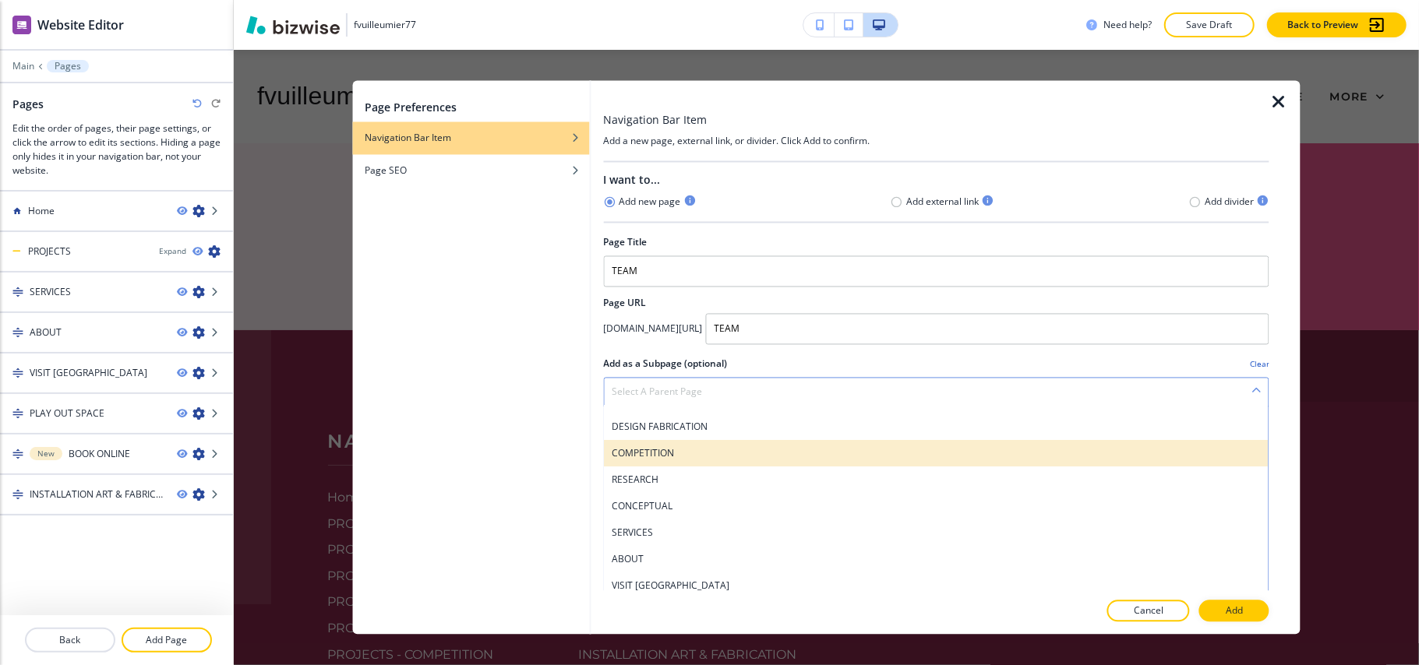
scroll to position [191, 0]
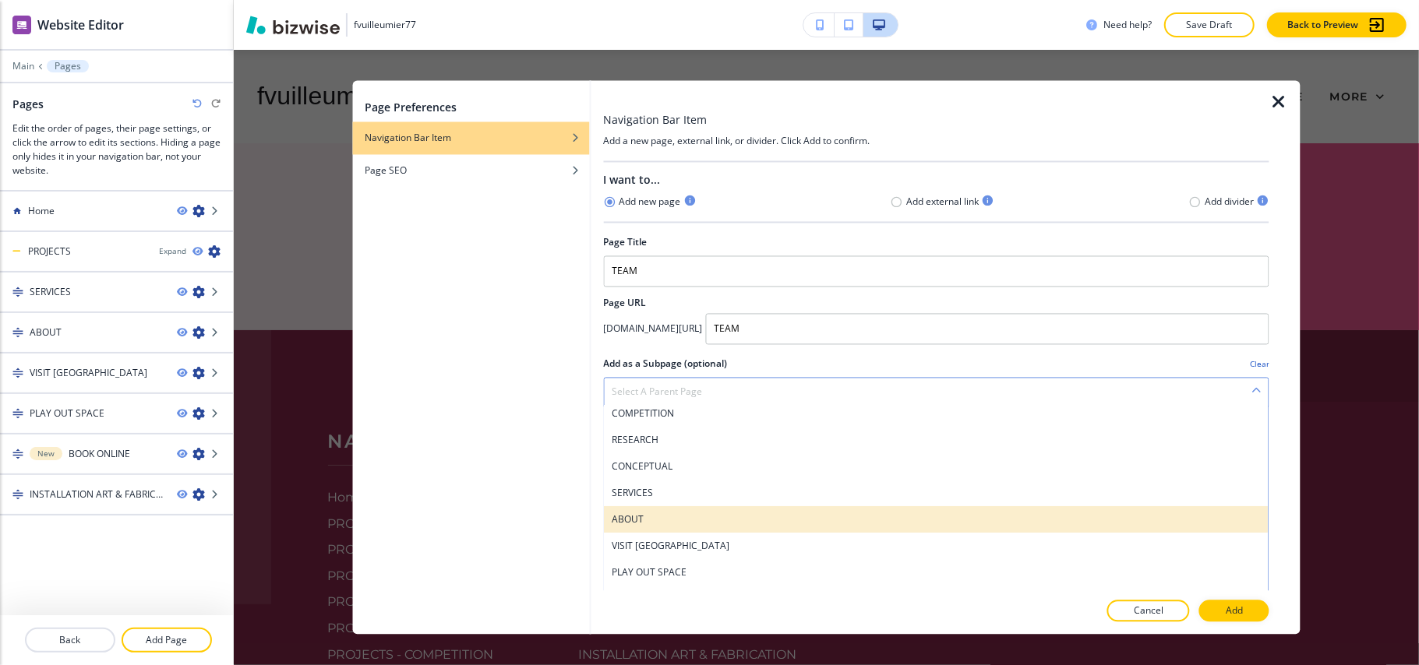
click at [682, 517] on h4 "ABOUT" at bounding box center [936, 520] width 649 height 14
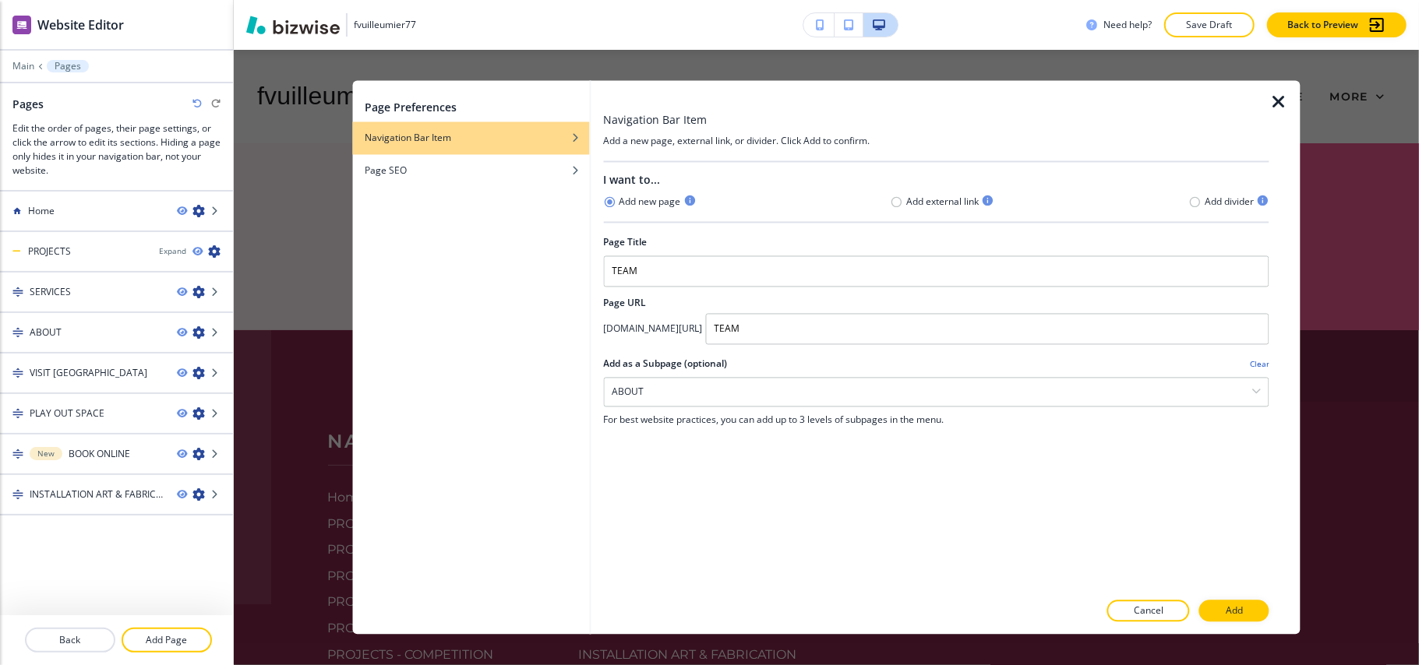
click at [1229, 608] on p "Add" at bounding box center [1233, 611] width 17 height 14
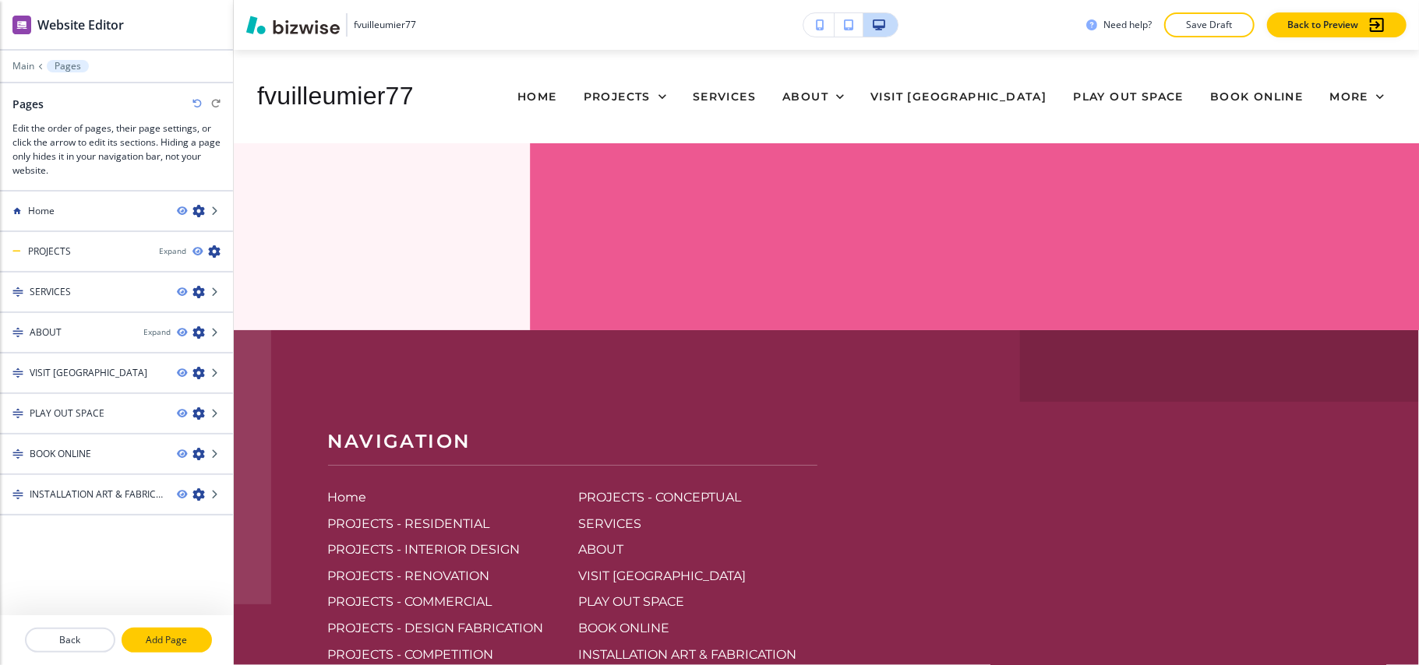
click at [174, 643] on p "Add Page" at bounding box center [166, 640] width 87 height 14
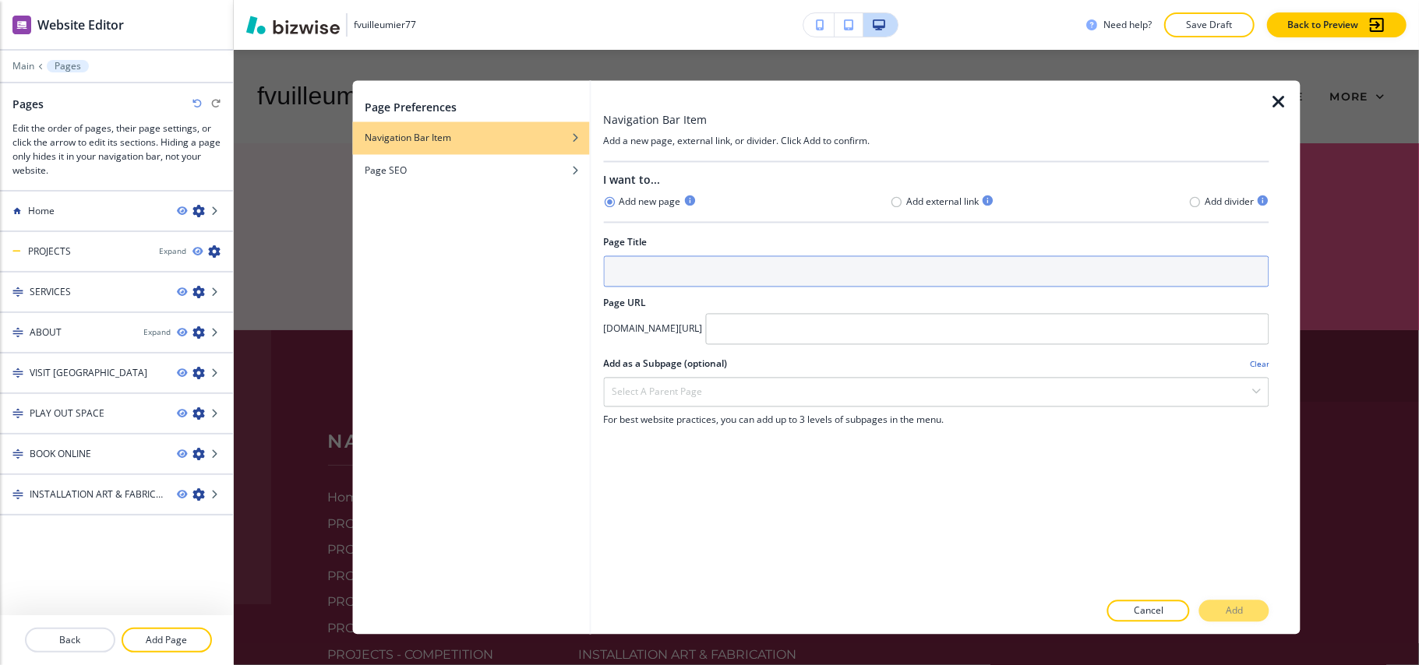
click at [677, 279] on input "text" at bounding box center [936, 271] width 666 height 31
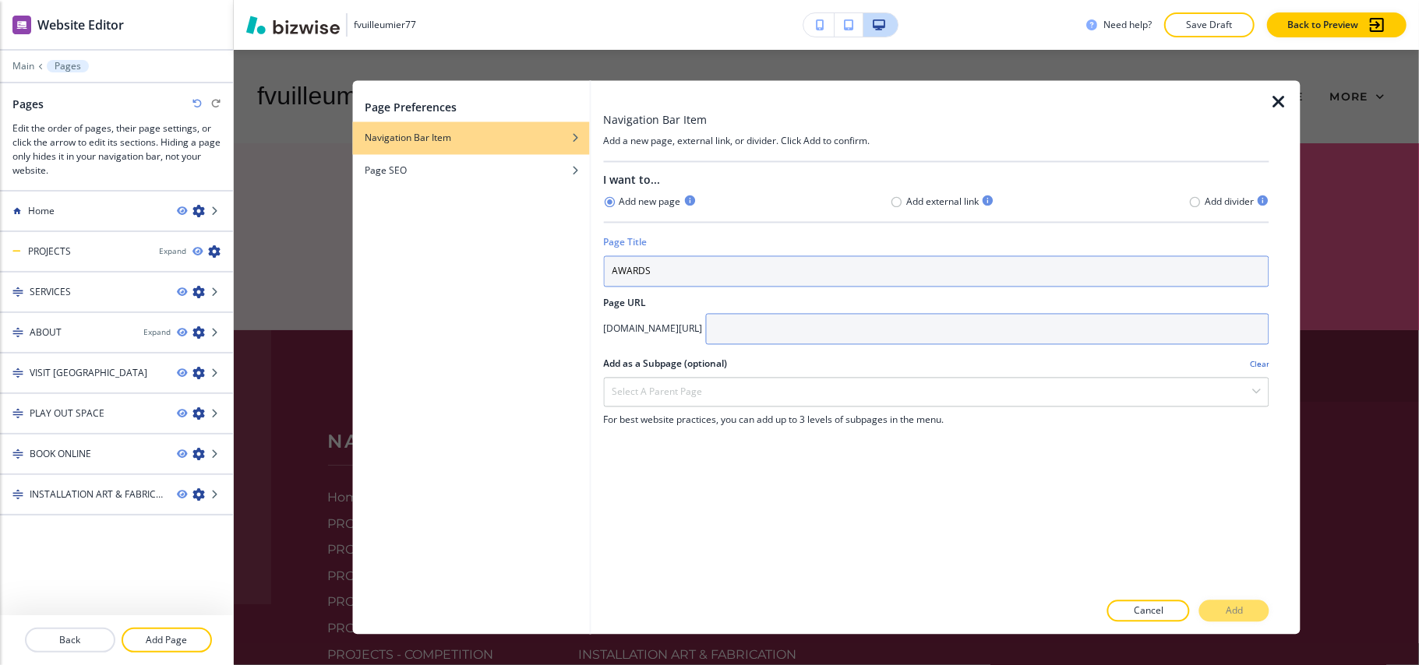
type input "AWARDS"
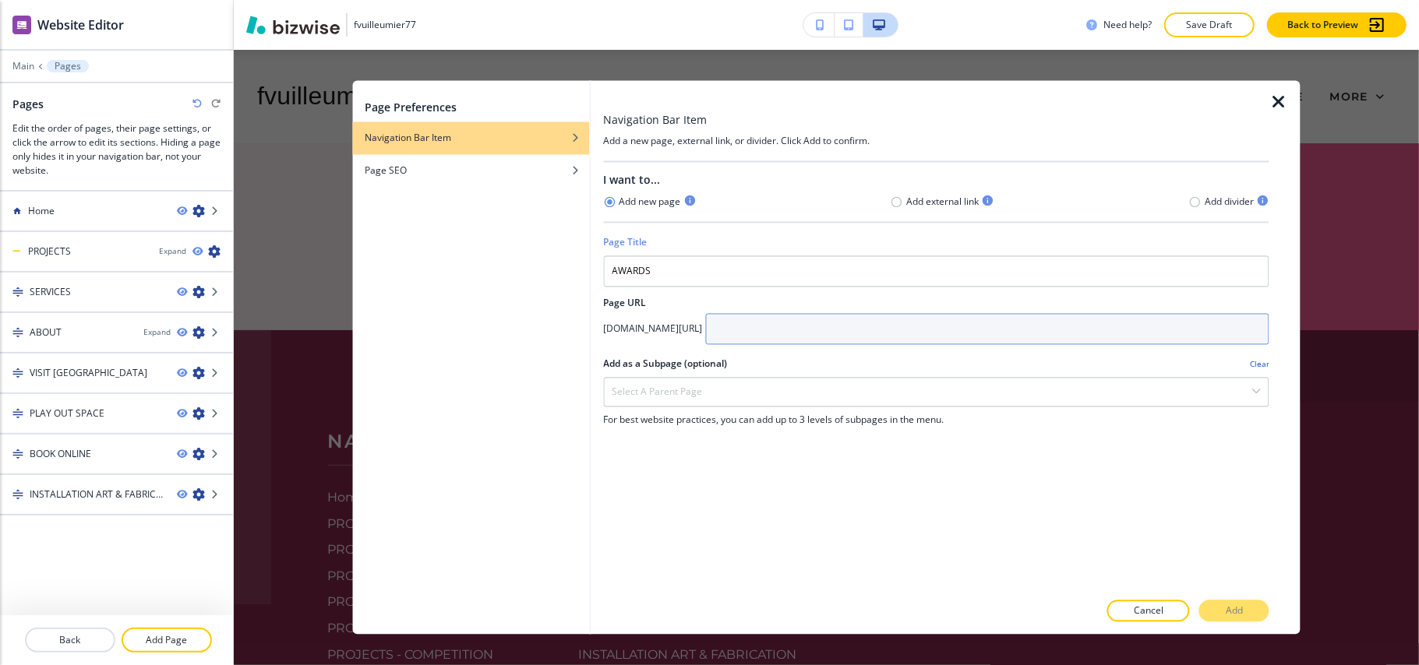
click at [861, 337] on input "text" at bounding box center [987, 329] width 564 height 31
paste input "AWARDS"
type input "AWARDS"
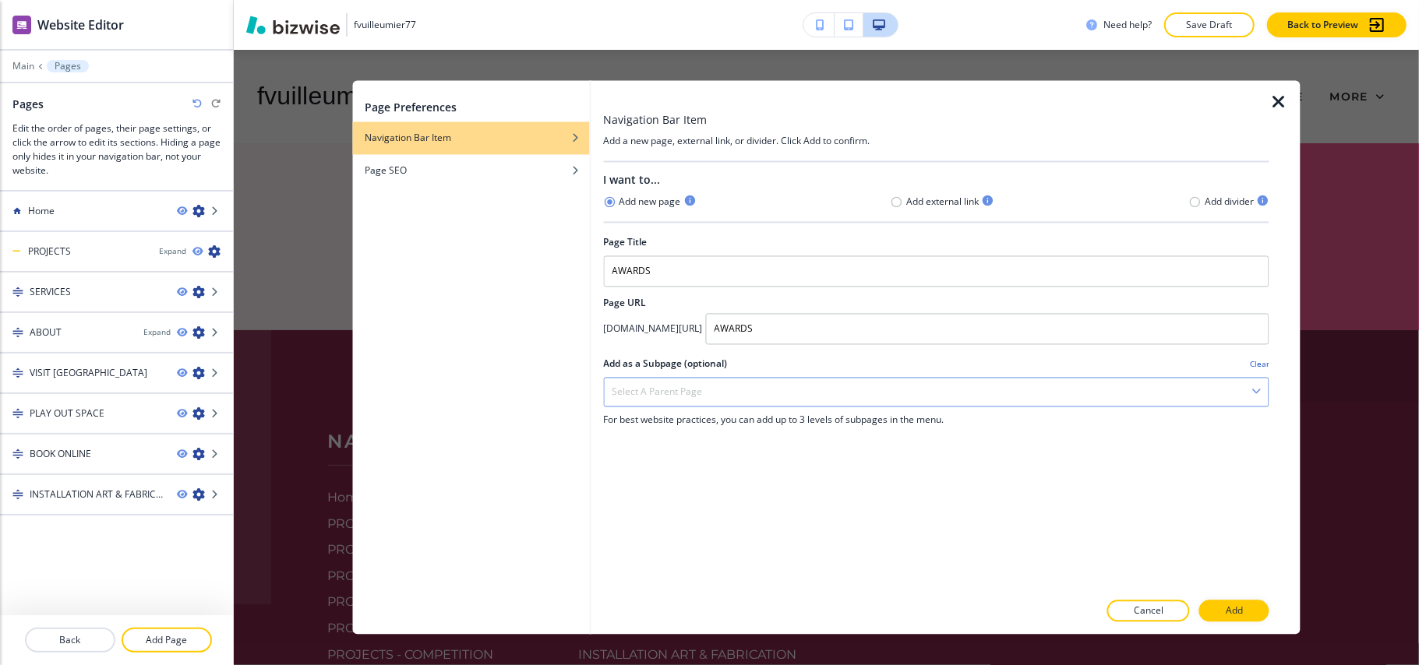
click at [763, 400] on div "Select a parent page" at bounding box center [936, 393] width 664 height 28
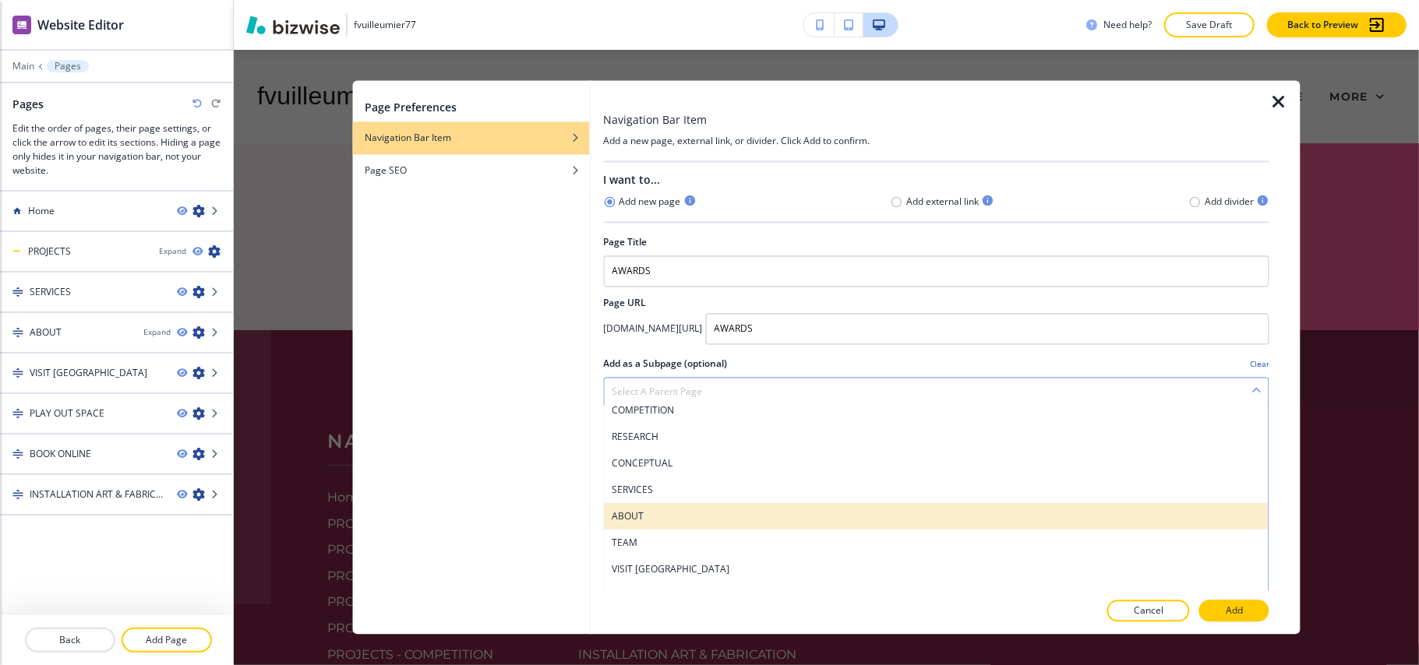
scroll to position [207, 0]
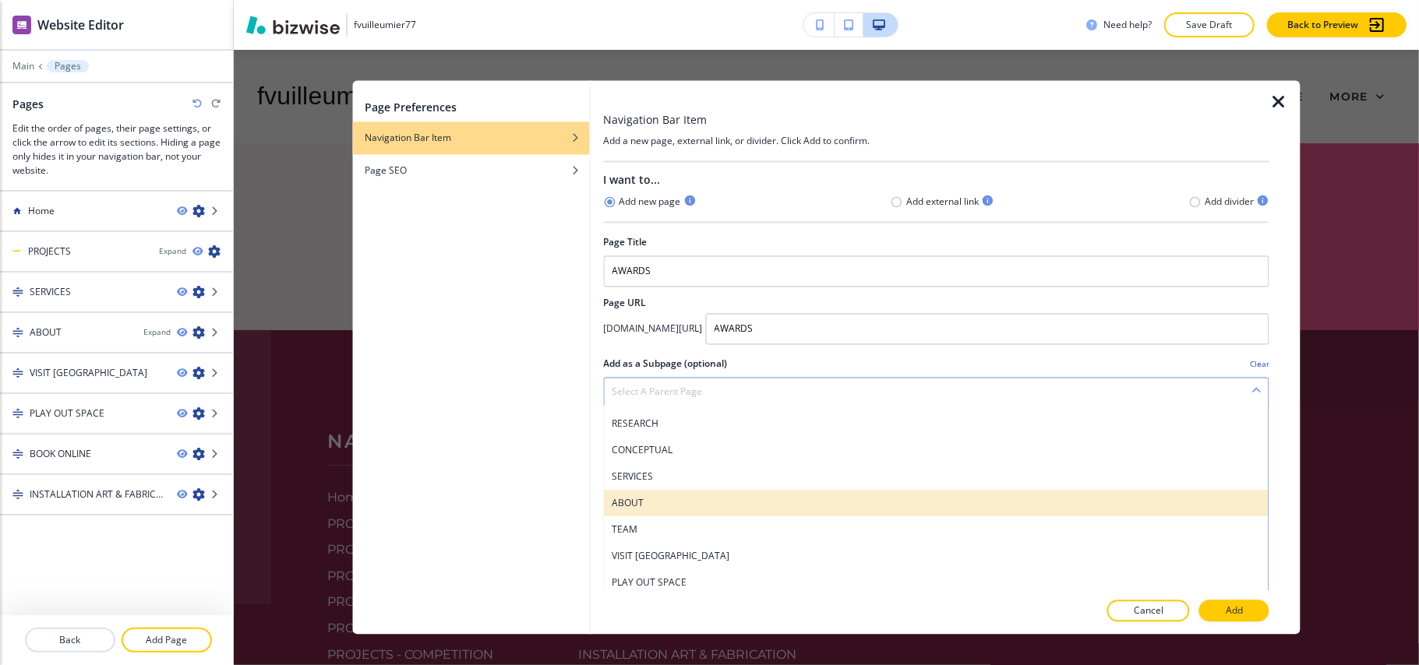
click at [645, 503] on h4 "ABOUT" at bounding box center [936, 504] width 649 height 14
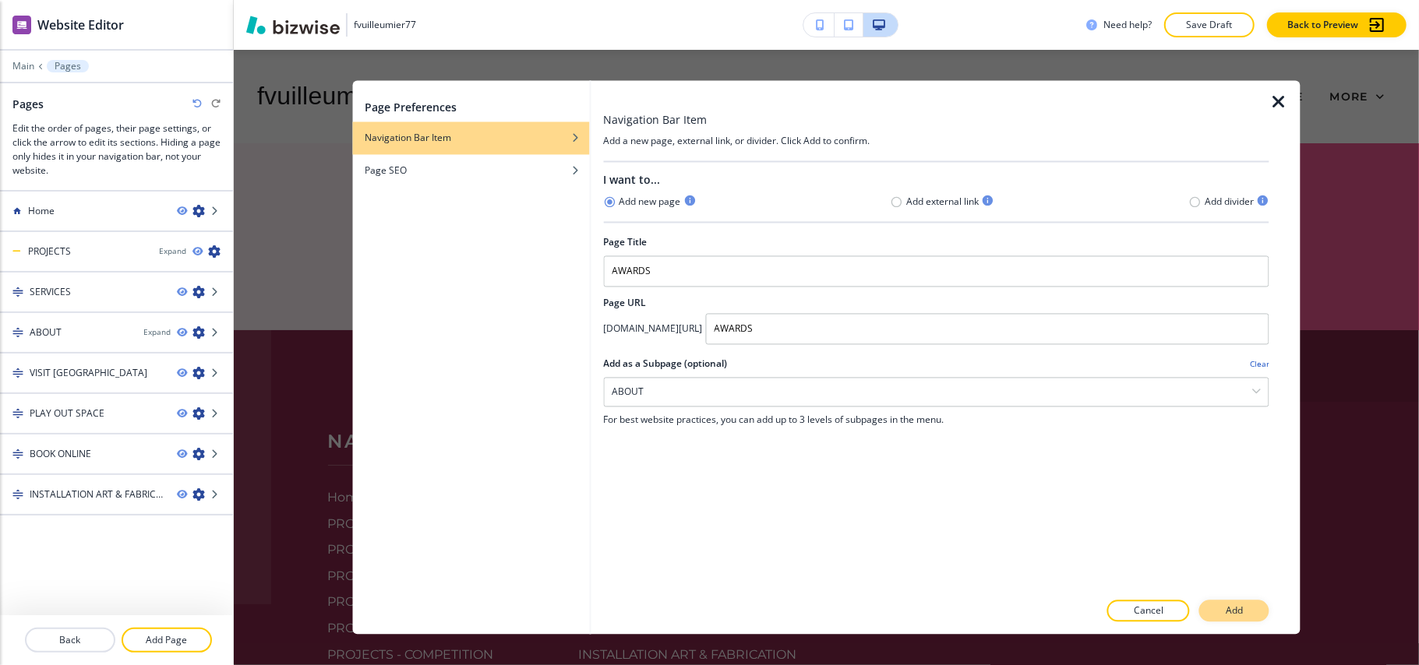
click at [1244, 615] on button "Add" at bounding box center [1234, 612] width 70 height 22
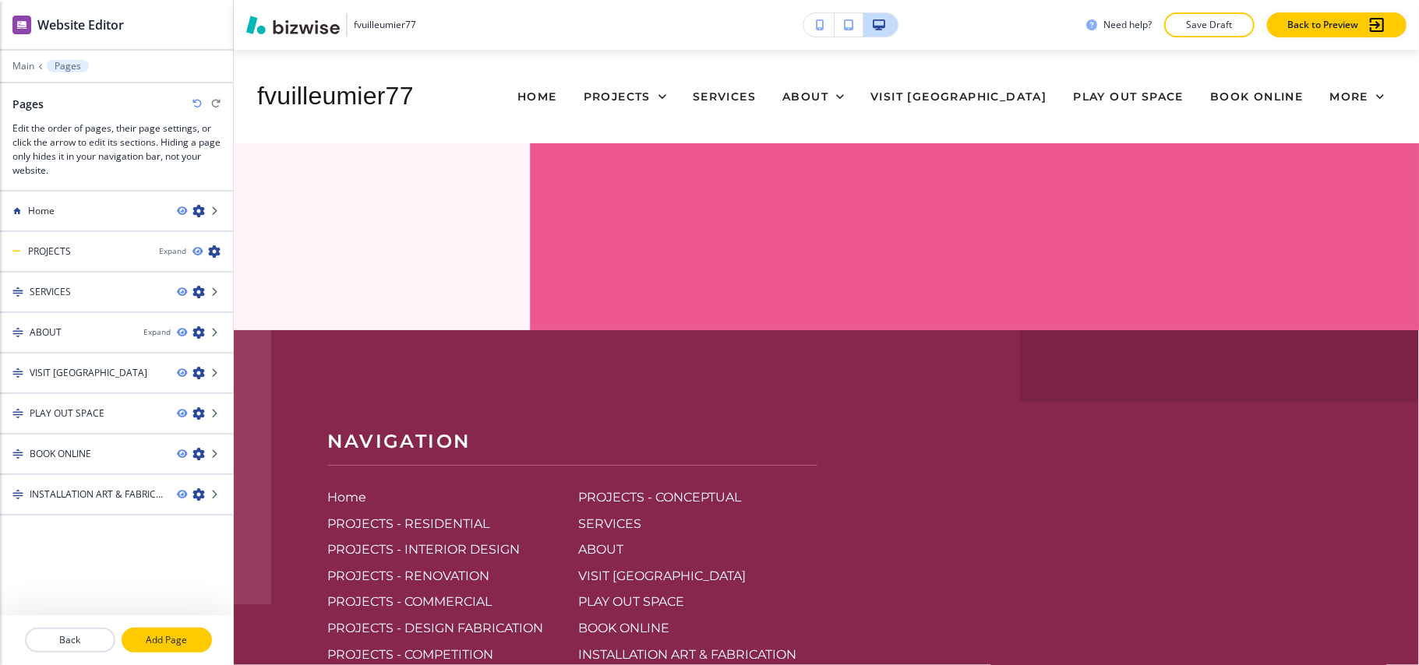
click at [167, 646] on p "Add Page" at bounding box center [166, 640] width 87 height 14
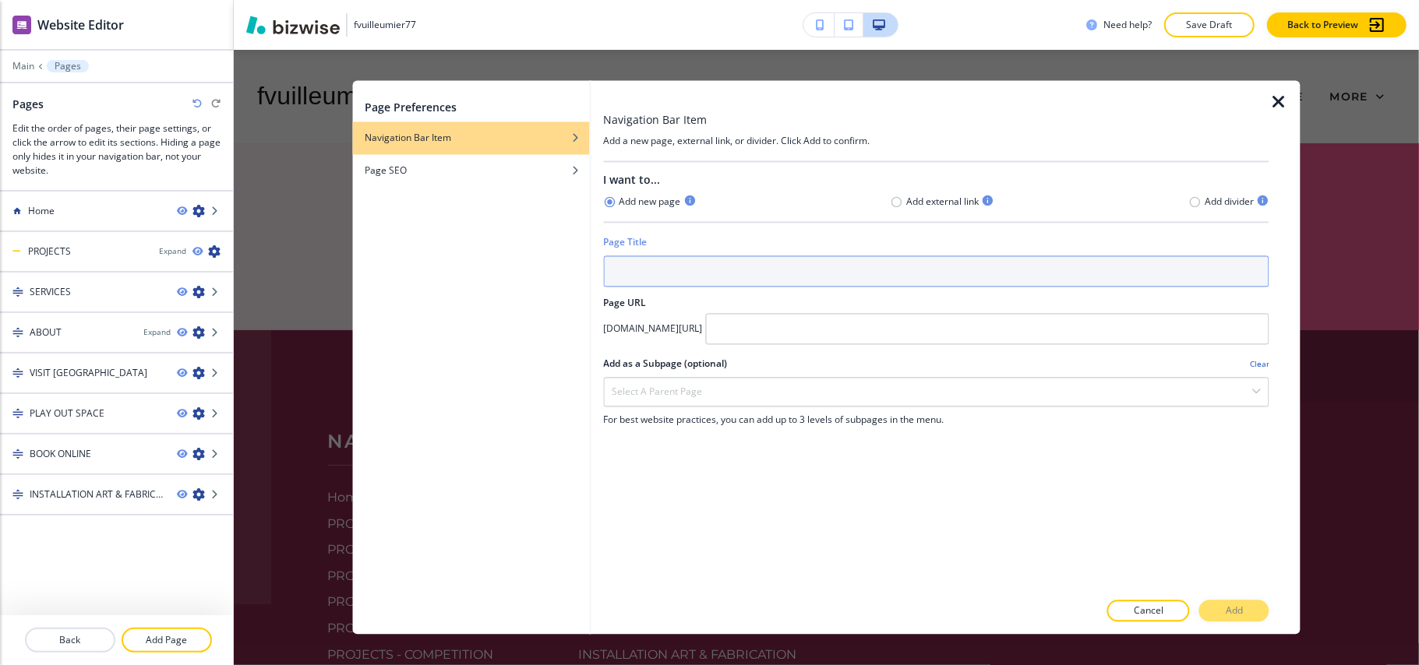
click at [643, 280] on input "text" at bounding box center [936, 271] width 666 height 31
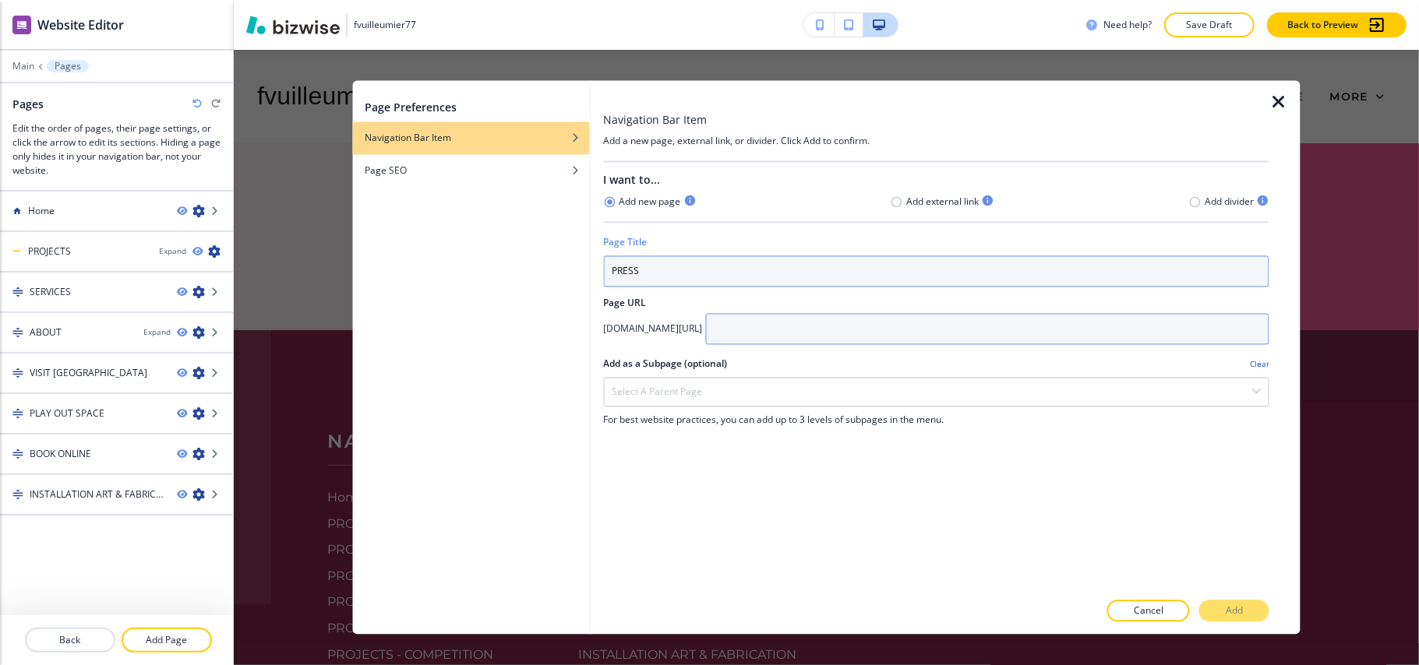
type input "PRESS"
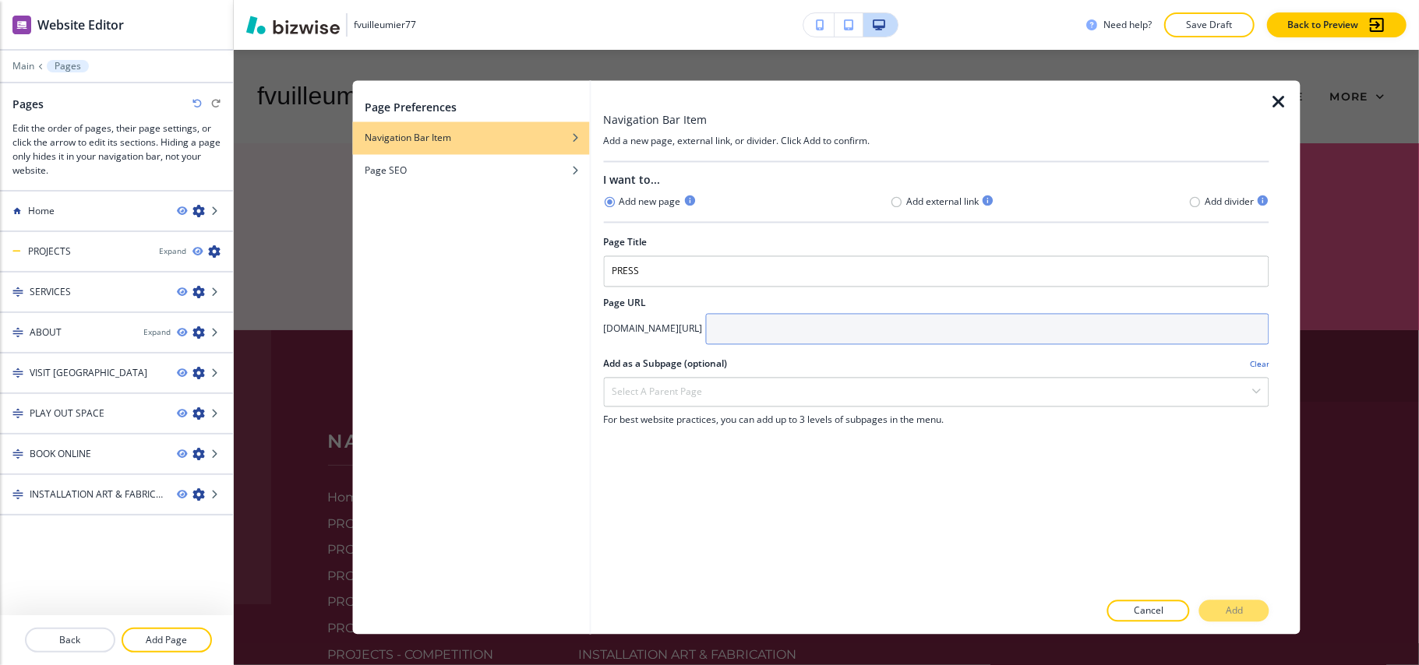
click at [848, 335] on input "text" at bounding box center [987, 329] width 564 height 31
paste input "PRESS"
type input "PRESS"
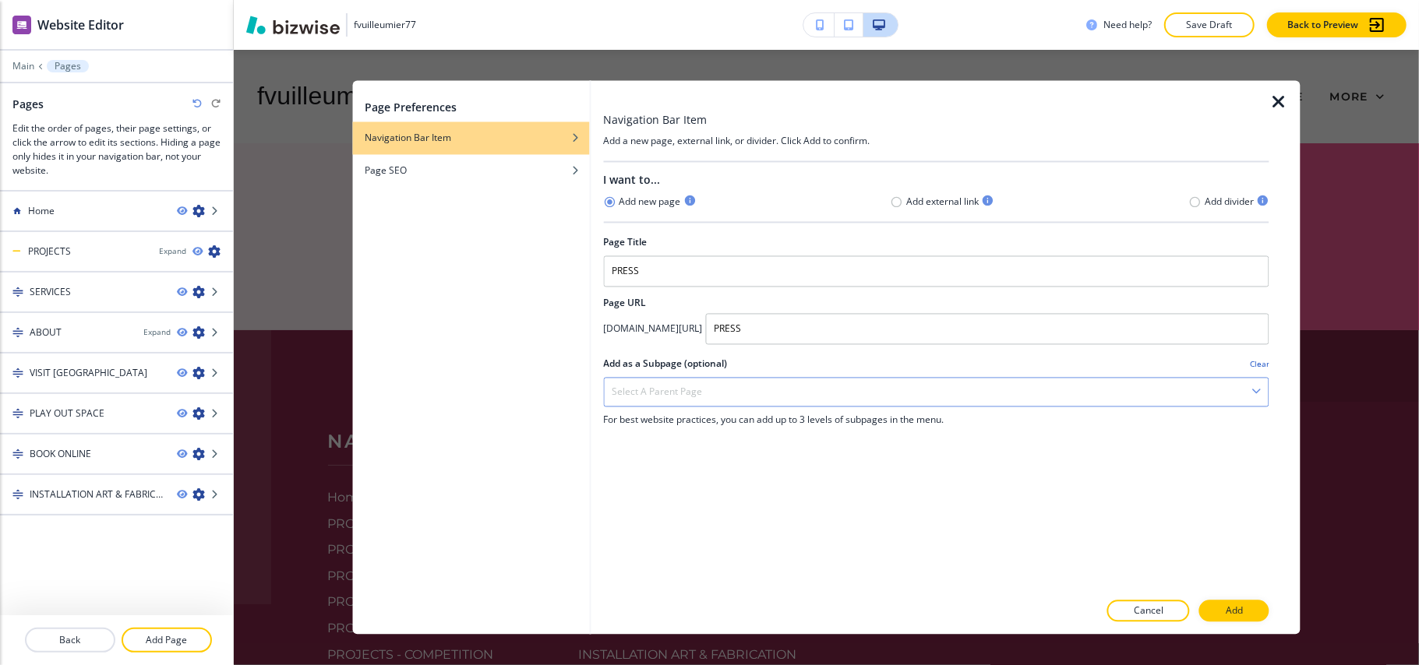
click at [755, 397] on div "Select a parent page" at bounding box center [936, 393] width 664 height 28
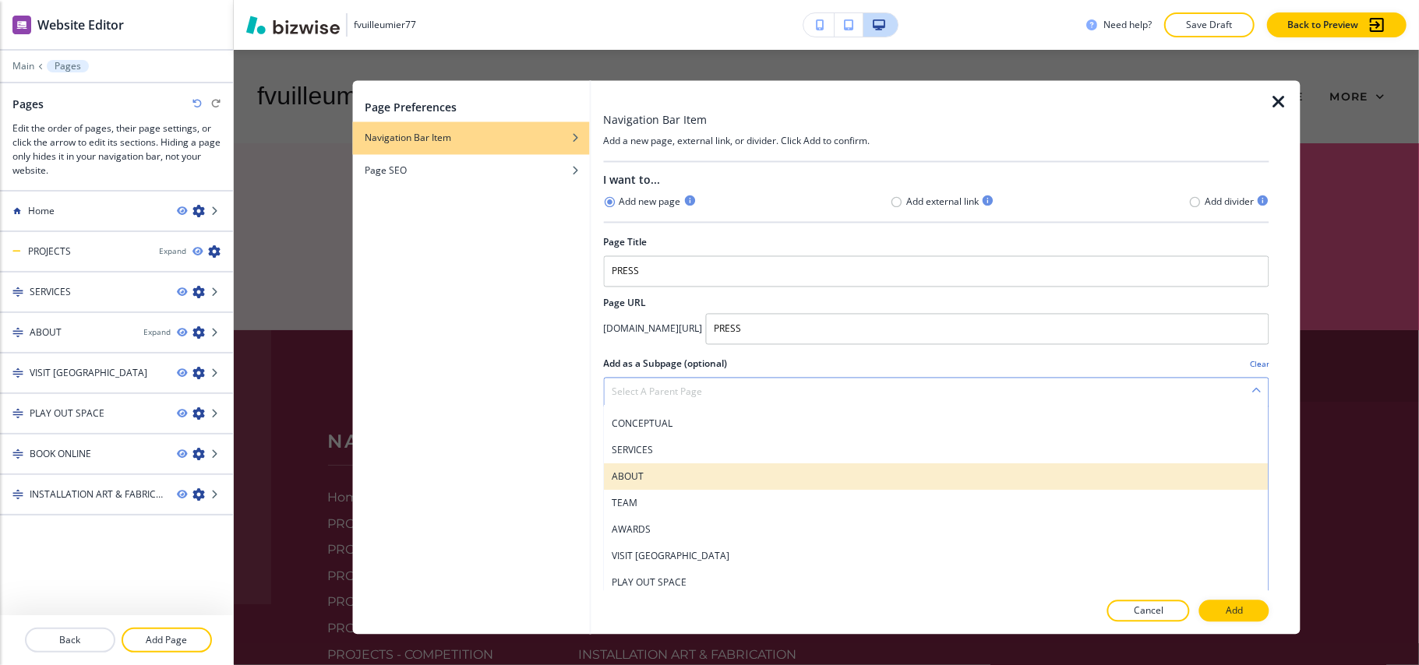
scroll to position [244, 0]
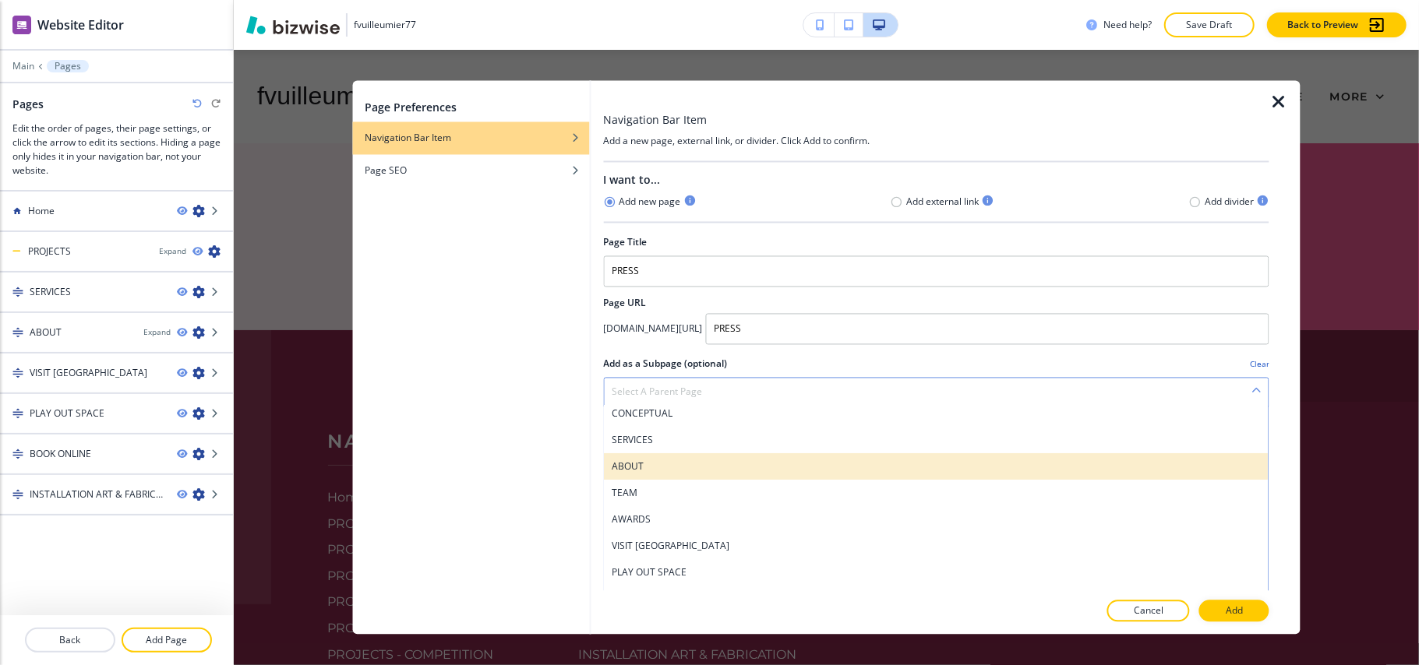
click at [664, 471] on h4 "ABOUT" at bounding box center [936, 467] width 649 height 14
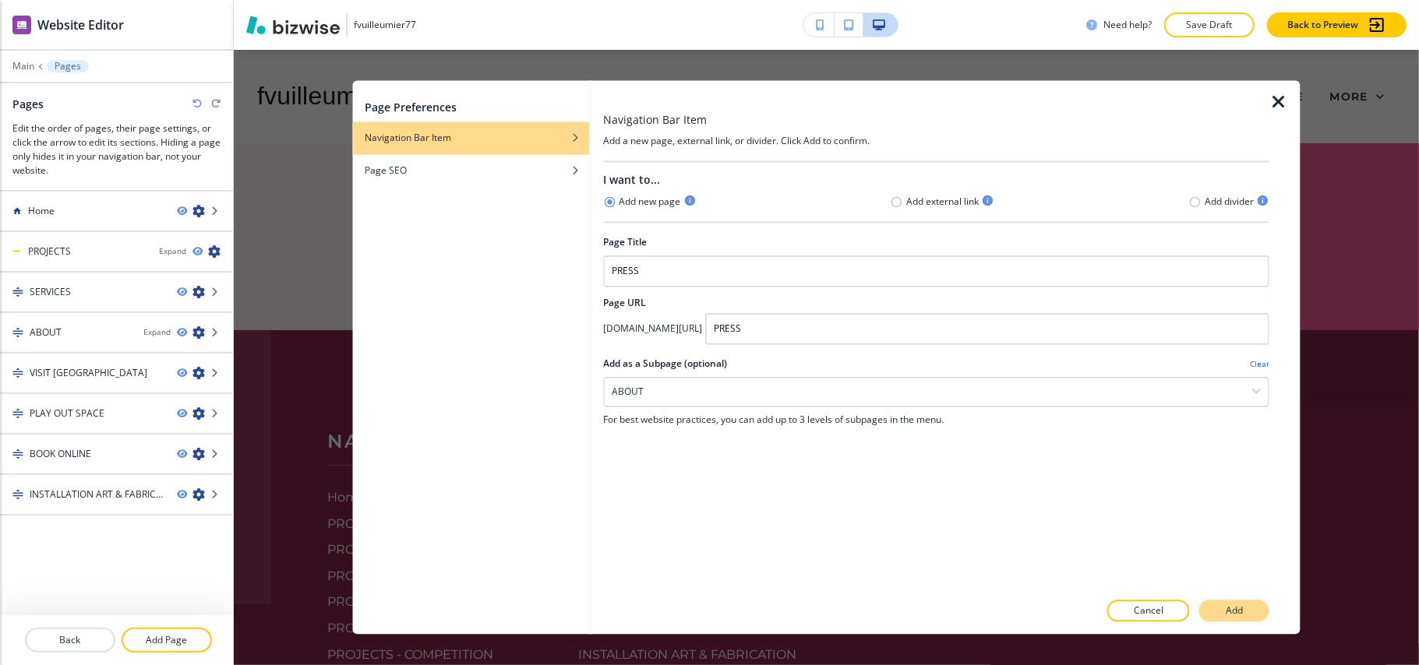
click at [1253, 608] on button "Add" at bounding box center [1234, 612] width 70 height 22
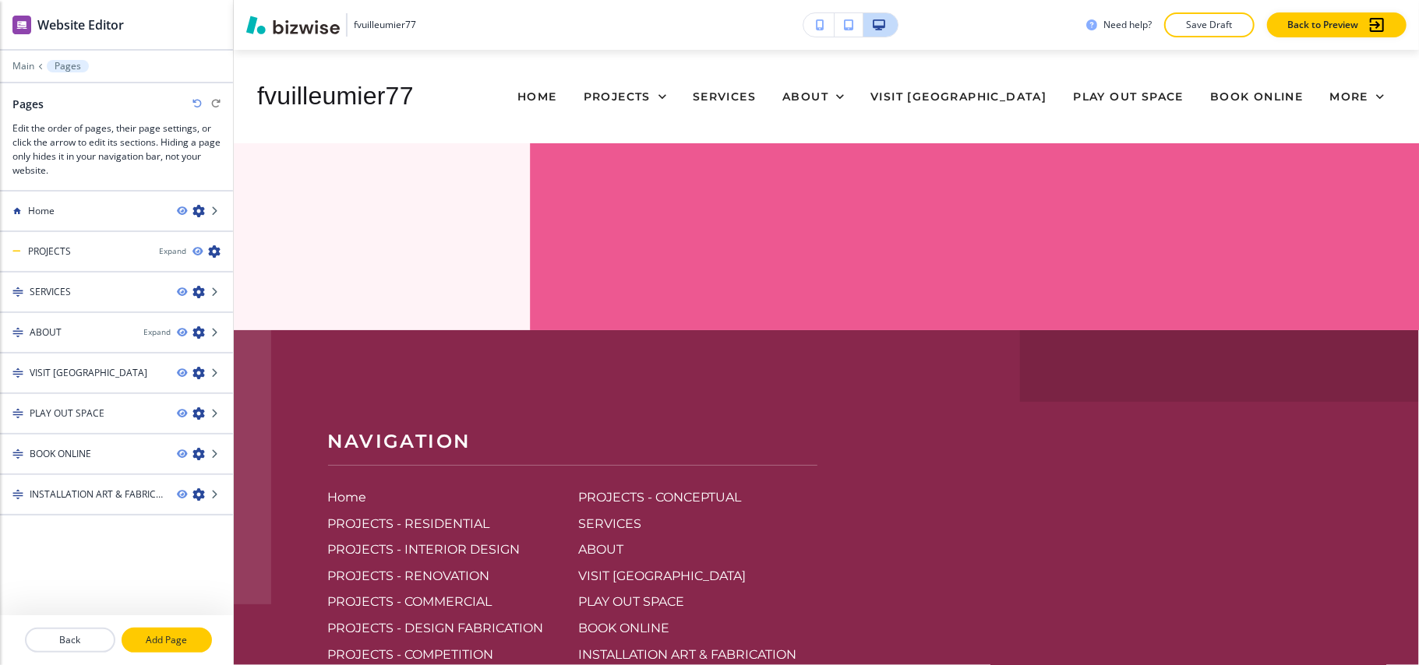
click at [167, 643] on p "Add Page" at bounding box center [166, 640] width 87 height 14
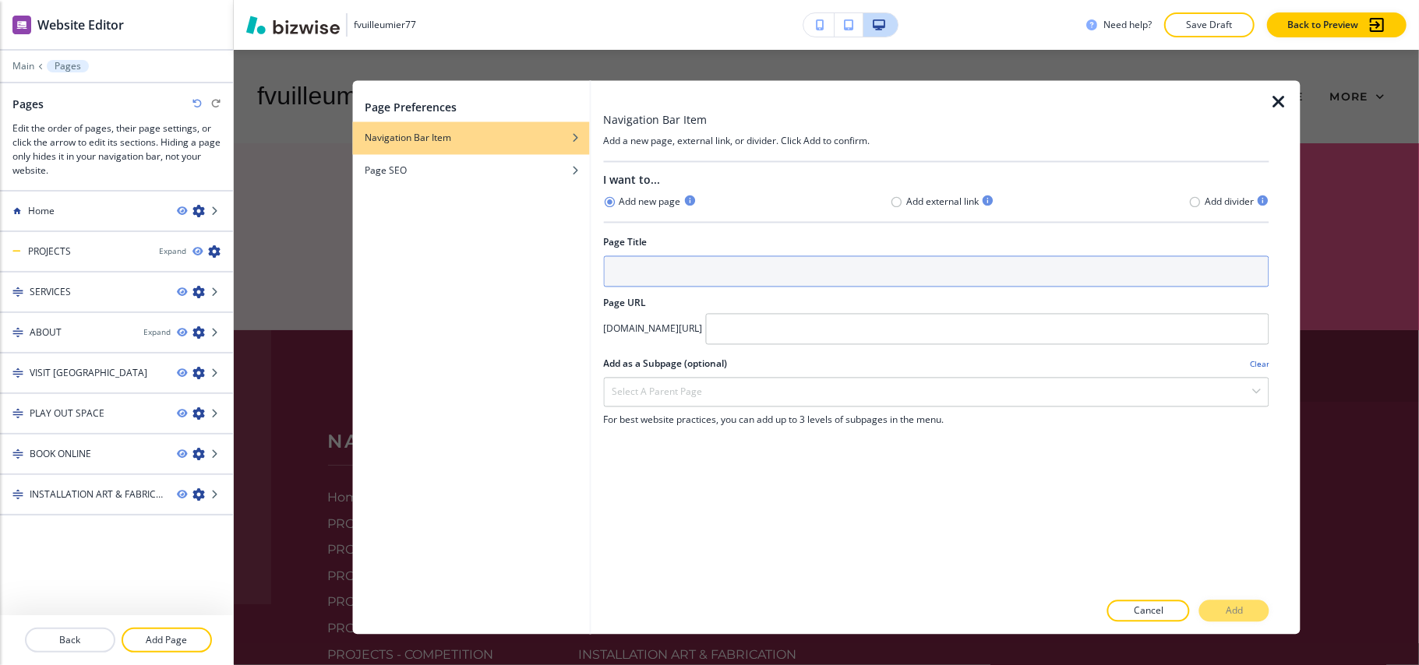
click at [689, 270] on input "text" at bounding box center [936, 271] width 666 height 31
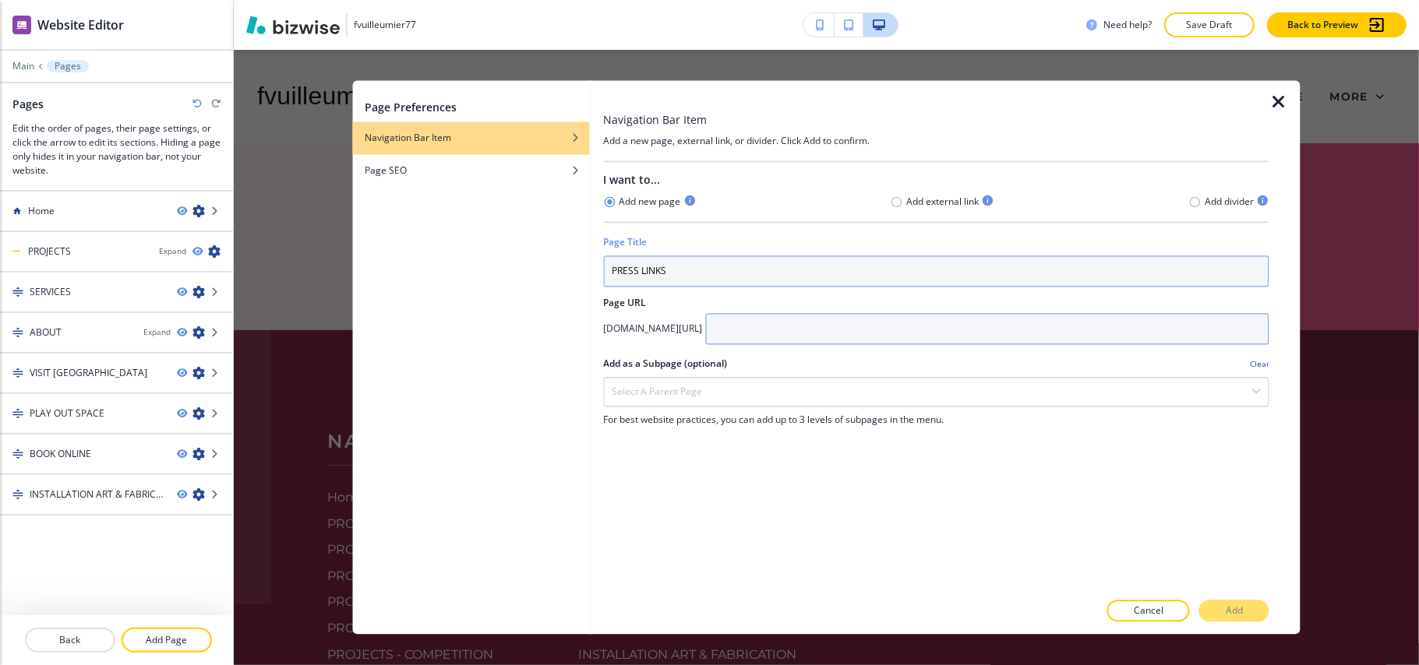
type input "PRESS LINKS"
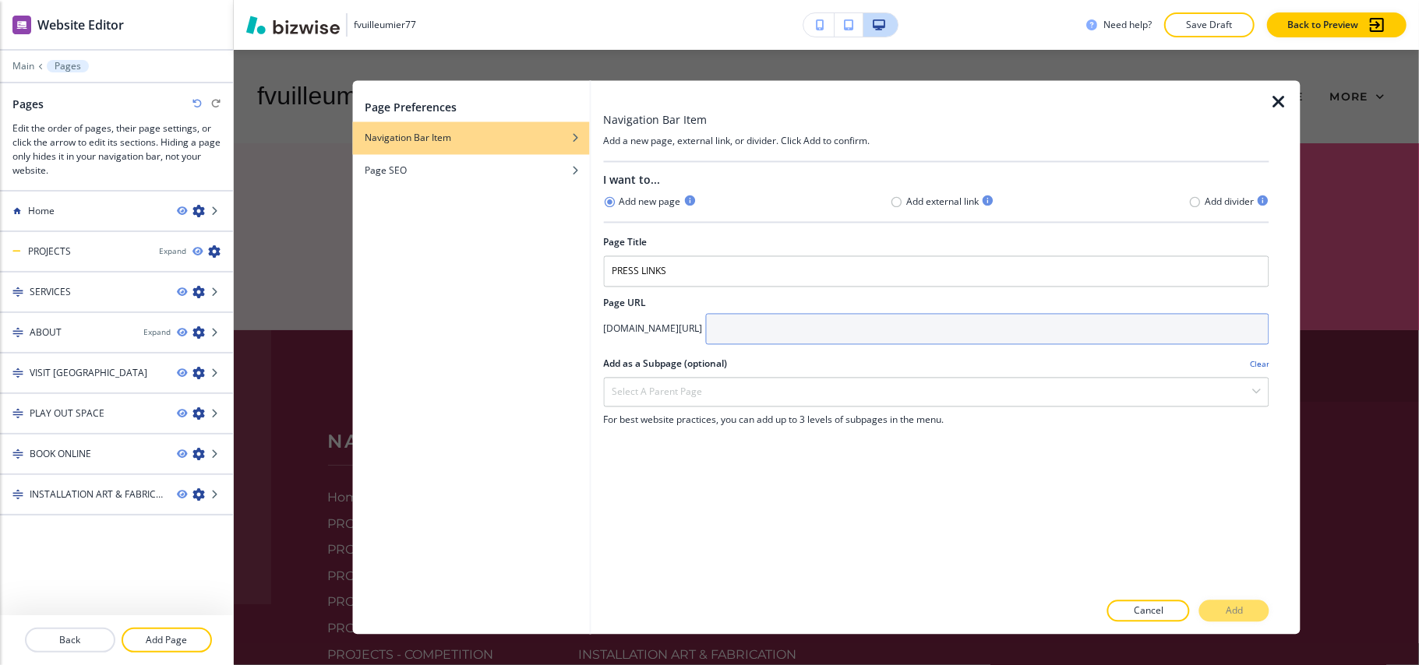
click at [840, 329] on input "text" at bounding box center [987, 329] width 564 height 31
paste input "PRESS LINKS"
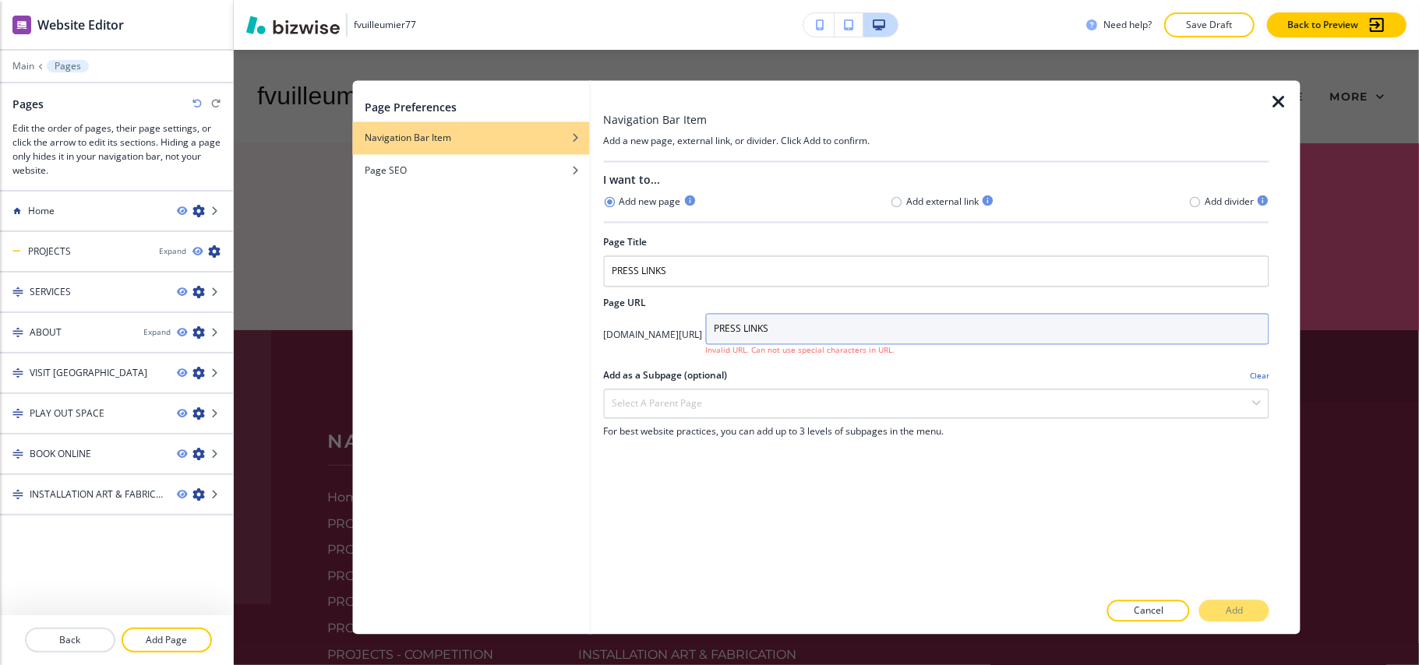
click at [843, 332] on input "PRESS LINKS" at bounding box center [987, 329] width 564 height 31
click at [851, 326] on input "PRESS LINKS" at bounding box center [987, 329] width 564 height 31
click at [839, 334] on input "PRESS LINKS" at bounding box center [987, 329] width 564 height 31
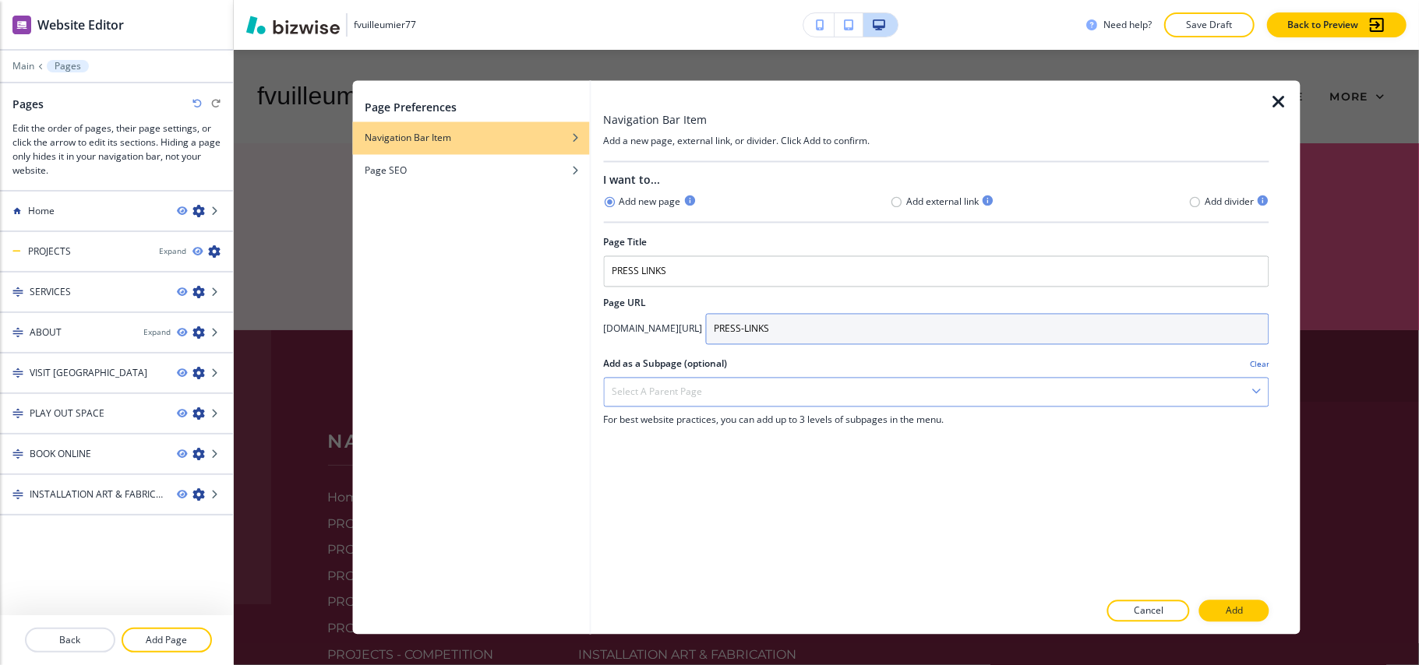
type input "PRESS-LINKS"
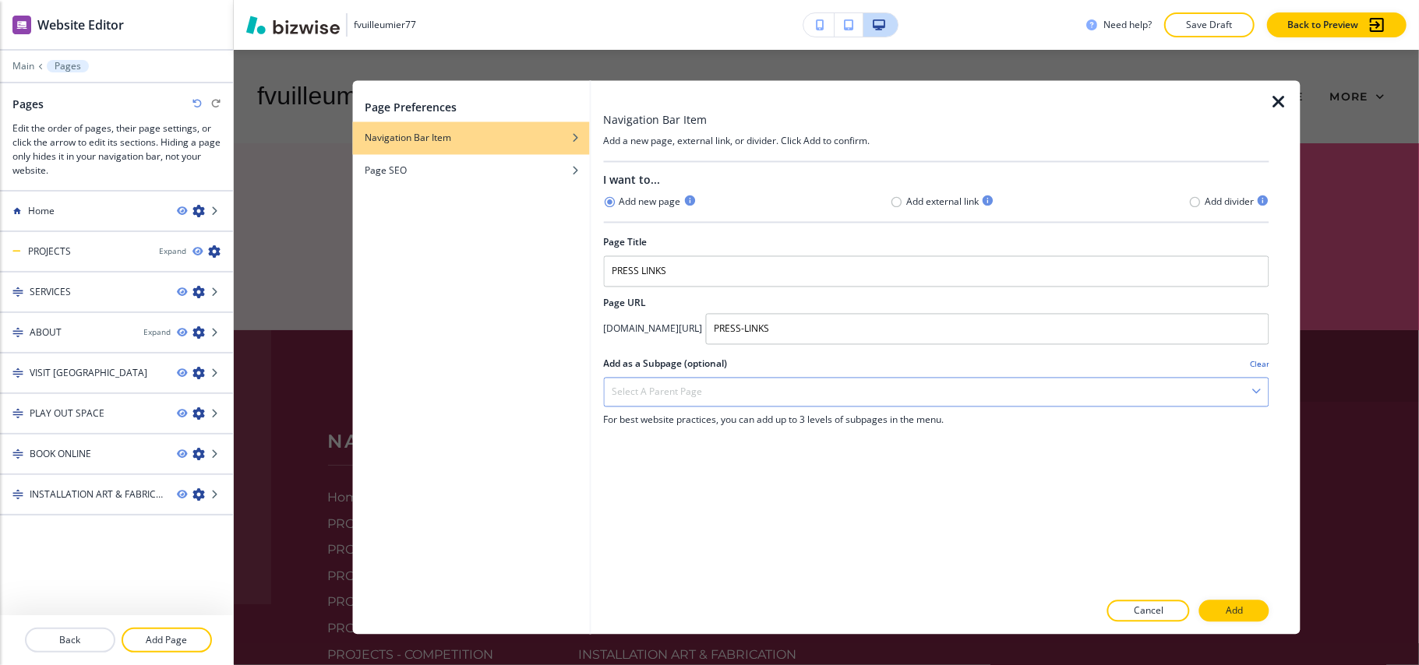
click at [676, 400] on h4 "Select a parent page" at bounding box center [657, 393] width 90 height 14
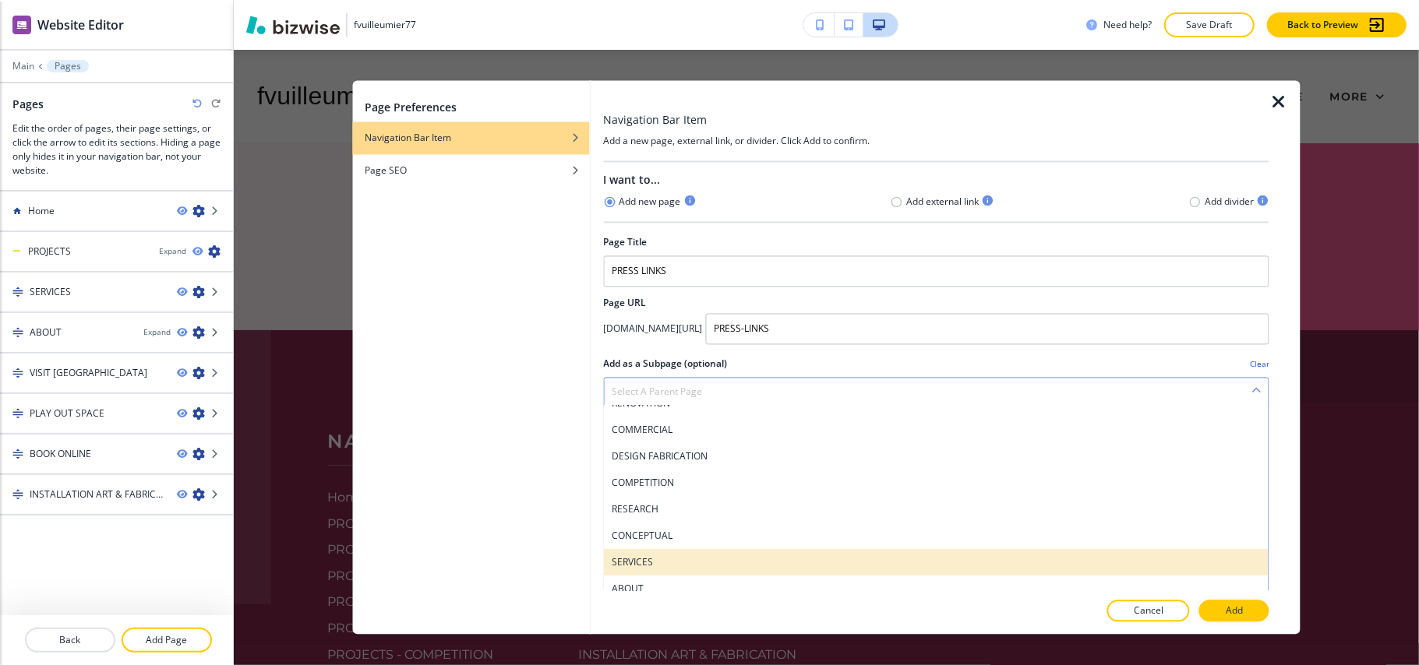
scroll to position [271, 0]
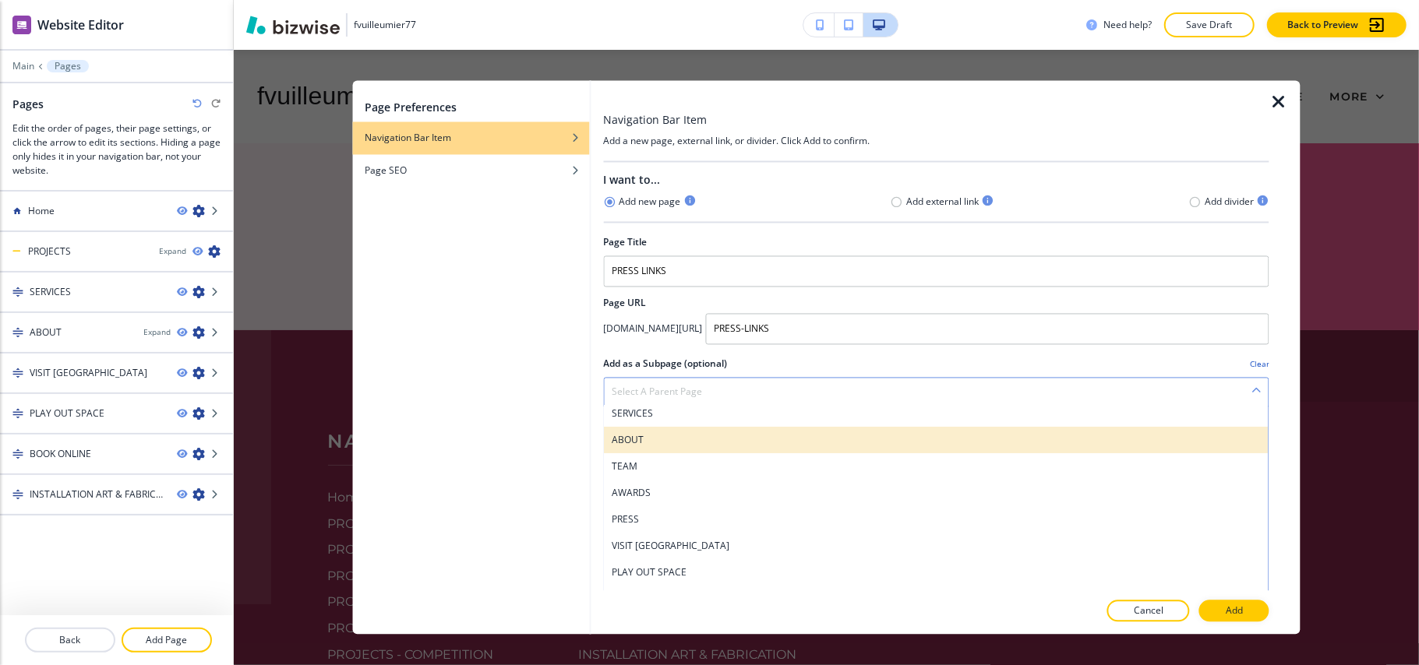
click at [680, 447] on h4 "ABOUT" at bounding box center [936, 441] width 649 height 14
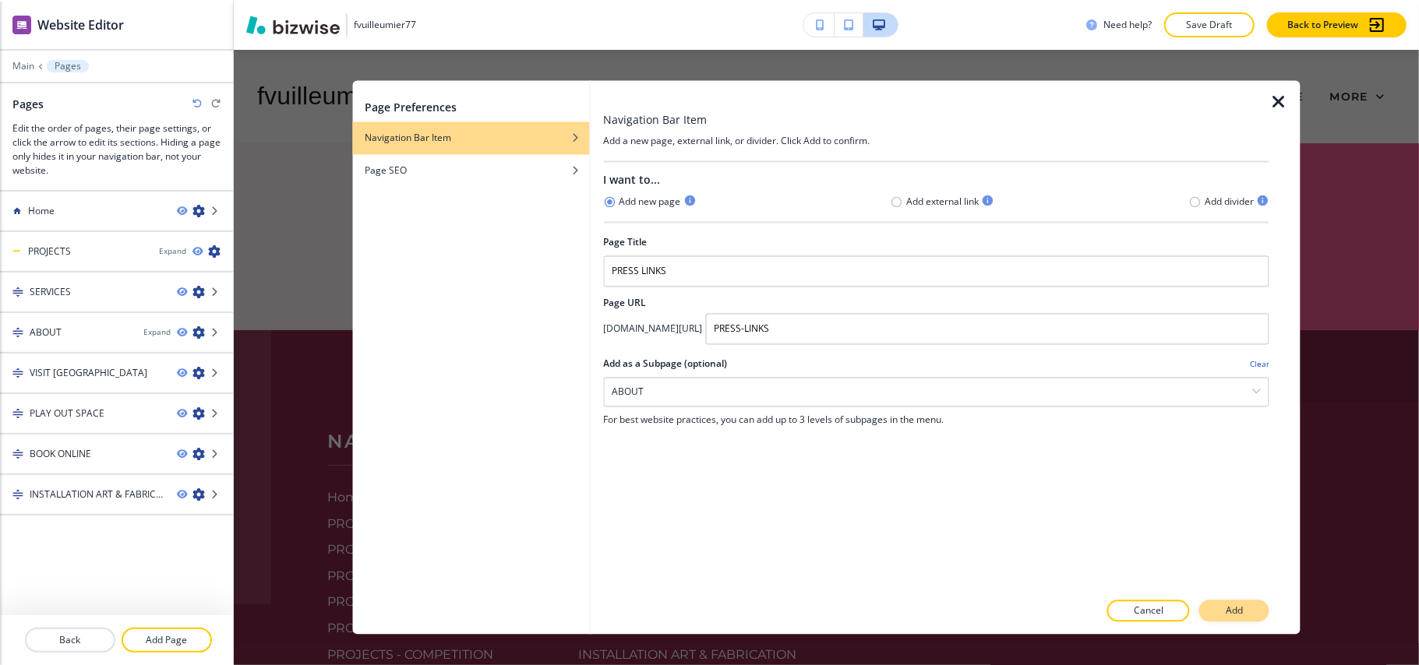
click at [1246, 612] on button "Add" at bounding box center [1234, 612] width 70 height 22
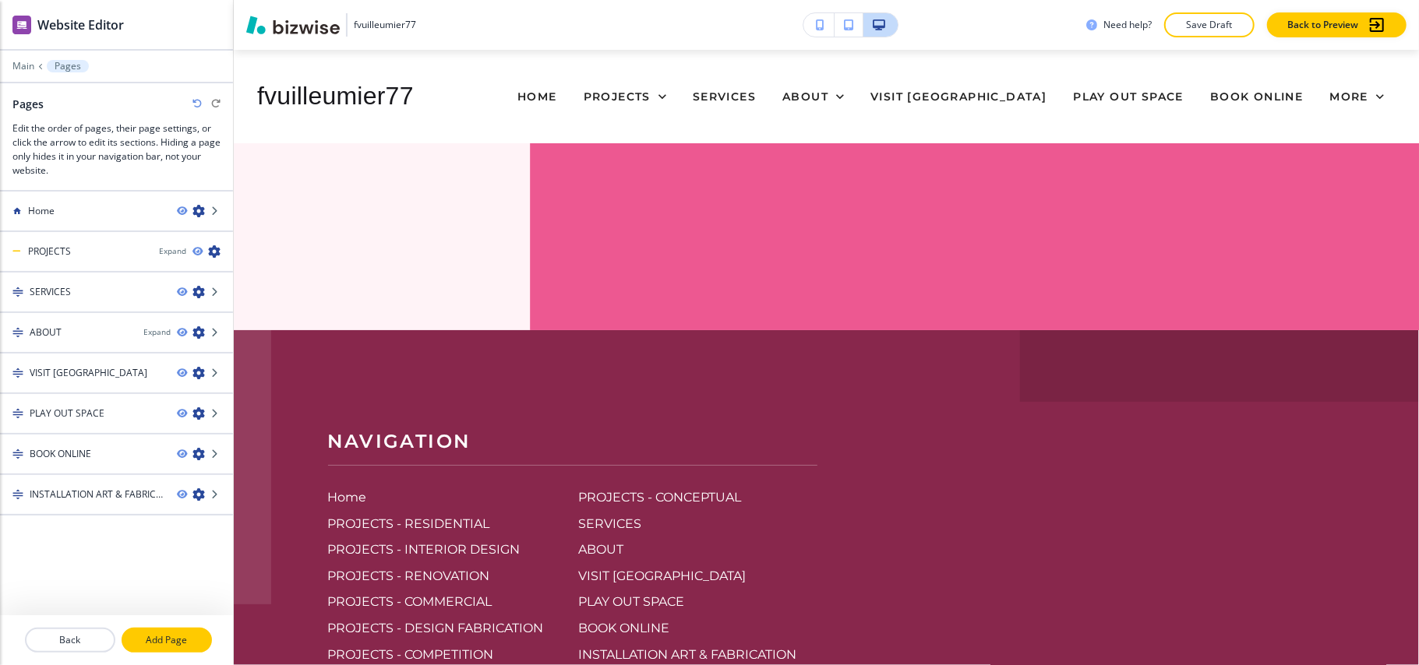
click at [198, 636] on p "Add Page" at bounding box center [166, 640] width 87 height 14
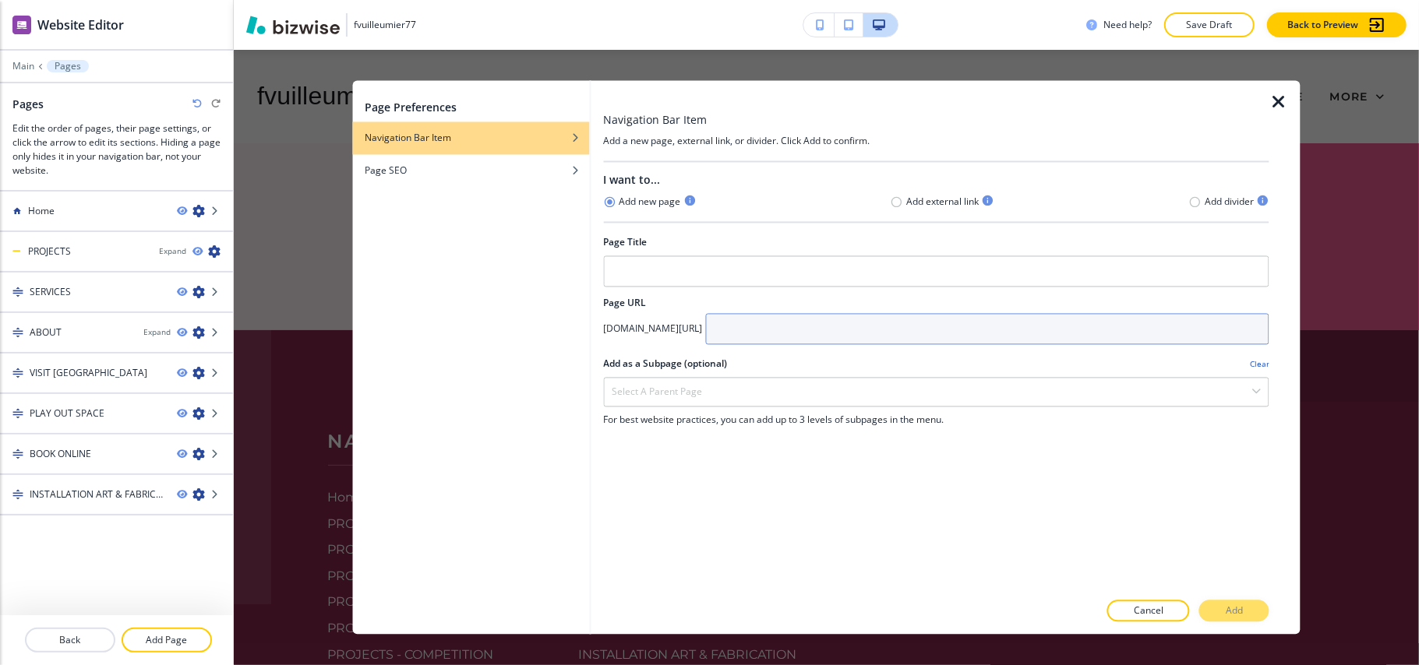
click at [858, 326] on input "text" at bounding box center [987, 329] width 564 height 31
paste input "Fernanda Vuilleumier"
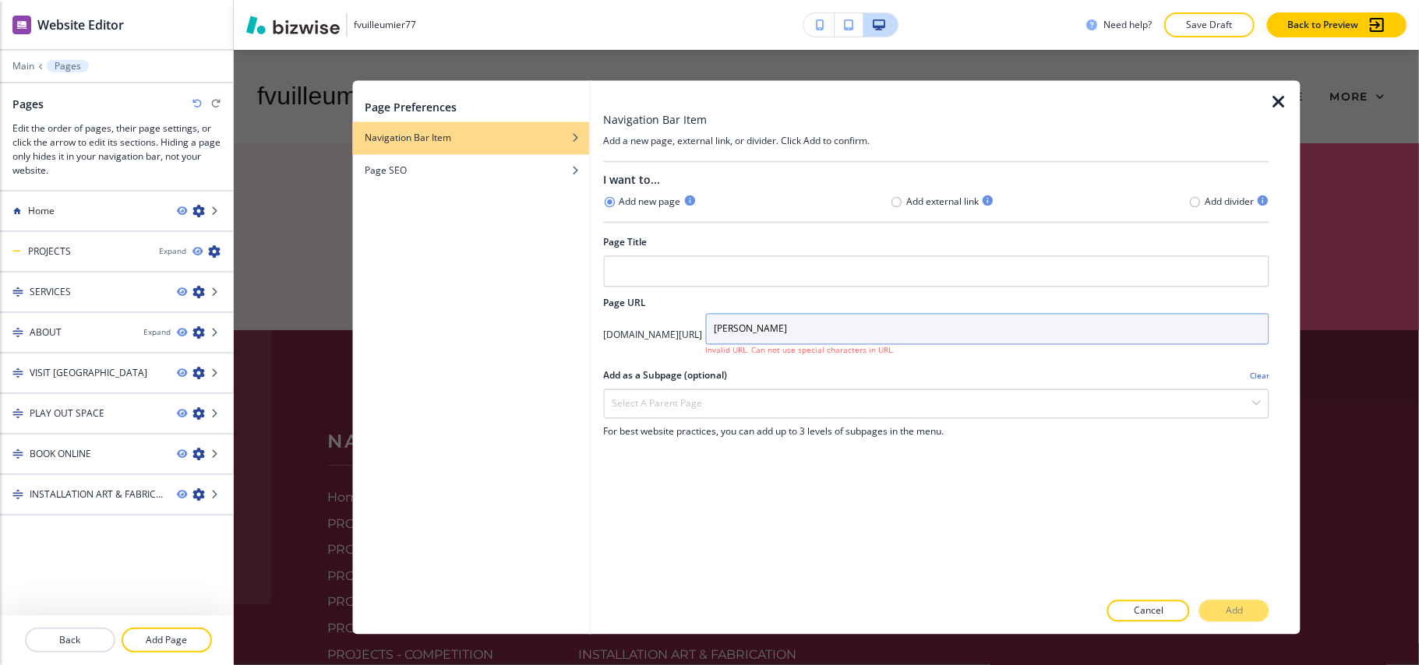
click at [855, 332] on input "Fernanda Vuilleumier" at bounding box center [987, 329] width 564 height 31
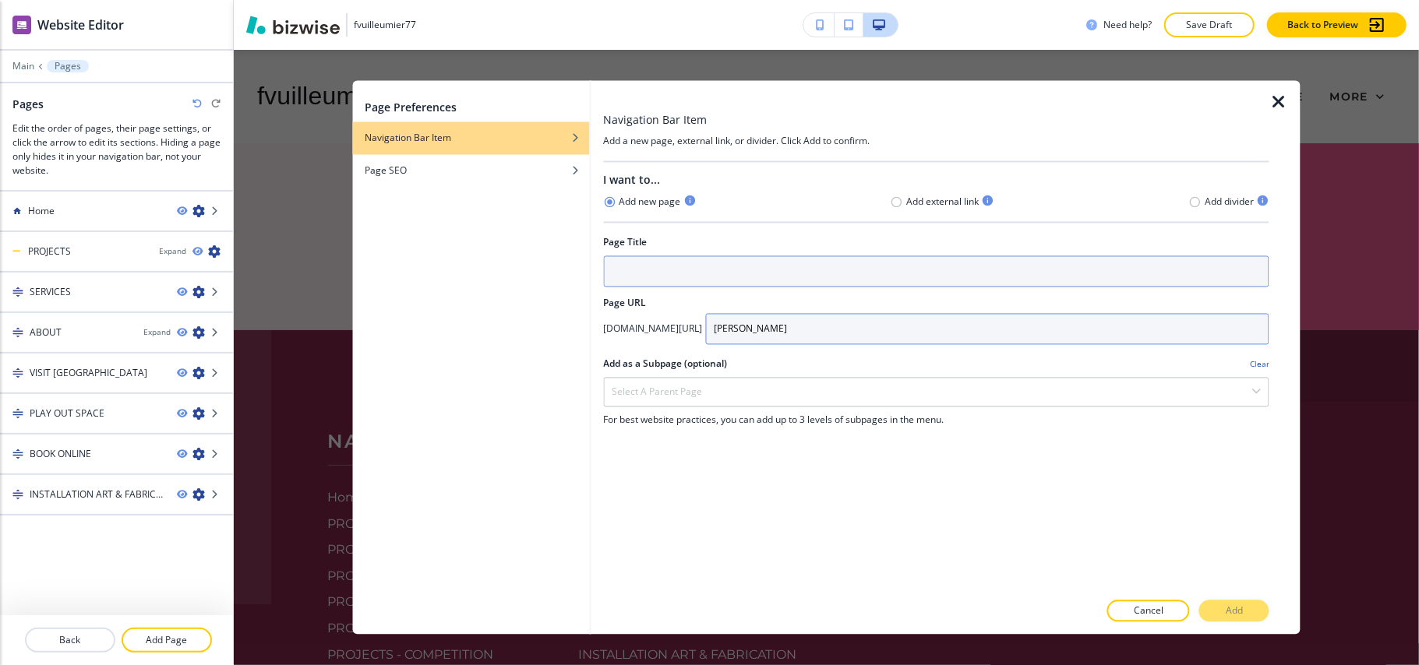
type input "Fernanda-Vuilleumier"
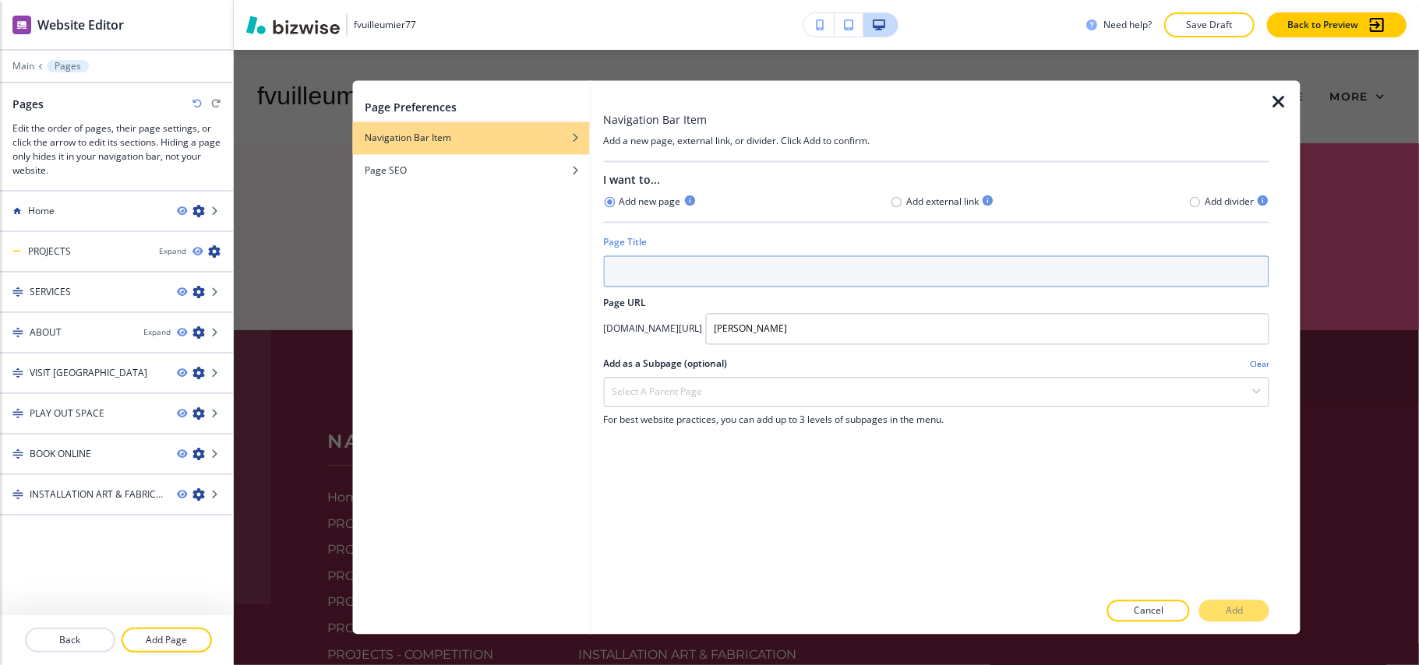
click at [717, 281] on input "text" at bounding box center [936, 271] width 666 height 31
paste input "Fernanda Vuilleumier"
type input "Fernanda Vuilleumier"
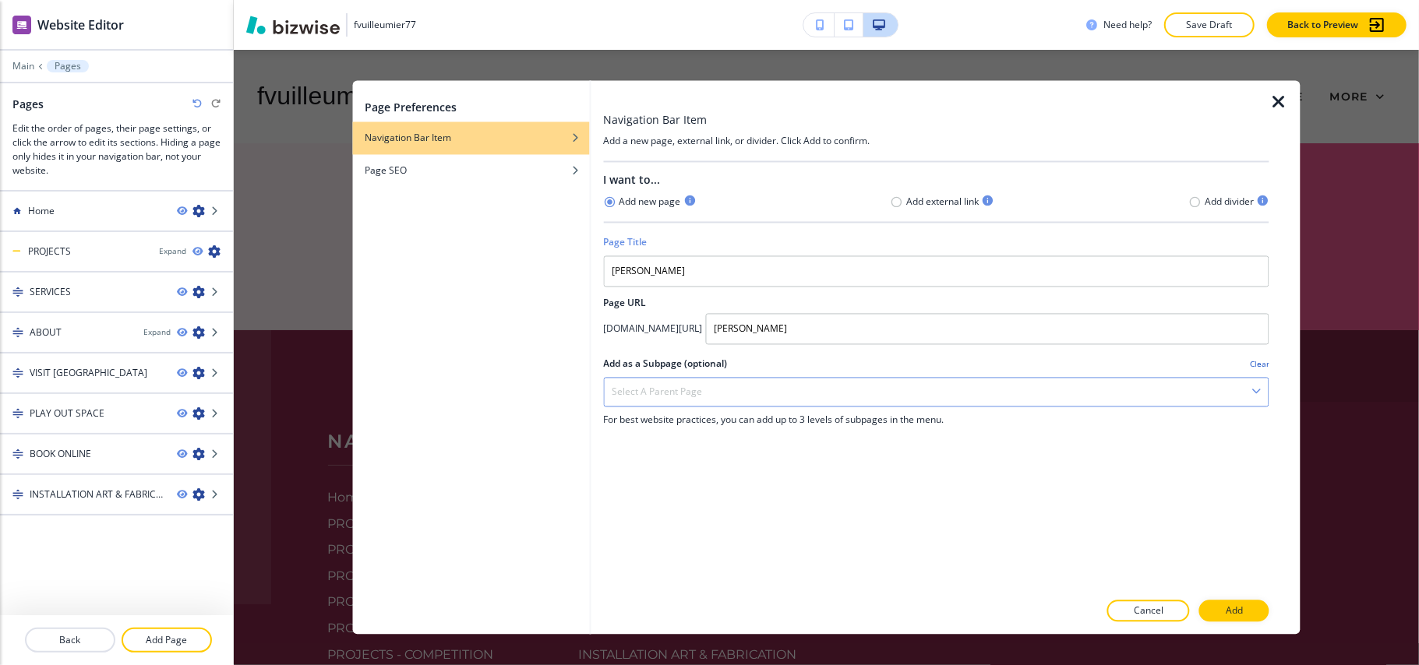
drag, startPoint x: 714, startPoint y: 380, endPoint x: 711, endPoint y: 389, distance: 9.6
click at [714, 381] on div "Select a parent page" at bounding box center [936, 393] width 664 height 28
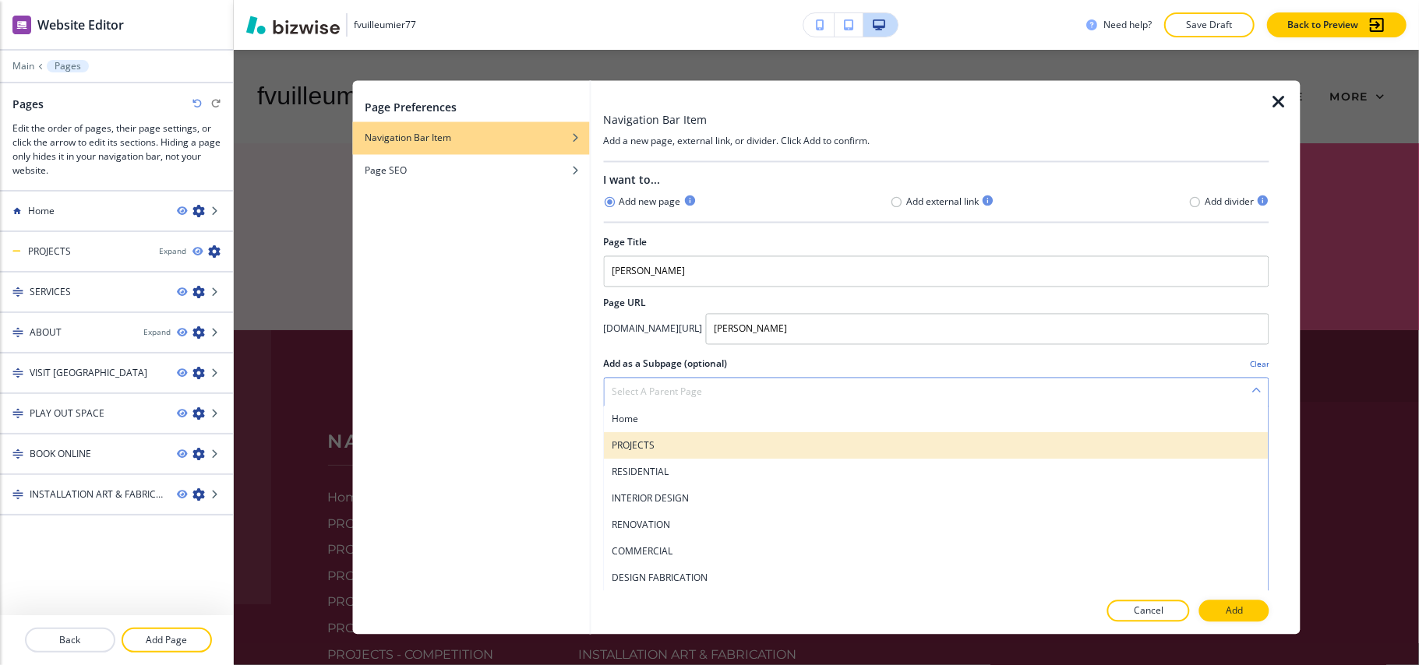
scroll to position [207, 0]
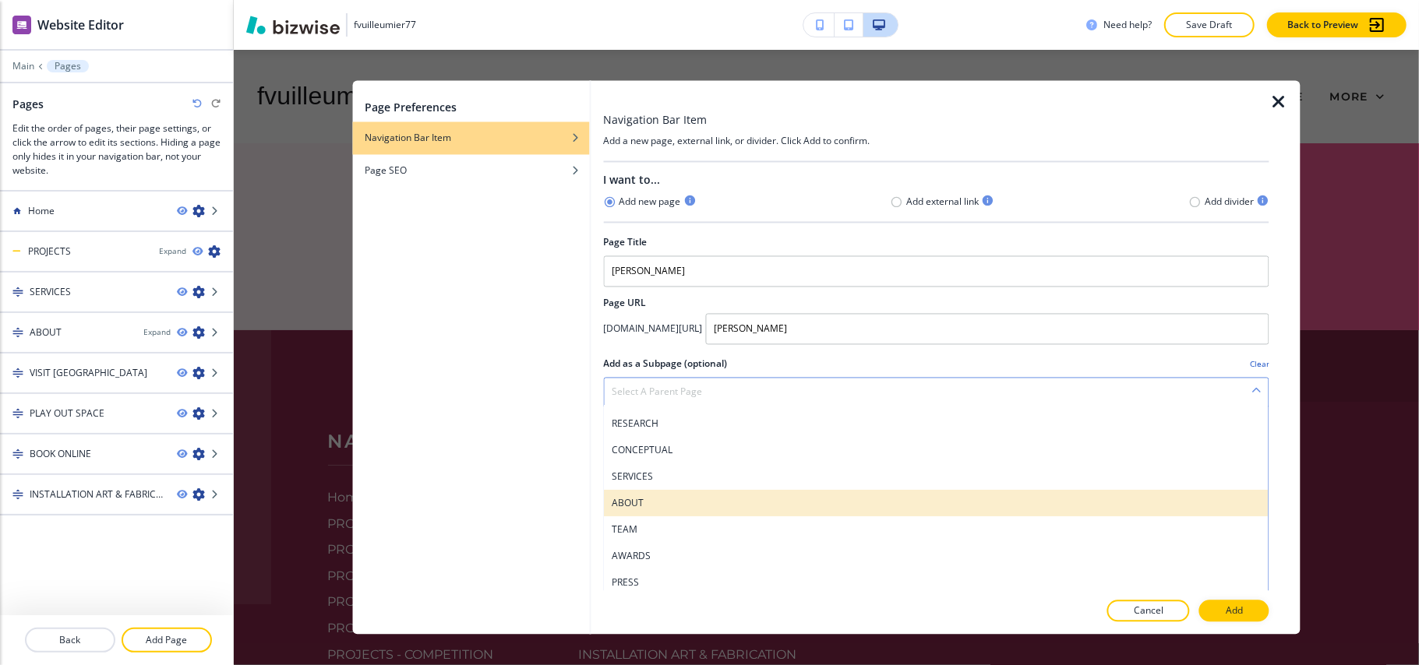
click at [656, 494] on div "ABOUT" at bounding box center [936, 504] width 664 height 26
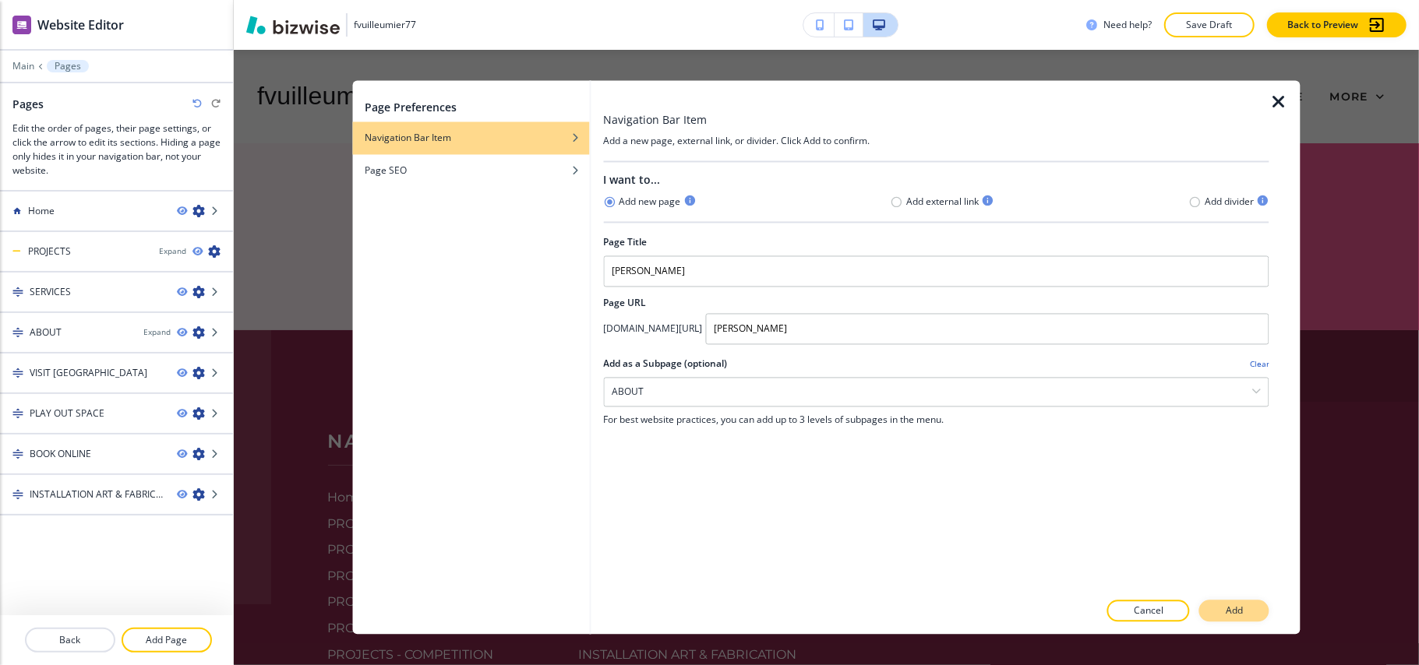
click at [1234, 601] on button "Add" at bounding box center [1234, 612] width 70 height 22
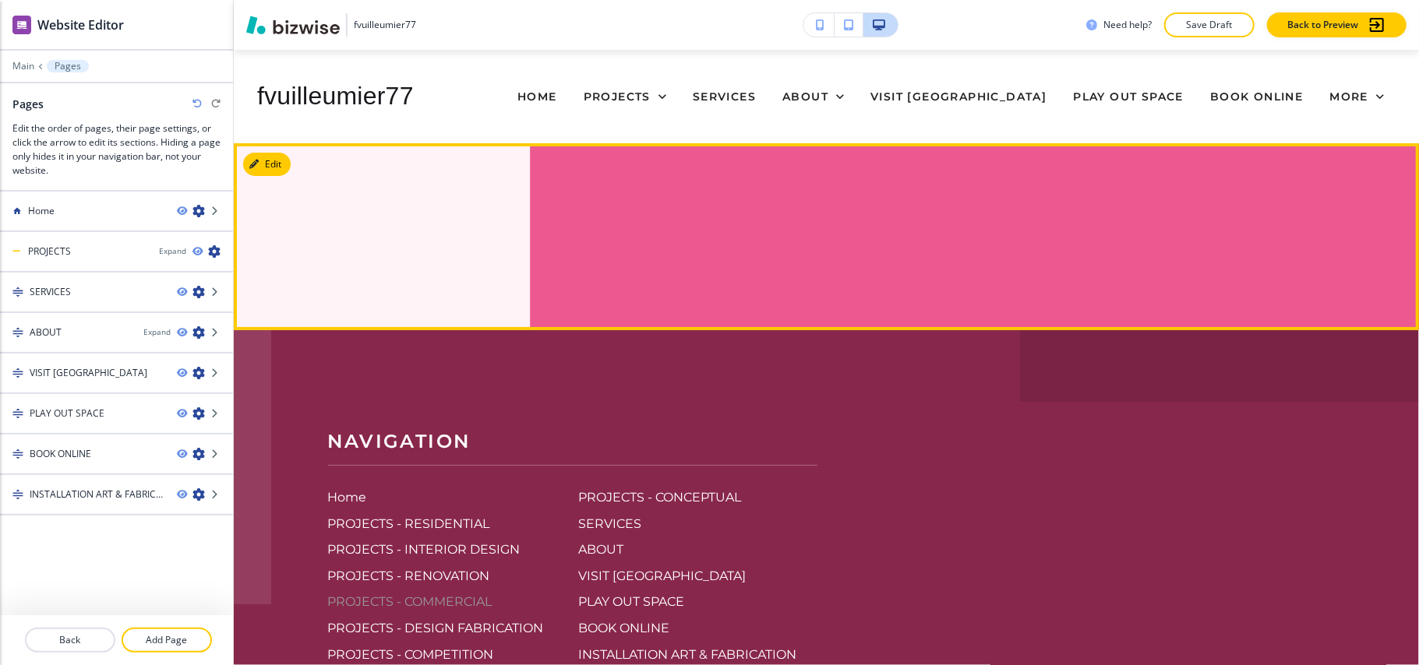
scroll to position [263, 0]
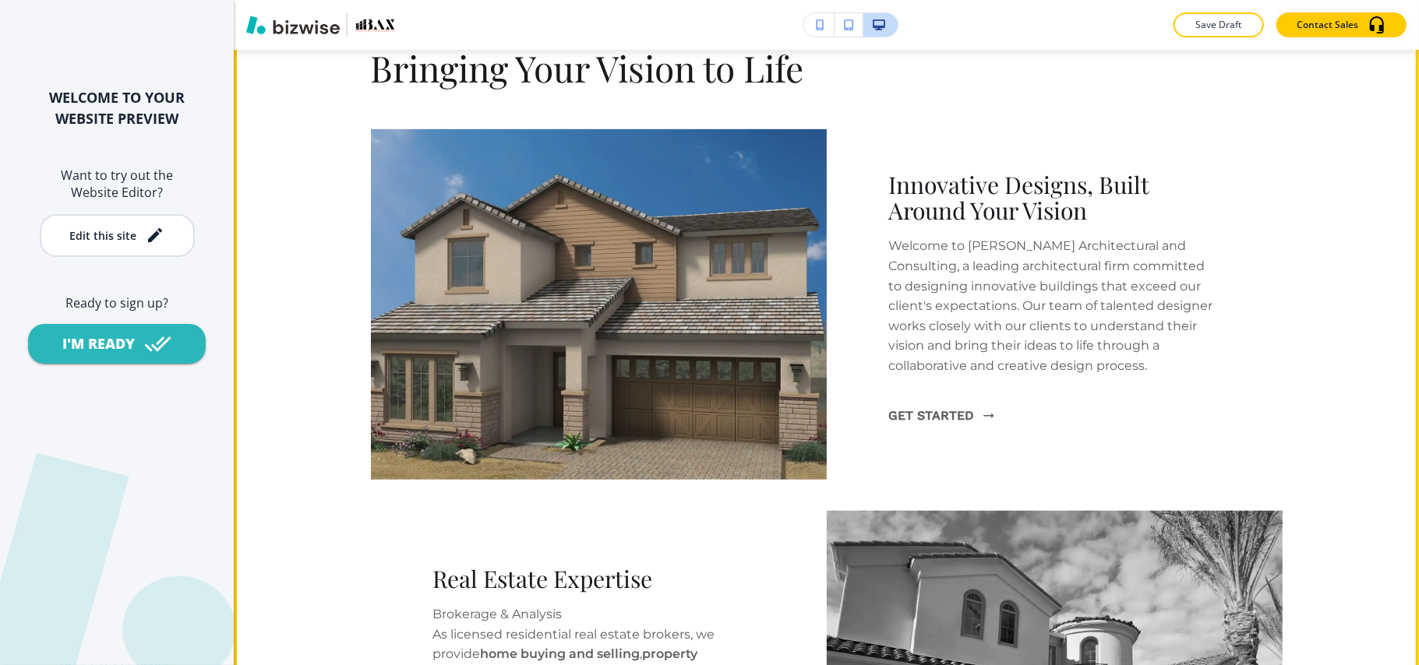
scroll to position [519, 0]
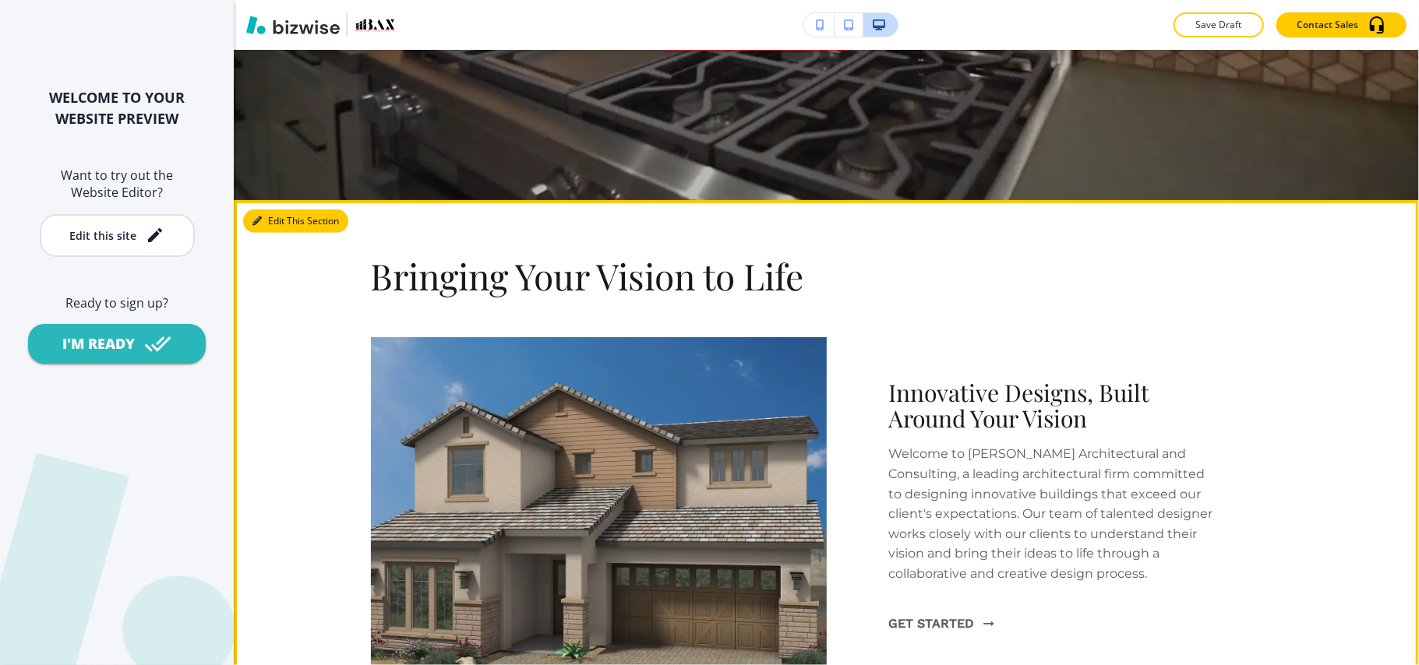
click at [294, 215] on button "Edit This Section" at bounding box center [295, 221] width 105 height 23
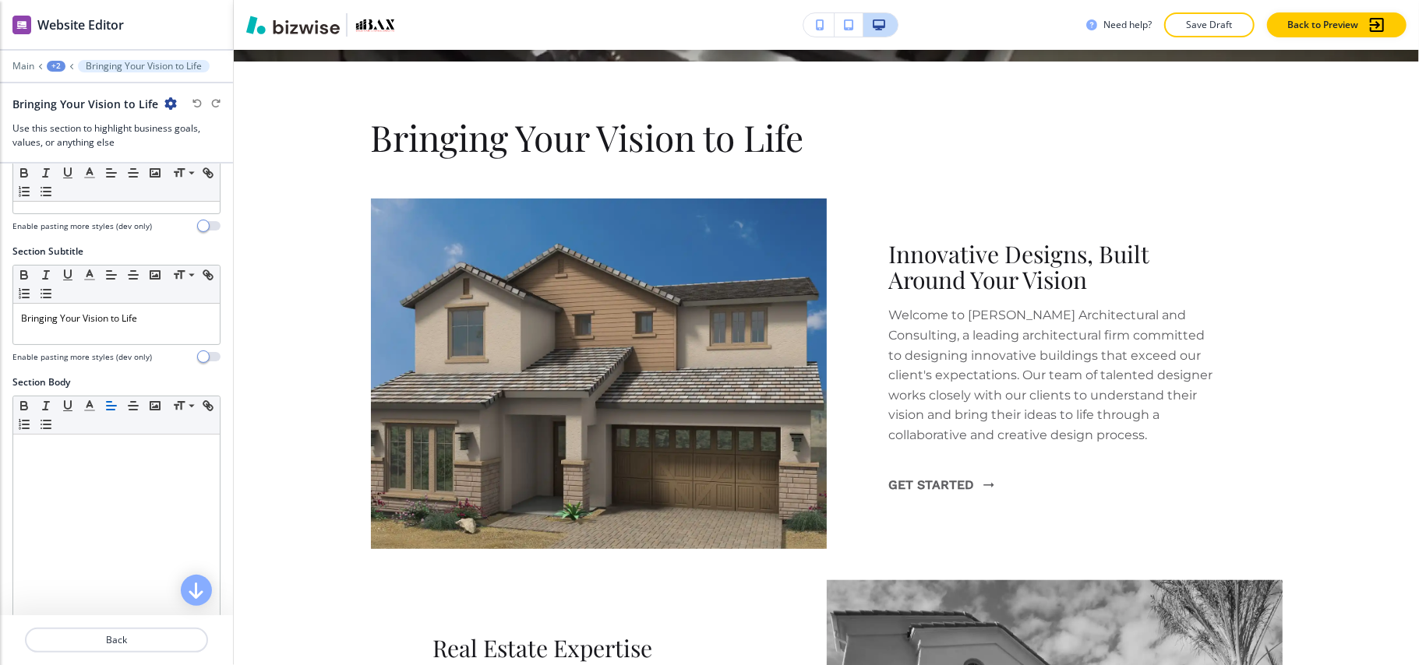
scroll to position [670, 0]
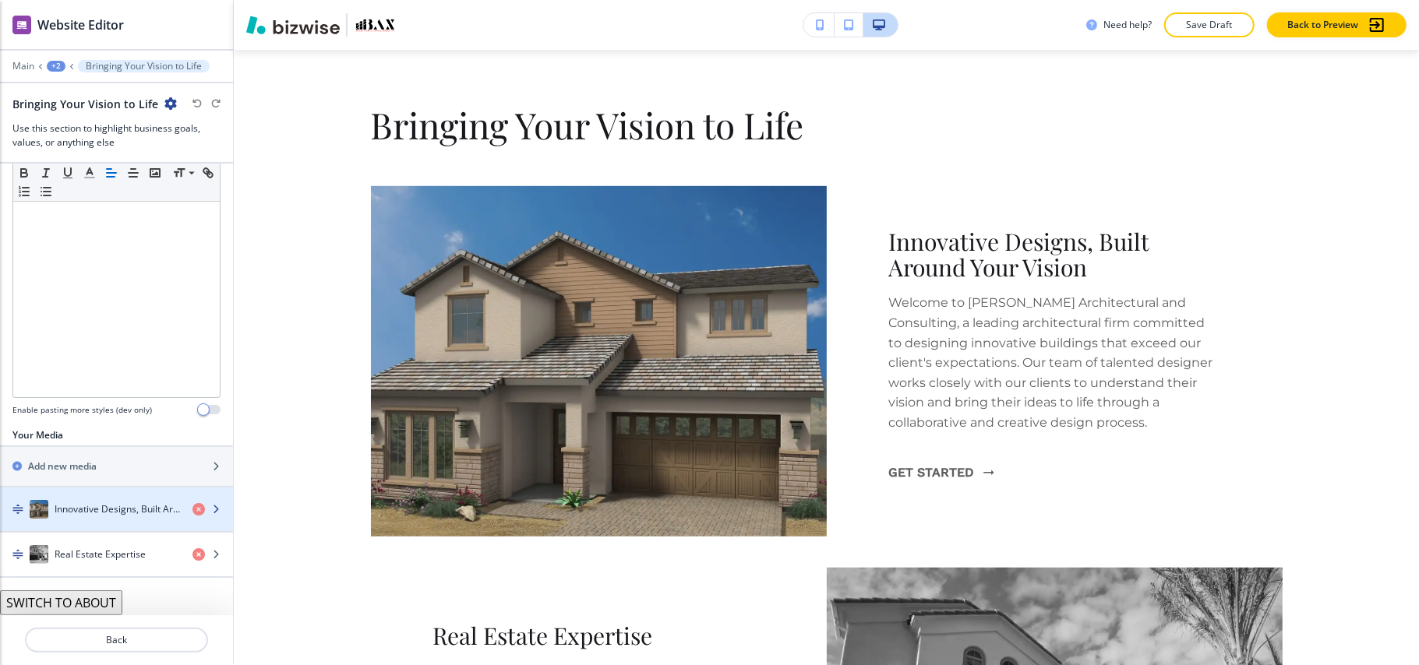
click at [125, 506] on h4 "Innovative Designs, Built Around Your Vision" at bounding box center [117, 509] width 125 height 14
click at [97, 502] on h4 "Innovative Designs, Built Around Your Vision" at bounding box center [117, 509] width 125 height 14
click at [89, 502] on h4 "Innovative Designs, Built Around Your Vision" at bounding box center [117, 509] width 125 height 14
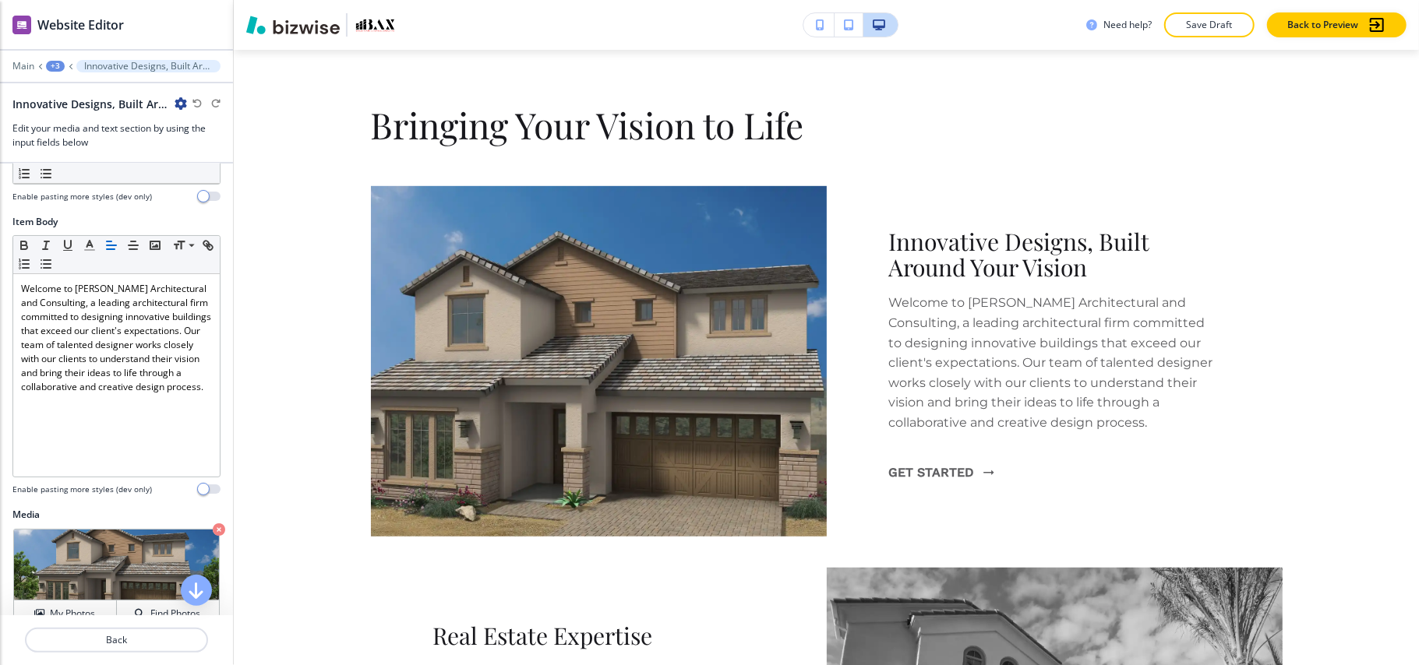
scroll to position [22, 0]
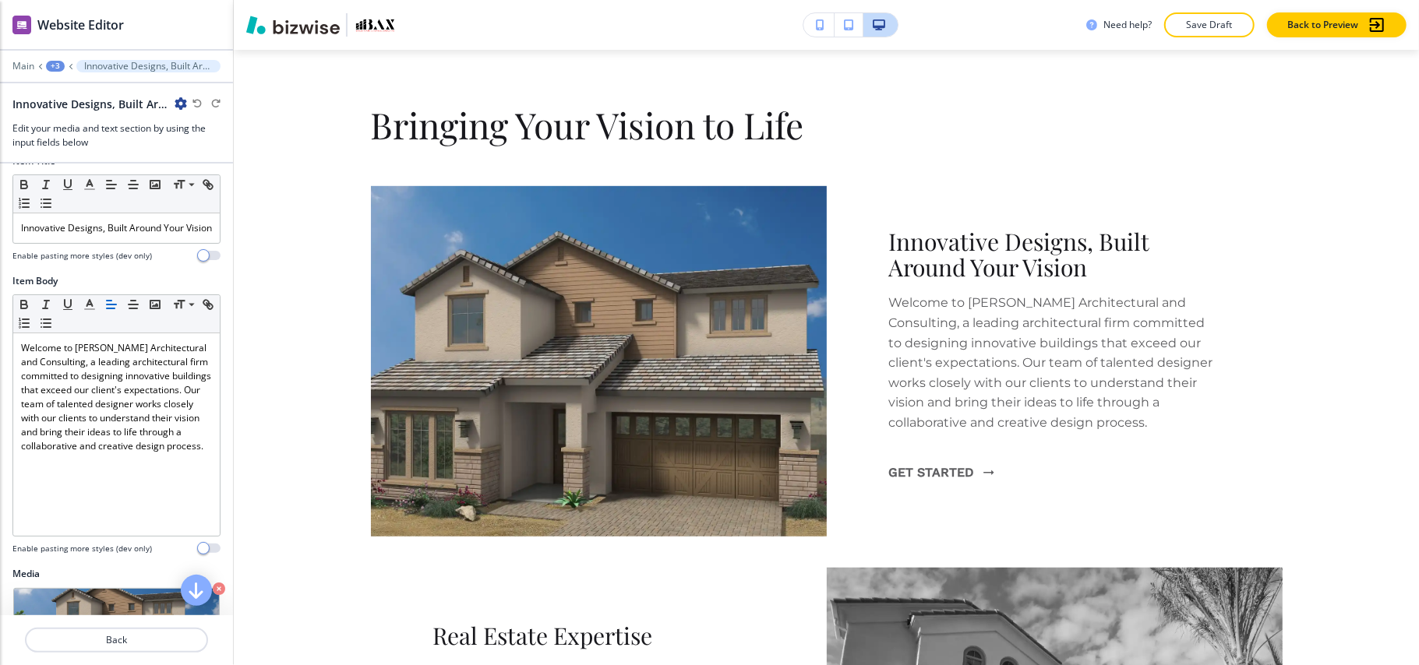
click at [31, 60] on div "Main +3 Innovative Designs, Built Around Your Vision" at bounding box center [116, 66] width 208 height 12
click at [23, 64] on p "Main" at bounding box center [23, 66] width 22 height 11
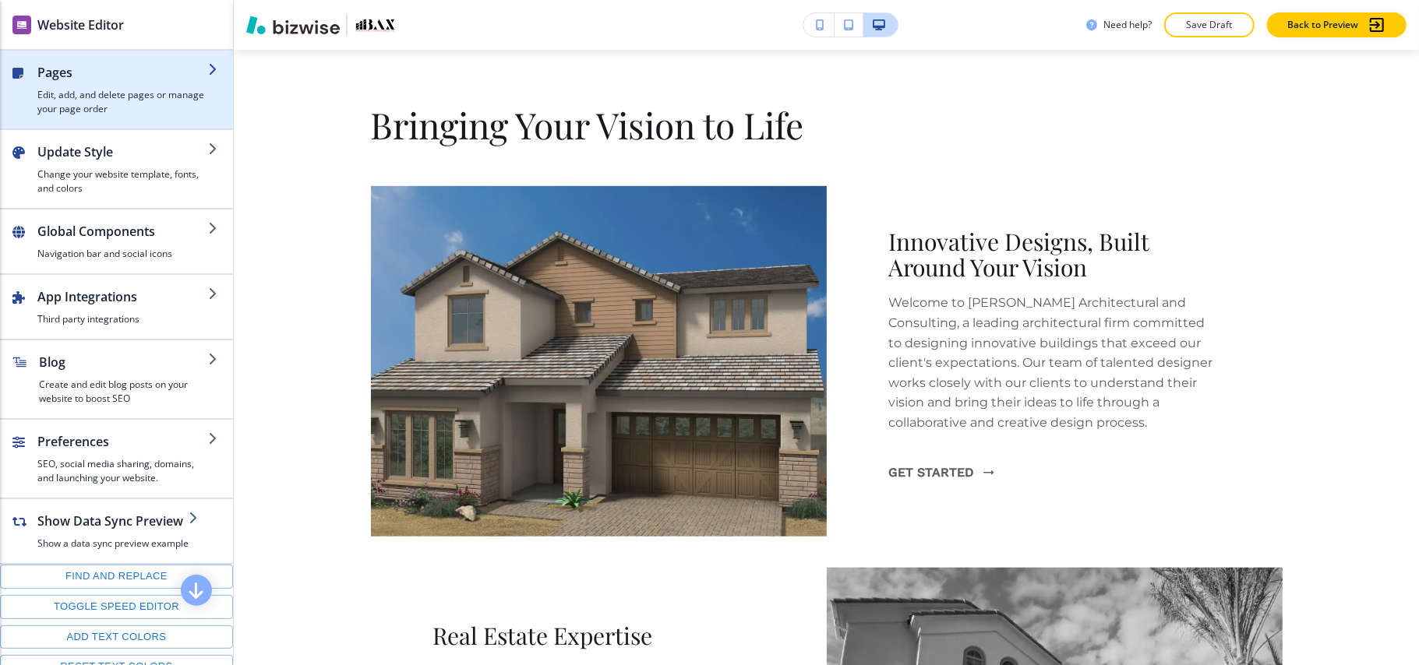
click at [86, 93] on h4 "Edit, add, and delete pages or manage your page order" at bounding box center [122, 102] width 171 height 28
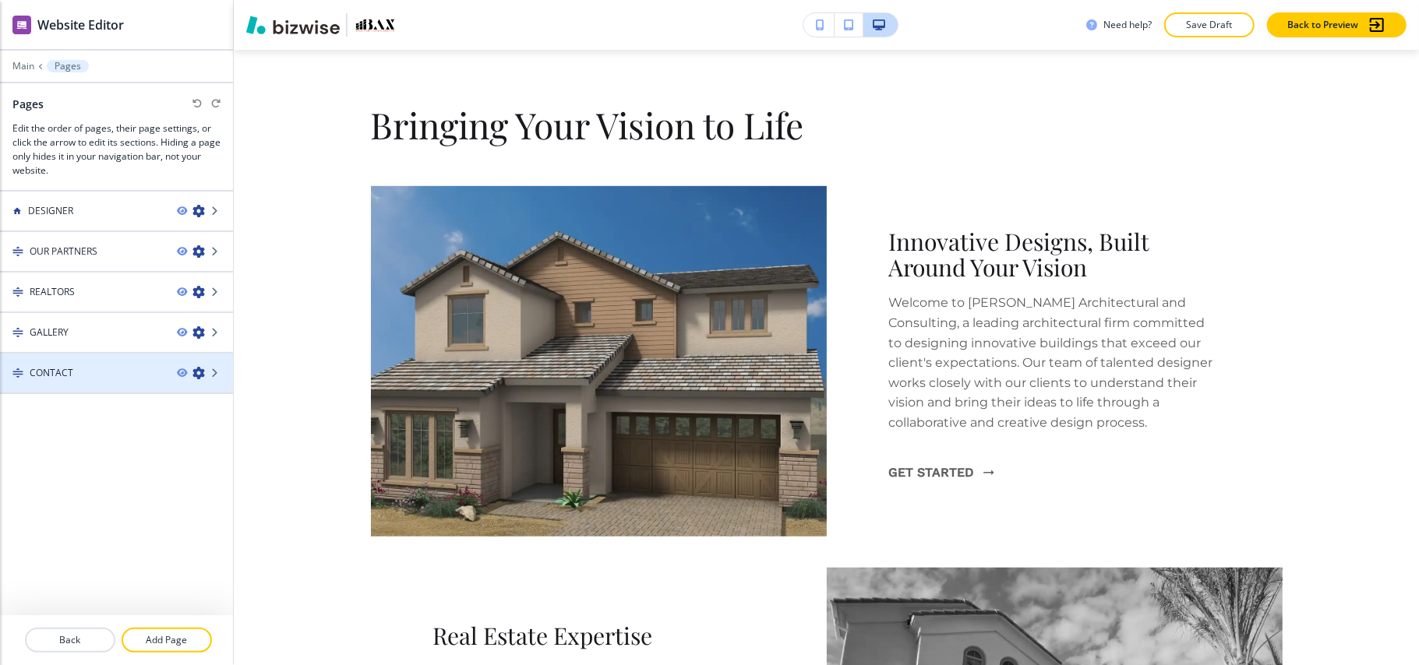
click at [64, 374] on h4 "CONTACT" at bounding box center [52, 373] width 44 height 14
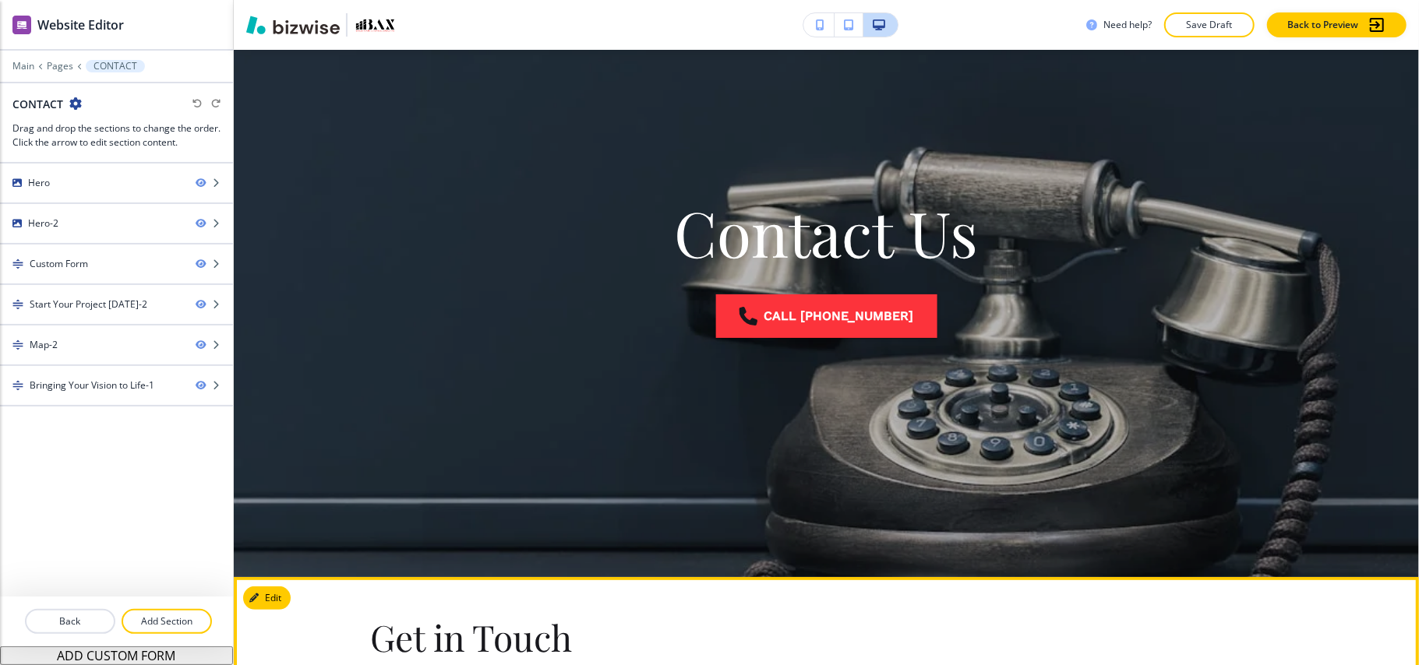
scroll to position [0, 0]
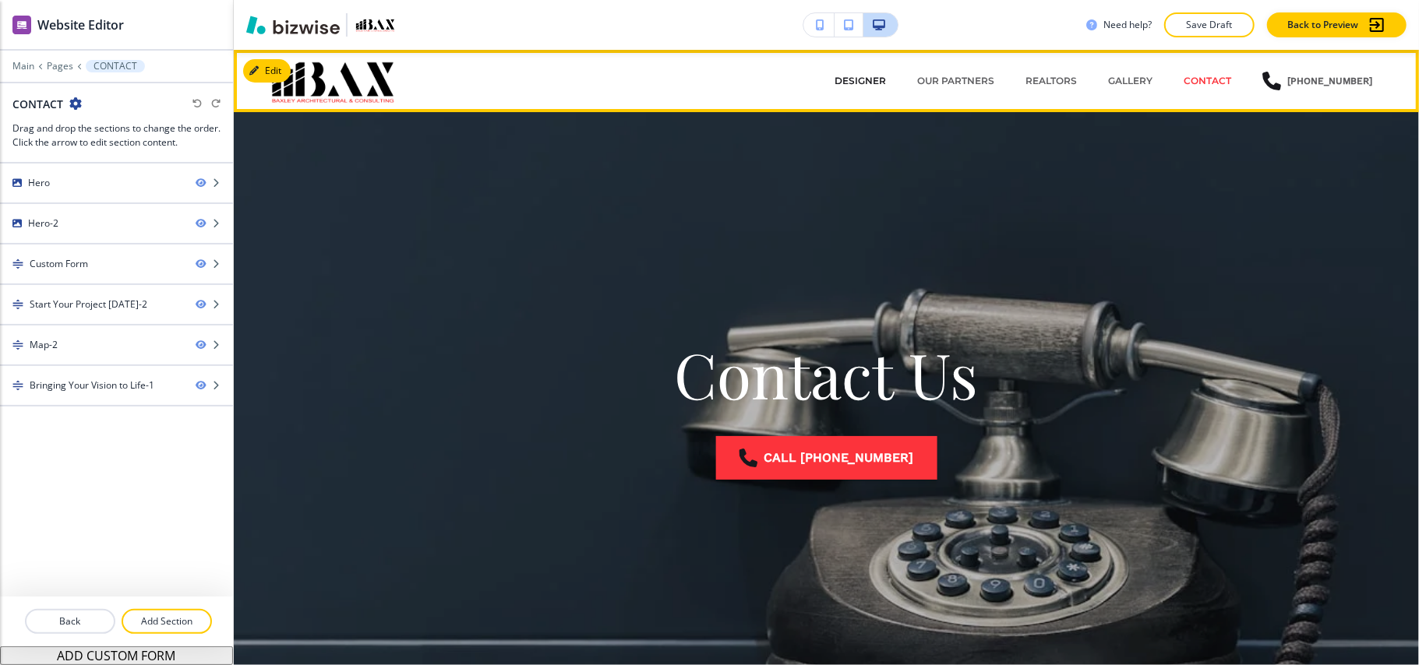
click at [862, 82] on p "DESIGNER" at bounding box center [859, 81] width 51 height 14
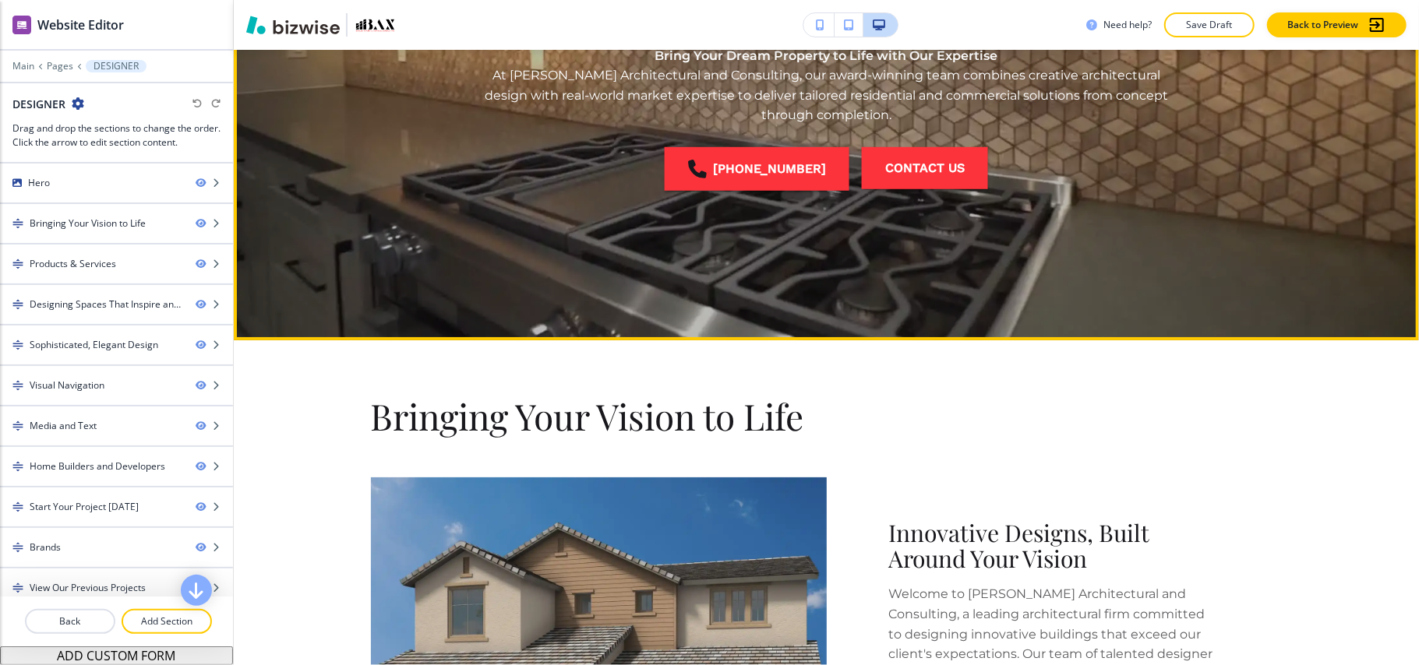
scroll to position [415, 0]
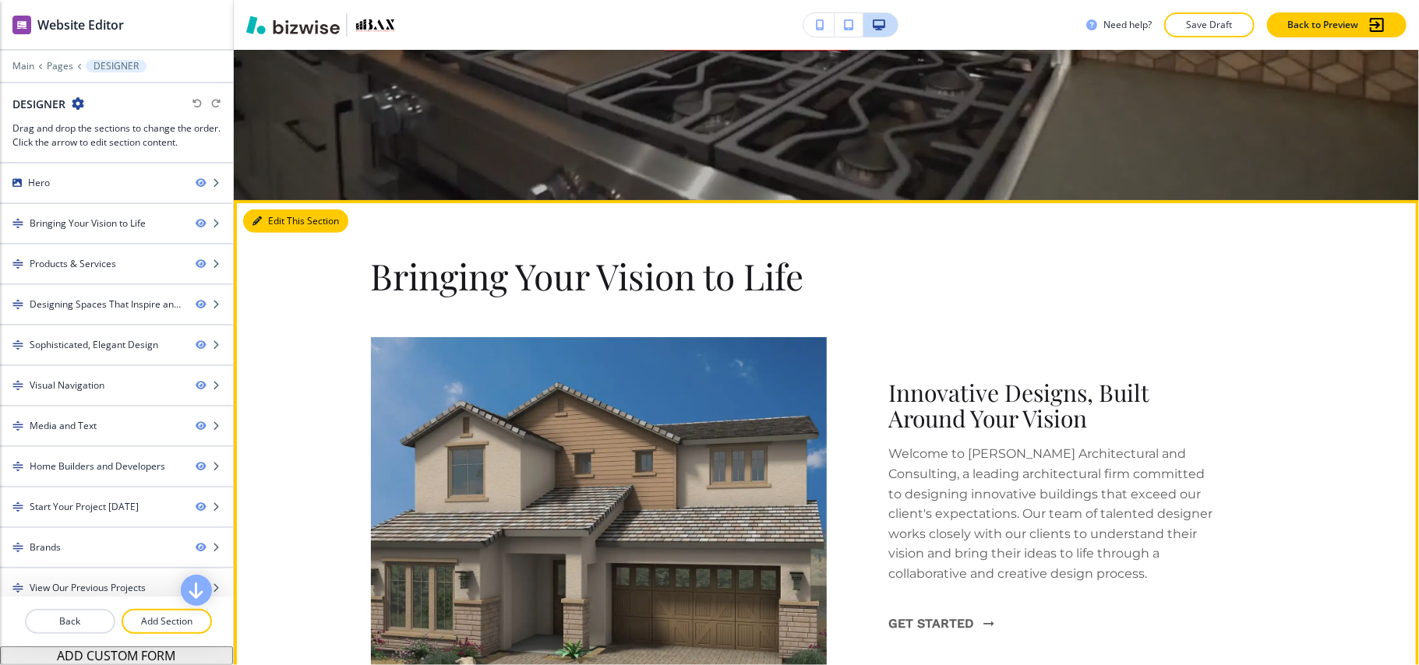
click at [284, 218] on button "Edit This Section" at bounding box center [295, 221] width 105 height 23
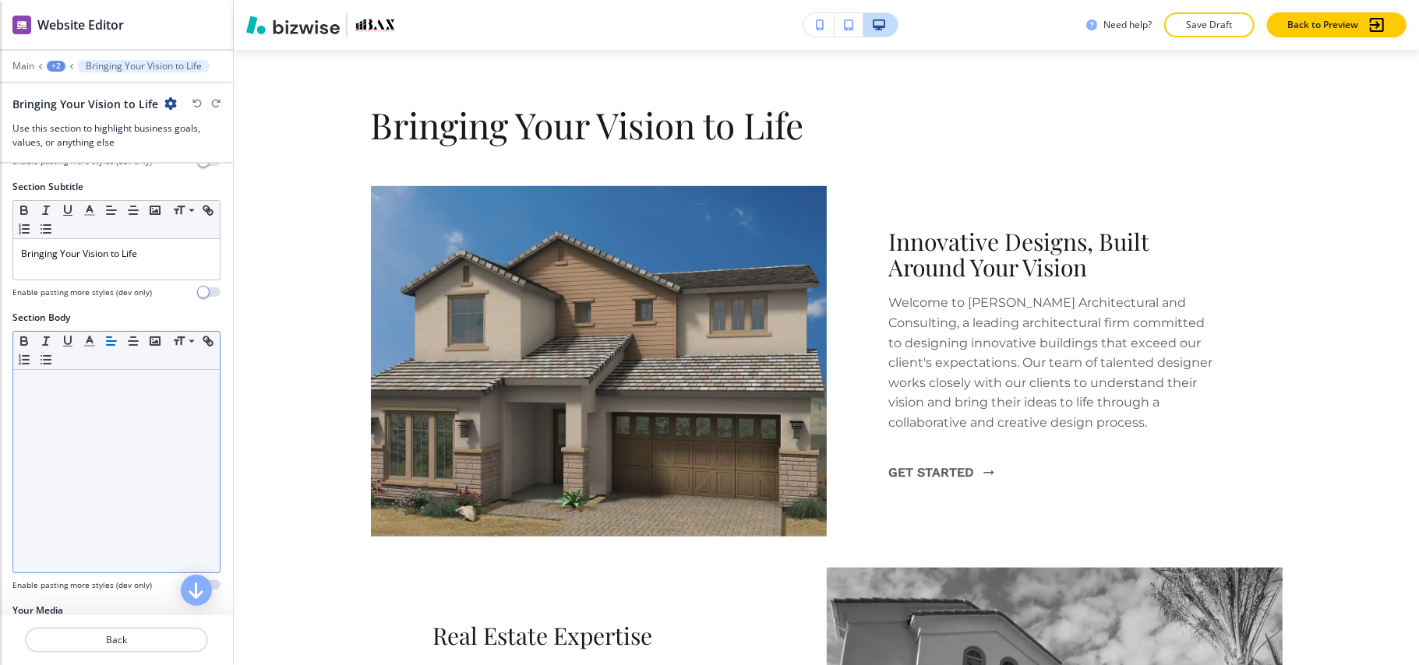
scroll to position [297, 0]
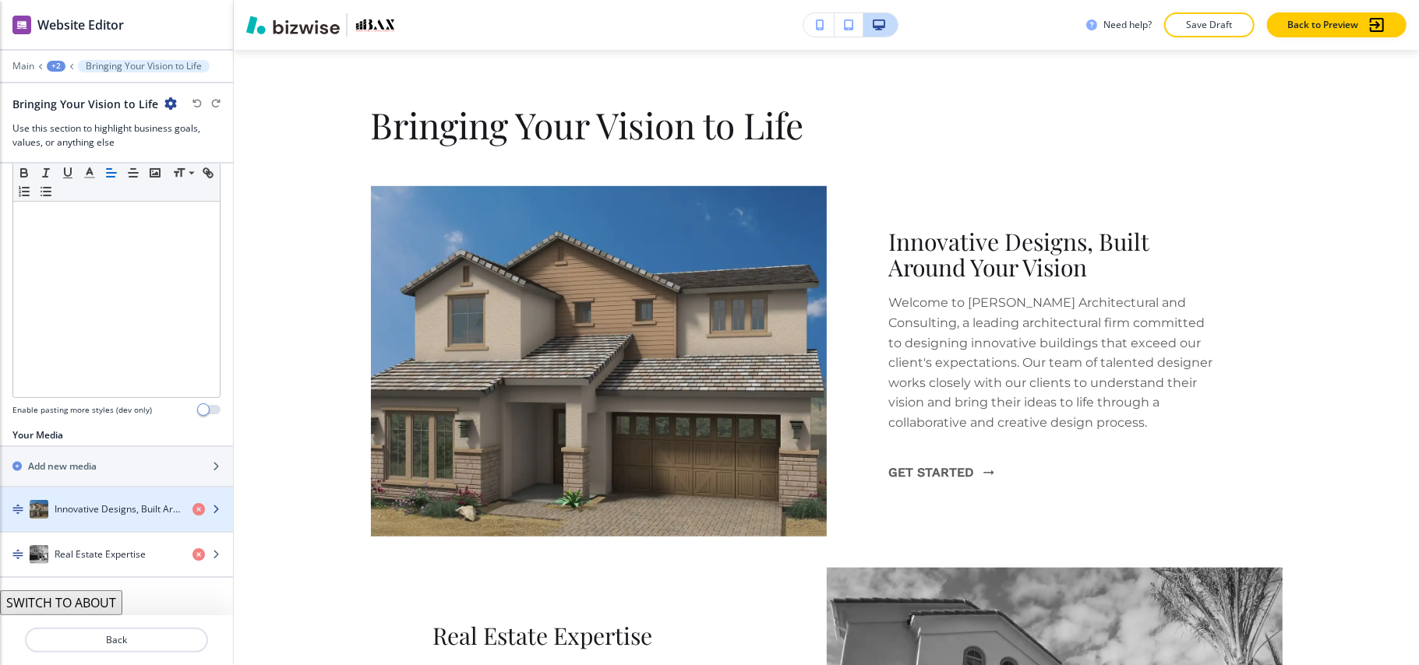
click at [97, 502] on h4 "Innovative Designs, Built Around Your Vision" at bounding box center [117, 509] width 125 height 14
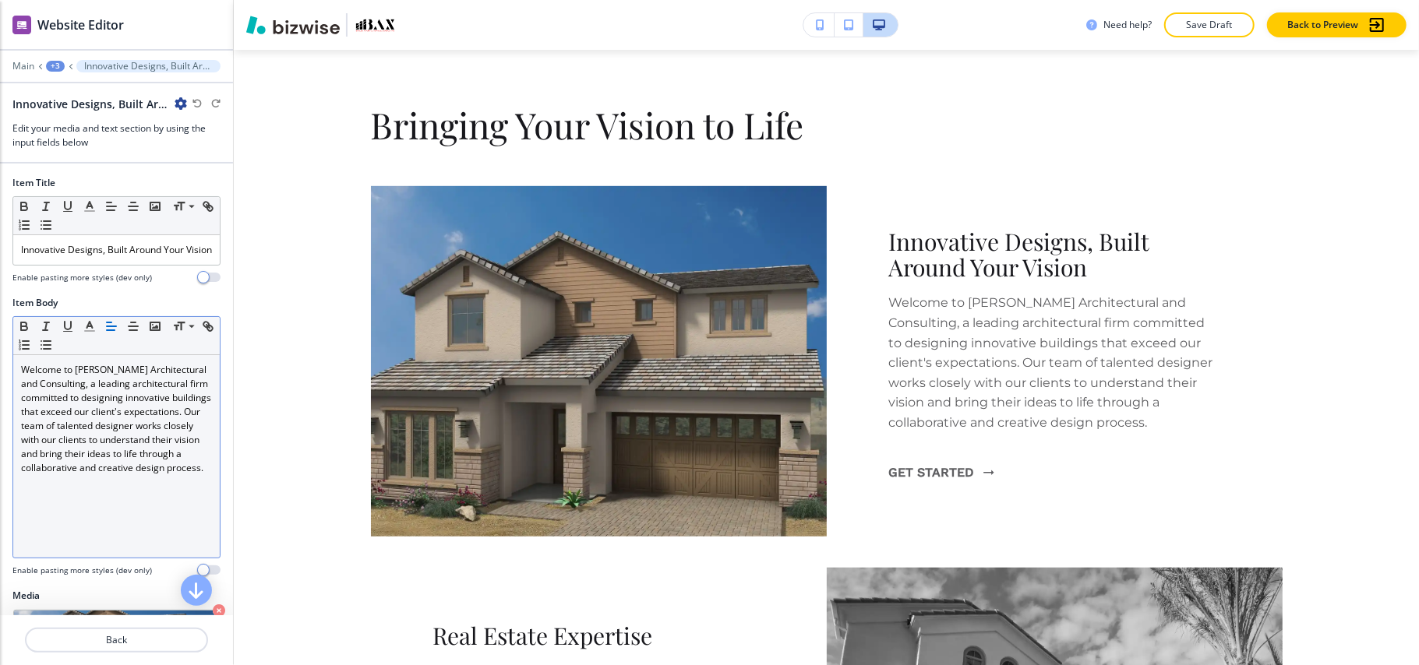
scroll to position [333, 0]
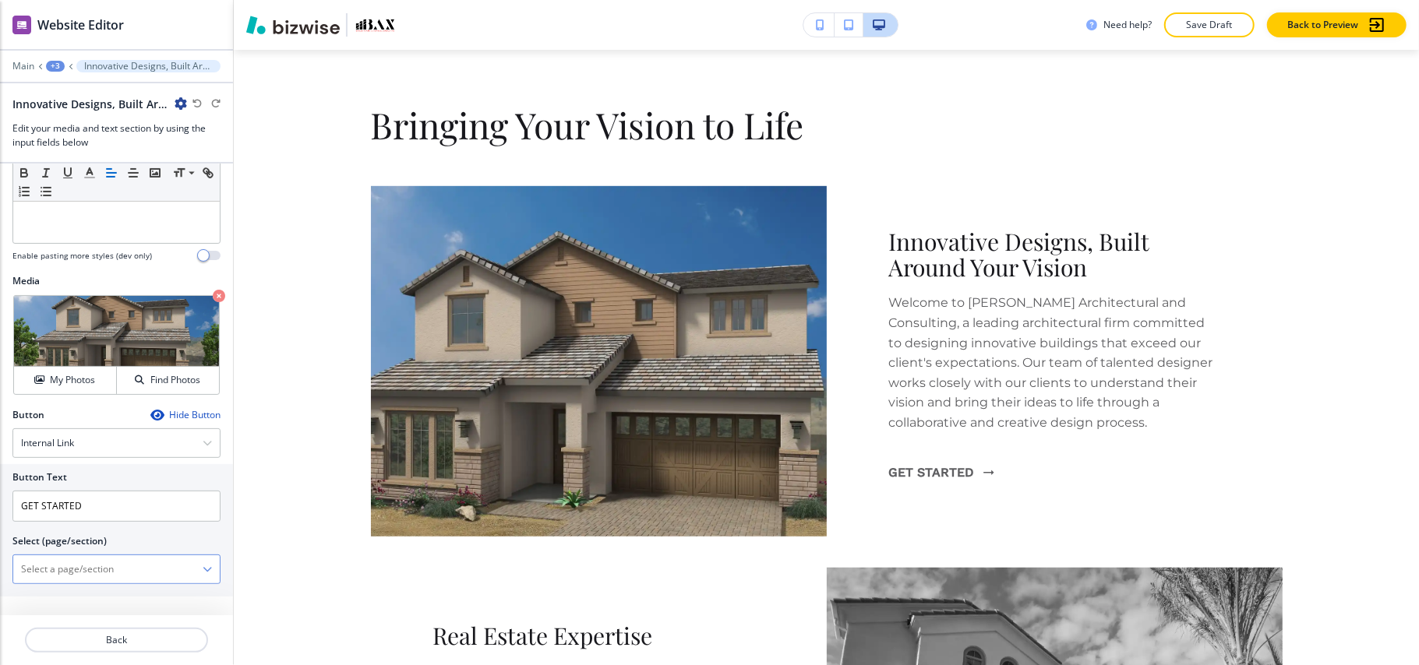
drag, startPoint x: 64, startPoint y: 555, endPoint x: 64, endPoint y: 575, distance: 19.5
click at [64, 564] on \(page\/section\) "Manual Input" at bounding box center [107, 569] width 189 height 26
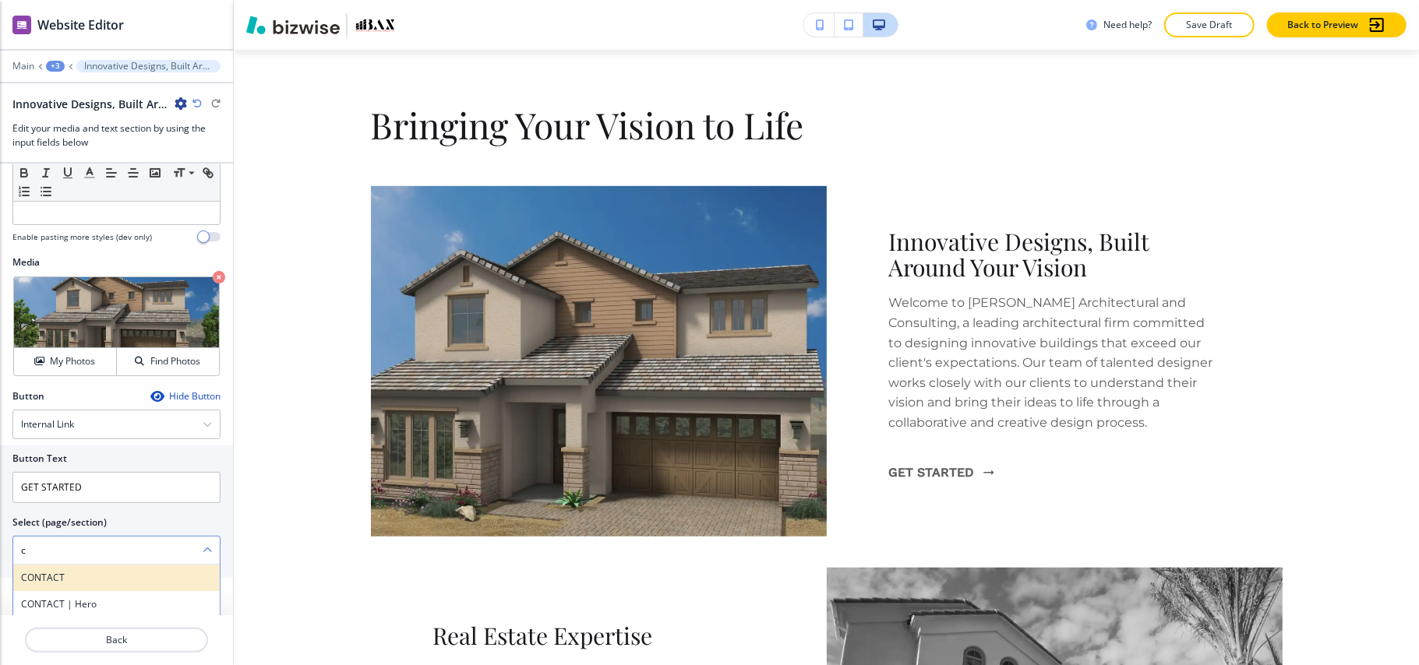
click at [45, 585] on h4 "CONTACT" at bounding box center [116, 578] width 191 height 14
type \(page\/section\) "CONTACT"
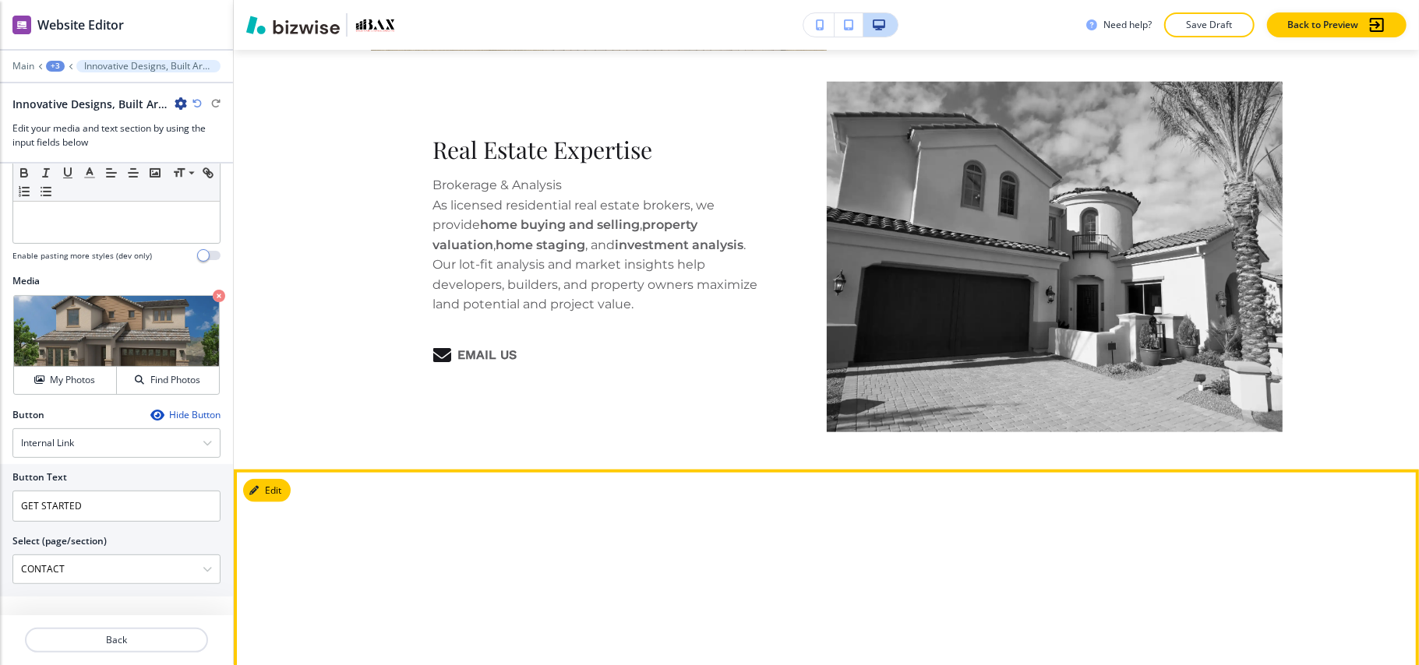
scroll to position [1189, 0]
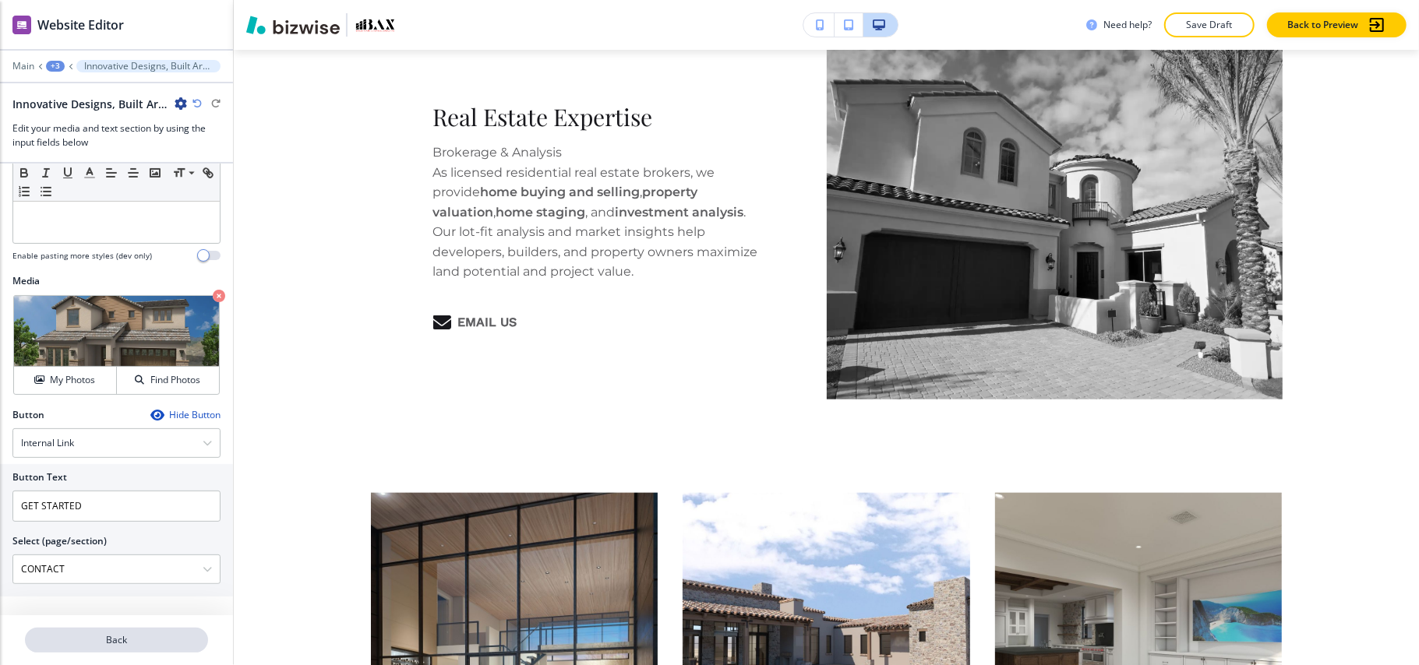
click at [107, 633] on p "Back" at bounding box center [116, 640] width 180 height 14
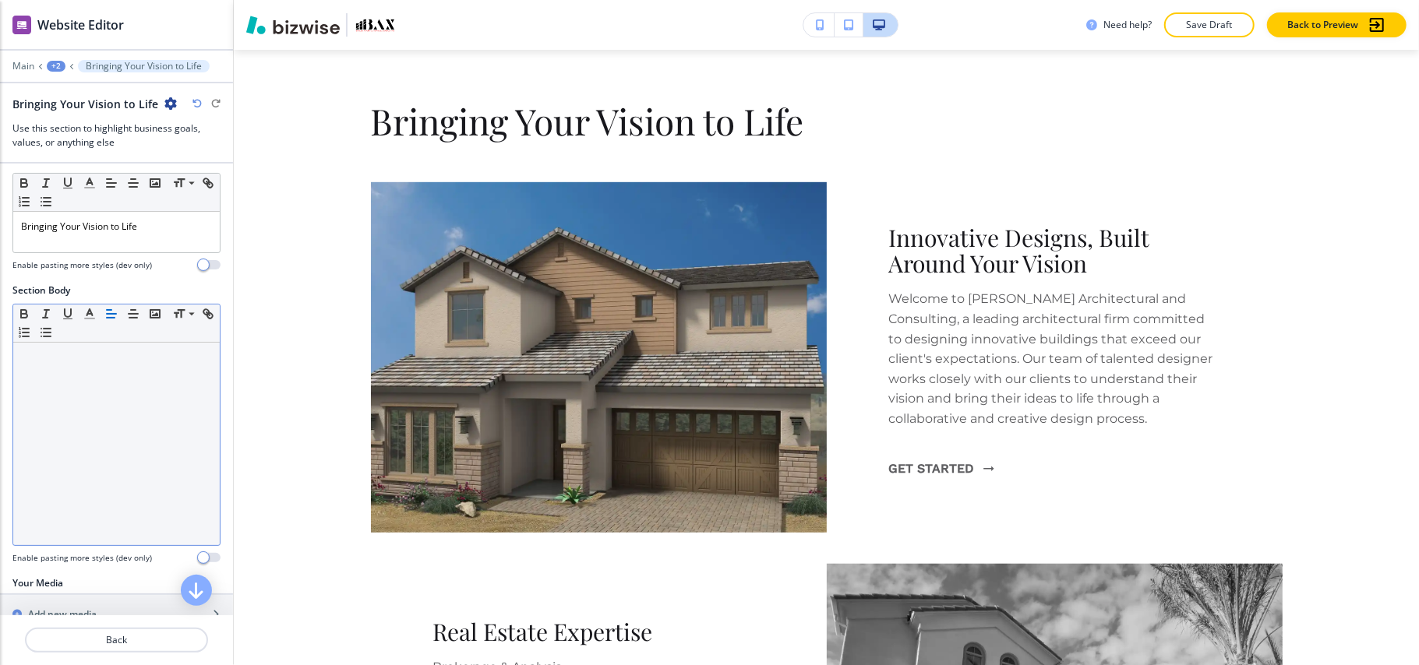
scroll to position [670, 0]
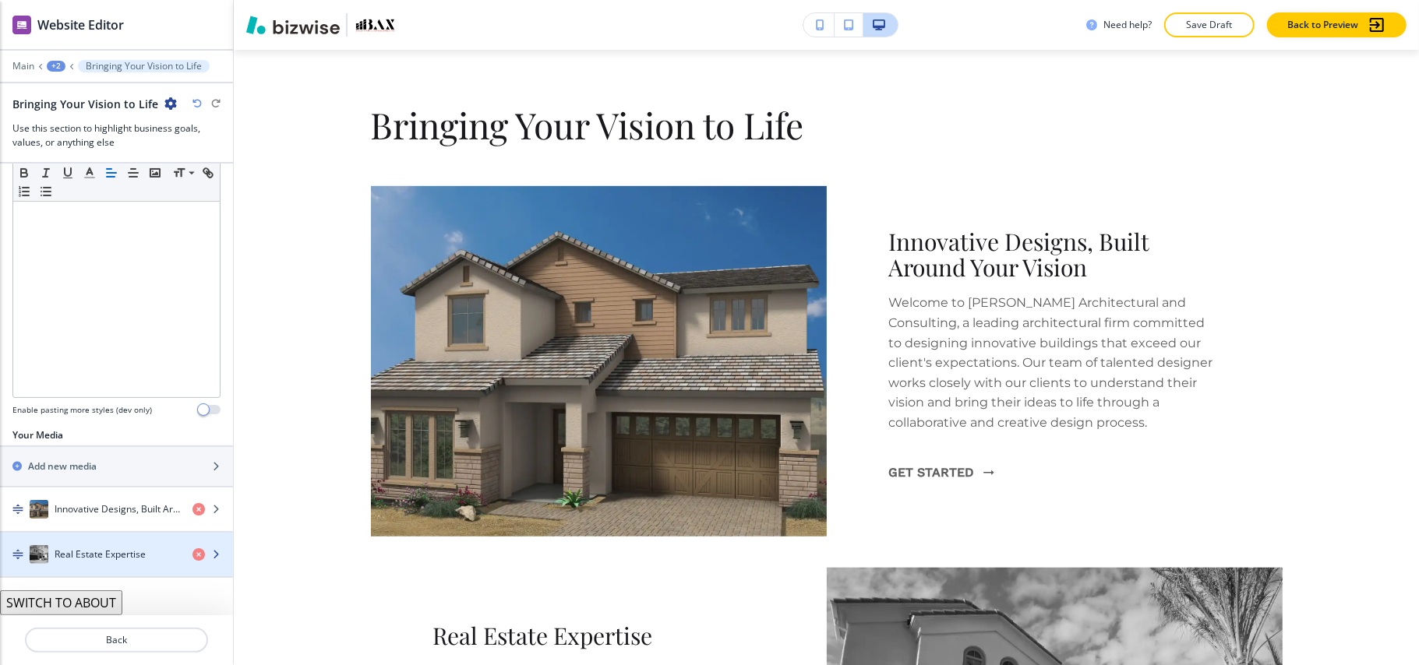
click at [69, 553] on h4 "Real Estate Expertise" at bounding box center [100, 555] width 91 height 14
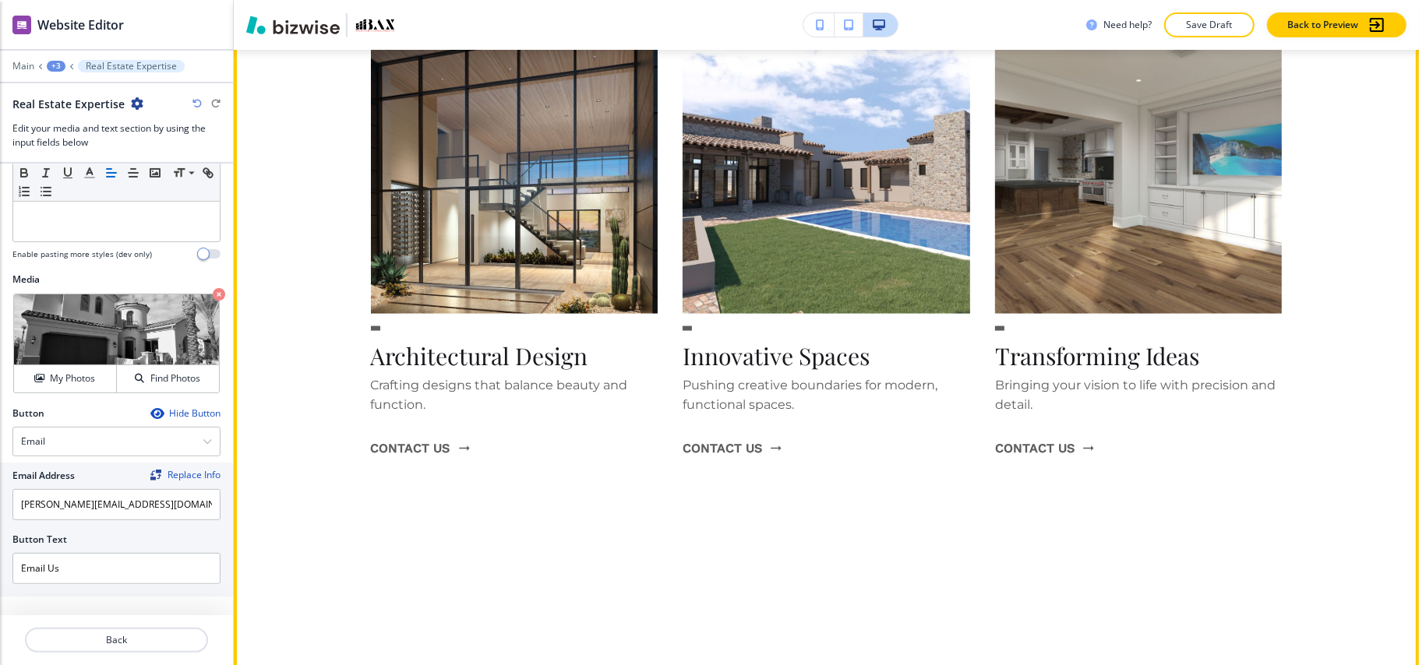
scroll to position [1605, 0]
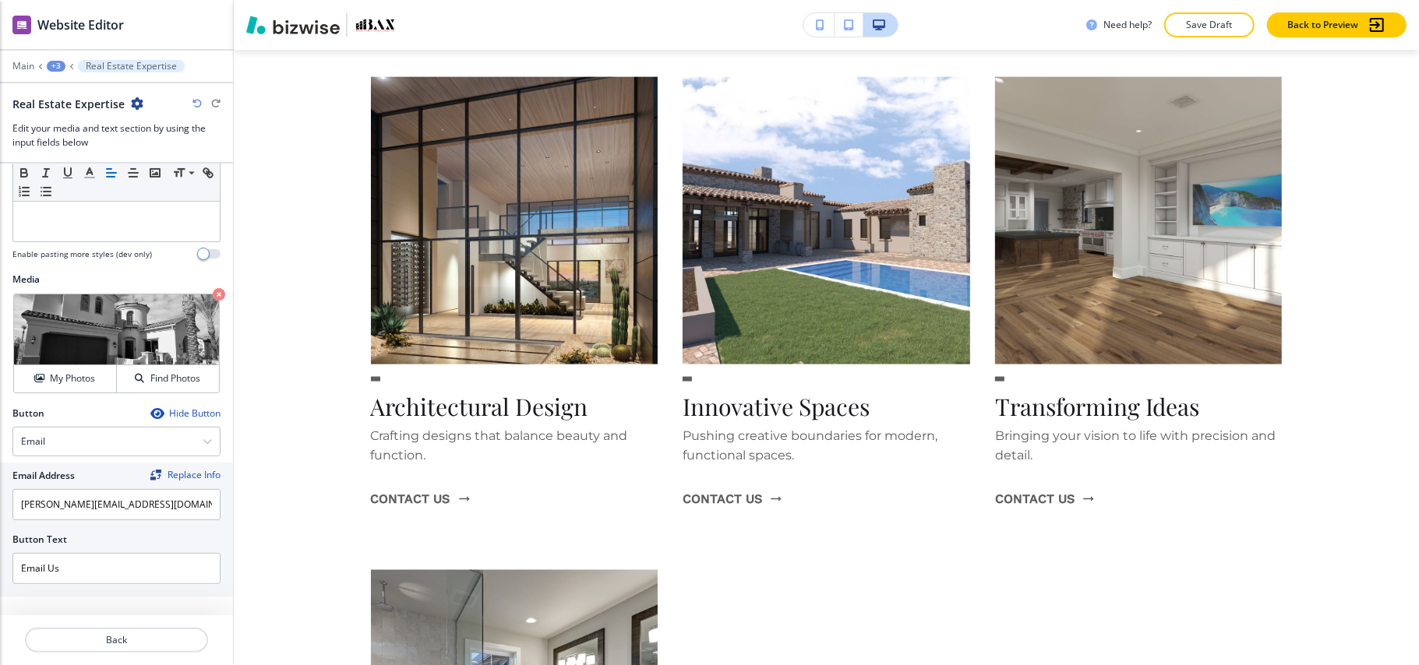
click at [279, 48] on div "Need help? Save Draft Back to Preview" at bounding box center [826, 25] width 1185 height 50
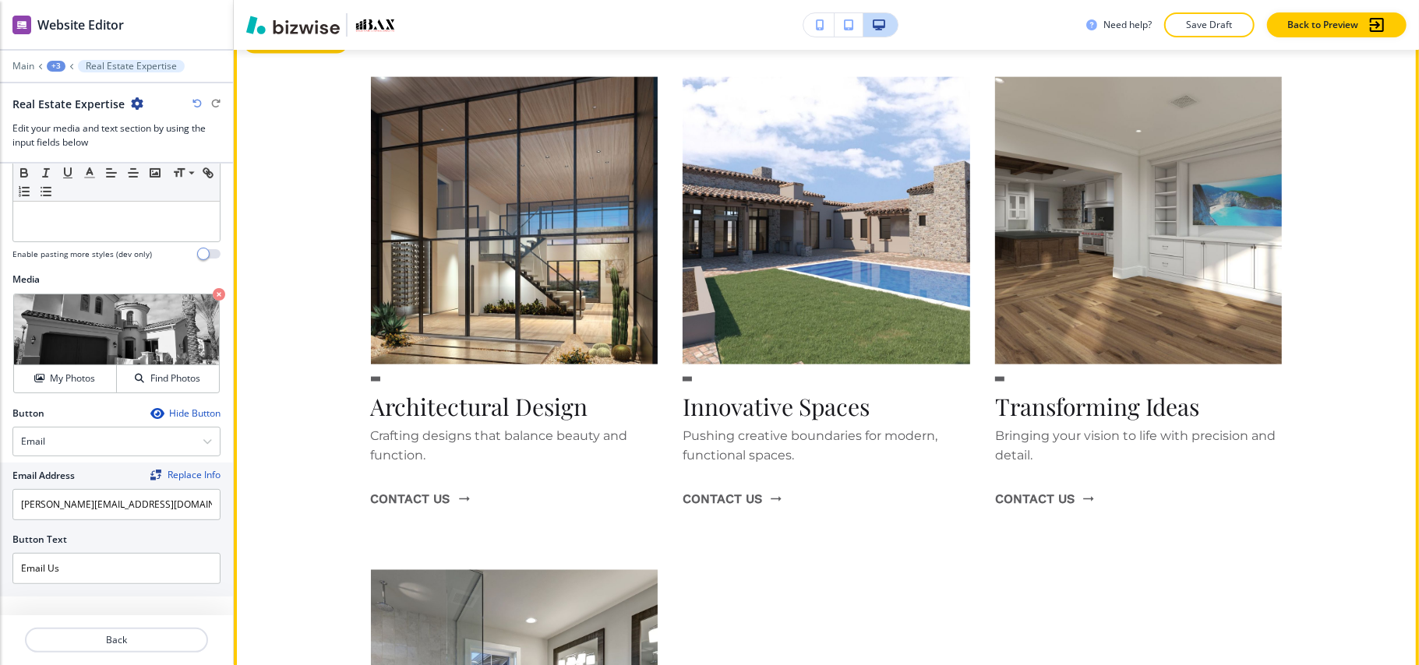
click at [266, 51] on button "Edit This Section" at bounding box center [295, 41] width 105 height 23
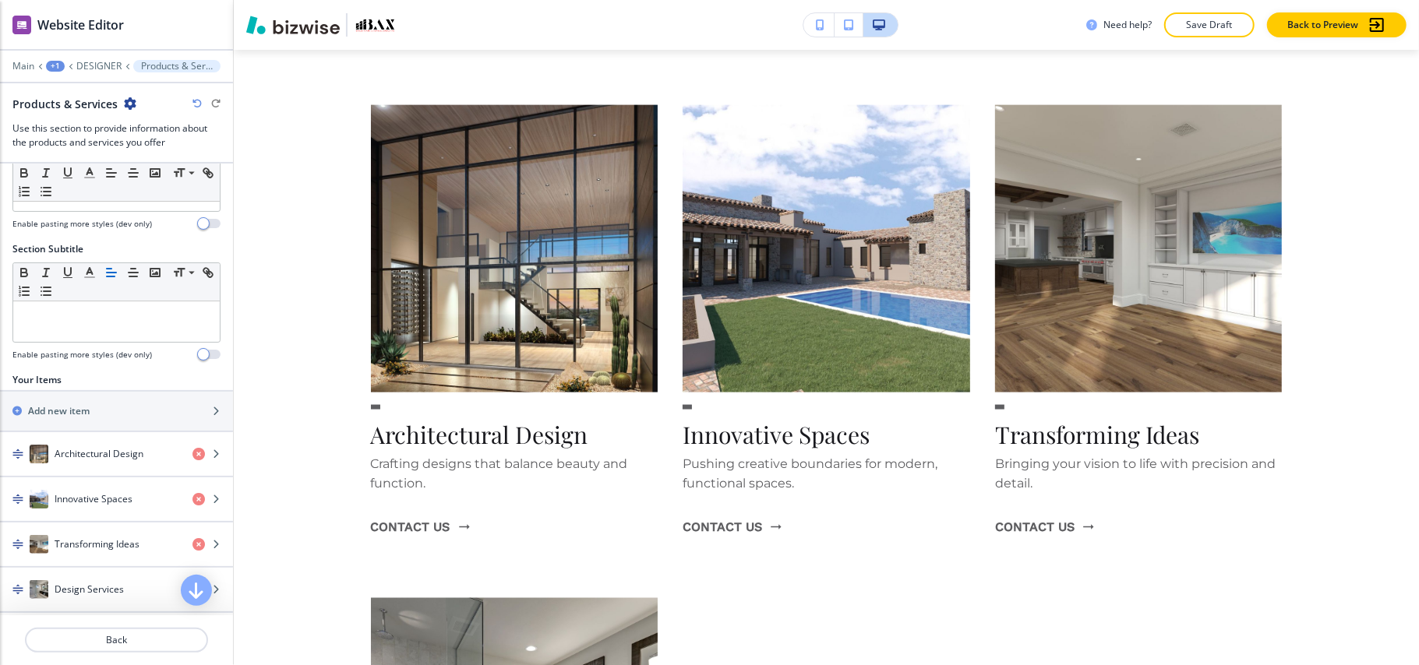
scroll to position [142, 0]
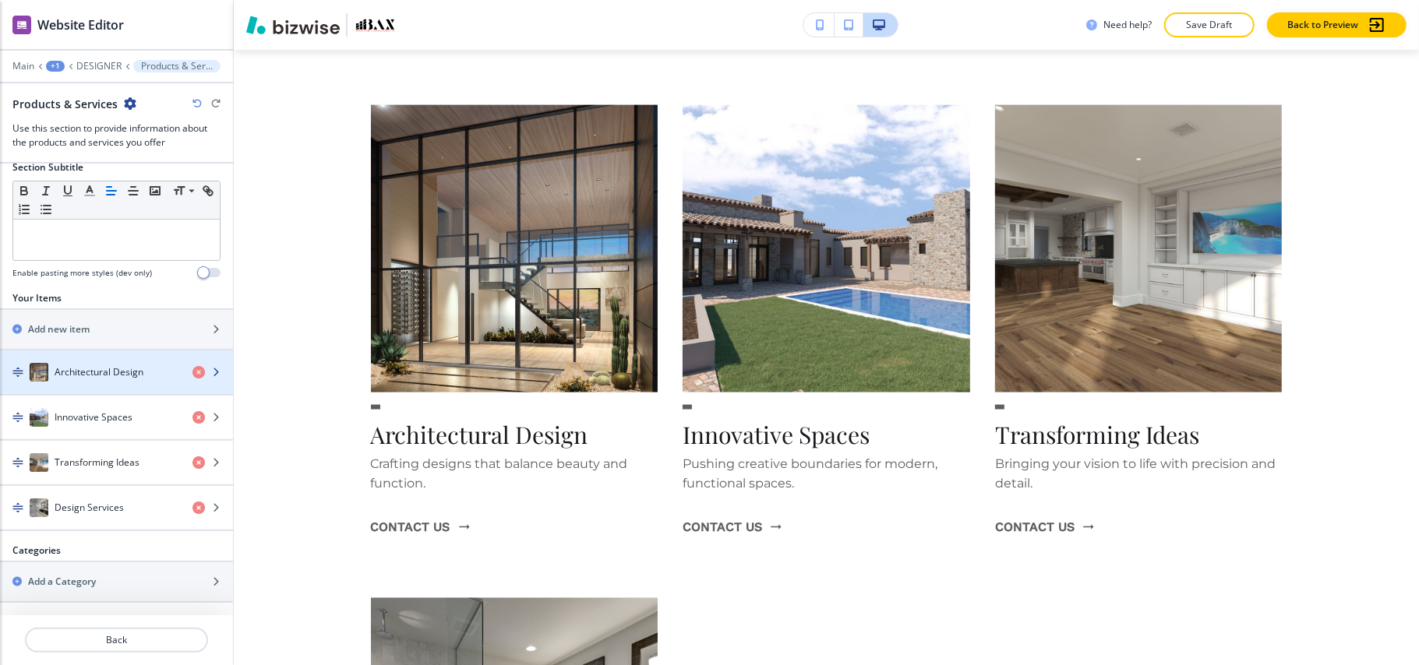
click at [88, 358] on div "button" at bounding box center [116, 357] width 233 height 12
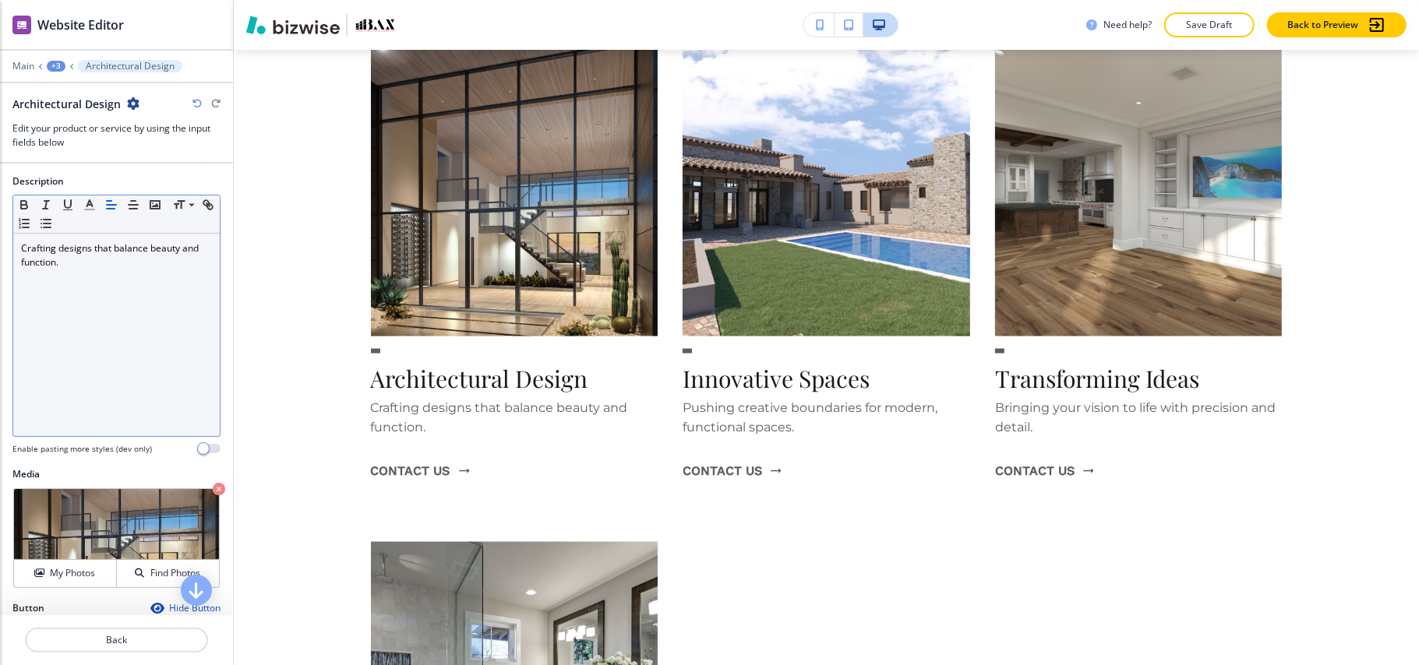
scroll to position [319, 0]
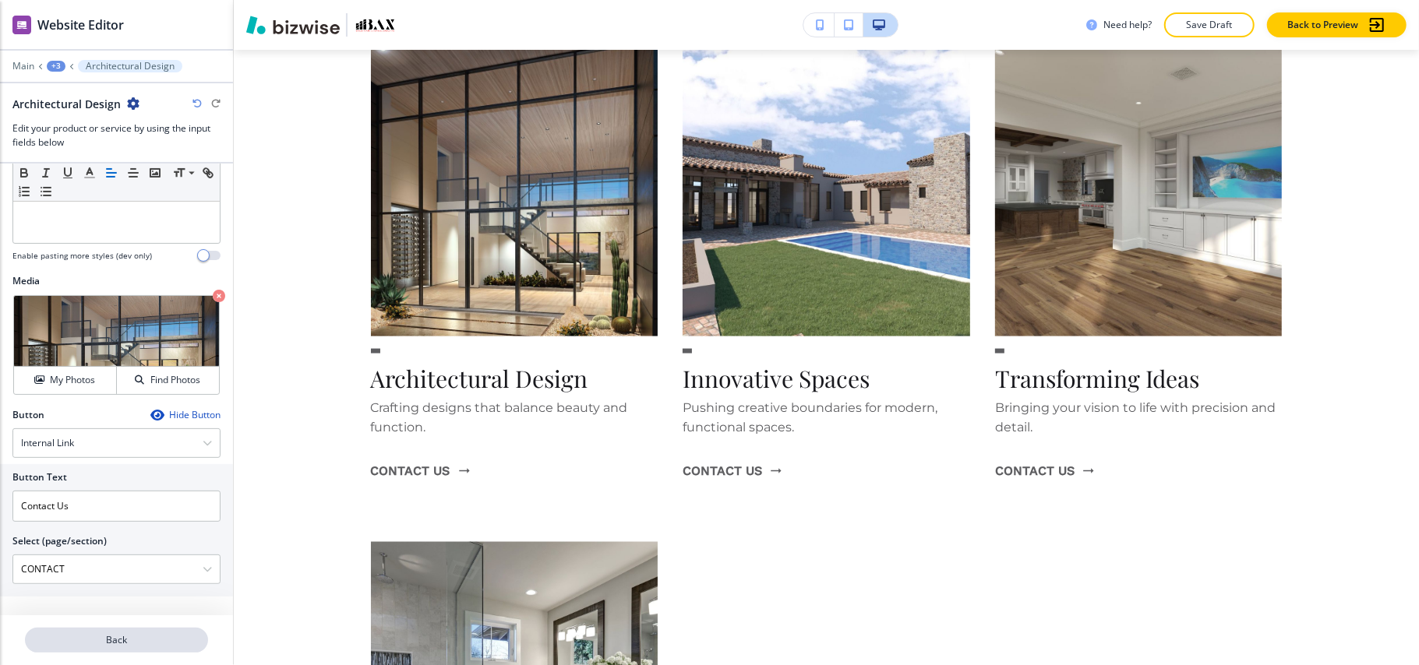
click at [144, 636] on p "Back" at bounding box center [116, 640] width 180 height 14
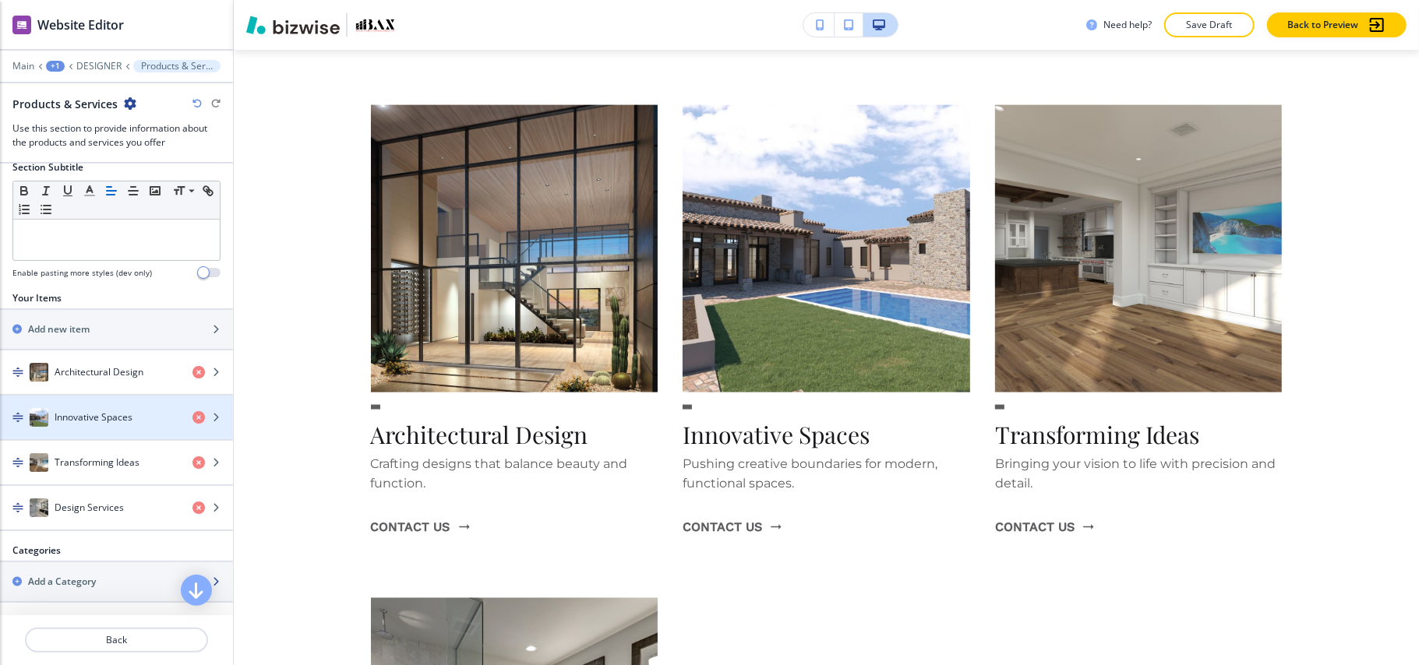
scroll to position [142, 0]
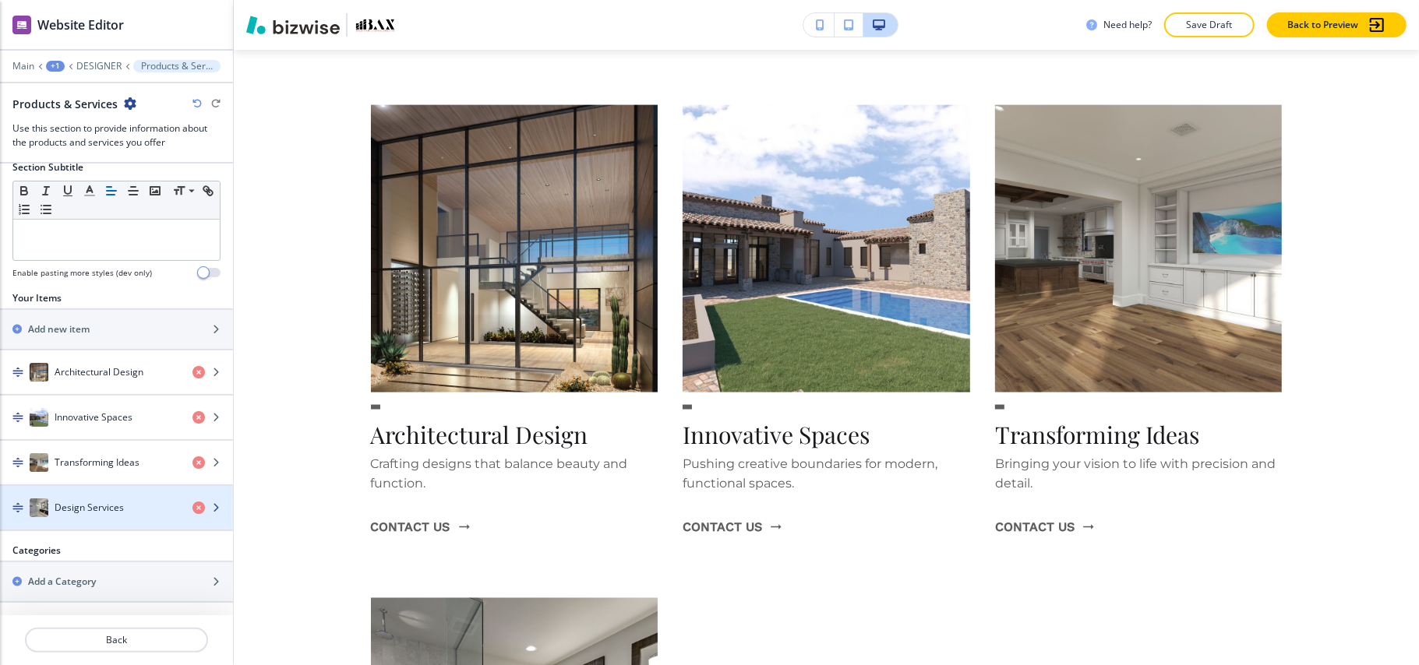
click at [110, 509] on h4 "Design Services" at bounding box center [89, 508] width 69 height 14
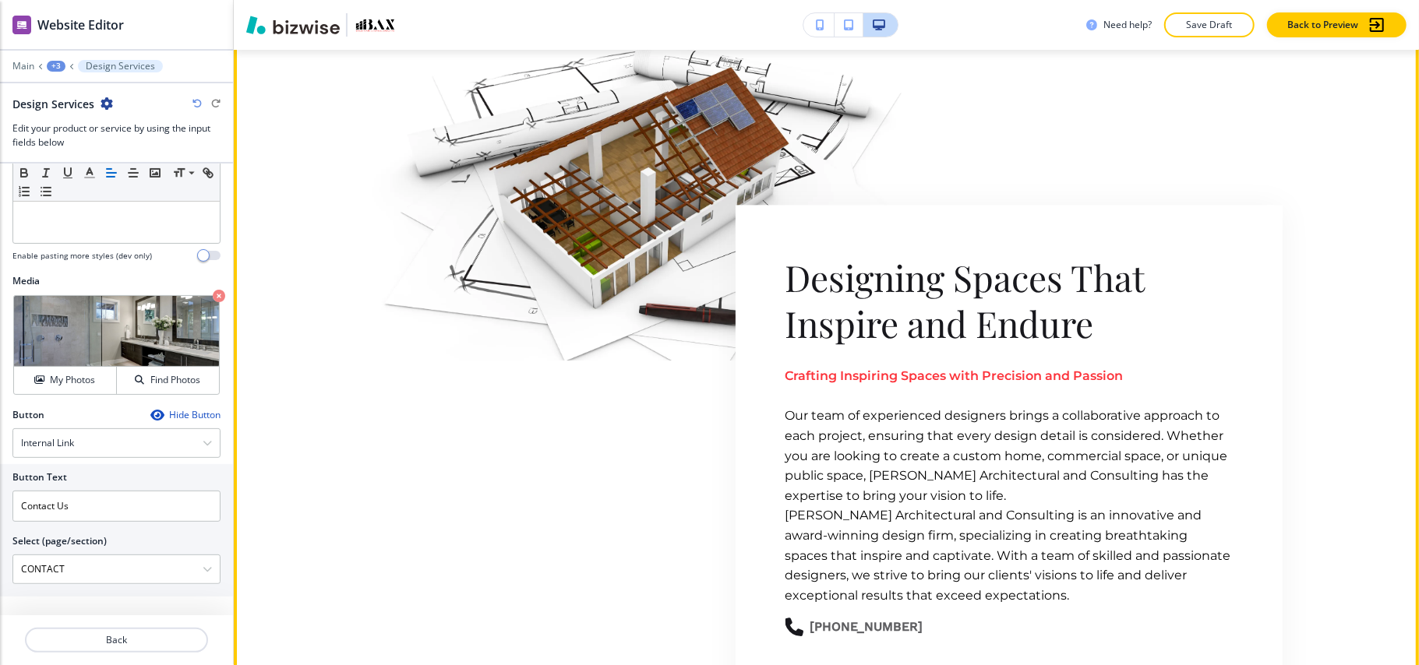
scroll to position [2437, 0]
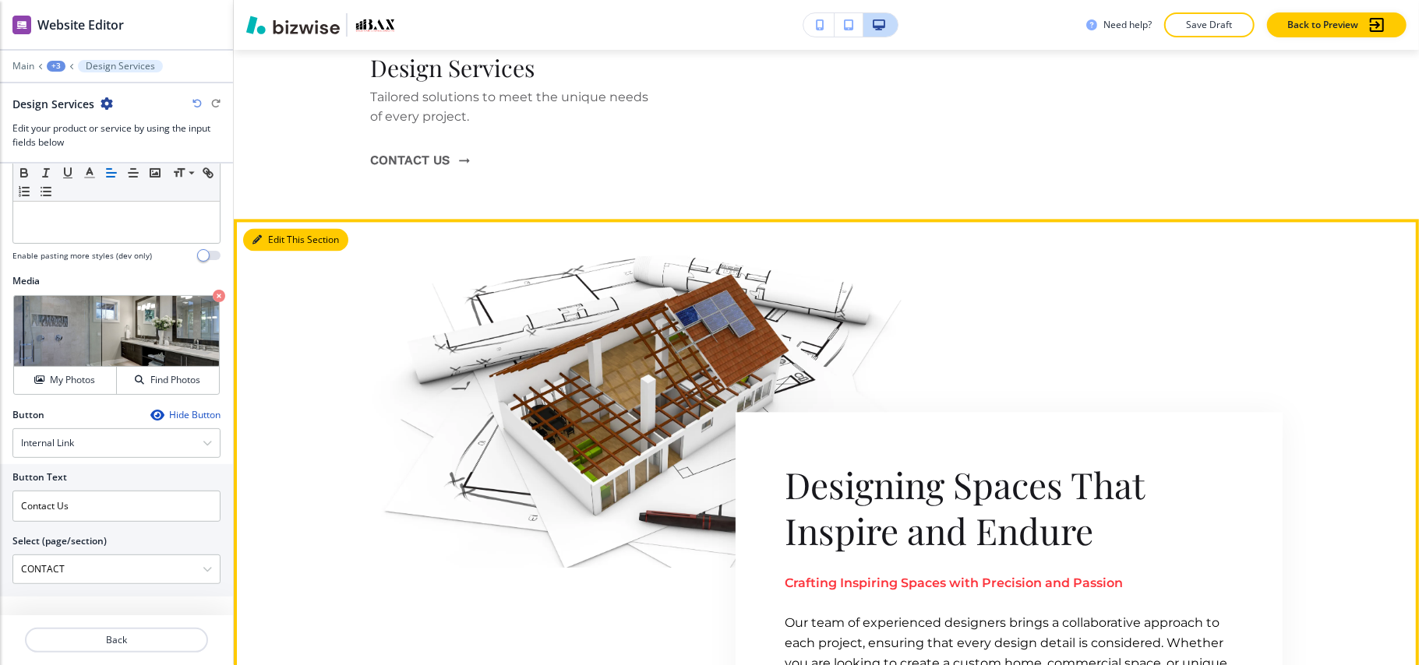
click at [291, 235] on button "Edit This Section" at bounding box center [295, 239] width 105 height 23
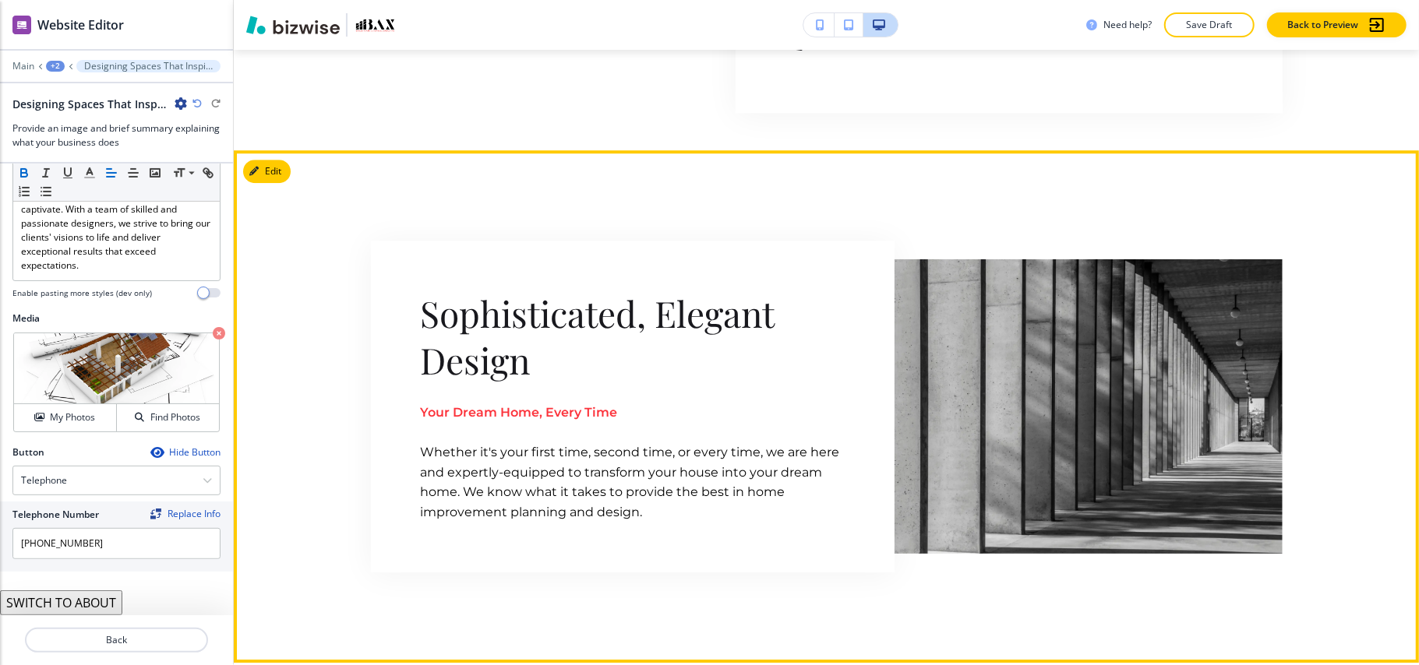
scroll to position [3229, 0]
click at [266, 157] on section "Sophisticated, Elegant Design Your Dream Home, Every Time ﻿Whether it's your fi…" at bounding box center [826, 407] width 1185 height 512
click at [263, 167] on button "Edit This Section" at bounding box center [295, 171] width 105 height 23
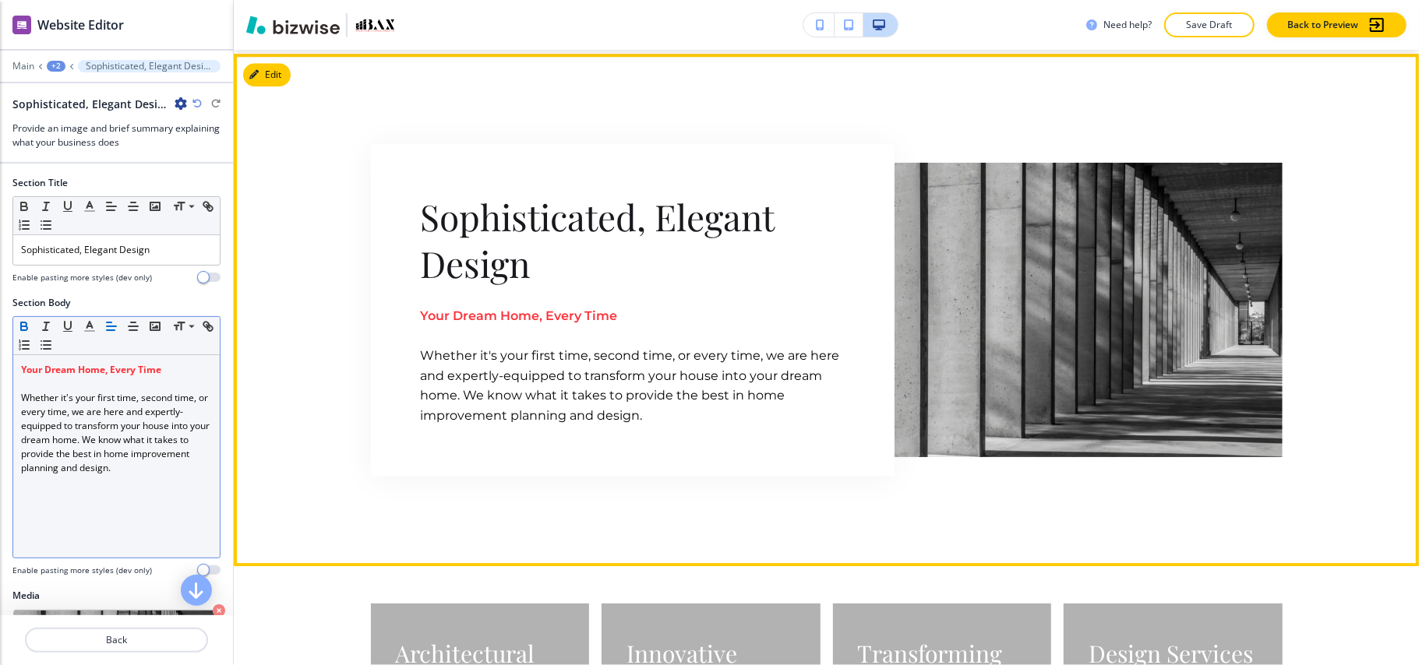
scroll to position [3331, 0]
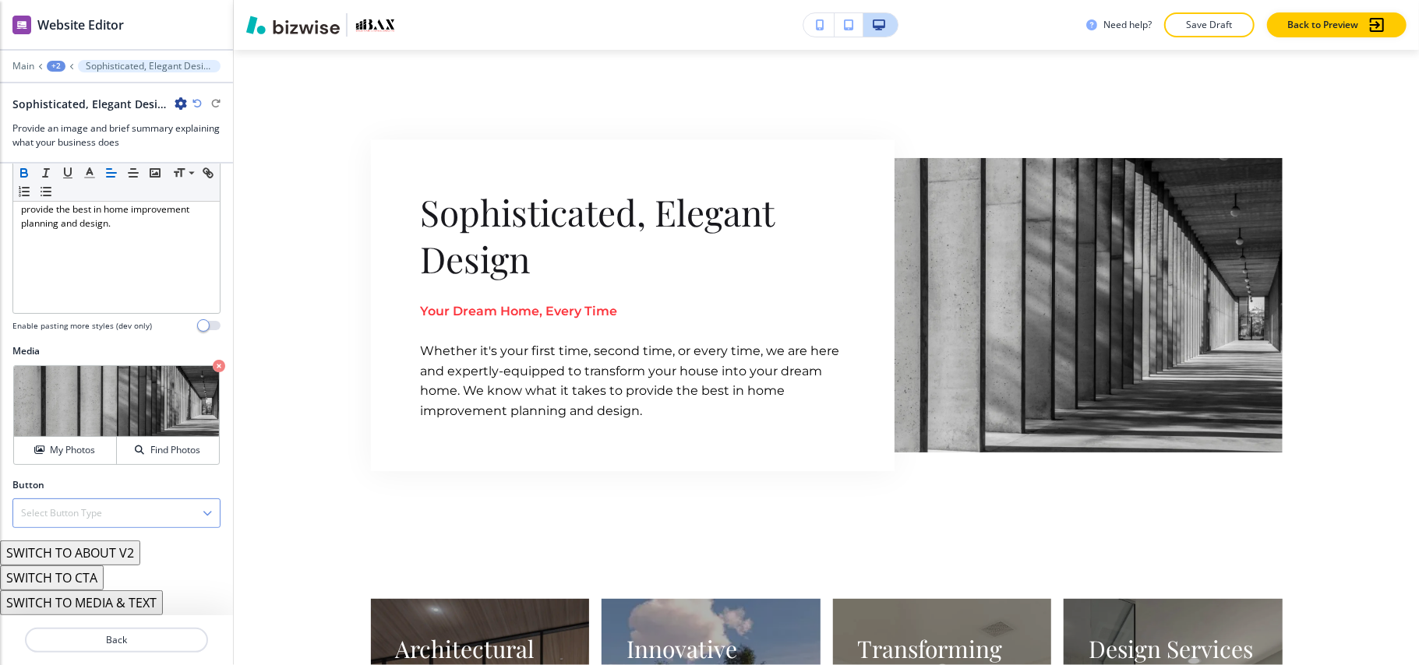
click at [69, 511] on h4 "Select Button Type" at bounding box center [61, 513] width 81 height 14
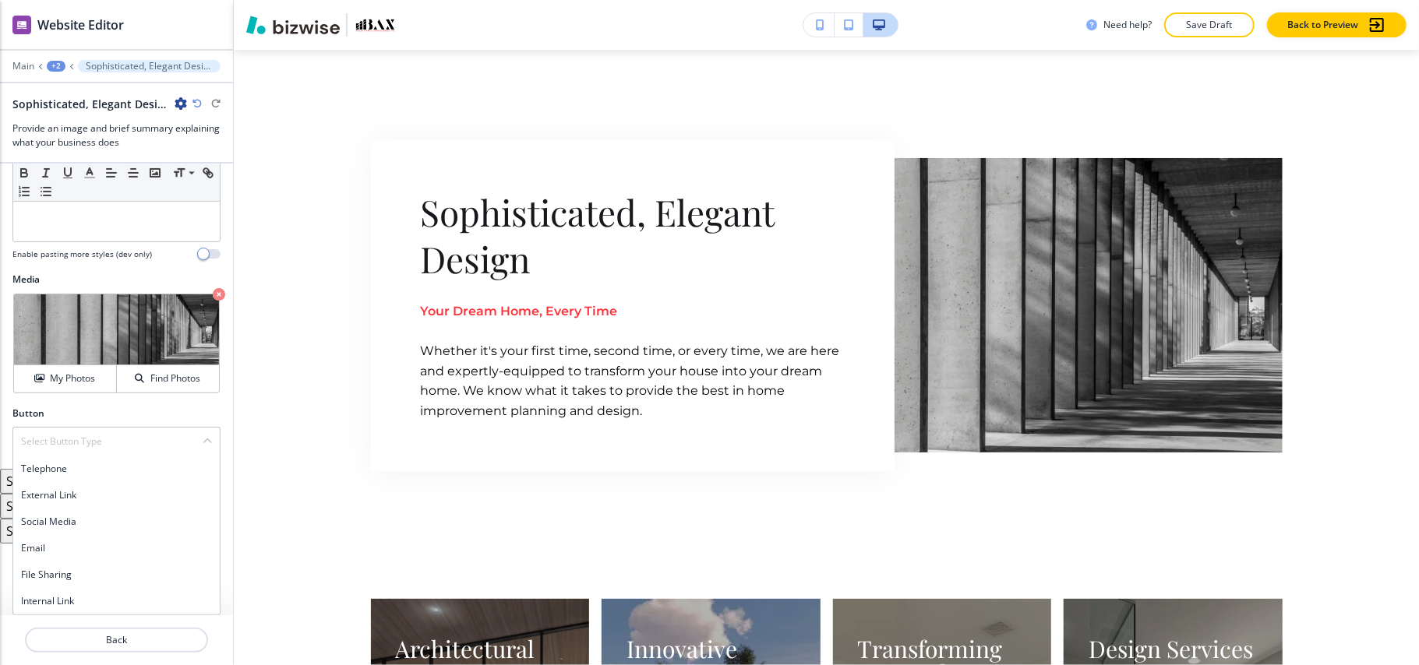
click at [67, 600] on h4 "Internal Link" at bounding box center [116, 601] width 191 height 14
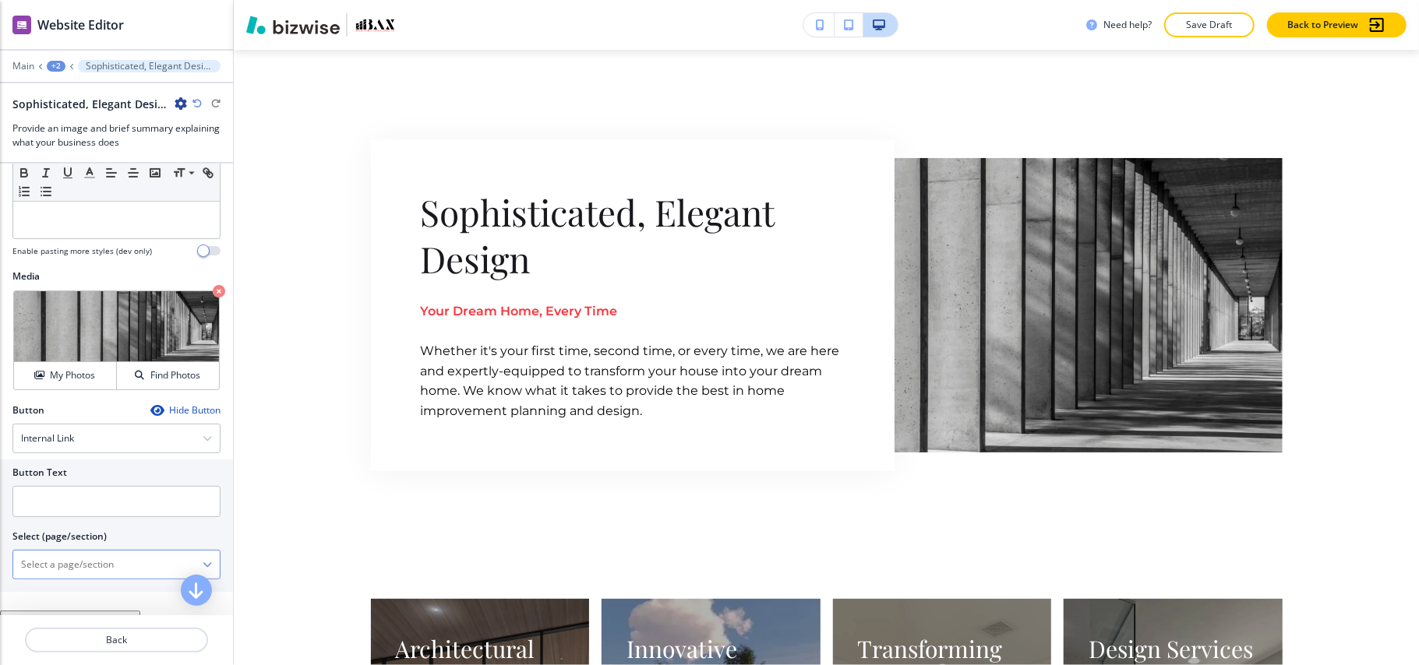
click at [83, 566] on \(page\/section\) "Manual Input" at bounding box center [107, 565] width 189 height 26
click at [55, 590] on h4 "CONTACT" at bounding box center [116, 592] width 191 height 14
type \(page\/section\) "CONTACT"
click at [81, 506] on input "text" at bounding box center [116, 501] width 208 height 31
paste input "CONTACT US"
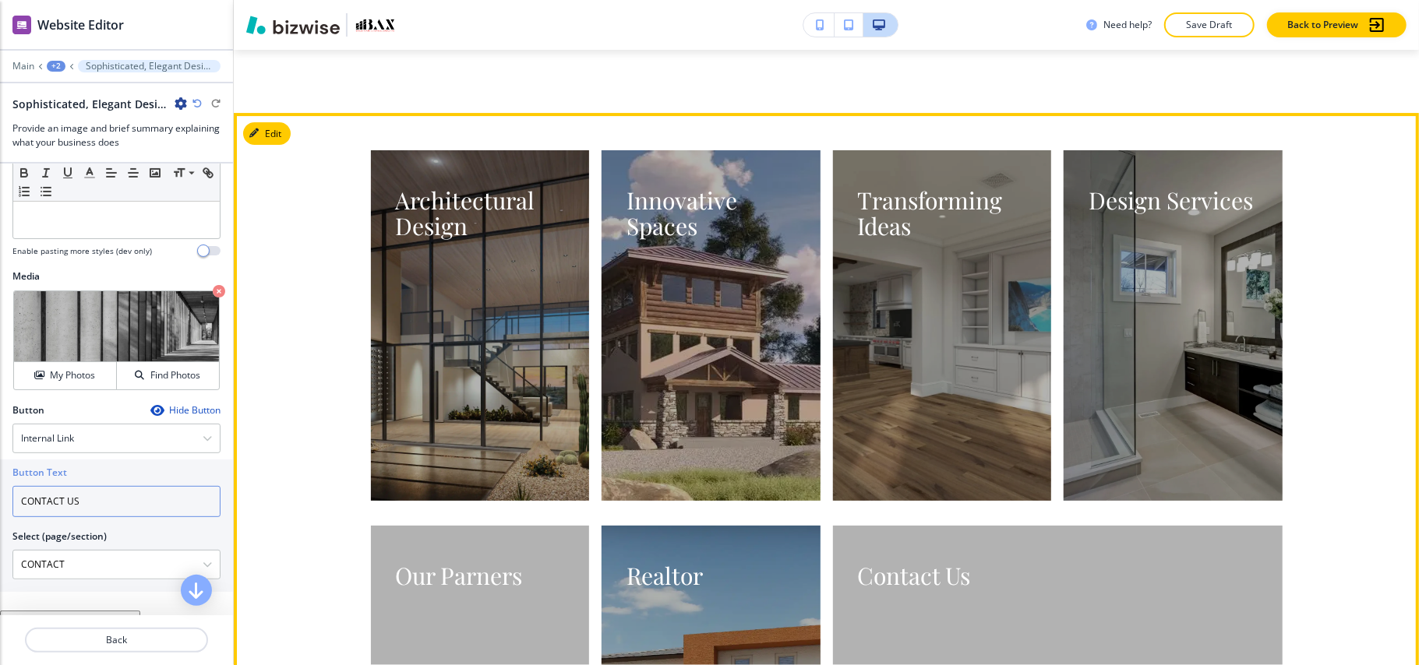
type input "CONTACT US"
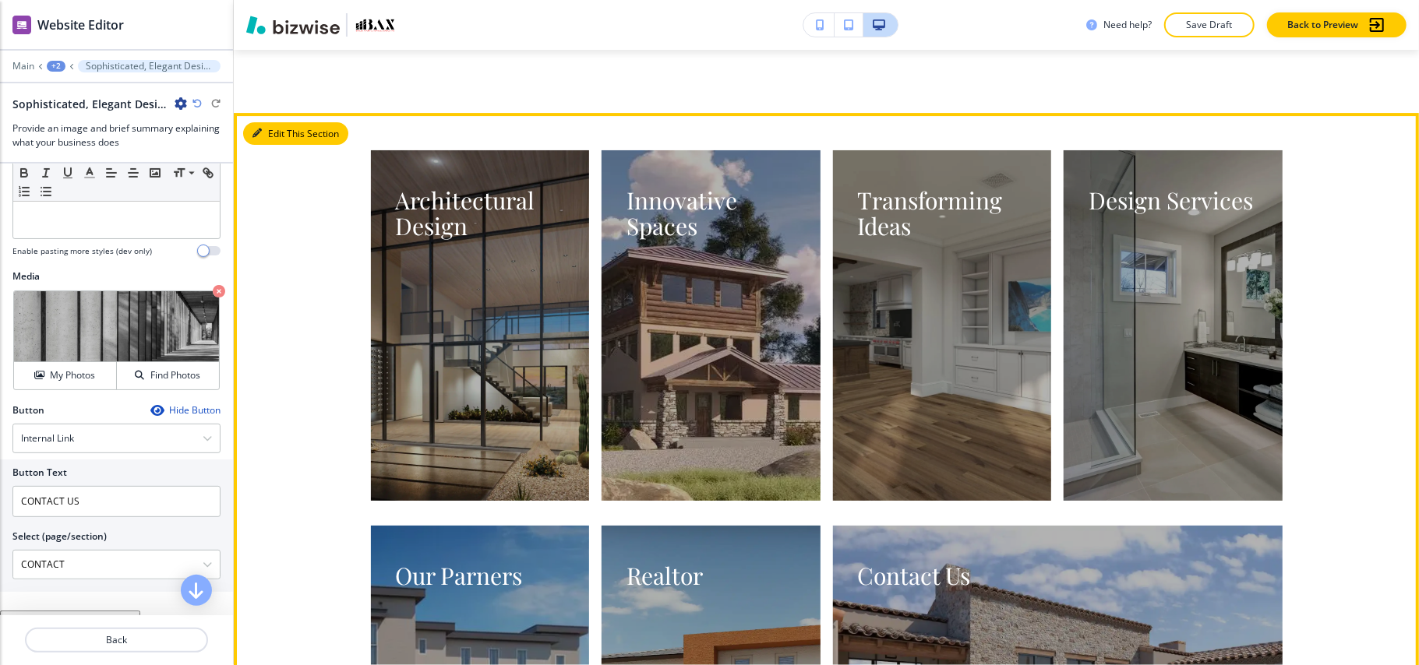
click at [280, 129] on button "Edit This Section" at bounding box center [295, 133] width 105 height 23
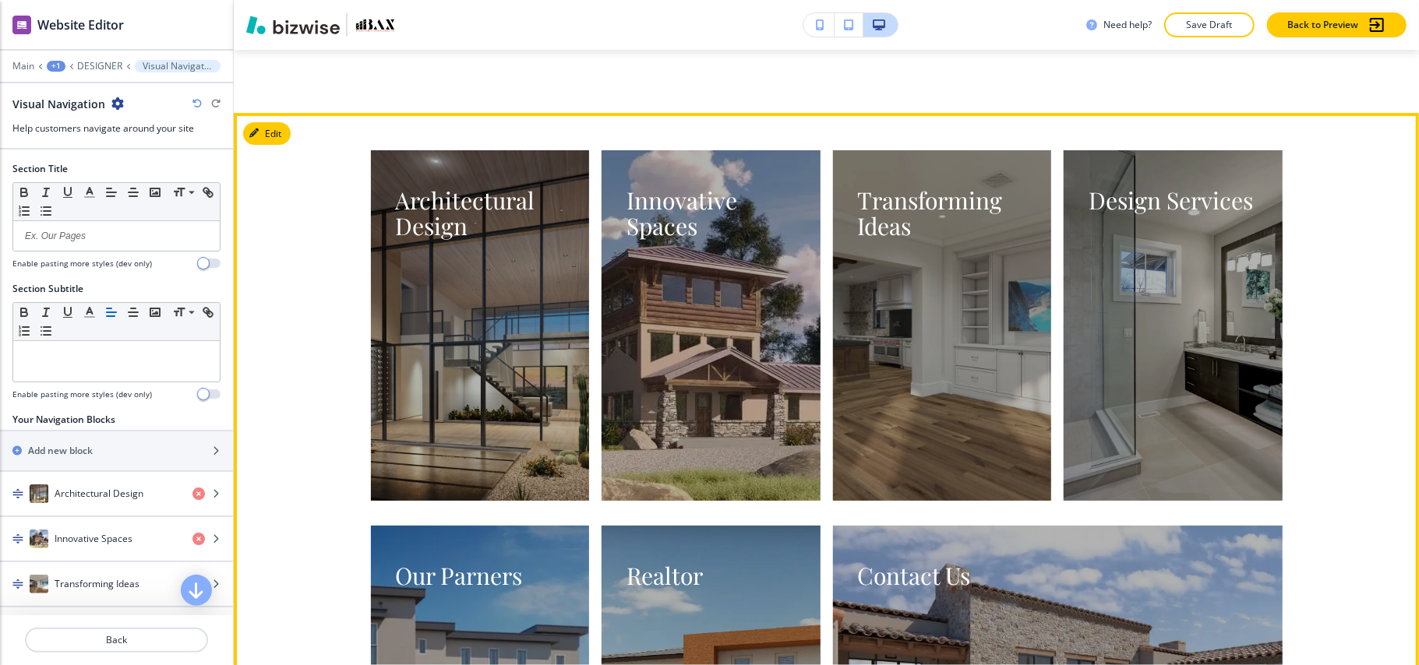
scroll to position [3912, 0]
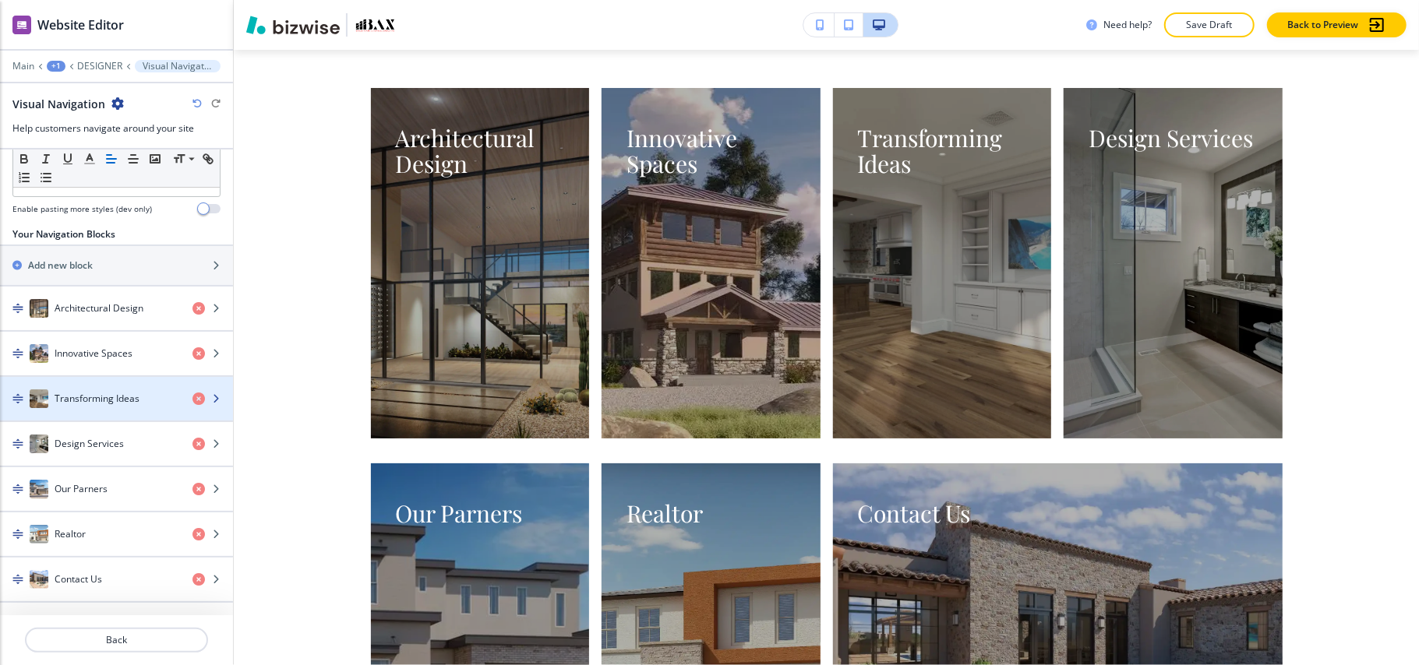
click at [101, 392] on h4 "Transforming Ideas" at bounding box center [97, 399] width 85 height 14
click at [95, 400] on h4 "Transforming Ideas" at bounding box center [97, 399] width 85 height 14
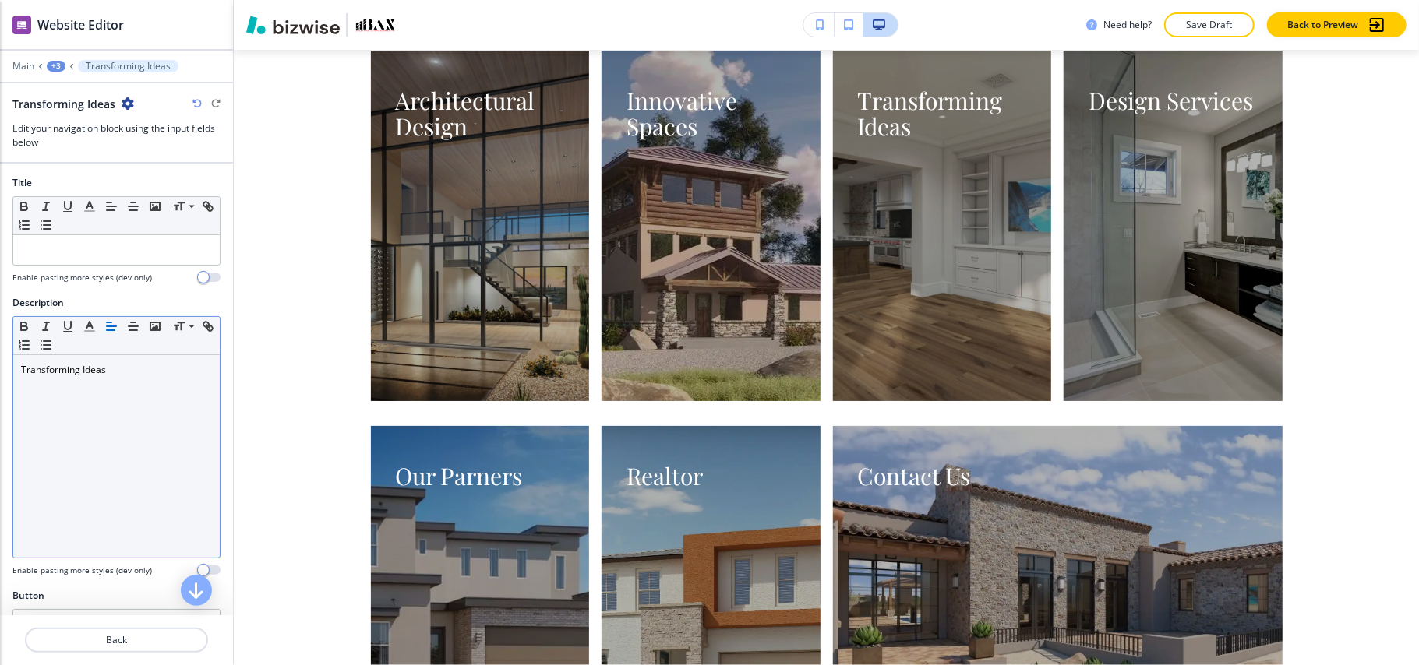
scroll to position [173, 0]
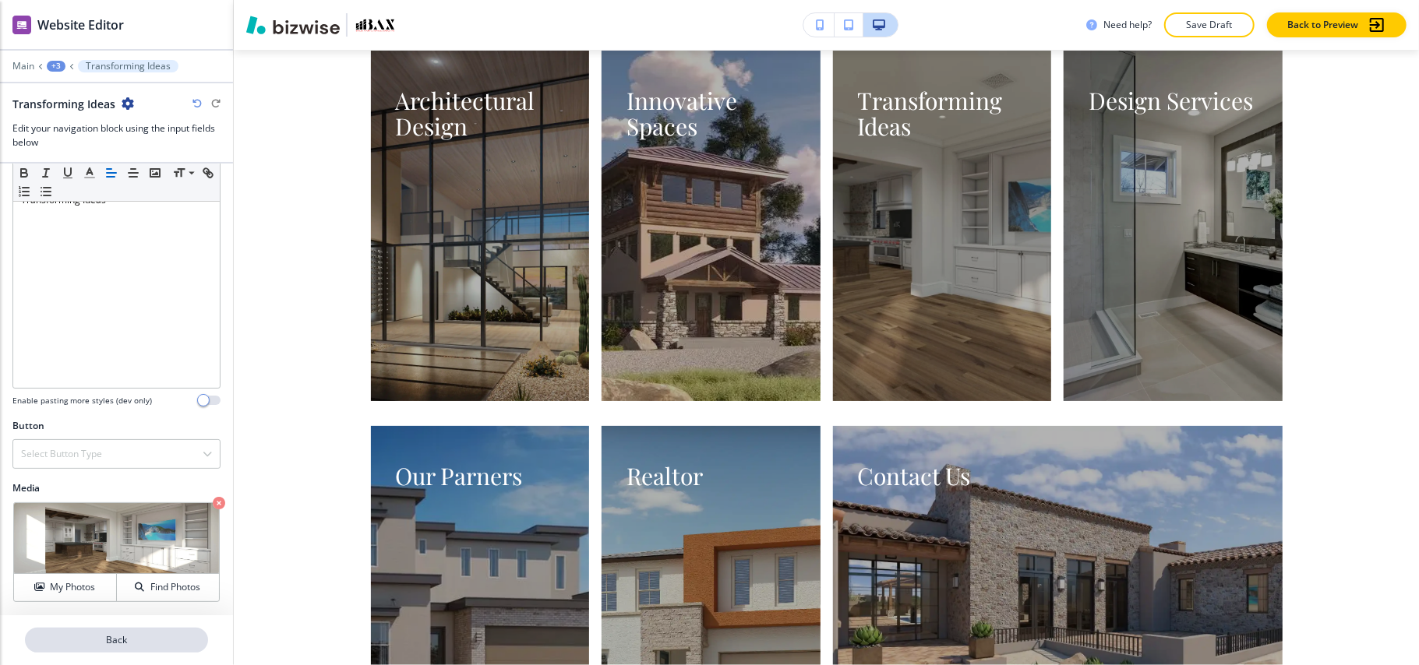
click at [137, 633] on button "Back" at bounding box center [116, 640] width 183 height 25
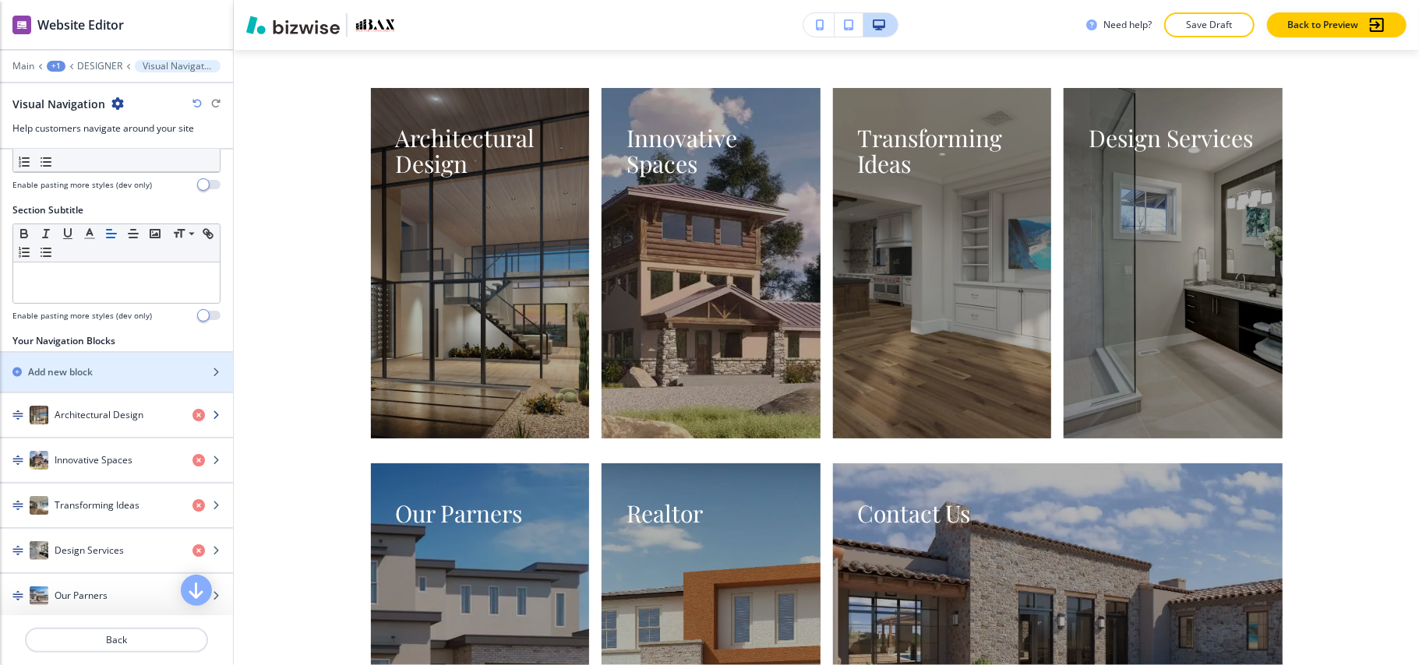
scroll to position [192, 0]
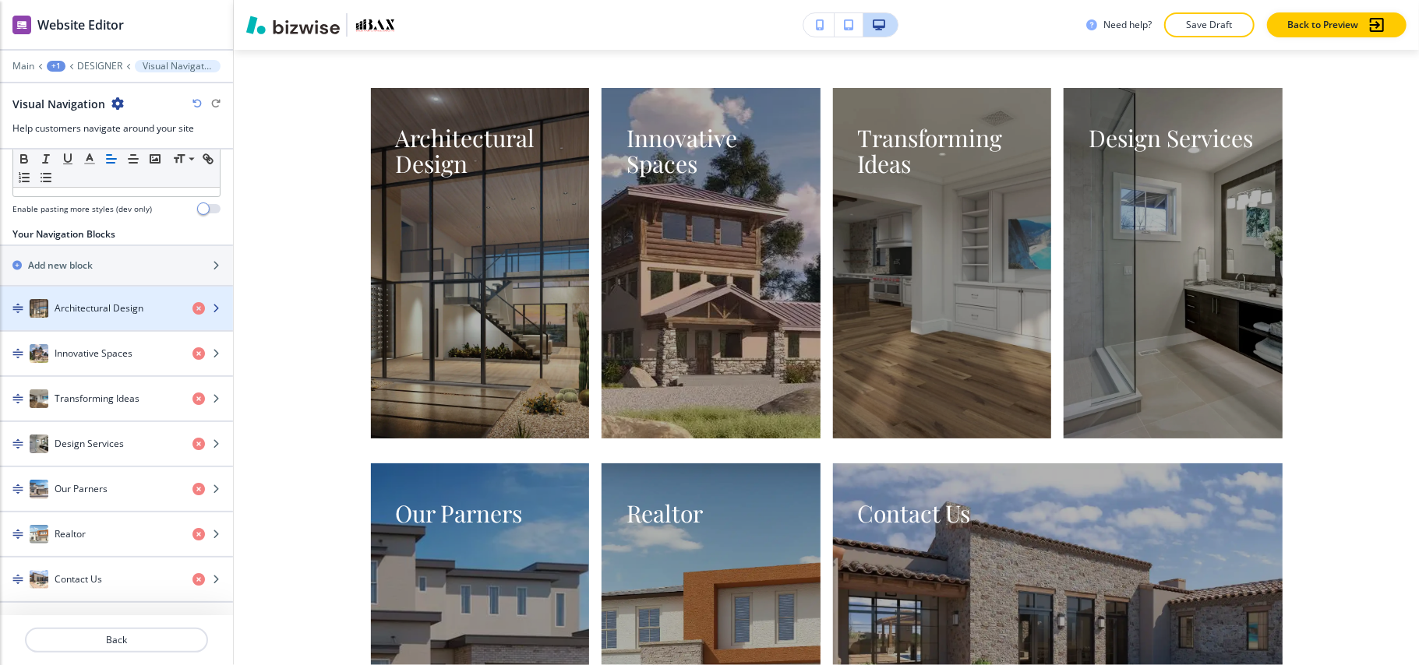
click at [115, 322] on div "button" at bounding box center [116, 324] width 233 height 12
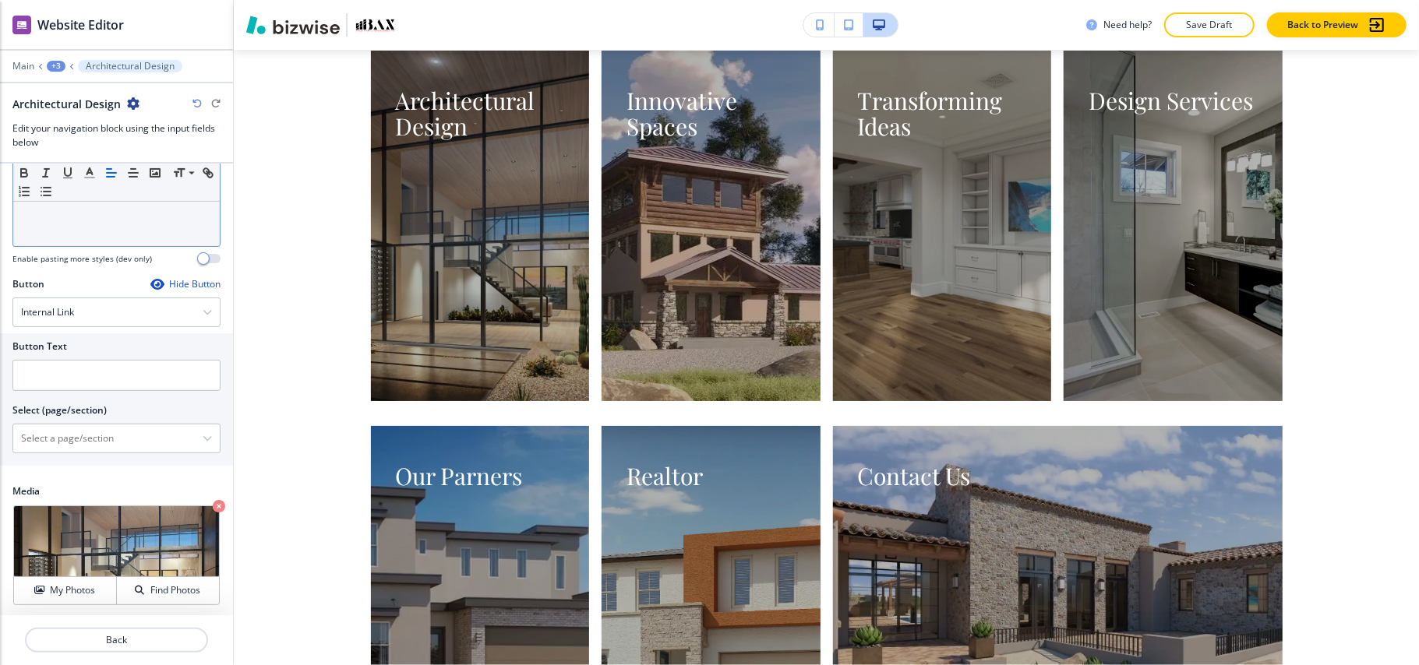
scroll to position [319, 0]
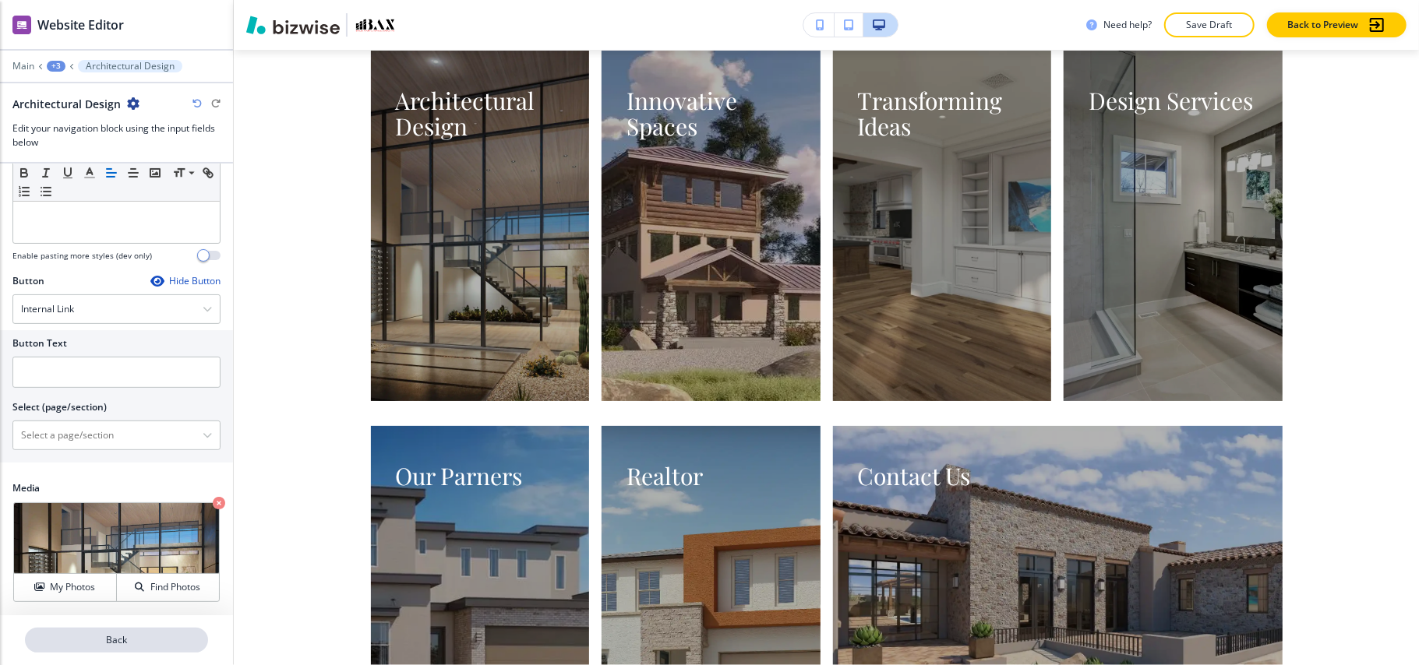
click at [116, 642] on p "Back" at bounding box center [116, 640] width 180 height 14
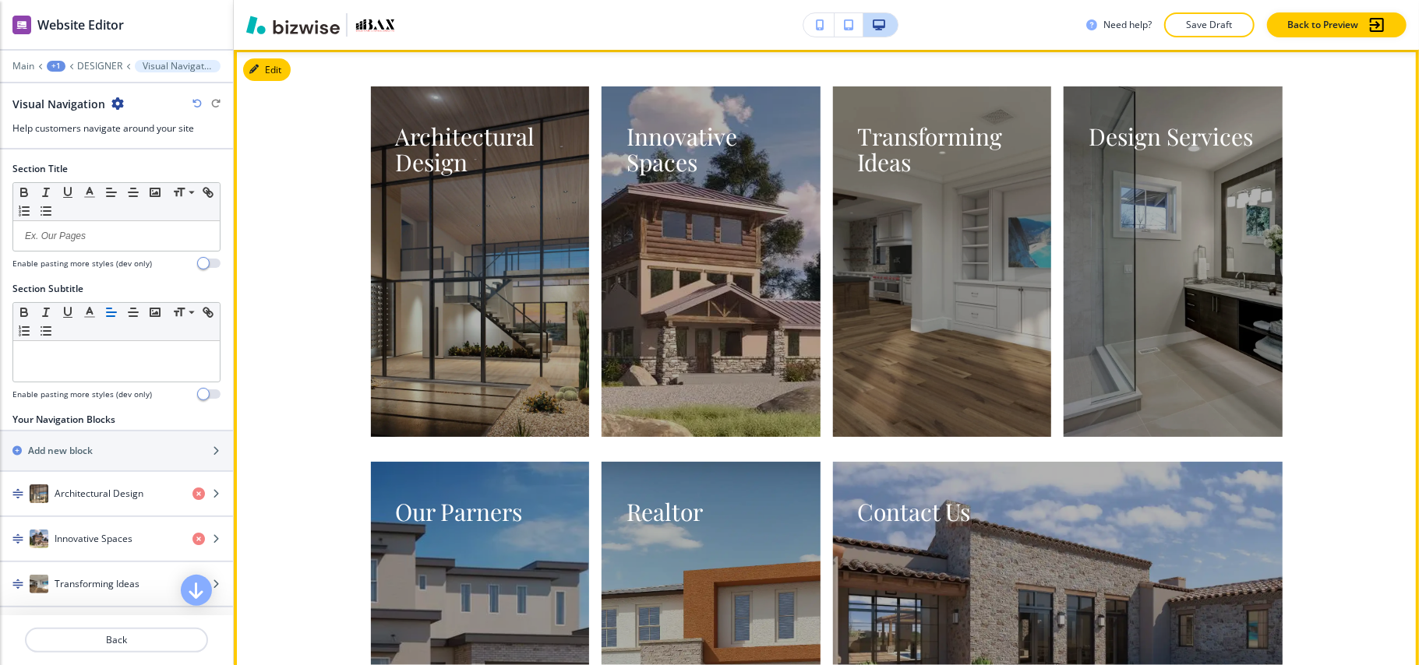
scroll to position [3912, 0]
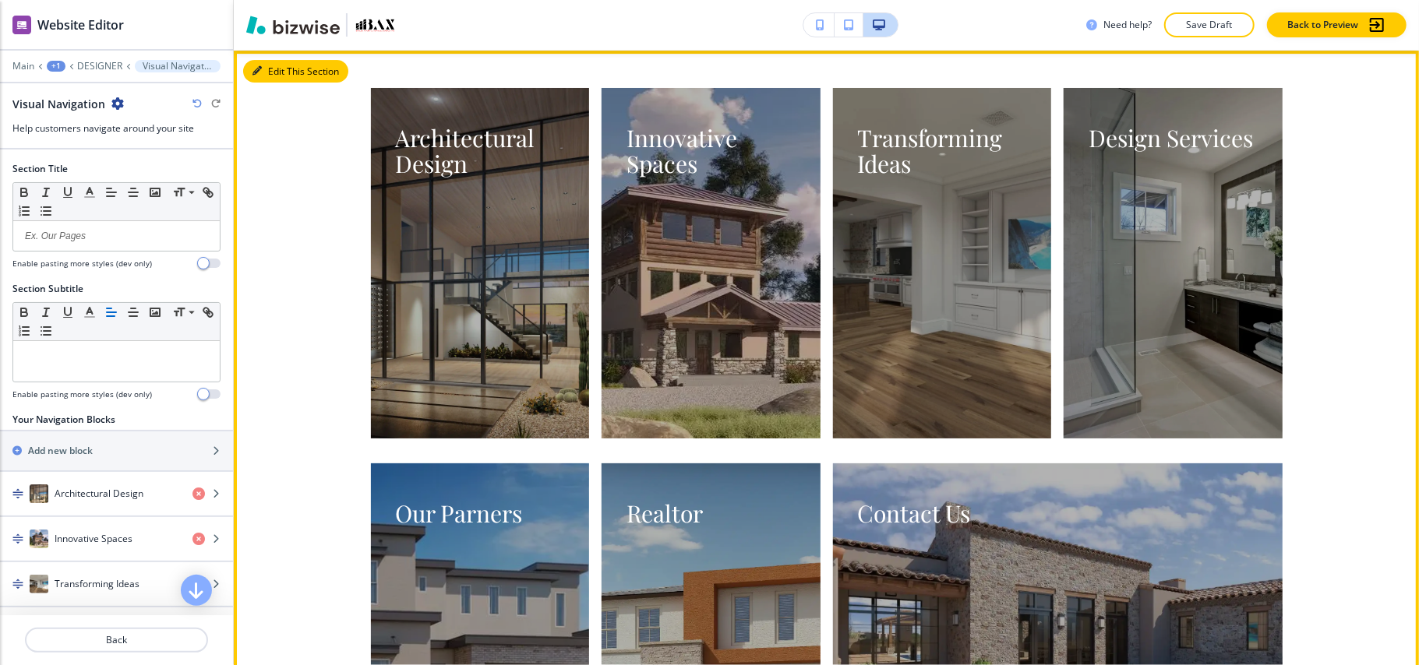
click at [274, 73] on button "Edit This Section" at bounding box center [295, 71] width 105 height 23
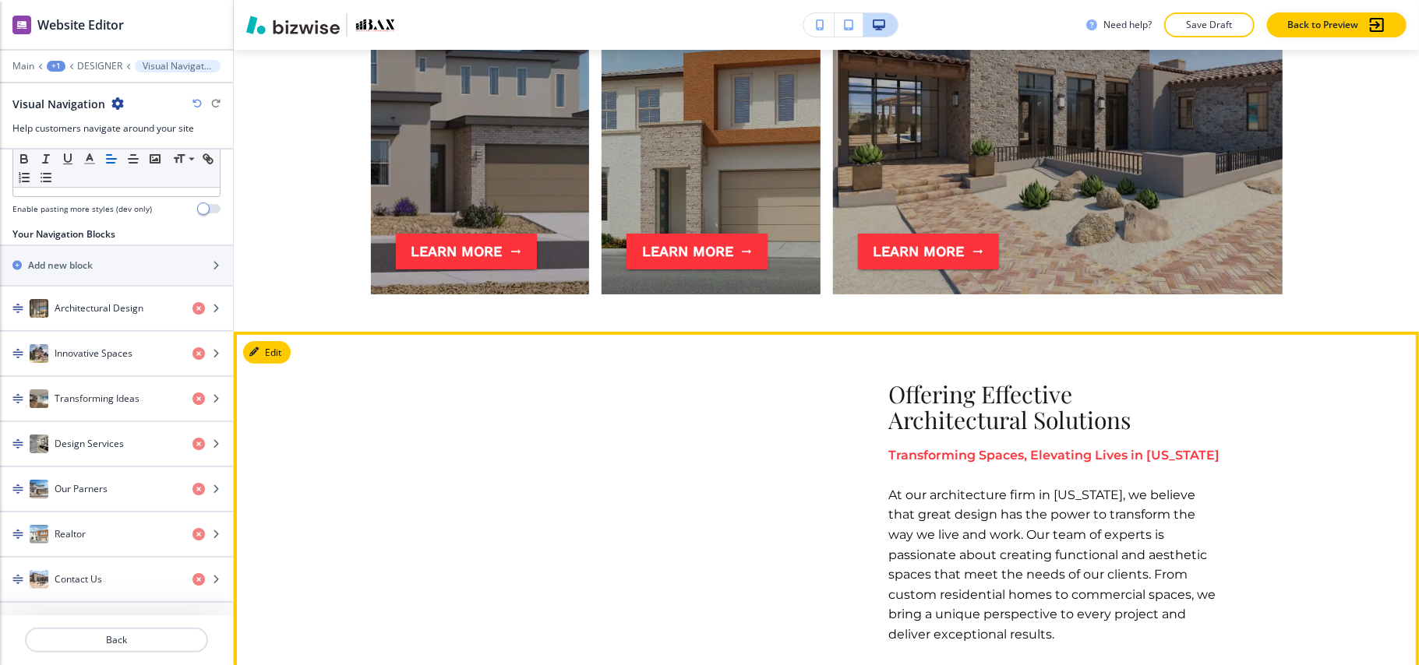
scroll to position [4328, 0]
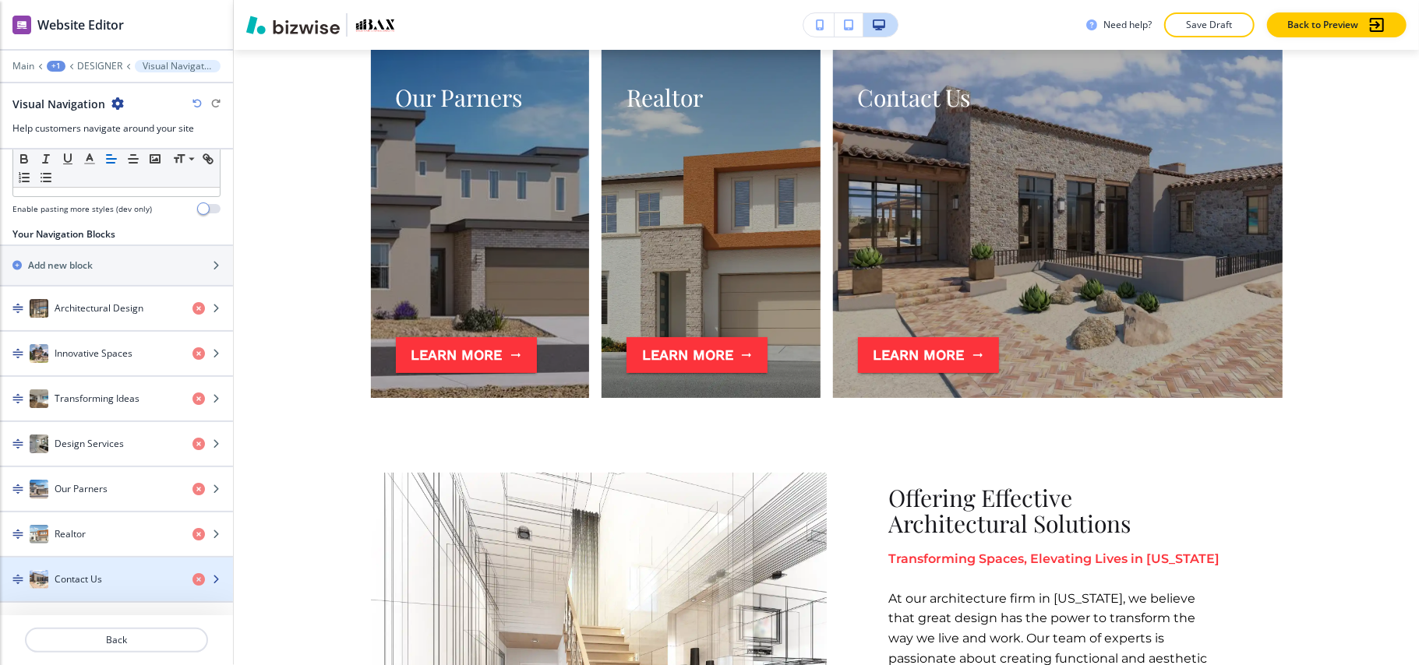
click at [87, 580] on h4 "Contact Us" at bounding box center [79, 580] width 48 height 14
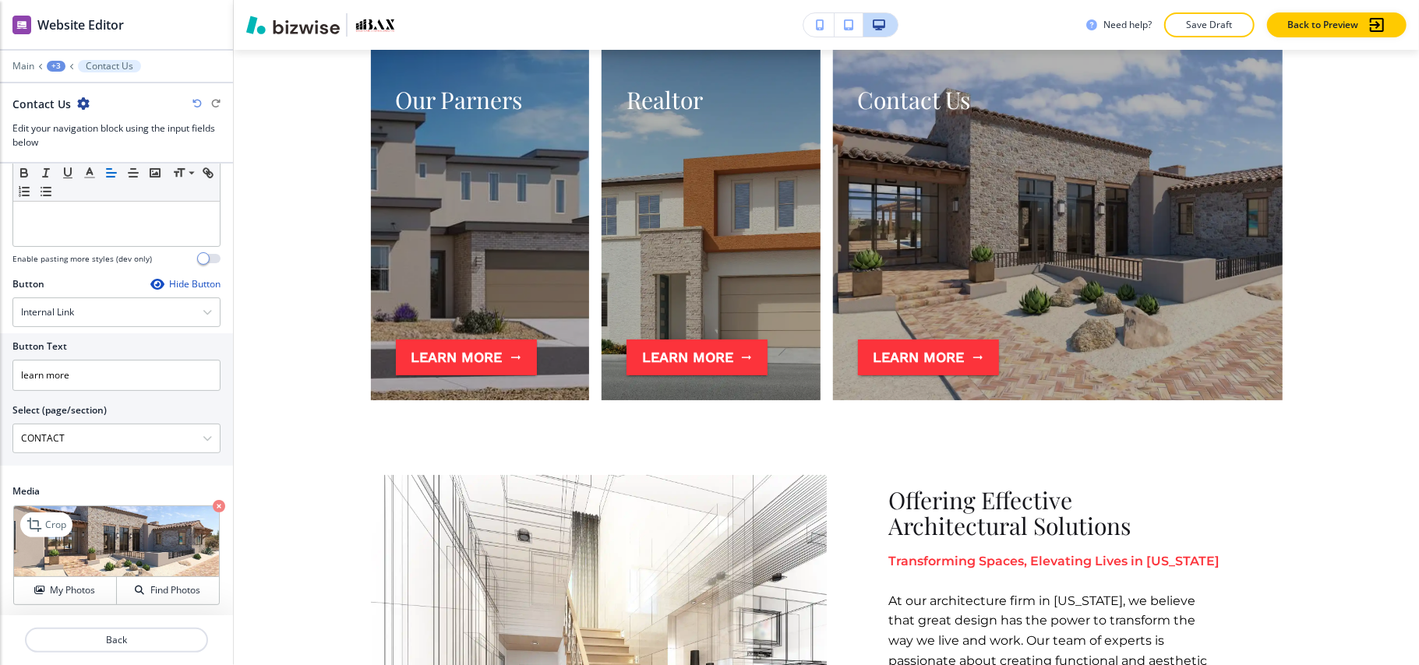
scroll to position [319, 0]
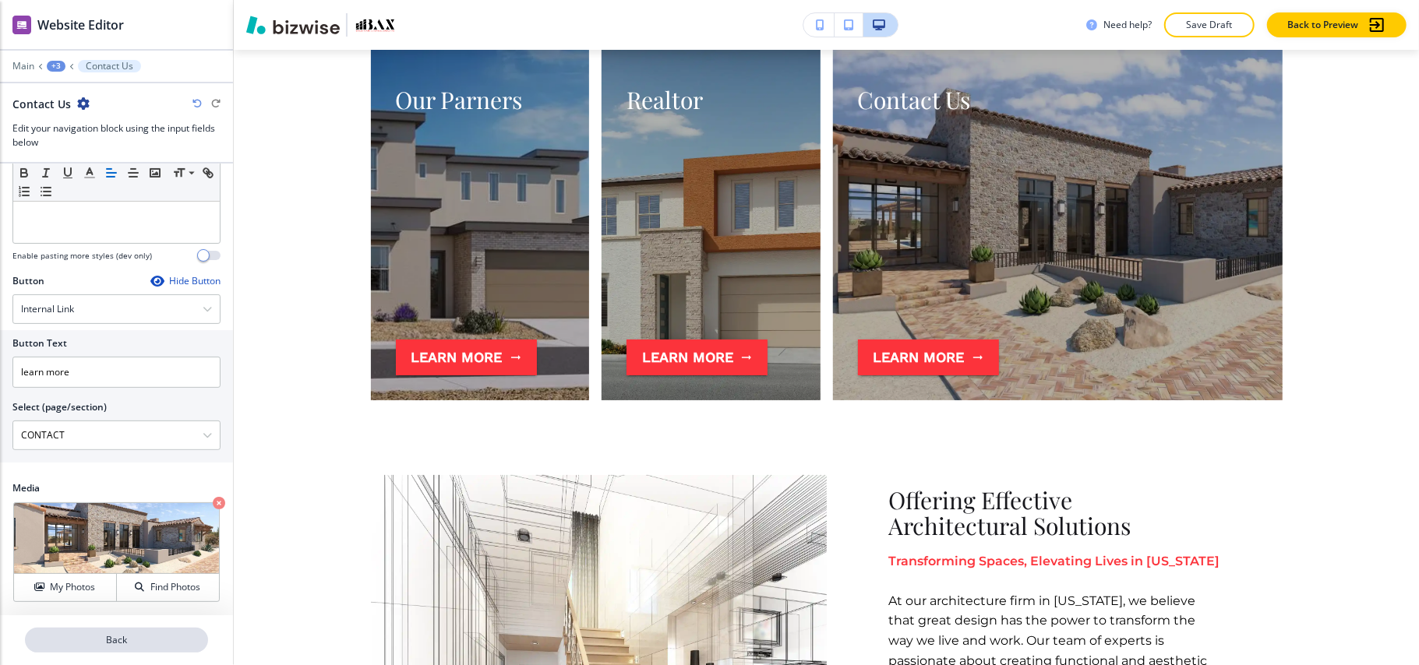
click at [107, 639] on p "Back" at bounding box center [116, 640] width 180 height 14
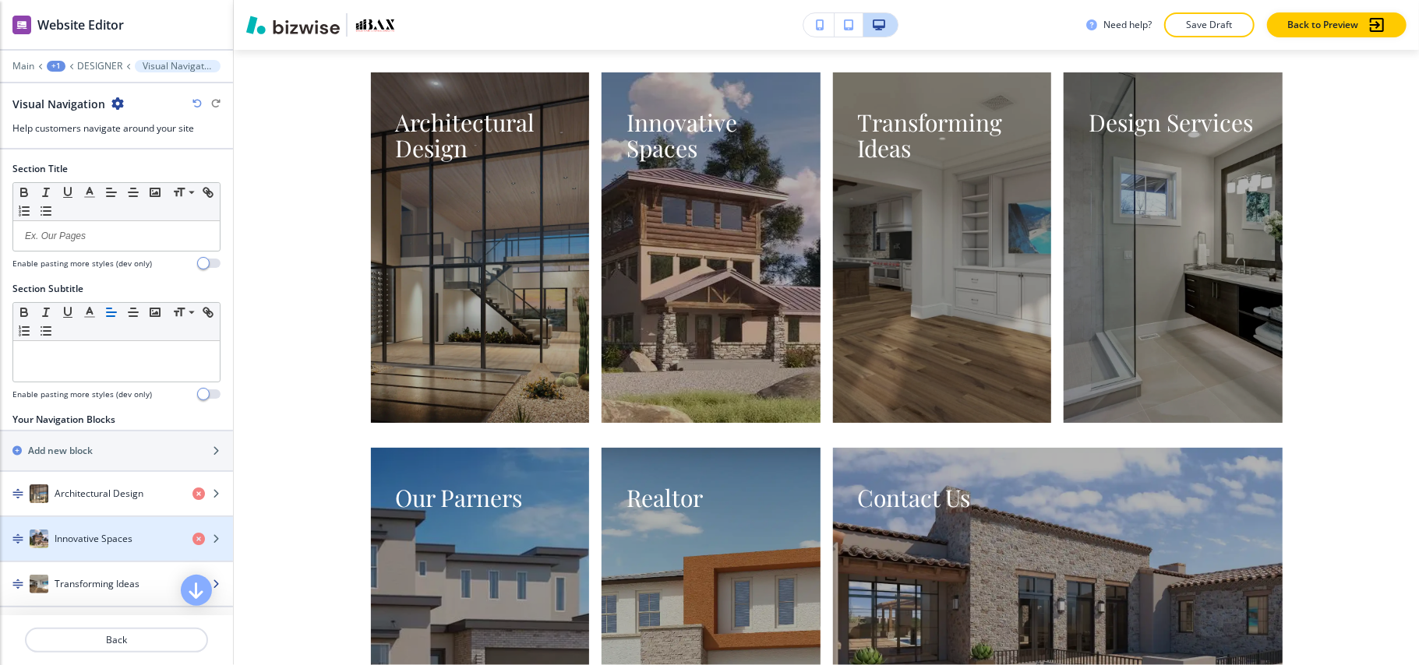
scroll to position [192, 0]
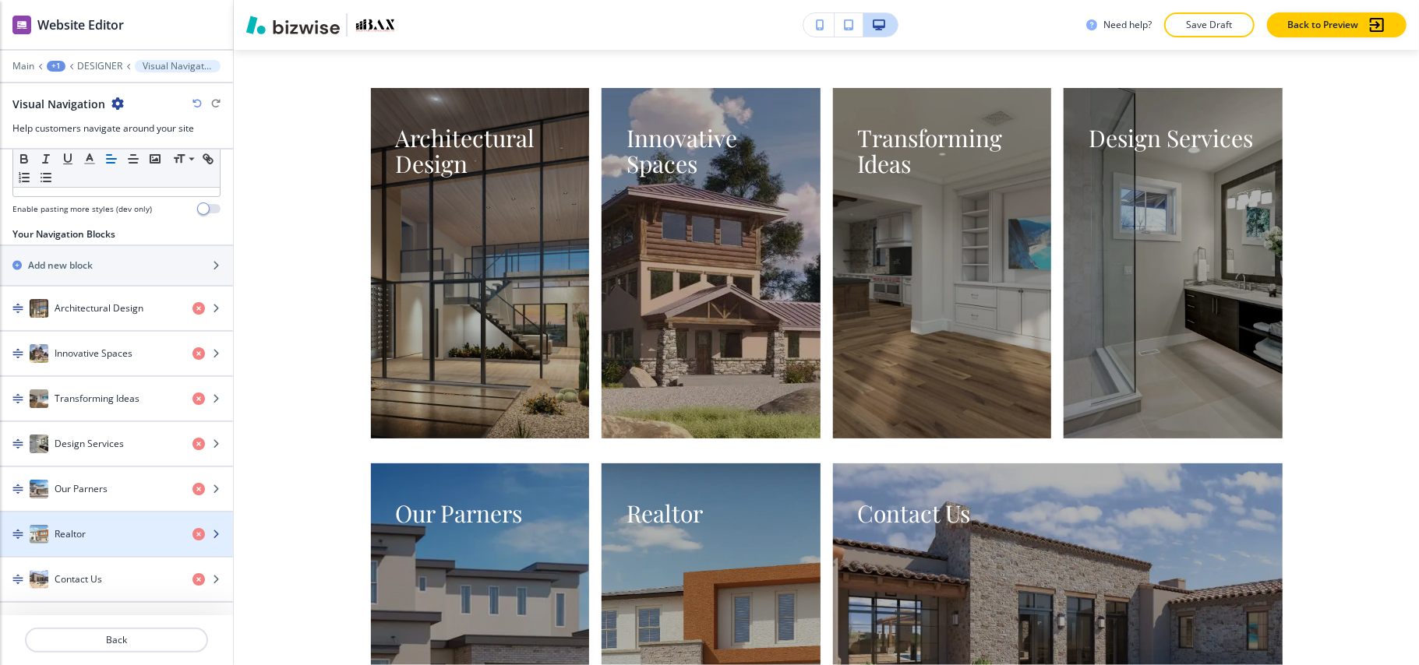
click at [88, 530] on div "Realtor" at bounding box center [90, 534] width 180 height 19
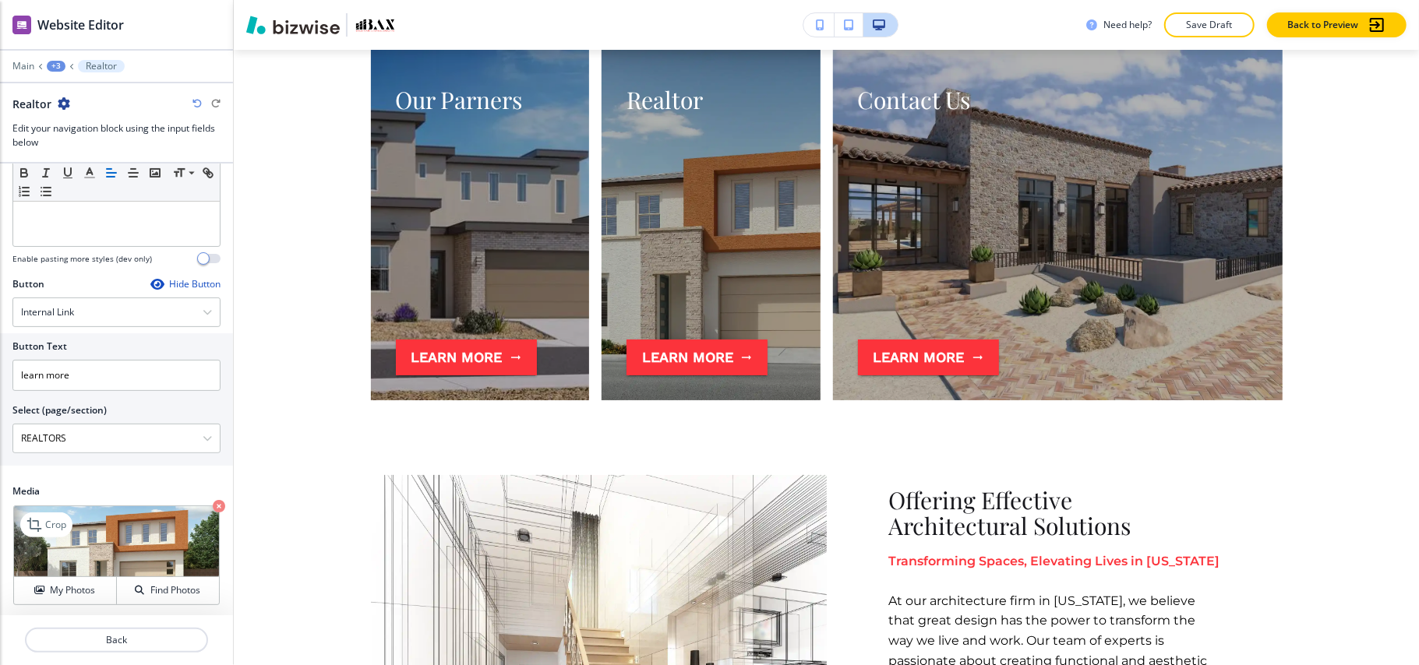
scroll to position [319, 0]
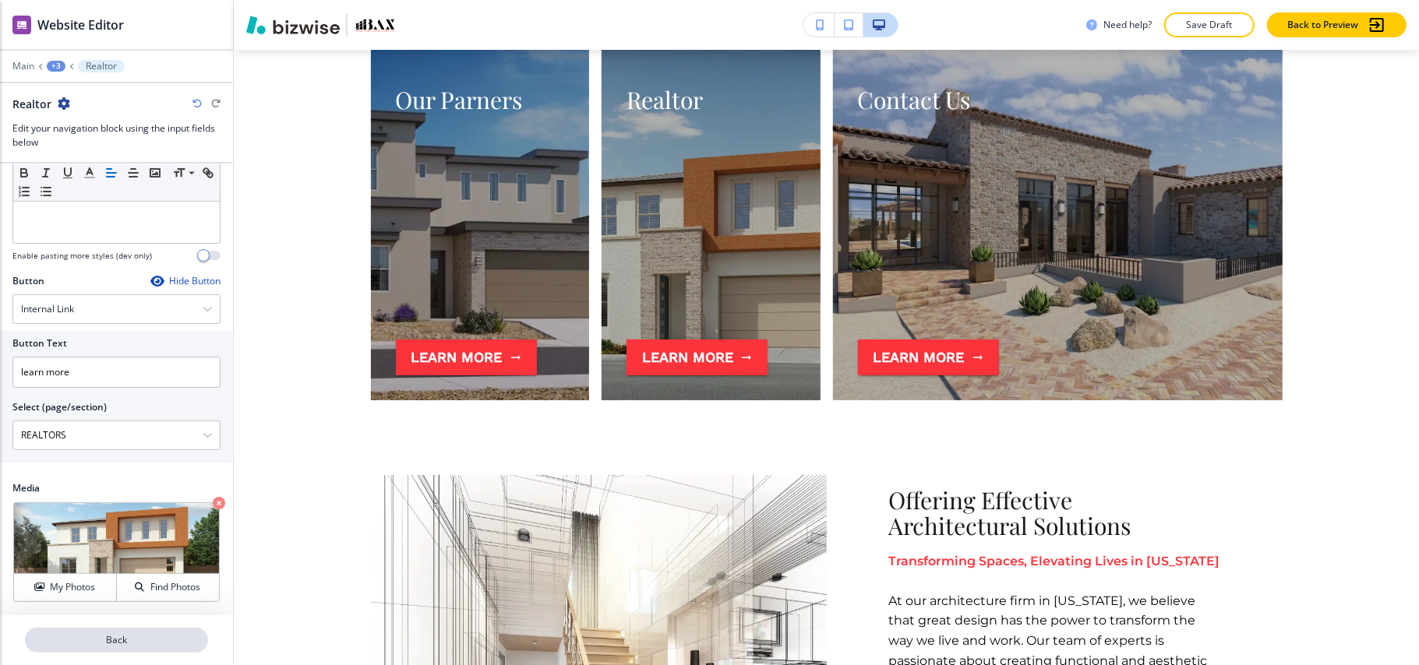
click at [122, 643] on p "Back" at bounding box center [116, 640] width 180 height 14
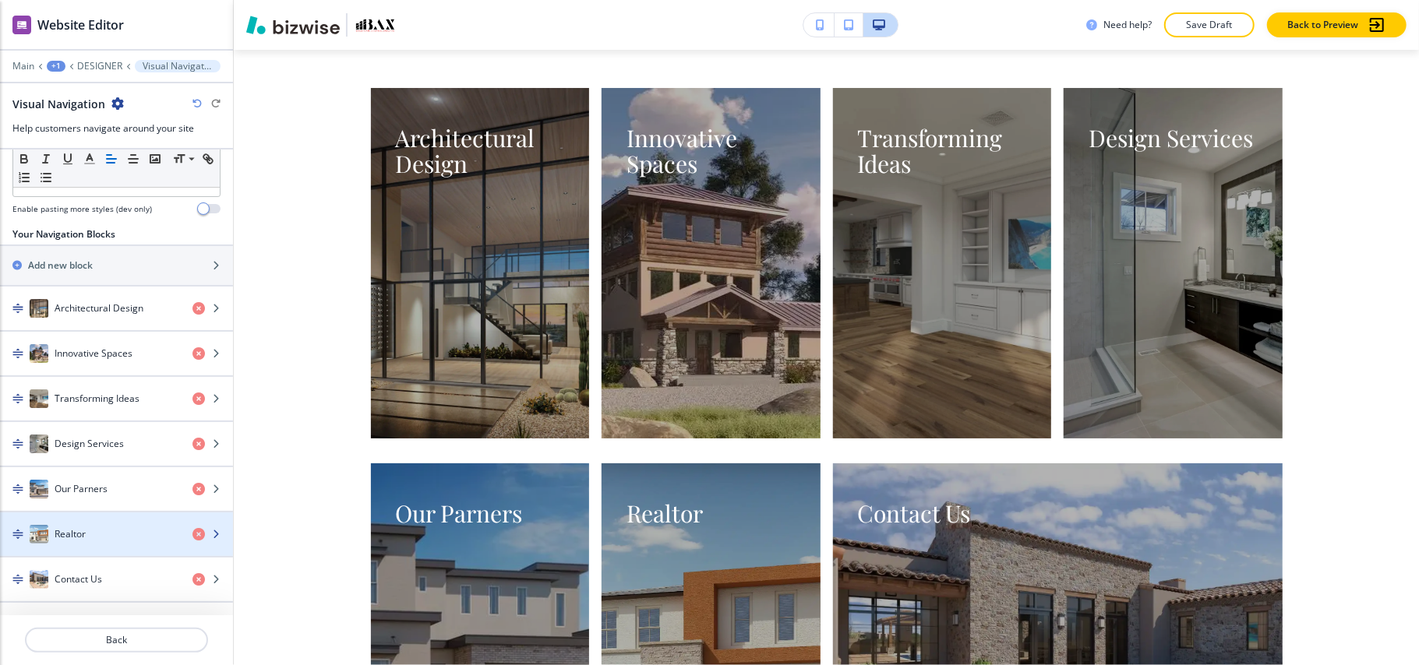
scroll to position [192, 0]
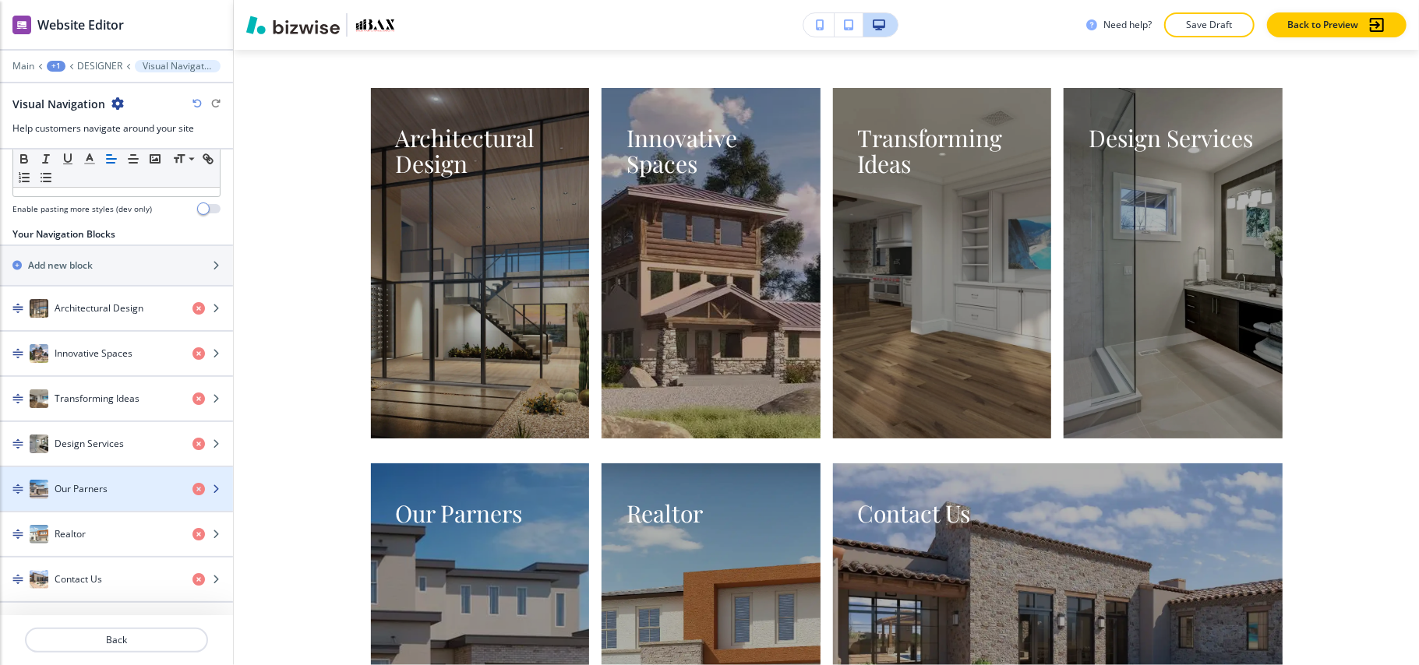
click at [76, 494] on h4 "Our Parners" at bounding box center [81, 489] width 53 height 14
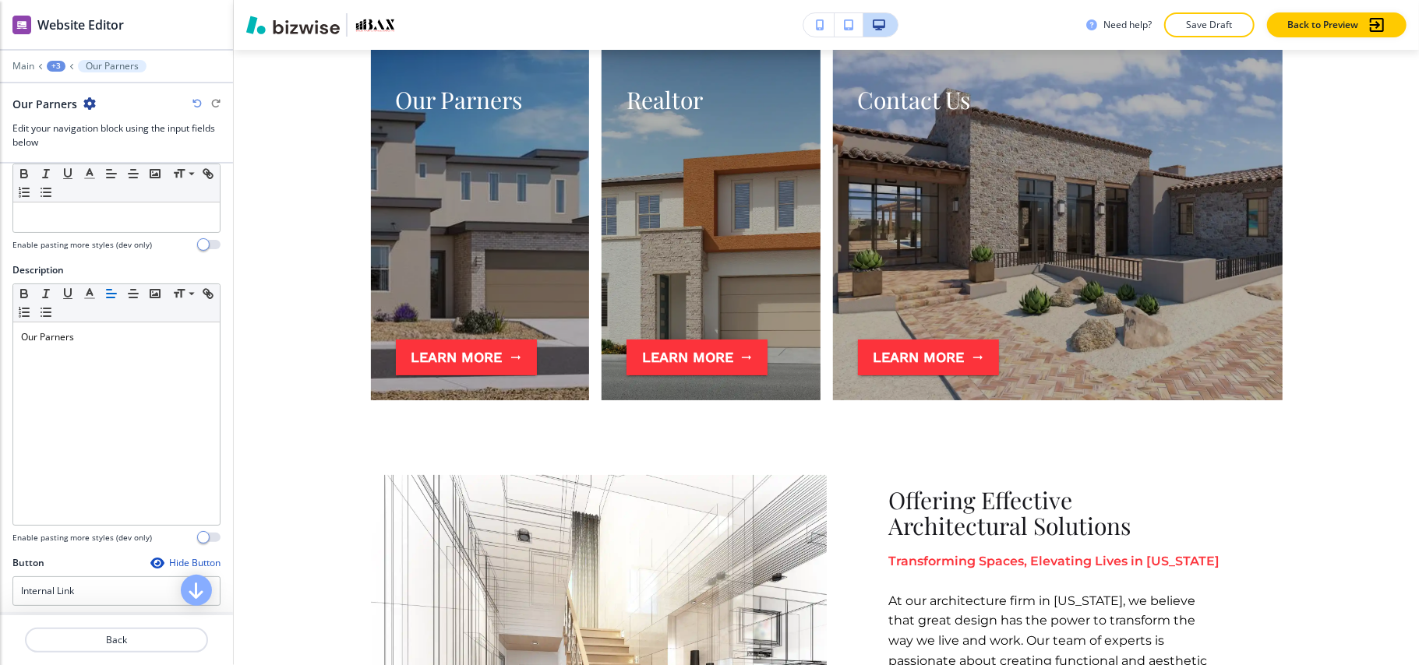
scroll to position [312, 0]
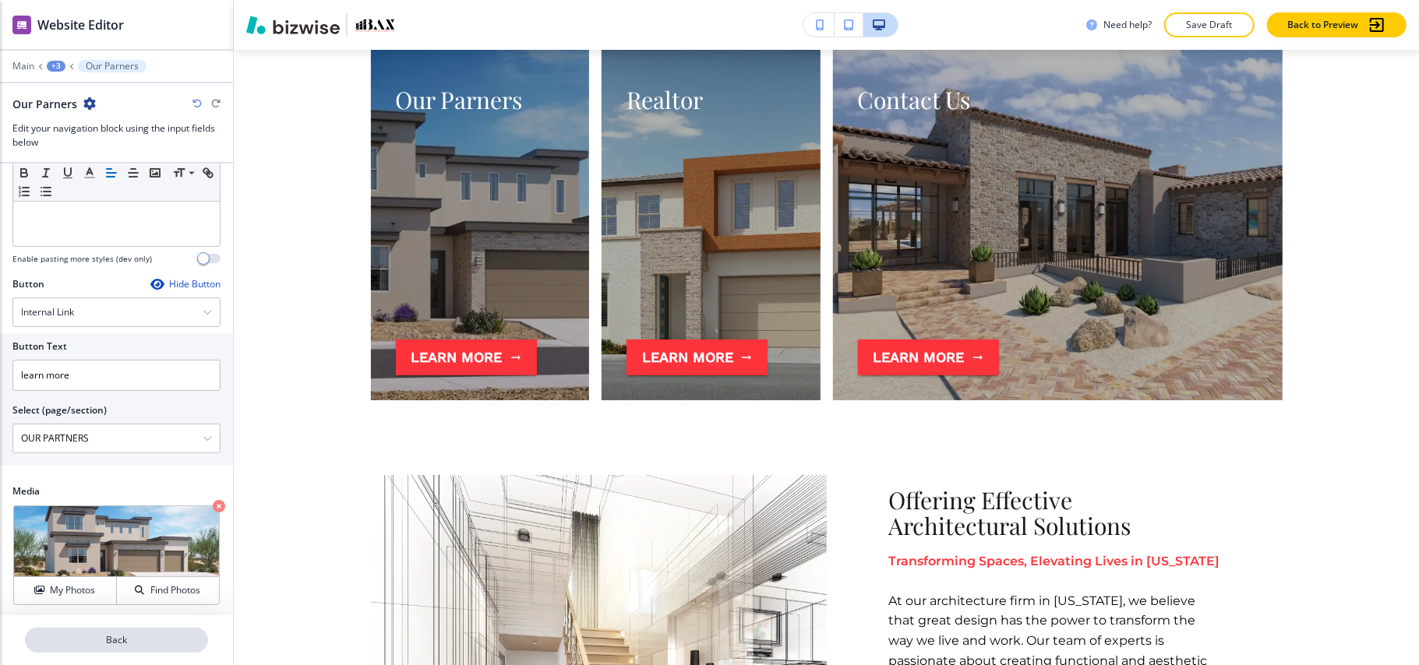
click at [122, 646] on p "Back" at bounding box center [116, 640] width 180 height 14
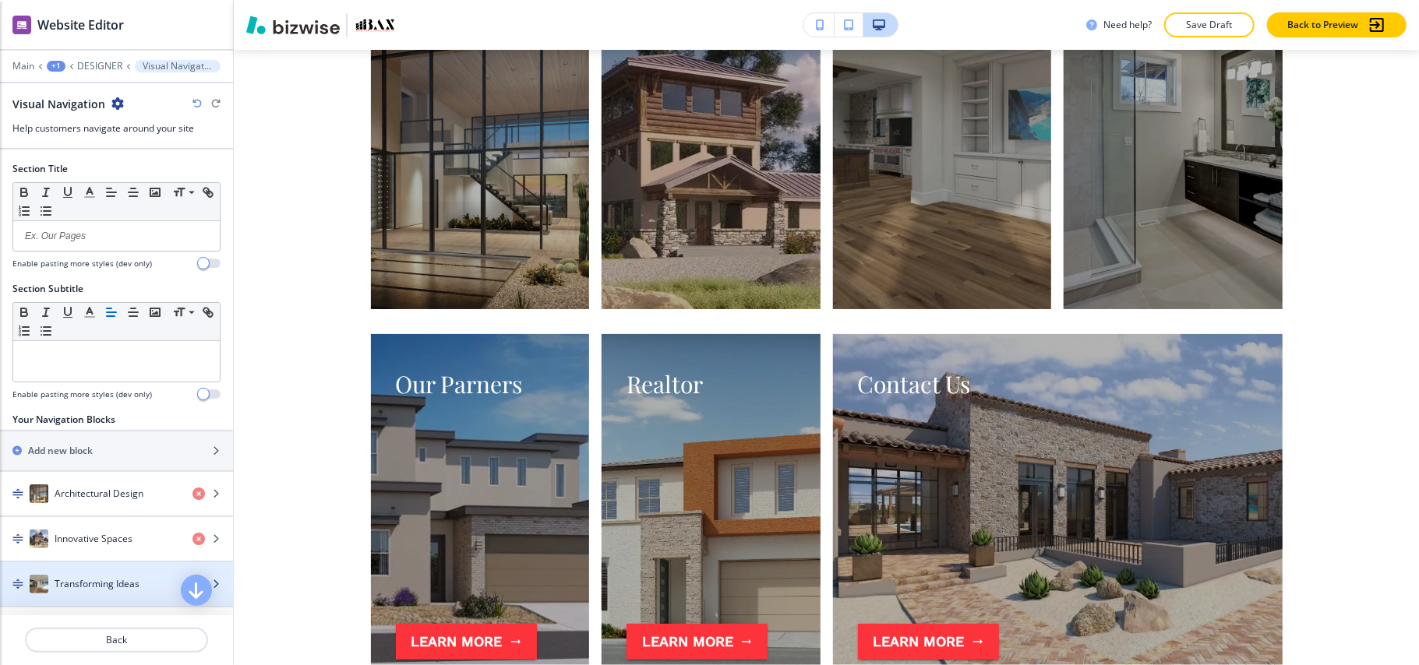
scroll to position [3928, 0]
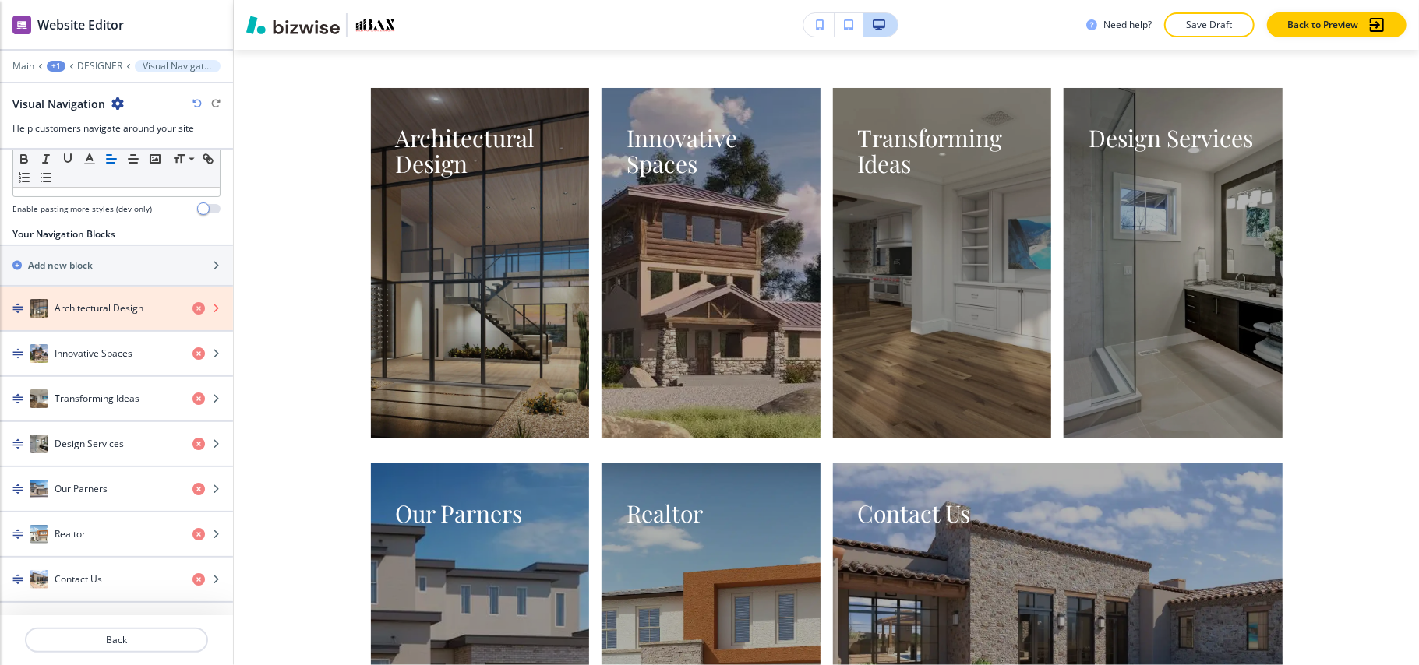
click at [192, 303] on icon "button" at bounding box center [198, 308] width 12 height 12
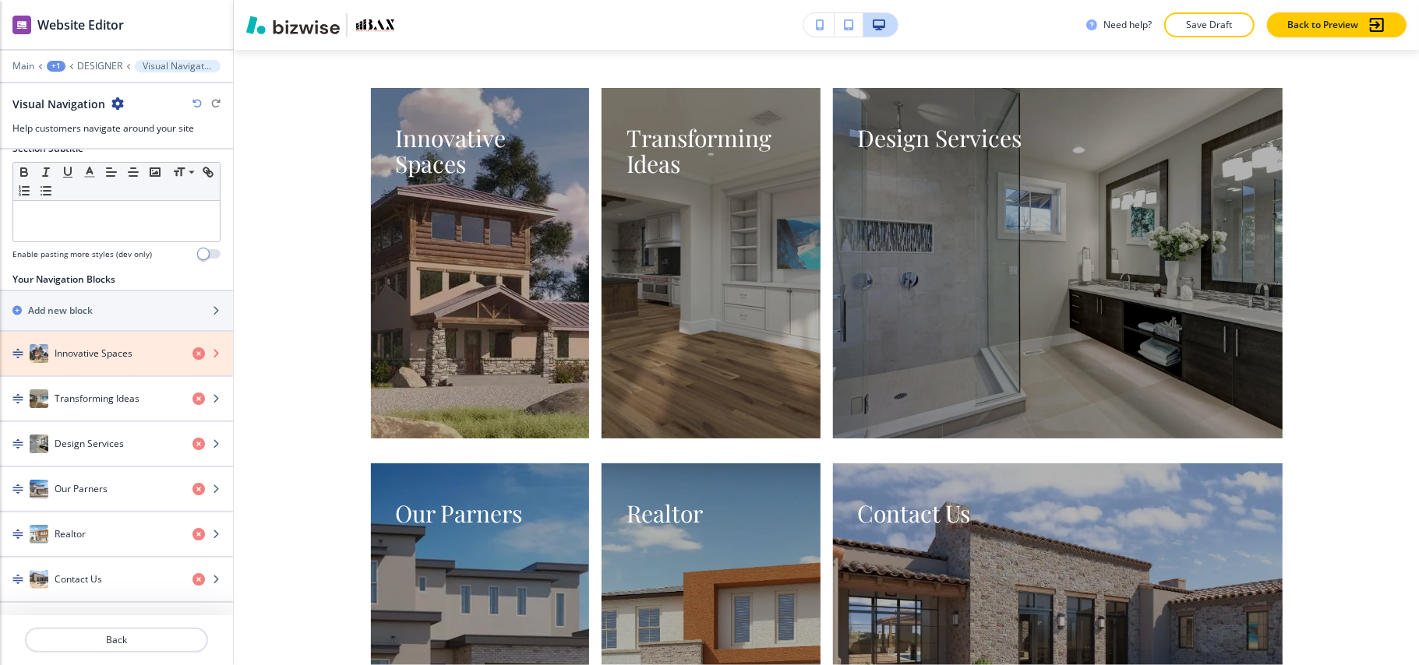
click at [192, 351] on icon "button" at bounding box center [198, 353] width 12 height 12
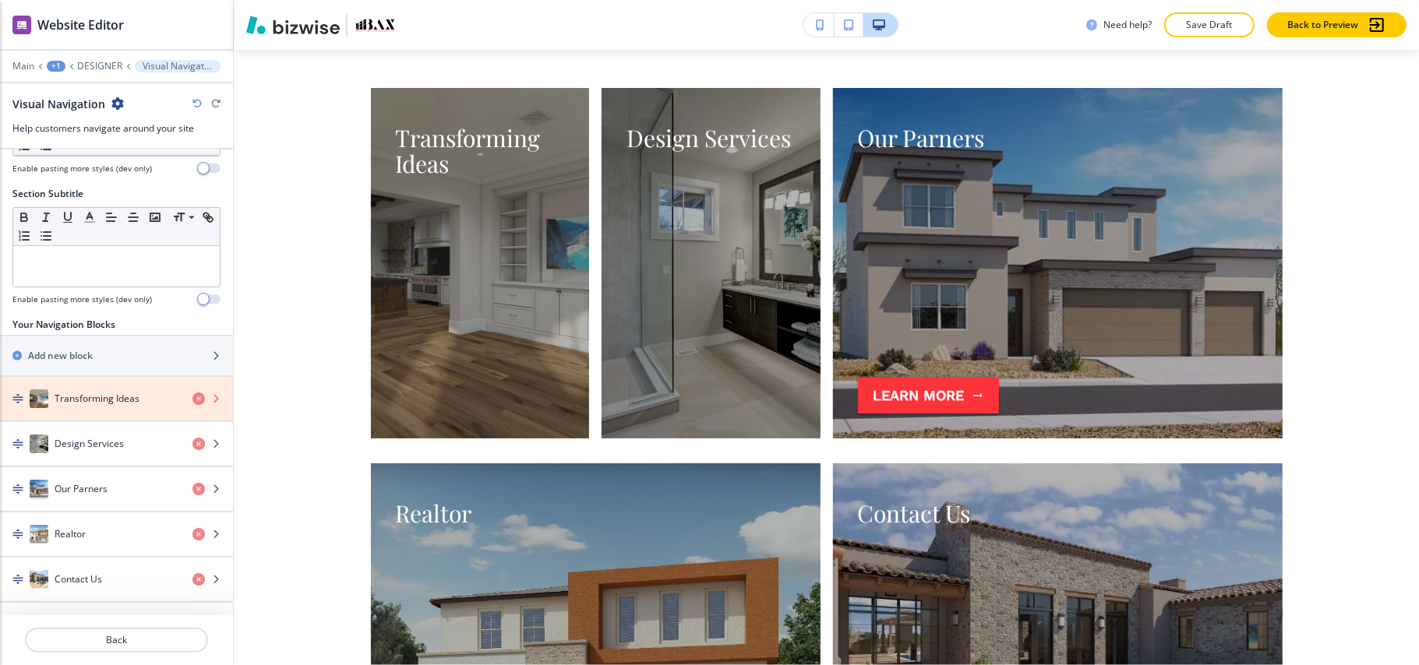
click at [192, 399] on icon "button" at bounding box center [198, 399] width 12 height 12
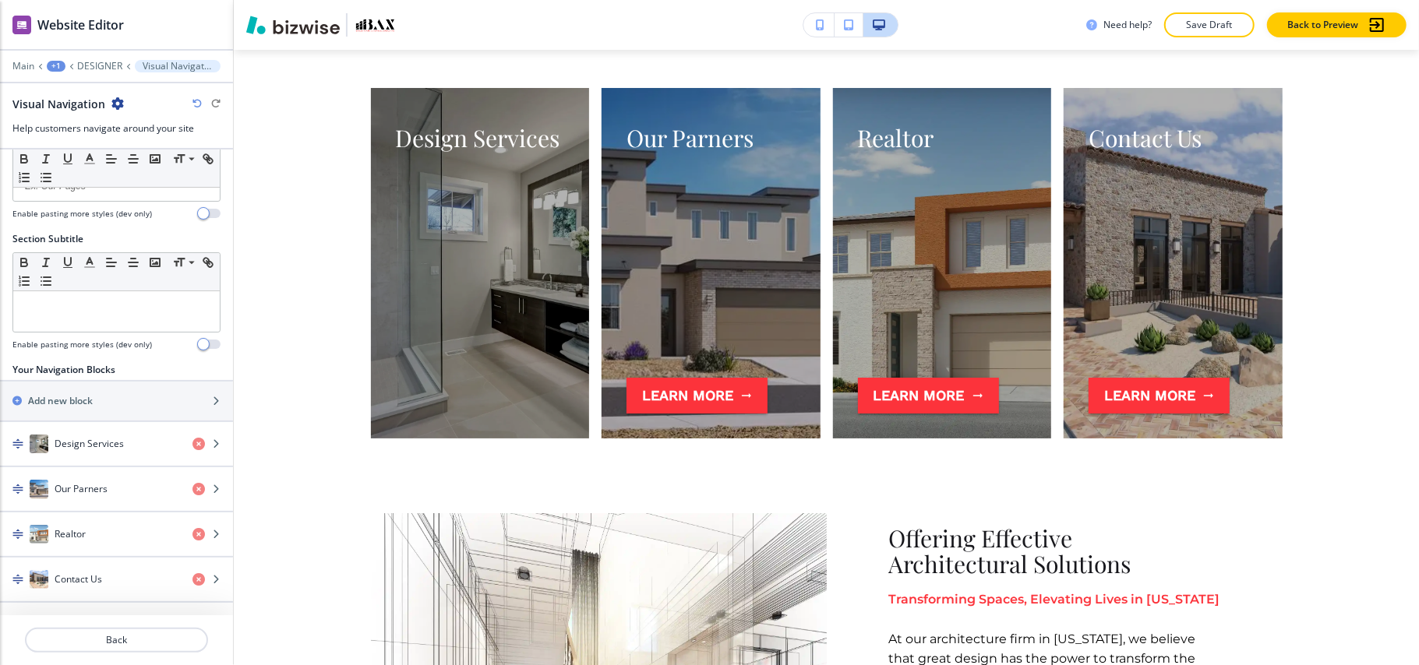
scroll to position [55, 0]
click at [192, 441] on icon "button" at bounding box center [198, 444] width 12 height 12
click at [192, 439] on icon "button" at bounding box center [198, 444] width 12 height 12
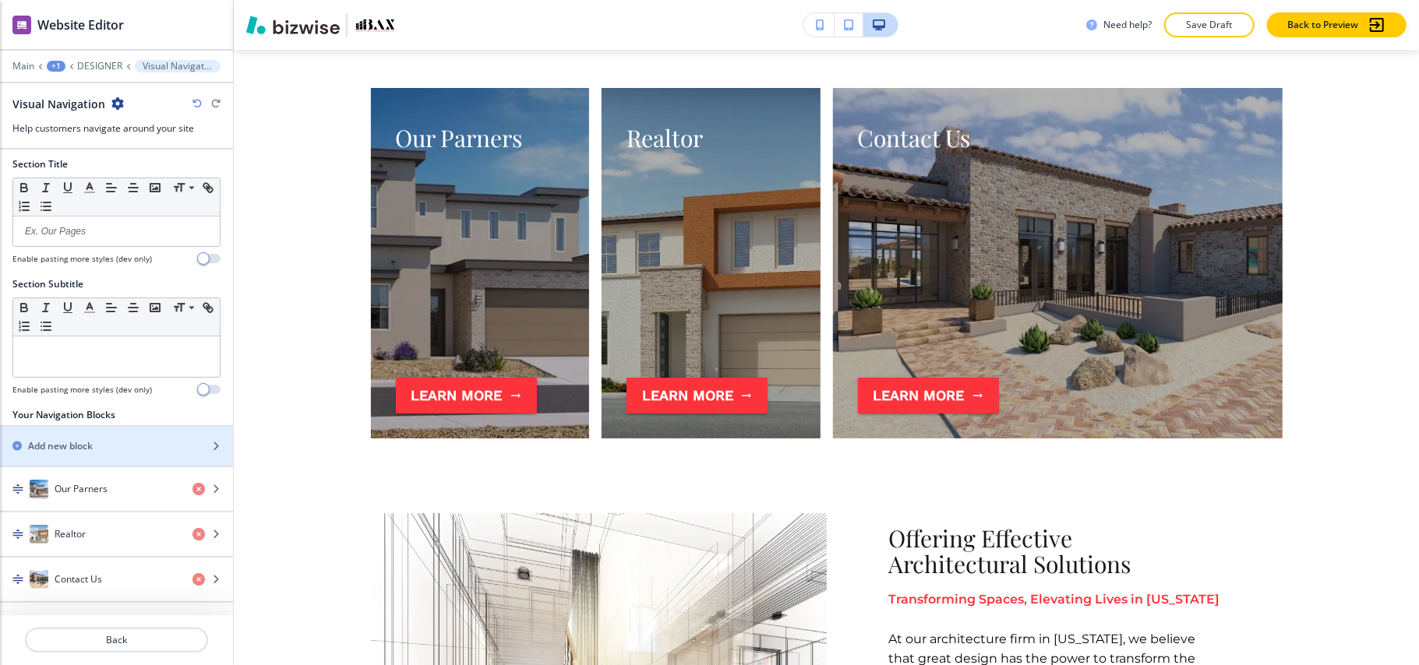
click at [118, 449] on div "Add new block" at bounding box center [99, 446] width 199 height 14
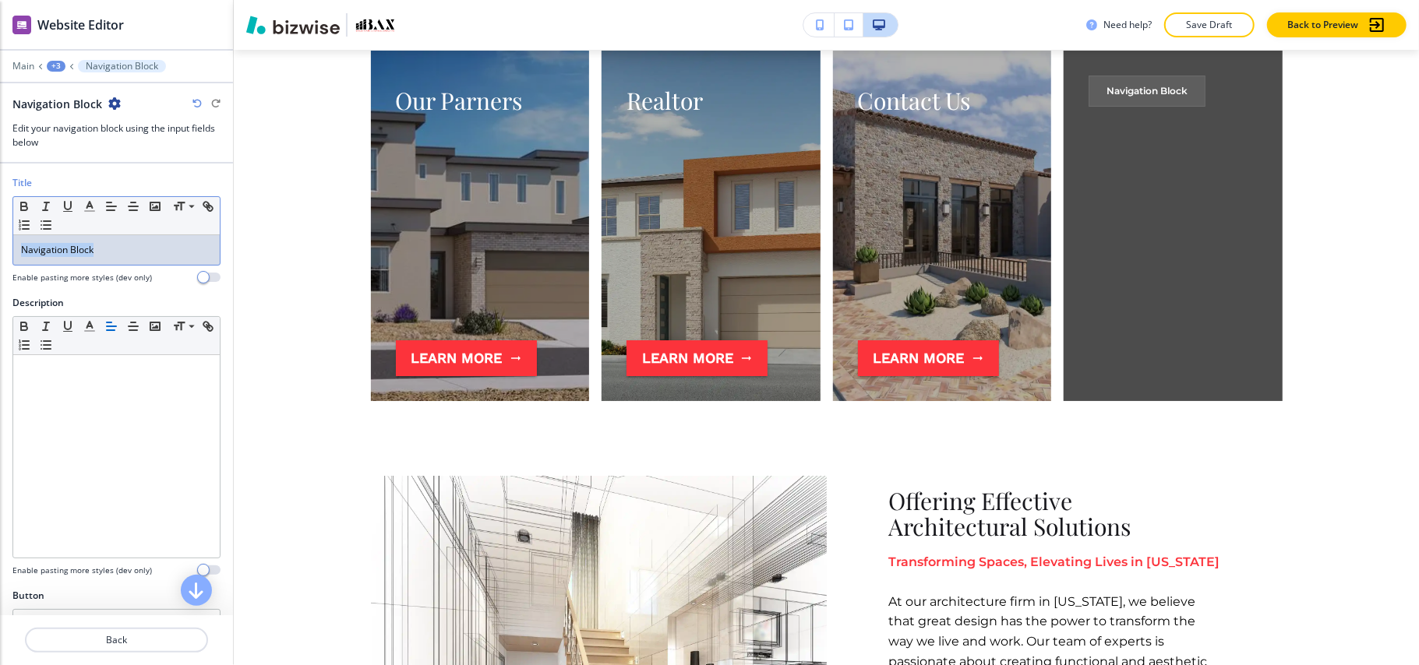
drag, startPoint x: 135, startPoint y: 241, endPoint x: 0, endPoint y: 282, distance: 140.7
click at [0, 282] on div "Title Small Normal Large Huge Navigation Block Enable pasting more styles (dev …" at bounding box center [116, 236] width 233 height 120
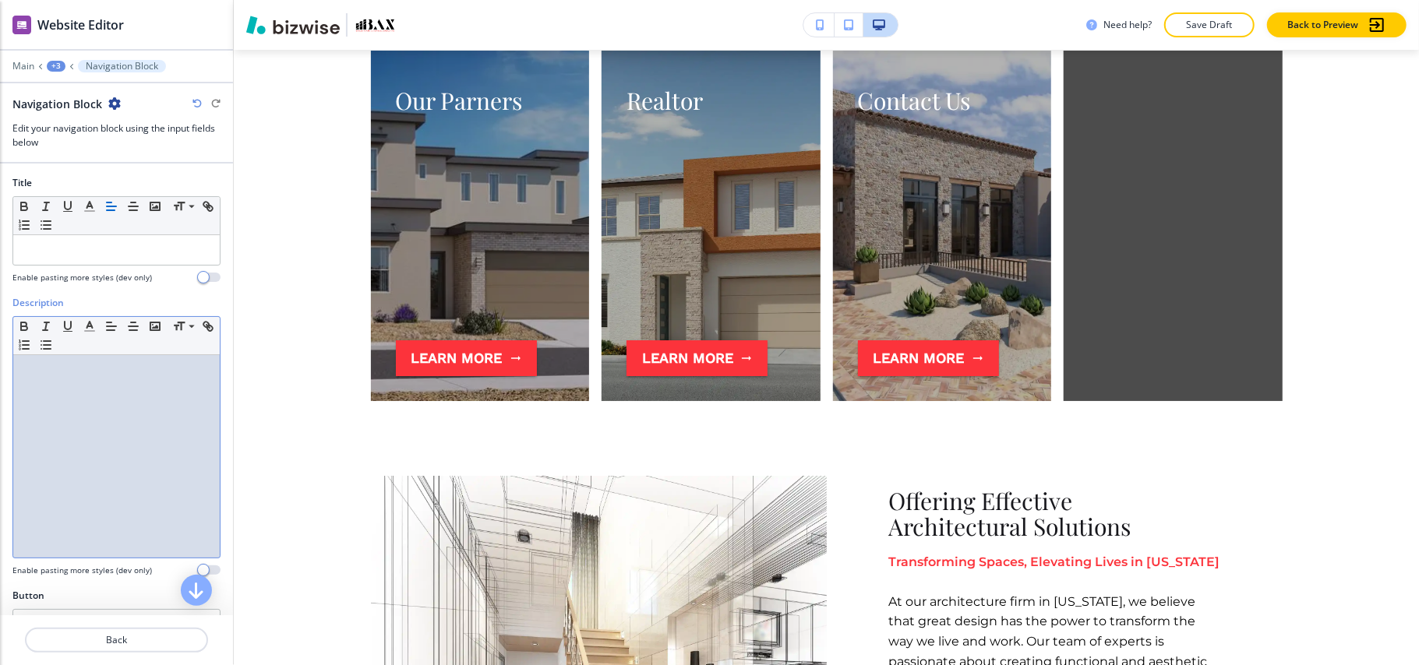
click at [164, 502] on div at bounding box center [116, 456] width 206 height 203
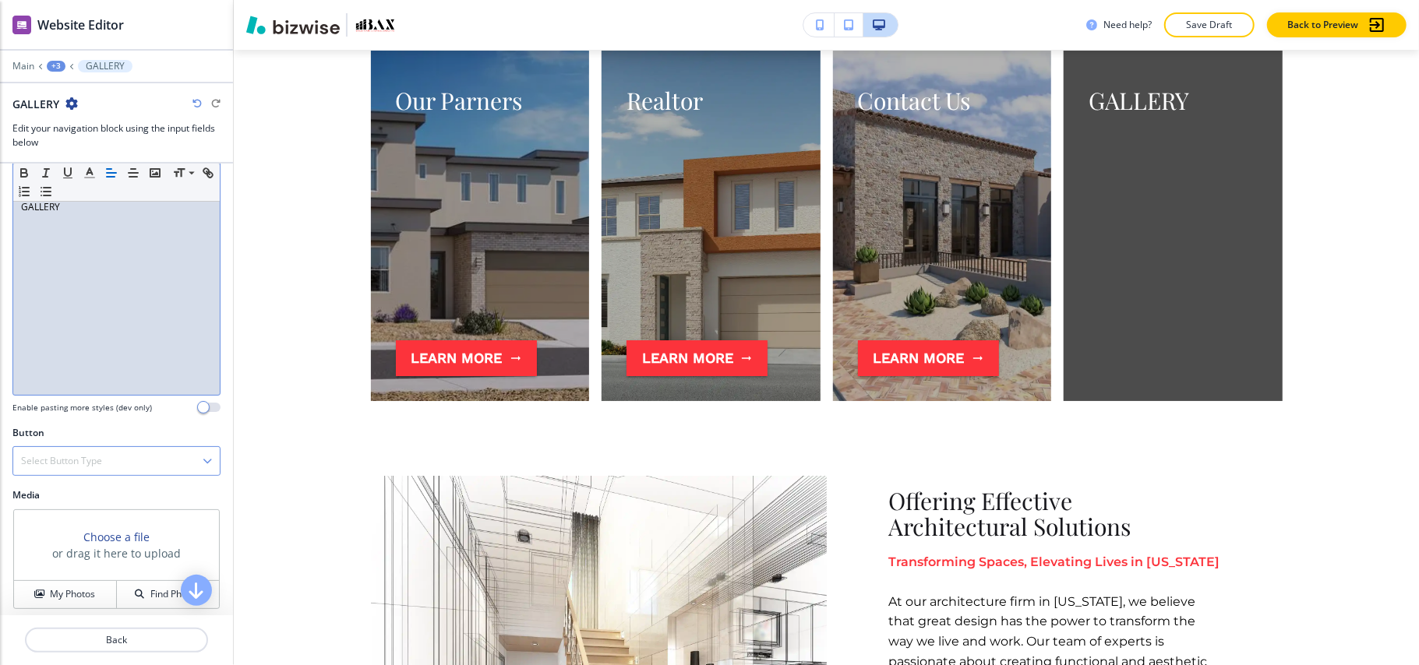
scroll to position [173, 0]
click at [56, 574] on button "My Photos" at bounding box center [65, 587] width 103 height 27
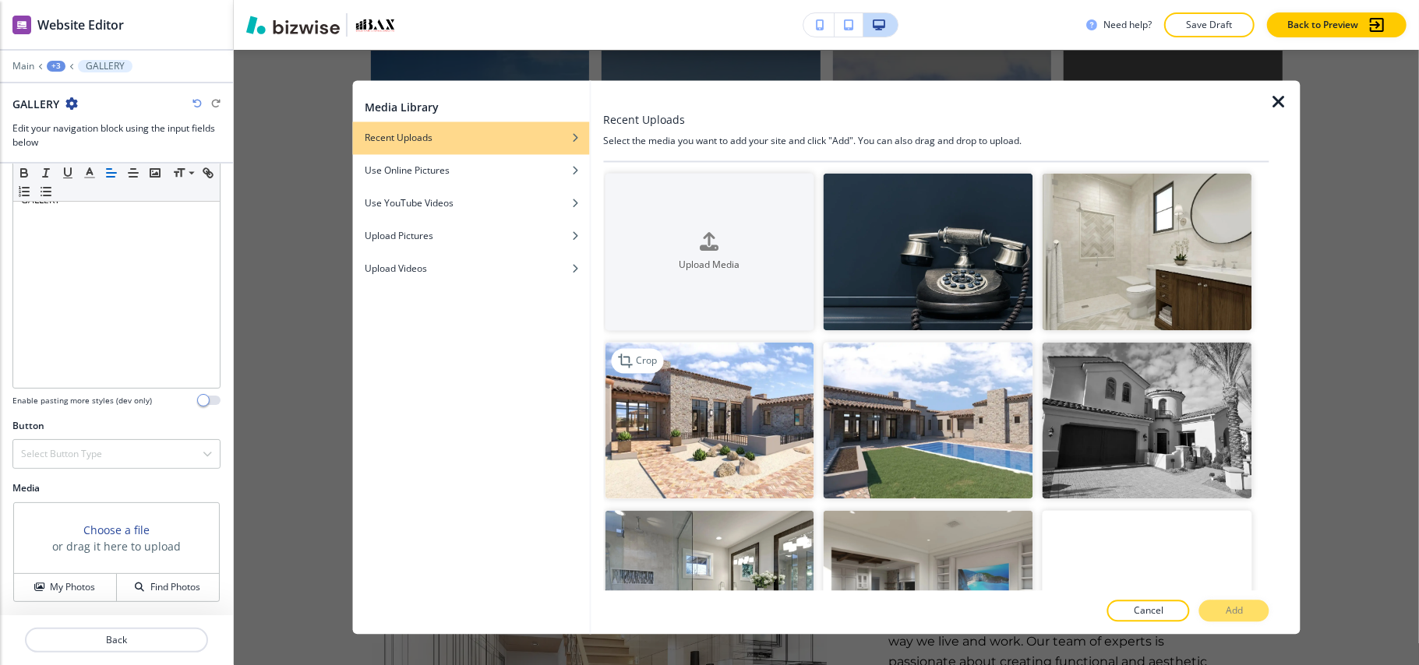
click at [695, 415] on img "button" at bounding box center [709, 420] width 210 height 157
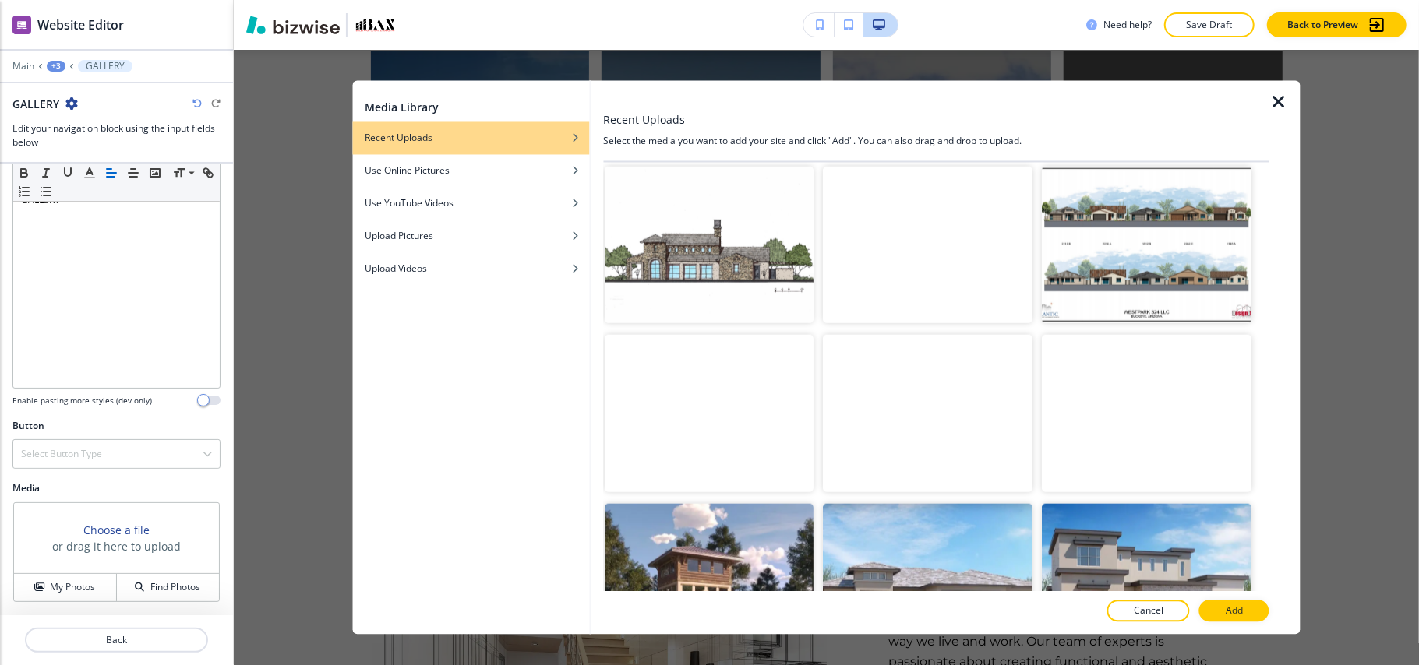
scroll to position [1246, 0]
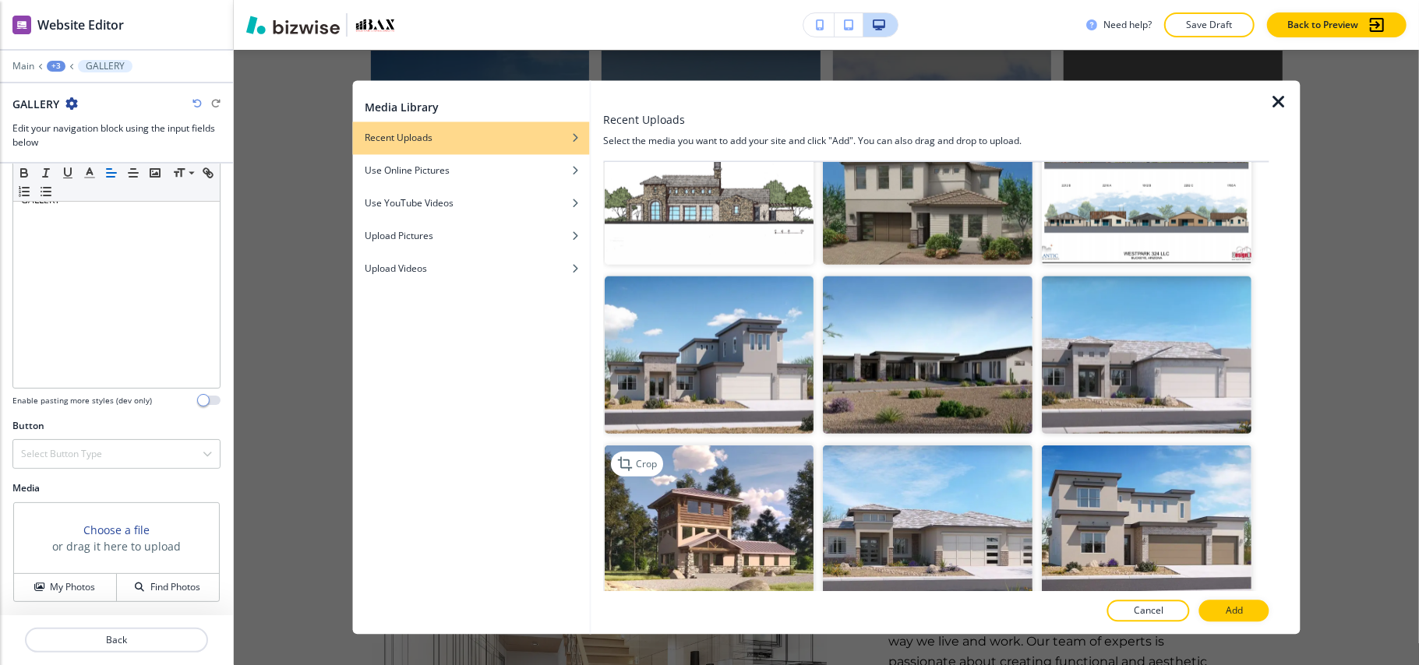
click at [710, 460] on img "button" at bounding box center [709, 523] width 210 height 157
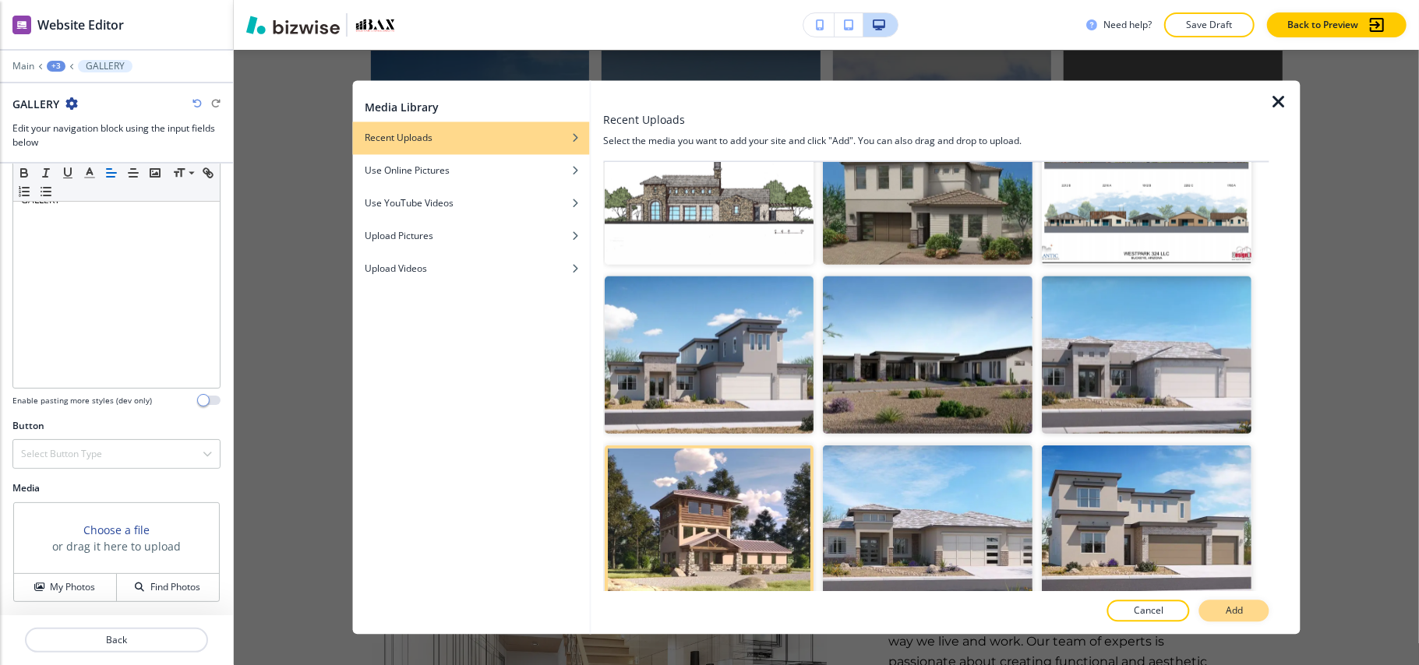
click at [1232, 603] on button "Add" at bounding box center [1234, 612] width 70 height 22
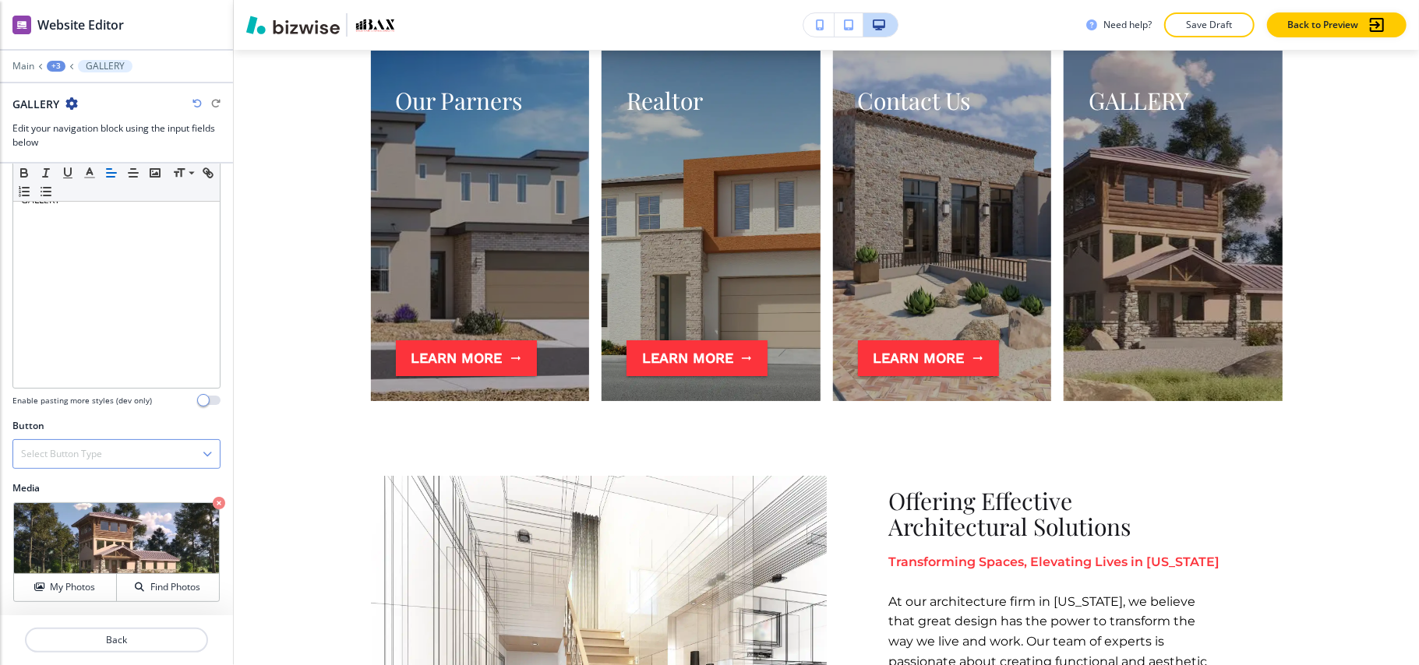
click at [53, 456] on h4 "Select Button Type" at bounding box center [61, 454] width 81 height 14
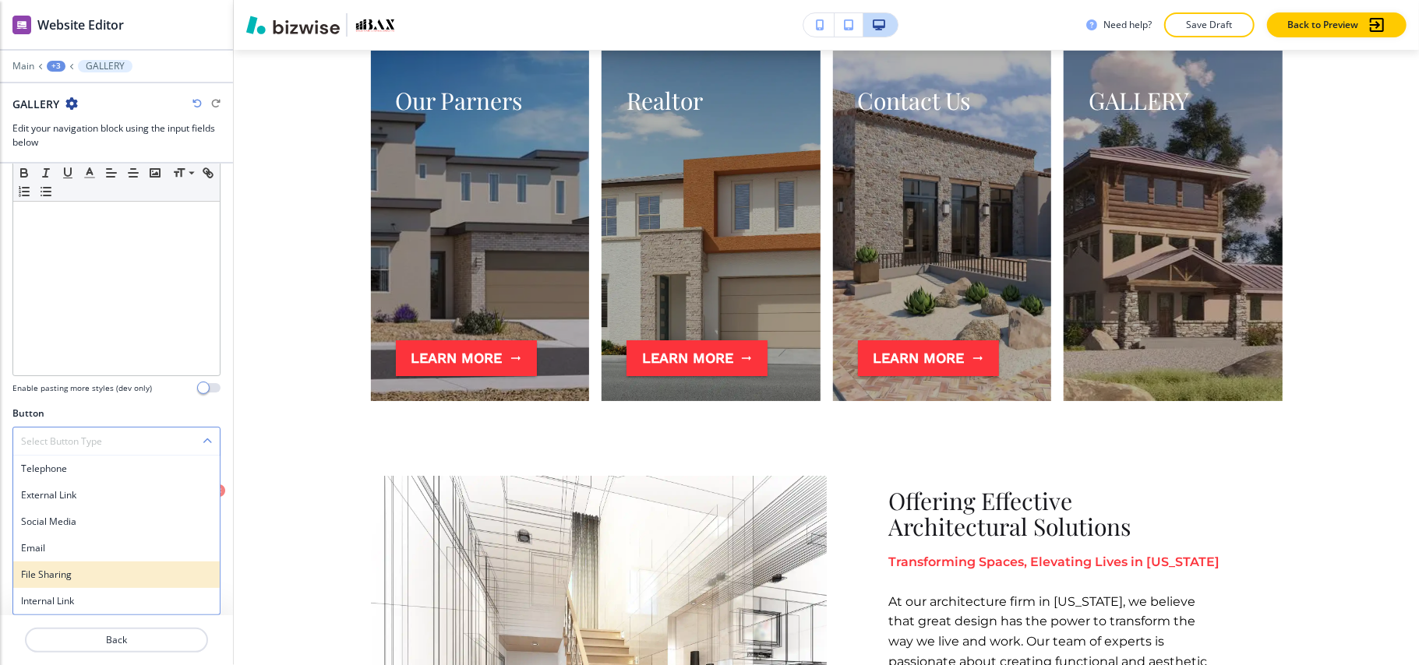
scroll to position [185, 0]
click at [67, 608] on h4 "Internal Link" at bounding box center [116, 601] width 191 height 14
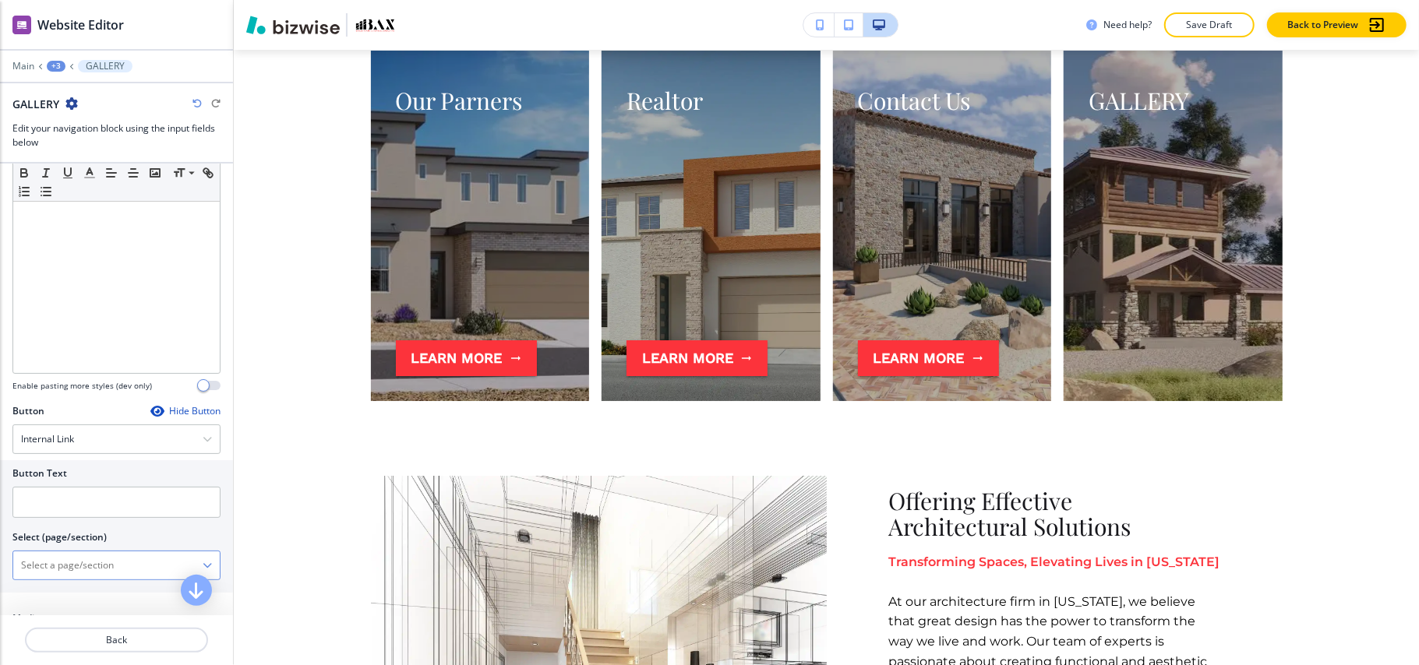
click at [58, 569] on \(page\/section\) "Manual Input" at bounding box center [107, 565] width 189 height 26
click at [37, 595] on h4 "GALLERY" at bounding box center [116, 593] width 191 height 14
type \(page\/section\) "GALLERY"
click at [95, 569] on \(page\/section\) "GALLERY" at bounding box center [107, 565] width 189 height 26
click at [51, 512] on input "text" at bounding box center [116, 502] width 208 height 31
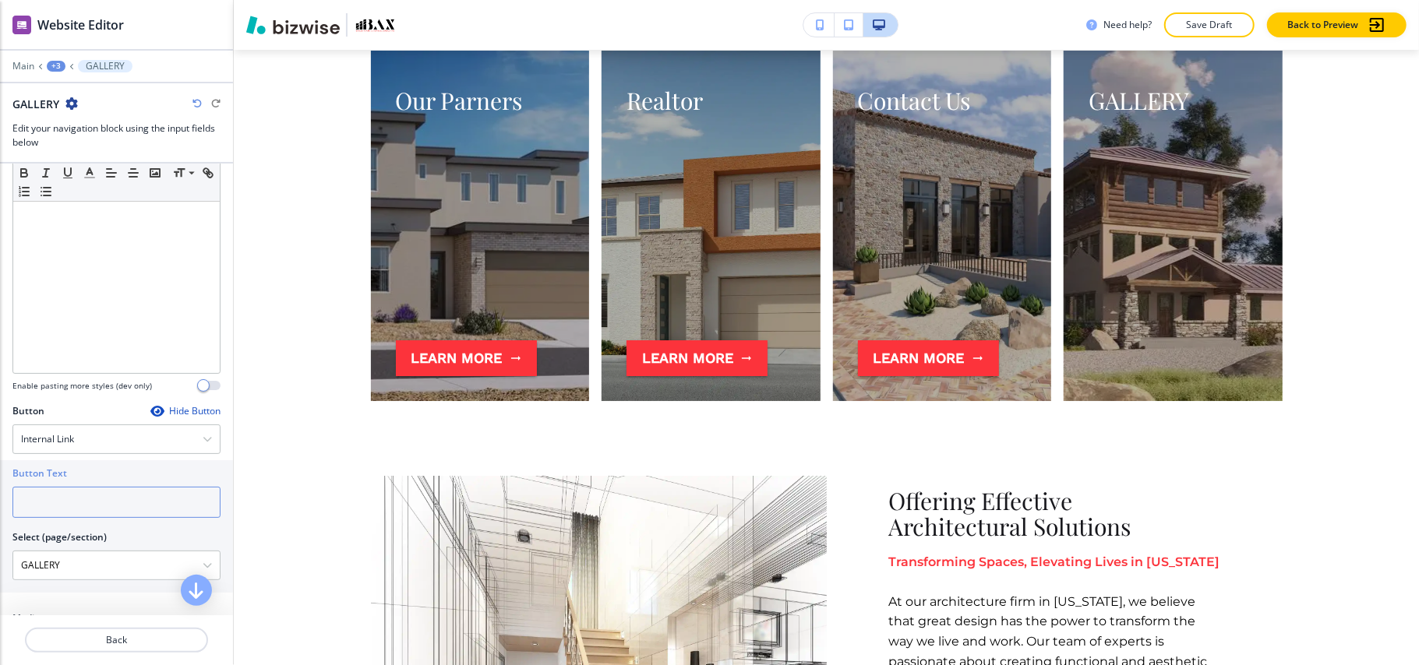
click at [72, 509] on input "text" at bounding box center [116, 502] width 208 height 31
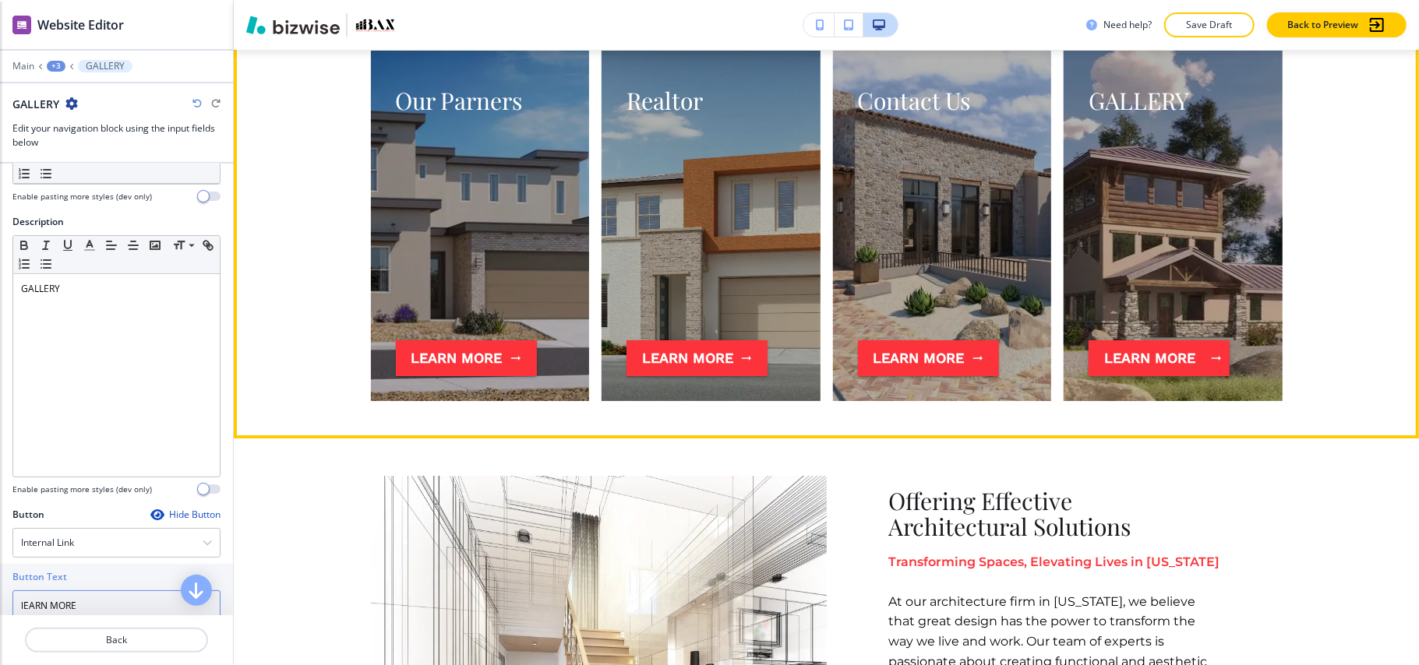
scroll to position [4261, 0]
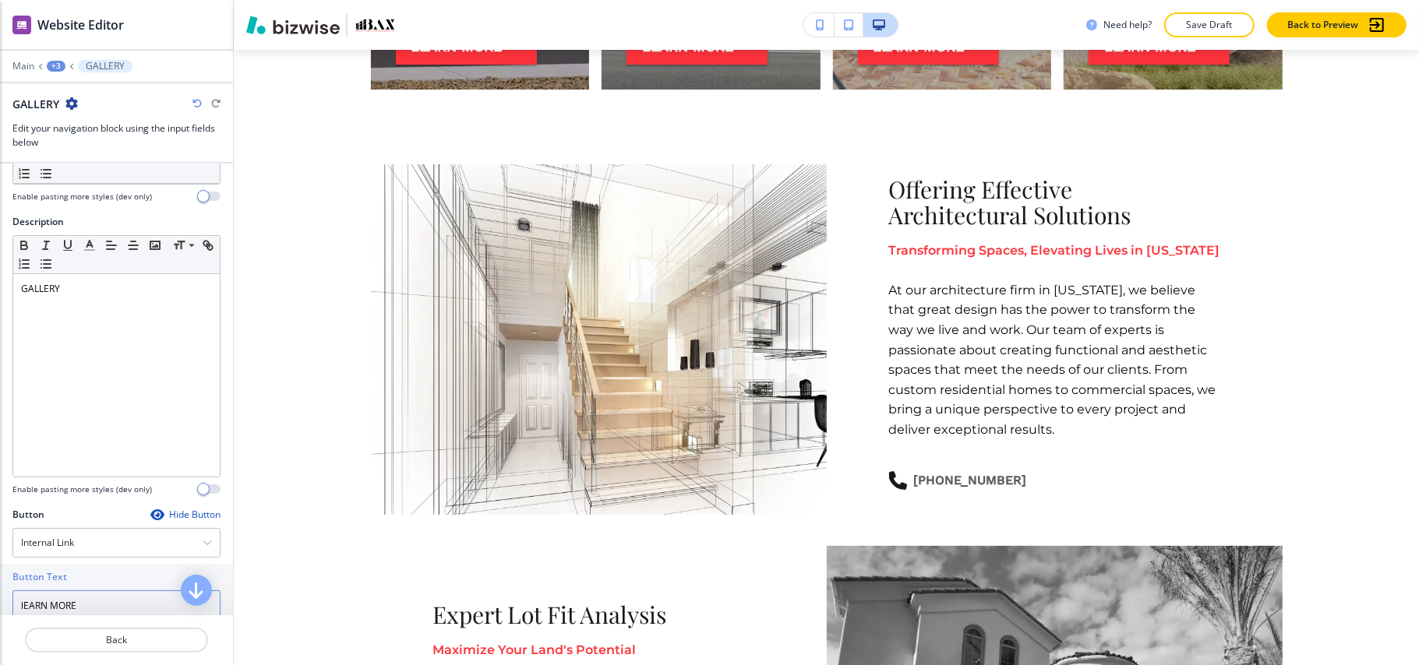
type input "lEARN MORE"
click at [62, 70] on div "+3" at bounding box center [56, 66] width 19 height 11
click at [89, 156] on button "Visual Navigation" at bounding box center [97, 146] width 100 height 28
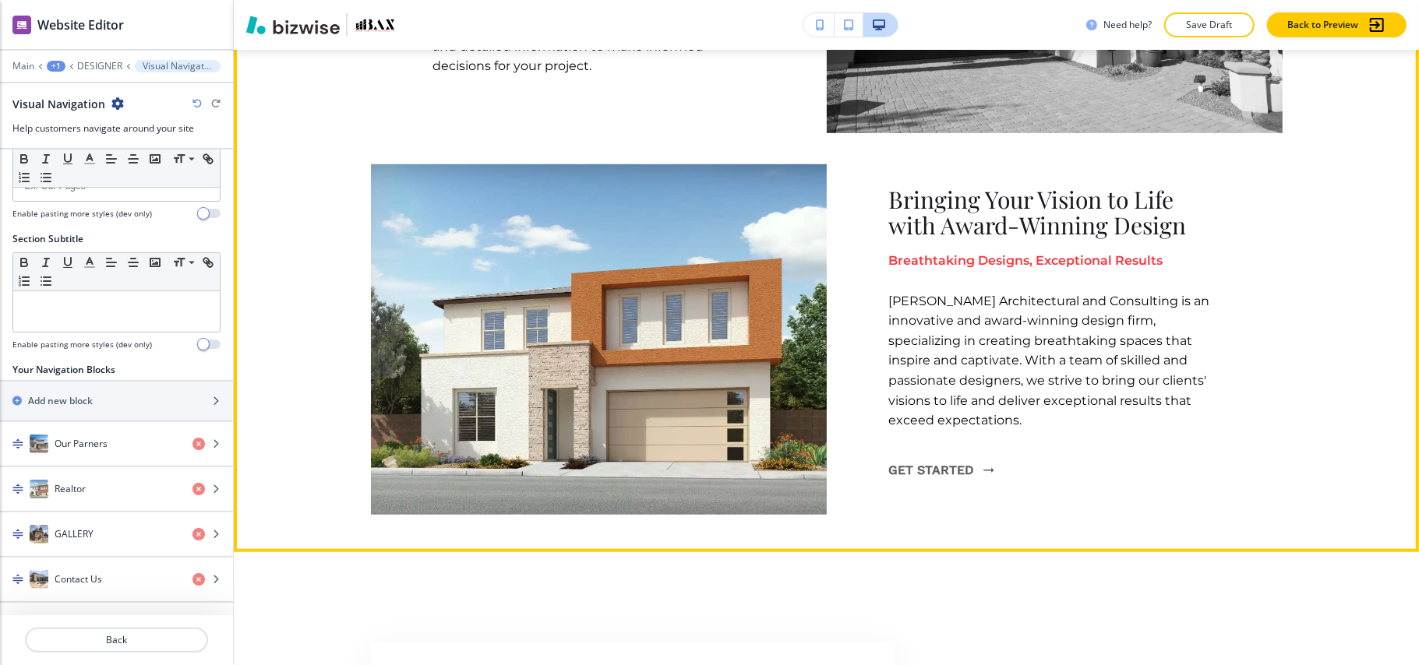
scroll to position [5055, 0]
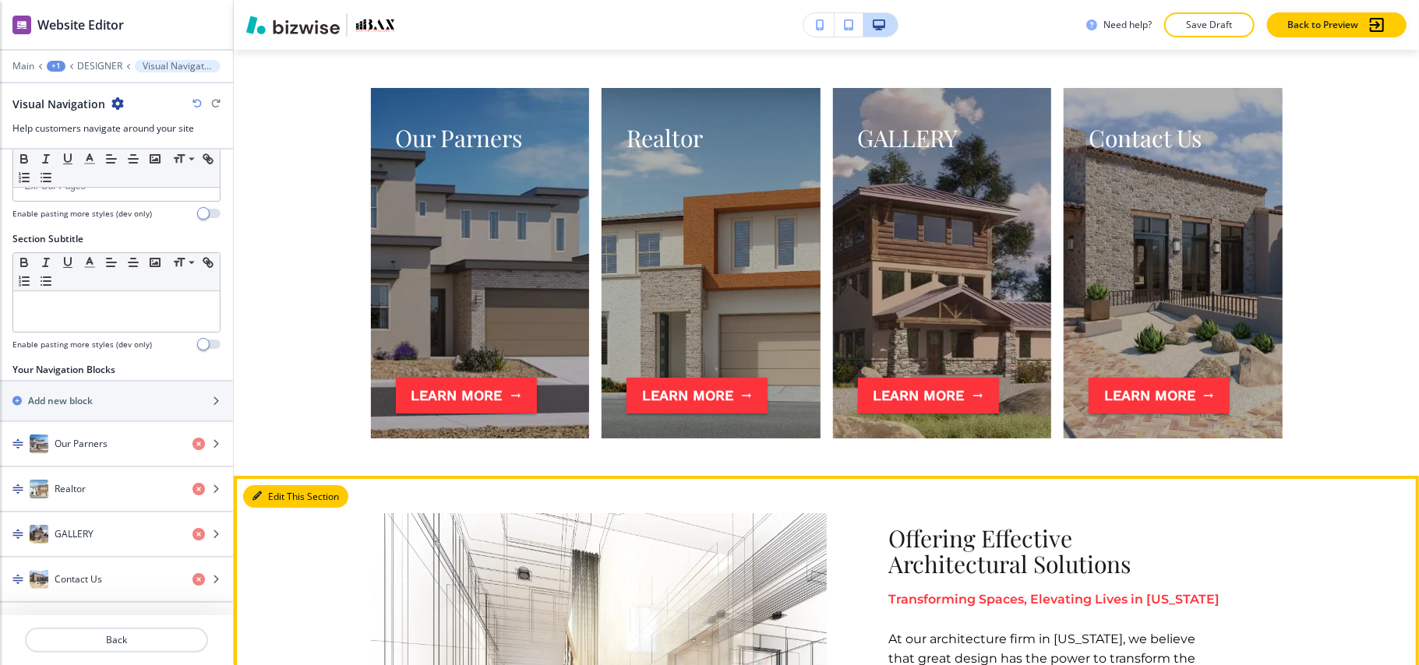
click at [274, 495] on button "Edit This Section" at bounding box center [295, 496] width 105 height 23
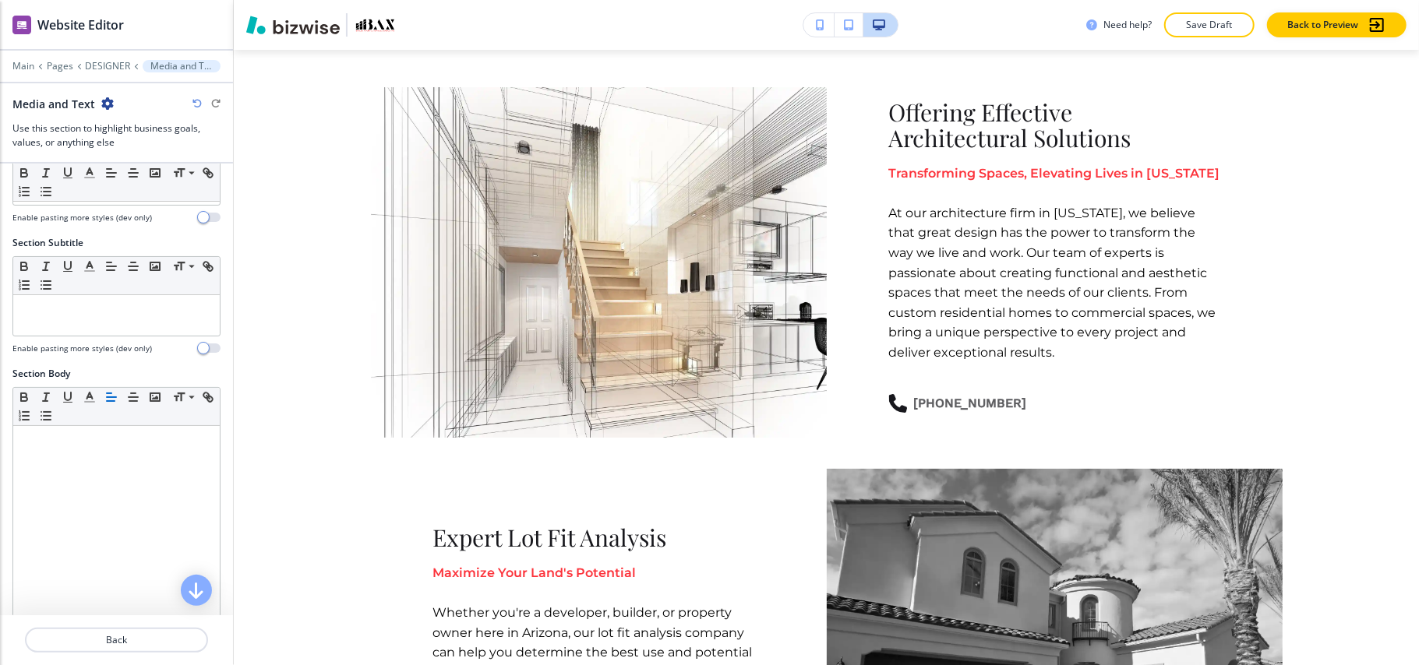
scroll to position [343, 0]
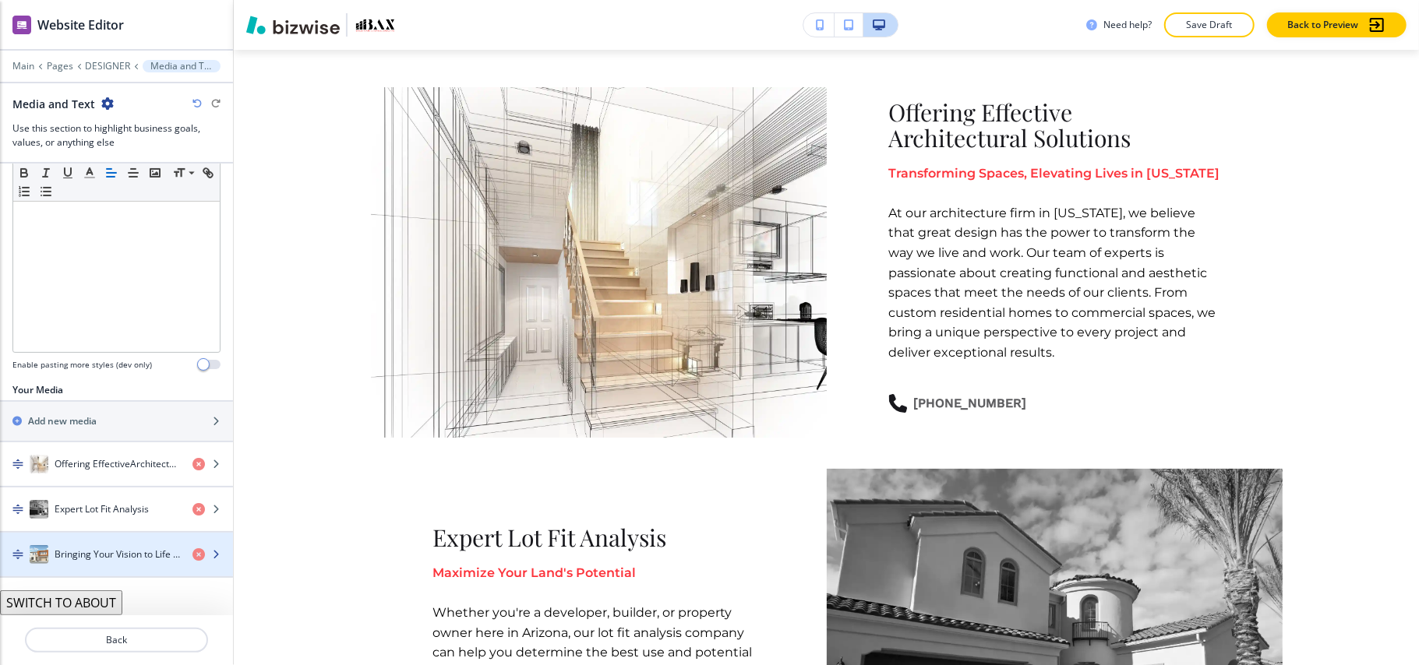
click at [78, 564] on div "button" at bounding box center [116, 570] width 233 height 12
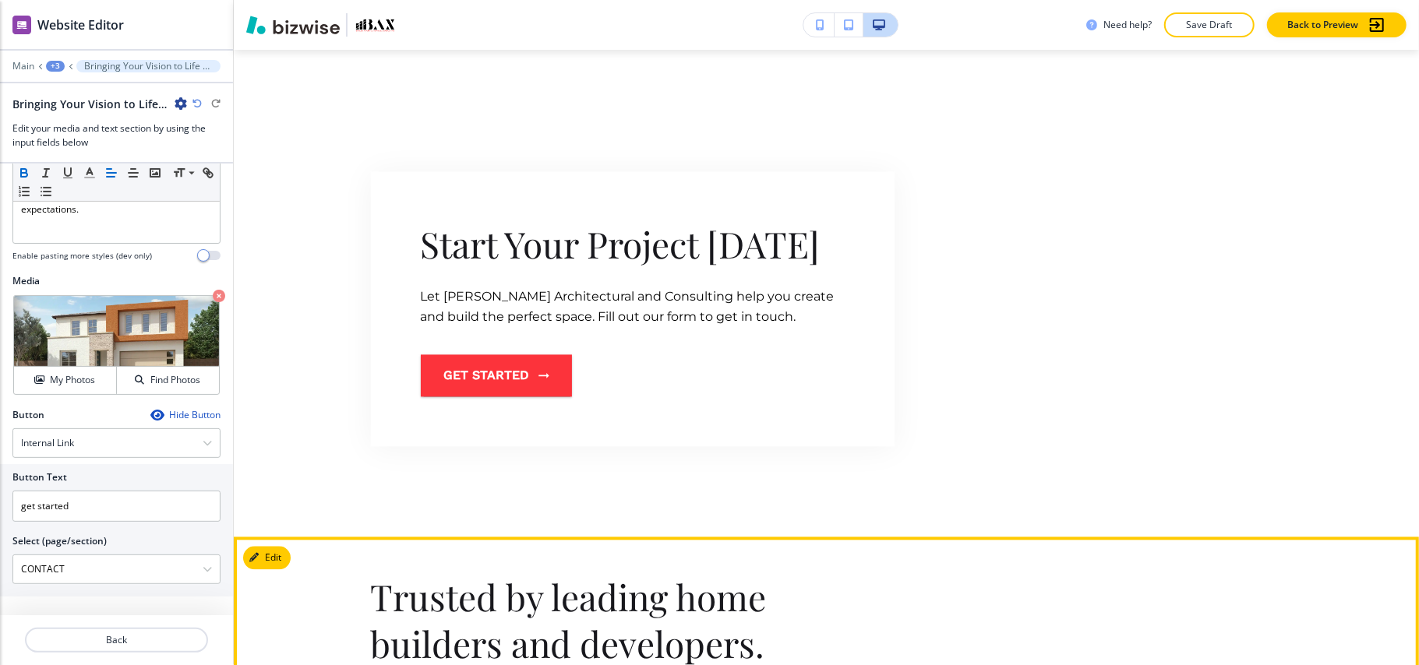
scroll to position [6489, 0]
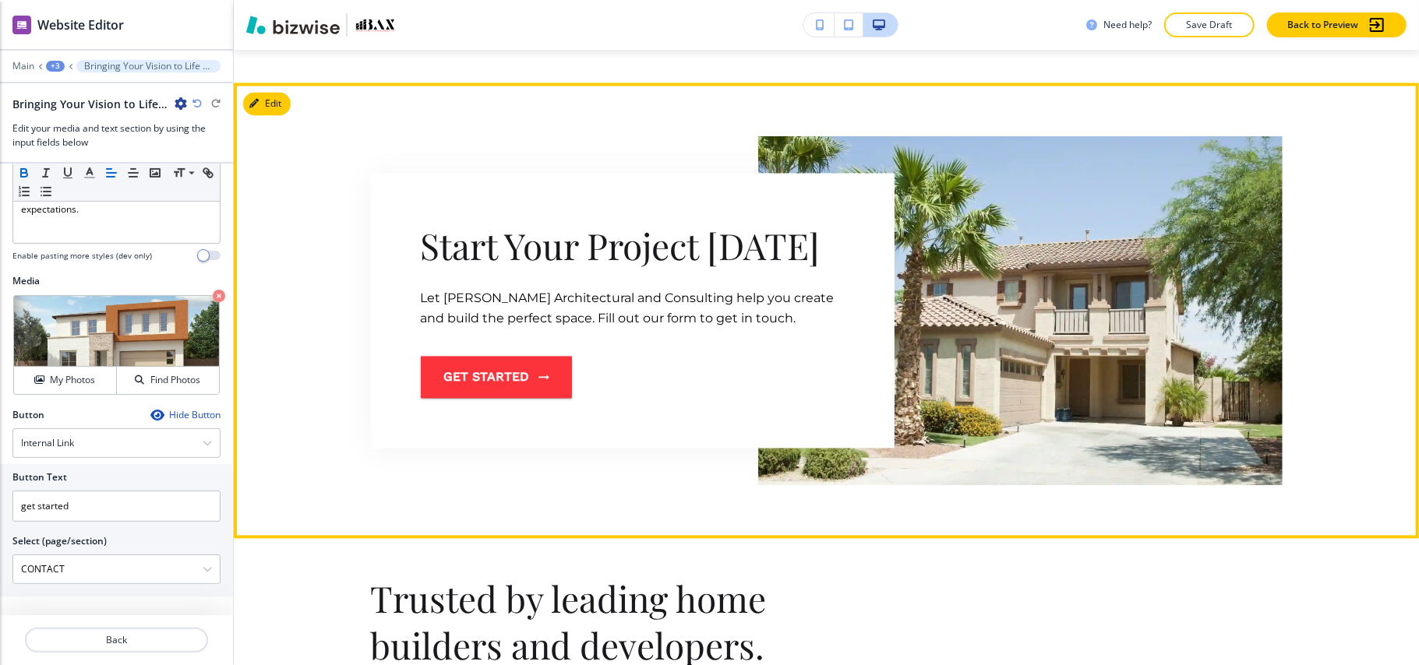
click at [270, 87] on section "Start Your Project Today Let Baxley Architectural and Consulting help you creat…" at bounding box center [826, 311] width 1185 height 456
click at [266, 100] on button "Edit" at bounding box center [267, 103] width 48 height 23
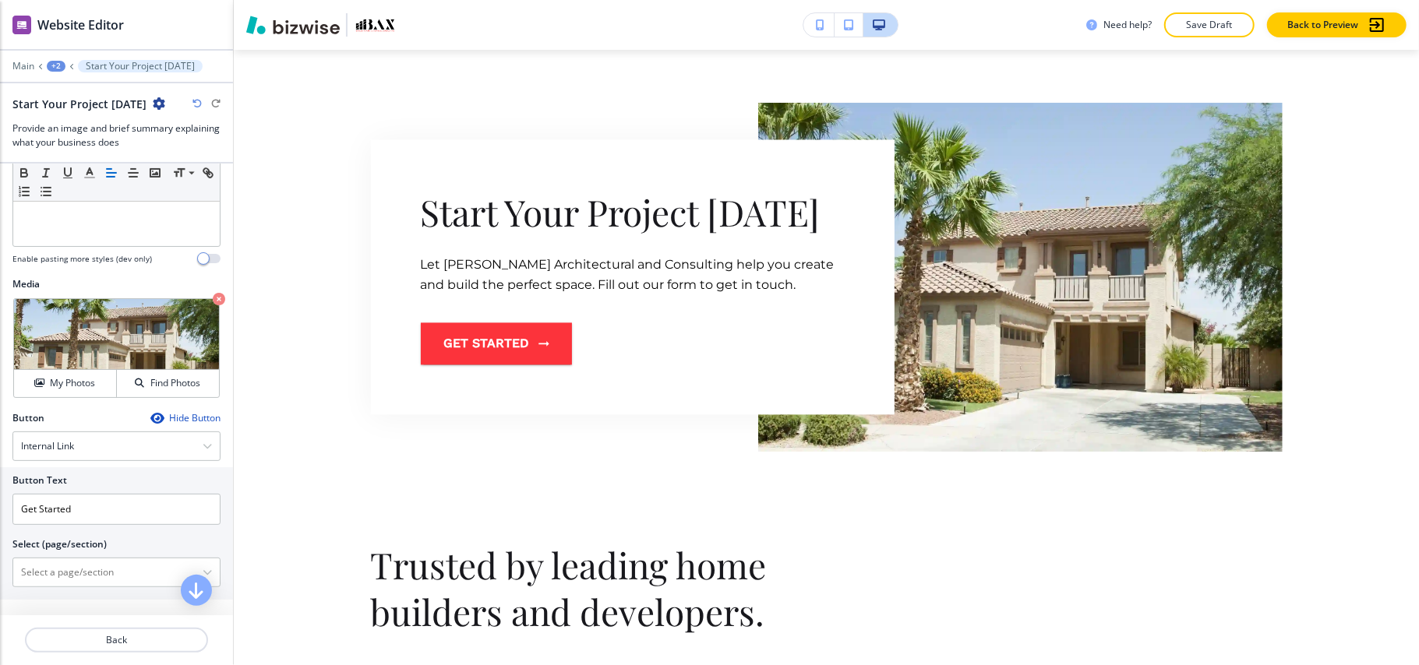
scroll to position [393, 0]
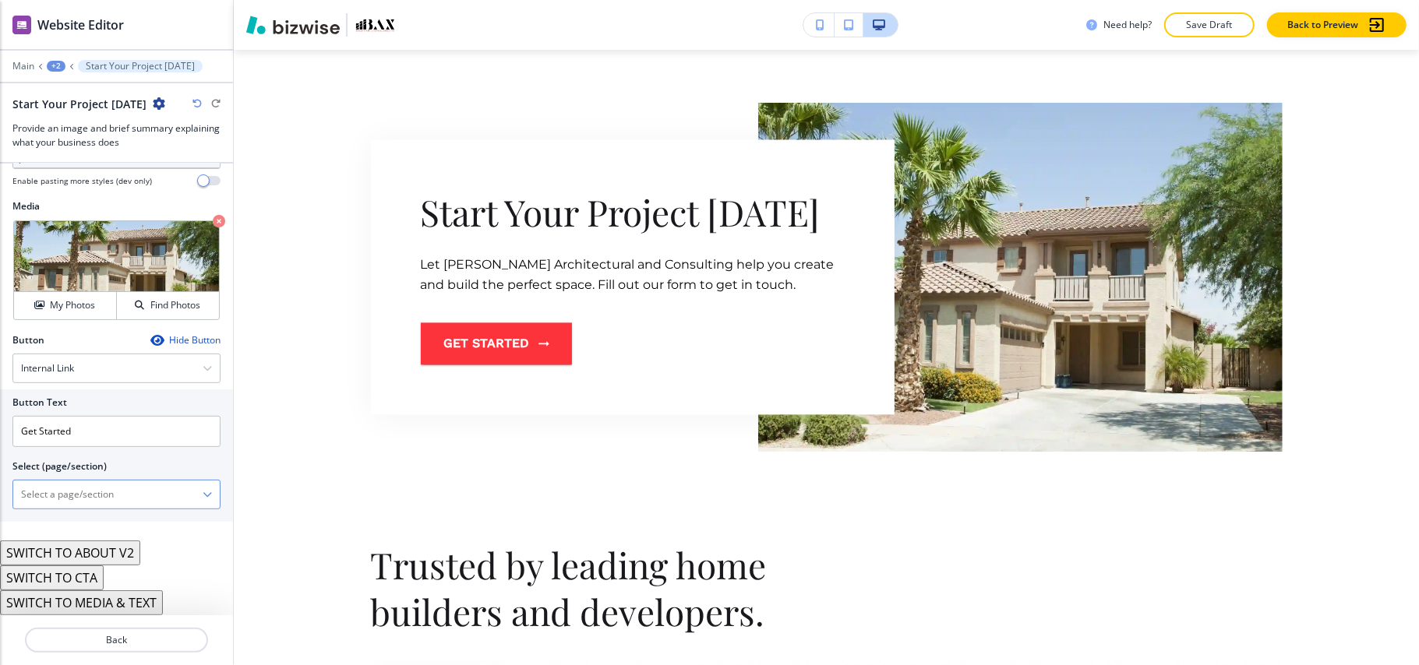
click at [63, 488] on \(page\/section\) "Manual Input" at bounding box center [107, 494] width 189 height 26
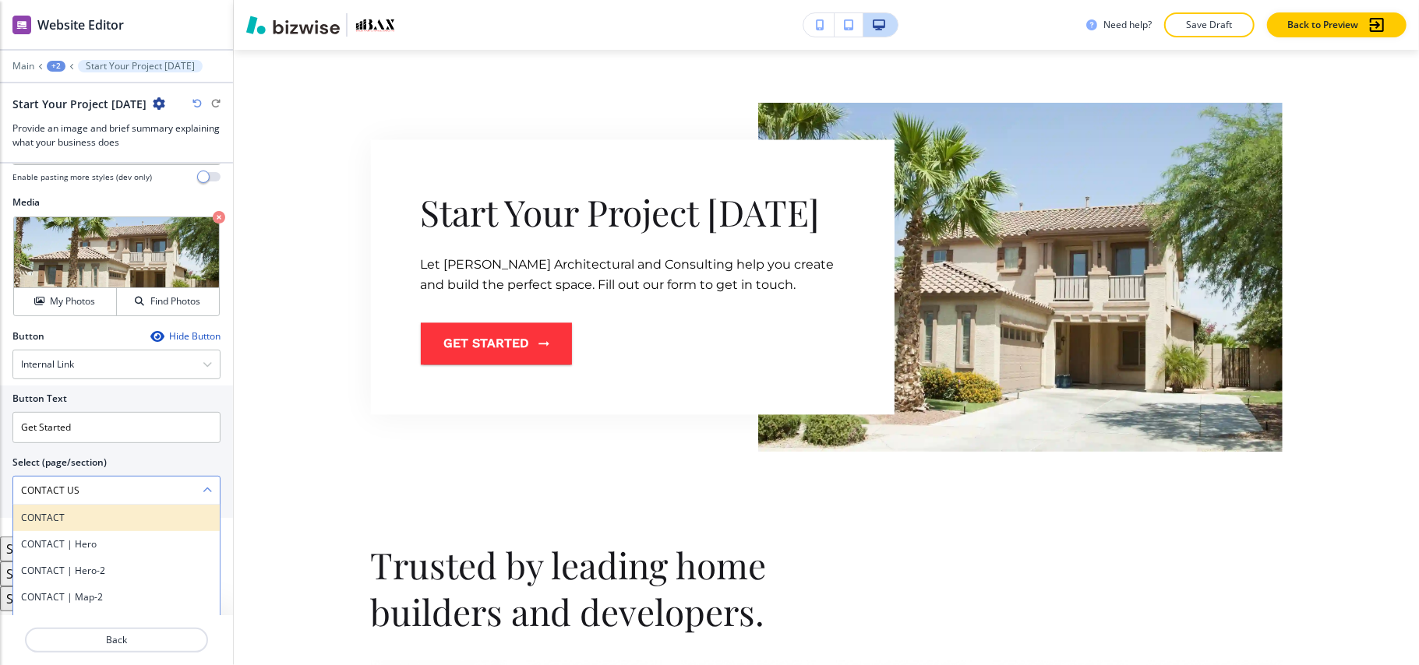
click at [48, 517] on h4 "CONTACT" at bounding box center [116, 518] width 191 height 14
type \(page\/section\) "CONTACT"
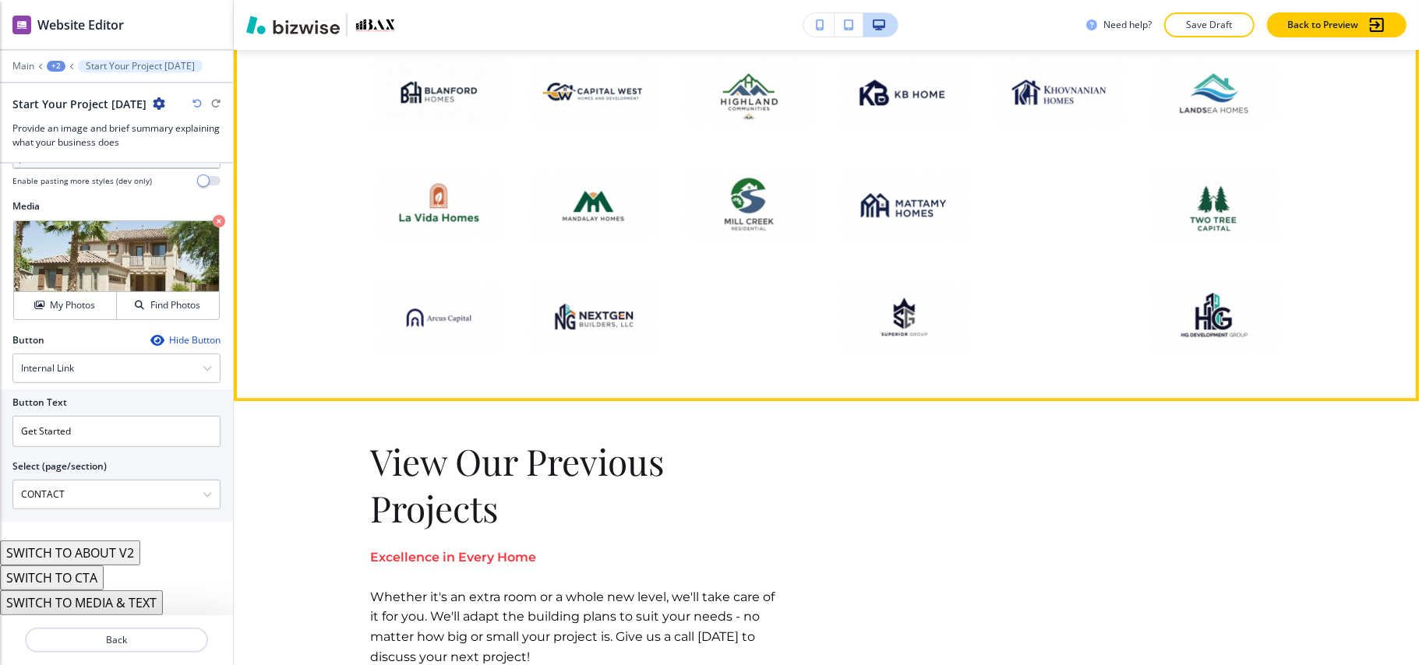
scroll to position [6938, 0]
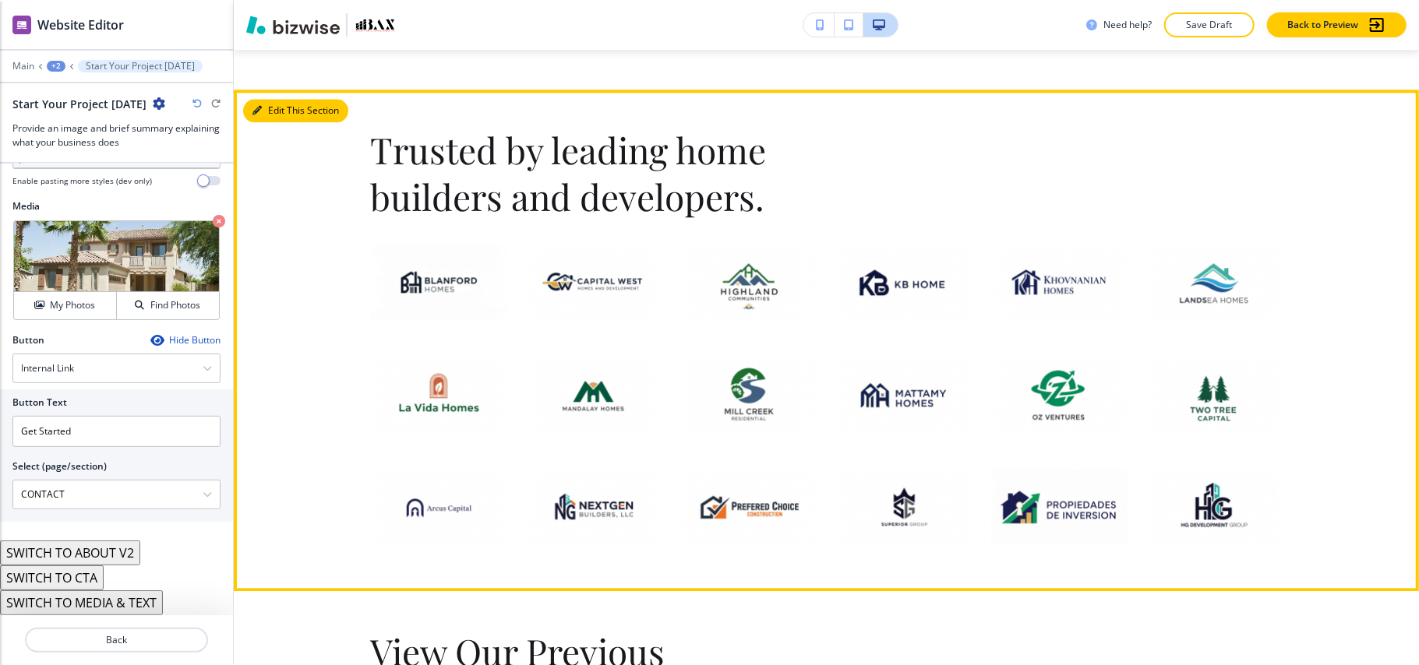
click at [287, 112] on button "Edit This Section" at bounding box center [295, 110] width 105 height 23
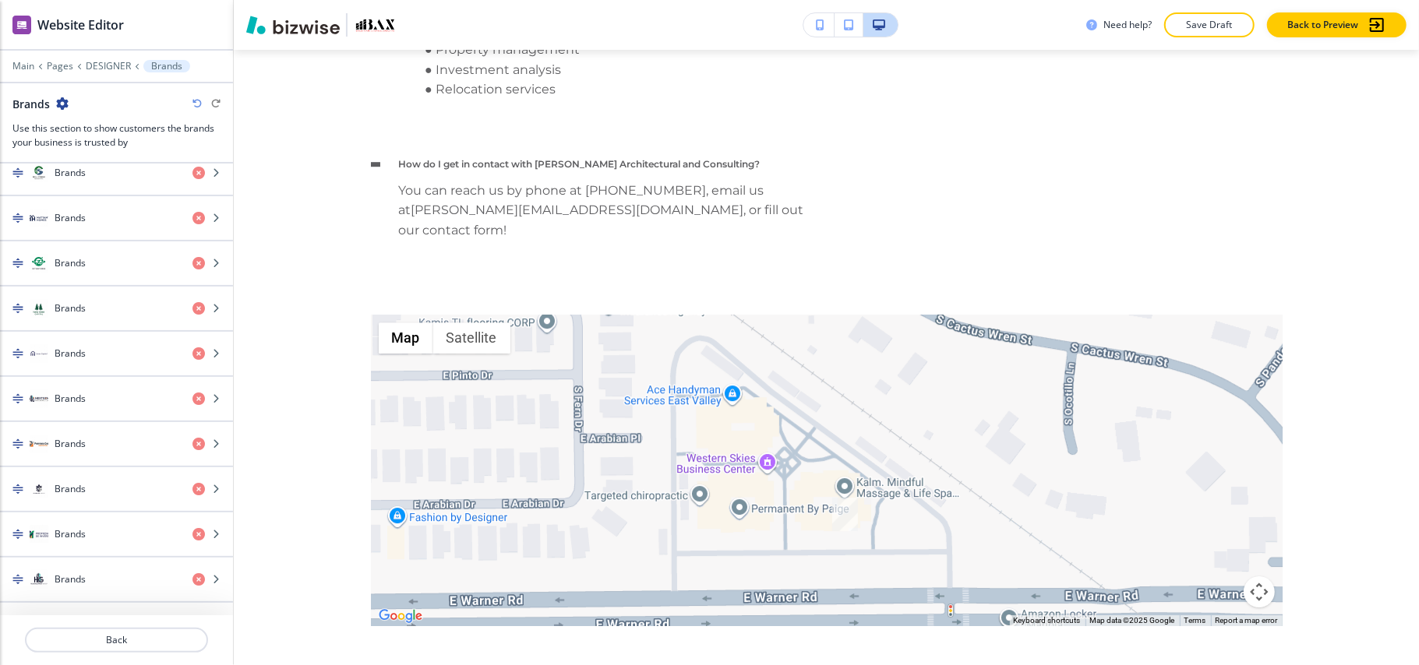
scroll to position [16025, 0]
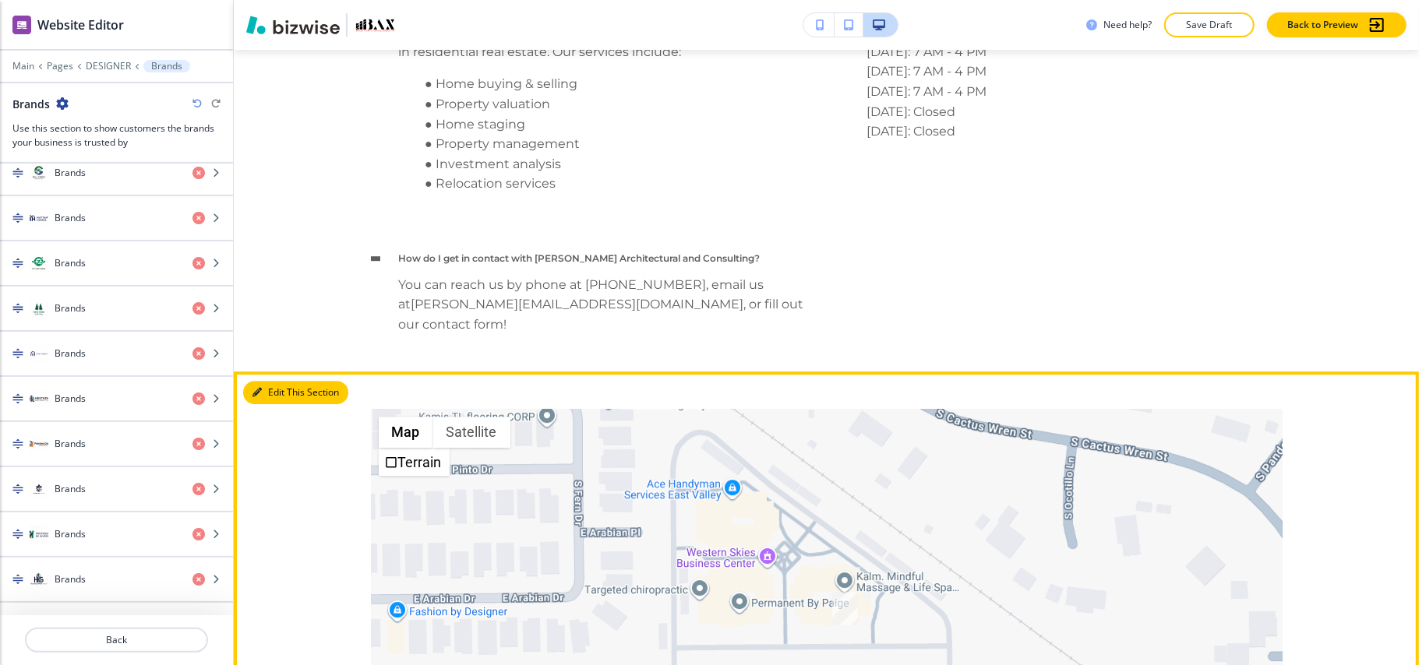
click at [249, 381] on button "Edit This Section" at bounding box center [295, 392] width 105 height 23
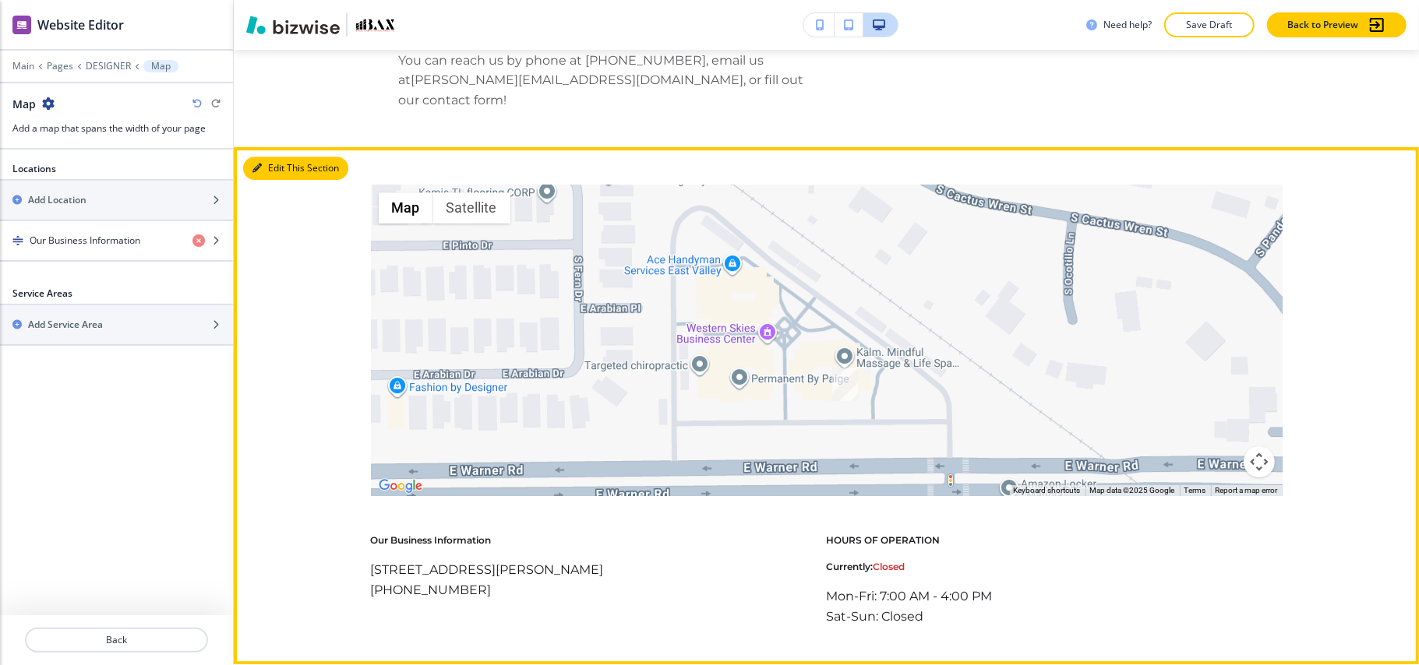
scroll to position [16309, 0]
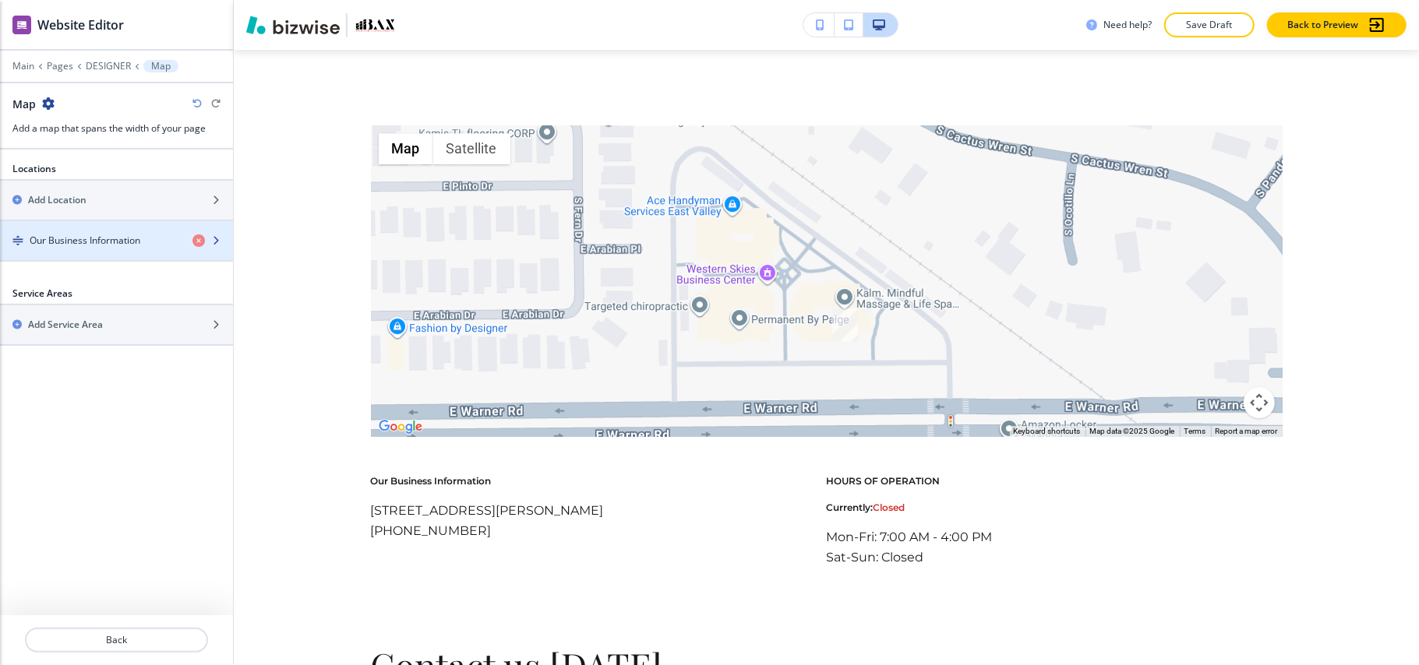
click at [47, 244] on h4 "Our Business Information" at bounding box center [85, 241] width 111 height 14
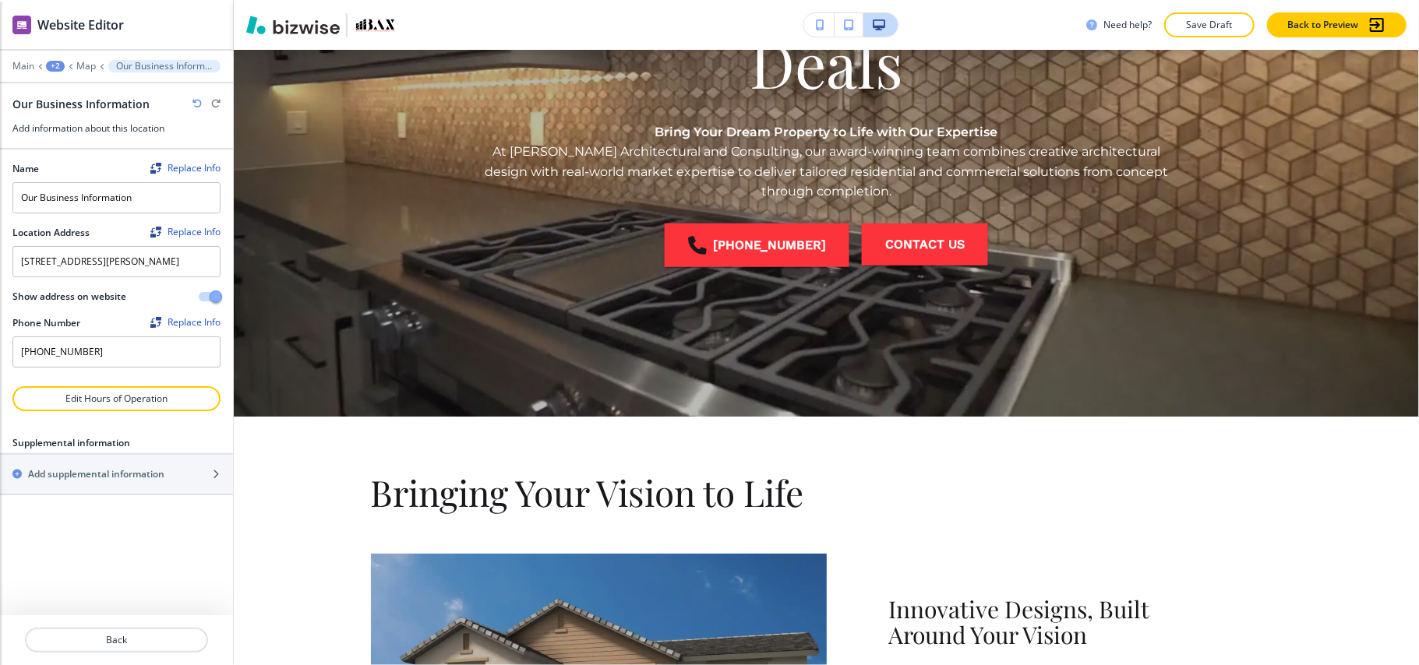
scroll to position [0, 0]
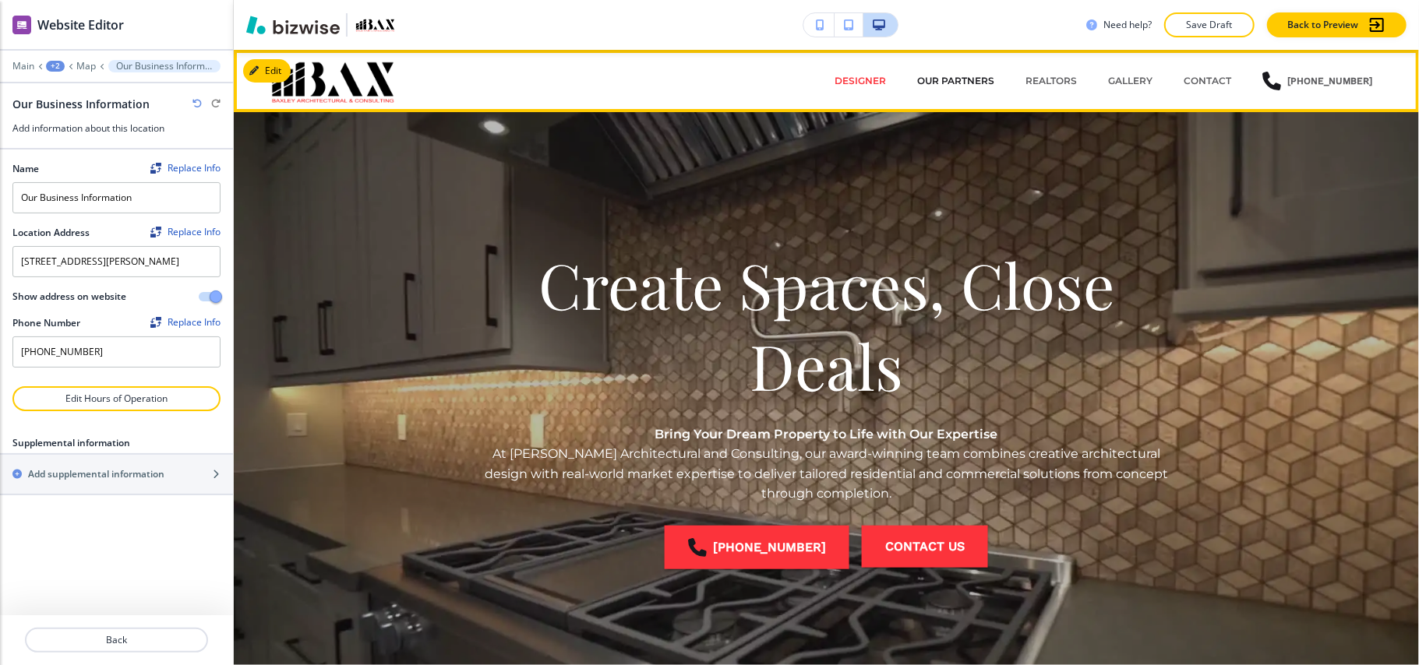
click at [979, 78] on p "OUR PARTNERS" at bounding box center [955, 81] width 77 height 14
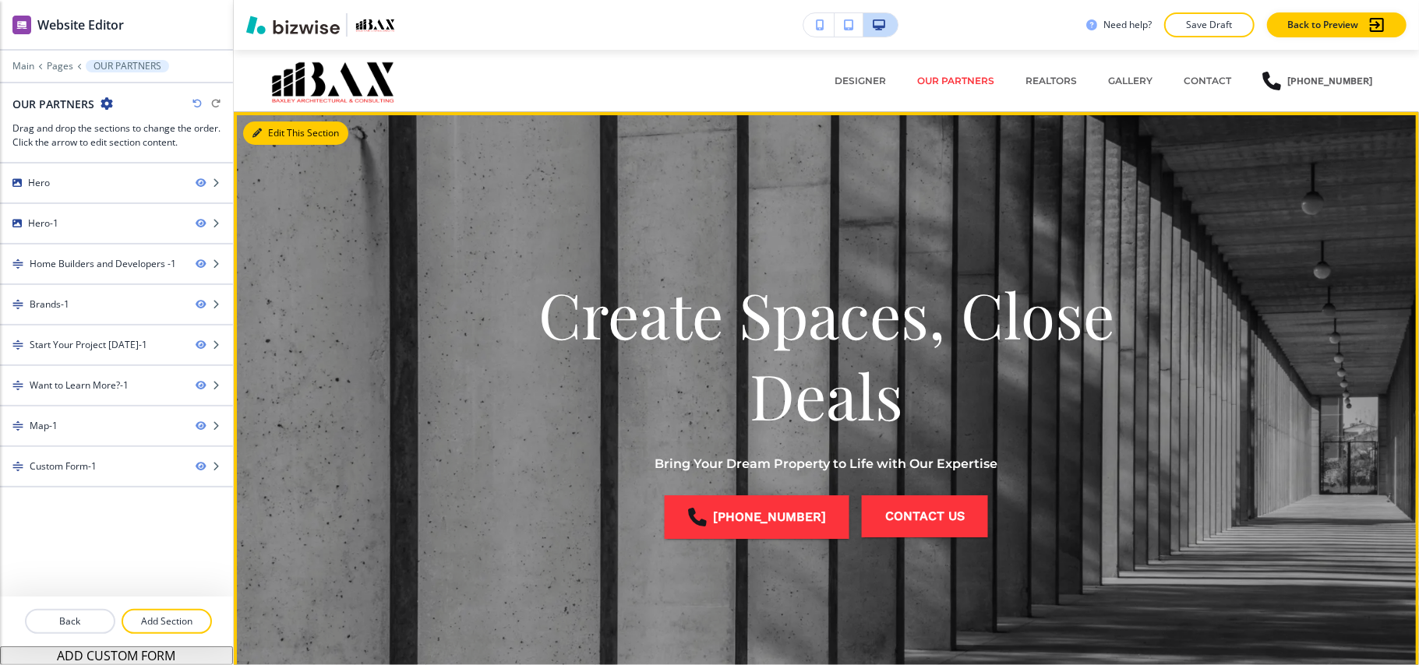
click at [273, 134] on button "Edit This Section" at bounding box center [295, 133] width 105 height 23
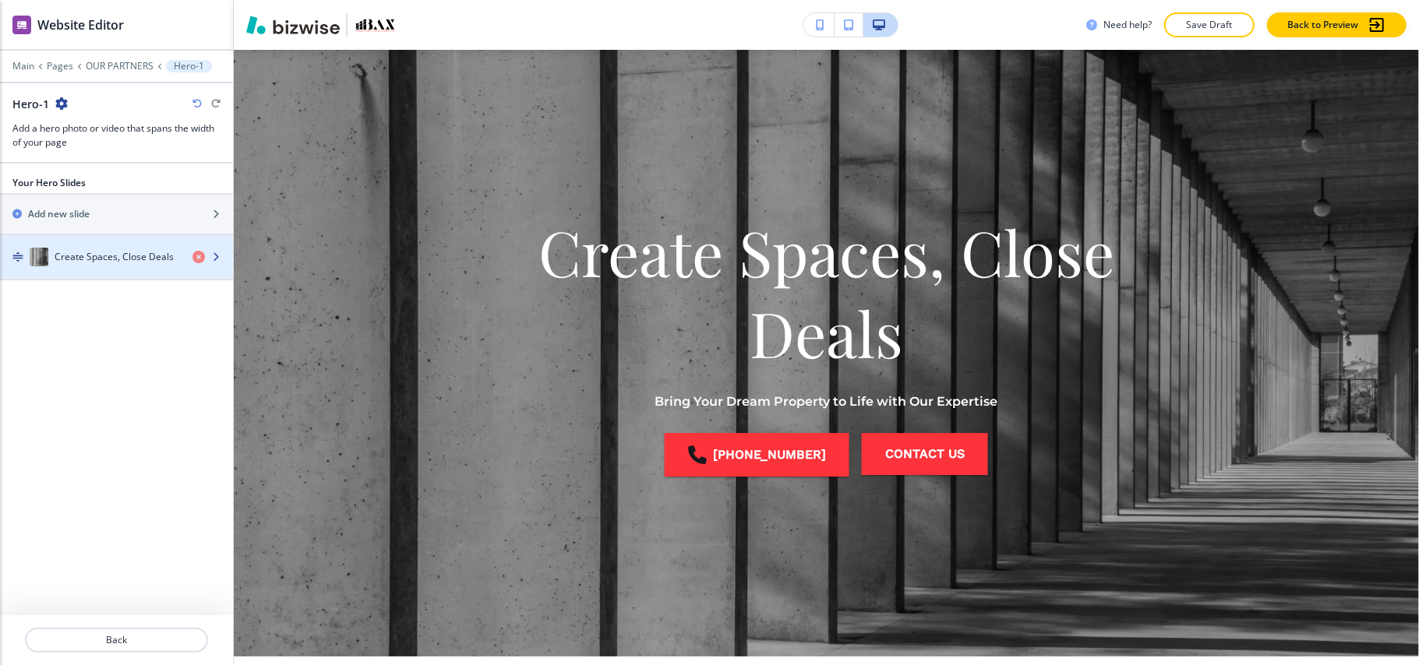
click at [104, 253] on h4 "Create Spaces, Close Deals" at bounding box center [114, 257] width 119 height 14
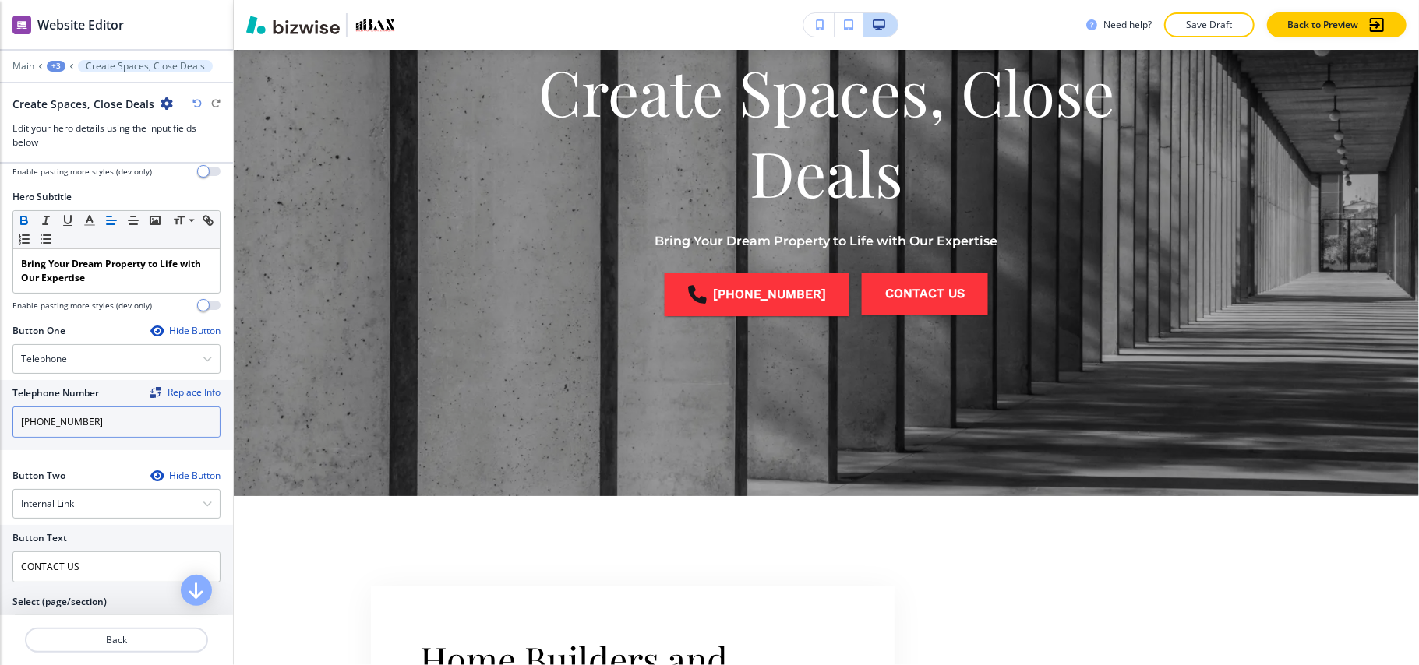
scroll to position [306, 0]
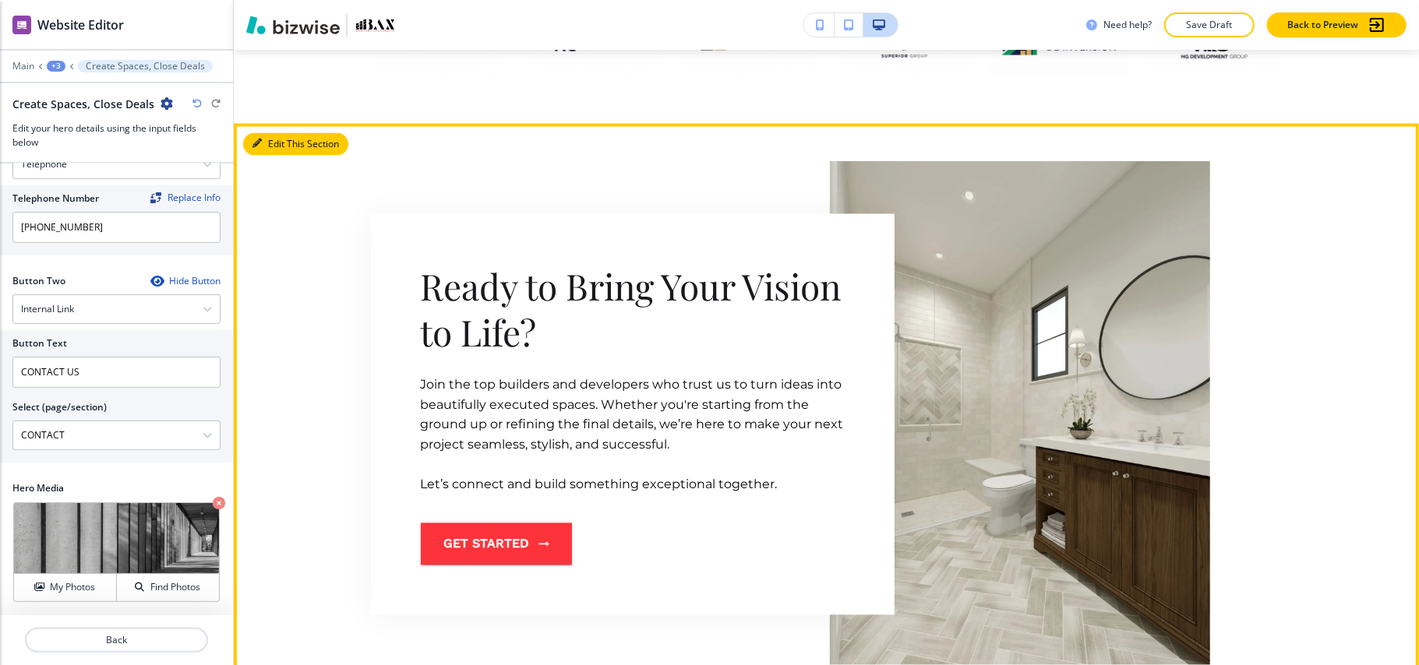
click at [273, 144] on button "Edit This Section" at bounding box center [295, 144] width 105 height 23
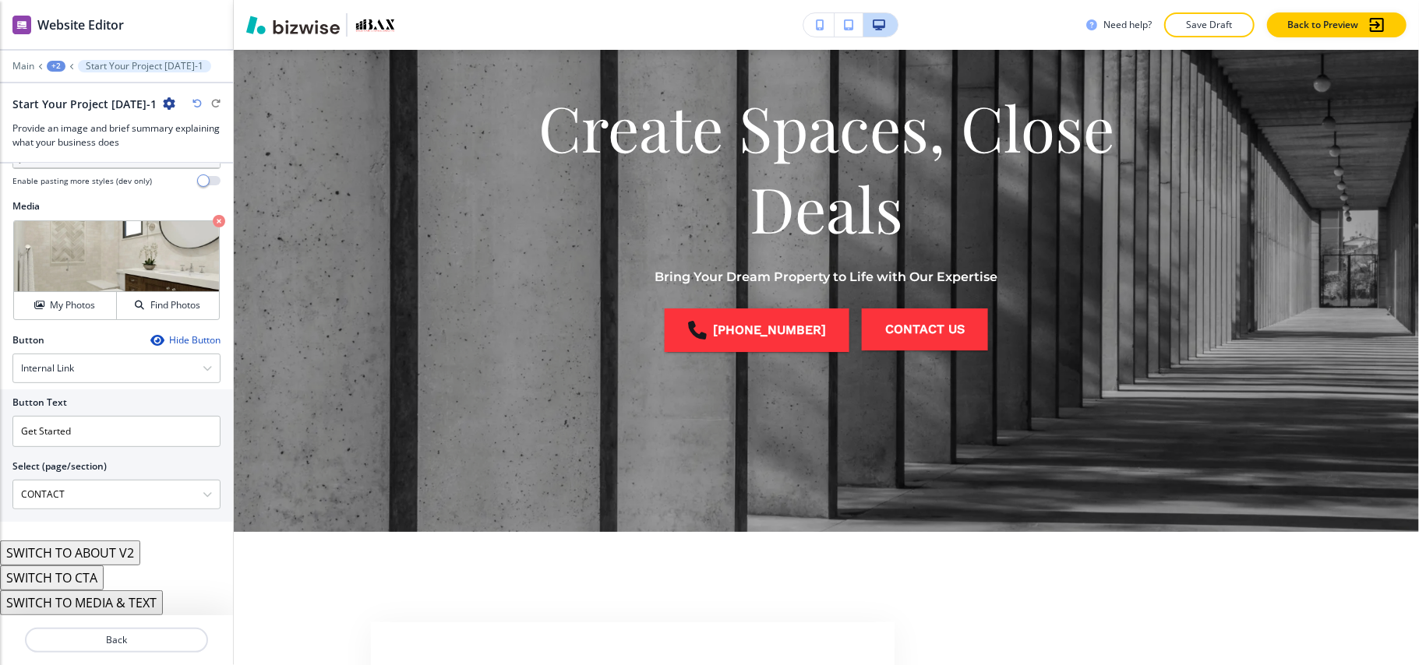
scroll to position [0, 0]
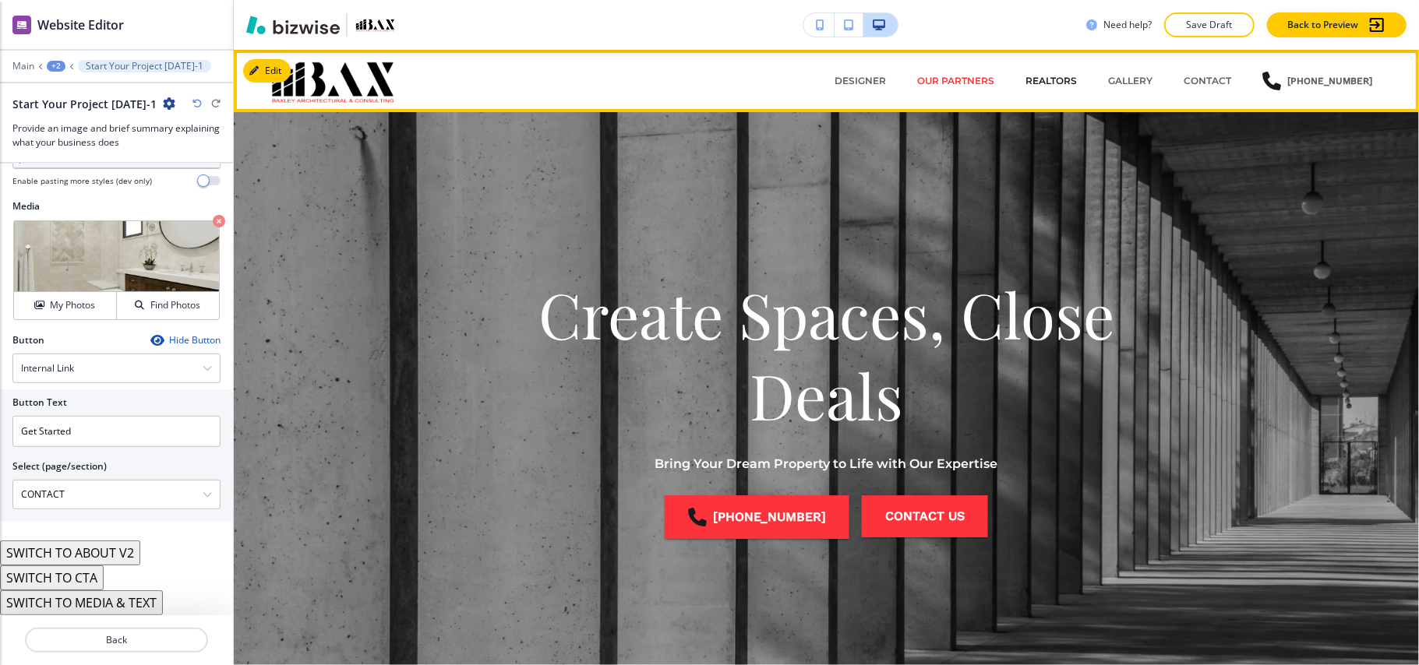
click at [1053, 82] on p "REALTORS" at bounding box center [1050, 81] width 51 height 14
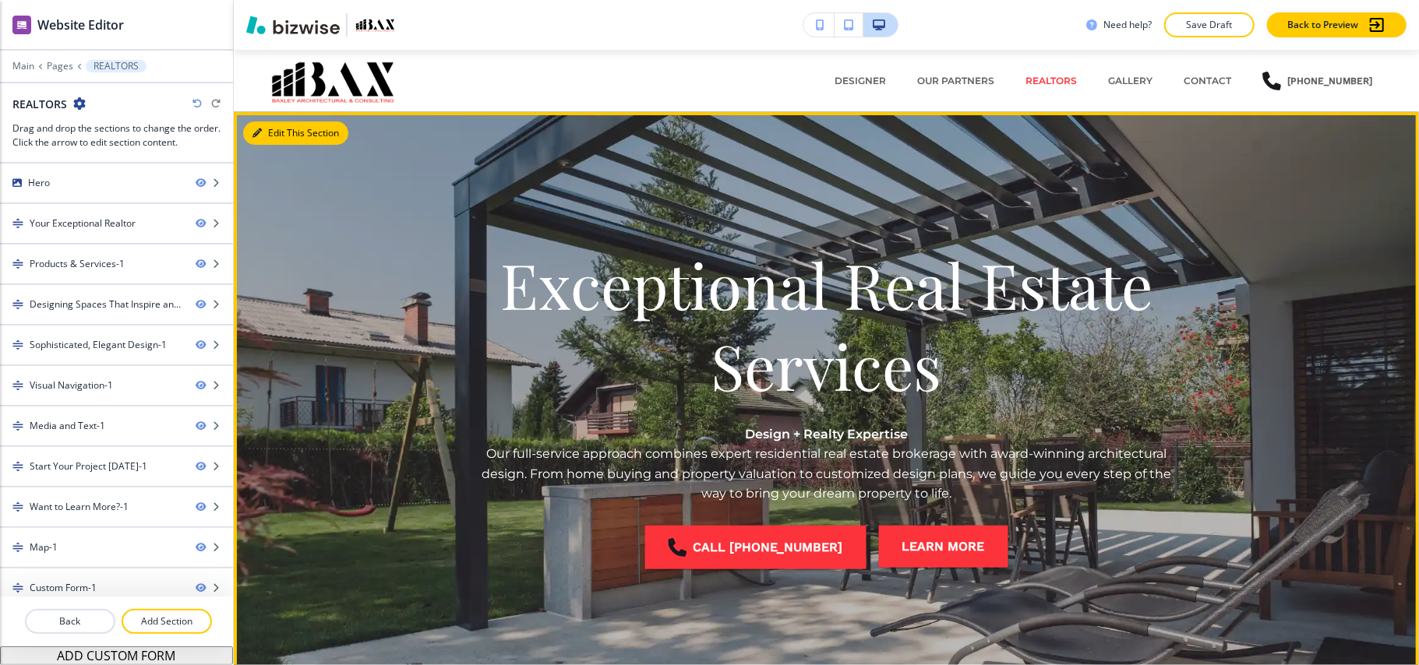
click at [271, 129] on button "Edit This Section" at bounding box center [295, 133] width 105 height 23
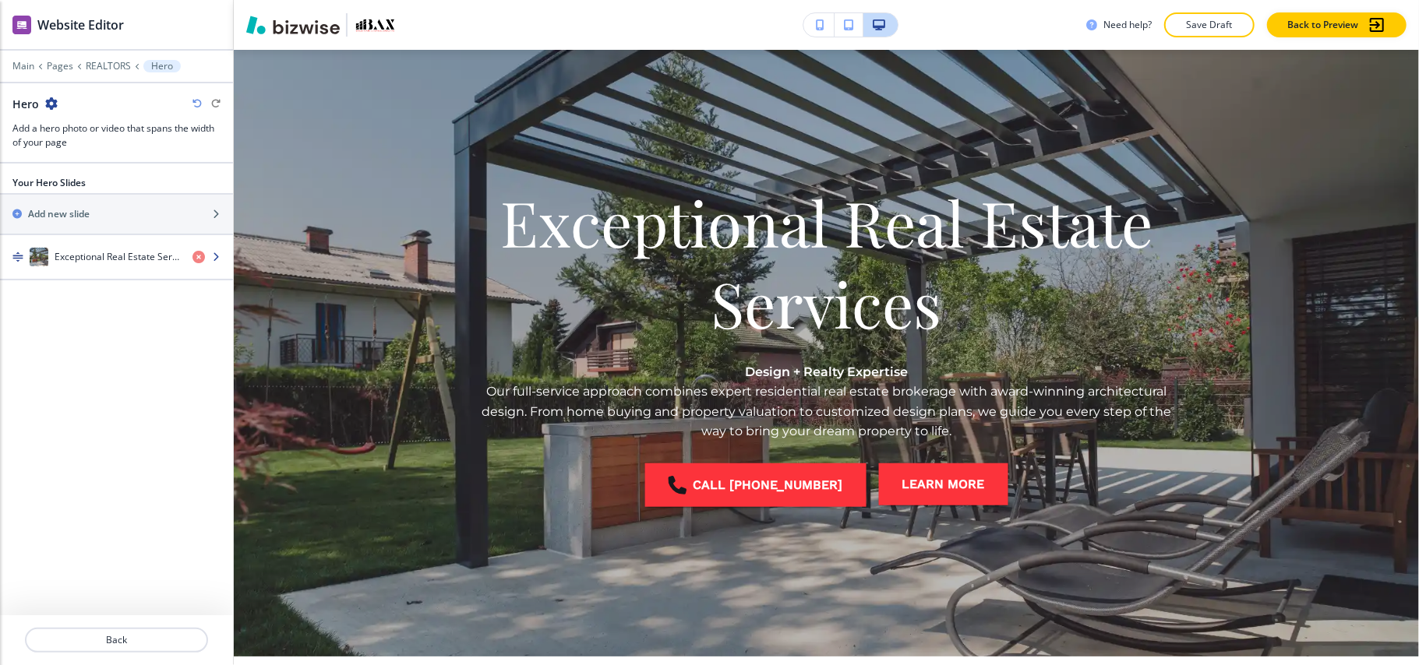
click at [107, 263] on h4 "Exceptional Real Estate Services" at bounding box center [117, 257] width 125 height 14
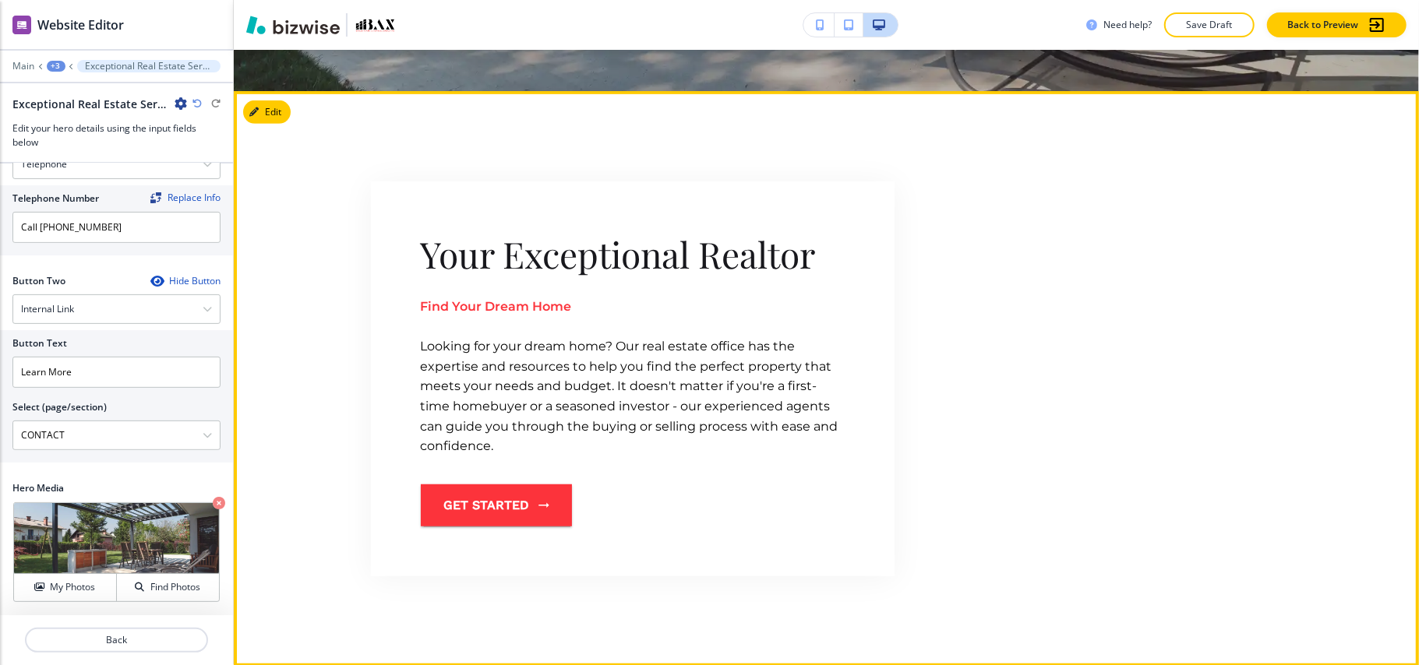
scroll to position [816, 0]
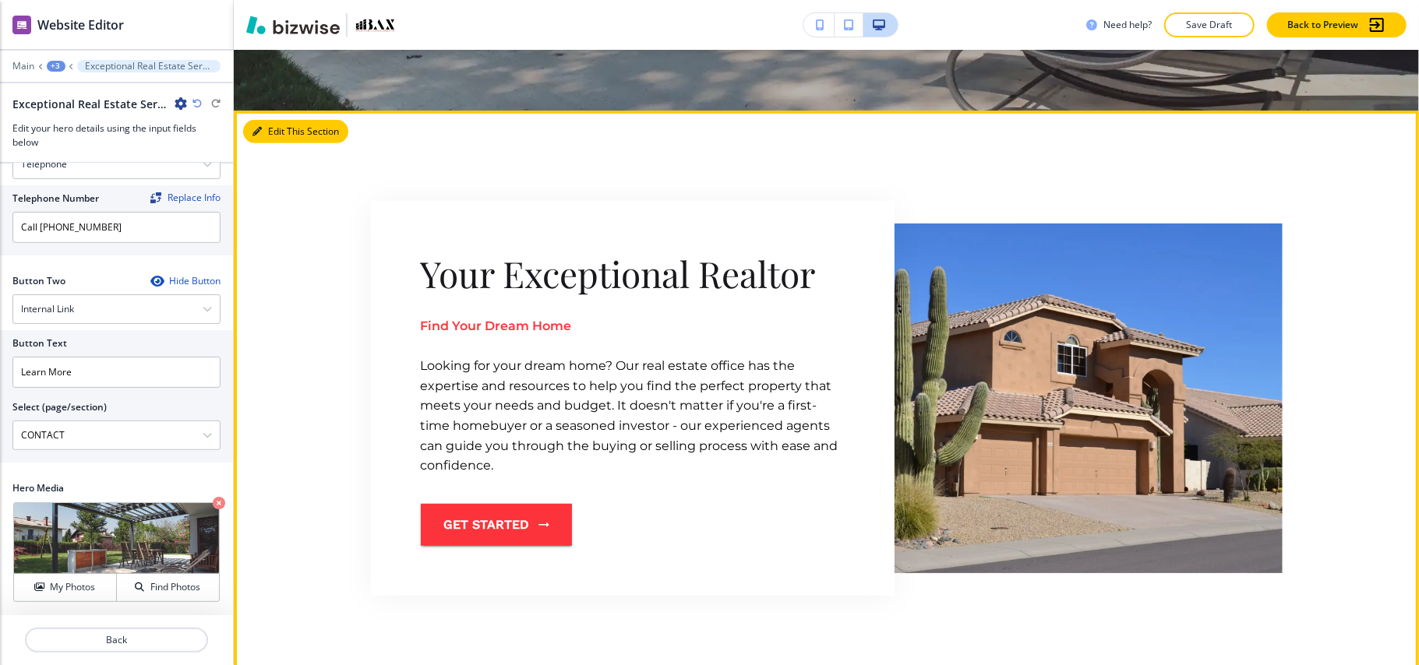
click at [269, 125] on button "Edit This Section" at bounding box center [295, 131] width 105 height 23
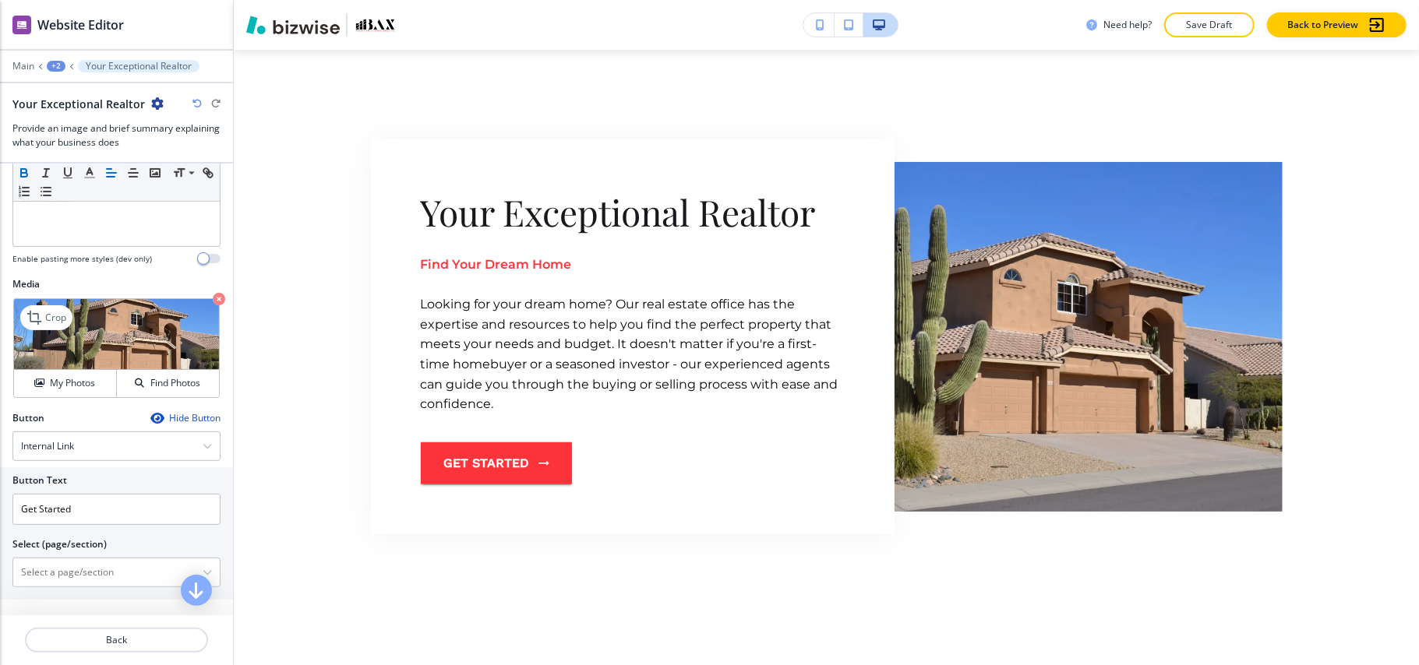
scroll to position [393, 0]
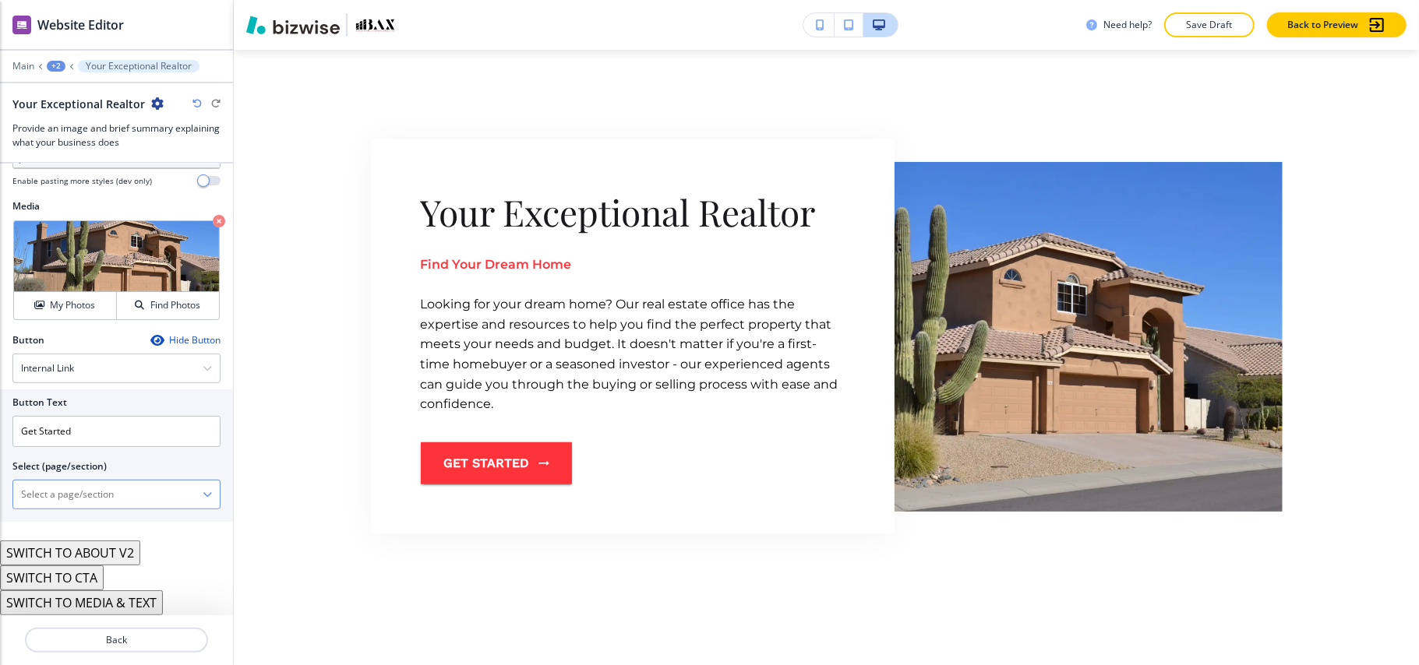
click at [70, 494] on \(page\/section\) "Manual Input" at bounding box center [107, 494] width 189 height 26
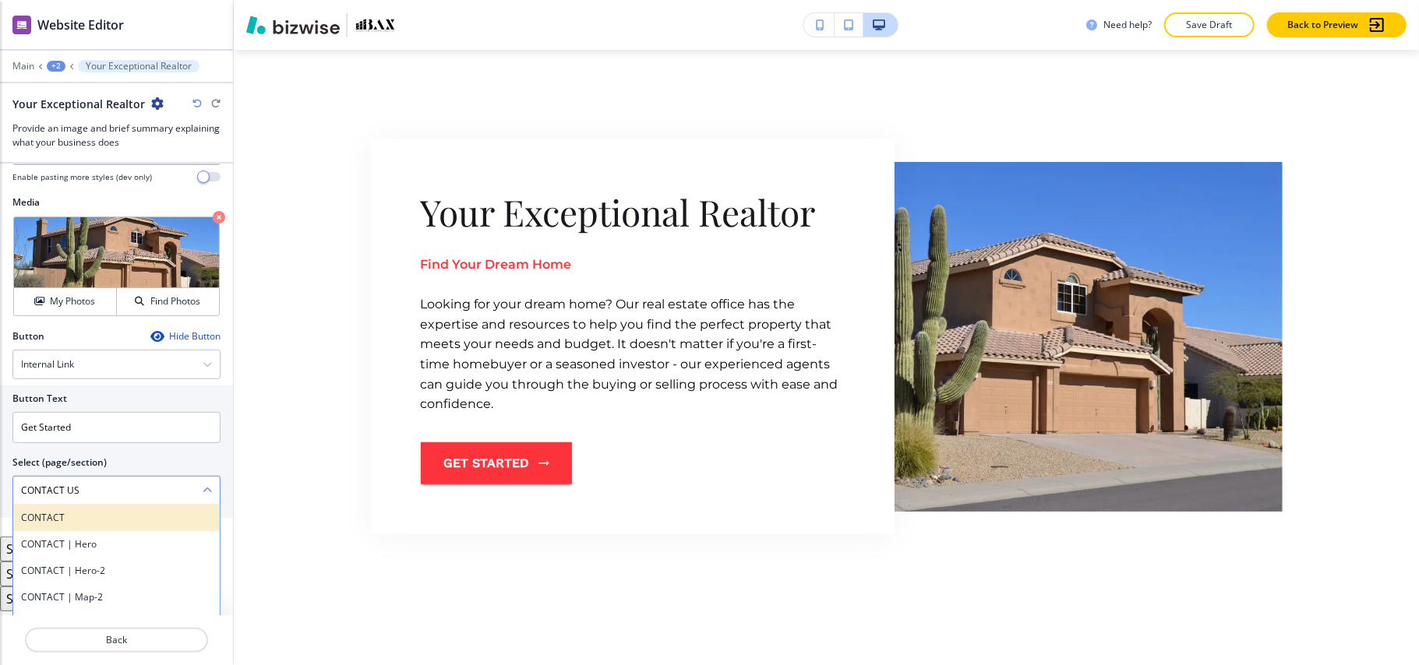
click at [54, 522] on h4 "CONTACT" at bounding box center [116, 518] width 191 height 14
type \(page\/section\) "CONTACT"
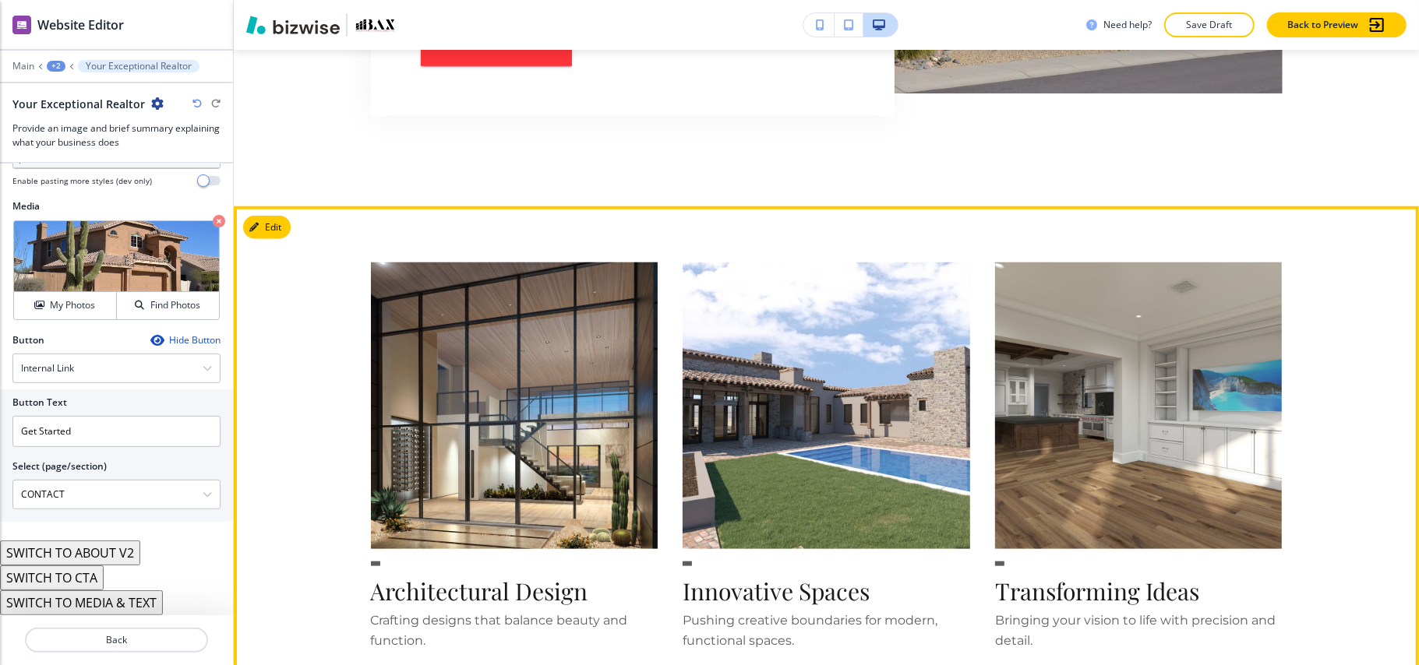
scroll to position [1085, 0]
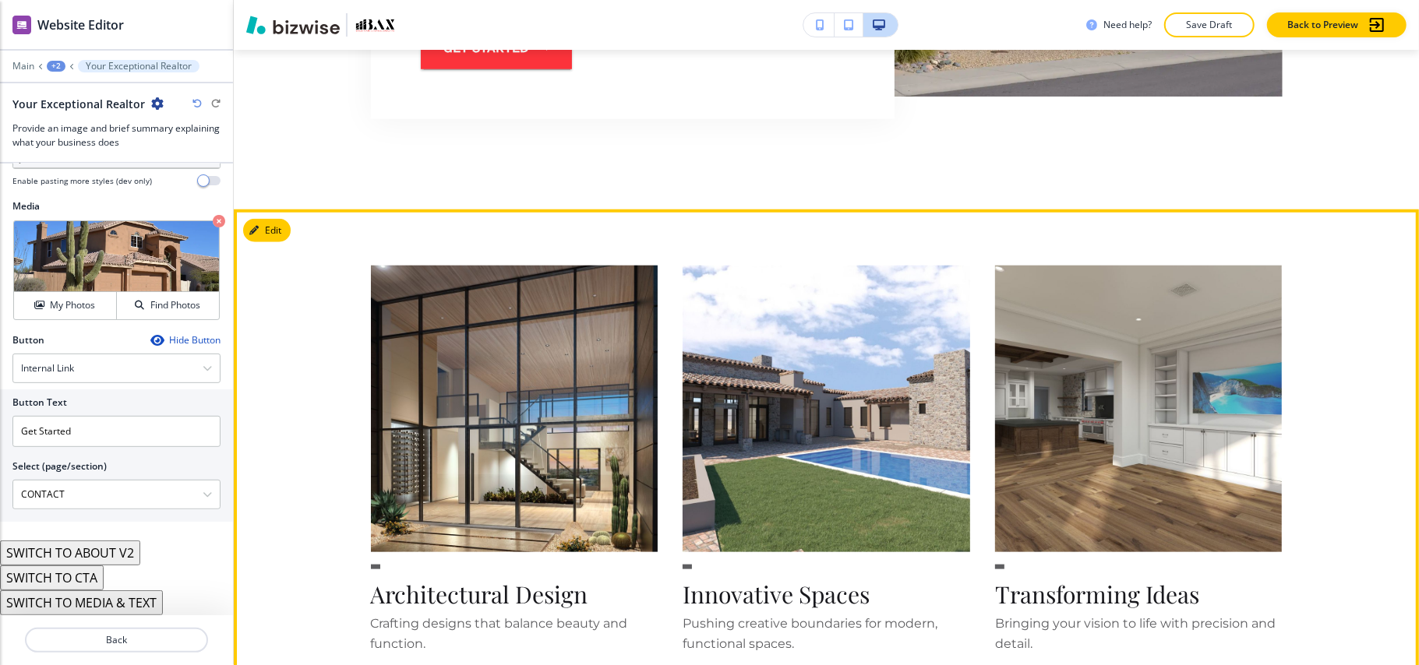
click at [284, 231] on button "Edit This Section" at bounding box center [295, 230] width 105 height 23
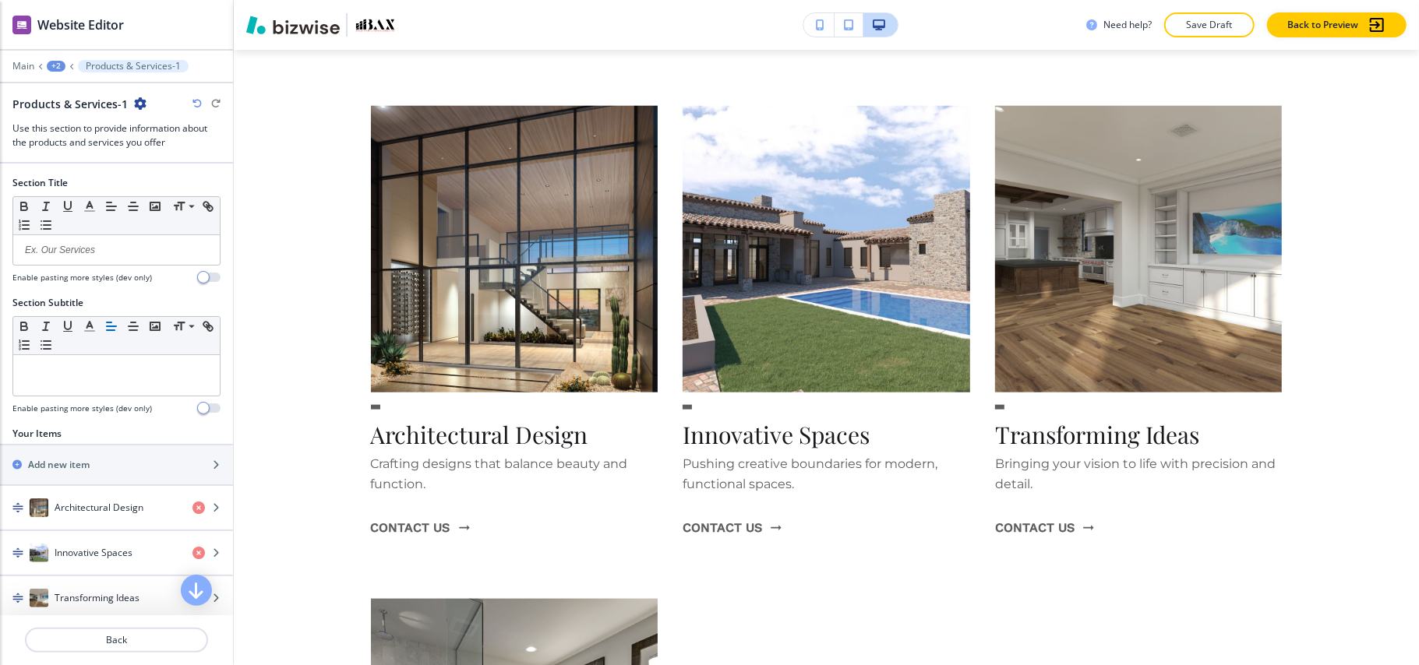
scroll to position [142, 0]
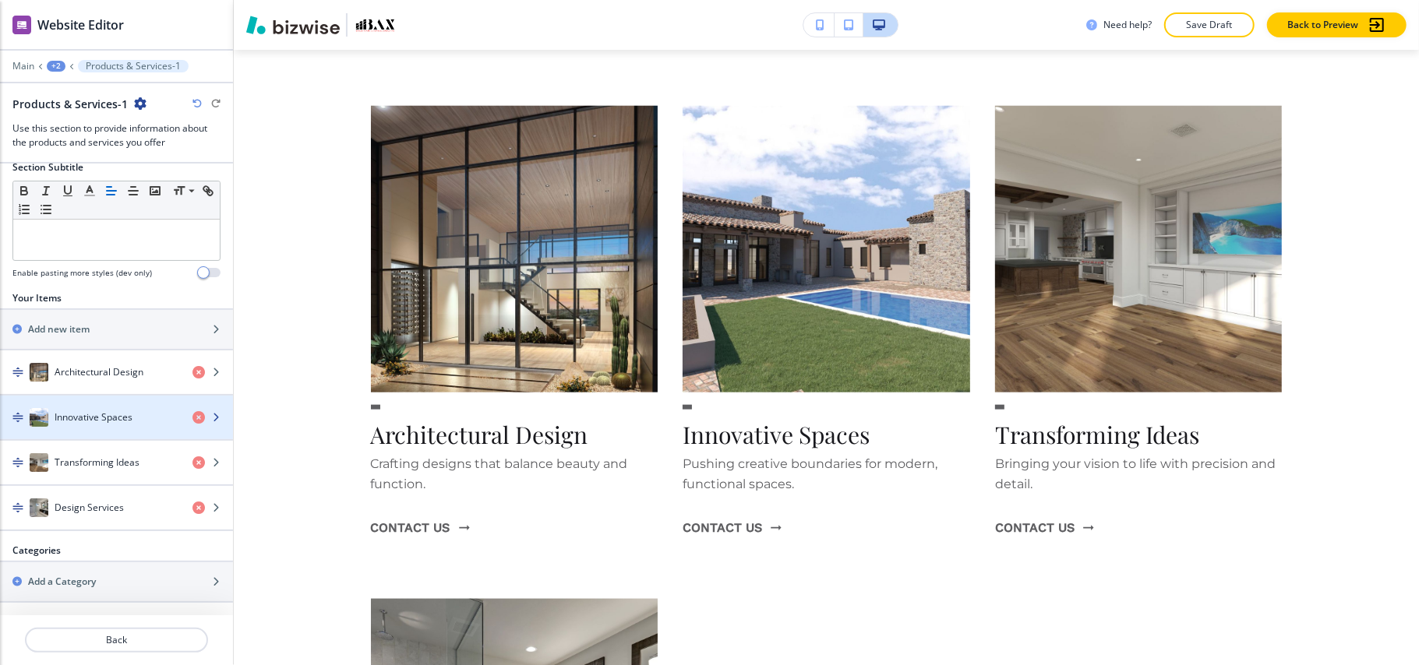
click at [65, 421] on h4 "Innovative Spaces" at bounding box center [94, 418] width 78 height 14
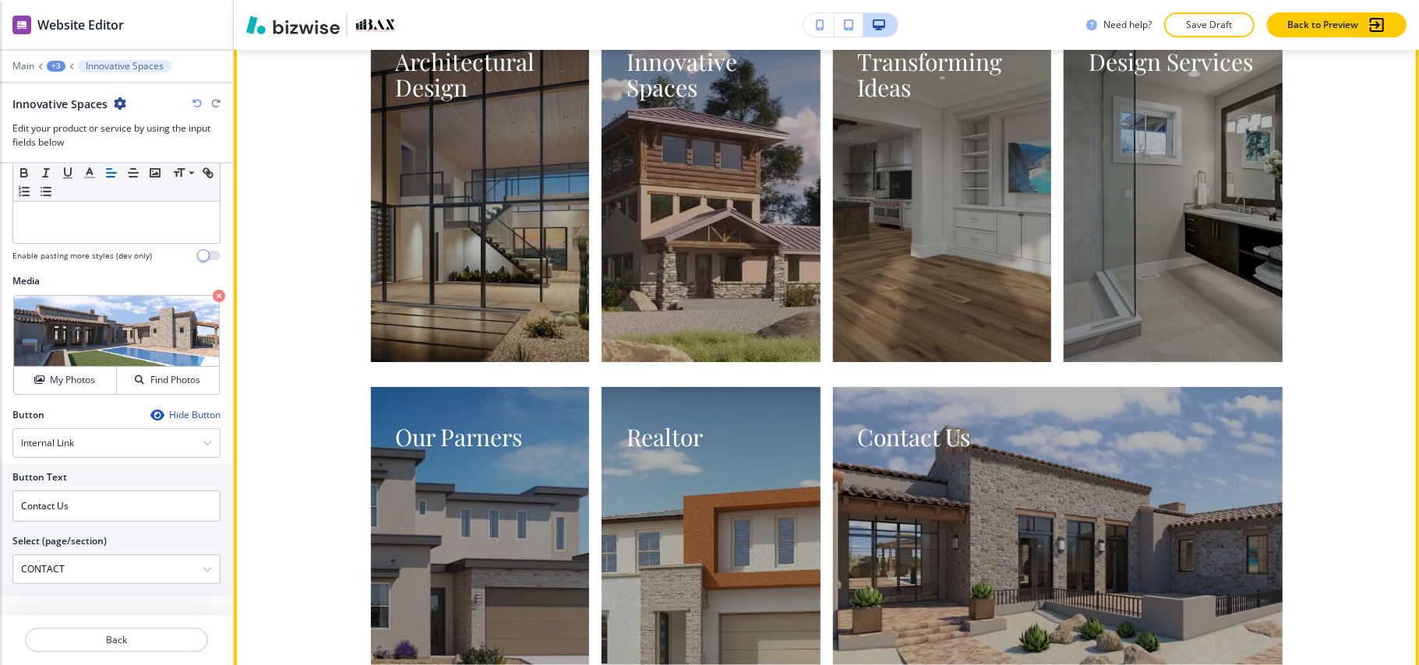
scroll to position [3690, 0]
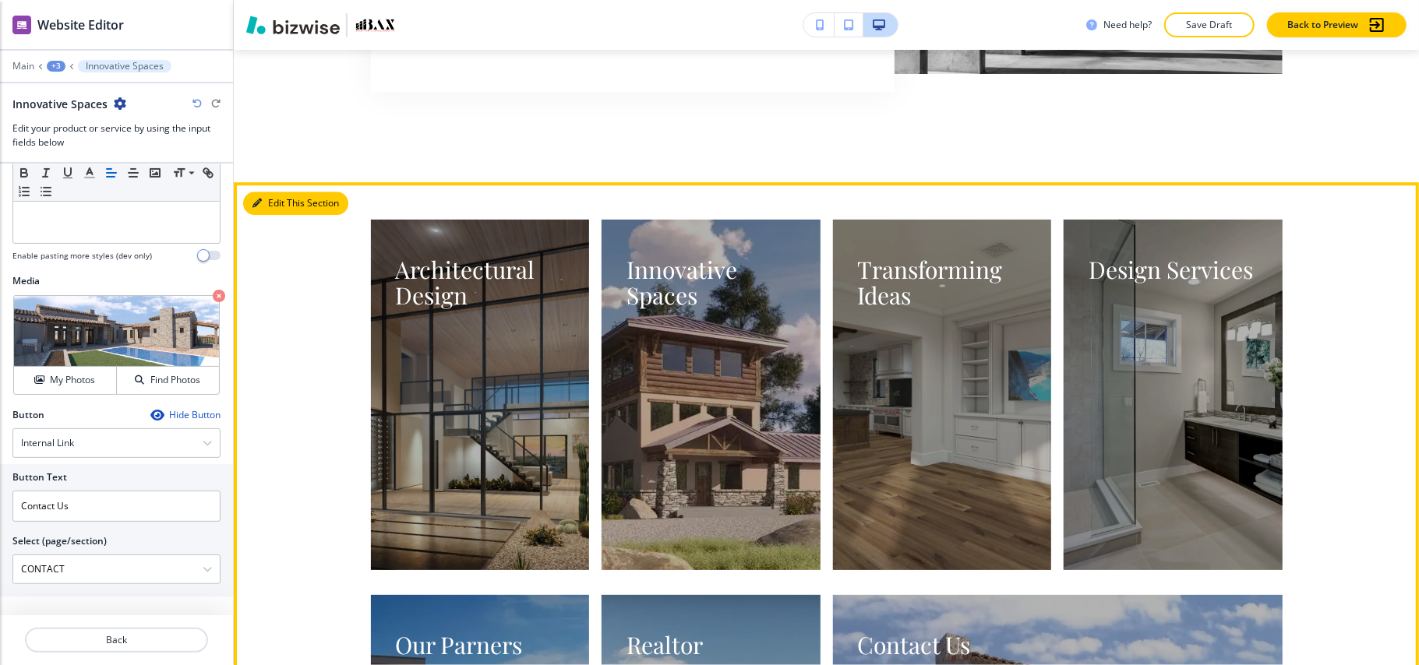
click at [270, 213] on button "Edit This Section" at bounding box center [295, 203] width 105 height 23
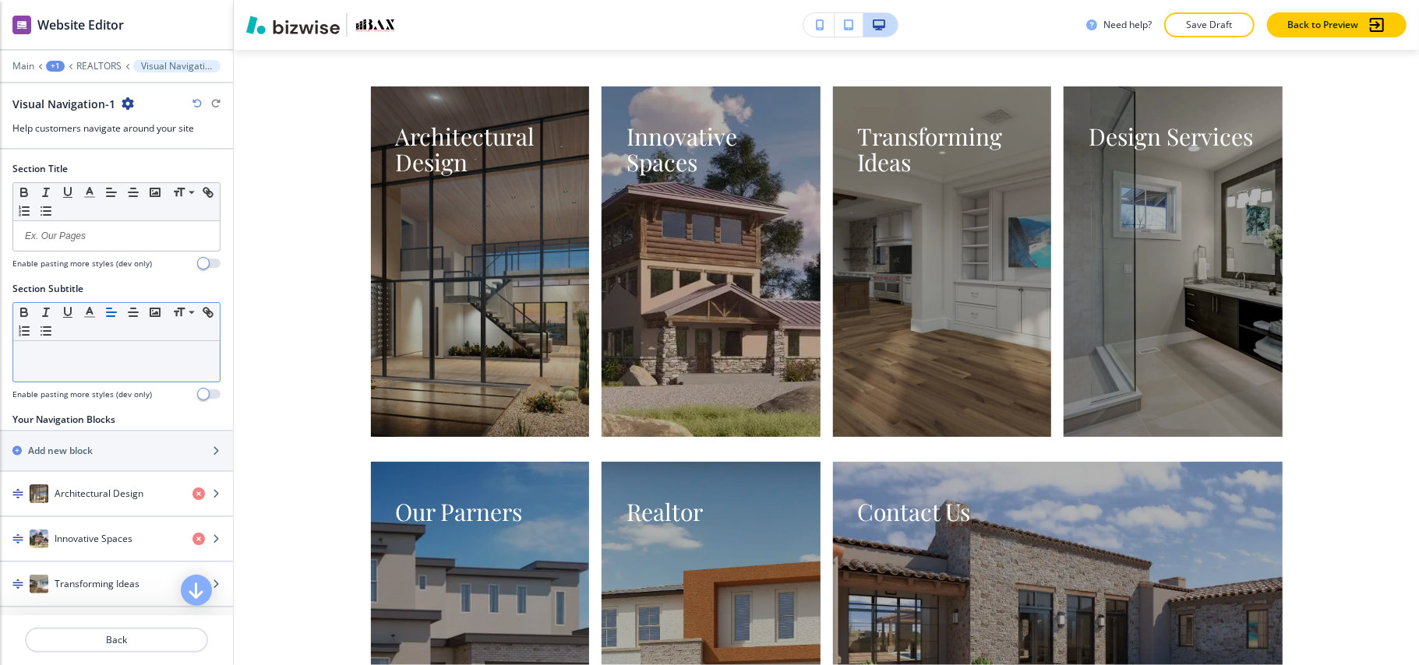
scroll to position [192, 0]
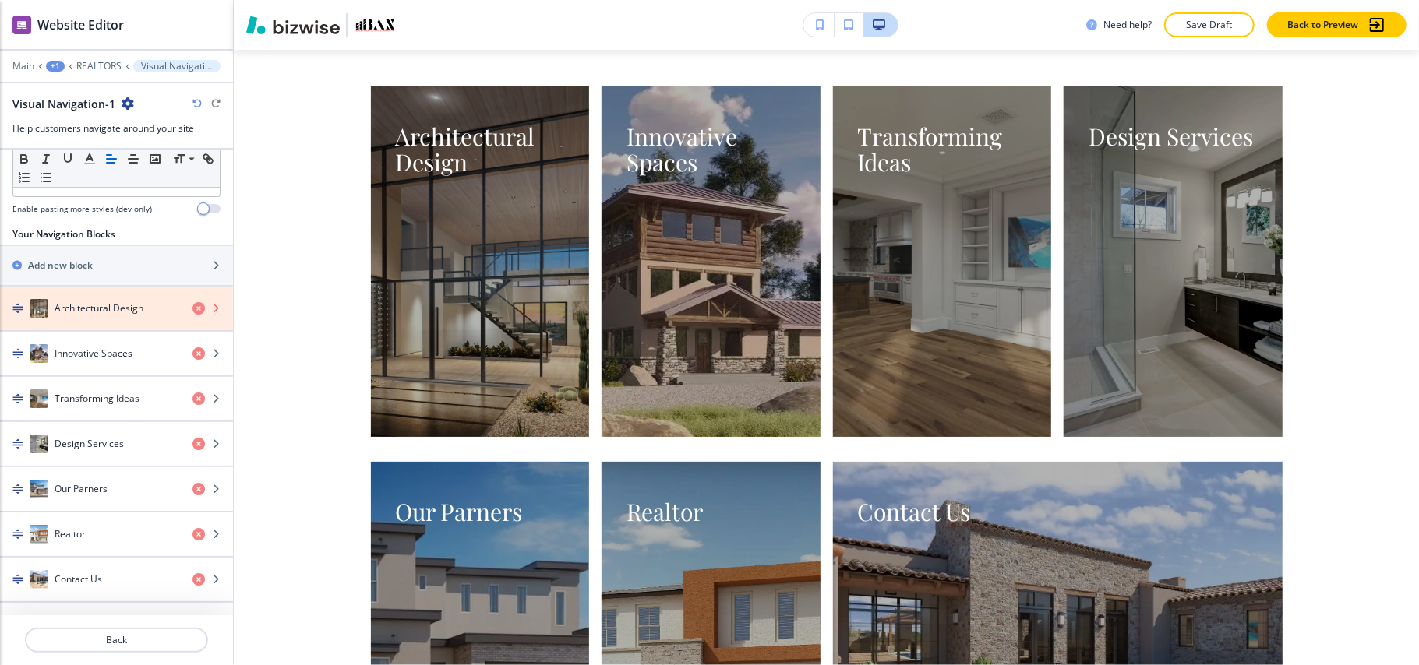
click at [192, 304] on icon "button" at bounding box center [198, 308] width 12 height 12
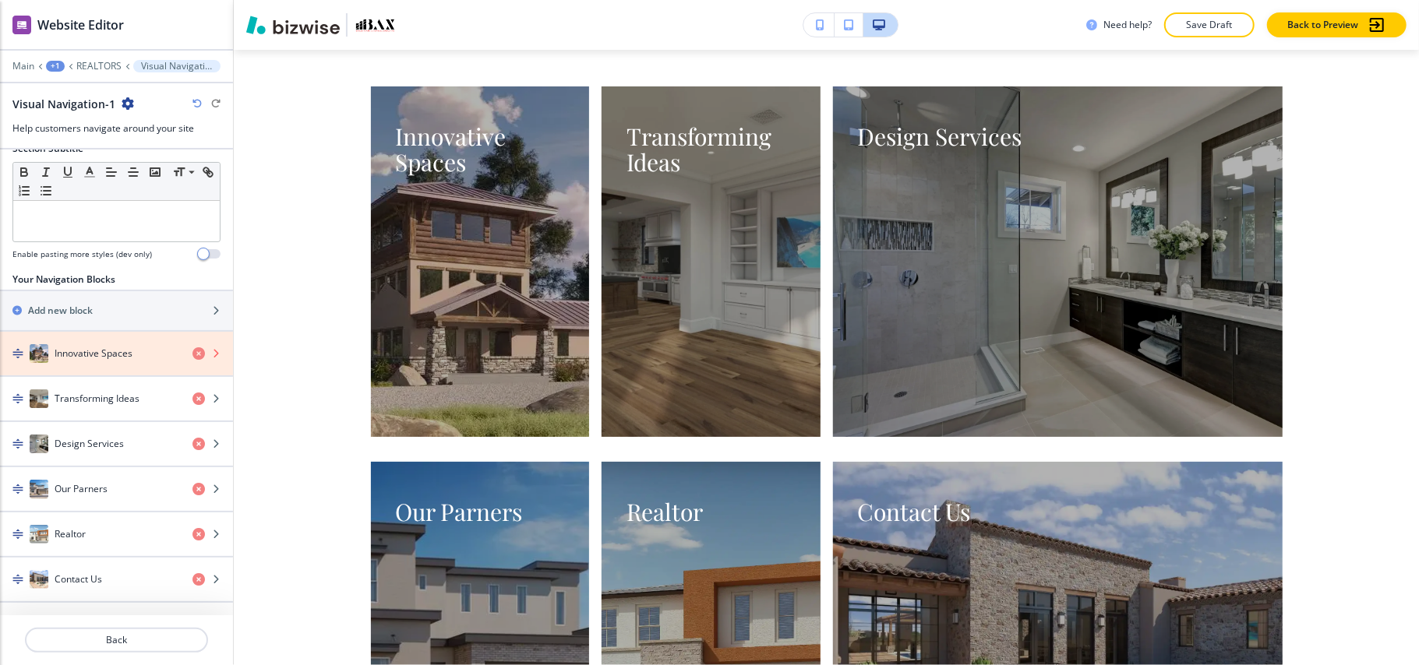
click at [192, 349] on icon "button" at bounding box center [198, 353] width 12 height 12
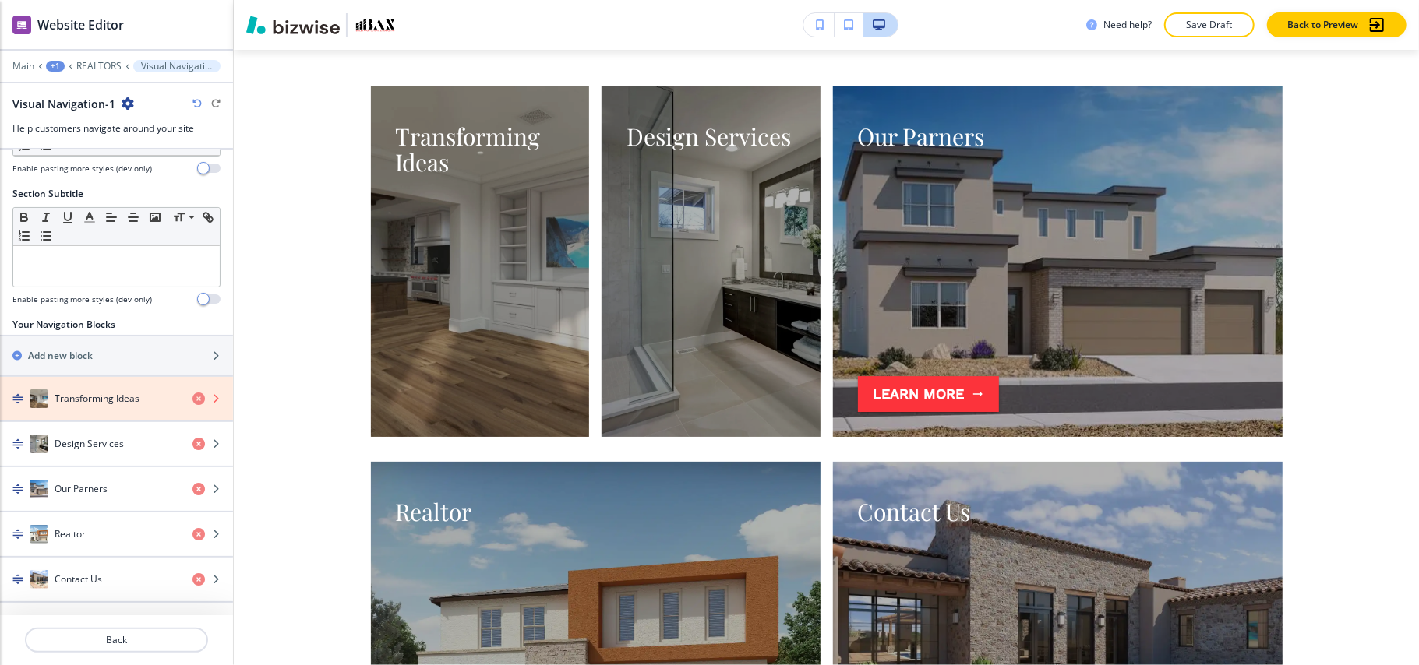
click at [192, 396] on icon "button" at bounding box center [198, 399] width 12 height 12
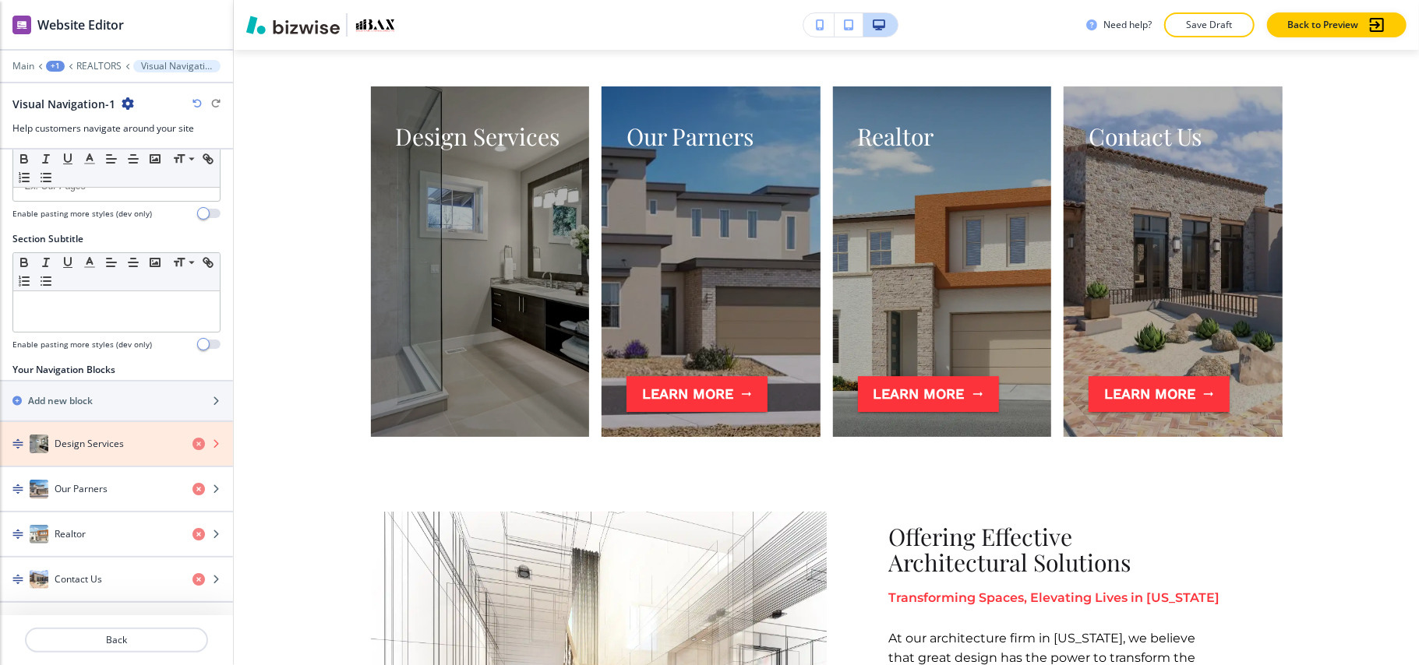
click at [192, 442] on icon "button" at bounding box center [198, 444] width 12 height 12
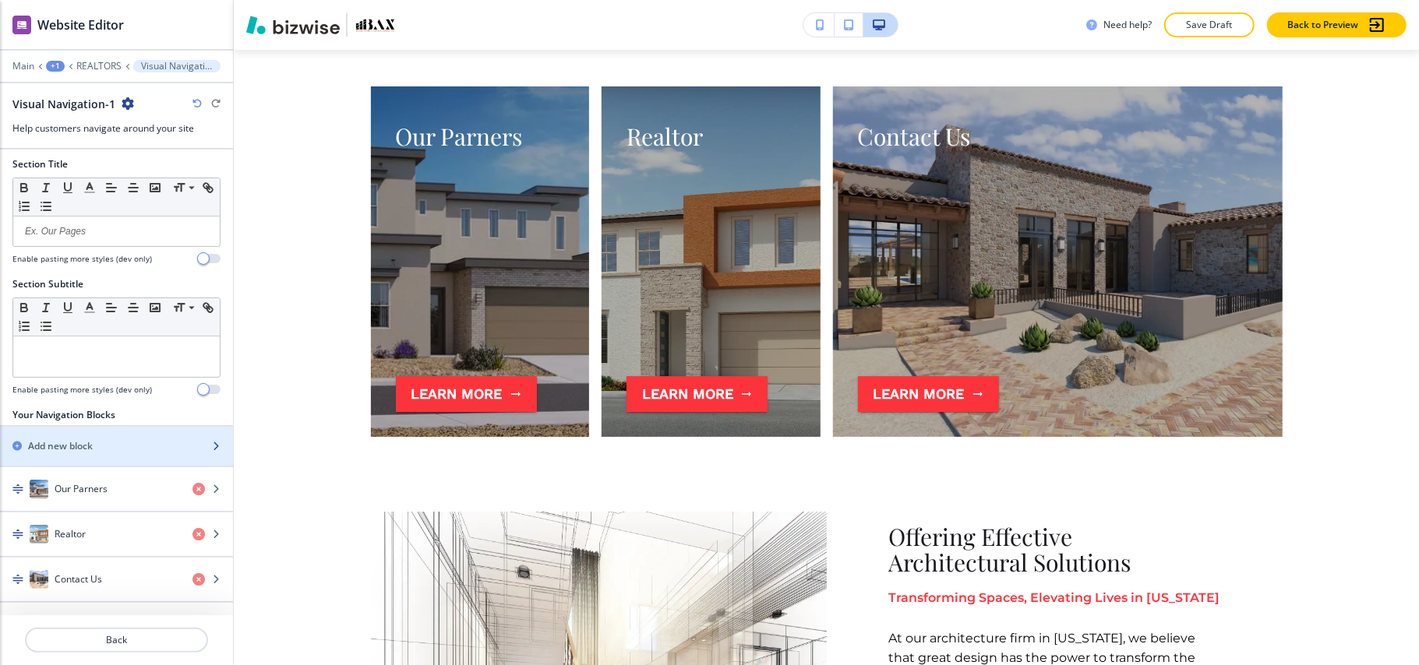
click at [79, 459] on div "button" at bounding box center [116, 459] width 233 height 12
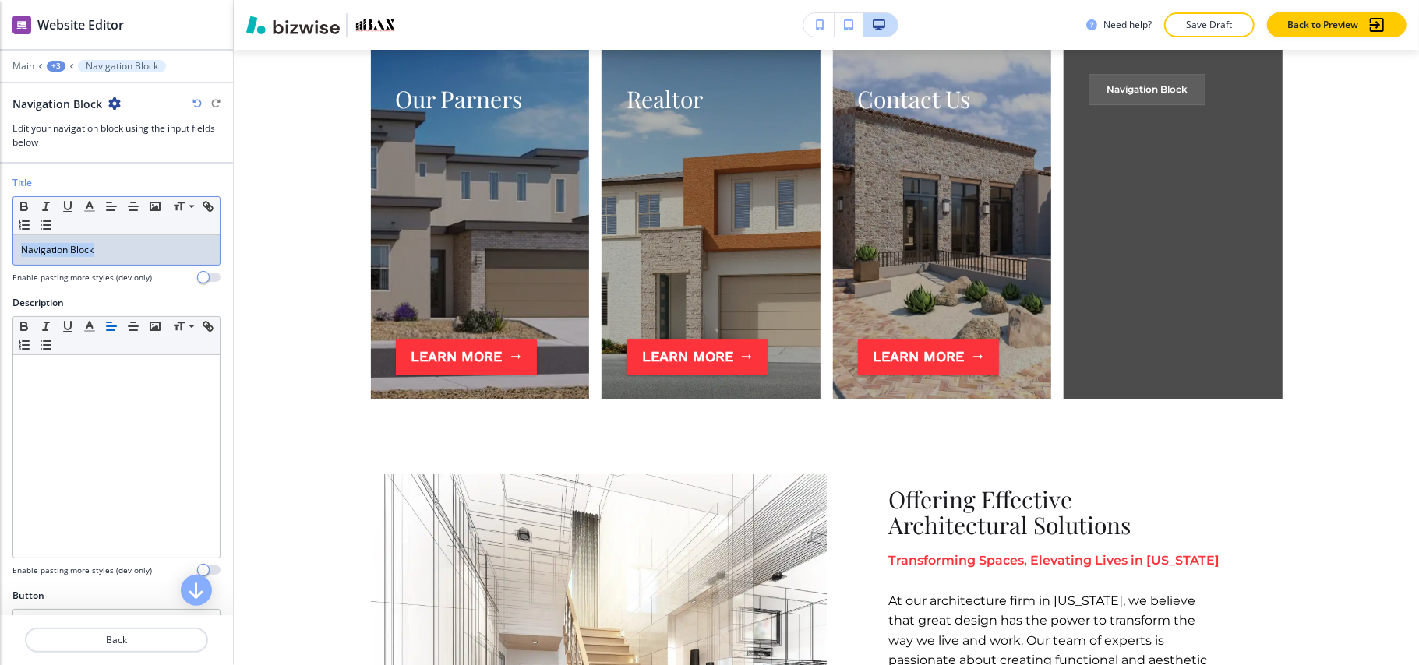
drag, startPoint x: 125, startPoint y: 252, endPoint x: 0, endPoint y: 251, distance: 125.4
click at [0, 251] on div "Title Small Normal Large Huge Navigation Block Enable pasting more styles (dev …" at bounding box center [116, 236] width 233 height 120
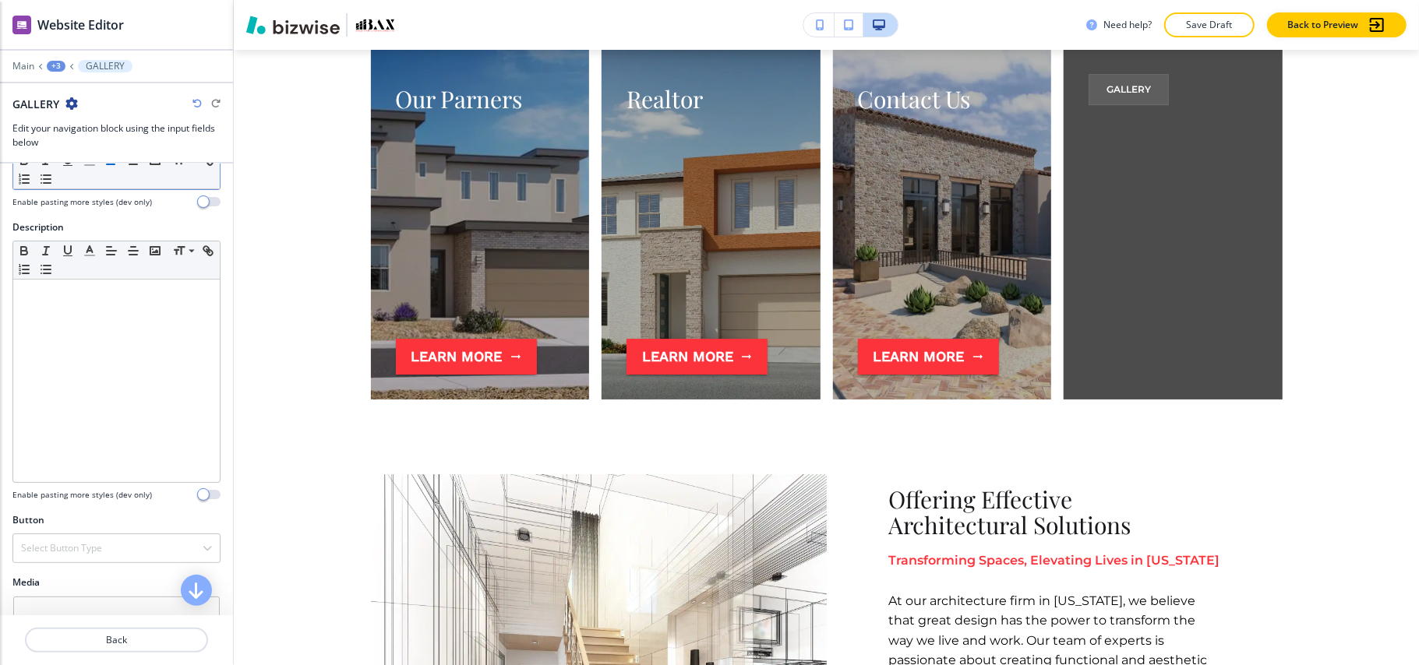
scroll to position [173, 0]
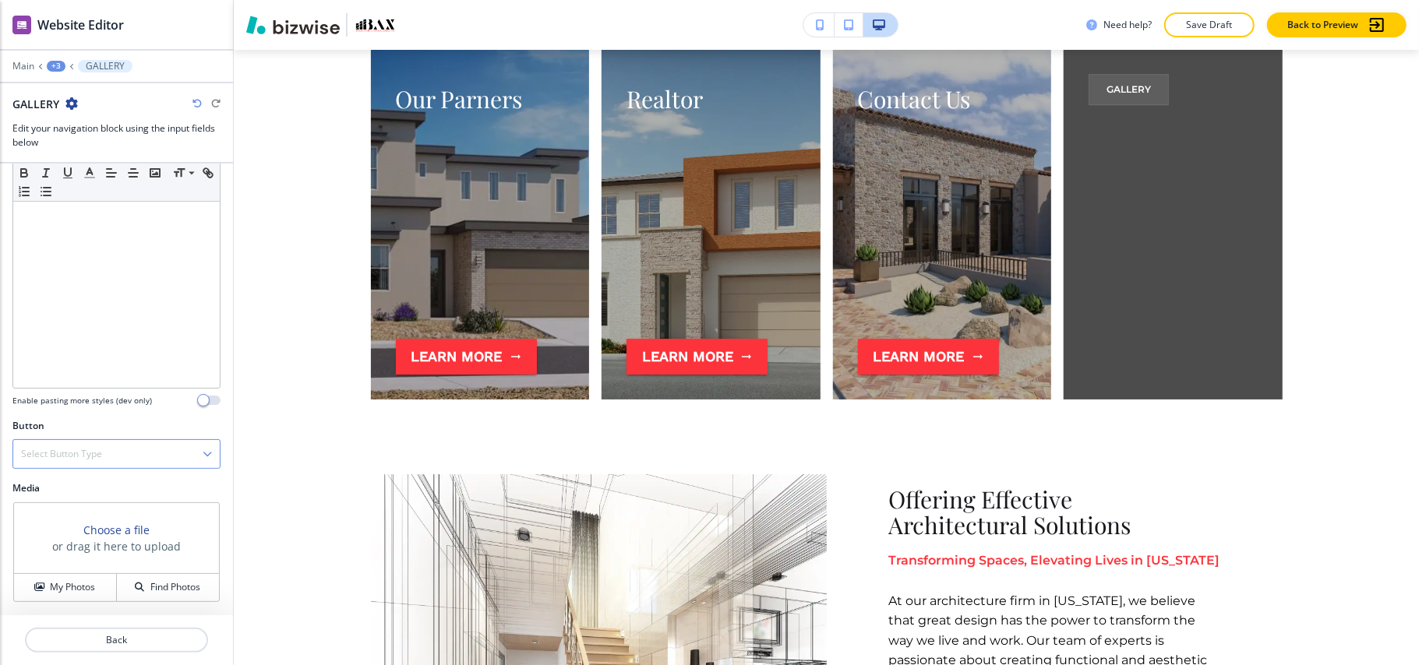
click at [85, 453] on h4 "Select Button Type" at bounding box center [61, 454] width 81 height 14
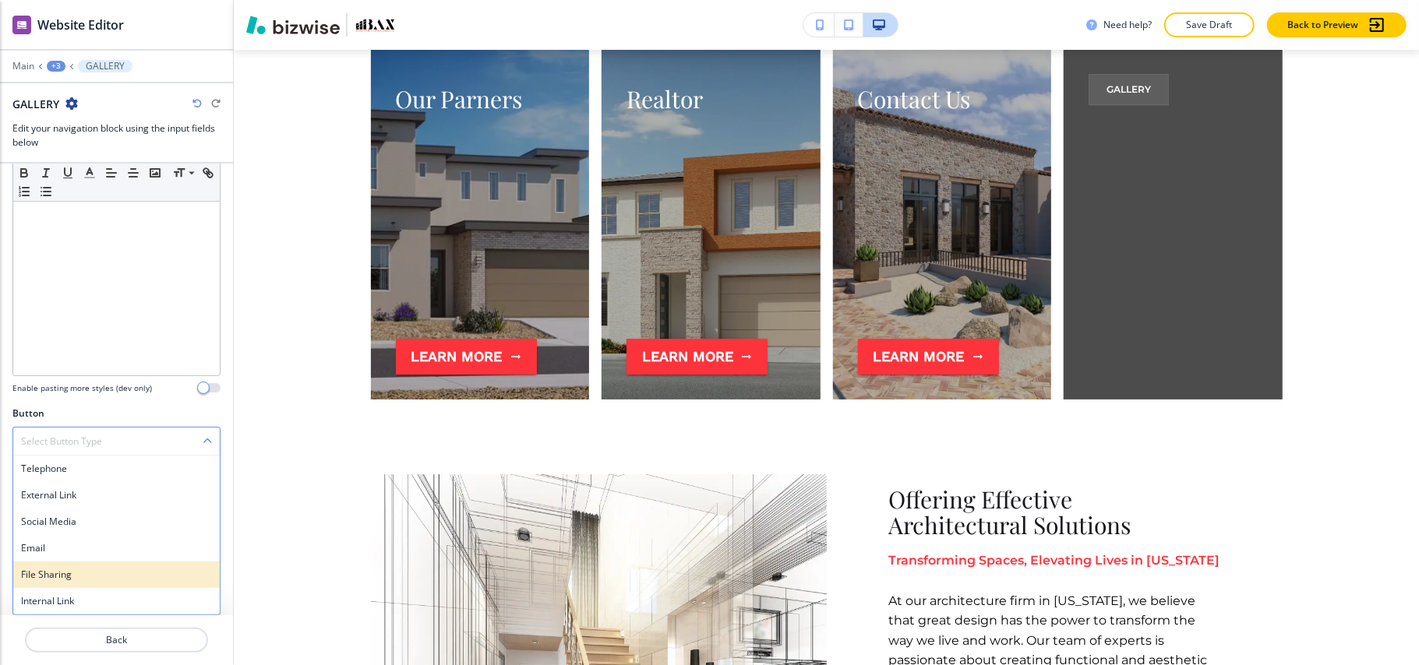
scroll to position [185, 0]
click at [65, 601] on h4 "Internal Link" at bounding box center [116, 601] width 191 height 14
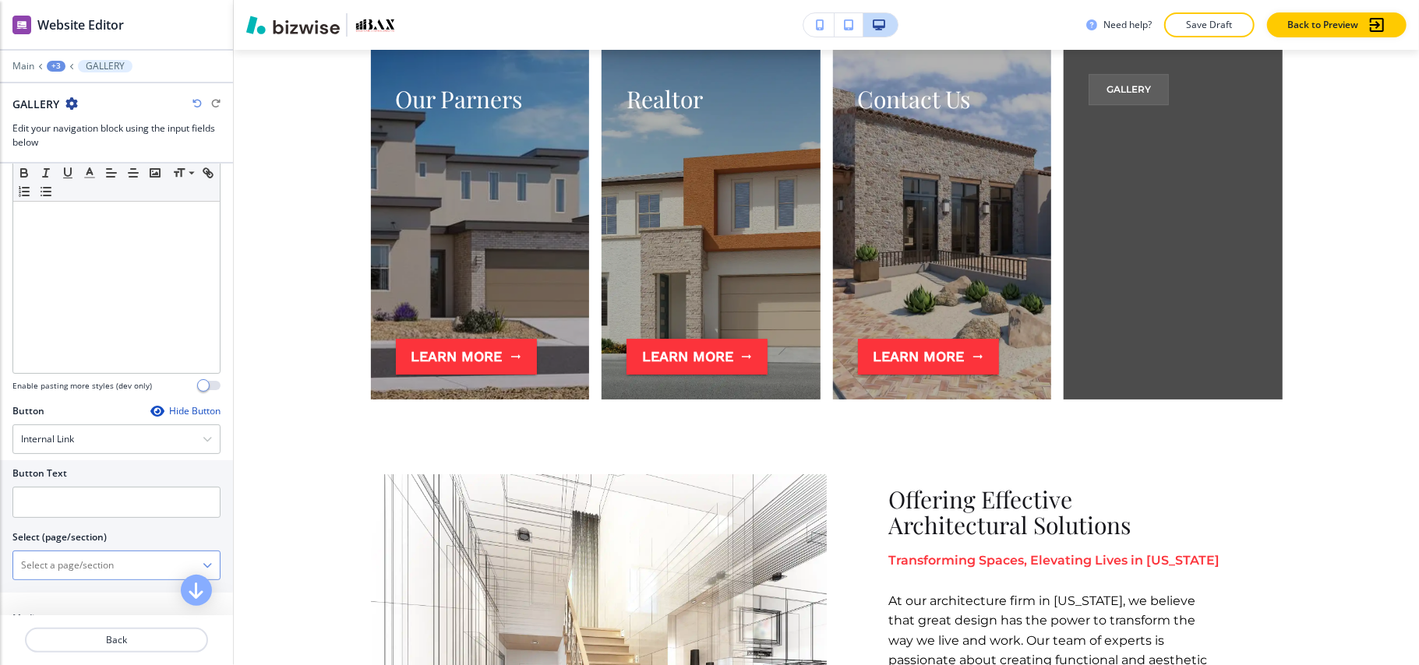
click at [72, 565] on \(page\/section\) "Manual Input" at bounding box center [107, 565] width 189 height 26
click at [48, 594] on h4 "GALLERY" at bounding box center [116, 593] width 191 height 14
type \(page\/section\) "GALLERY"
click at [45, 518] on input "text" at bounding box center [116, 502] width 208 height 31
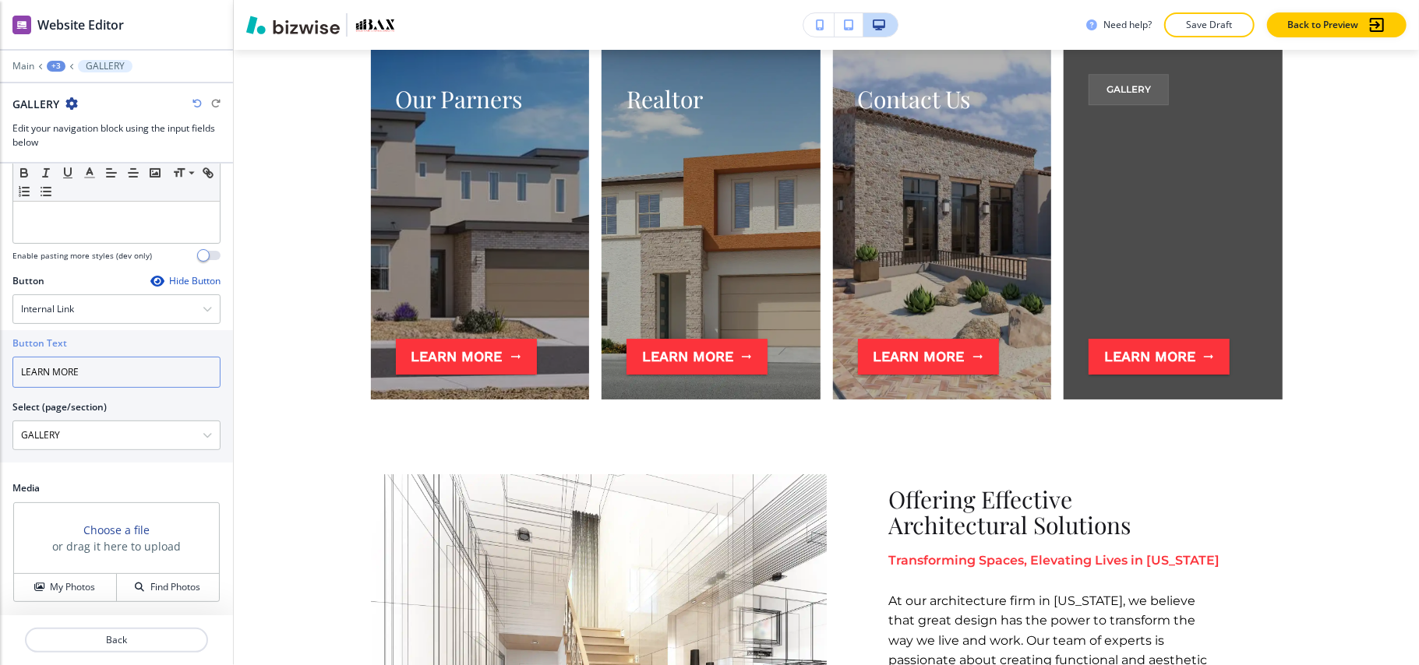
scroll to position [319, 0]
type input "LEARN MORE"
click at [51, 590] on h4 "My Photos" at bounding box center [72, 587] width 45 height 14
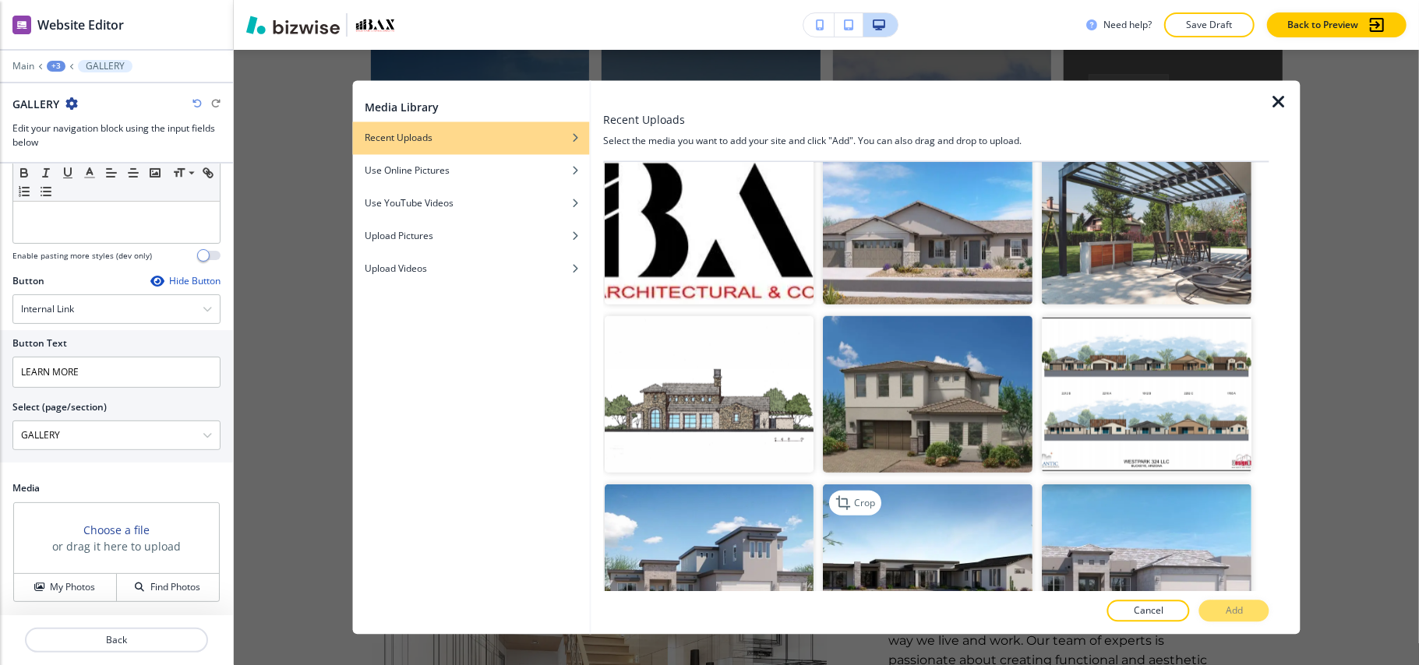
scroll to position [1246, 0]
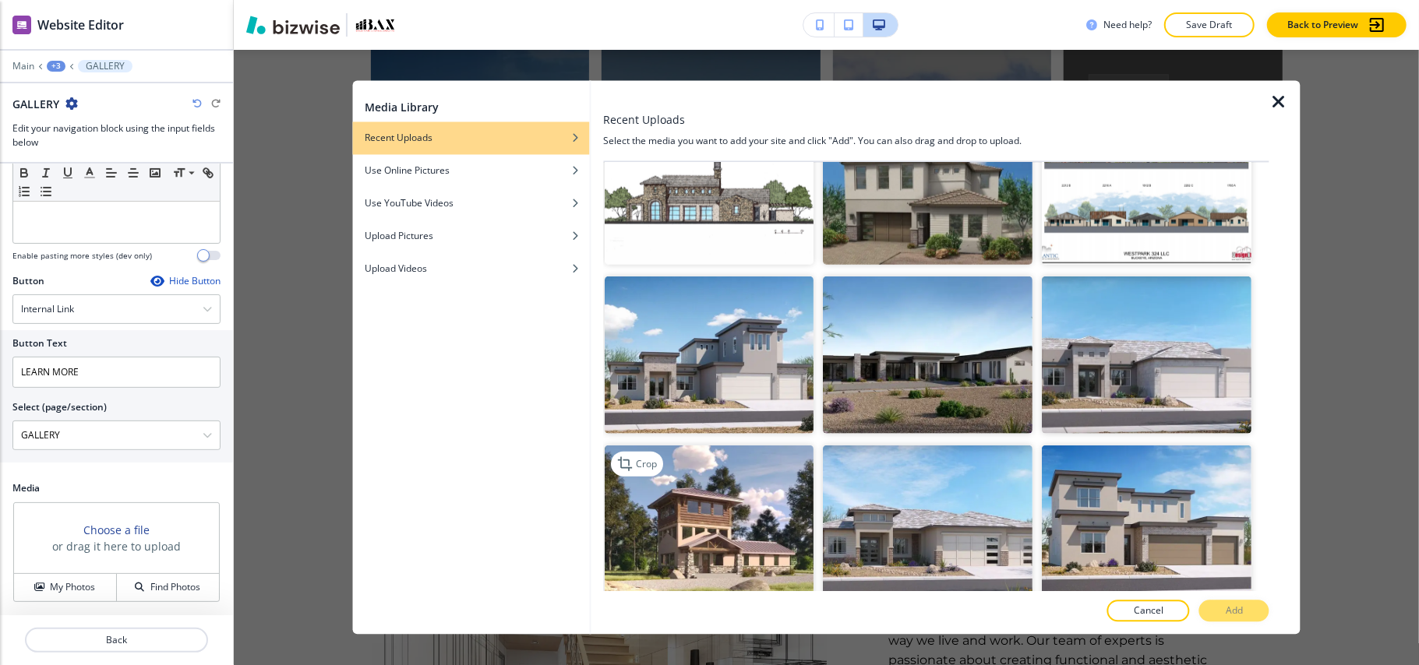
click at [724, 490] on img "button" at bounding box center [709, 523] width 210 height 157
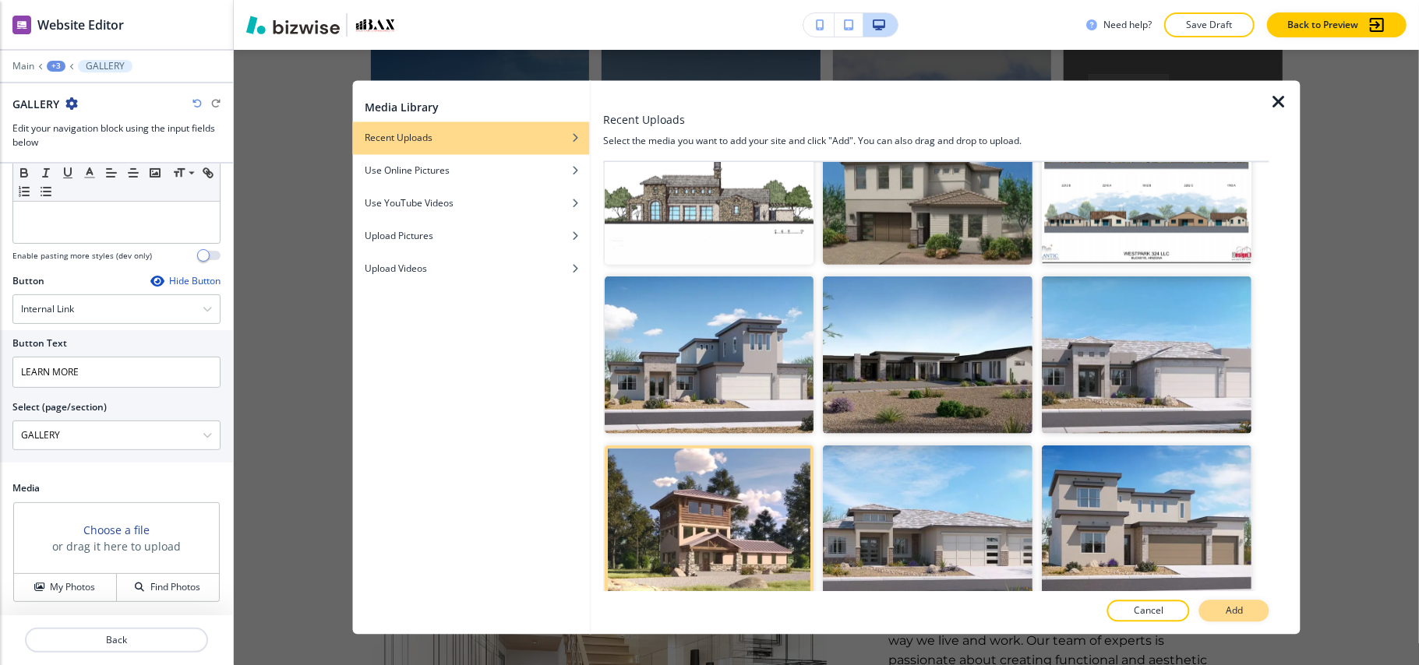
click at [1239, 608] on p "Add" at bounding box center [1233, 611] width 17 height 14
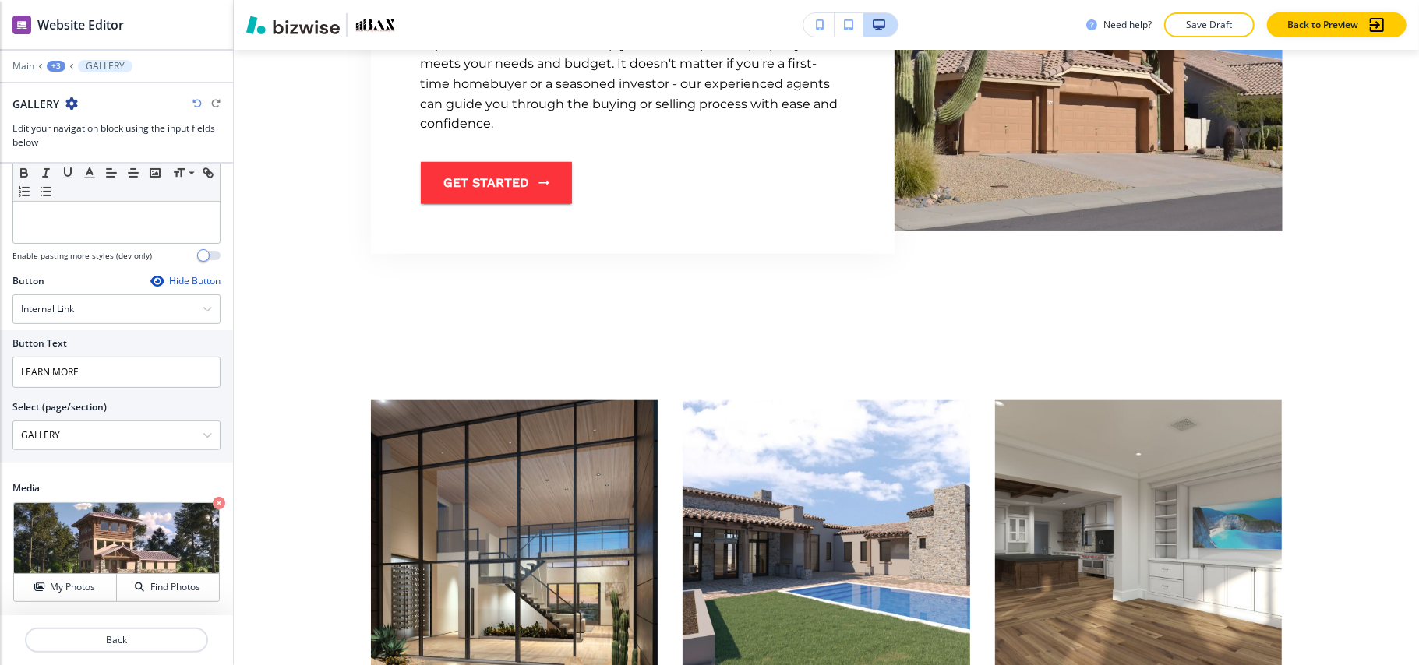
scroll to position [0, 0]
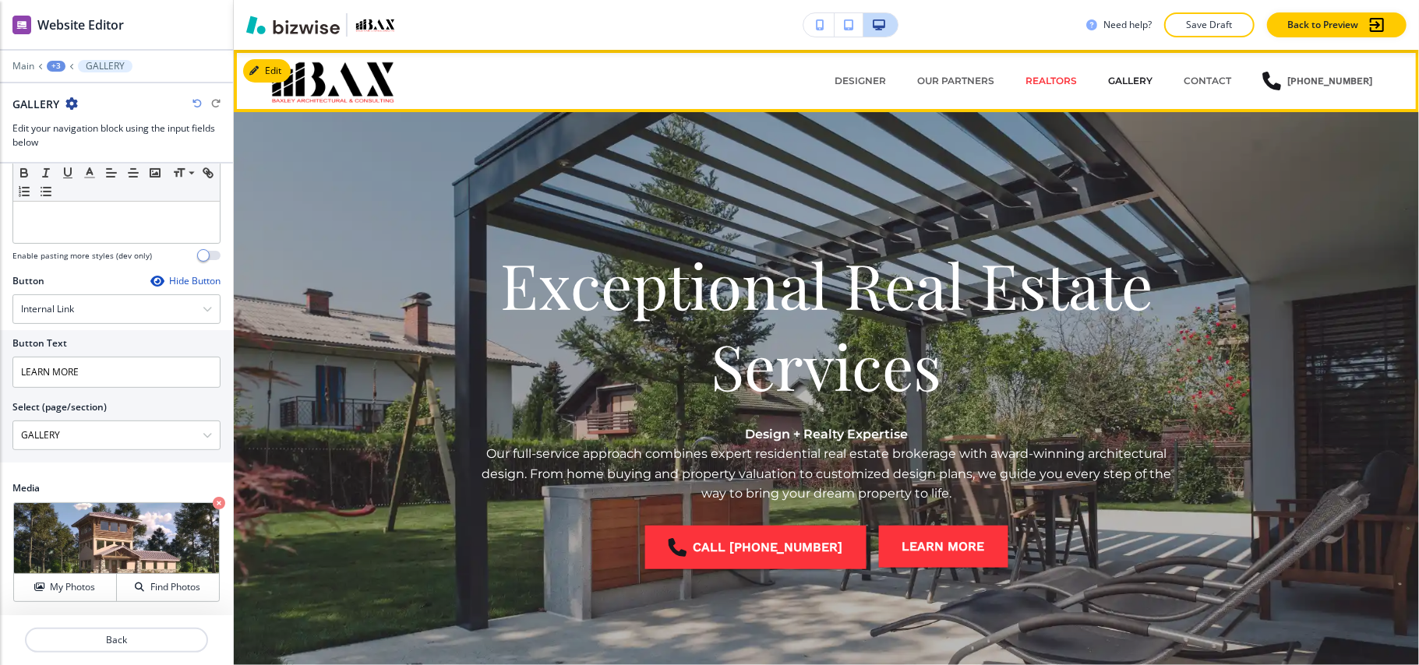
click at [1119, 86] on p "GALLERY" at bounding box center [1130, 81] width 44 height 14
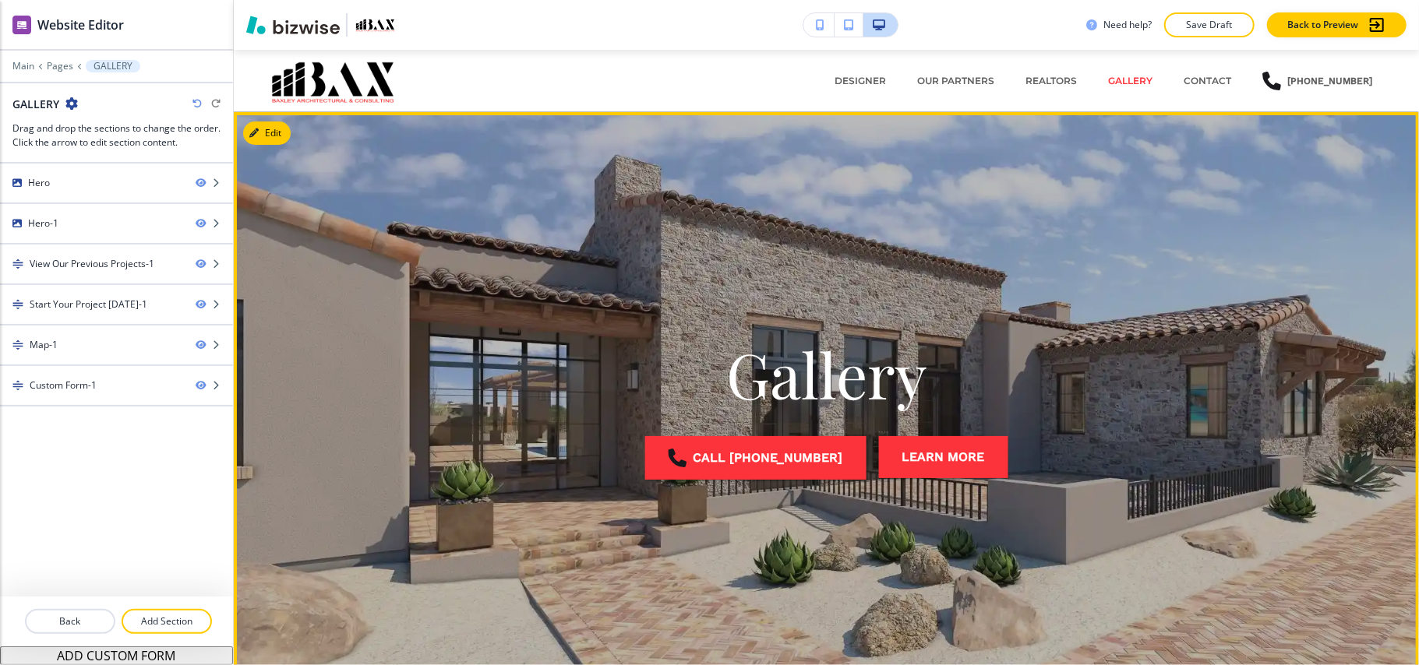
click at [281, 132] on button "Edit" at bounding box center [267, 133] width 48 height 23
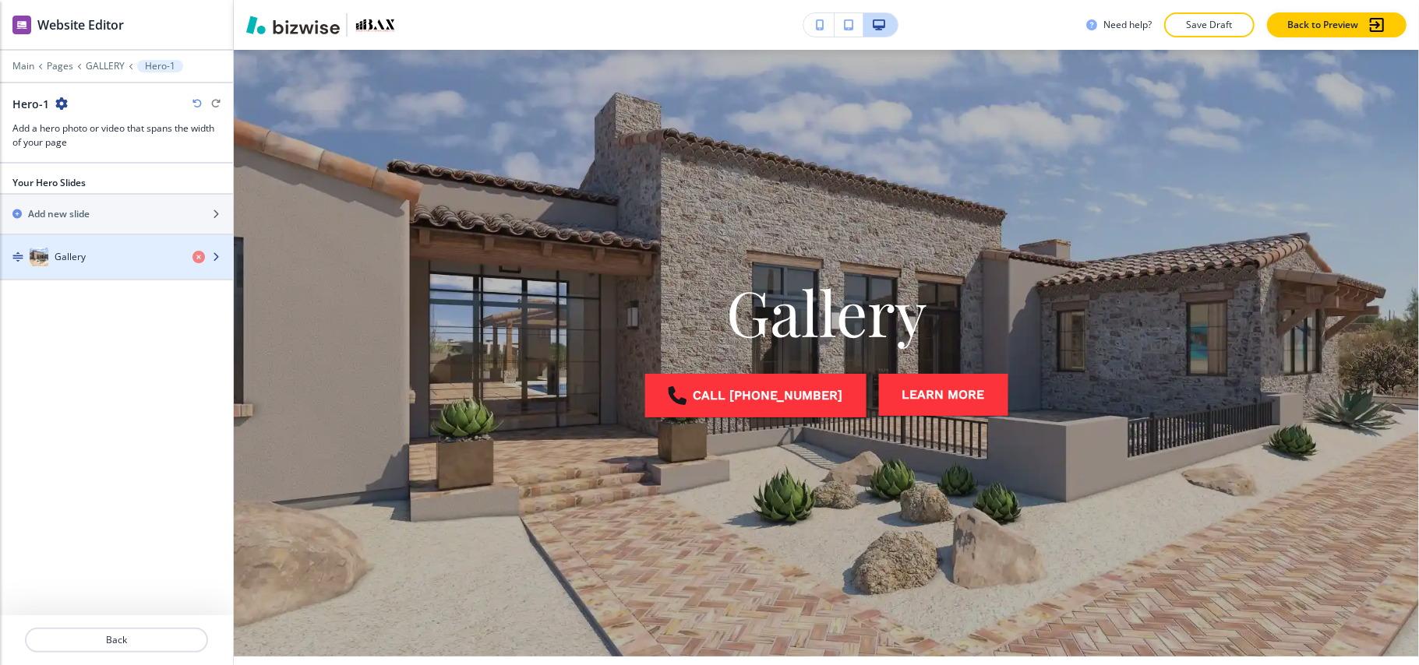
click at [48, 254] on img "button" at bounding box center [39, 257] width 19 height 19
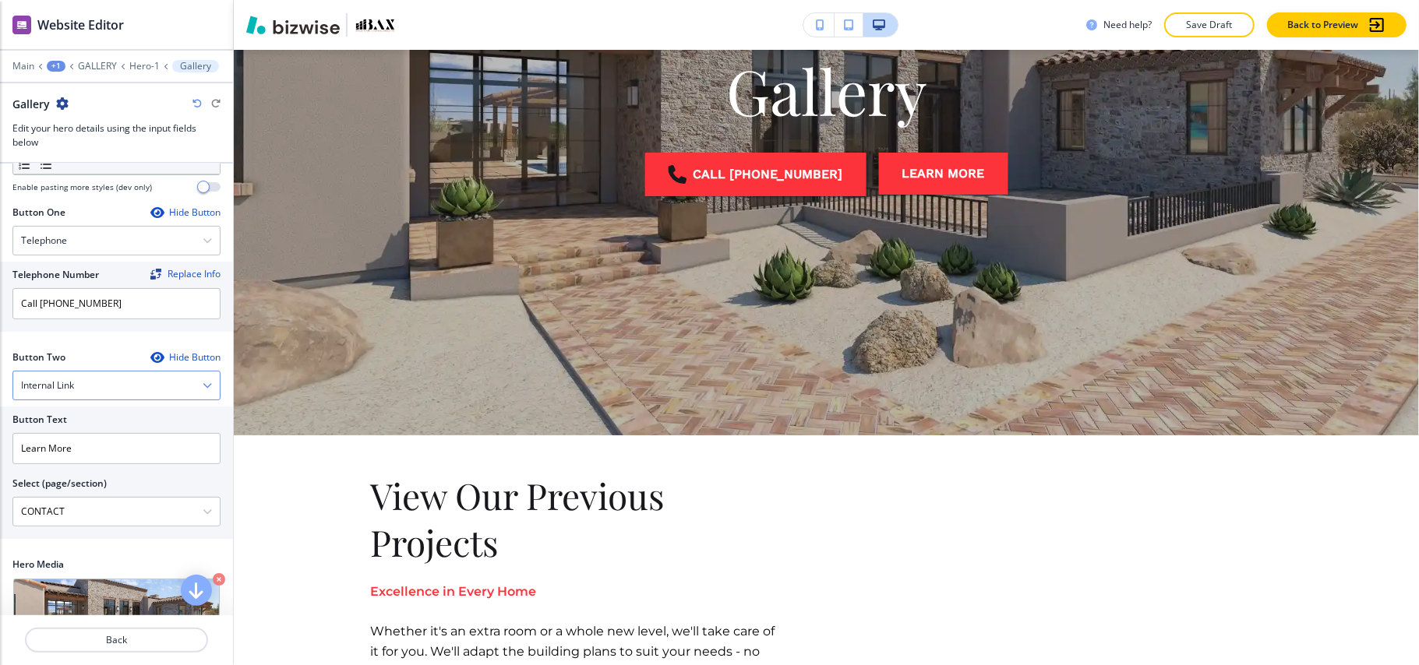
scroll to position [95, 0]
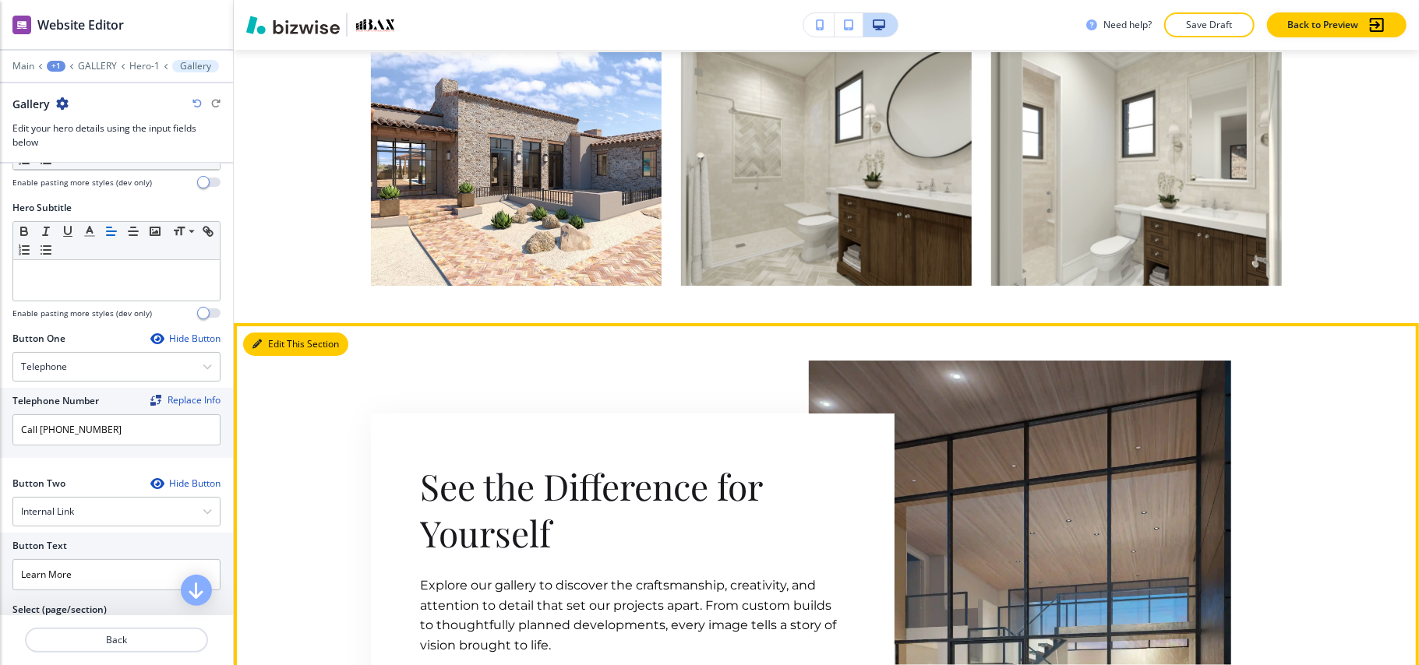
click at [281, 344] on button "Edit This Section" at bounding box center [295, 344] width 105 height 23
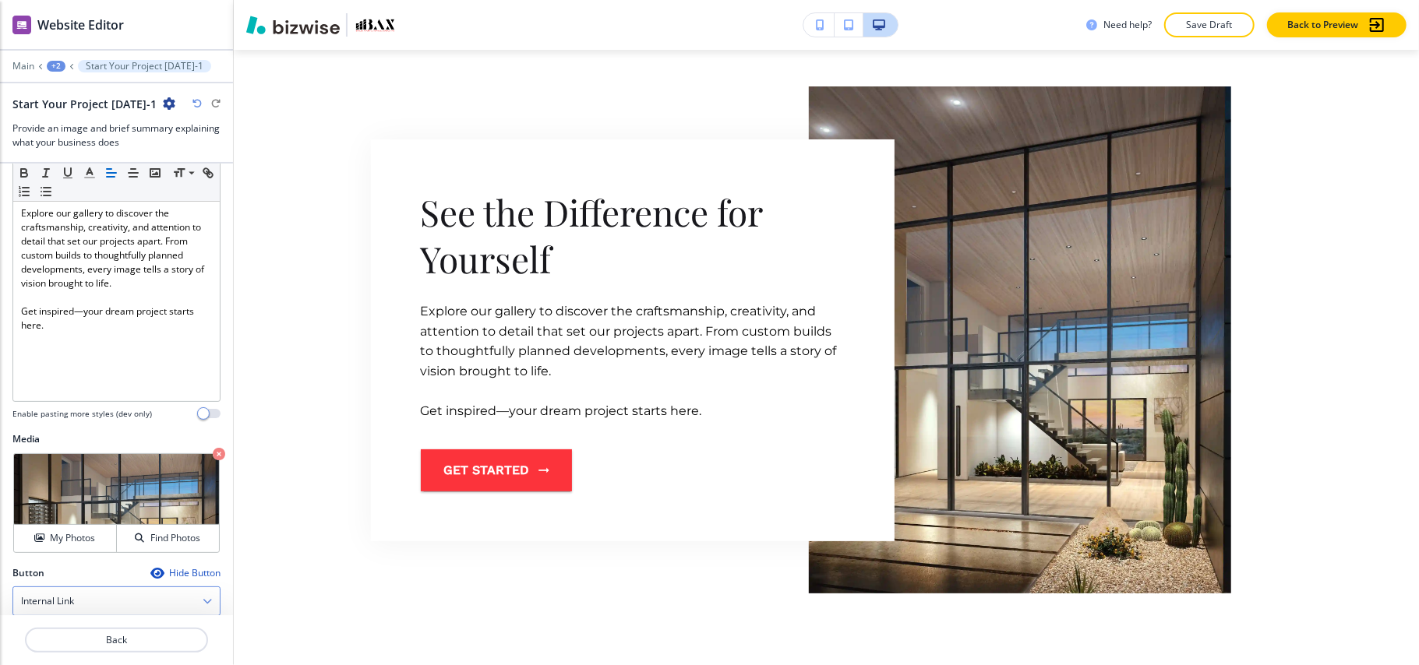
scroll to position [393, 0]
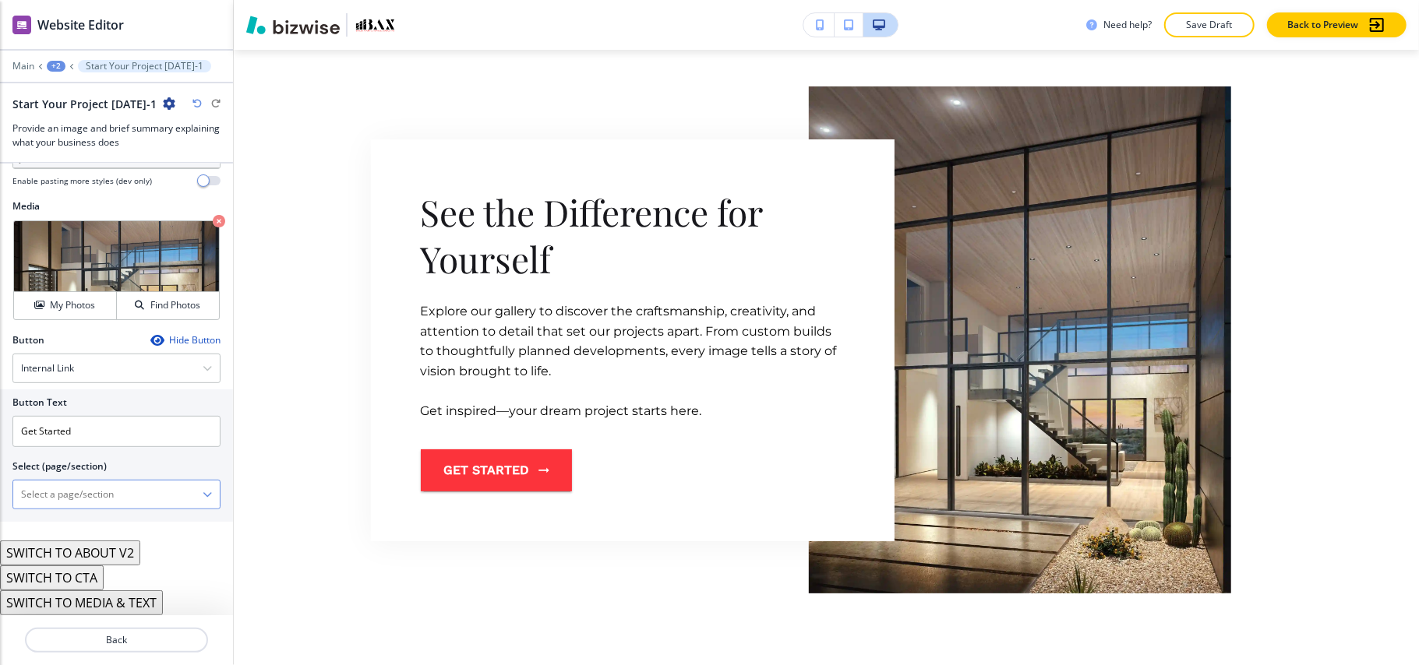
click at [51, 489] on \(page\/section\) "Manual Input" at bounding box center [107, 494] width 189 height 26
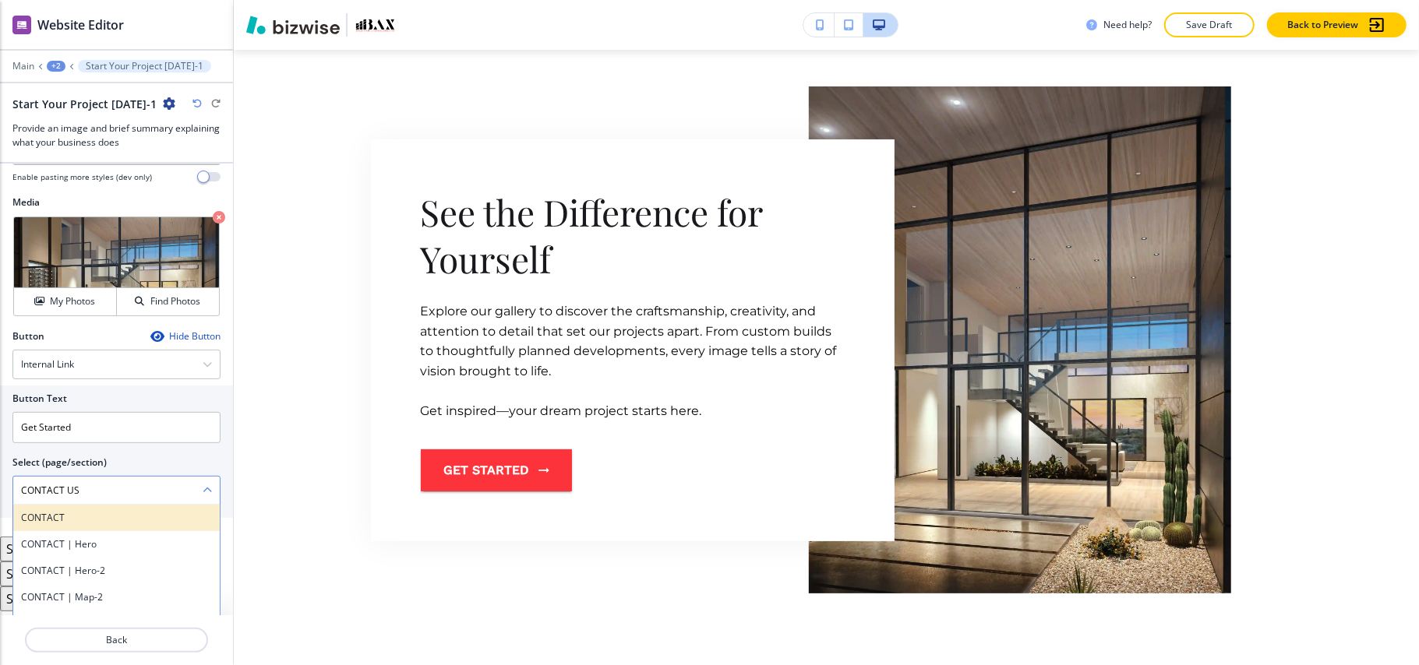
click at [53, 525] on h4 "CONTACT" at bounding box center [116, 518] width 191 height 14
type \(page\/section\) "CONTACT"
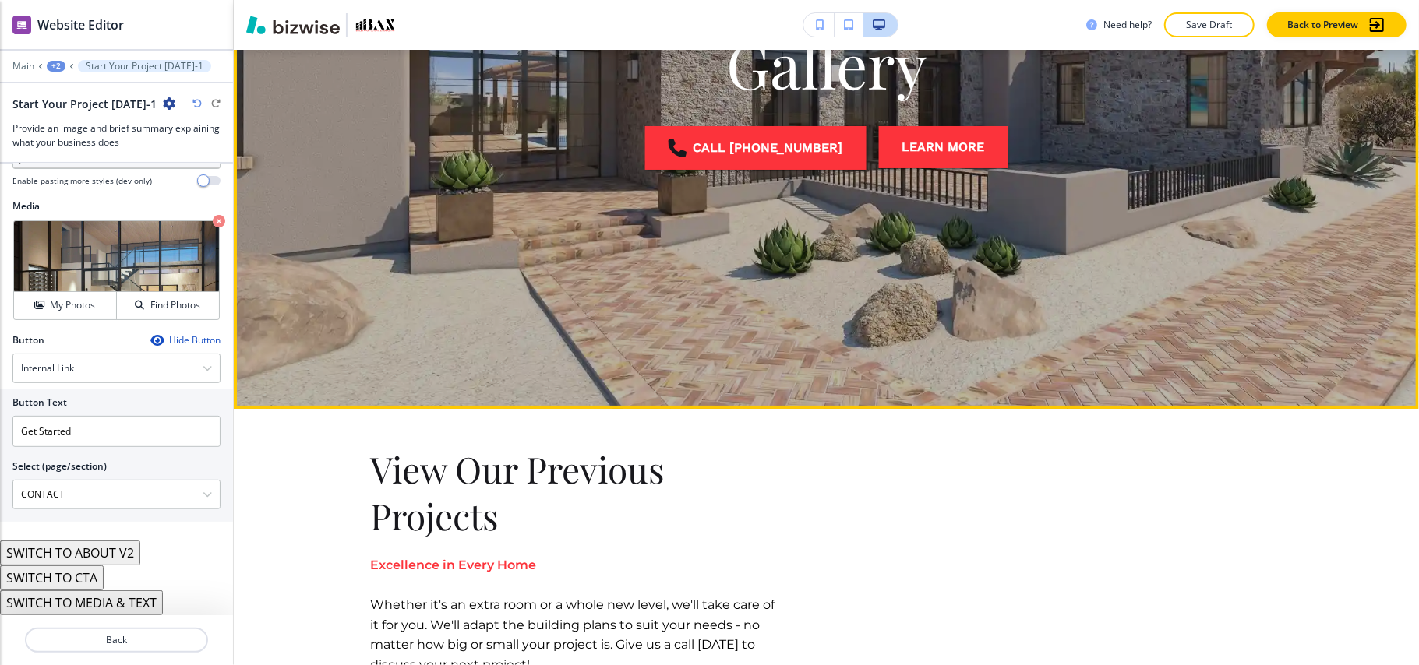
scroll to position [0, 0]
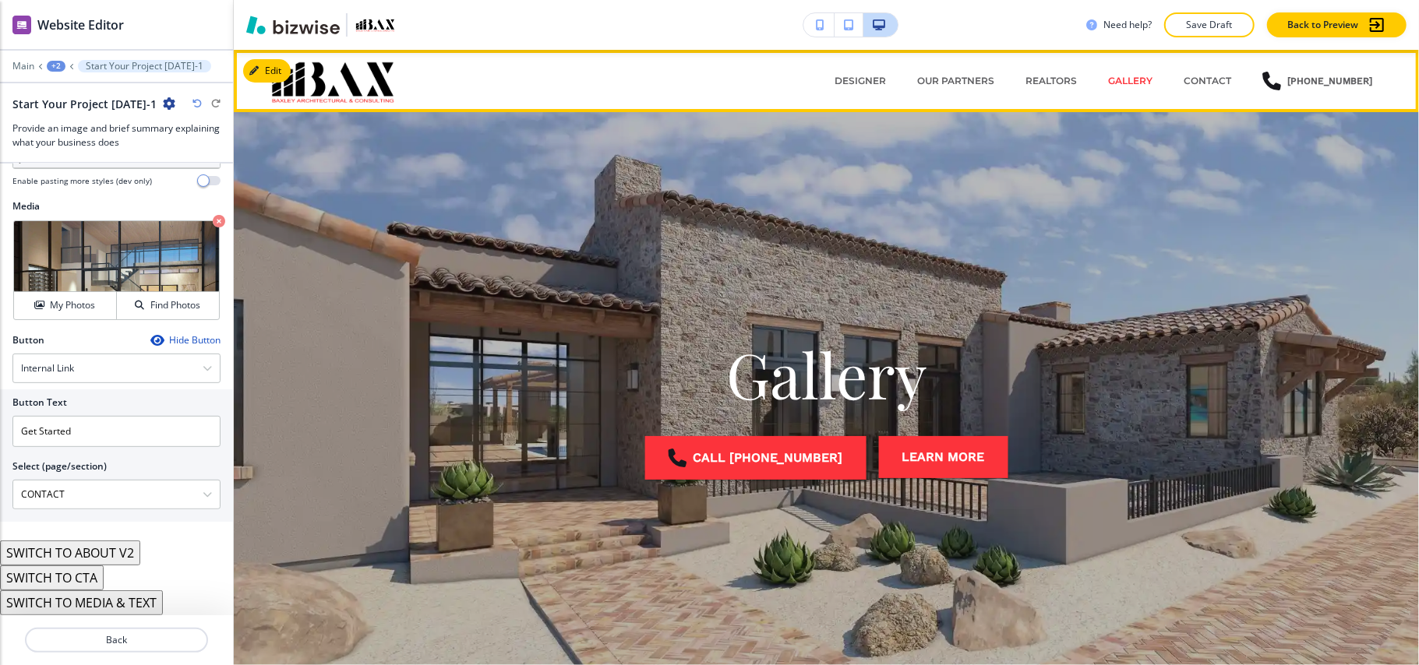
click at [1232, 70] on div "CONTACT" at bounding box center [1207, 81] width 79 height 47
click at [1214, 79] on p "CONTACT" at bounding box center [1207, 81] width 48 height 14
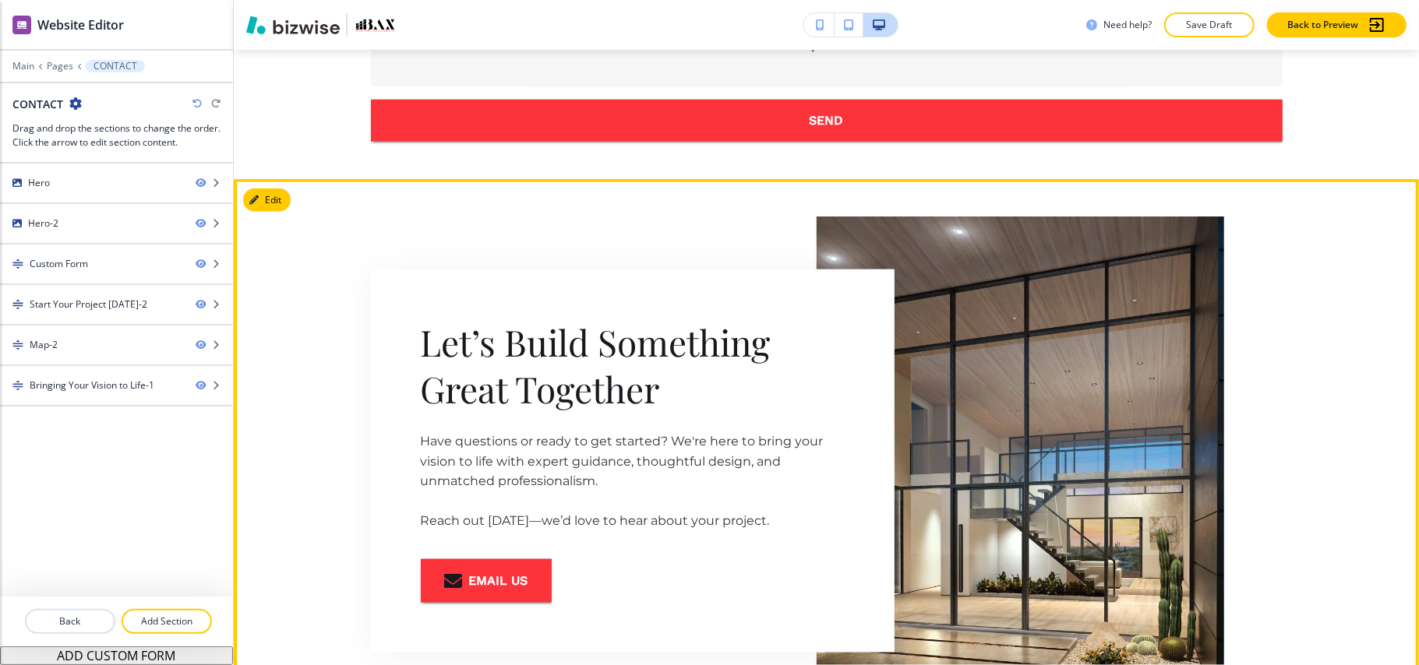
scroll to position [1454, 0]
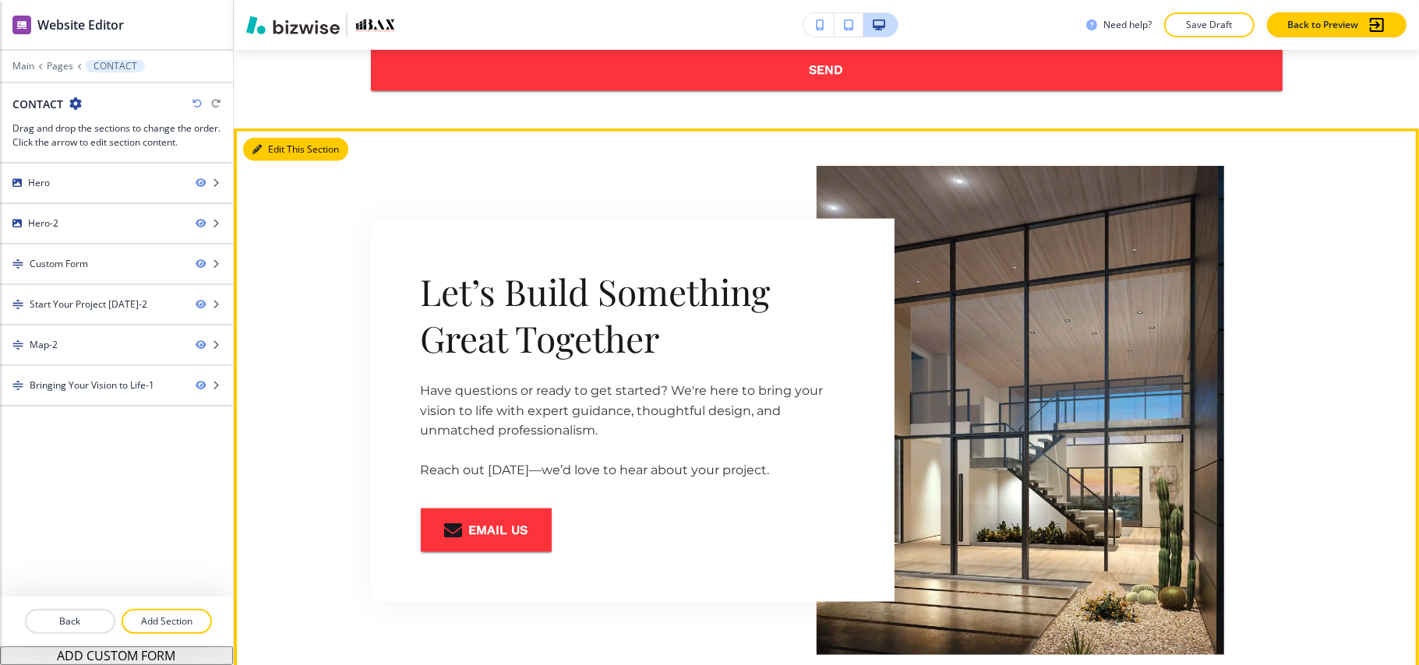
click at [287, 150] on button "Edit This Section" at bounding box center [295, 149] width 105 height 23
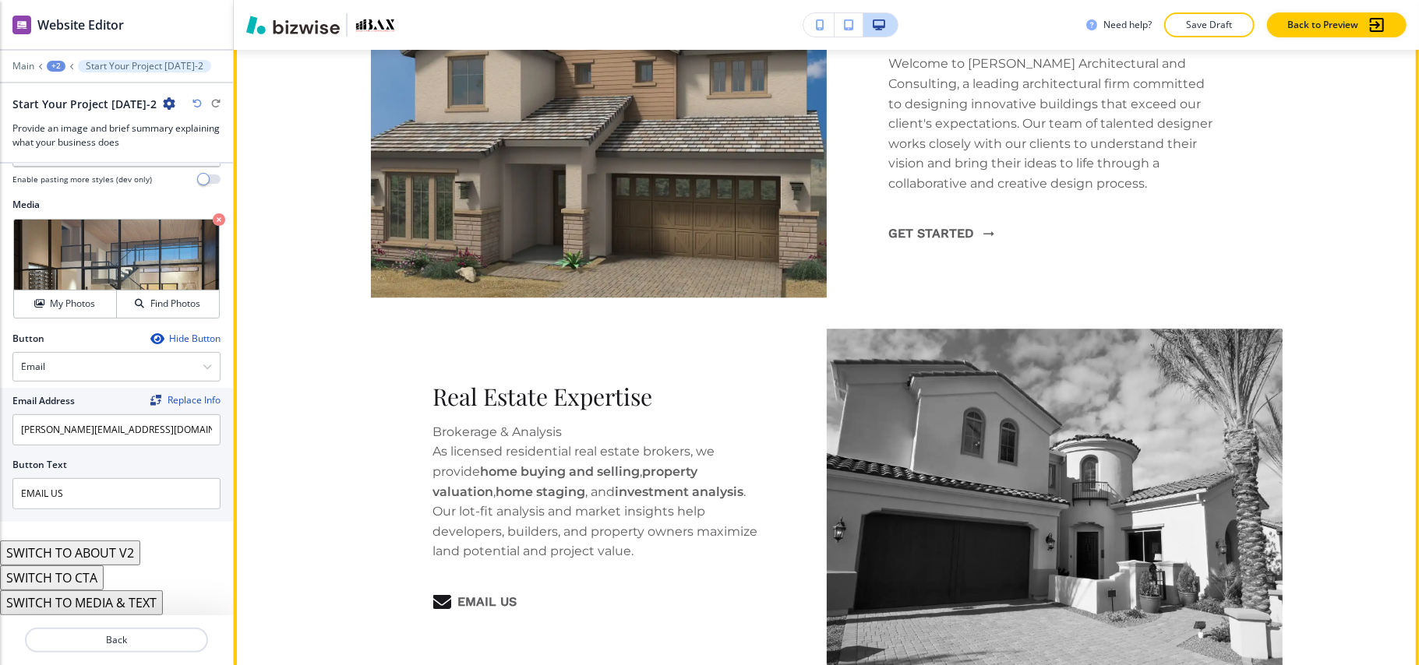
scroll to position [2572, 0]
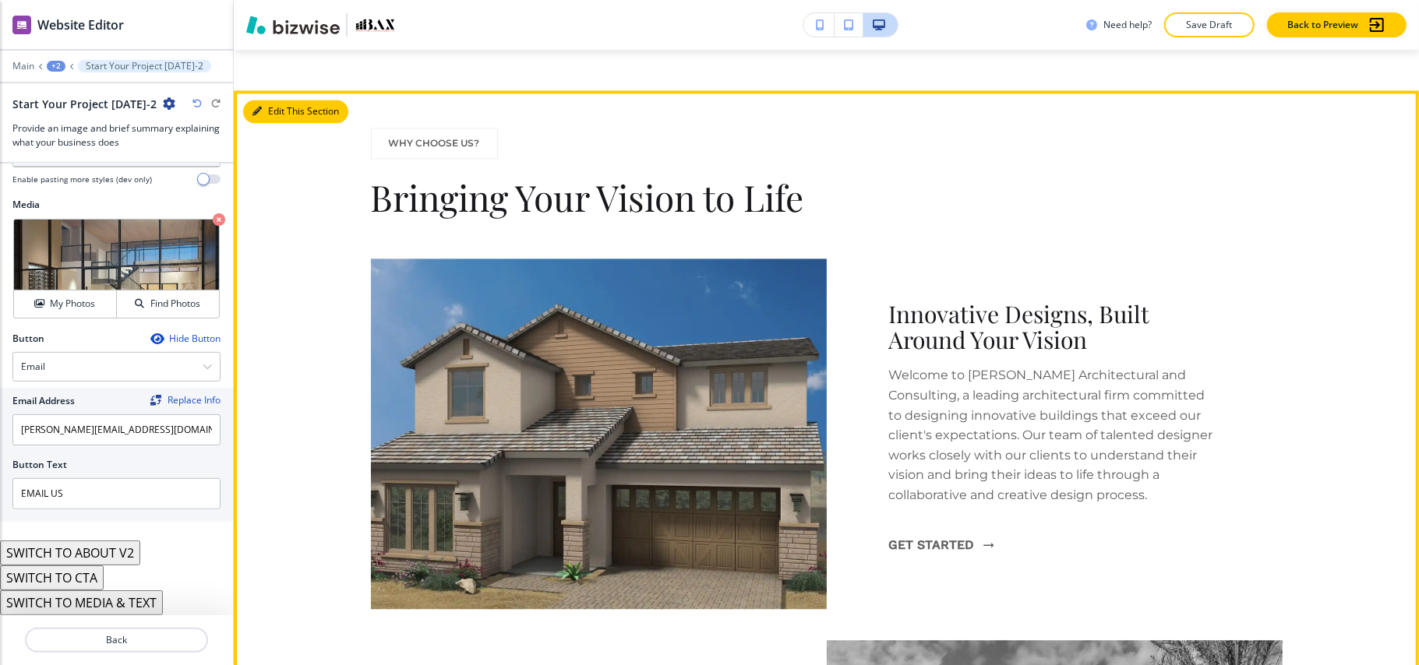
click at [272, 111] on button "Edit This Section" at bounding box center [295, 111] width 105 height 23
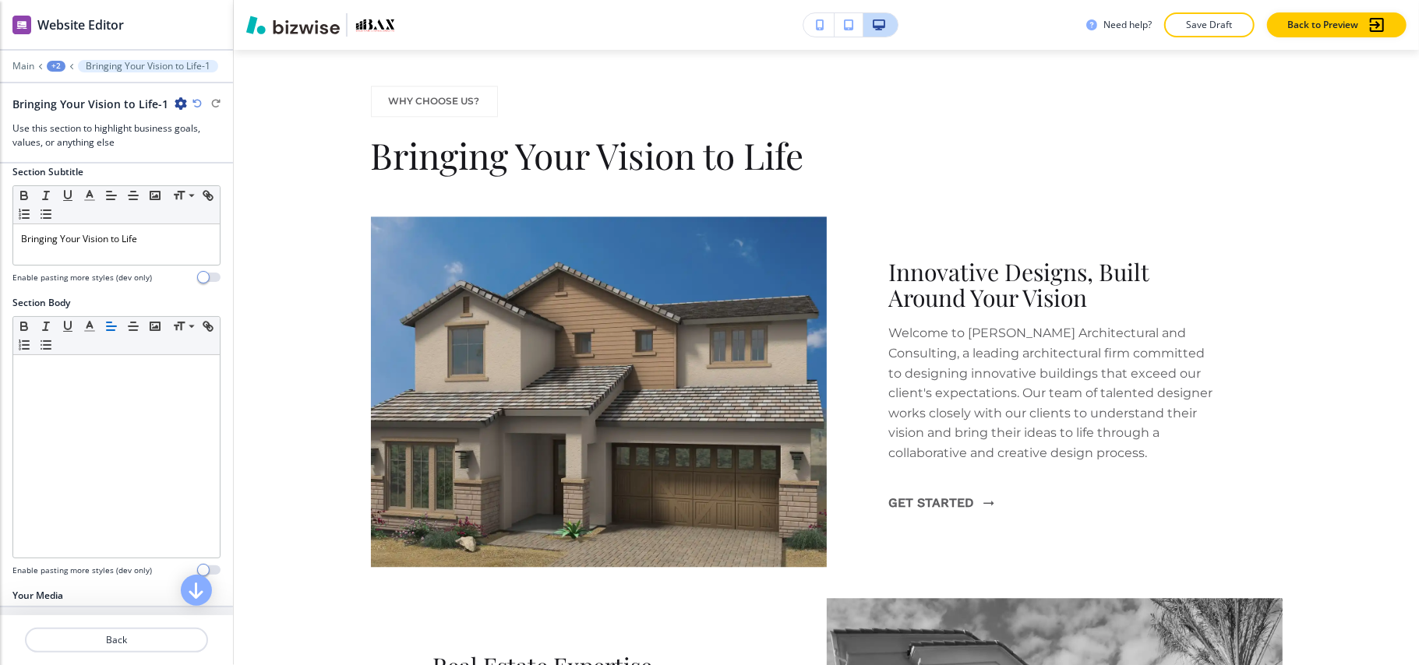
scroll to position [297, 0]
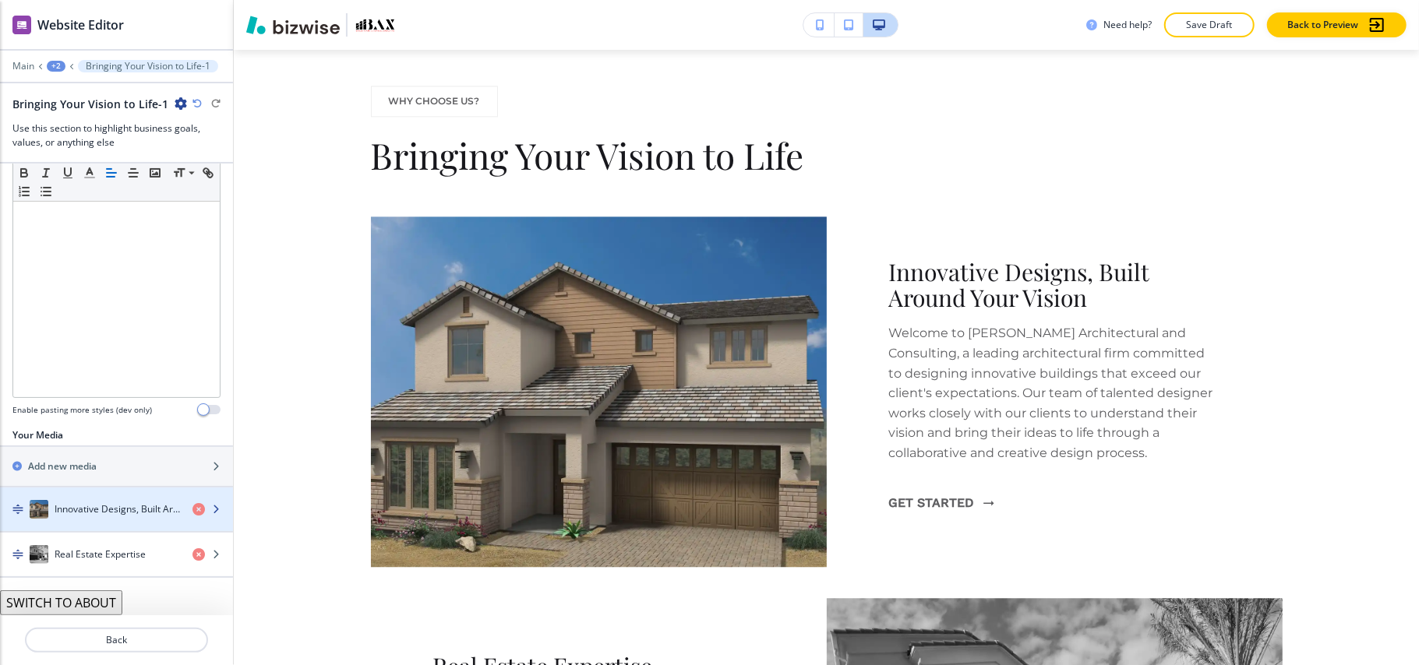
click at [47, 523] on div "button" at bounding box center [116, 525] width 233 height 12
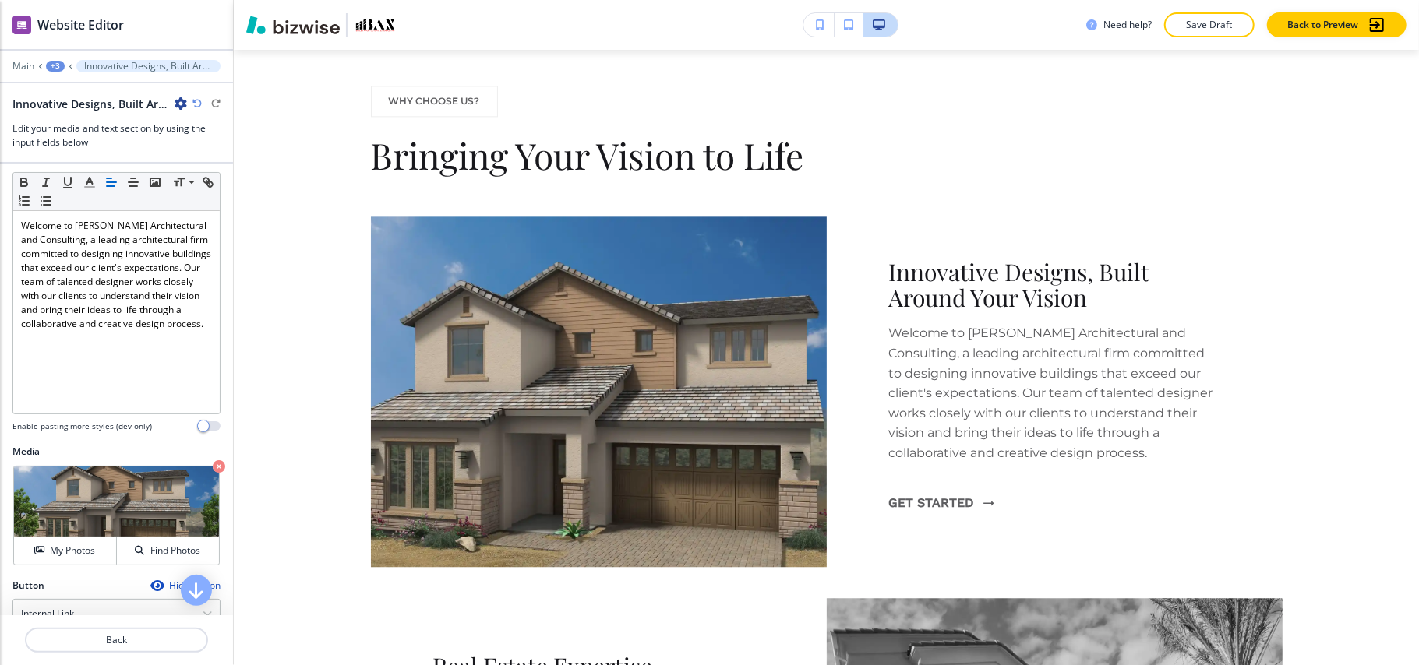
scroll to position [333, 0]
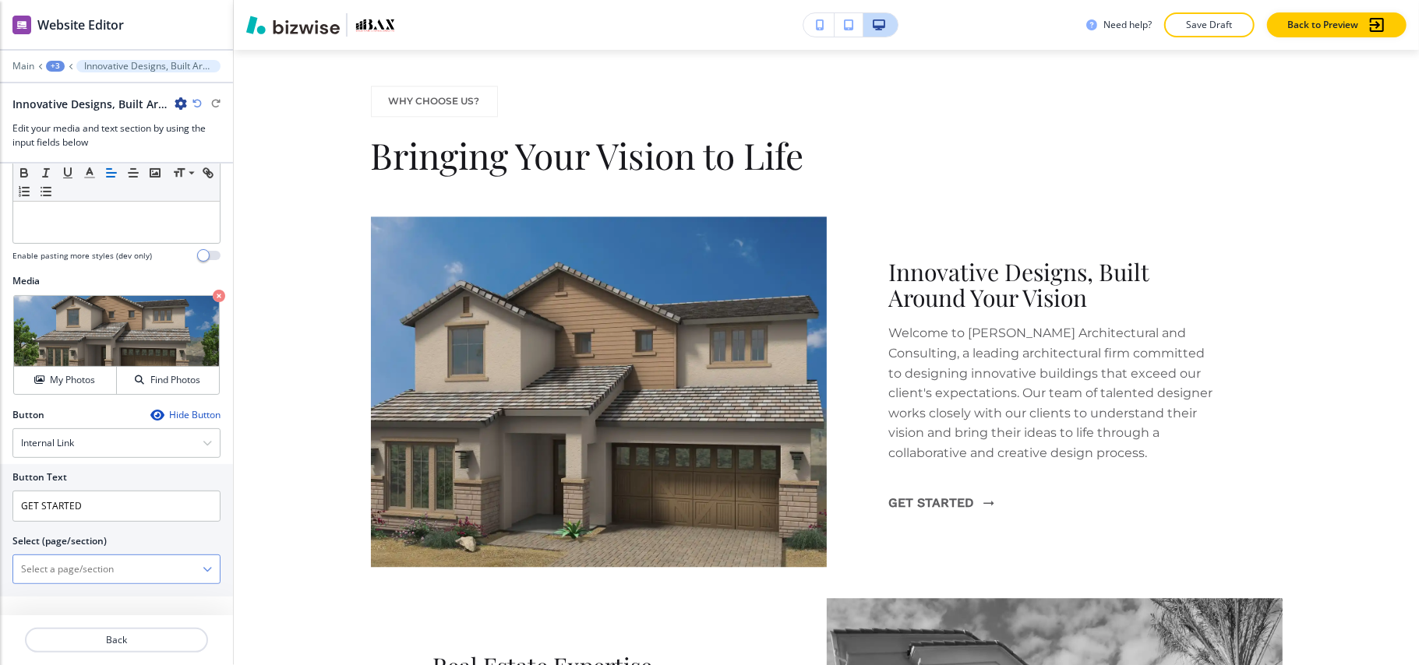
click at [69, 565] on \(page\/section\) "Manual Input" at bounding box center [107, 569] width 189 height 26
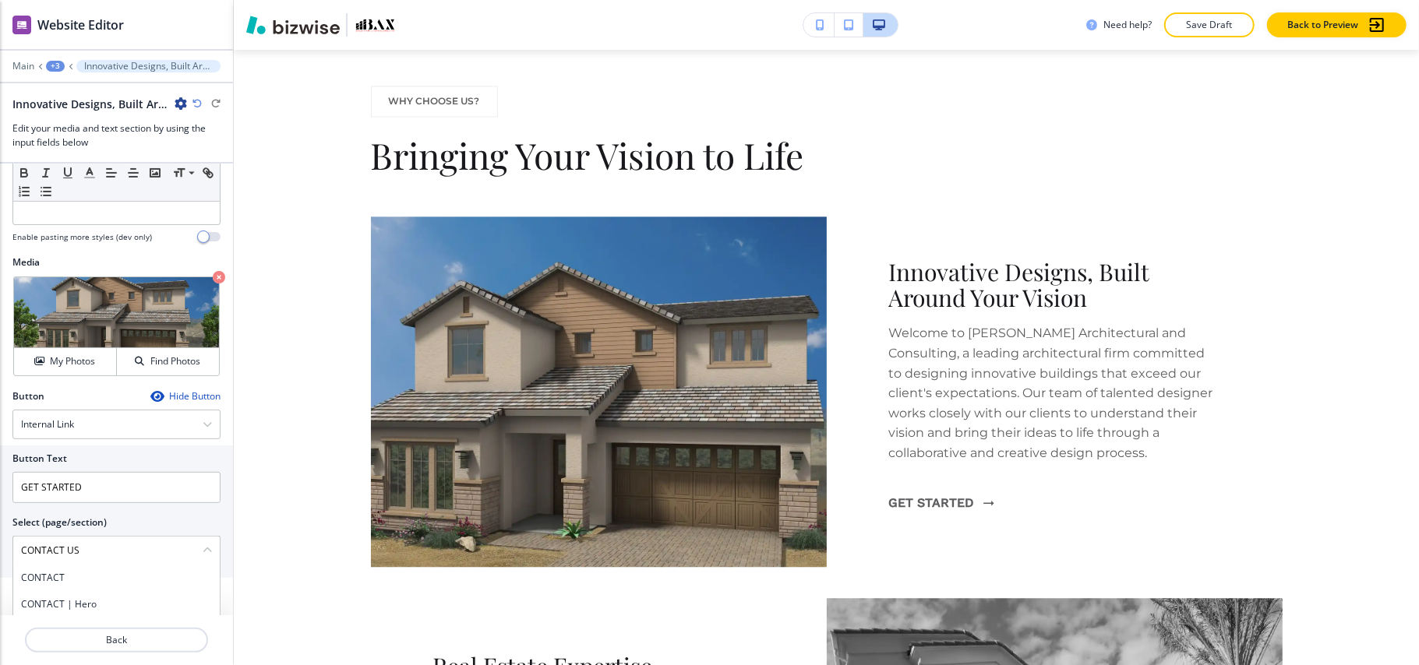
drag, startPoint x: 58, startPoint y: 597, endPoint x: 45, endPoint y: 598, distance: 12.6
click at [58, 585] on h4 "CONTACT" at bounding box center [116, 578] width 191 height 14
type \(page\/section\) "CONTACT"
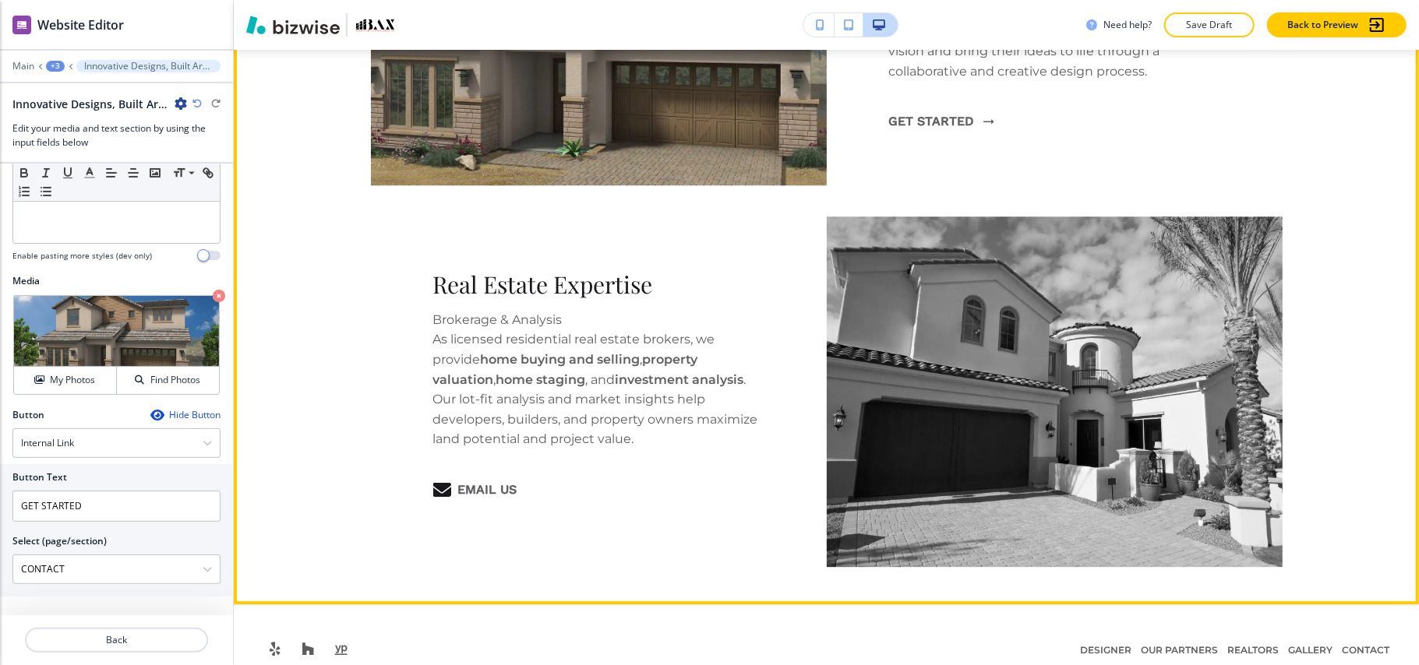
scroll to position [3027, 0]
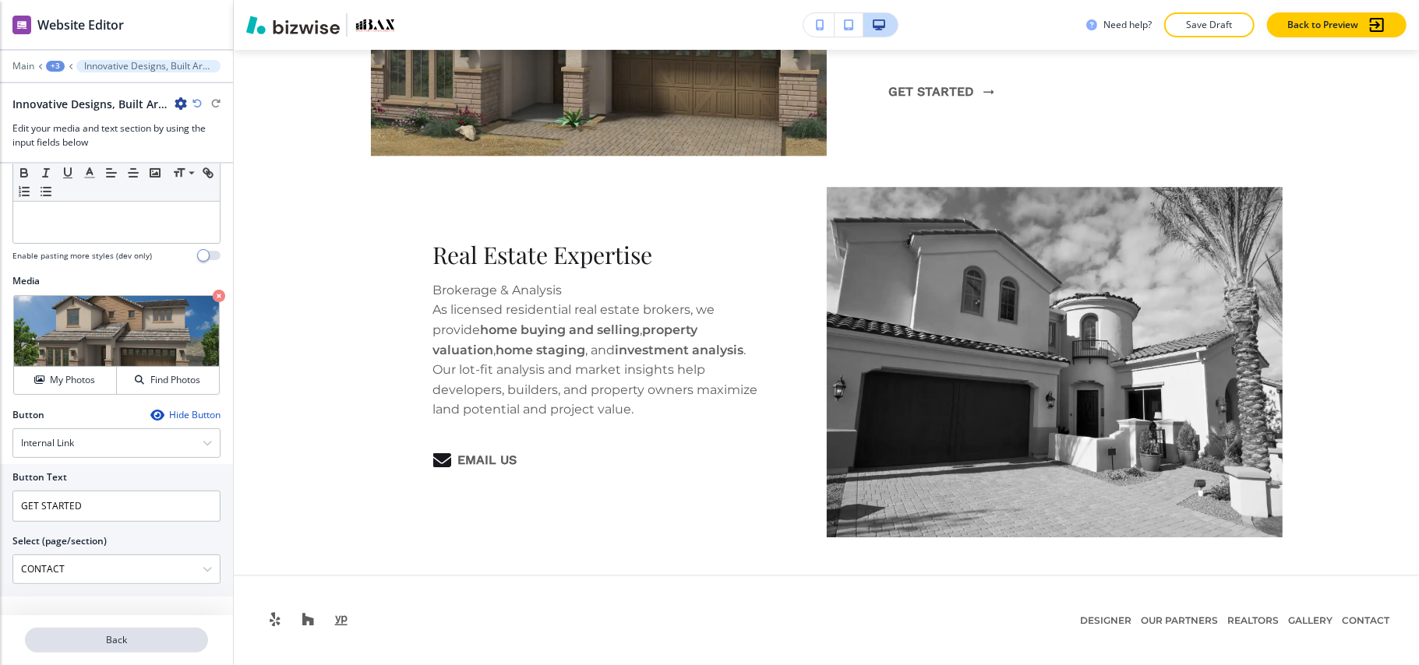
click at [146, 645] on p "Back" at bounding box center [116, 640] width 180 height 14
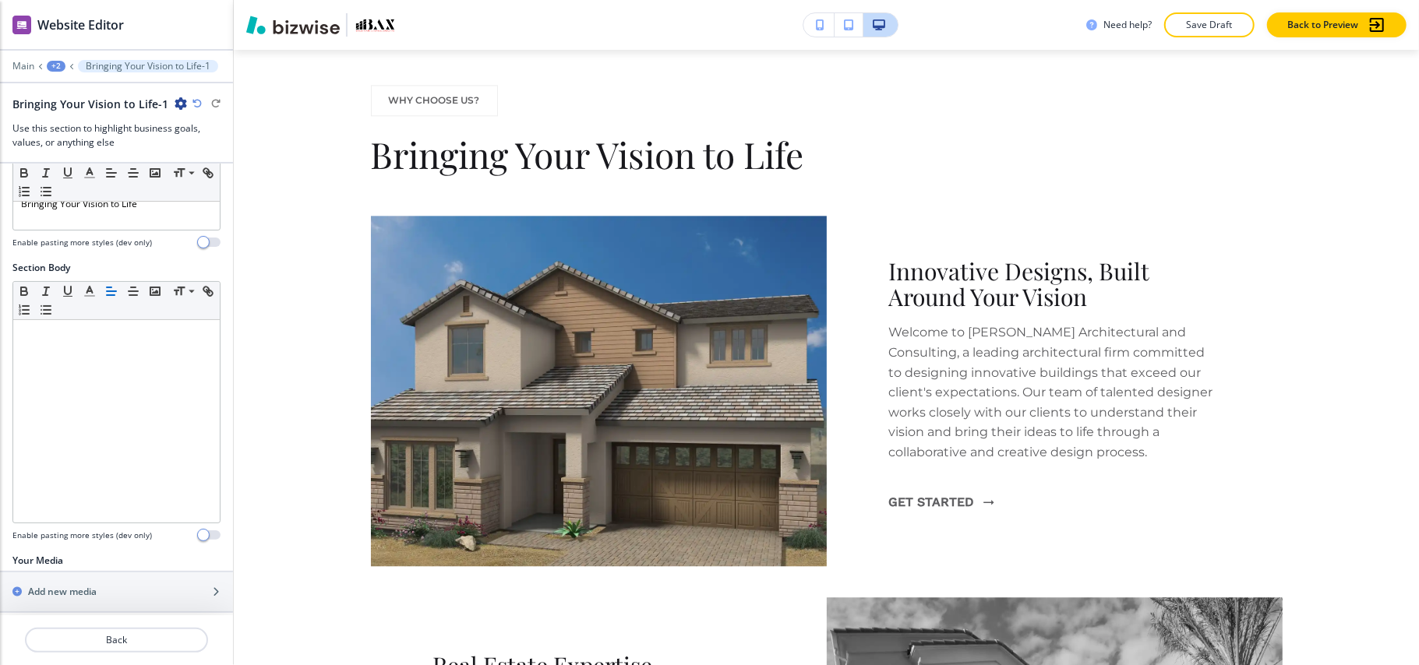
scroll to position [2614, 0]
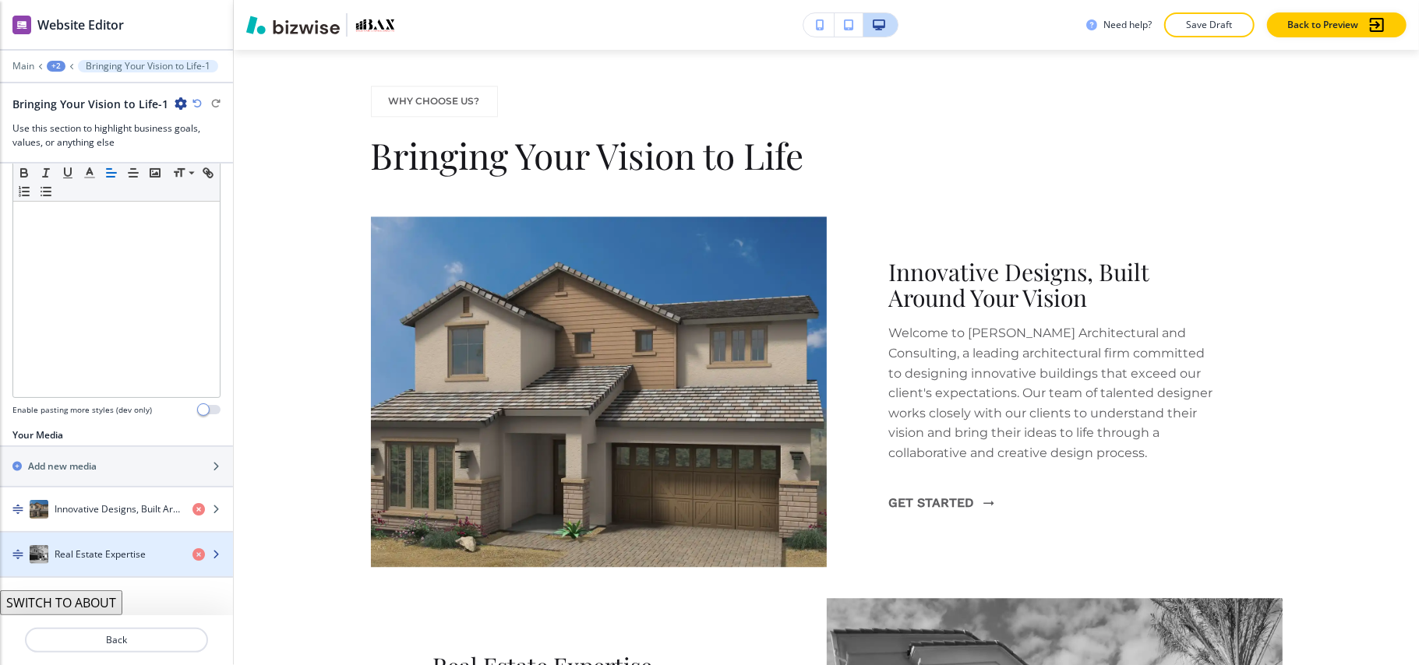
click at [94, 541] on div "button" at bounding box center [116, 539] width 233 height 12
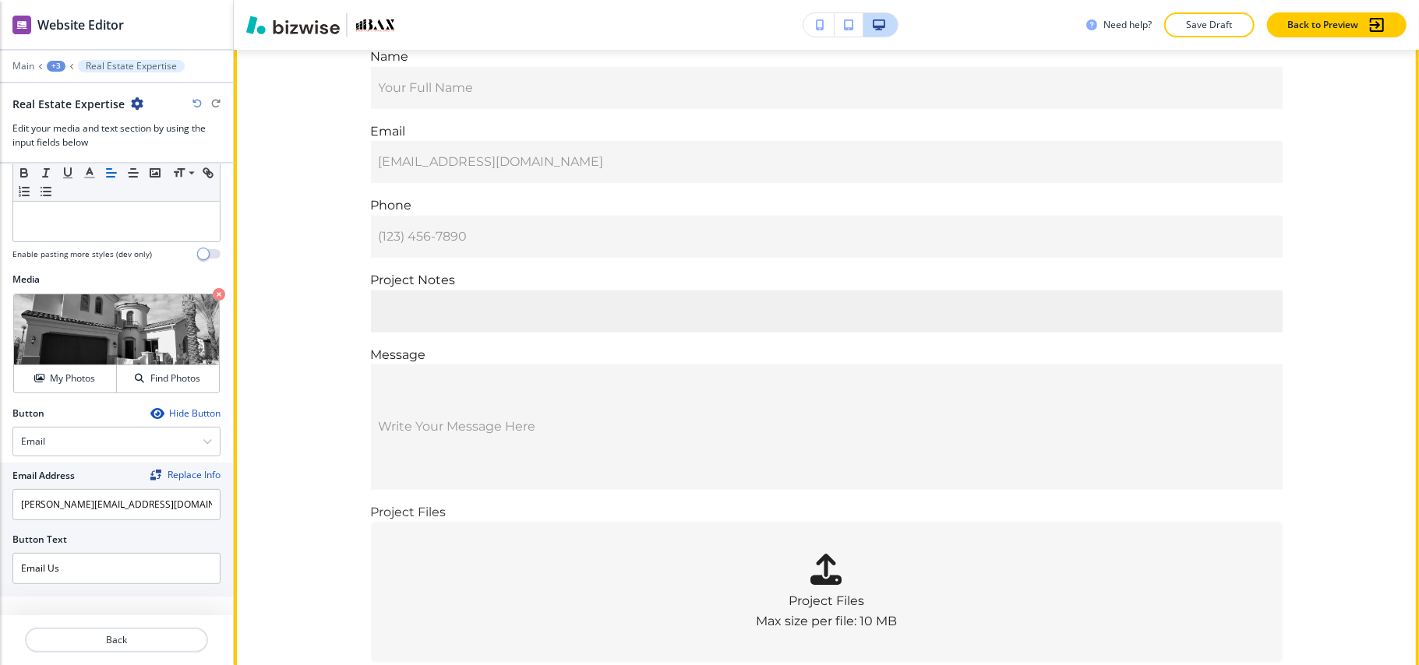
scroll to position [830, 0]
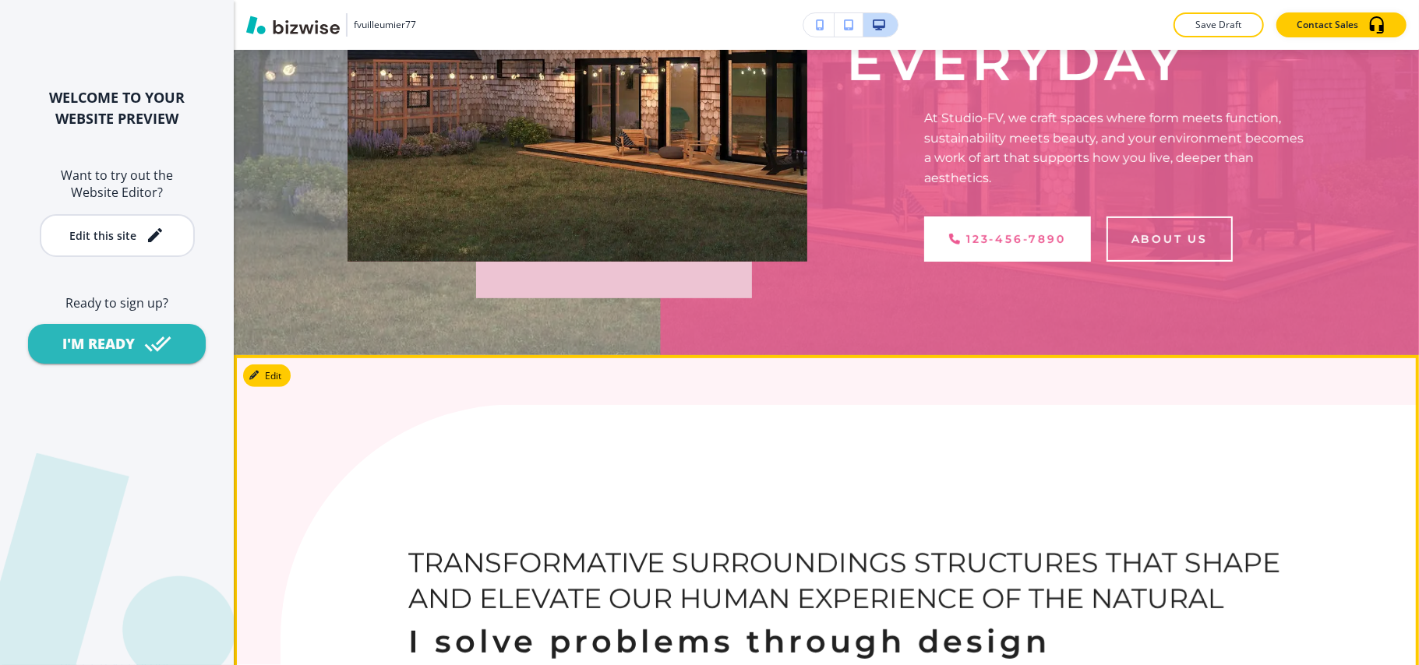
scroll to position [415, 0]
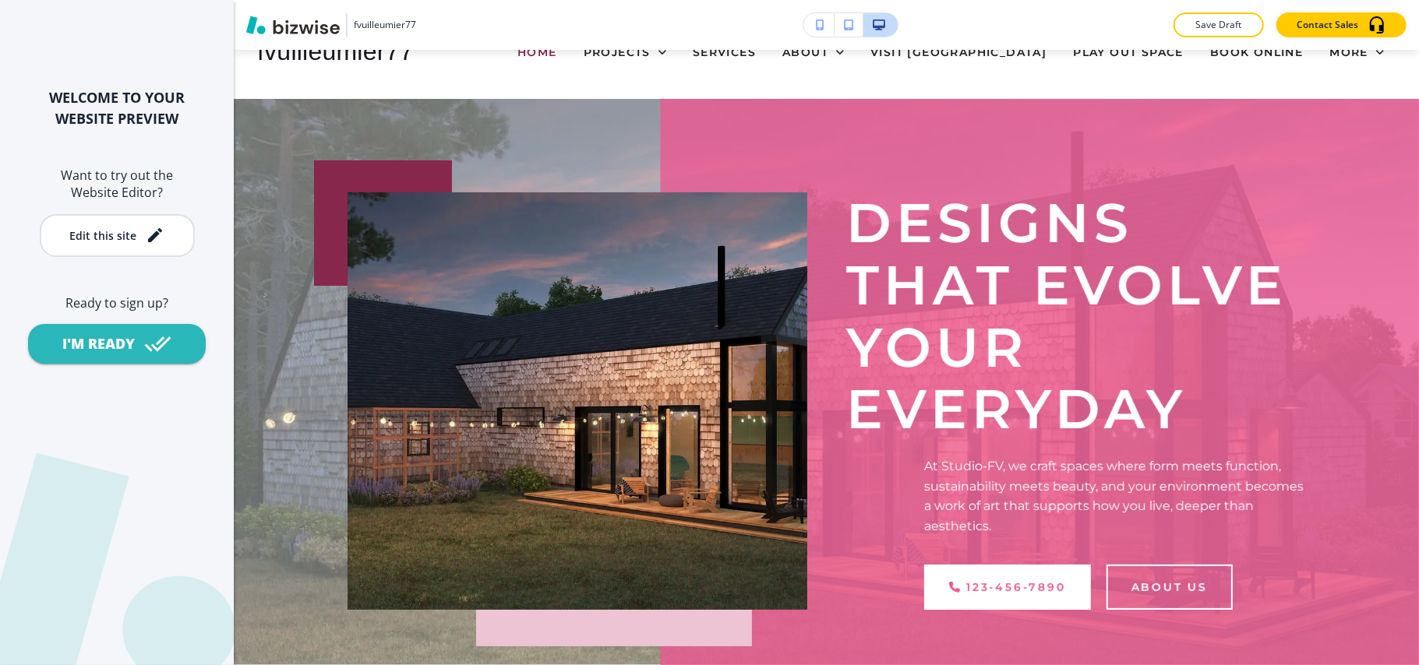
scroll to position [0, 0]
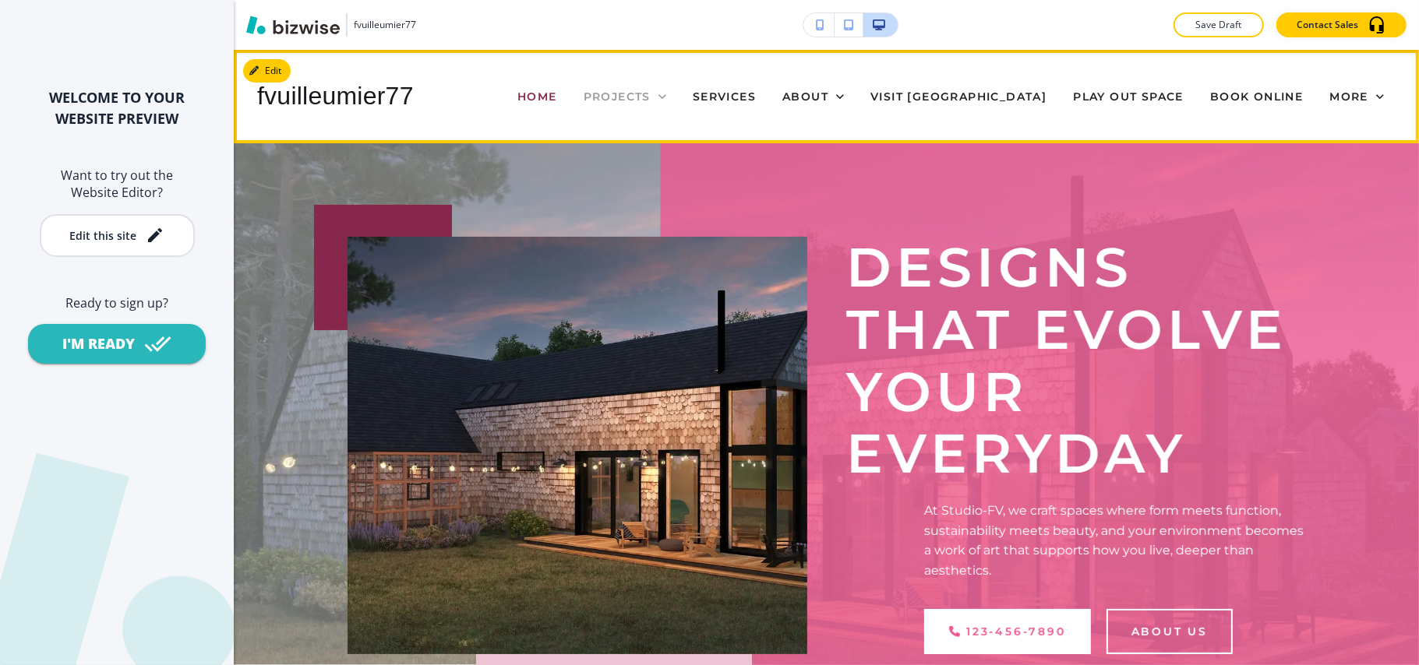
click at [666, 95] on icon at bounding box center [662, 96] width 8 height 5
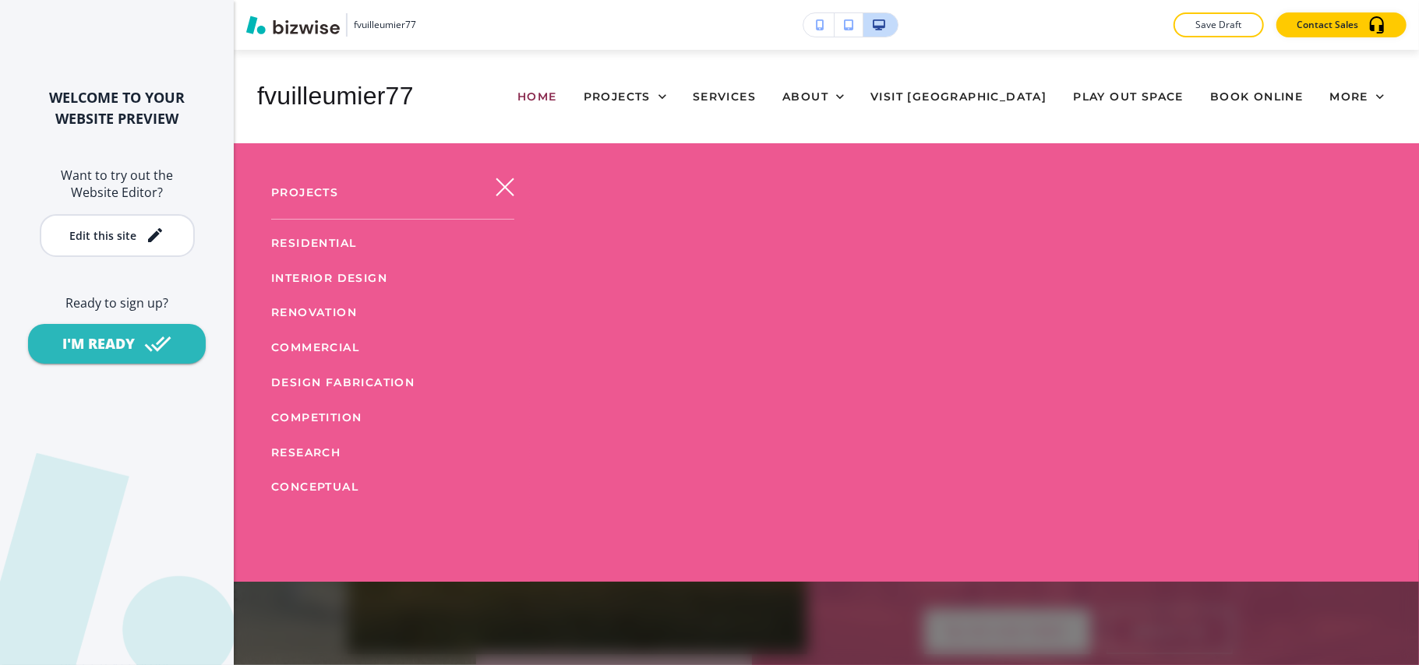
click at [503, 185] on icon "button" at bounding box center [504, 186] width 17 height 17
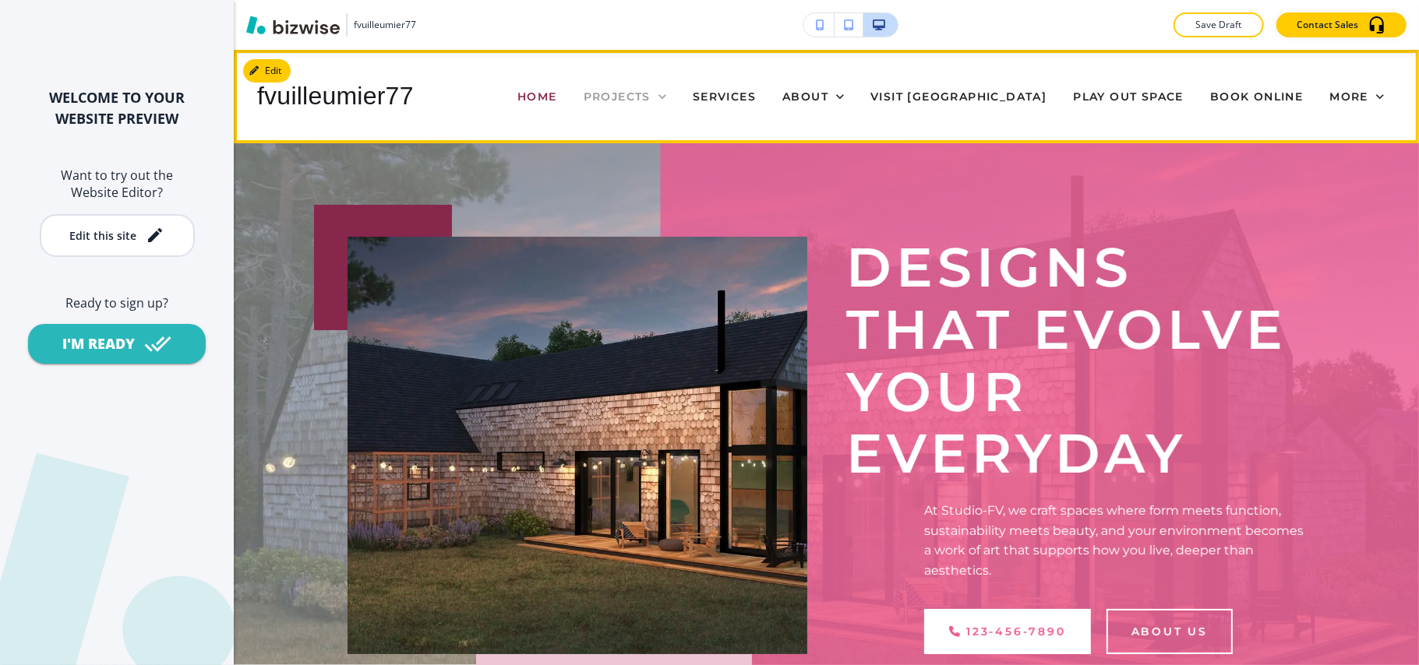
click at [650, 94] on span "PROJECTS" at bounding box center [616, 97] width 67 height 14
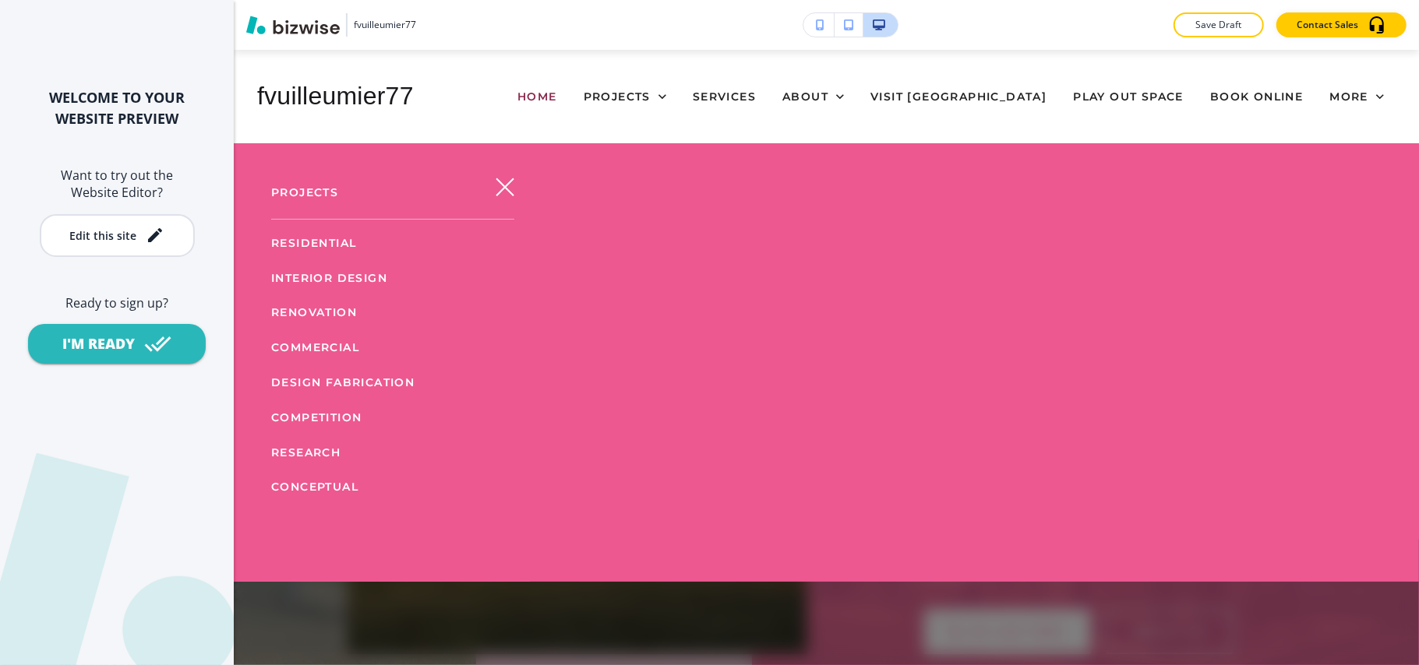
click at [502, 197] on button "button" at bounding box center [504, 186] width 37 height 37
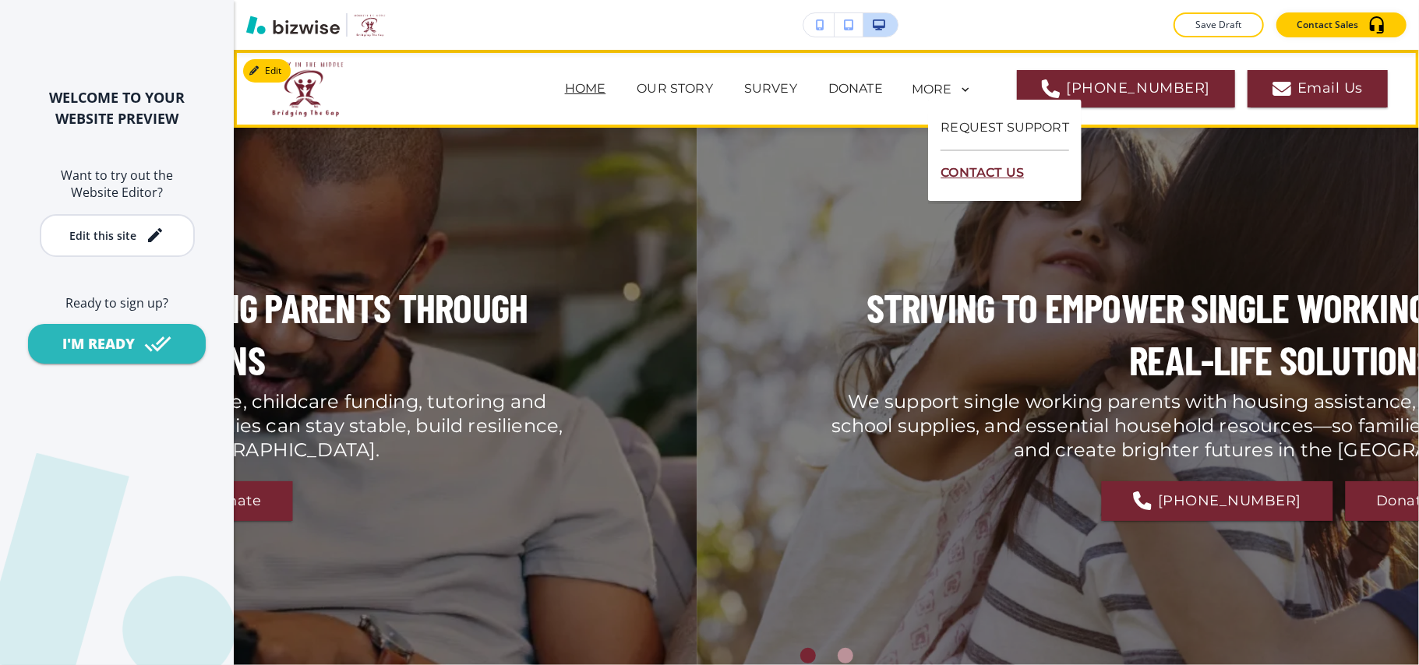
click at [972, 166] on p "CONTACT US" at bounding box center [1004, 173] width 129 height 44
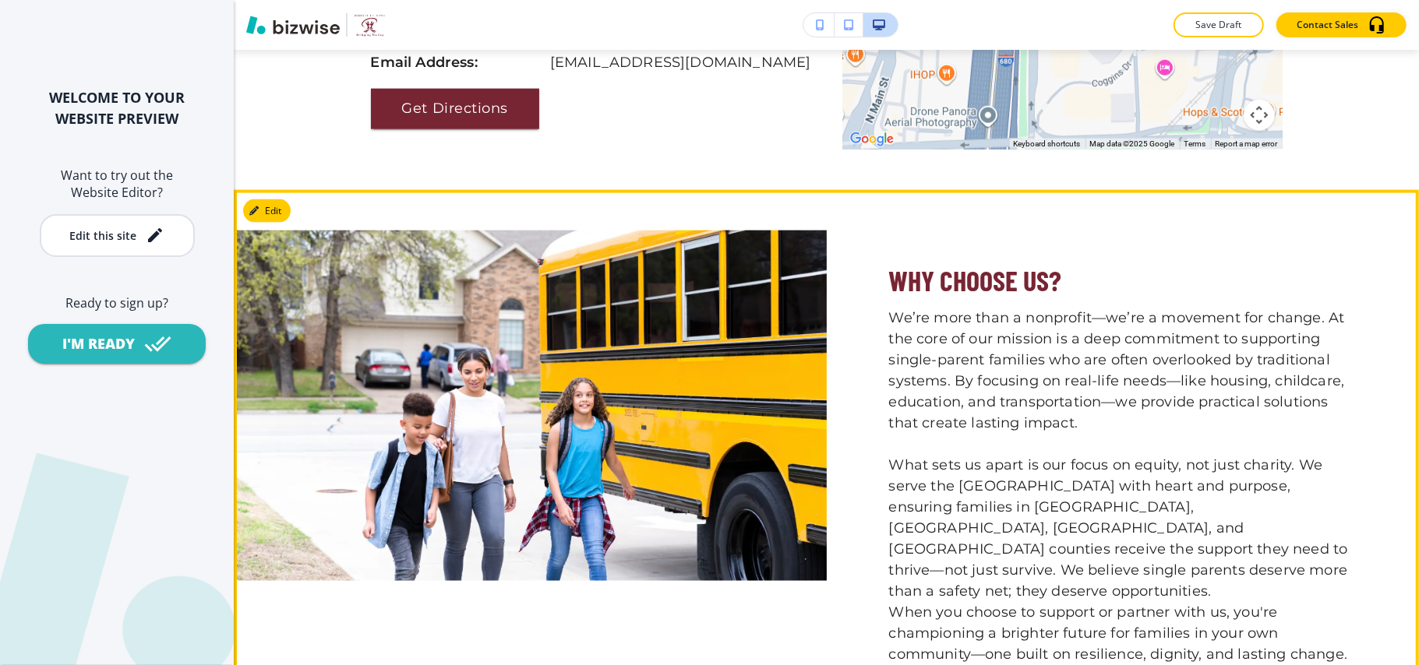
scroll to position [1454, 0]
